Goal: Task Accomplishment & Management: Manage account settings

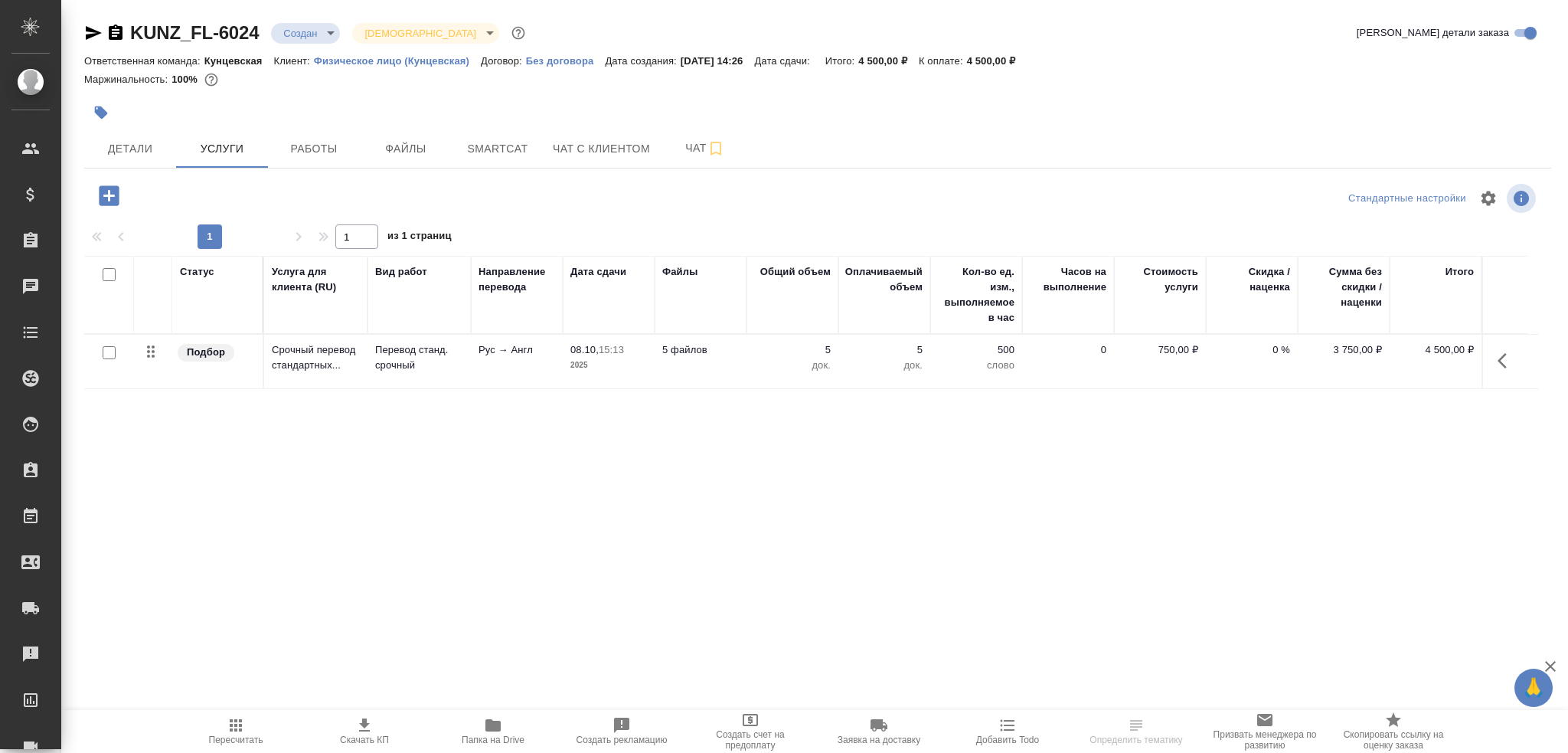
click at [503, 737] on span "Папка на Drive" at bounding box center [492, 739] width 63 height 11
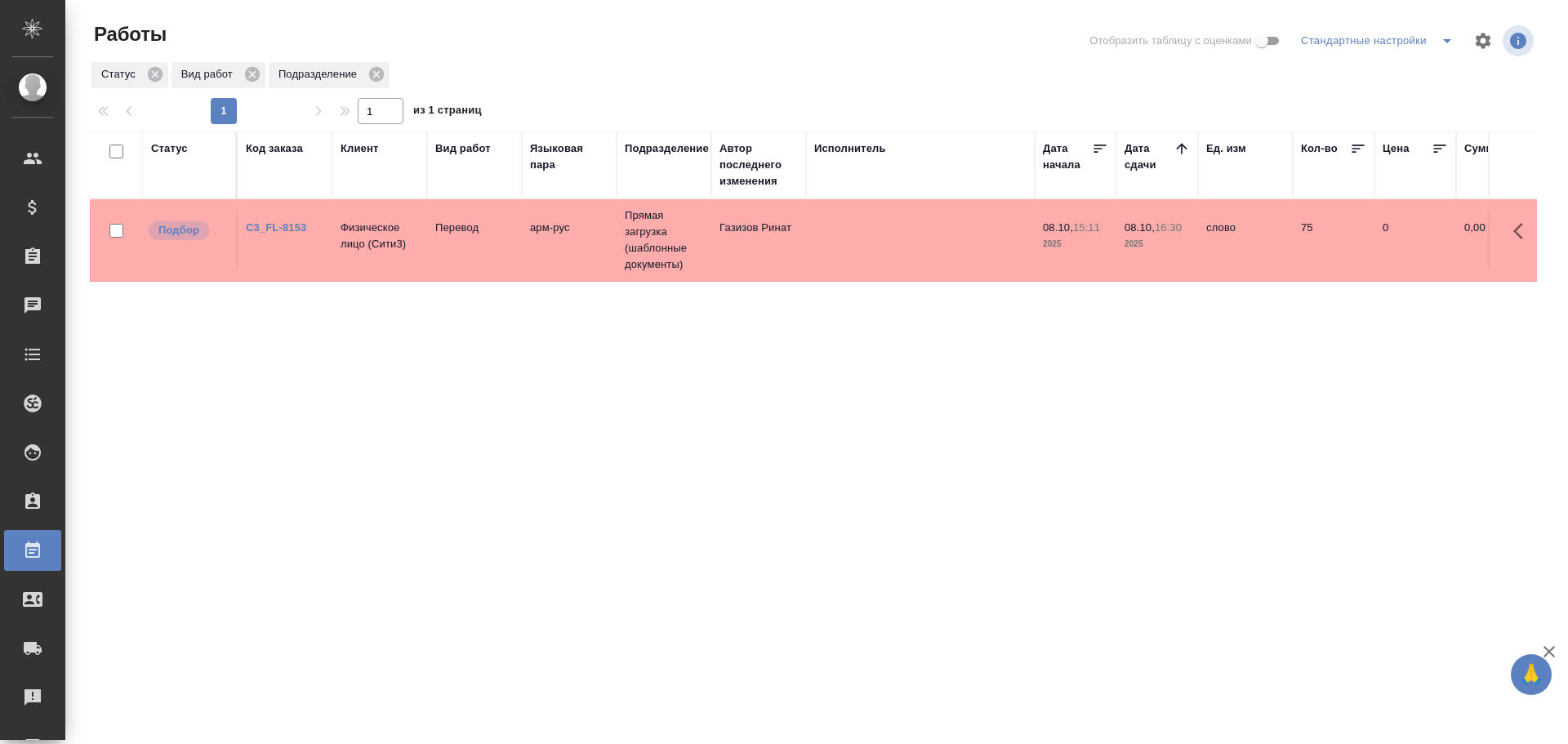
click at [399, 252] on p "Физическое лицо (Сити3)" at bounding box center [380, 236] width 78 height 33
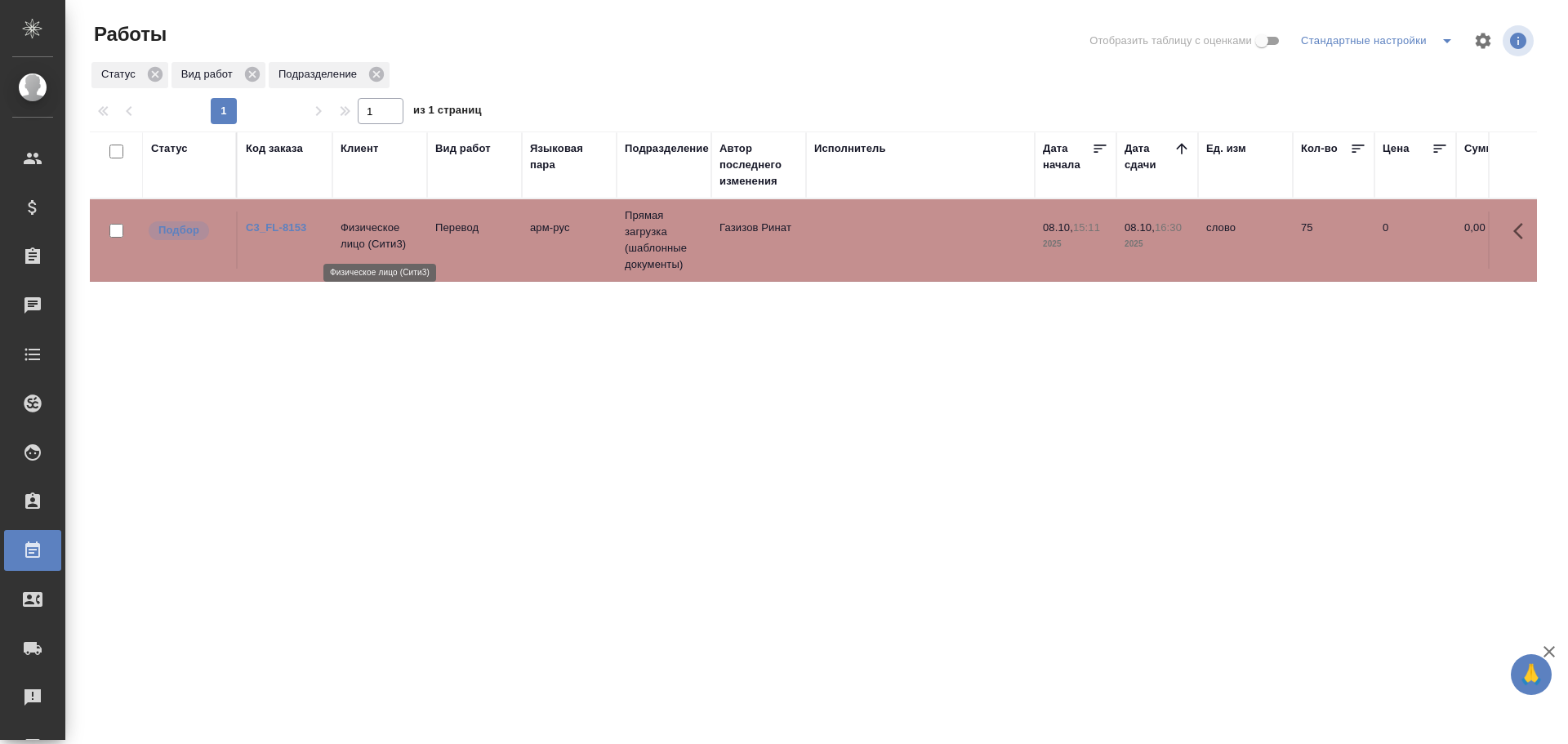
click at [399, 252] on p "Физическое лицо (Сити3)" at bounding box center [380, 236] width 78 height 33
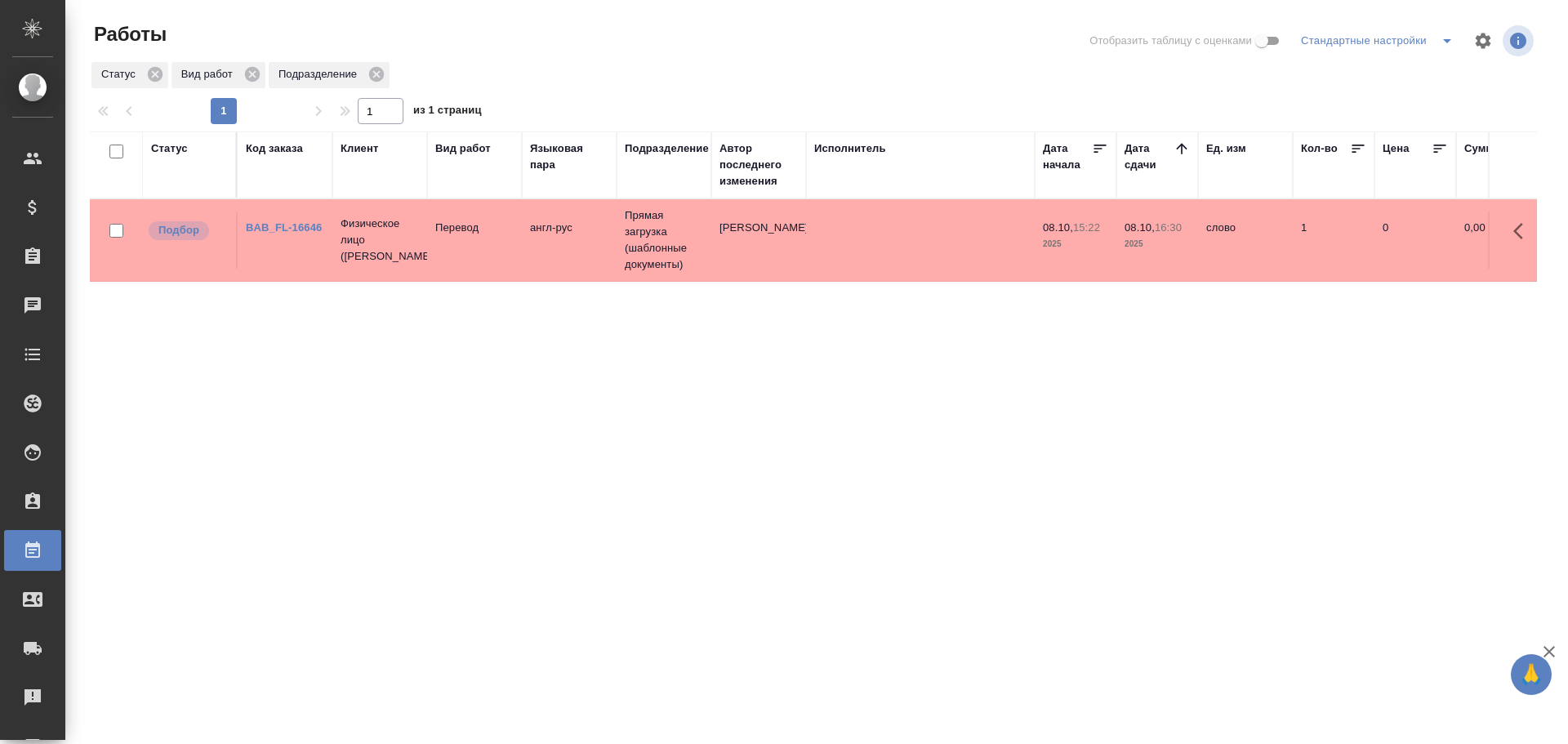
click at [597, 255] on td "англ-рус" at bounding box center [569, 240] width 95 height 57
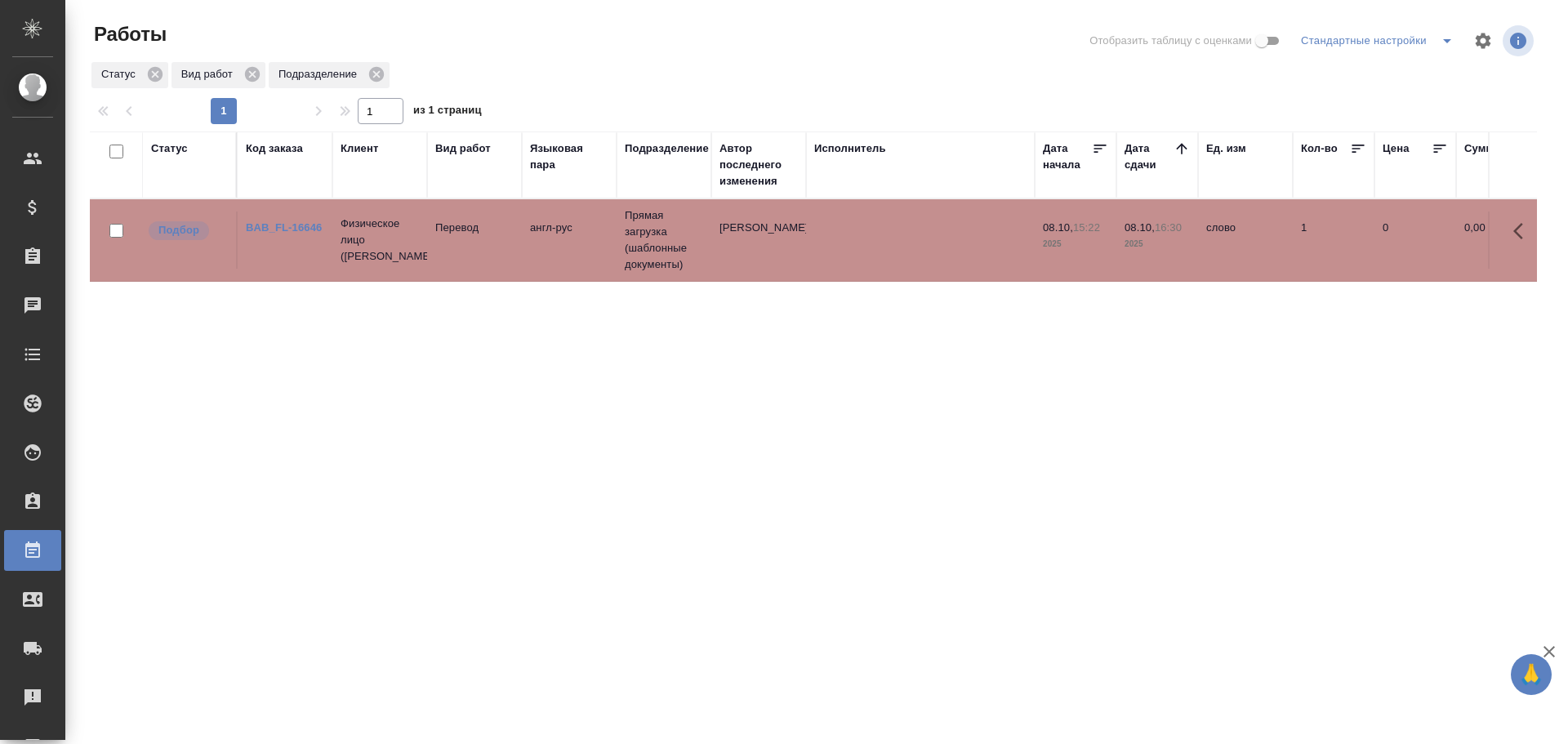
click at [597, 255] on td "англ-рус" at bounding box center [569, 240] width 95 height 57
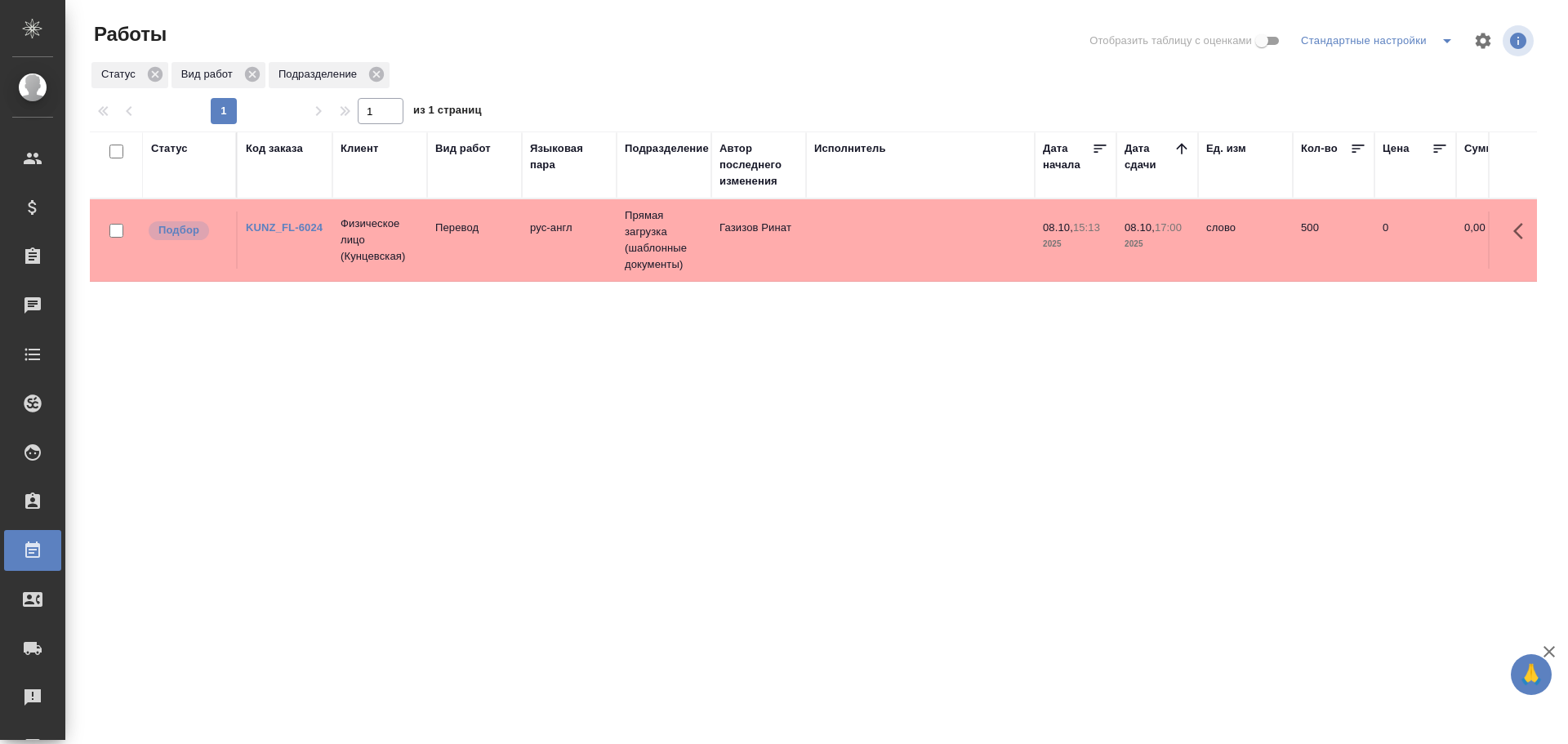
click at [585, 233] on td "рус-англ" at bounding box center [569, 240] width 95 height 57
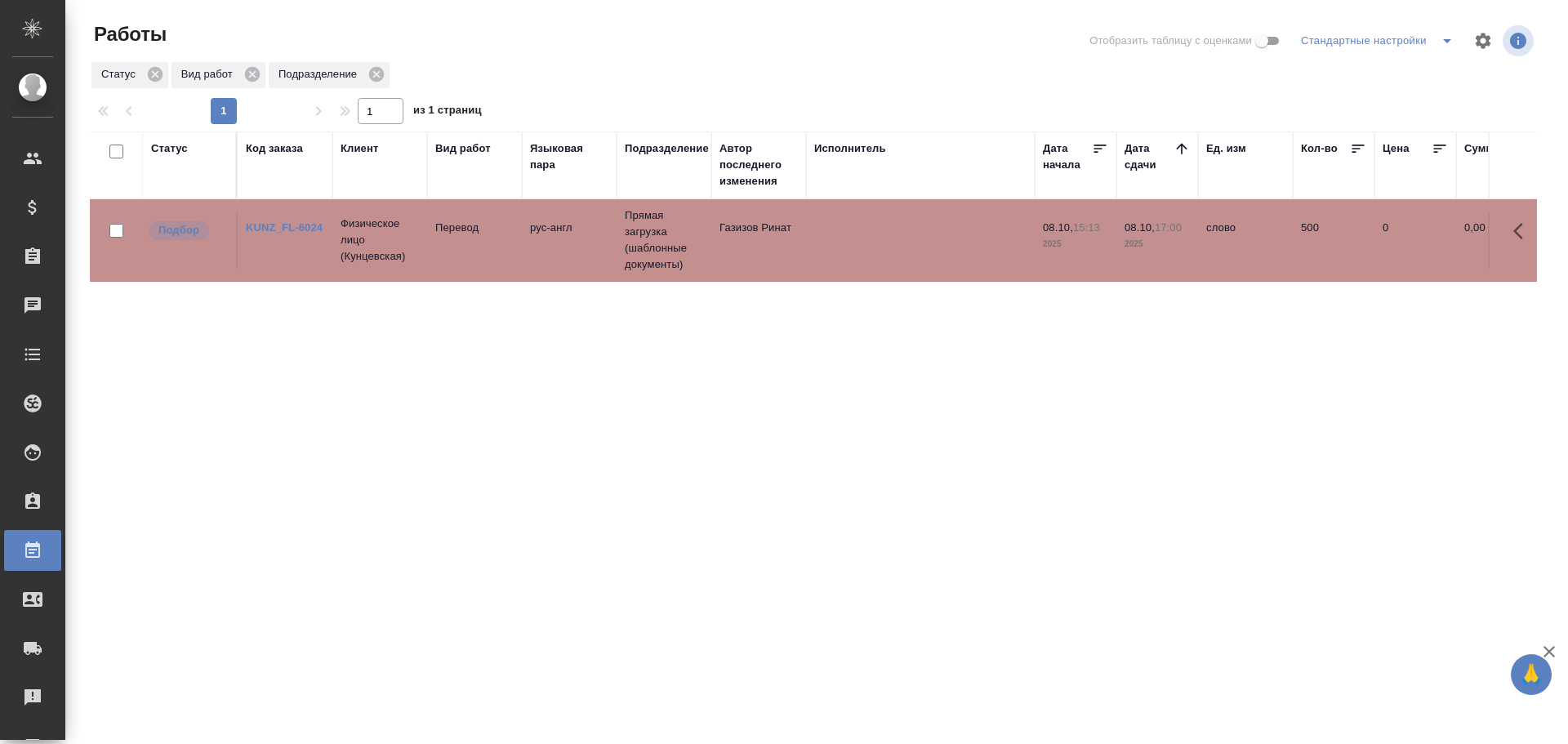
click at [585, 233] on td "рус-англ" at bounding box center [569, 240] width 95 height 57
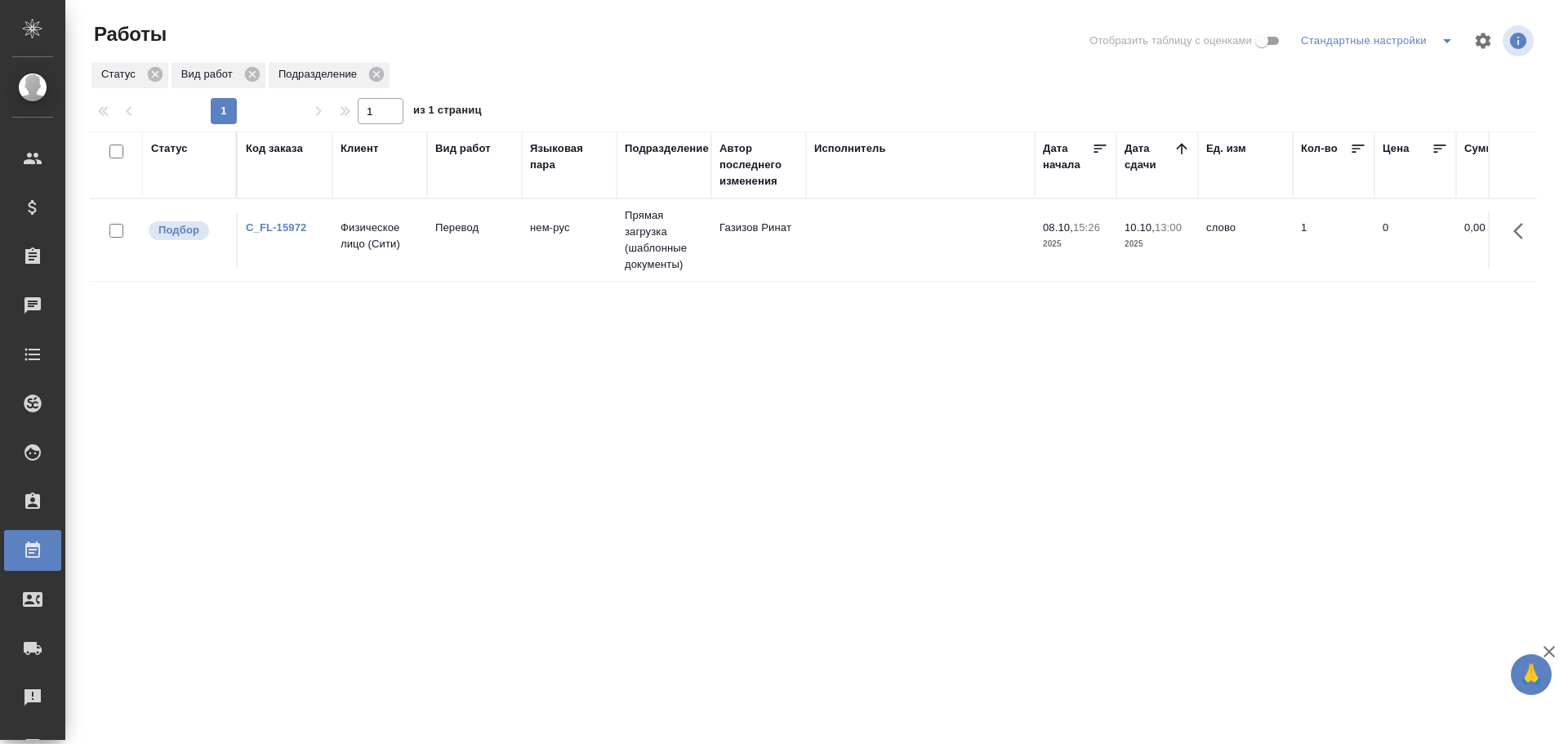
click at [510, 263] on td "Перевод" at bounding box center [474, 240] width 95 height 57
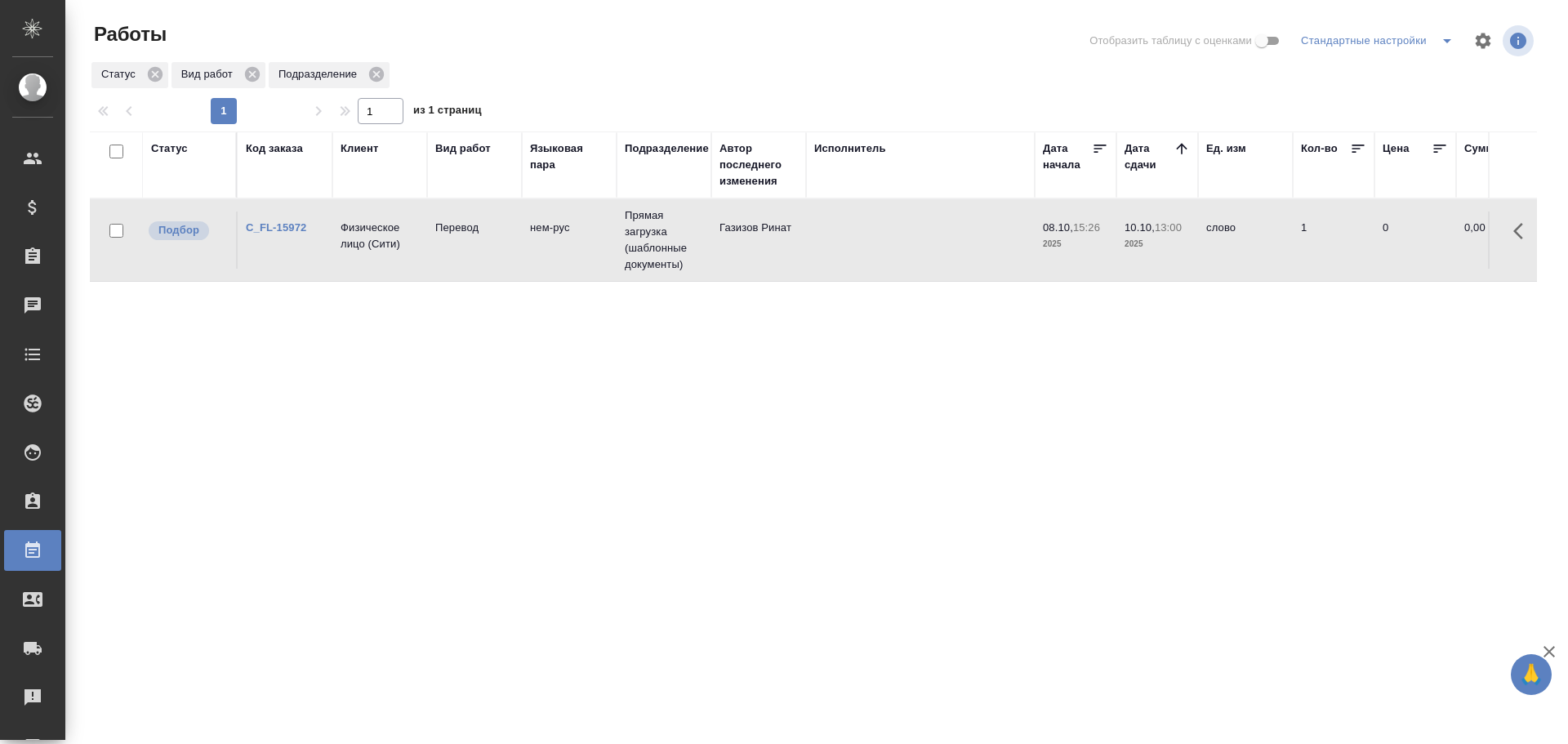
click at [510, 263] on td "Перевод" at bounding box center [474, 240] width 95 height 57
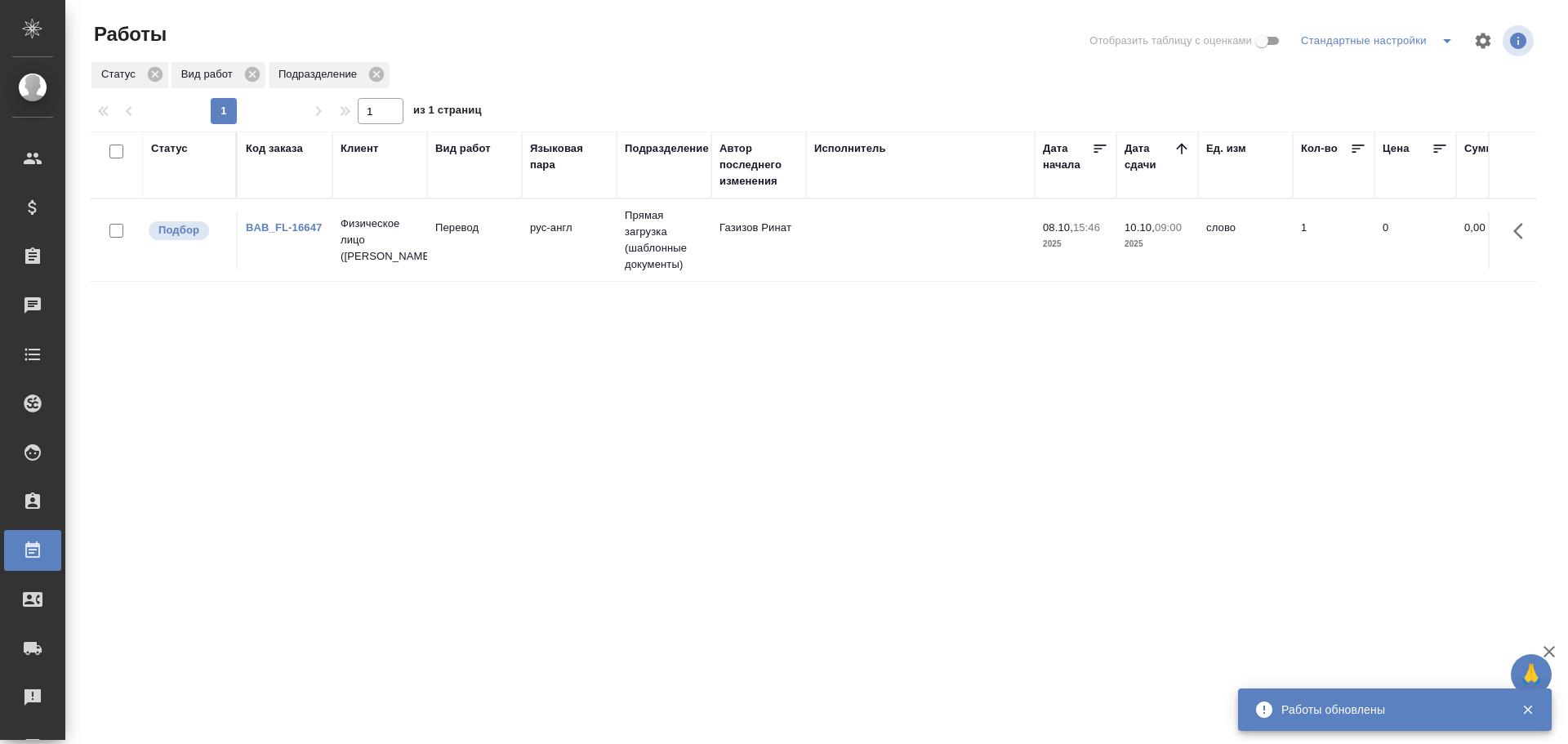
click at [445, 251] on td "Перевод" at bounding box center [474, 240] width 95 height 57
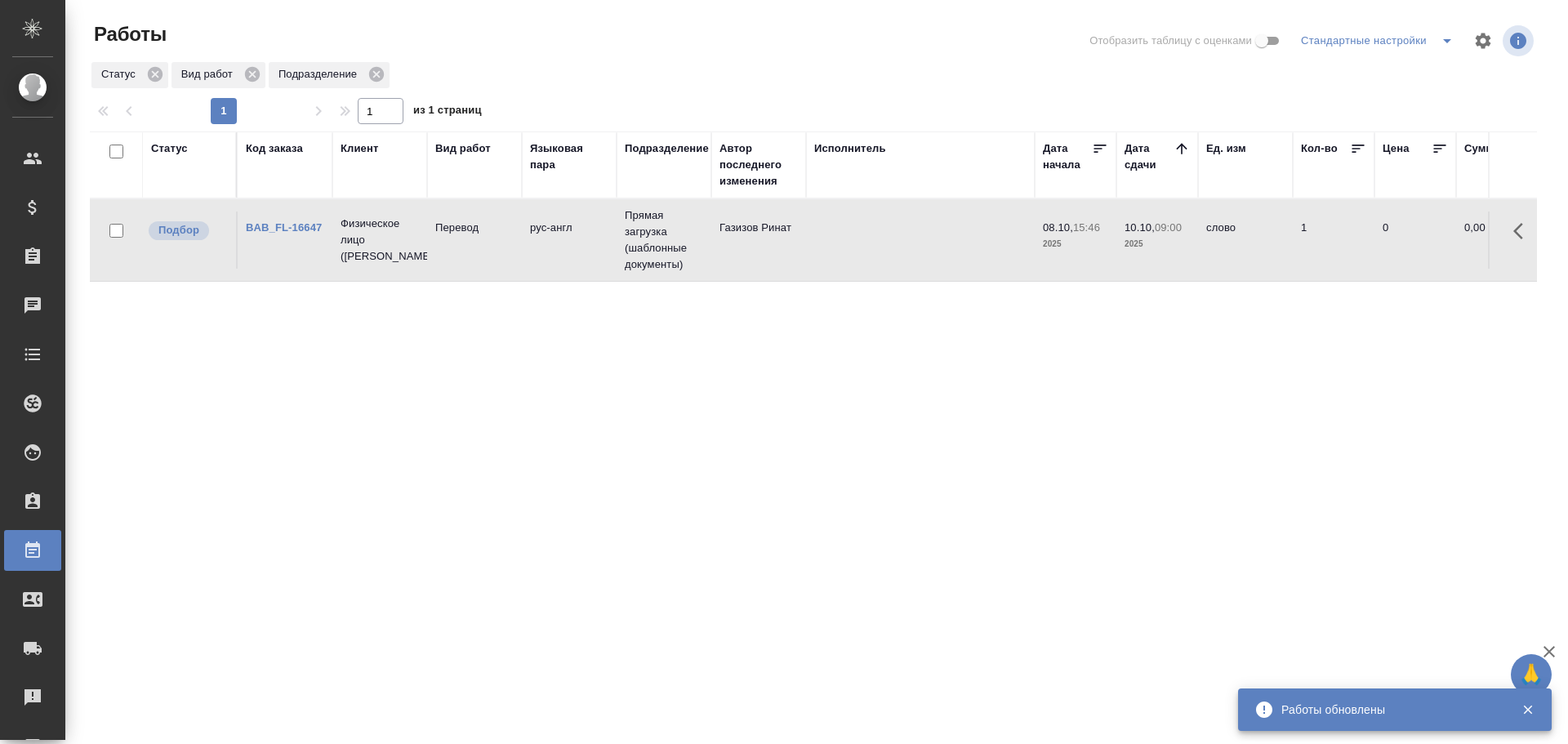
click at [445, 251] on td "Перевод" at bounding box center [474, 240] width 95 height 57
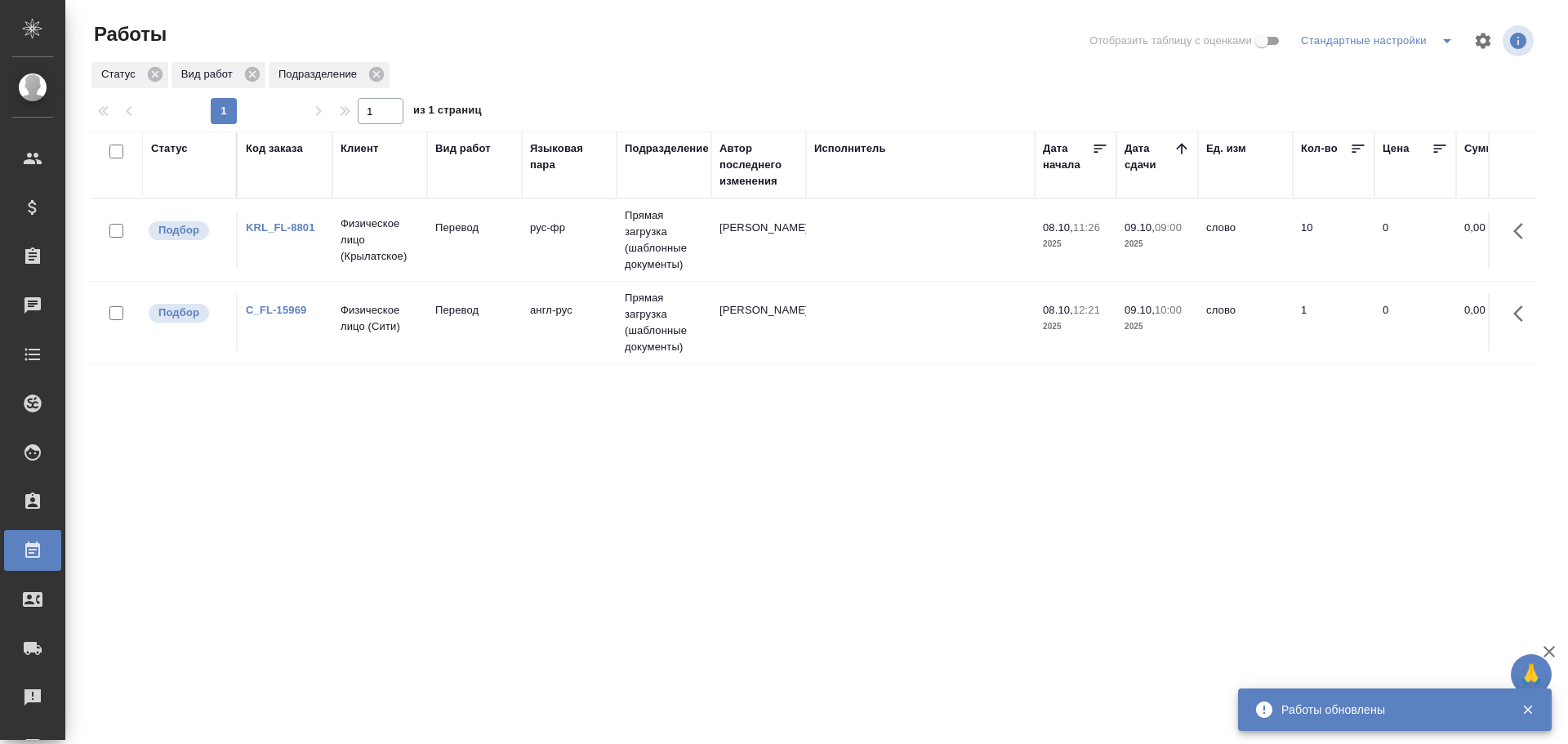
click at [501, 327] on td "Перевод" at bounding box center [474, 323] width 95 height 57
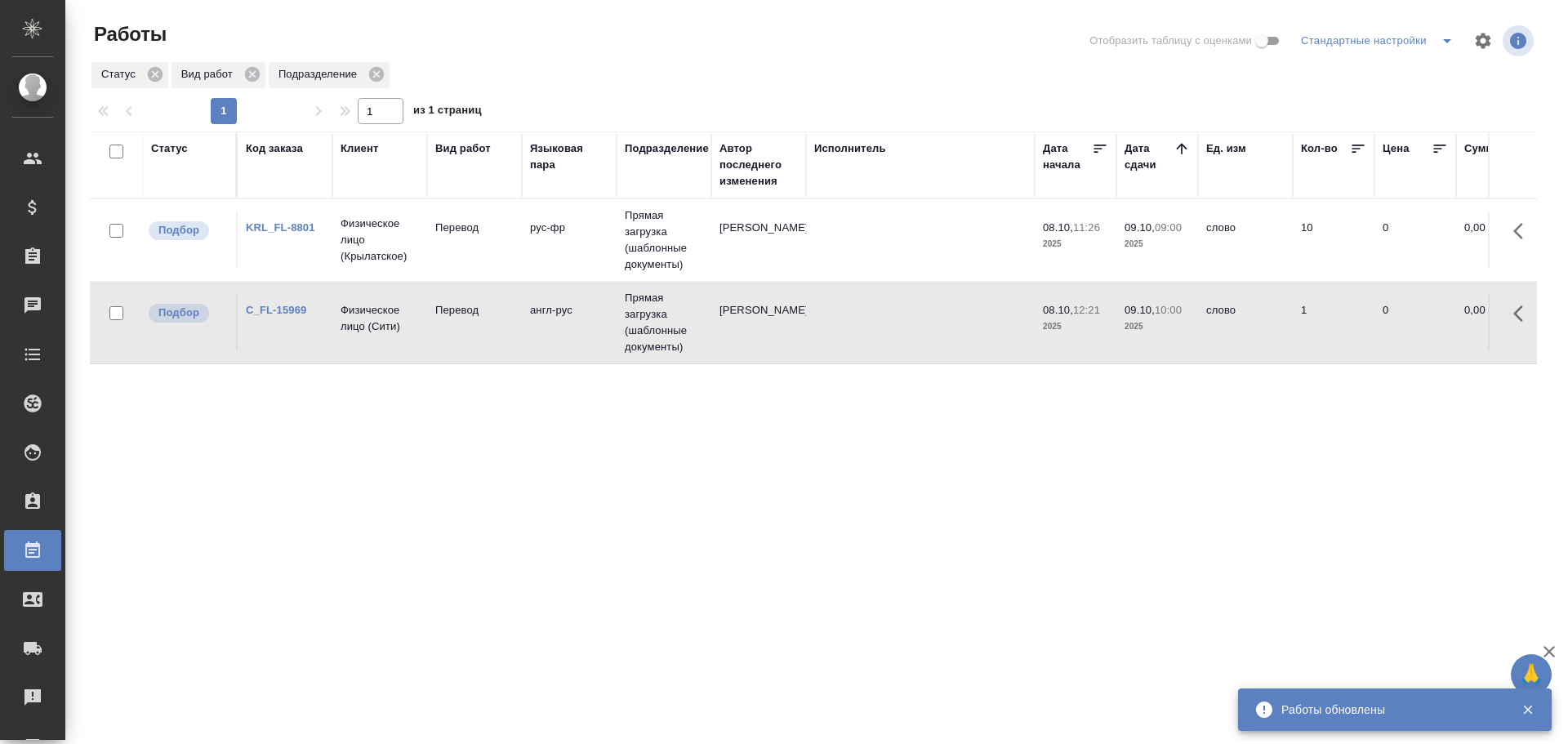
click at [501, 327] on td "Перевод" at bounding box center [474, 323] width 95 height 57
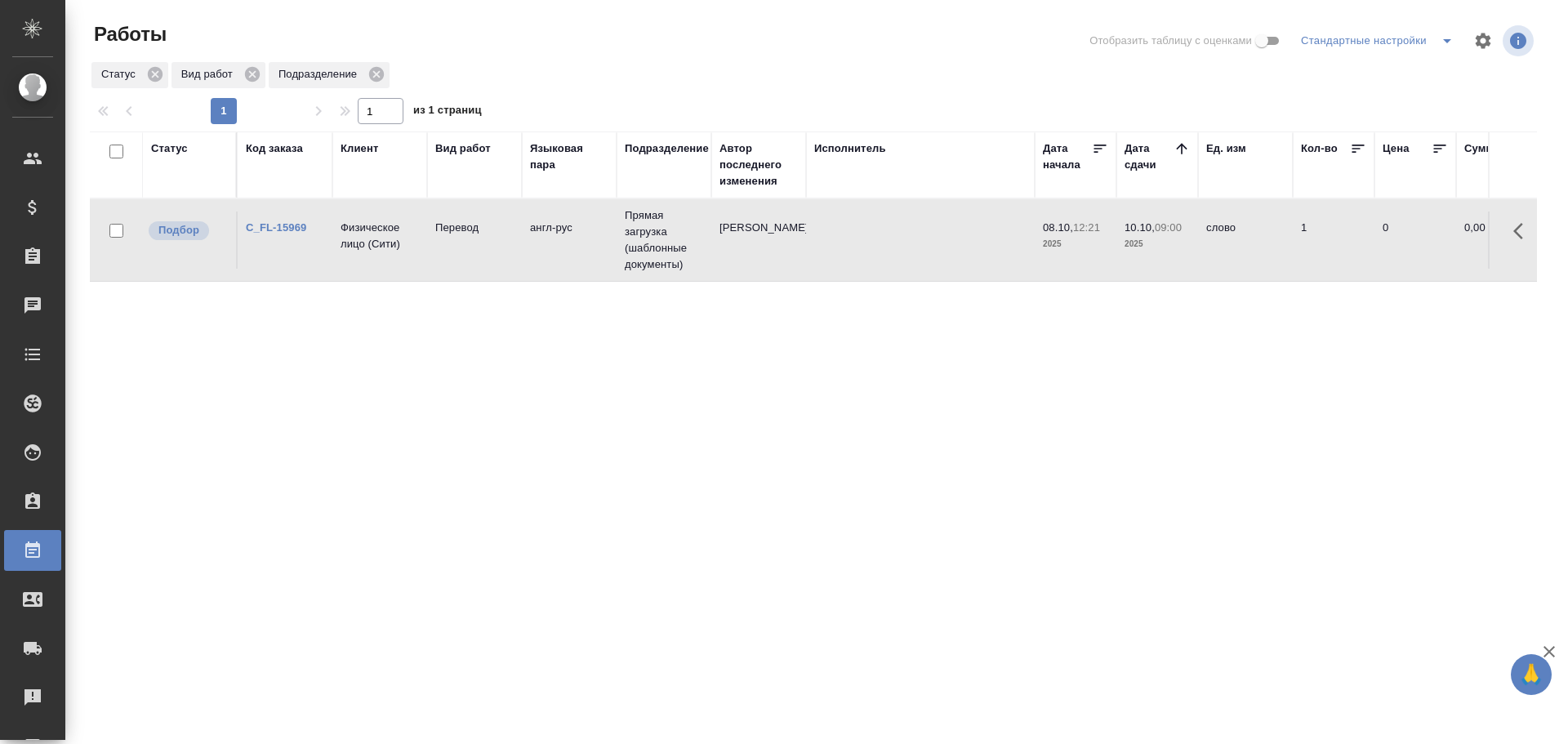
click at [590, 263] on td "англ-рус" at bounding box center [569, 240] width 95 height 57
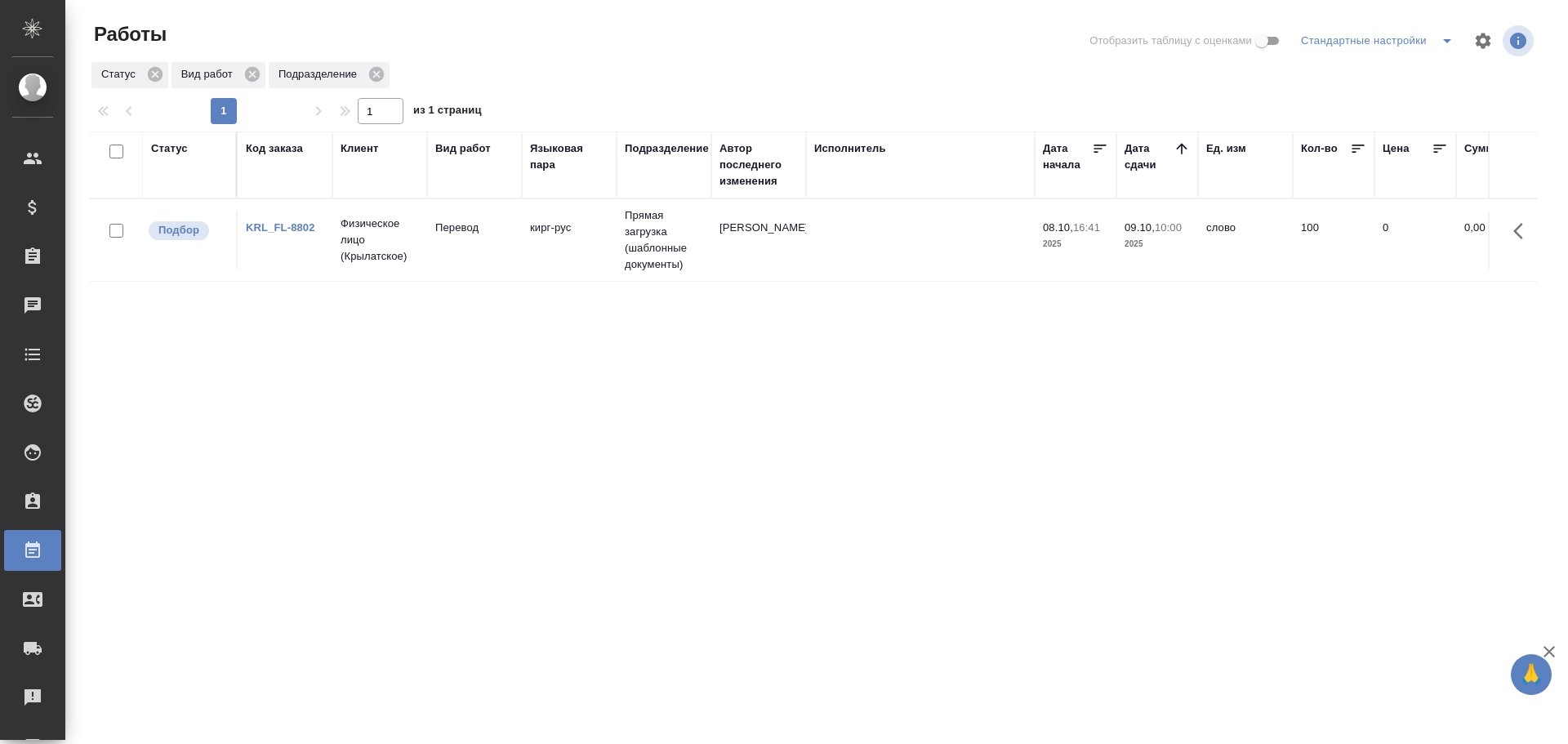
click at [486, 251] on td "Перевод" at bounding box center [474, 240] width 95 height 57
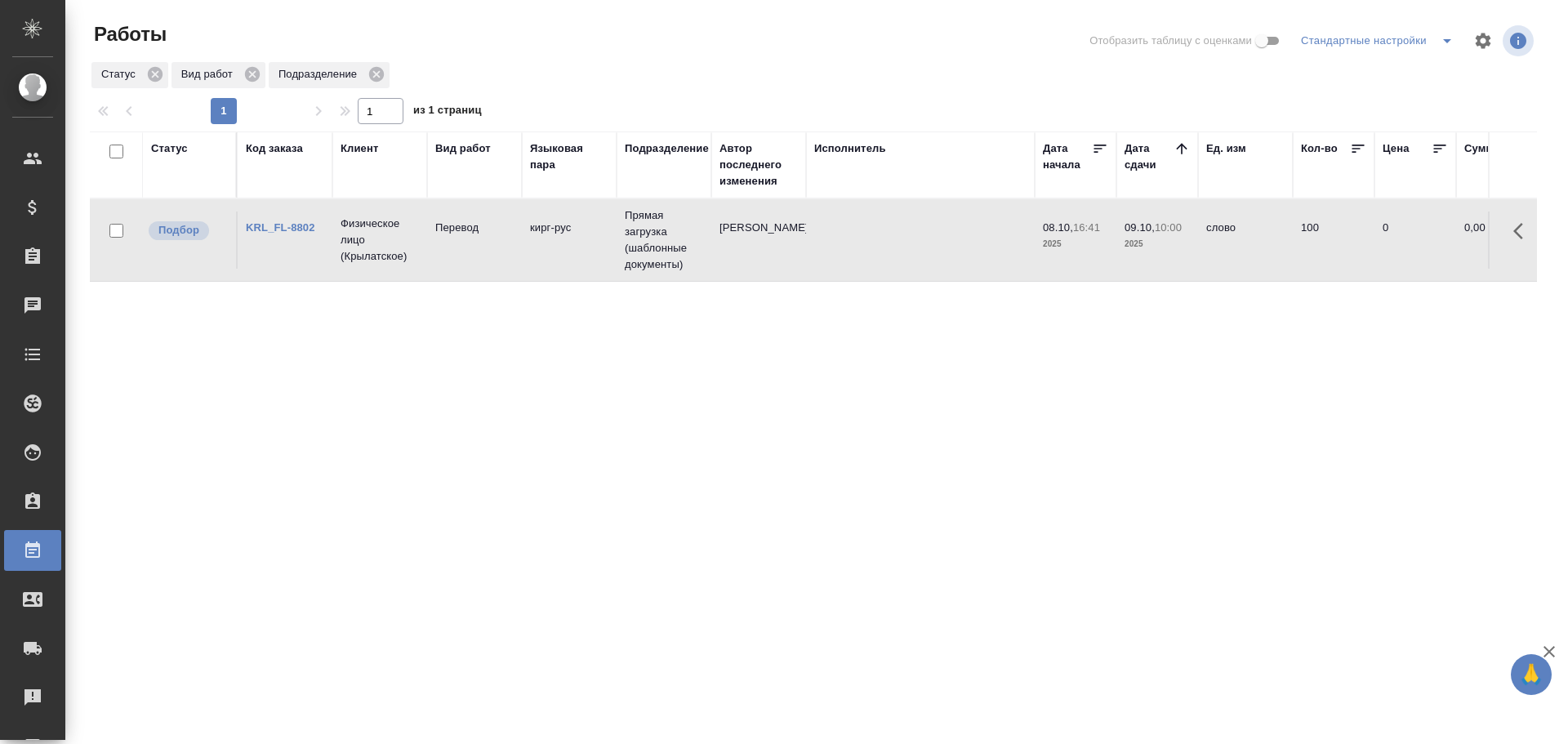
click at [486, 251] on td "Перевод" at bounding box center [474, 240] width 95 height 57
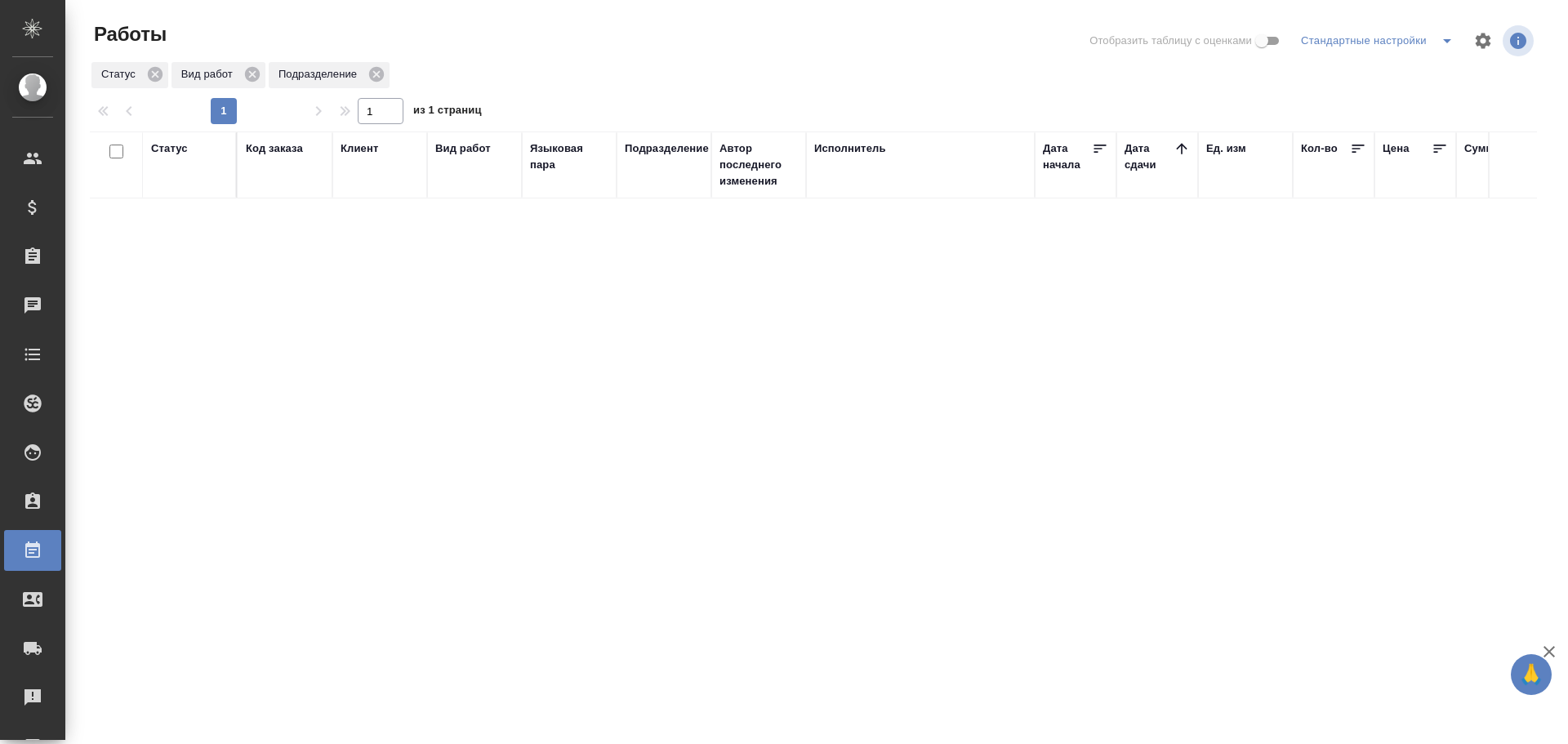
click at [1446, 48] on span "split button" at bounding box center [1447, 41] width 24 height 20
click at [1363, 65] on li "Мои, в работе" at bounding box center [1368, 73] width 166 height 26
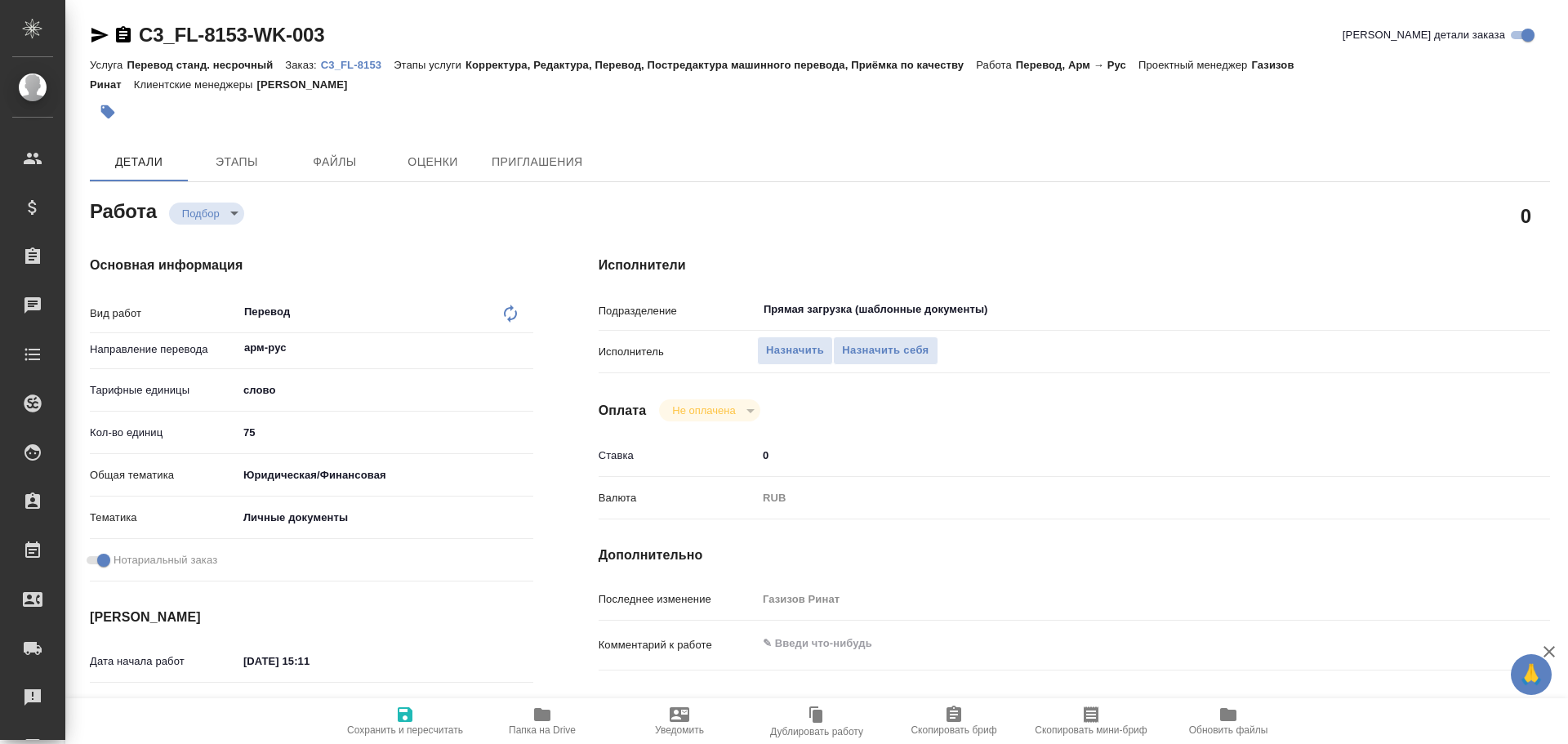
type textarea "x"
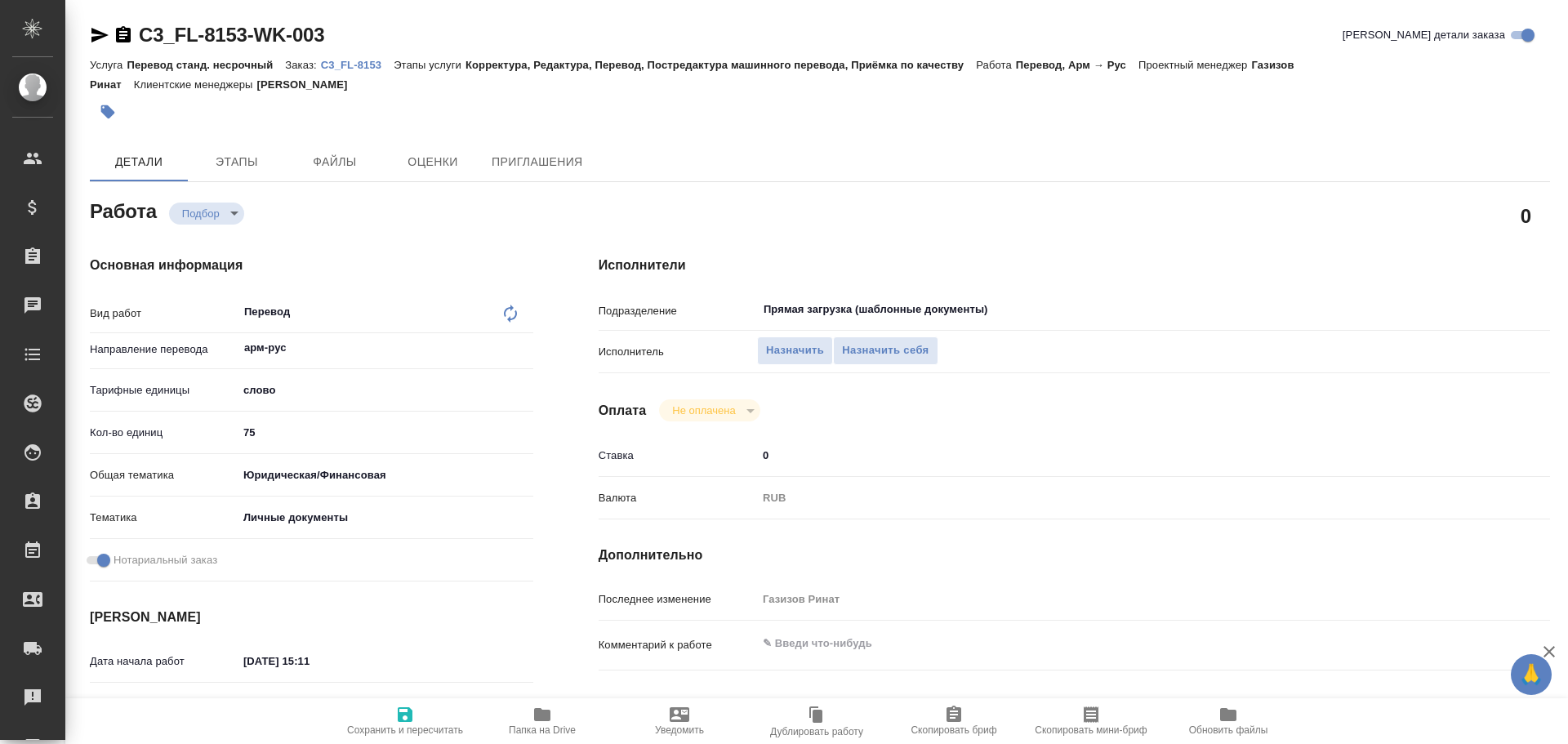
type textarea "x"
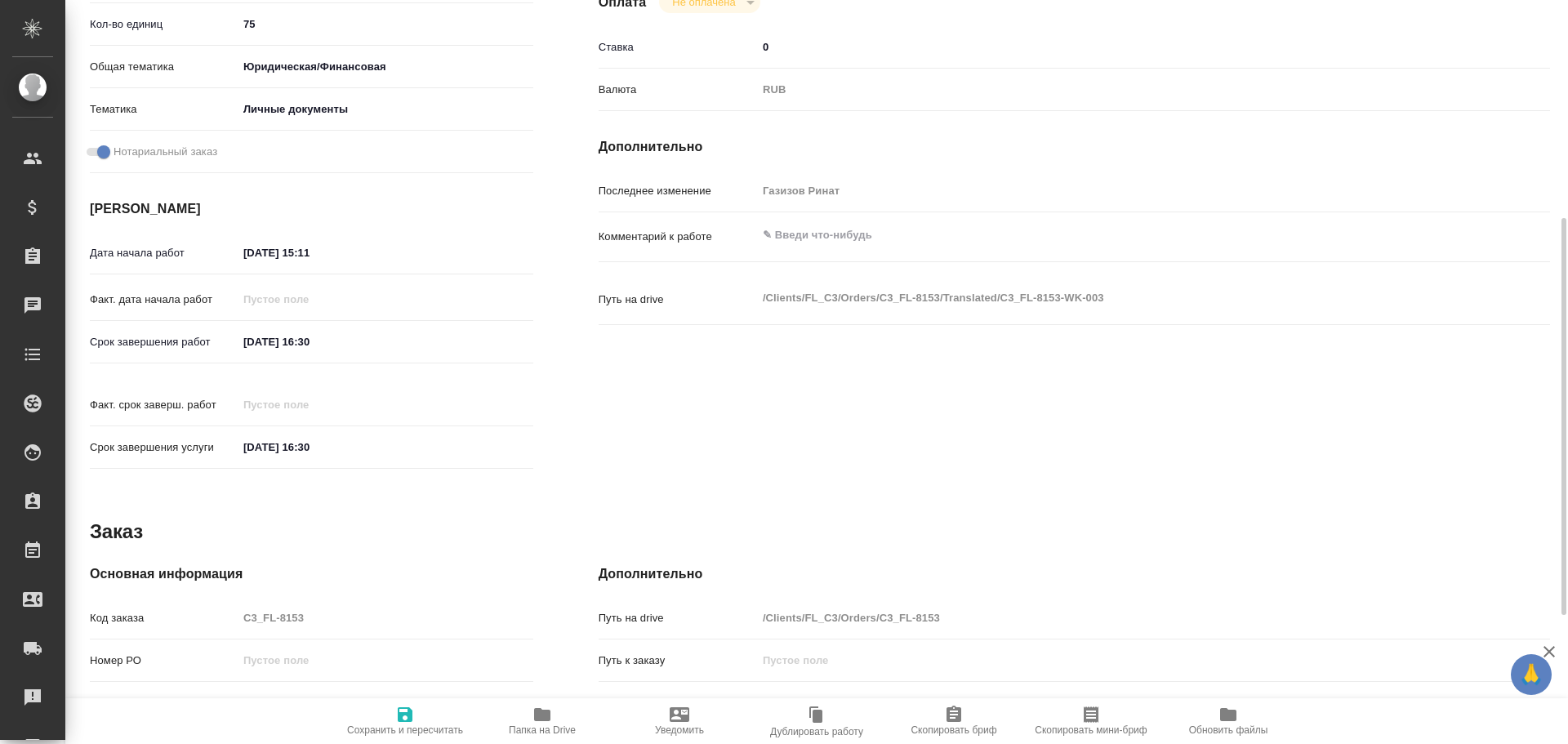
type textarea "x"
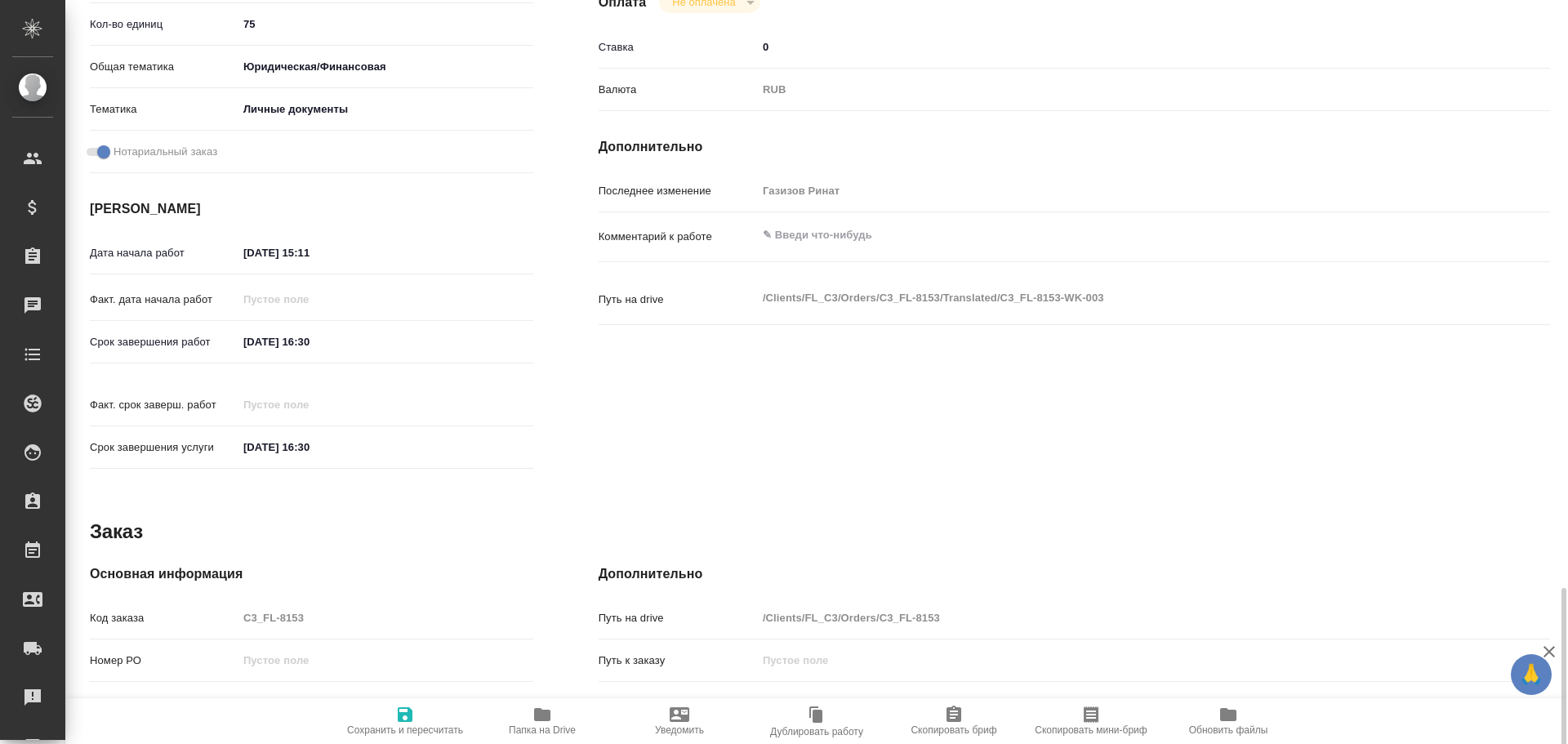
scroll to position [649, 0]
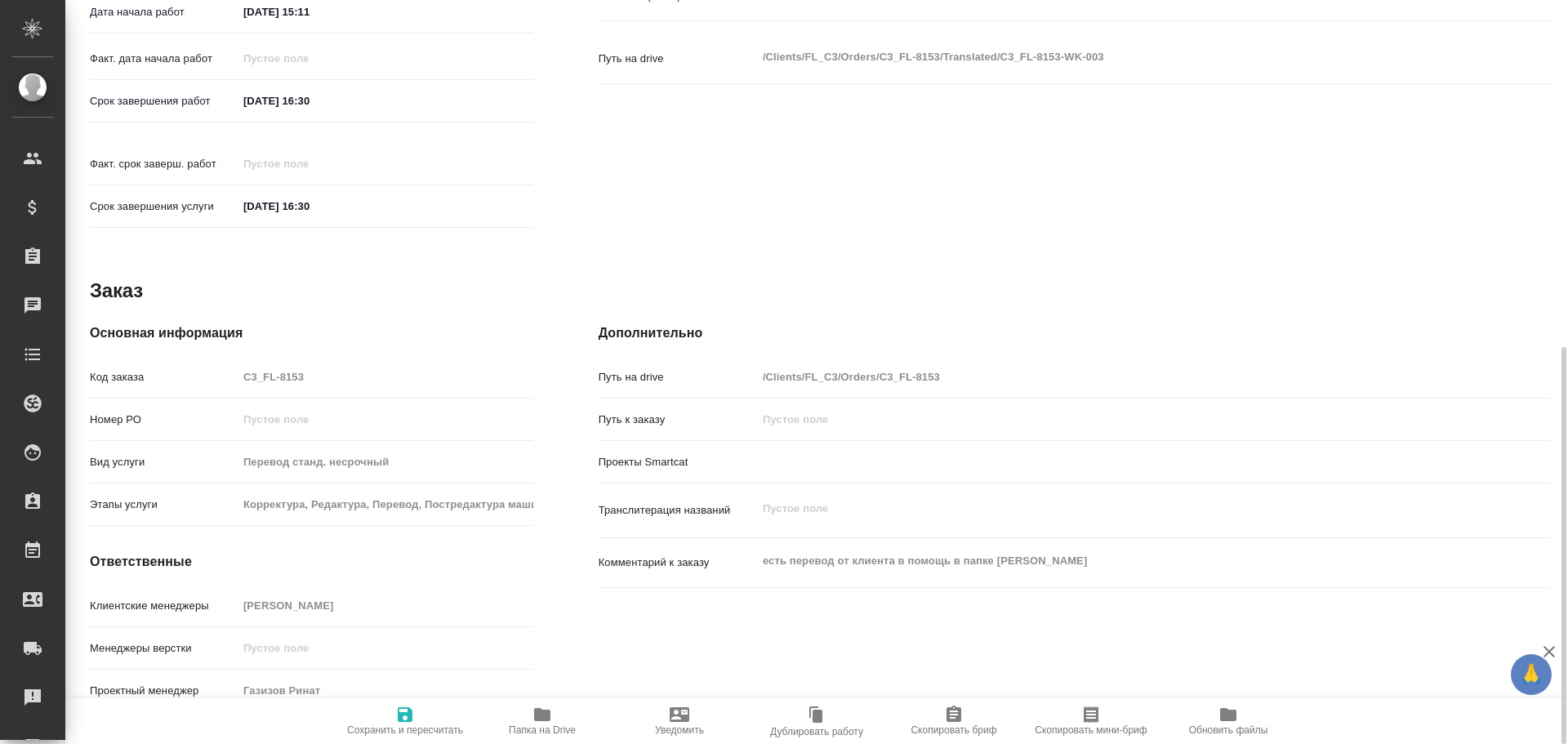
type textarea "x"
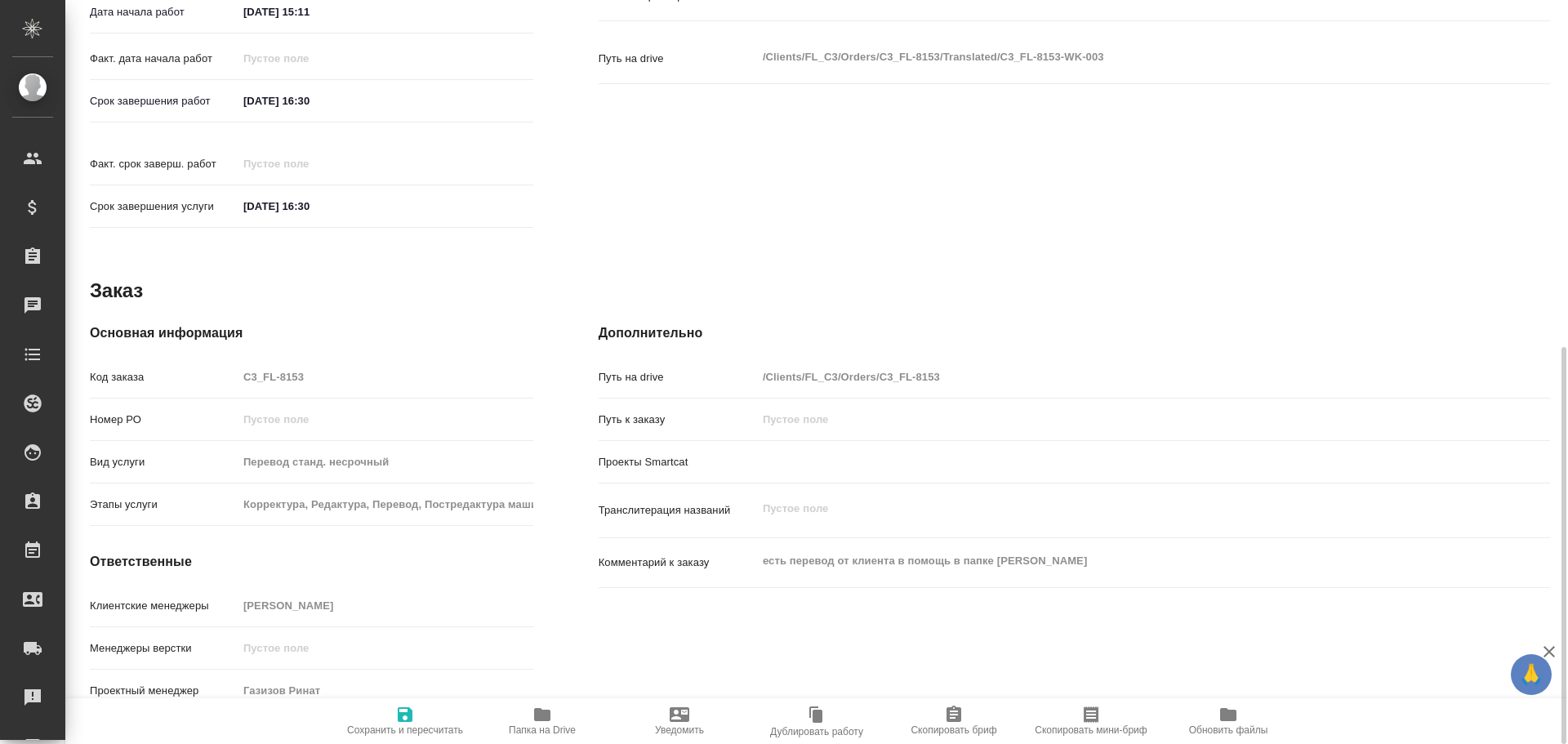
type textarea "x"
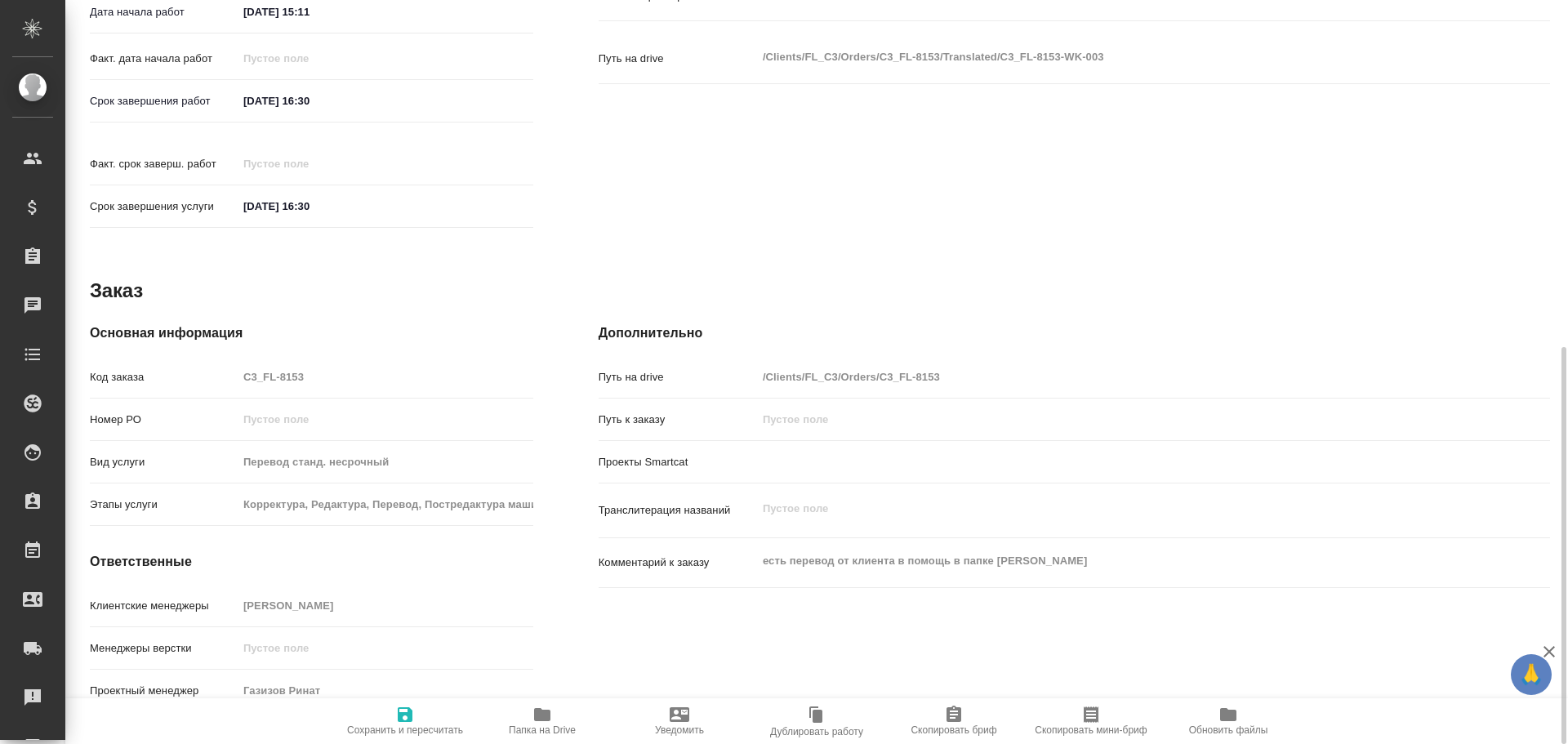
click at [531, 725] on span "Папка на Drive" at bounding box center [542, 730] width 67 height 11
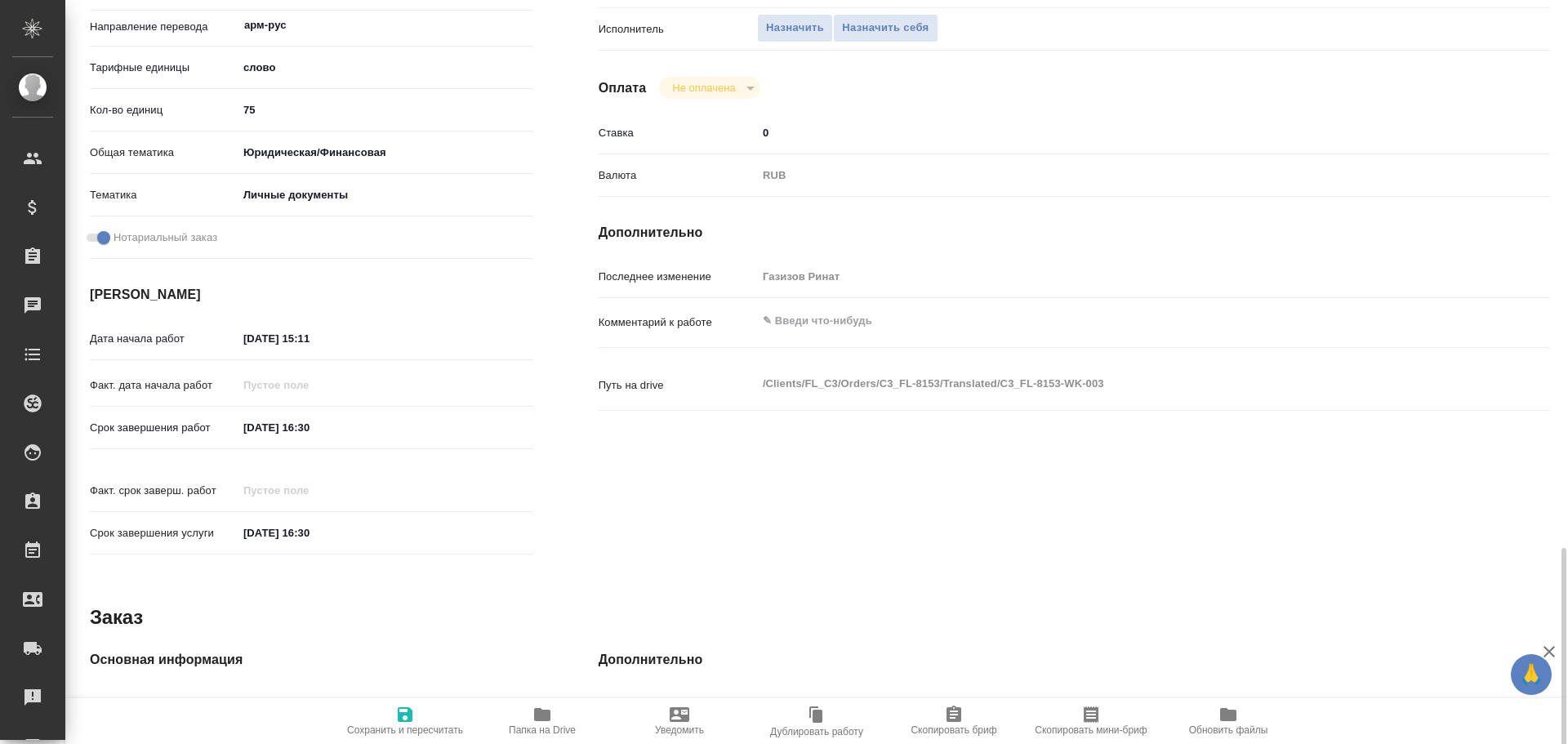
scroll to position [78, 0]
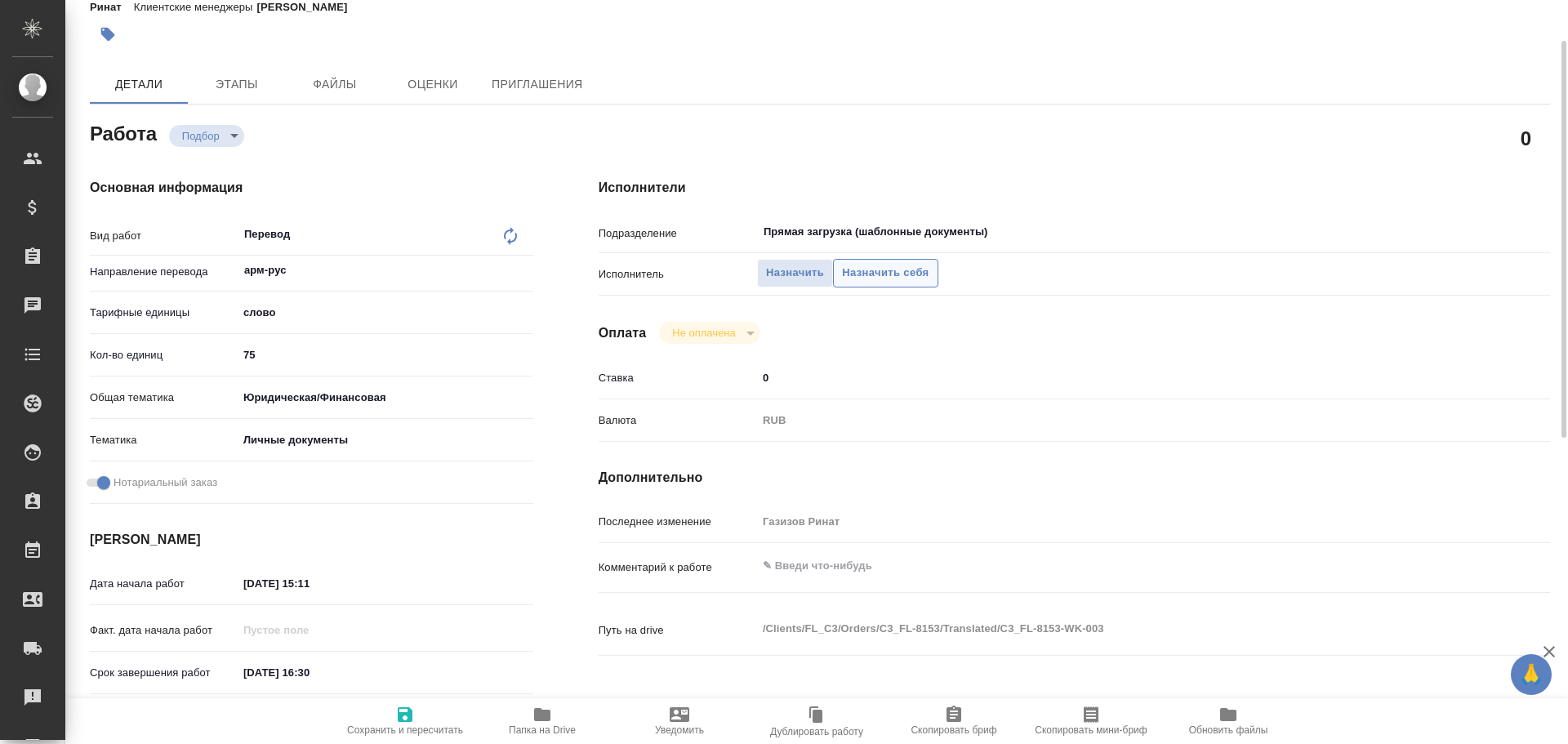
click at [886, 281] on span "Назначить себя" at bounding box center [885, 274] width 86 height 19
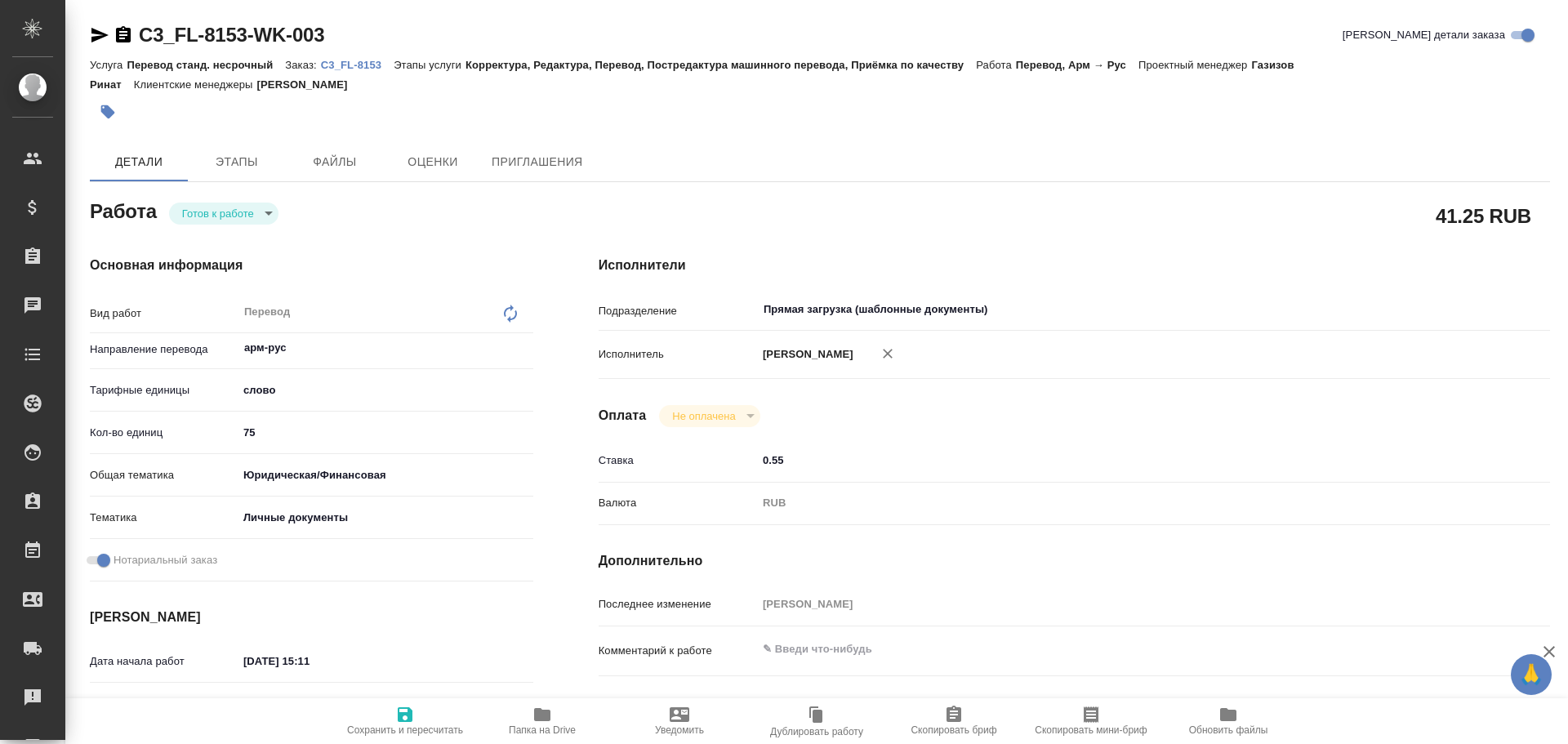
type textarea "x"
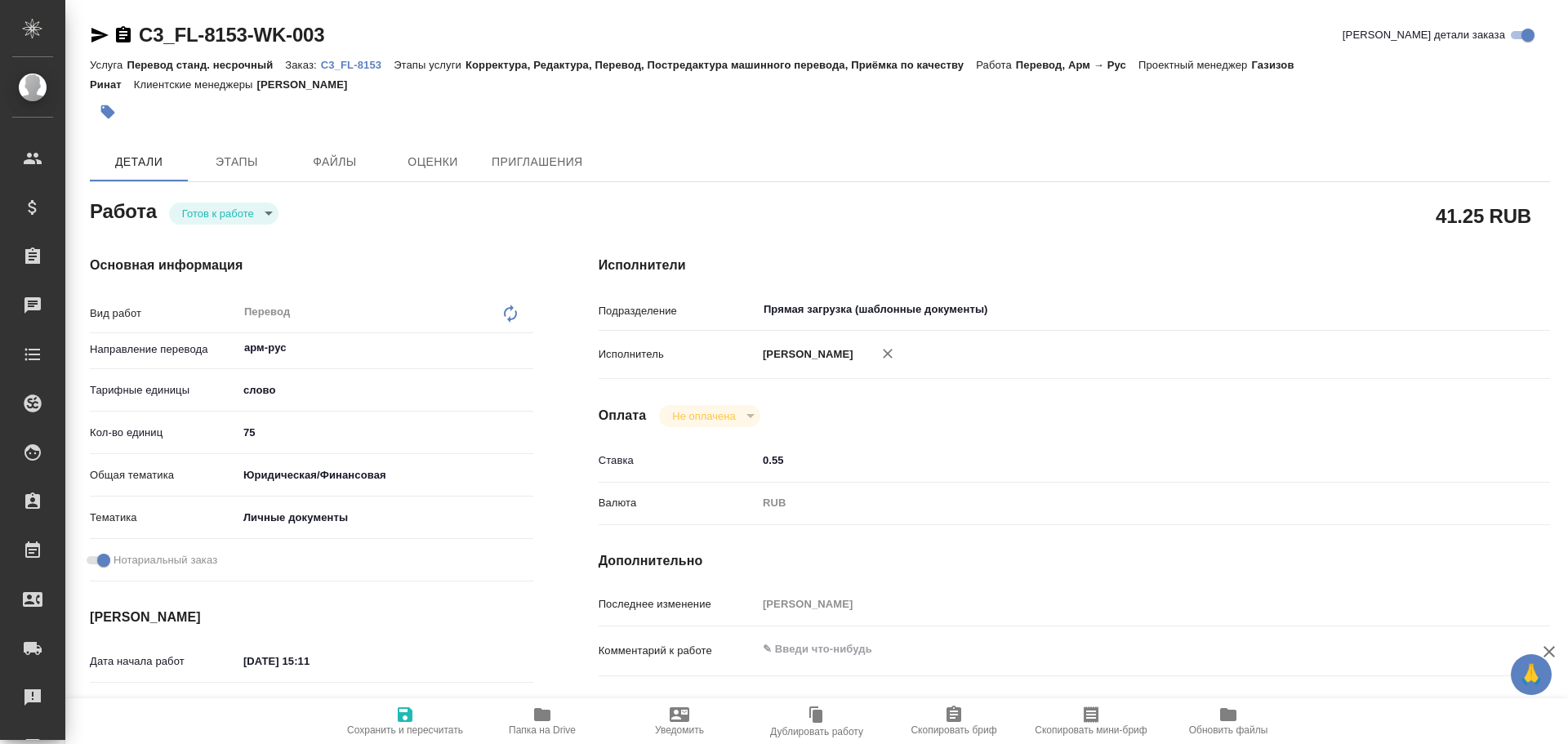
type textarea "x"
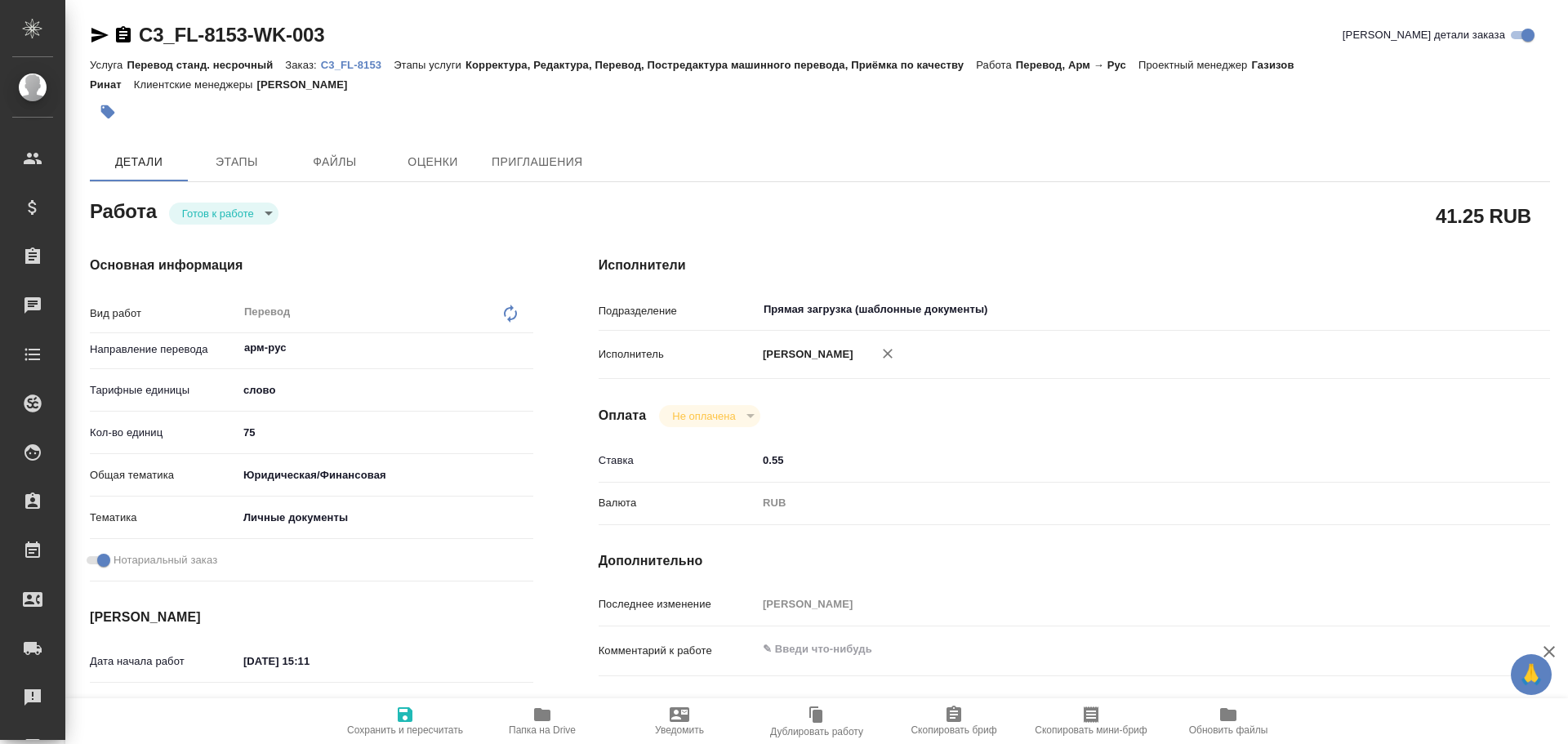
type textarea "x"
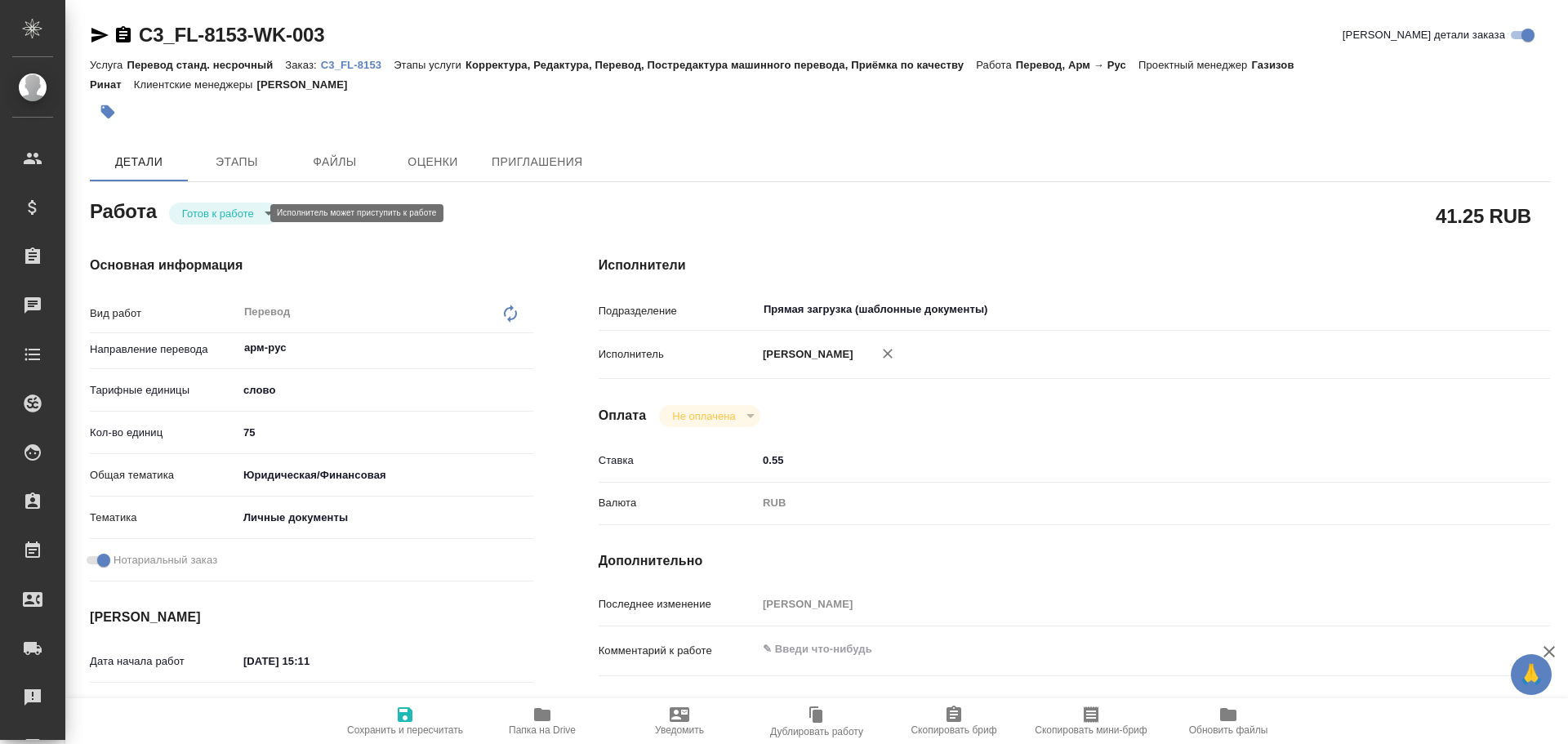
click at [206, 216] on body "🙏 .cls-1 fill:#fff; AWATERA Gusev Alexandr Клиенты Спецификации Заказы Чаты Tod…" at bounding box center [784, 372] width 1568 height 744
type textarea "x"
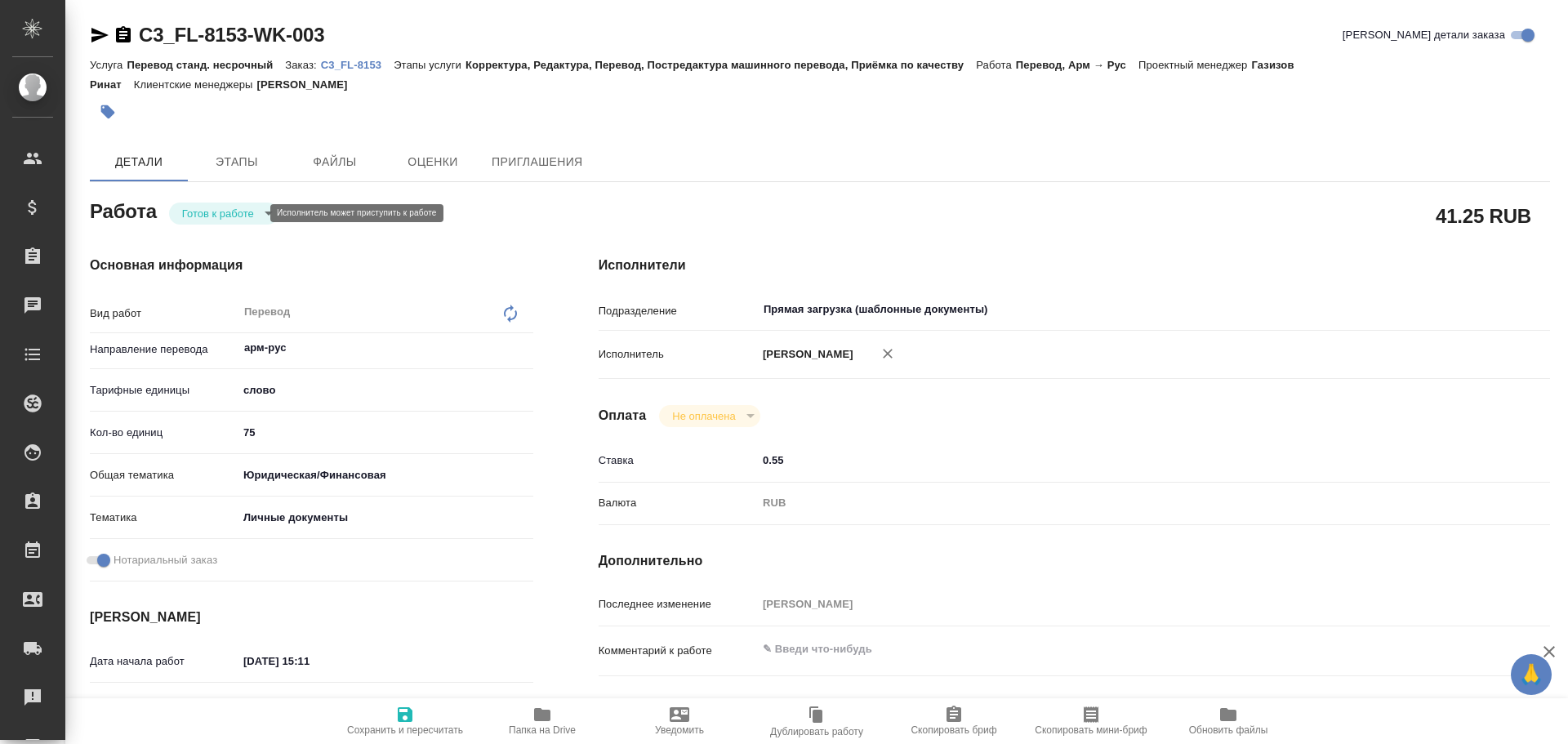
type textarea "x"
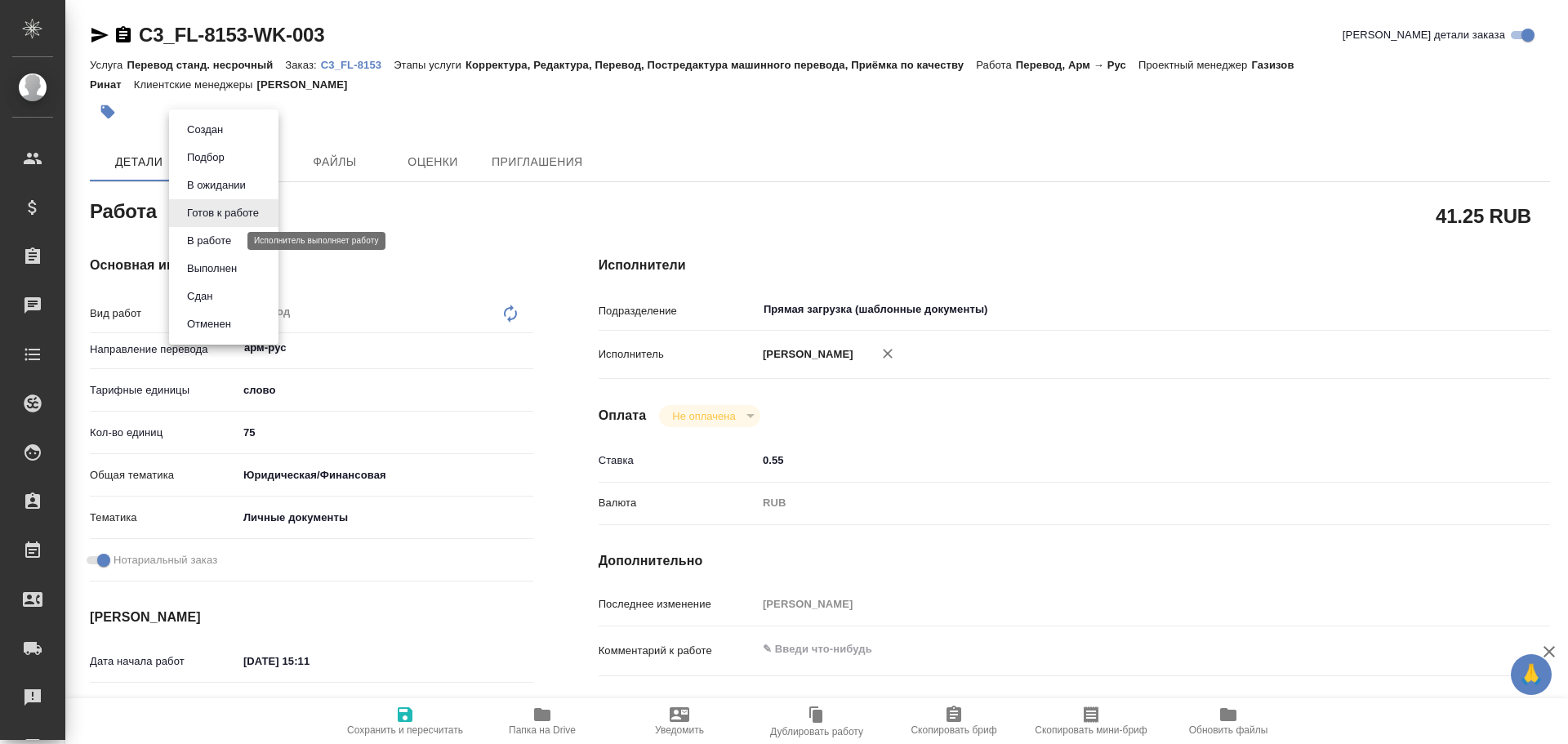
click at [206, 244] on button "В работе" at bounding box center [209, 240] width 54 height 18
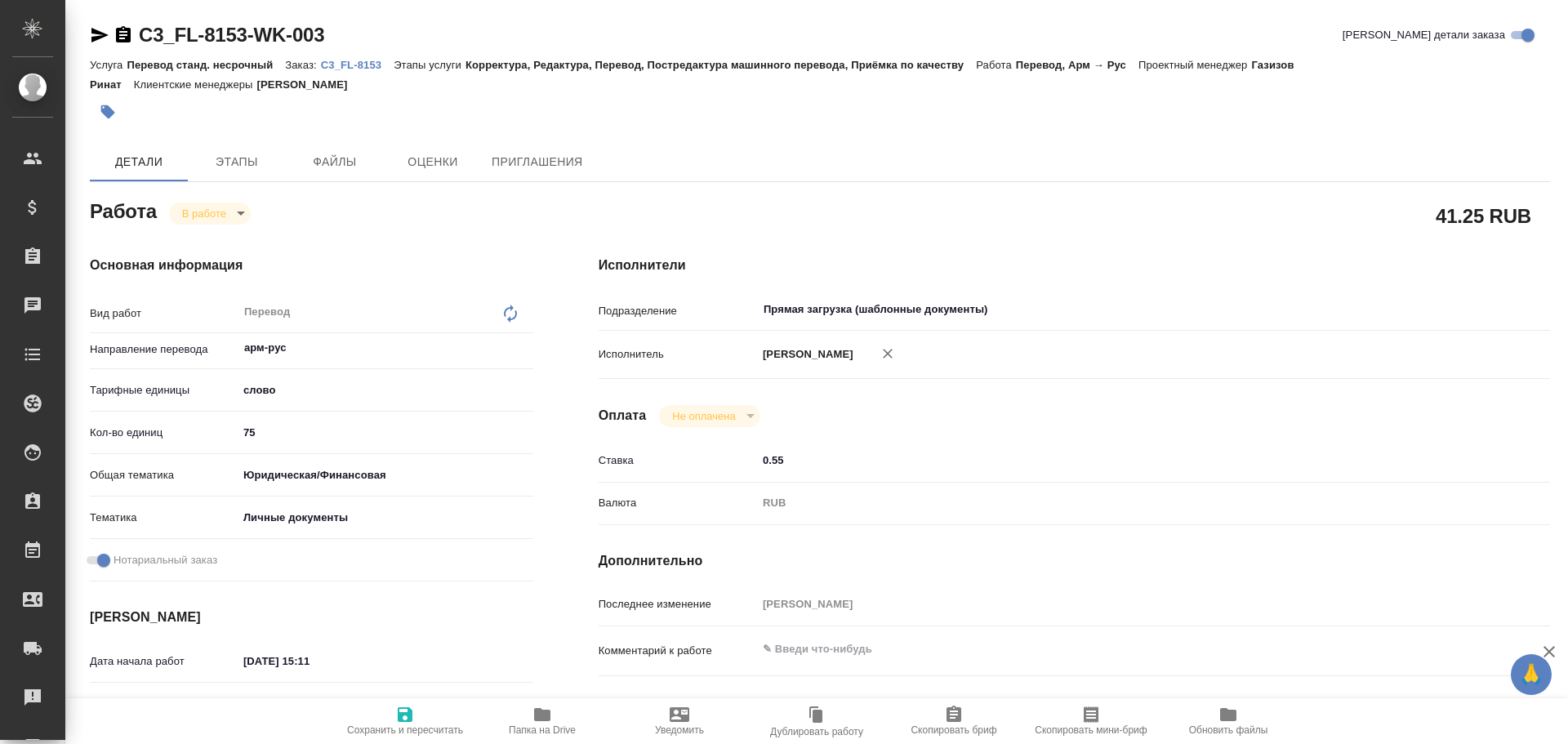
type textarea "x"
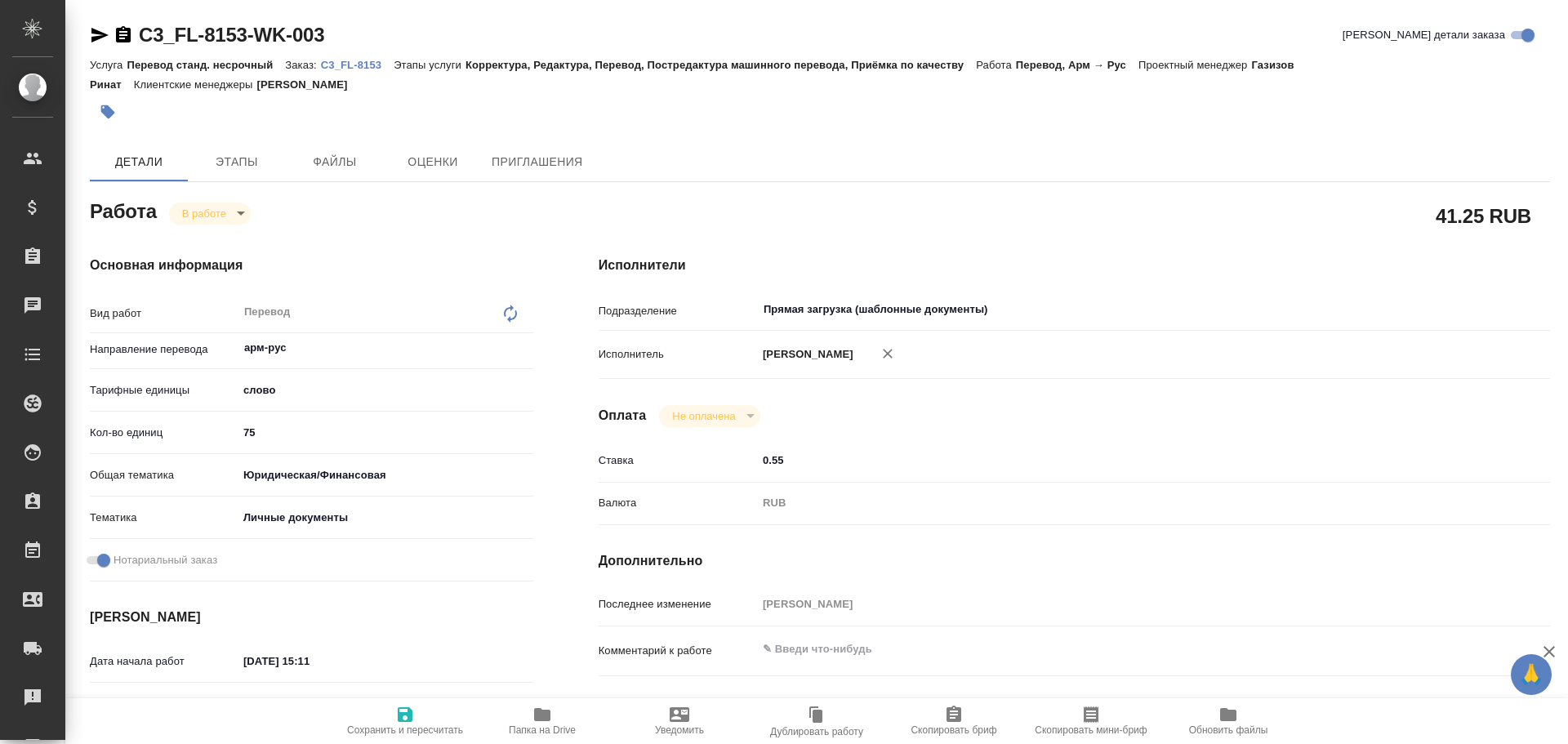
type textarea "x"
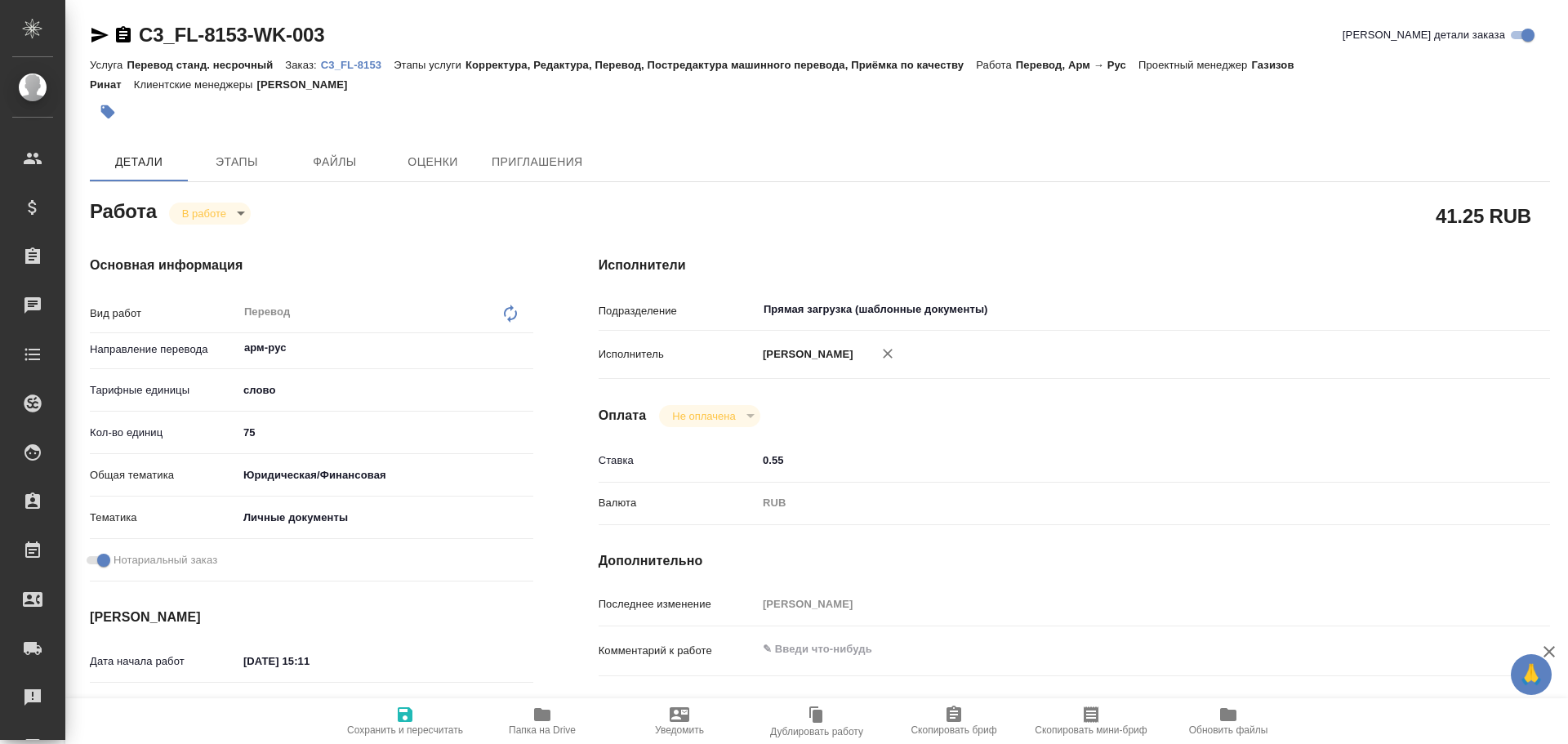
type textarea "x"
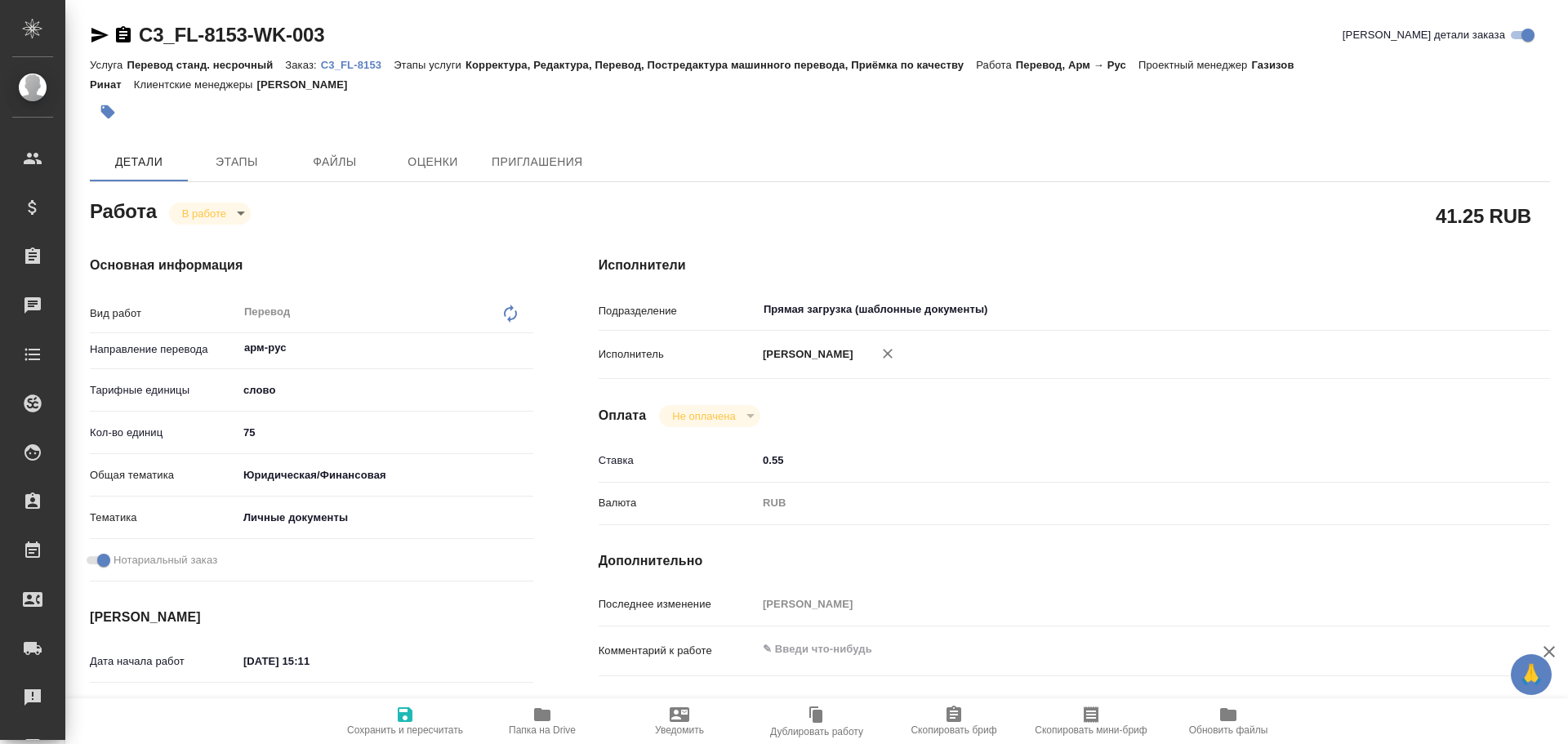
type textarea "x"
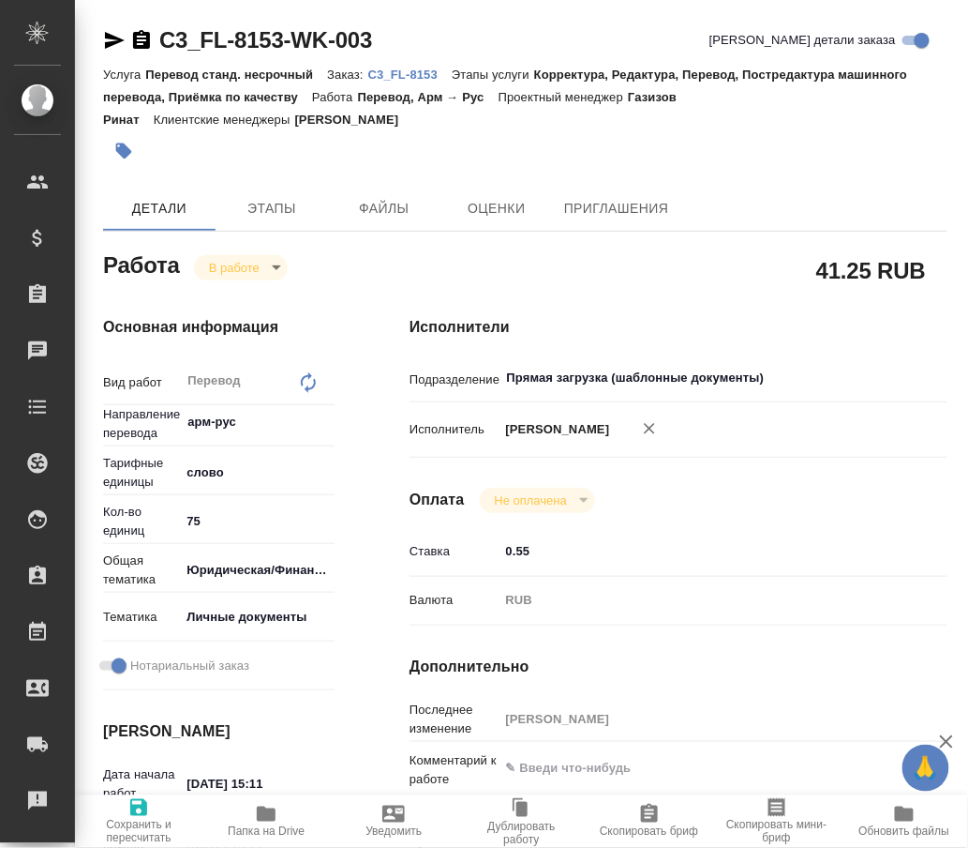
type textarea "x"
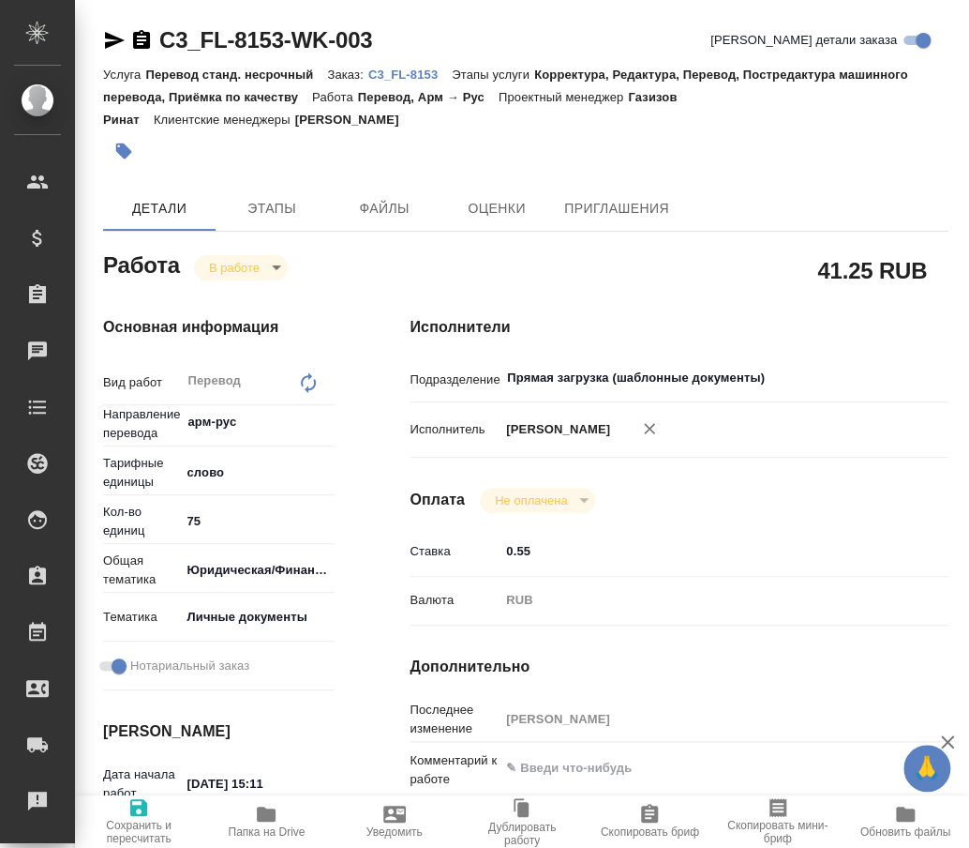
type textarea "x"
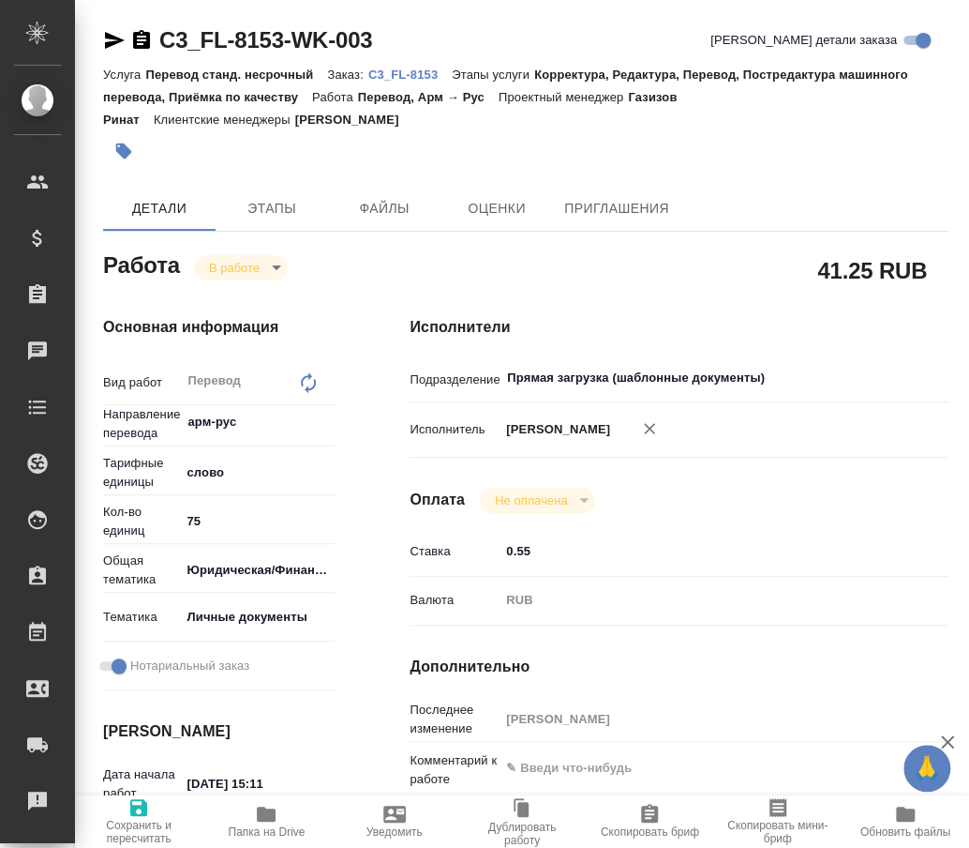
type textarea "x"
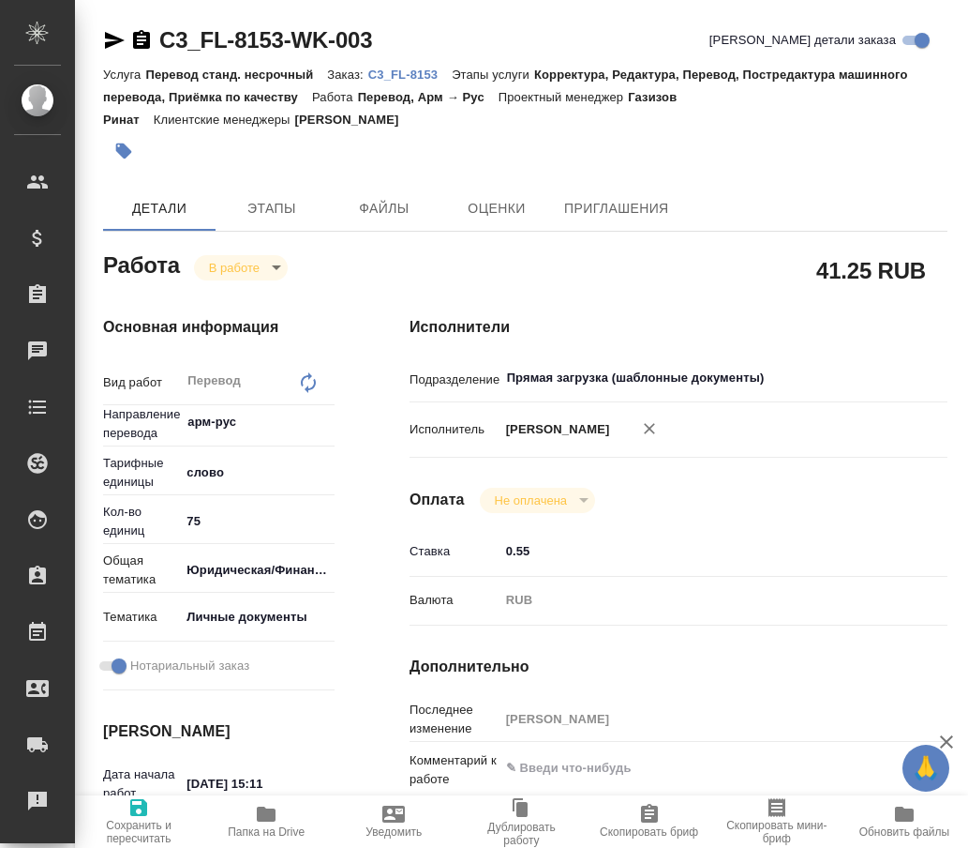
type textarea "x"
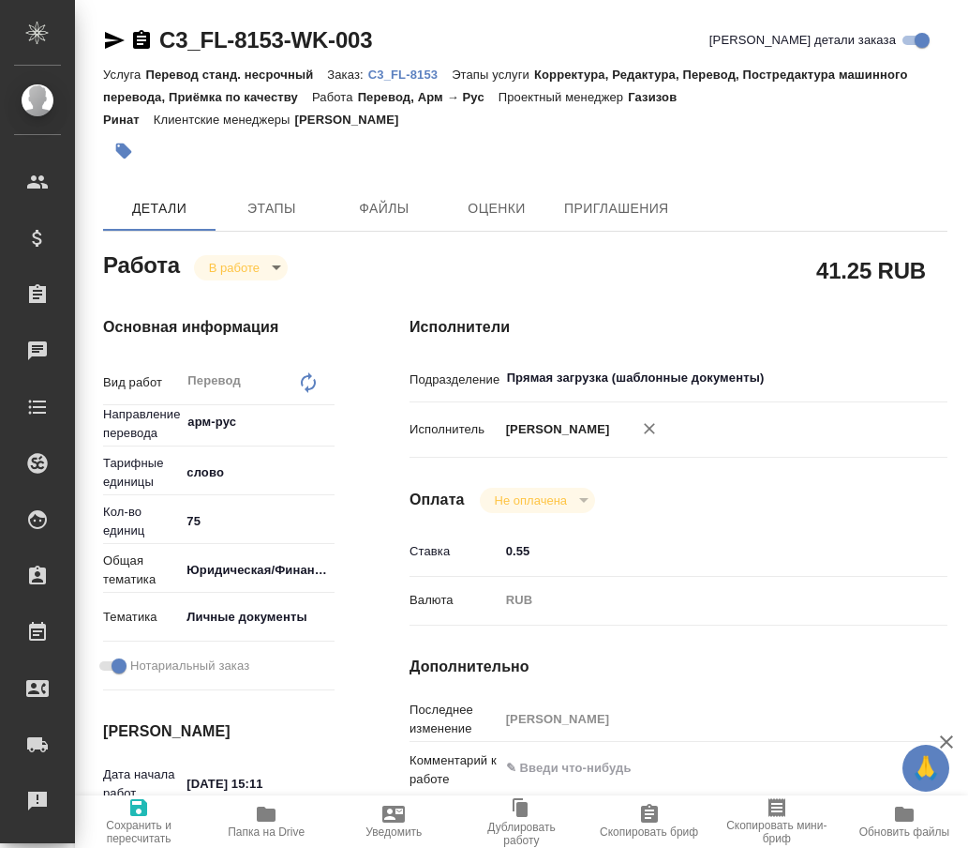
type textarea "x"
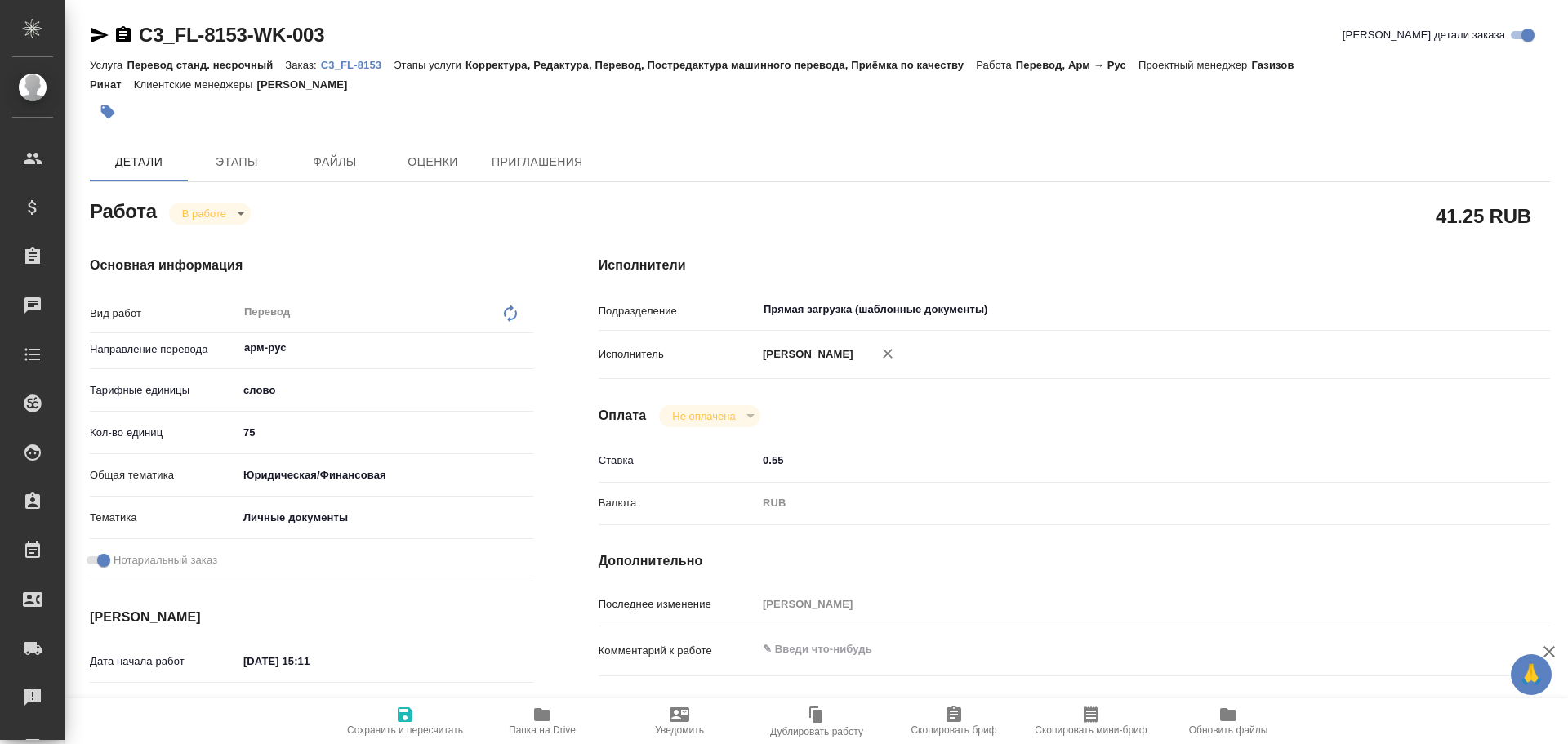
type textarea "x"
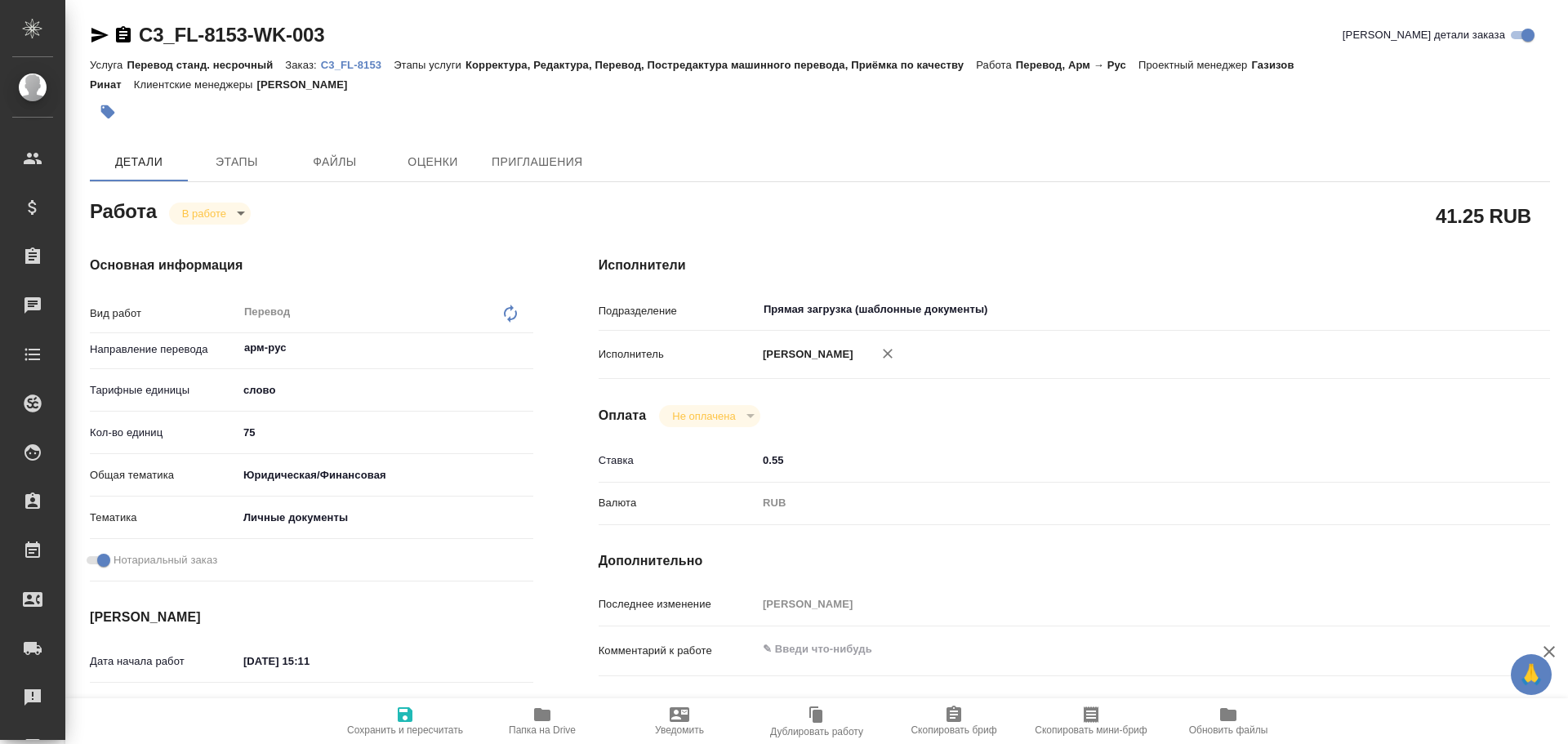
type textarea "x"
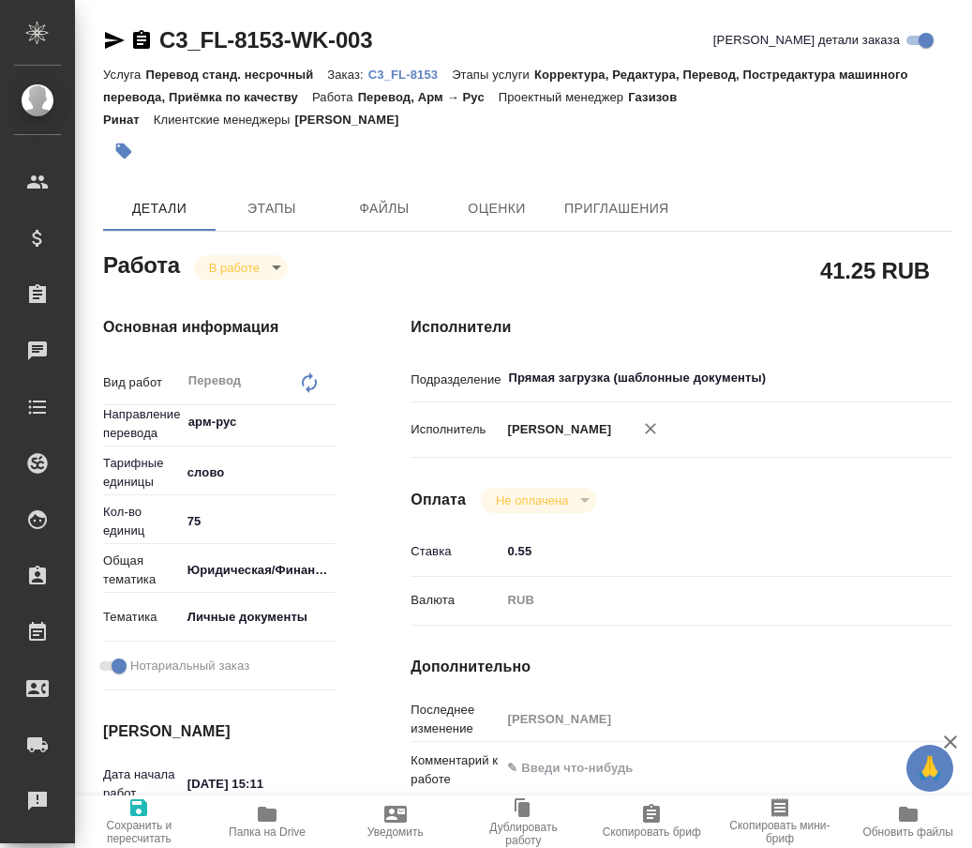
type textarea "x"
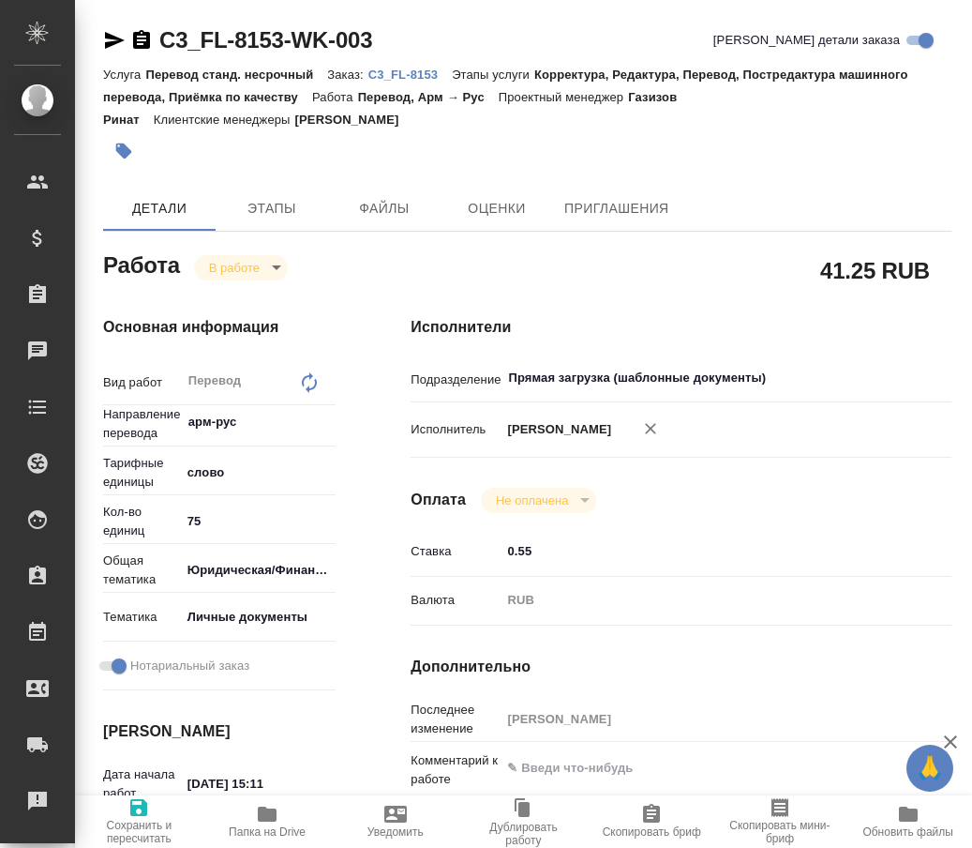
type textarea "x"
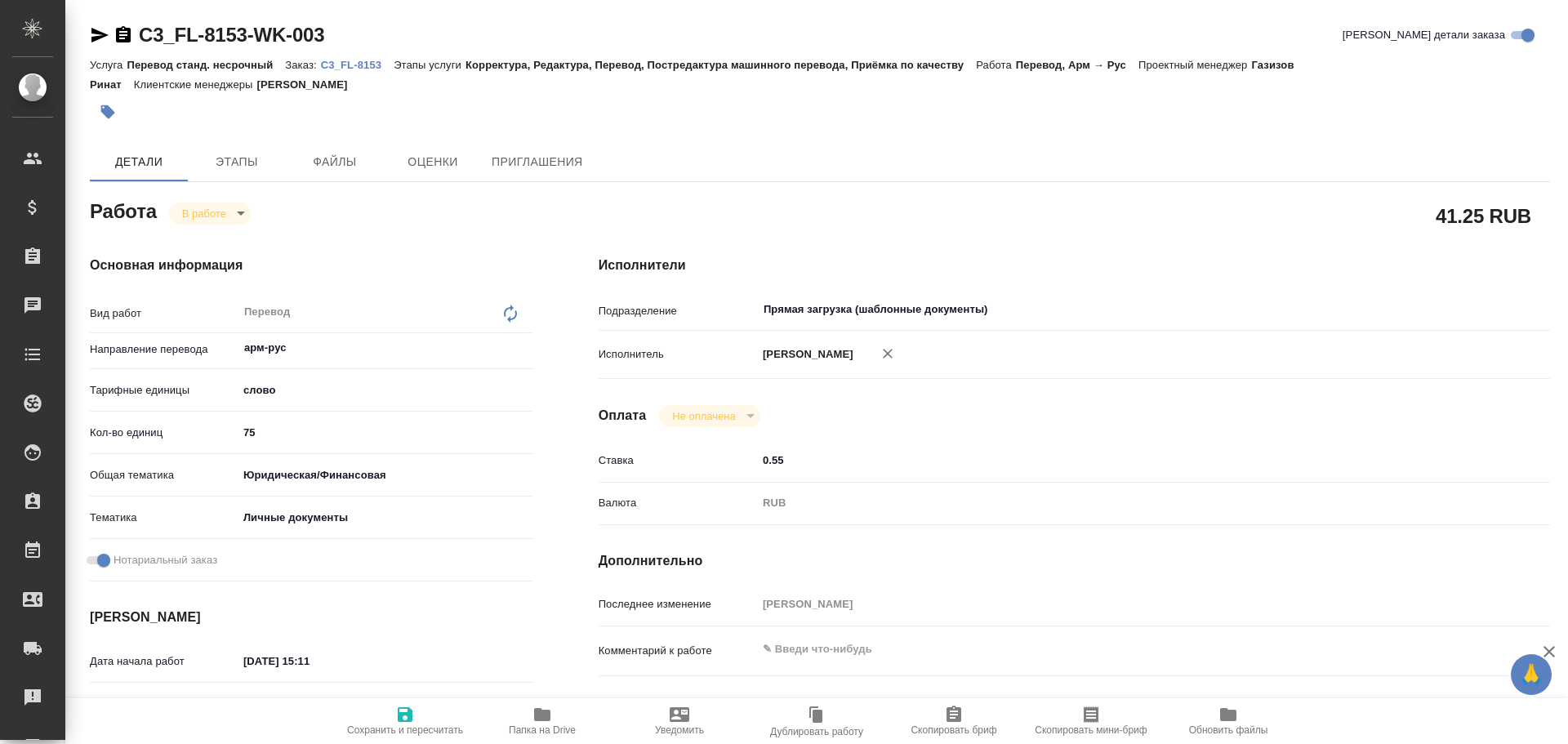
type textarea "x"
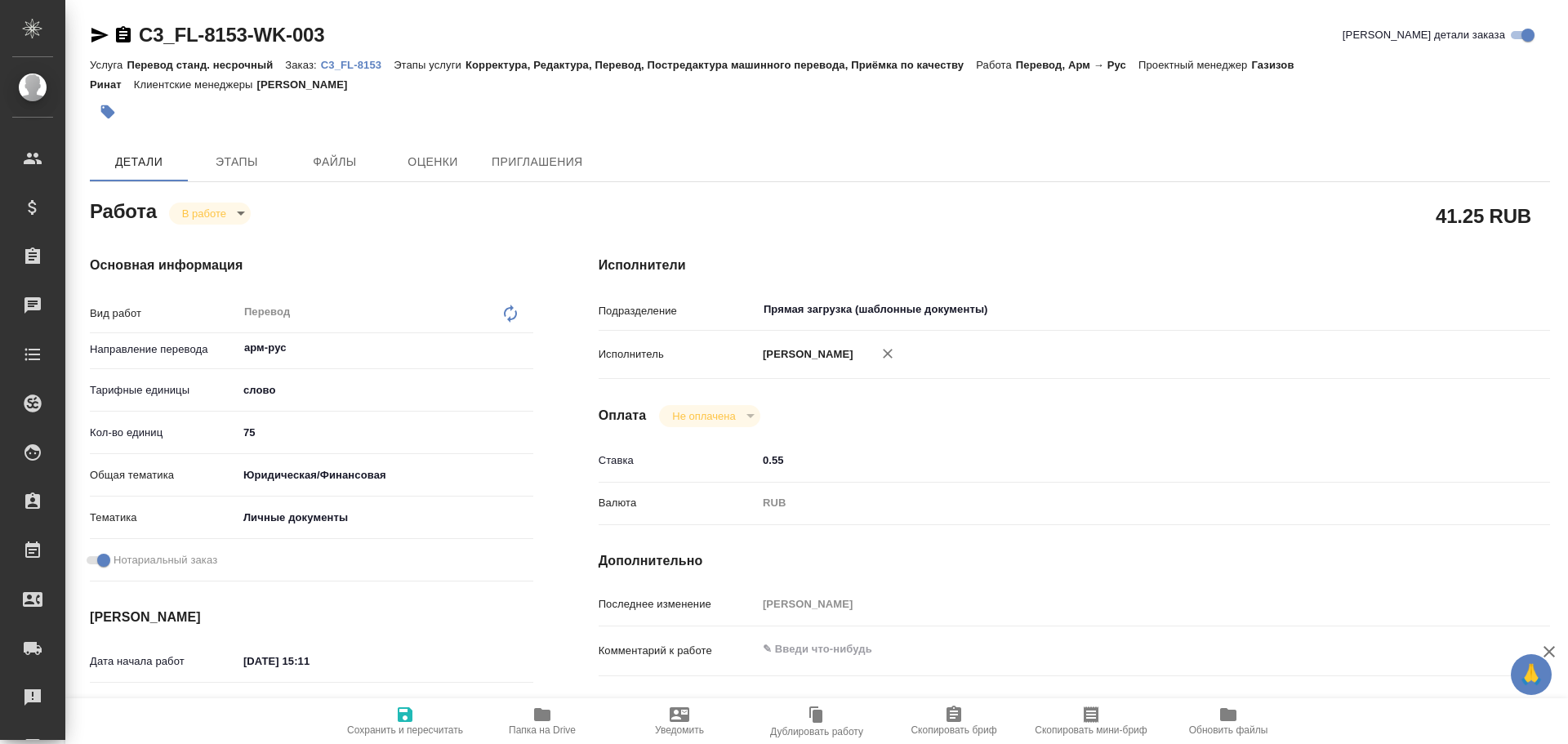
scroll to position [490, 0]
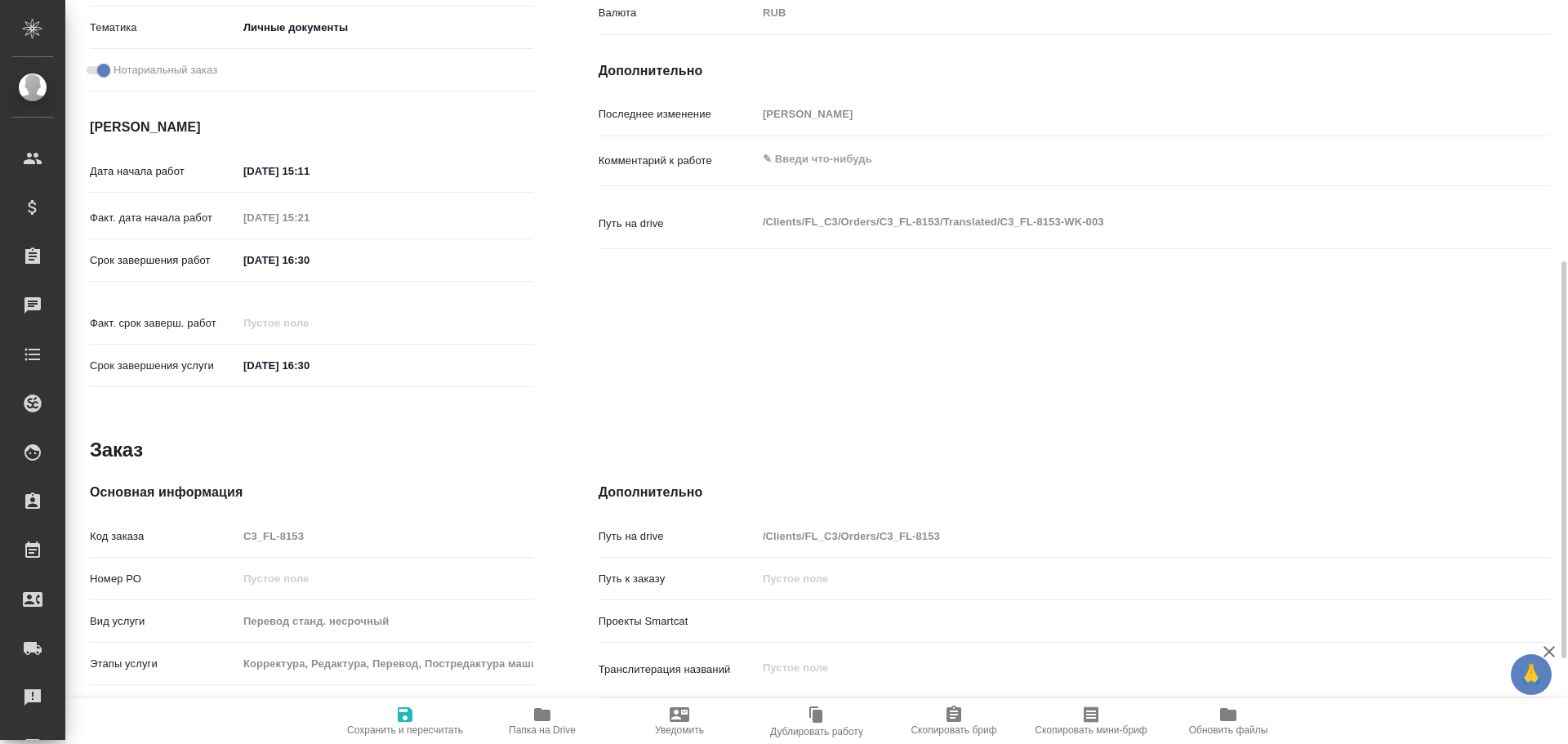
click at [543, 726] on span "Папка на Drive" at bounding box center [542, 730] width 67 height 11
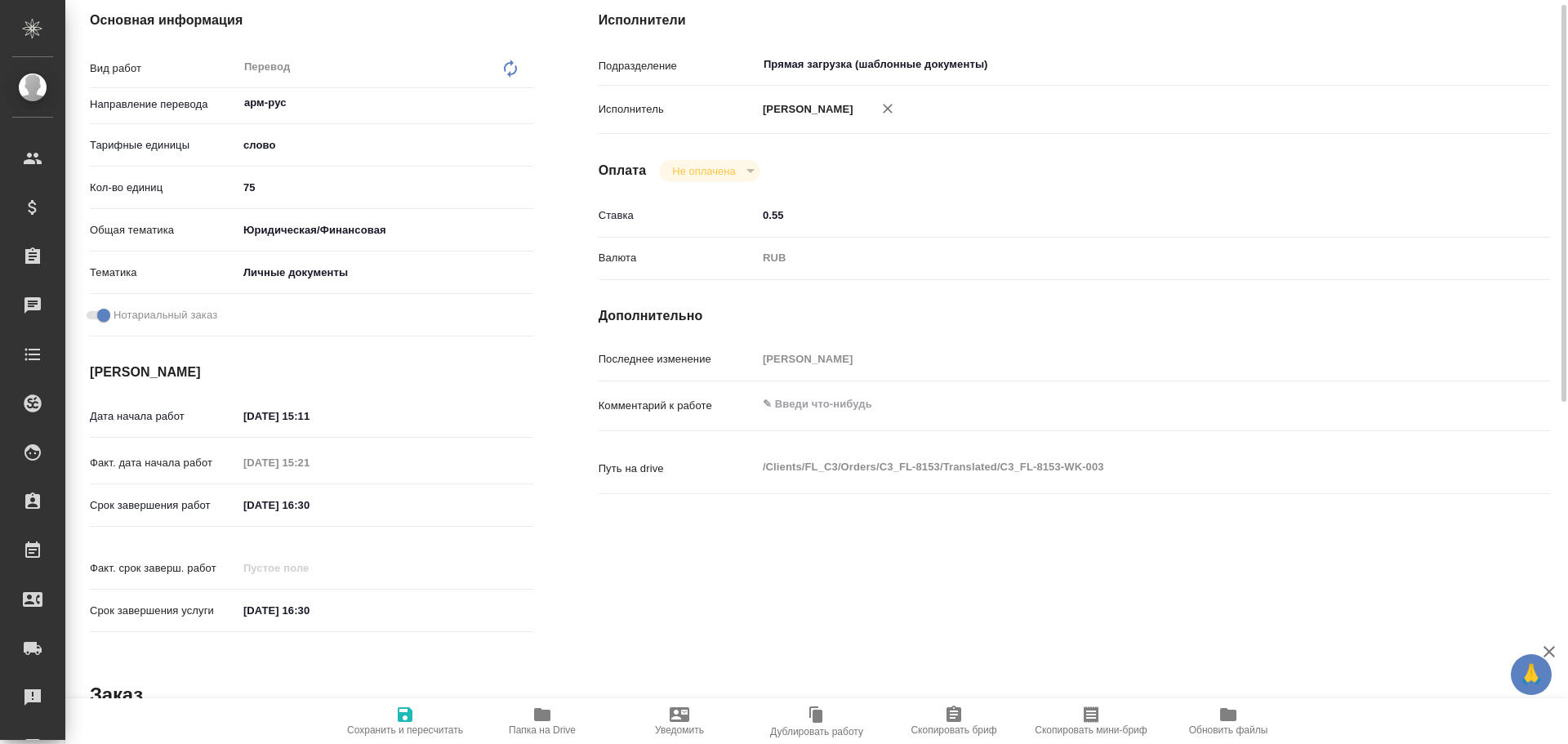
scroll to position [0, 0]
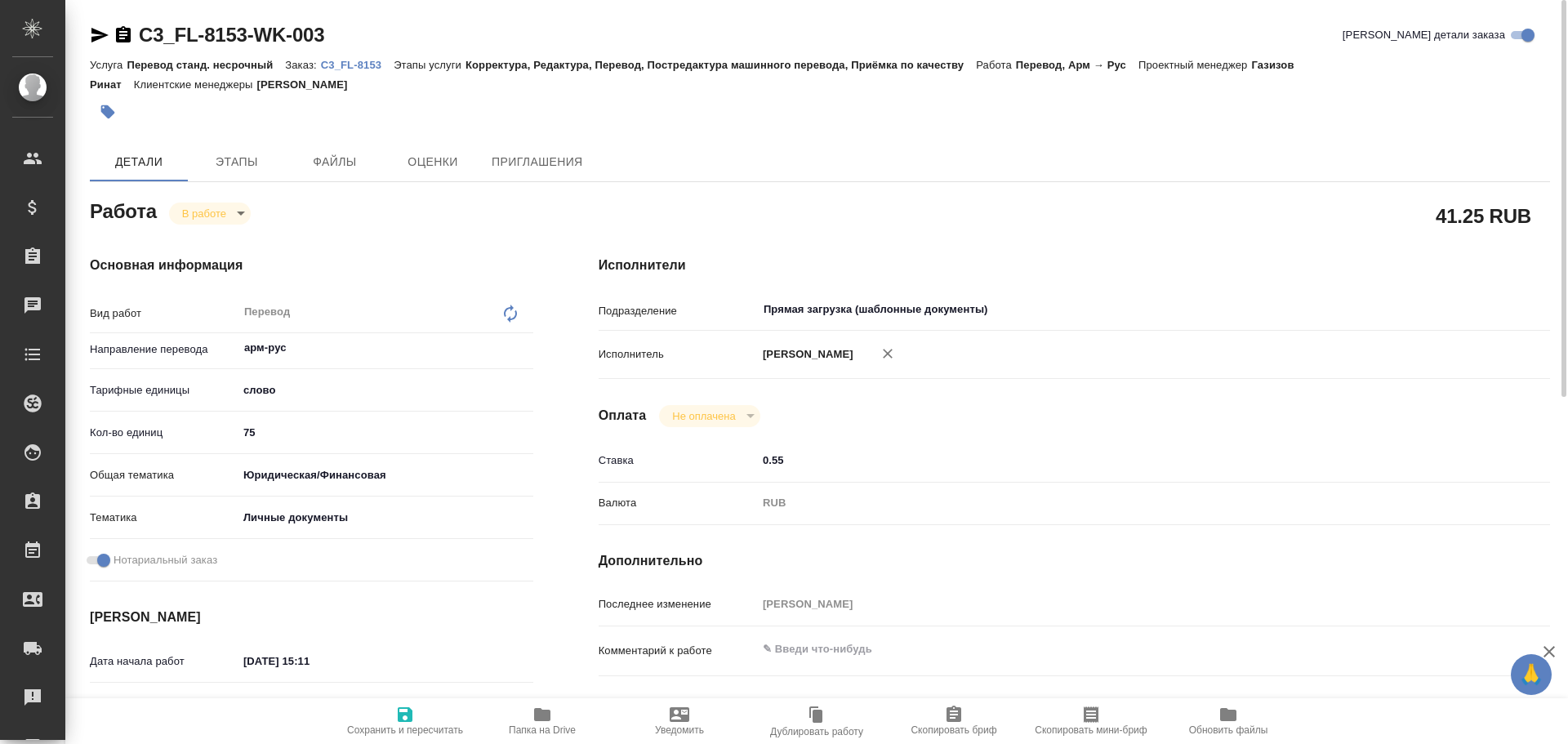
click at [195, 219] on body "🙏 .cls-1 fill:#fff; AWATERA Gusev Alexandr Клиенты Спецификации Заказы 0 Чаты T…" at bounding box center [784, 372] width 1568 height 744
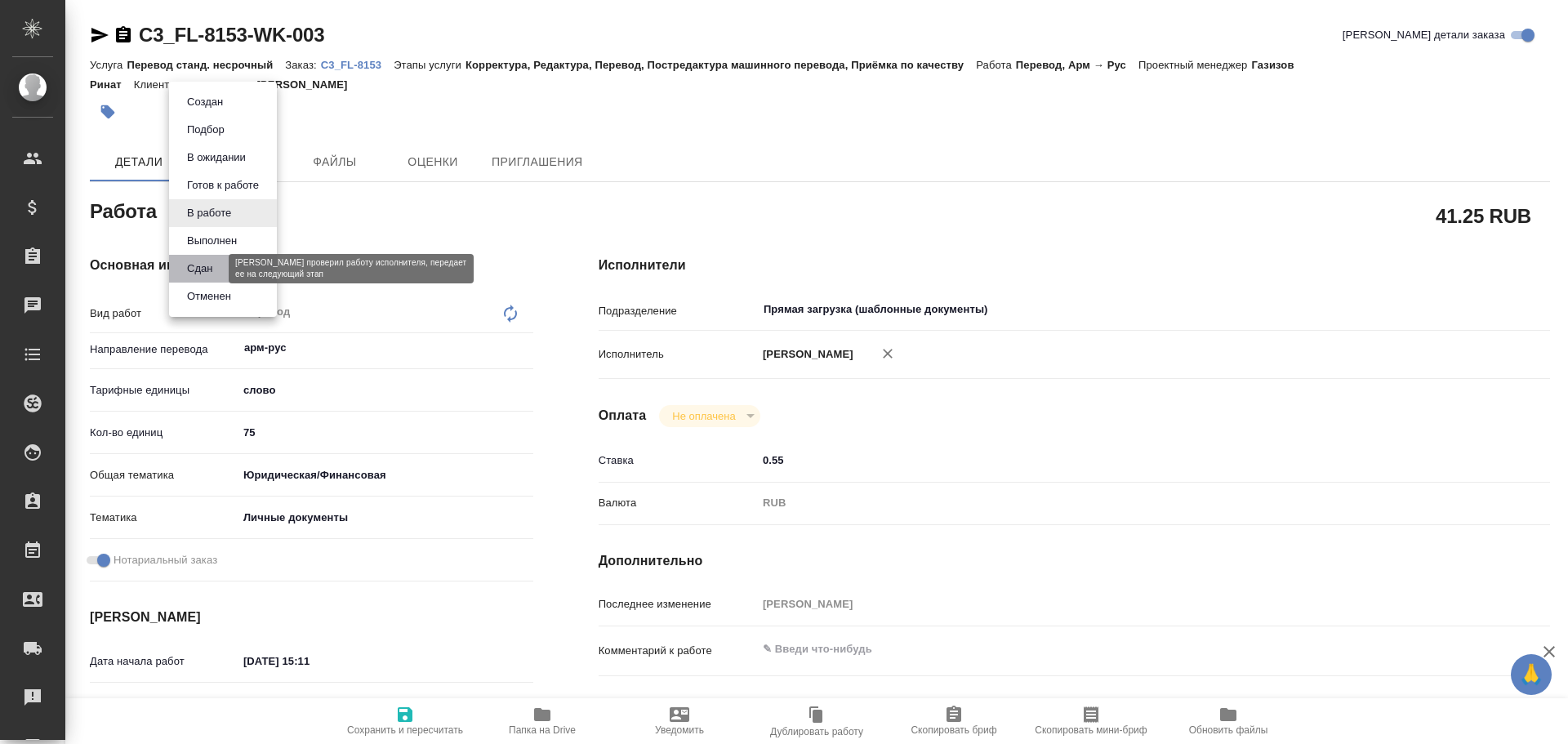
click at [189, 268] on button "Сдан" at bounding box center [199, 268] width 35 height 18
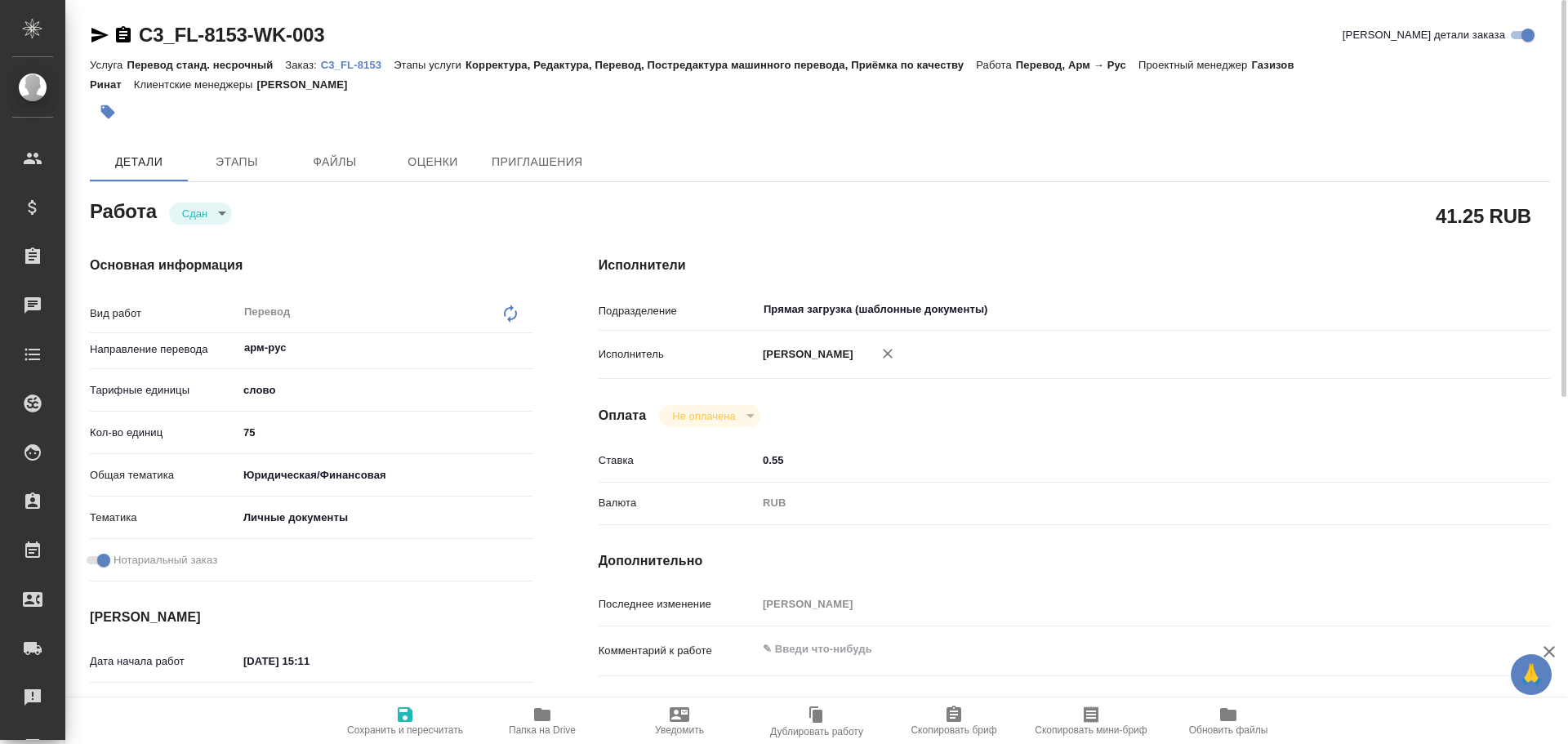
type textarea "x"
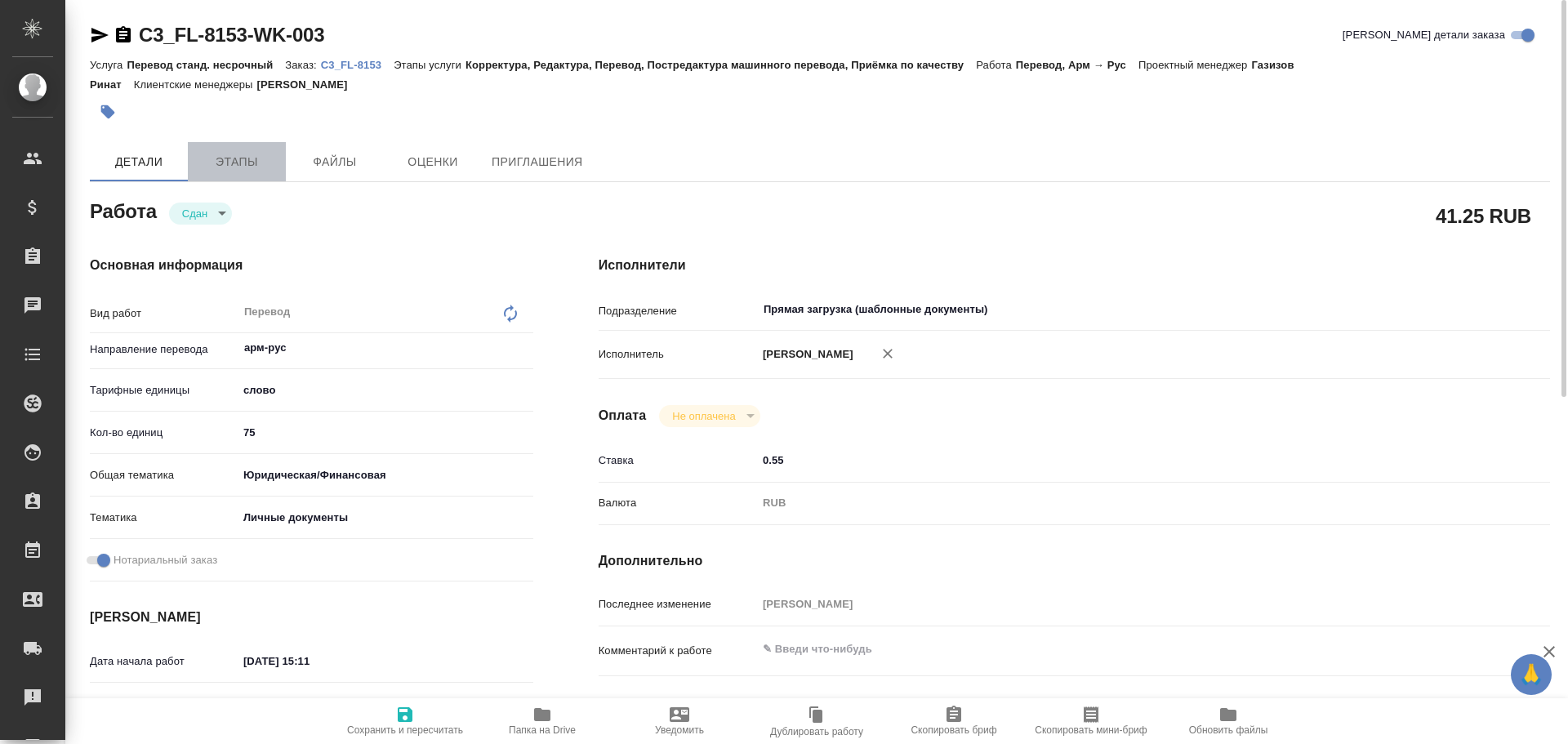
click at [204, 154] on span "Этапы" at bounding box center [237, 161] width 78 height 20
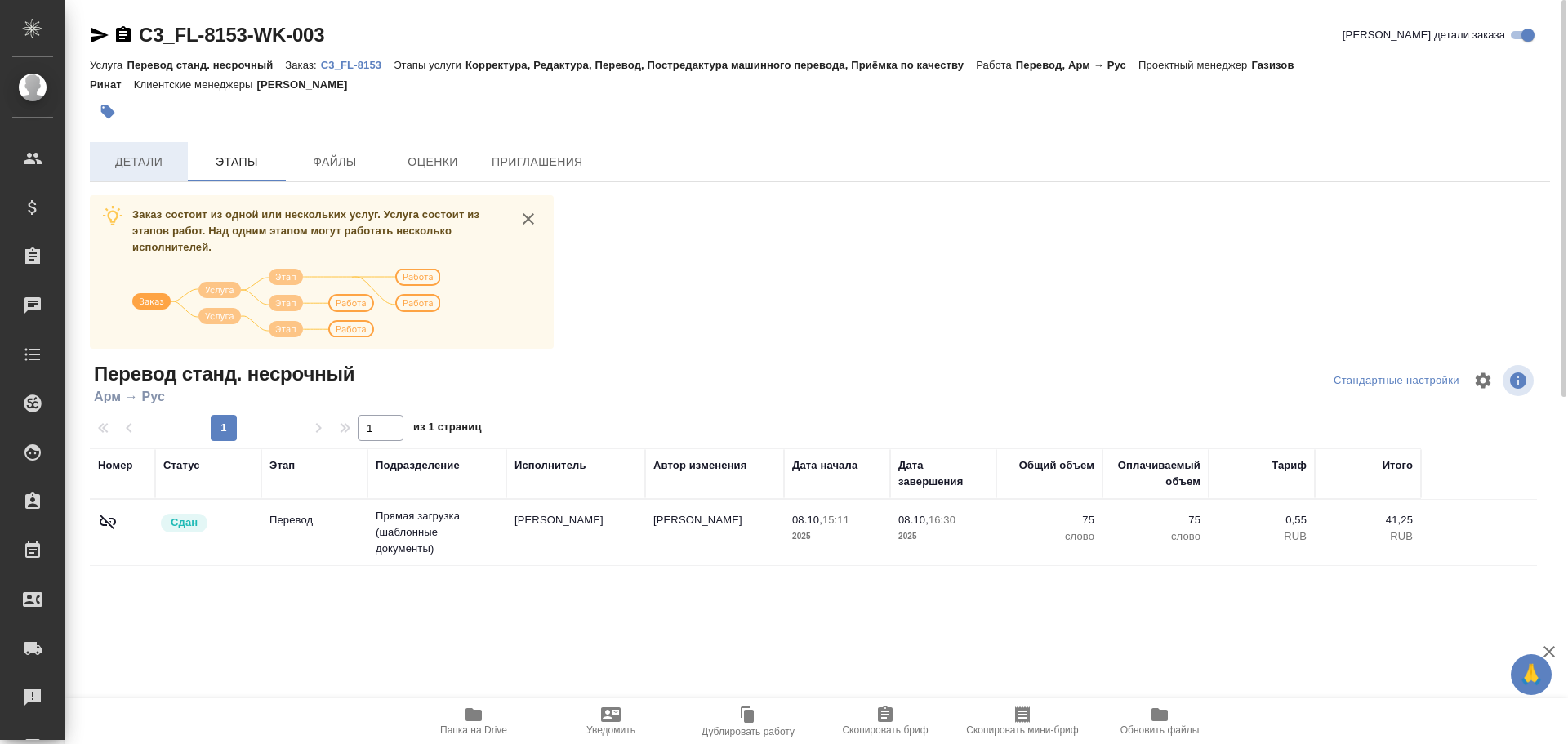
click at [162, 162] on span "Детали" at bounding box center [139, 161] width 78 height 20
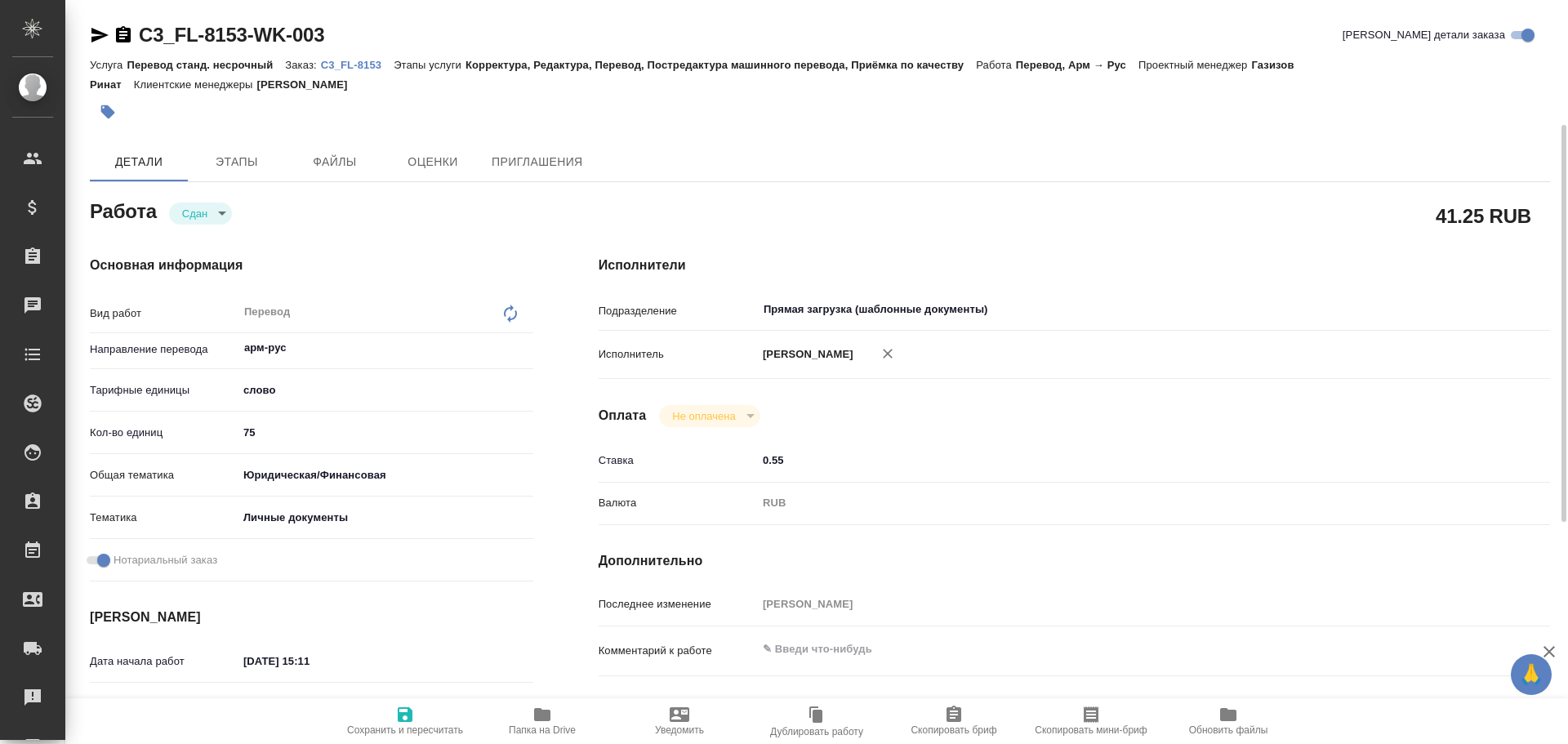
scroll to position [572, 0]
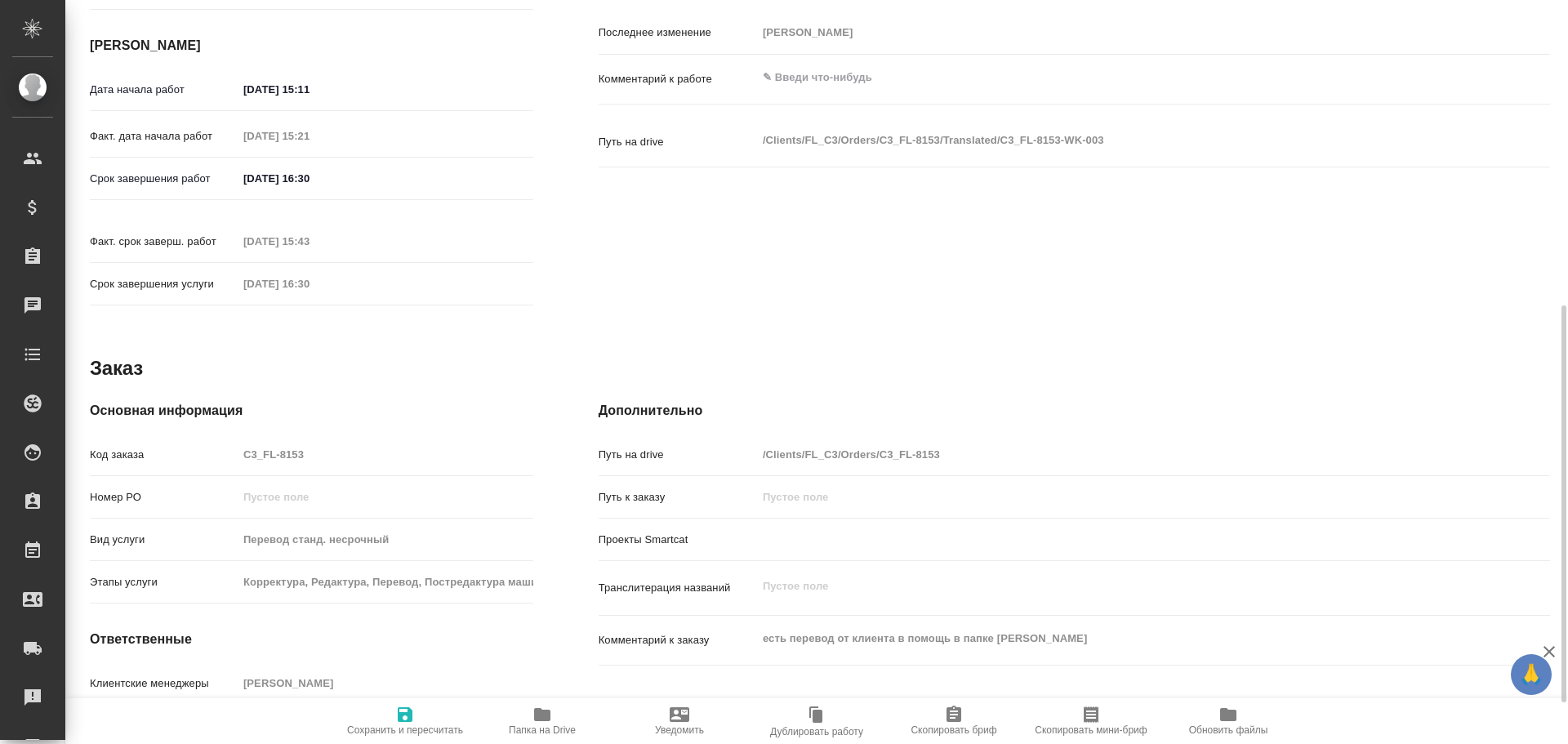
type textarea "x"
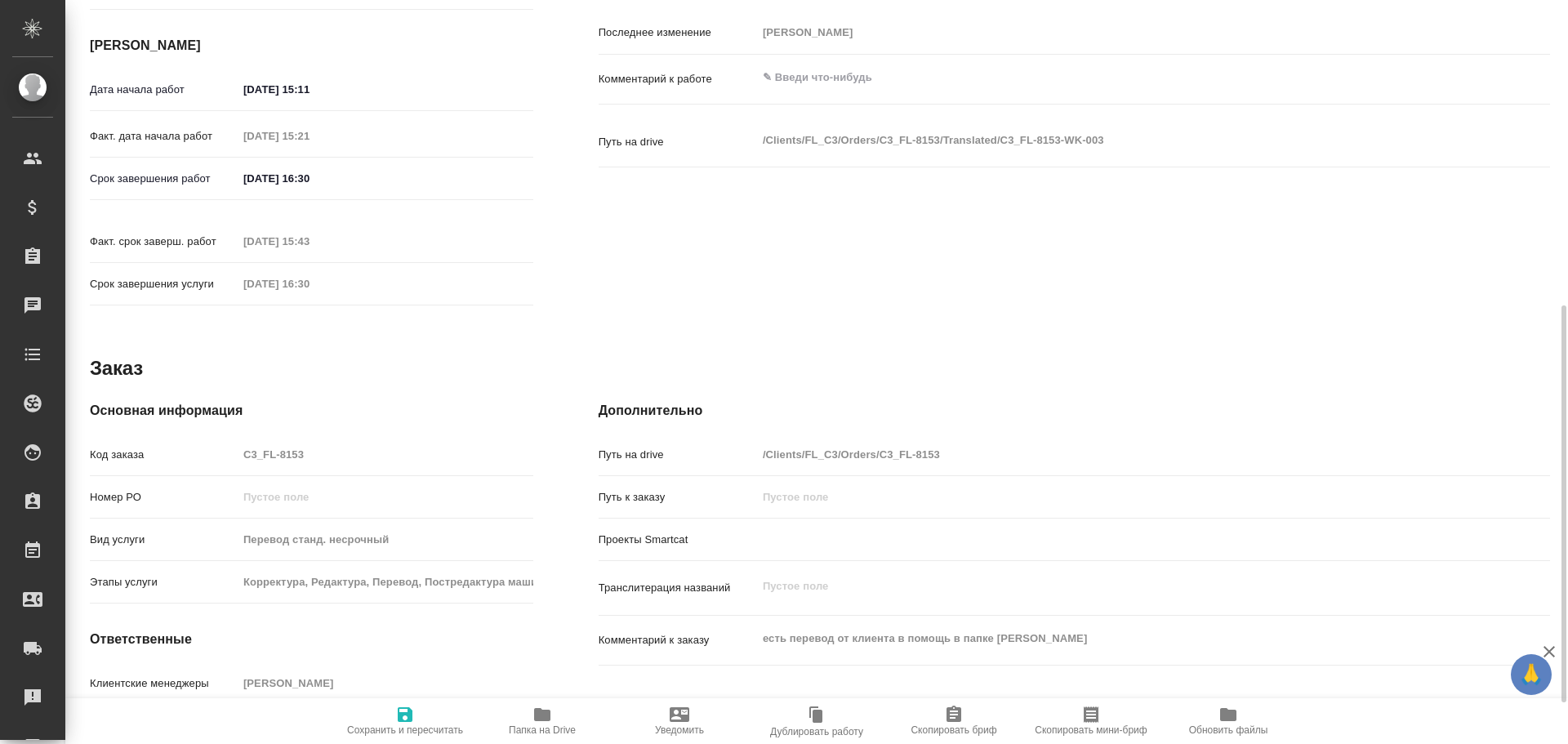
type textarea "x"
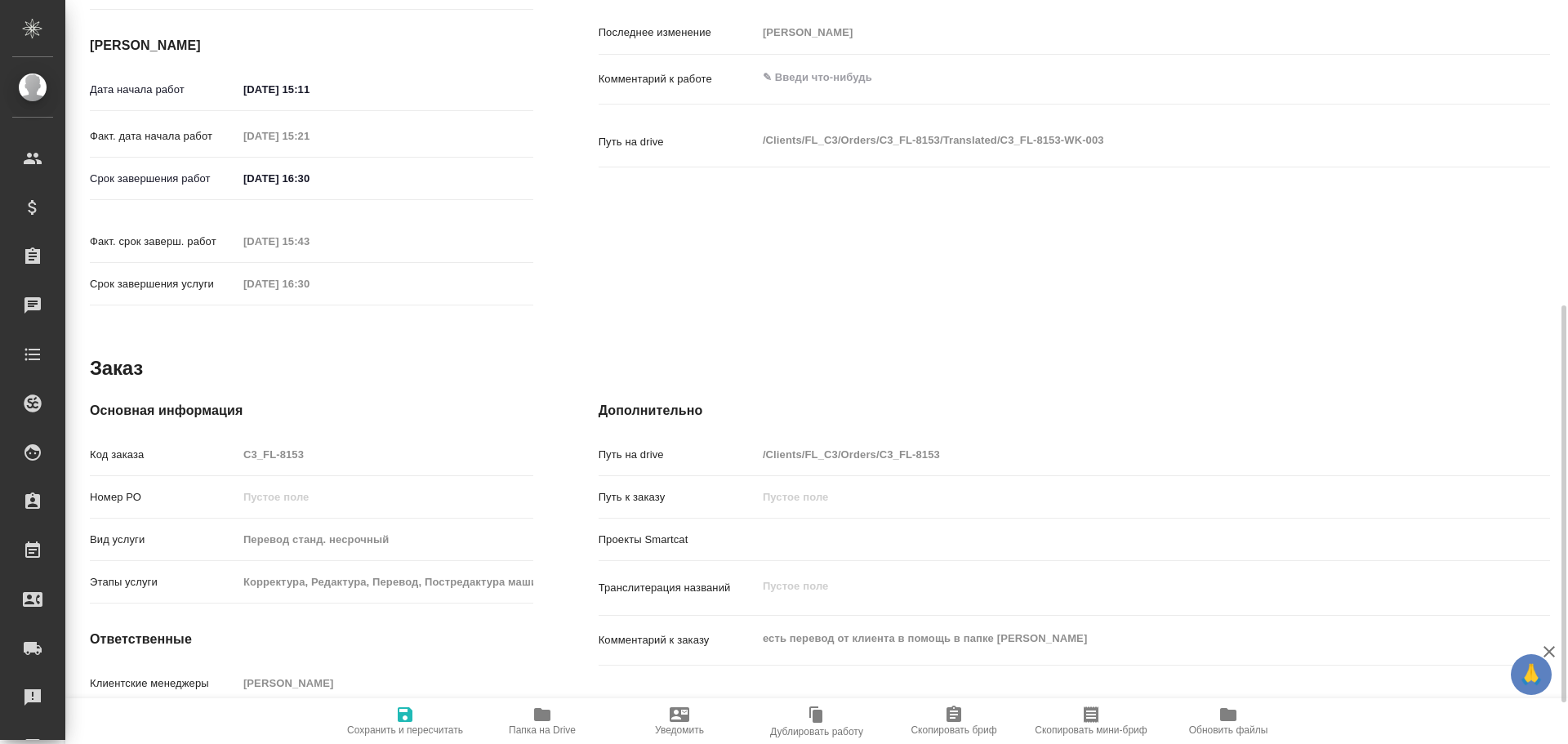
click at [169, 440] on div "Код заказа C3_FL-8153" at bounding box center [311, 454] width 443 height 29
type textarea "x"
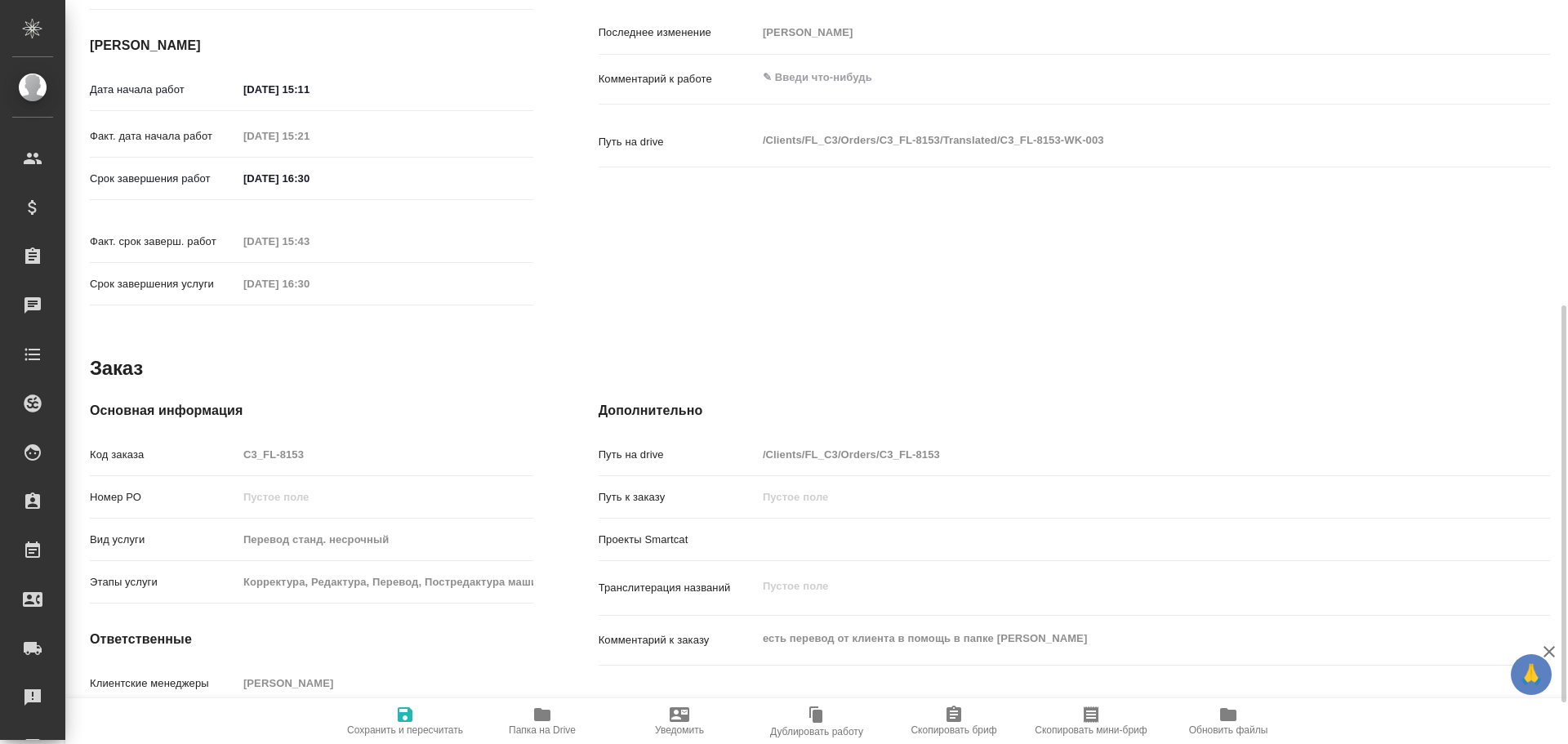
type textarea "x"
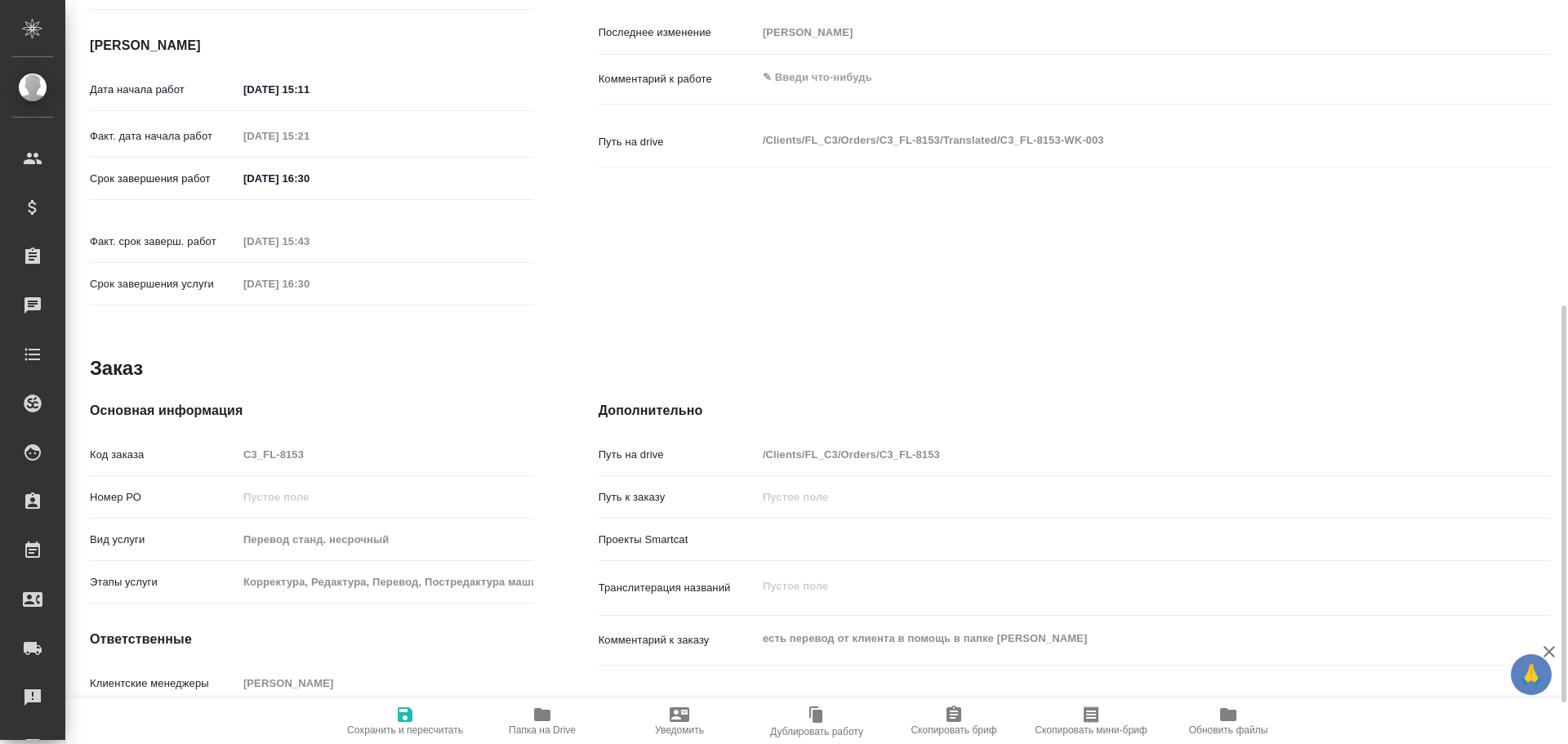
type textarea "x"
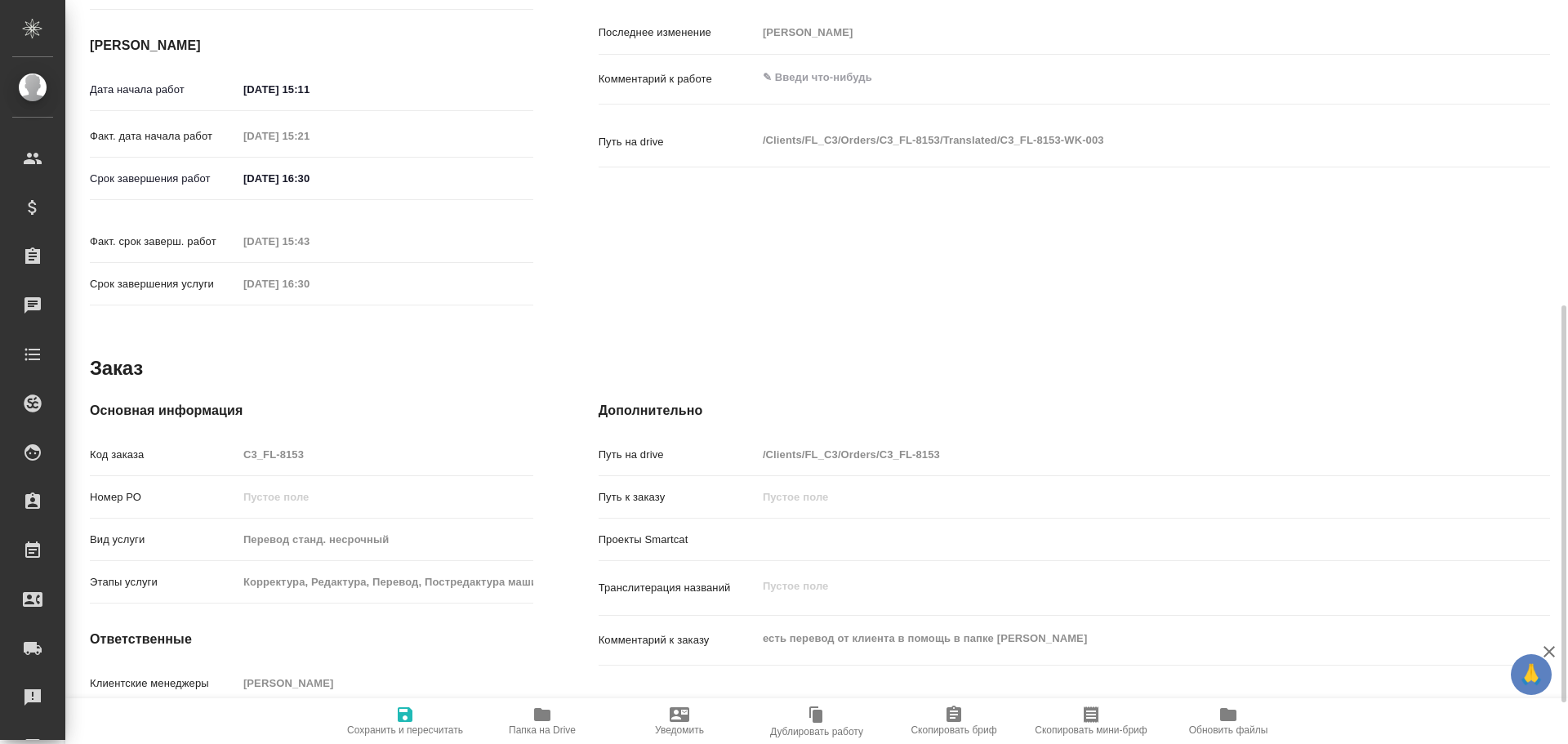
type textarea "x"
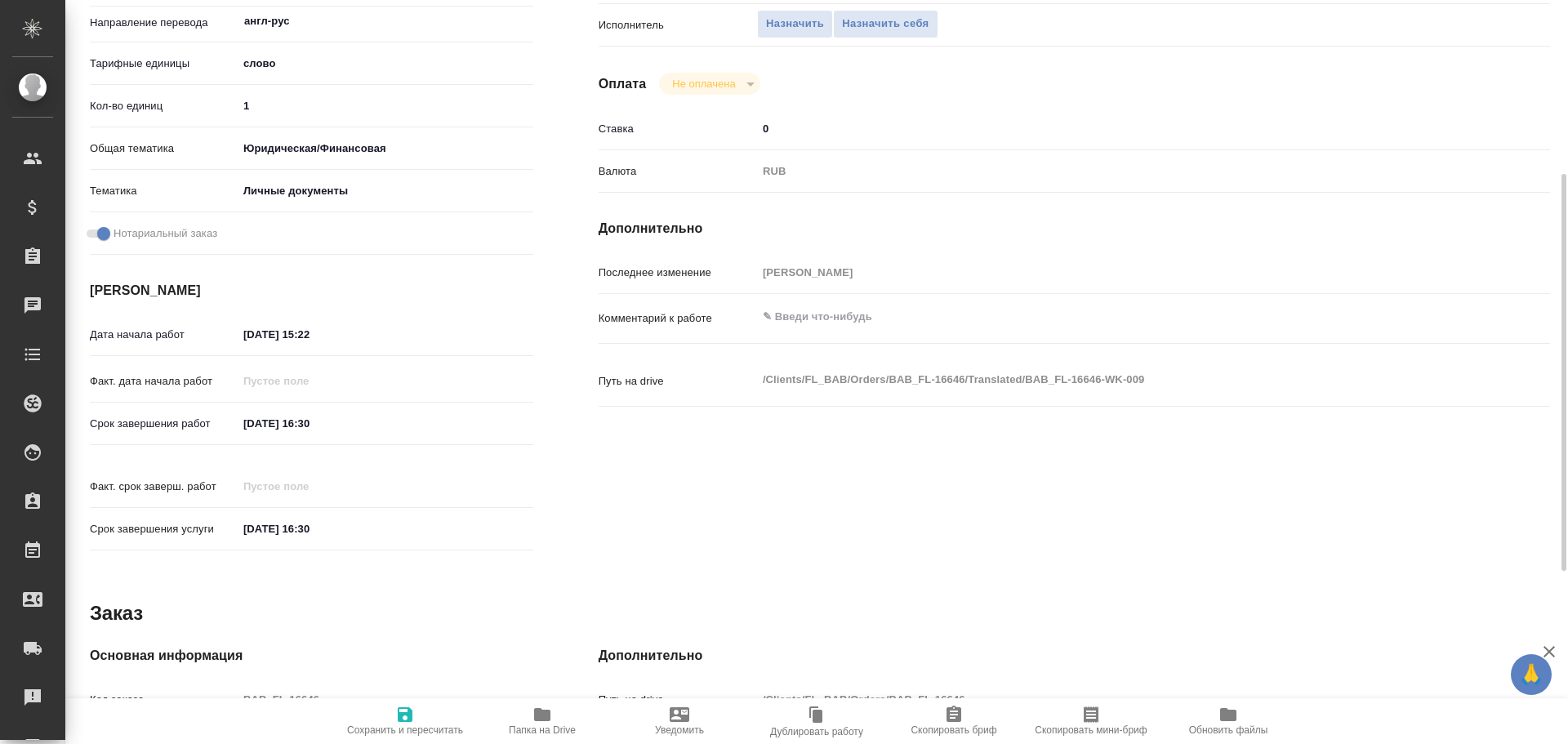
scroll to position [649, 0]
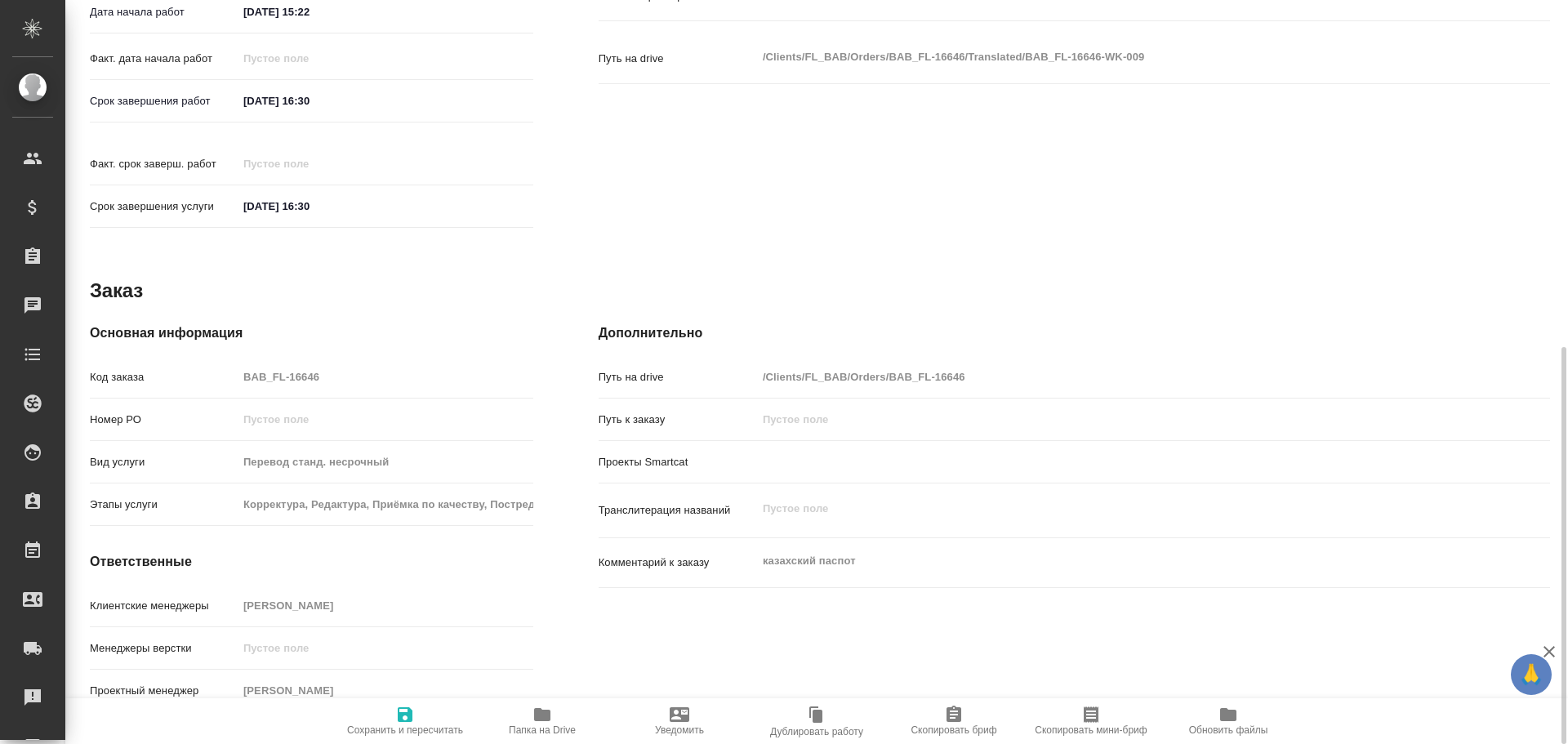
click at [556, 727] on span "Папка на Drive" at bounding box center [542, 730] width 67 height 11
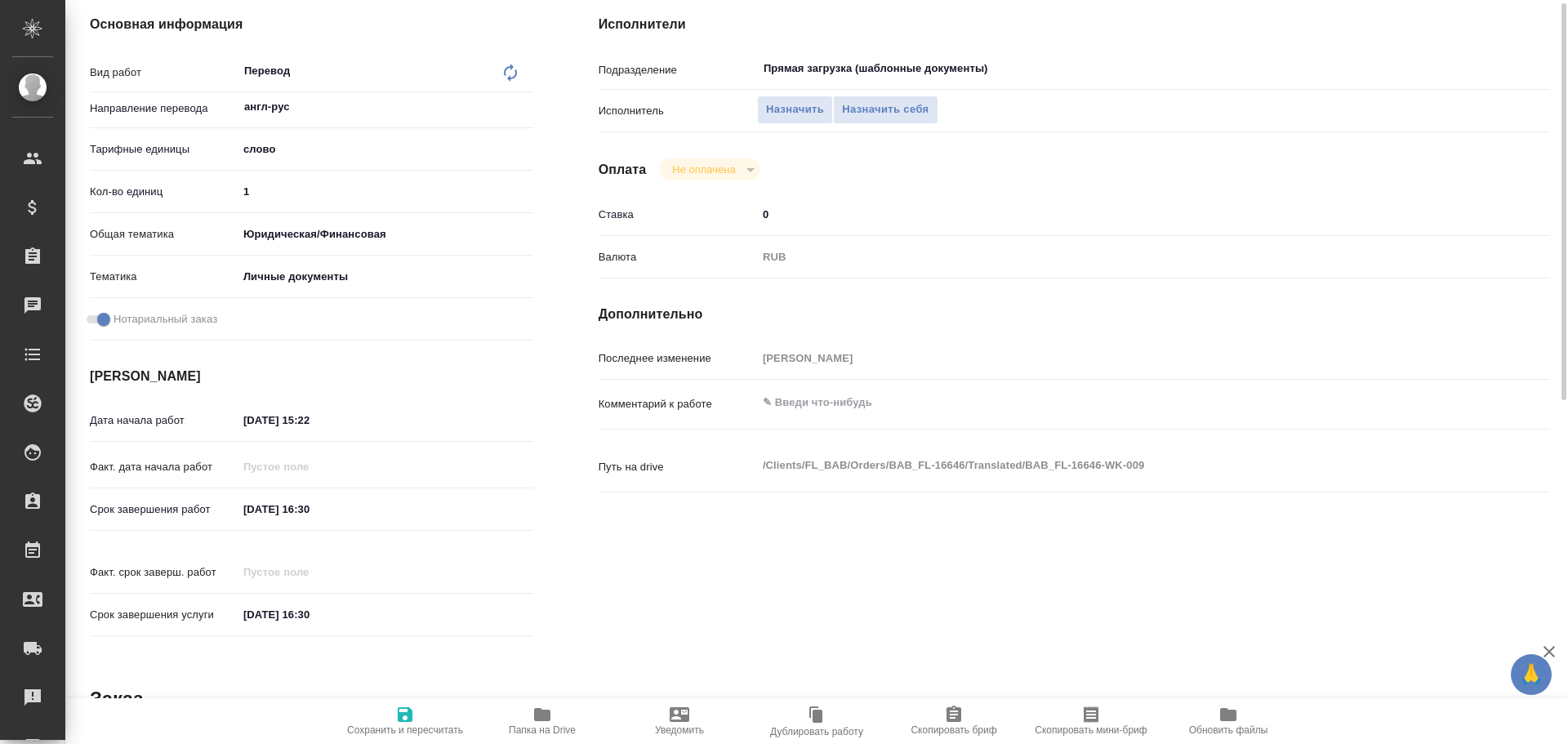
scroll to position [159, 0]
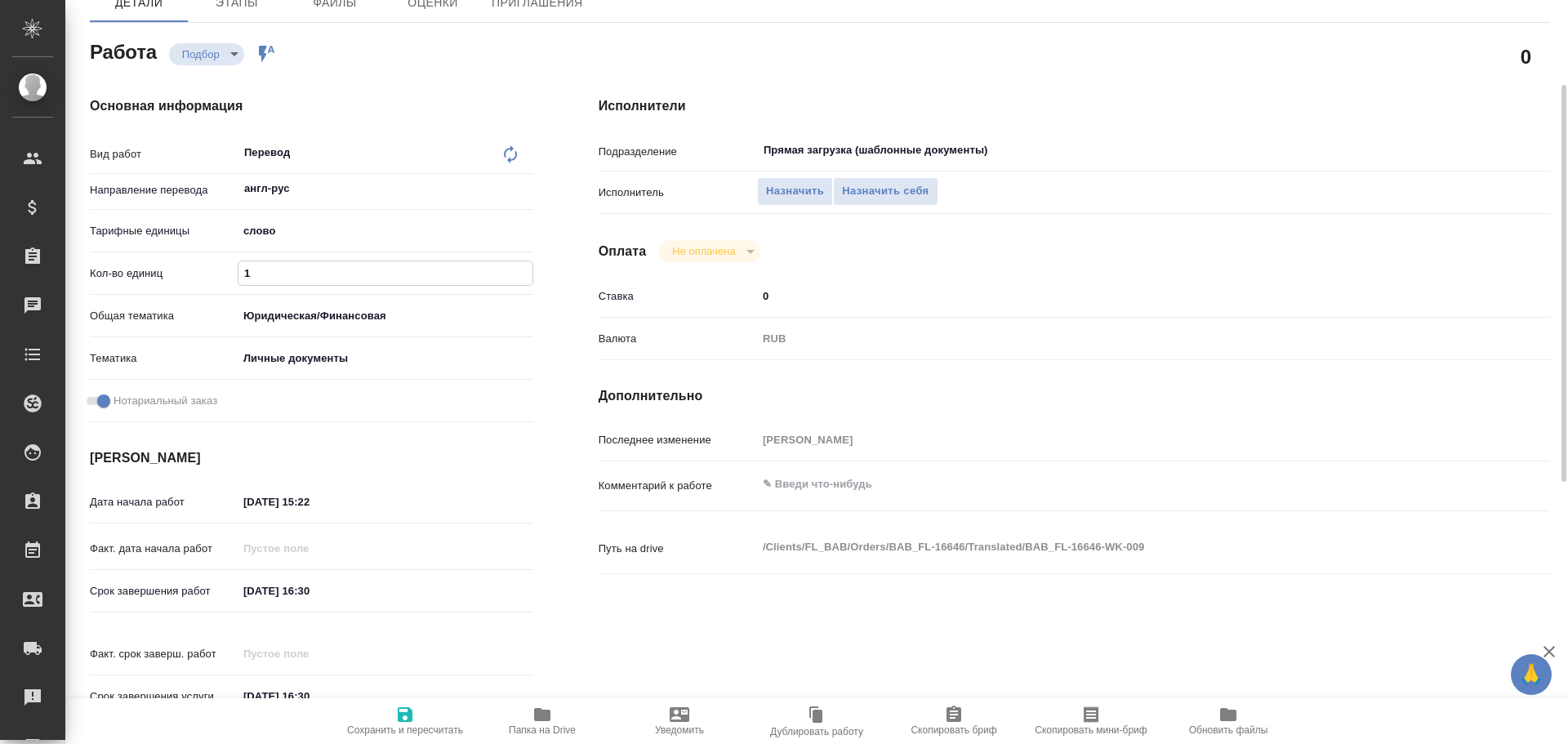
drag, startPoint x: 266, startPoint y: 268, endPoint x: 161, endPoint y: 251, distance: 106.4
click at [161, 251] on div "Вид работ Перевод x ​ Направление перевода англ-рус ​ Тарифные единицы слово 5a…" at bounding box center [311, 282] width 443 height 294
type input "75"
click at [403, 717] on icon "button" at bounding box center [405, 714] width 20 height 20
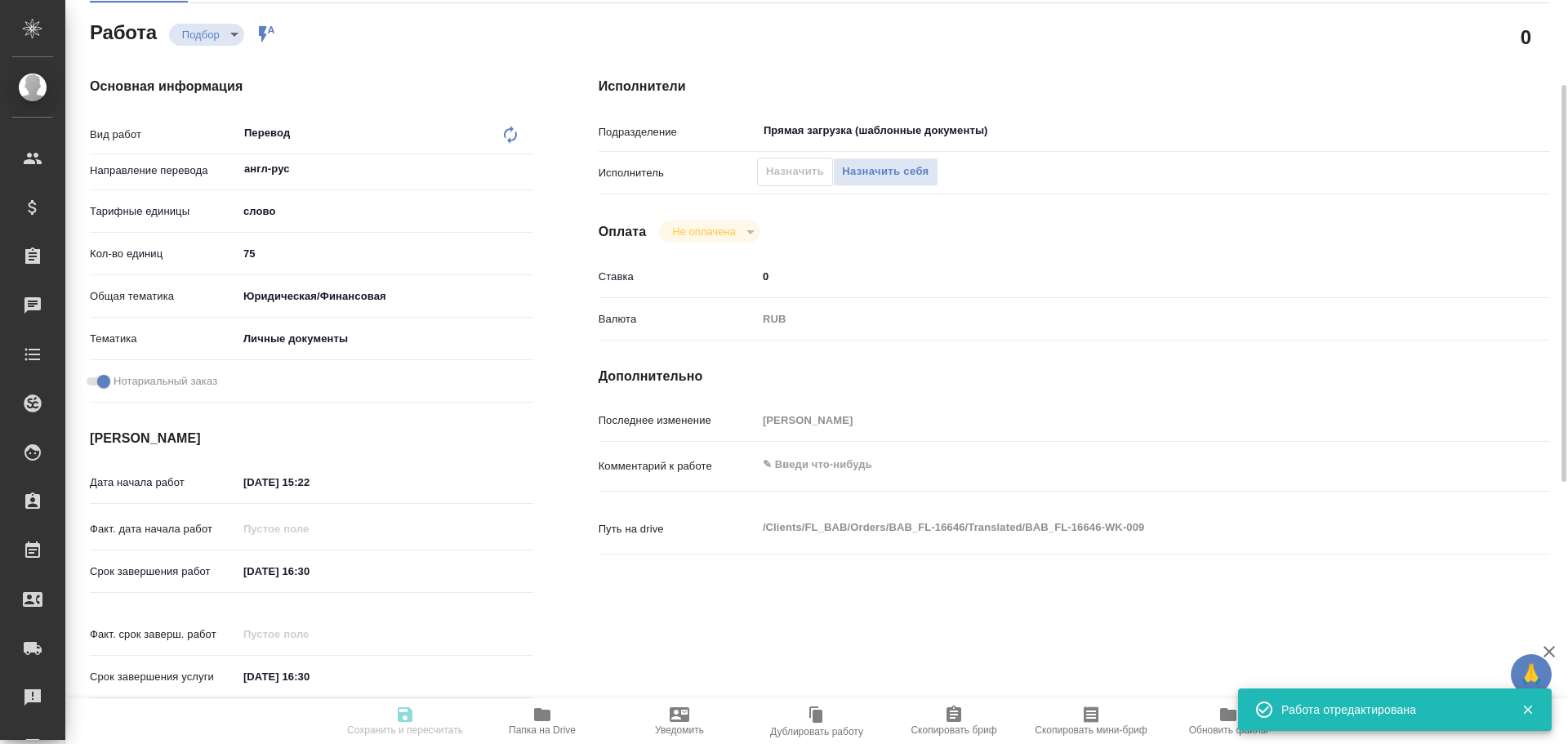
type input "recruiting"
type input "англ-рус"
type input "5a8b1489cc6b4906c91bfd90"
type input "75"
type input "yr-fn"
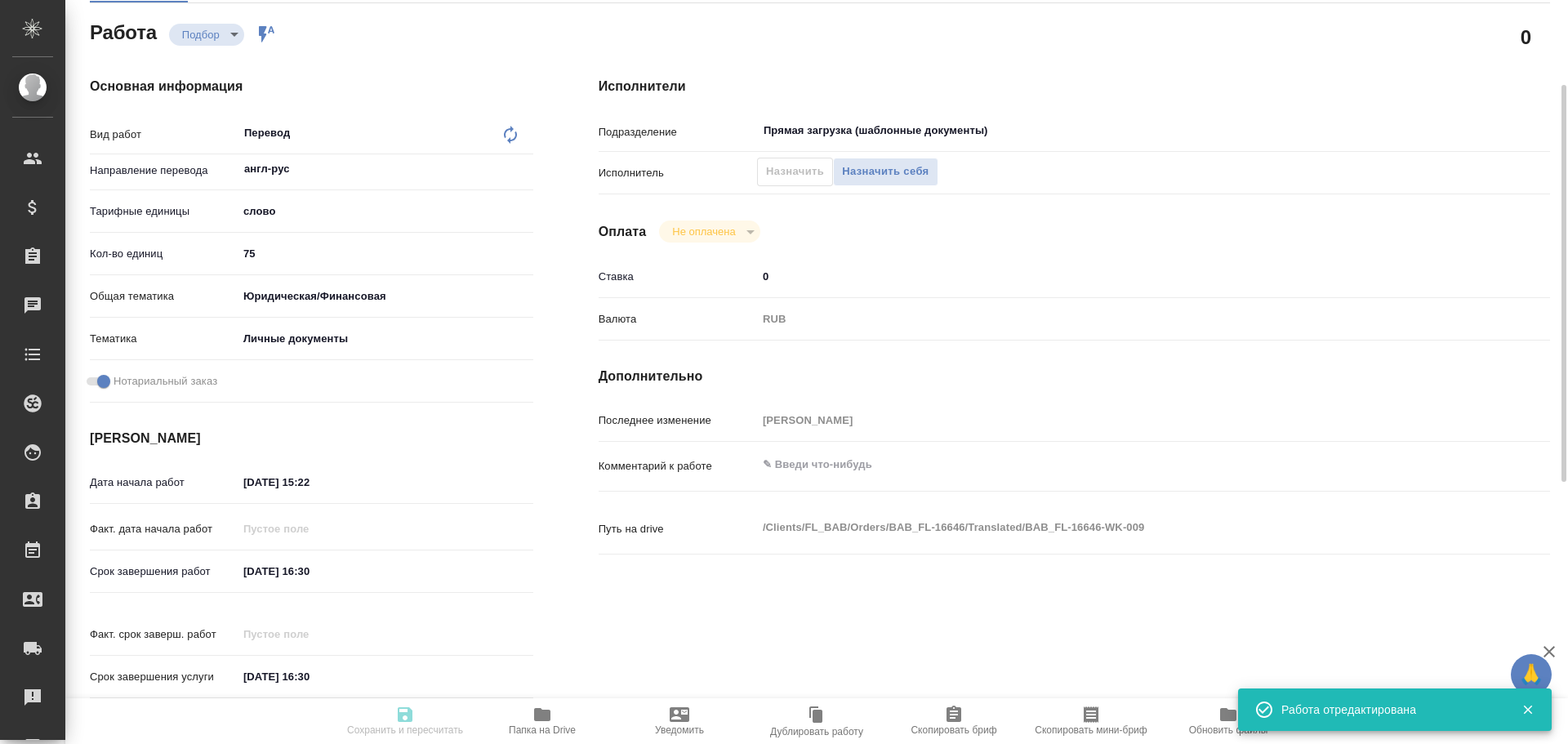
type input "5a8b8b956a9677013d343cfe"
checkbox input "true"
type input "[DATE] 15:22"
type input "[DATE] 16:30"
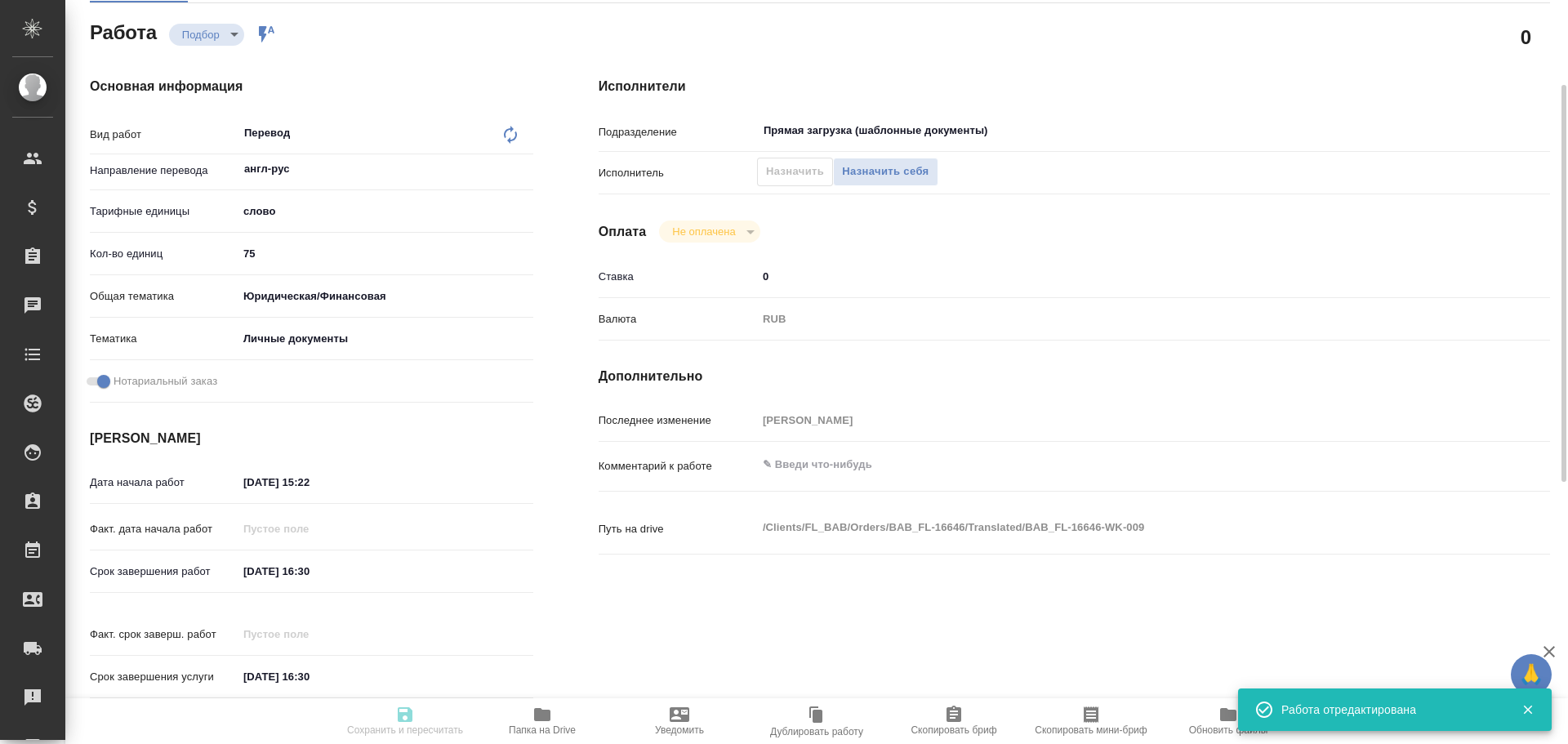
type input "Прямая загрузка (шаблонные документы)"
type input "notPayed"
type input "0"
type input "RUB"
type input "[PERSON_NAME]"
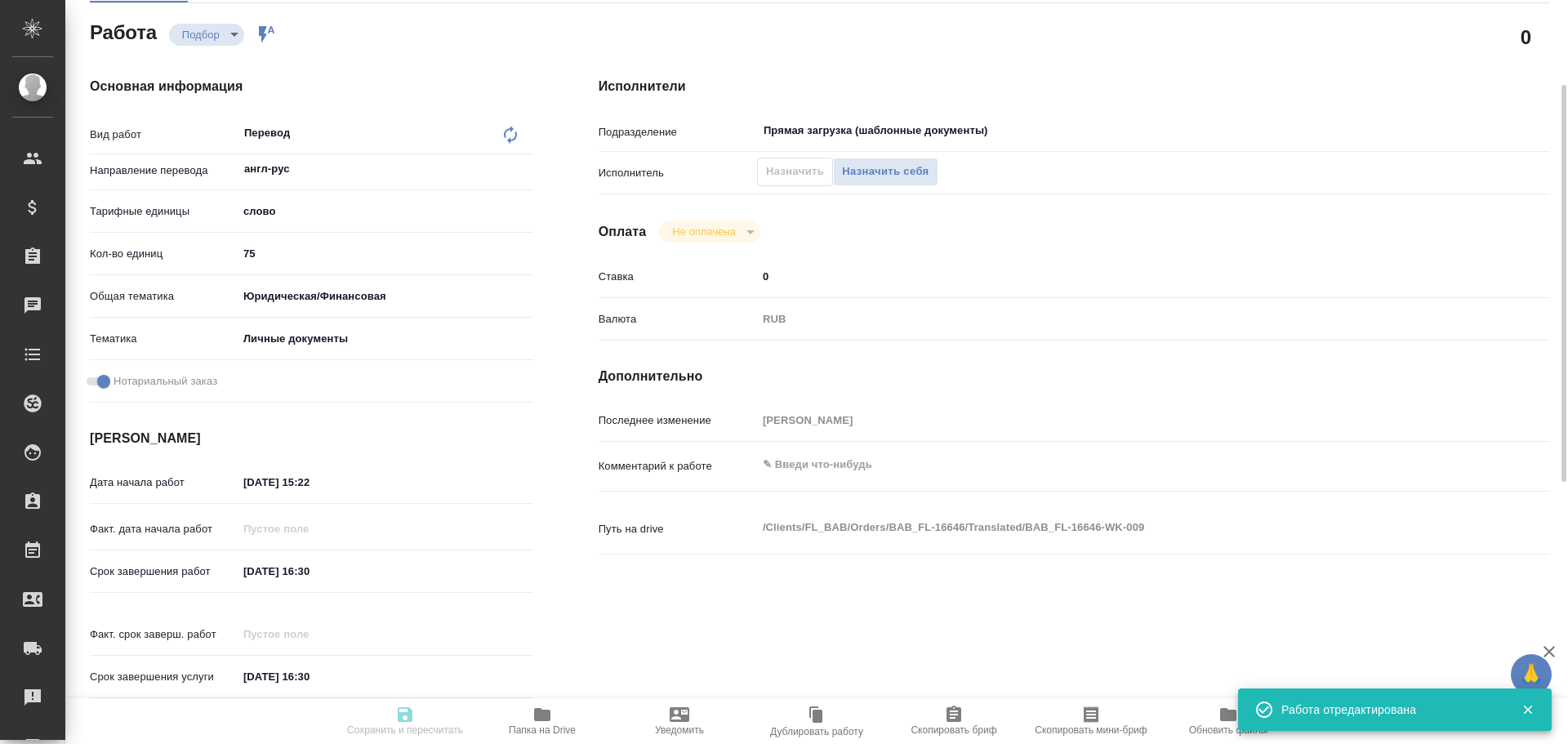
type input "BAB_FL-16646"
type input "Перевод станд. несрочный"
type input "Корректура, Редактура, Приёмка по качеству, Постредактура машинного перевода, П…"
type input "[PERSON_NAME]"
type input "/Clients/FL_BAB/Orders/BAB_FL-16646"
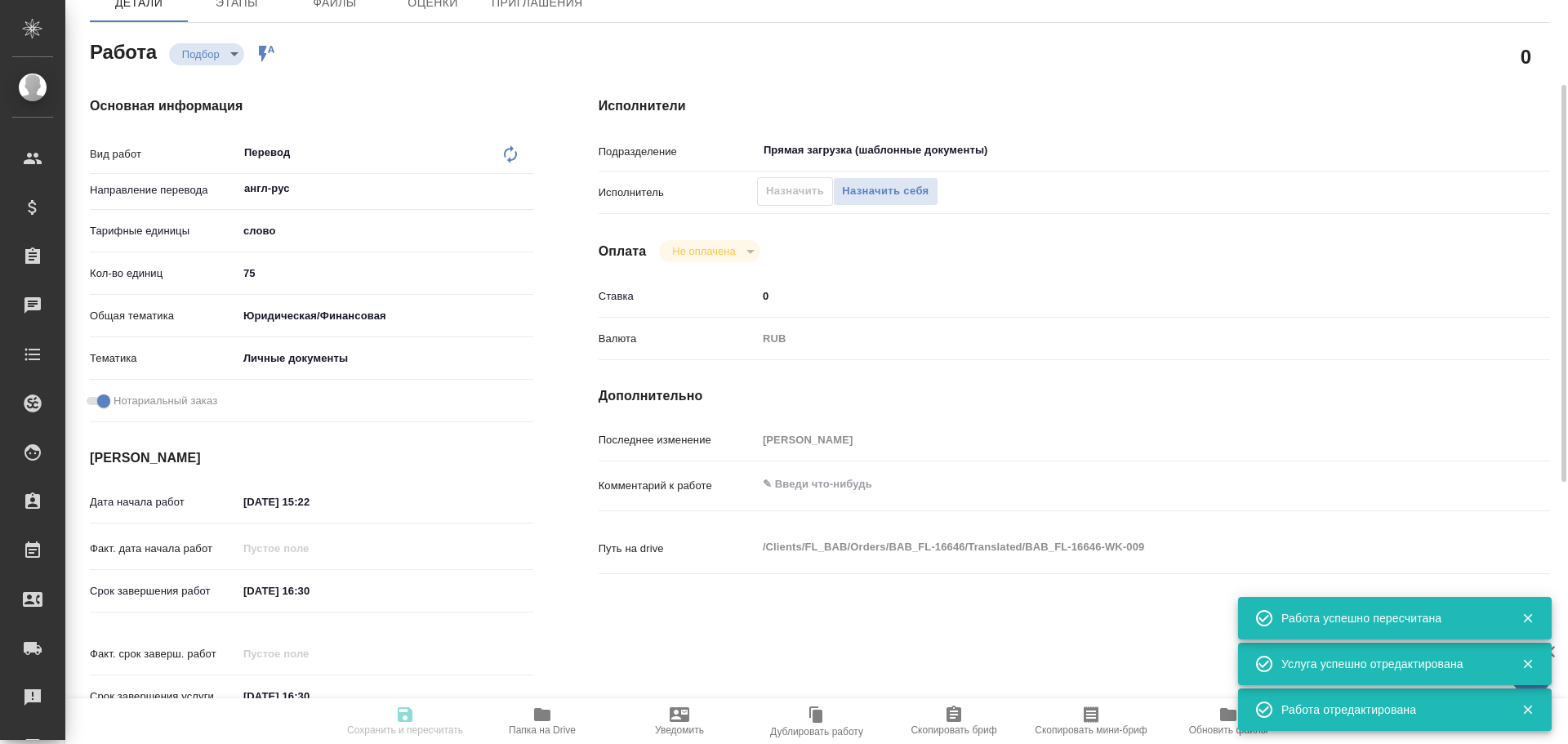
type input "recruiting"
type input "англ-рус"
type input "5a8b1489cc6b4906c91bfd90"
type input "75"
type input "yr-fn"
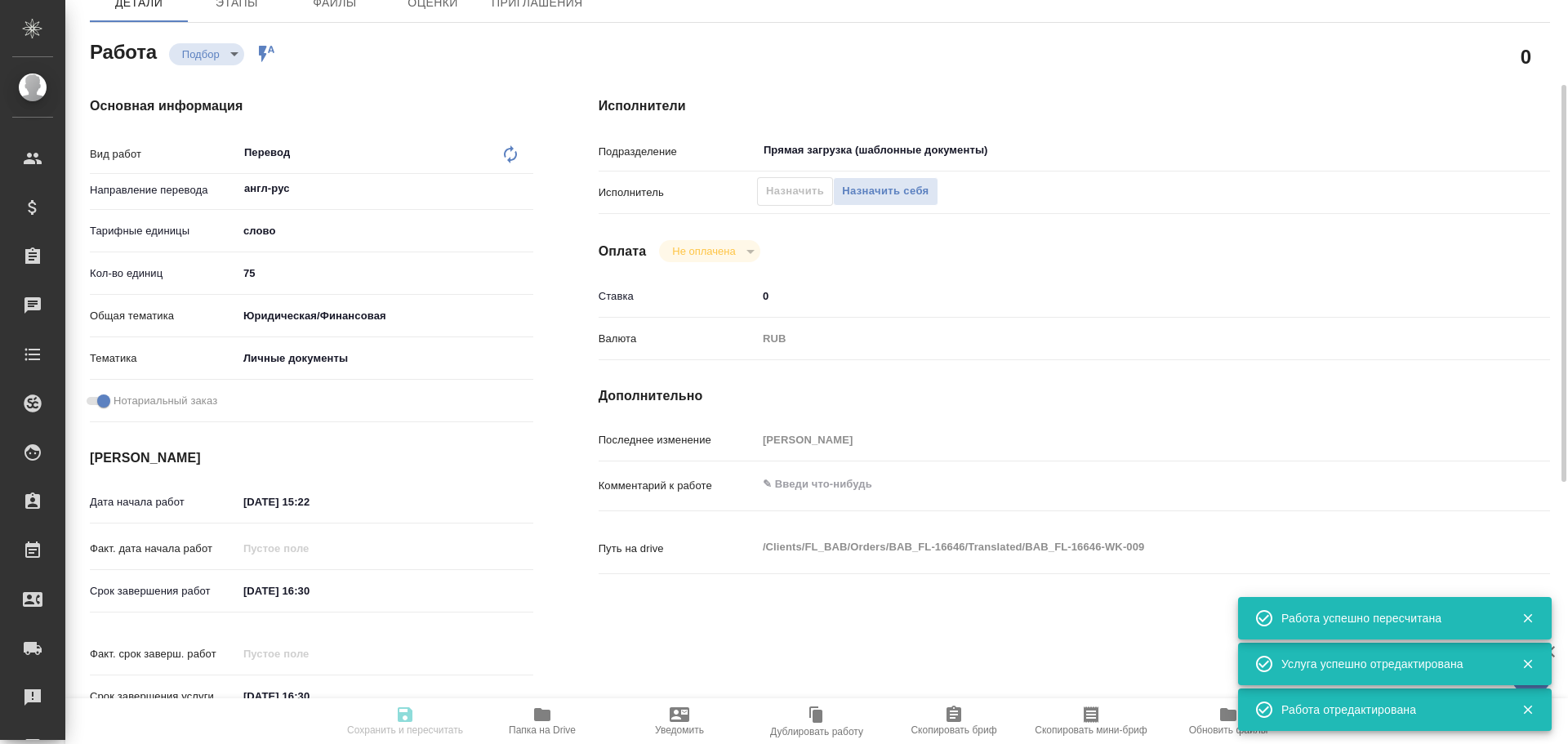
type input "5a8b8b956a9677013d343cfe"
checkbox input "true"
type input "[DATE] 15:22"
type input "[DATE] 16:30"
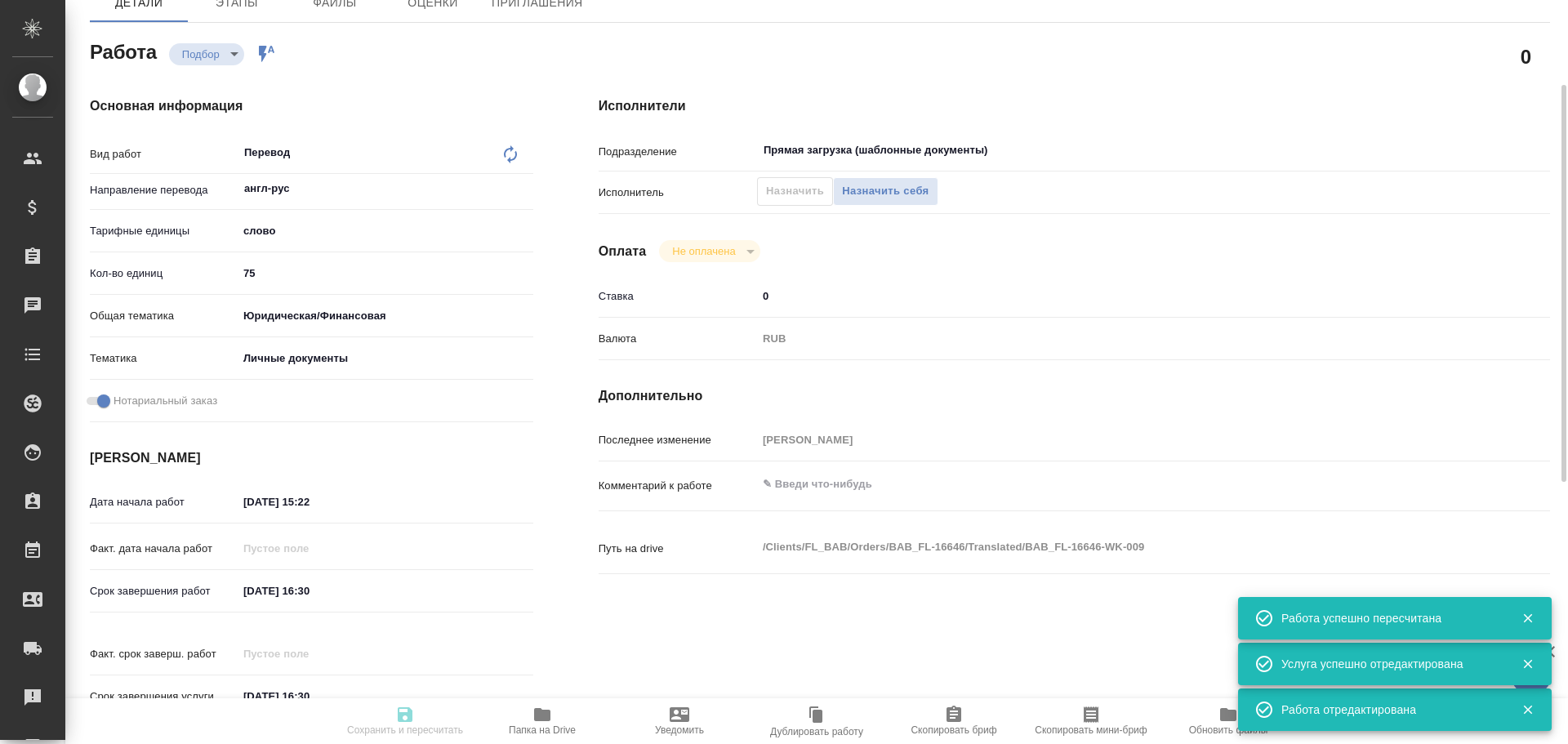
type input "Прямая загрузка (шаблонные документы)"
type input "notPayed"
type input "0"
type input "RUB"
type input "[PERSON_NAME]"
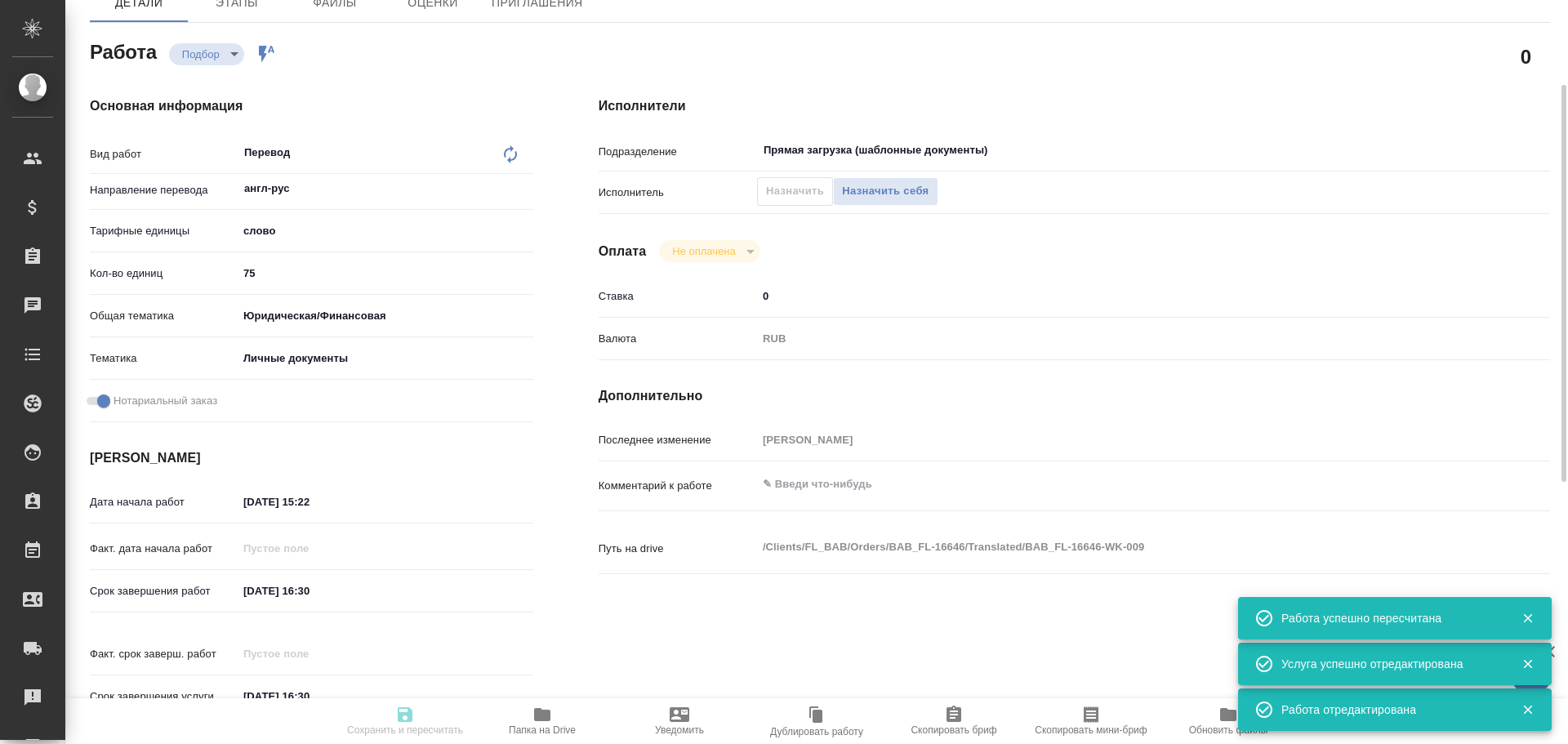
type input "BAB_FL-16646"
type input "Перевод станд. несрочный"
type input "Корректура, Редактура, Приёмка по качеству, Постредактура машинного перевода, П…"
type input "[PERSON_NAME]"
type input "/Clients/FL_BAB/Orders/BAB_FL-16646"
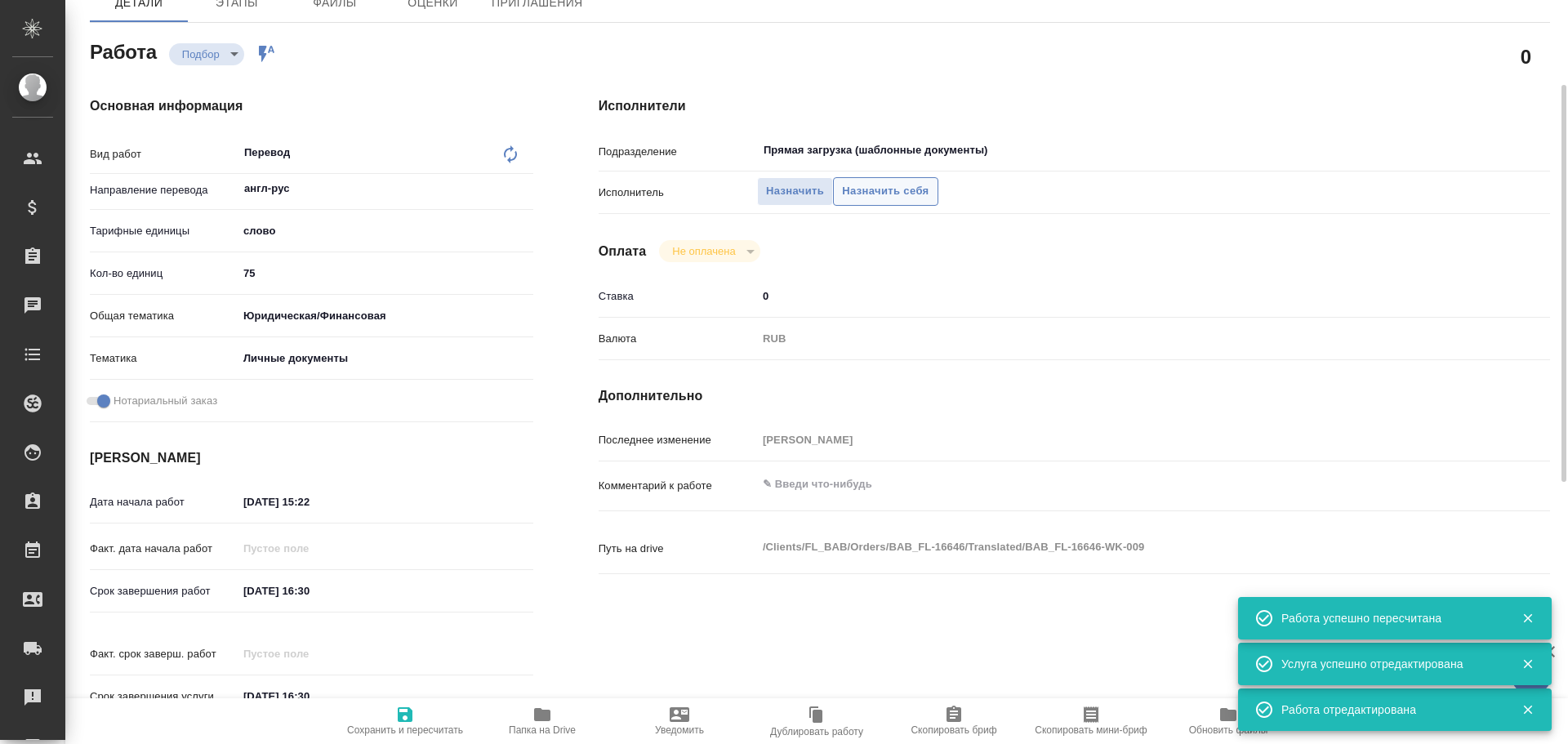
click at [869, 196] on span "Назначить себя" at bounding box center [885, 192] width 86 height 19
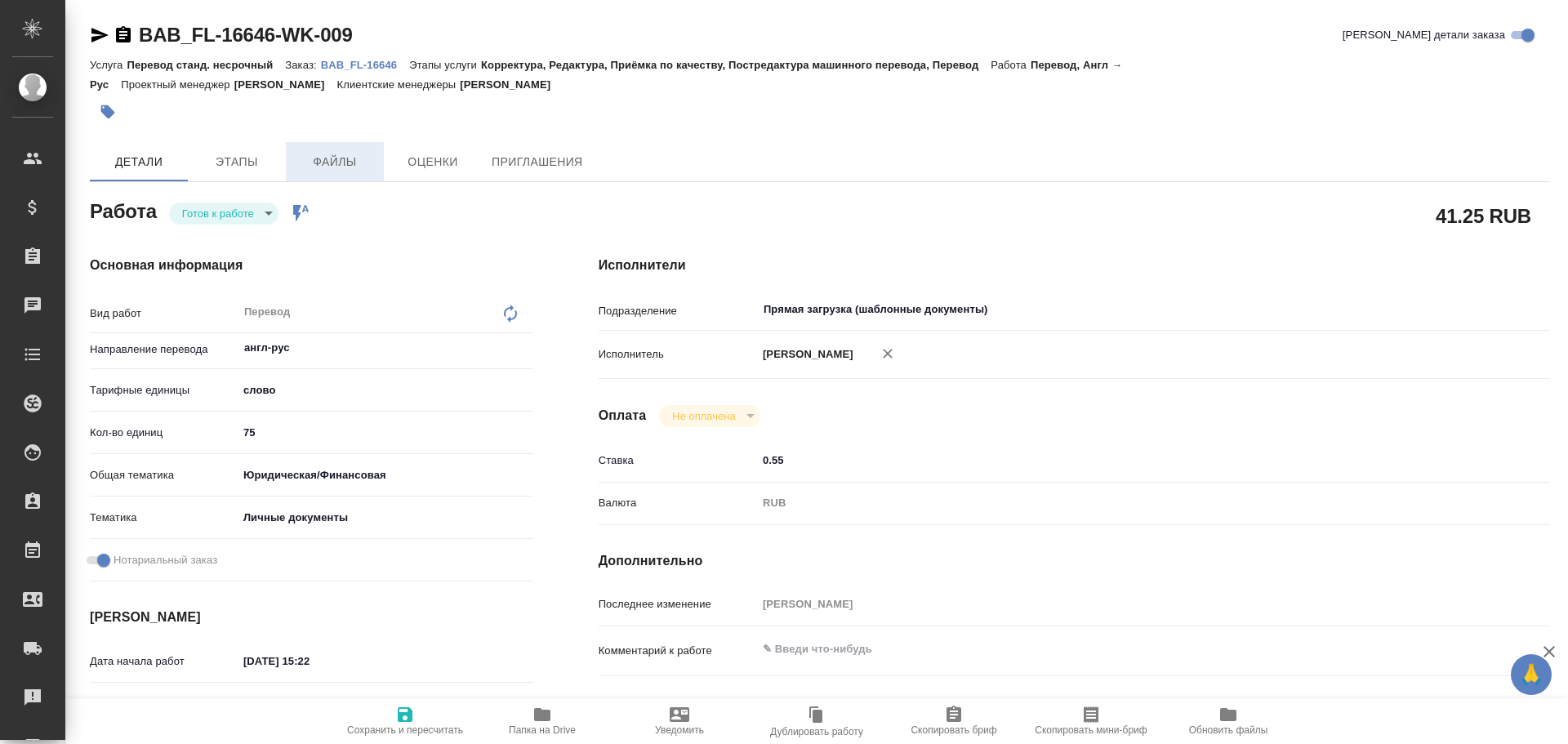
type textarea "x"
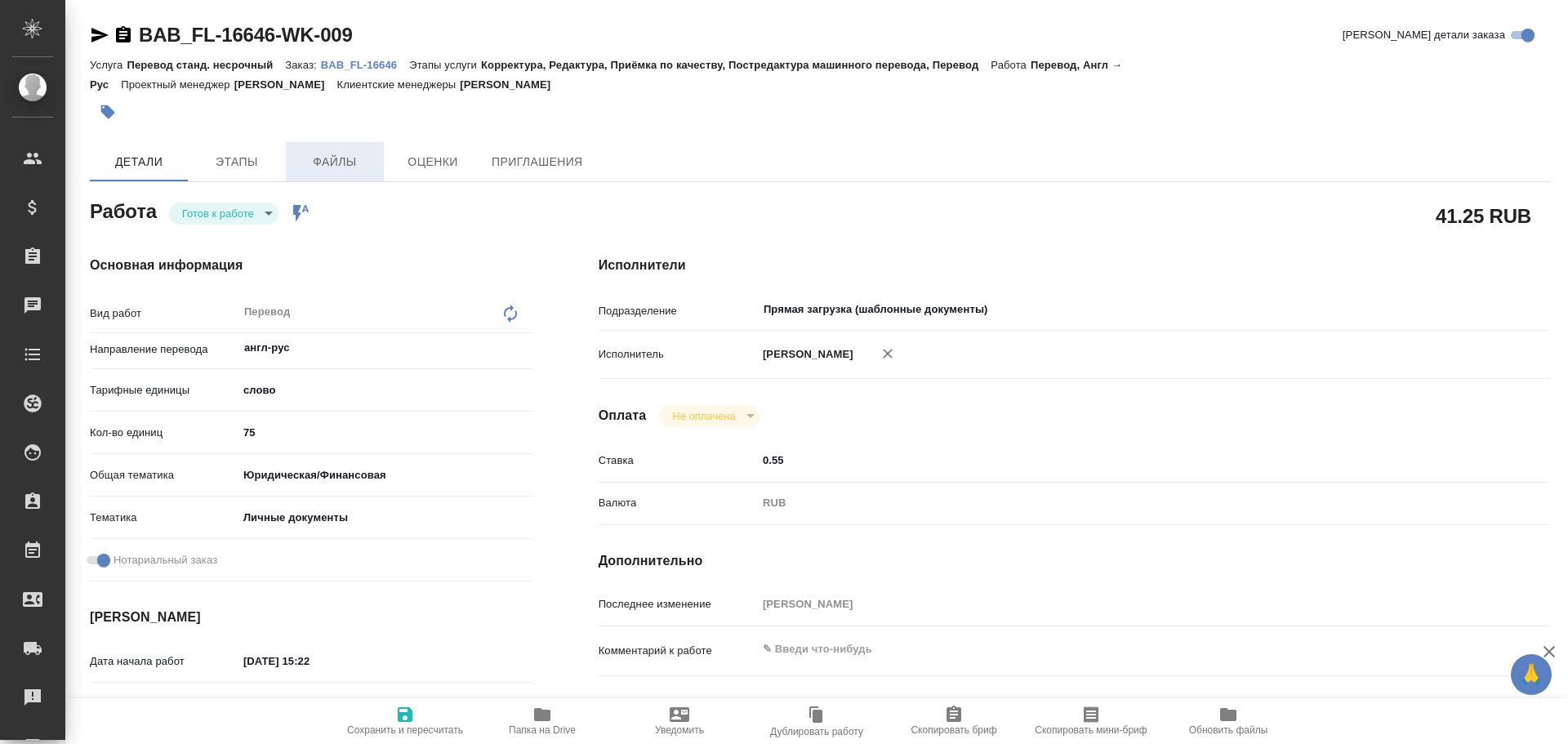
type textarea "x"
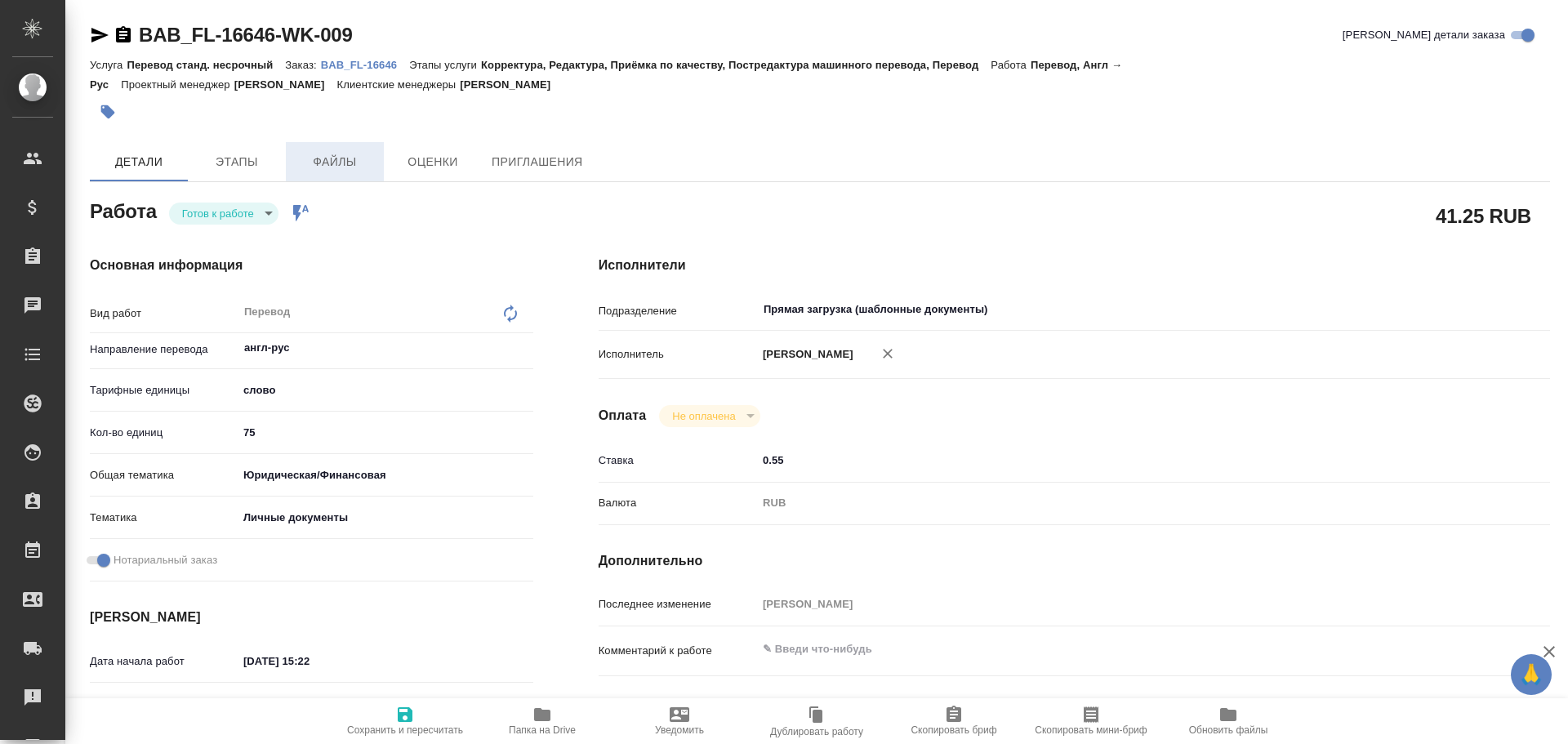
type textarea "x"
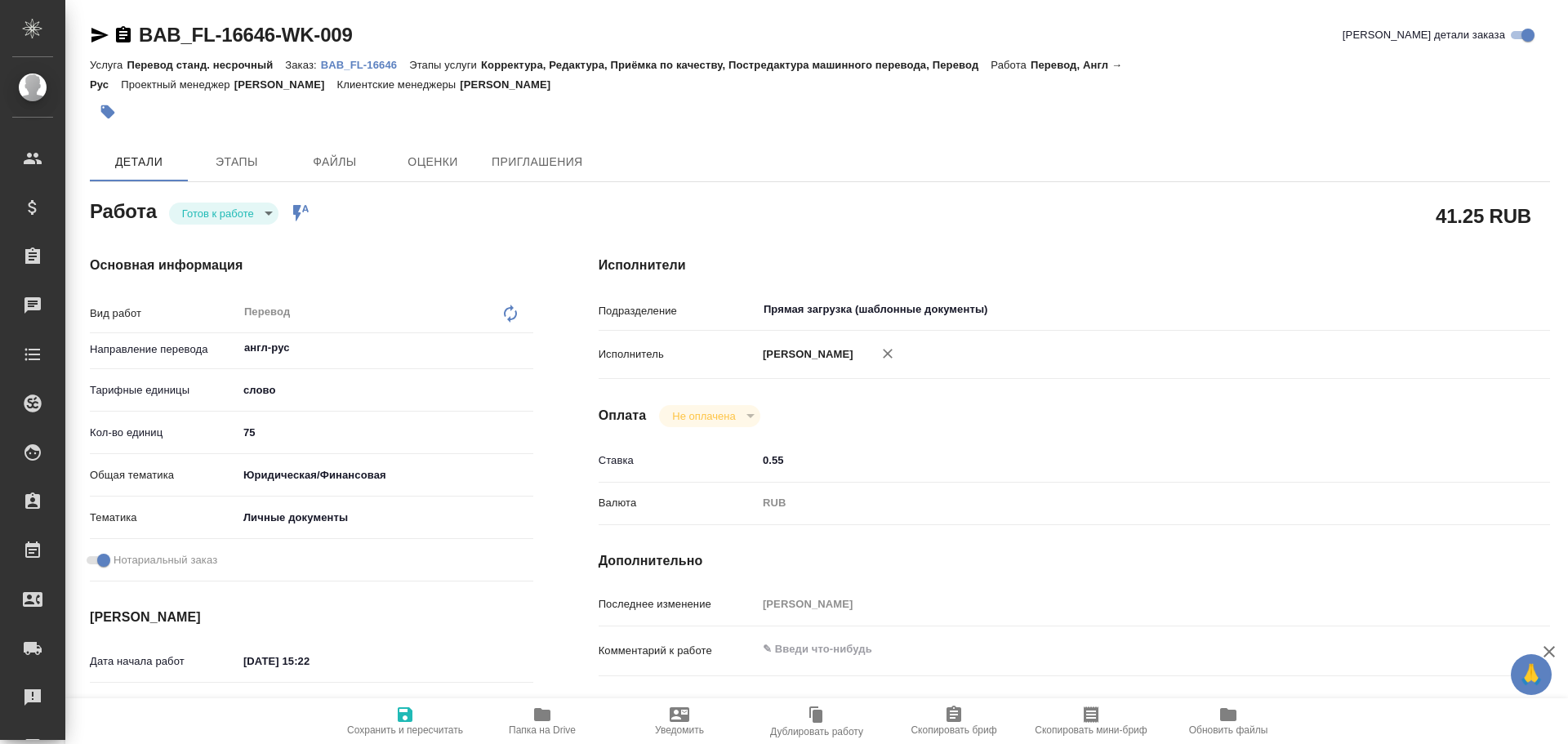
type textarea "x"
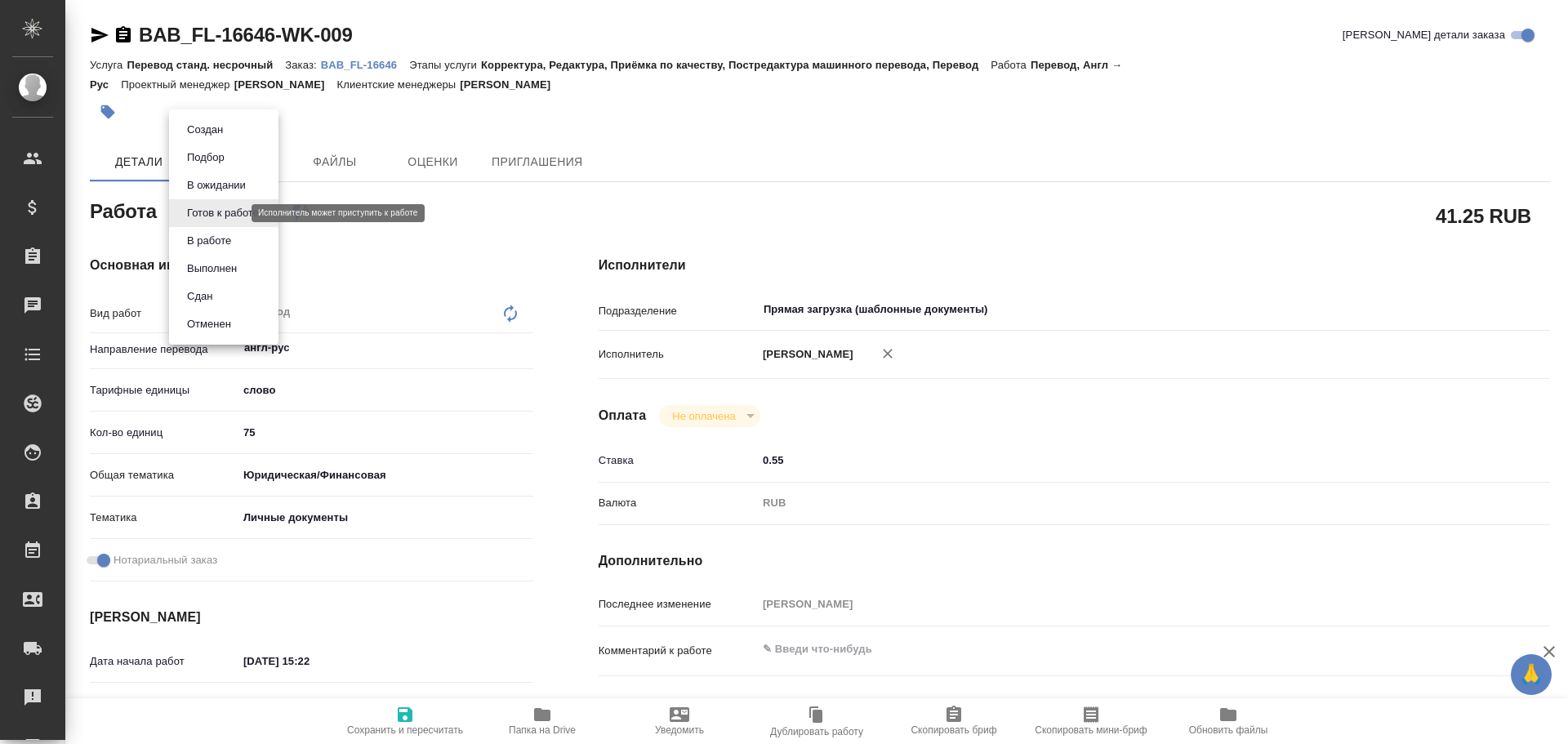
click at [225, 210] on body "🙏 .cls-1 fill:#fff; AWATERA [PERSON_NAME] Спецификации Заказы Чаты Todo Проекты…" at bounding box center [784, 372] width 1568 height 744
type textarea "x"
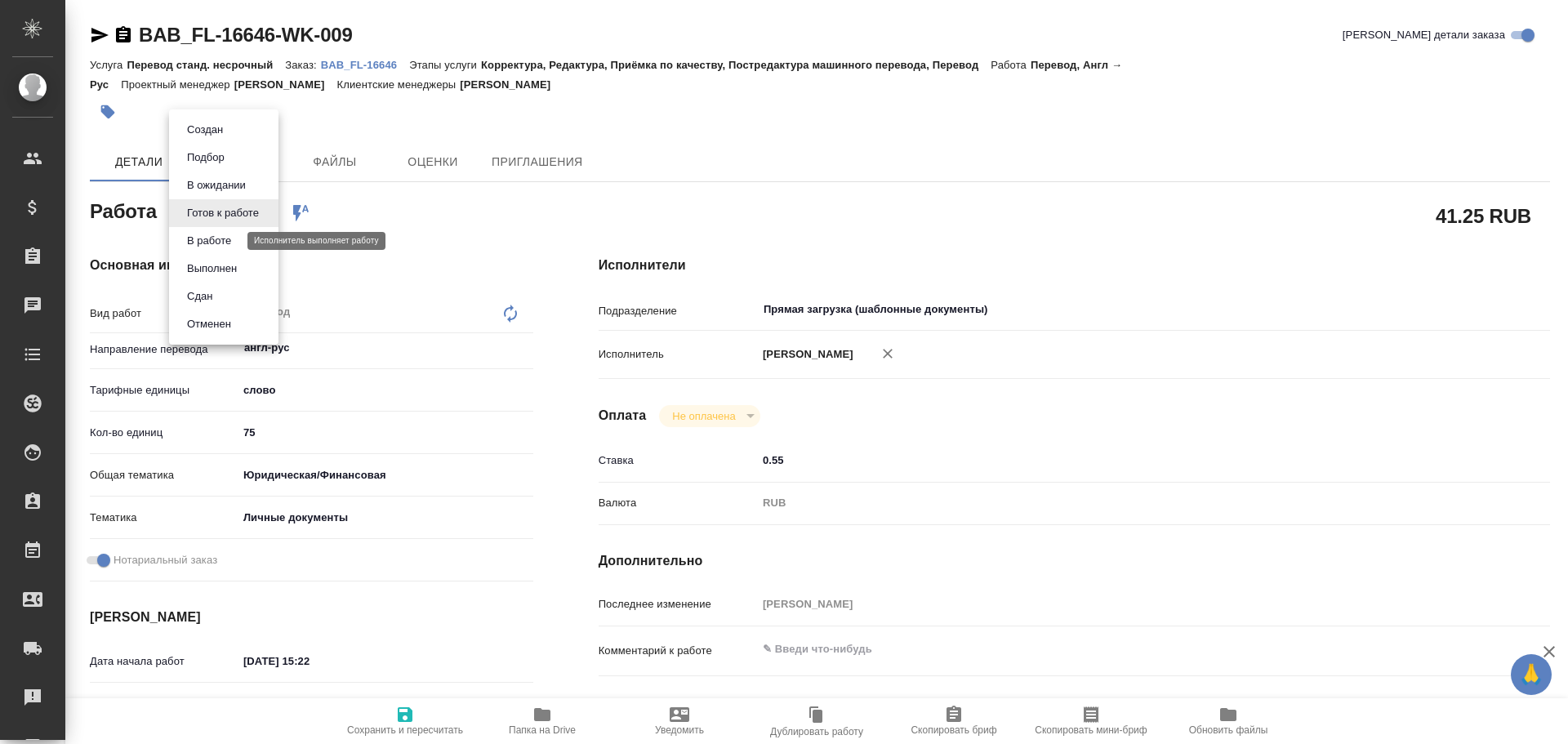
type textarea "x"
click at [213, 236] on button "В работе" at bounding box center [209, 240] width 54 height 18
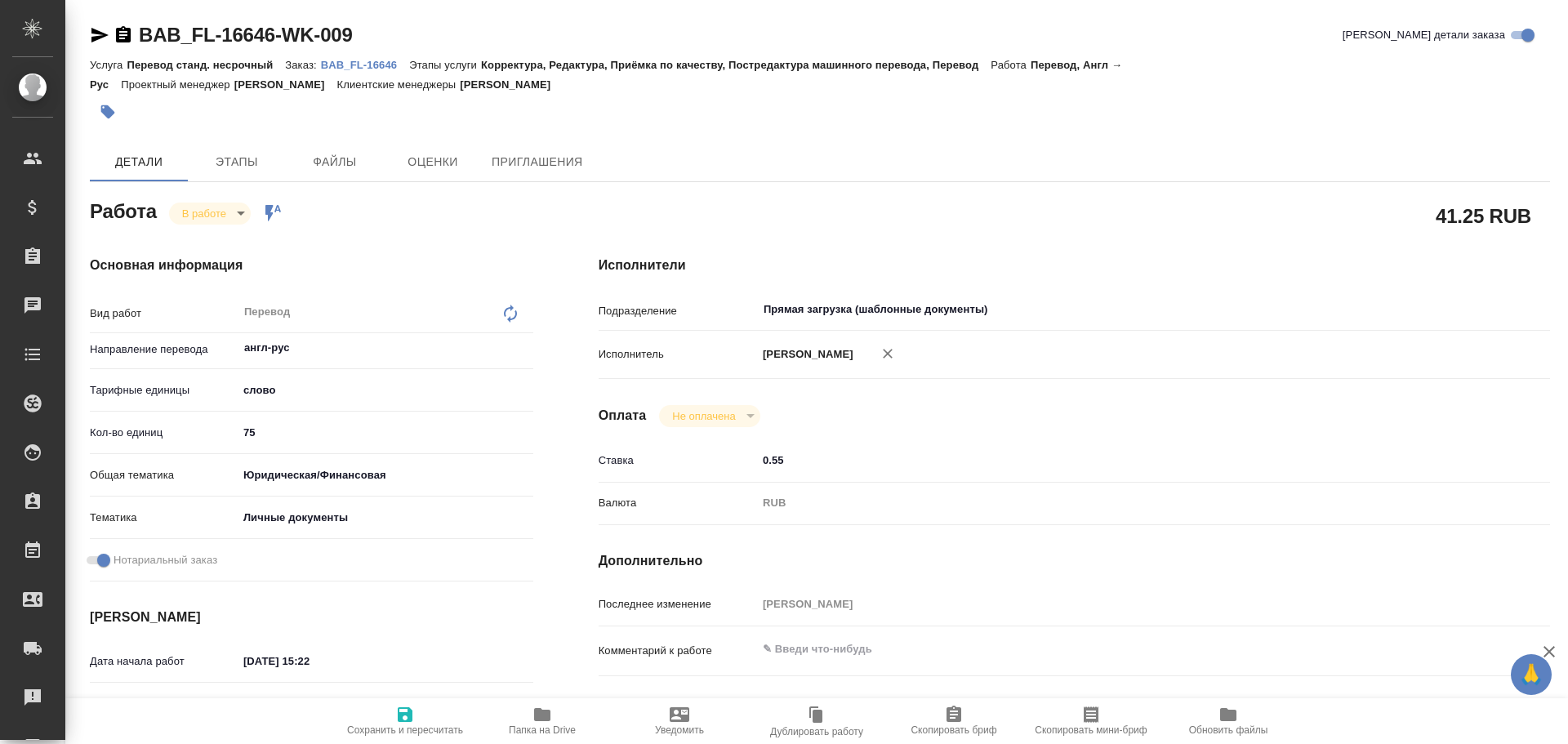
type textarea "x"
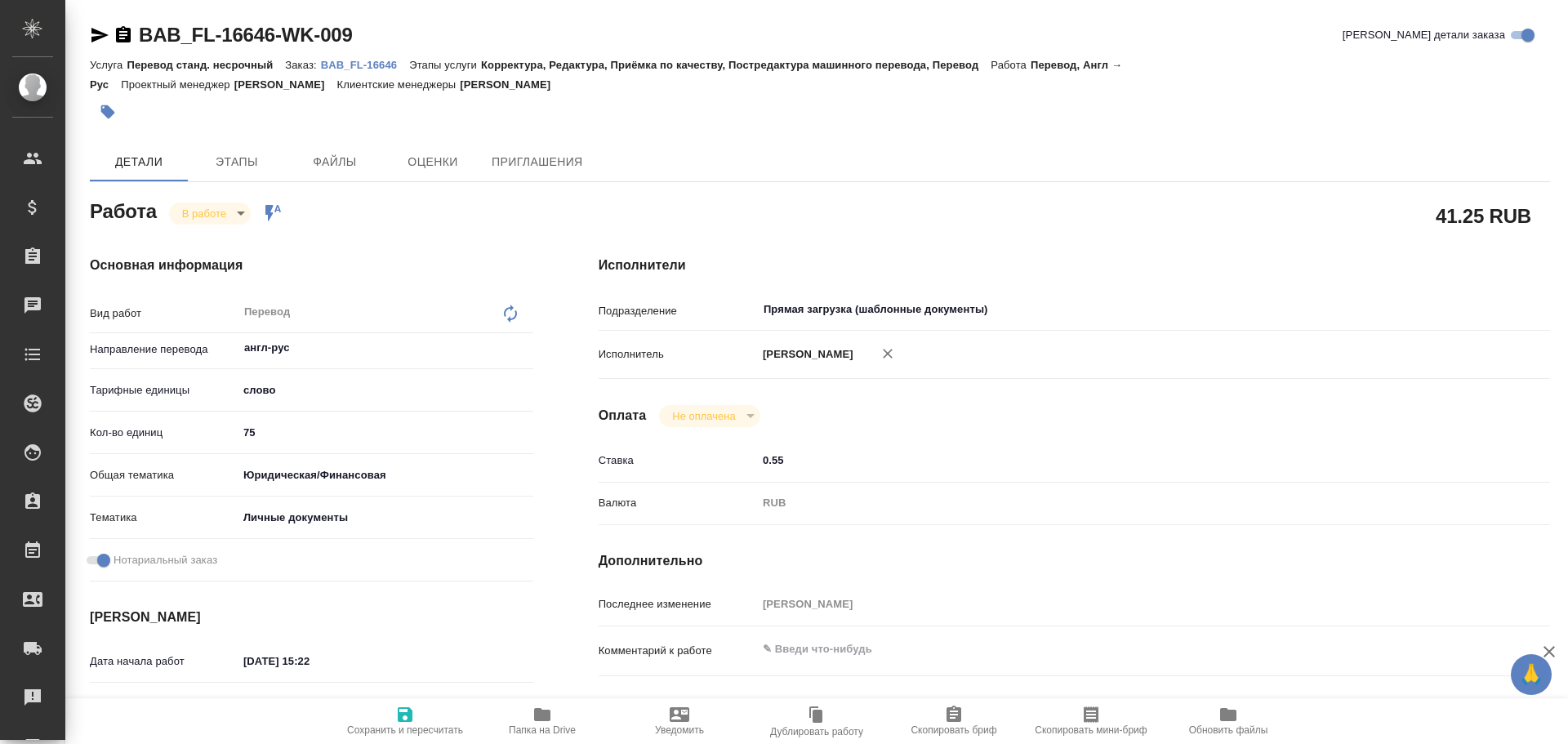
type textarea "x"
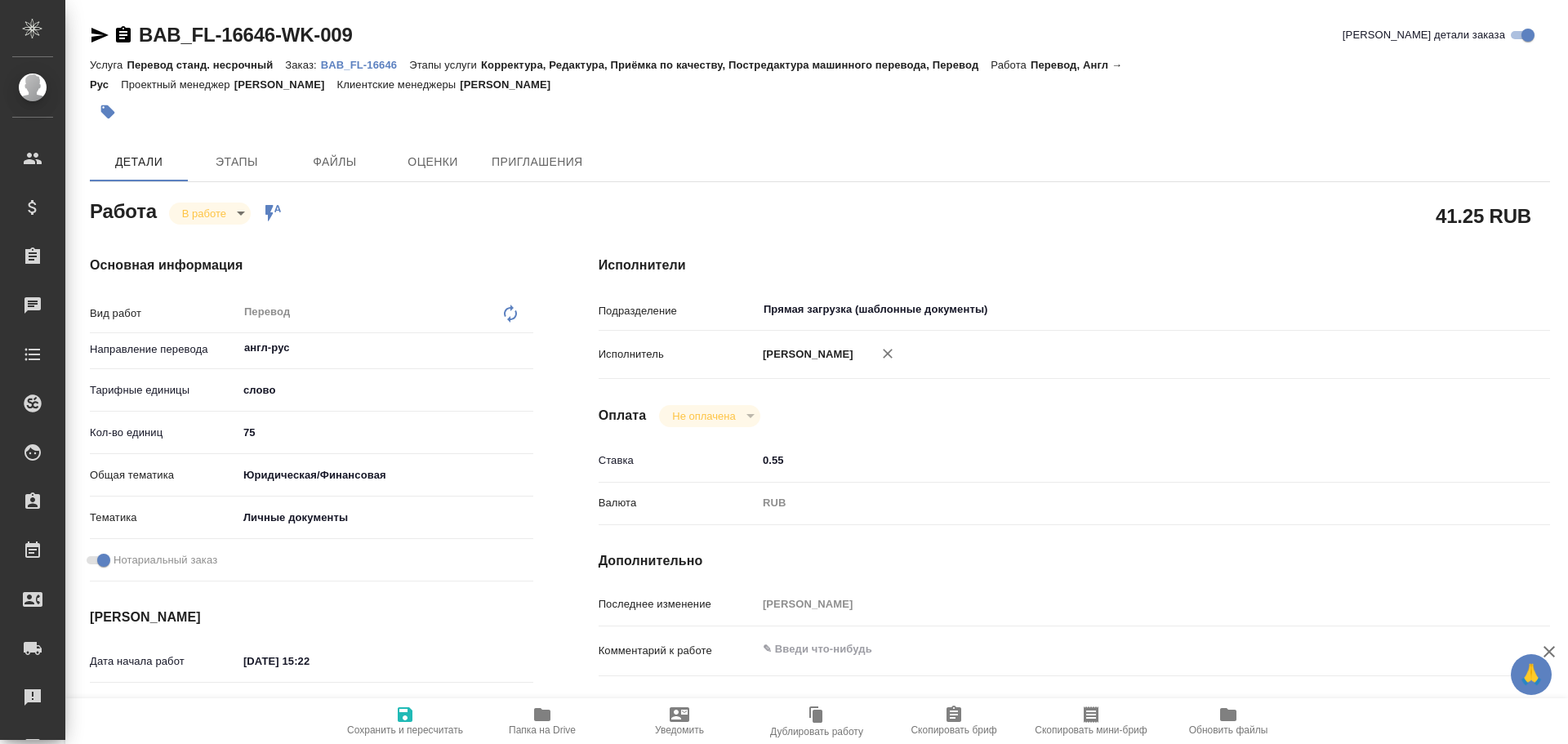
type textarea "x"
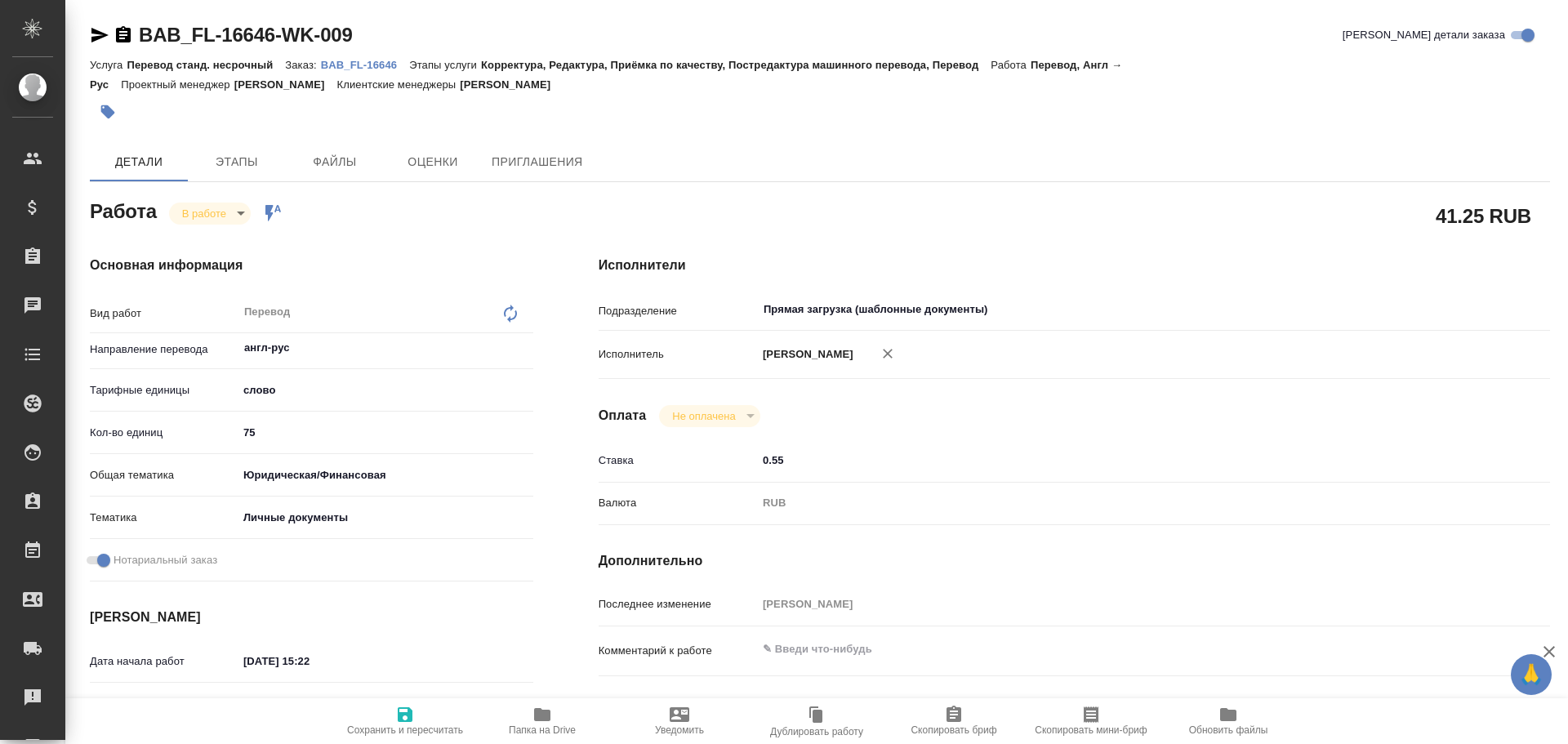
type textarea "x"
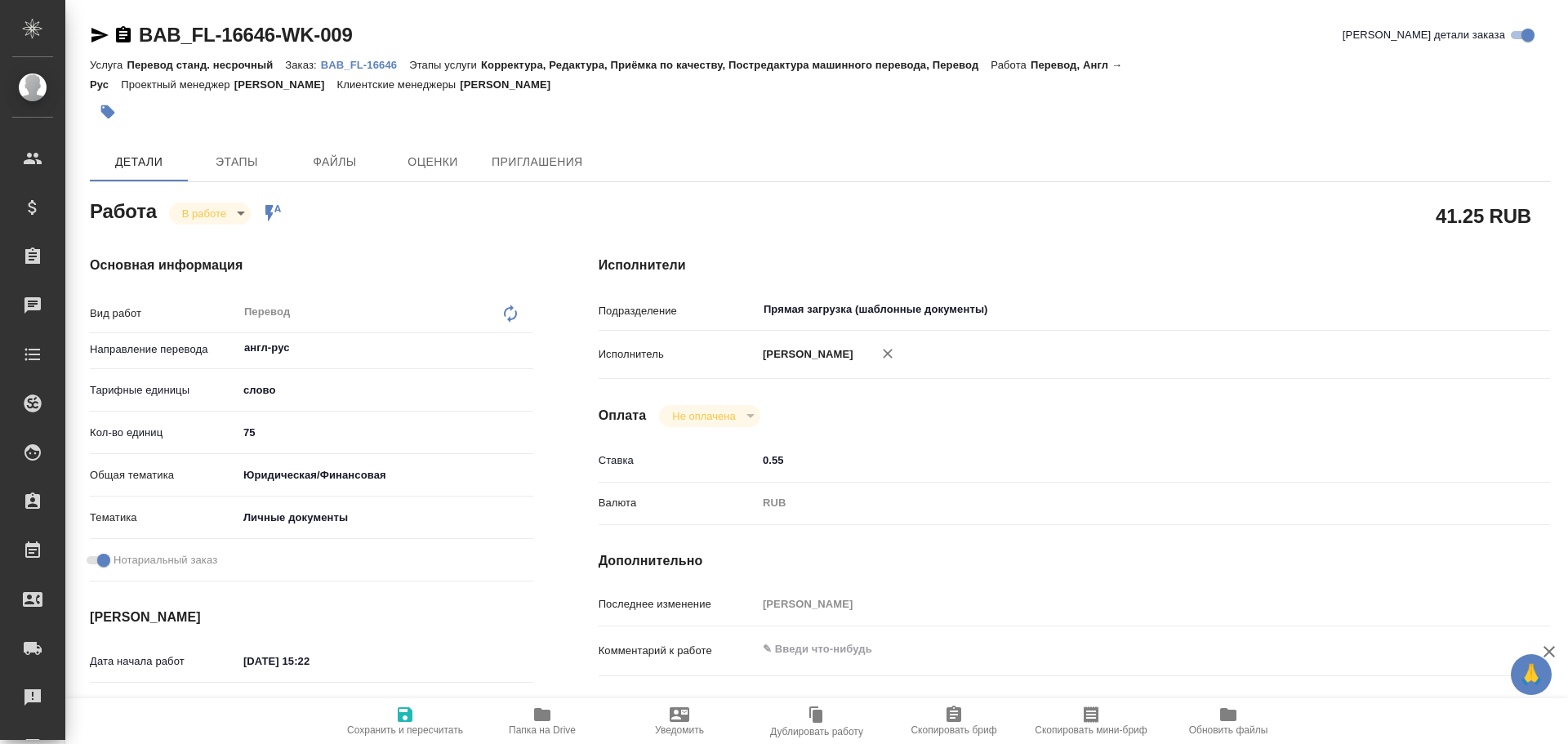
type textarea "x"
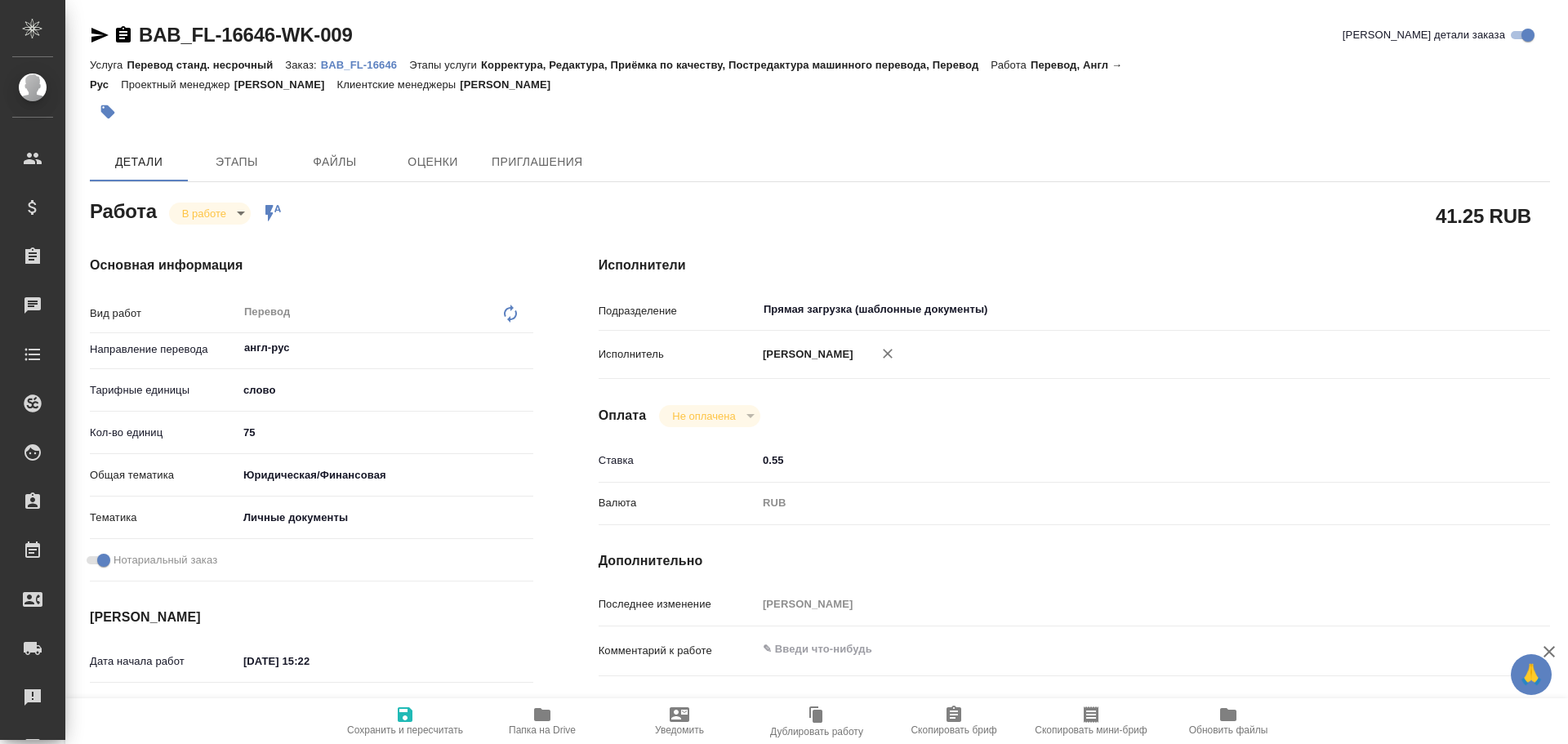
type textarea "x"
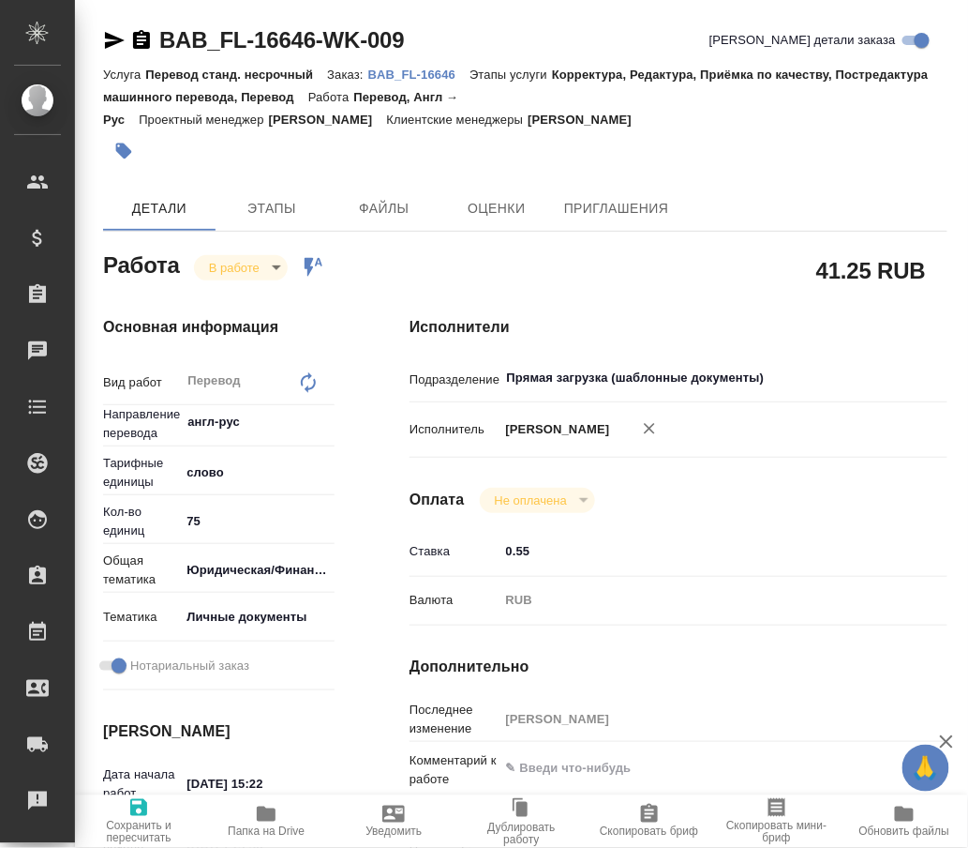
type textarea "x"
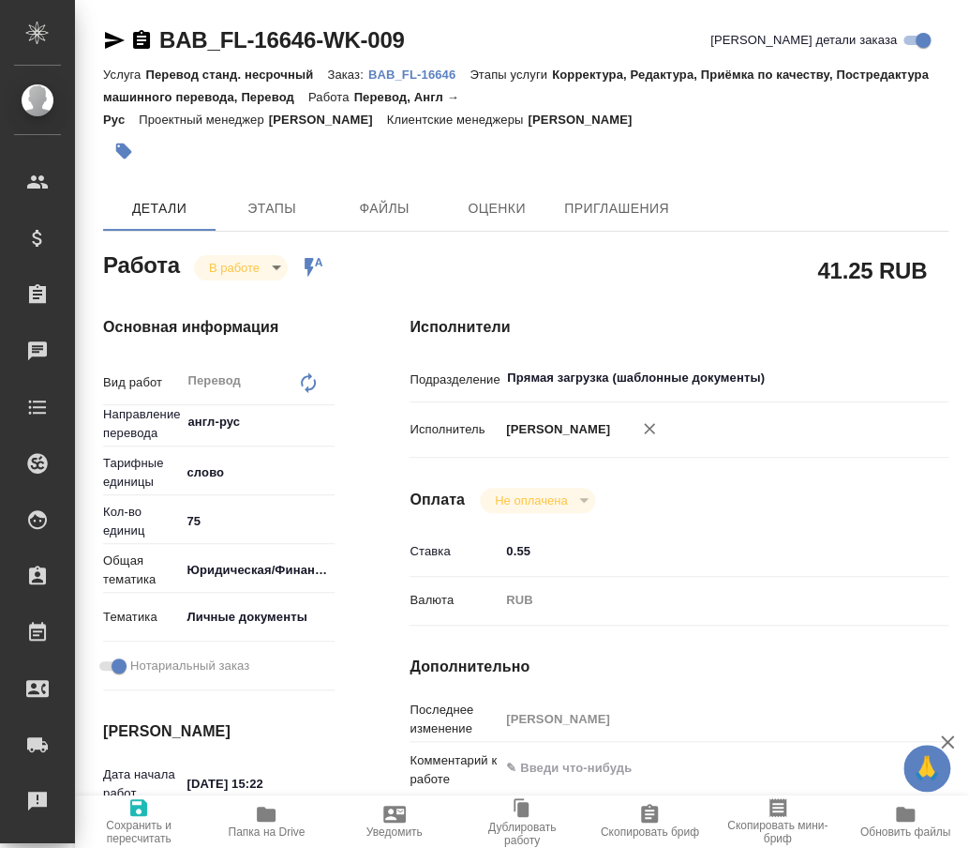
type textarea "x"
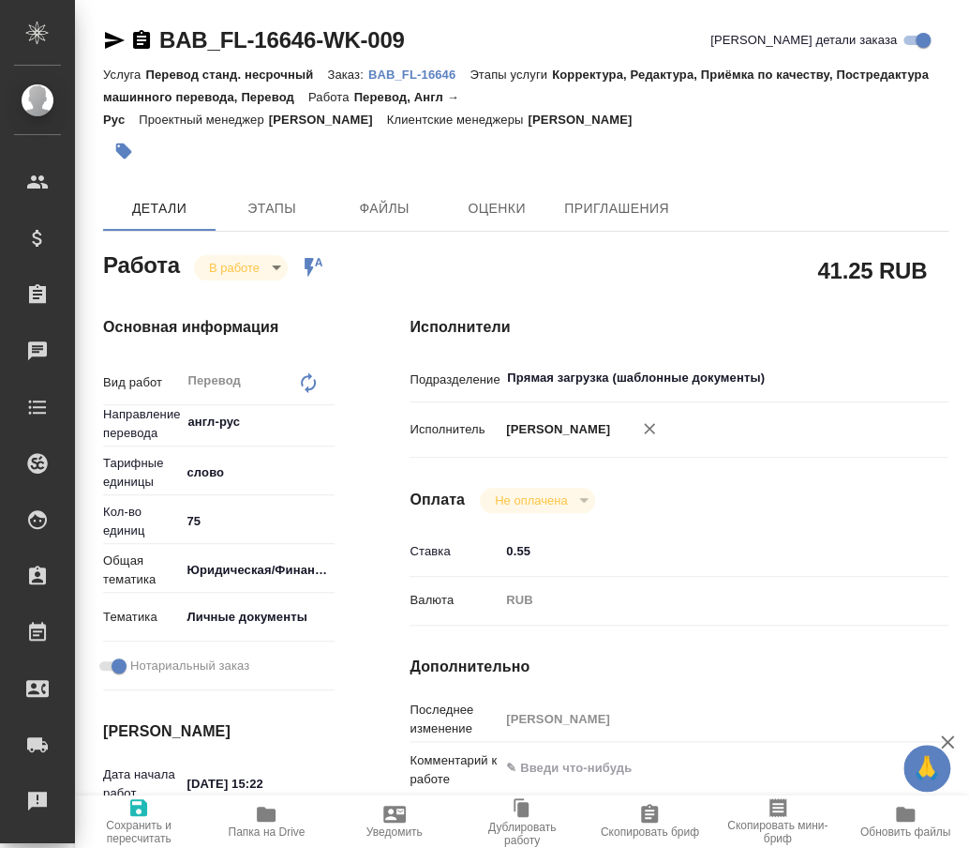
type textarea "x"
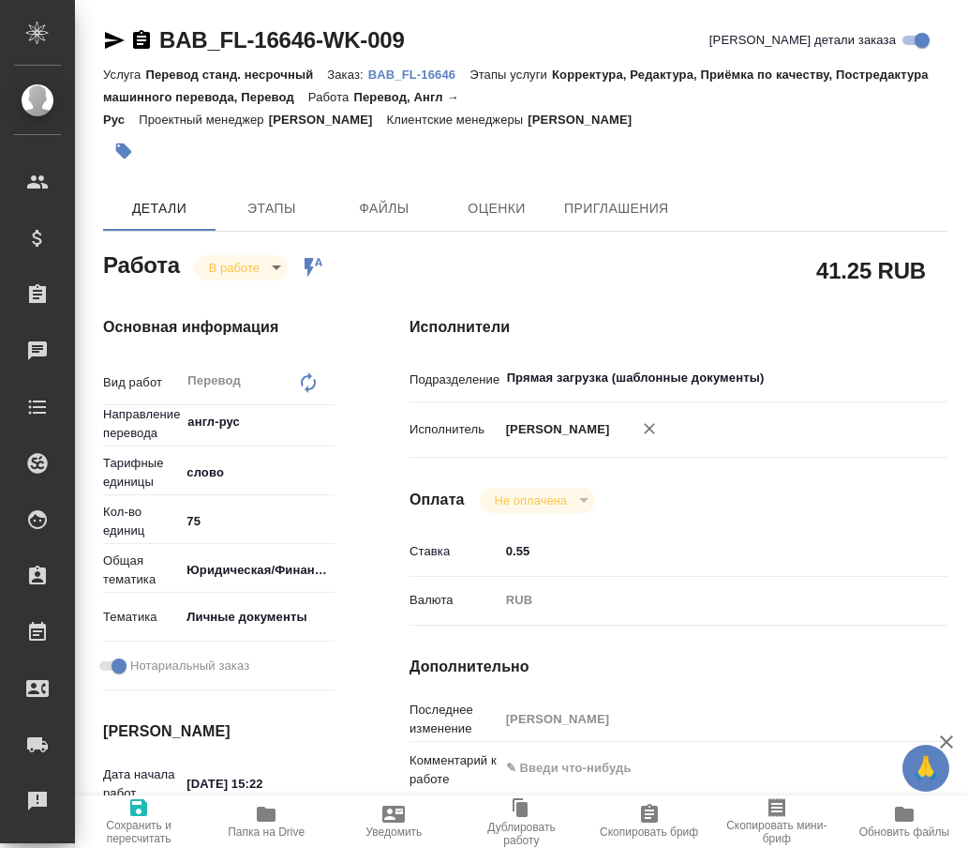
type textarea "x"
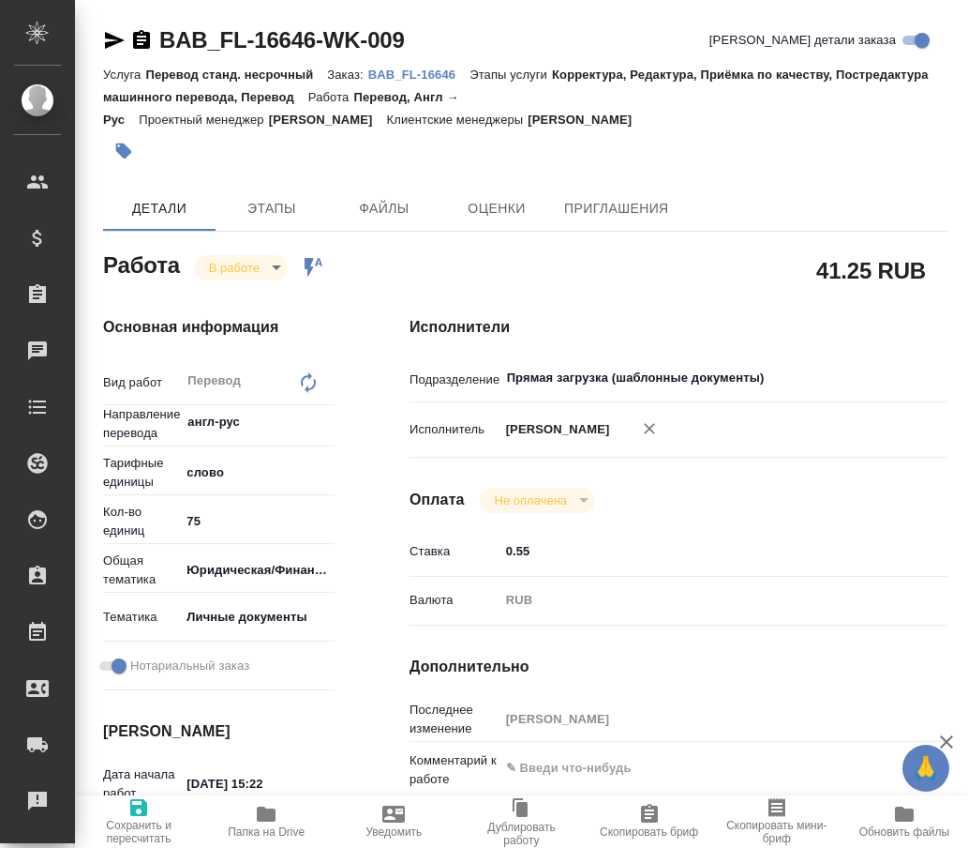
type textarea "x"
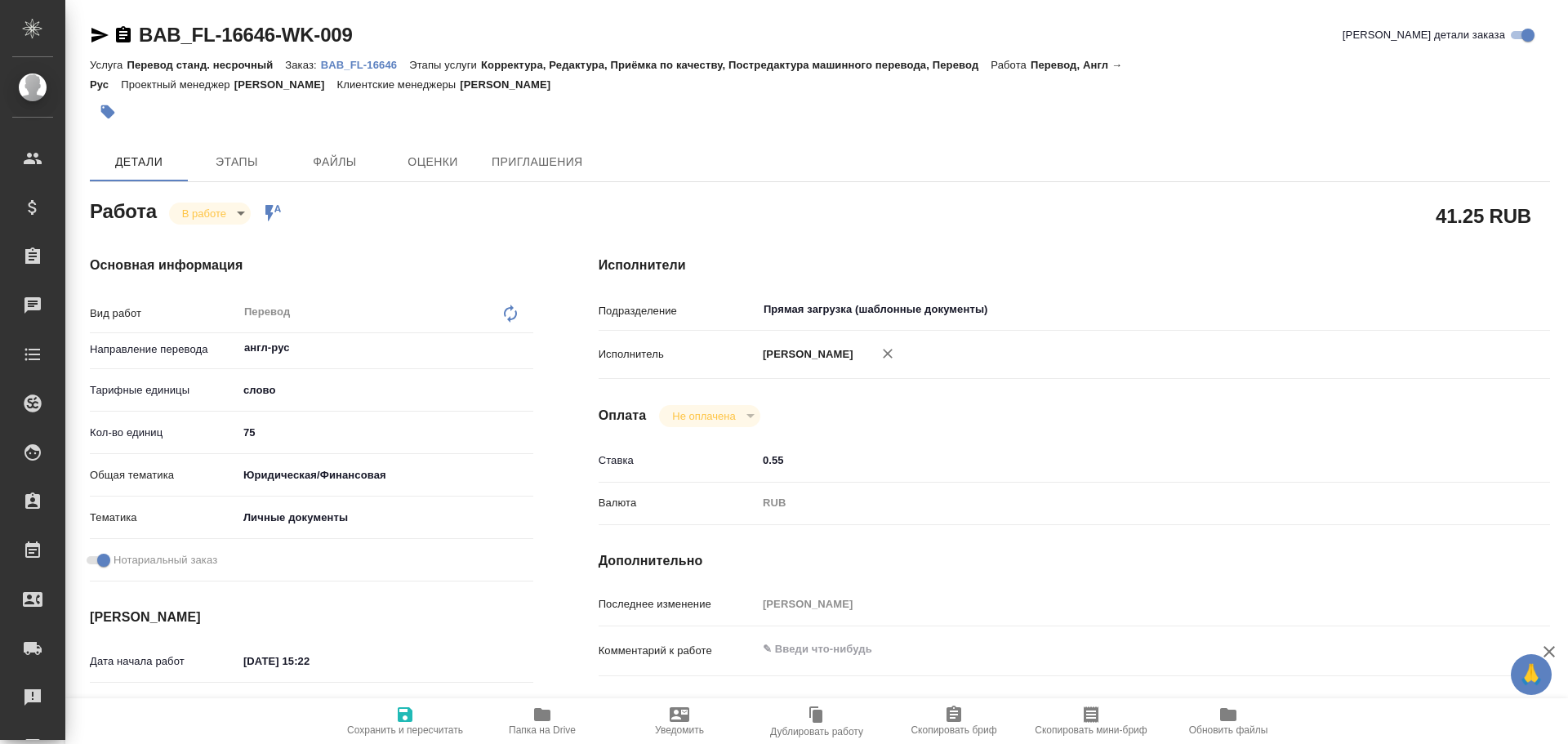
type textarea "x"
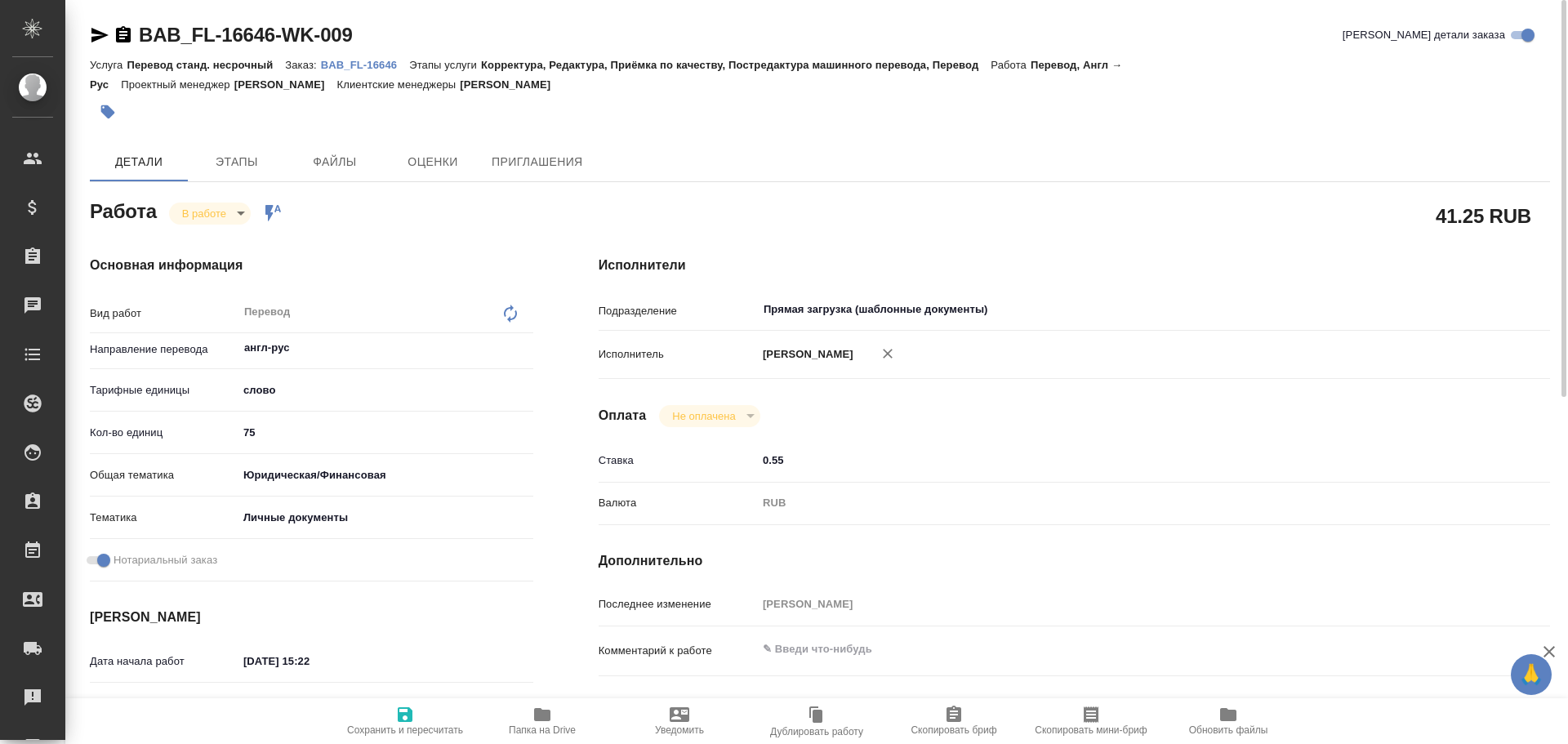
scroll to position [649, 0]
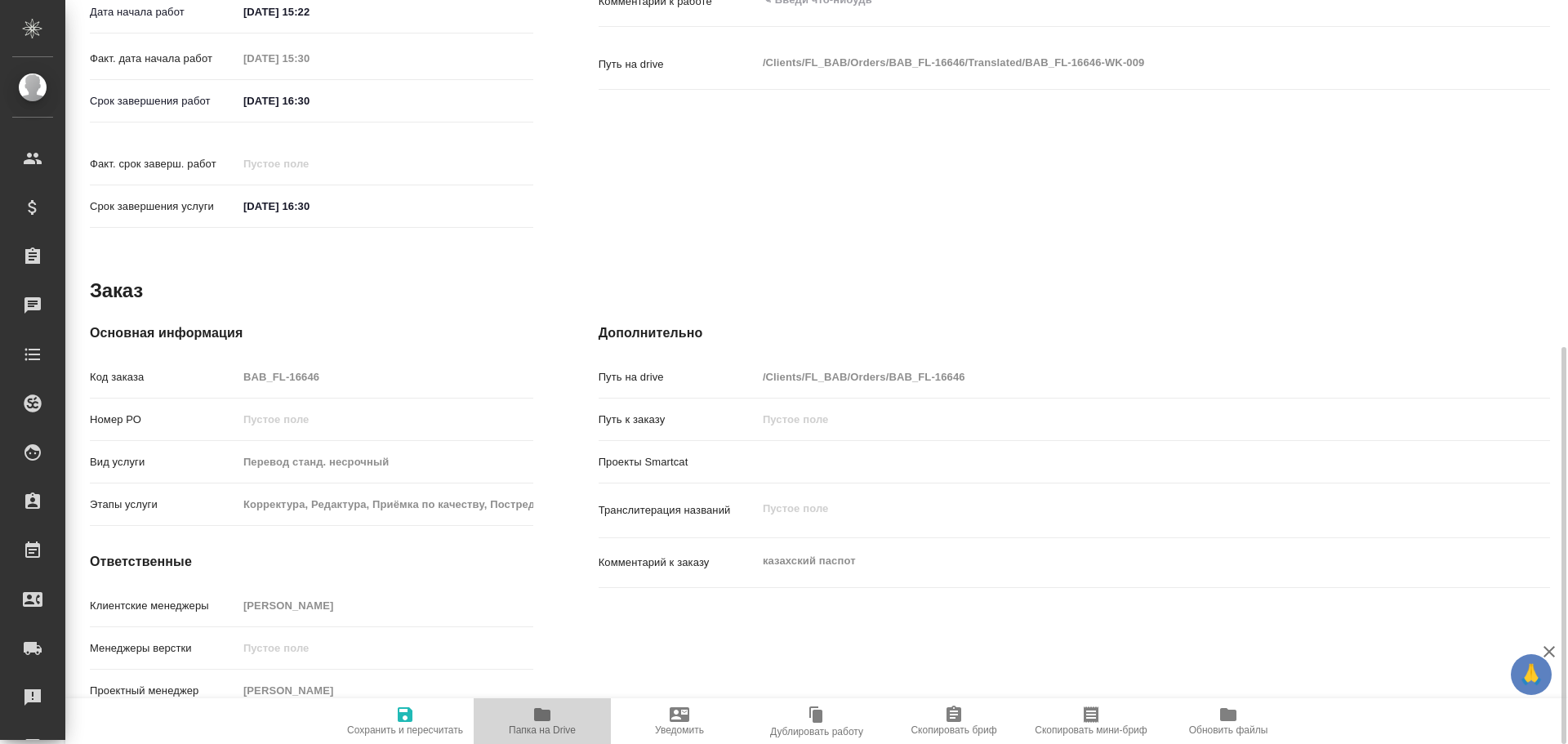
click at [541, 734] on span "Папка на Drive" at bounding box center [542, 730] width 67 height 11
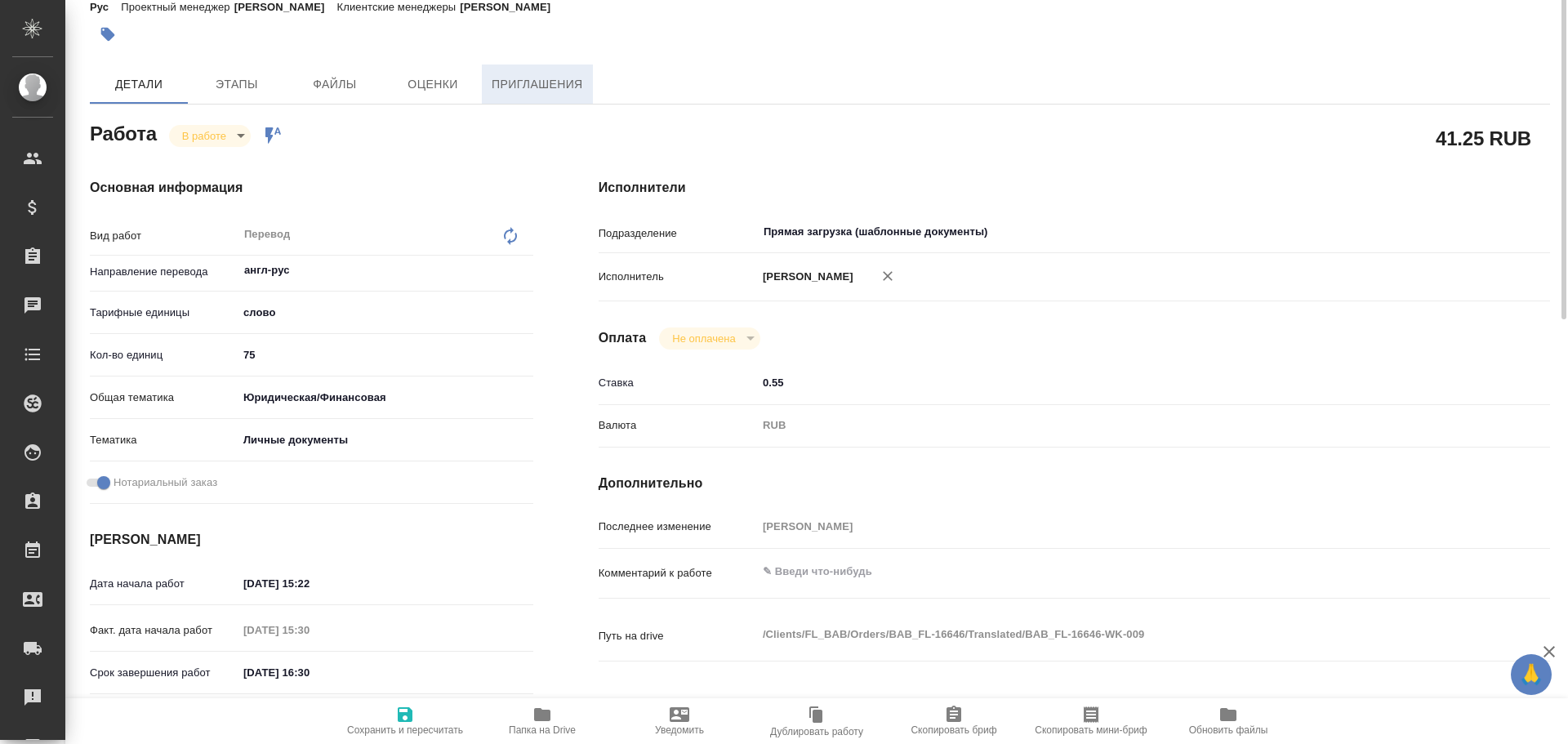
scroll to position [0, 0]
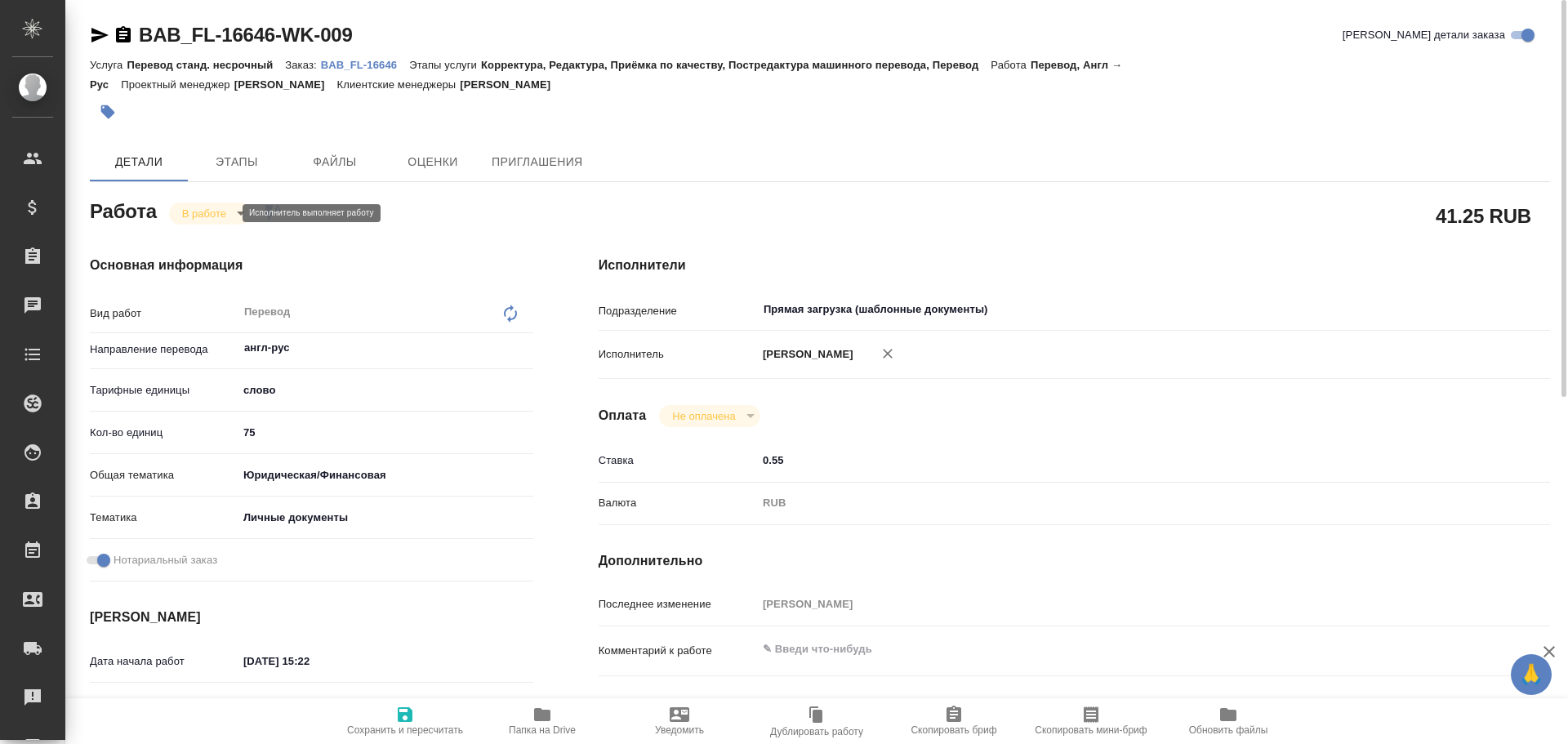
click at [203, 211] on body "🙏 .cls-1 fill:#fff; AWATERA Gusev Alexandr Клиенты Спецификации Заказы 0 Чаты T…" at bounding box center [784, 372] width 1568 height 744
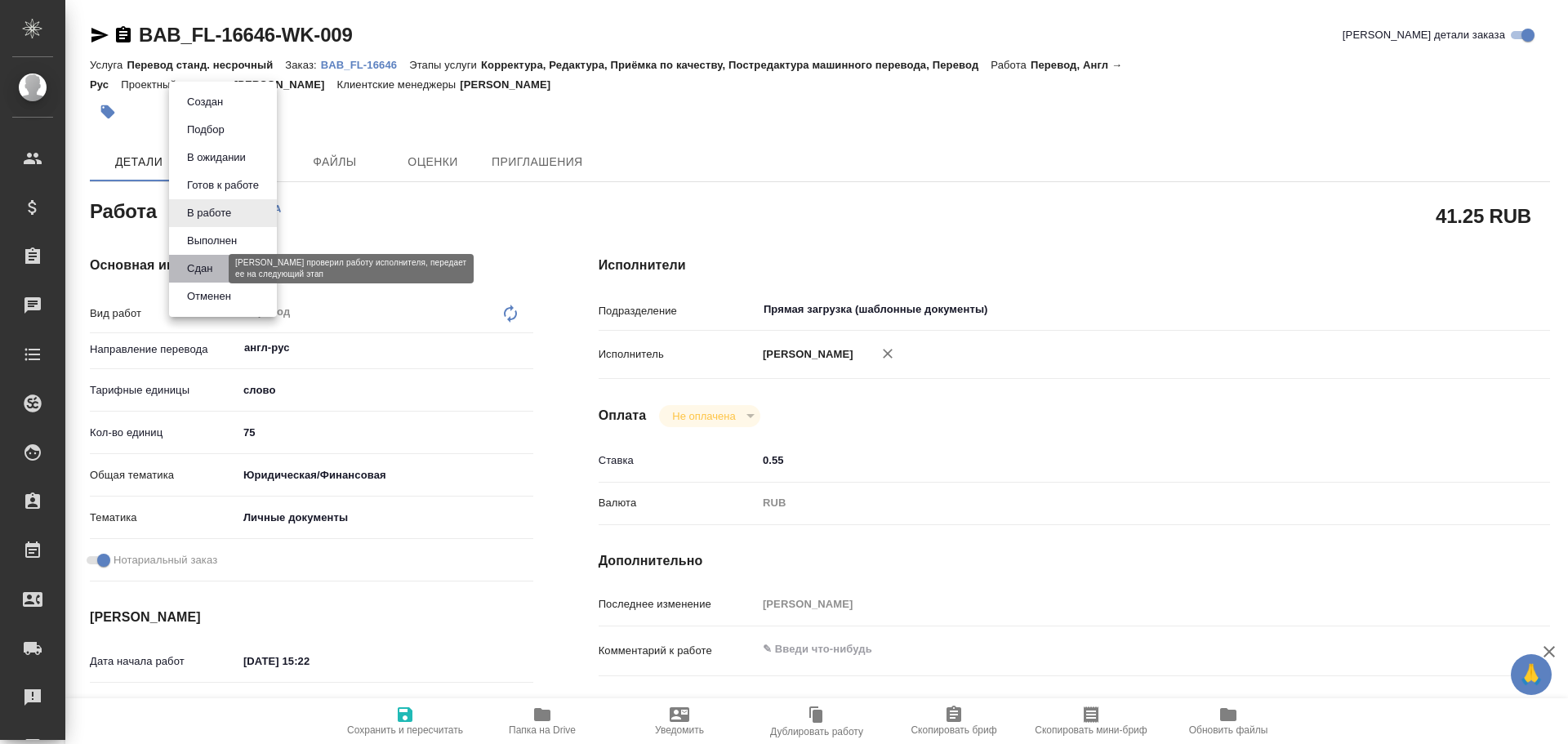
click at [197, 267] on button "Сдан" at bounding box center [199, 268] width 35 height 18
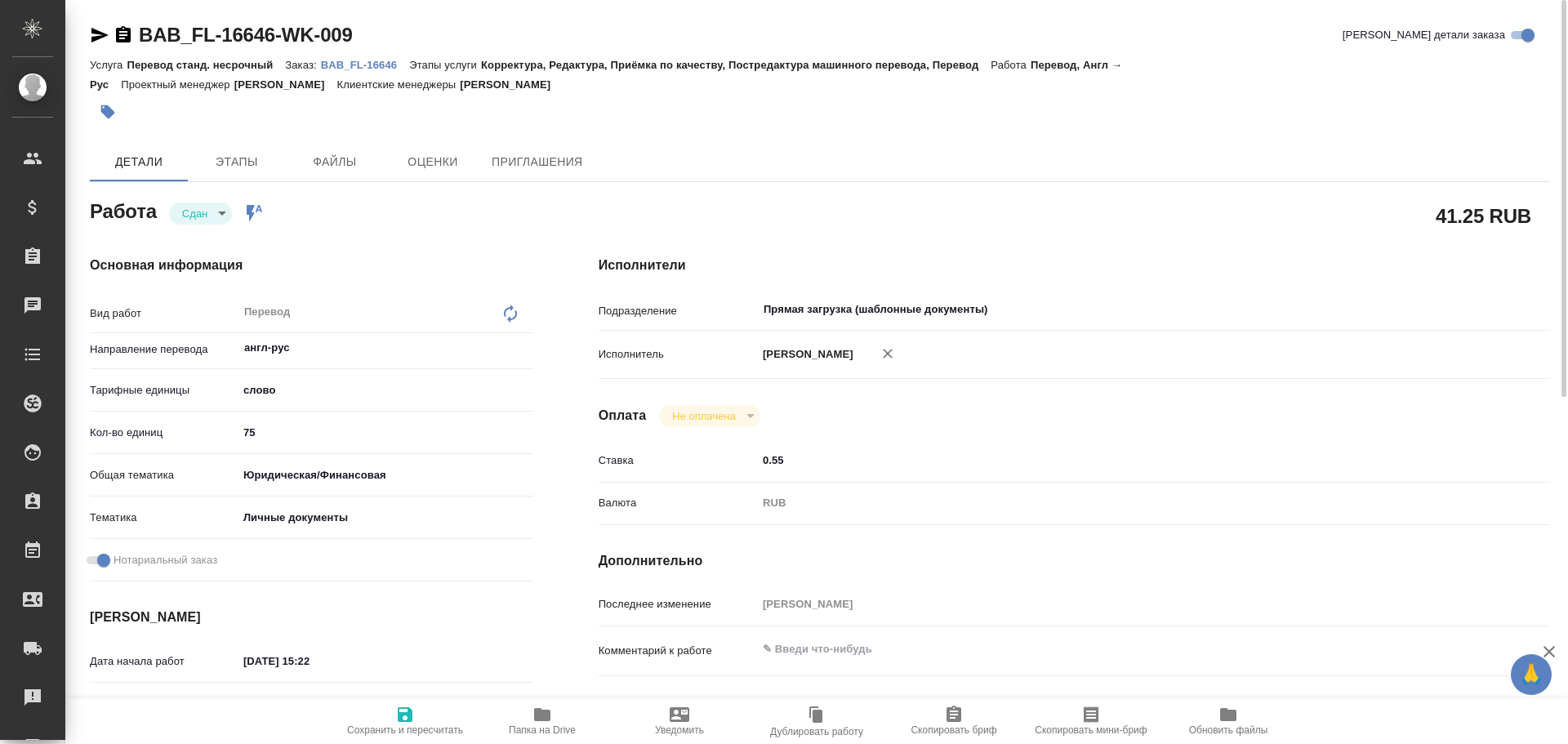
type textarea "x"
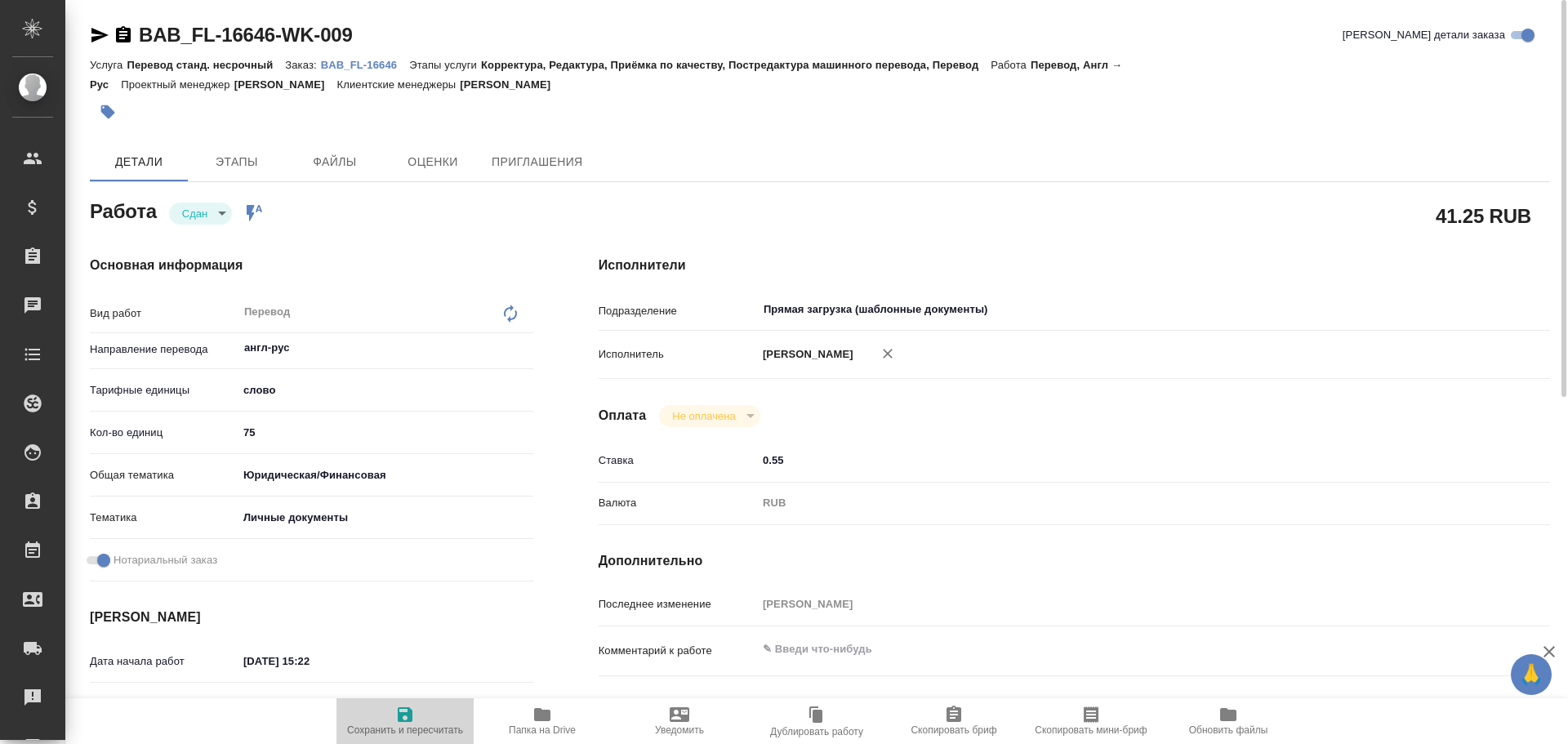
click at [392, 703] on button "Сохранить и пересчитать" at bounding box center [405, 721] width 138 height 46
type textarea "x"
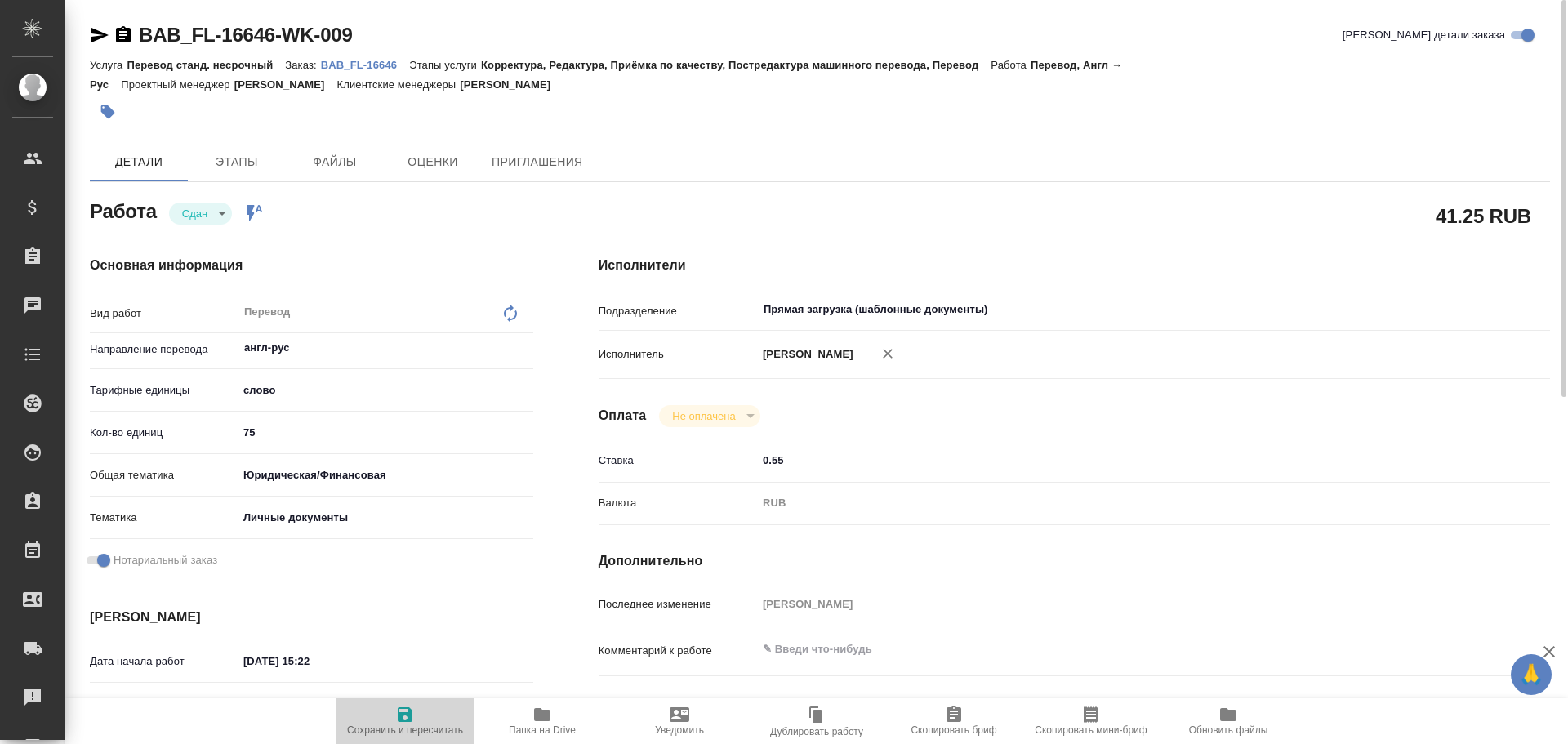
type textarea "x"
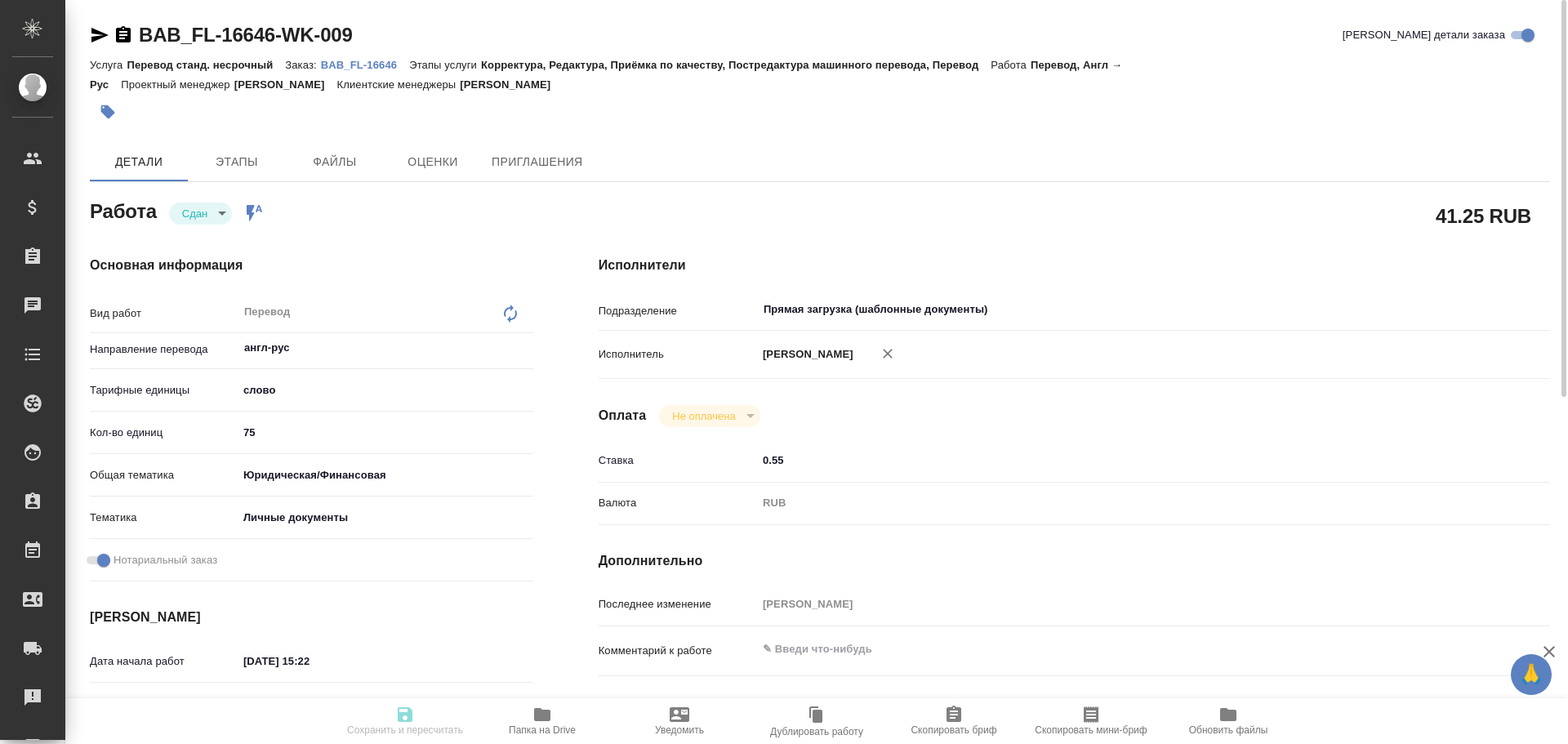
type textarea "x"
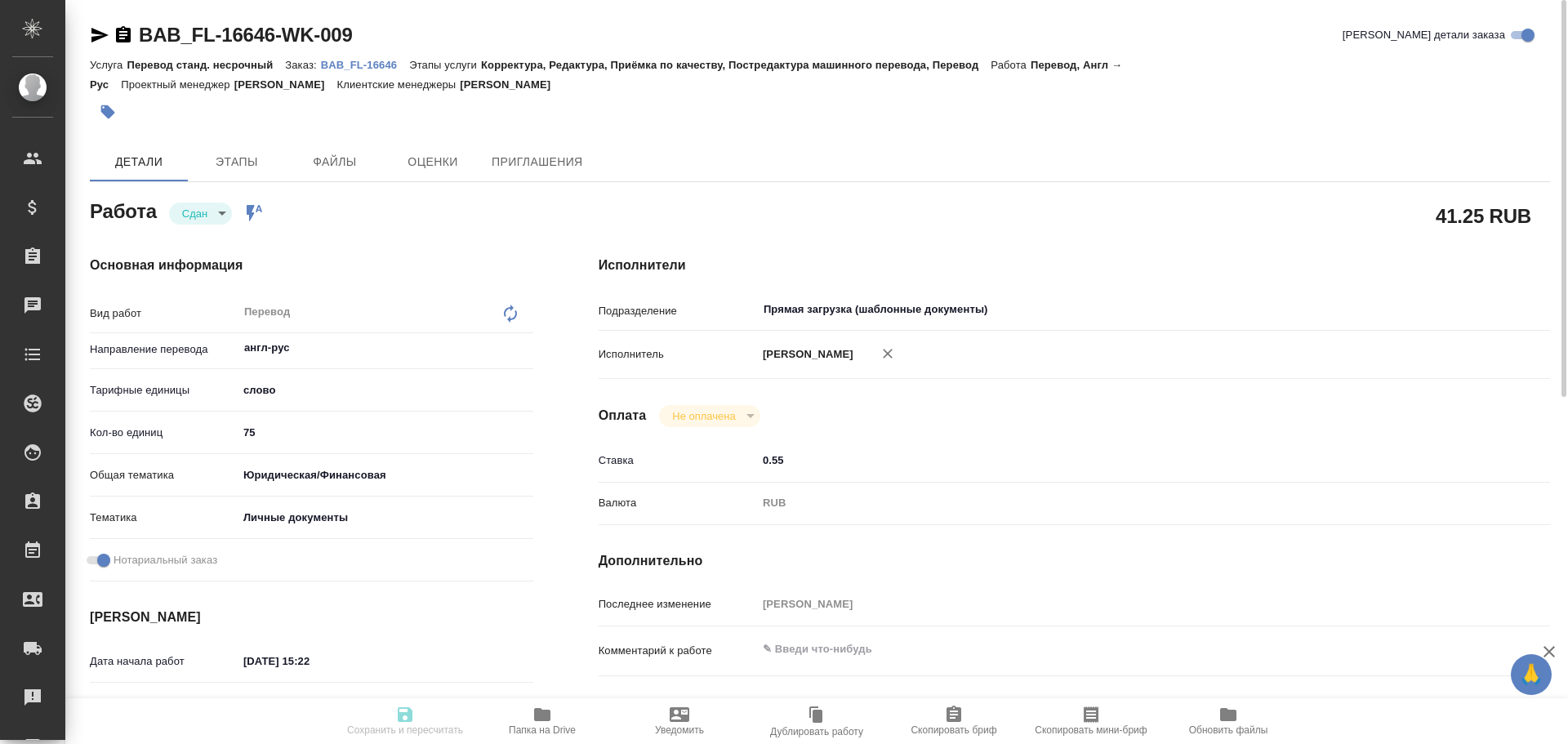
type textarea "x"
type input "closed"
type textarea "Перевод"
type textarea "x"
type input "англ-рус"
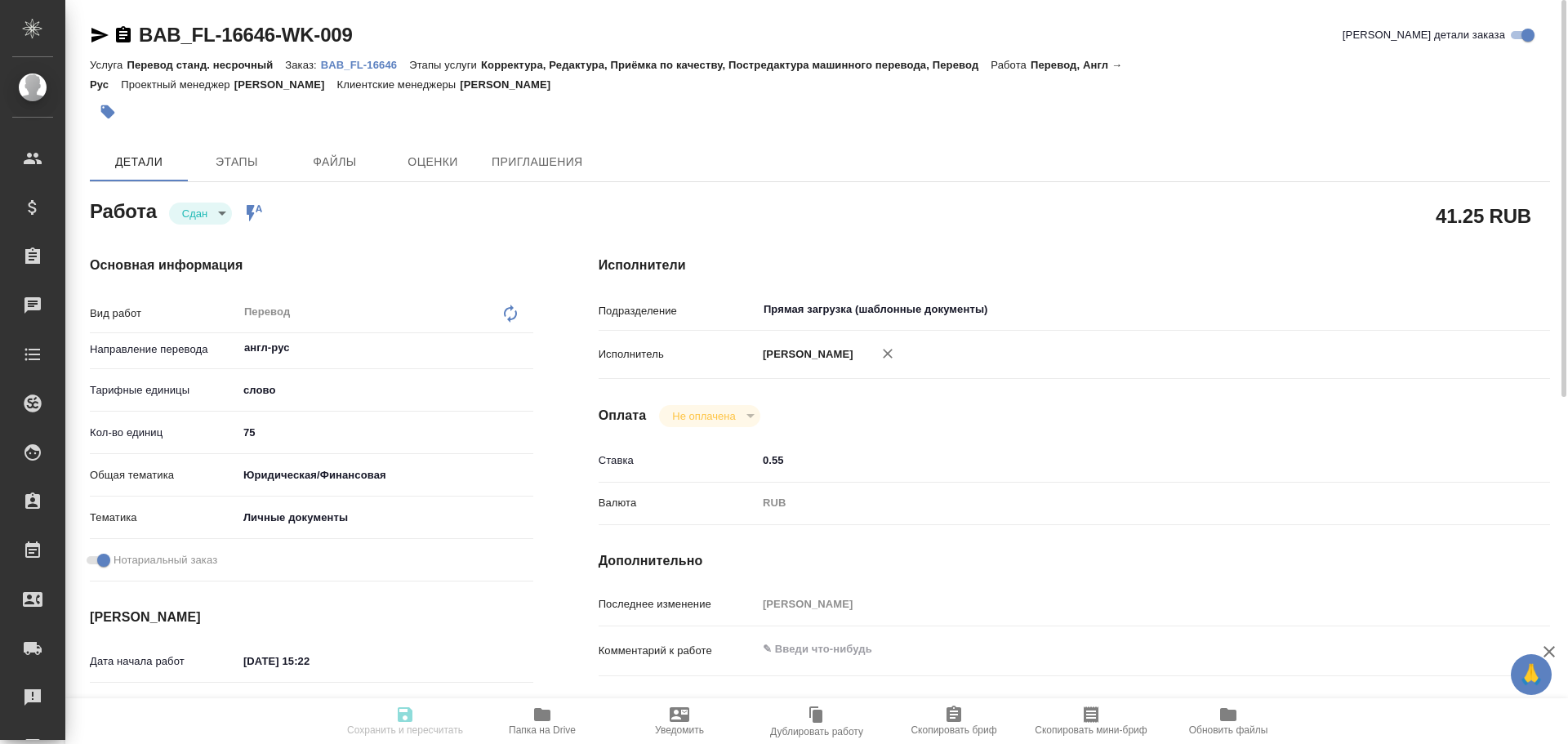
type input "5a8b1489cc6b4906c91bfd90"
type input "75"
type input "yr-fn"
type input "5a8b8b956a9677013d343cfe"
checkbox input "true"
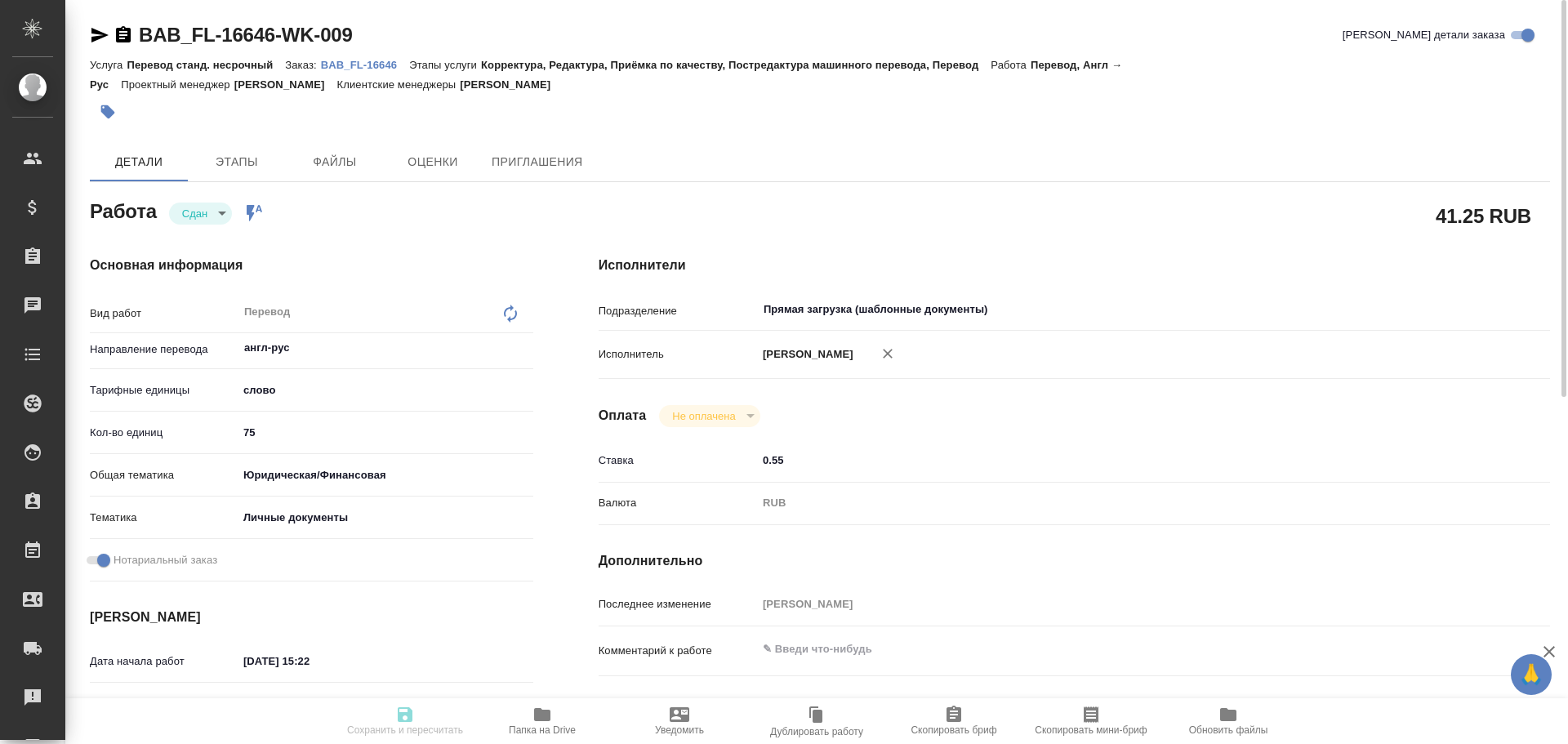
type input "08.10.2025 15:22"
type input "08.10.2025 15:30"
type input "08.10.2025 16:30"
type input "08.10.2025 15:58"
type input "08.10.2025 16:30"
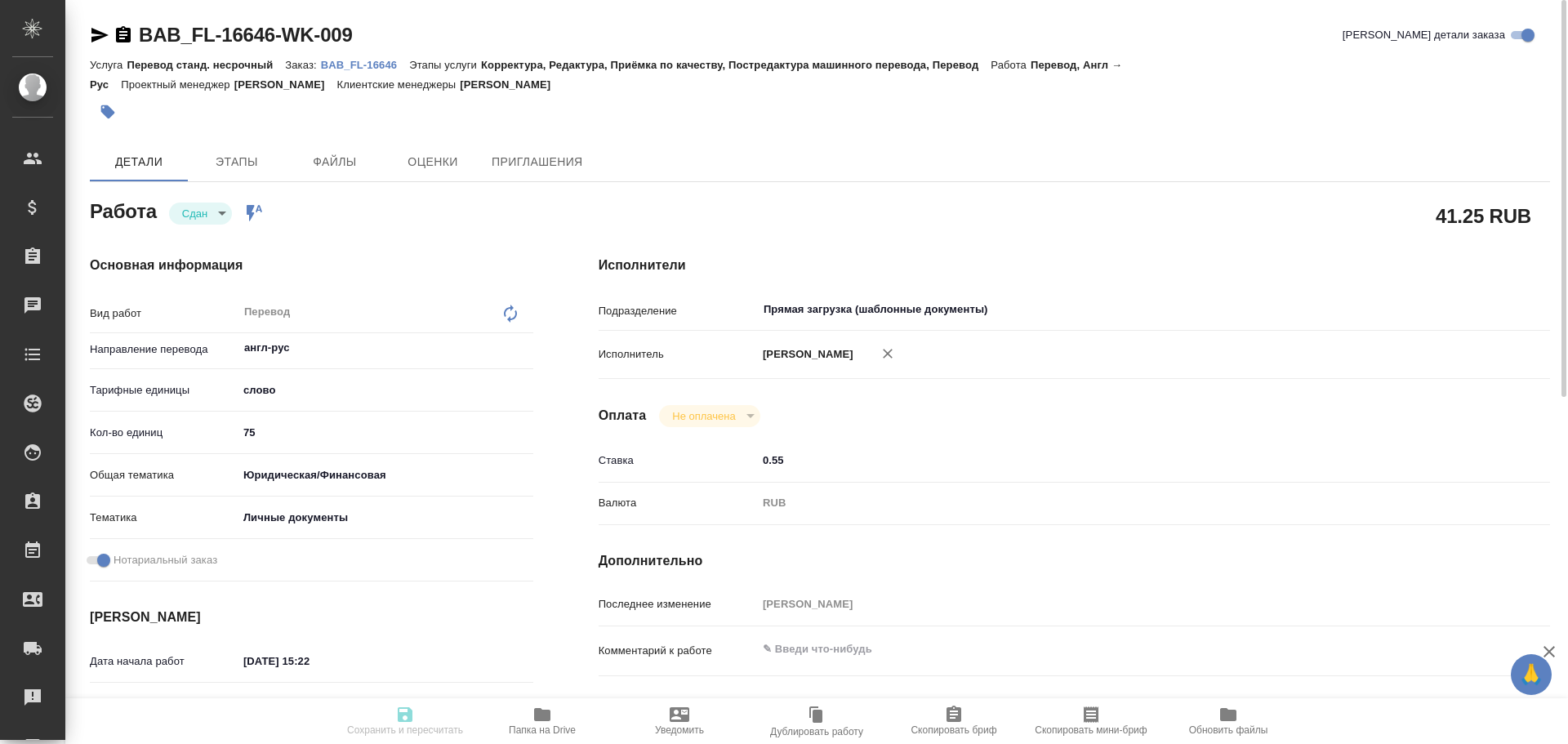
type input "Прямая загрузка (шаблонные документы)"
type input "notPayed"
type input "0.55"
type input "RUB"
type input "[PERSON_NAME]"
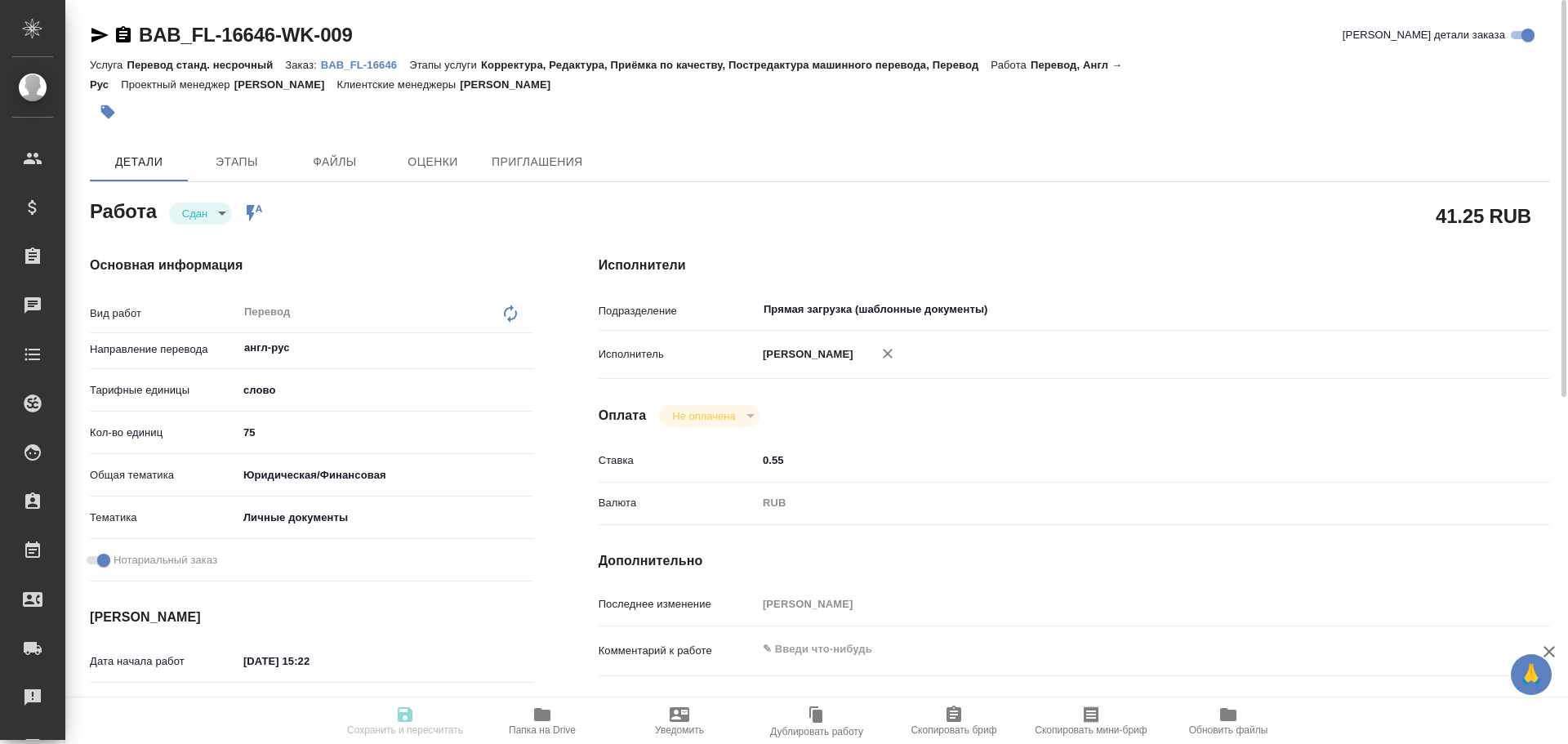
type textarea "x"
type textarea "/Clients/FL_BAB/Orders/BAB_FL-16646/Translated/BAB_FL-16646-WK-009"
type textarea "x"
type input "BAB_FL-16646"
type input "Перевод станд. несрочный"
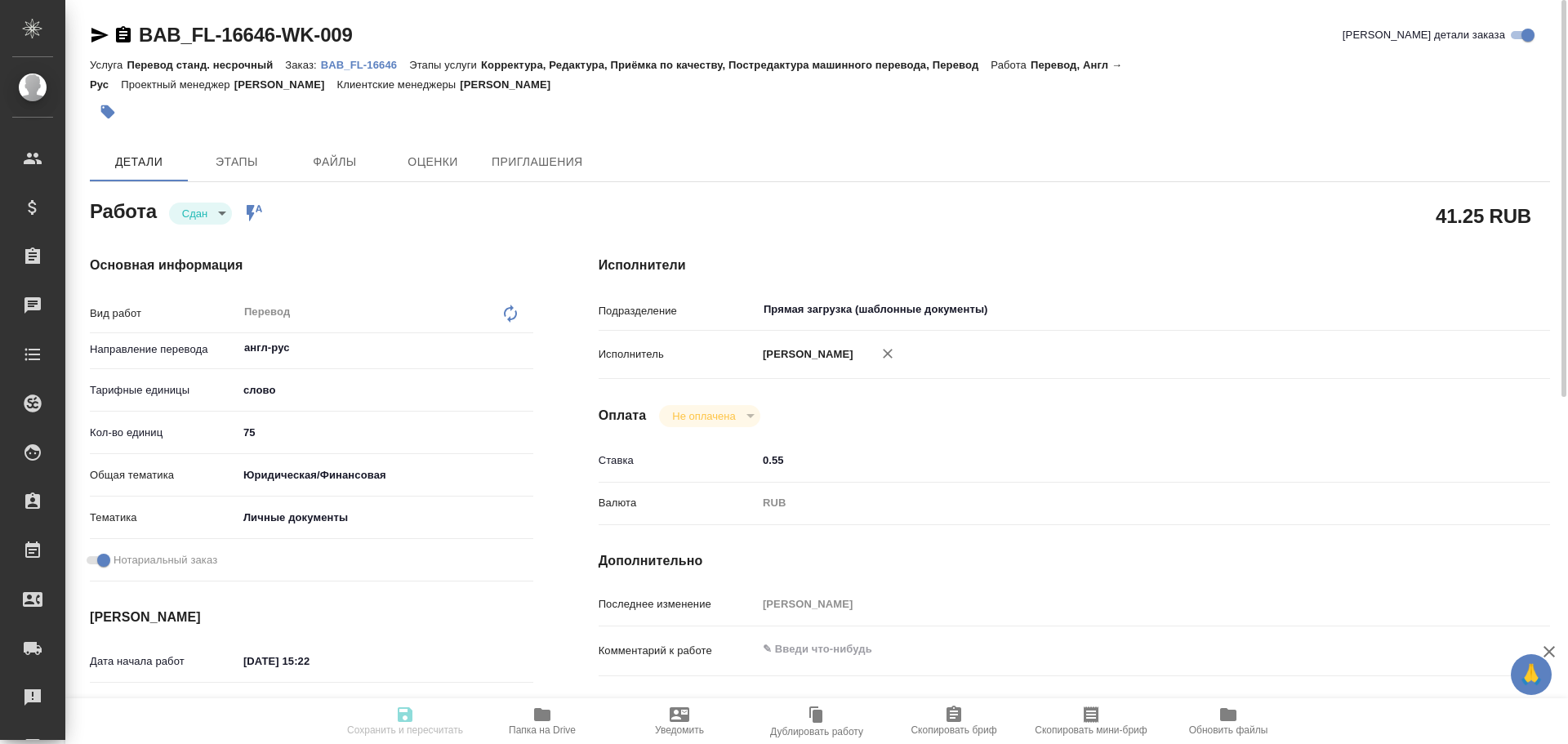
type input "Корректура, Редактура, Приёмка по качеству, Постредактура машинного перевода, П…"
type input "Соловкова Екатерина"
type input "/Clients/FL_BAB/Orders/BAB_FL-16646"
type textarea "x"
type textarea "казахский паспот"
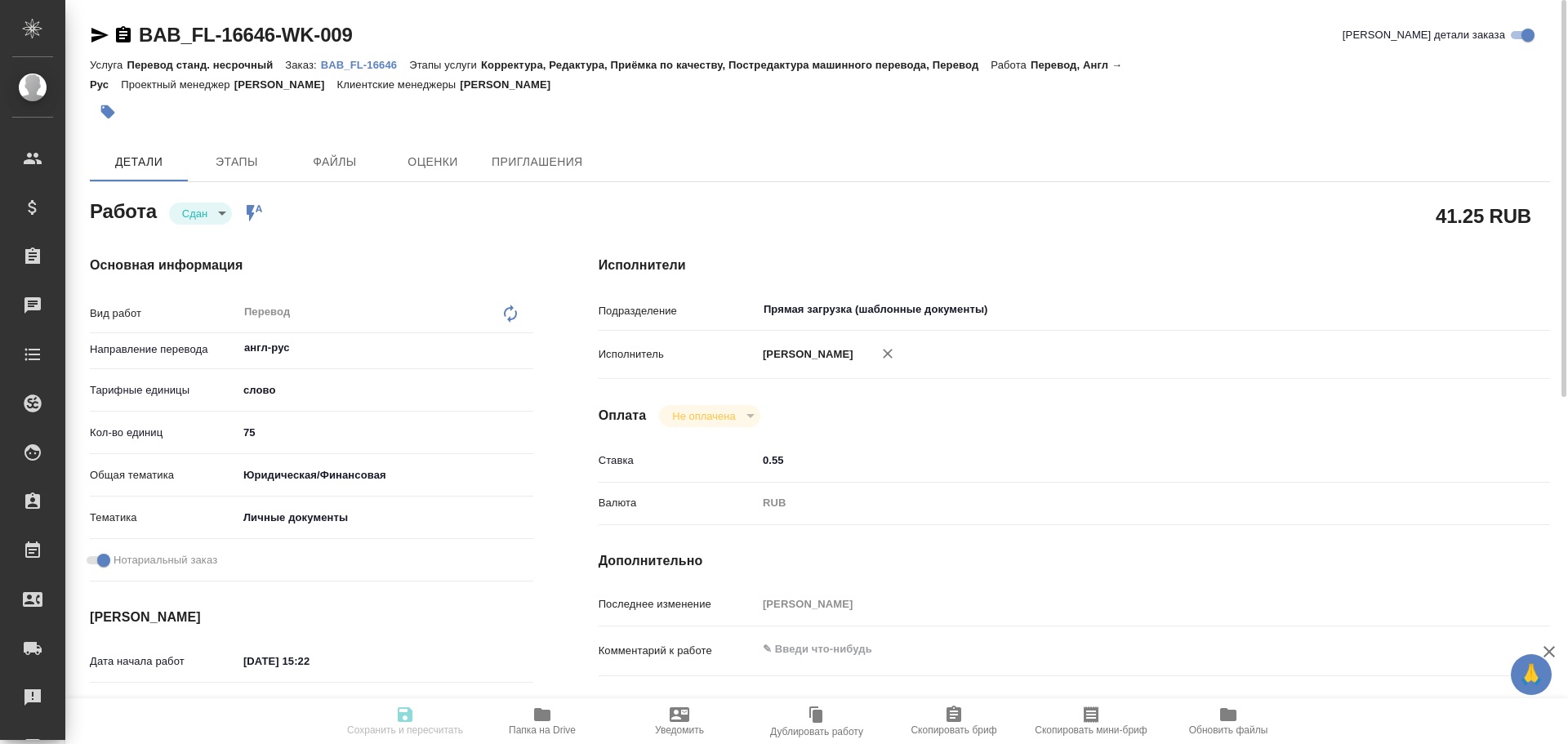
type textarea "x"
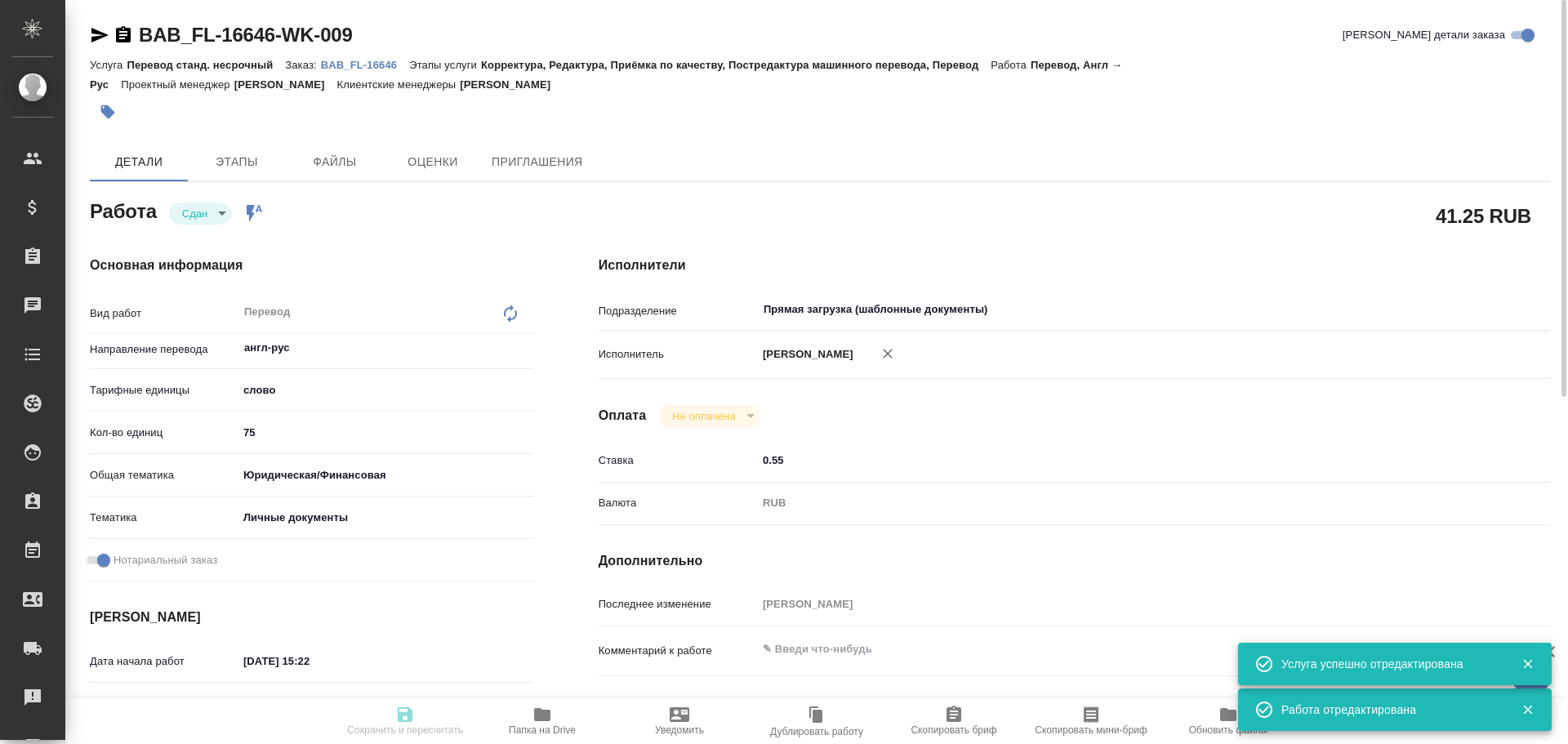
type textarea "x"
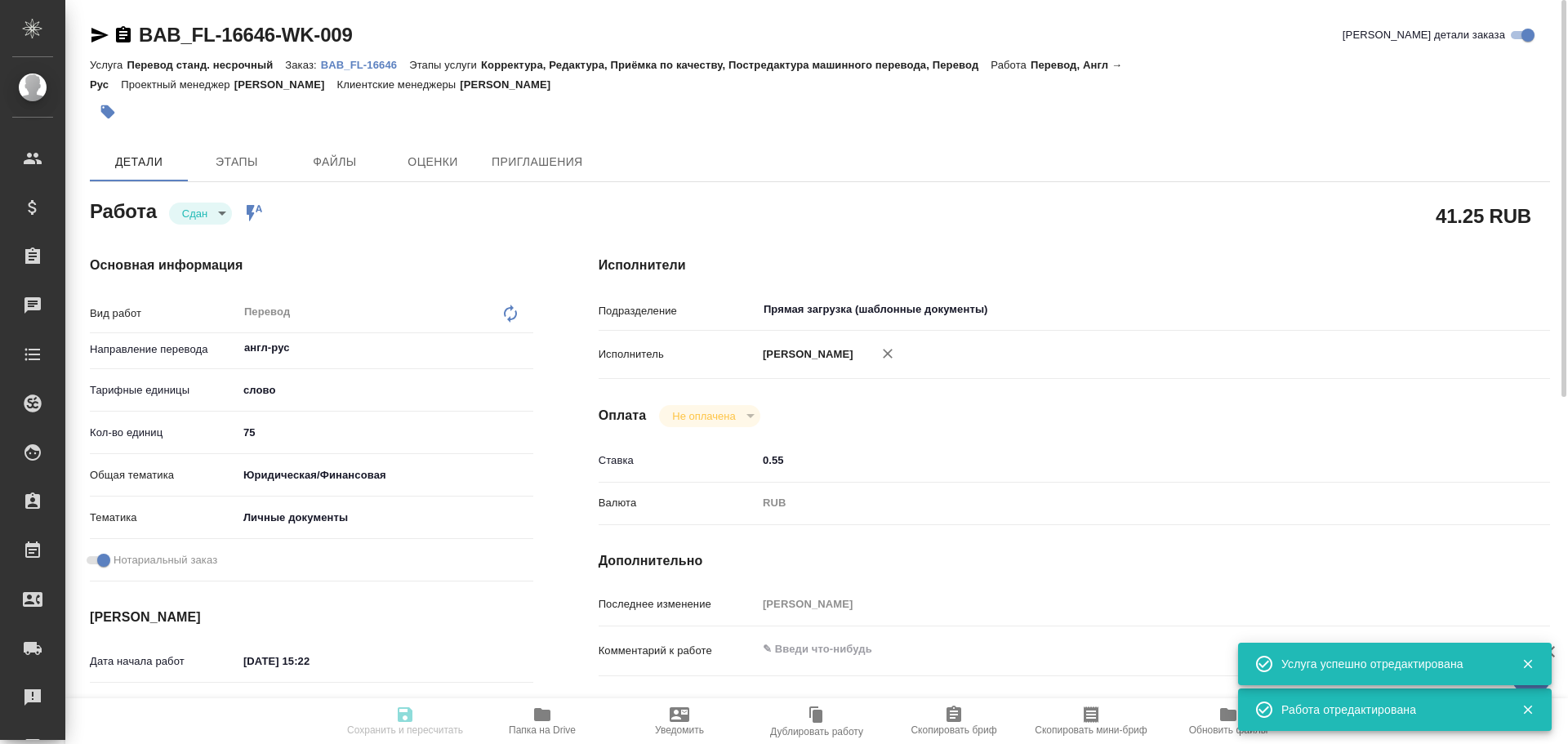
type textarea "x"
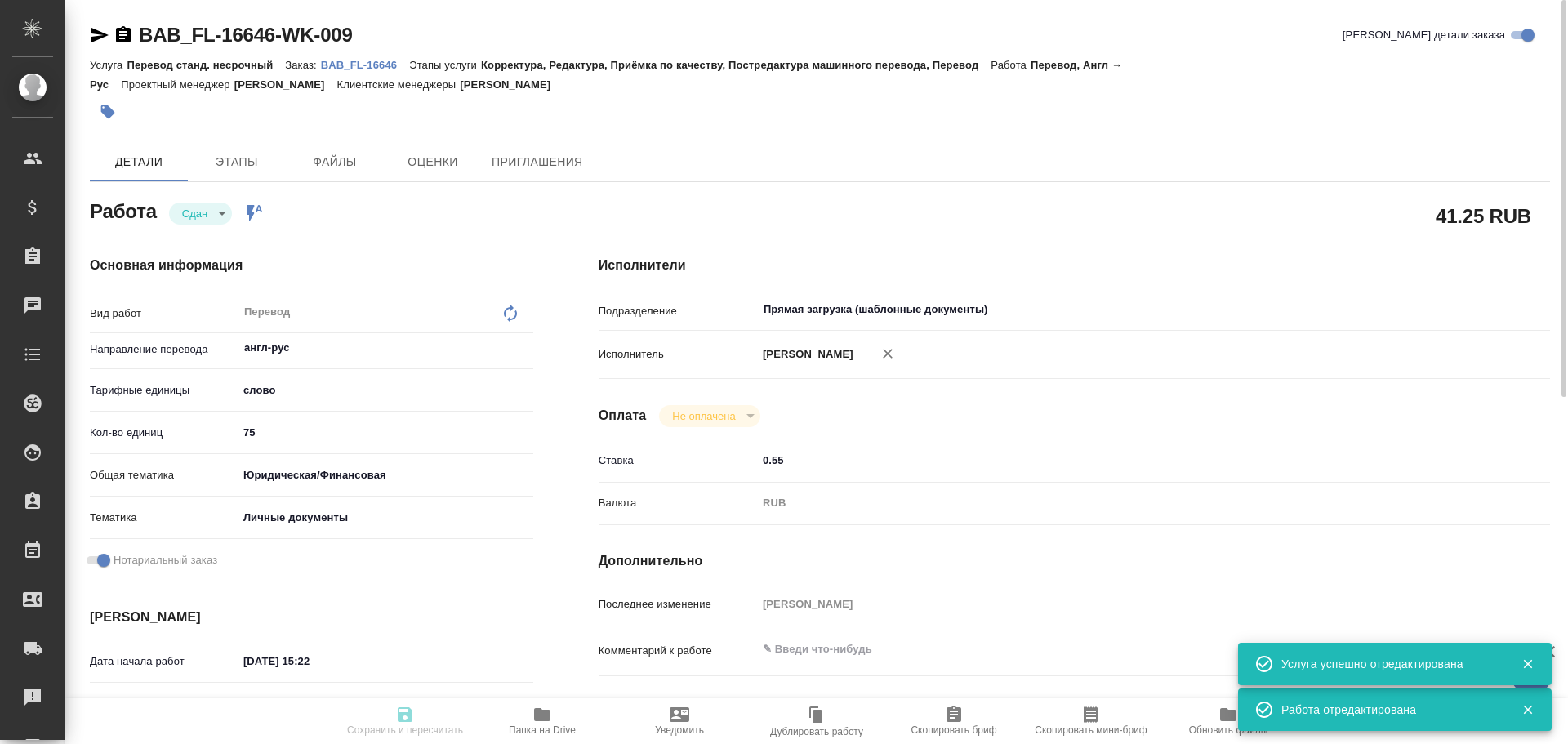
type textarea "x"
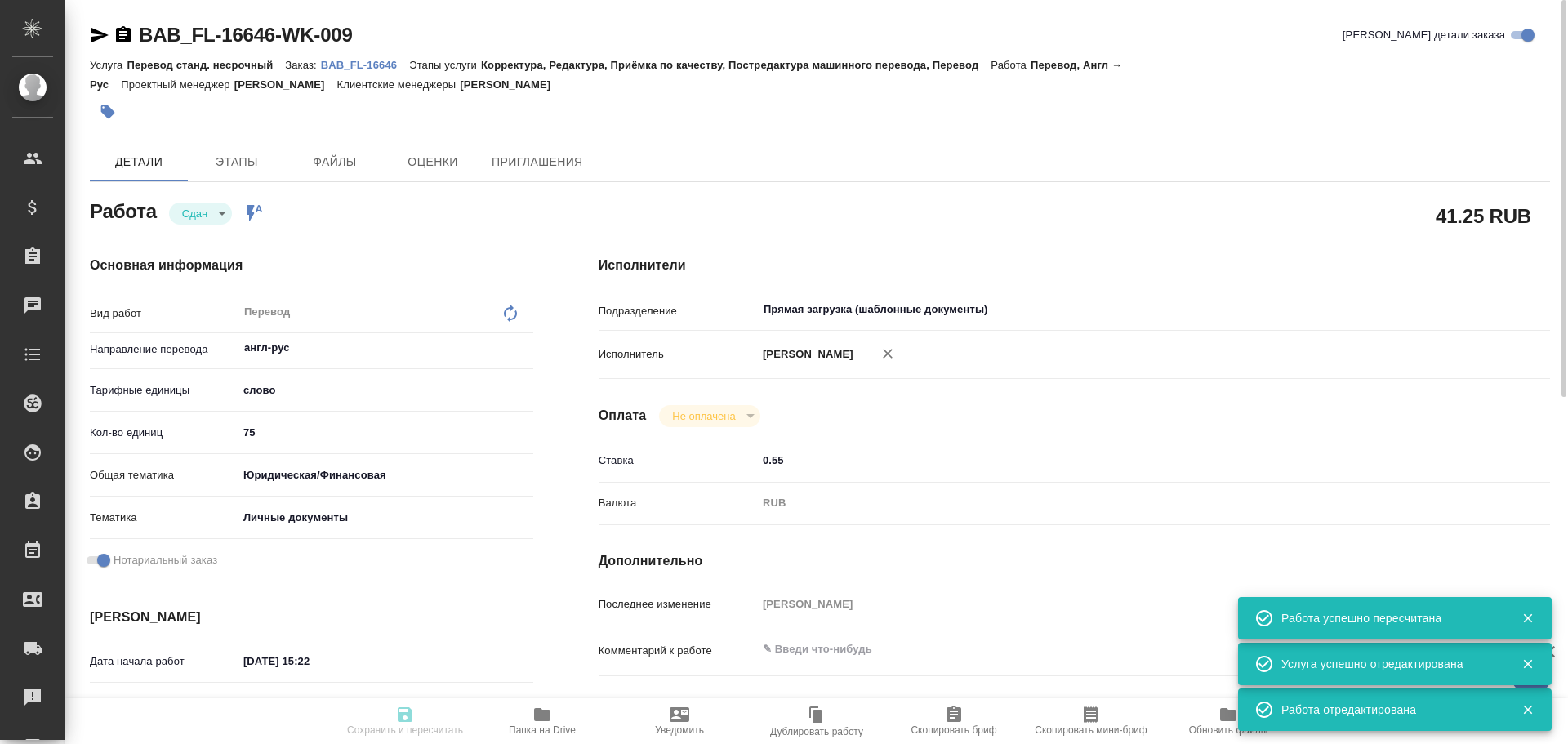
type input "closed"
type textarea "Перевод"
type textarea "x"
type input "англ-рус"
type input "5a8b1489cc6b4906c91bfd90"
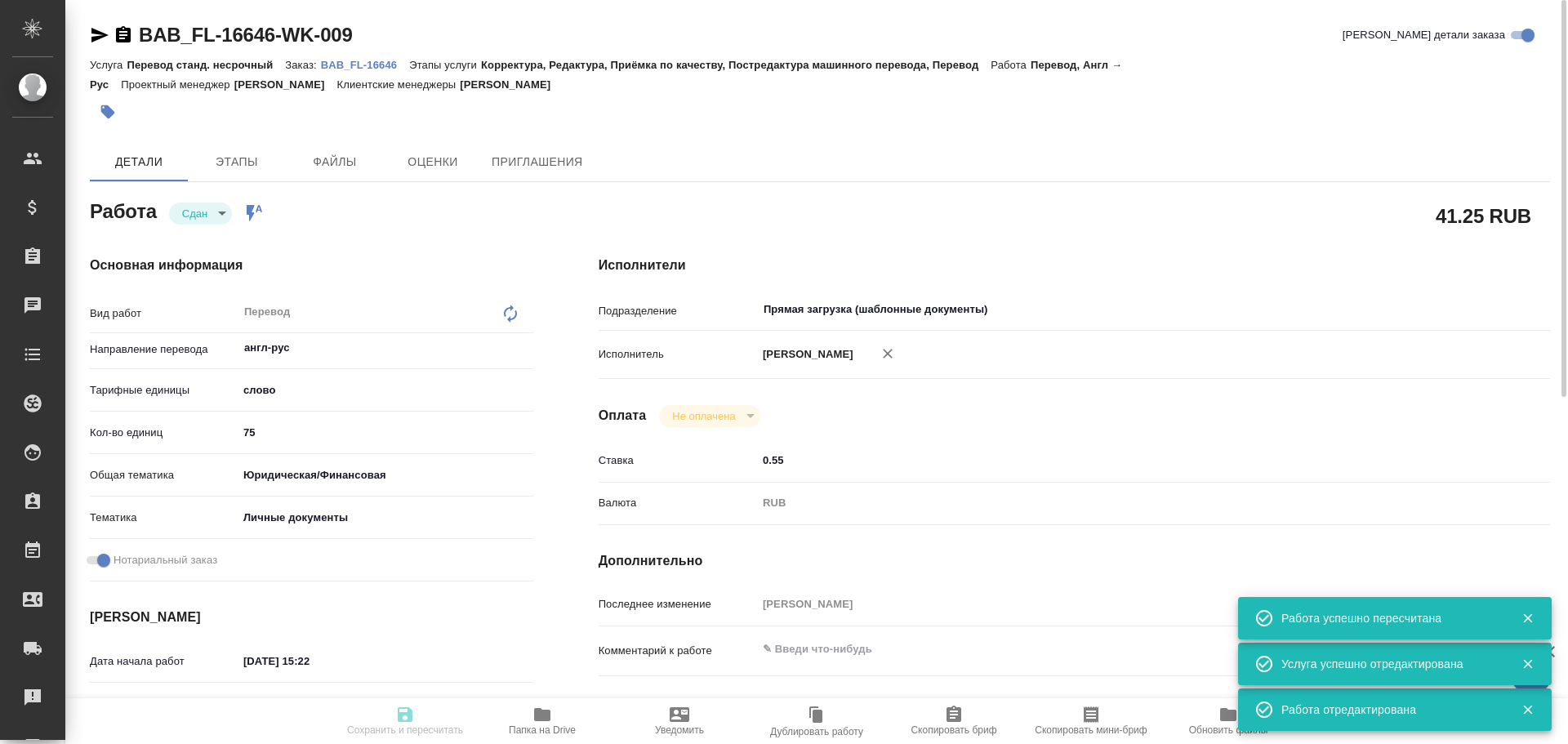
type input "75"
type input "yr-fn"
type input "5a8b8b956a9677013d343cfe"
checkbox input "true"
type input "08.10.2025 15:22"
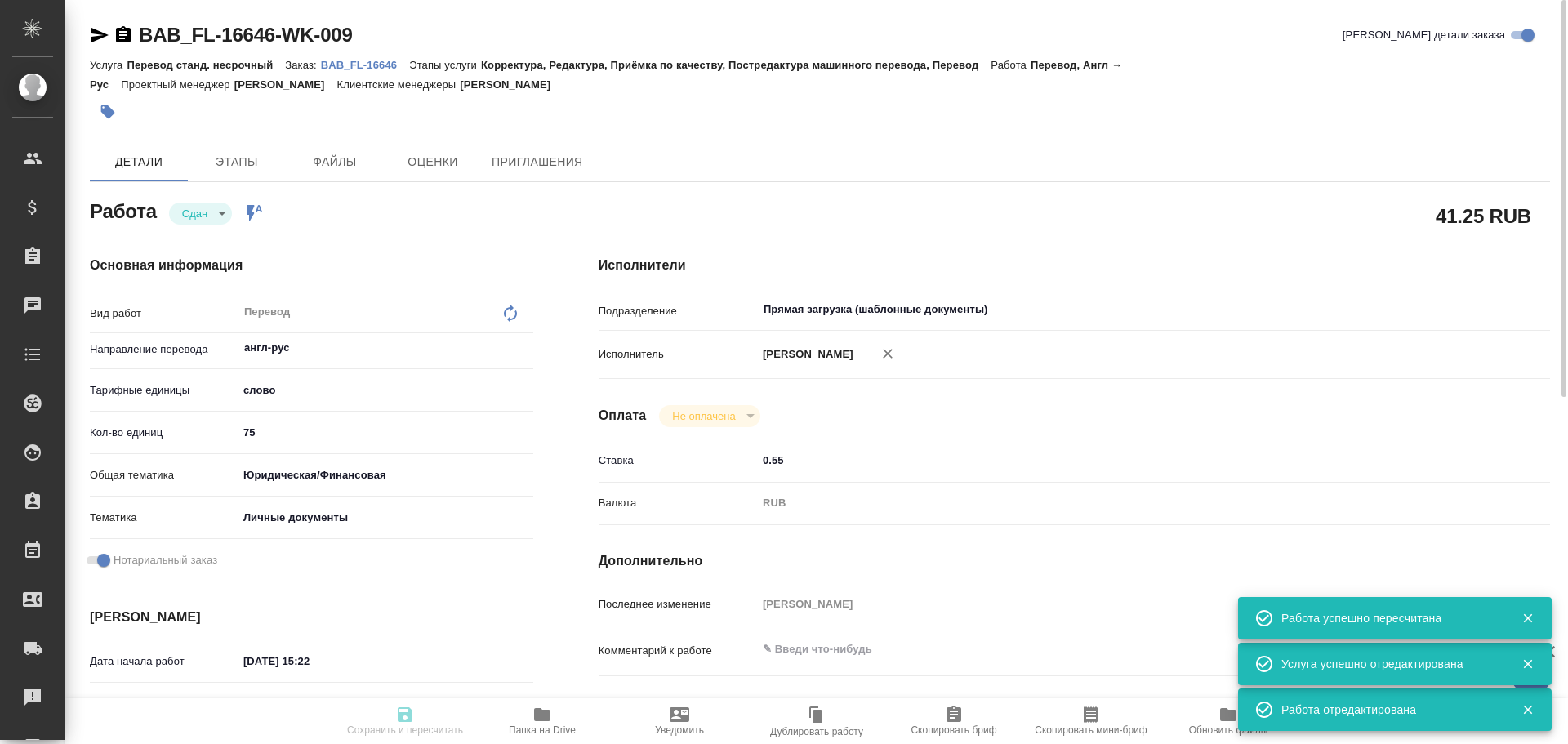
type input "08.10.2025 15:30"
type input "08.10.2025 16:30"
type input "08.10.2025 15:58"
type input "08.10.2025 16:30"
type input "Прямая загрузка (шаблонные документы)"
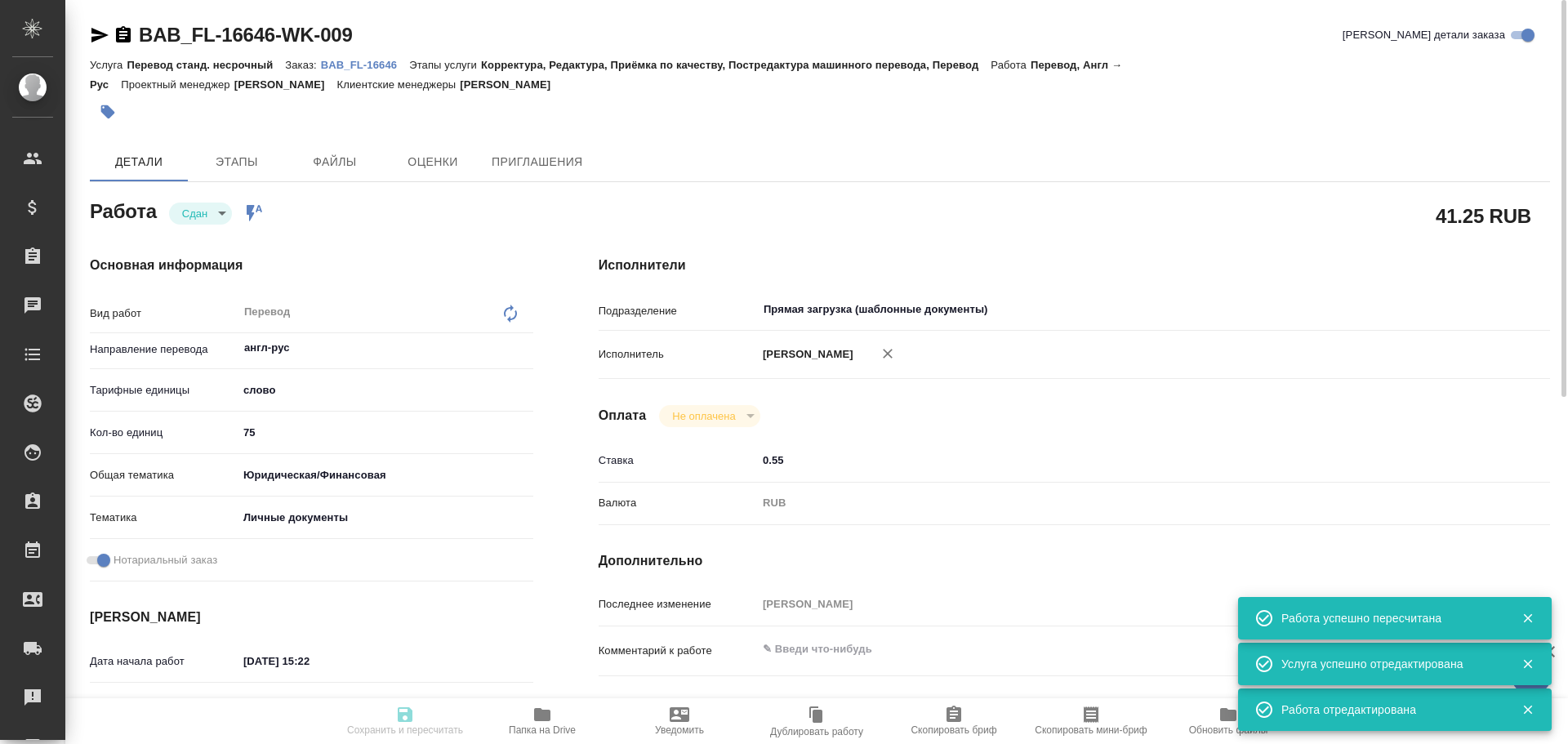
type input "notPayed"
type input "0.55"
type input "RUB"
type input "Гусев Александр"
type textarea "x"
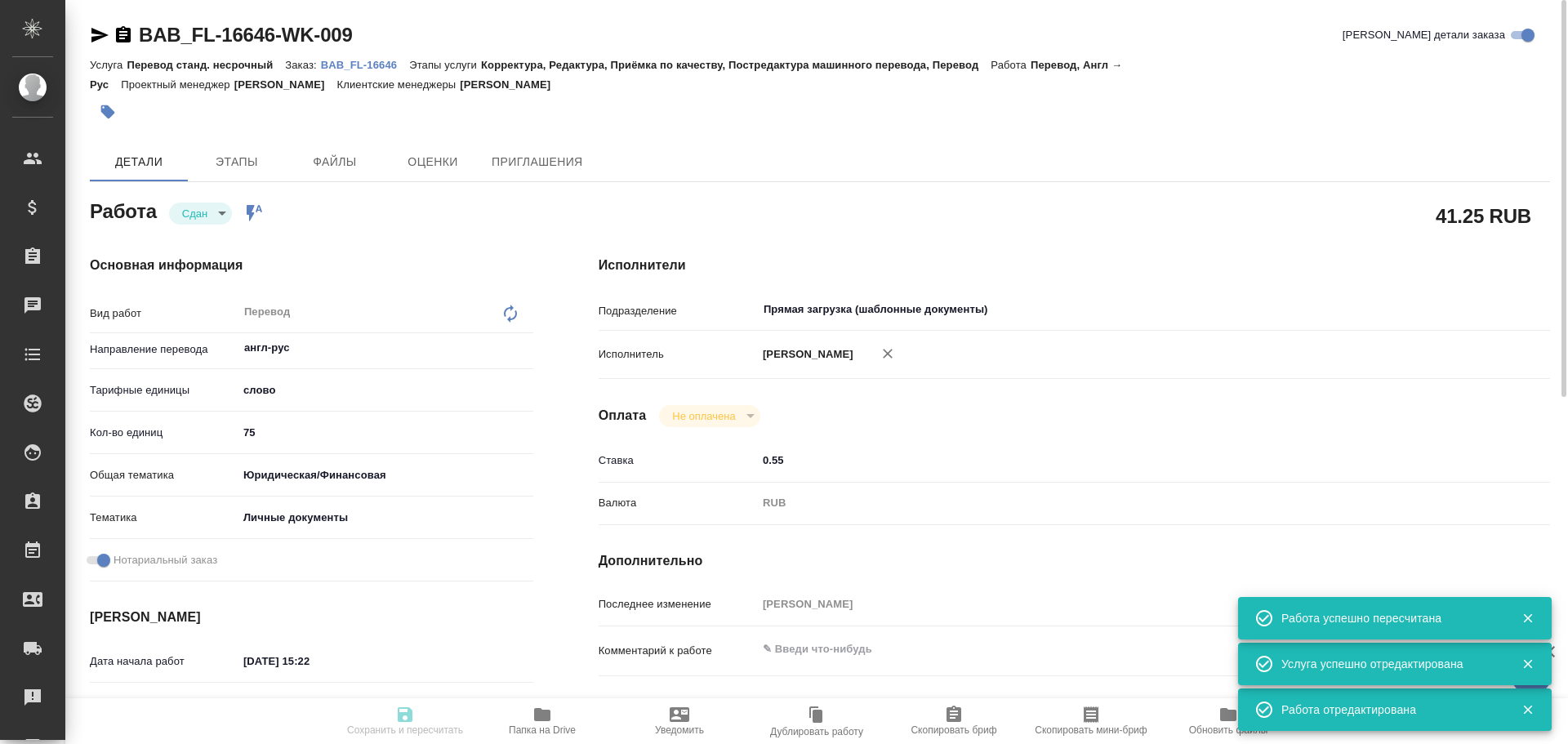
type textarea "/Clients/FL_BAB/Orders/BAB_FL-16646/Translated/BAB_FL-16646-WK-009"
type textarea "x"
type input "BAB_FL-16646"
type input "Перевод станд. несрочный"
type input "Корректура, Редактура, Приёмка по качеству, Постредактура машинного перевода, П…"
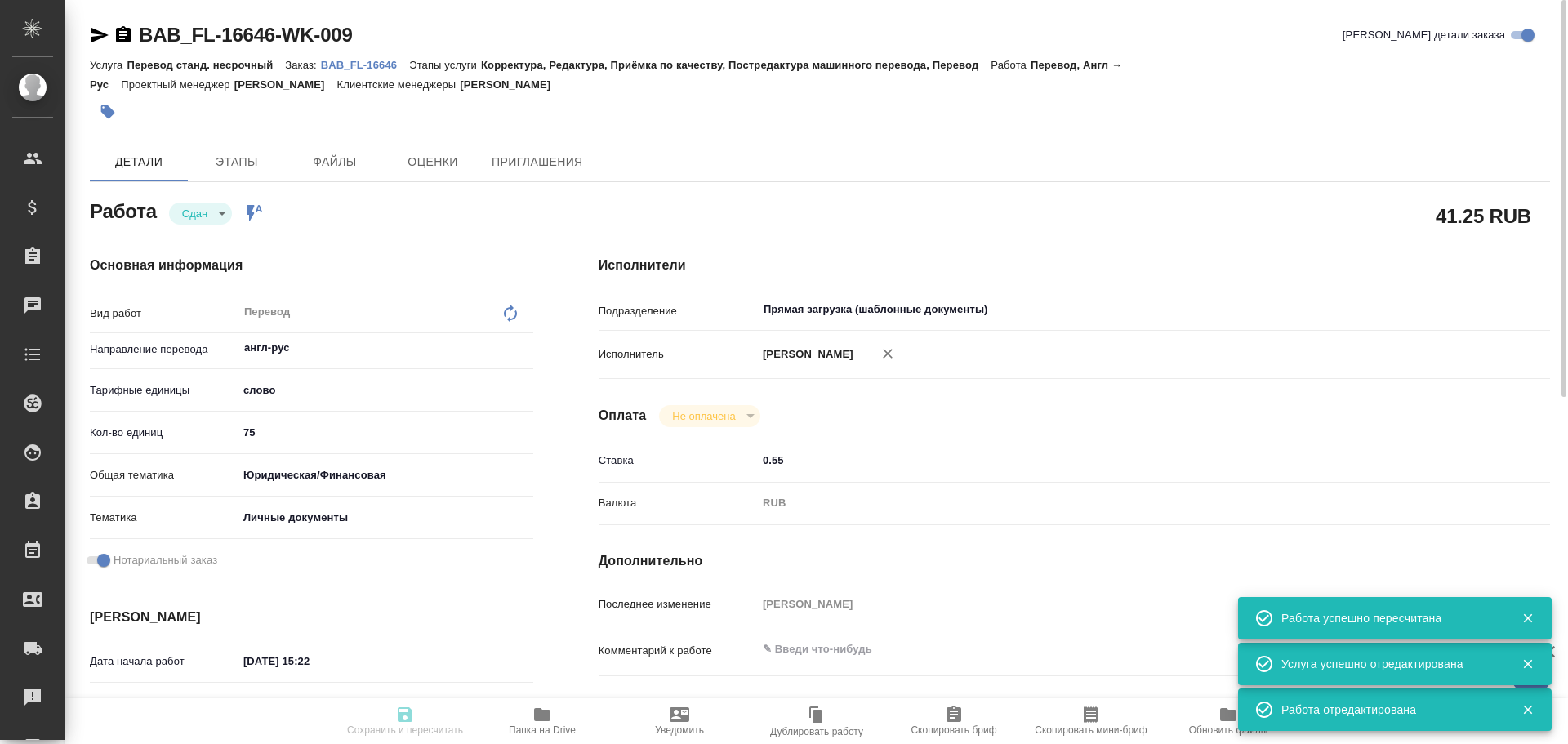
type input "Соловкова Екатерина"
type input "/Clients/FL_BAB/Orders/BAB_FL-16646"
type textarea "x"
type textarea "казахский паспот"
type textarea "x"
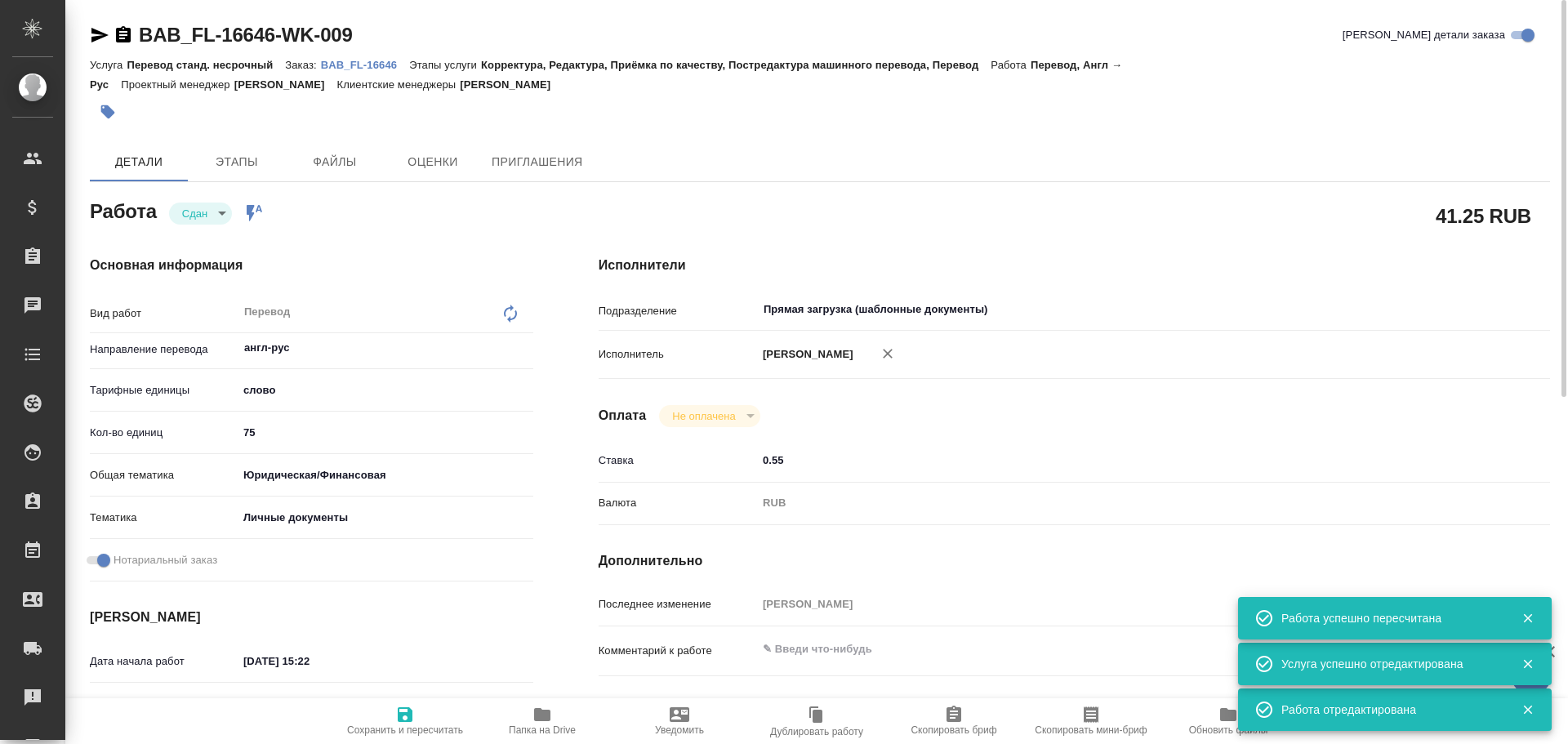
type textarea "x"
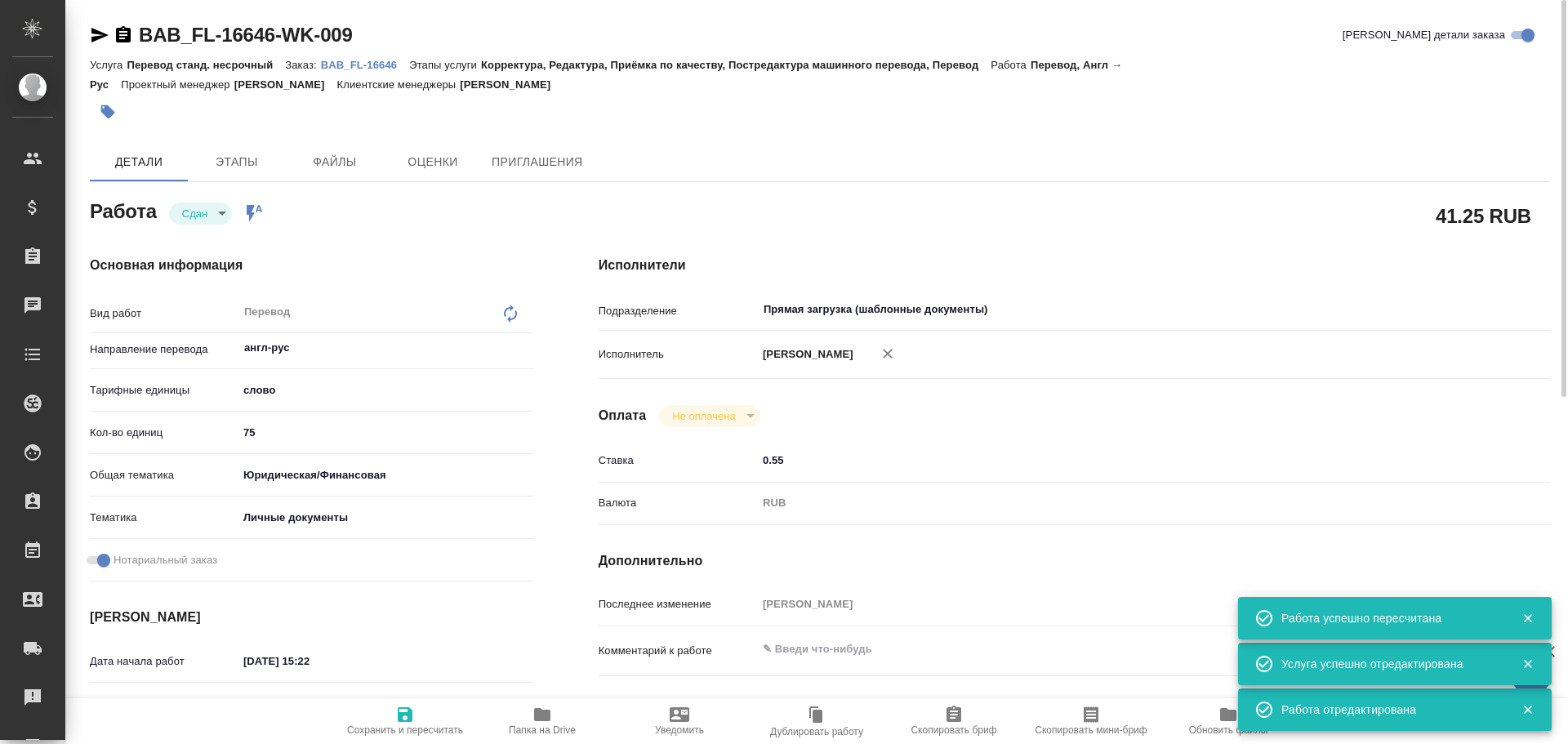
type textarea "x"
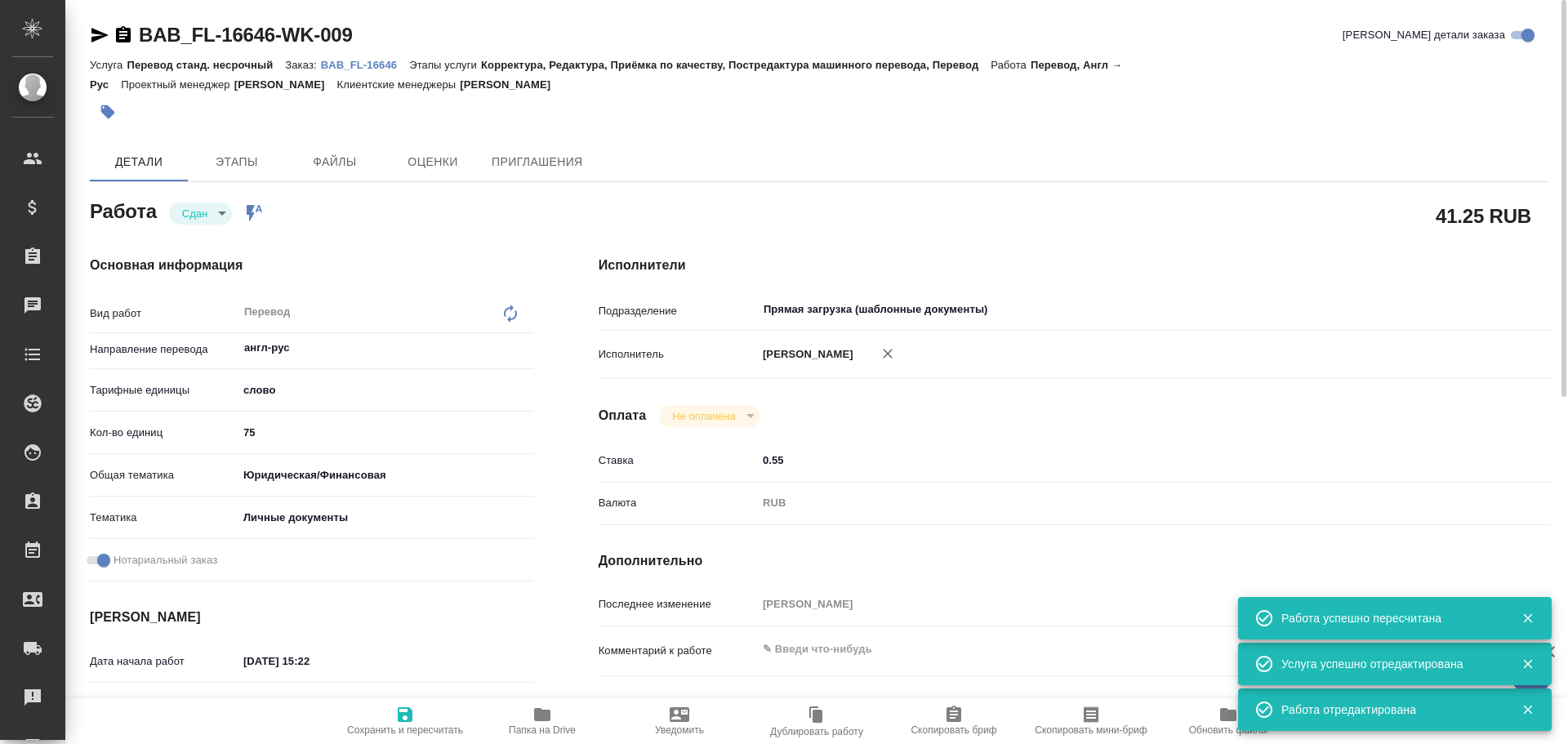
type textarea "x"
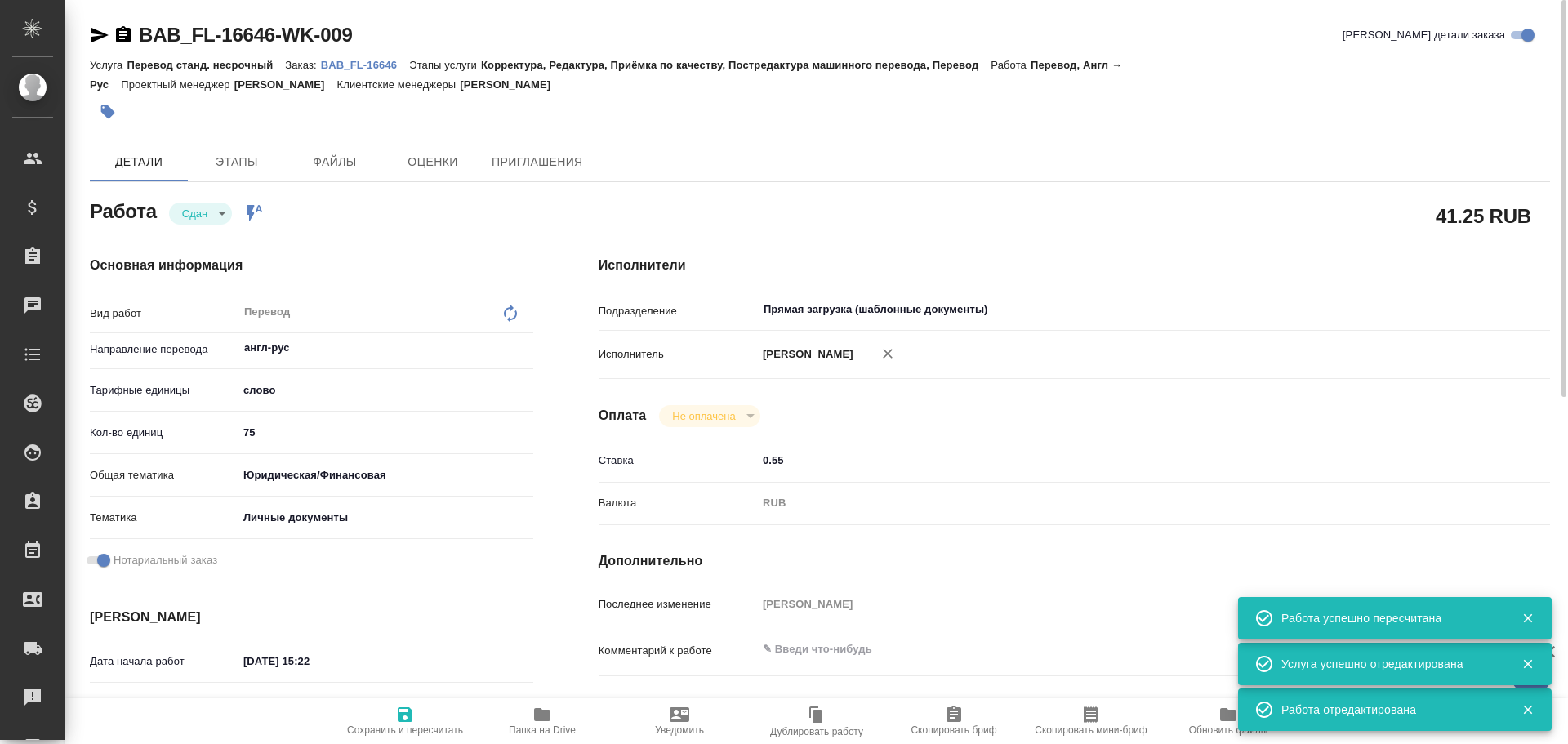
type textarea "x"
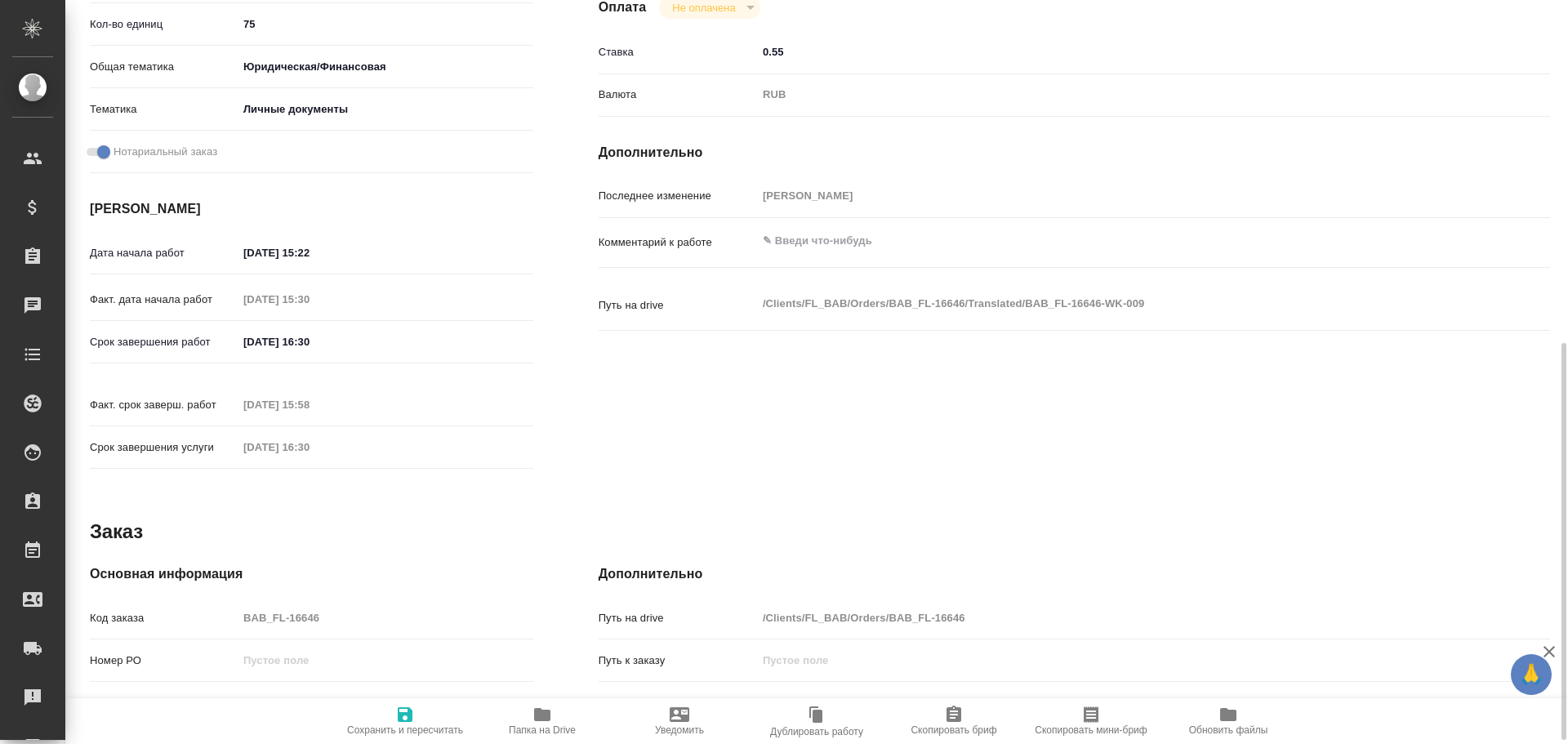
scroll to position [490, 0]
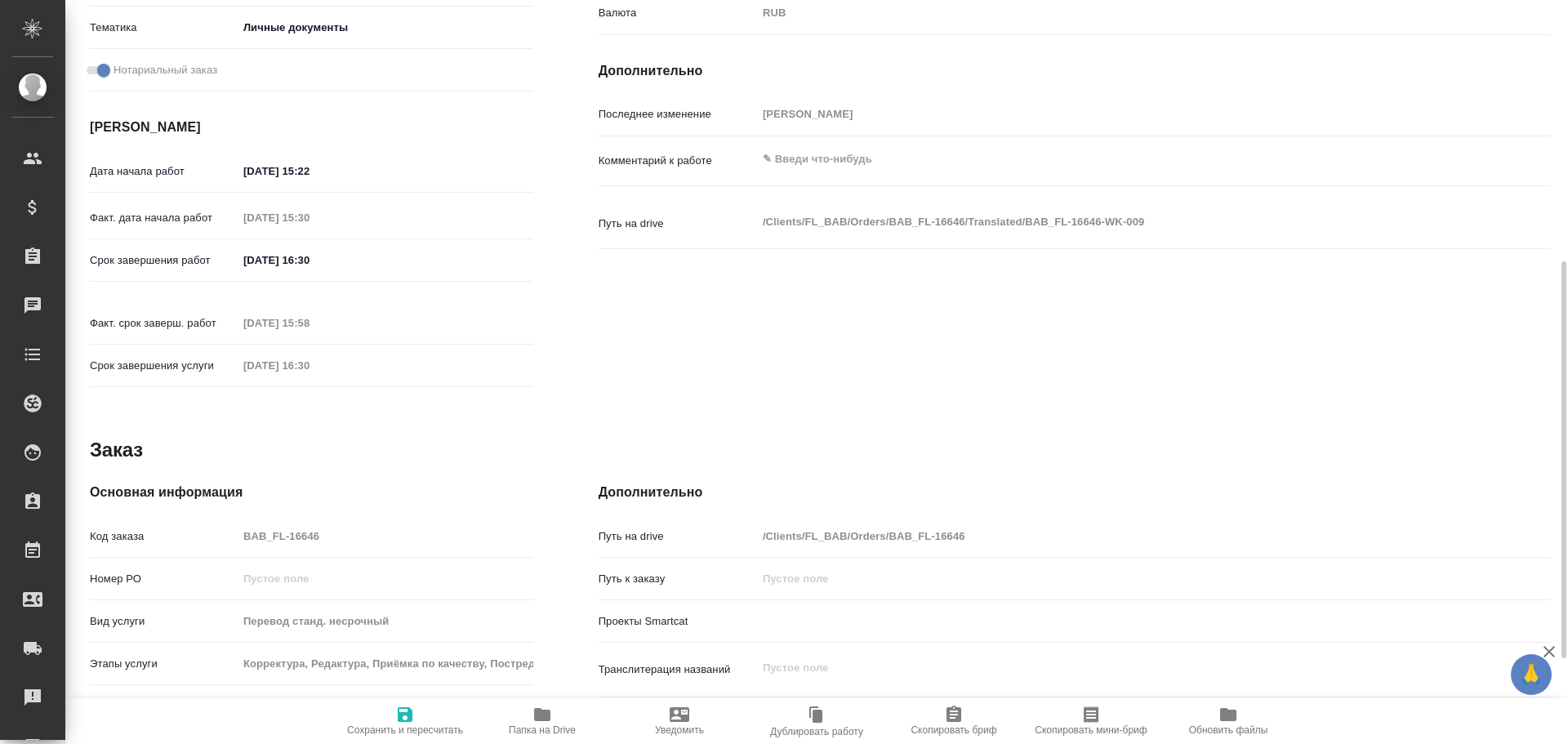
click at [207, 522] on div "Код заказа BAB_FL-16646" at bounding box center [311, 536] width 443 height 29
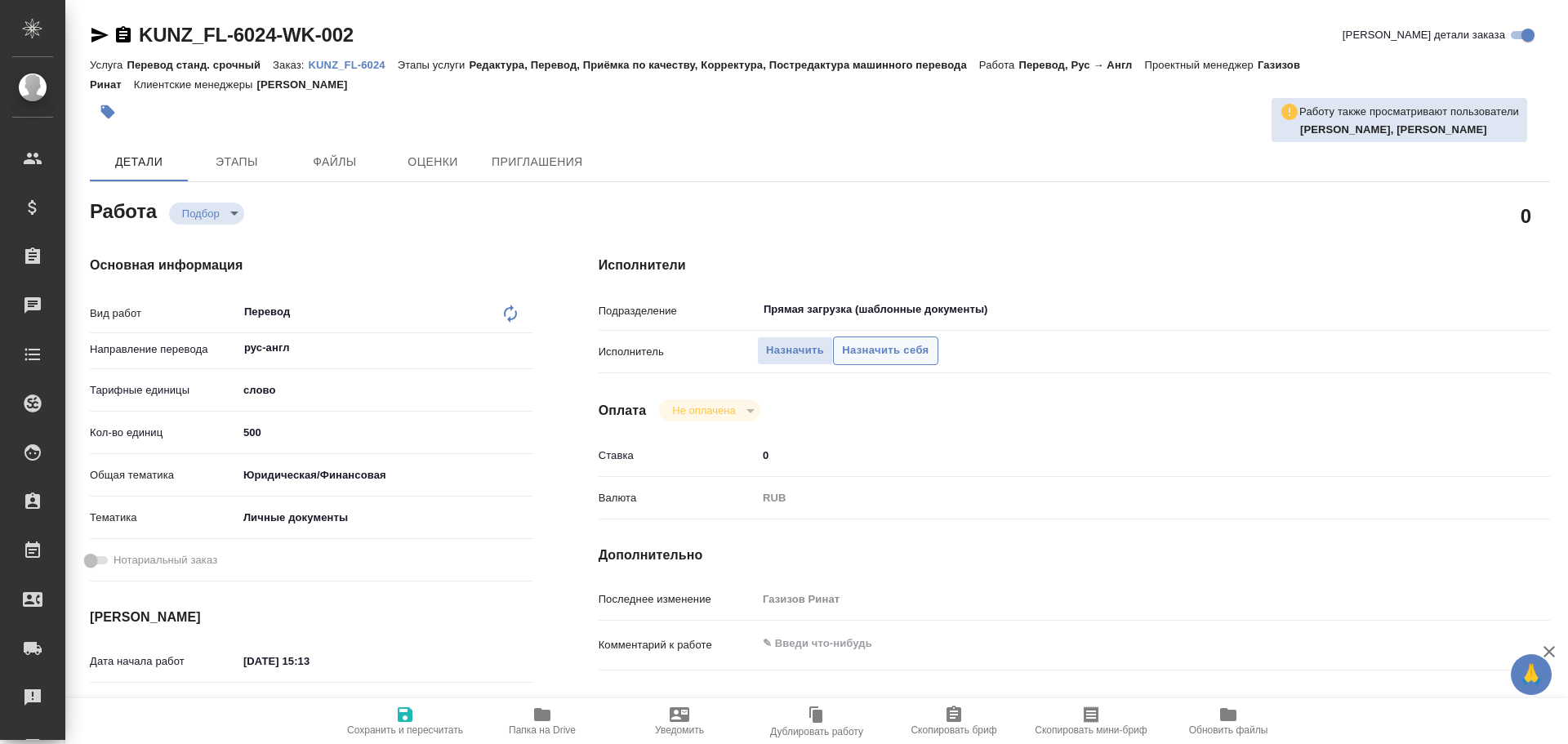
click at [873, 347] on span "Назначить себя" at bounding box center [885, 351] width 86 height 19
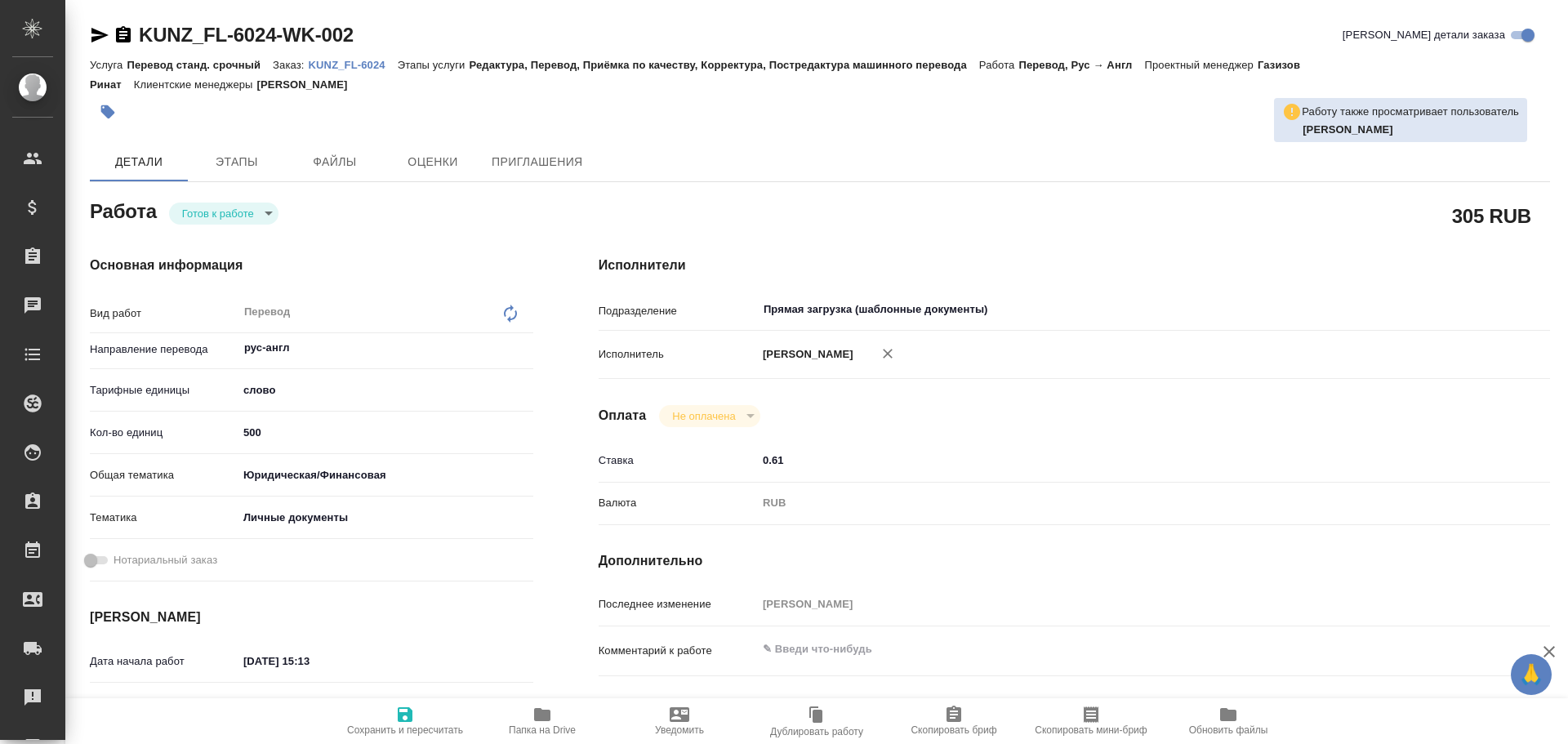
type textarea "x"
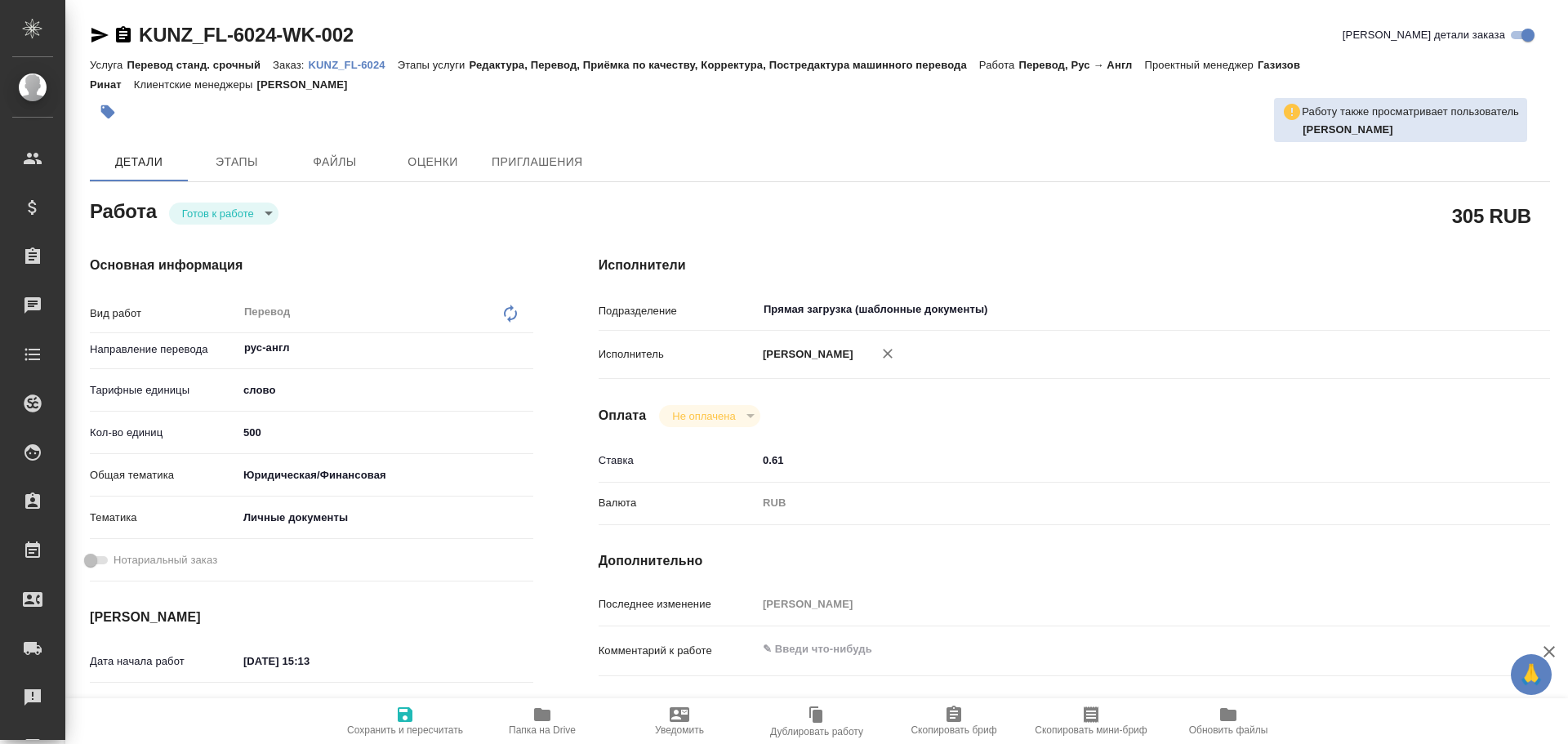
type textarea "x"
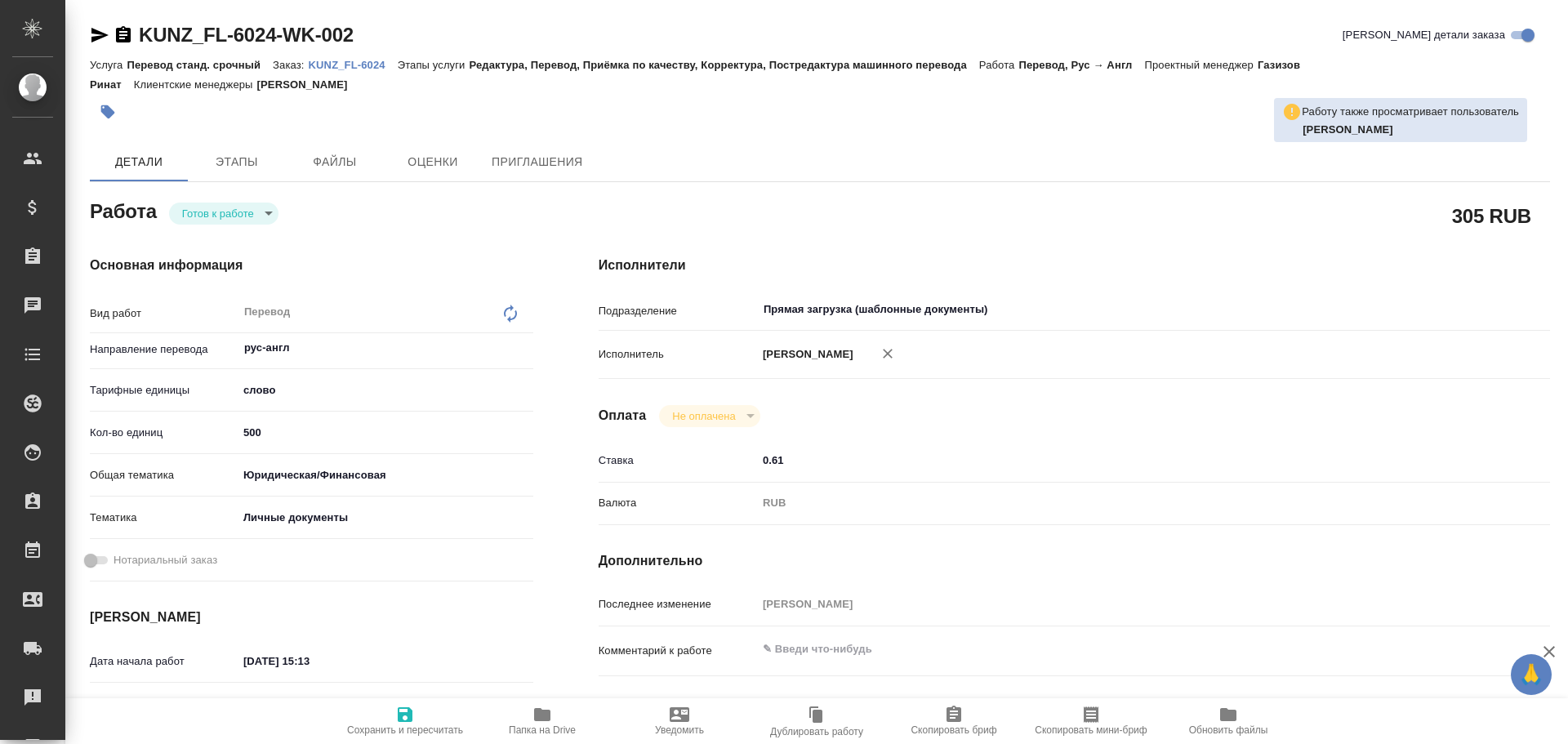
type textarea "x"
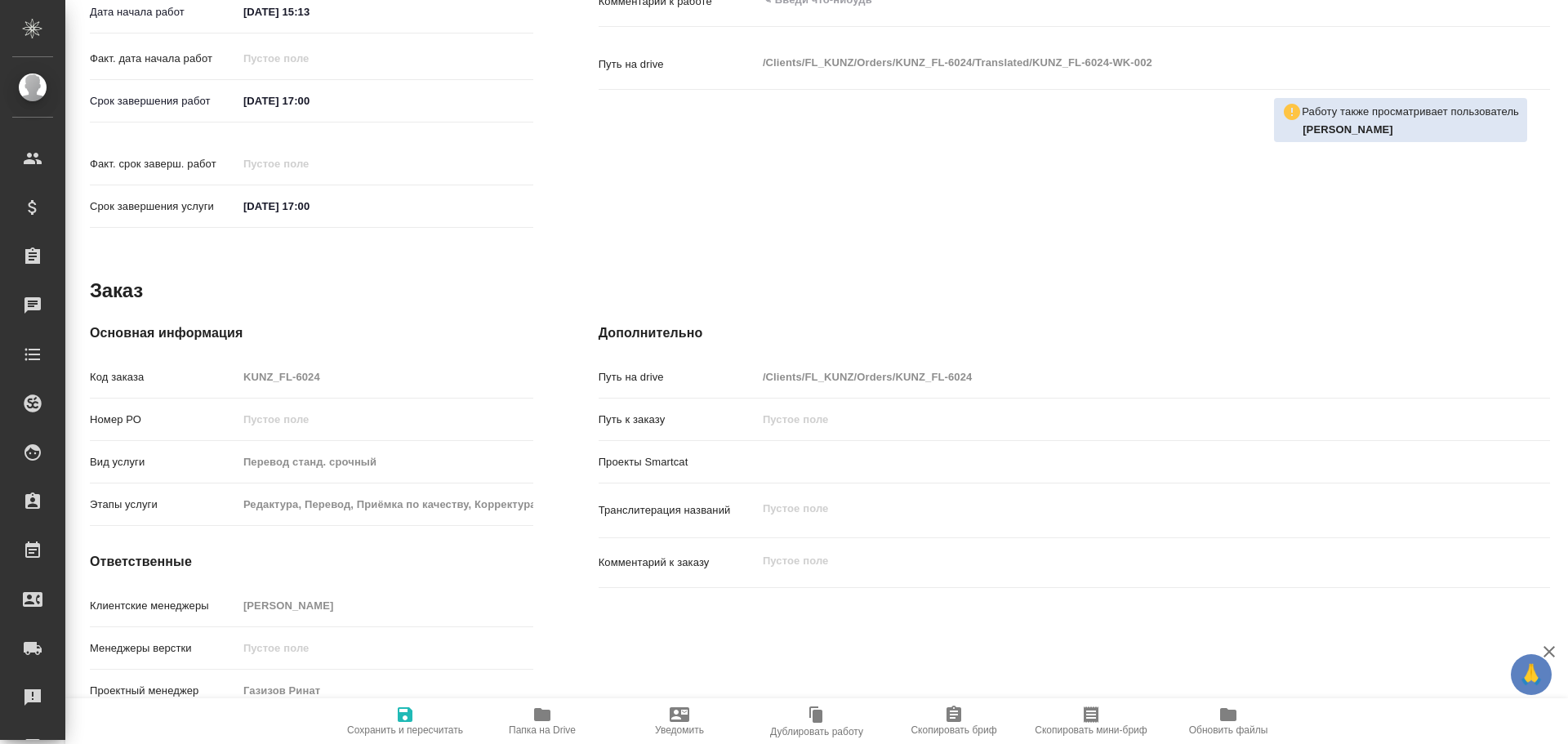
type textarea "x"
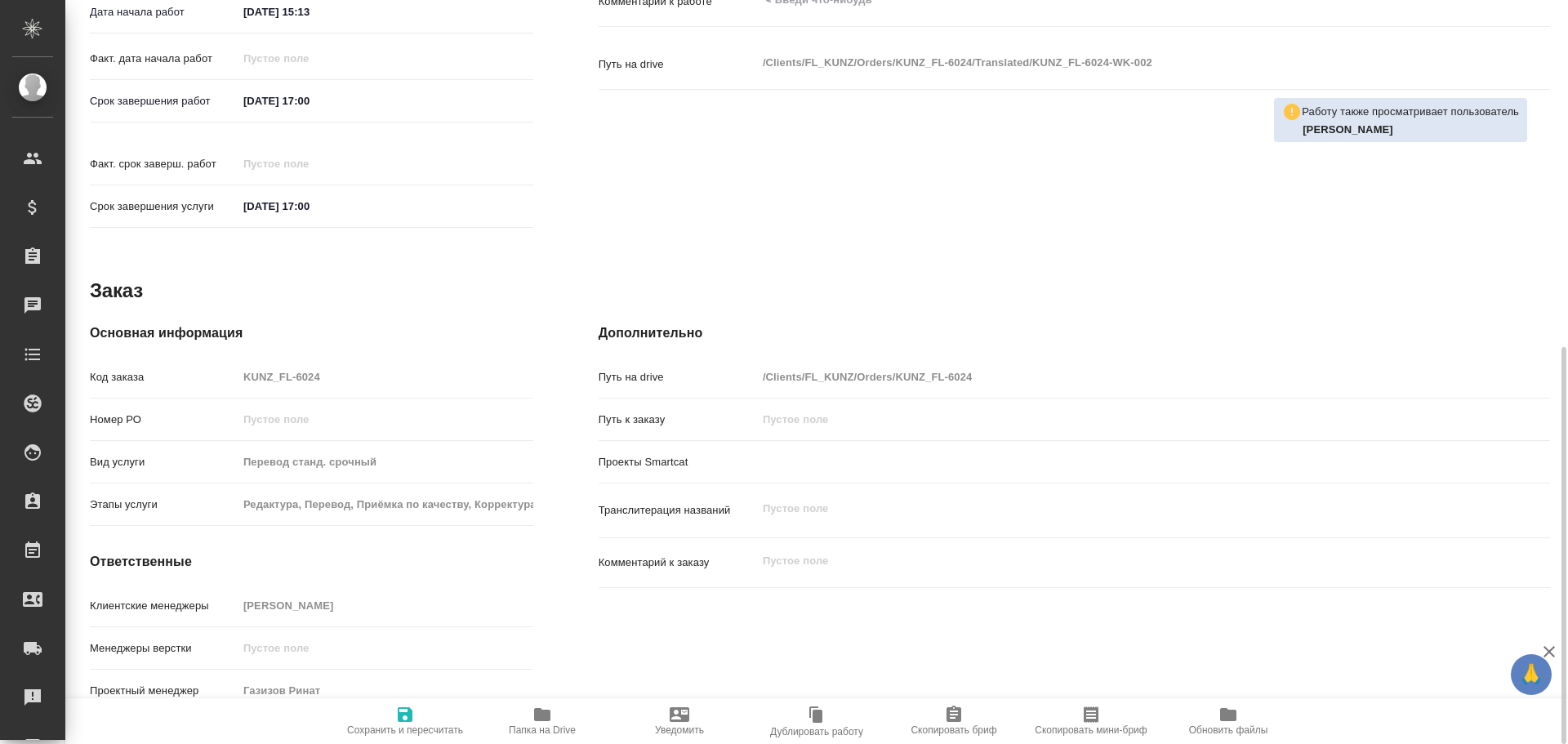
scroll to position [241, 0]
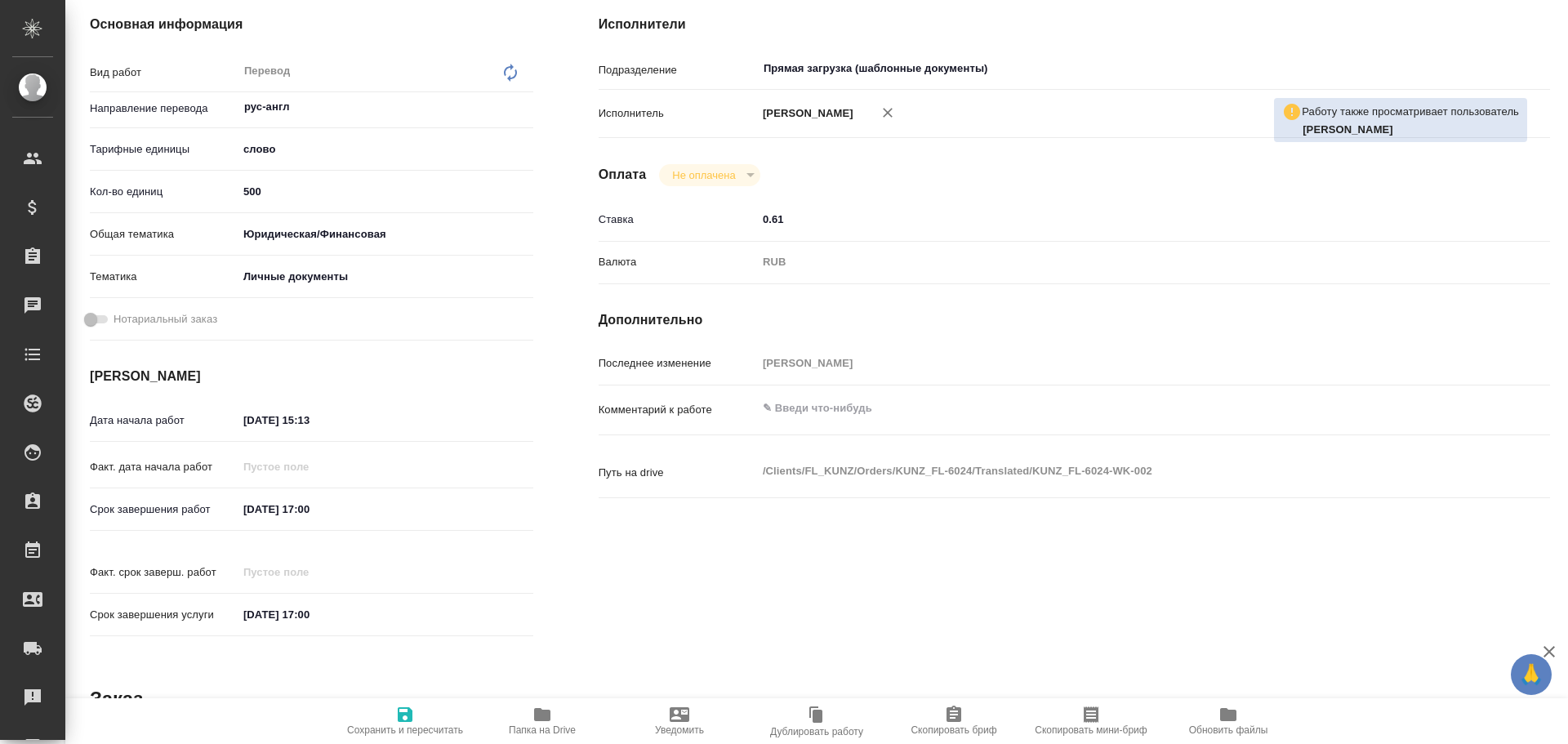
type textarea "x"
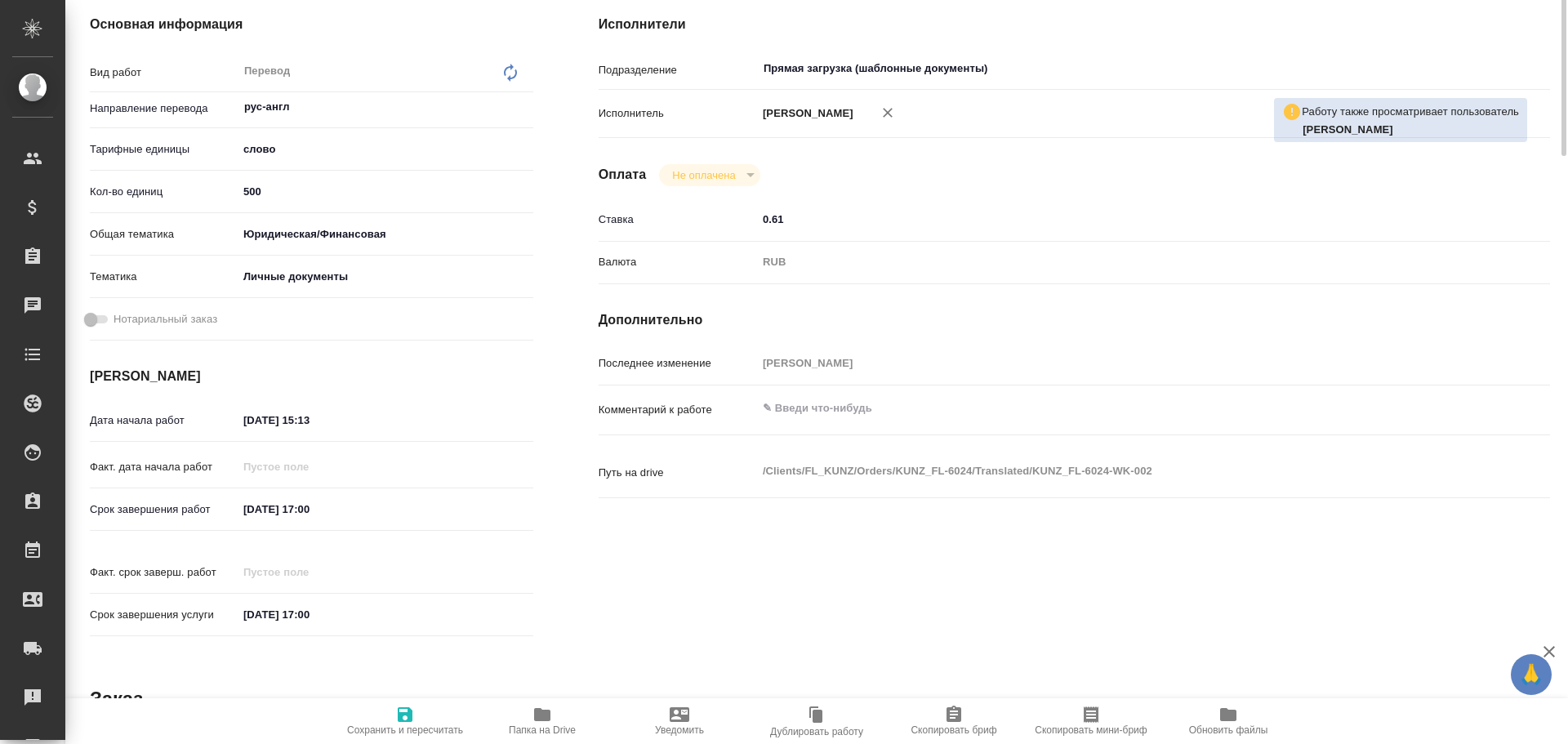
scroll to position [0, 0]
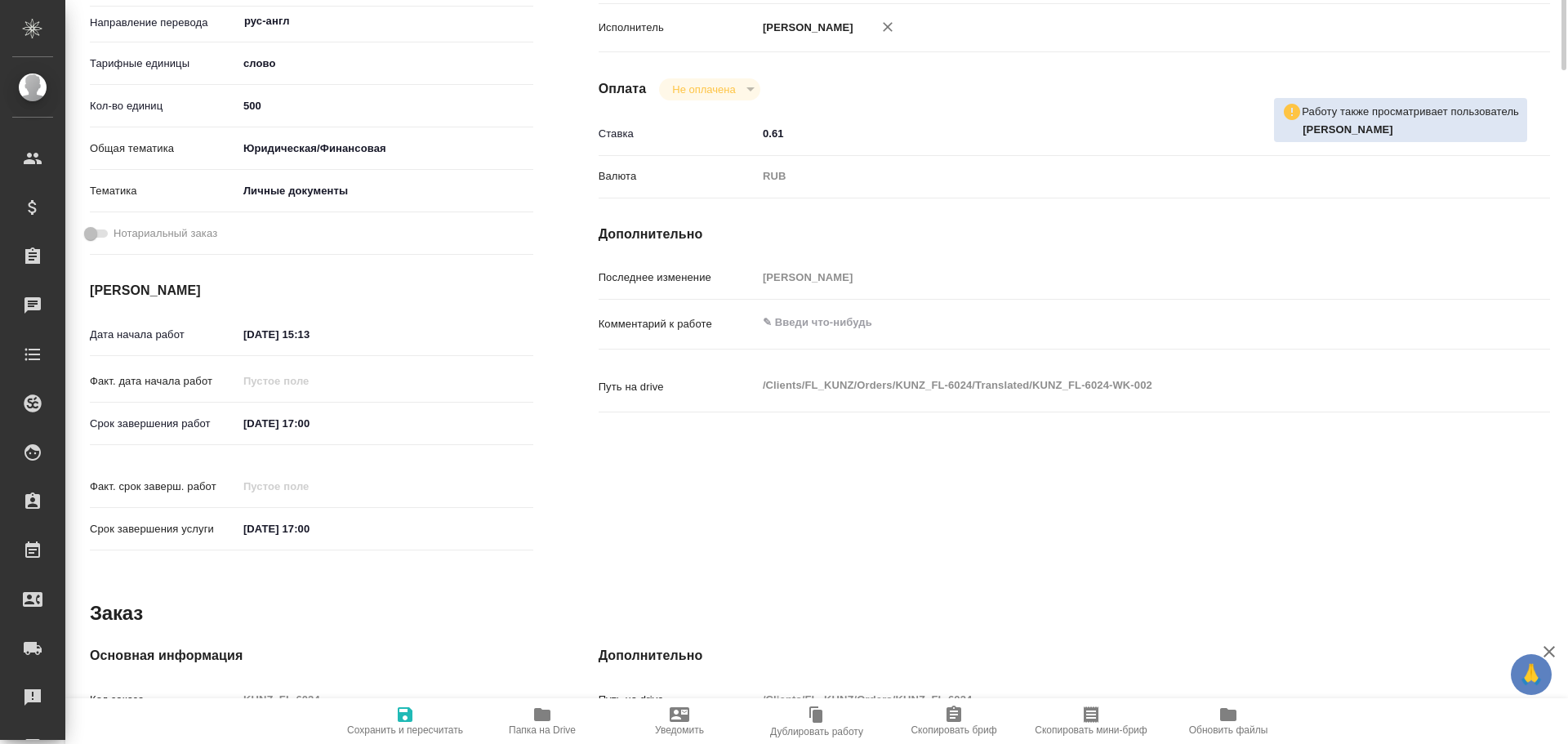
type textarea "x"
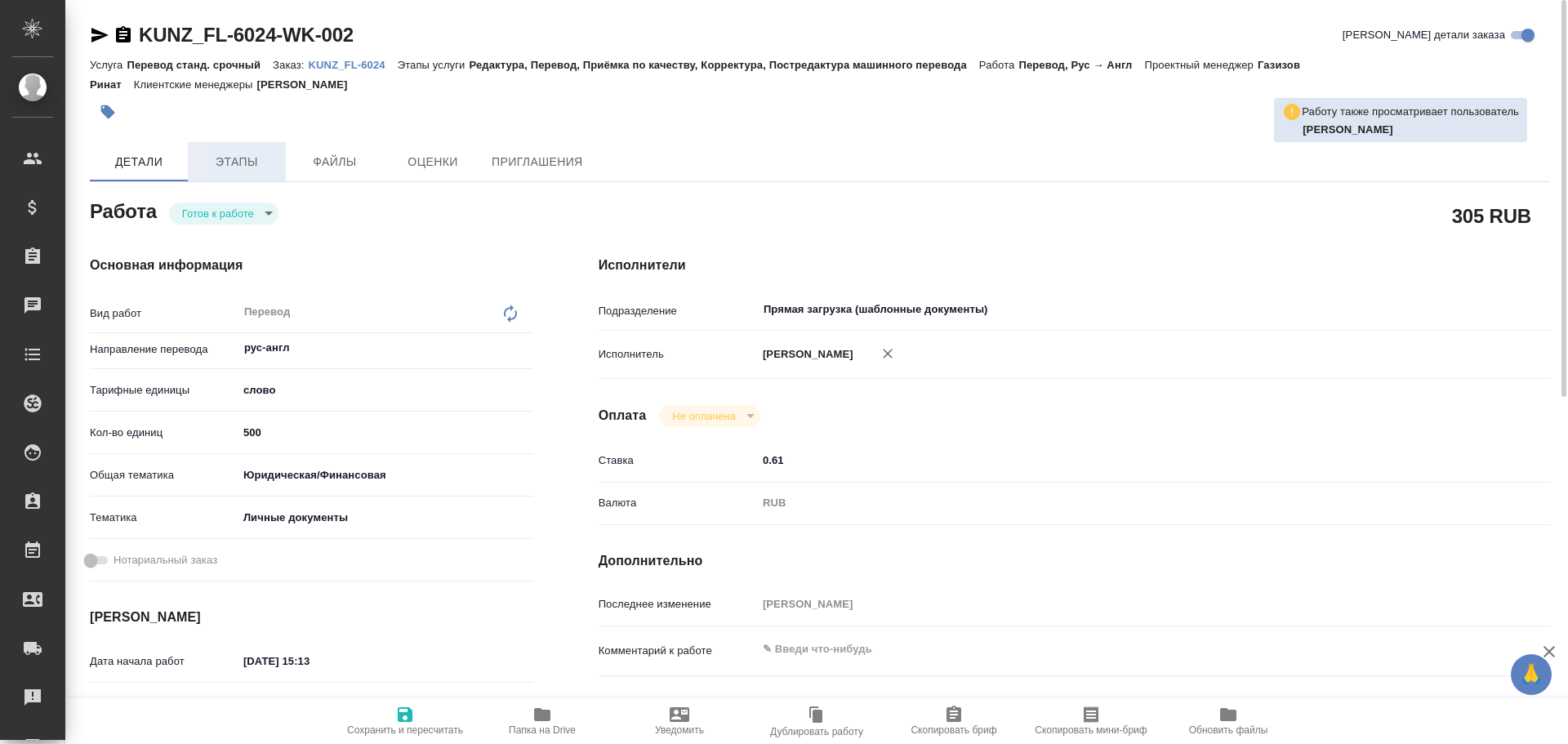
click at [253, 160] on span "Этапы" at bounding box center [237, 161] width 78 height 20
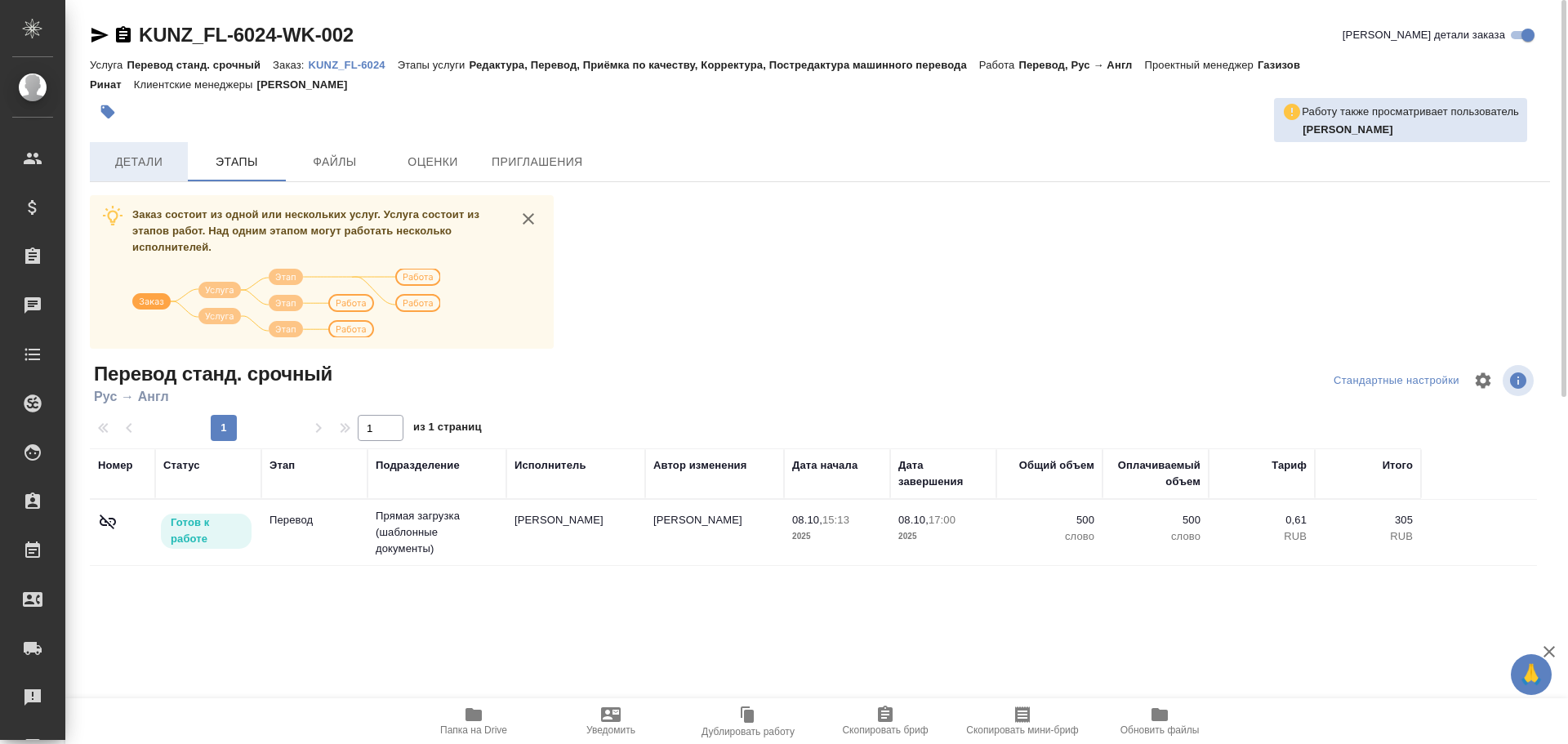
click at [149, 166] on span "Детали" at bounding box center [139, 161] width 78 height 20
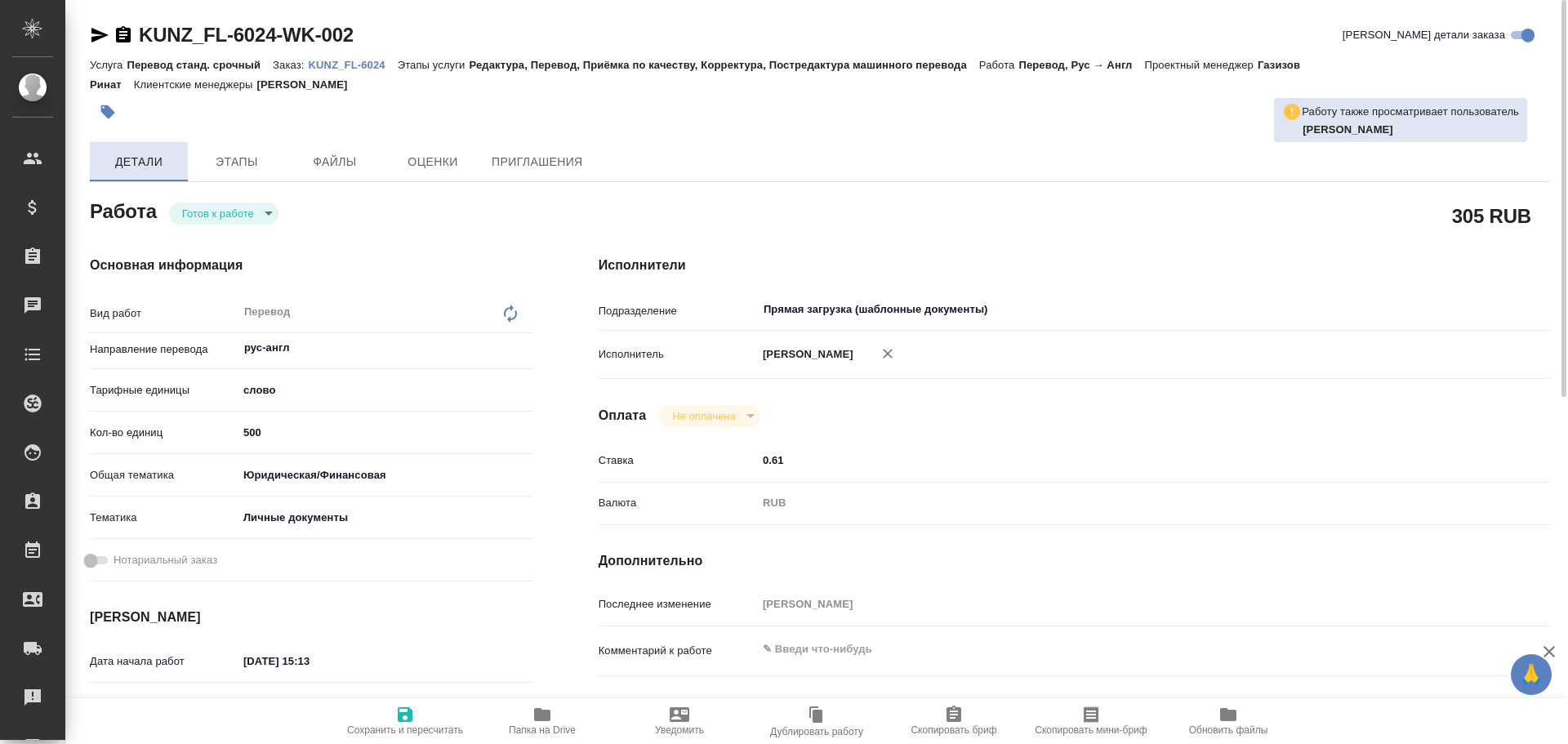
type textarea "x"
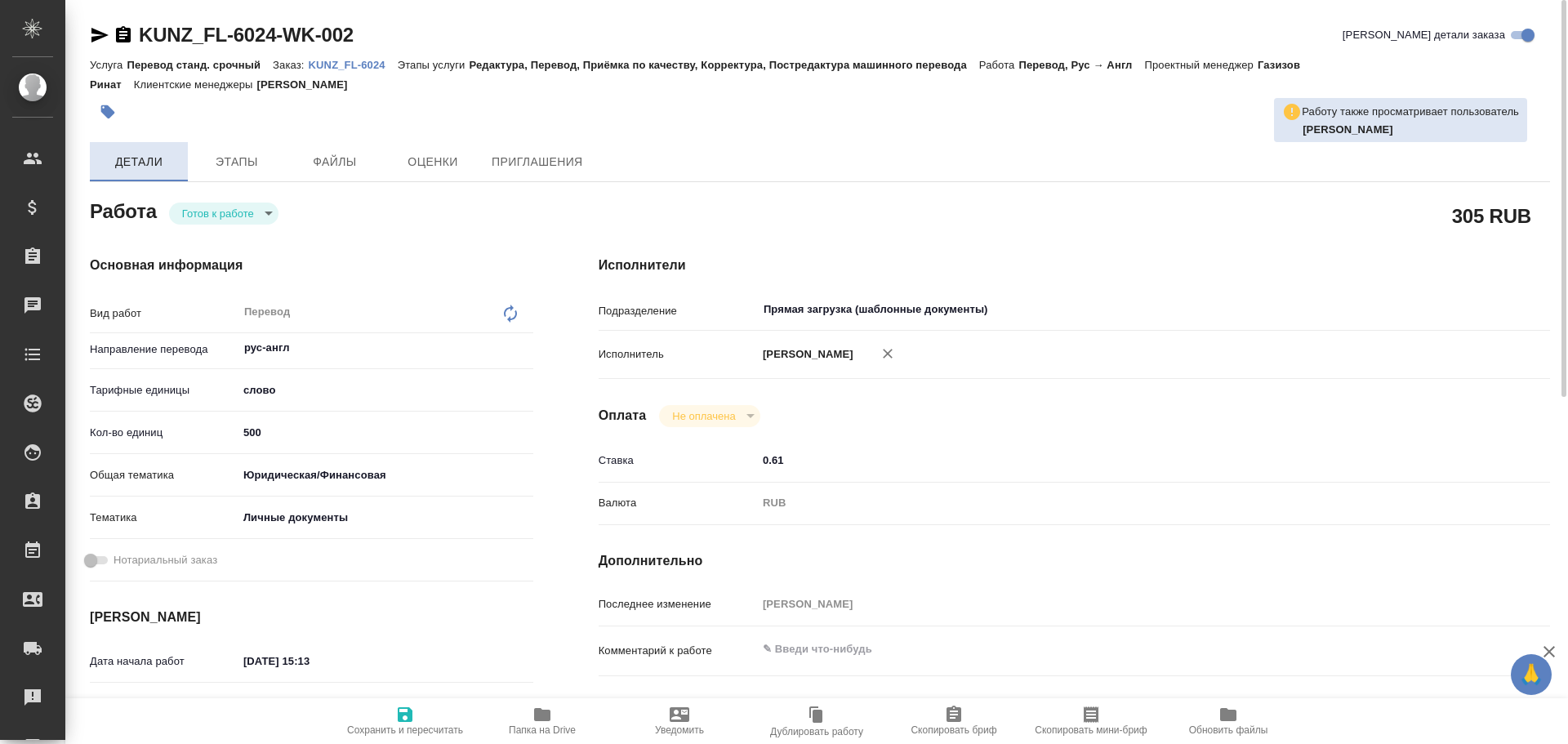
type textarea "x"
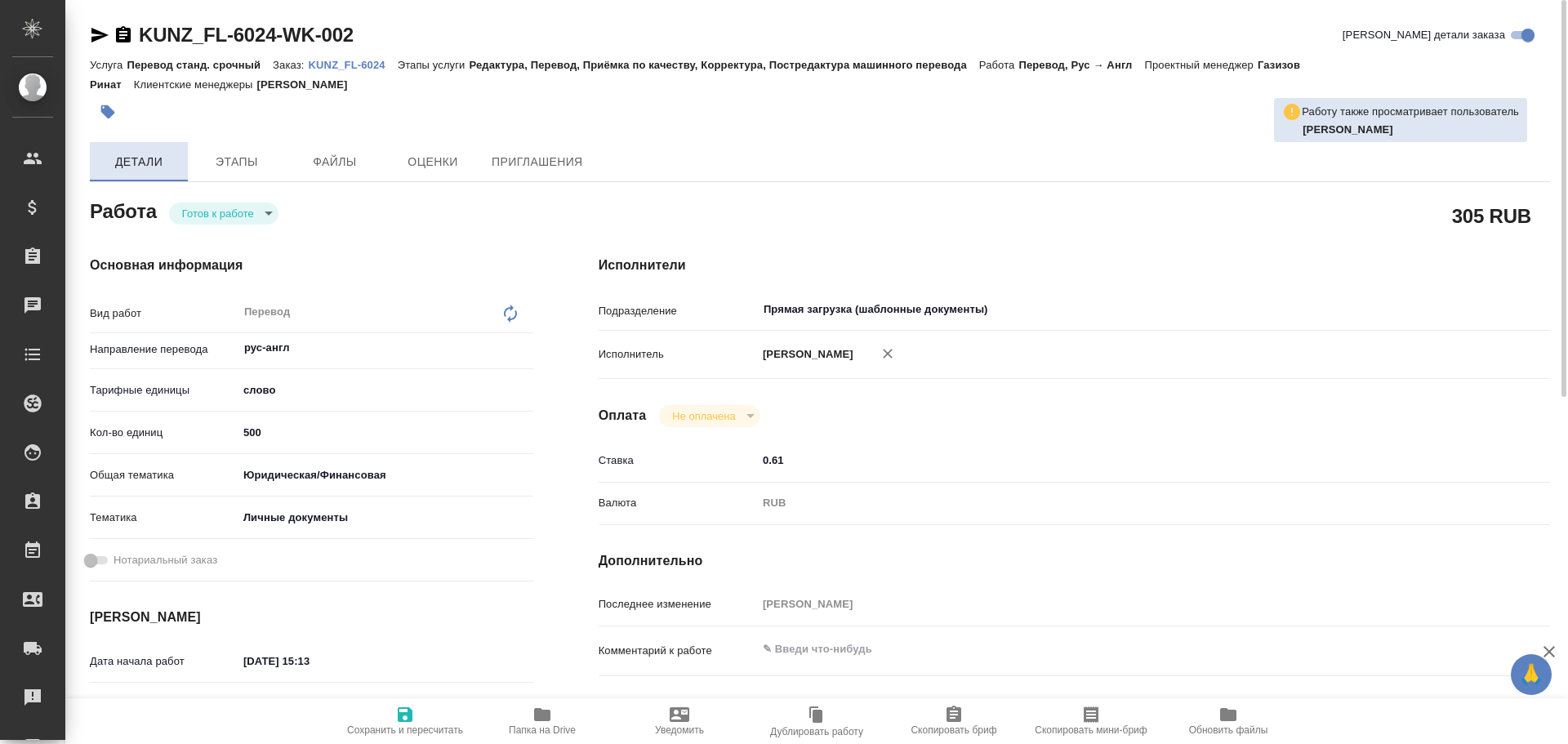
type textarea "x"
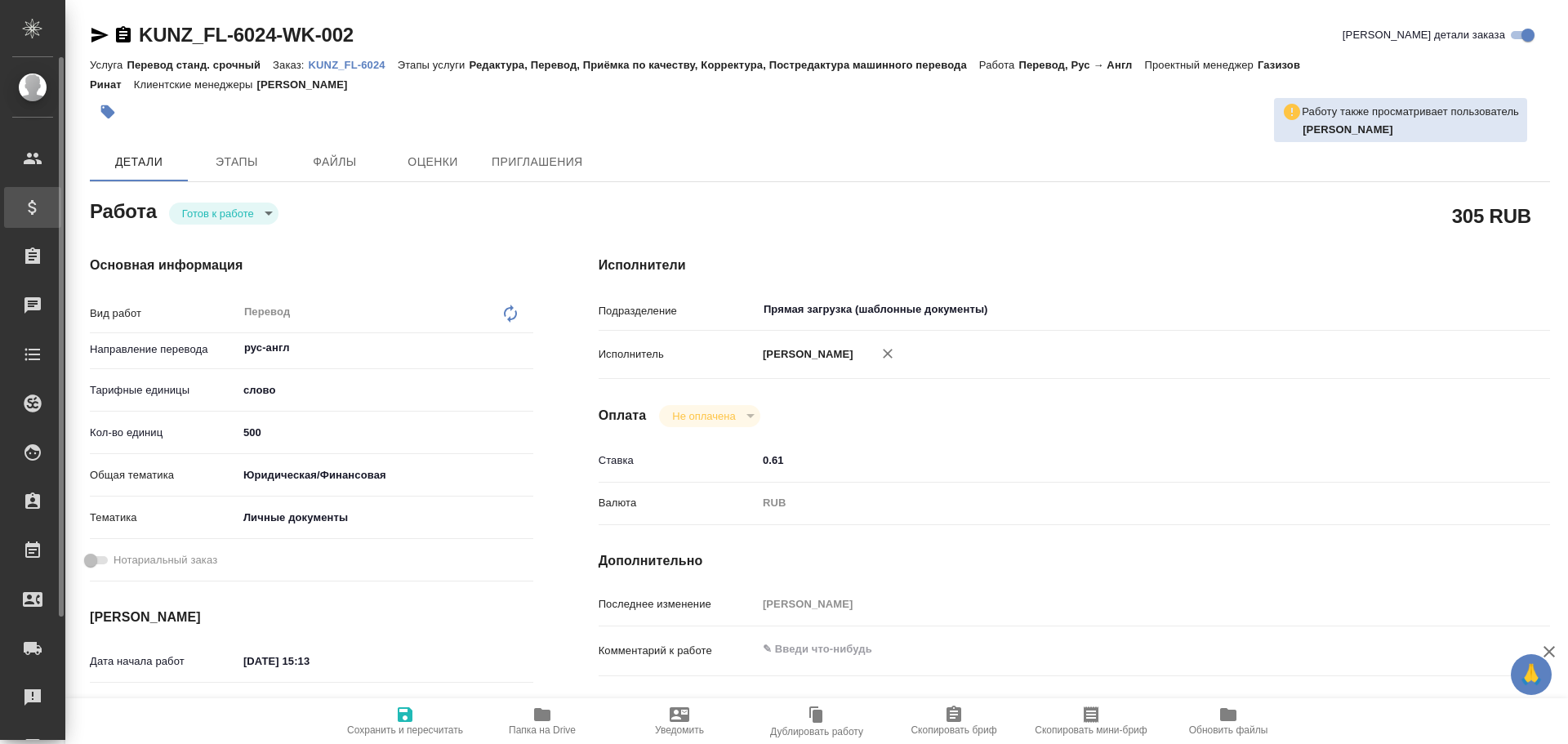
type textarea "x"
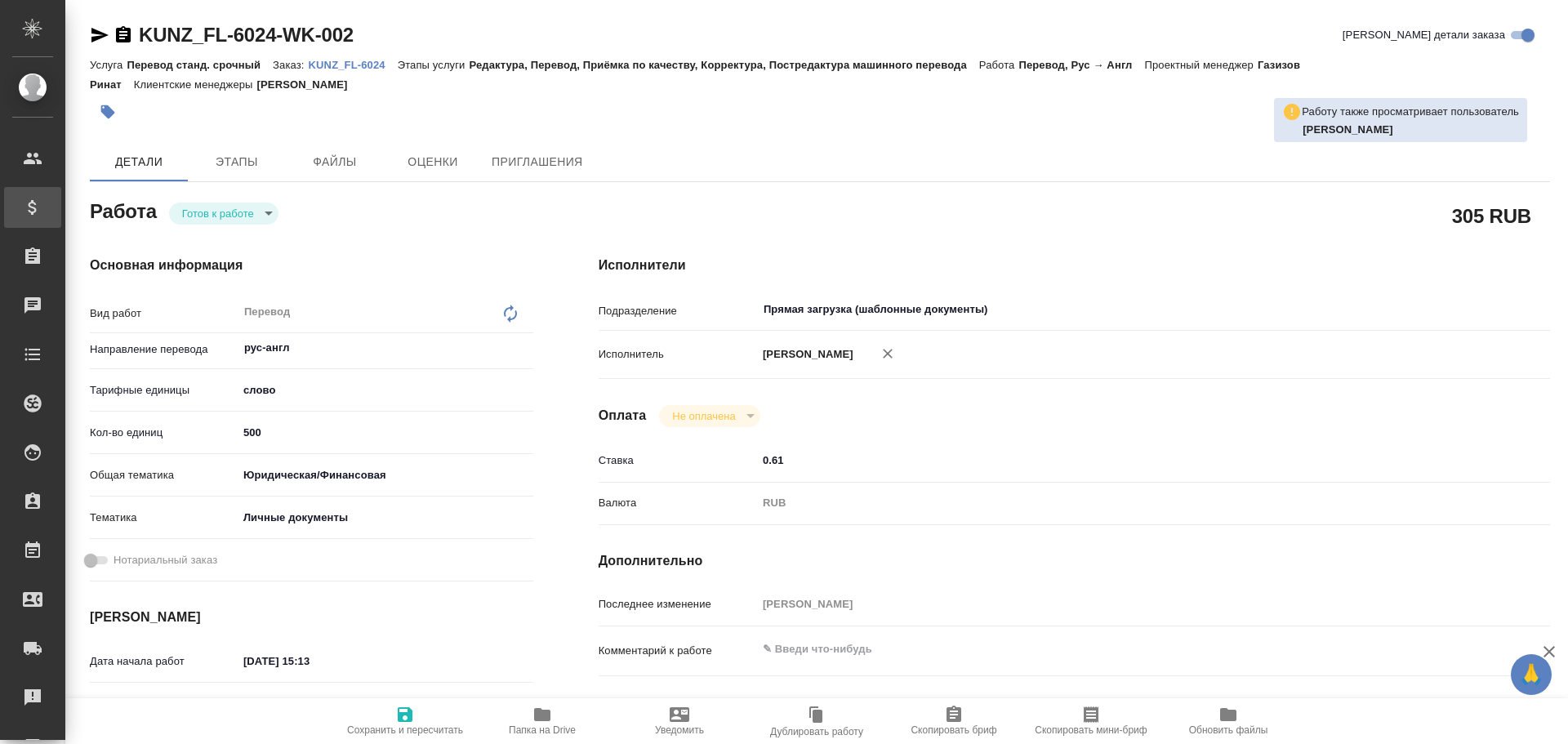
type textarea "x"
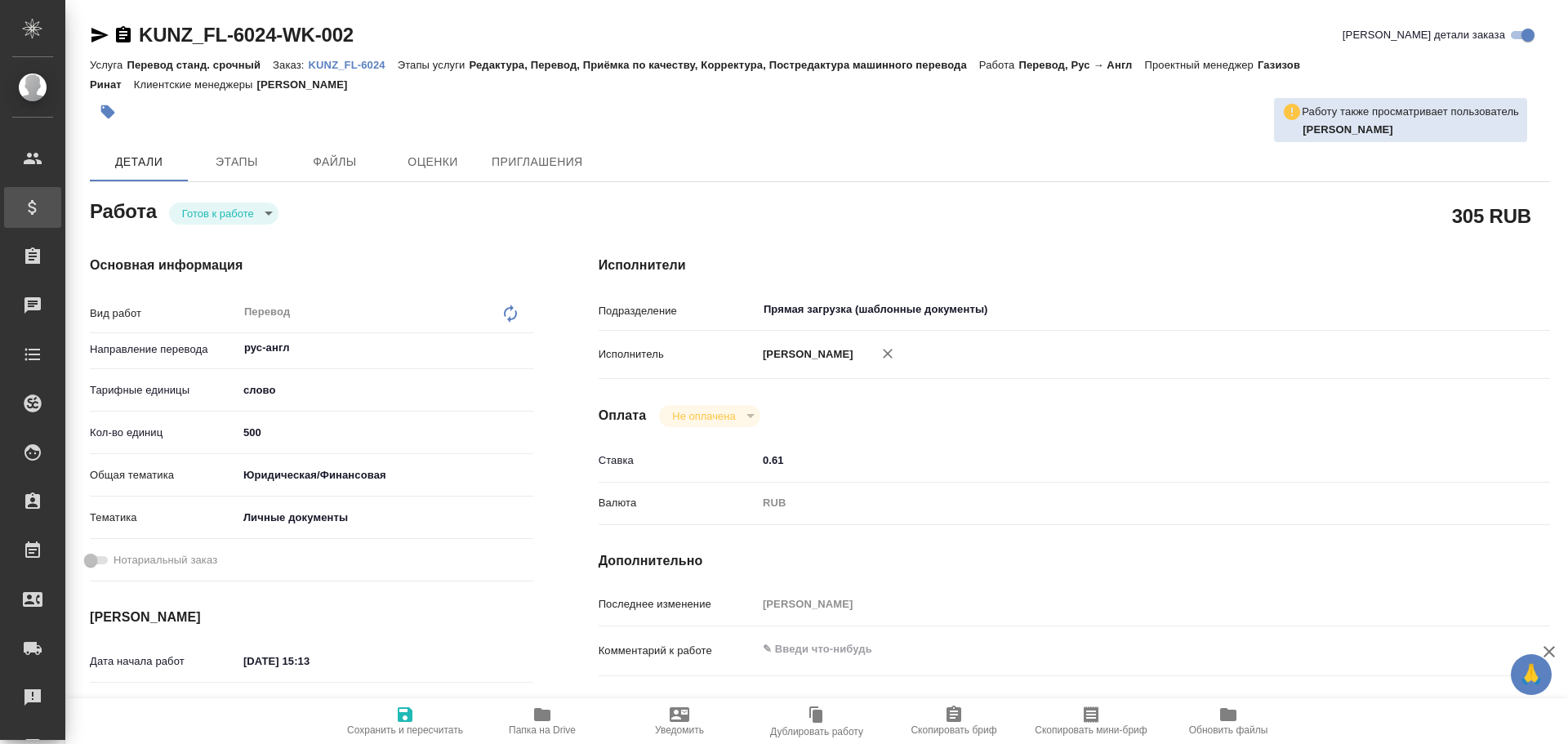
type textarea "x"
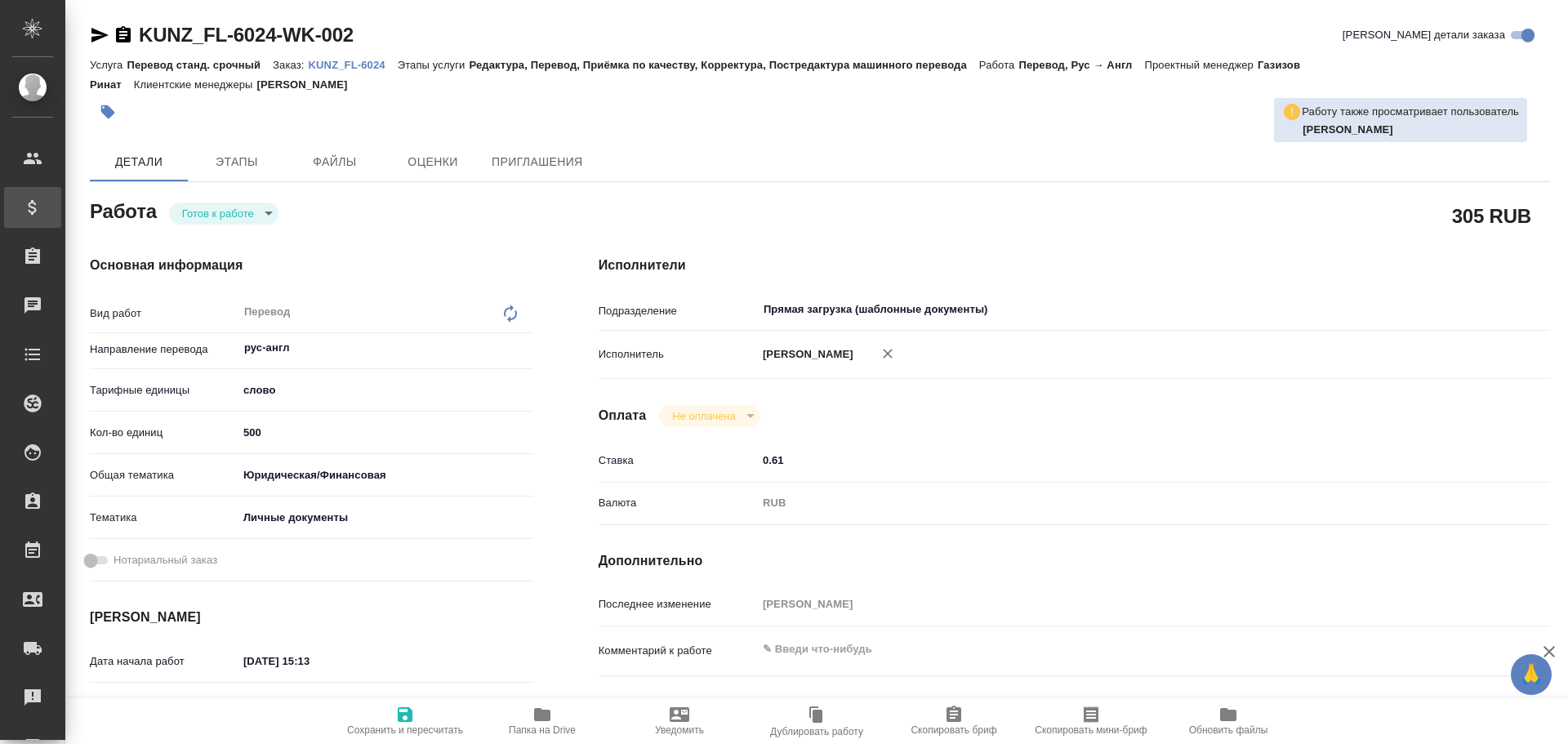
type textarea "x"
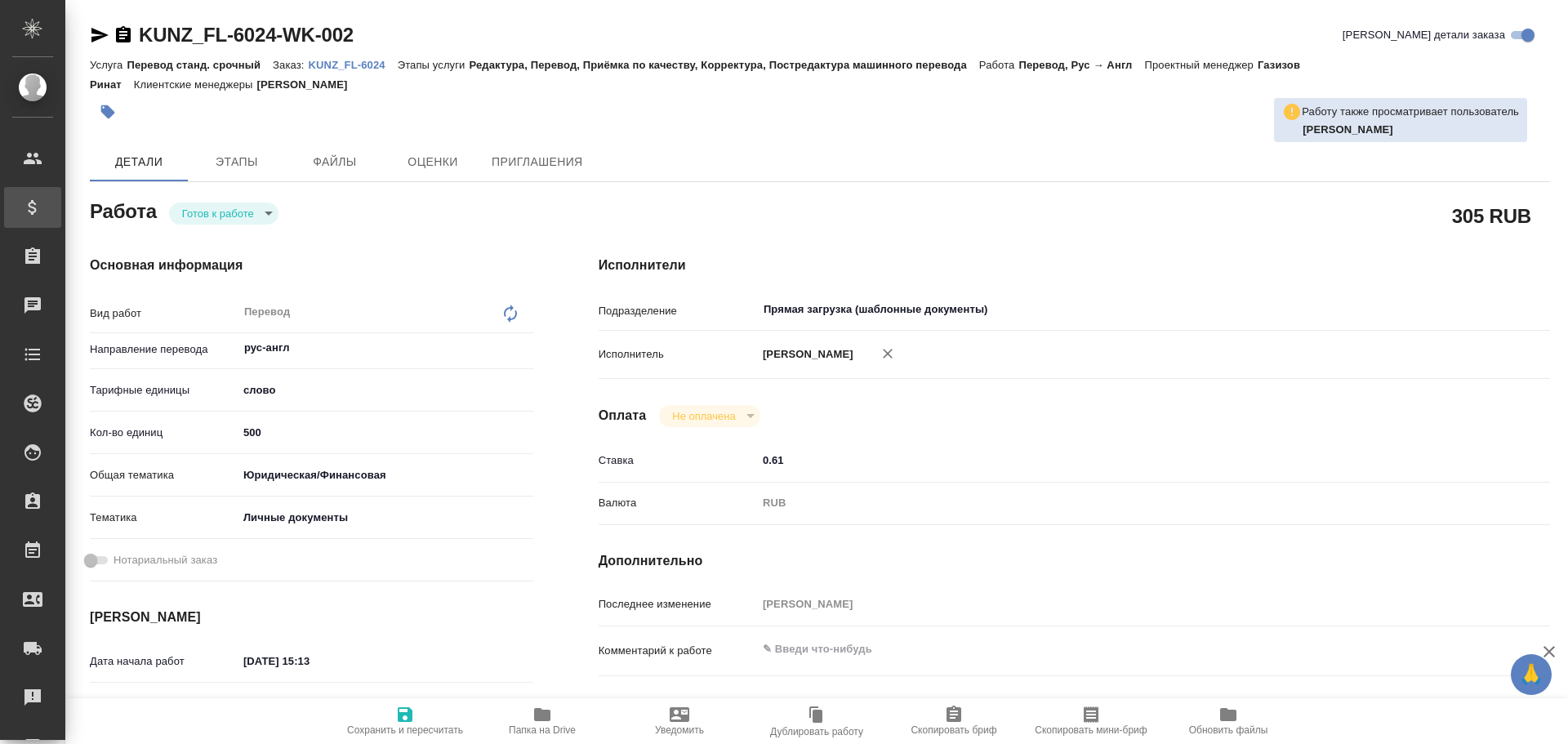
type textarea "x"
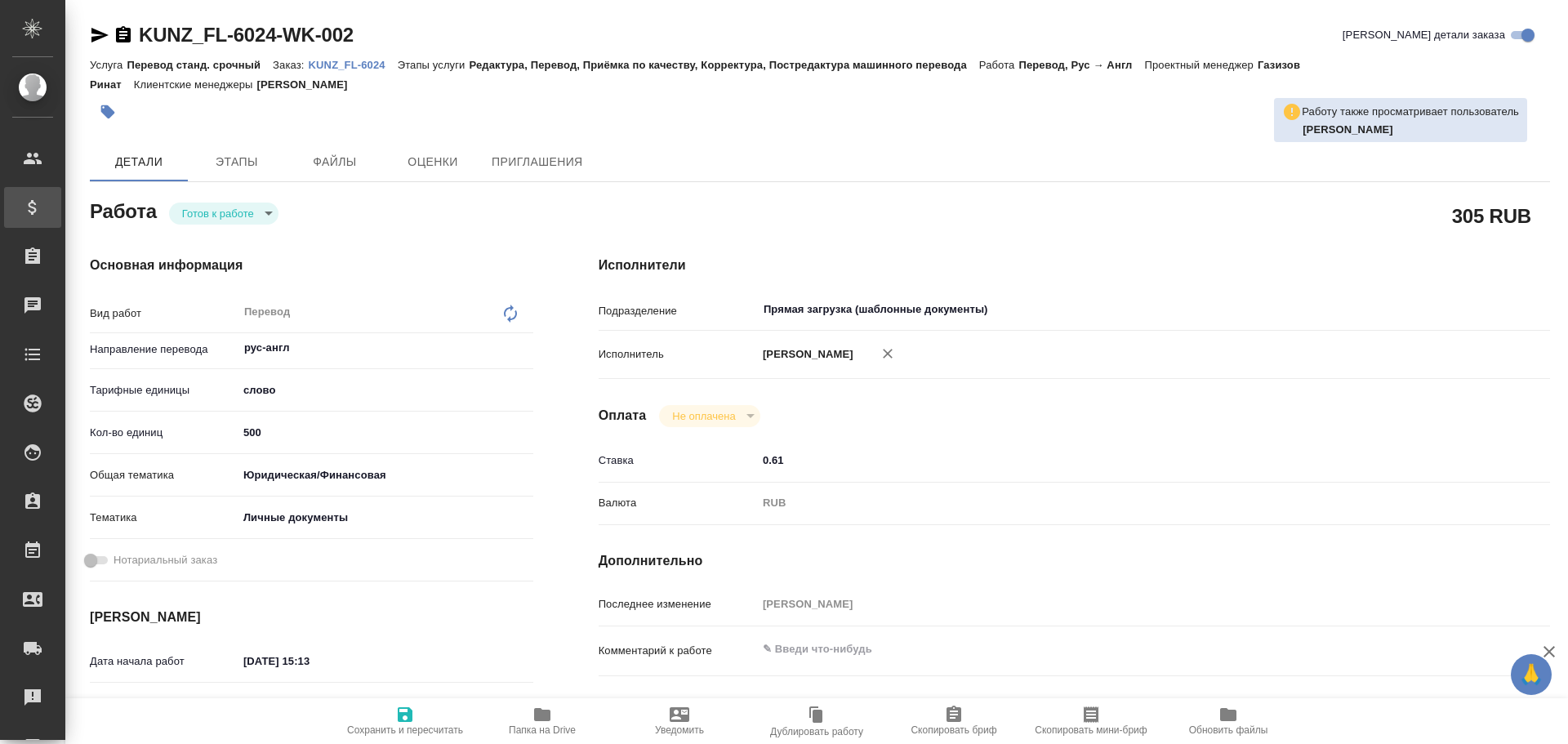
type textarea "x"
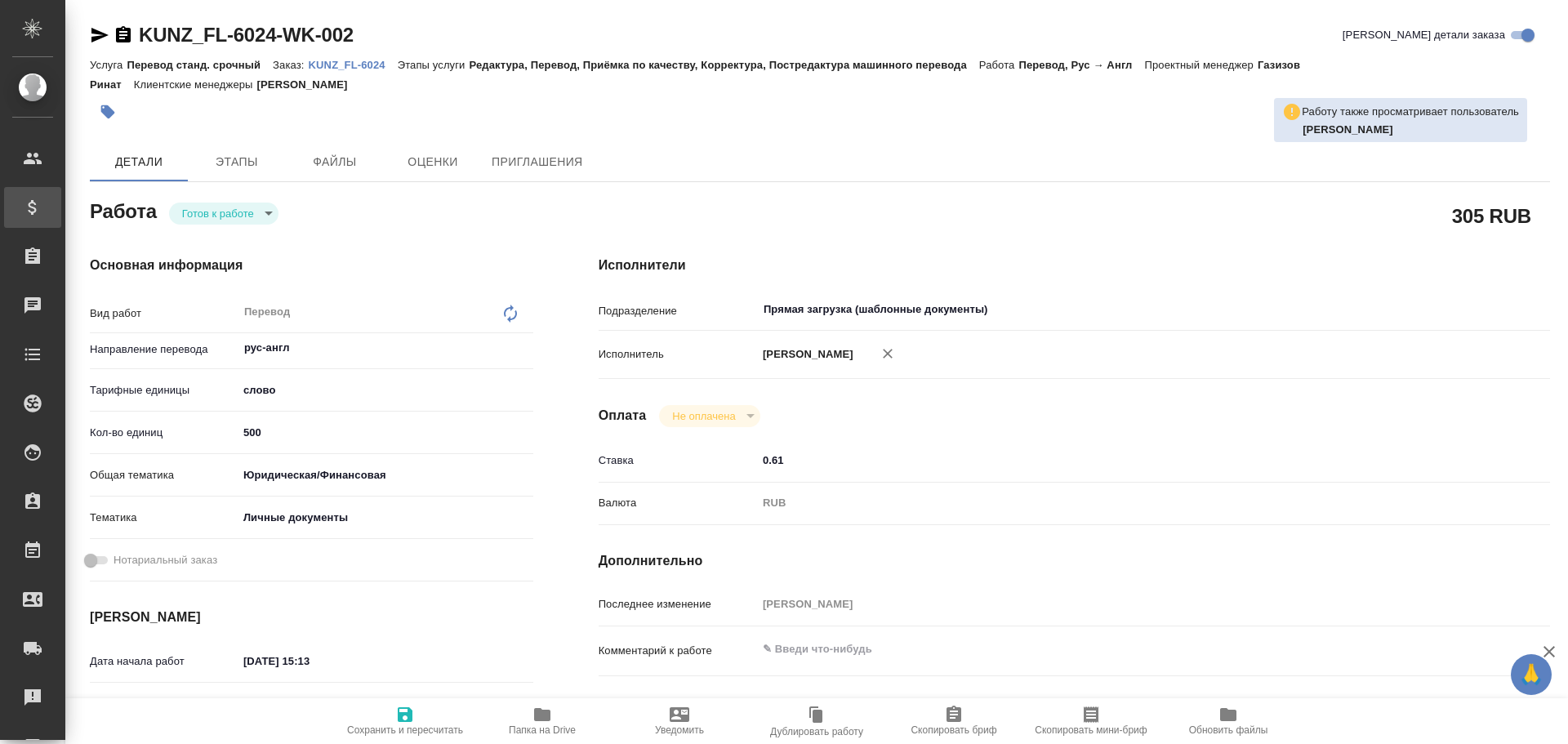
type textarea "x"
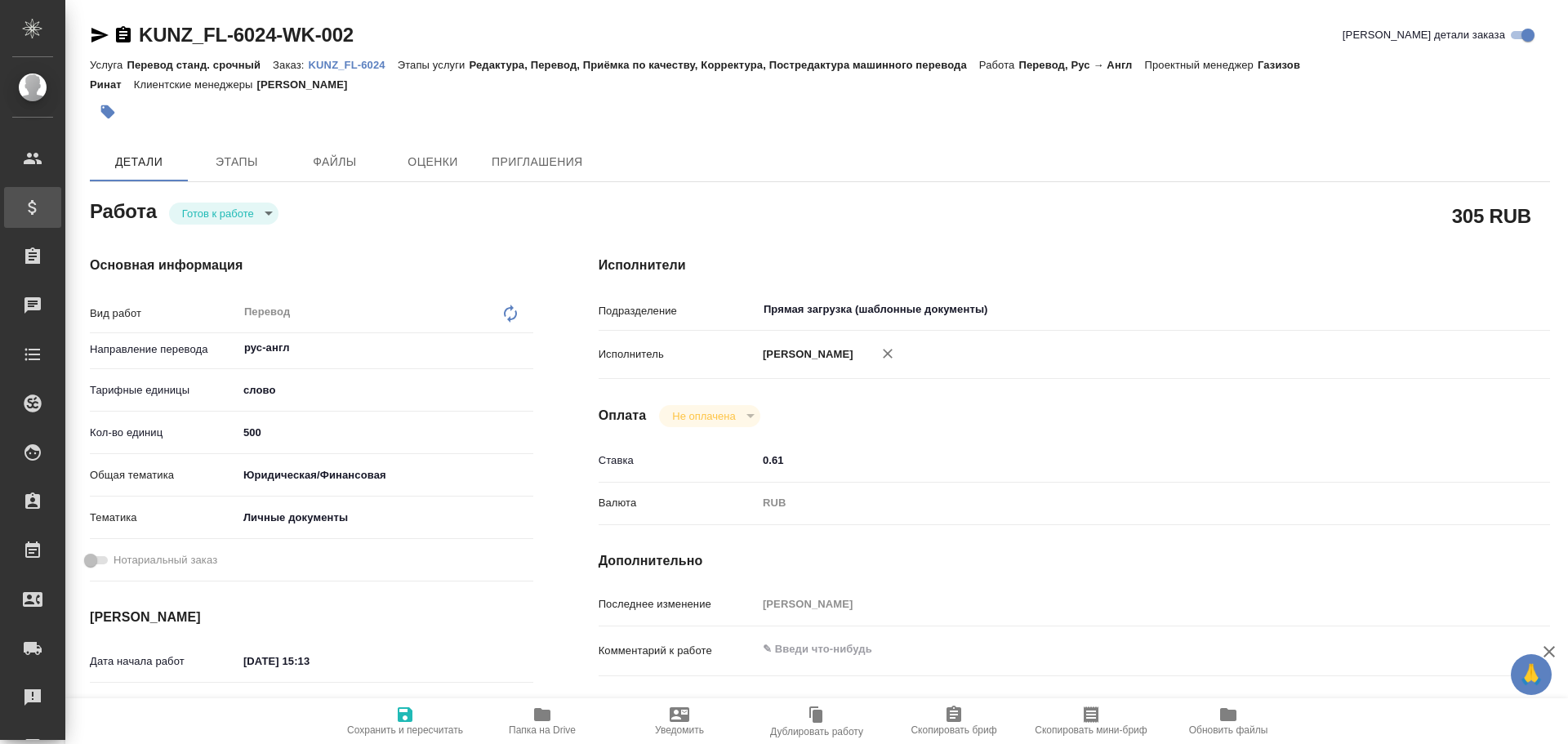
type textarea "x"
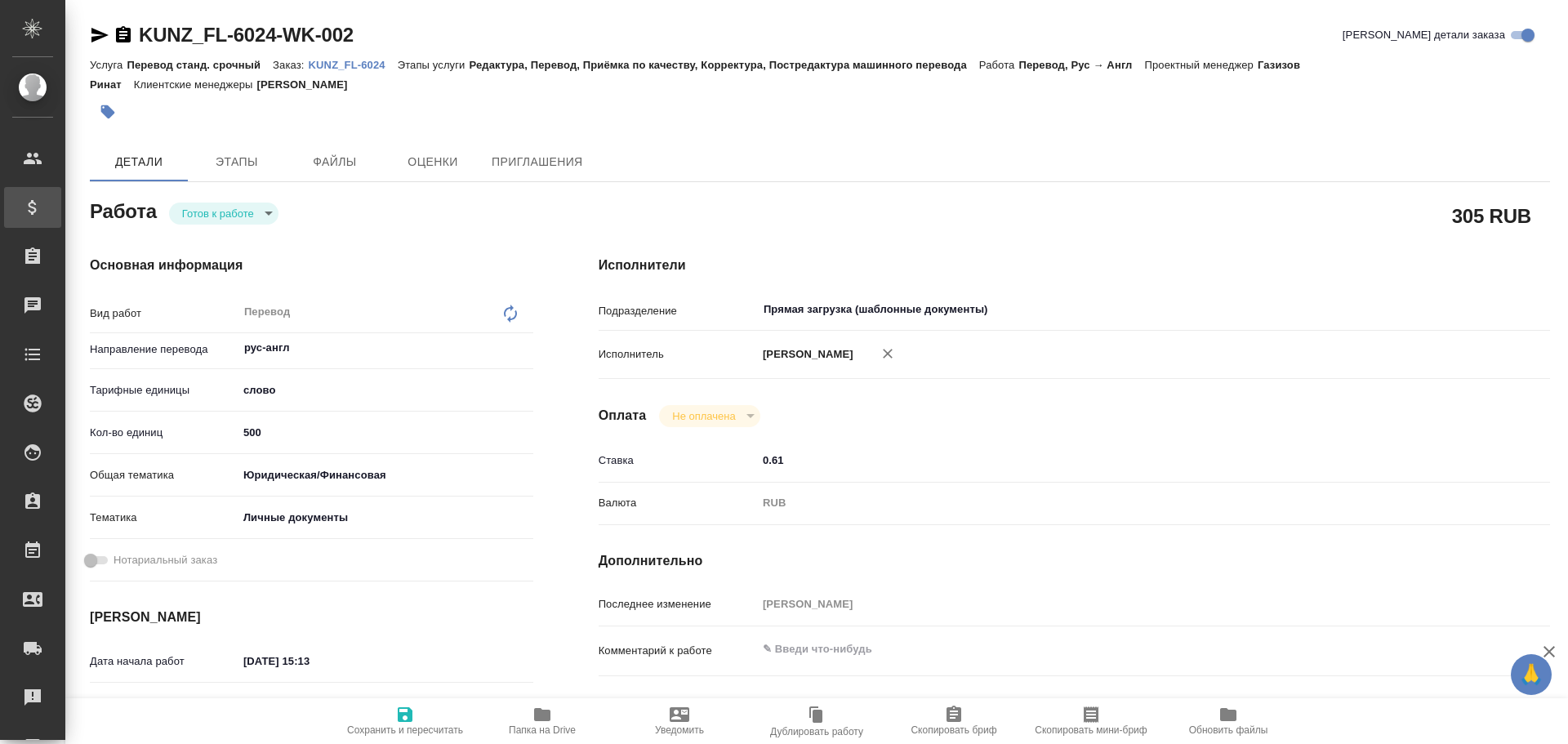
type textarea "x"
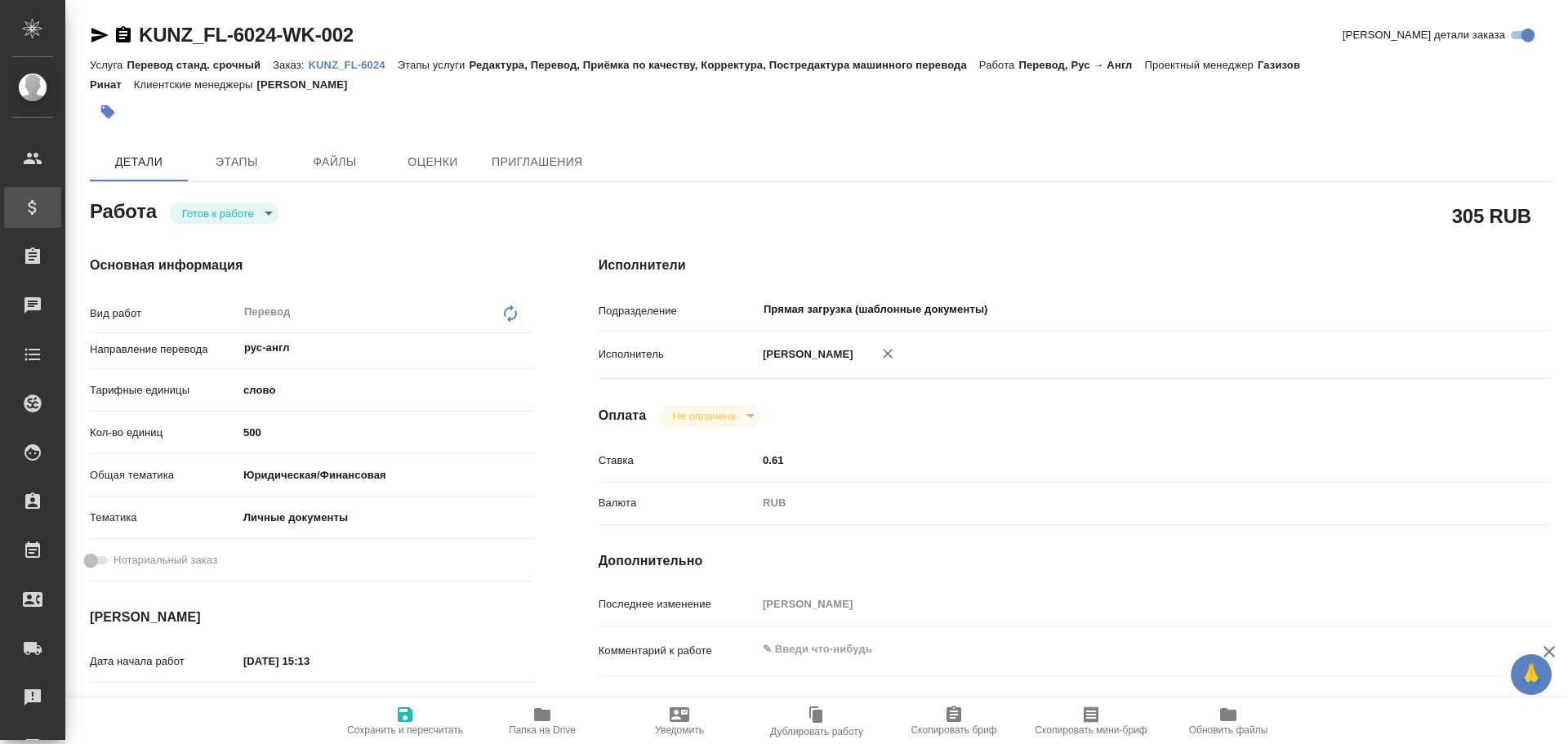
type textarea "x"
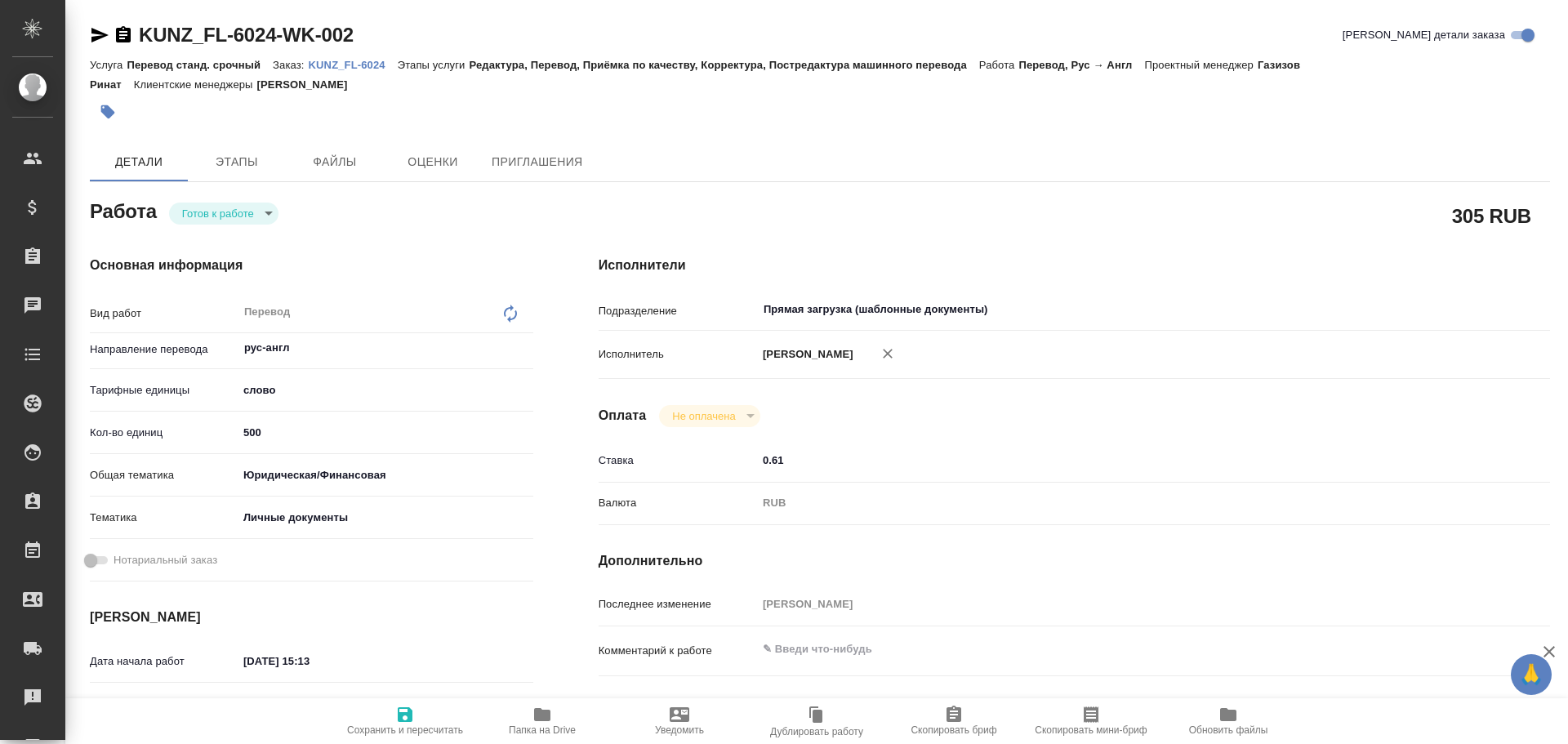
type textarea "x"
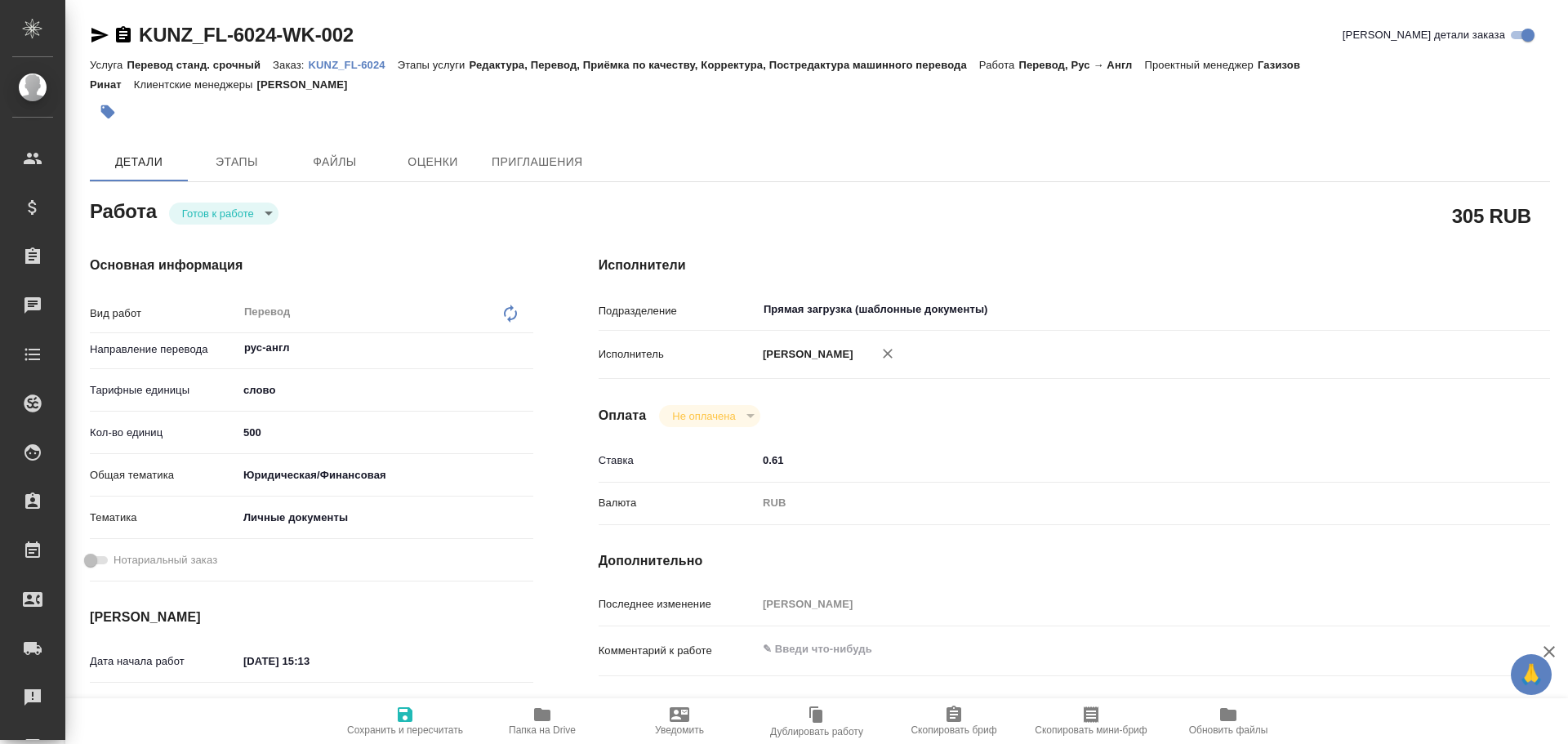
type textarea "x"
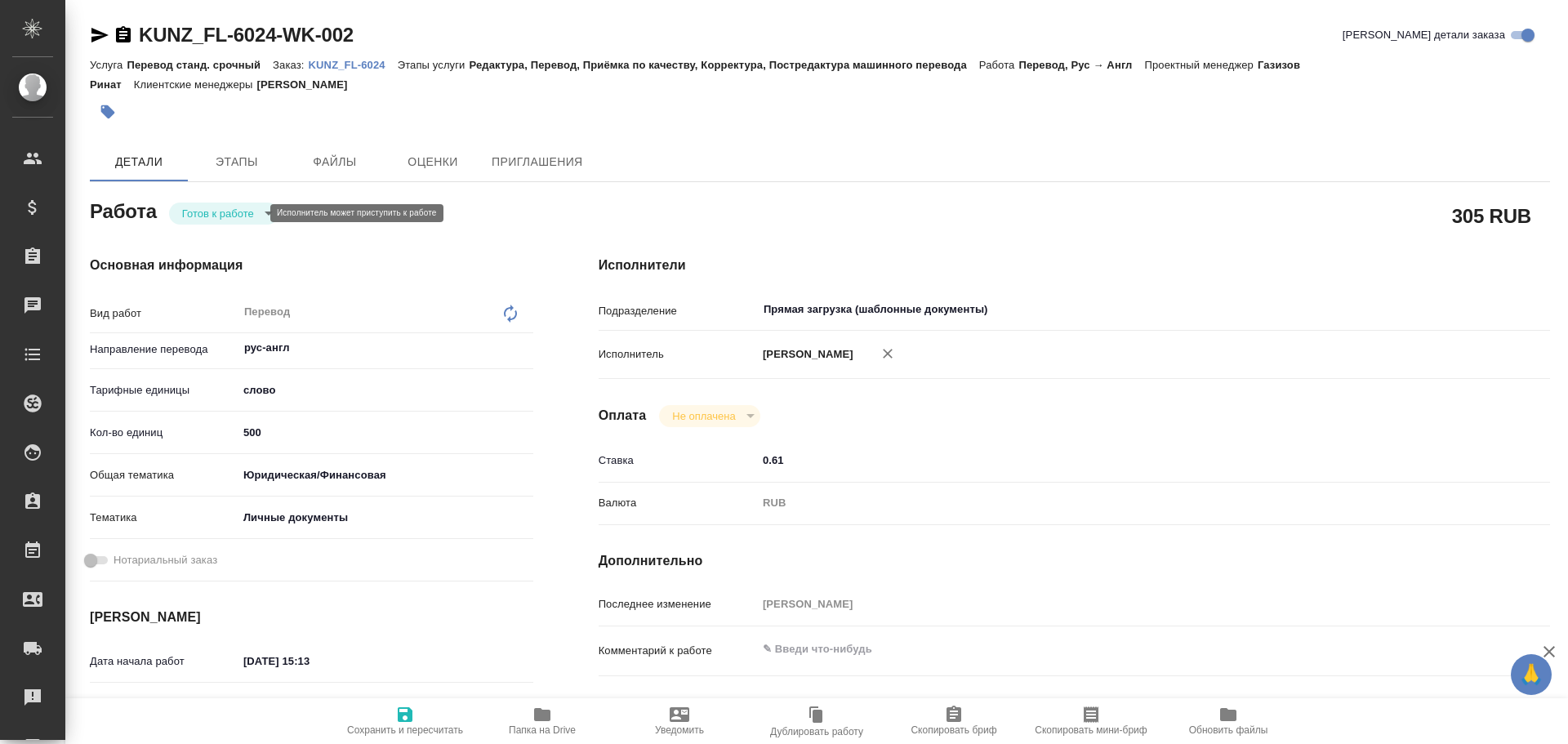
click at [215, 216] on body "🙏 .cls-1 fill:#fff; AWATERA Gusev Alexandr Клиенты Спецификации Заказы 0 Чаты T…" at bounding box center [784, 372] width 1568 height 744
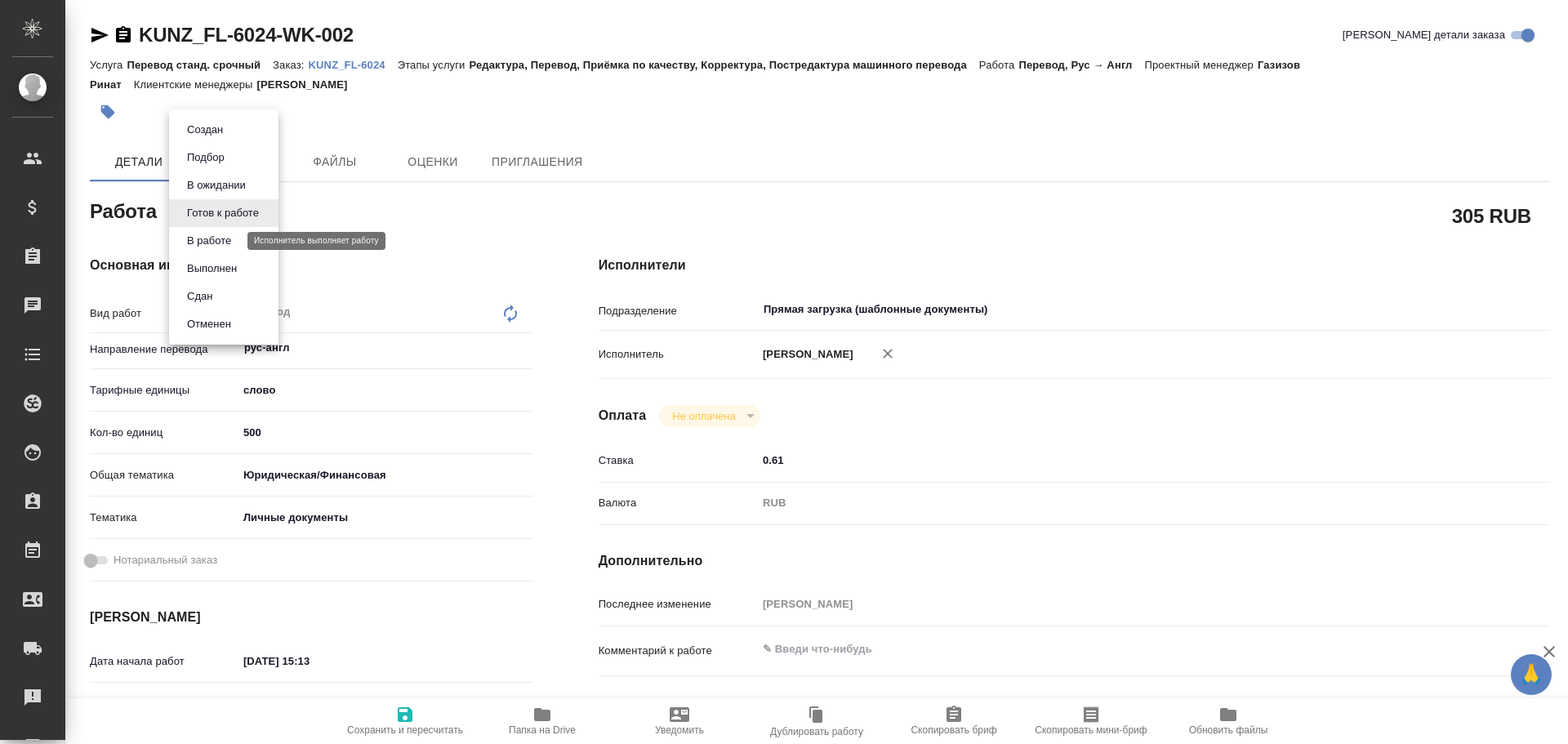
click at [204, 241] on button "В работе" at bounding box center [209, 240] width 54 height 18
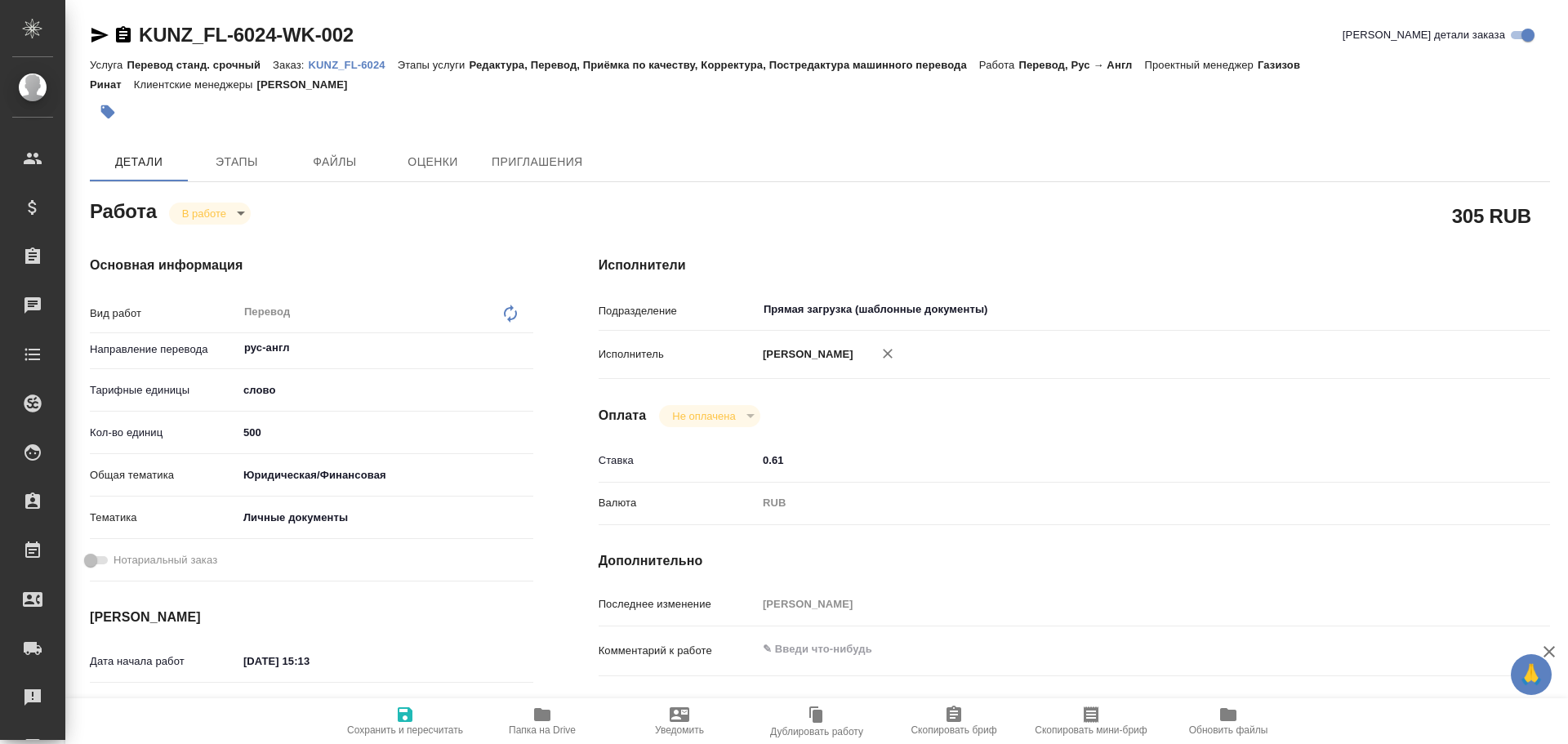
type textarea "x"
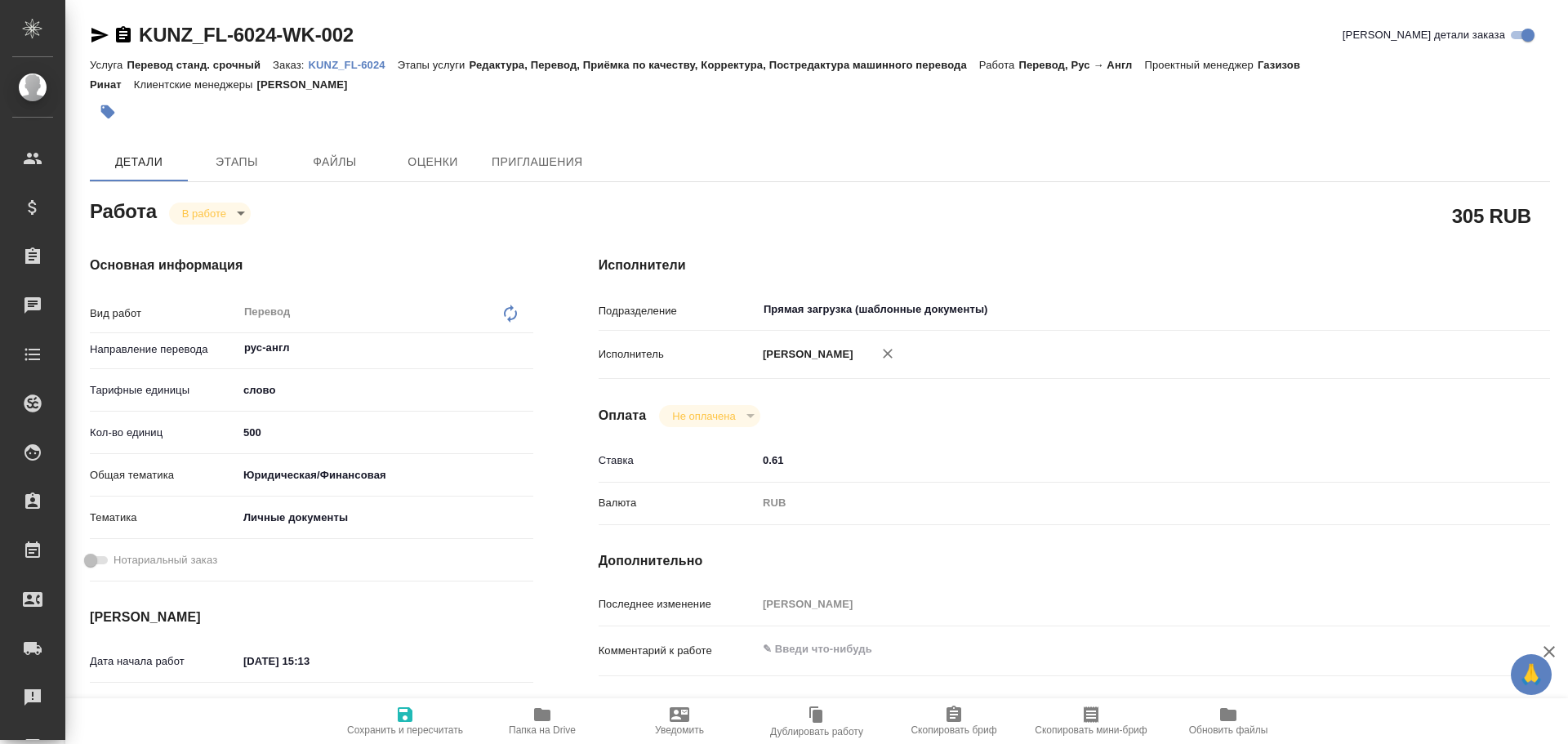
type textarea "x"
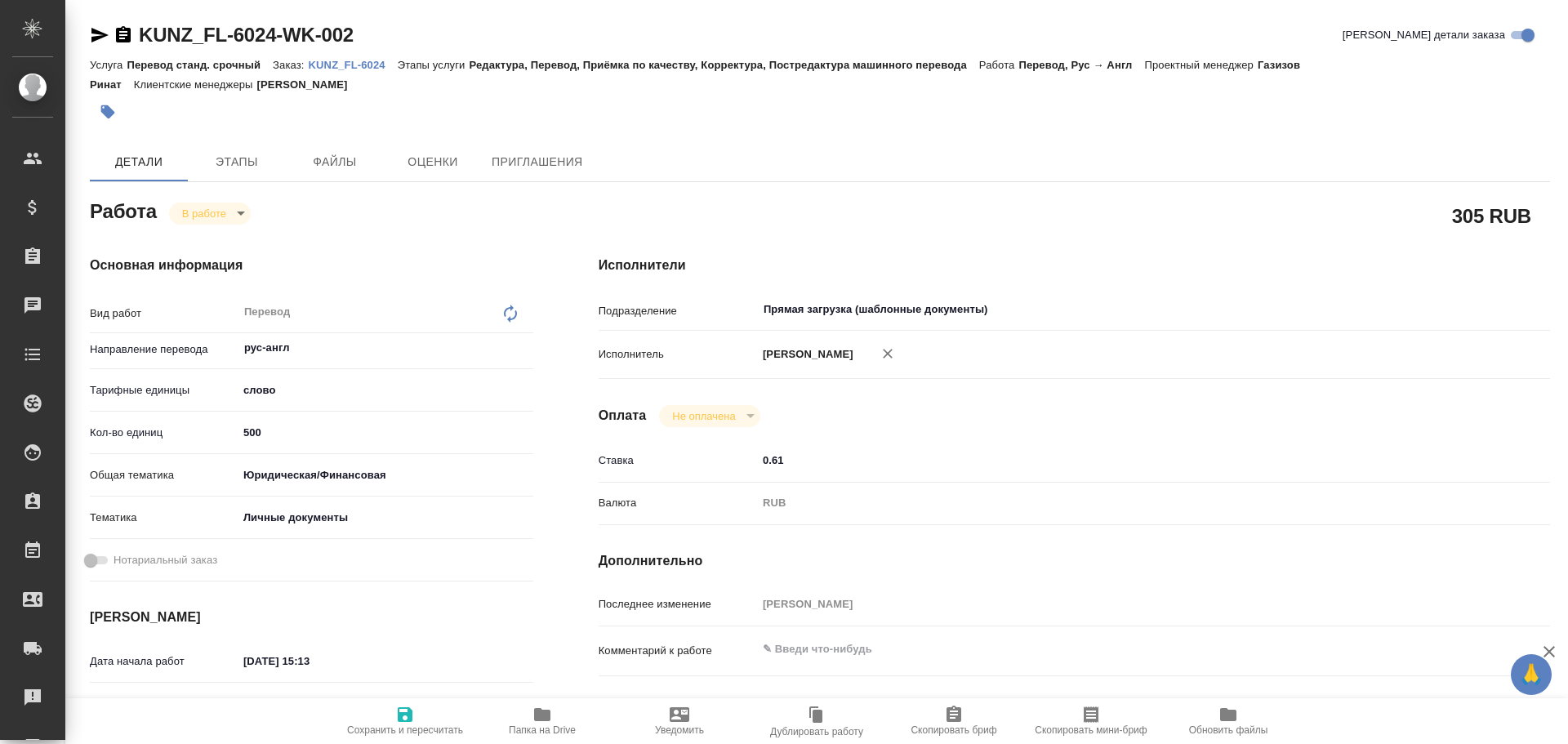
type textarea "x"
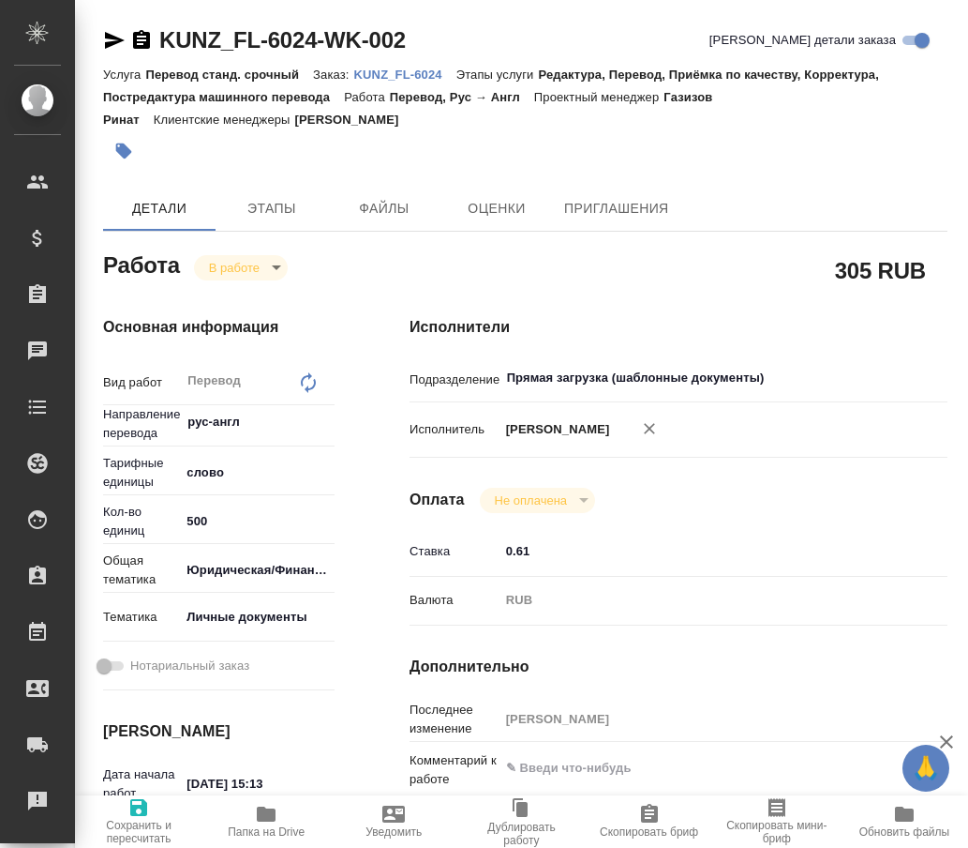
type textarea "x"
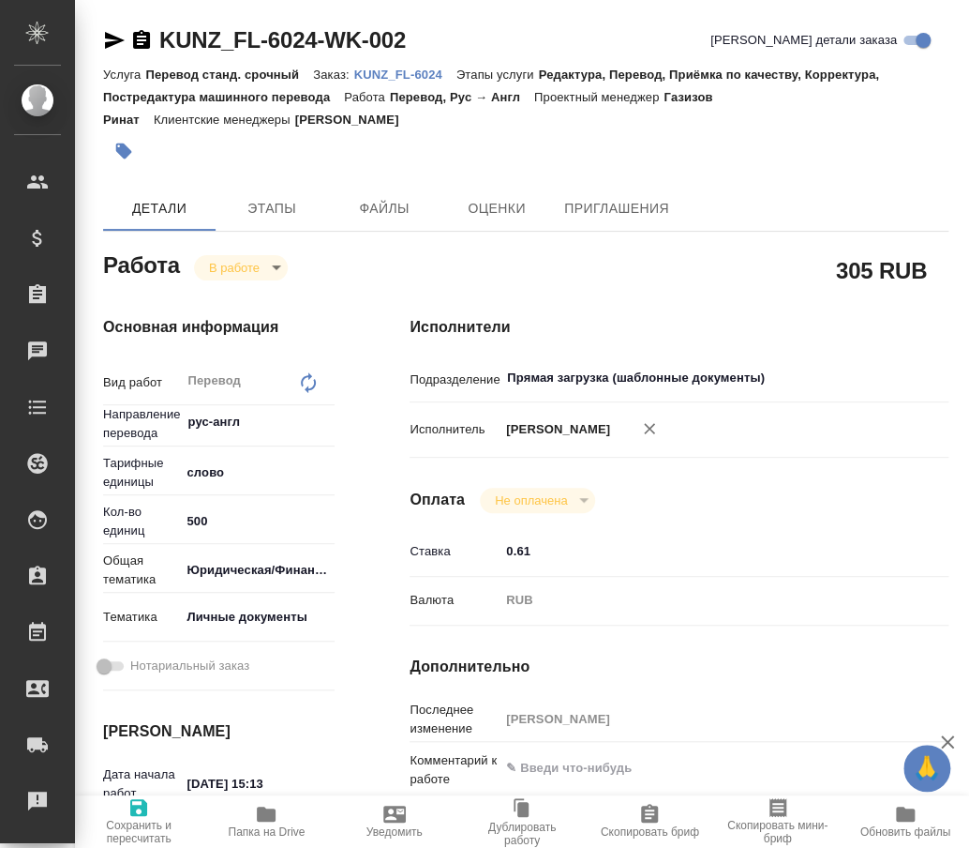
type textarea "x"
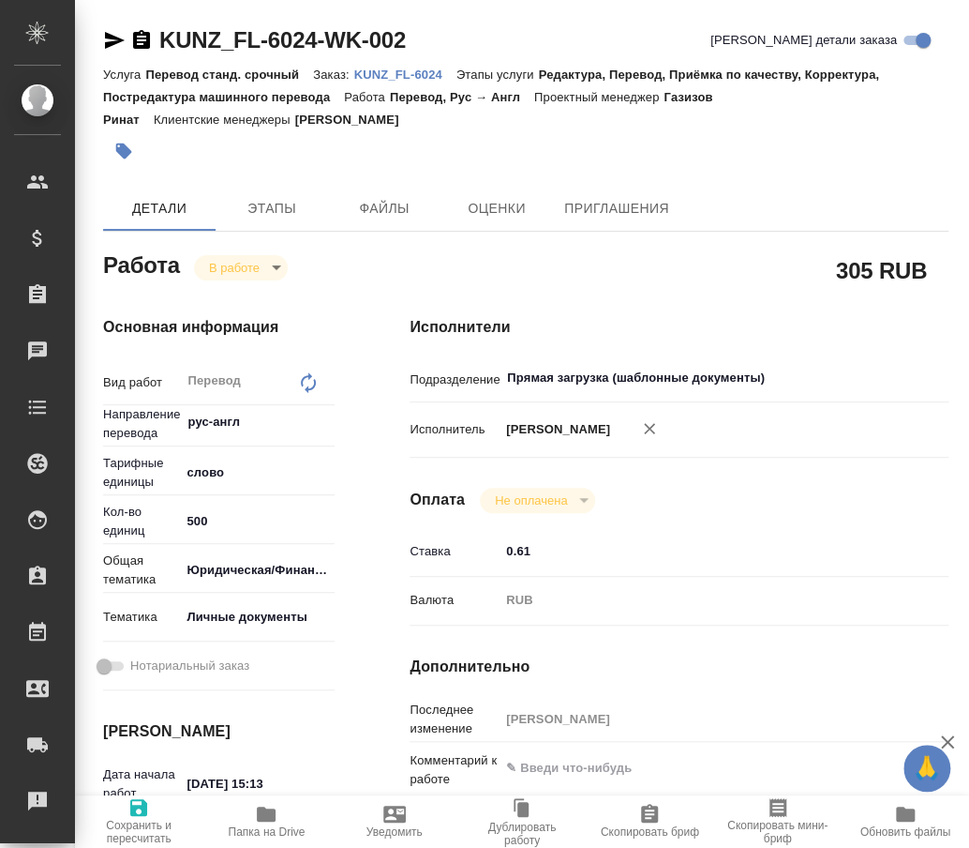
type textarea "x"
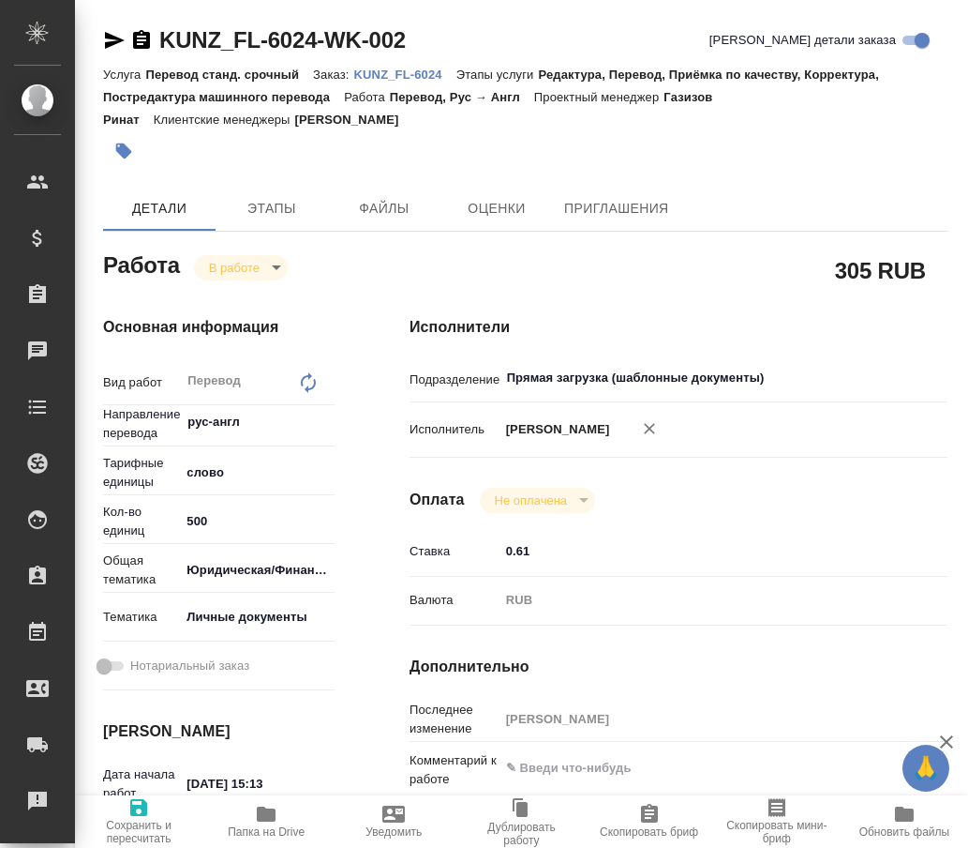
type textarea "x"
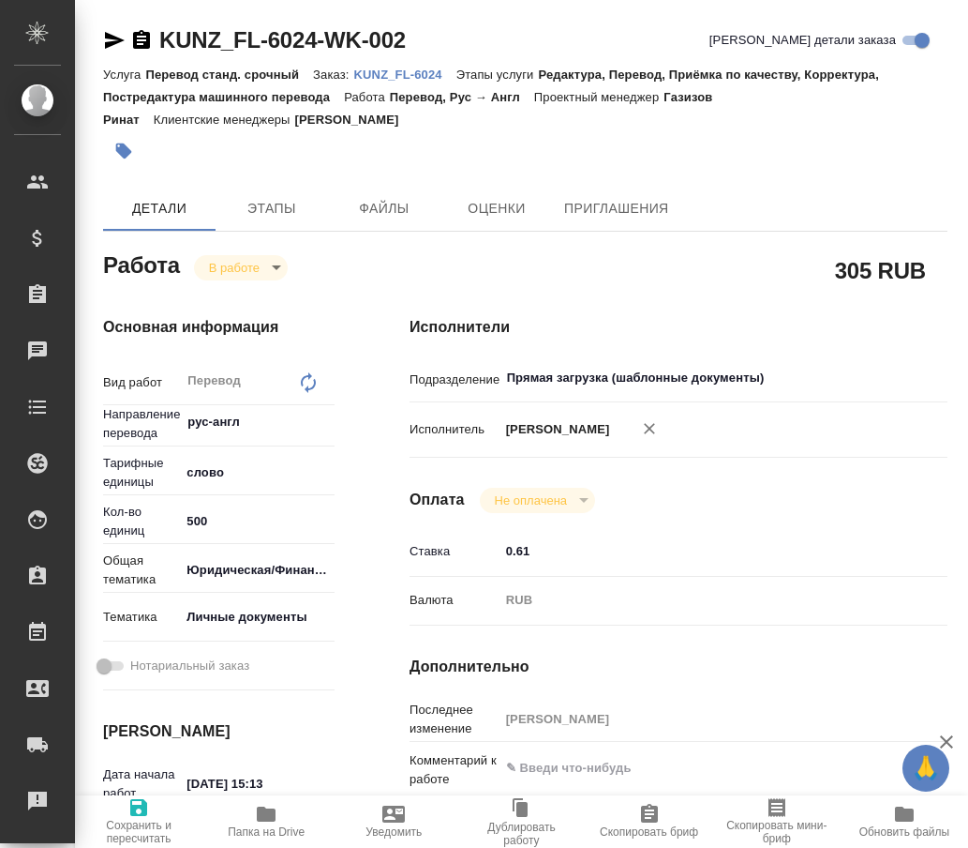
type textarea "x"
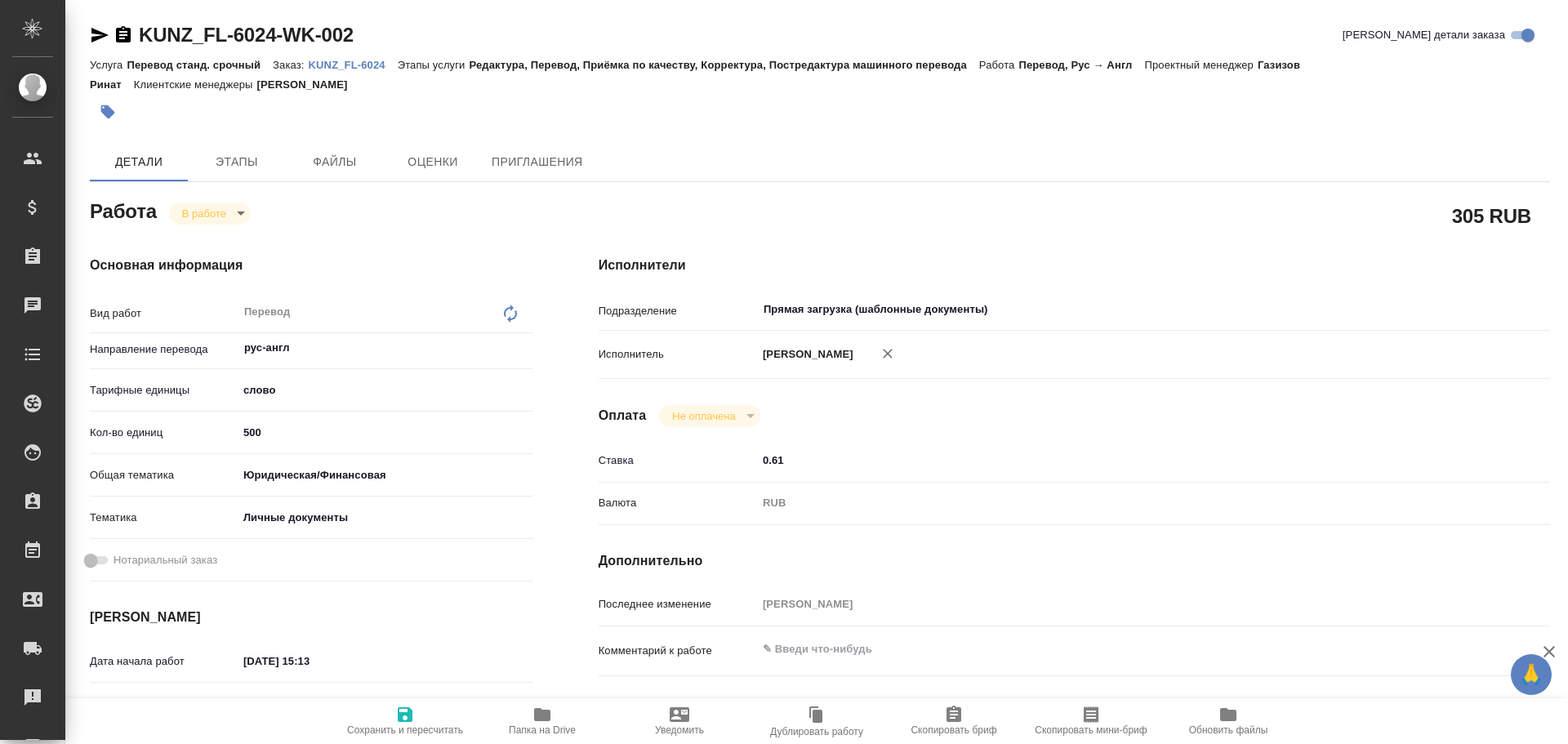
type textarea "x"
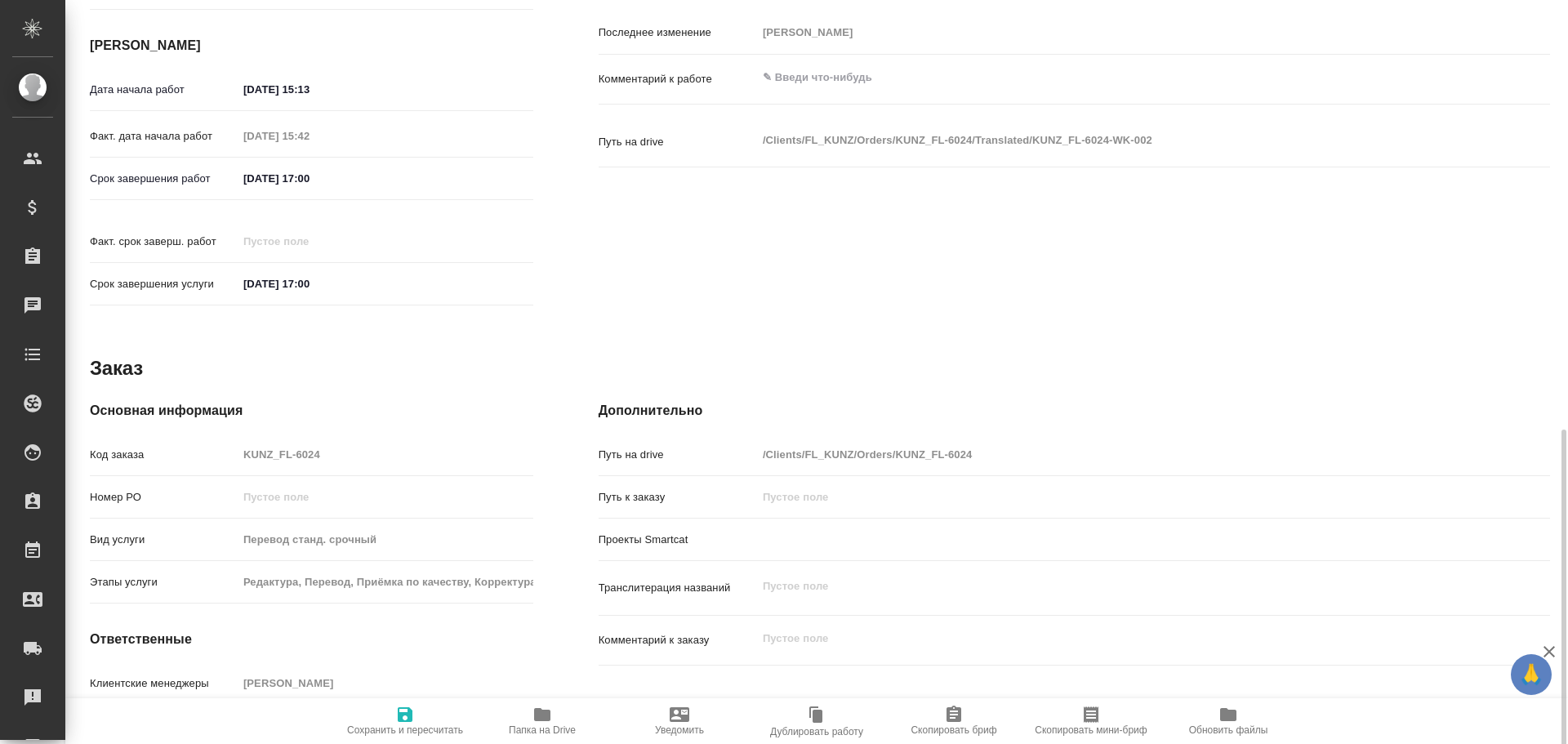
scroll to position [704, 0]
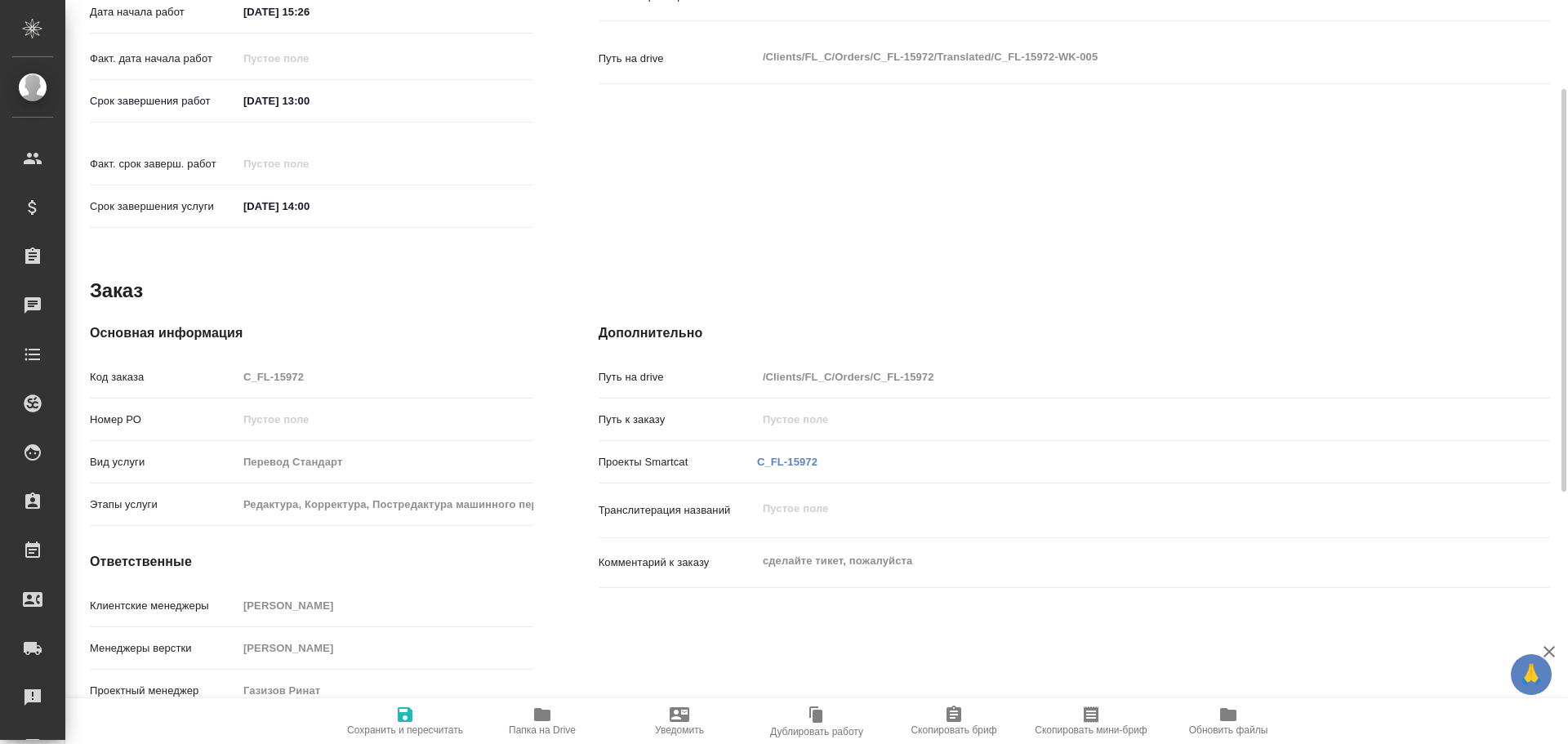
scroll to position [221, 0]
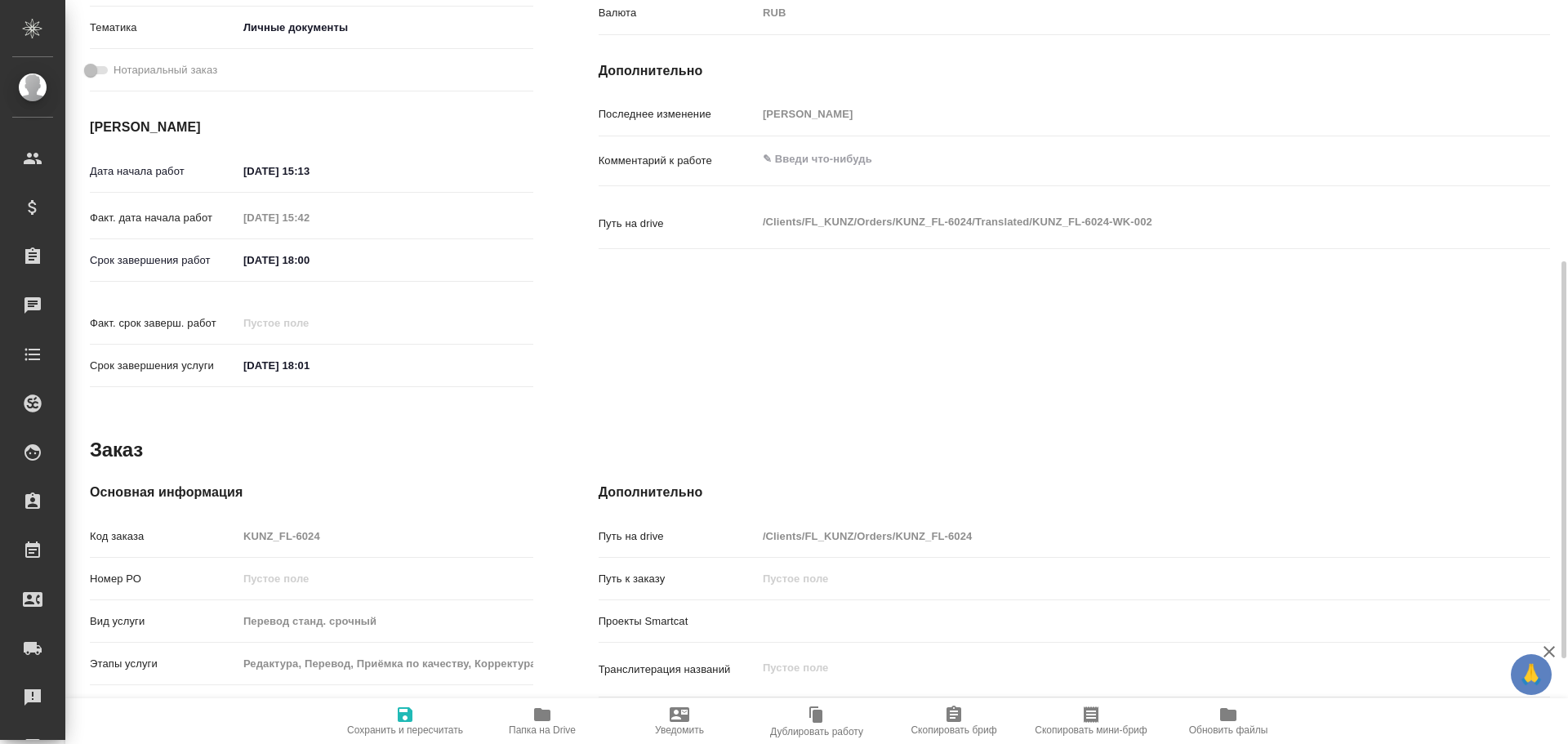
scroll to position [649, 0]
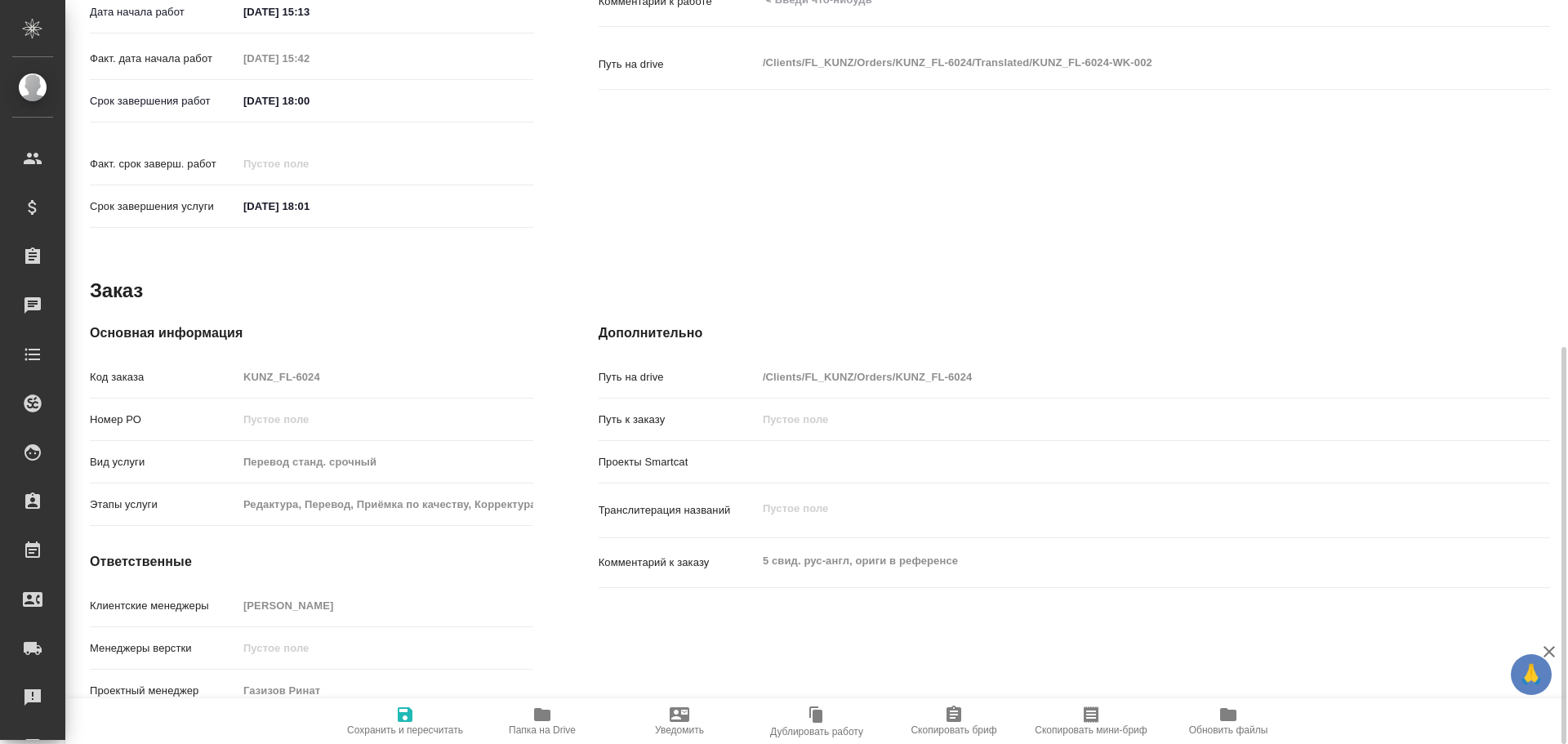
click at [524, 729] on span "Папка на Drive" at bounding box center [542, 730] width 67 height 11
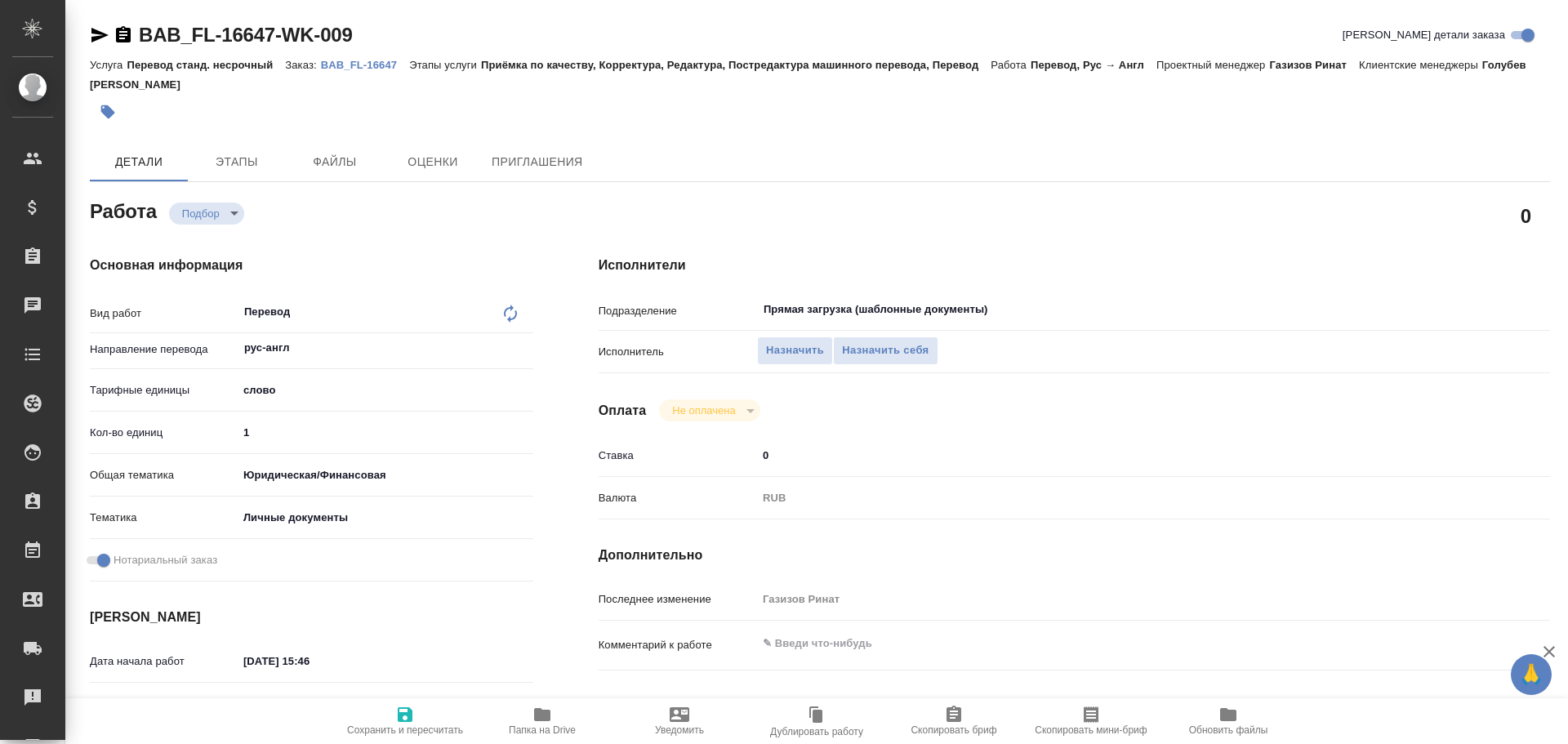
type textarea "x"
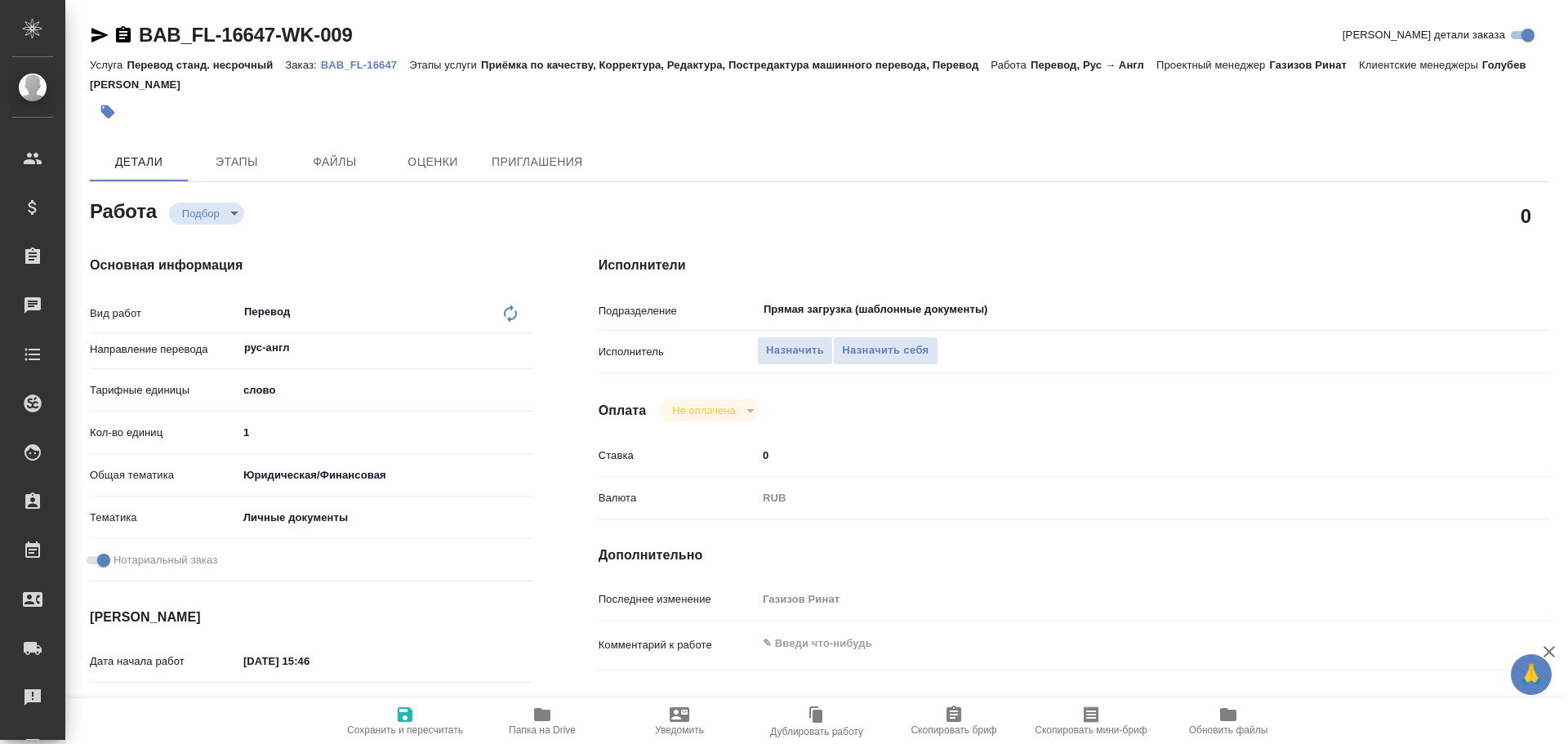
type textarea "x"
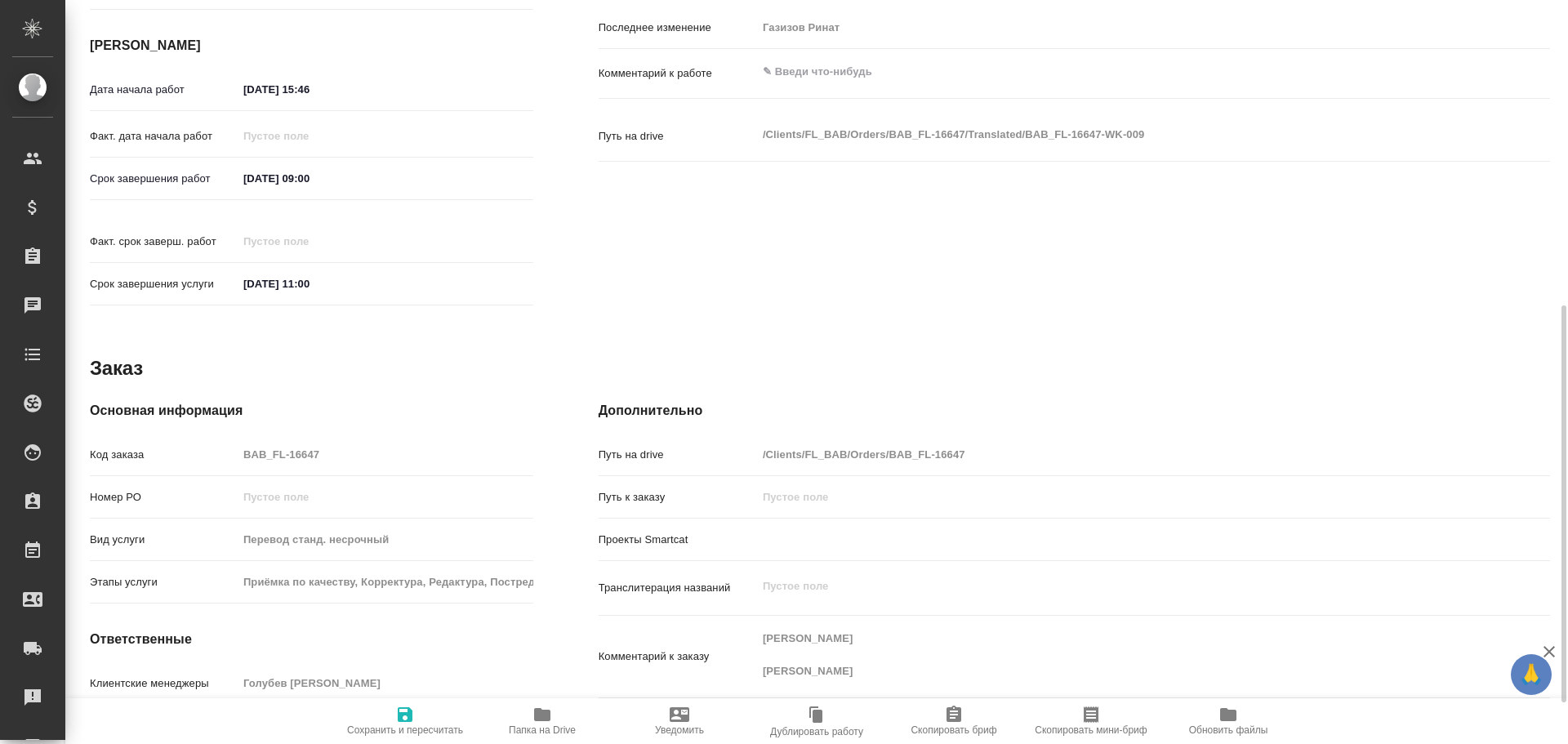
type textarea "x"
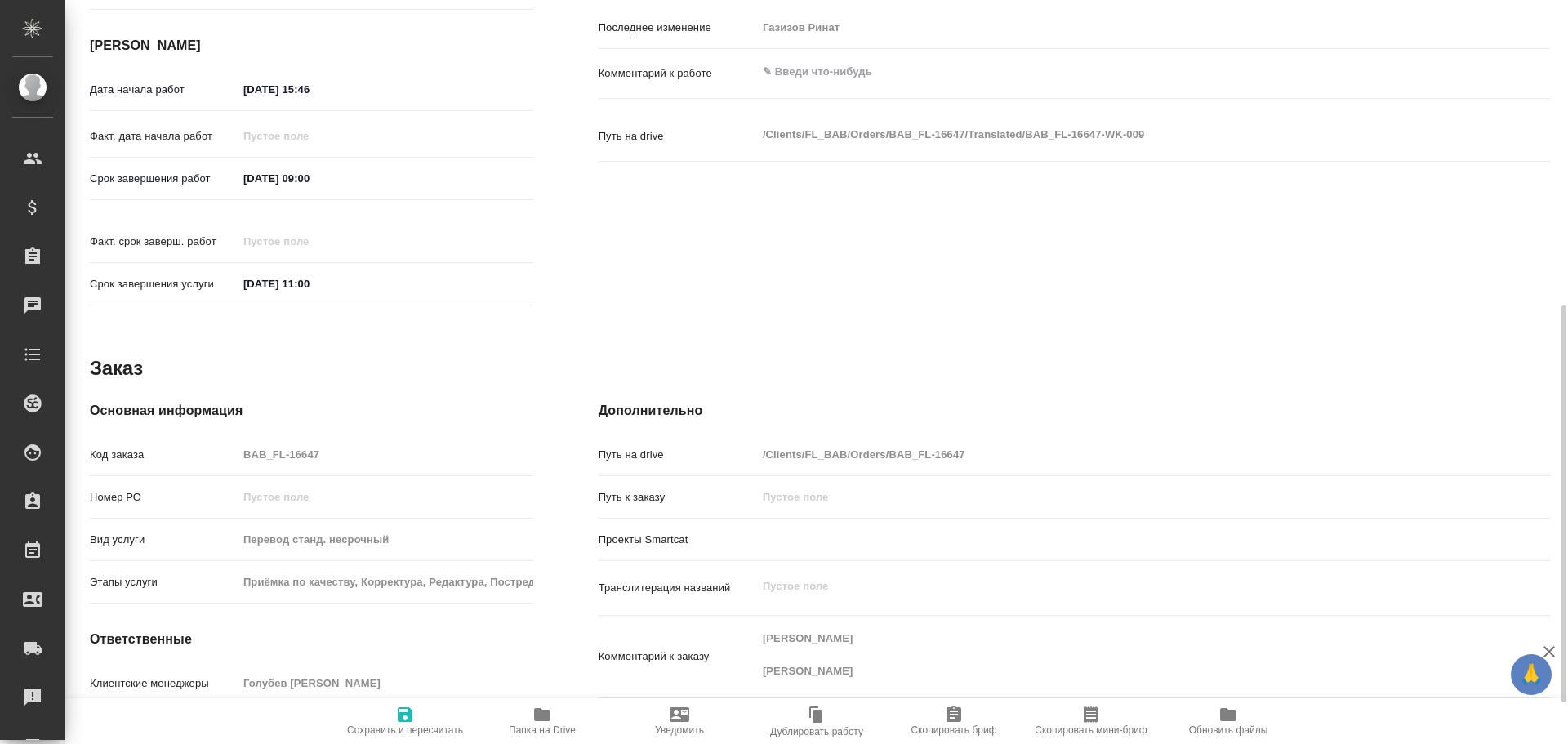
scroll to position [649, 0]
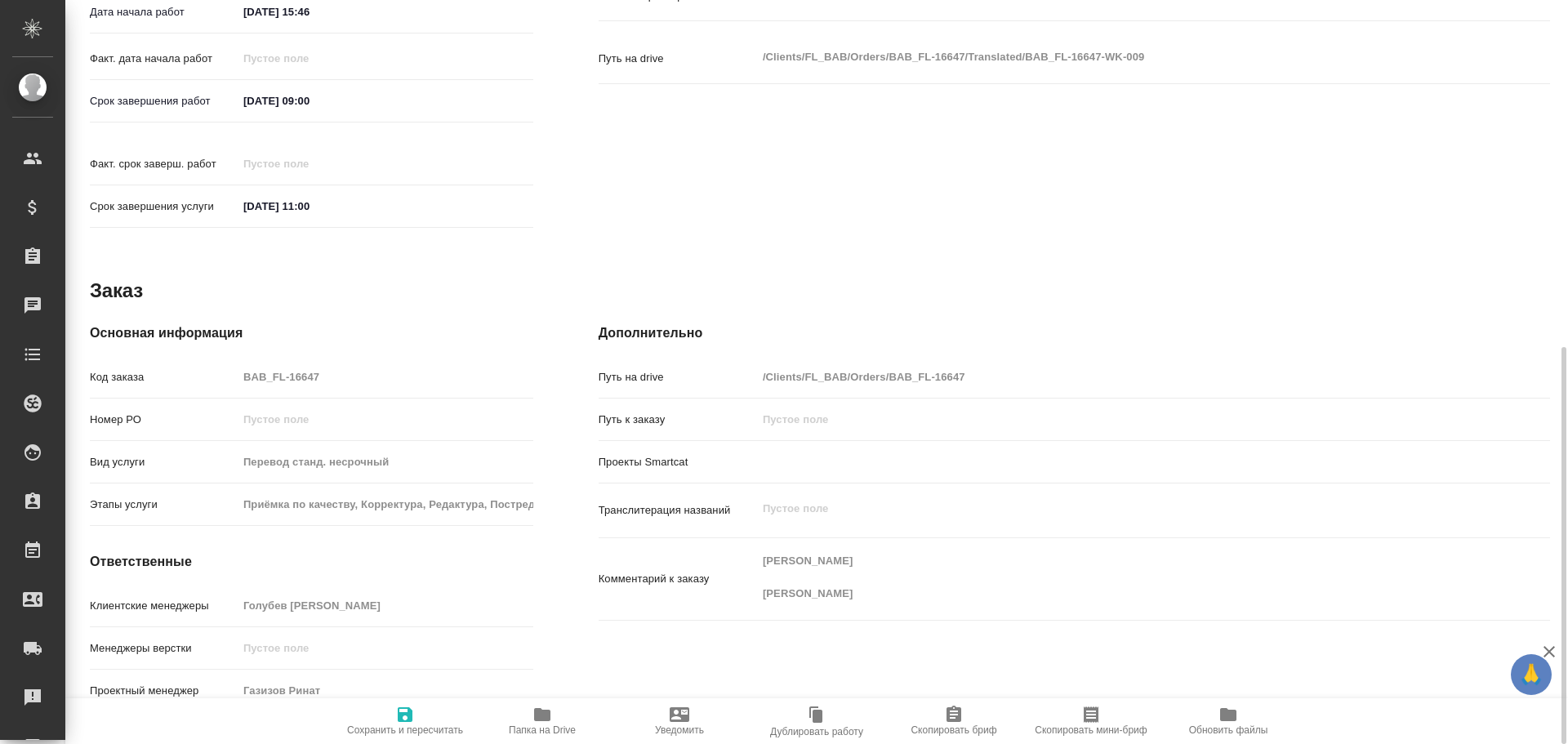
type textarea "x"
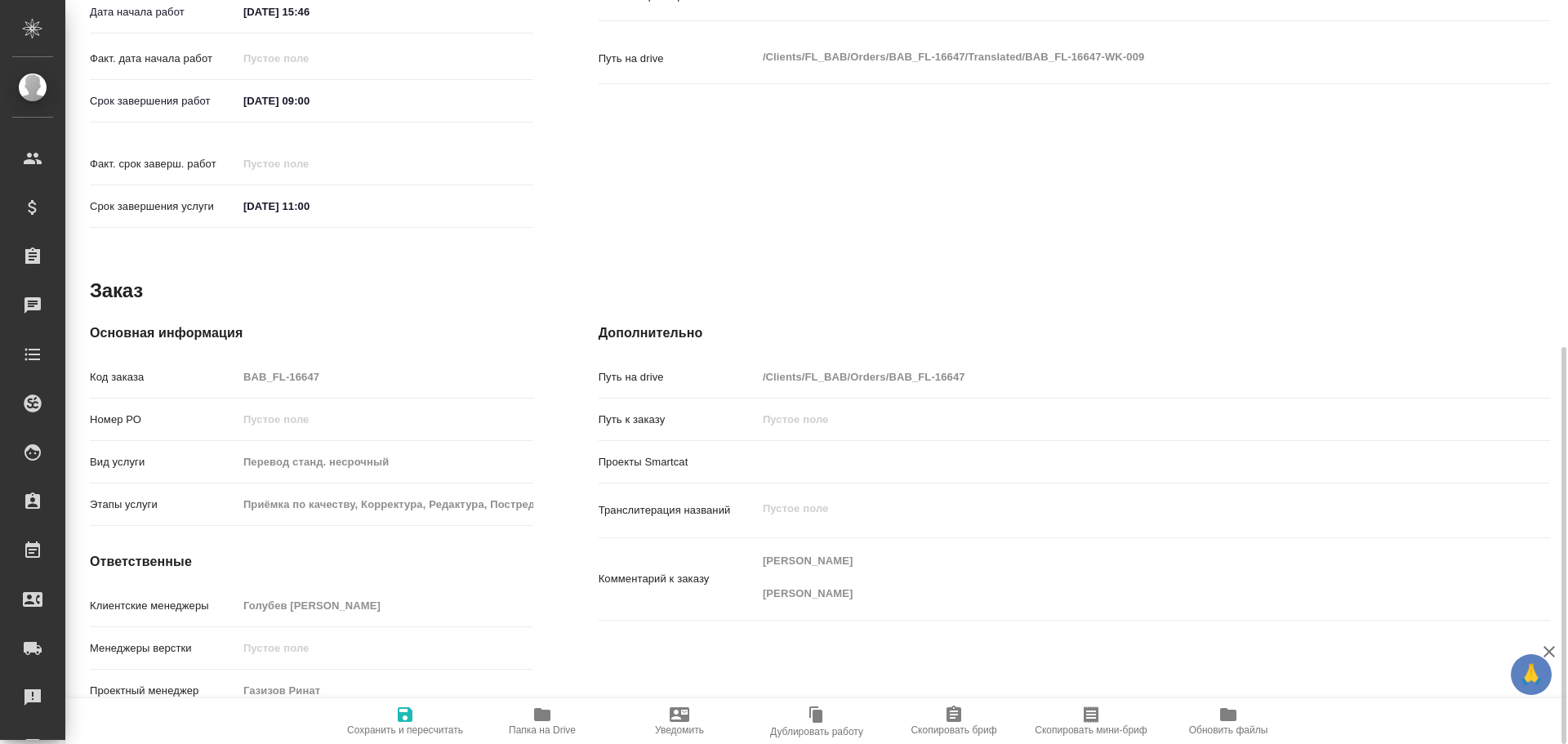
type textarea "x"
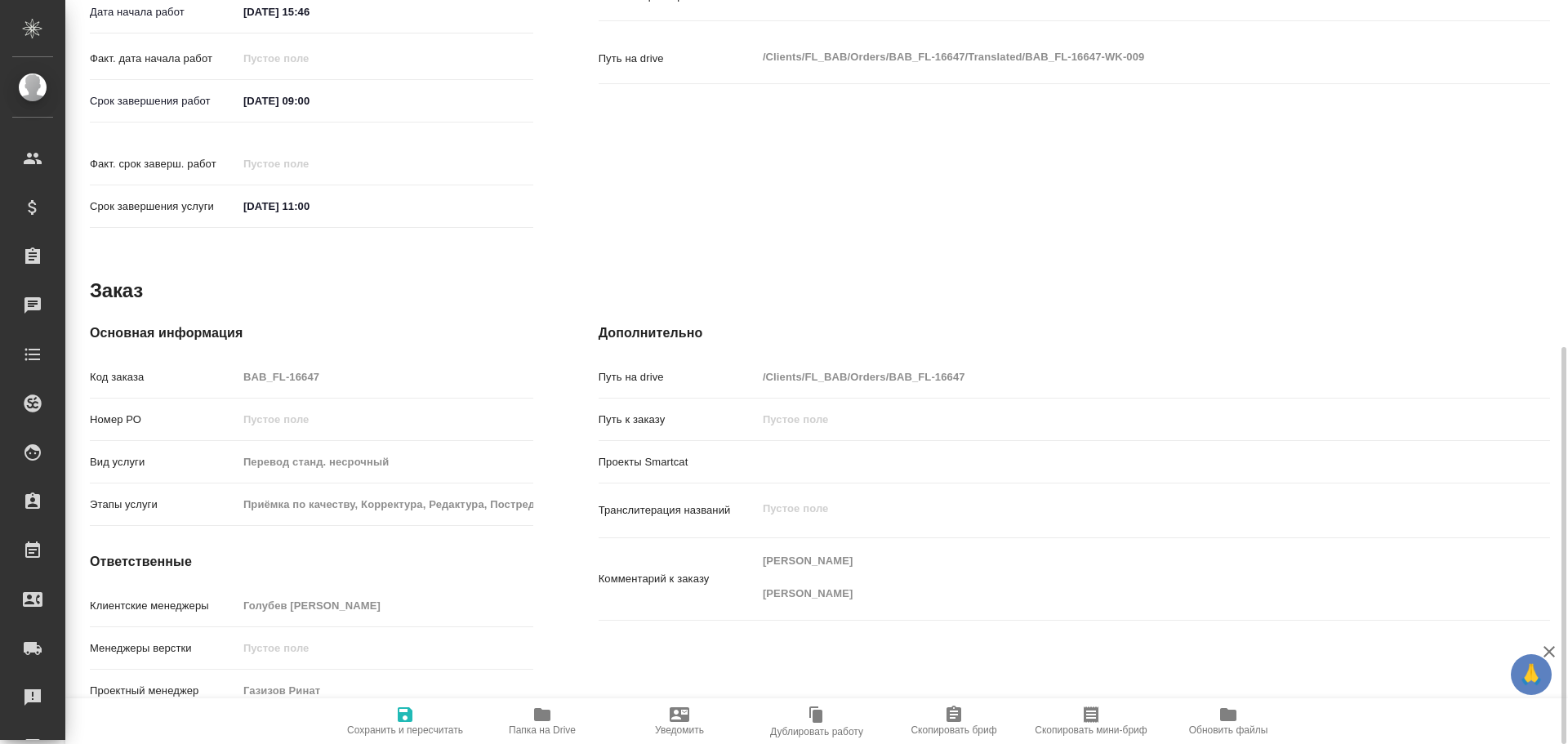
click at [539, 709] on icon "button" at bounding box center [542, 714] width 17 height 13
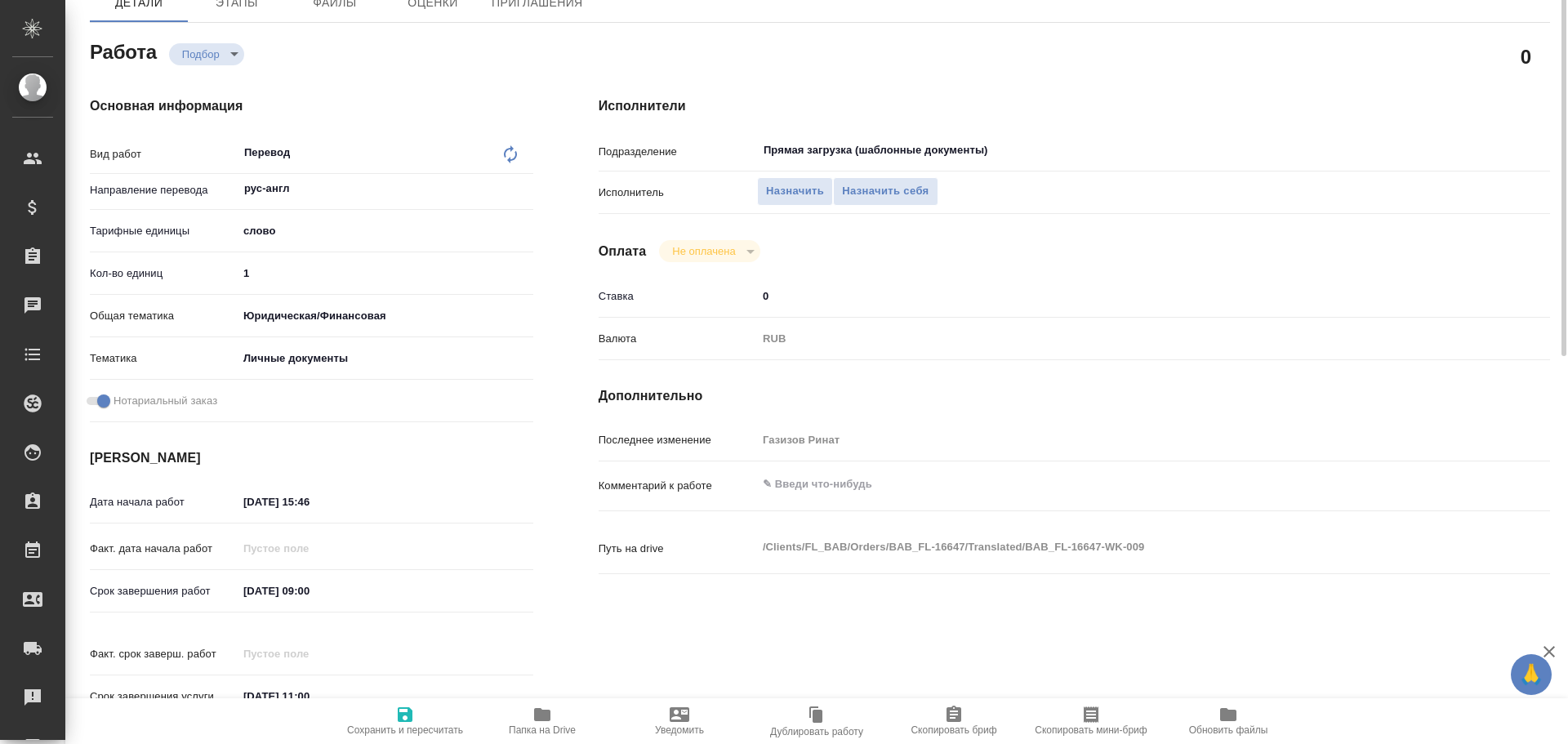
scroll to position [0, 0]
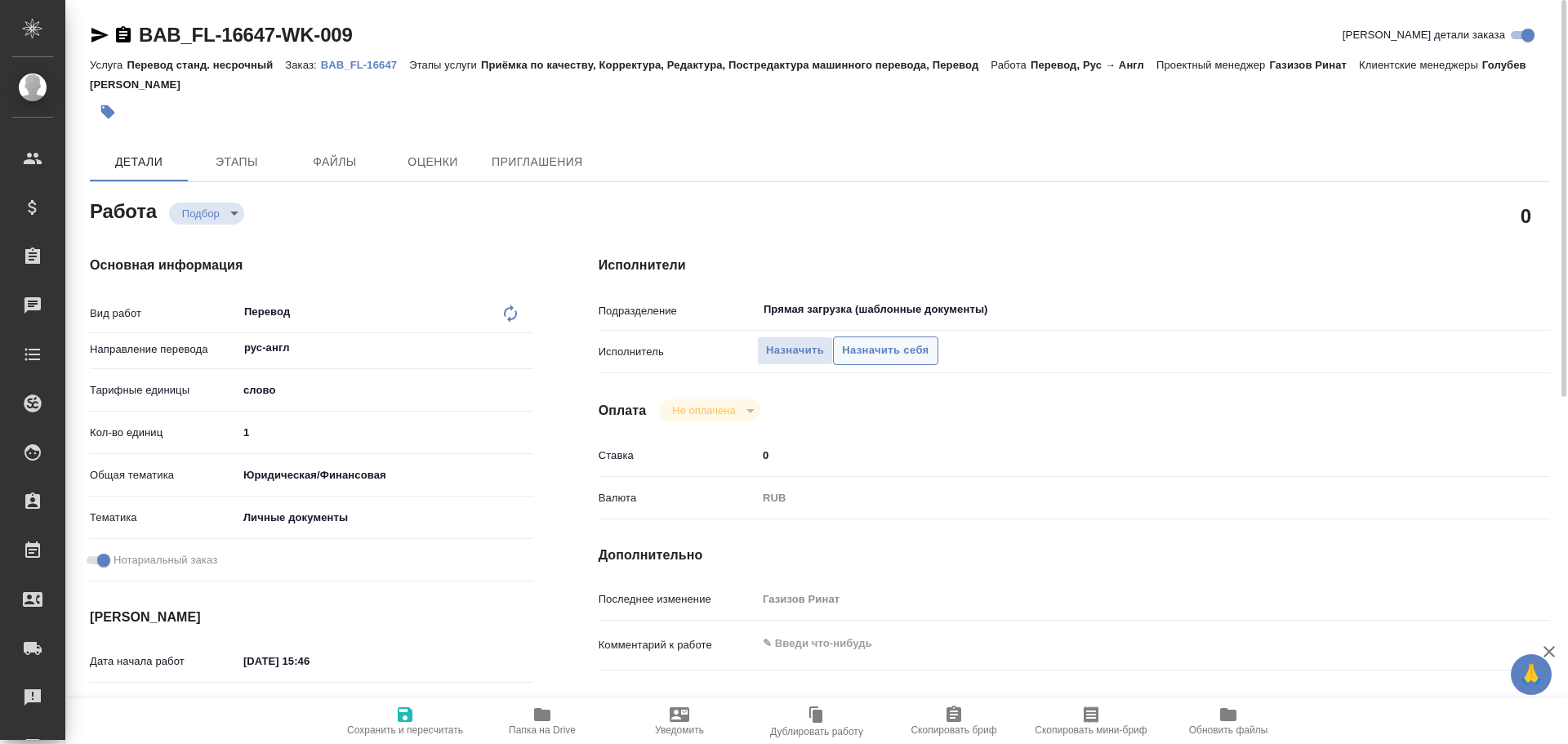
click at [839, 349] on button "Назначить себя" at bounding box center [885, 350] width 105 height 29
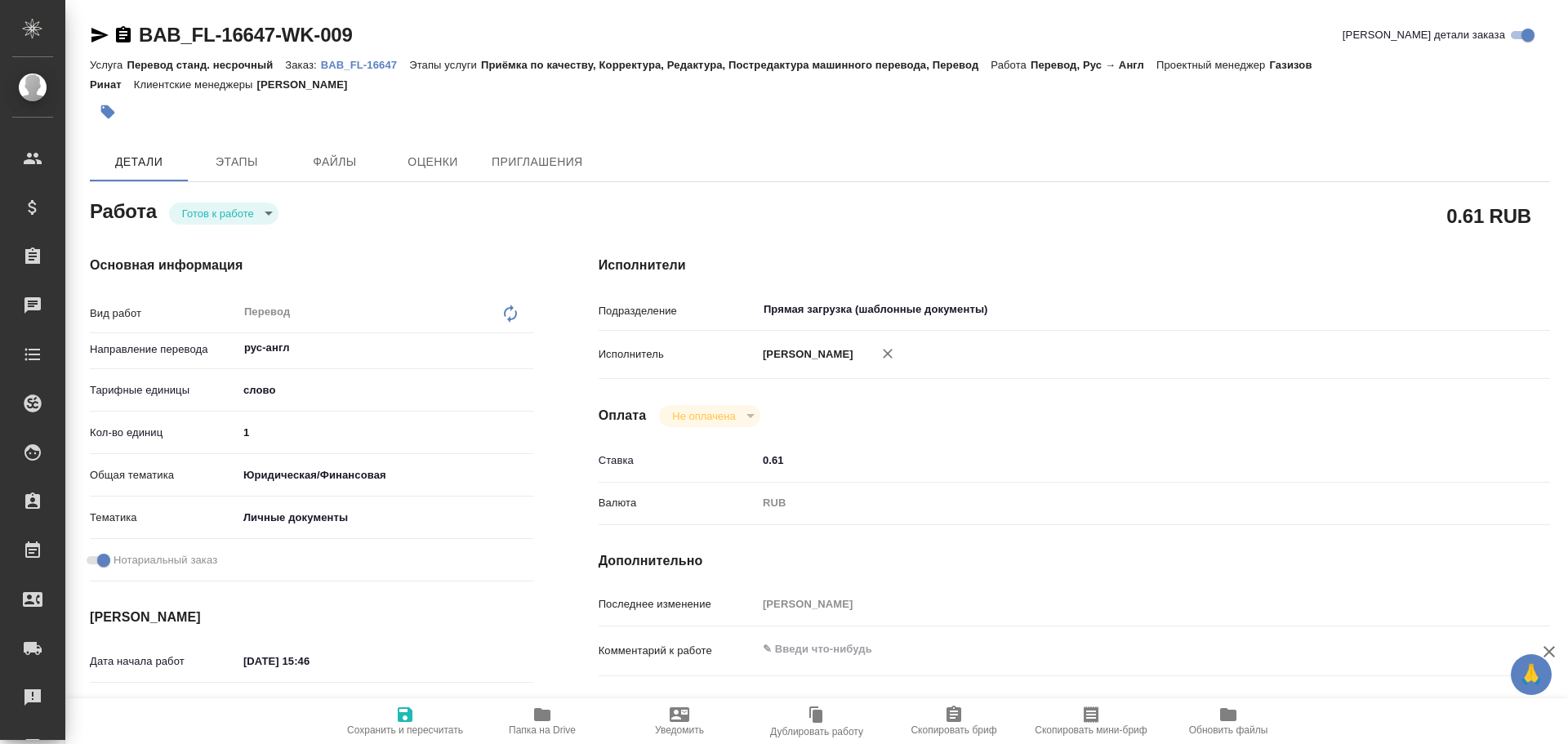
type textarea "x"
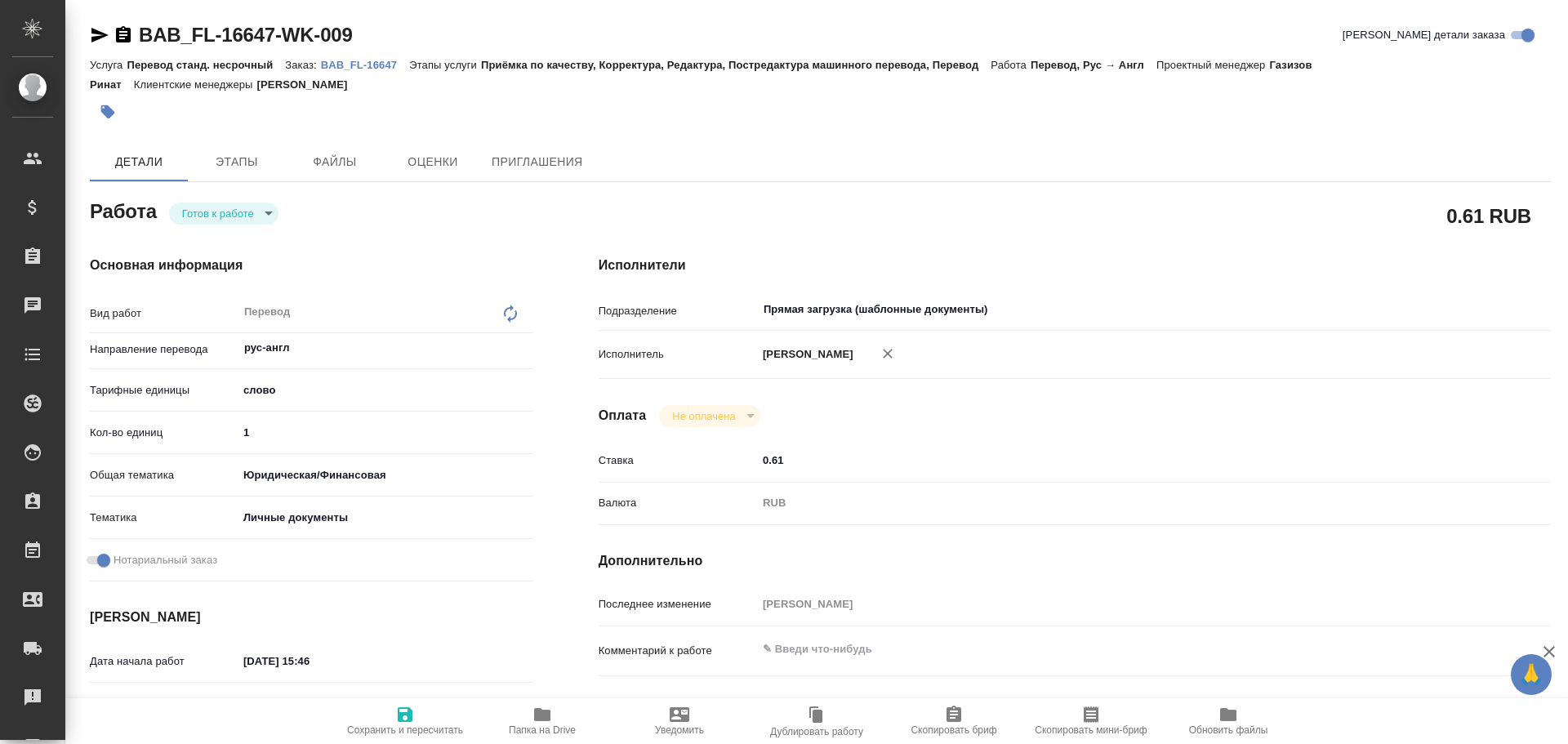
type textarea "x"
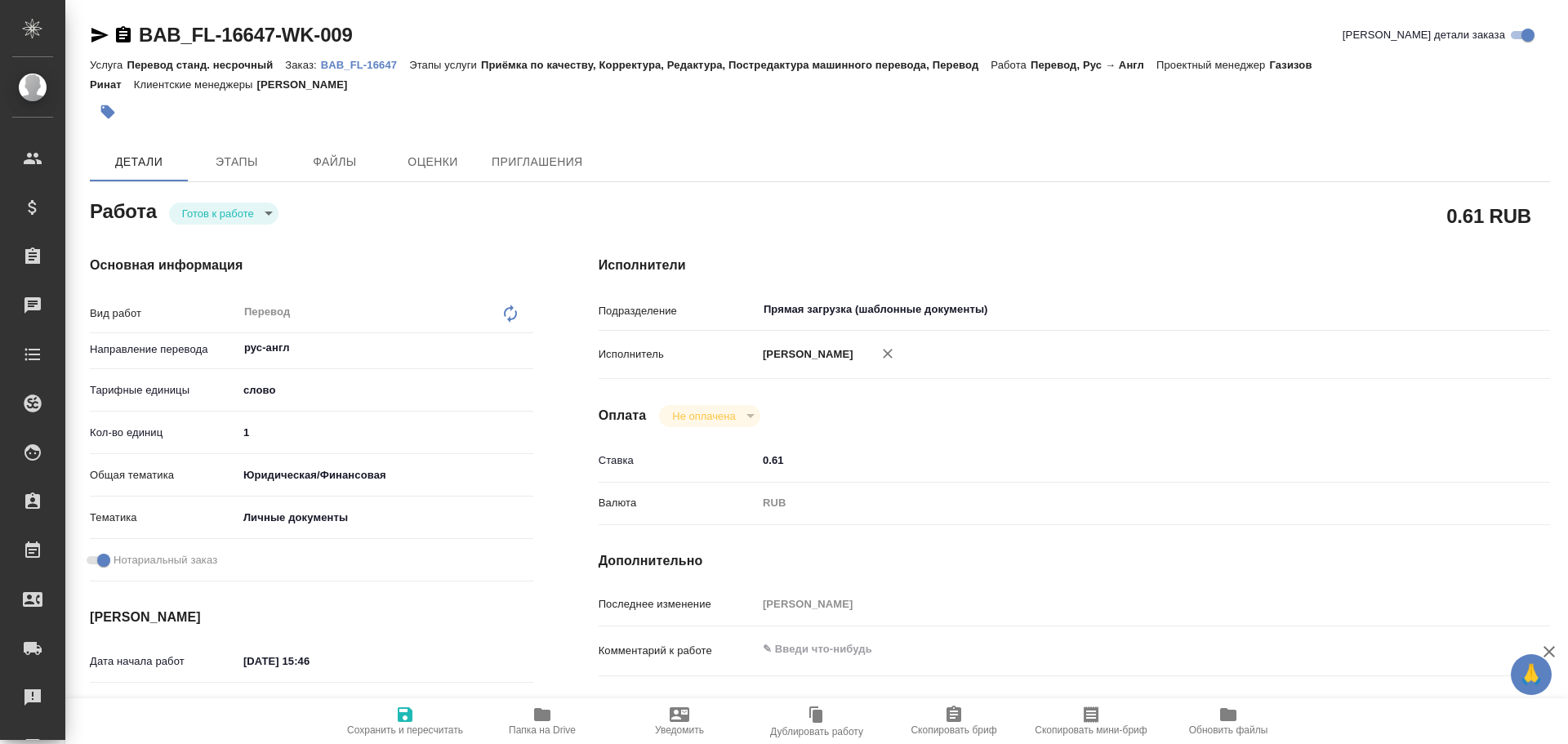
type textarea "x"
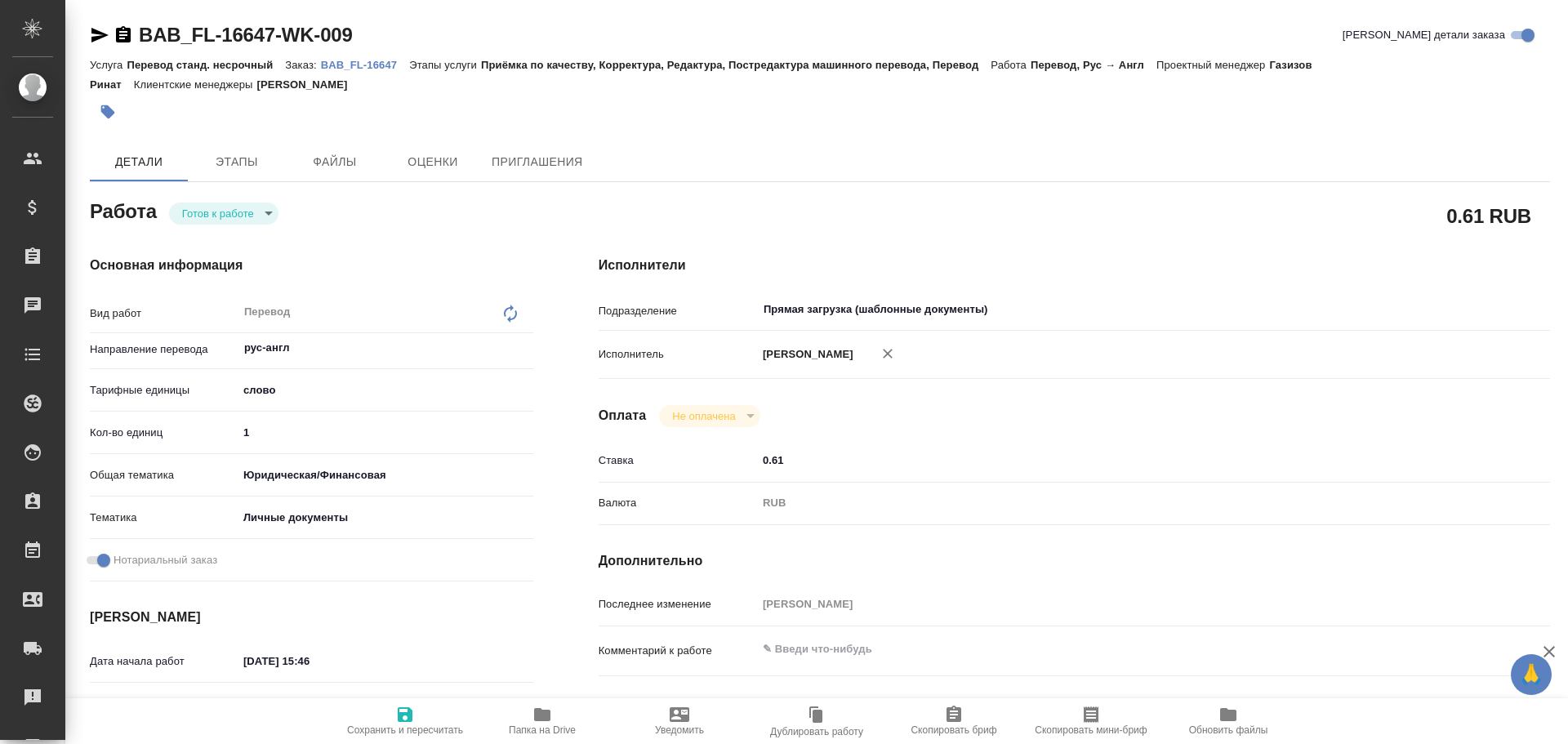
type textarea "x"
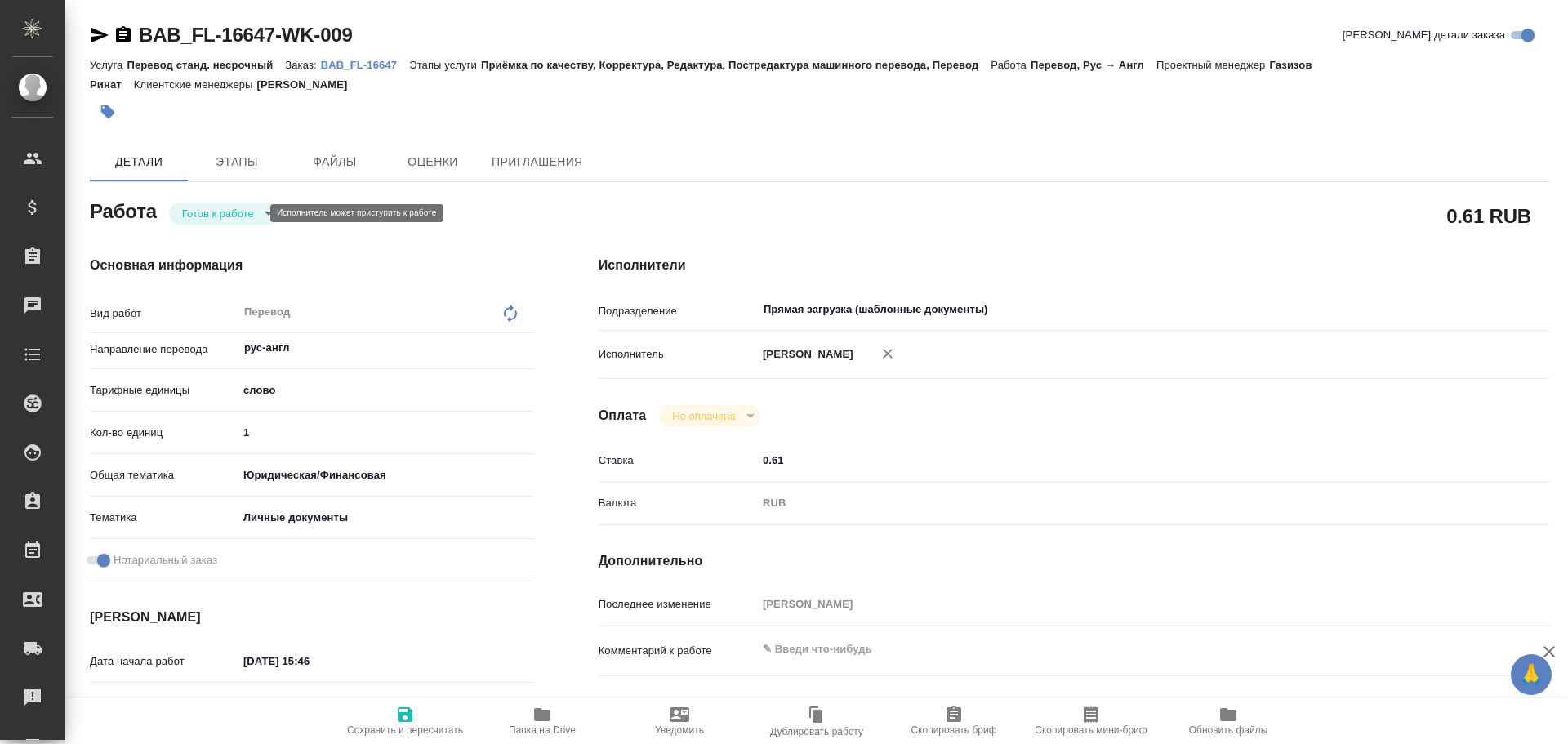
click at [225, 216] on body "🙏 .cls-1 fill:#fff; AWATERA Gusev Alexandr Клиенты Спецификации Заказы Чаты Tod…" at bounding box center [784, 372] width 1568 height 744
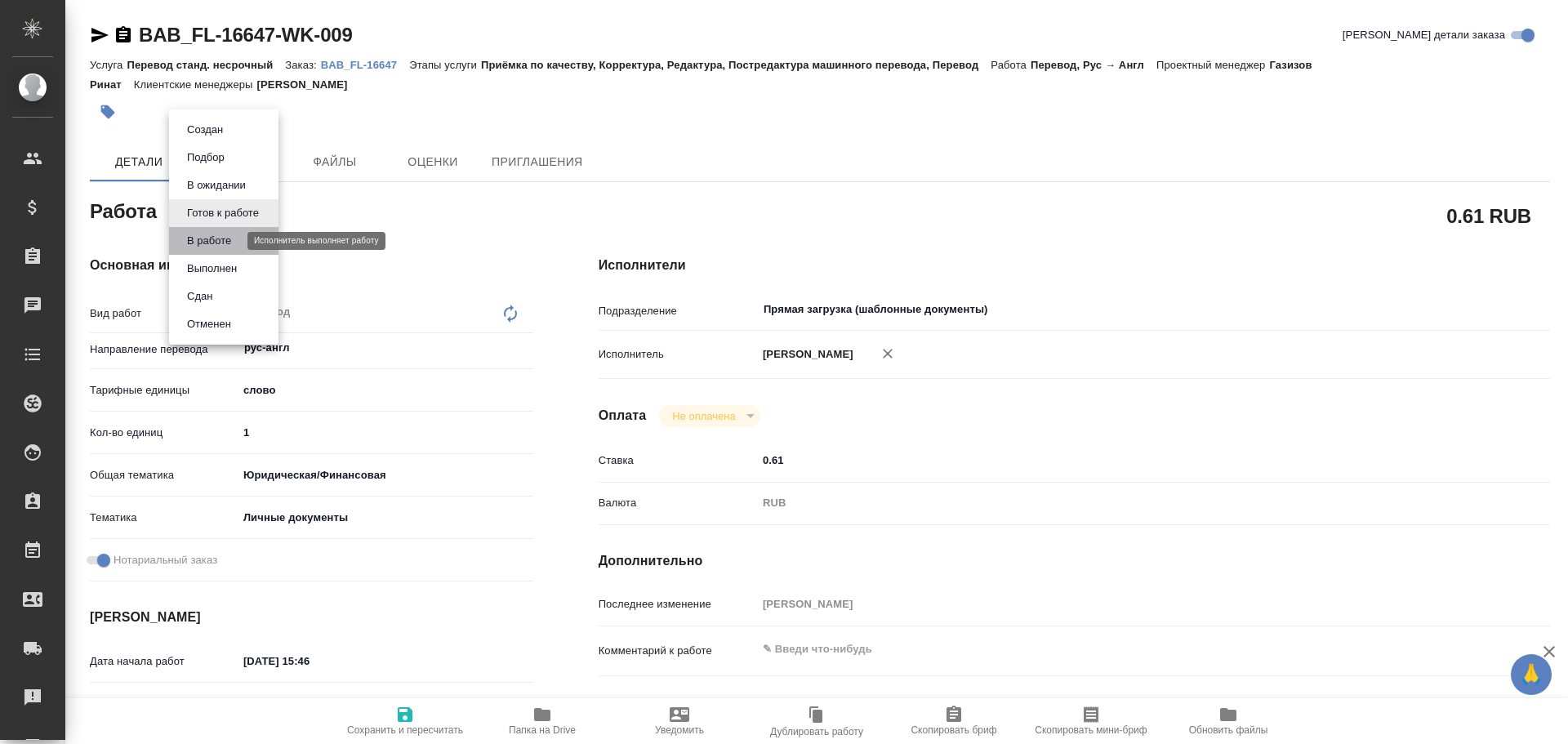
click at [217, 246] on button "В работе" at bounding box center [209, 240] width 54 height 18
type textarea "x"
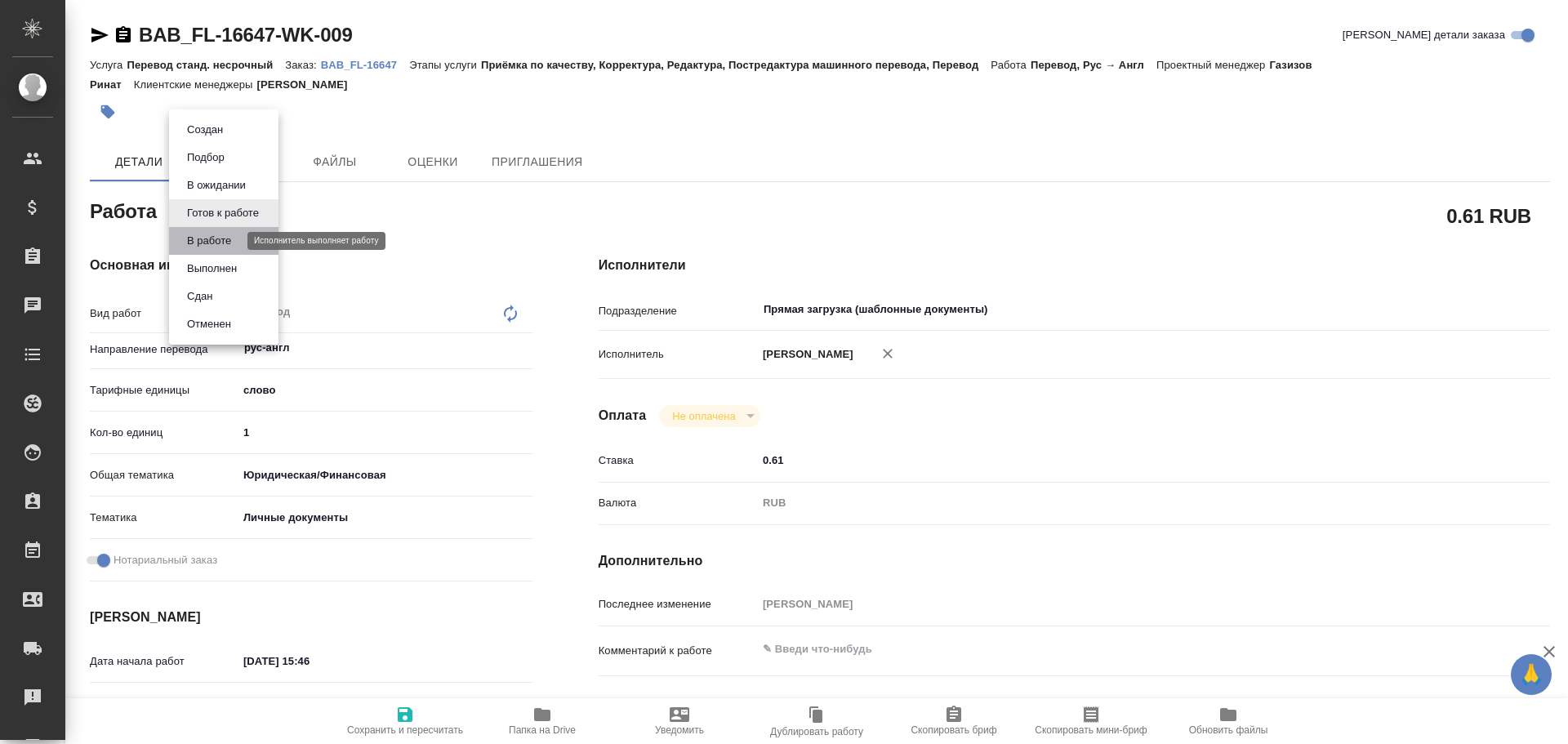
type textarea "x"
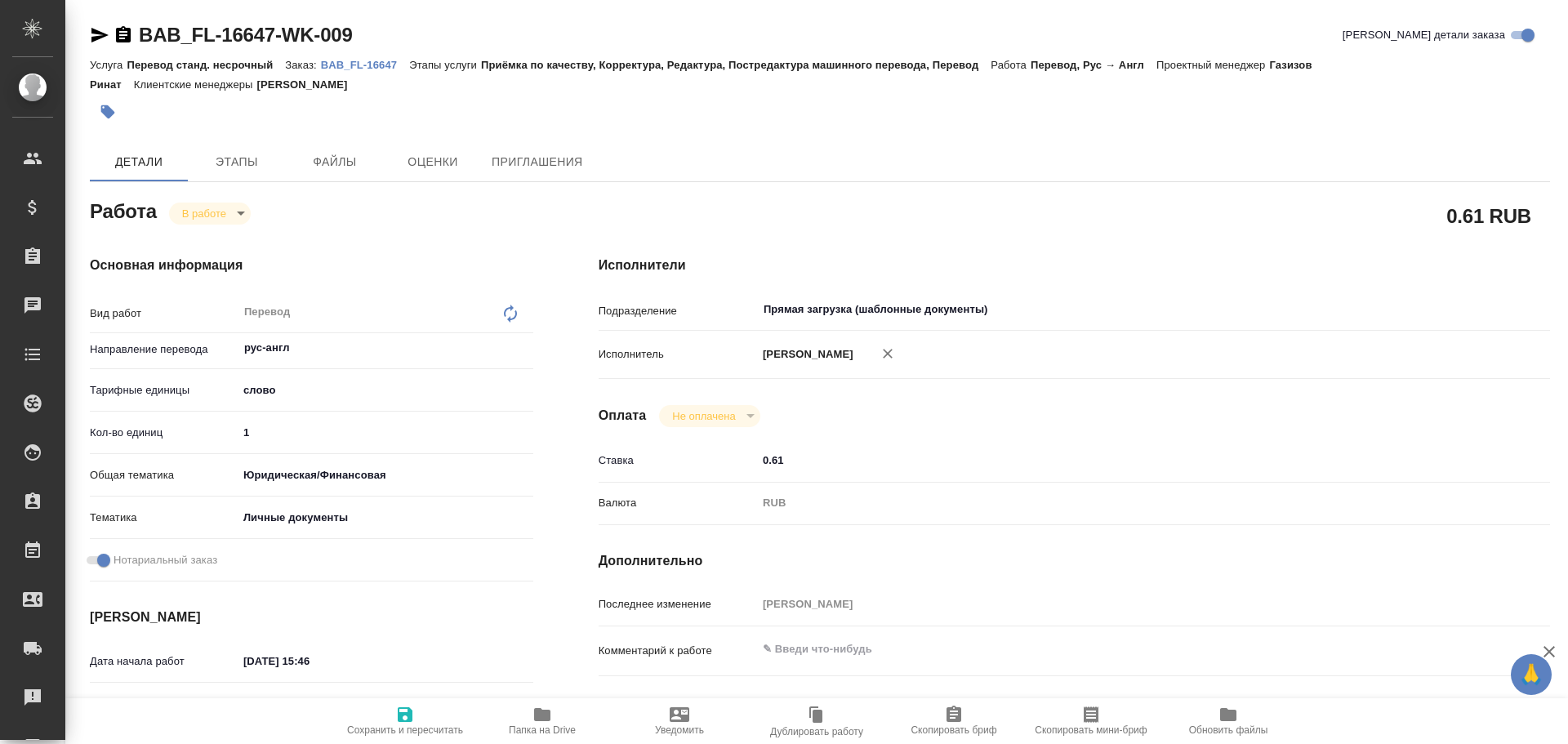
type textarea "x"
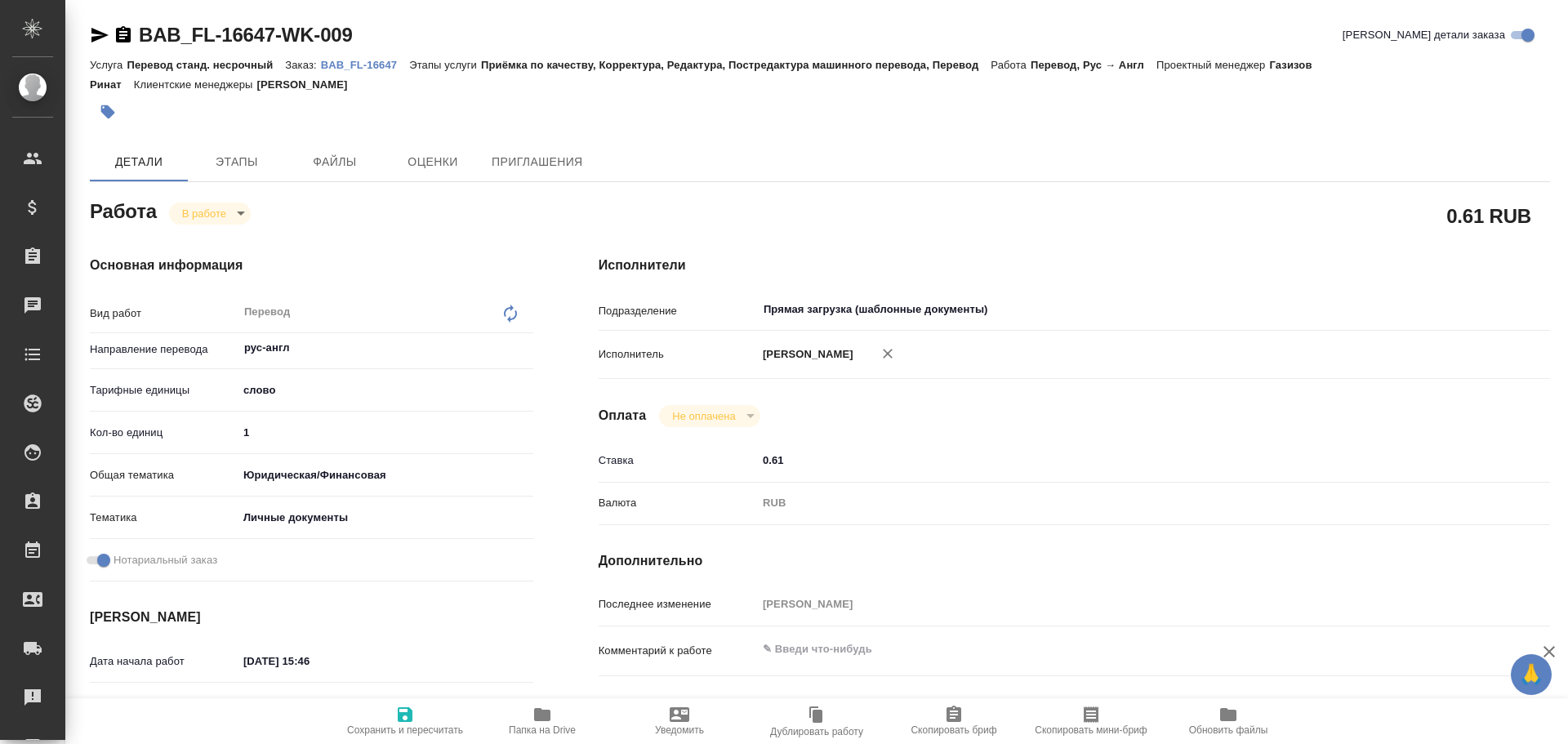
type textarea "x"
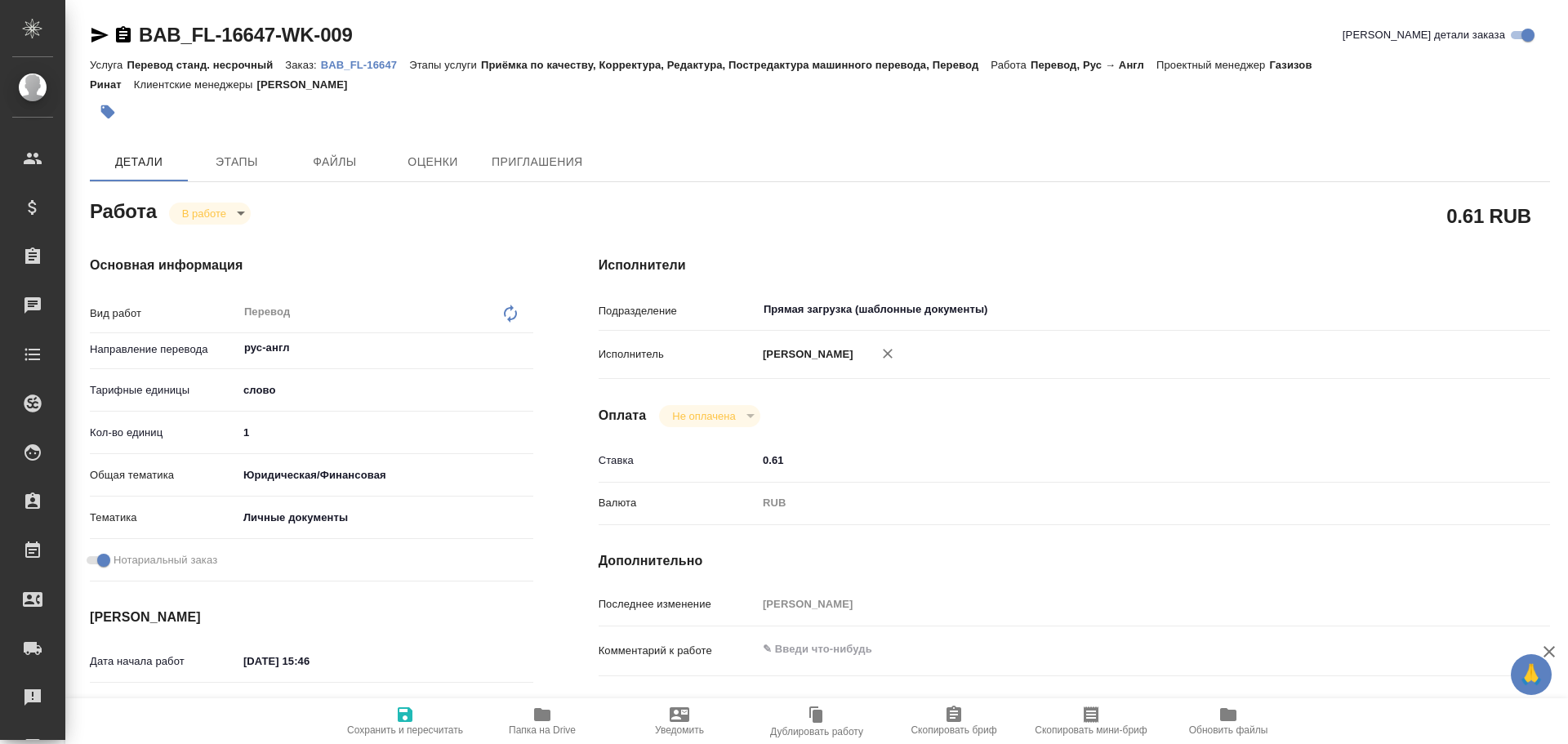
type textarea "x"
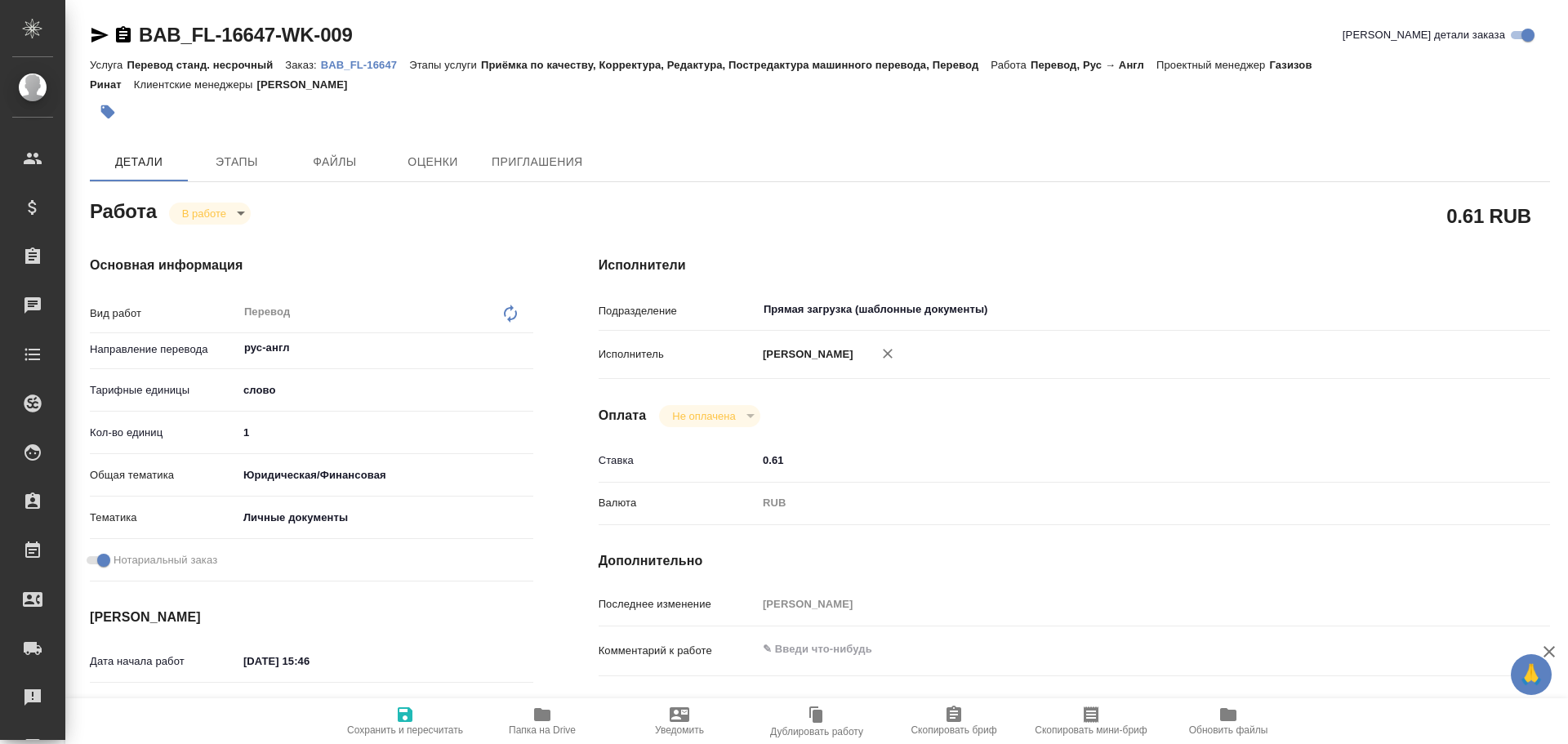
type textarea "x"
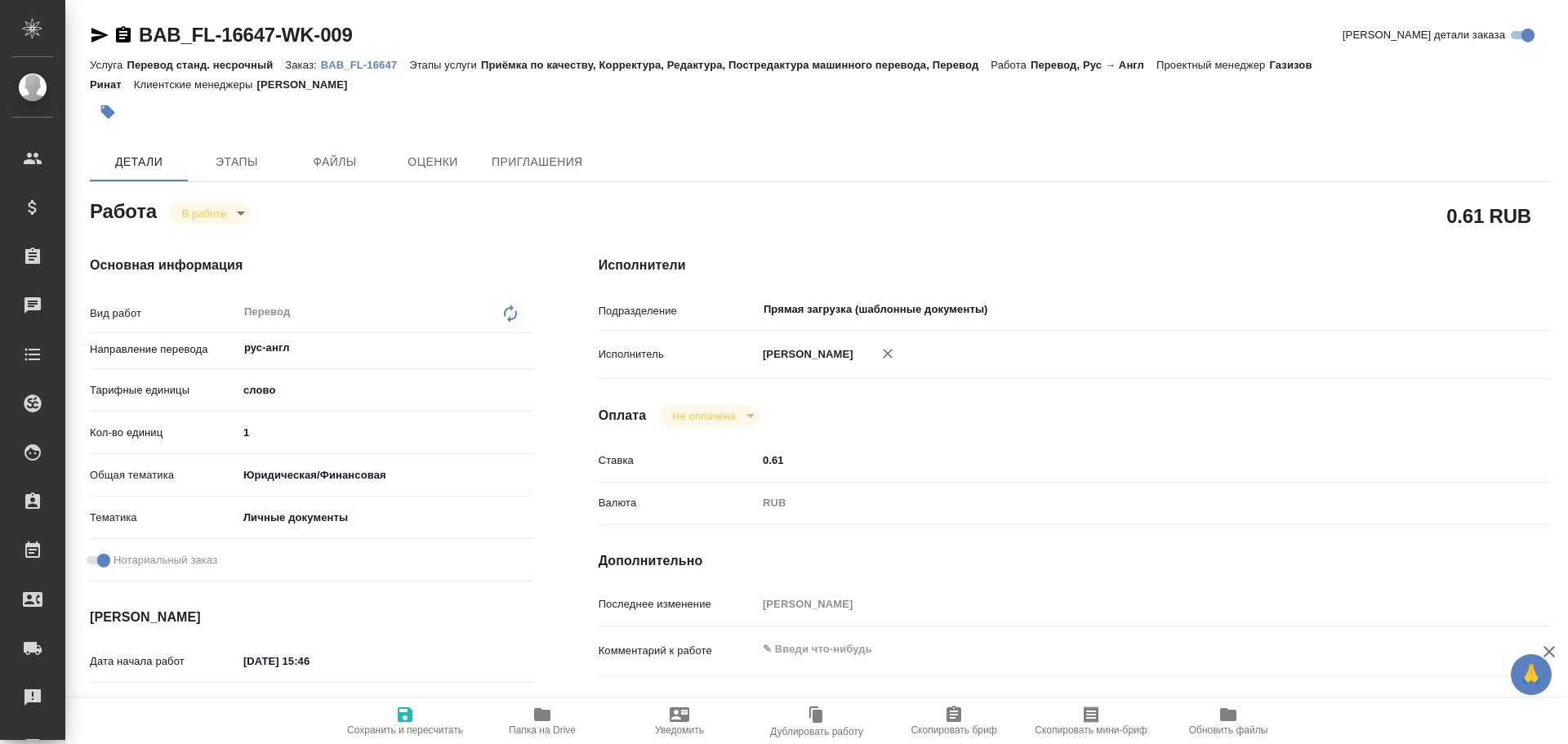
type textarea "x"
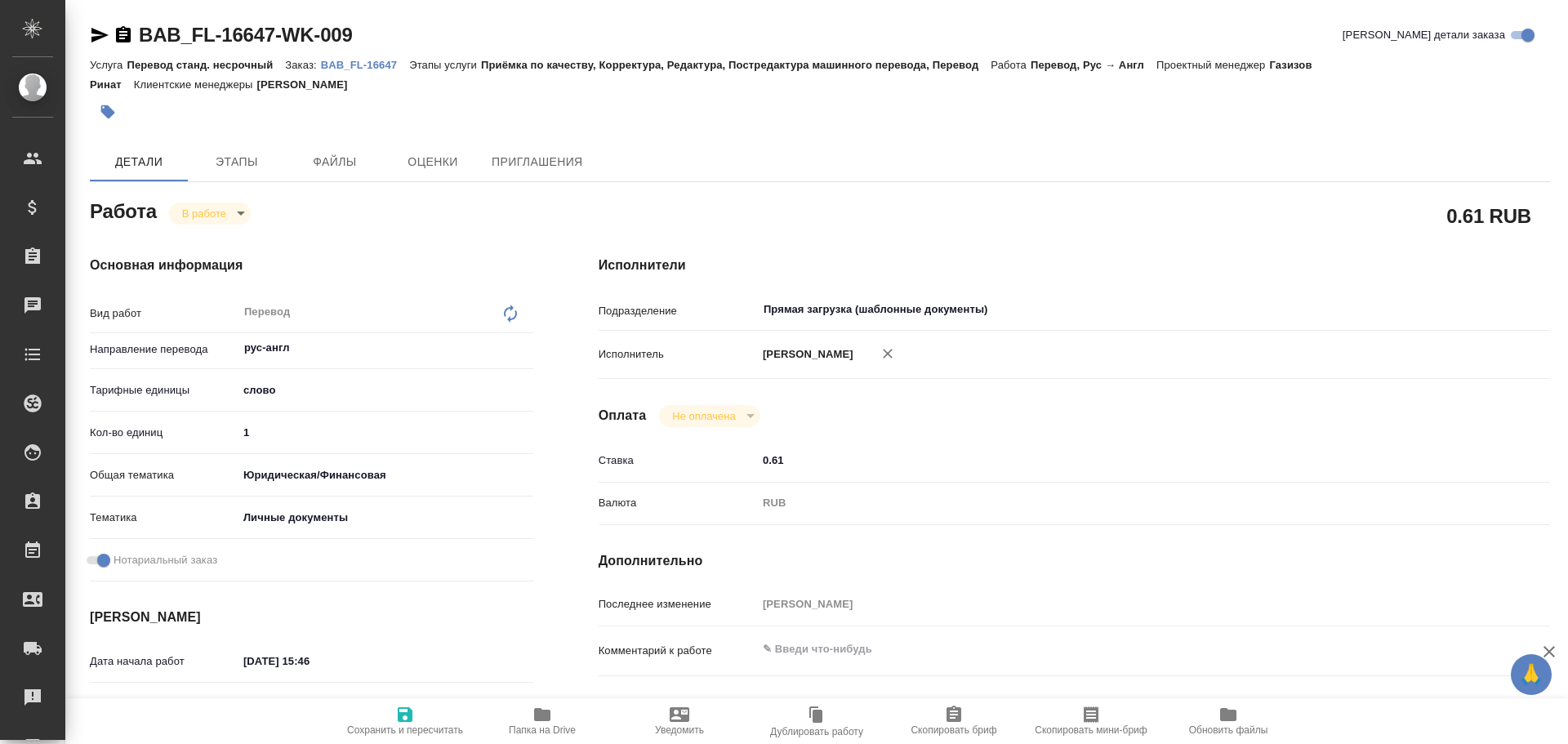
type textarea "x"
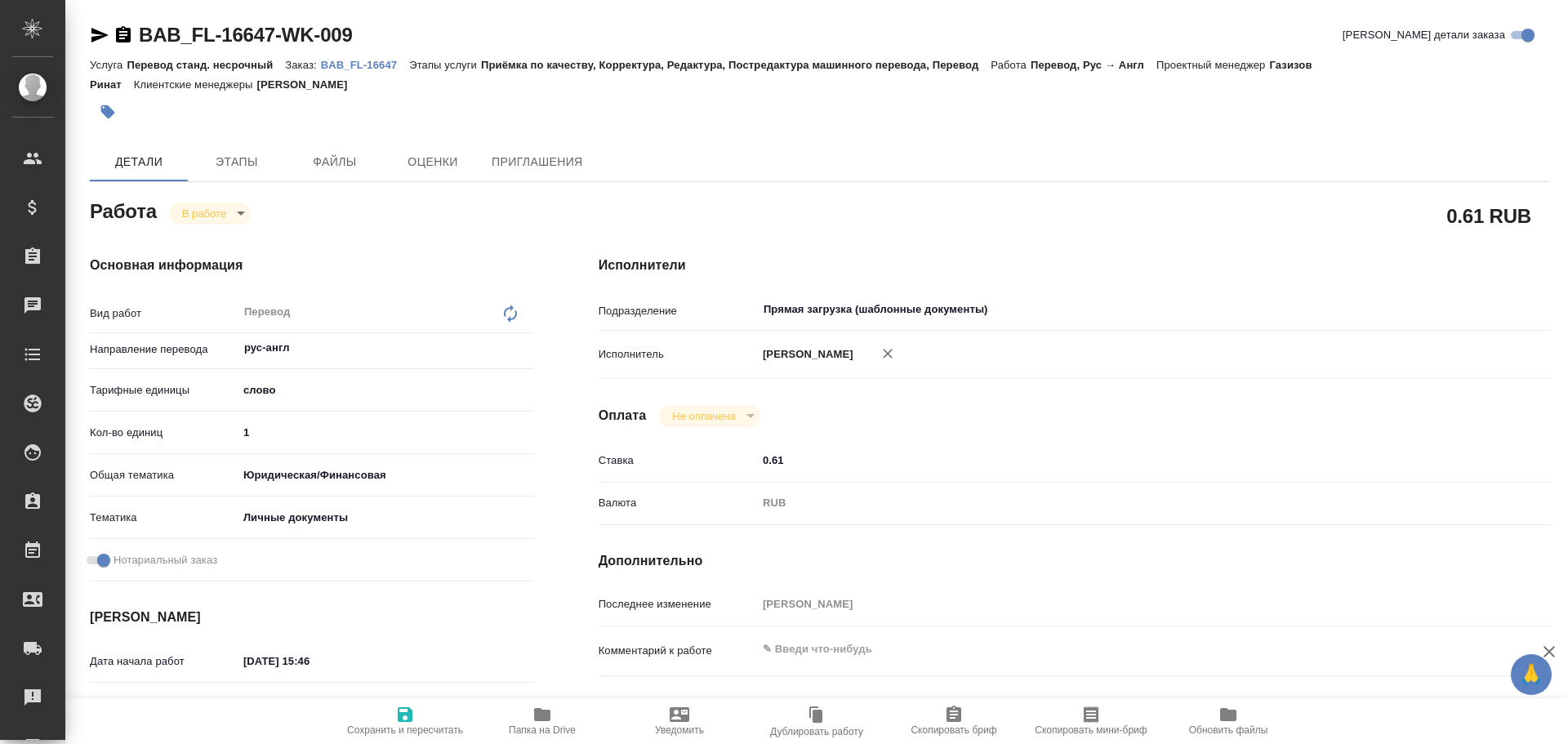
type textarea "x"
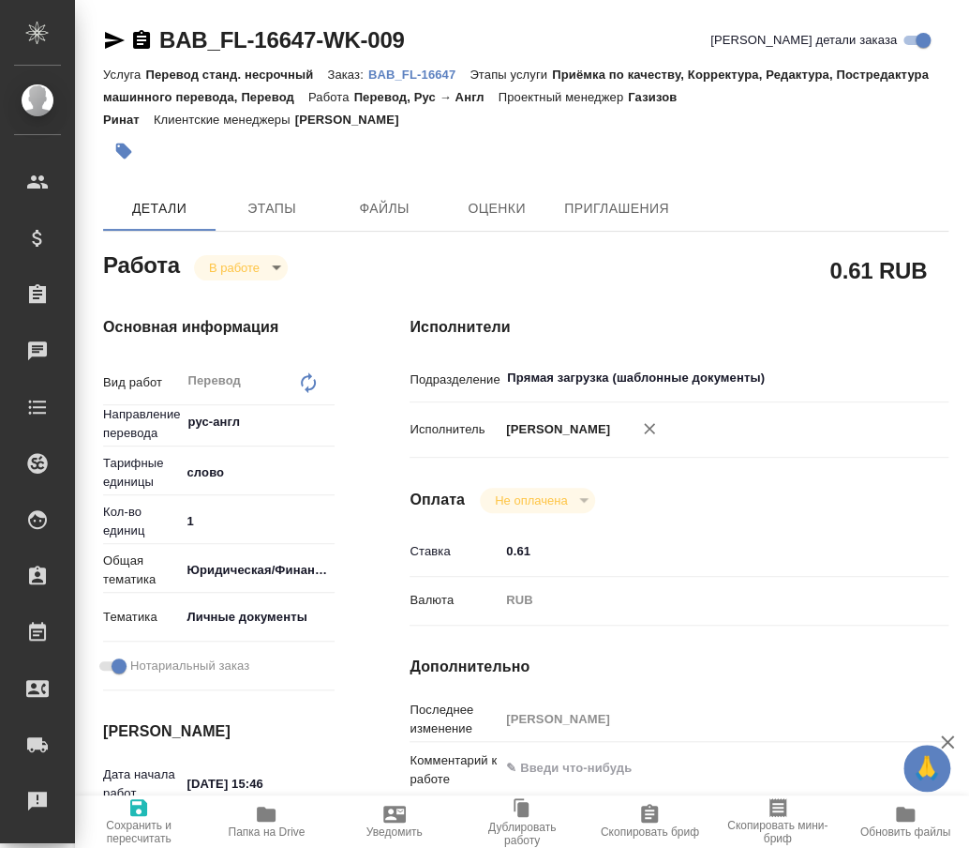
type textarea "x"
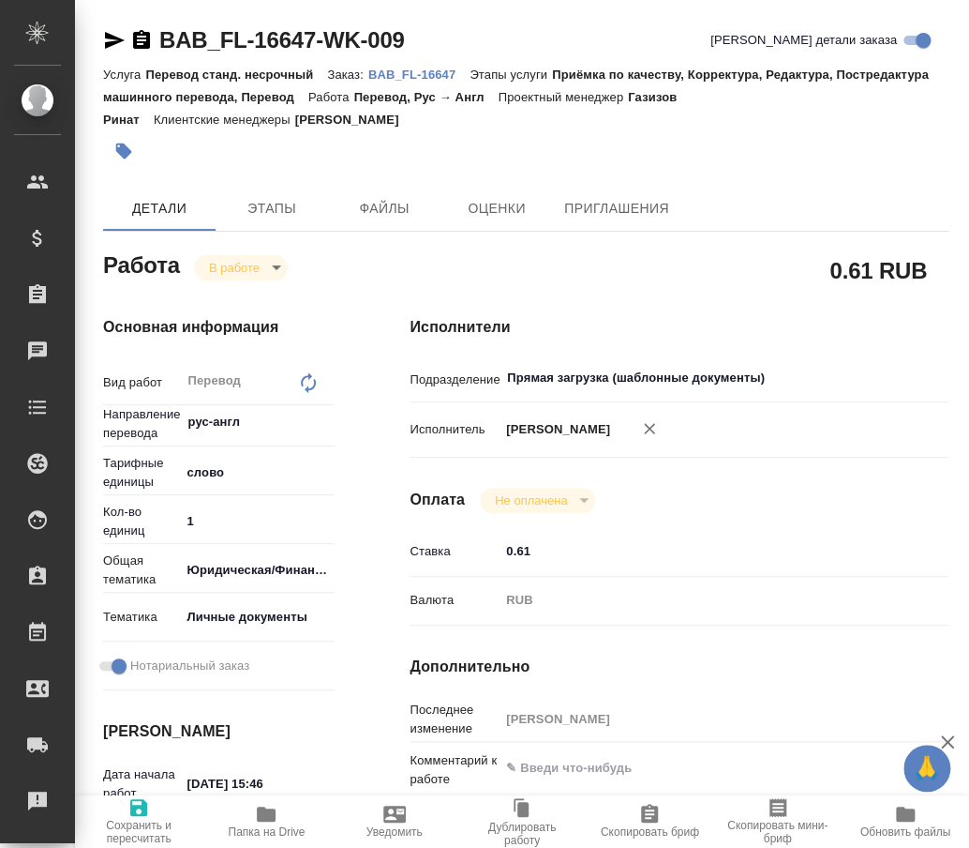
type textarea "x"
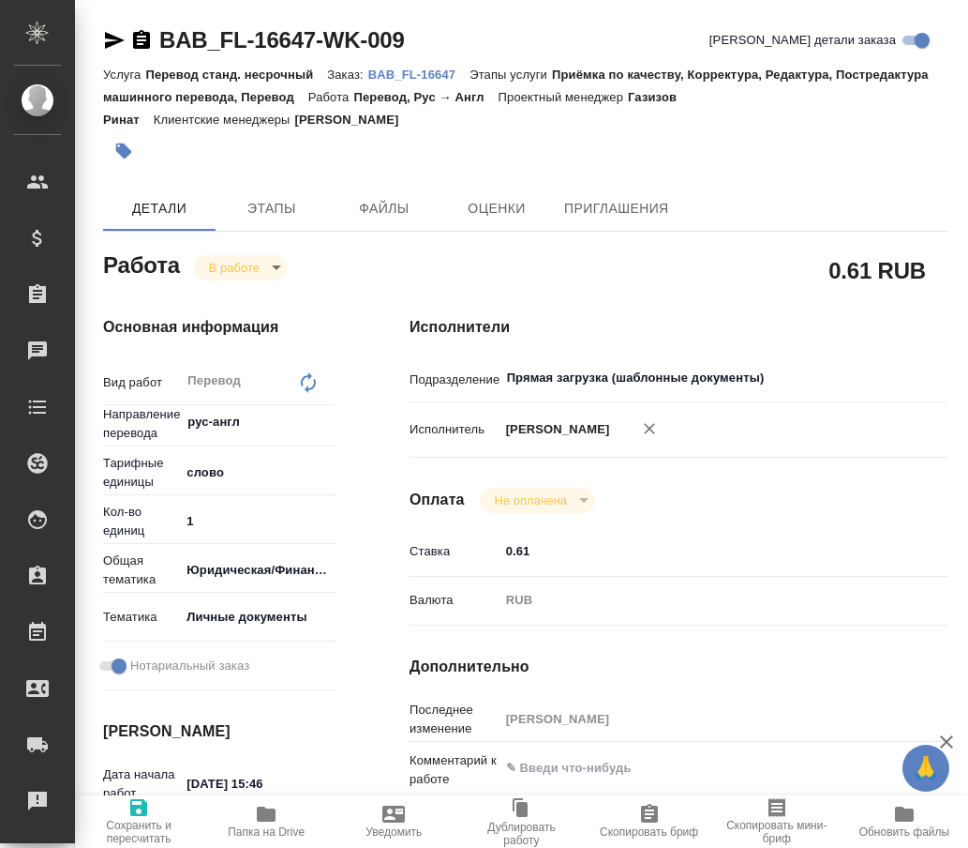
type textarea "x"
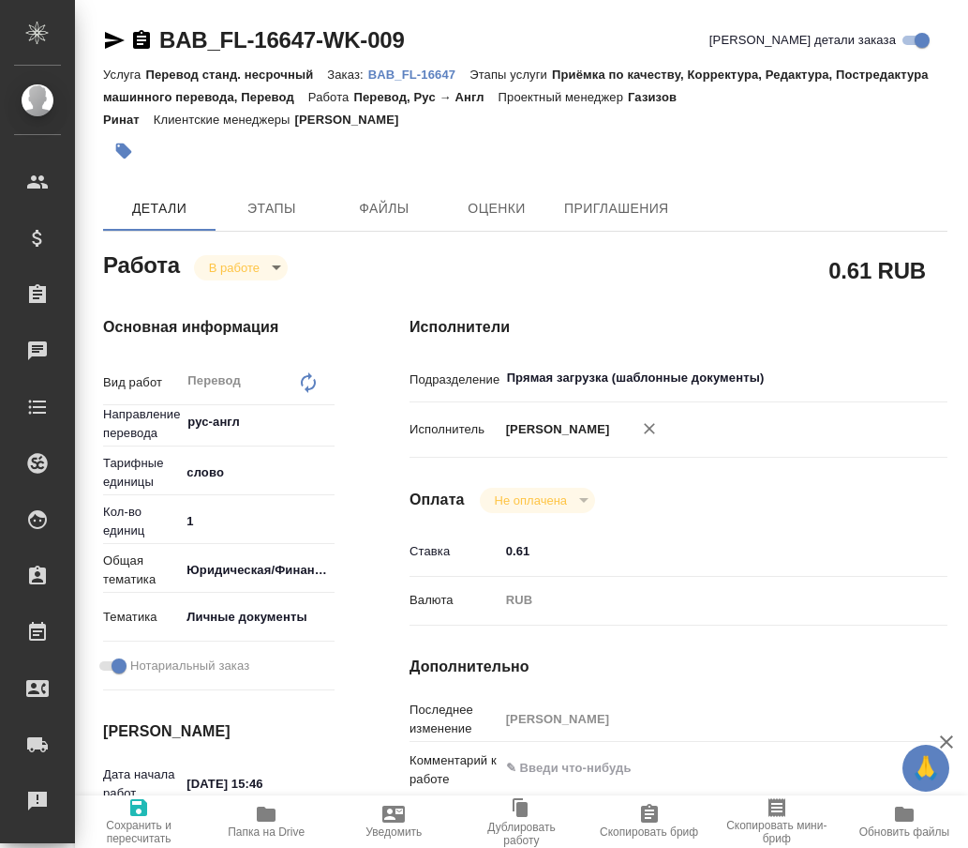
type textarea "x"
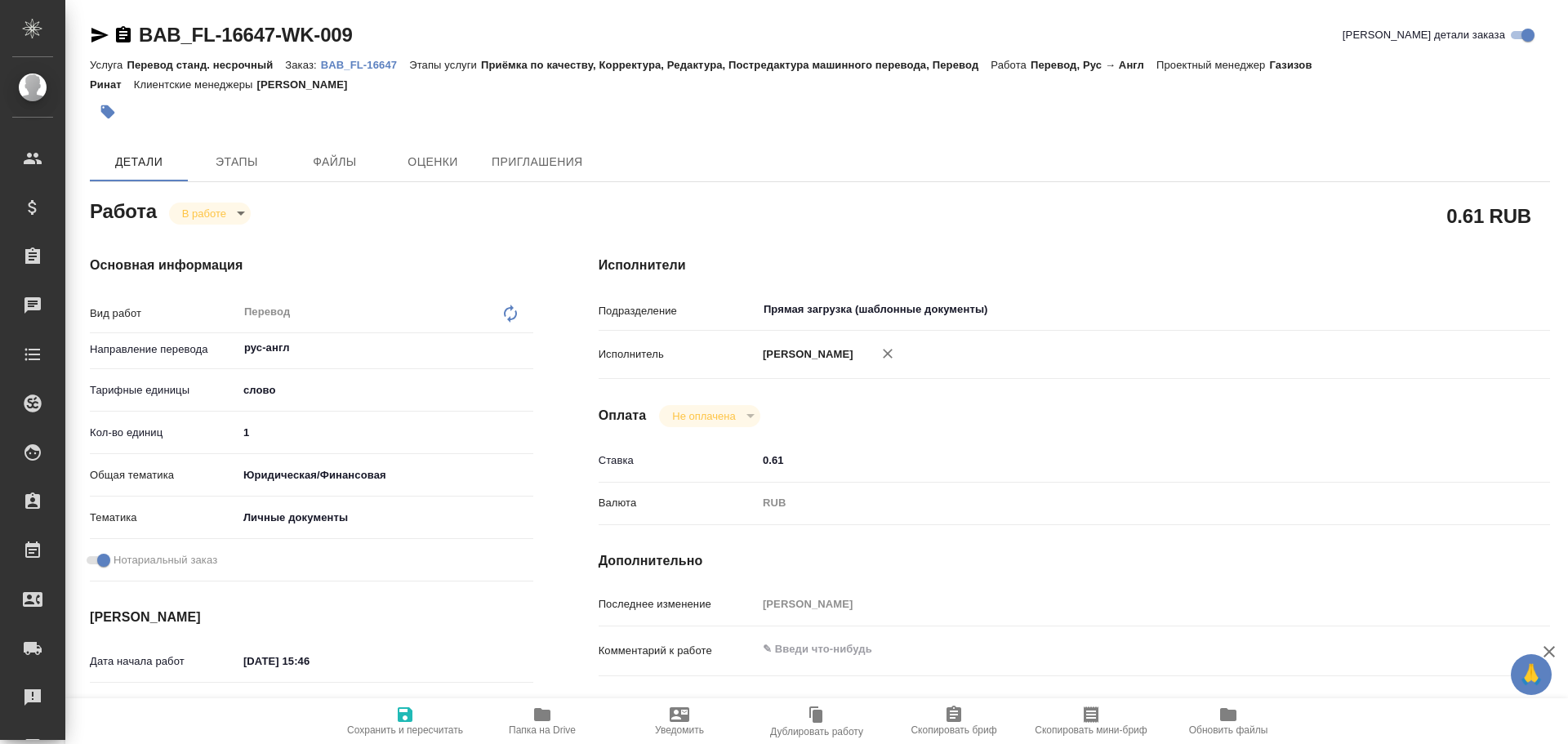
type textarea "x"
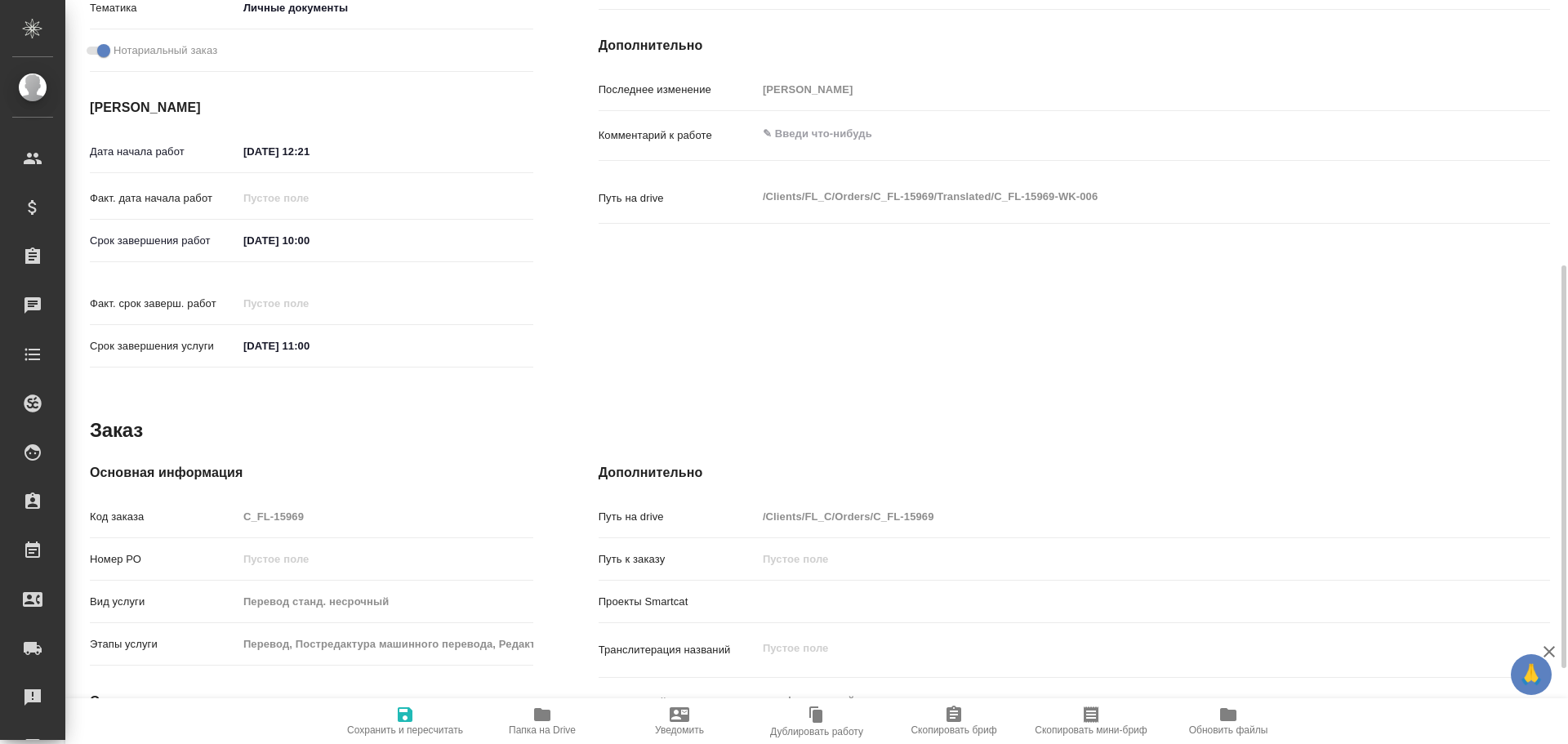
scroll to position [630, 0]
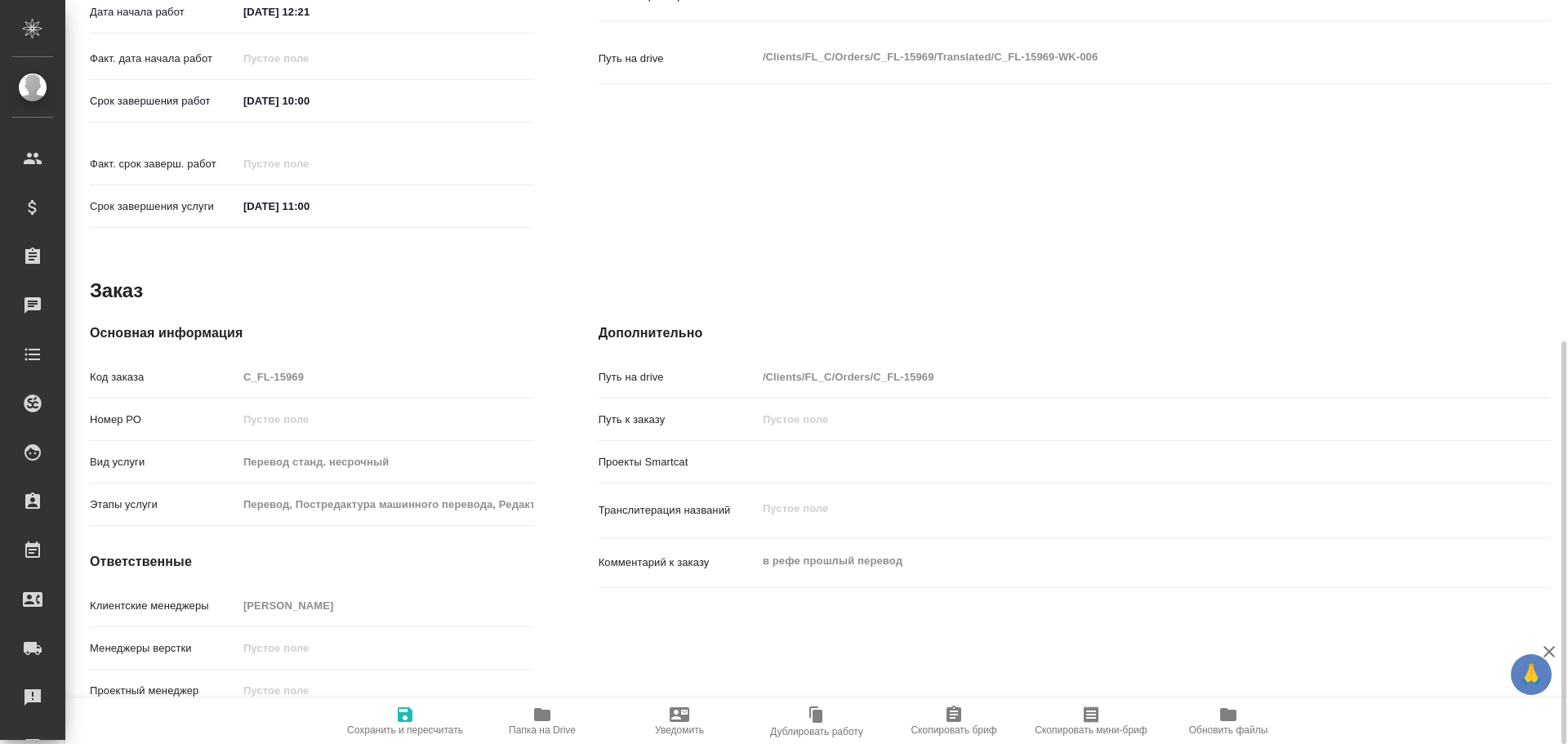
click at [546, 712] on icon "button" at bounding box center [542, 714] width 17 height 13
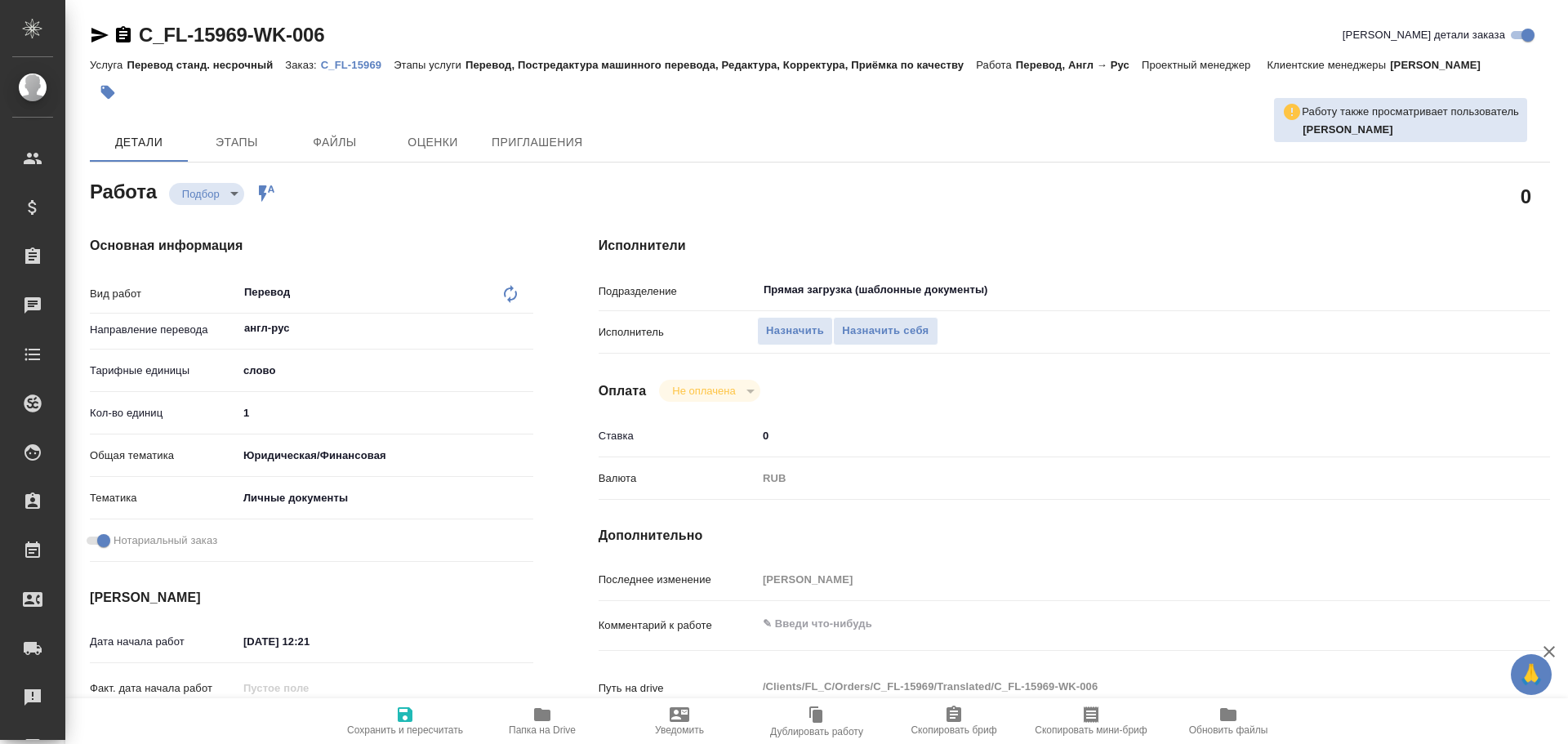
type textarea "x"
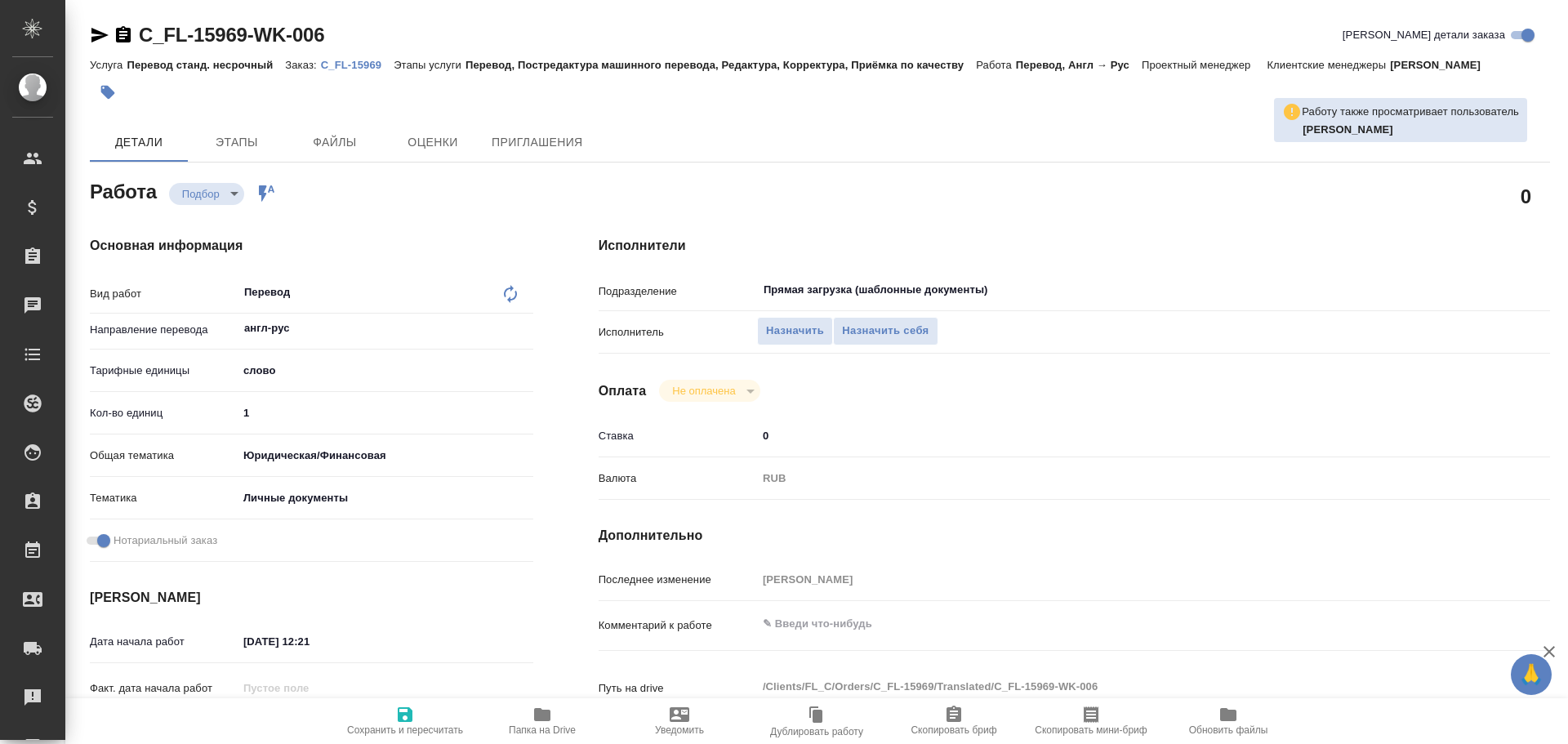
type textarea "x"
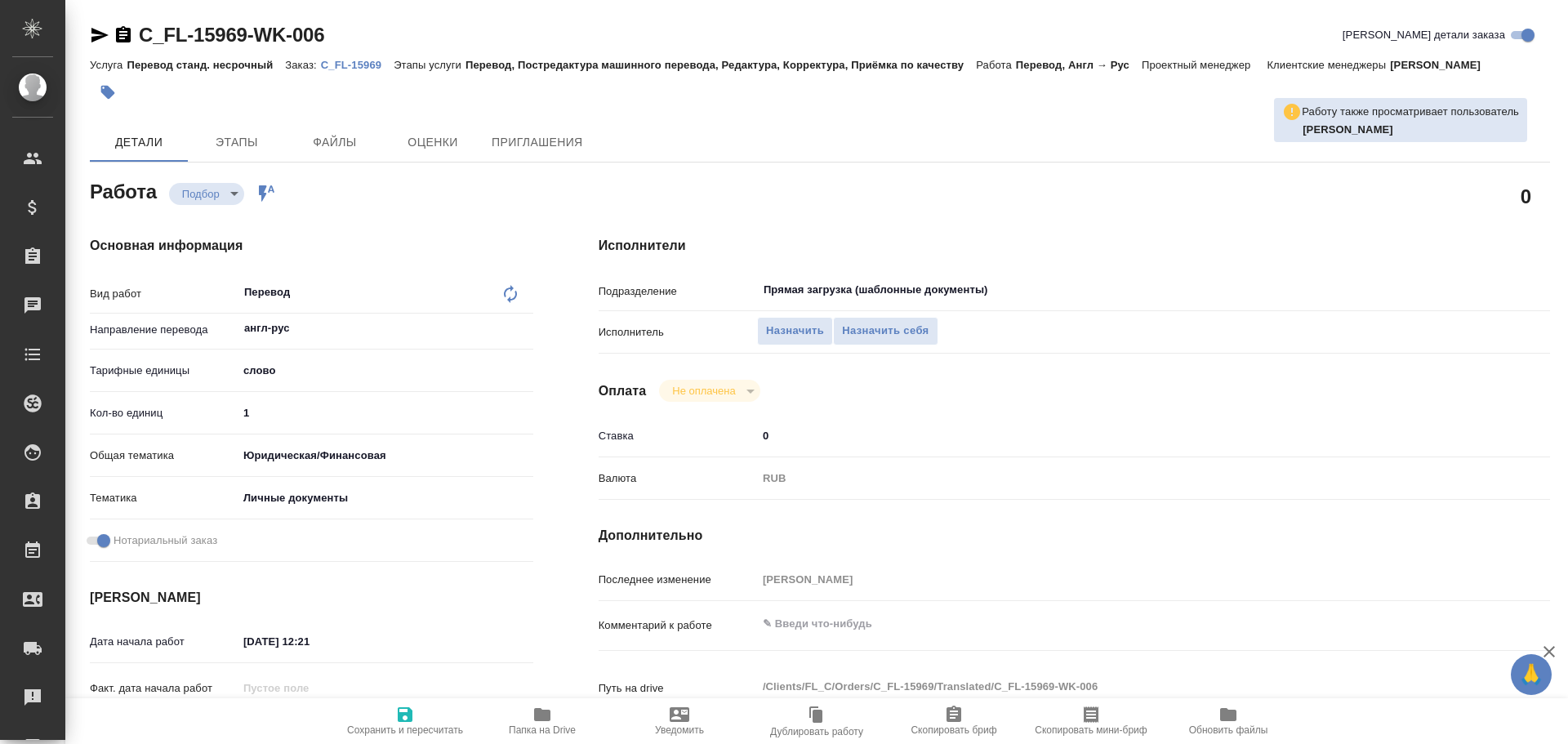
type textarea "x"
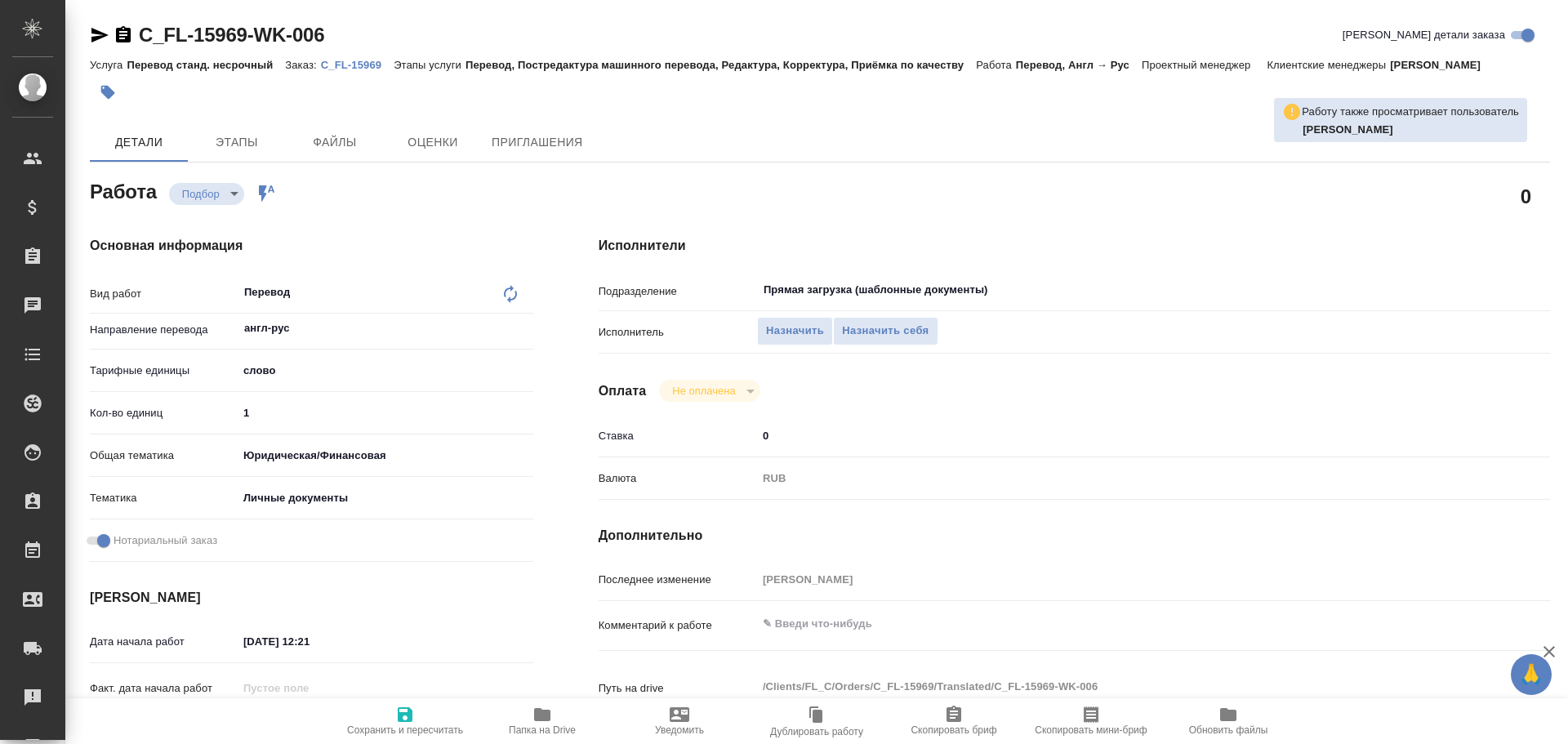
type textarea "x"
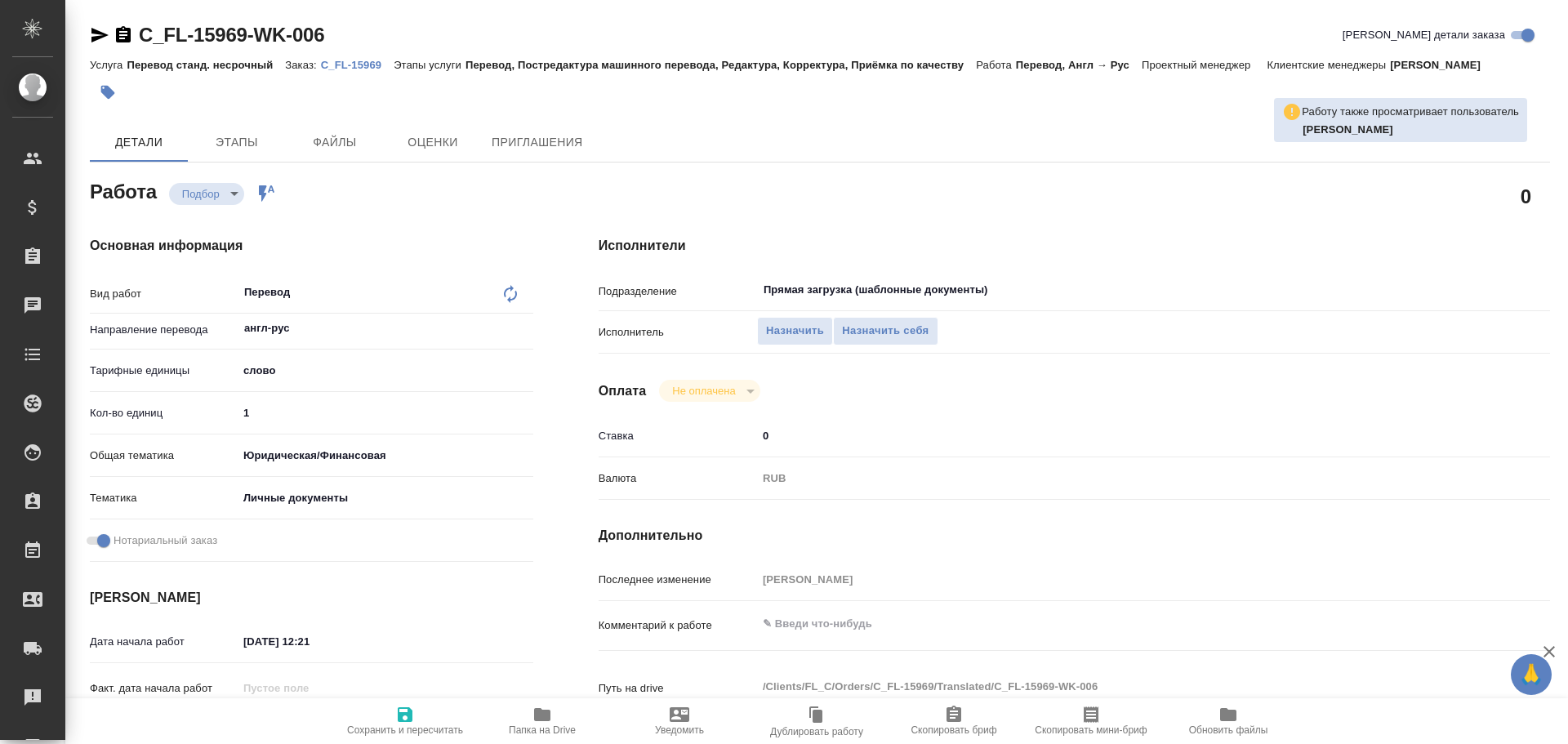
type textarea "x"
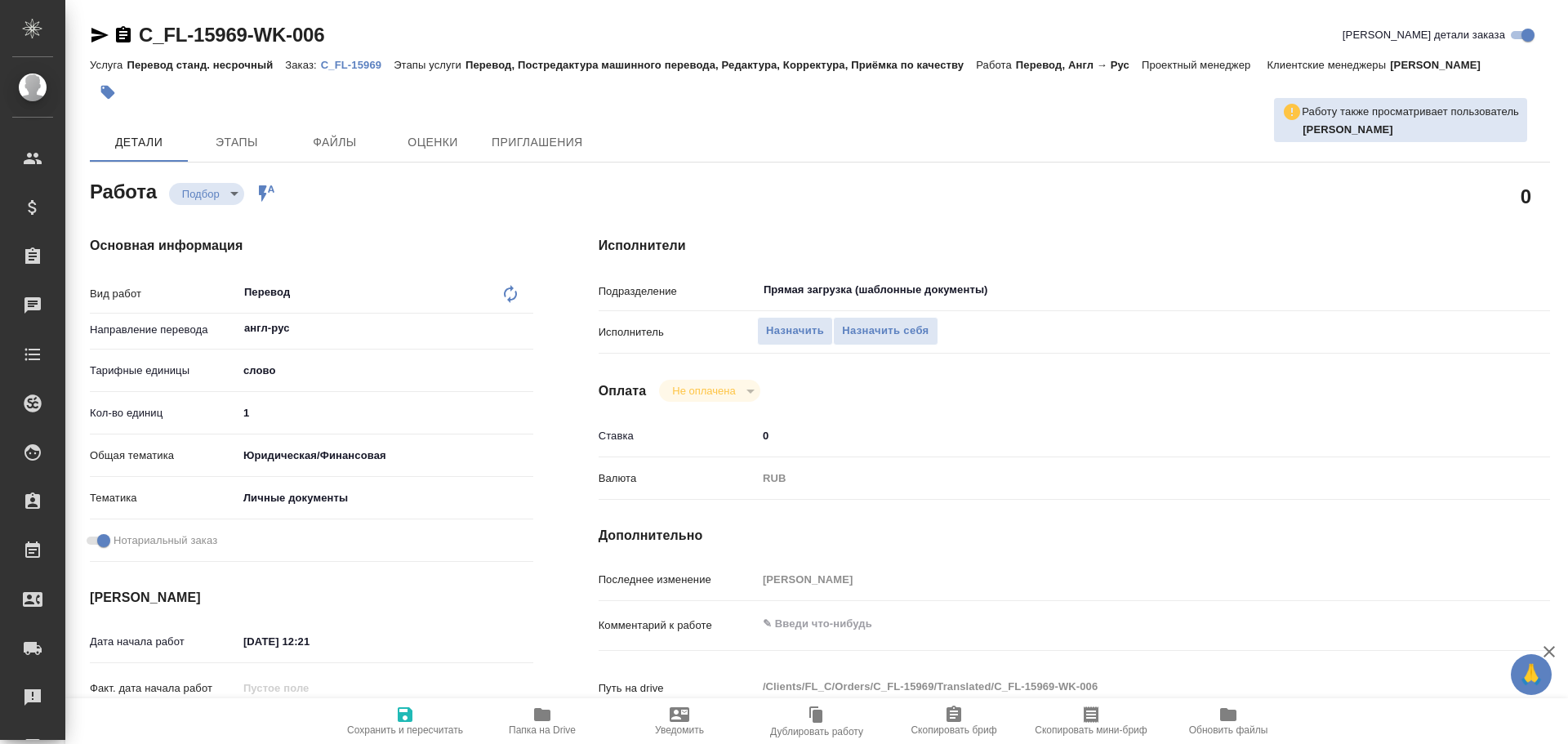
type textarea "x"
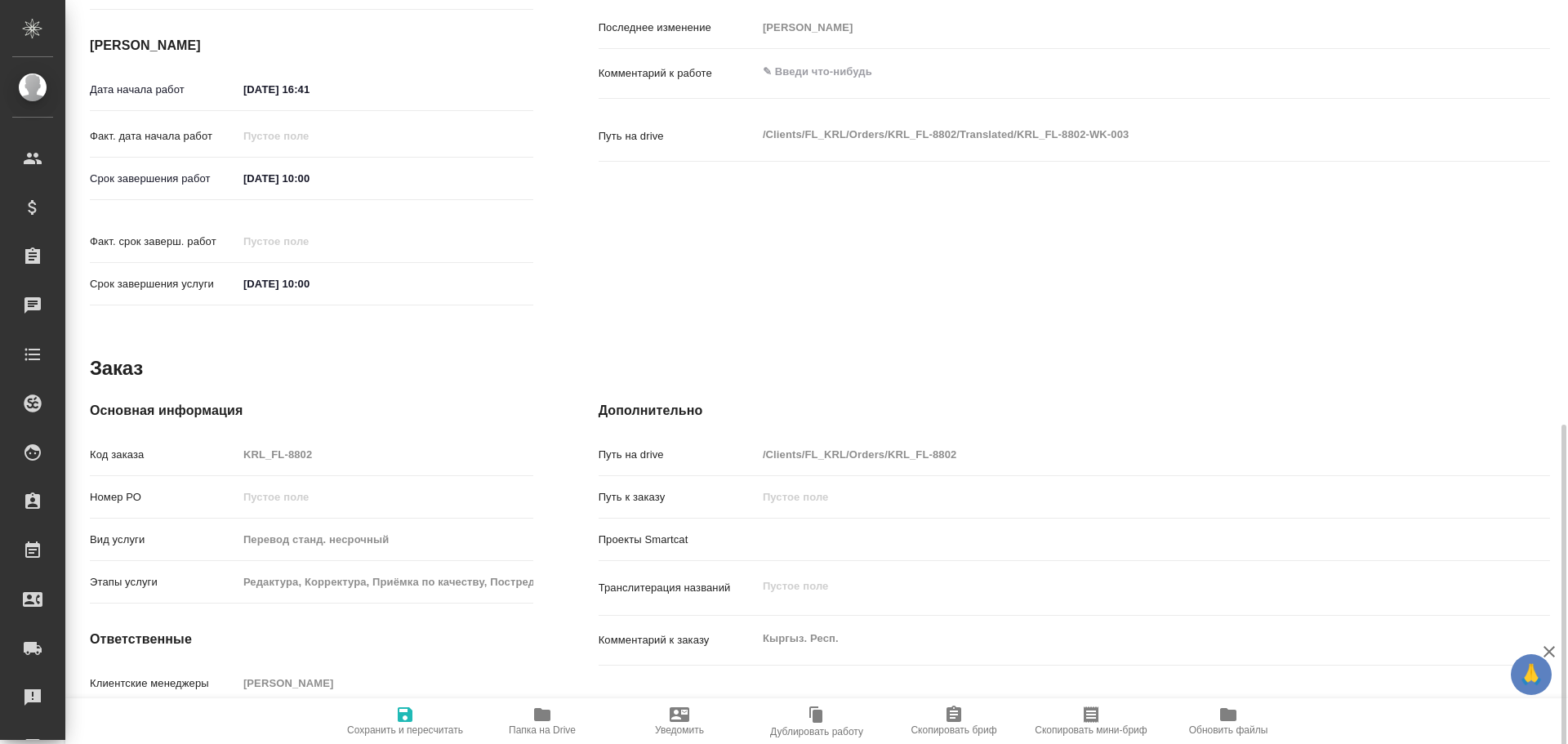
scroll to position [649, 0]
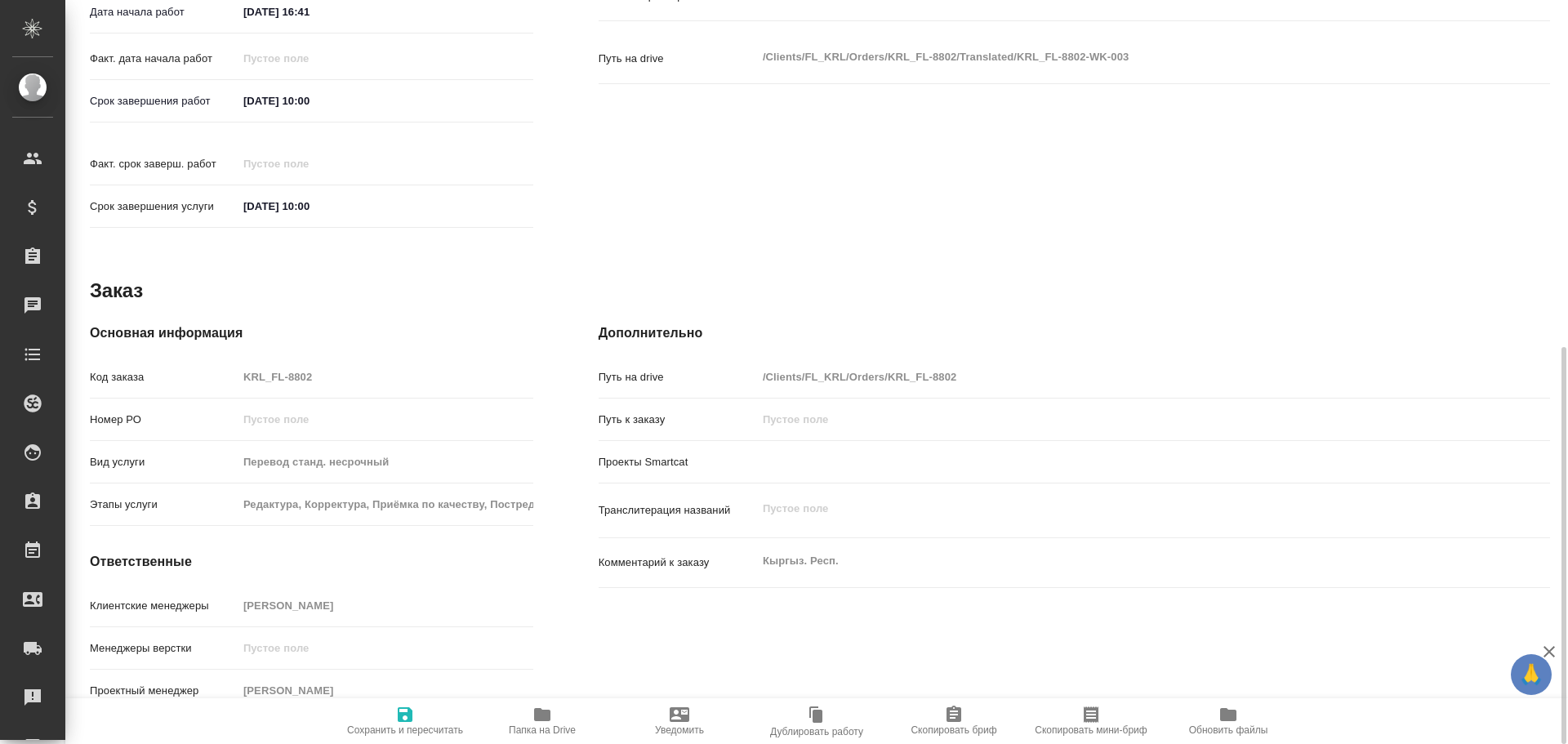
click at [541, 699] on button "Папка на Drive" at bounding box center [543, 721] width 138 height 46
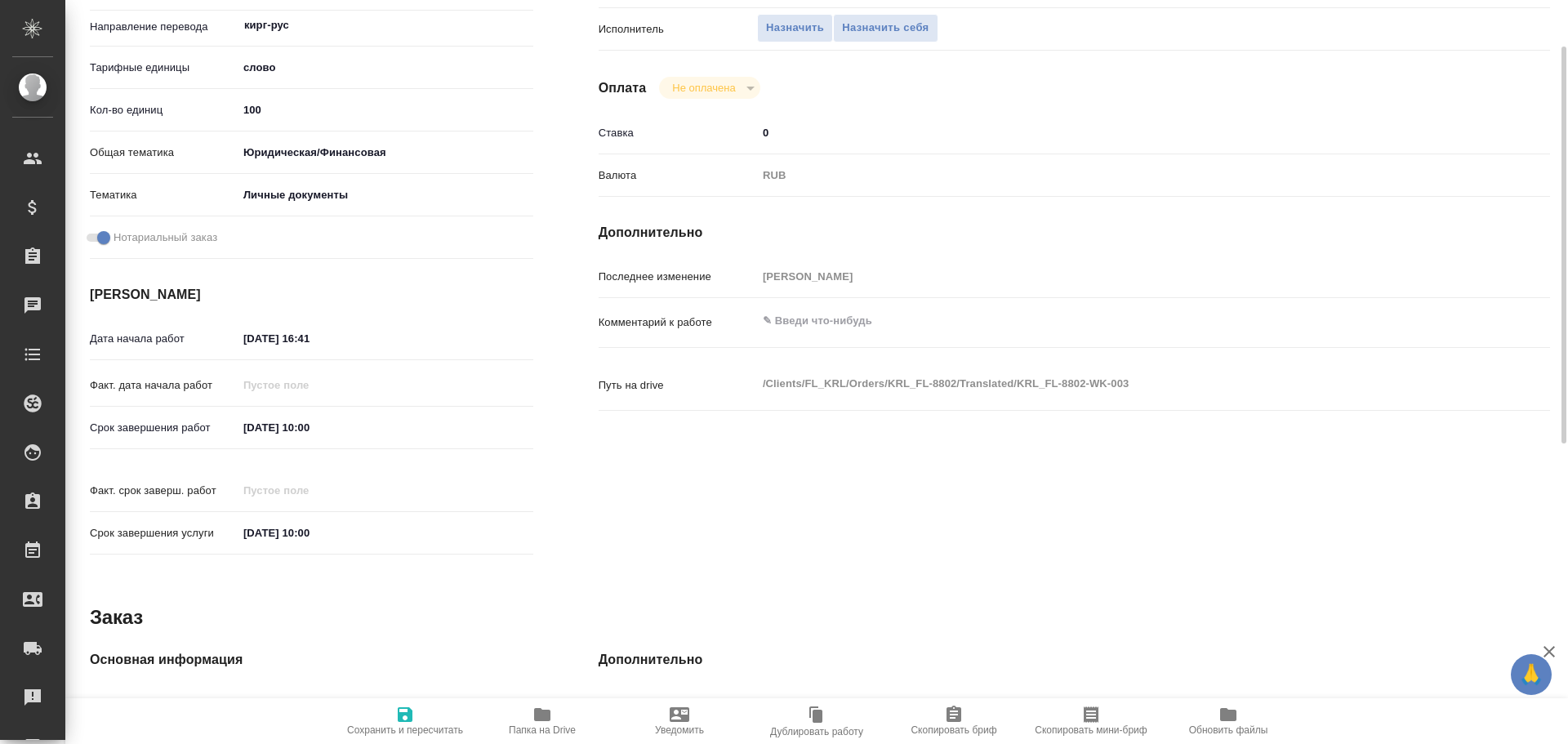
scroll to position [159, 0]
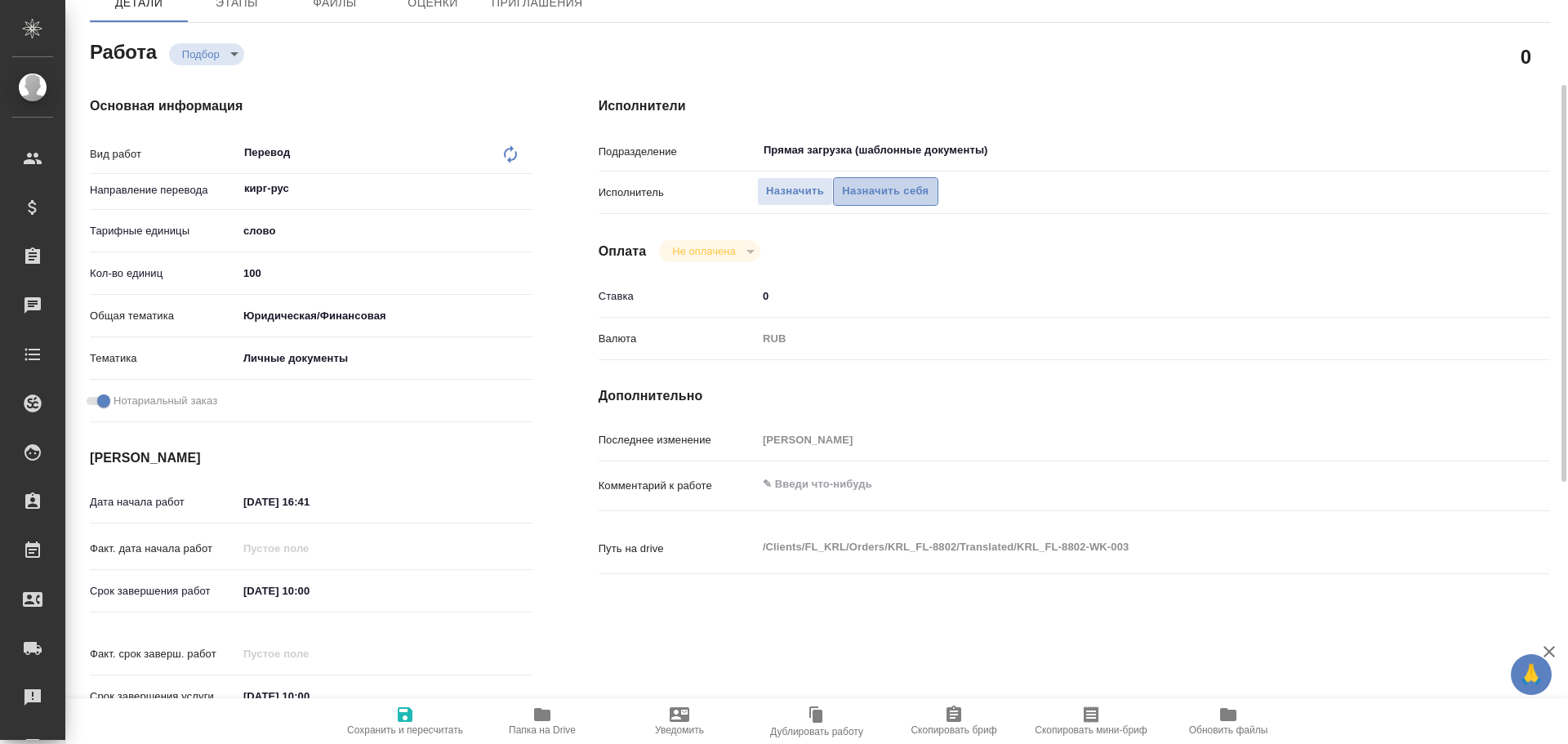
click at [861, 193] on span "Назначить себя" at bounding box center [885, 192] width 86 height 19
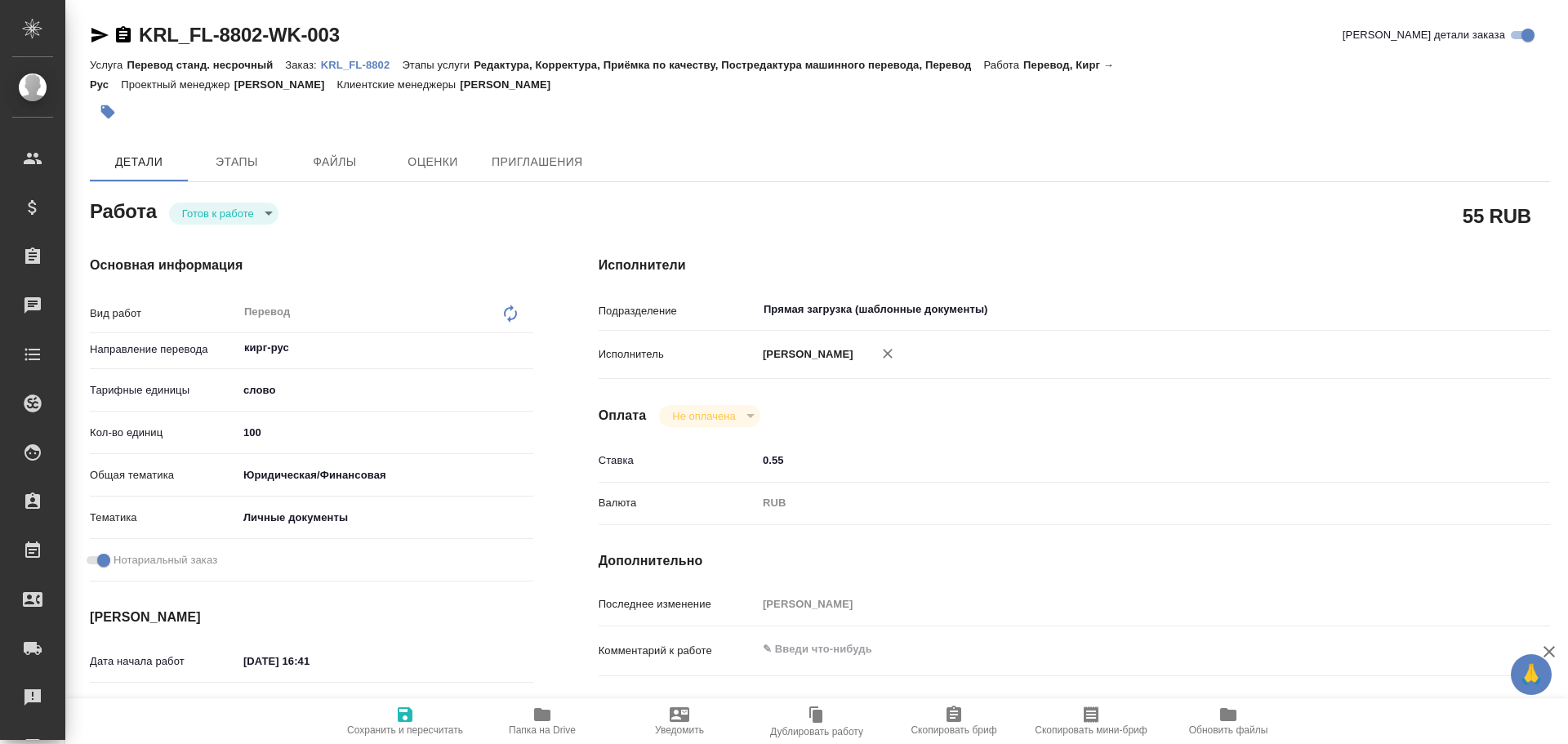
type textarea "x"
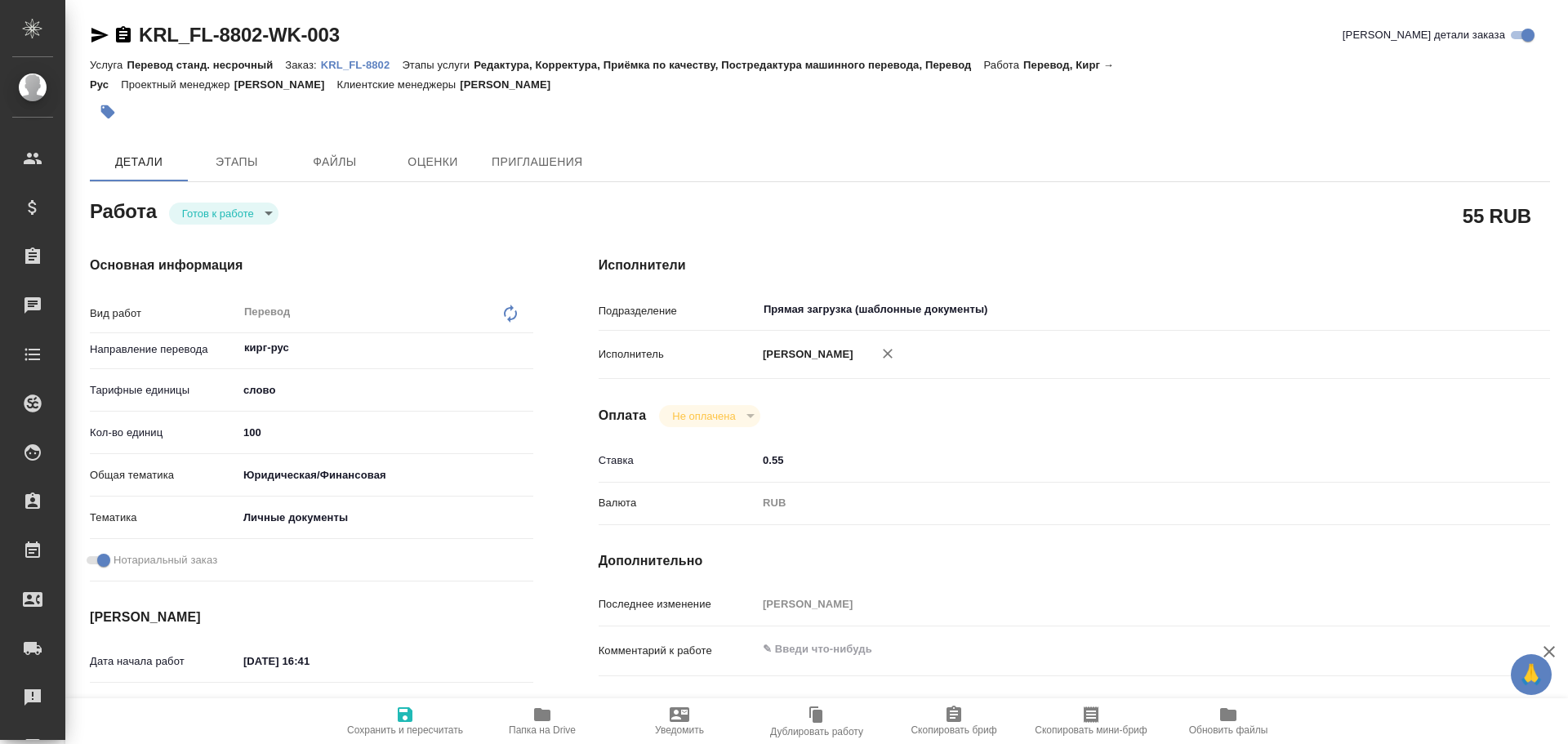
type textarea "x"
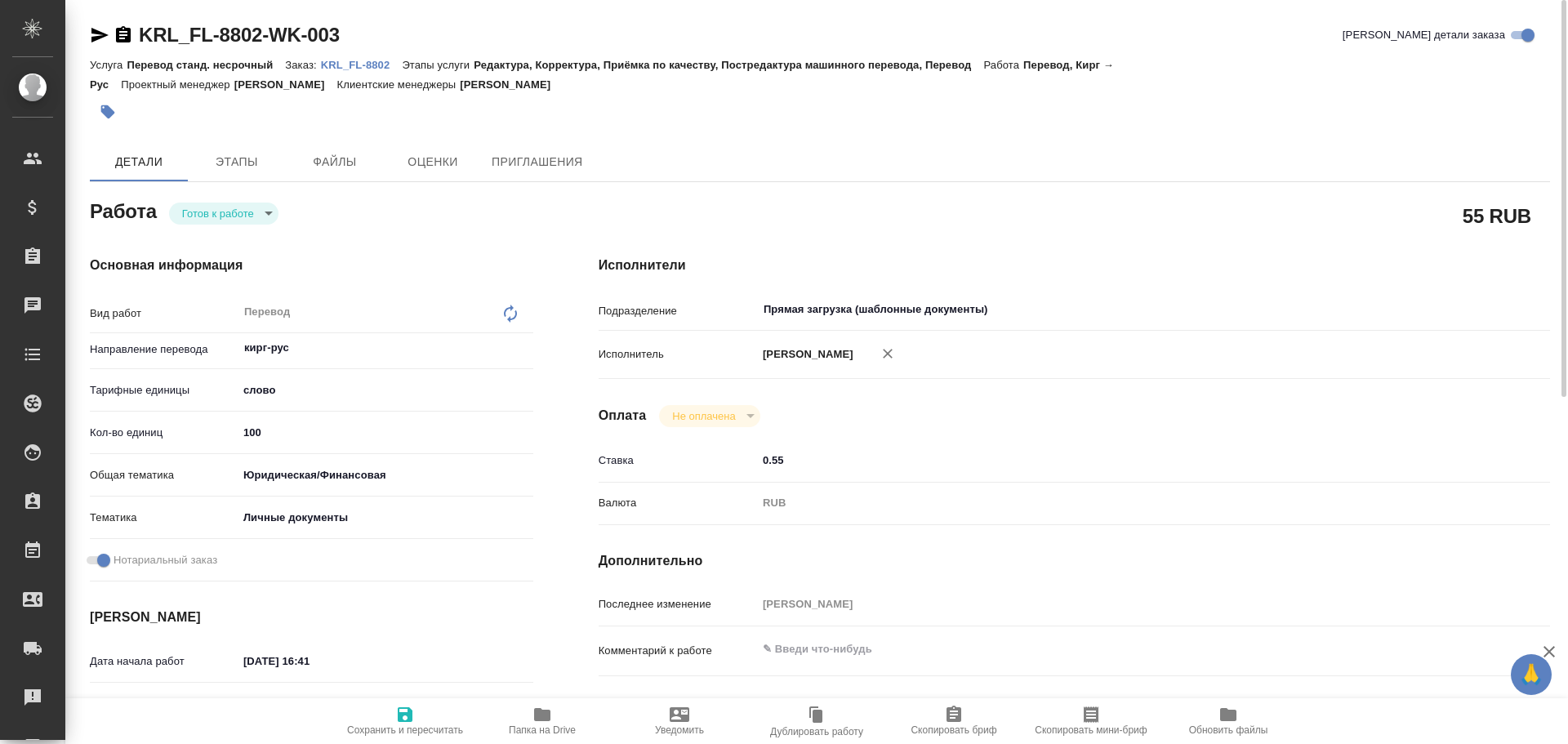
type textarea "x"
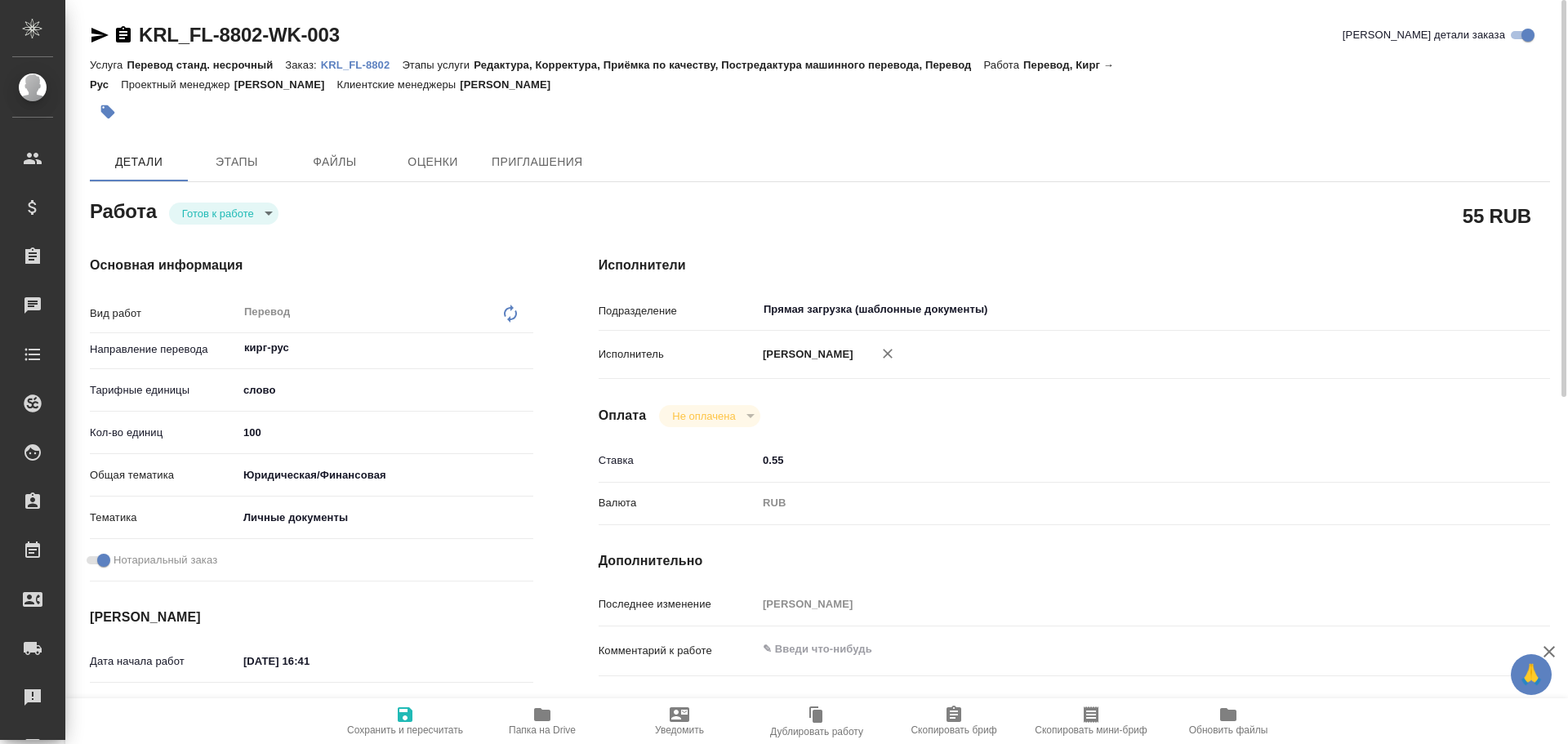
type textarea "x"
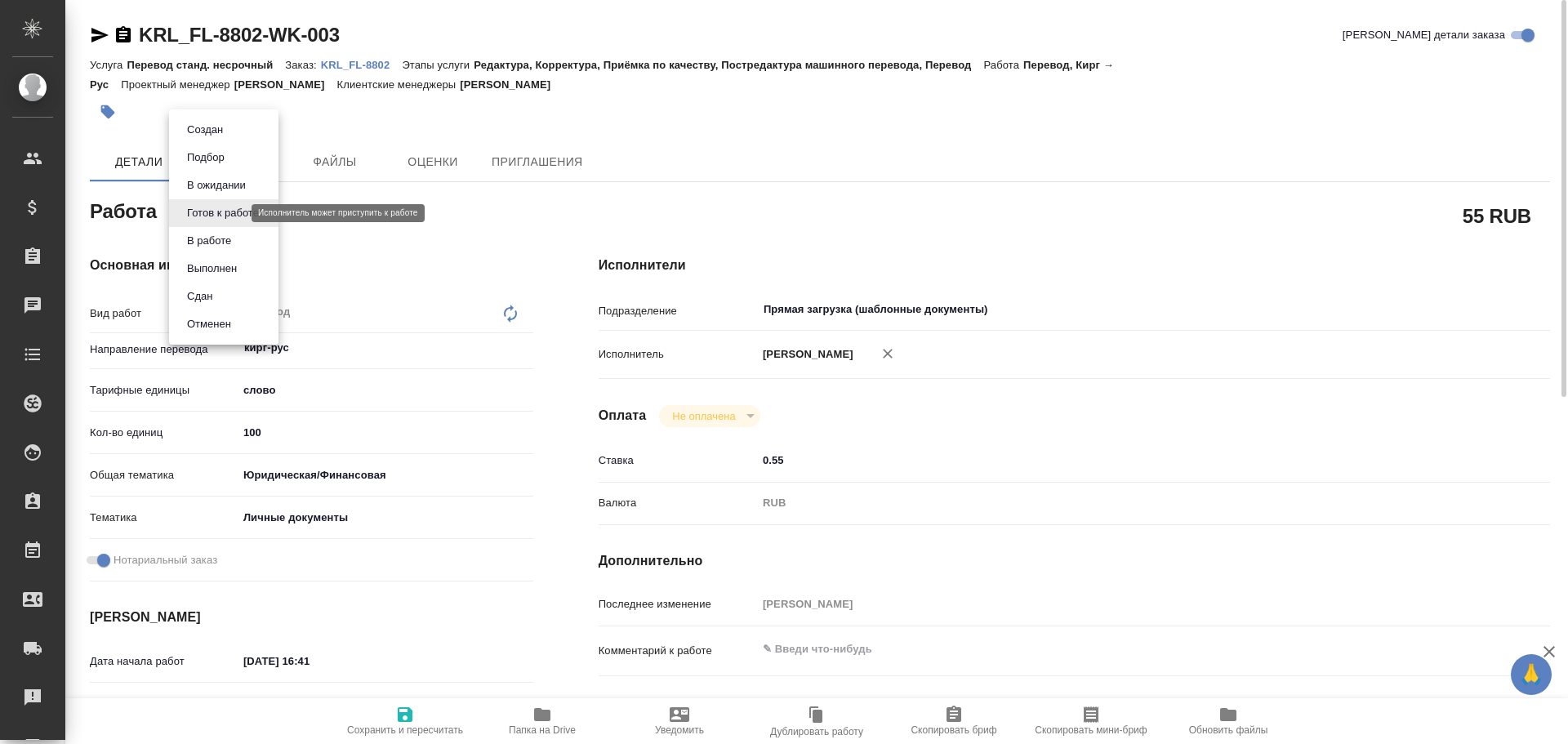
click at [213, 213] on body "🙏 .cls-1 fill:#fff; AWATERA Gusev Alexandr Клиенты Спецификации Заказы Чаты Tod…" at bounding box center [784, 372] width 1568 height 744
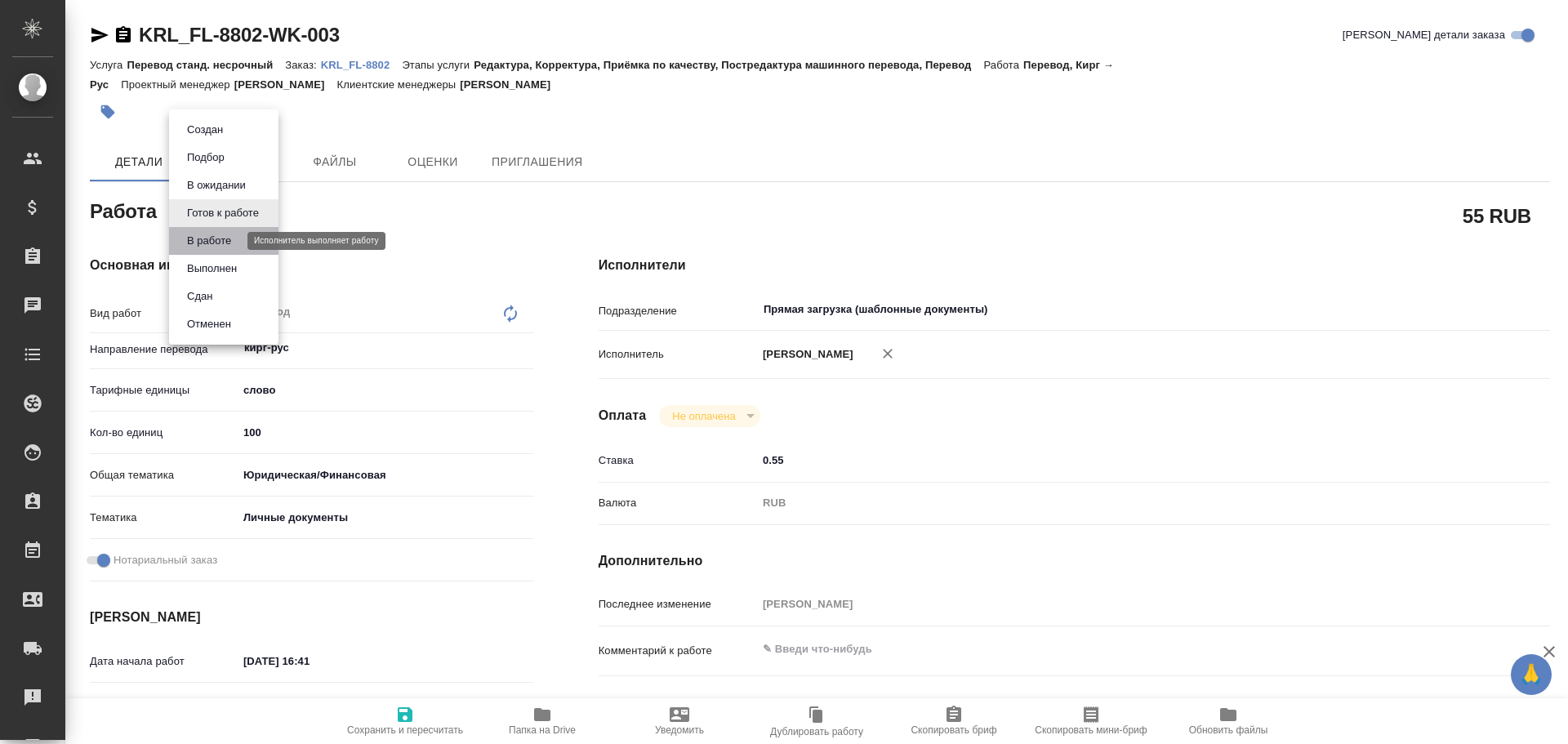
click at [209, 238] on button "В работе" at bounding box center [209, 240] width 54 height 18
type textarea "x"
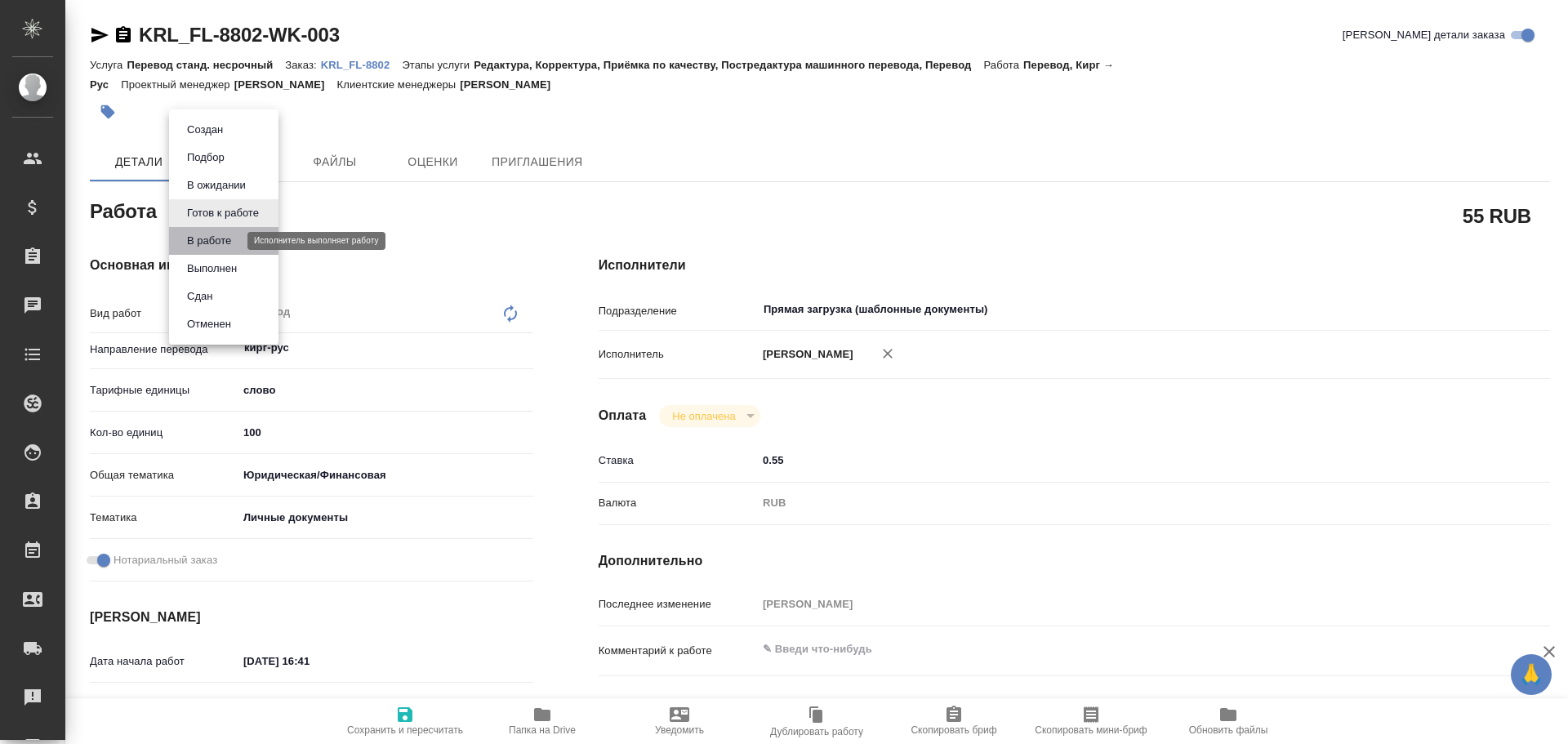
type textarea "x"
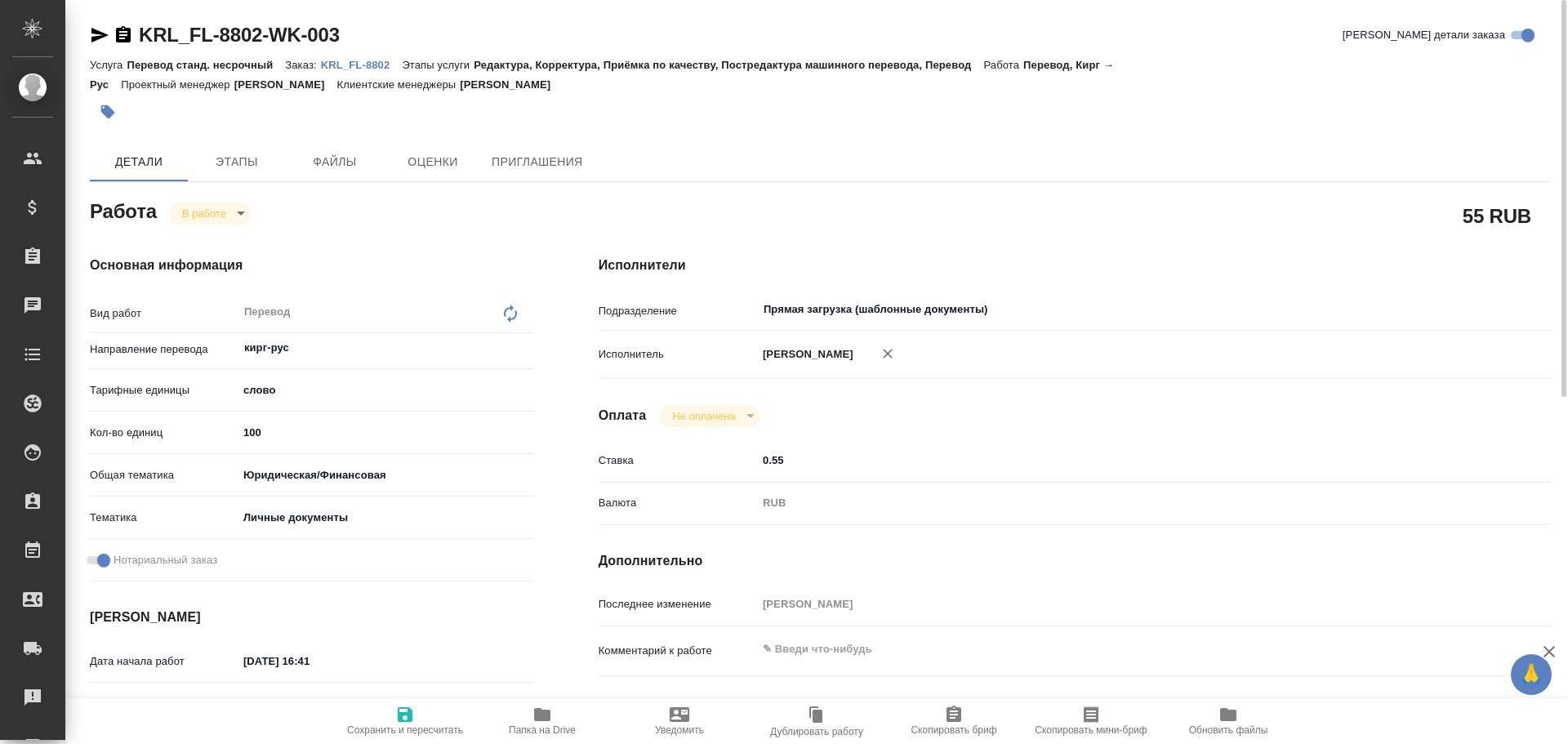
type textarea "x"
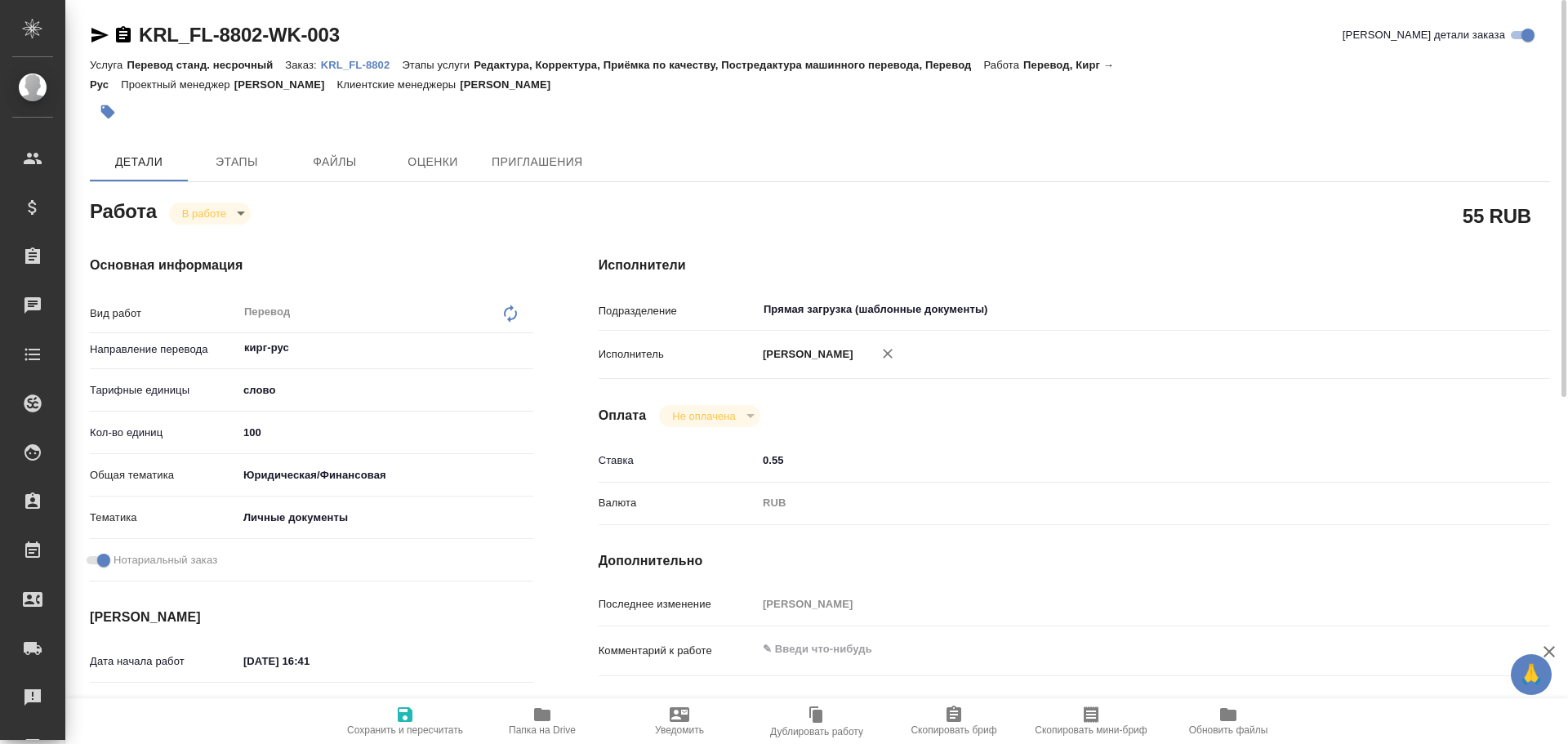
type textarea "x"
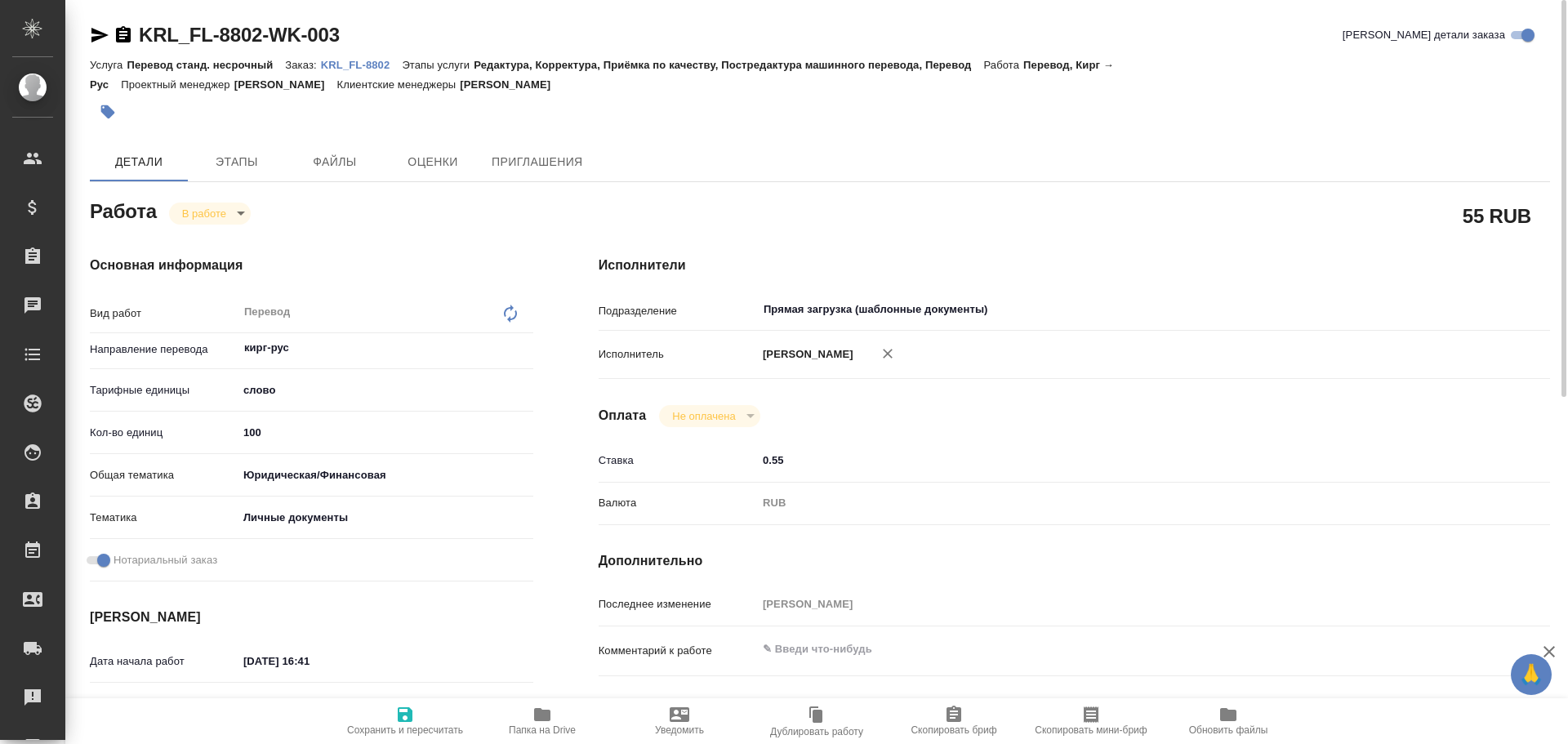
type textarea "x"
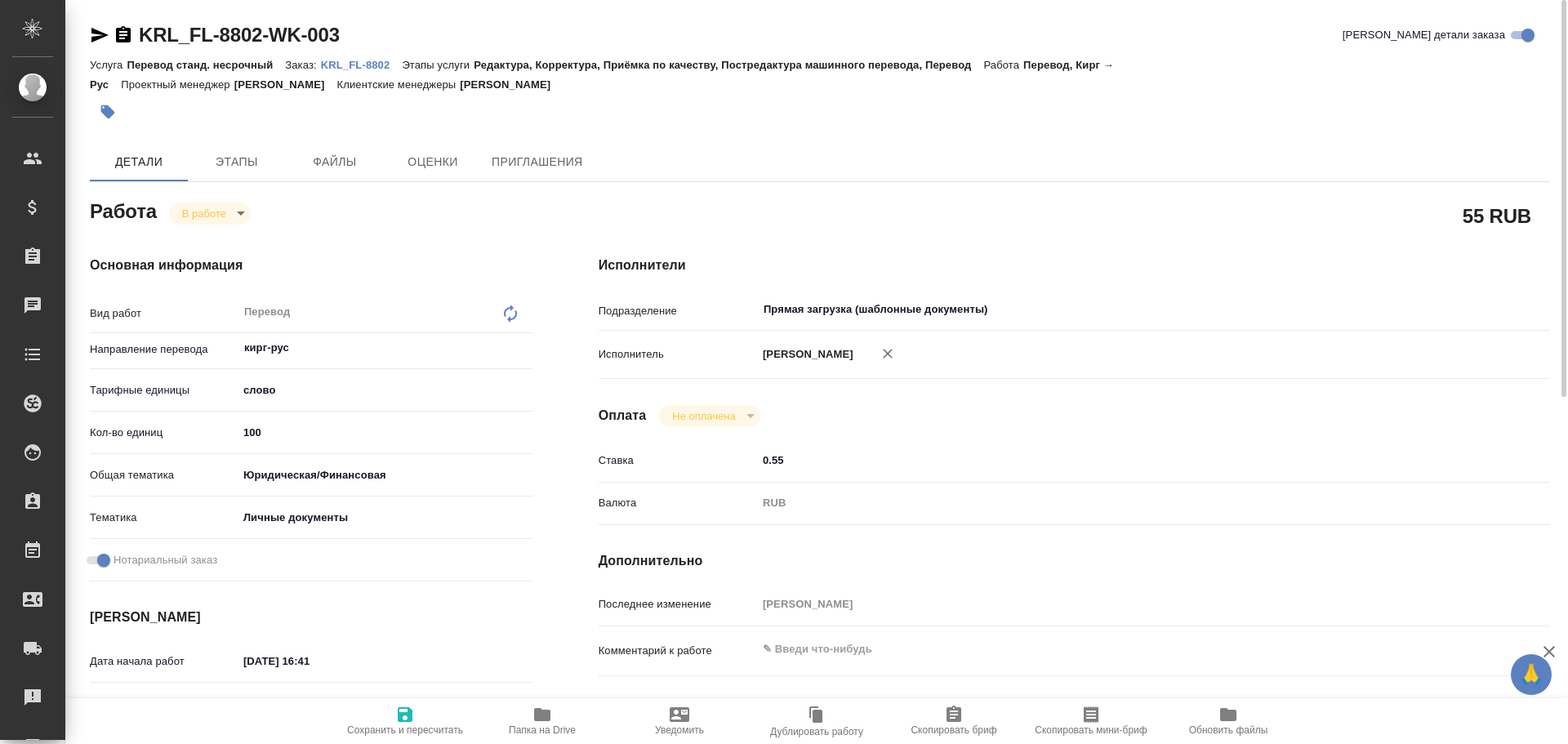
type textarea "x"
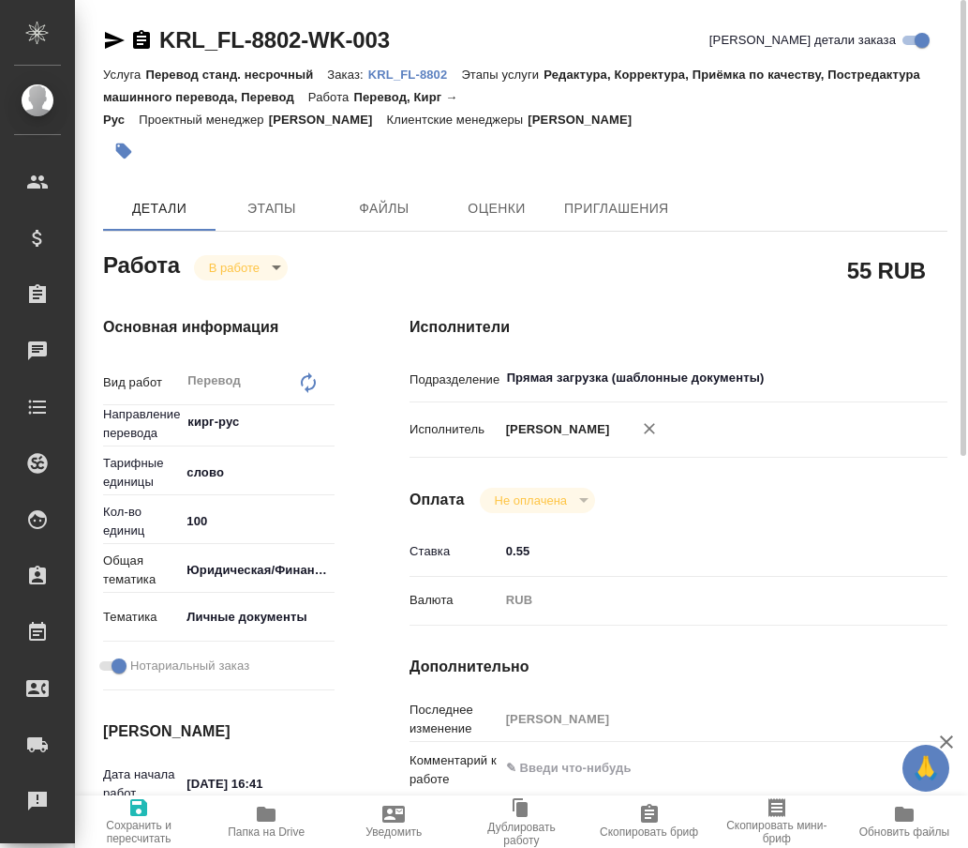
type textarea "x"
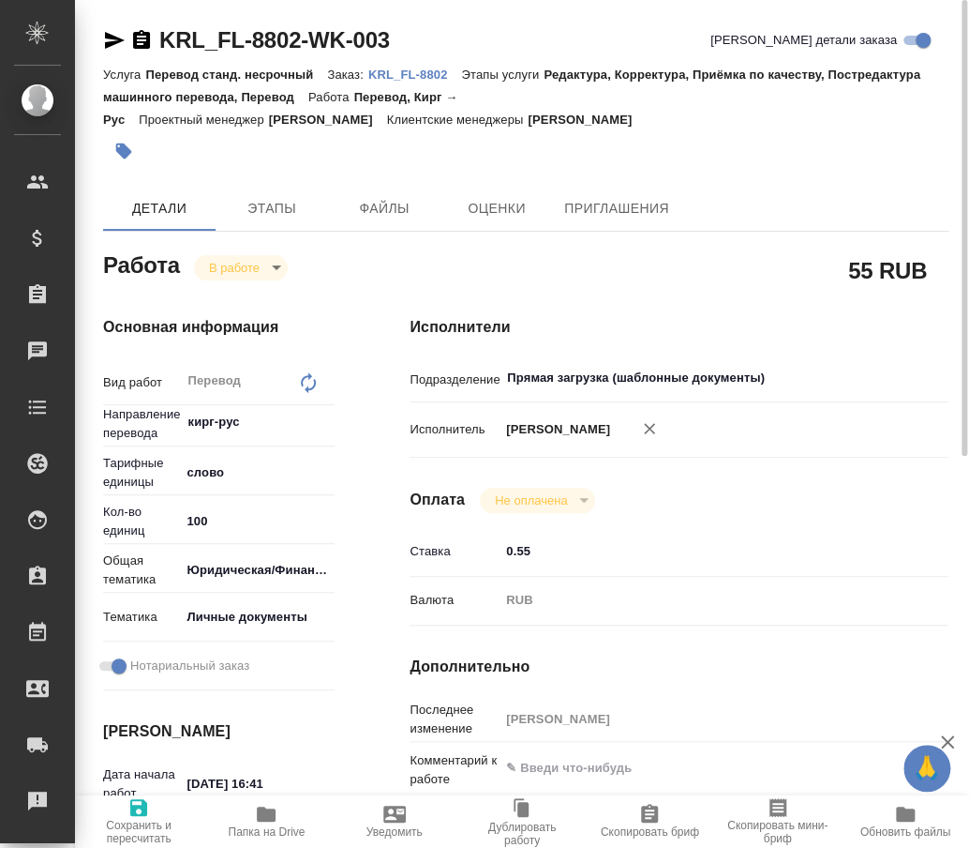
type textarea "x"
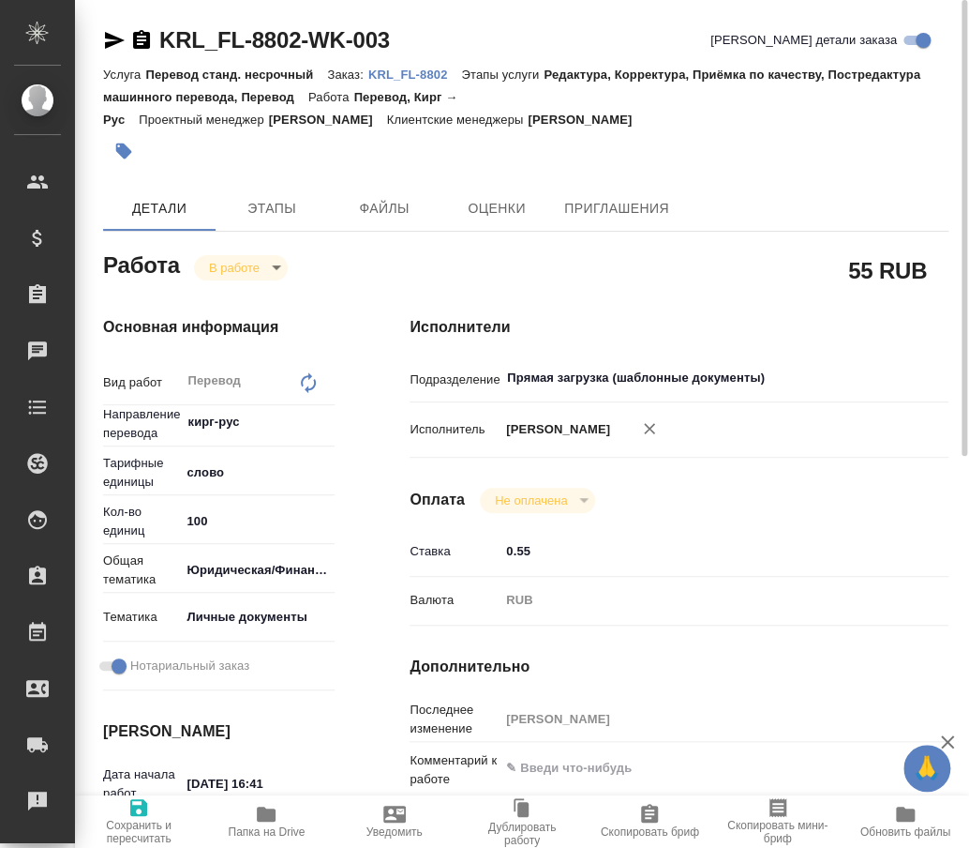
type textarea "x"
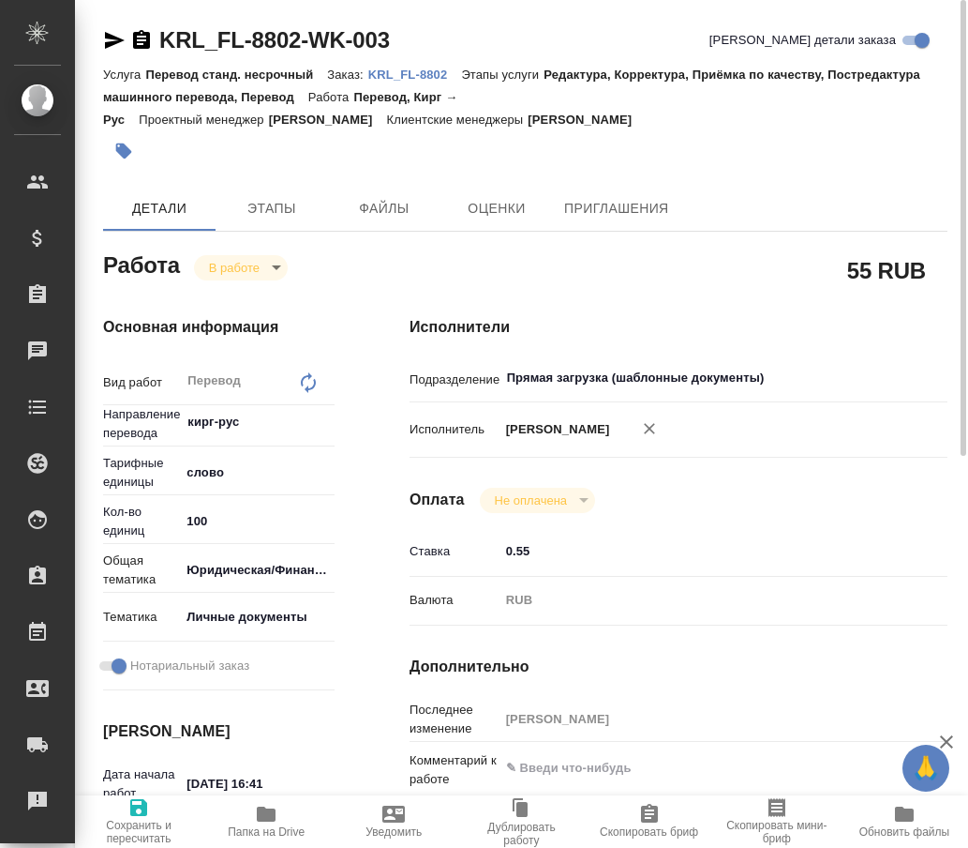
type textarea "x"
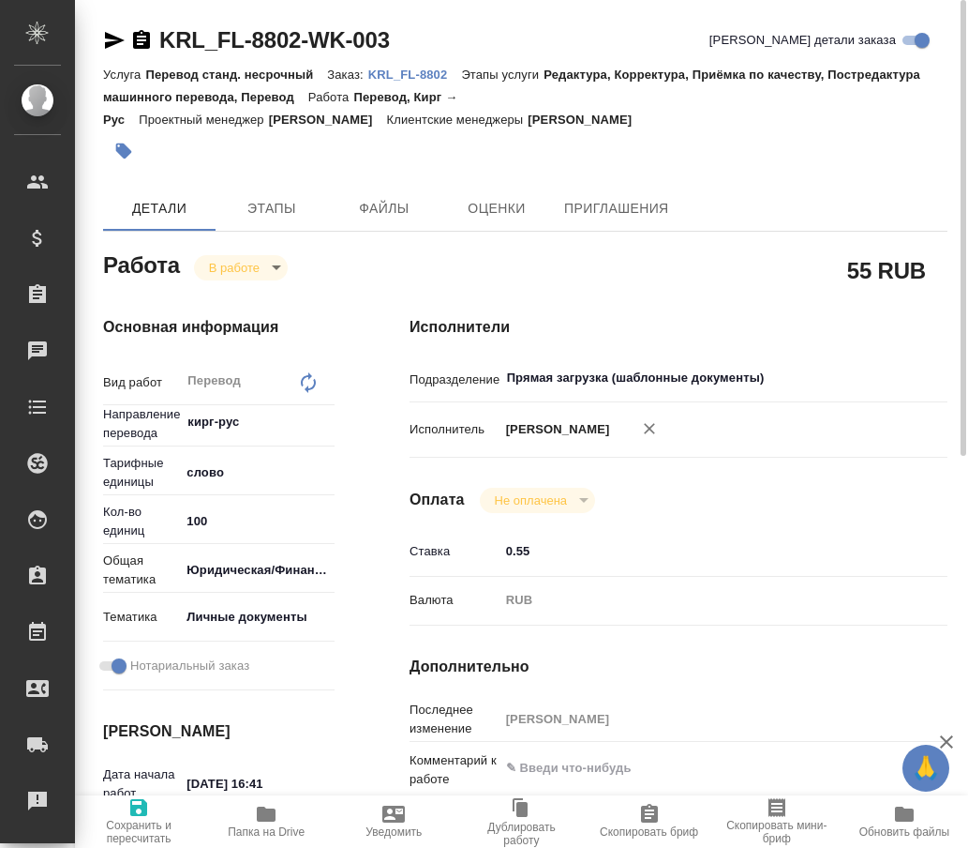
type textarea "x"
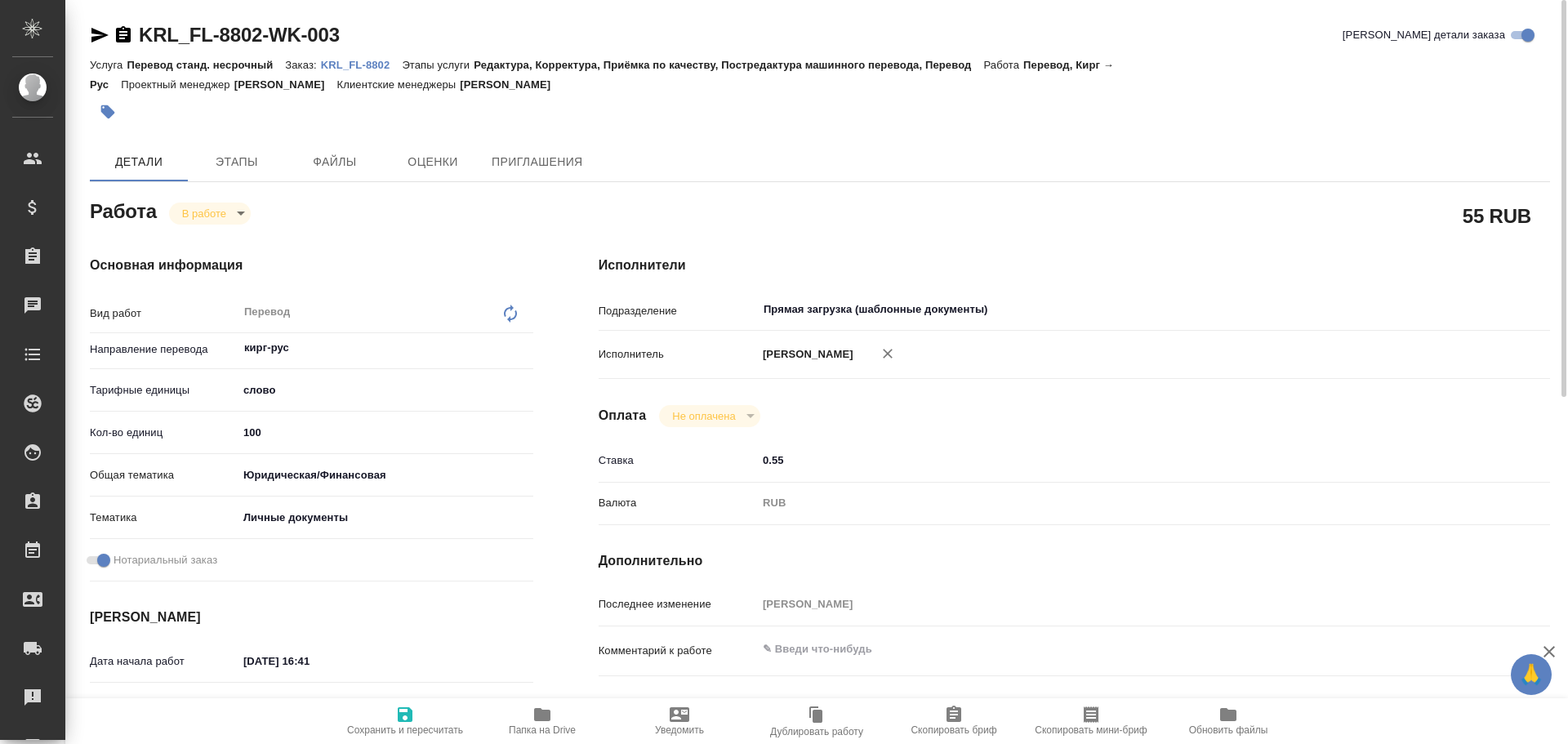
type textarea "x"
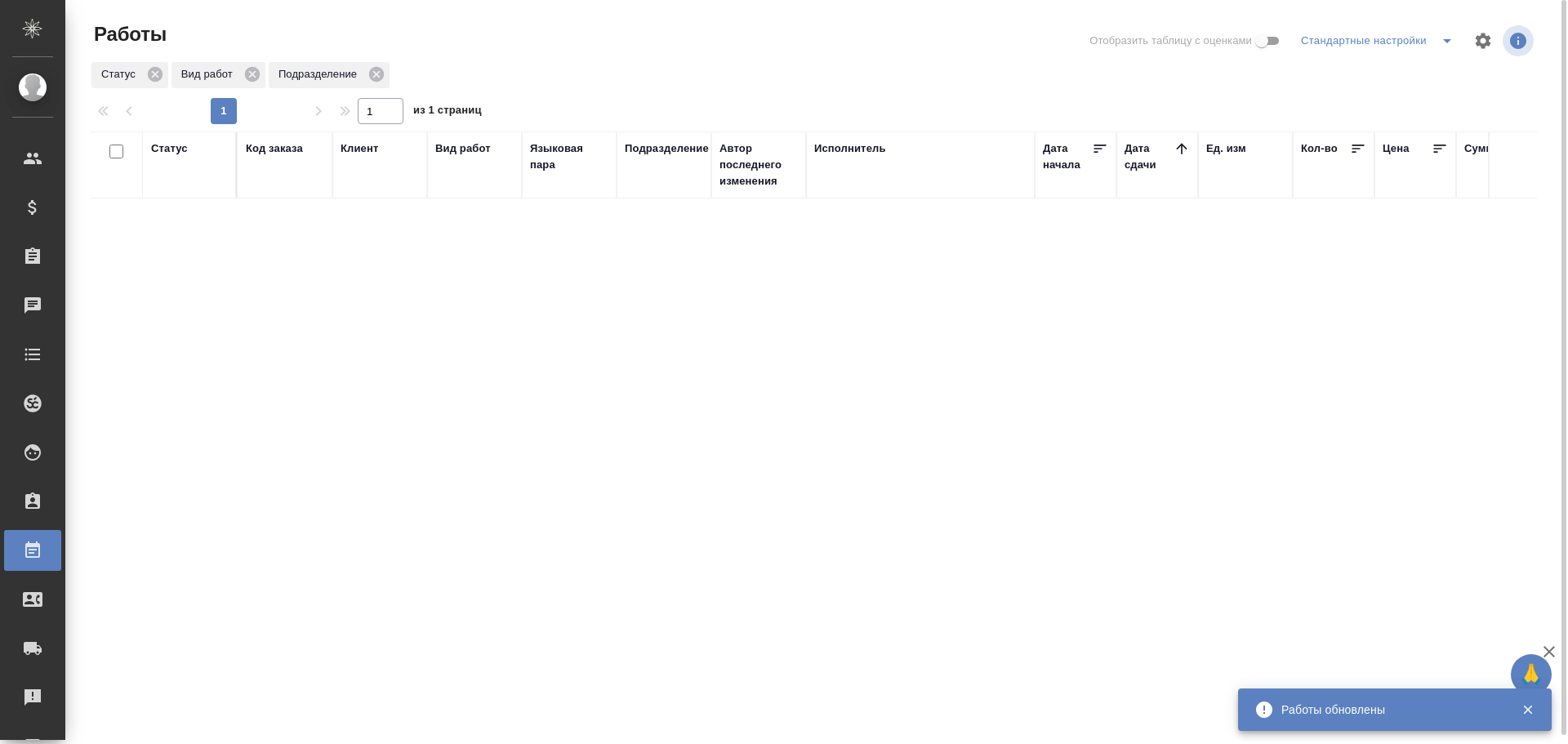
click at [1437, 38] on icon "split button" at bounding box center [1447, 41] width 20 height 20
click at [1390, 70] on li "Мои, в работе" at bounding box center [1380, 73] width 166 height 26
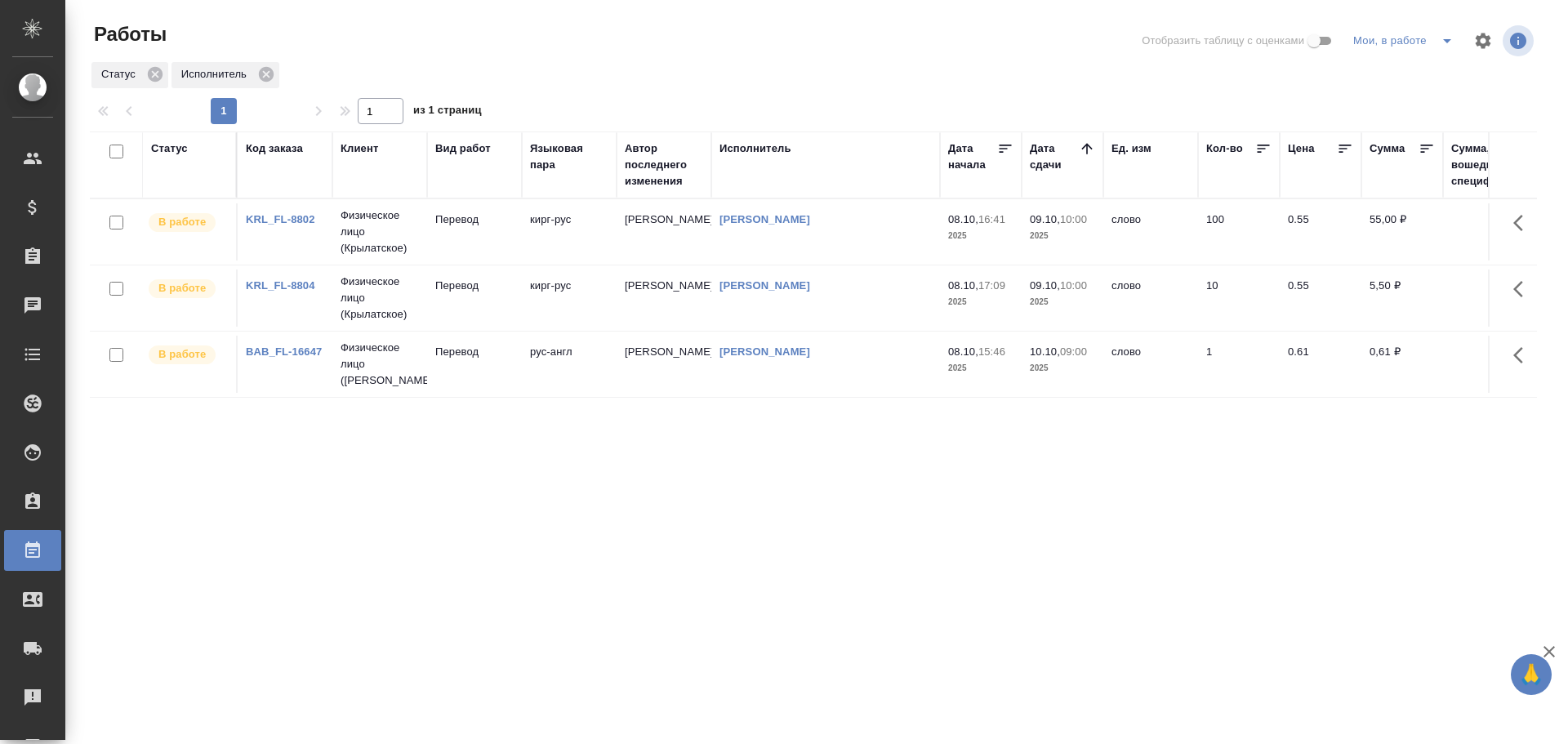
click at [698, 241] on td "[PERSON_NAME]" at bounding box center [664, 232] width 95 height 57
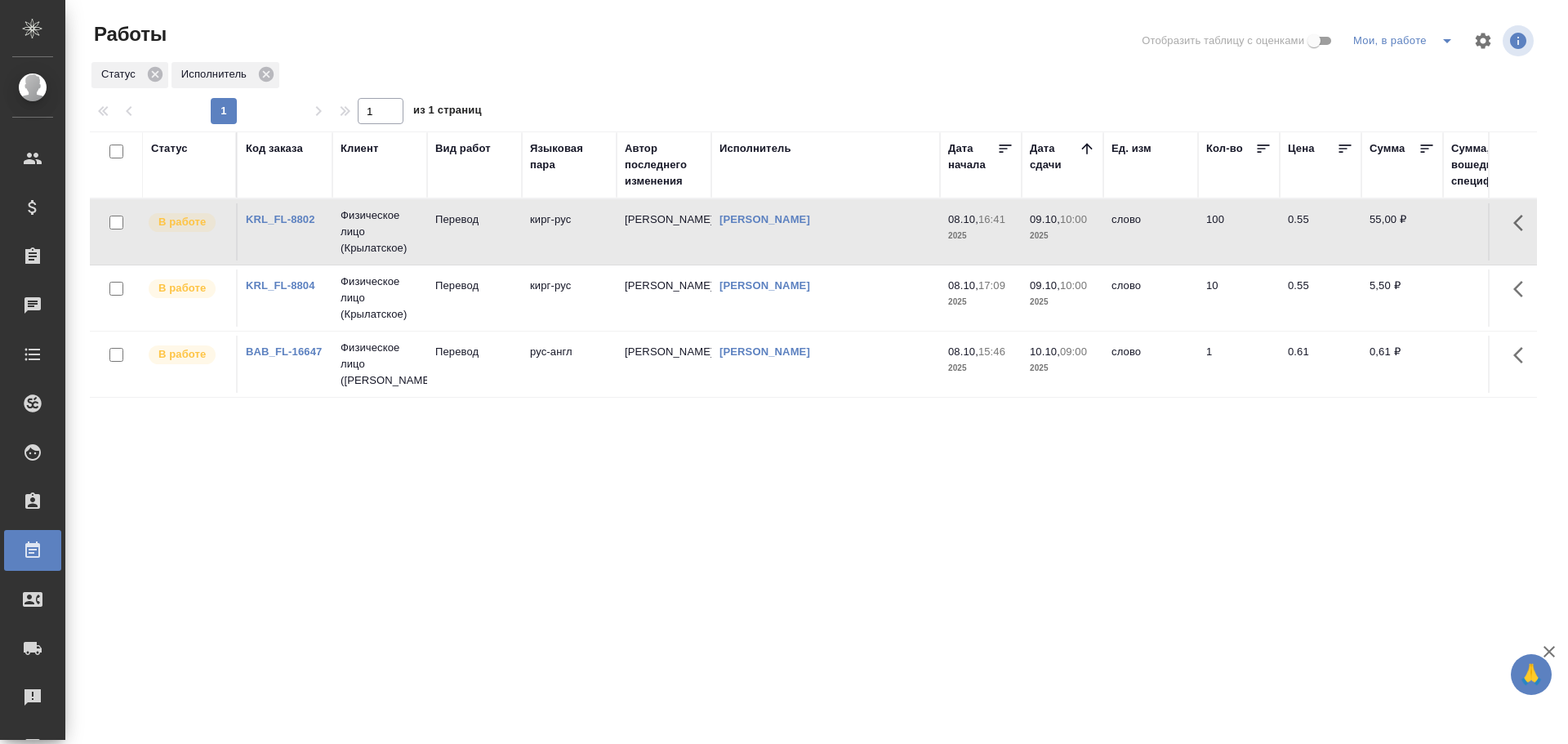
click at [698, 241] on td "[PERSON_NAME]" at bounding box center [664, 232] width 95 height 57
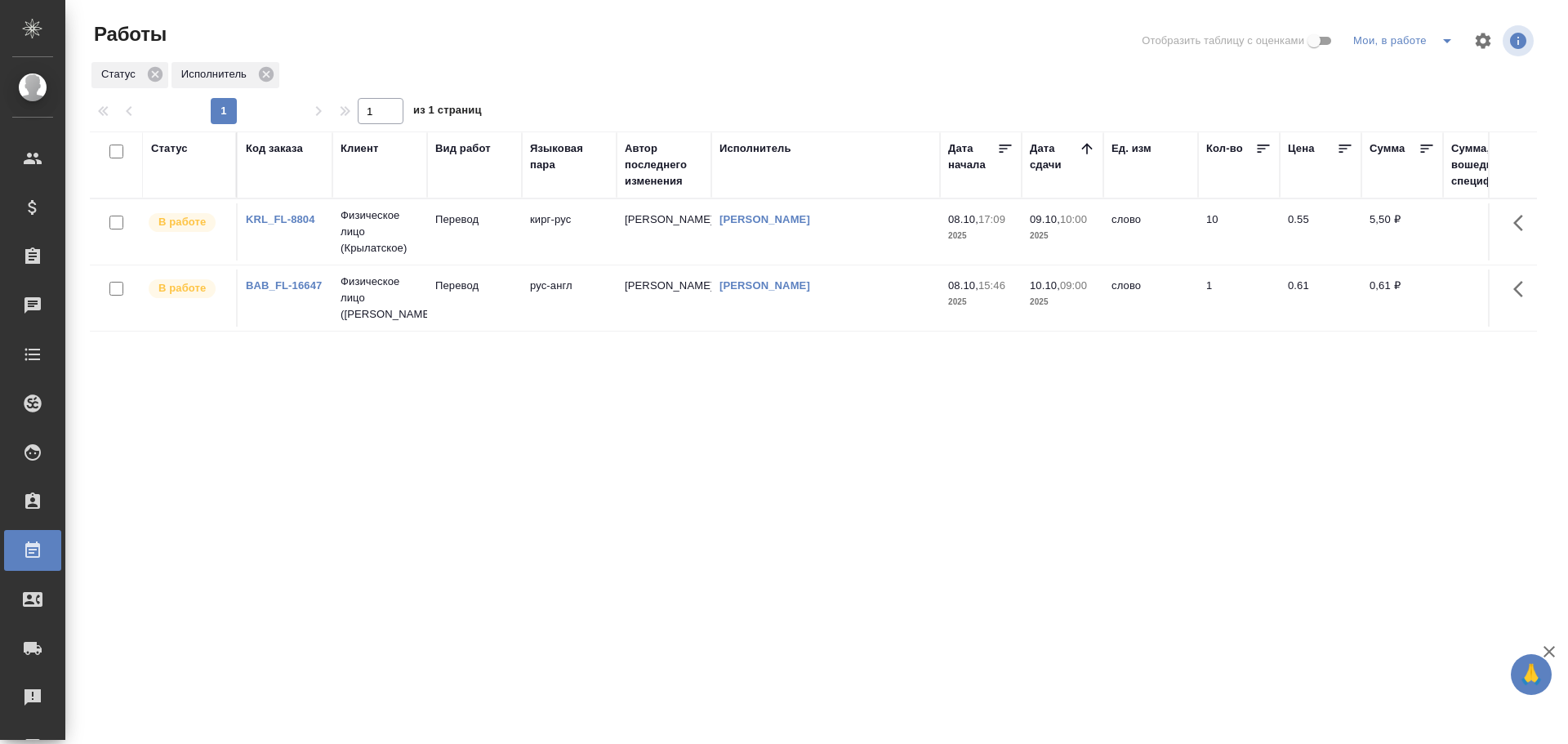
click at [472, 243] on td "Перевод" at bounding box center [474, 232] width 95 height 57
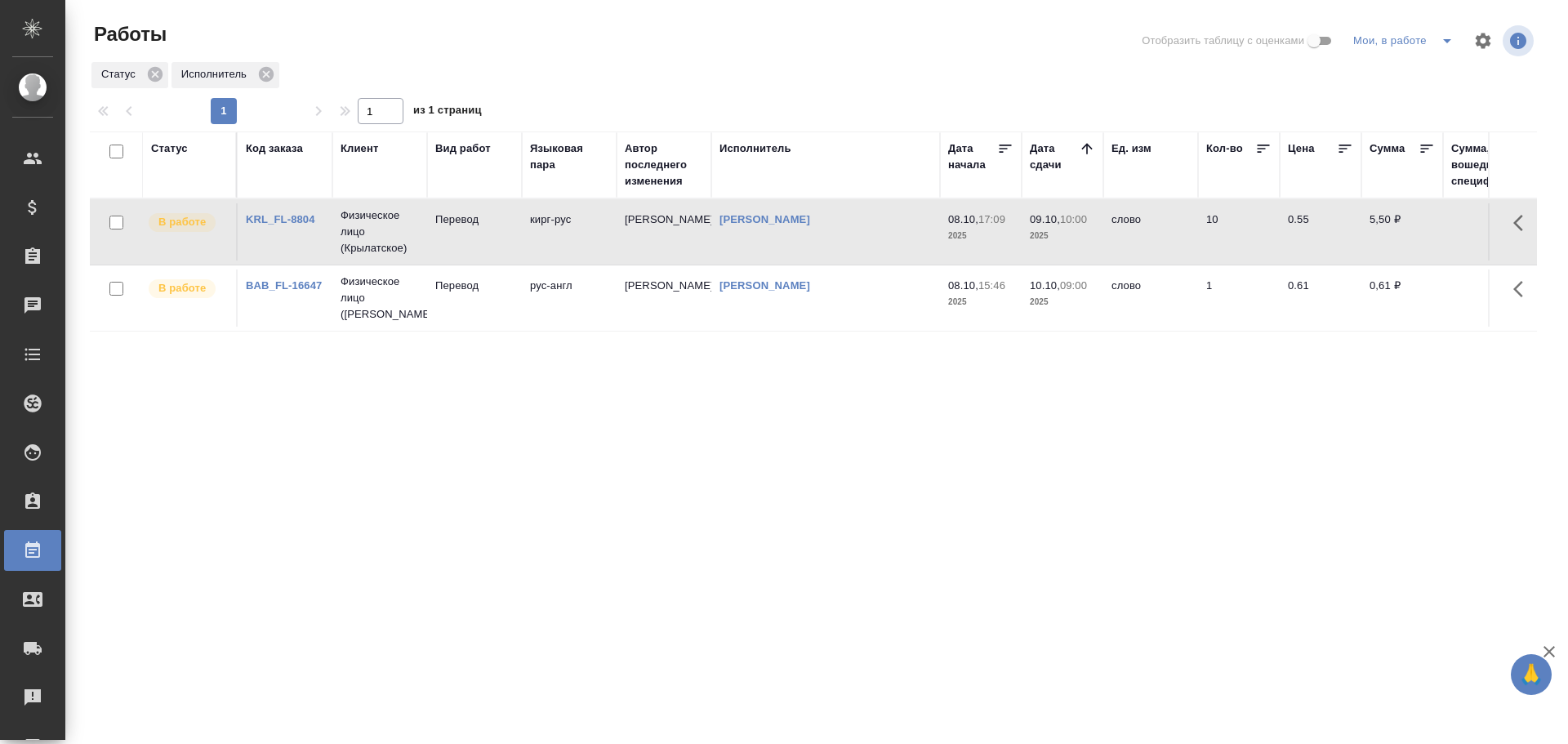
click at [472, 243] on td "Перевод" at bounding box center [474, 232] width 95 height 57
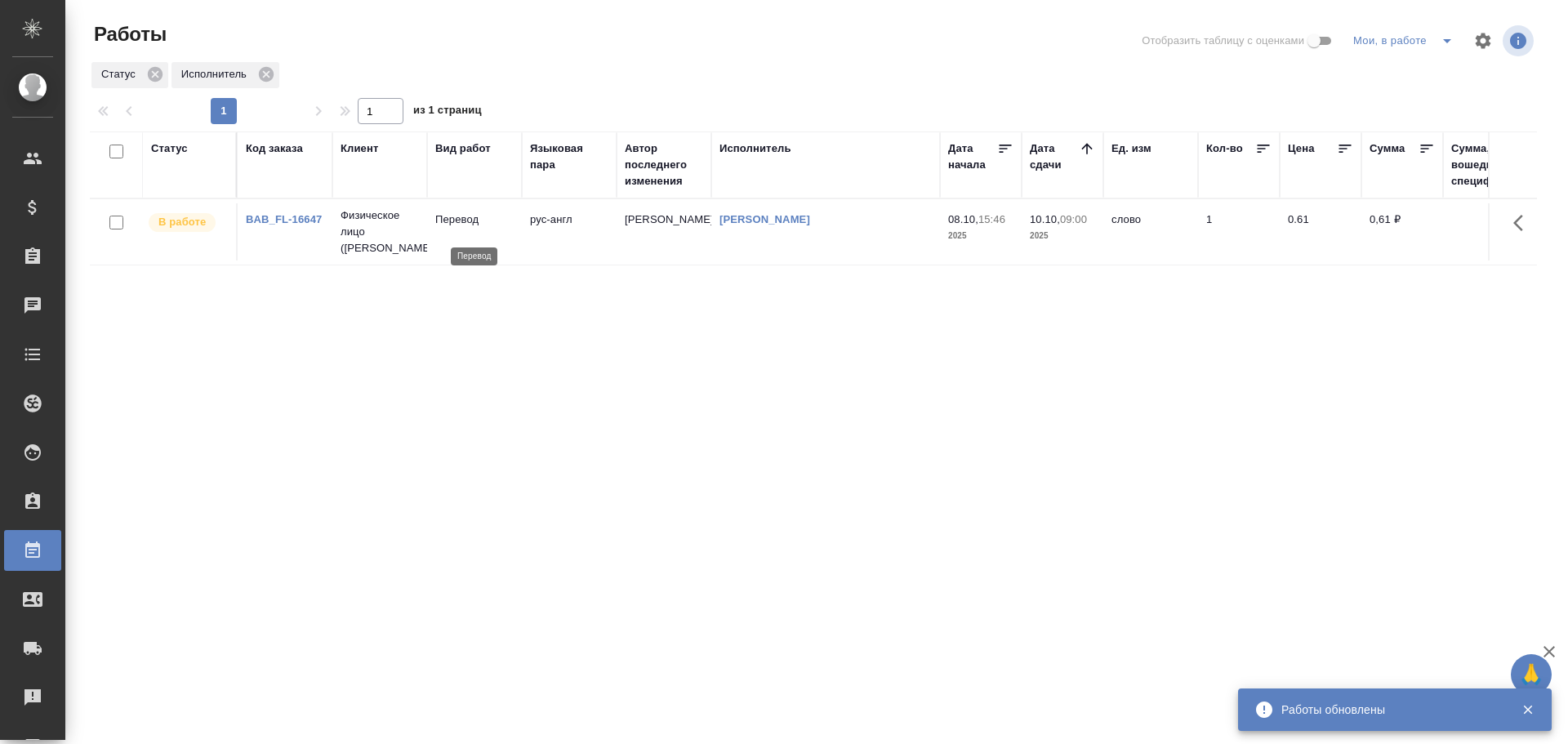
click at [470, 228] on p "Перевод" at bounding box center [475, 220] width 78 height 17
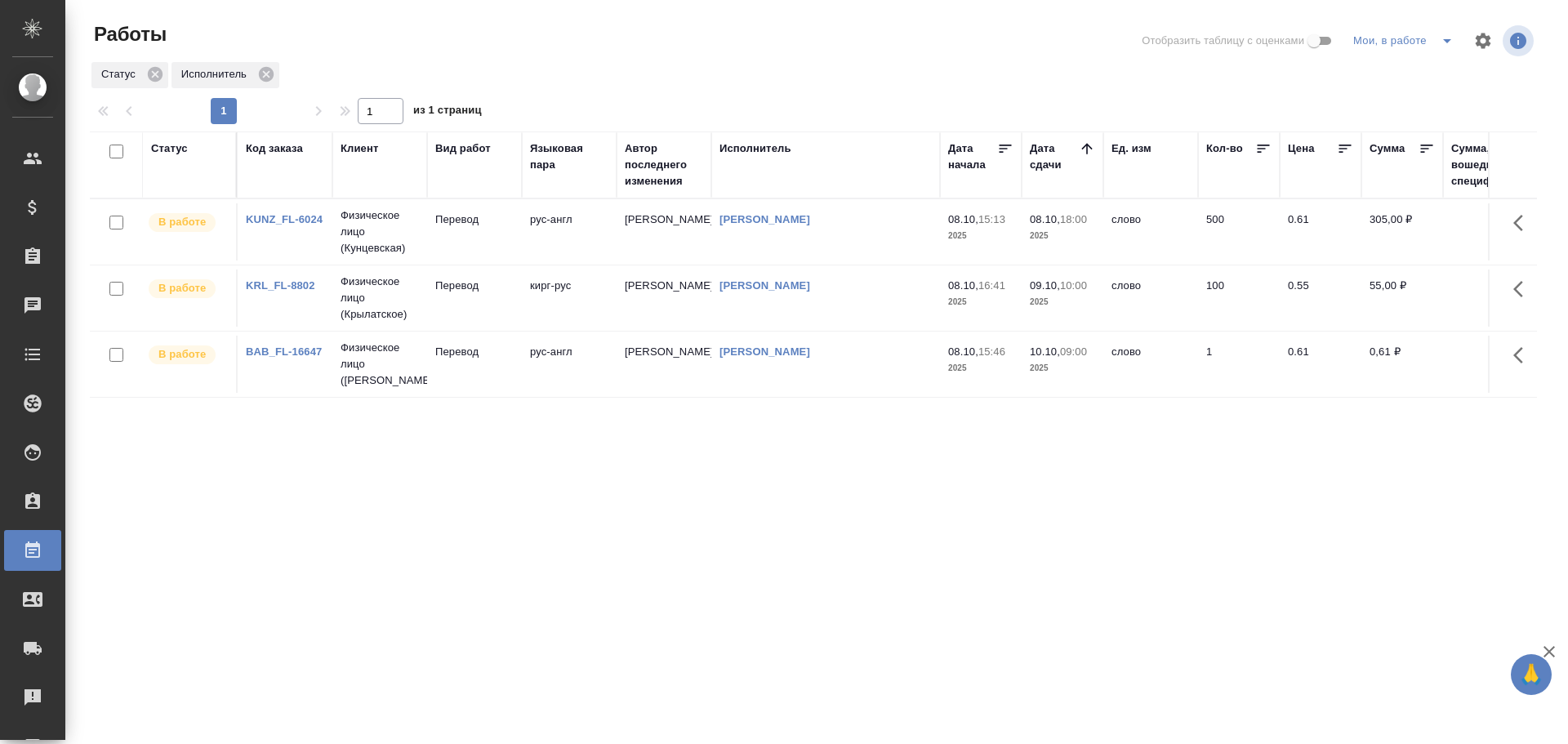
click at [1448, 41] on icon "split button" at bounding box center [1447, 41] width 8 height 4
click at [1362, 69] on li "Стандартные настройки" at bounding box center [1406, 73] width 157 height 26
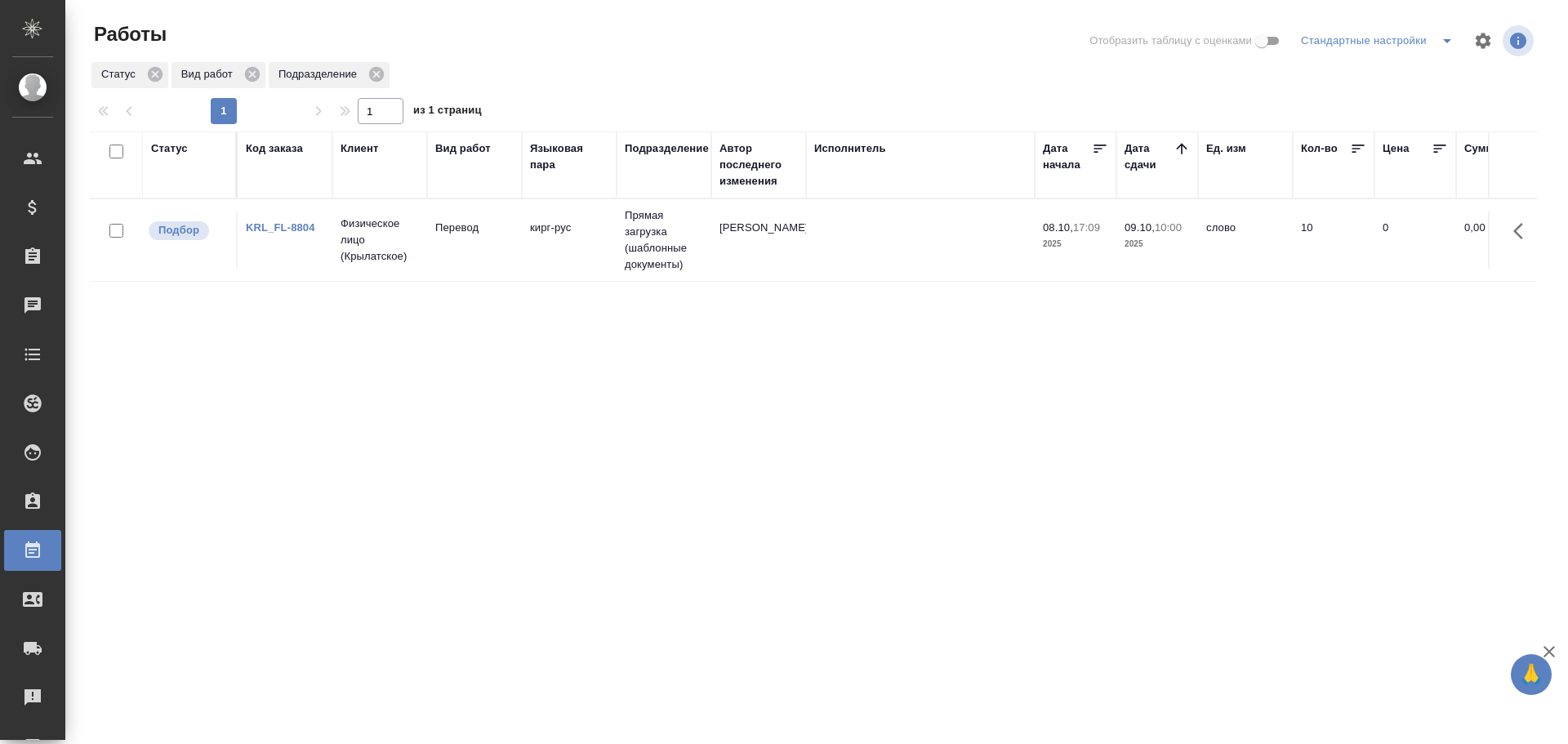
click at [559, 260] on td "кирг-рус" at bounding box center [569, 240] width 95 height 57
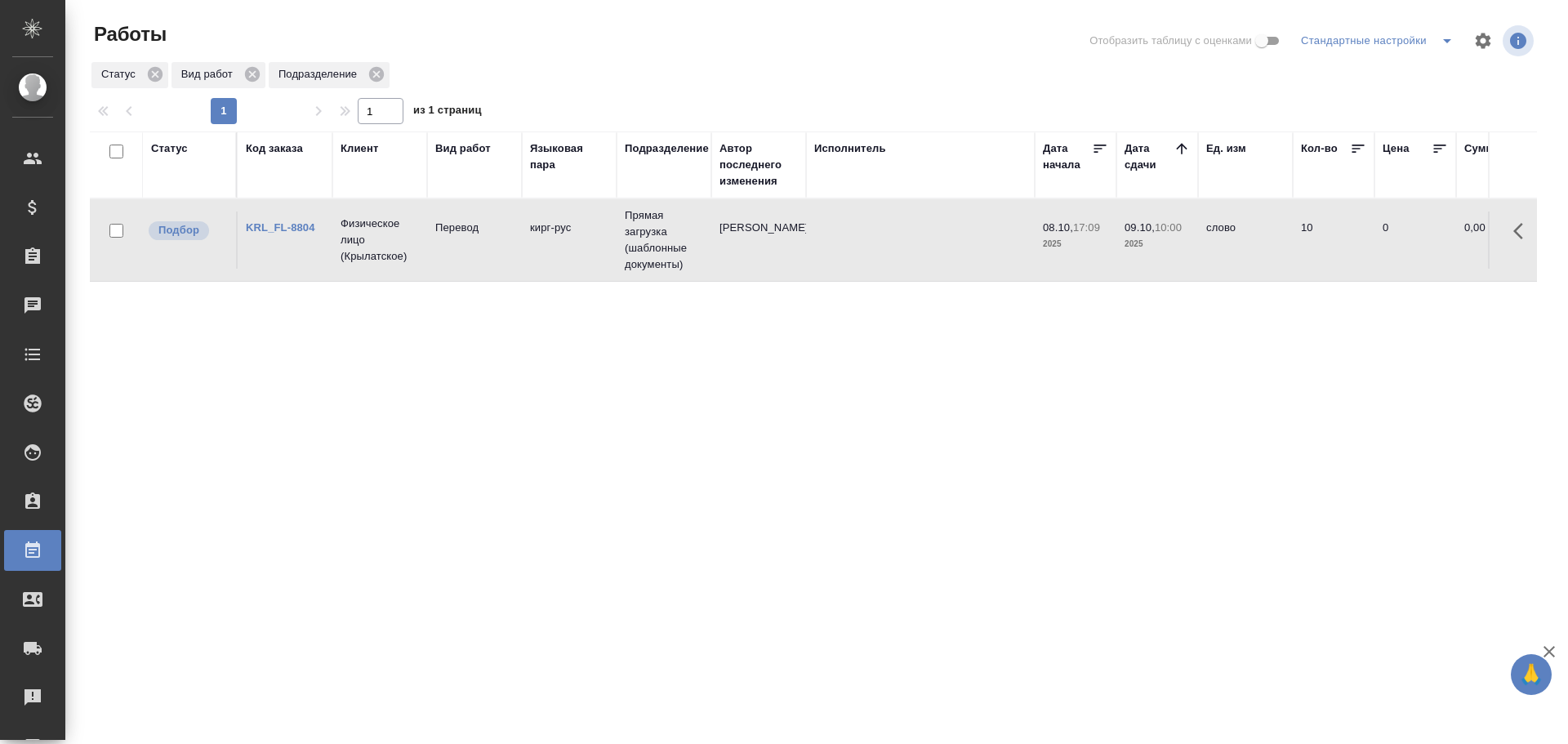
click at [559, 260] on td "кирг-рус" at bounding box center [569, 240] width 95 height 57
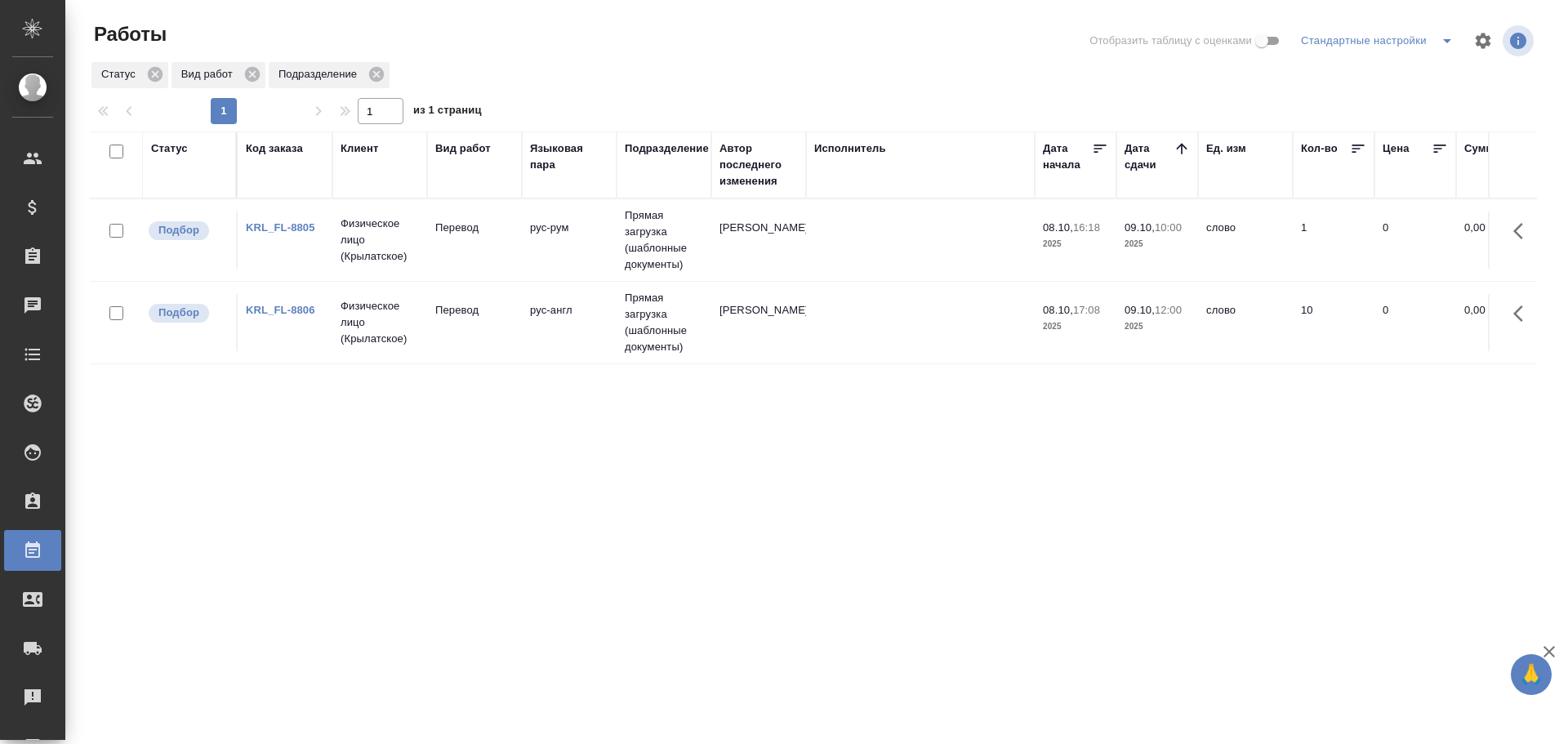
click at [495, 328] on td "Перевод" at bounding box center [474, 323] width 95 height 57
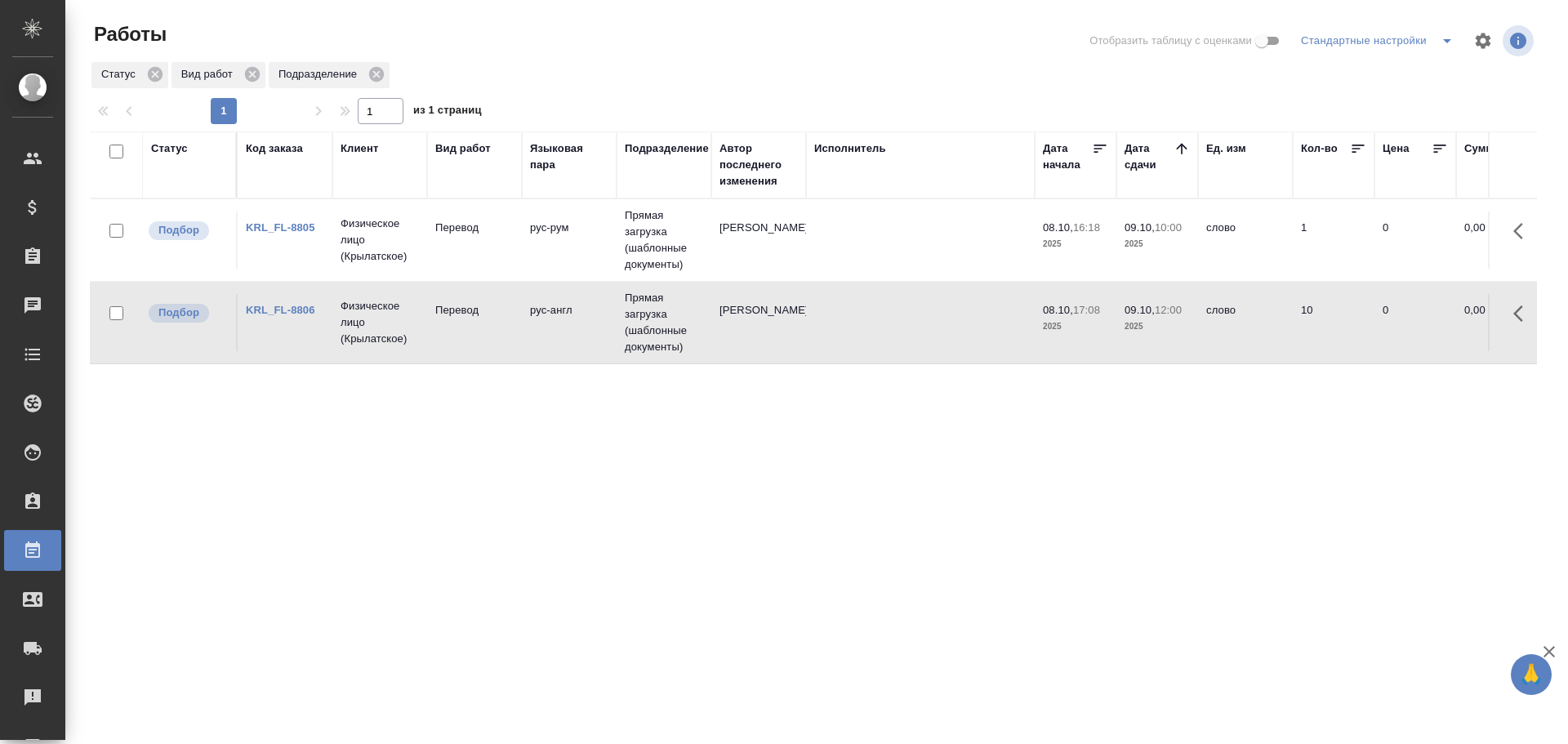
click at [495, 328] on td "Перевод" at bounding box center [474, 323] width 95 height 57
click at [428, 244] on td "Перевод" at bounding box center [474, 240] width 95 height 57
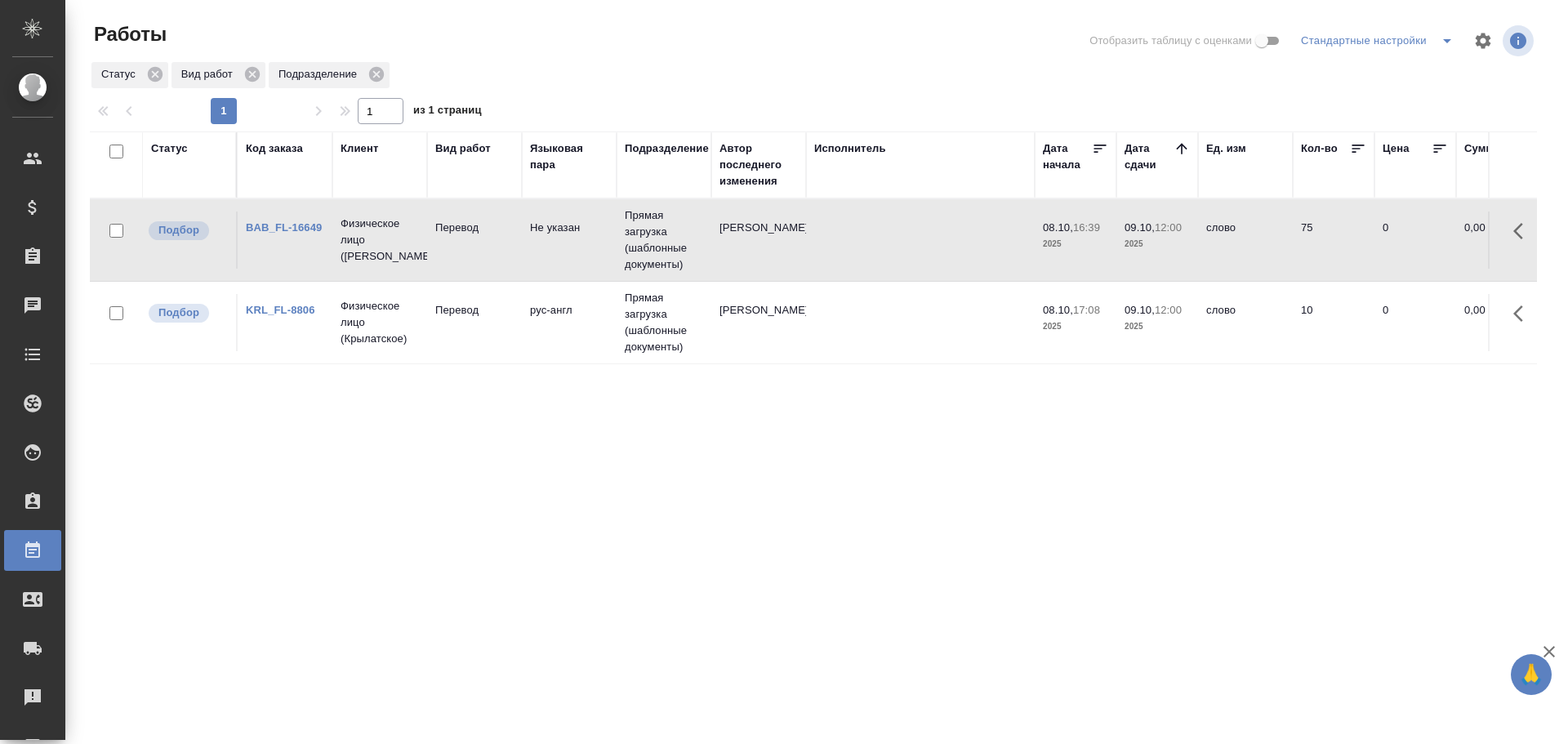
click at [281, 261] on td "BAB_FL-16649" at bounding box center [285, 240] width 95 height 57
click at [364, 265] on td "Физическое лицо (Бабушкинская)" at bounding box center [380, 240] width 95 height 65
click at [395, 262] on p "Физическое лицо (Бабушкинская)" at bounding box center [380, 240] width 78 height 49
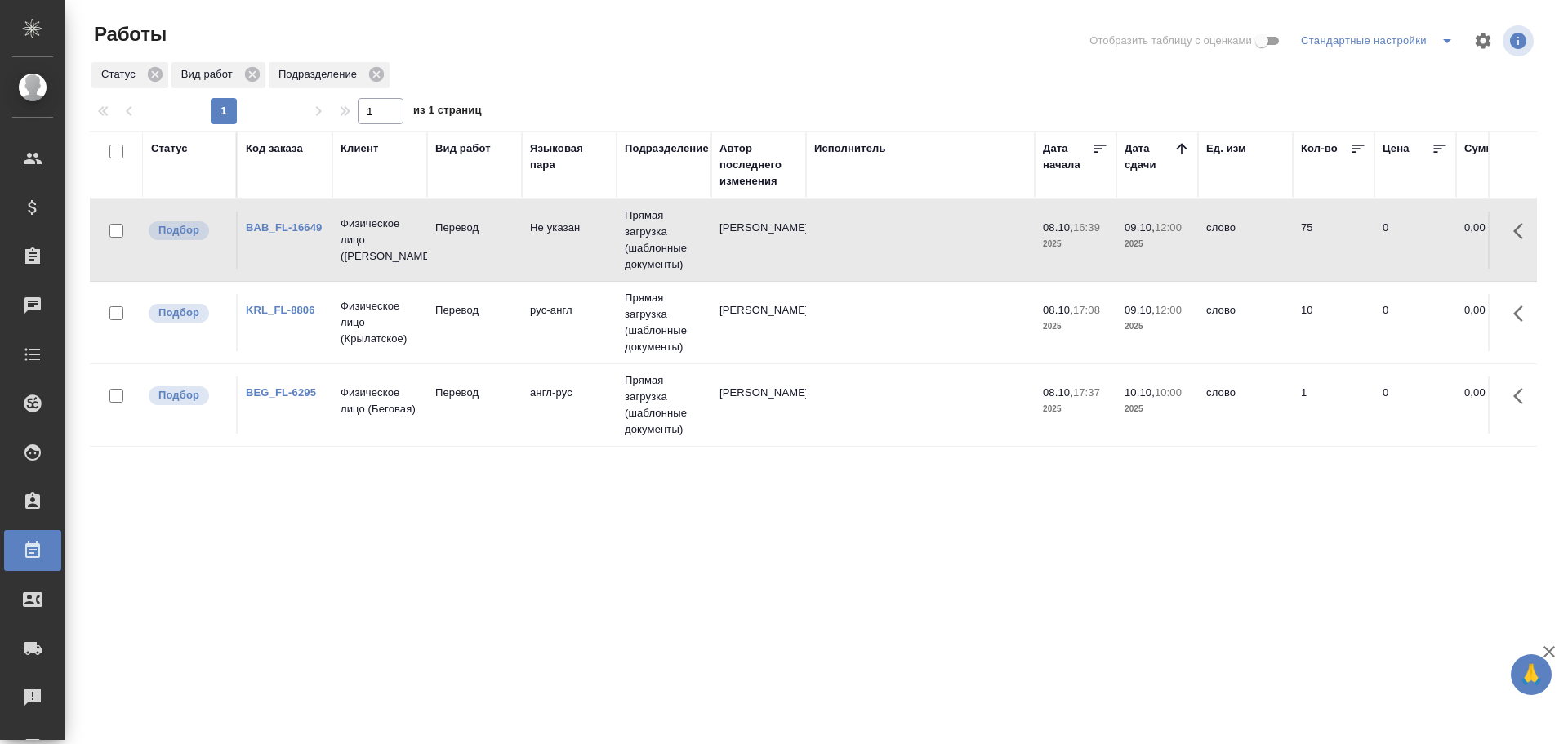
click at [425, 410] on td "Физическое лицо (Беговая)" at bounding box center [380, 405] width 95 height 57
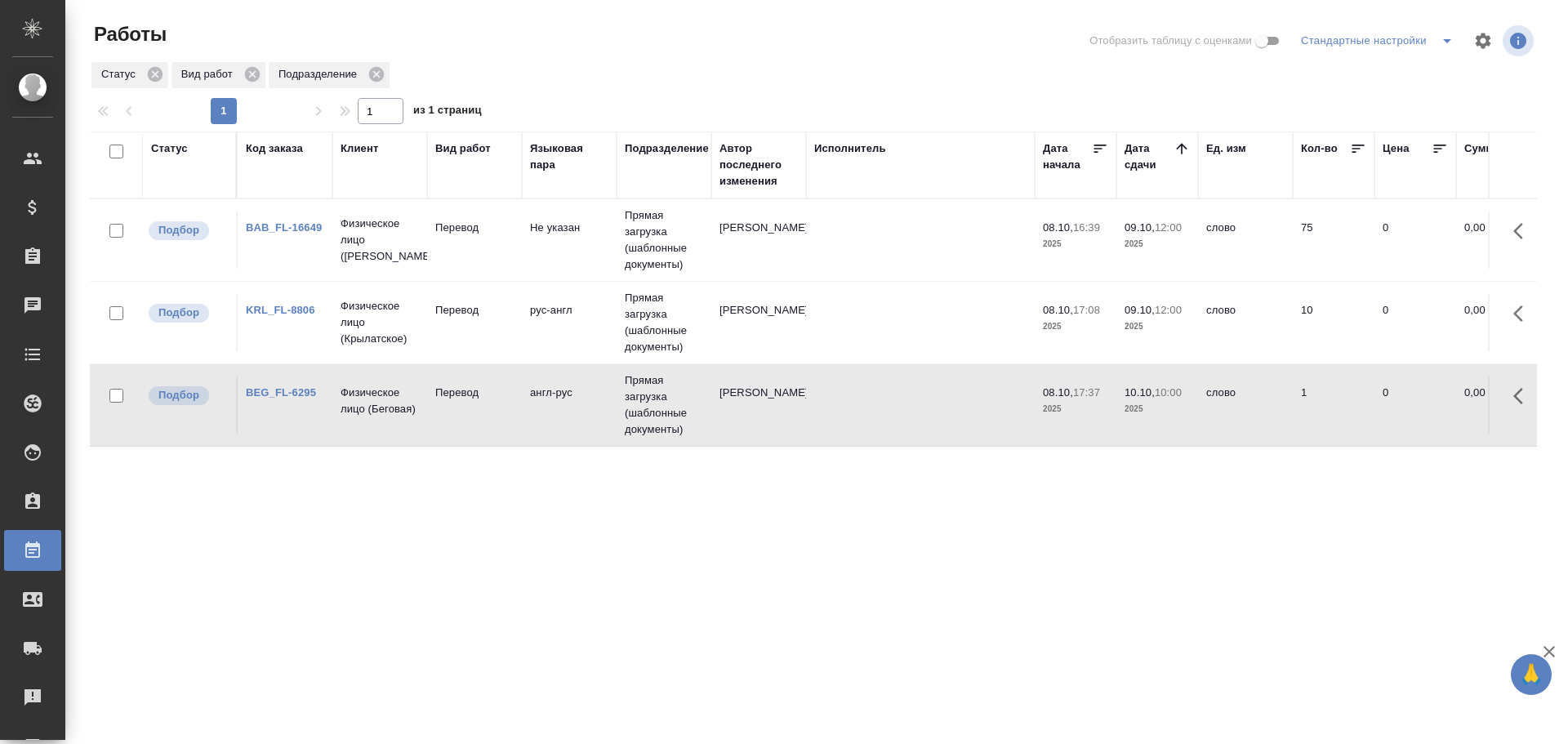
click at [425, 410] on td "Физическое лицо (Беговая)" at bounding box center [380, 405] width 95 height 57
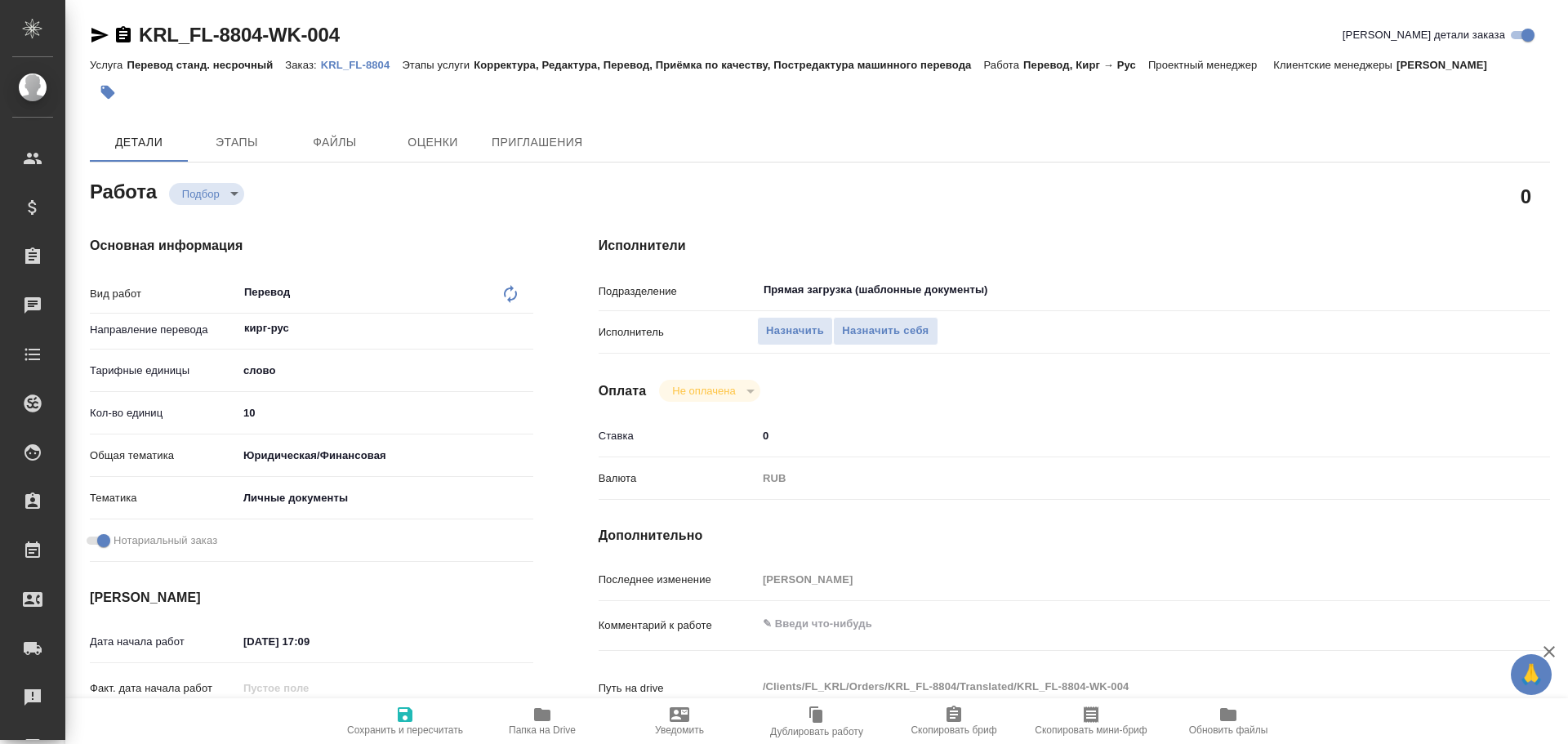
type textarea "x"
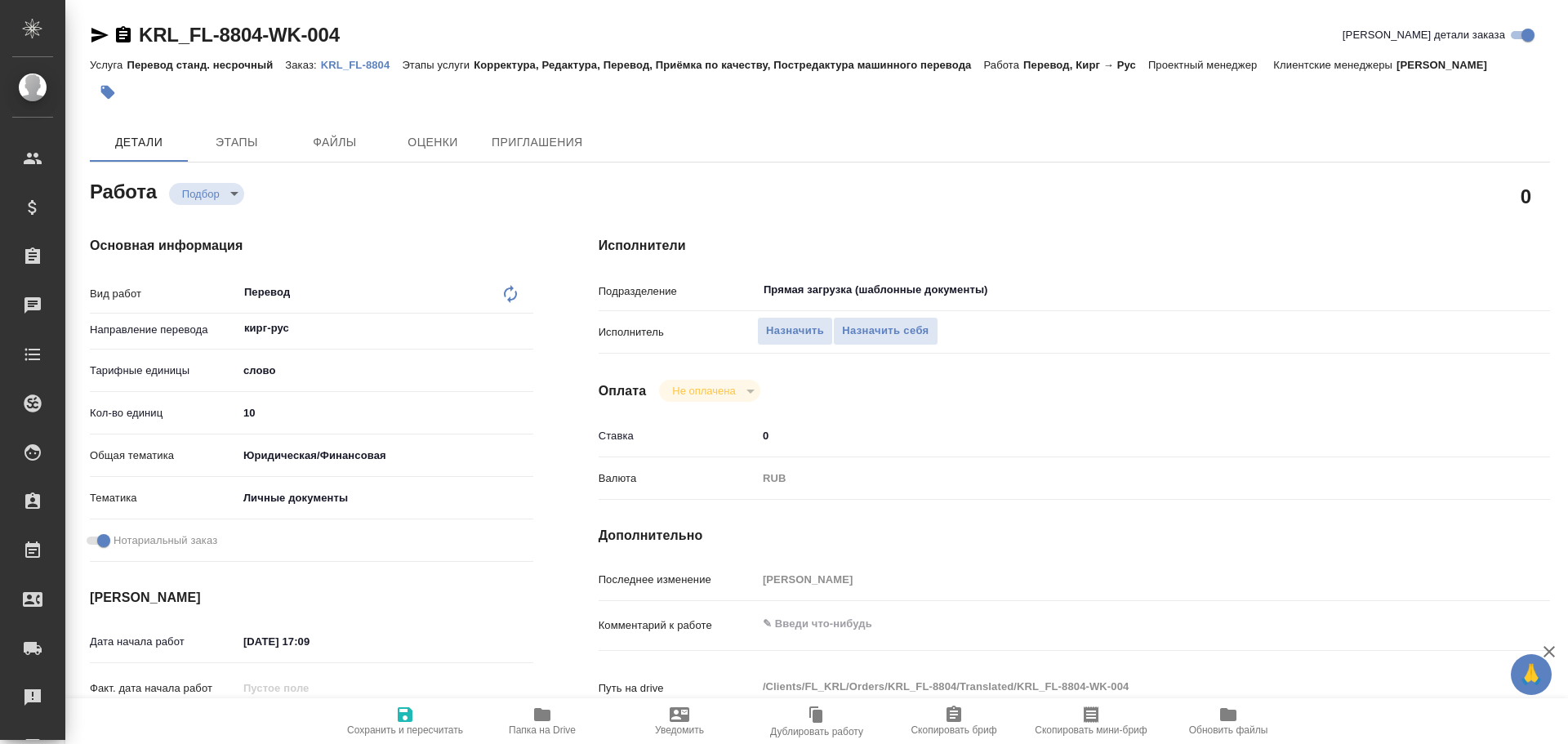
type textarea "x"
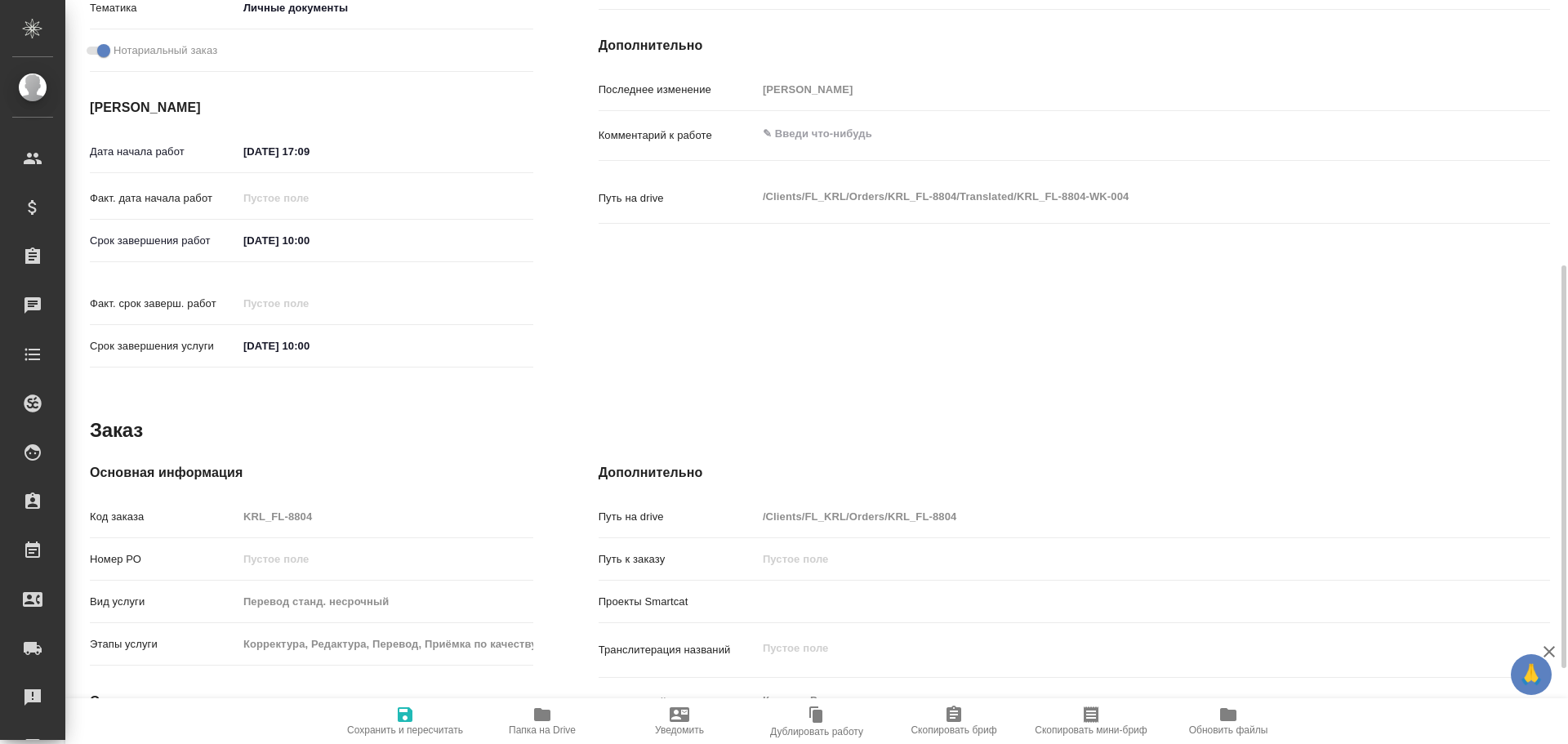
type textarea "x"
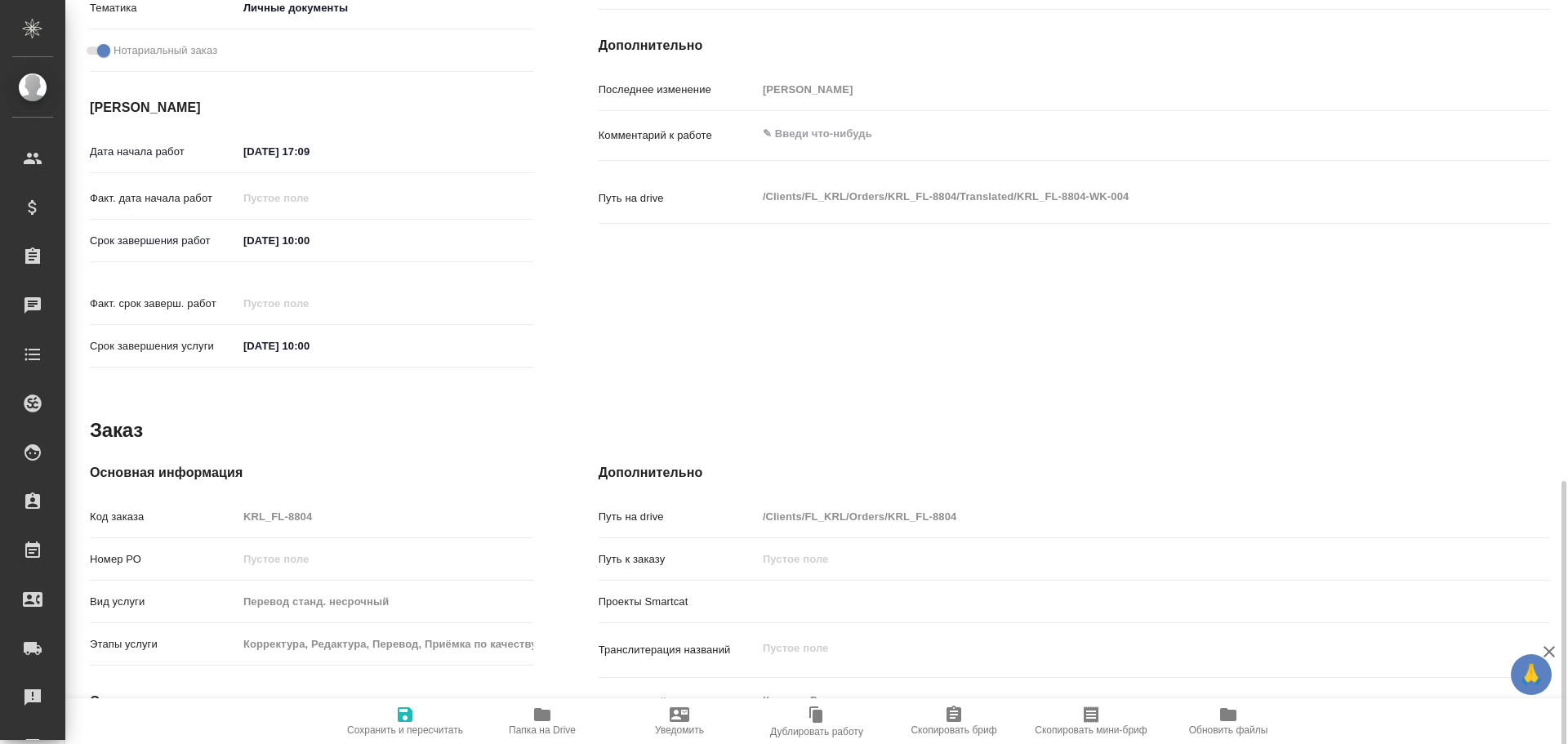
scroll to position [630, 0]
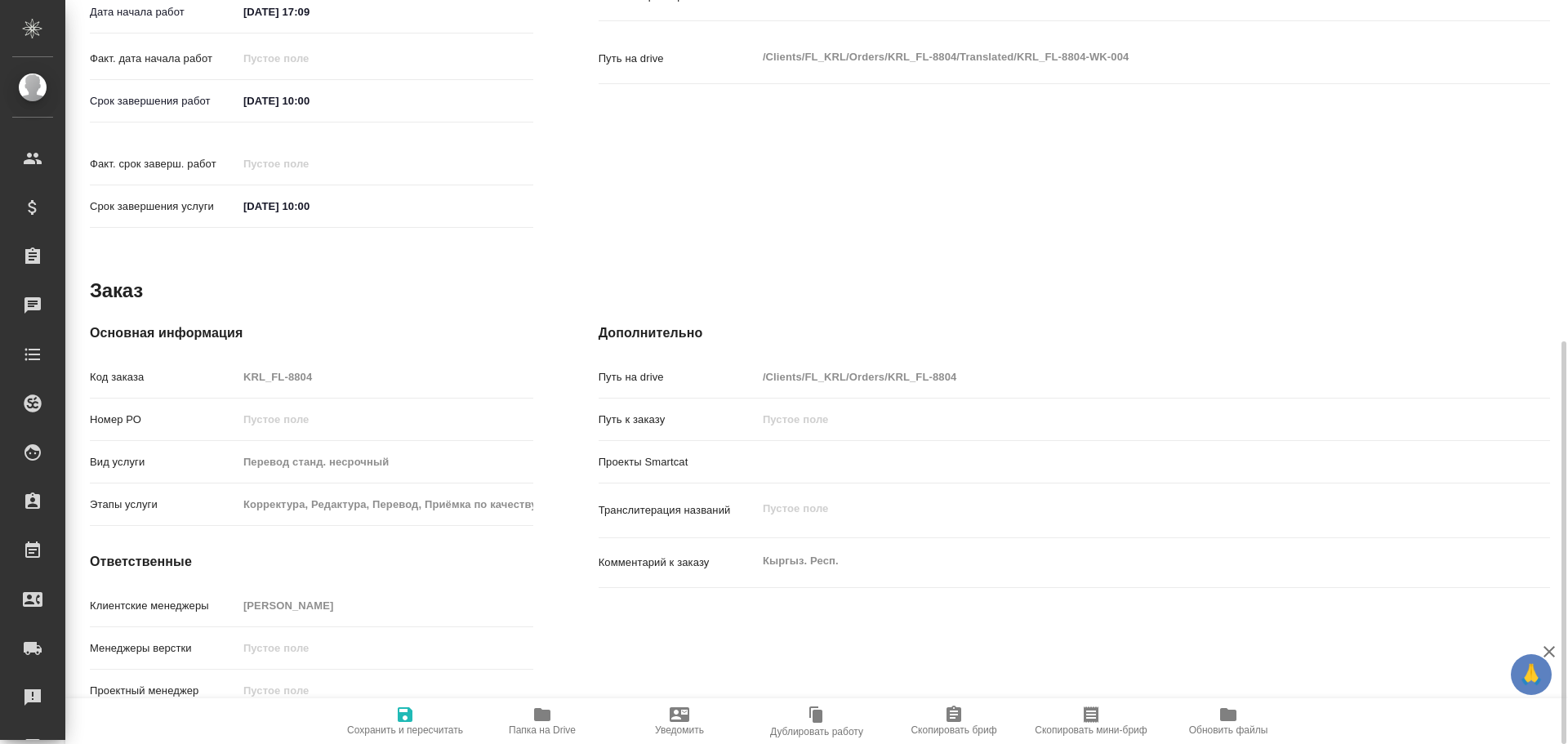
type textarea "x"
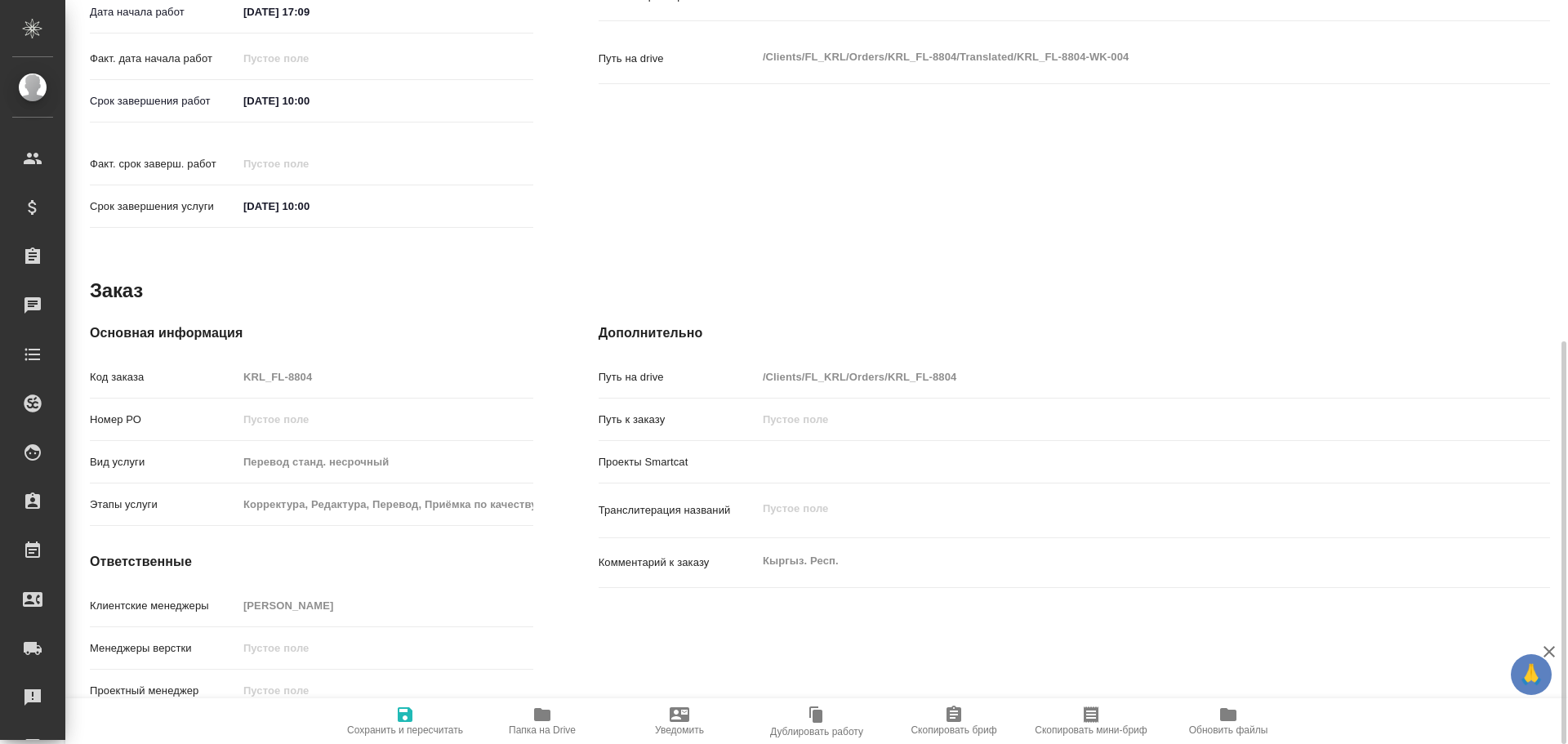
click at [547, 707] on icon "button" at bounding box center [542, 714] width 20 height 20
type textarea "x"
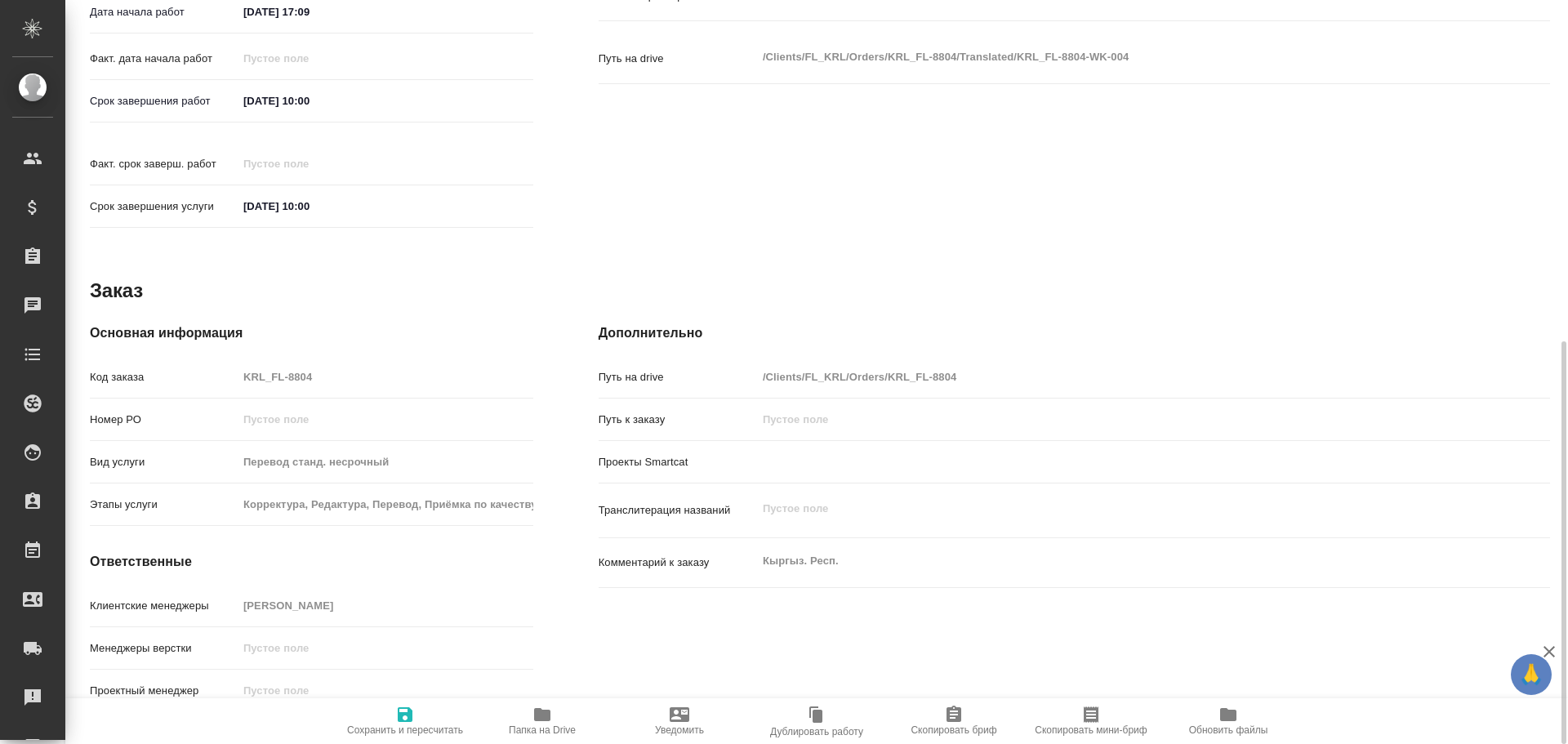
type textarea "x"
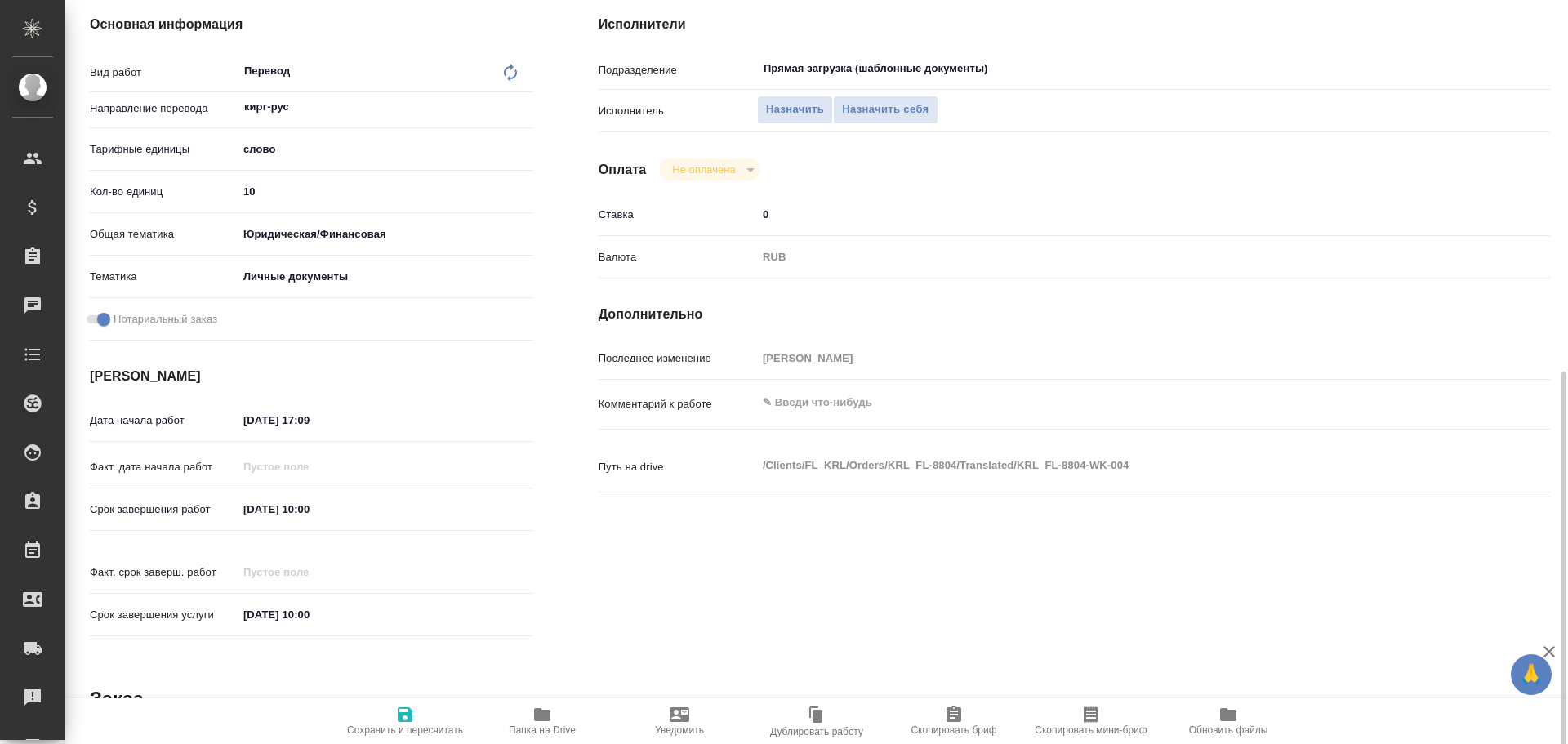
scroll to position [139, 0]
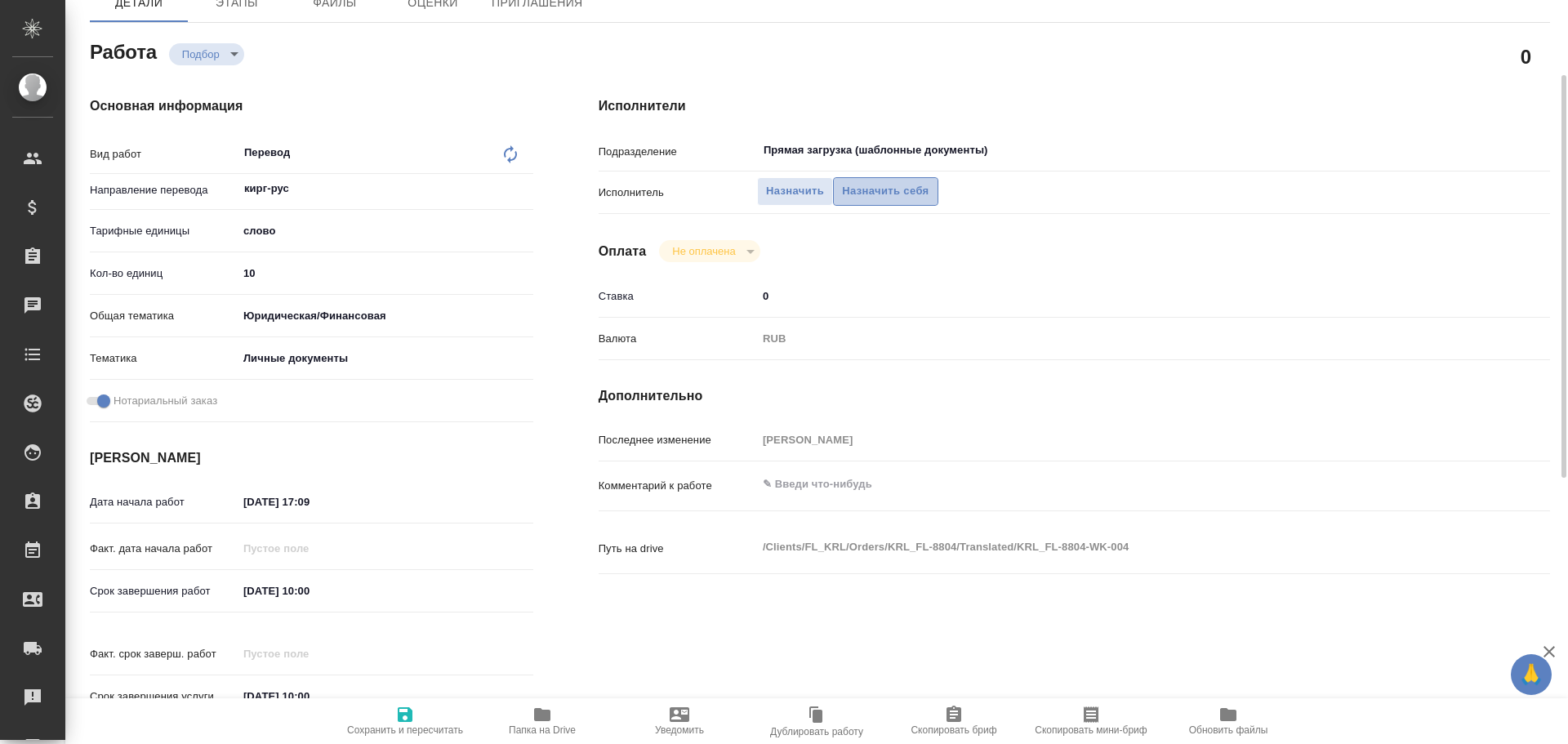
click at [852, 195] on span "Назначить себя" at bounding box center [885, 192] width 86 height 19
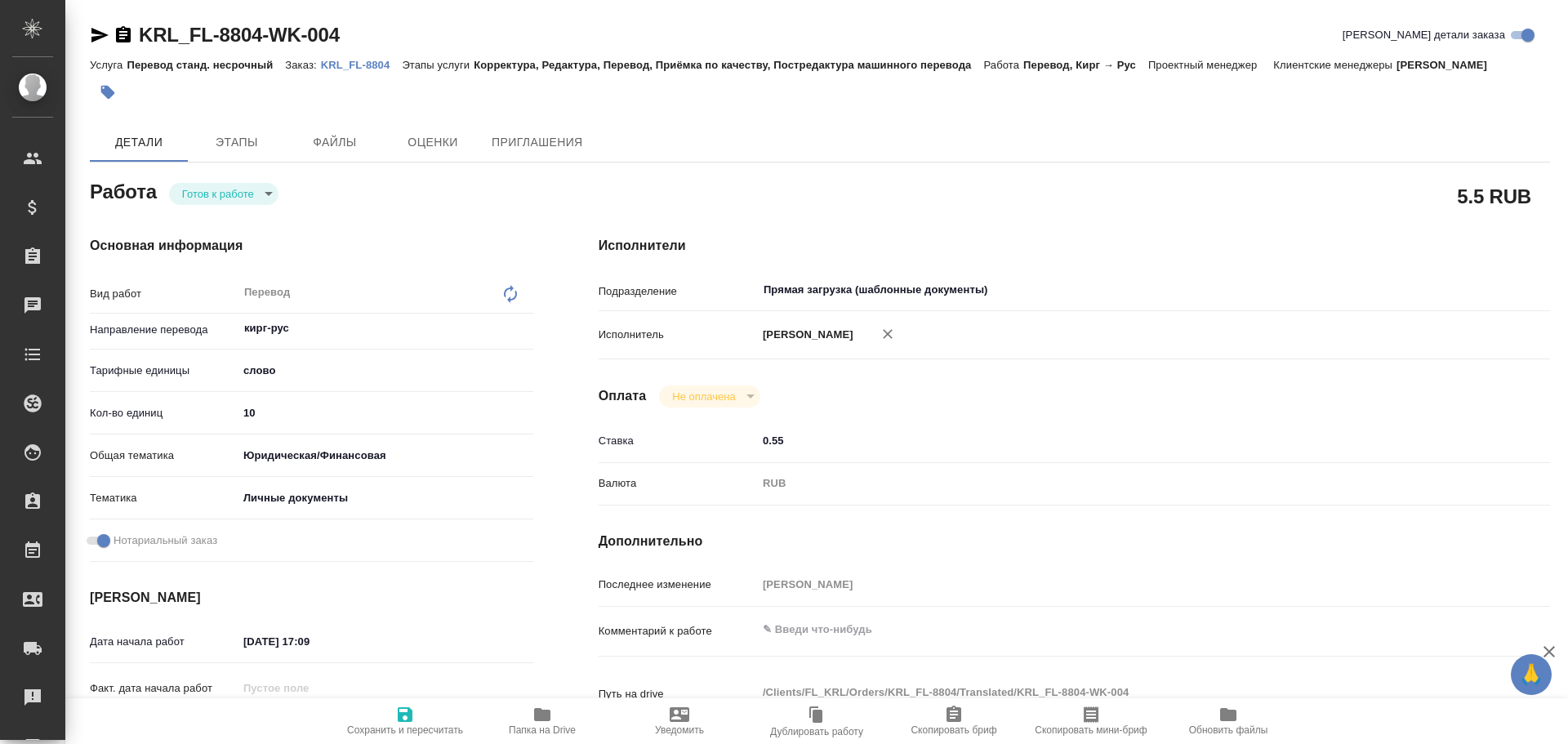
type textarea "x"
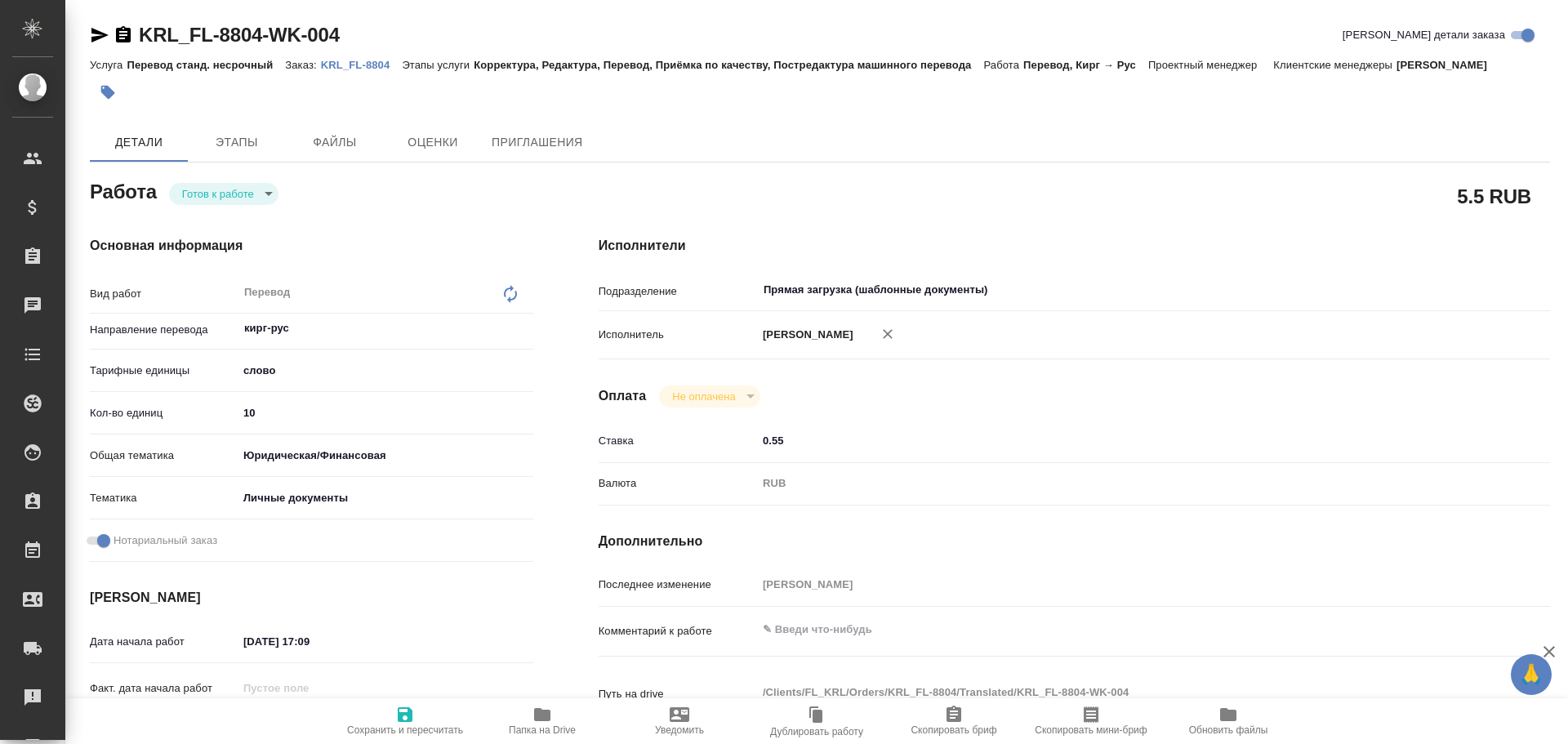
type textarea "x"
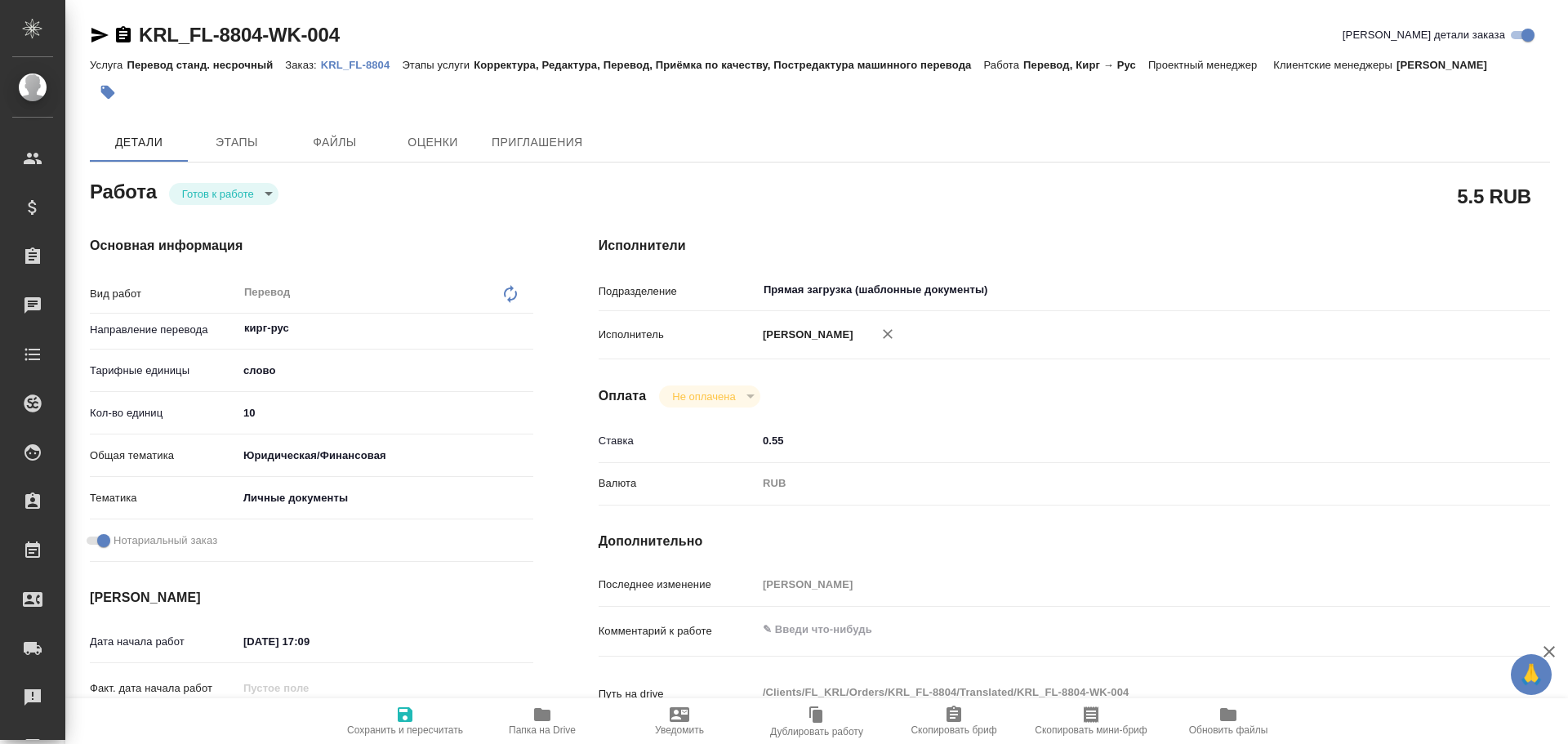
type textarea "x"
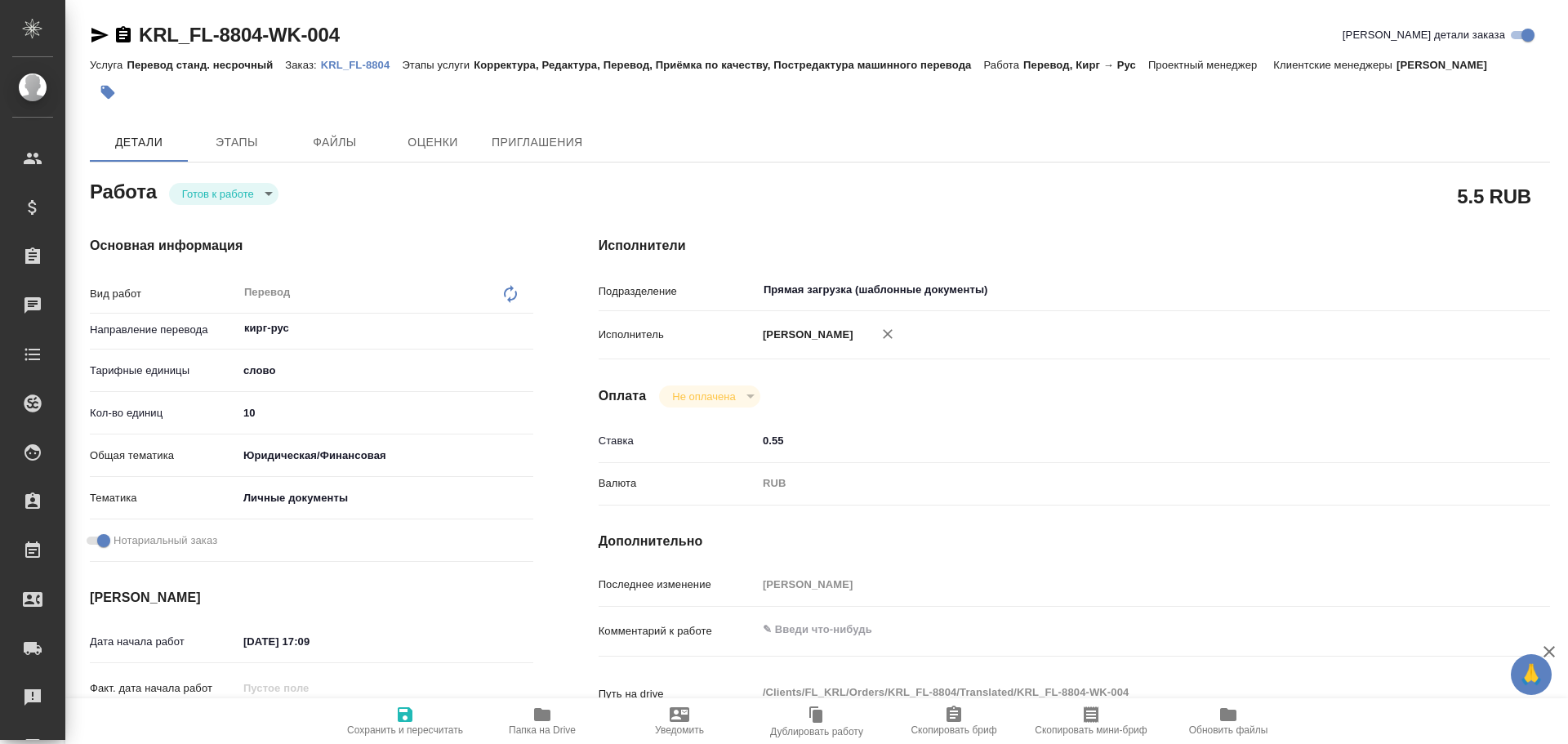
type textarea "x"
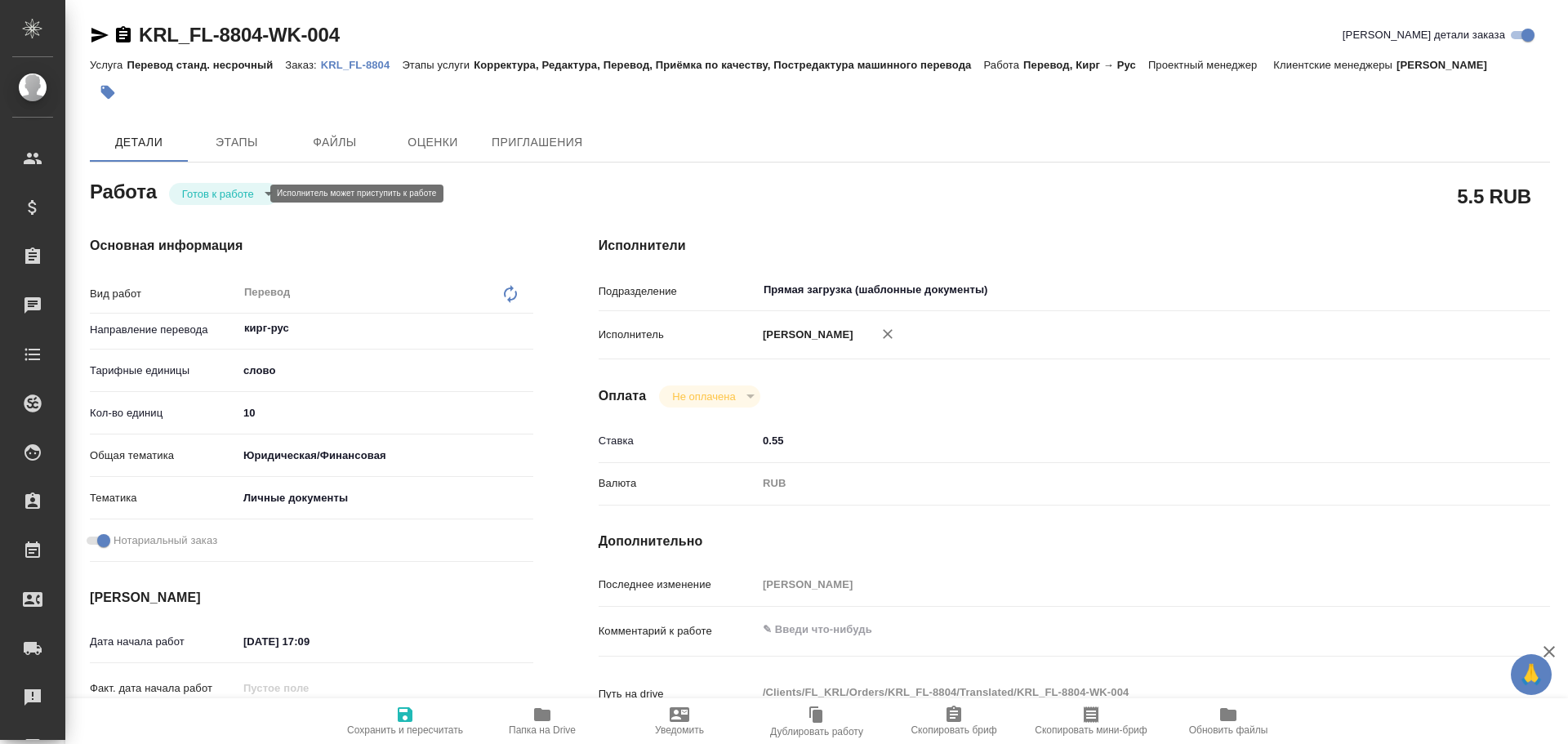
type textarea "x"
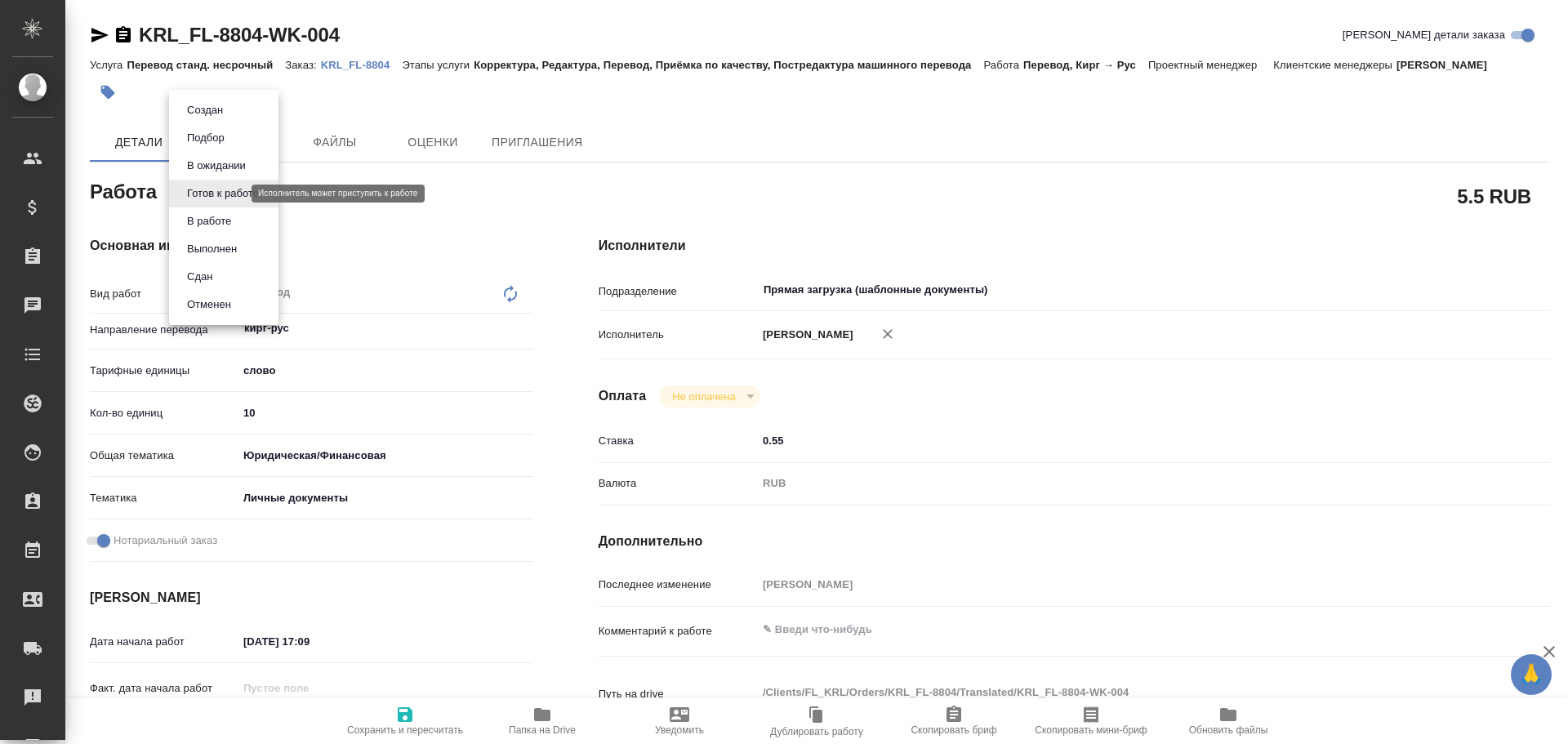
click at [226, 191] on body "🙏 .cls-1 fill:#fff; AWATERA Gusev Alexandr Клиенты Спецификации Заказы Чаты Tod…" at bounding box center [784, 372] width 1568 height 744
type textarea "x"
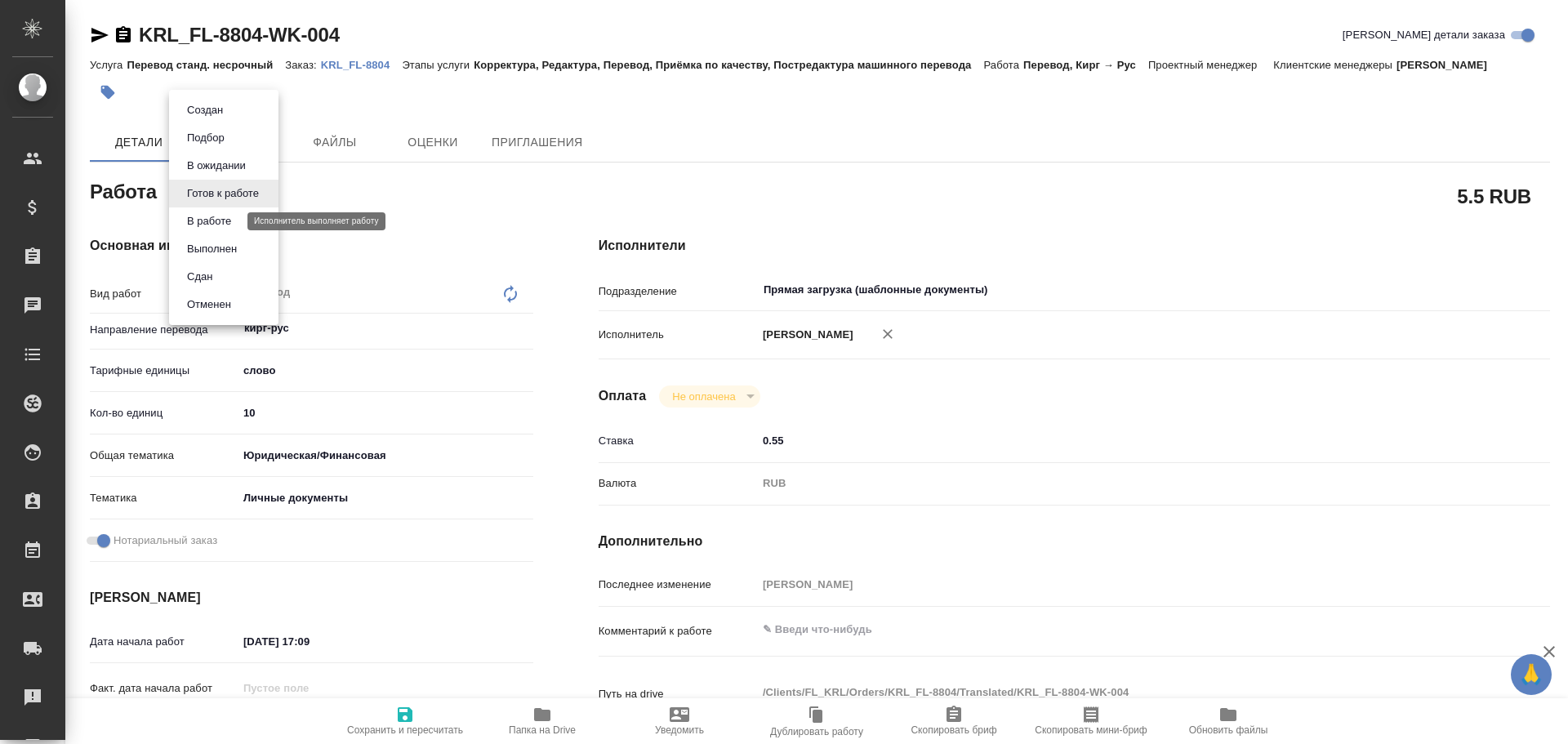
type textarea "x"
click at [206, 223] on button "В работе" at bounding box center [209, 221] width 54 height 18
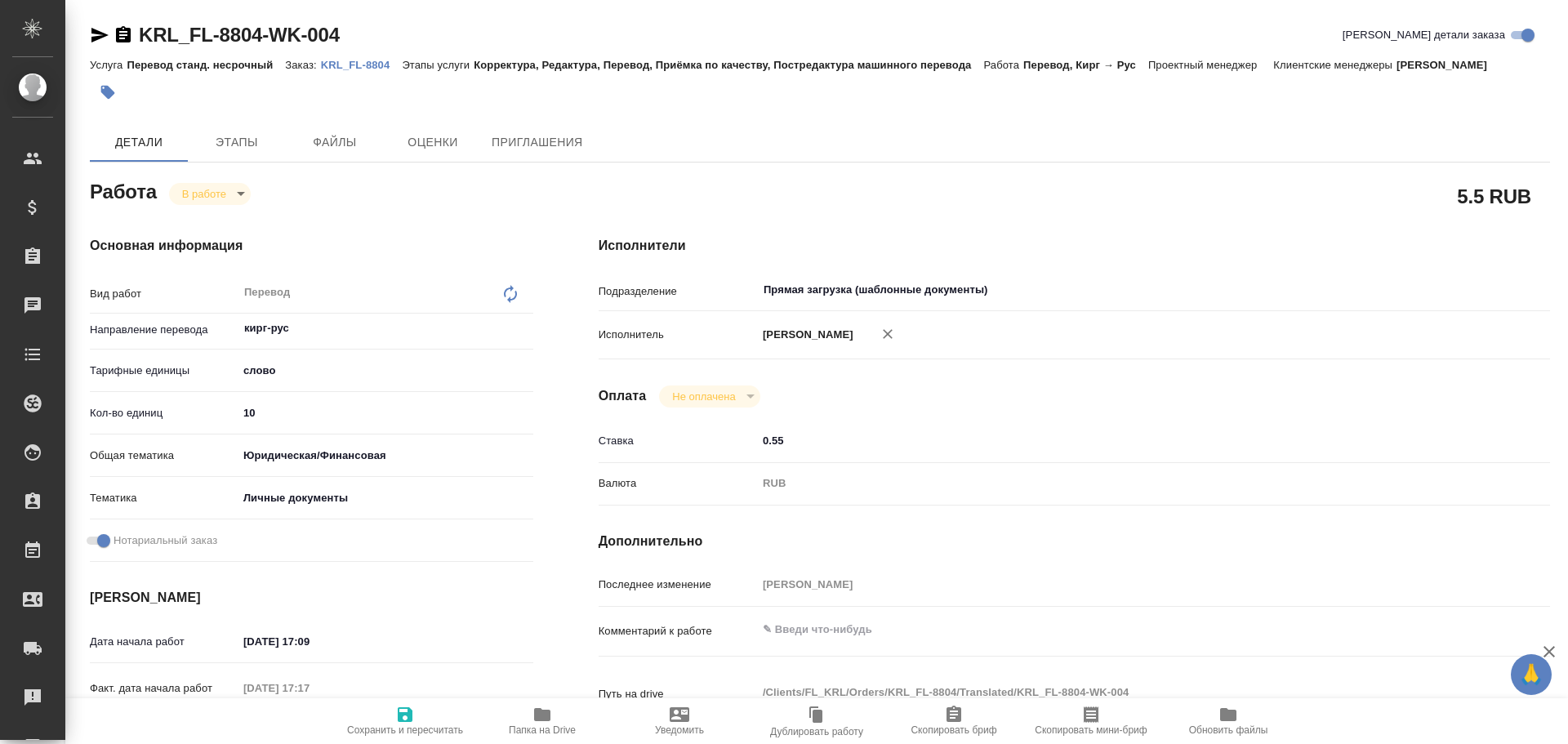
type textarea "x"
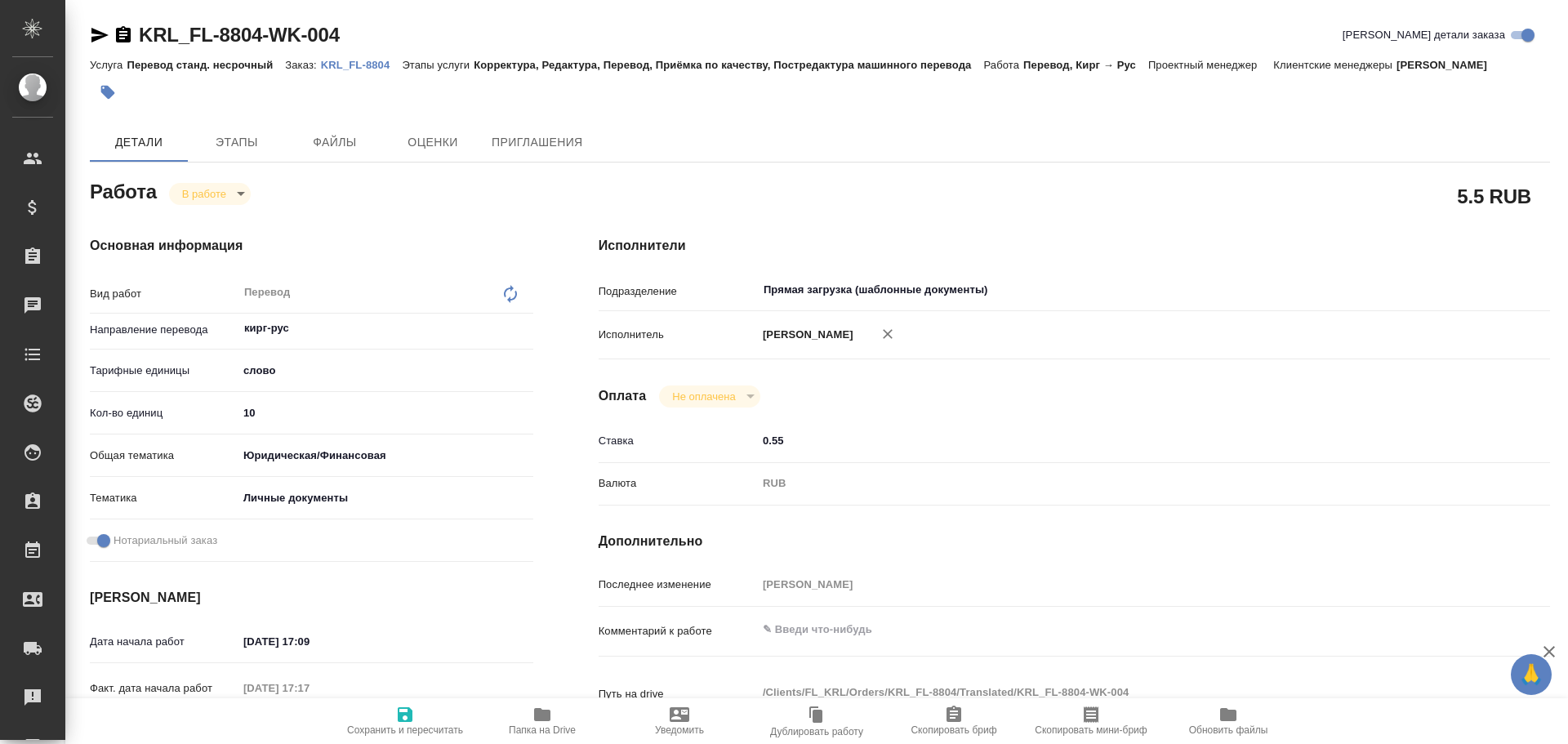
type textarea "x"
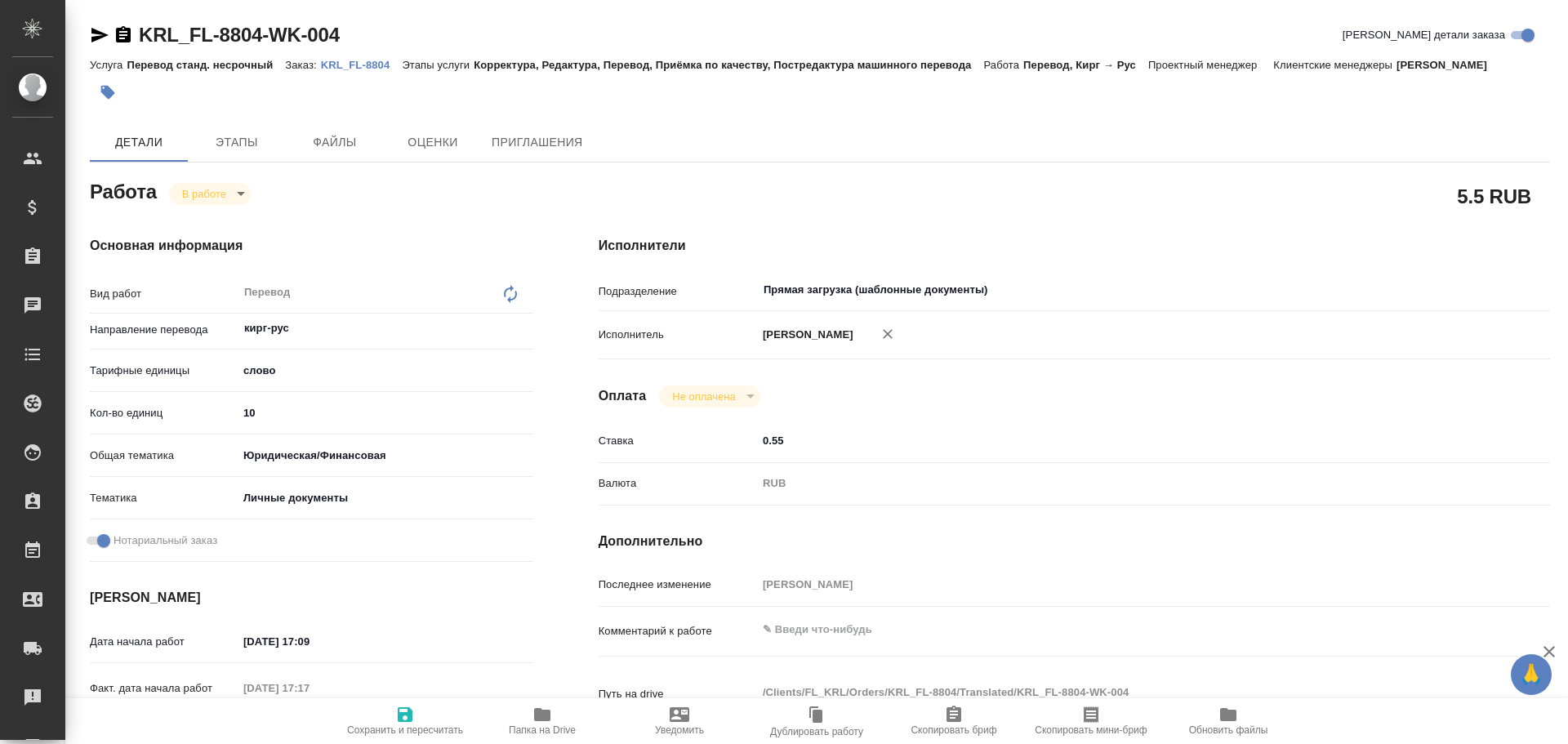
type textarea "x"
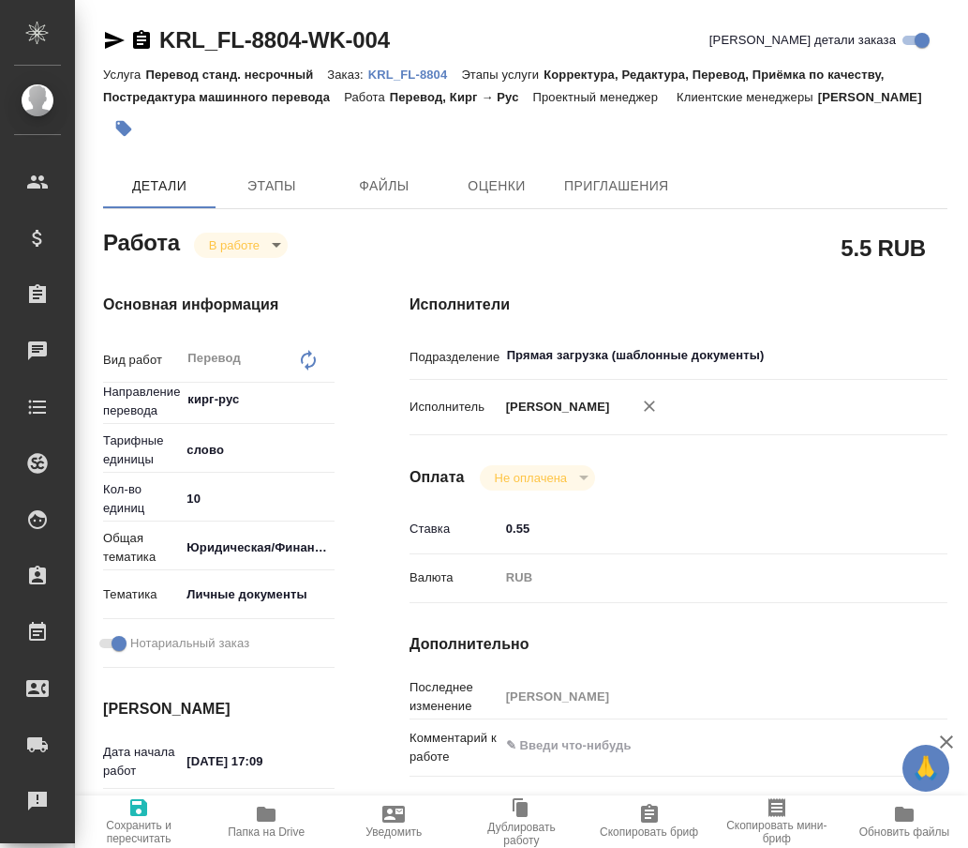
type textarea "x"
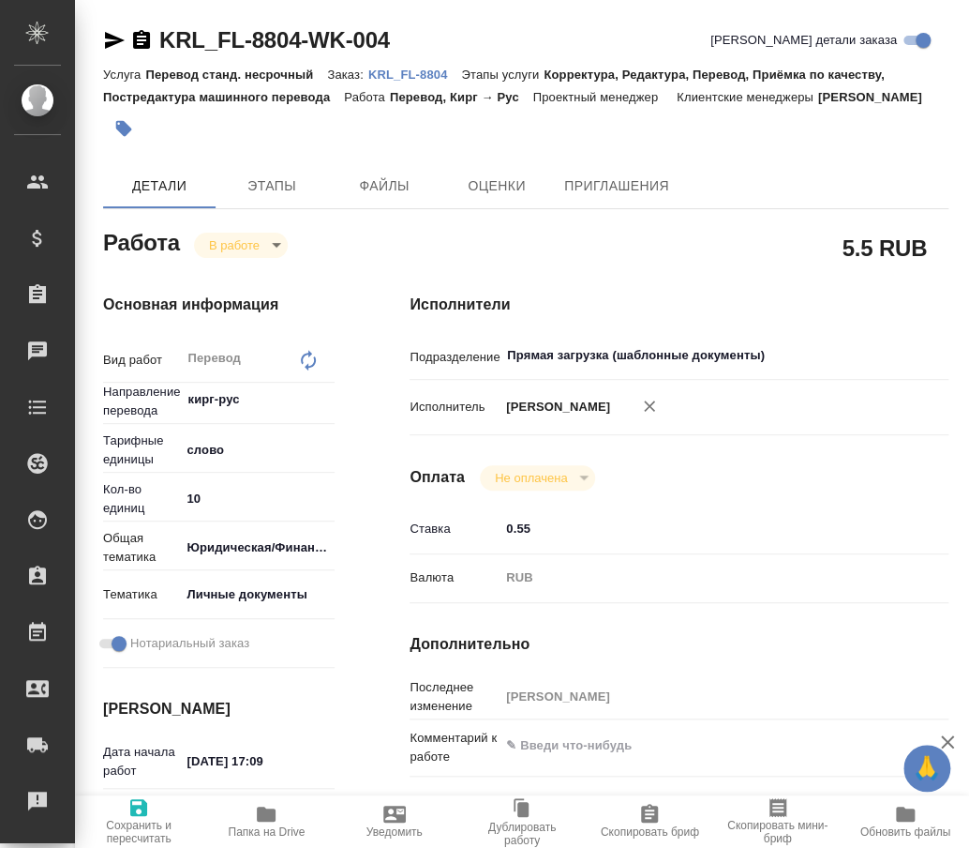
type textarea "x"
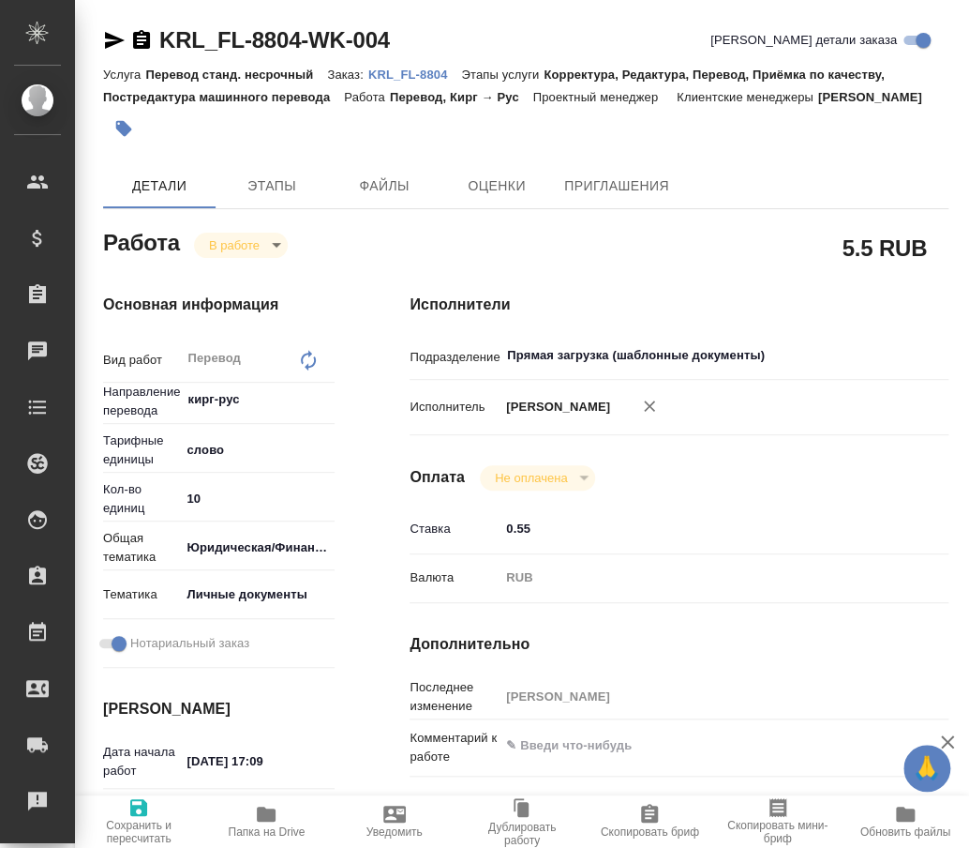
type textarea "x"
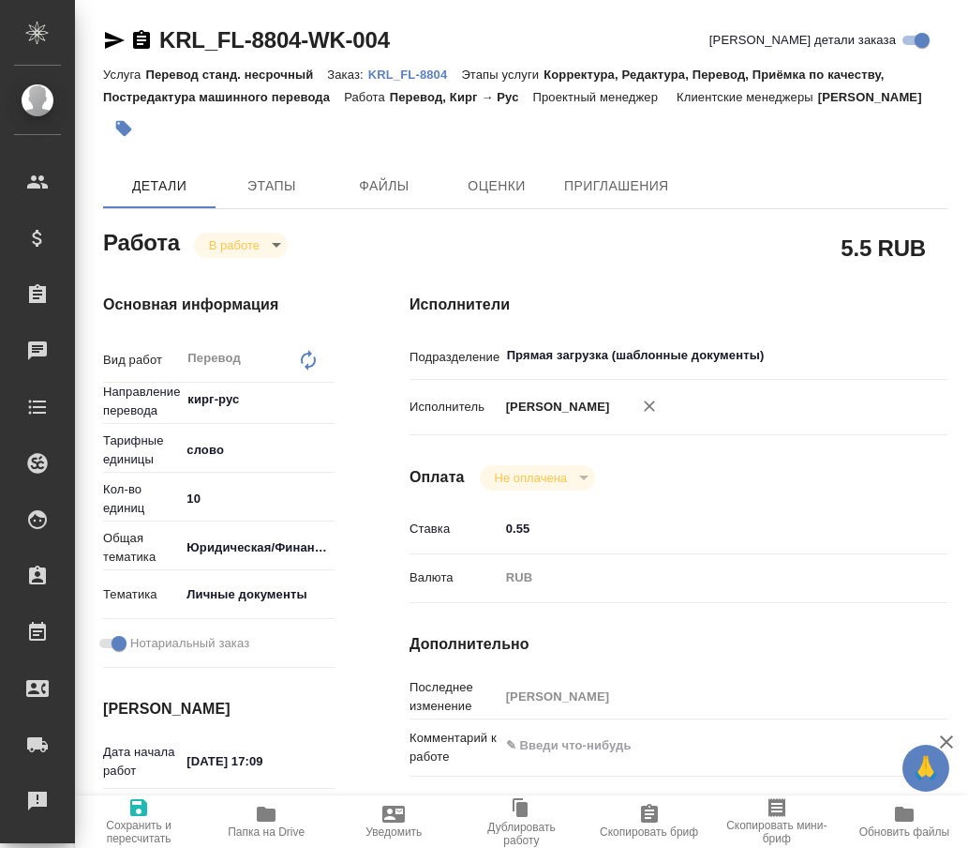
type textarea "x"
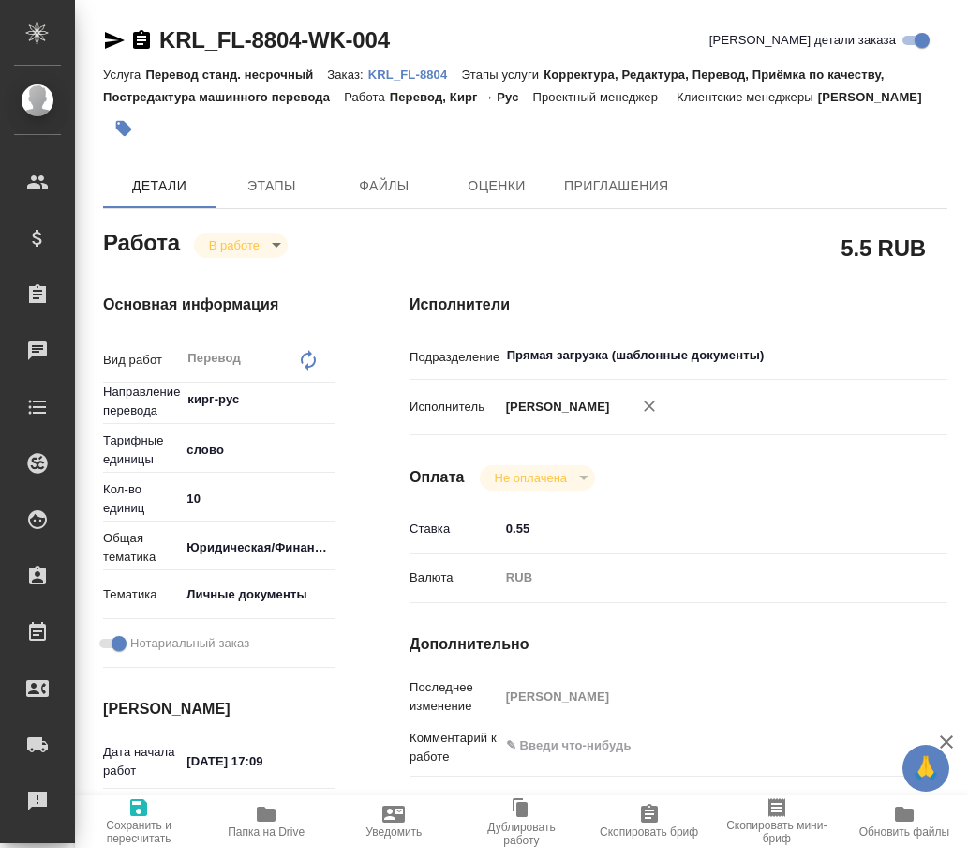
type textarea "x"
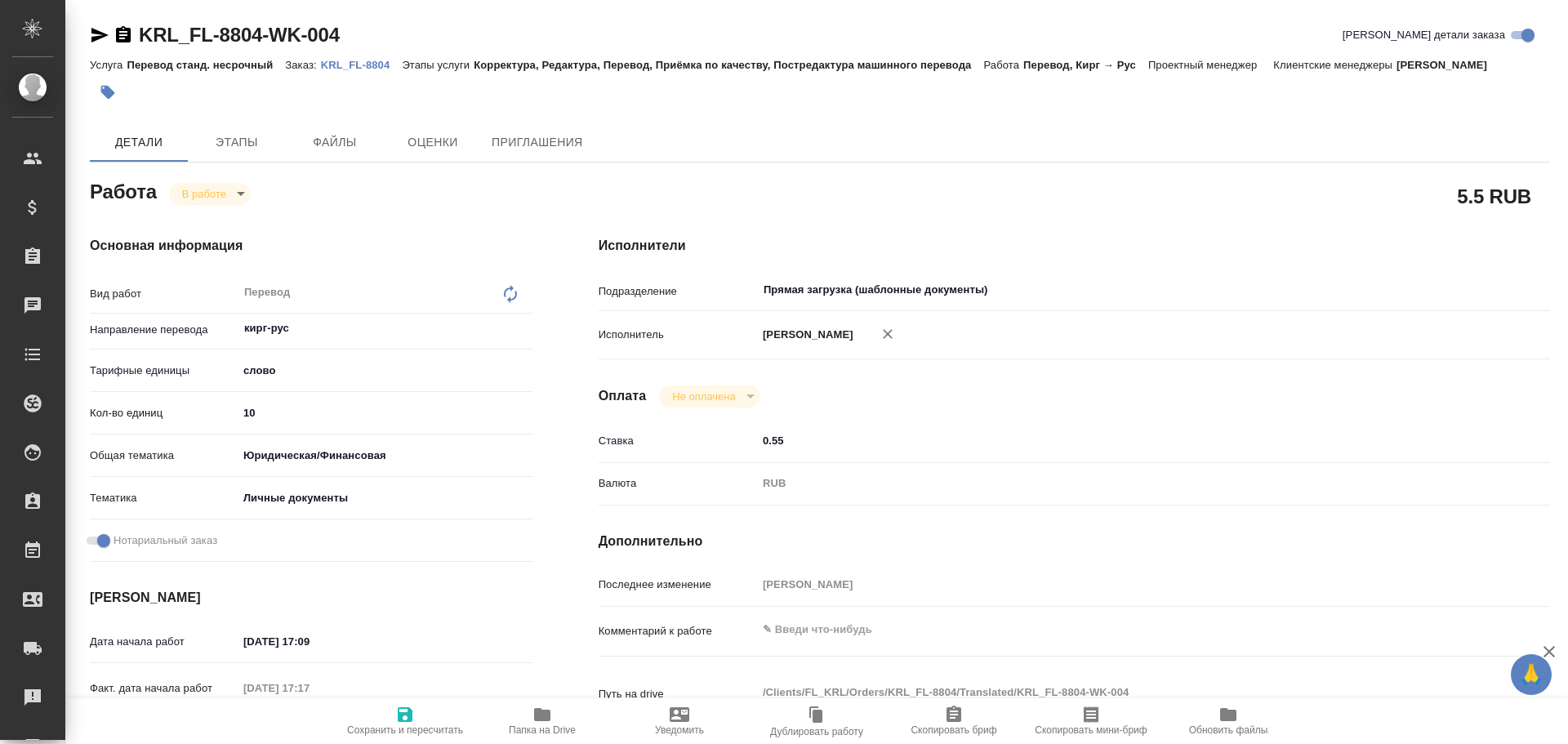
type textarea "x"
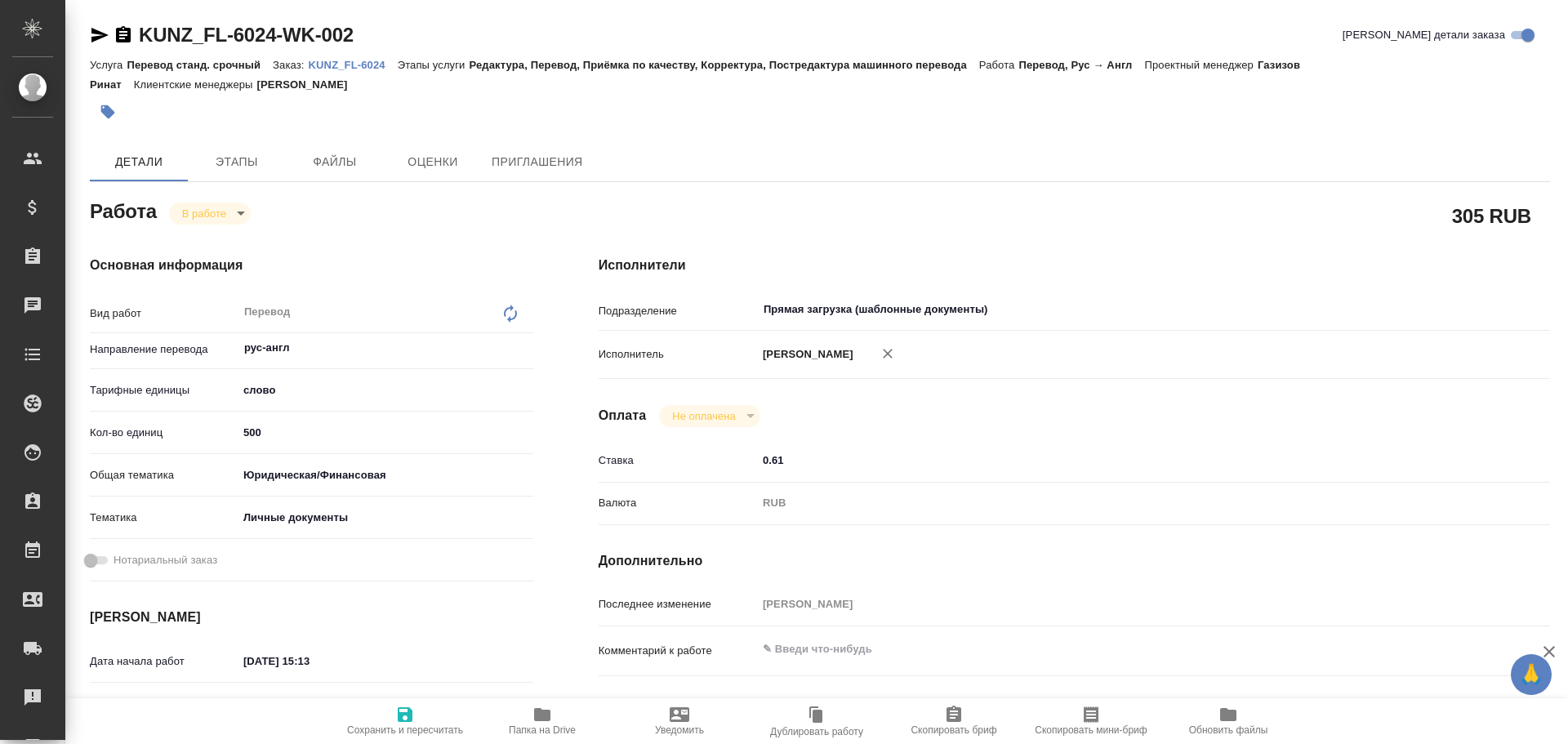
type textarea "x"
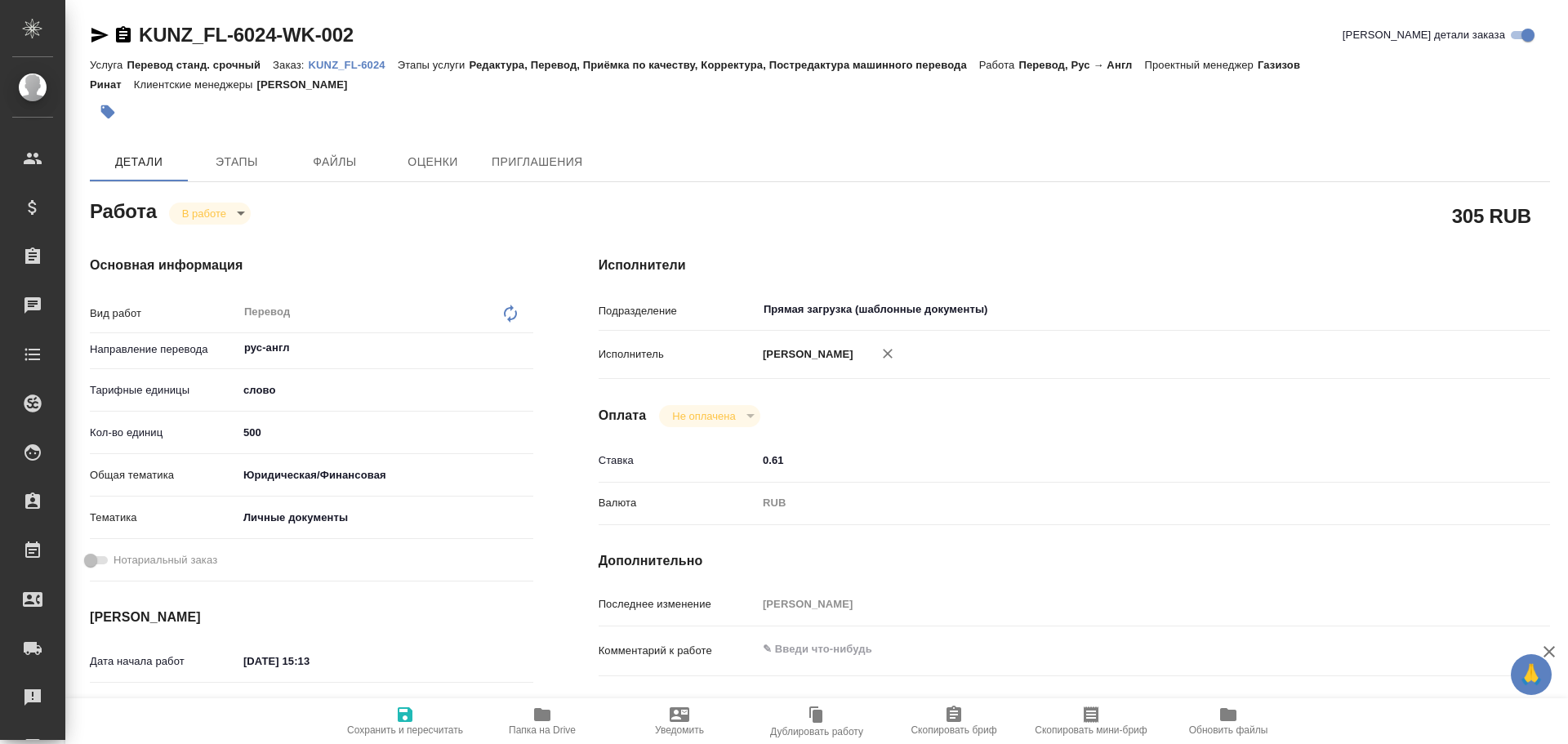
type textarea "x"
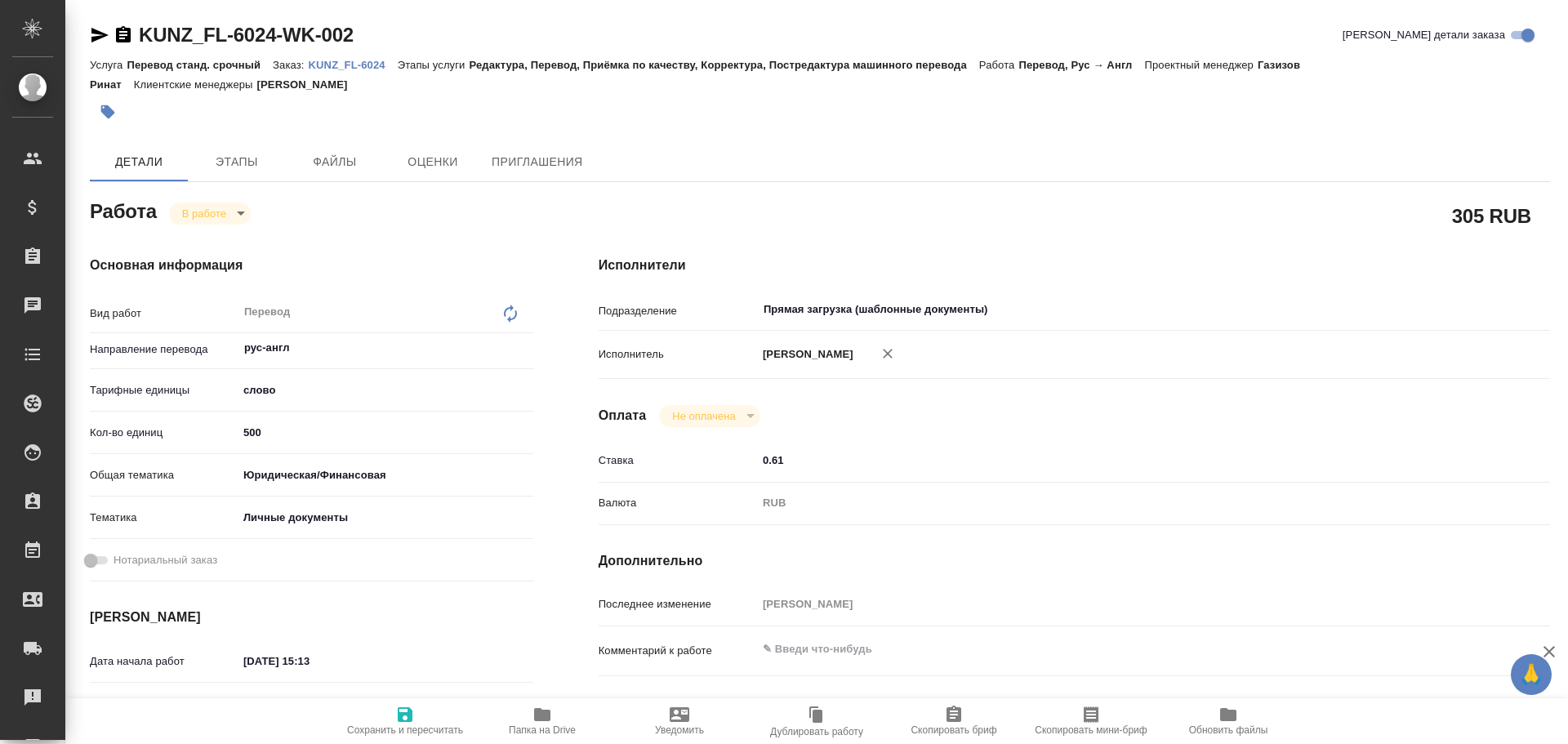
type textarea "x"
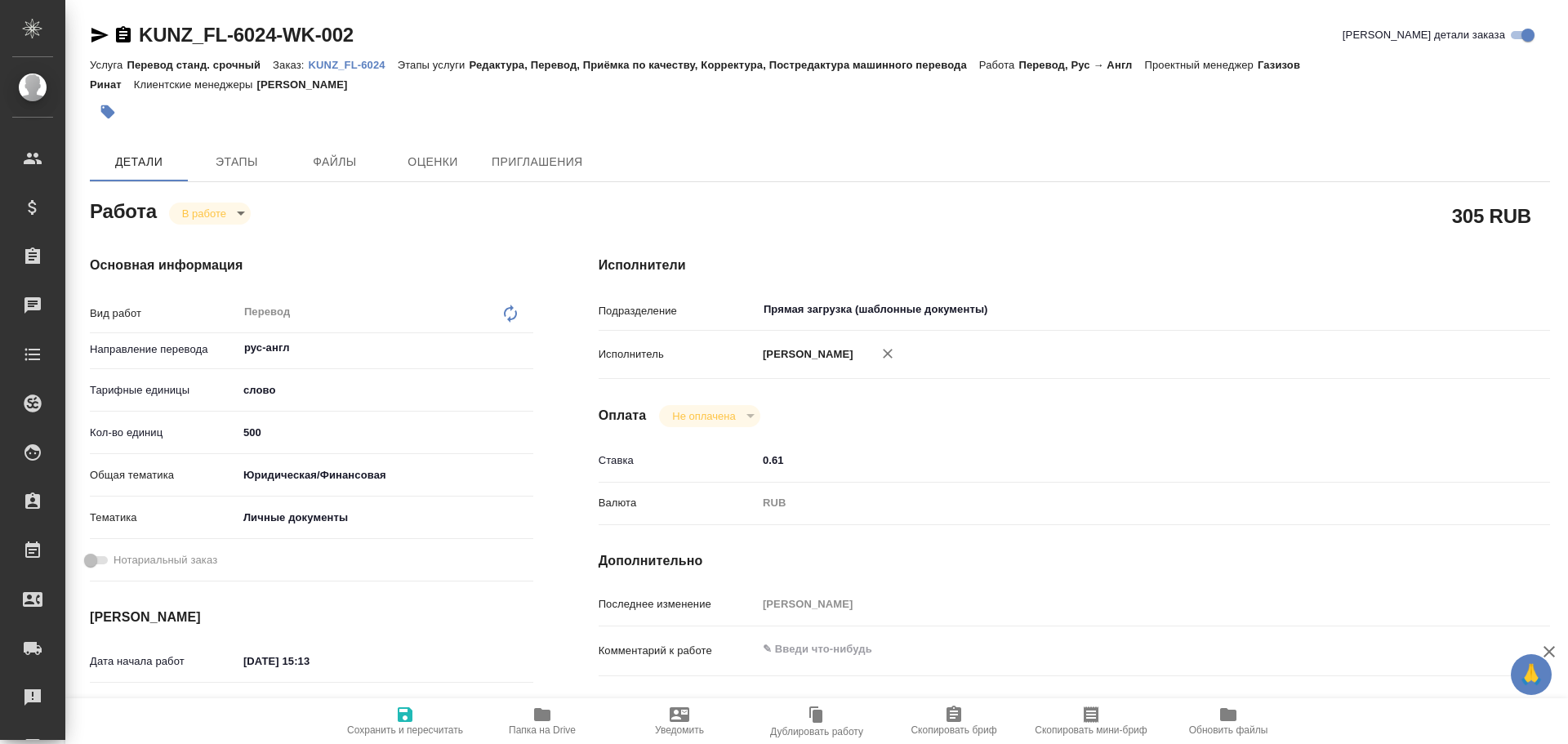
type textarea "x"
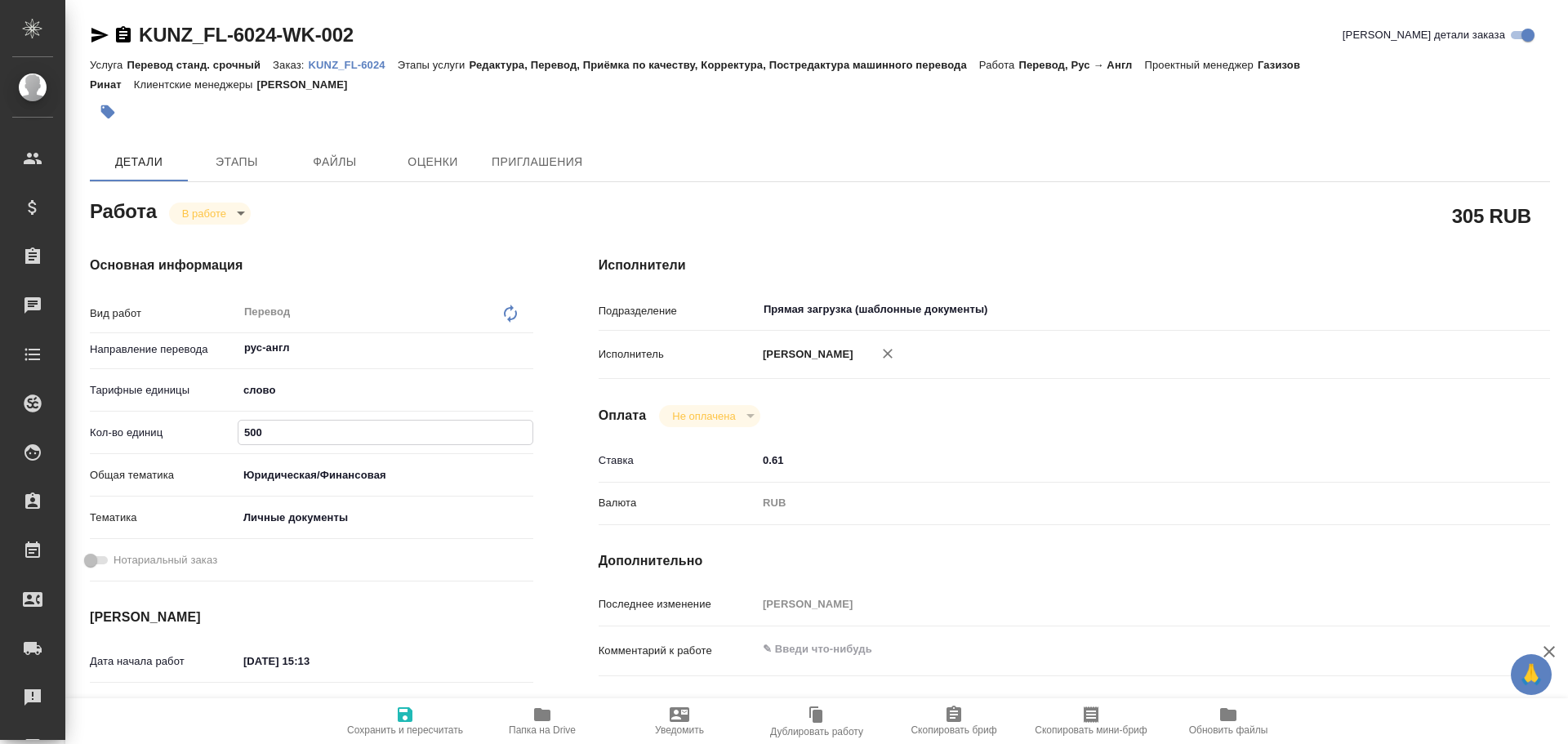
type textarea "x"
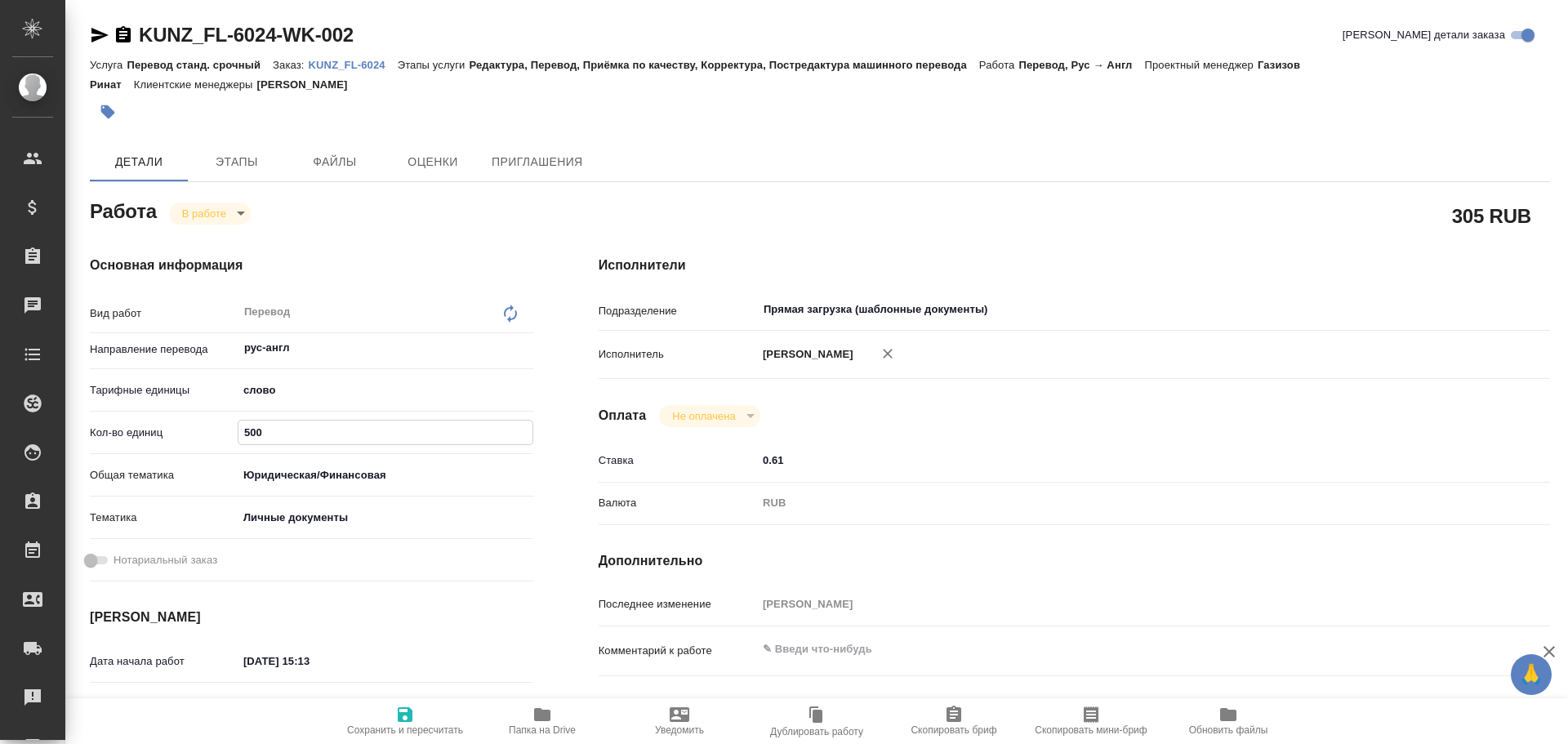
click at [247, 438] on input "500" at bounding box center [386, 432] width 294 height 24
type textarea "x"
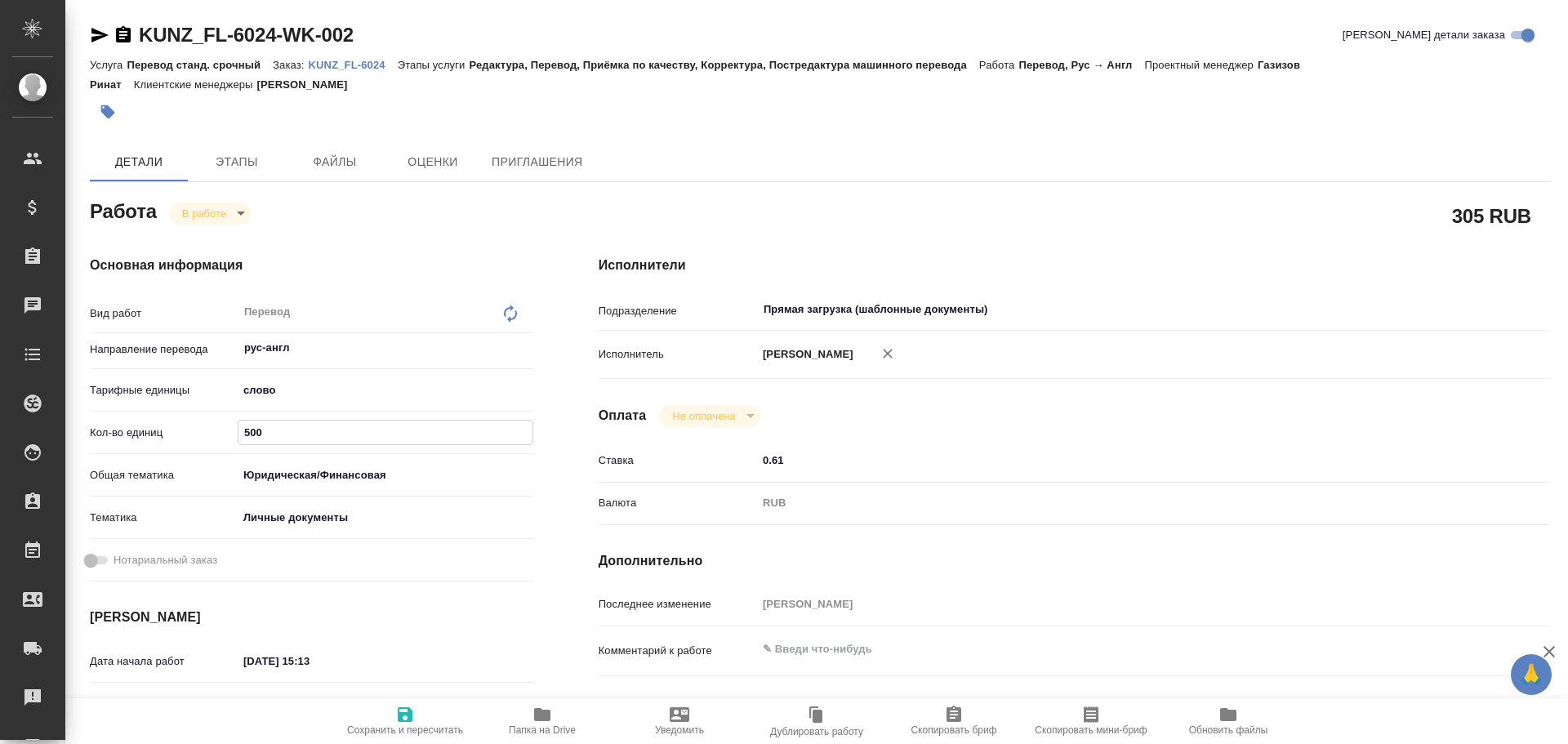
type textarea "x"
type input "600"
type textarea "x"
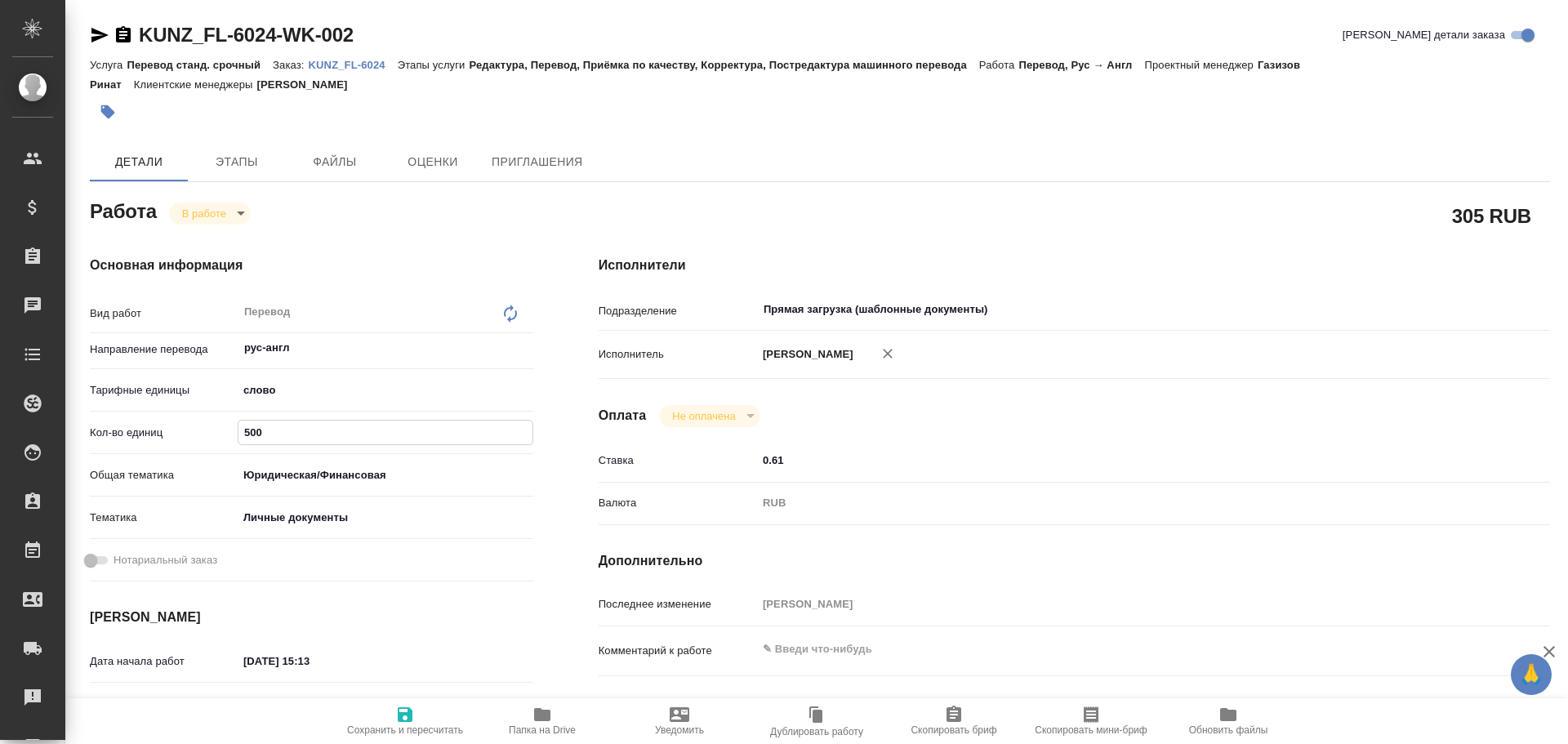
type textarea "x"
type input "600"
click at [402, 718] on icon "button" at bounding box center [405, 714] width 15 height 15
type textarea "x"
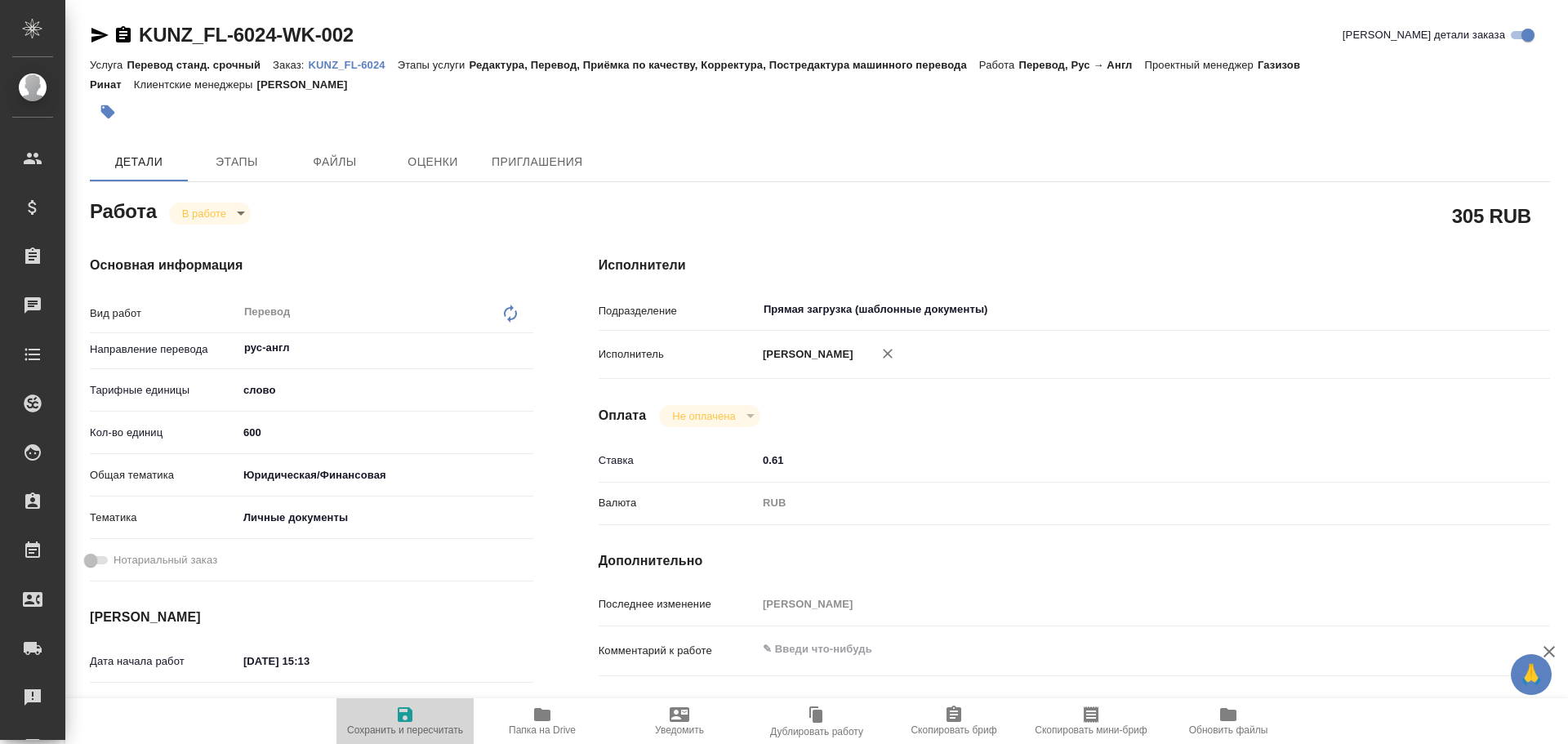
type textarea "x"
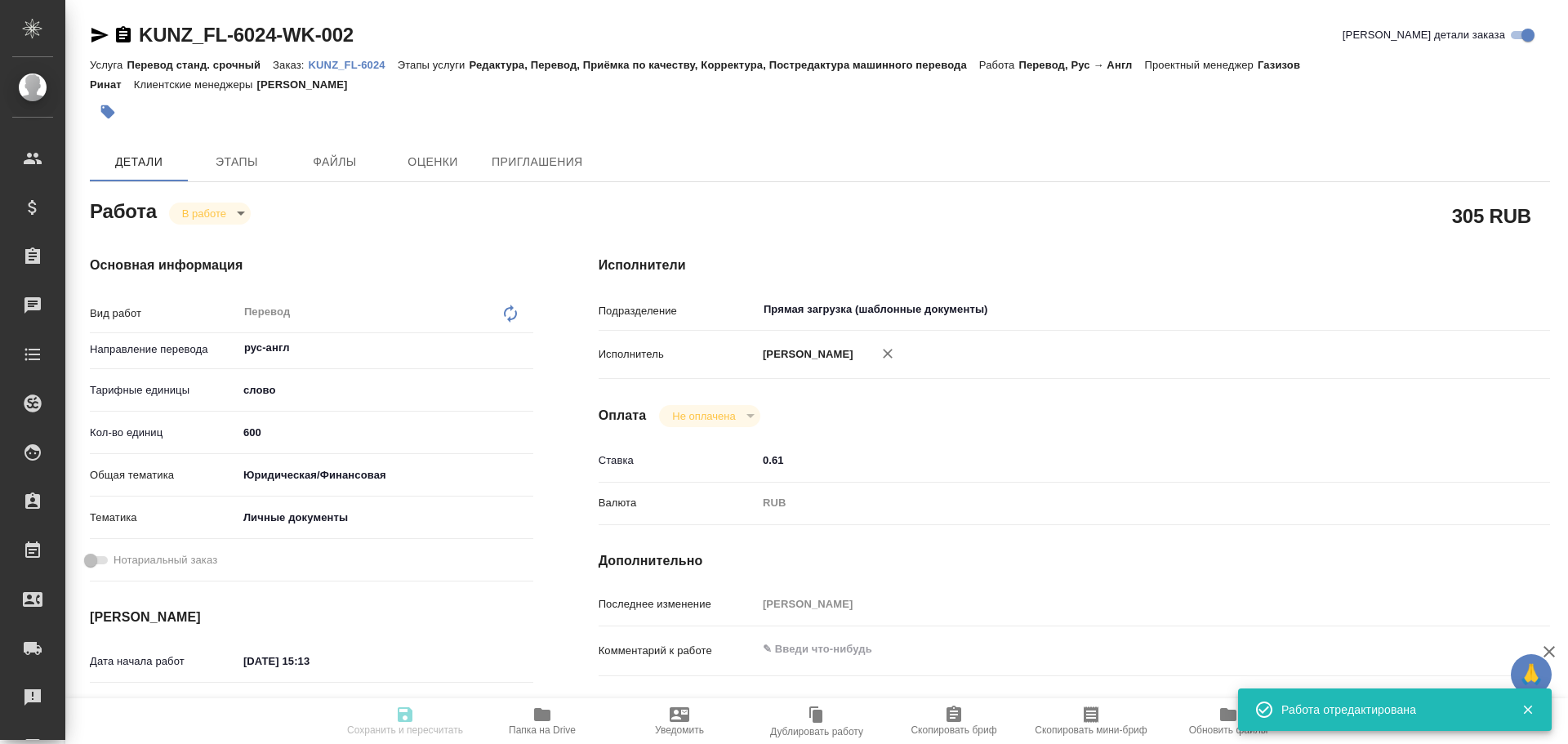
type textarea "x"
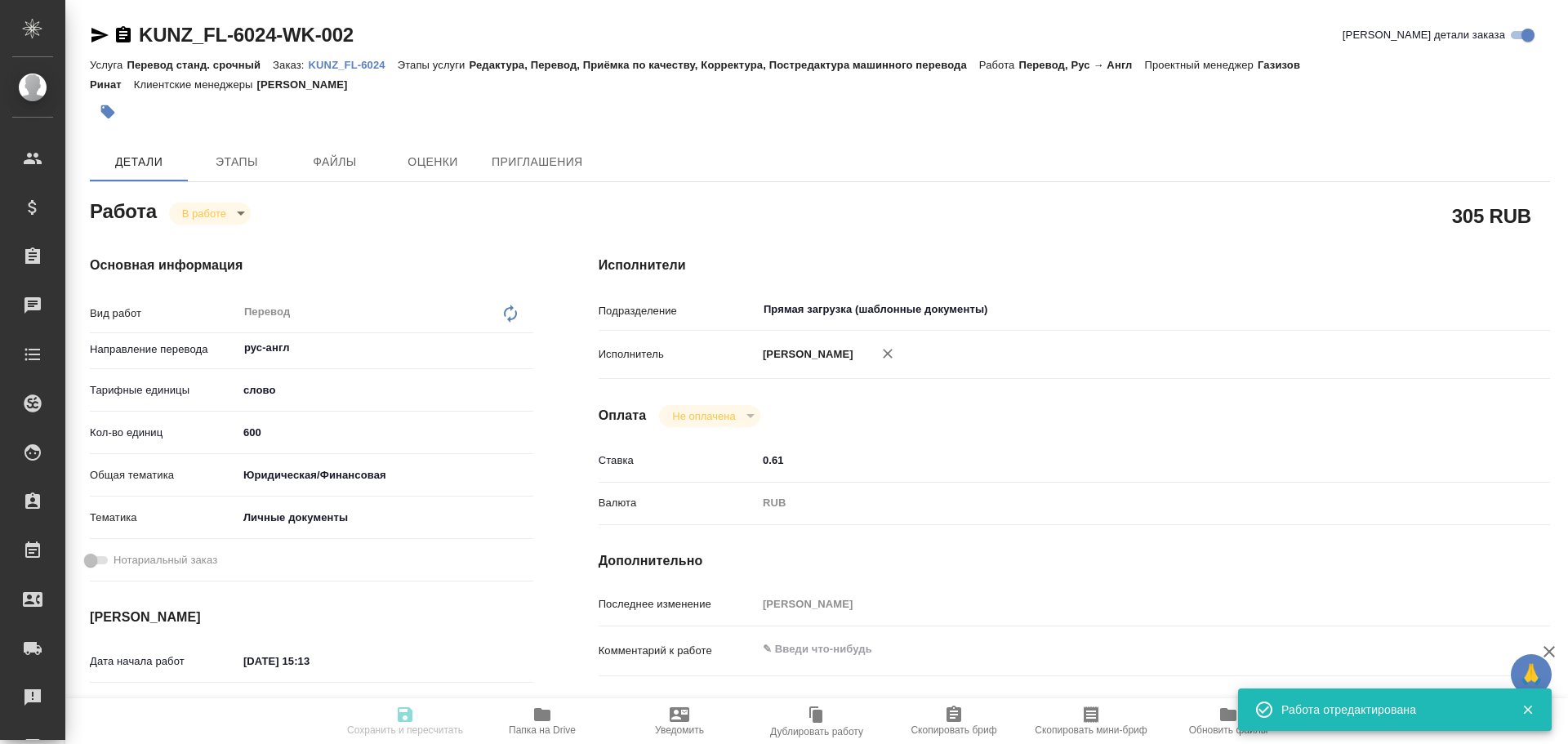
type input "inProgress"
type textarea "Перевод"
type textarea "x"
type input "рус-англ"
type input "5a8b1489cc6b4906c91bfd90"
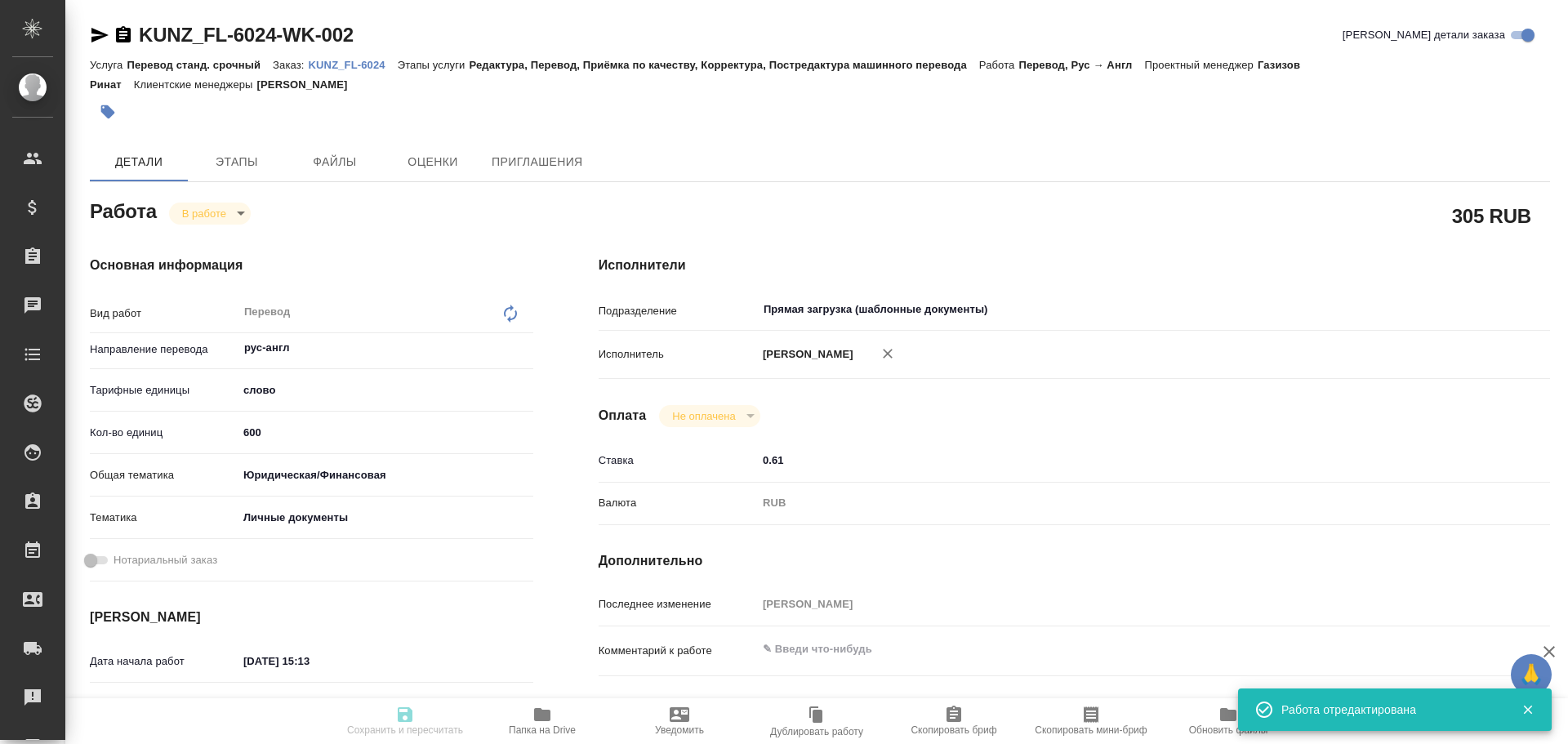
type input "600"
type input "yr-fn"
type input "5a8b8b956a9677013d343cfe"
type input "08.10.2025 15:13"
type input "08.10.2025 15:42"
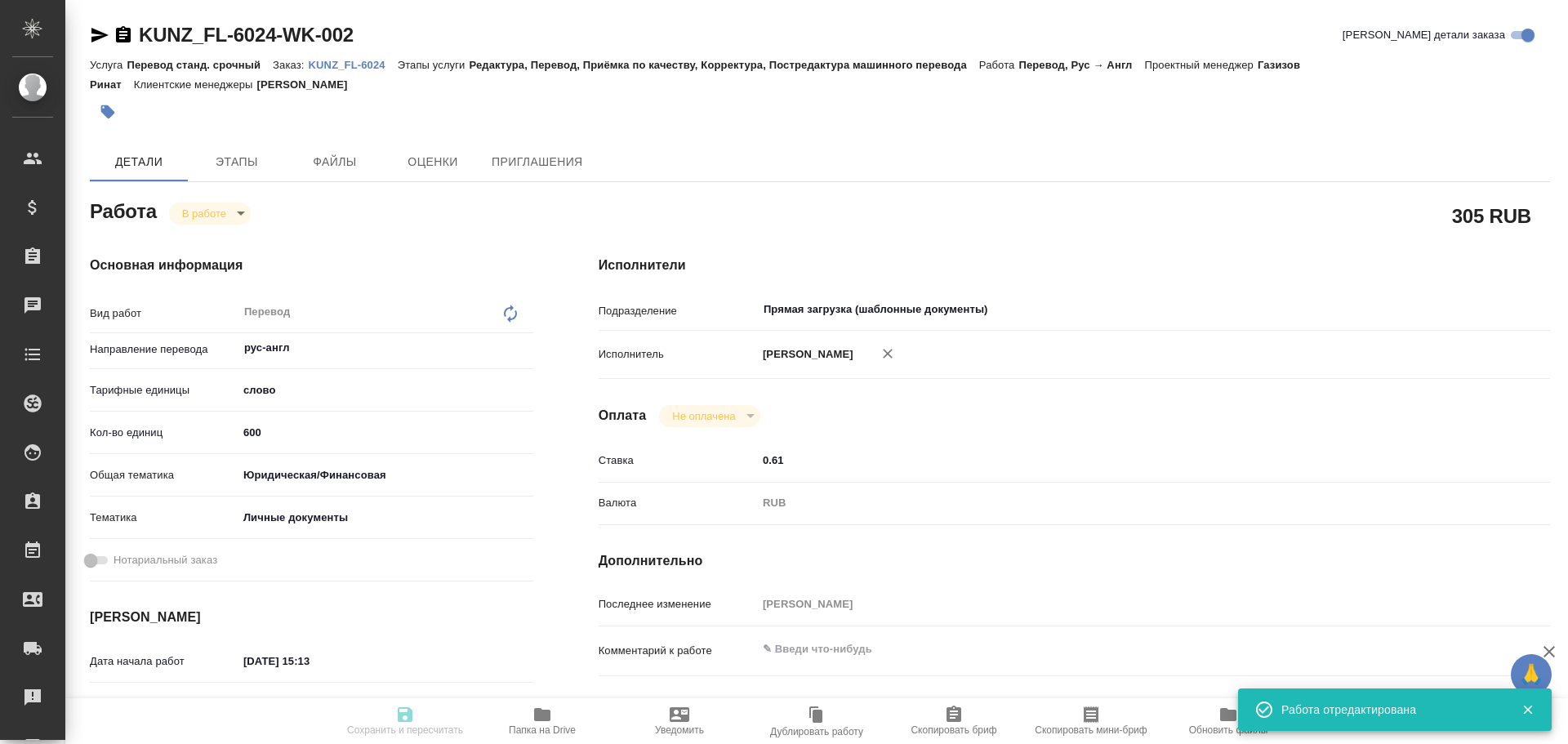
type input "08.10.2025 18:00"
type input "08.10.2025 18:01"
type input "Прямая загрузка (шаблонные документы)"
type input "notPayed"
type input "0.61"
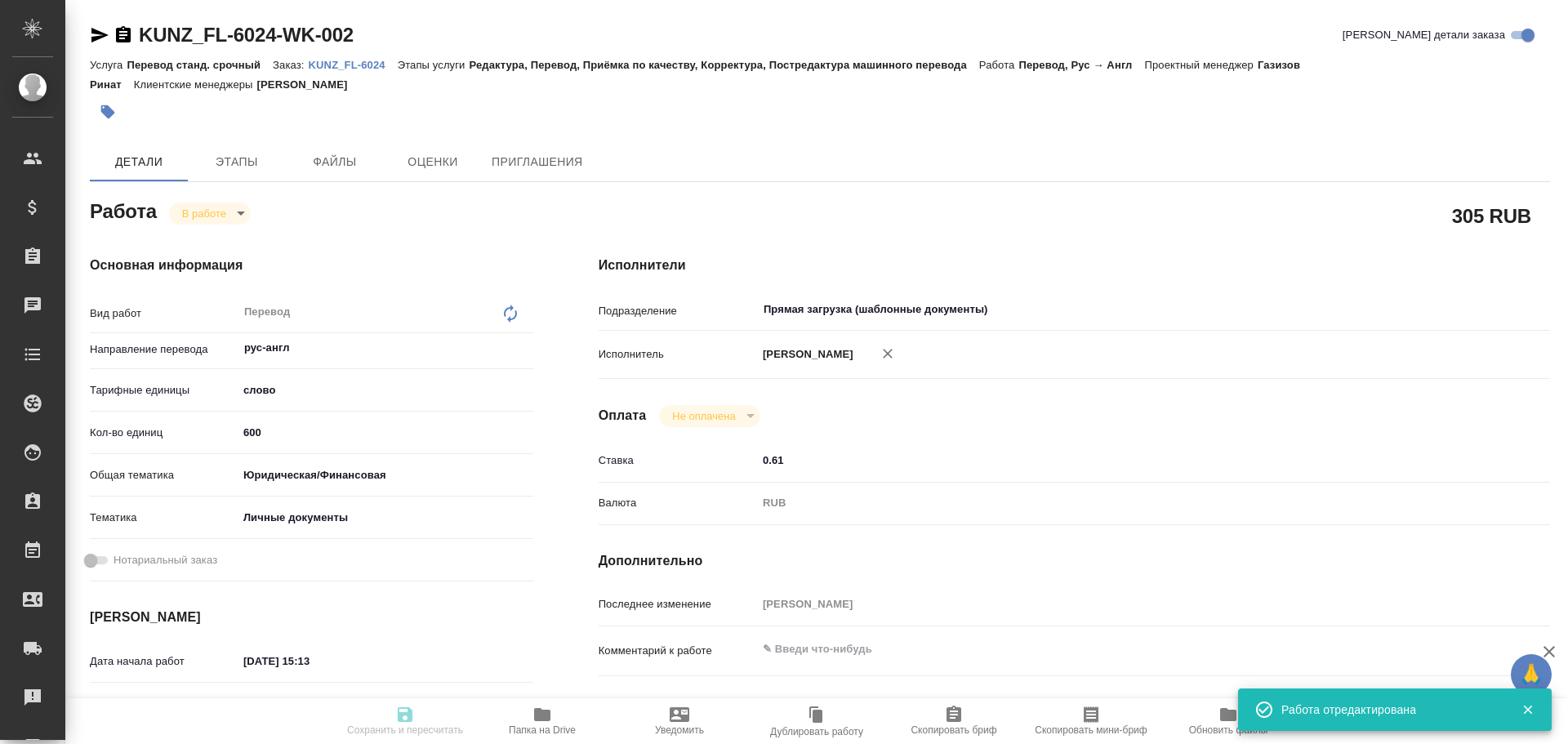
type input "RUB"
type input "Гусев Александр"
type textarea "x"
type textarea "/Clients/FL_KUNZ/Orders/KUNZ_FL-6024/Translated/KUNZ_FL-6024-WK-002"
type textarea "x"
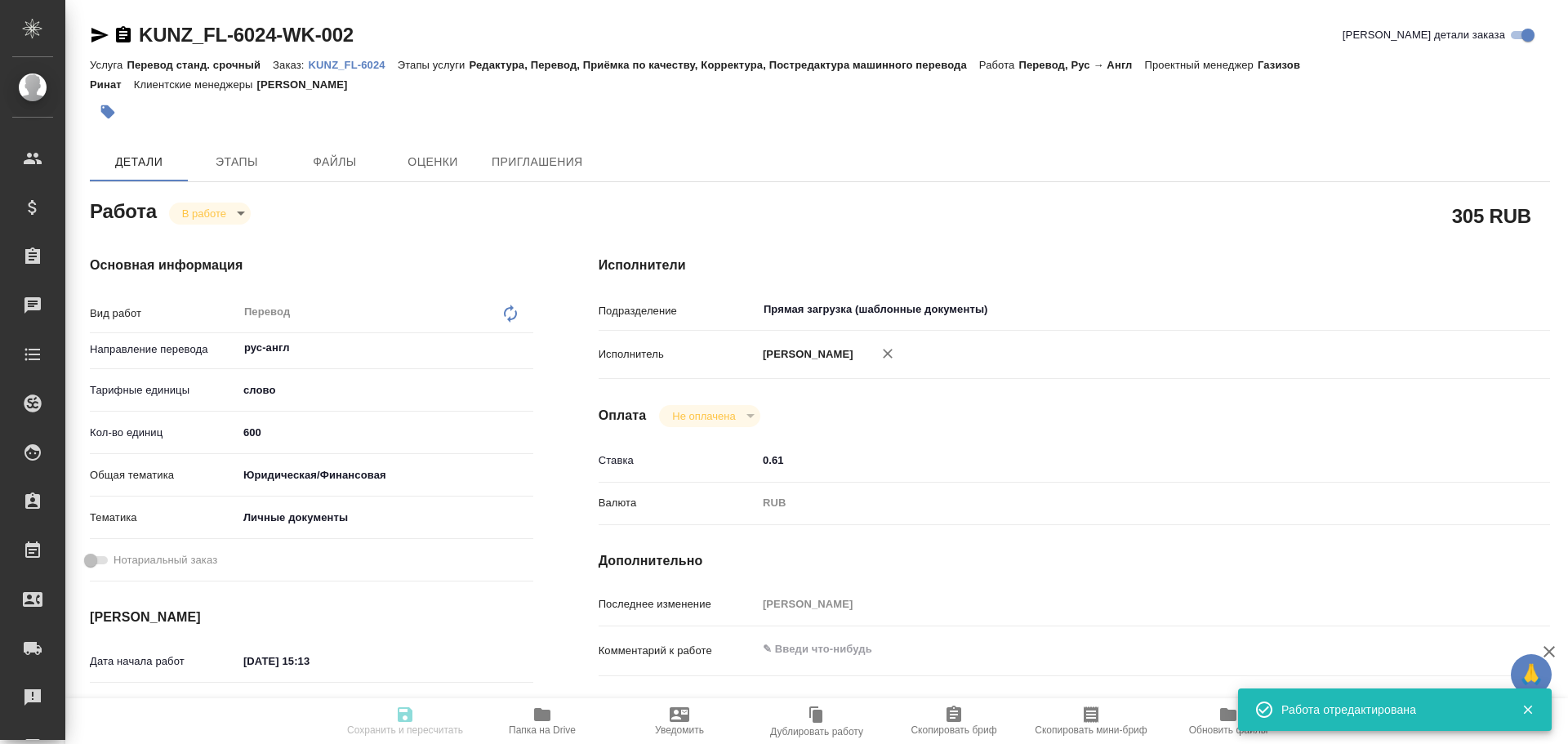
type input "KUNZ_FL-6024"
type input "Перевод станд. срочный"
type input "Редактура, Перевод, Приёмка по качеству, Корректура, Постредактура машинного пе…"
type input "Зотова Екатерина"
type input "/Clients/FL_KUNZ/Orders/KUNZ_FL-6024"
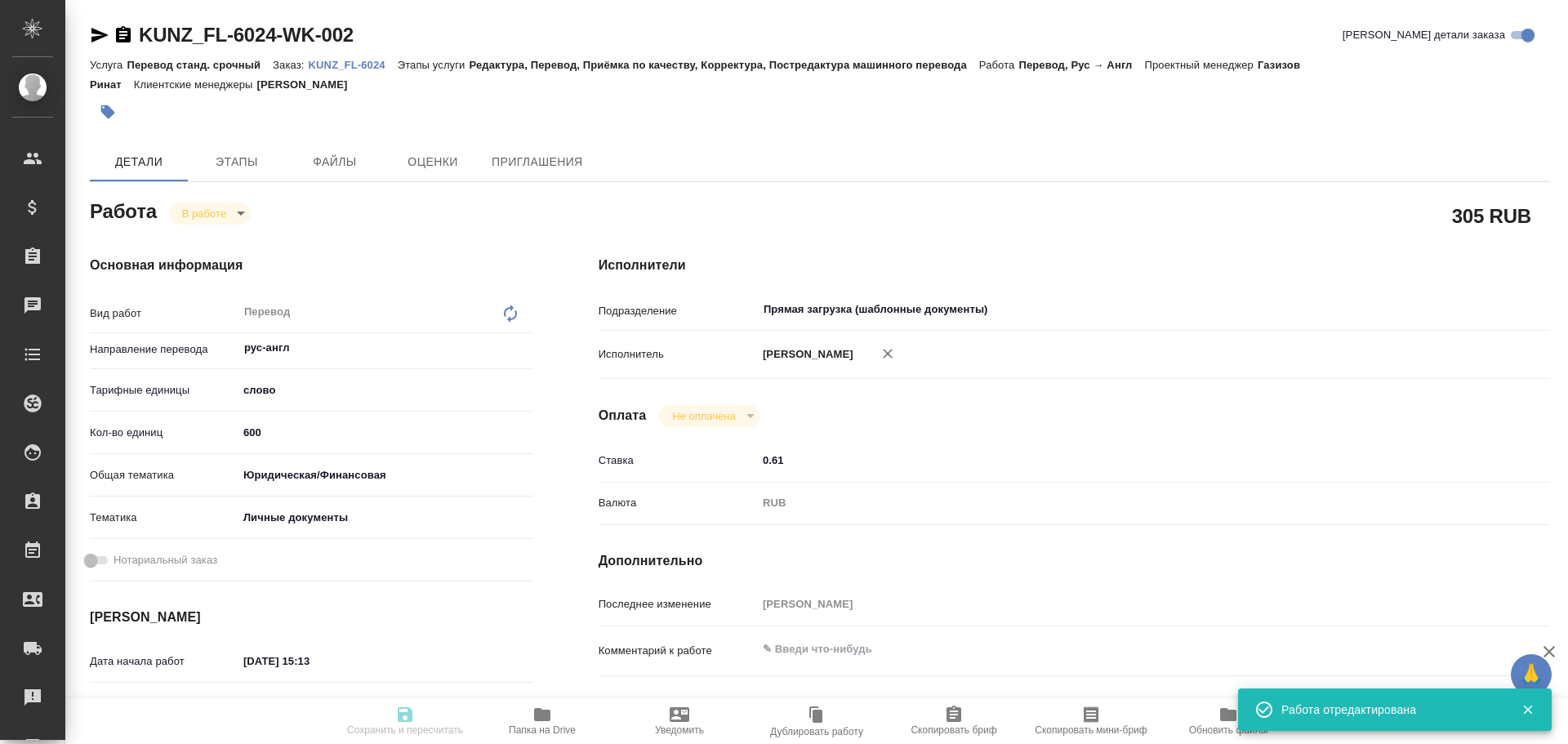
type textarea "x"
type textarea "5 свид. рус-англ, ориги в референсе"
type textarea "x"
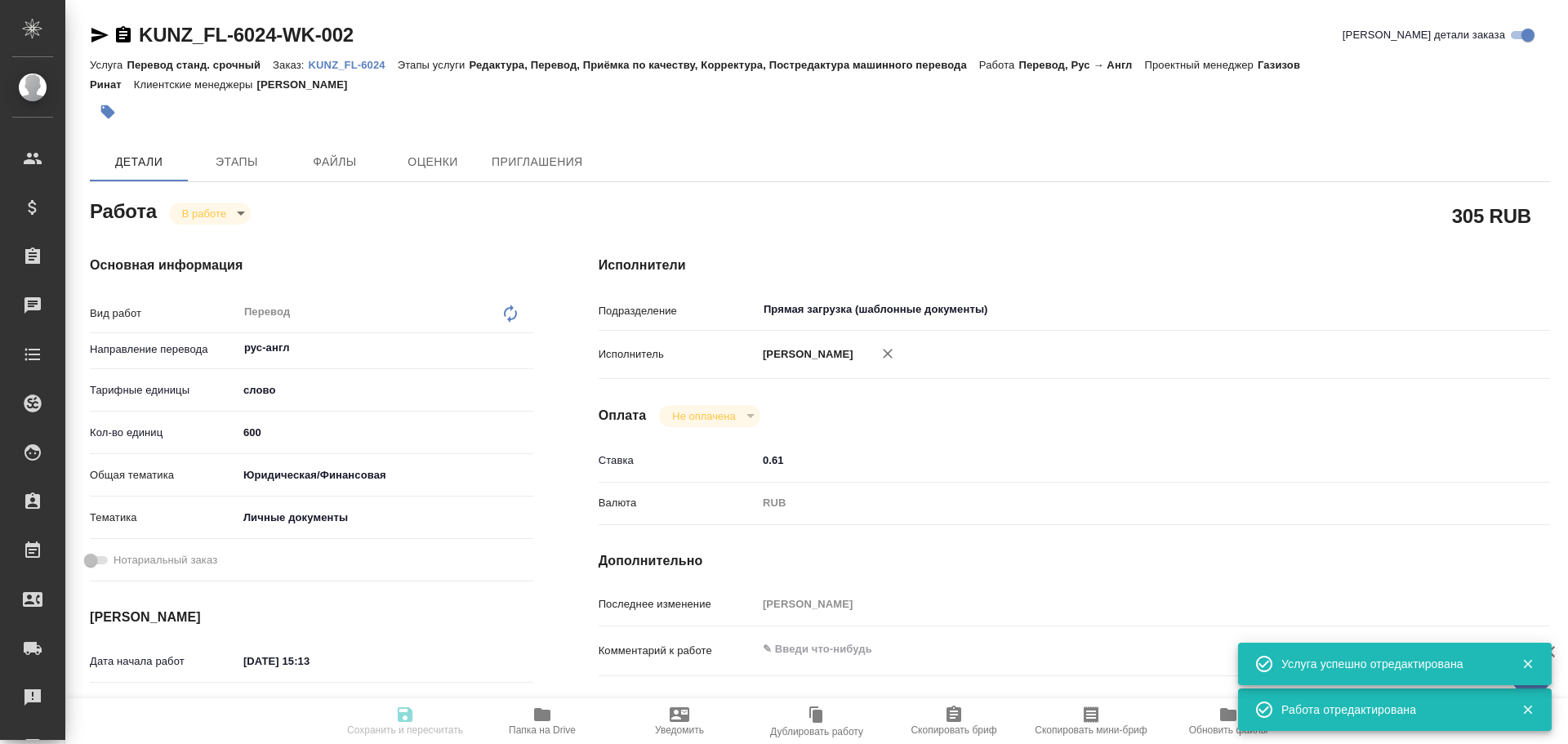
type textarea "x"
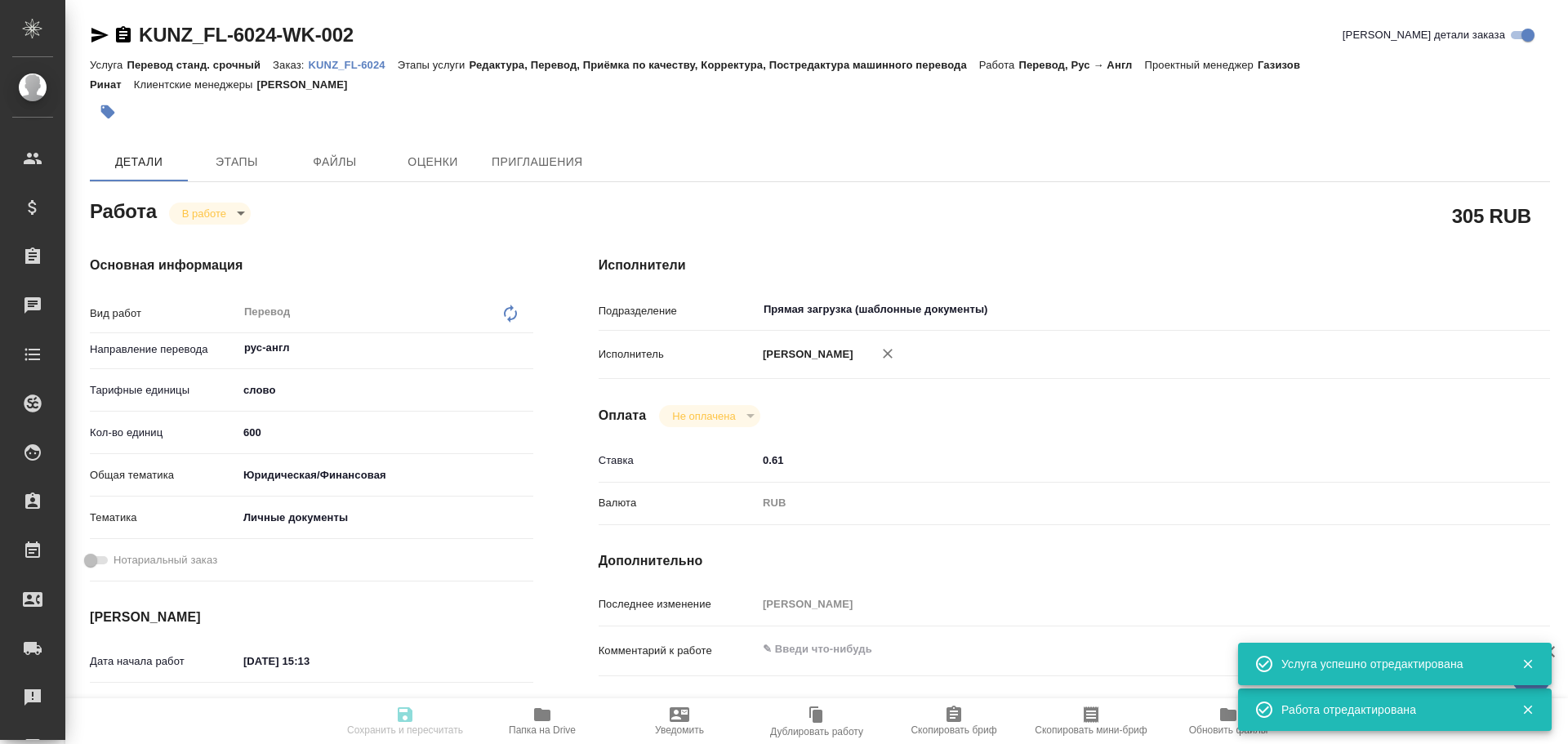
type textarea "x"
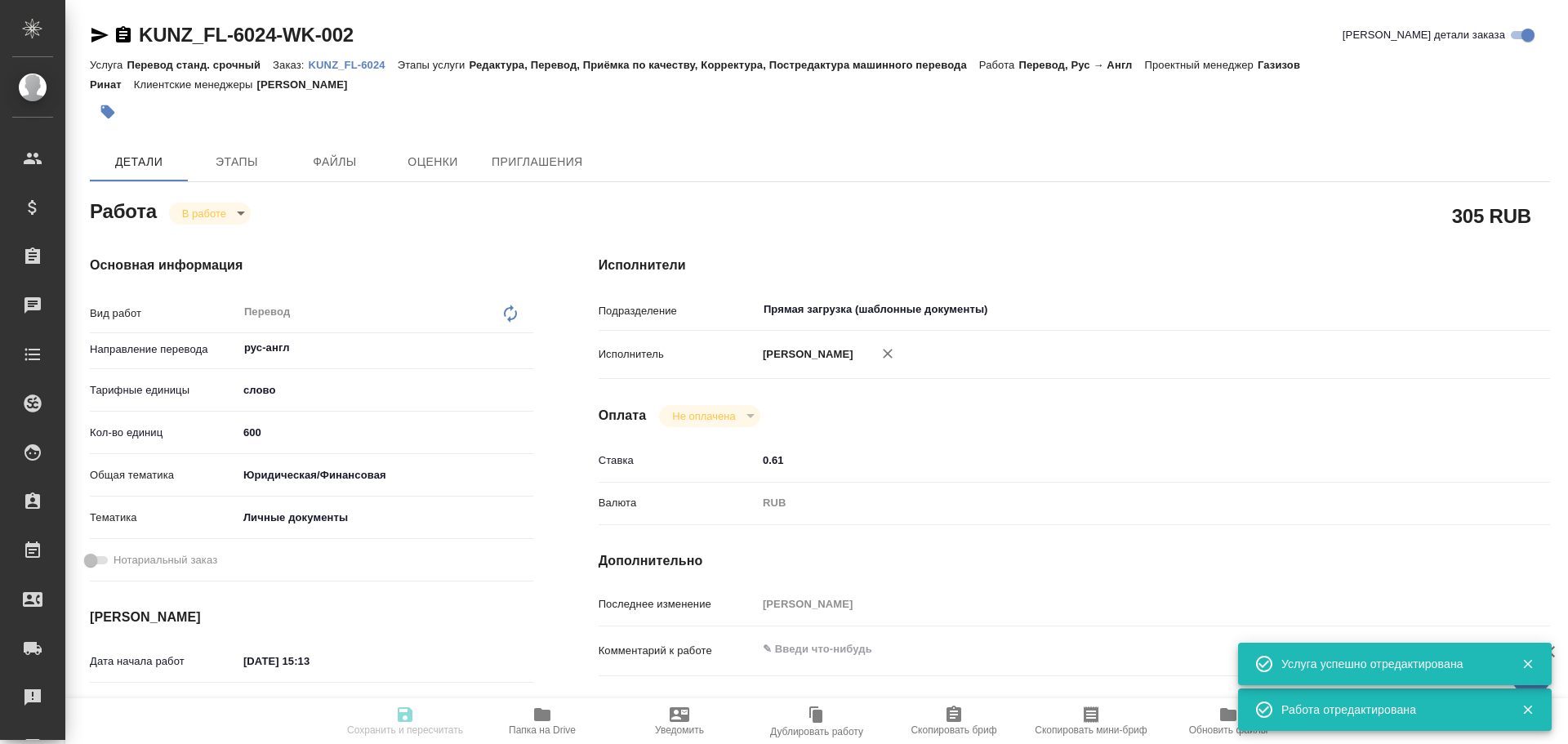
type textarea "x"
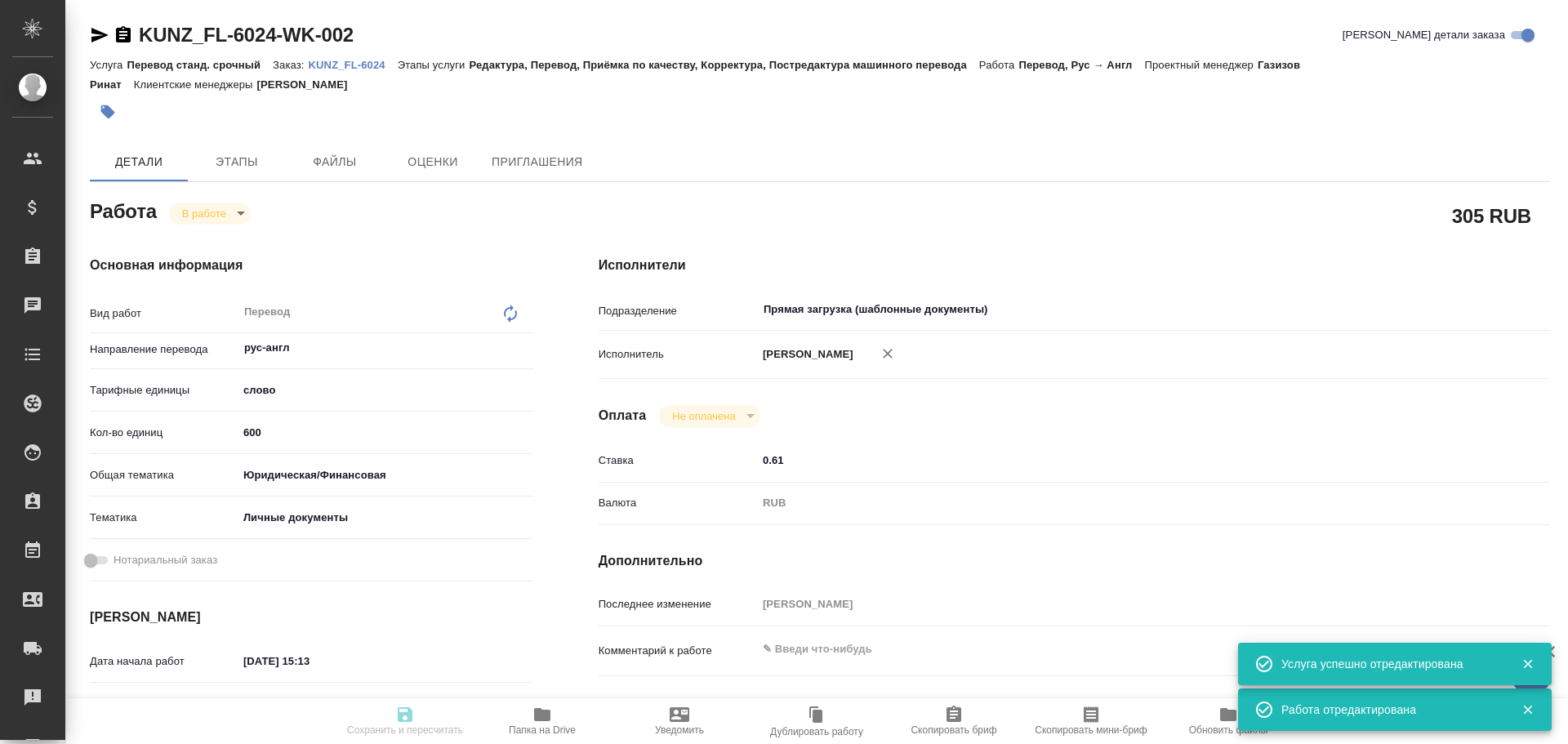
type textarea "x"
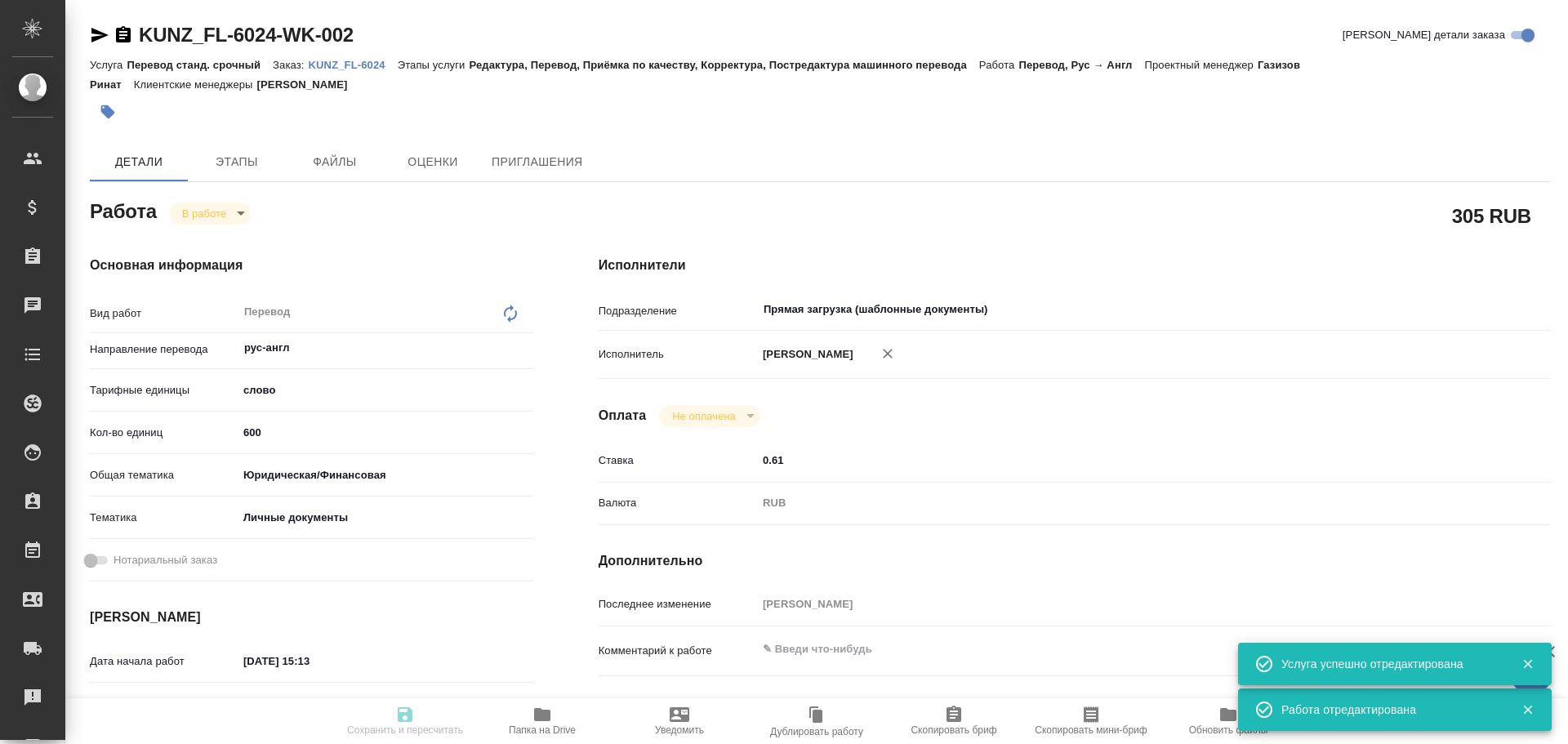
type textarea "x"
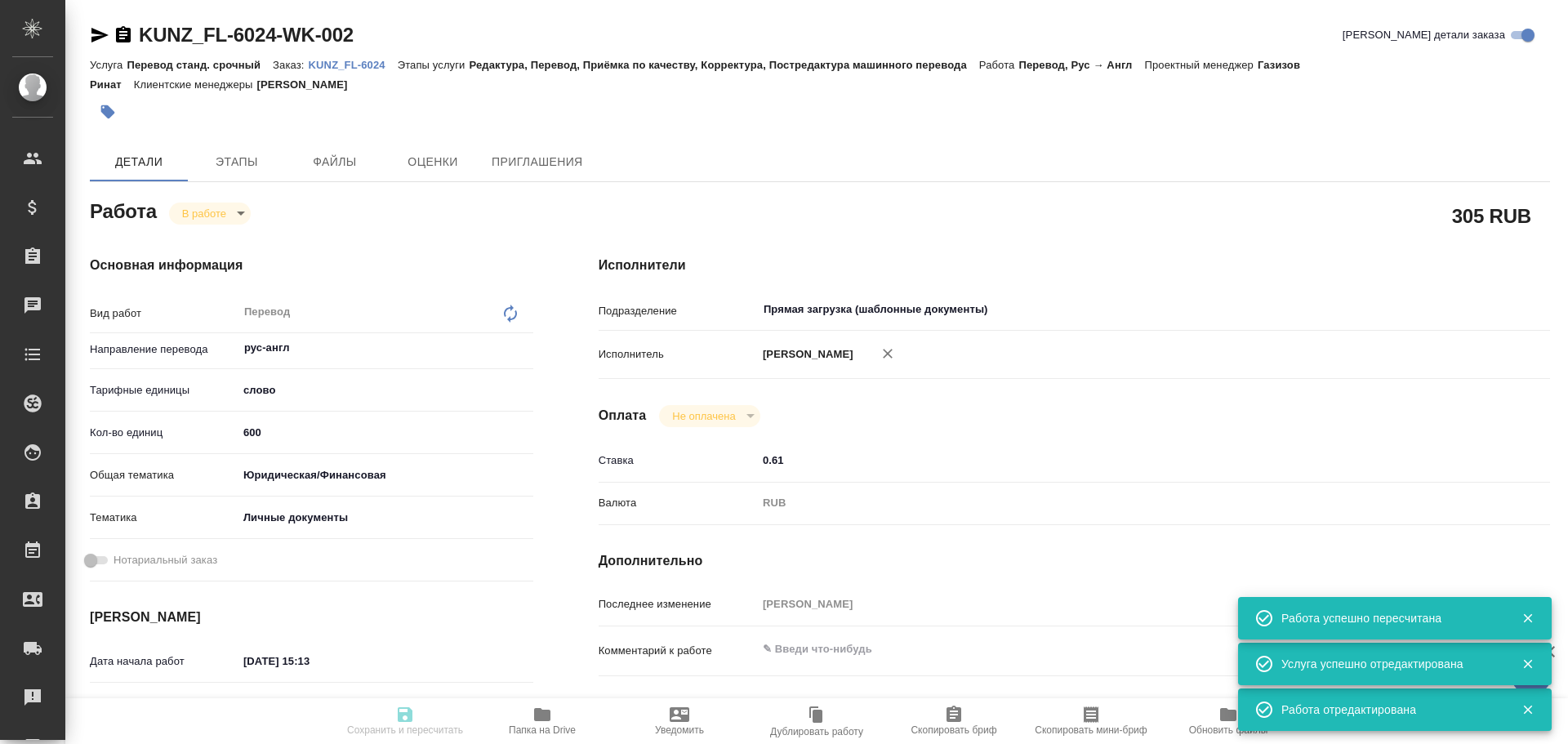
type input "inProgress"
type textarea "Перевод"
type textarea "x"
type input "рус-англ"
type input "5a8b1489cc6b4906c91bfd90"
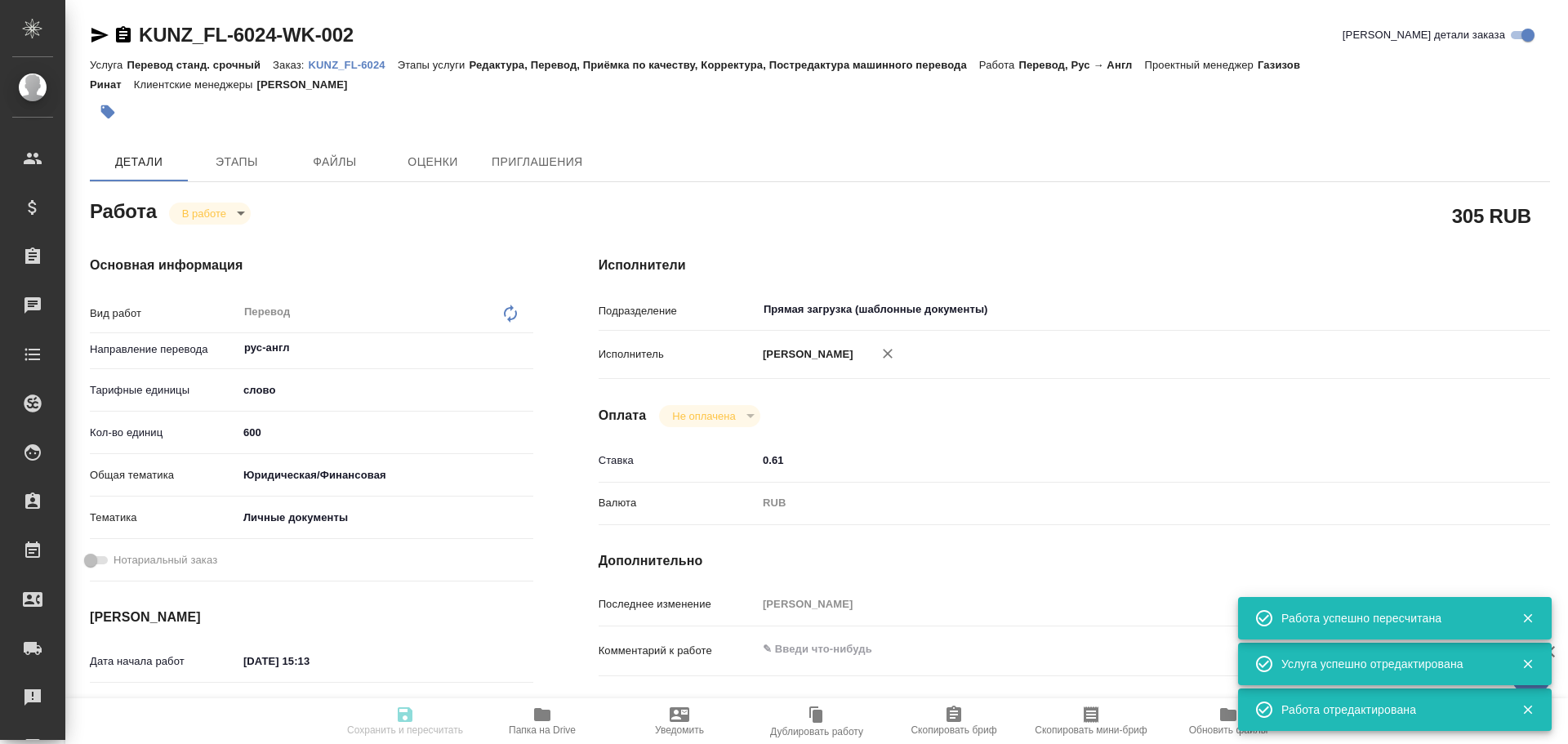
type input "600"
type input "yr-fn"
type input "5a8b8b956a9677013d343cfe"
type input "08.10.2025 15:13"
type input "08.10.2025 15:42"
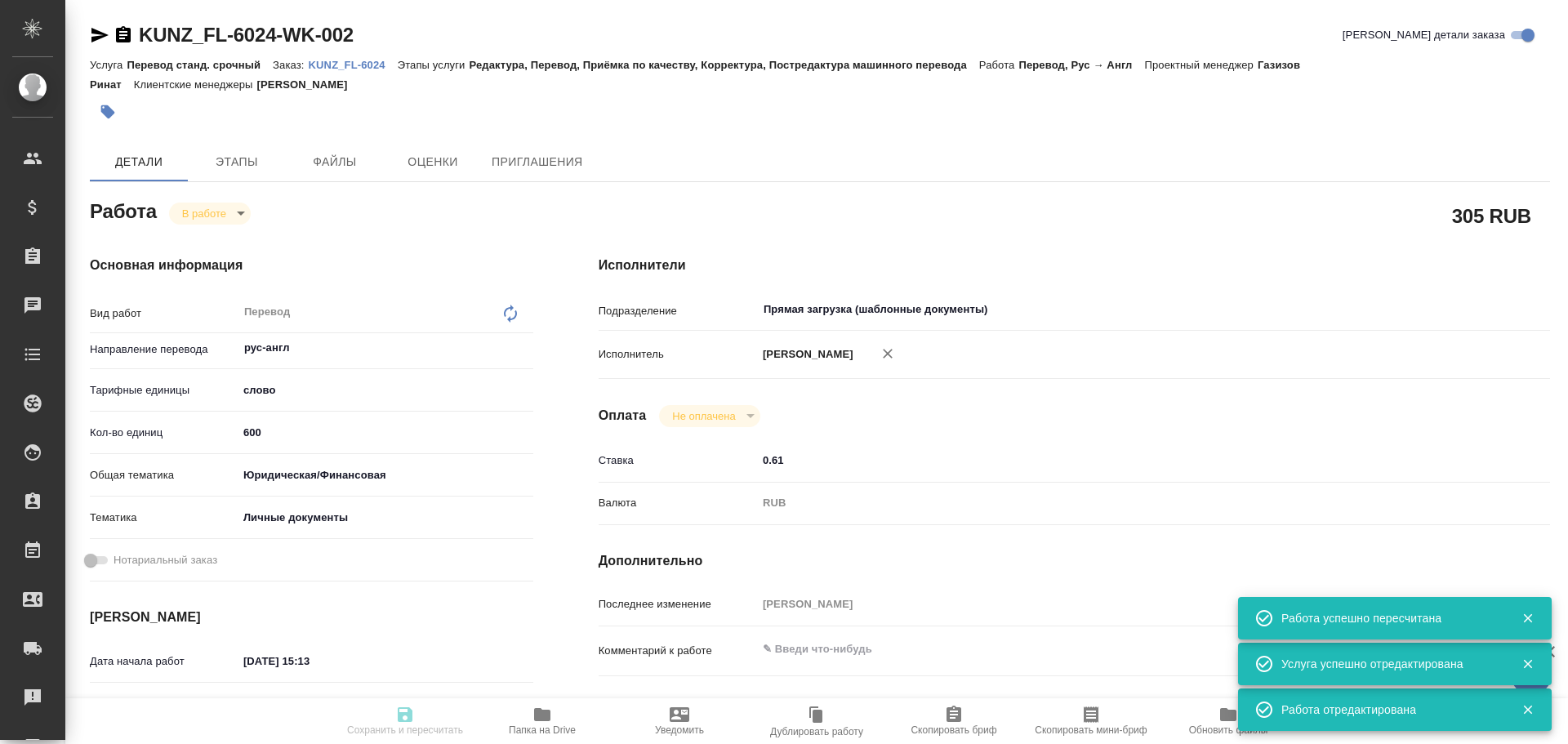
type input "08.10.2025 18:00"
type input "08.10.2025 18:01"
type input "Прямая загрузка (шаблонные документы)"
type input "notPayed"
type input "0.61"
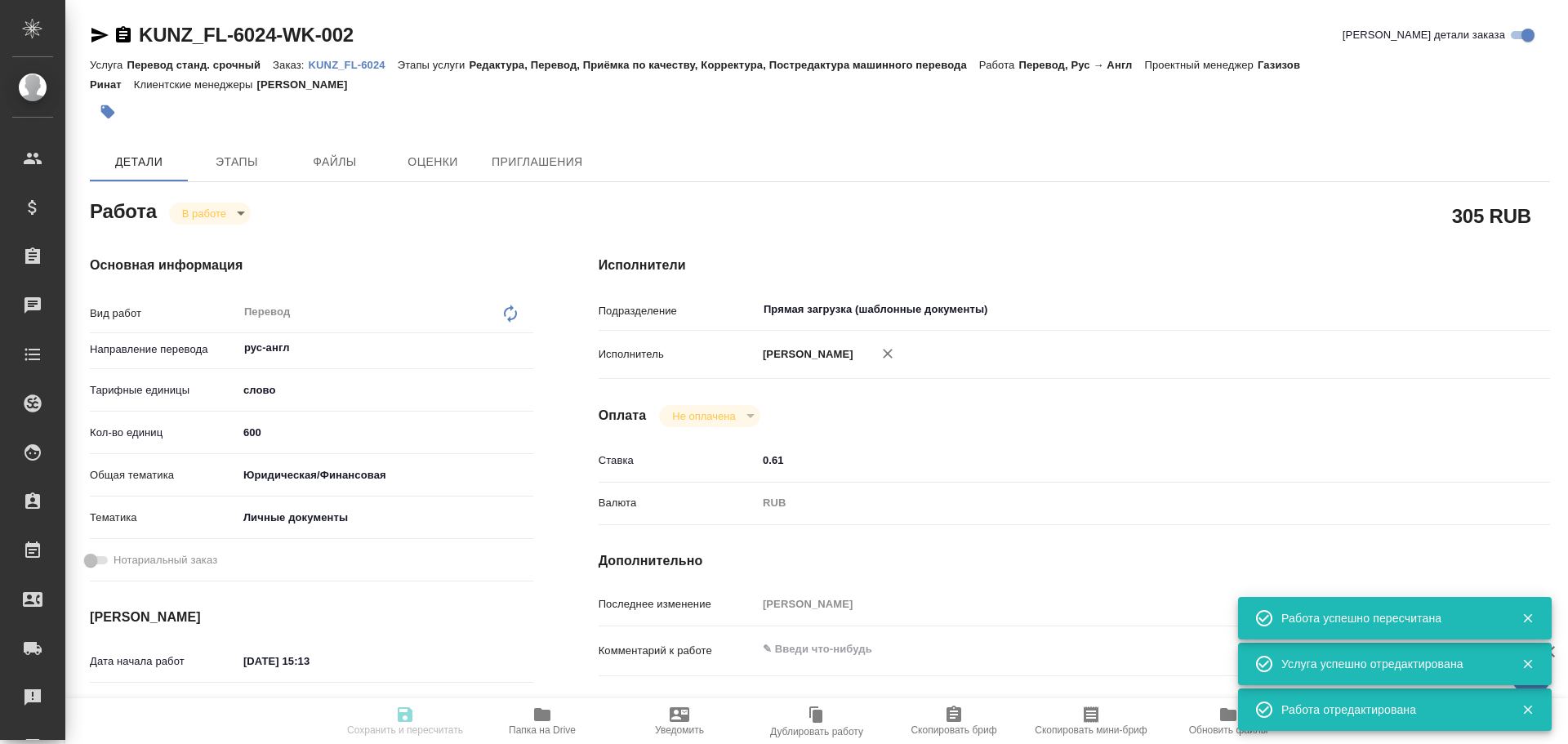
type input "RUB"
type input "Гусев Александр"
type textarea "x"
type textarea "/Clients/FL_KUNZ/Orders/KUNZ_FL-6024/Translated/KUNZ_FL-6024-WK-002"
type textarea "x"
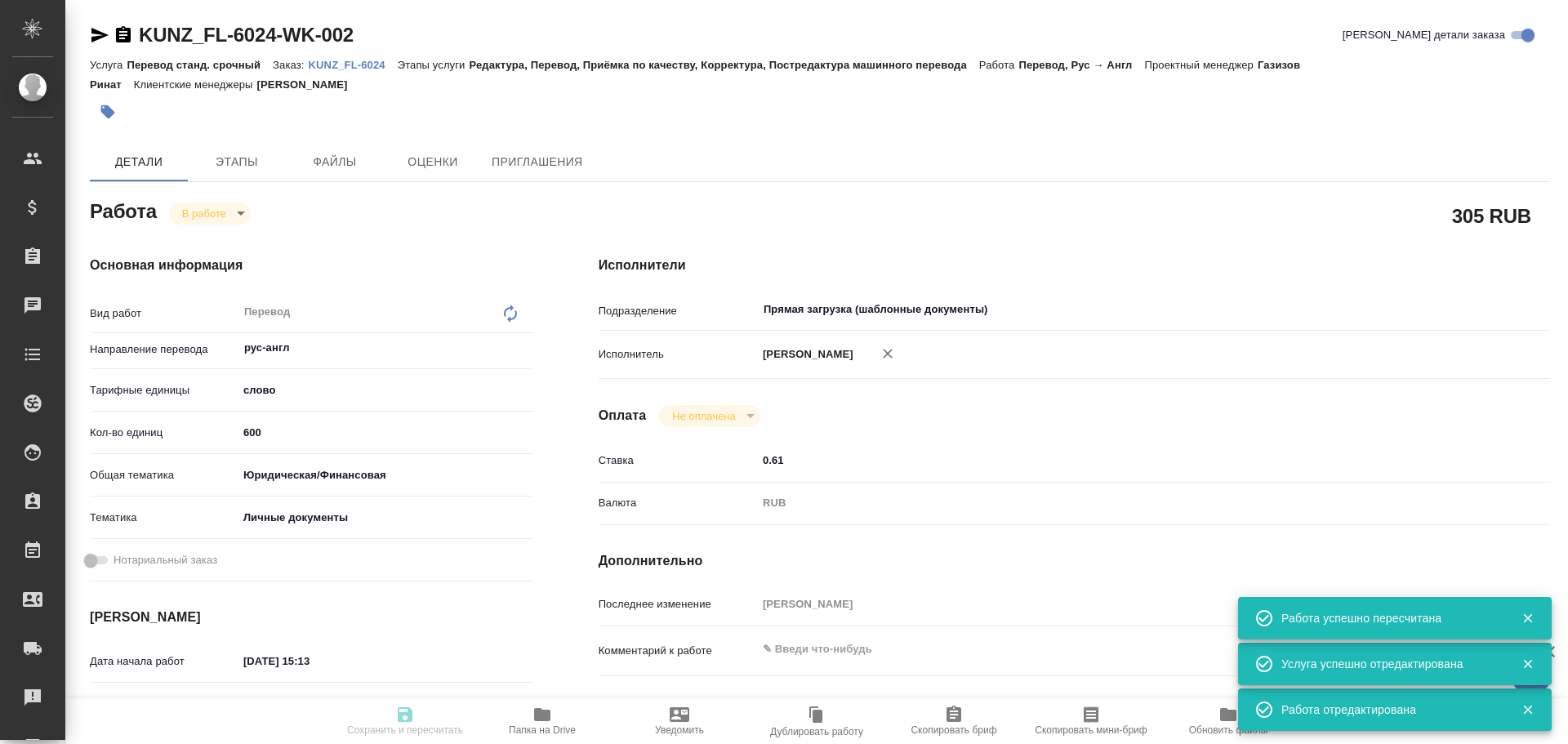
type input "KUNZ_FL-6024"
type input "Перевод станд. срочный"
type input "Редактура, Перевод, Приёмка по качеству, Корректура, Постредактура машинного пе…"
type input "[PERSON_NAME]"
type input "/Clients/FL_KUNZ/Orders/KUNZ_FL-6024"
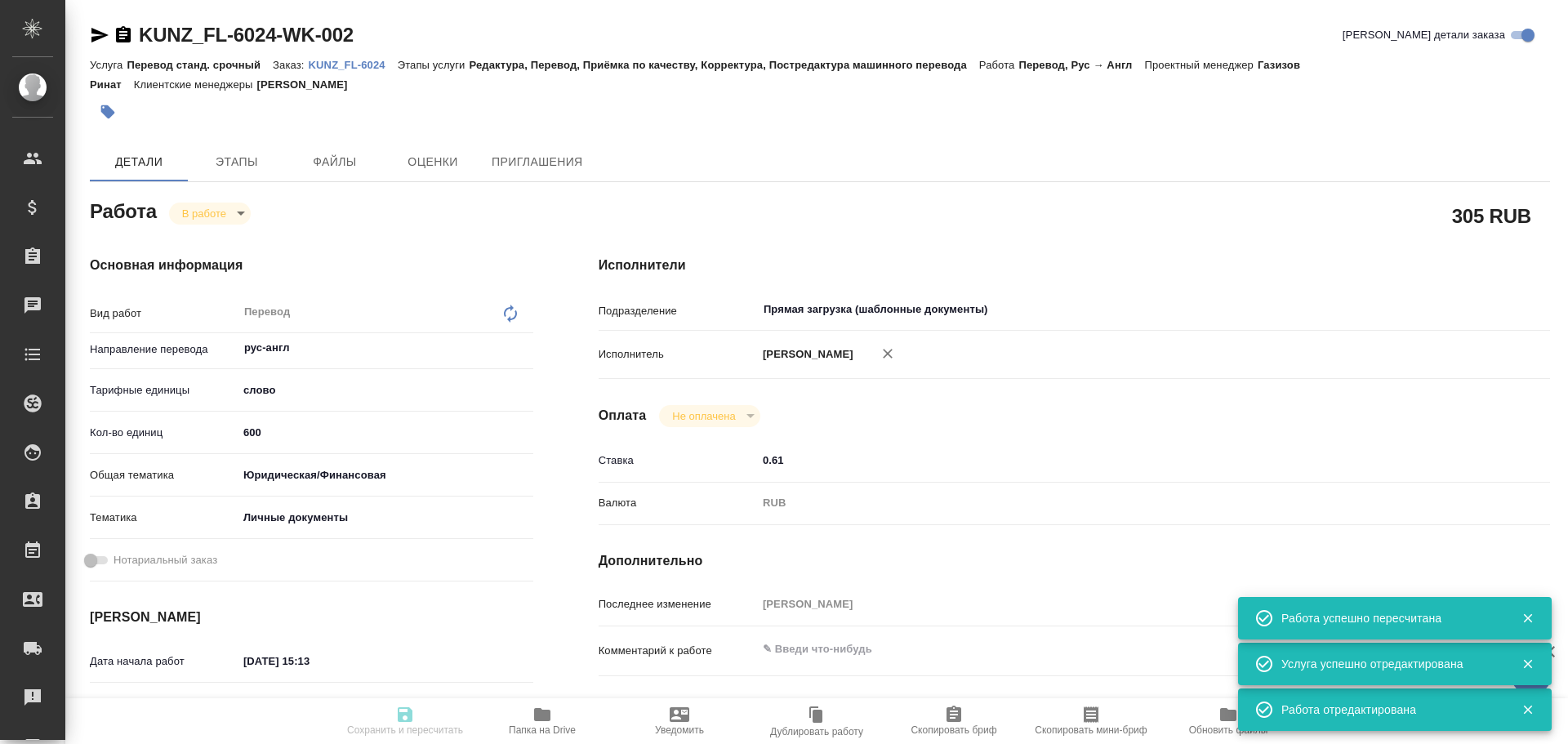
type textarea "x"
type textarea "5 свид. рус-англ, ориги в референсе"
type textarea "x"
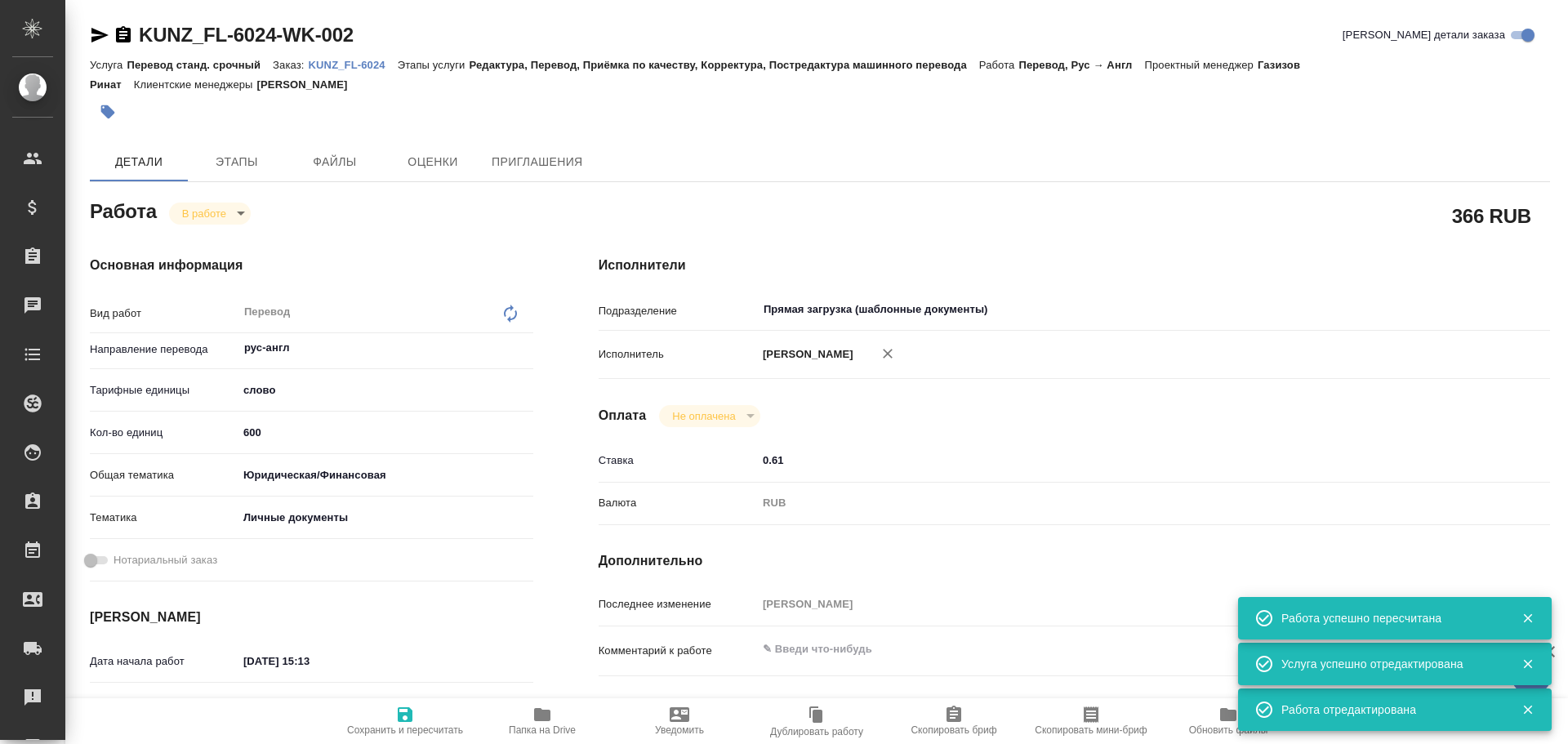
type textarea "x"
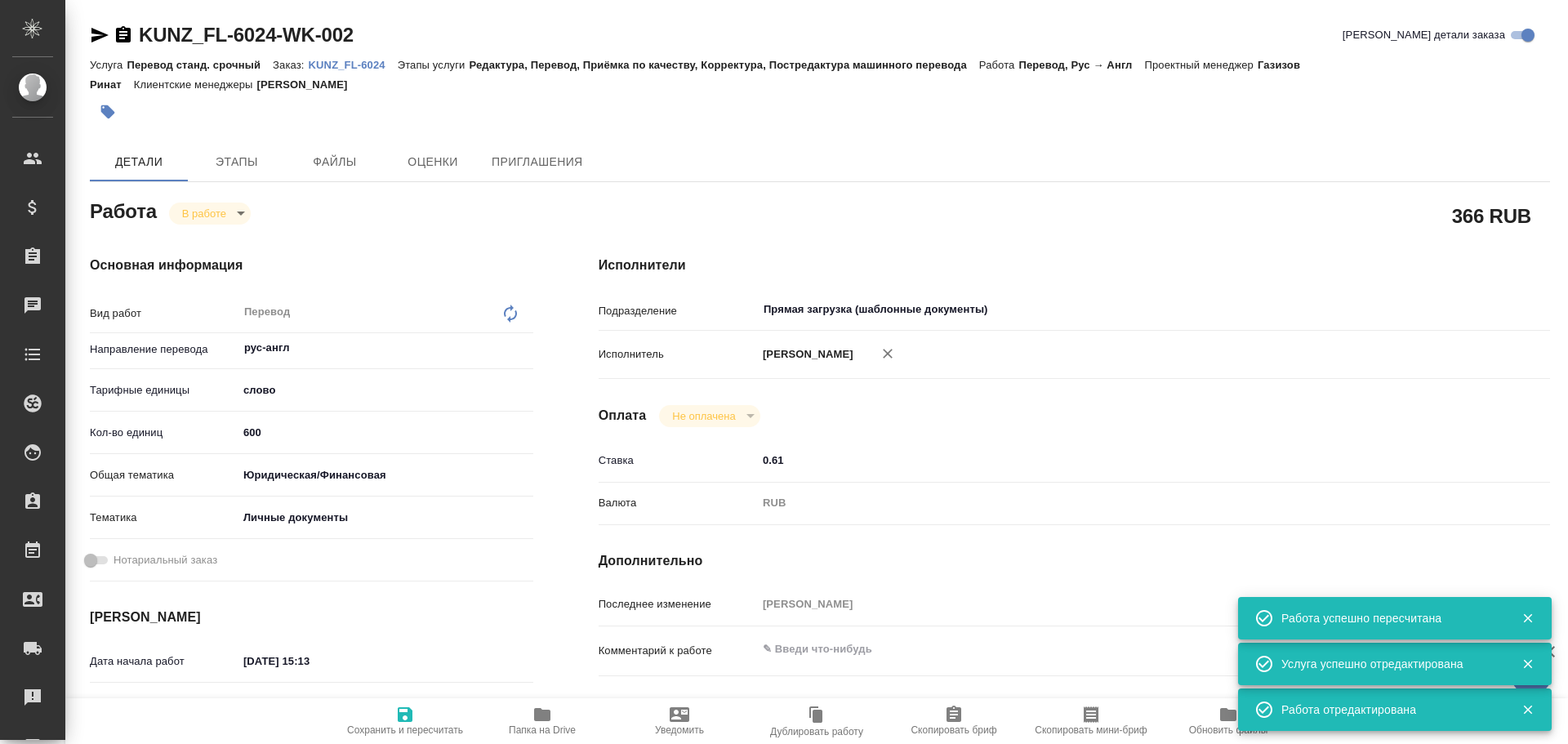
type textarea "x"
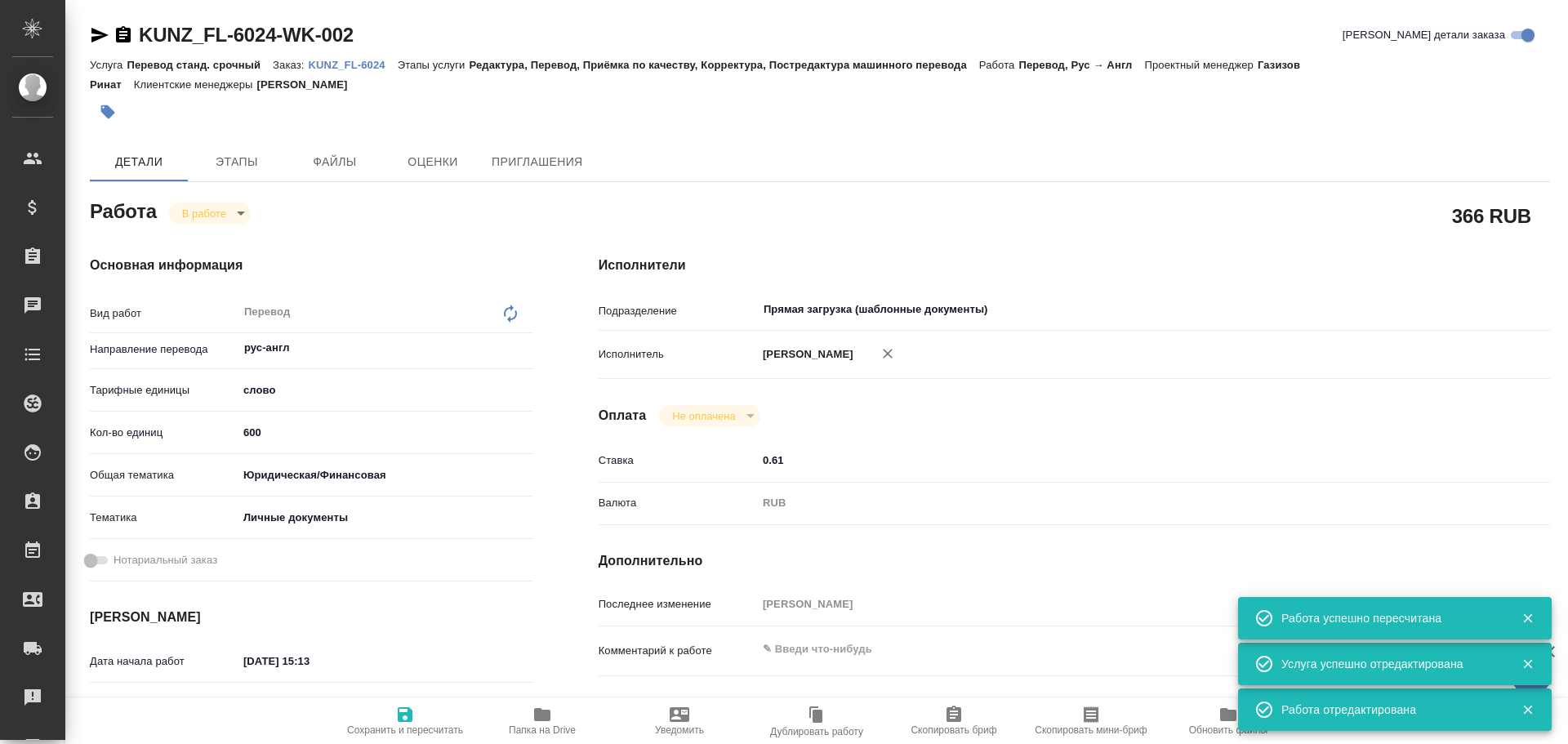
type textarea "x"
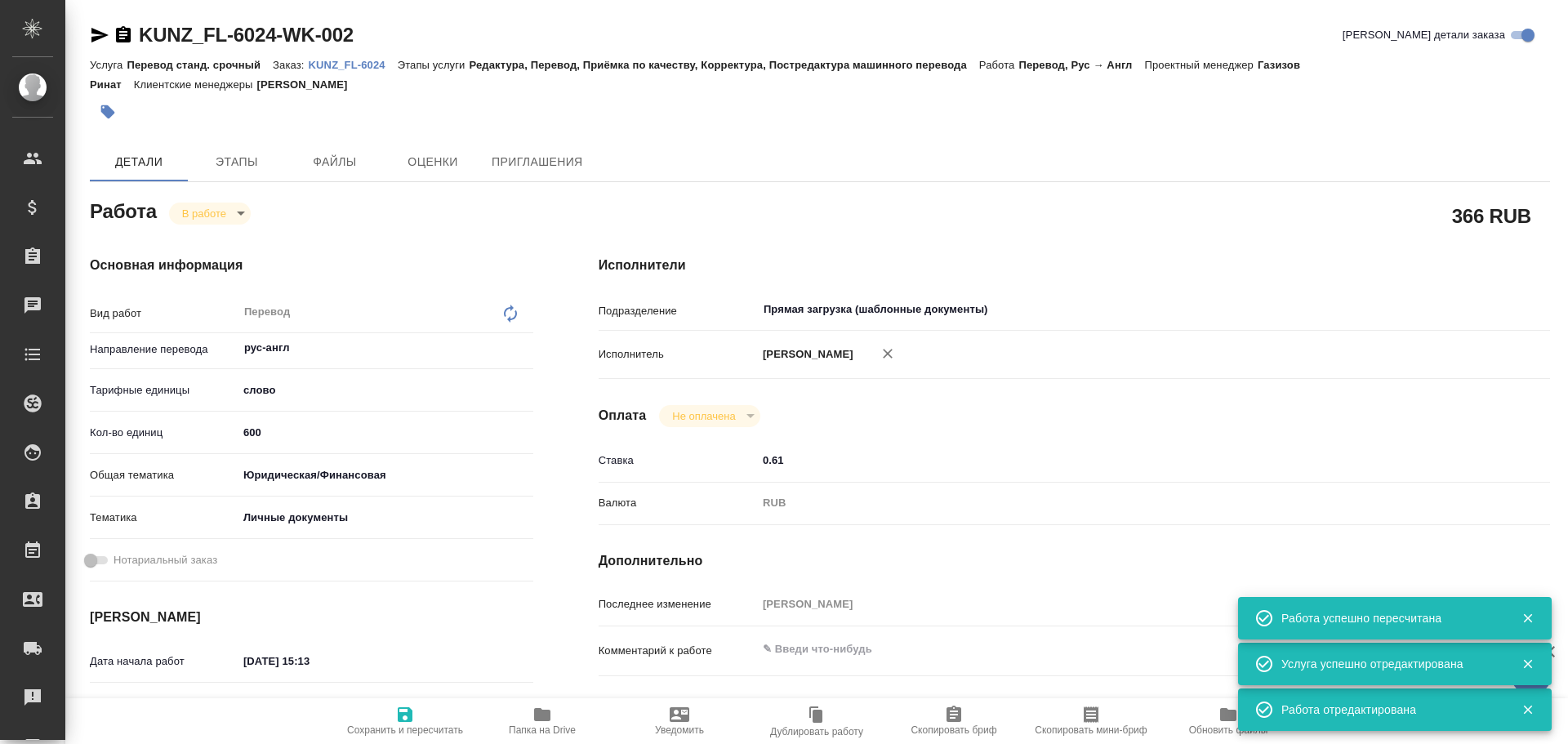
type textarea "x"
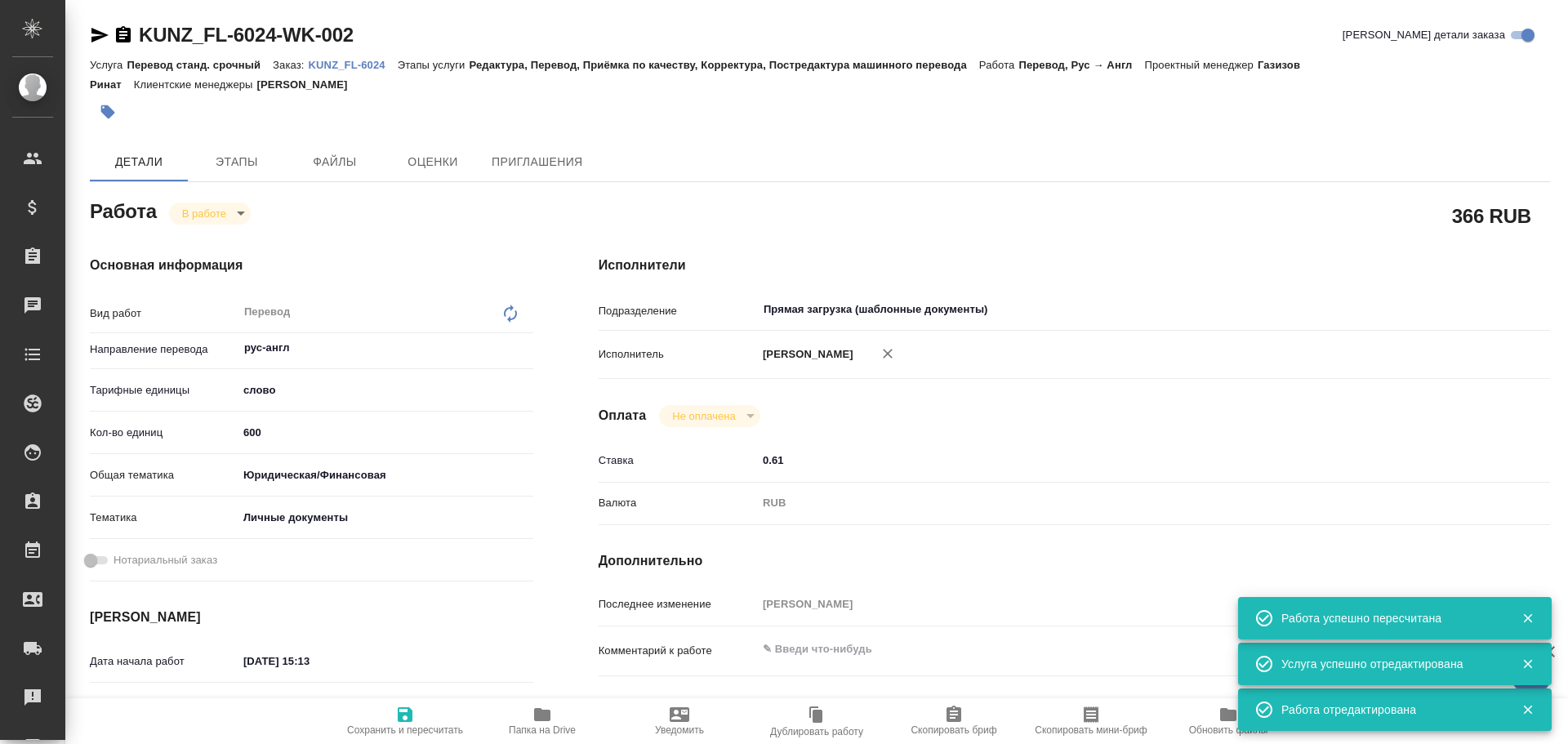
type textarea "x"
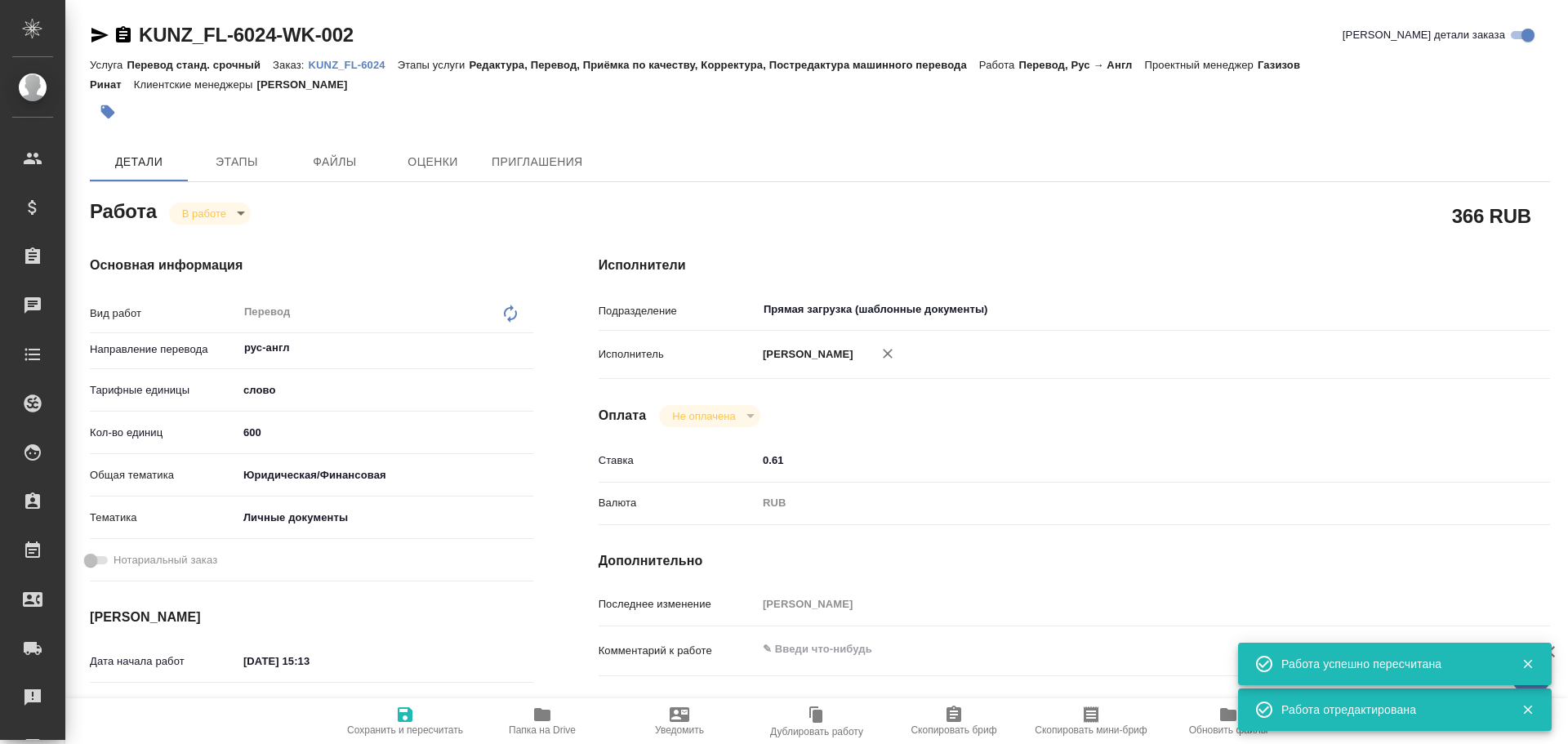
type textarea "x"
click at [797, 646] on textarea at bounding box center [1113, 649] width 713 height 28
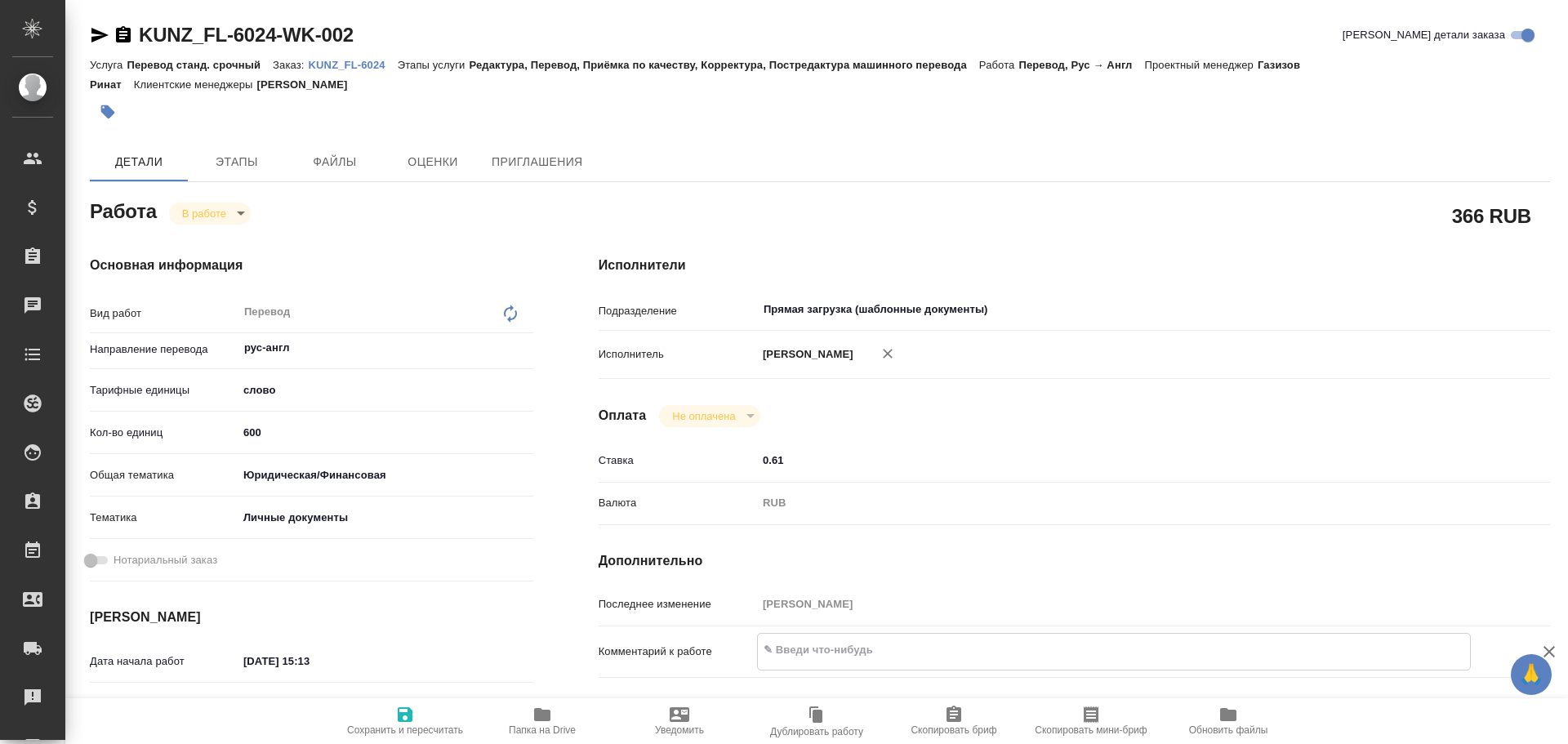
type textarea "x"
type textarea "6"
type textarea "x"
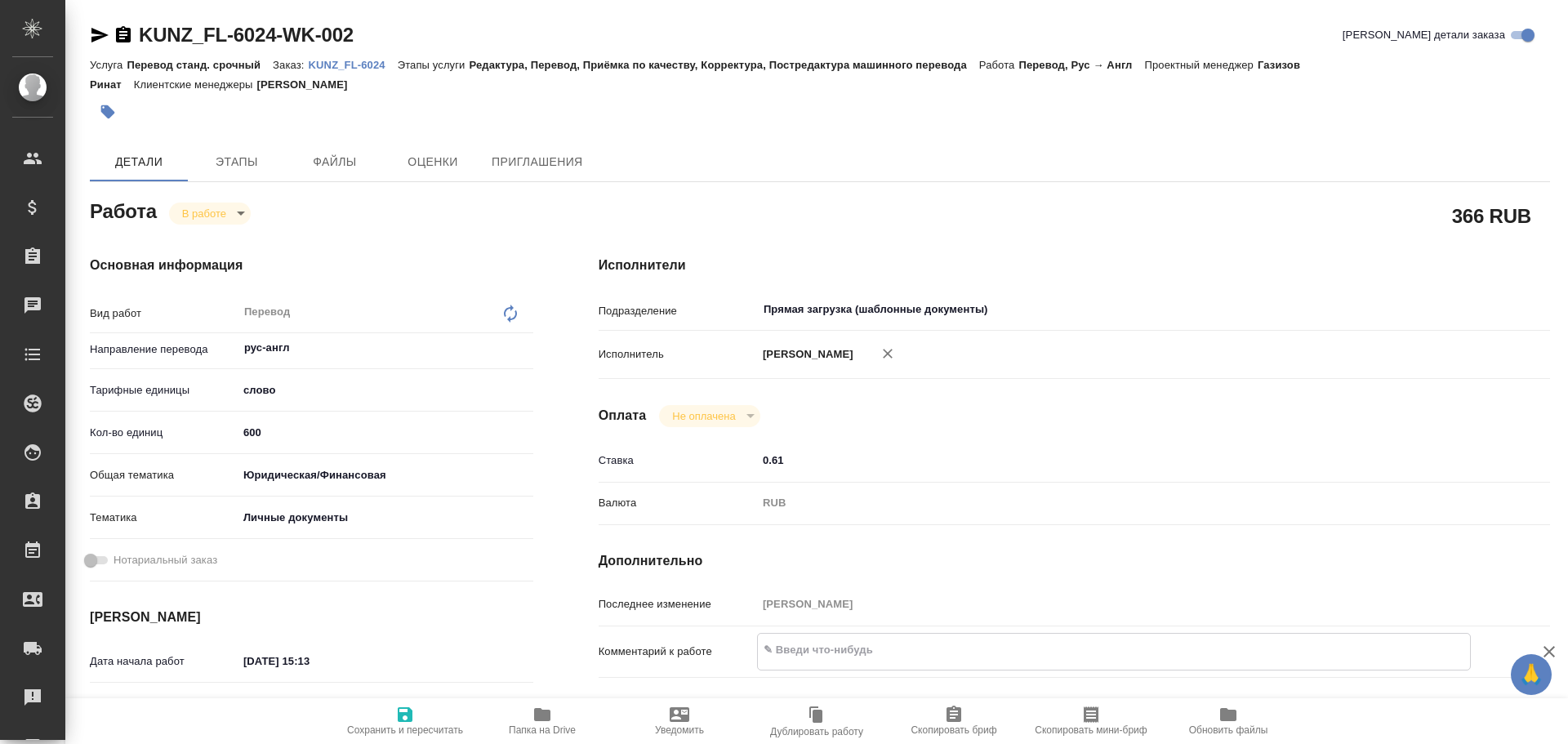
type textarea "x"
type textarea "6"
type textarea "x"
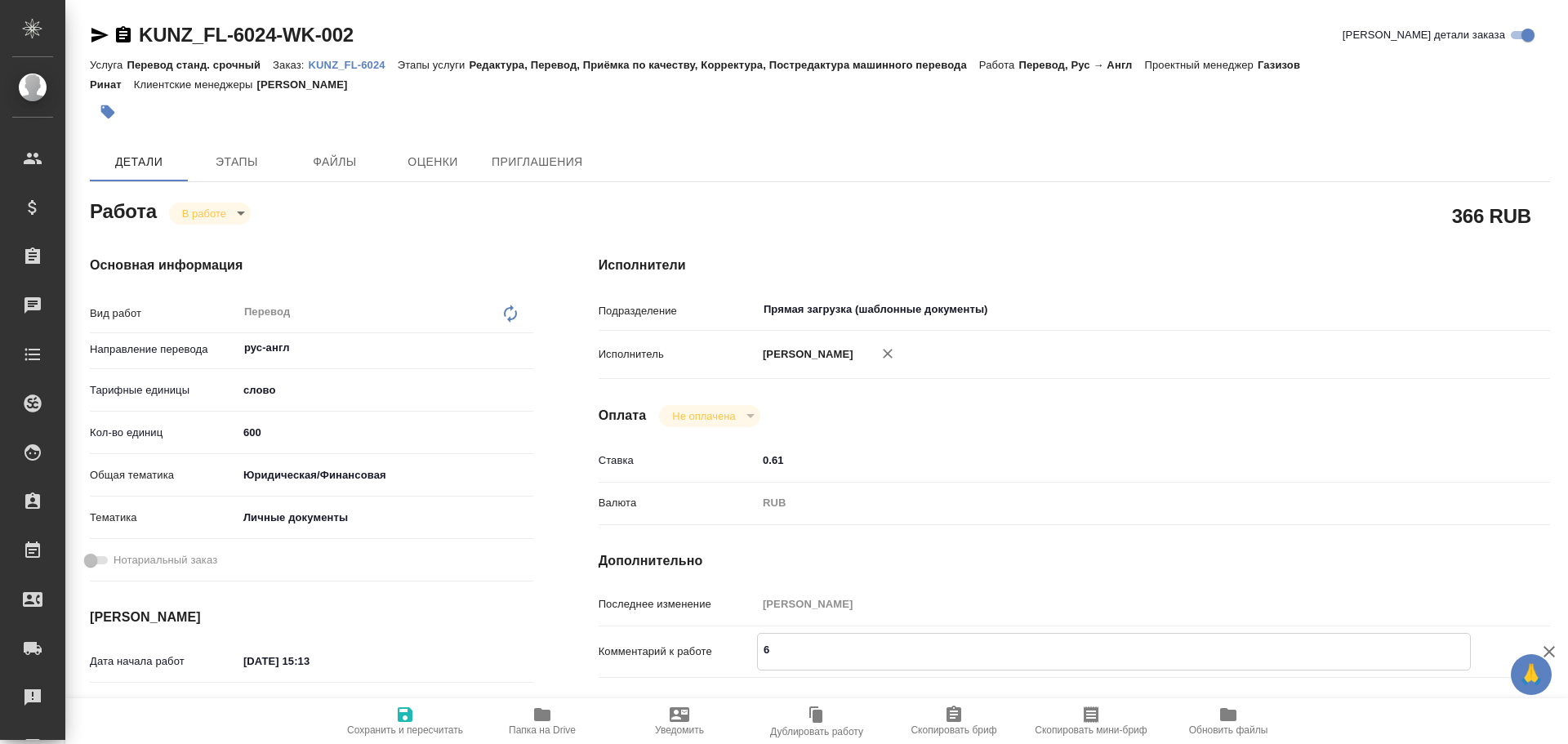
type textarea "x"
type textarea "6 С"
type textarea "x"
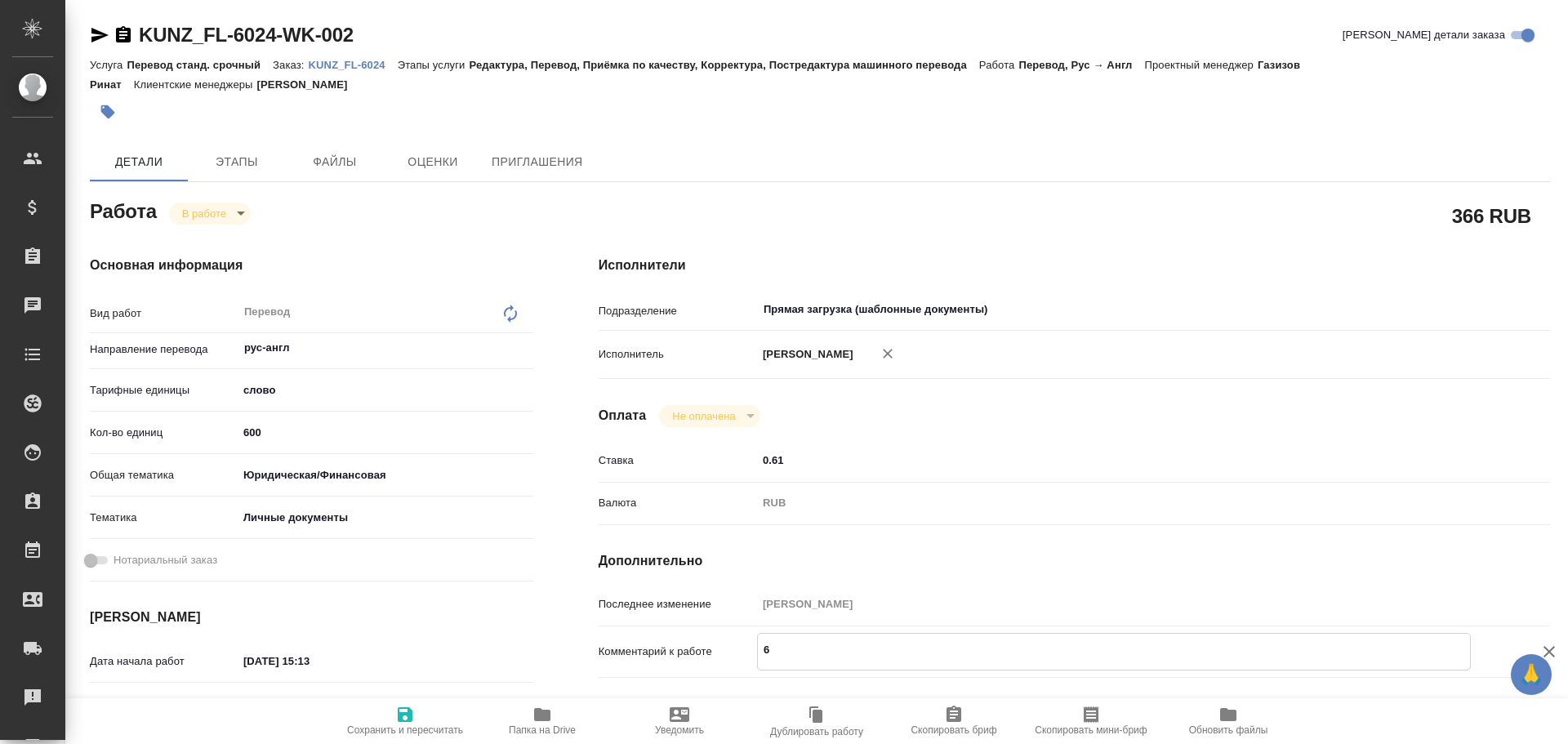
type textarea "x"
type textarea "6 СВ"
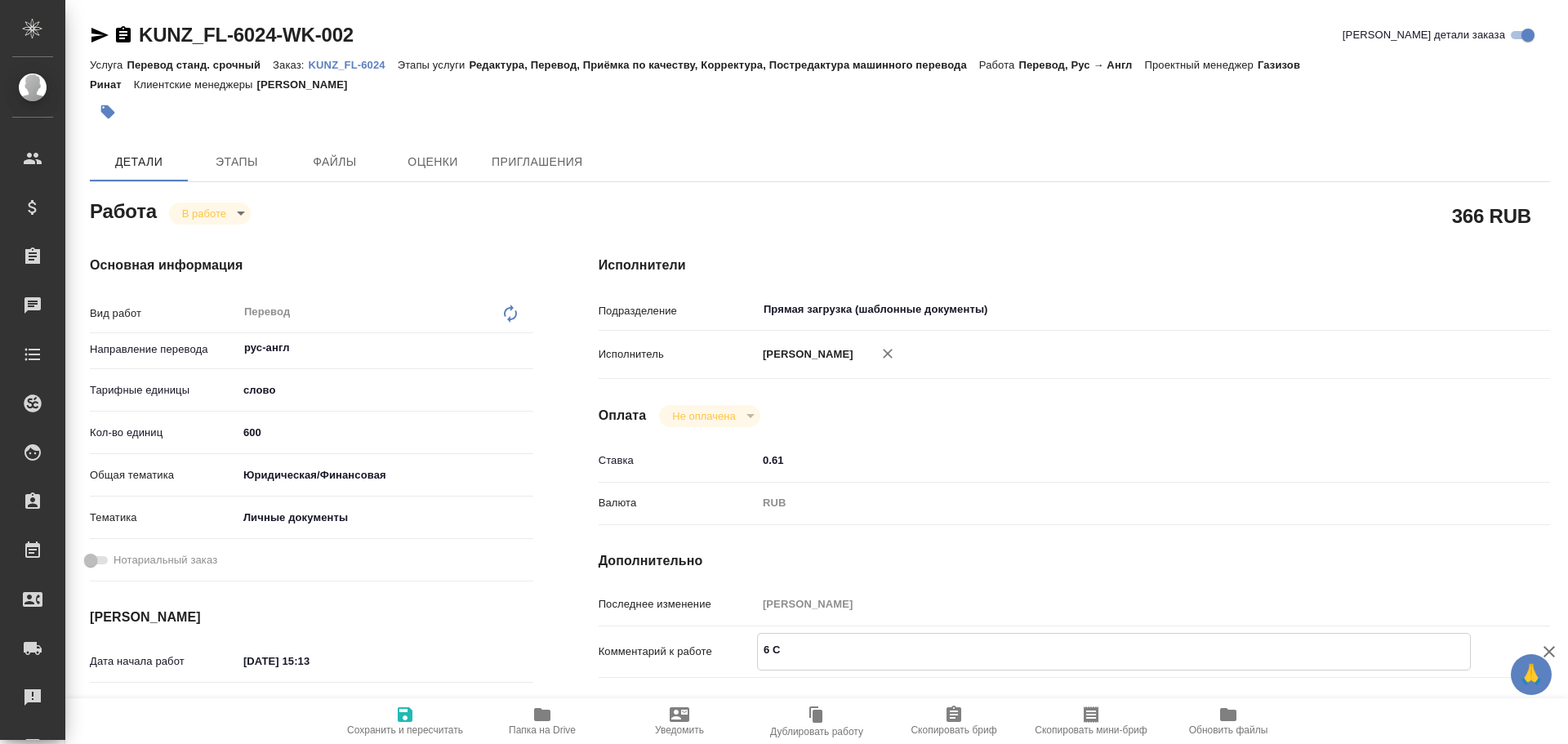
type textarea "x"
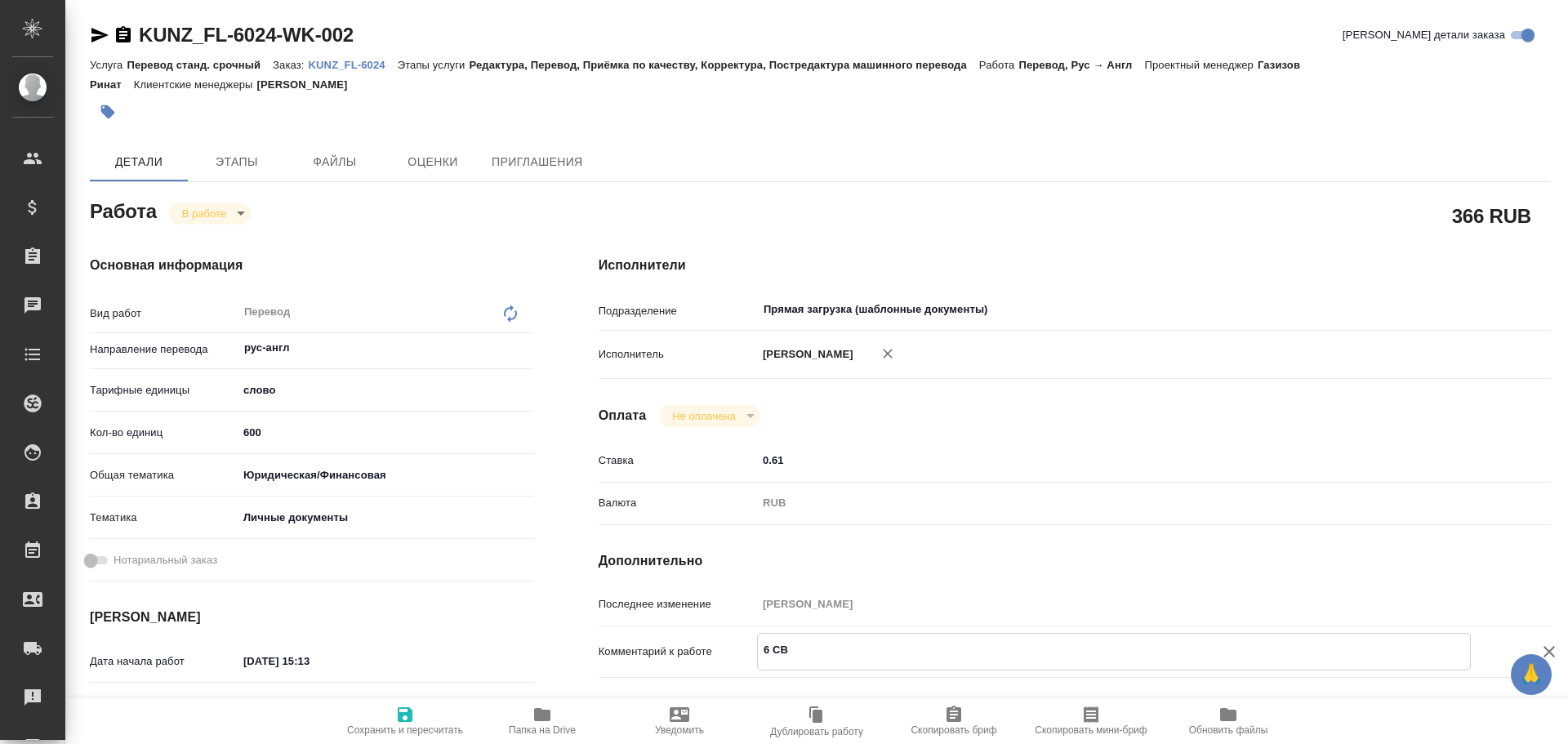
type textarea "6 С"
type textarea "x"
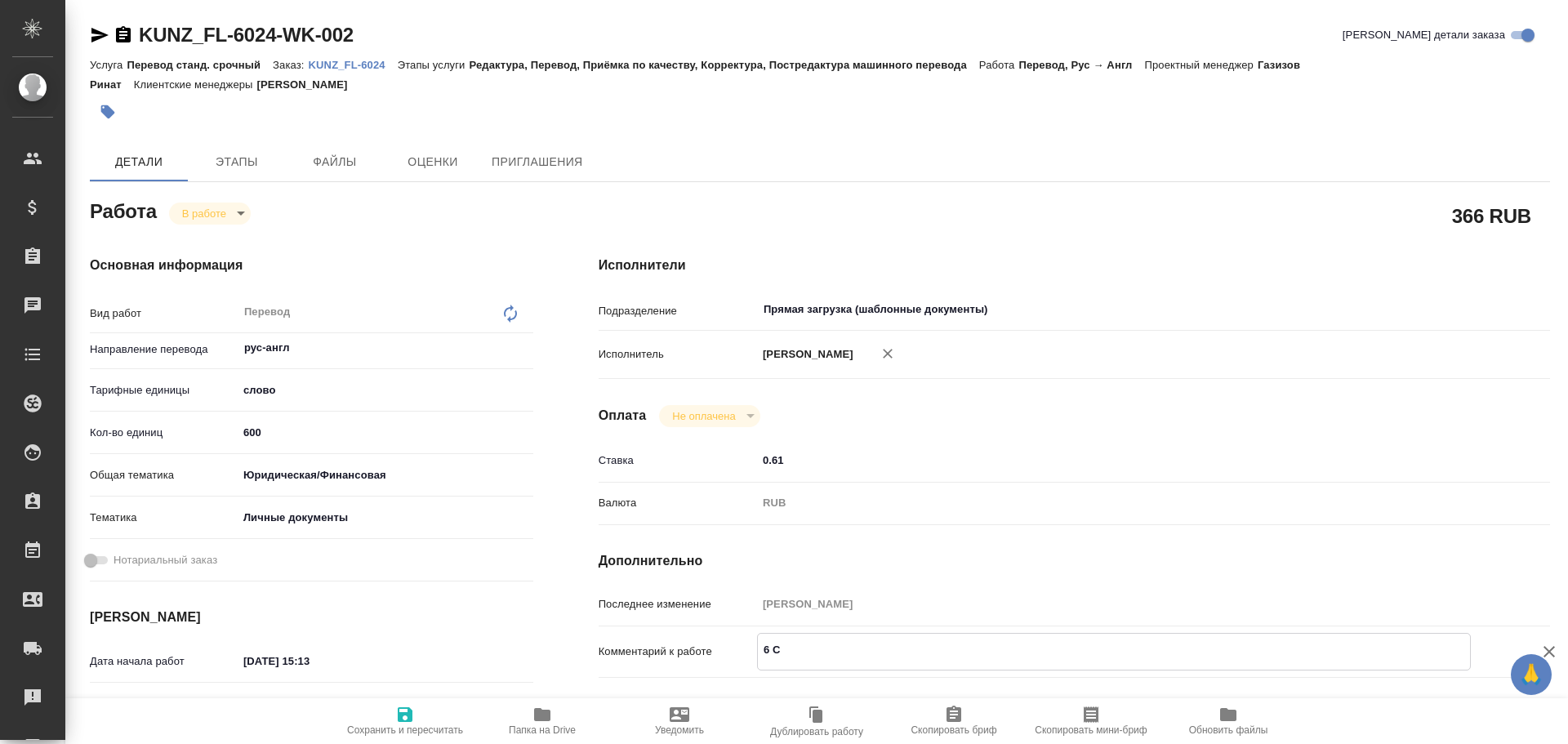
type textarea "x"
type textarea "6"
type textarea "x"
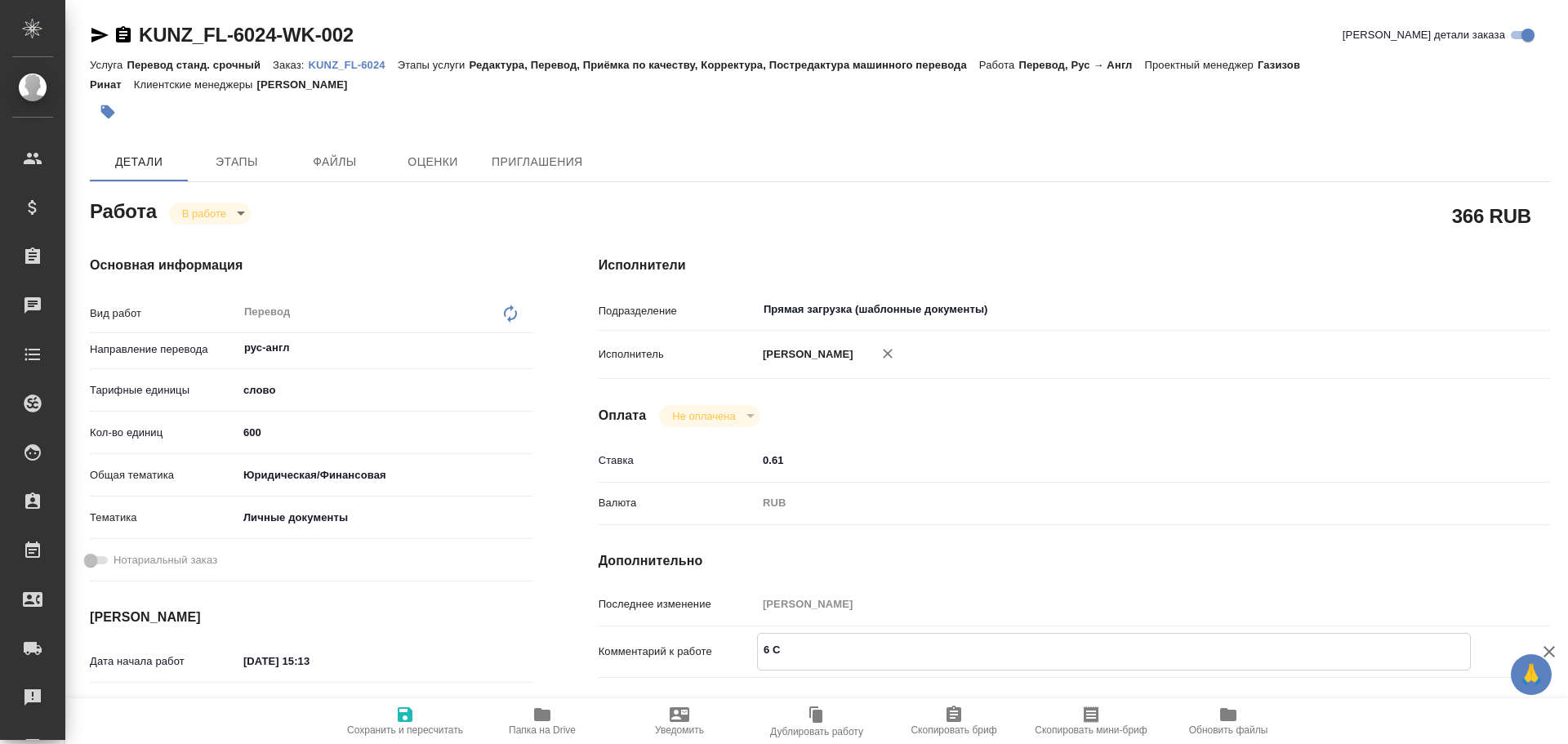
type textarea "x"
type textarea "6 с"
type textarea "x"
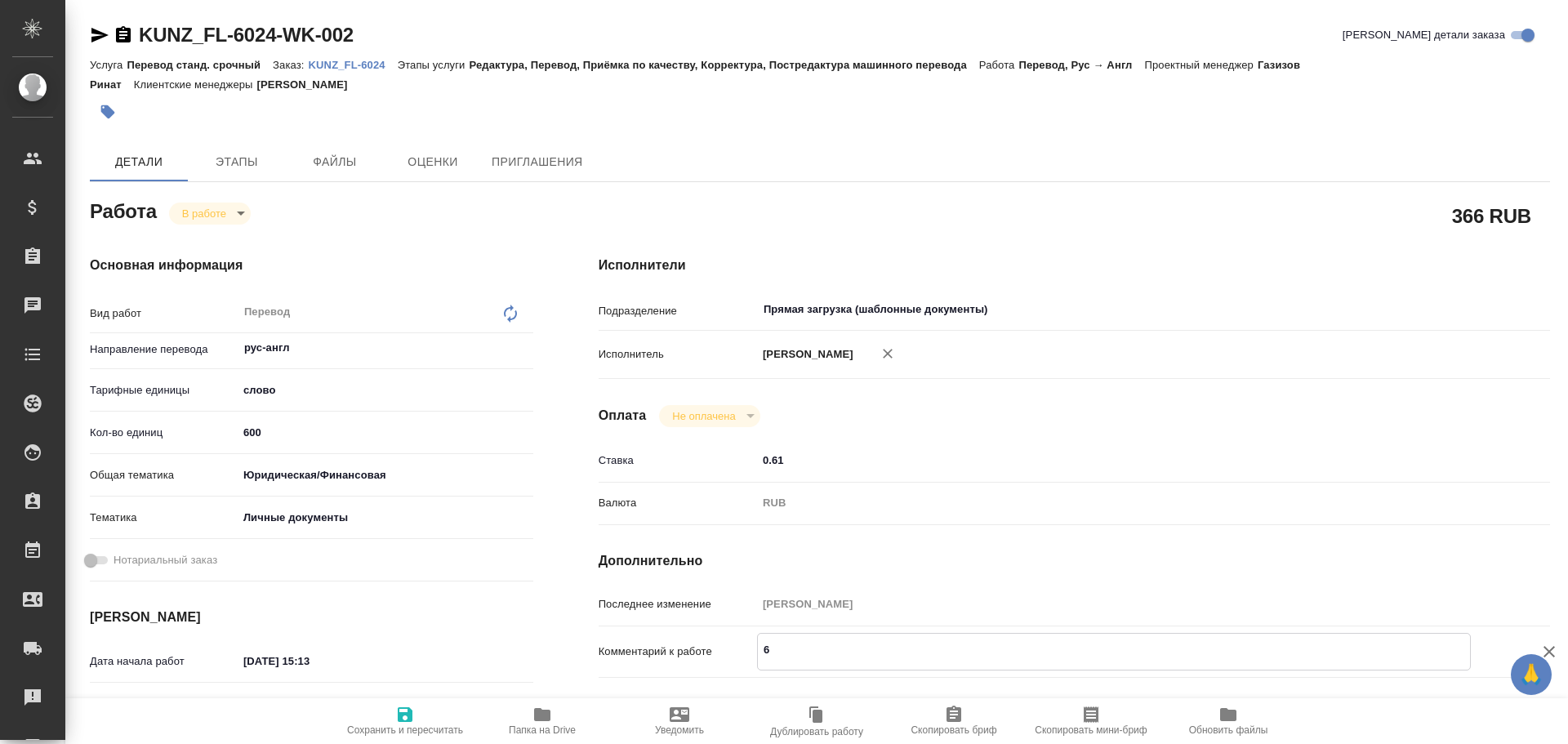
type textarea "x"
type textarea "6 св"
type textarea "x"
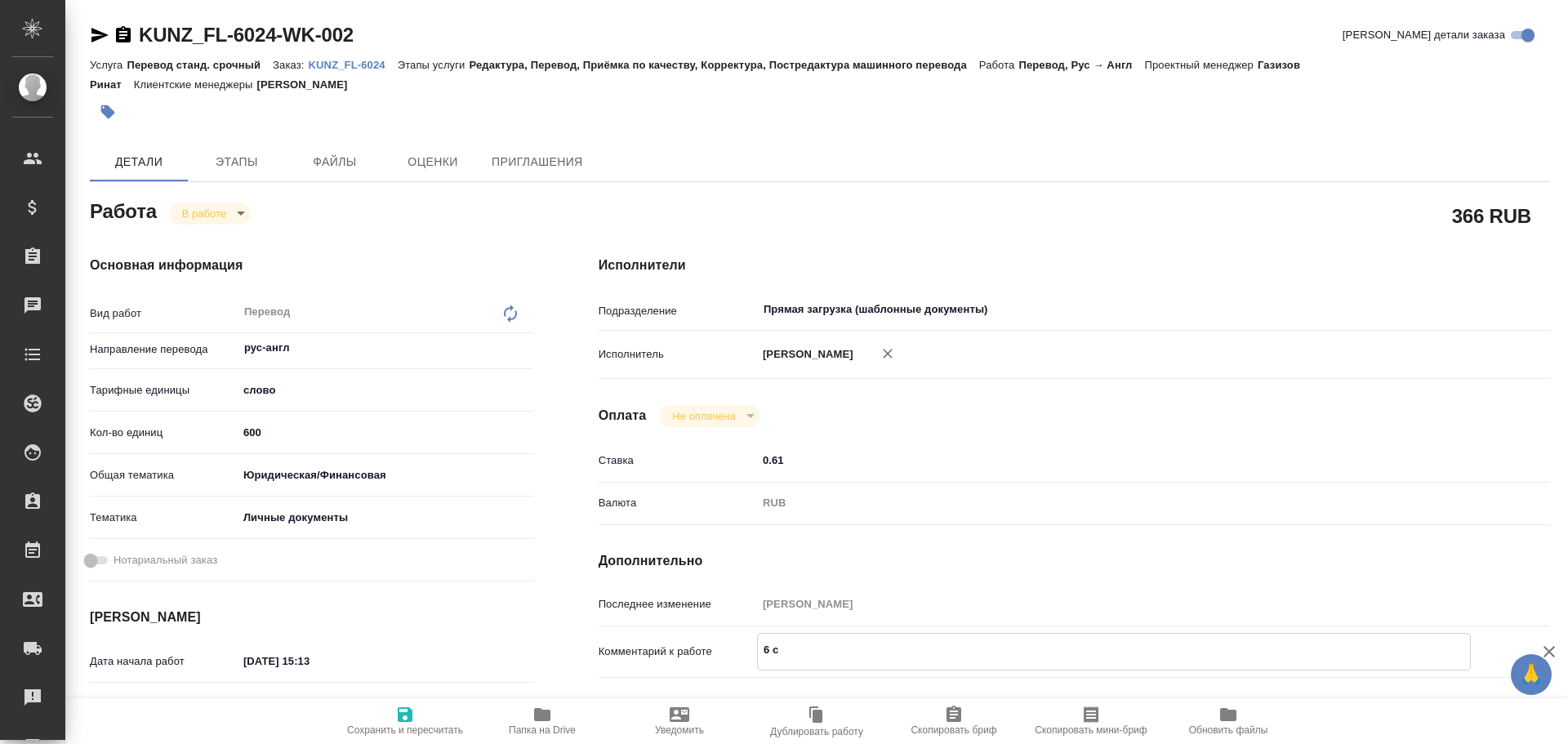
type textarea "x"
click at [427, 716] on span "Сохранить и пересчитать" at bounding box center [405, 720] width 118 height 31
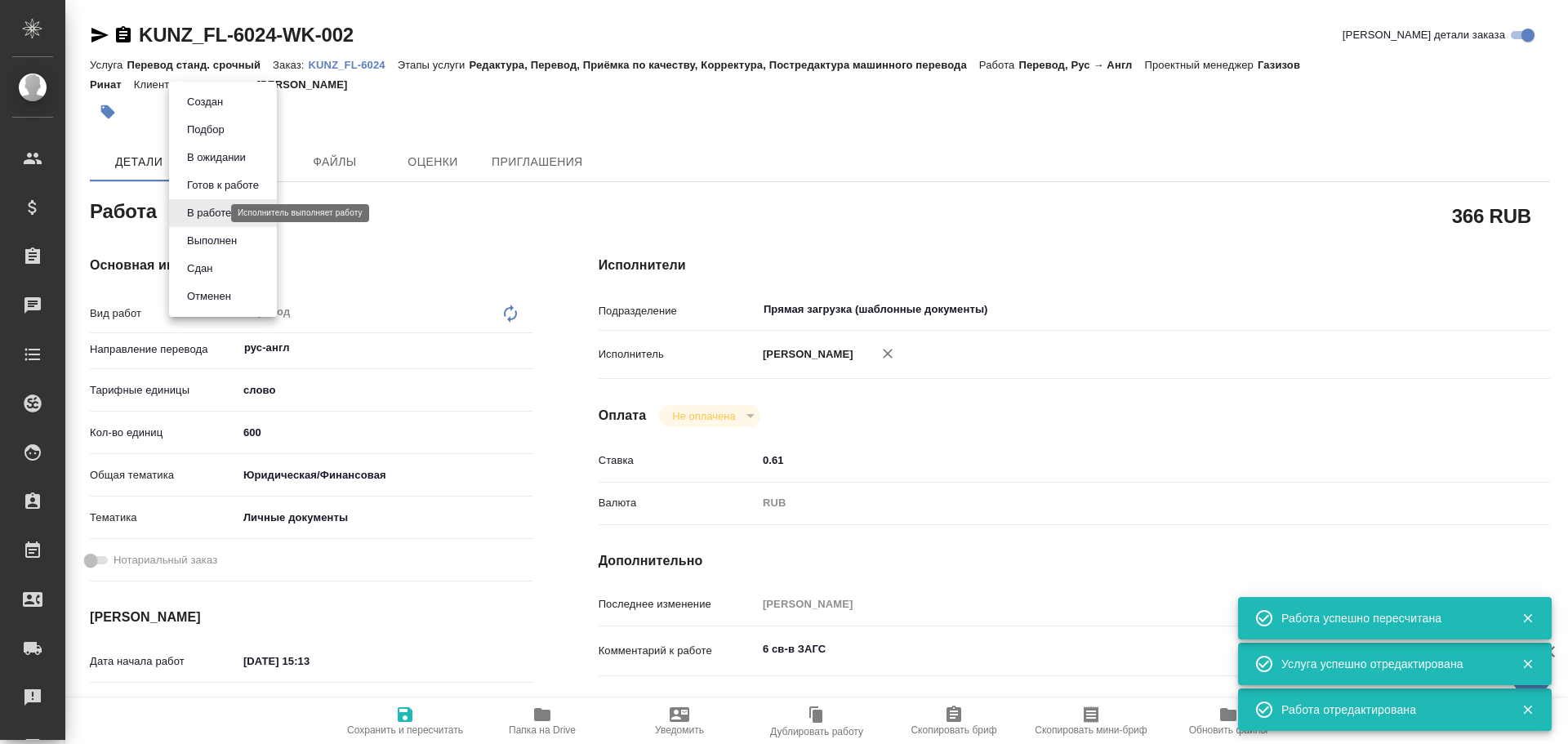
click at [209, 216] on body "🙏 .cls-1 fill:#fff; AWATERA Gusev Alexandr Клиенты Спецификации Заказы 0 Чаты T…" at bounding box center [784, 372] width 1568 height 744
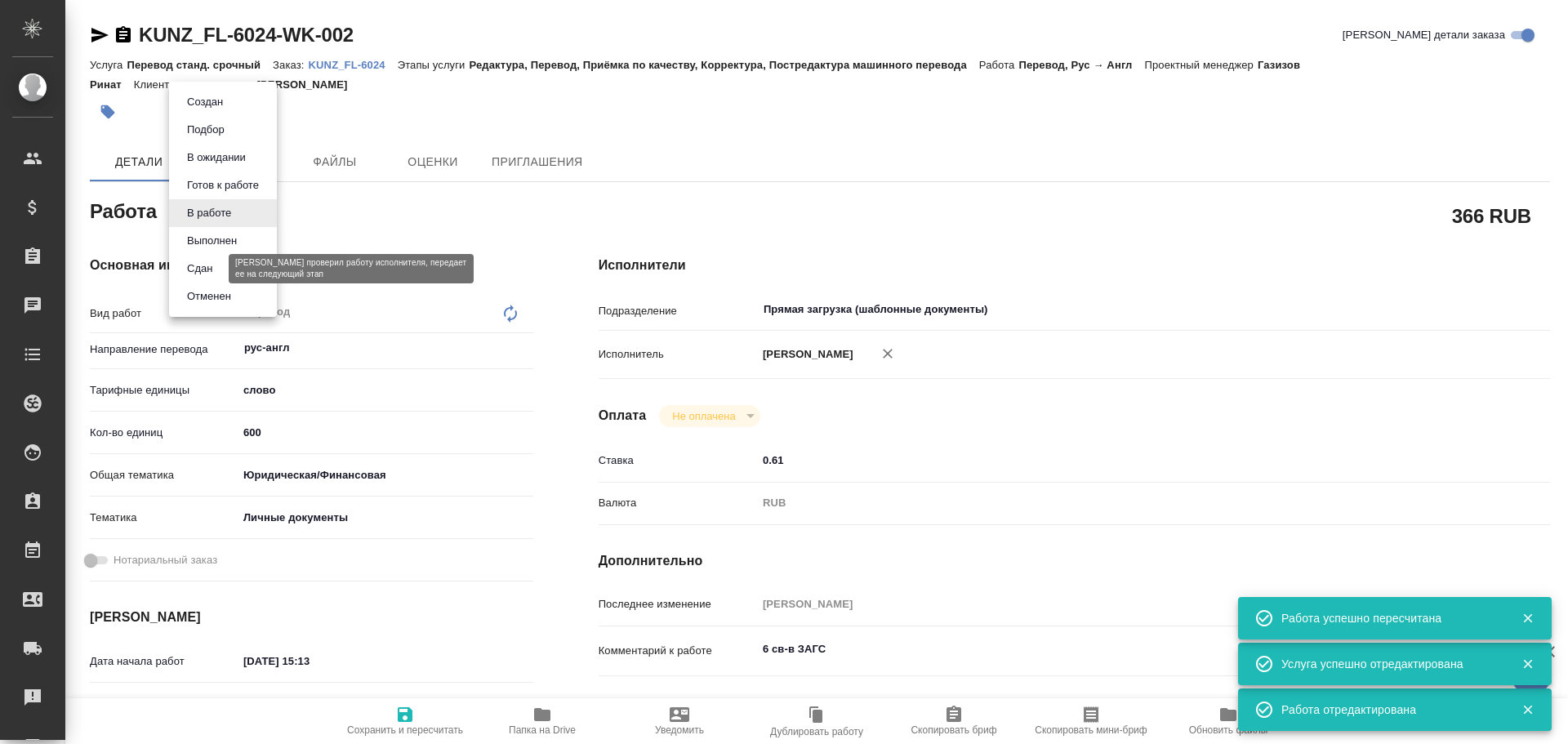
click at [199, 265] on button "Сдан" at bounding box center [199, 268] width 35 height 18
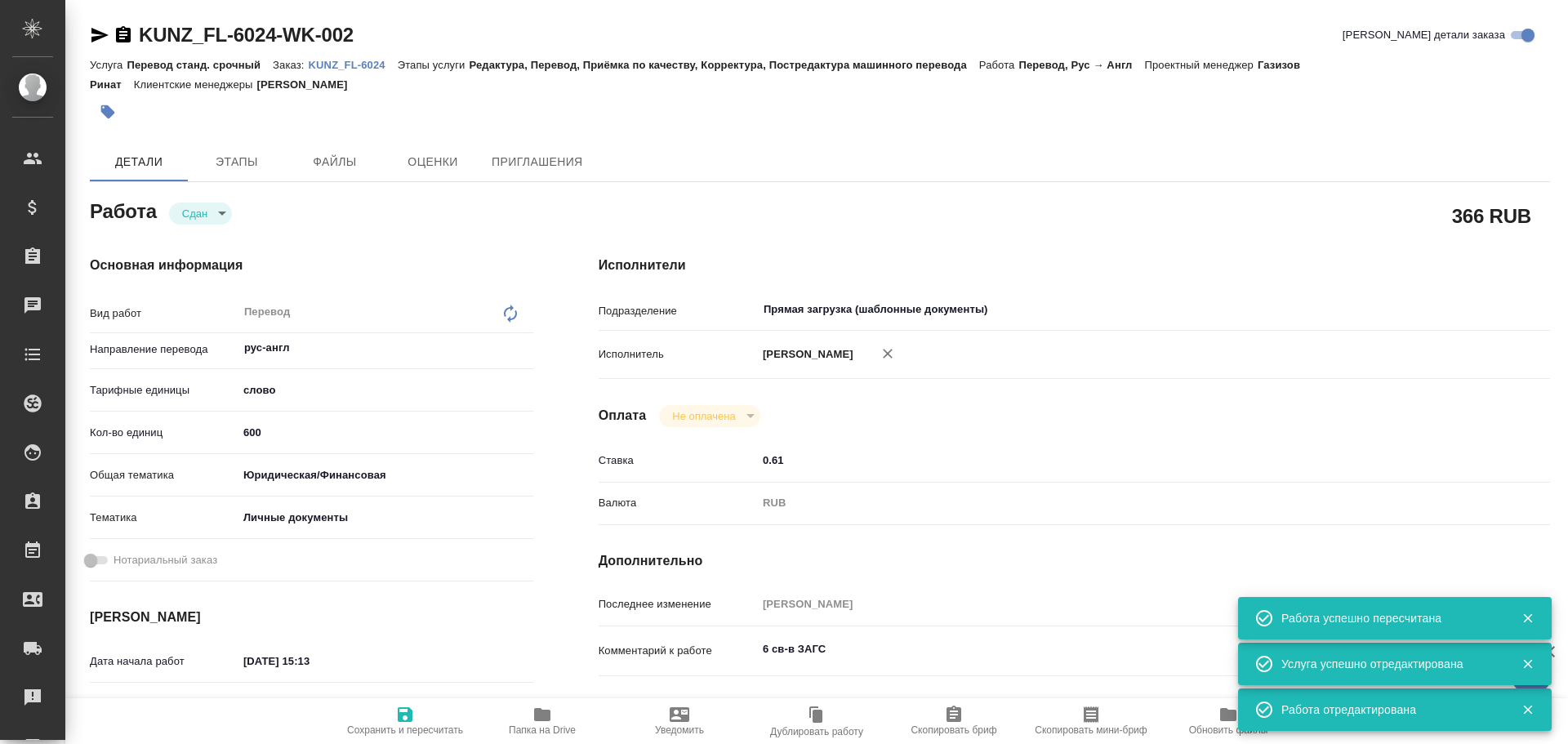
click at [412, 718] on icon "button" at bounding box center [405, 714] width 15 height 15
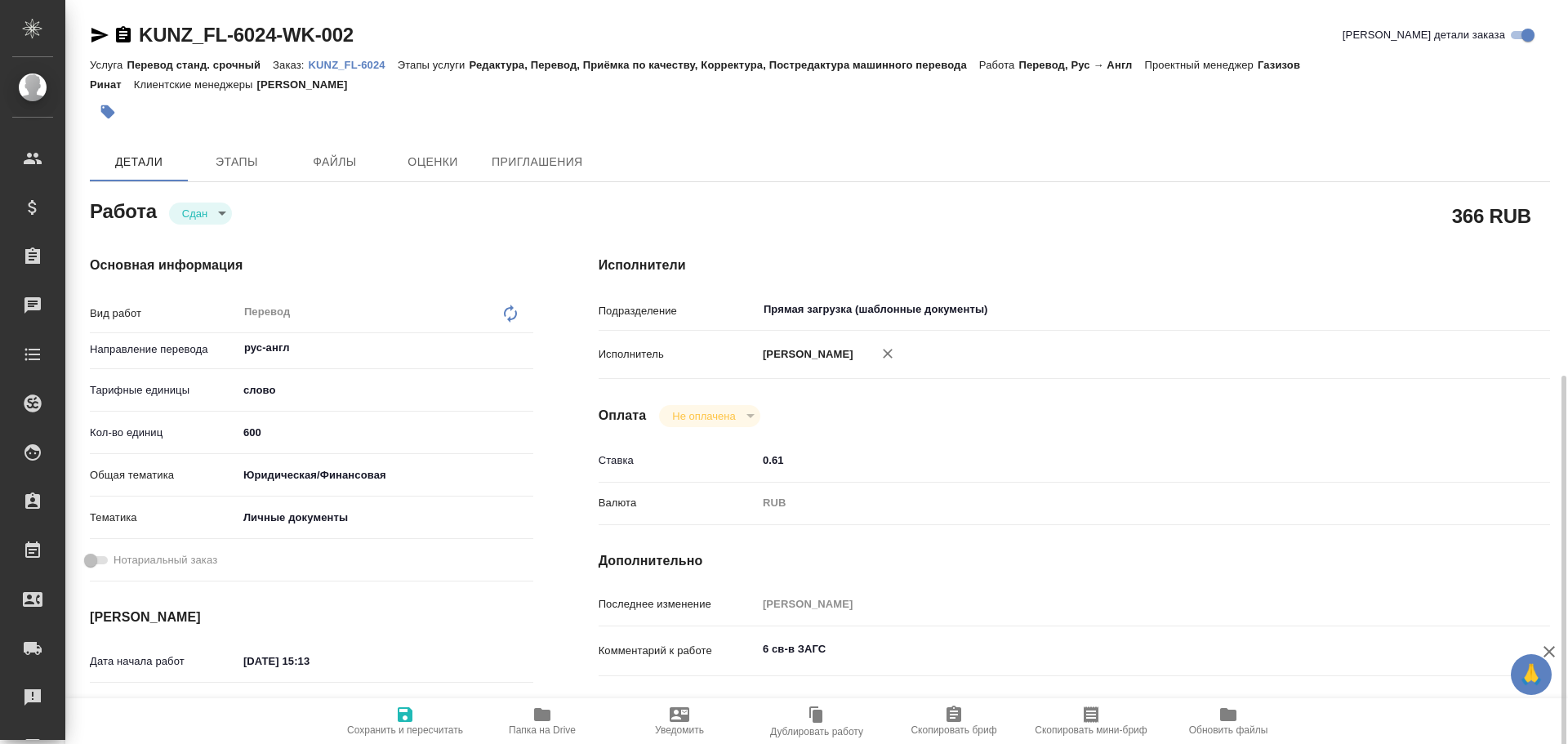
scroll to position [327, 0]
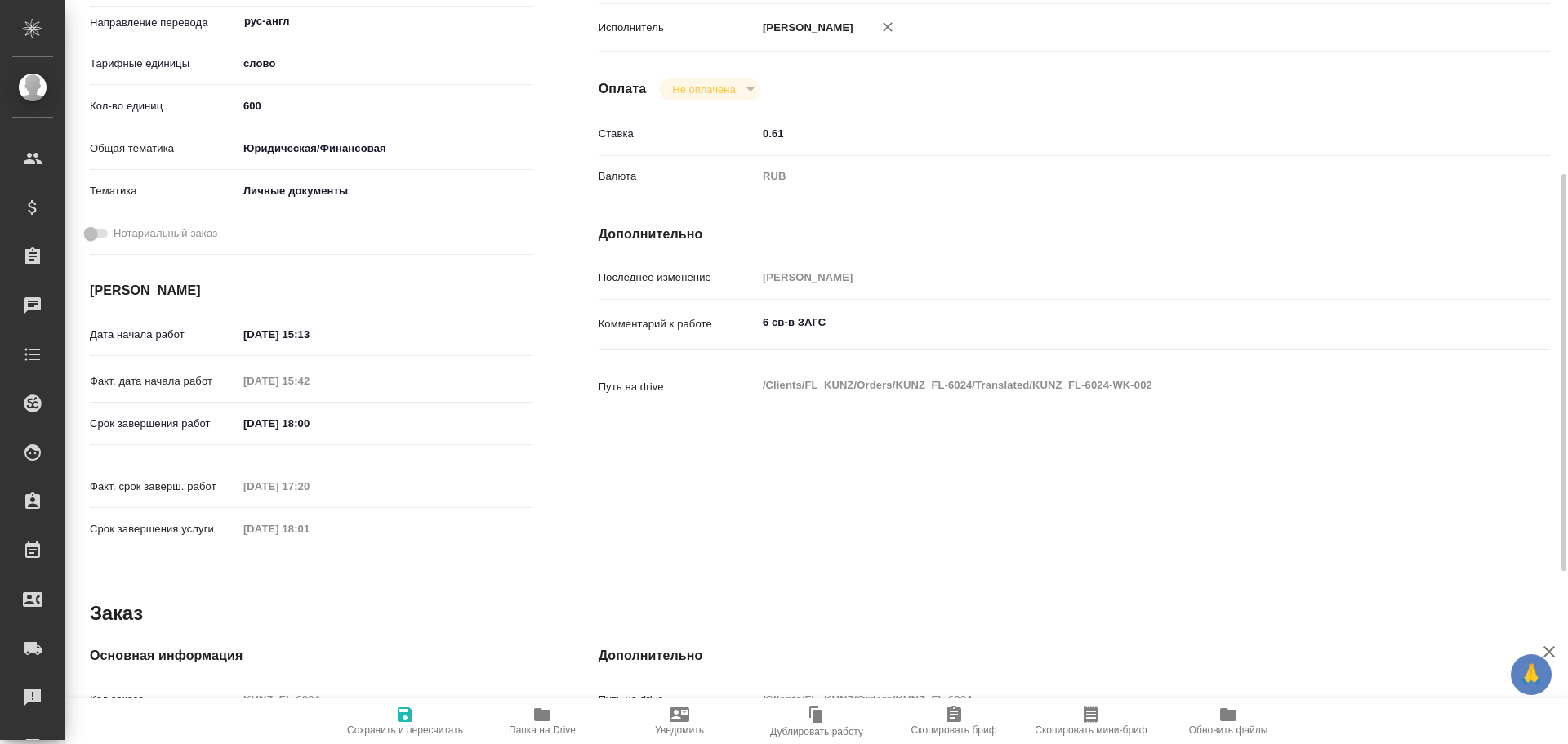
click at [233, 686] on div "Код заказа KUNZ_FL-6024" at bounding box center [311, 700] width 443 height 29
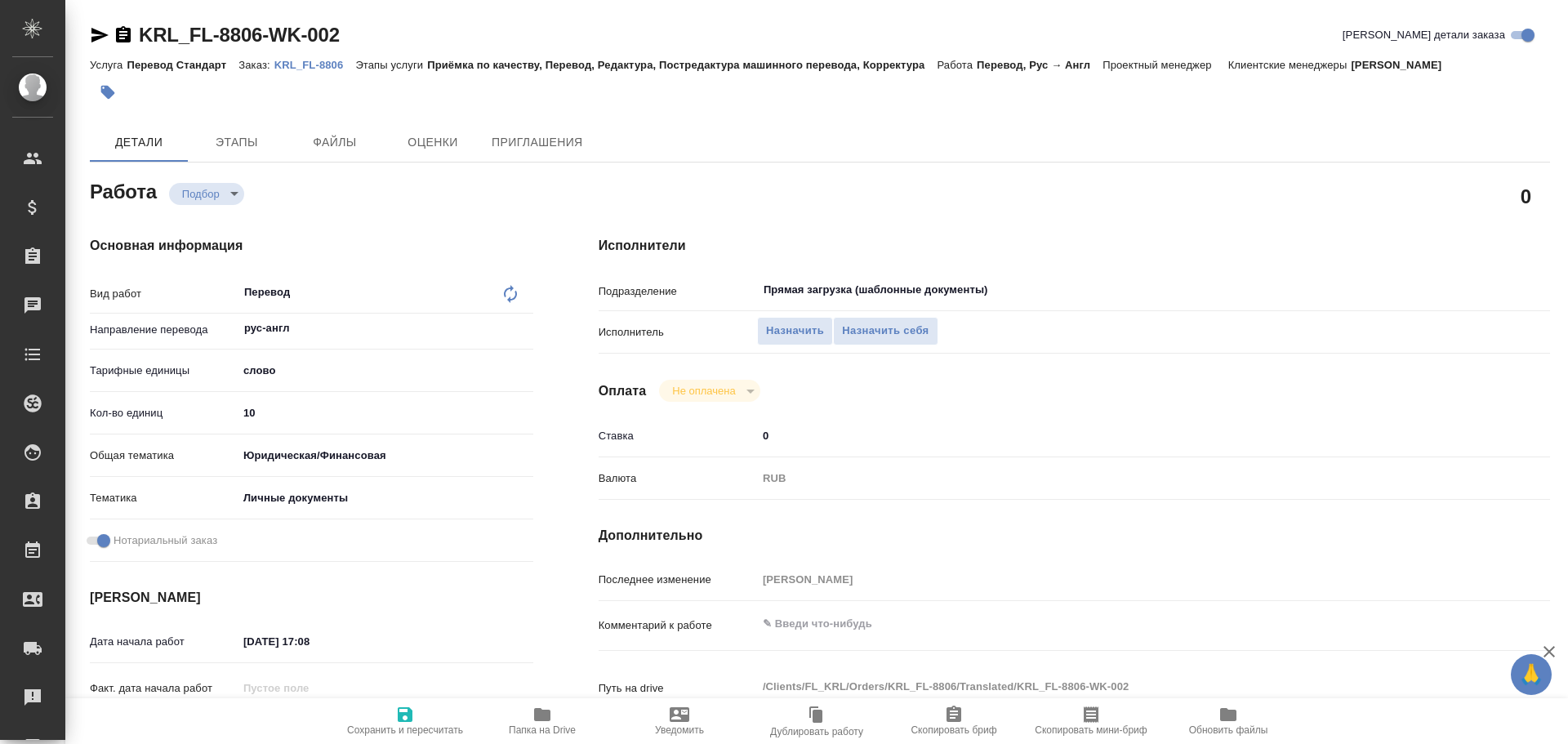
type textarea "x"
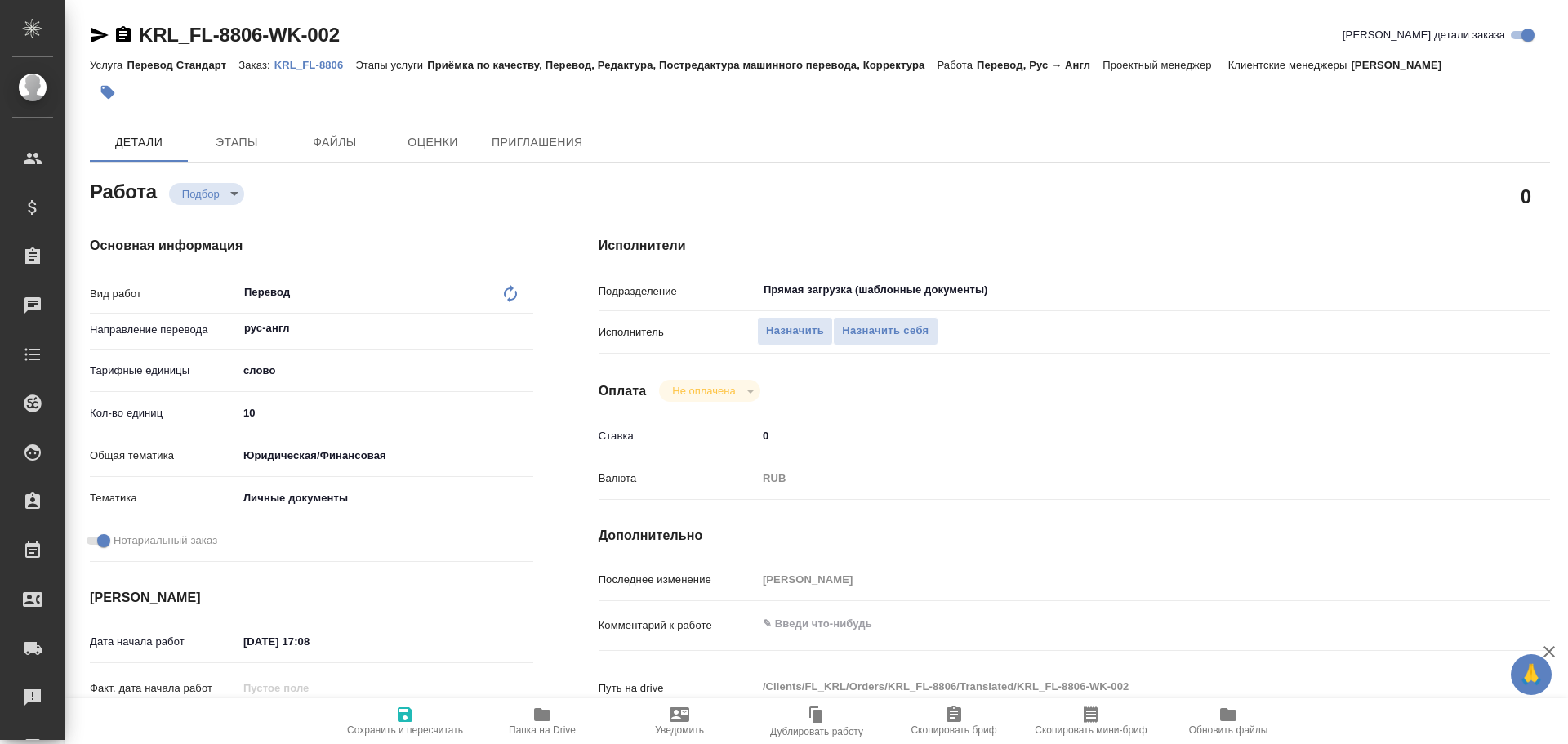
type textarea "x"
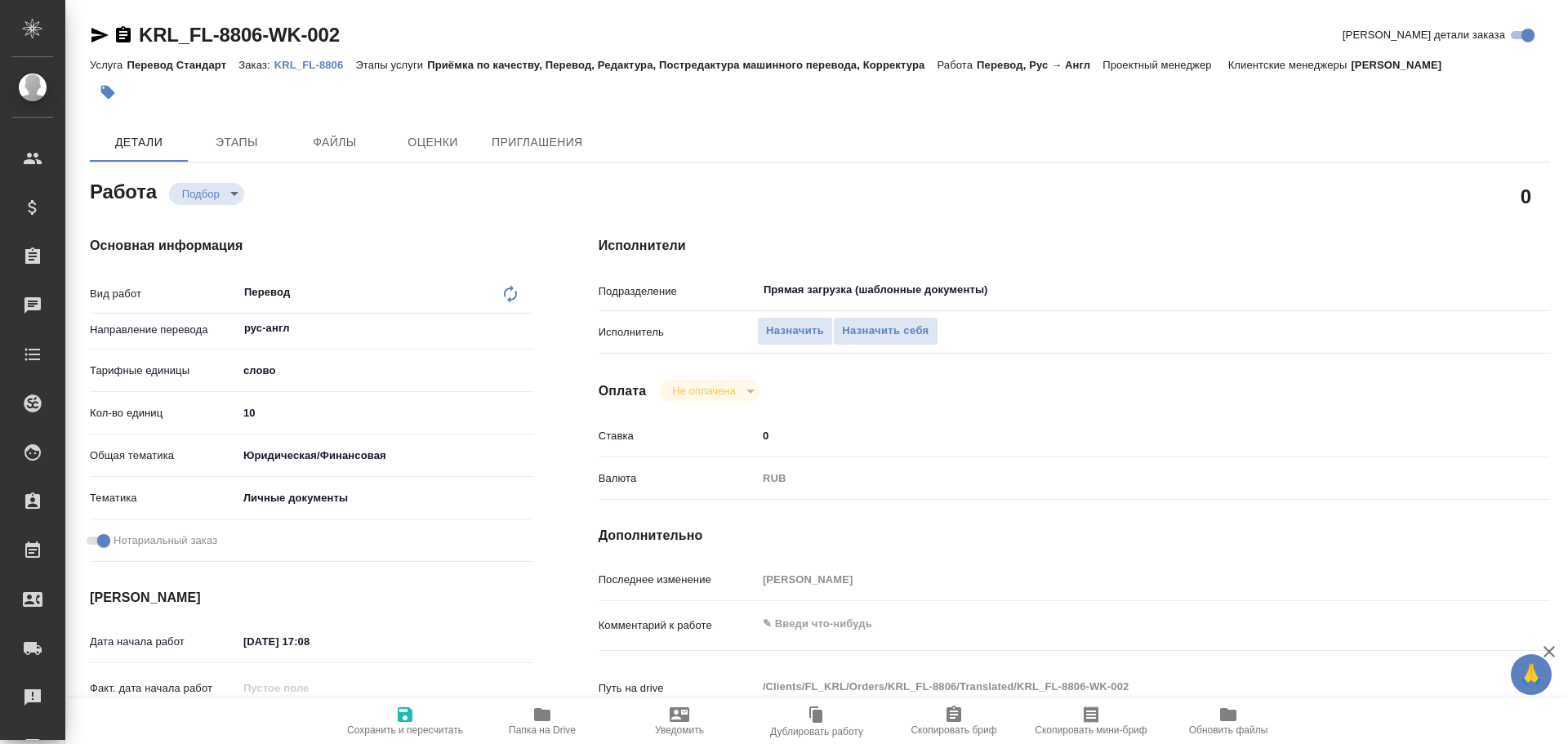
type textarea "x"
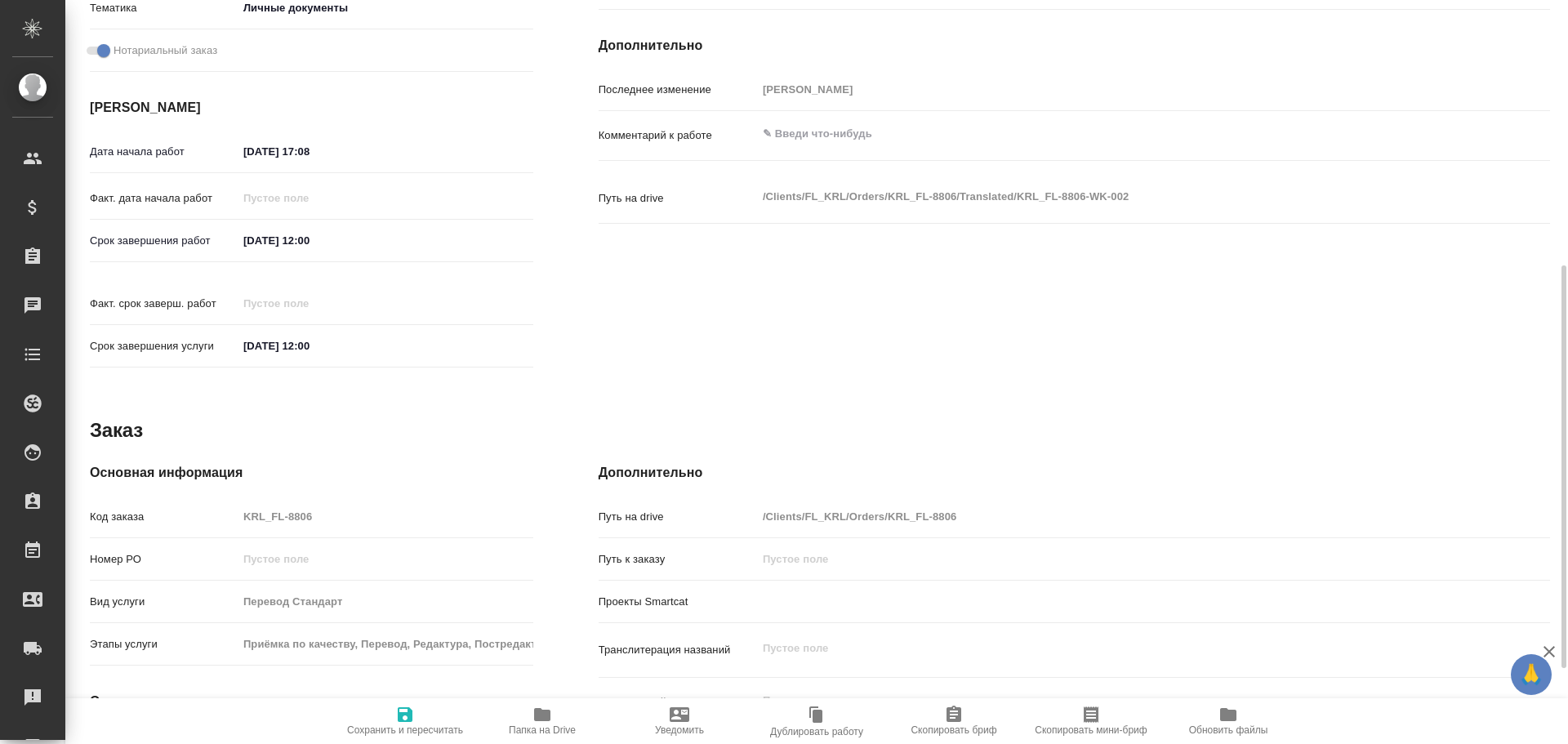
type textarea "x"
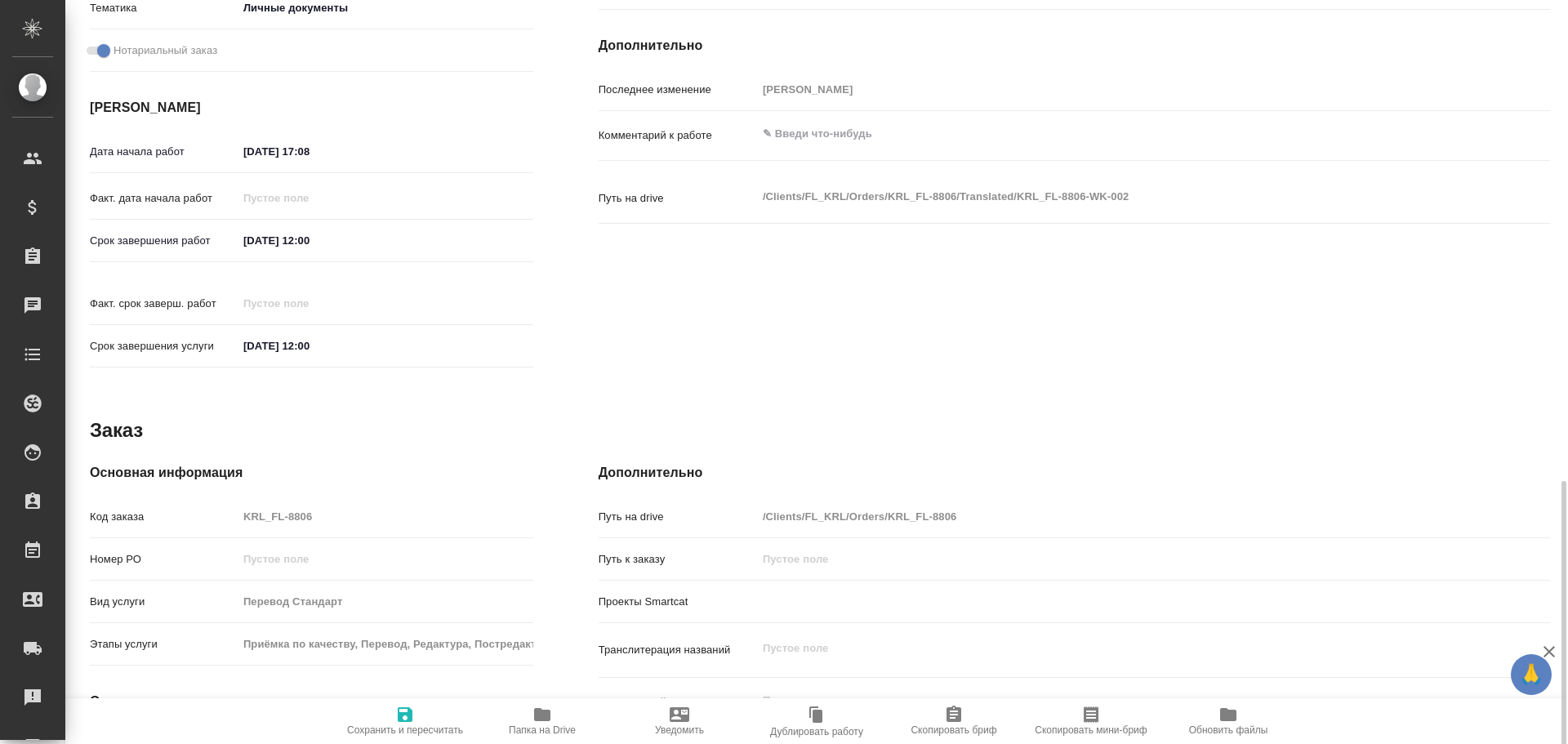
scroll to position [630, 0]
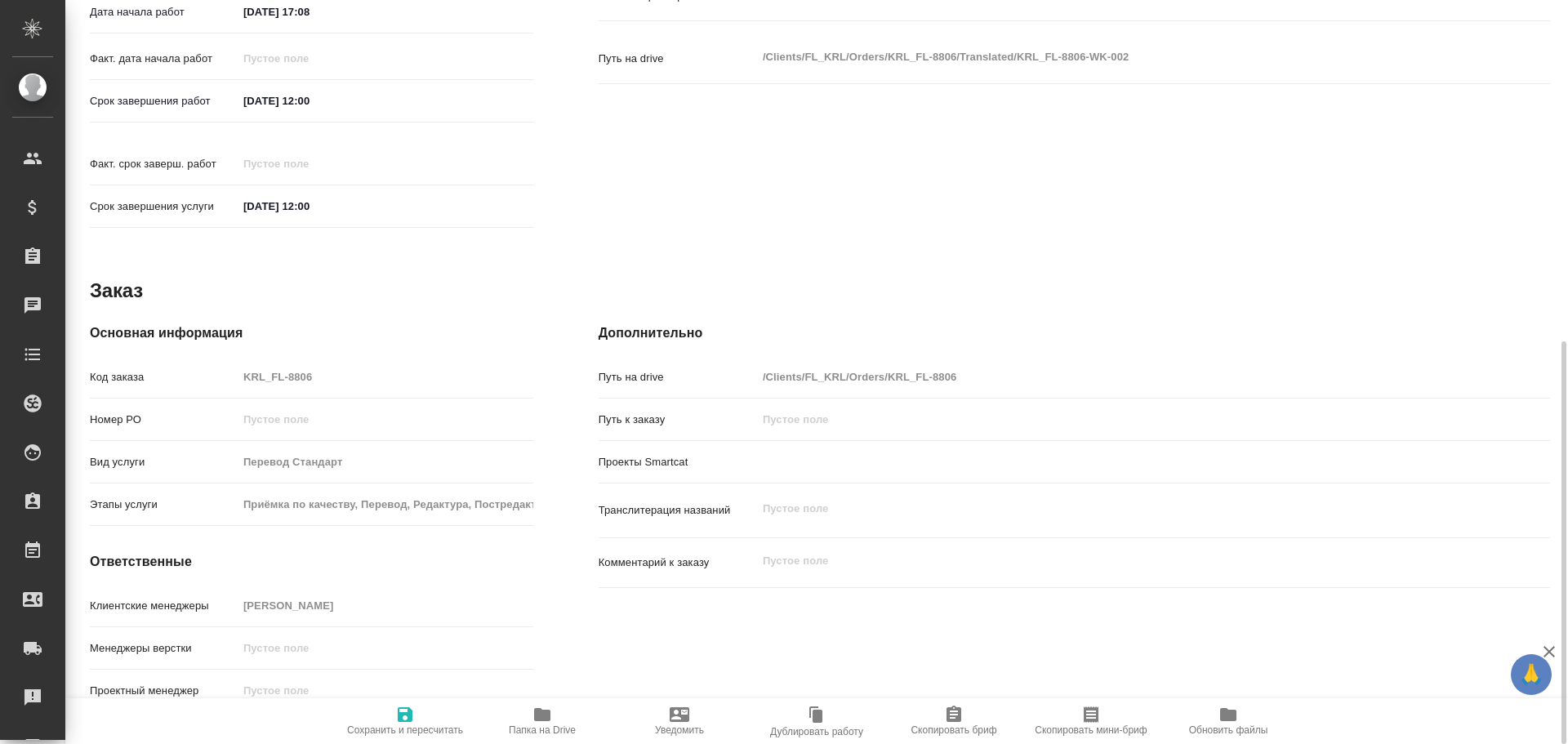
type textarea "x"
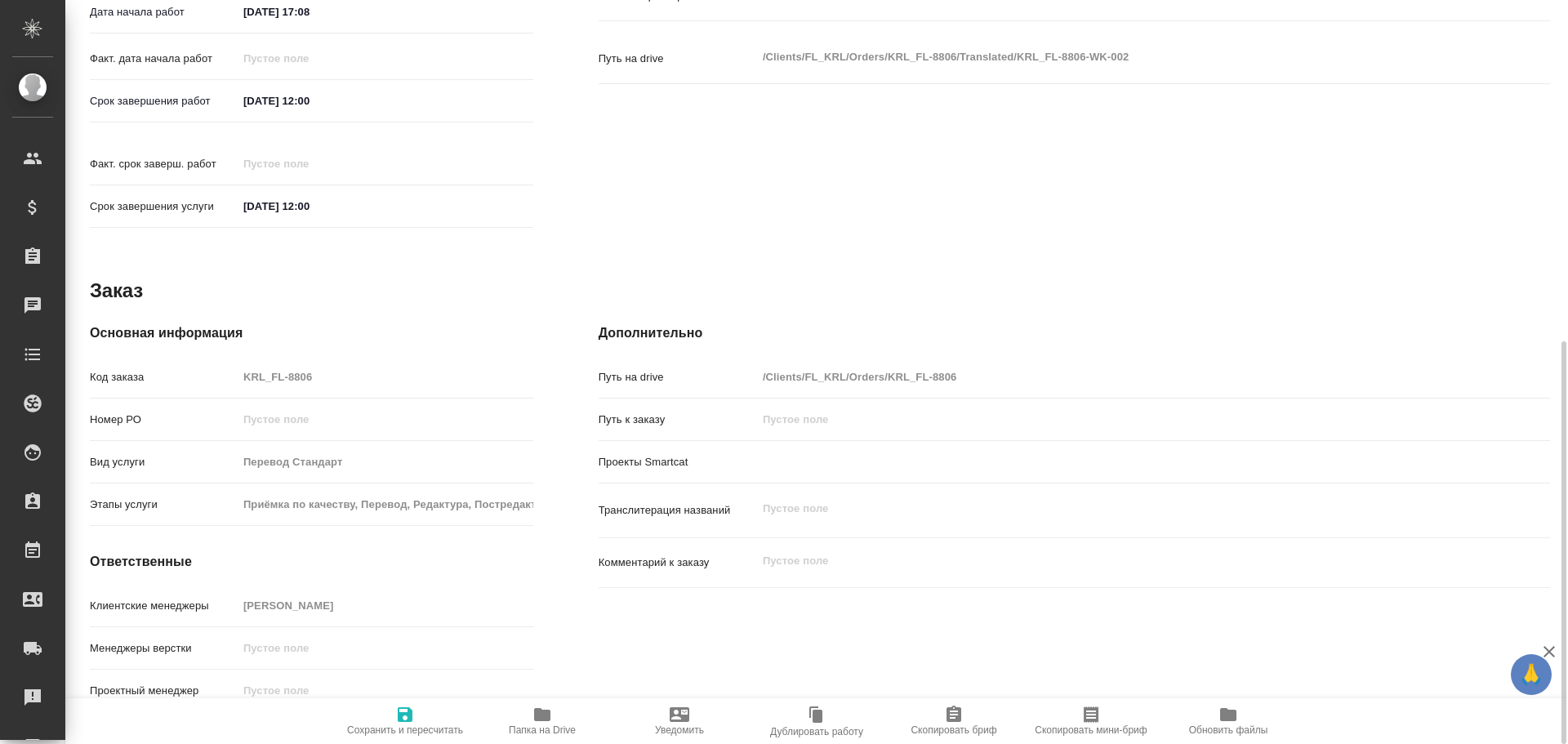
type textarea "x"
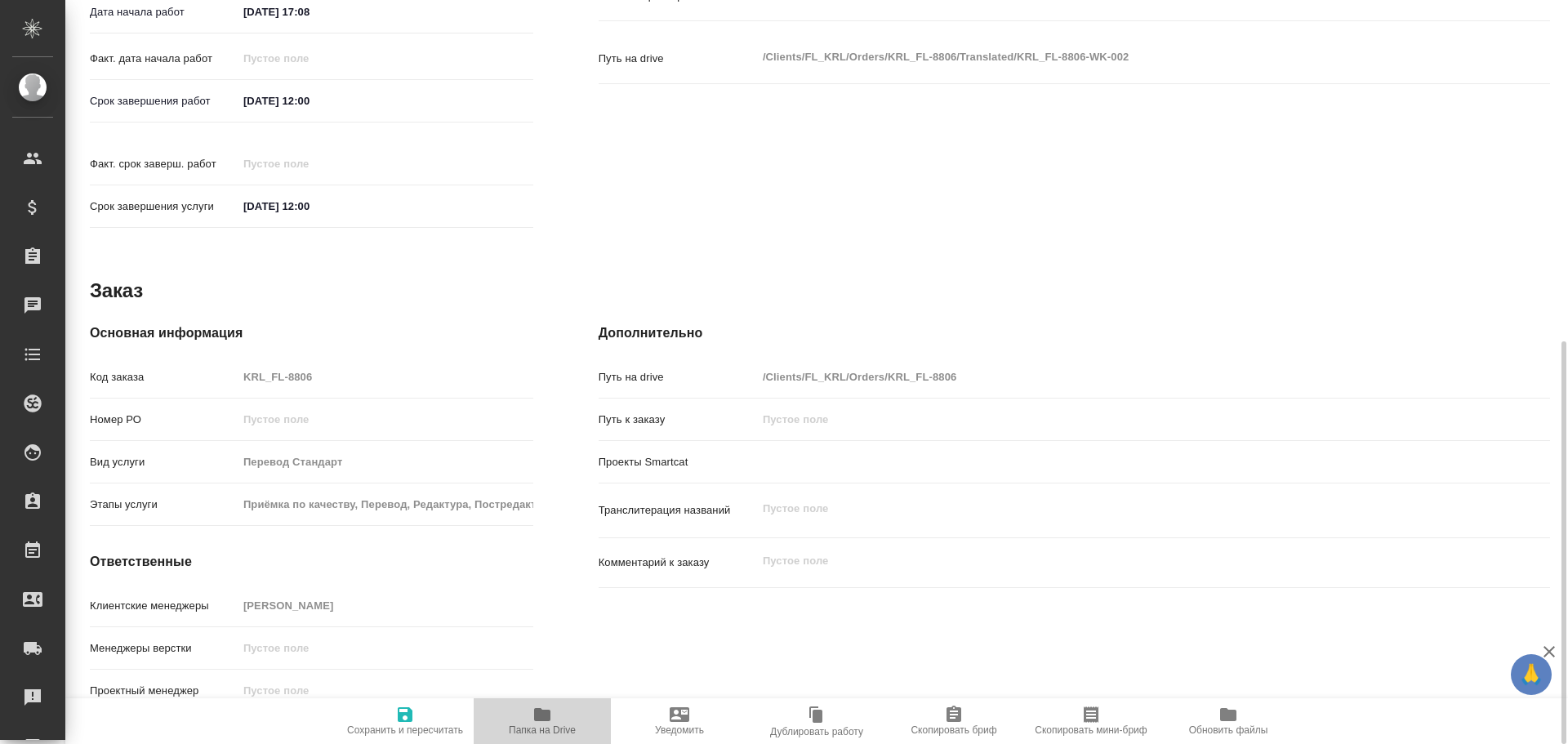
click at [558, 702] on button "Папка на Drive" at bounding box center [543, 721] width 138 height 46
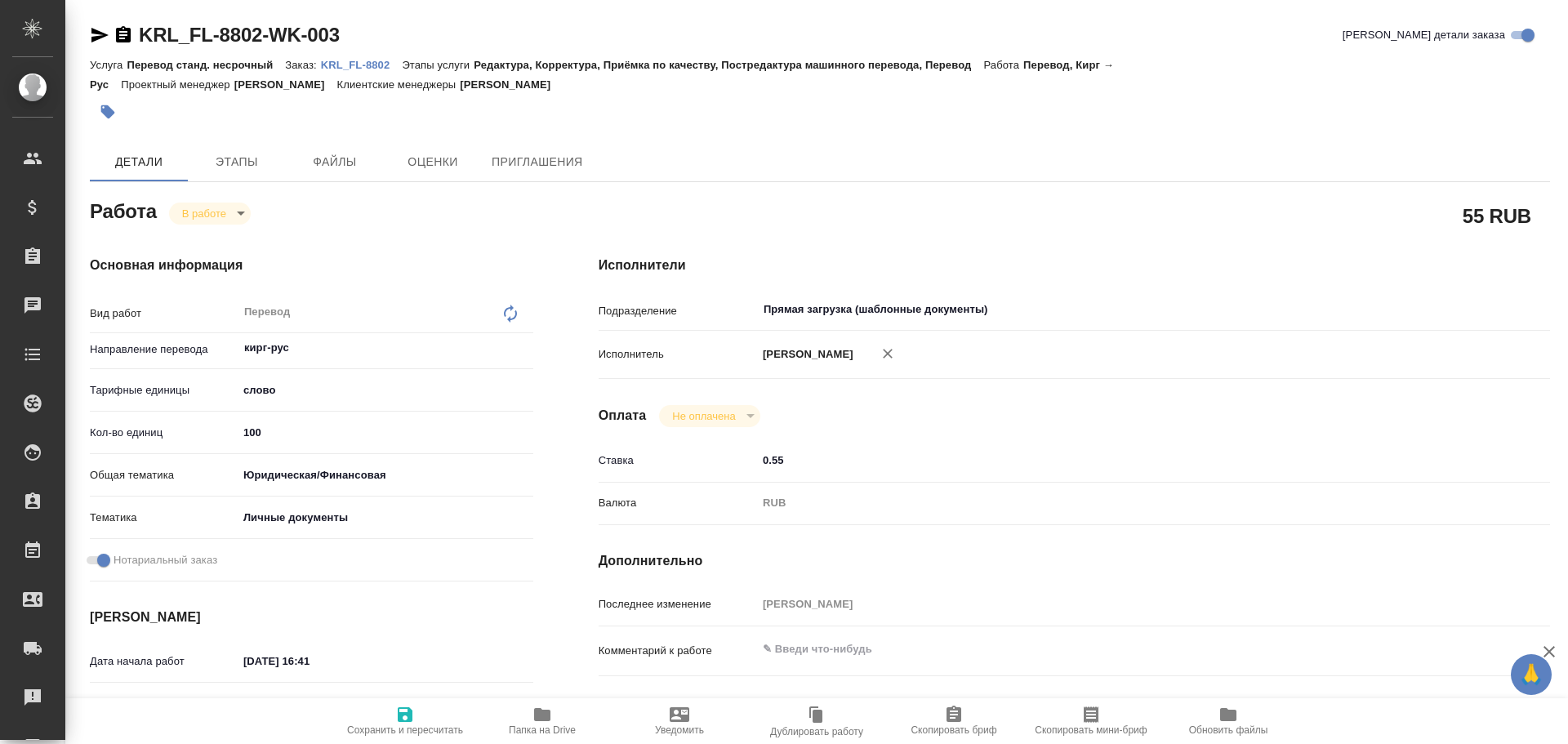
type textarea "x"
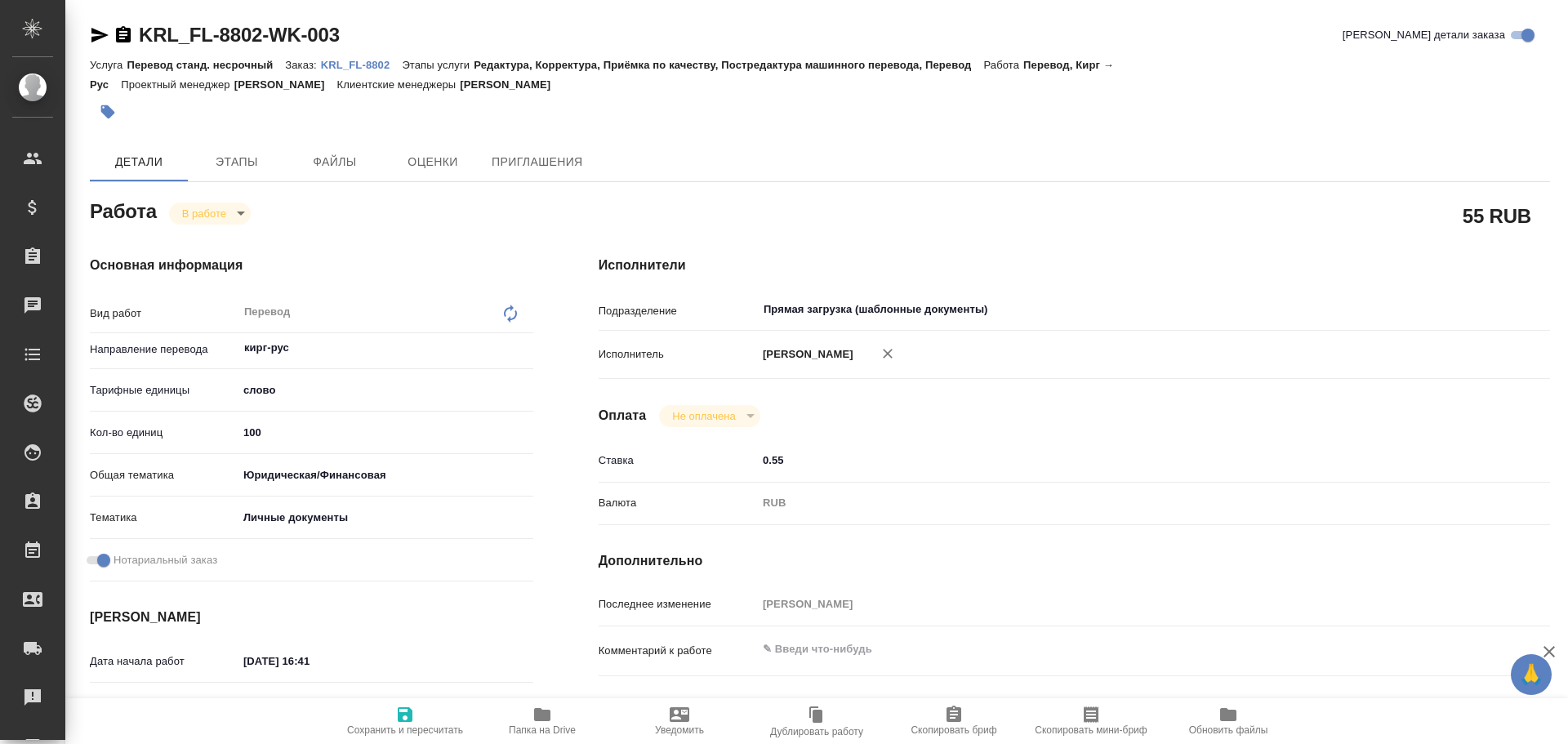
type textarea "x"
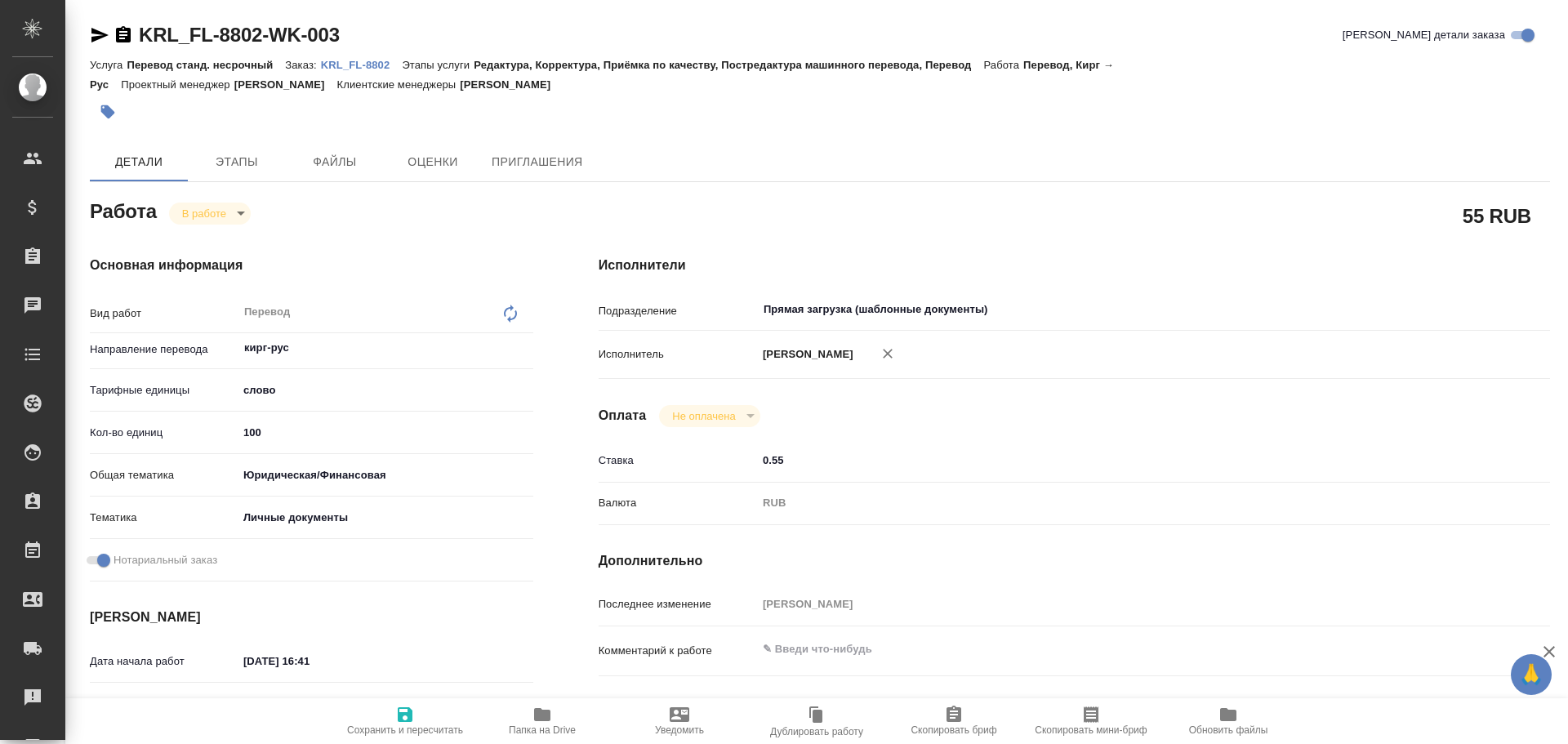
type textarea "x"
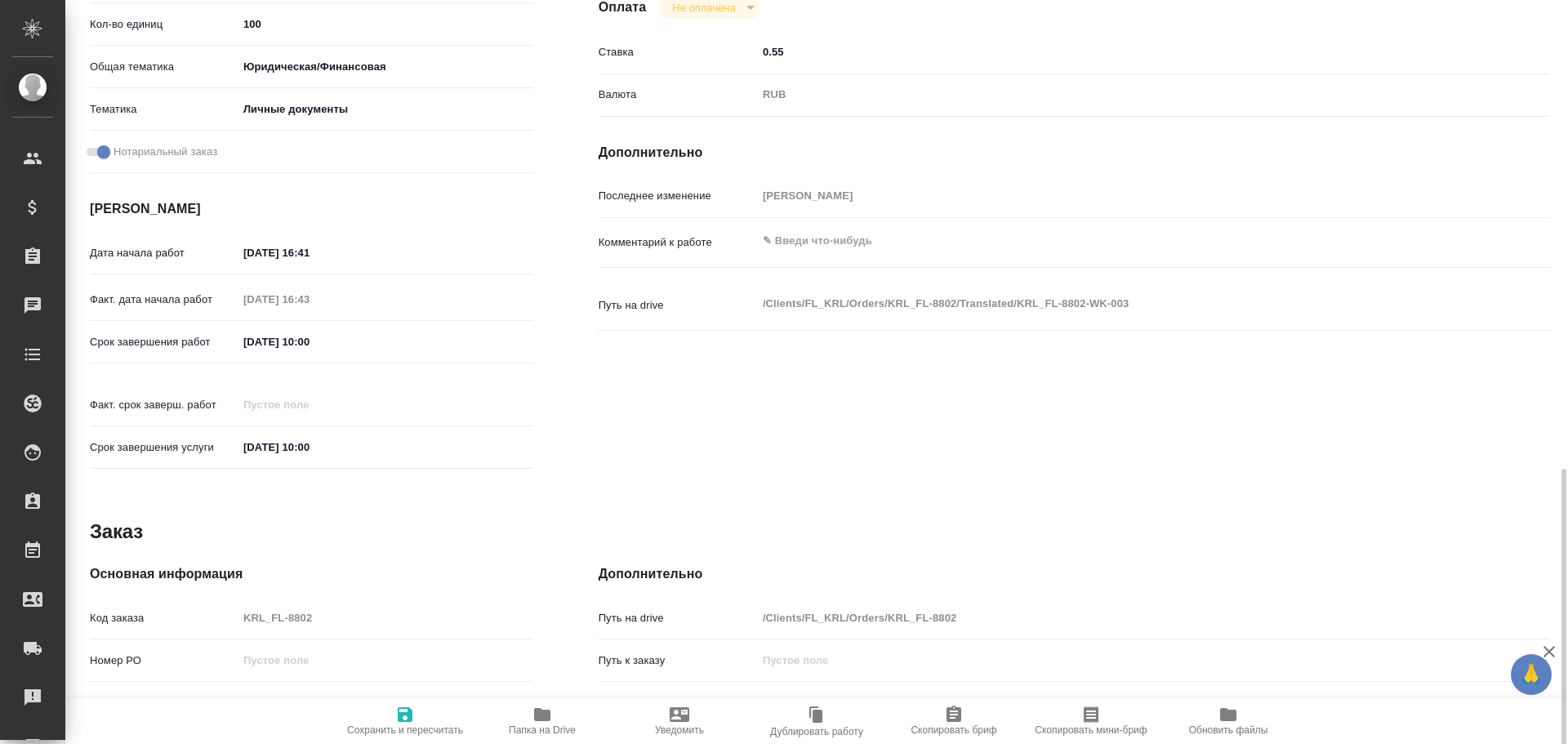
scroll to position [649, 0]
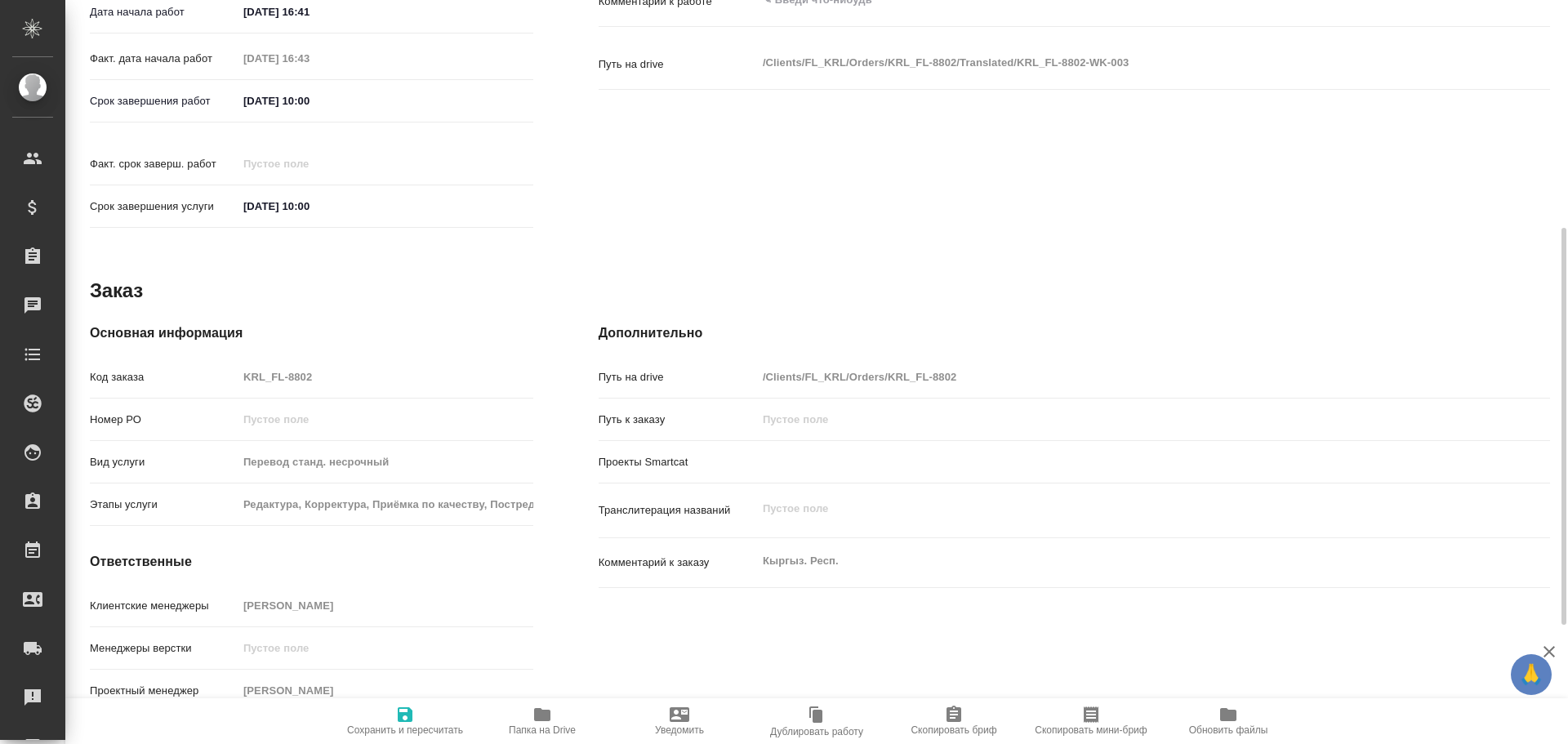
type textarea "x"
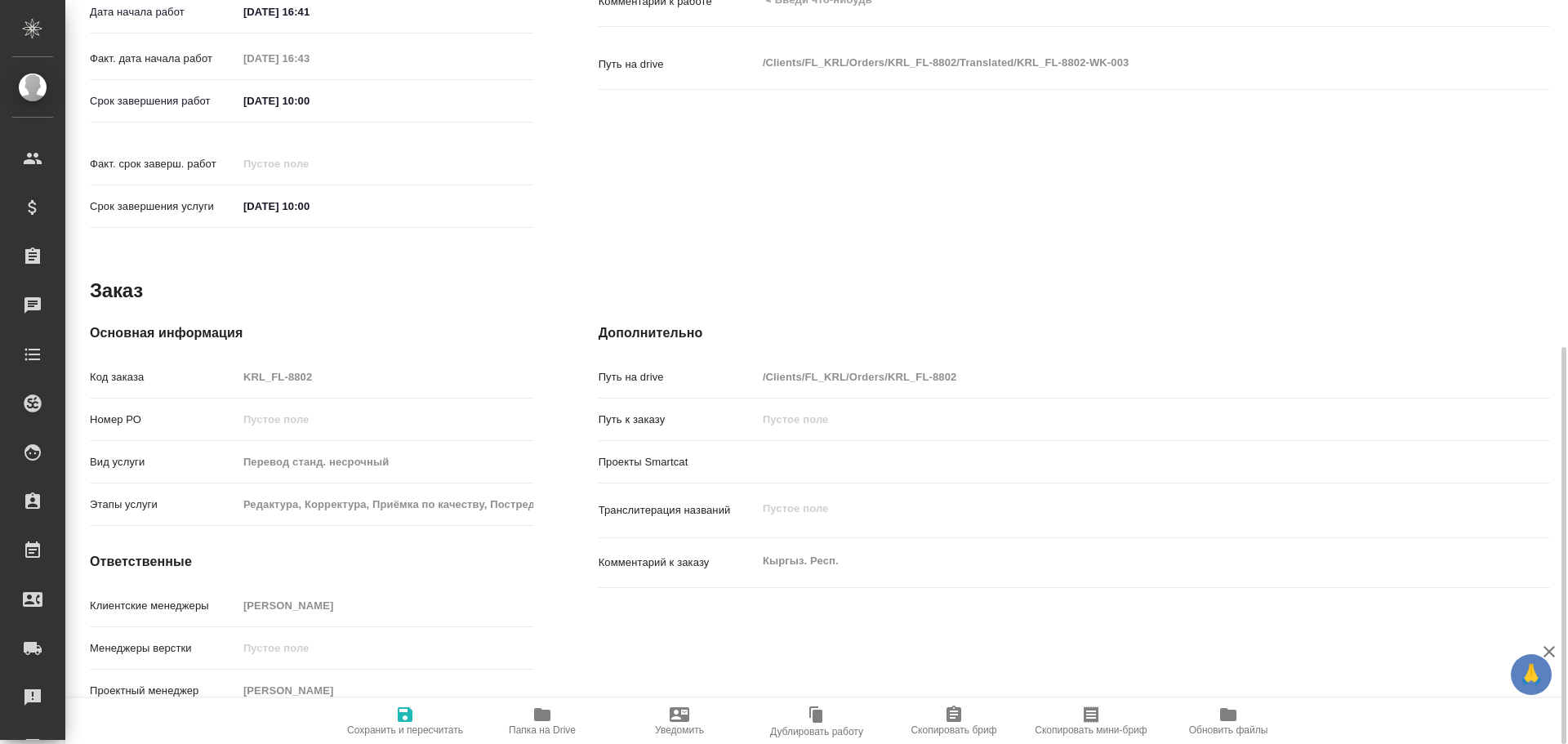
type textarea "x"
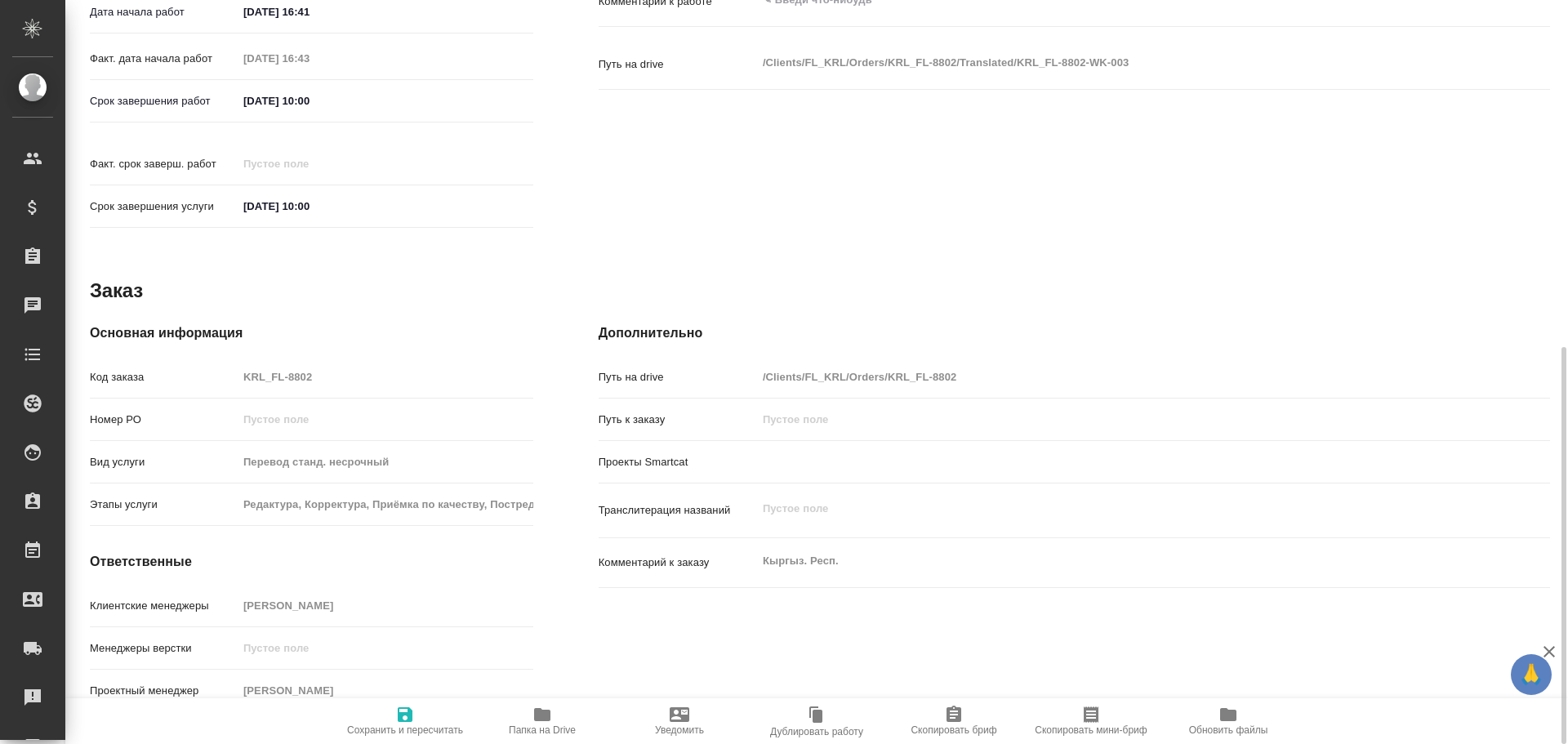
type textarea "x"
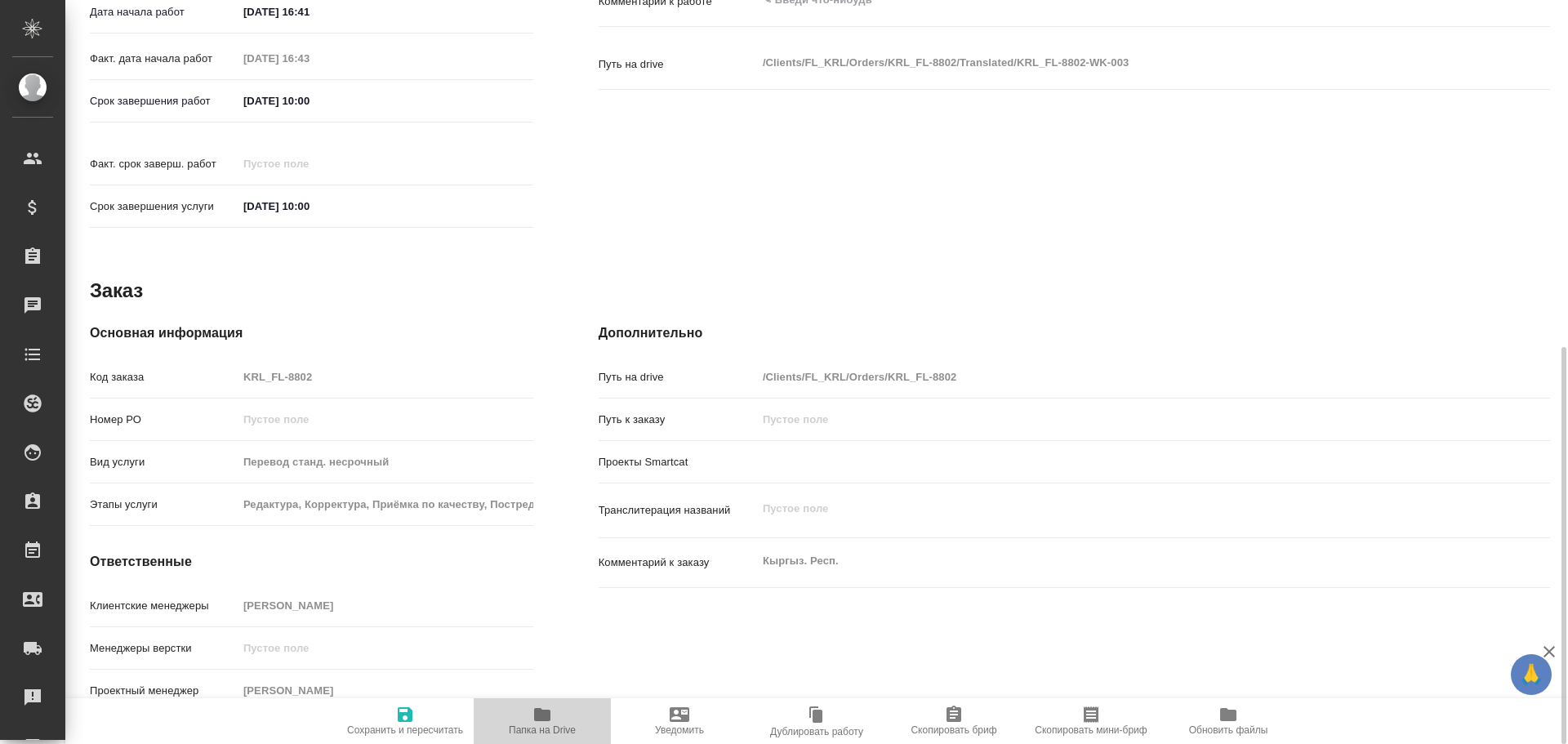
click at [548, 723] on icon "button" at bounding box center [542, 714] width 20 height 20
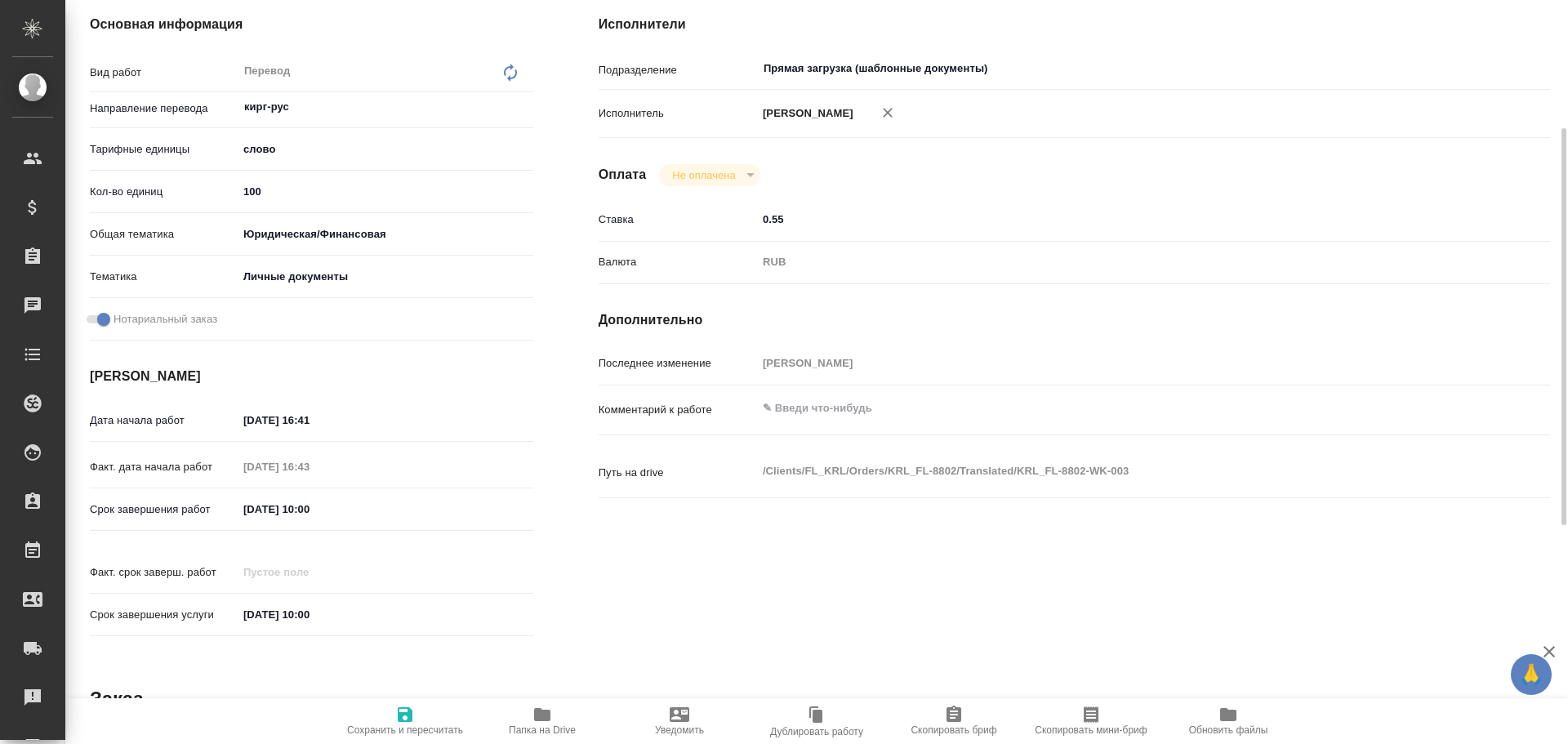
scroll to position [0, 0]
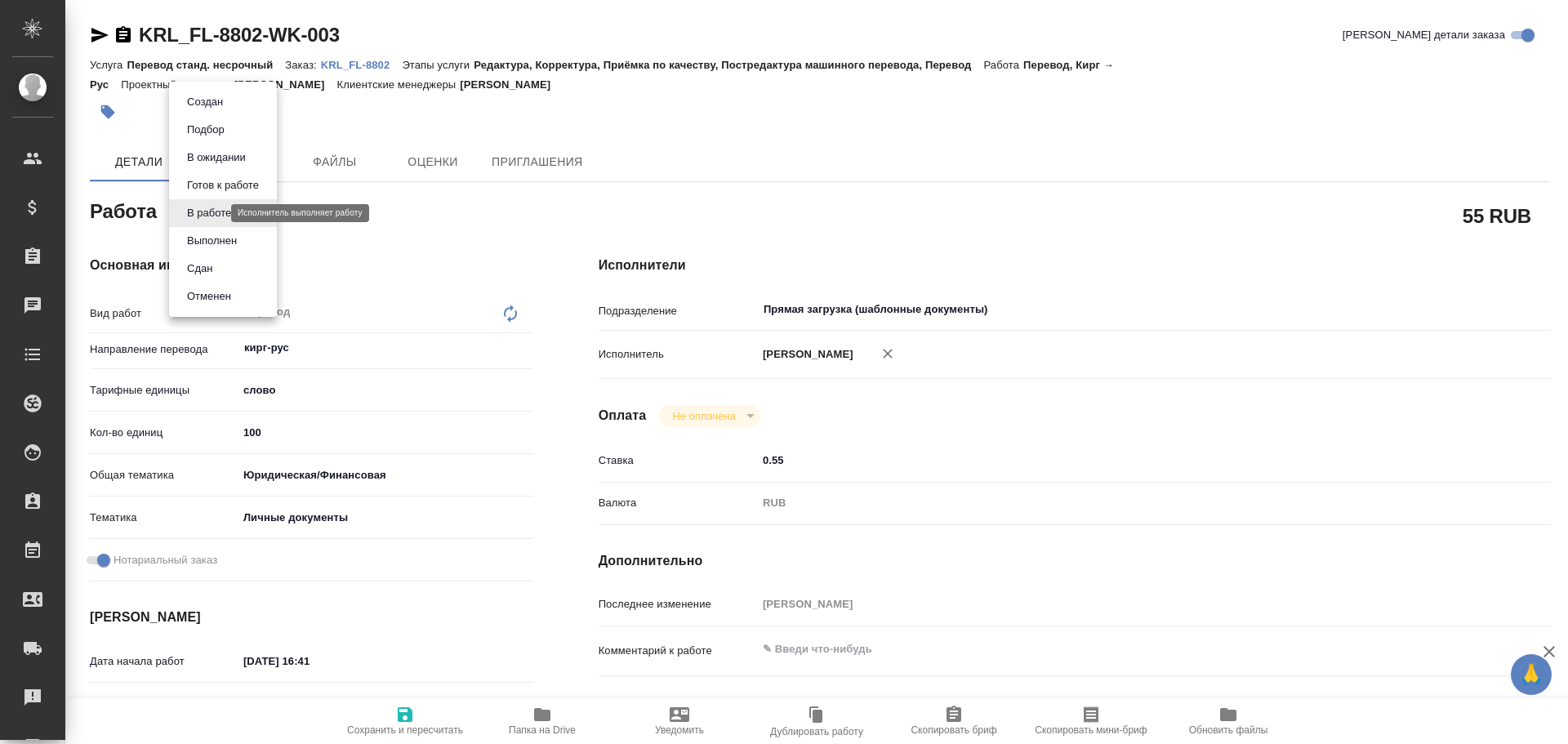
click at [205, 211] on body "🙏 .cls-1 fill:#fff; AWATERA [PERSON_NAME] Спецификации Заказы 0 Чаты Todo Проек…" at bounding box center [784, 372] width 1568 height 744
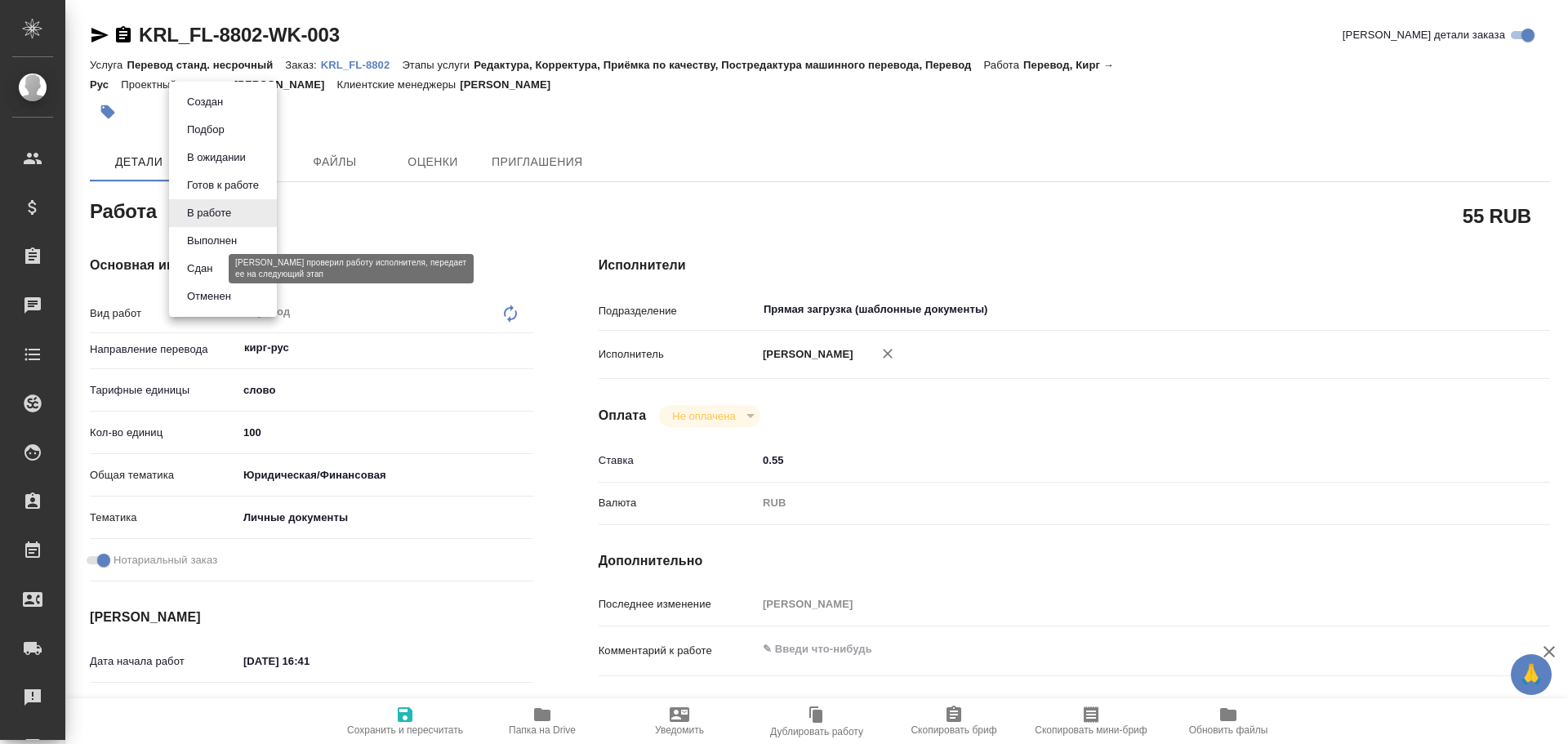
click at [197, 266] on button "Сдан" at bounding box center [199, 268] width 35 height 18
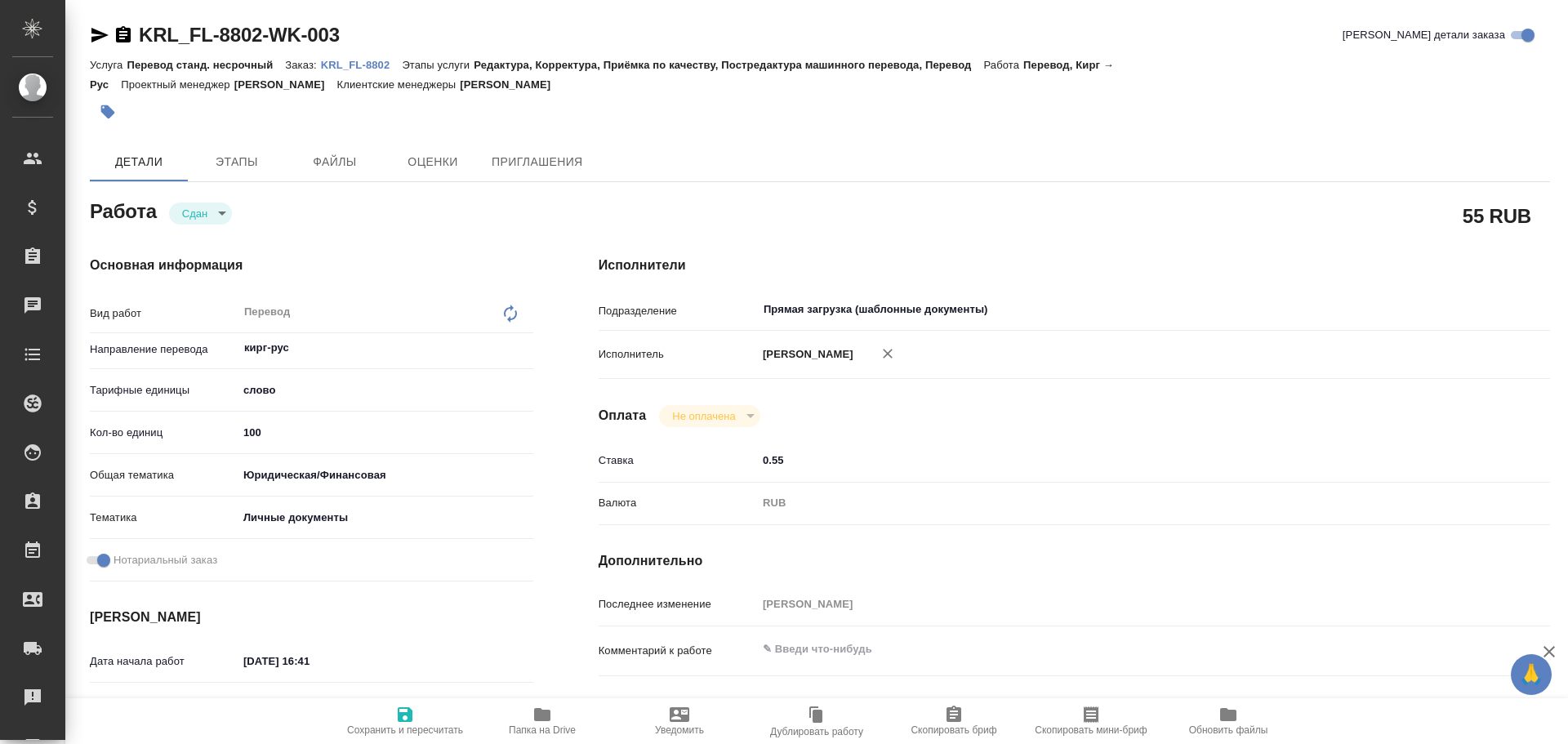
type textarea "x"
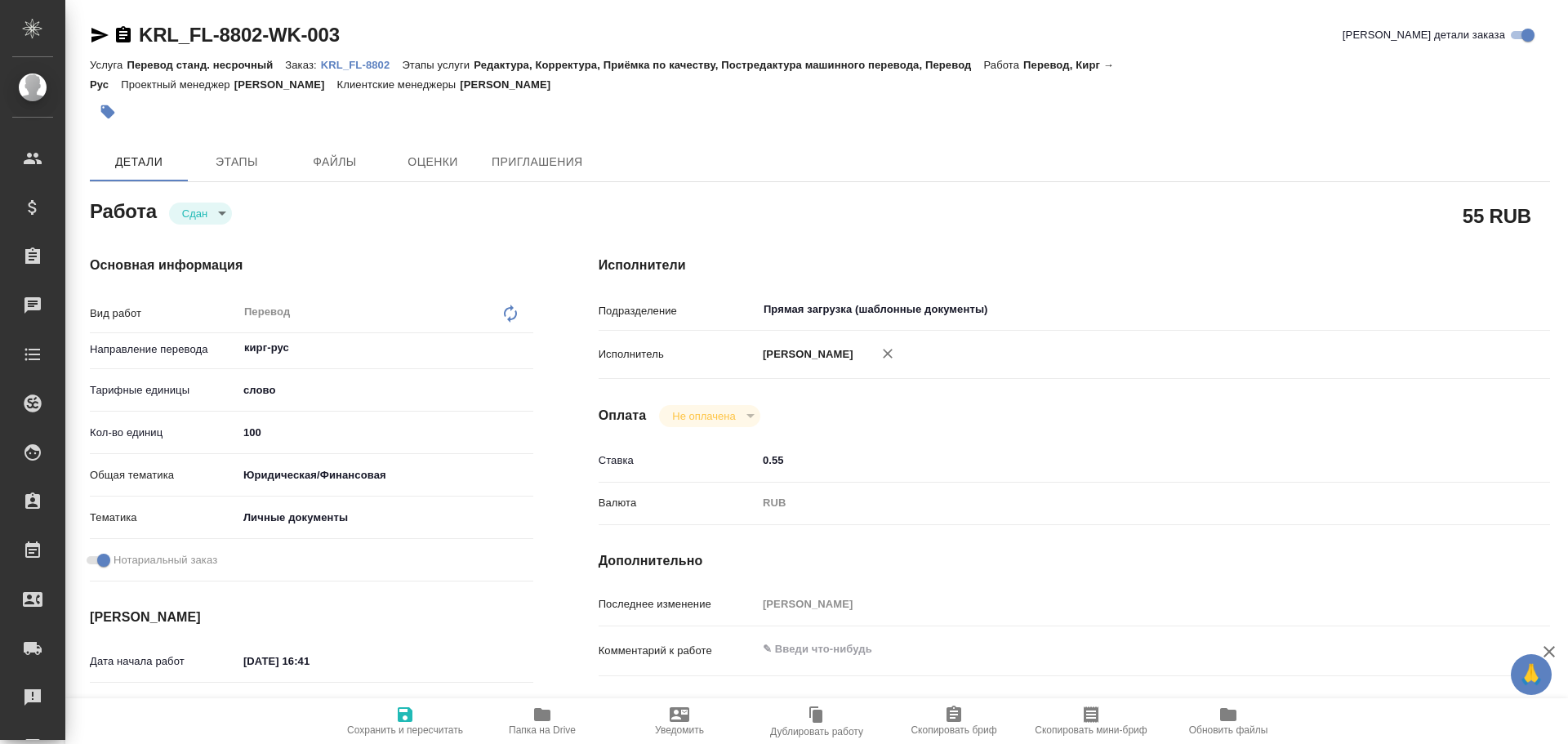
type textarea "x"
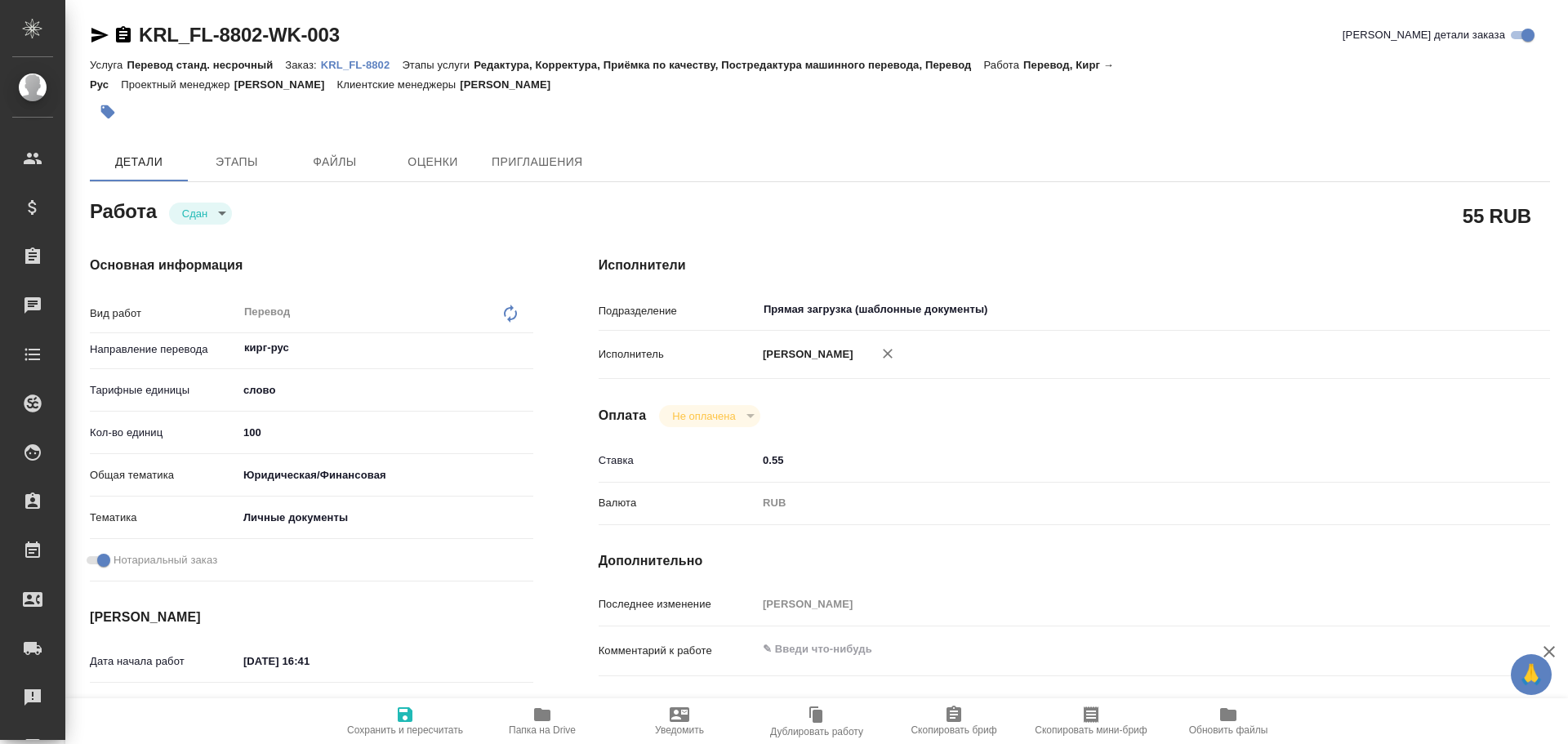
type textarea "x"
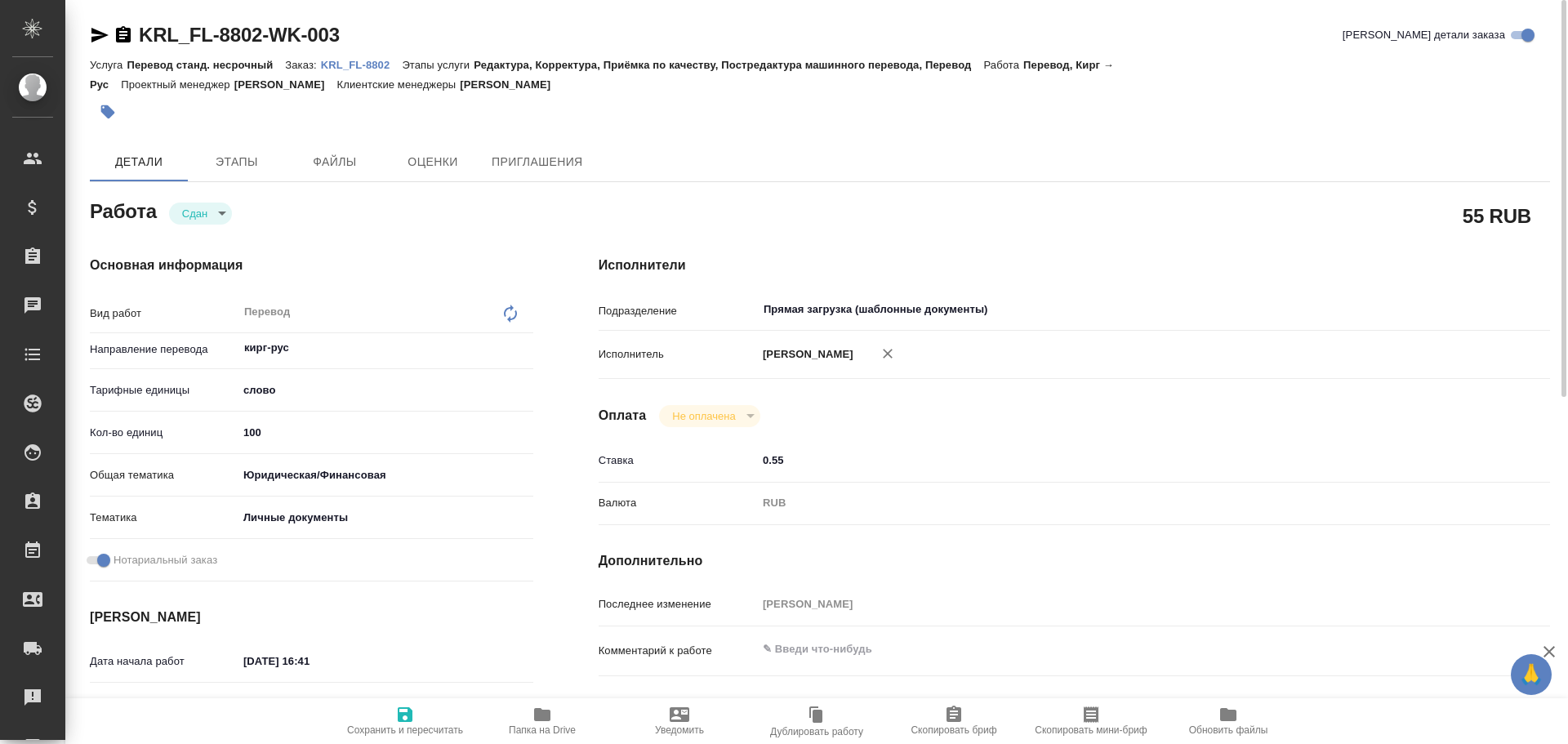
type textarea "x"
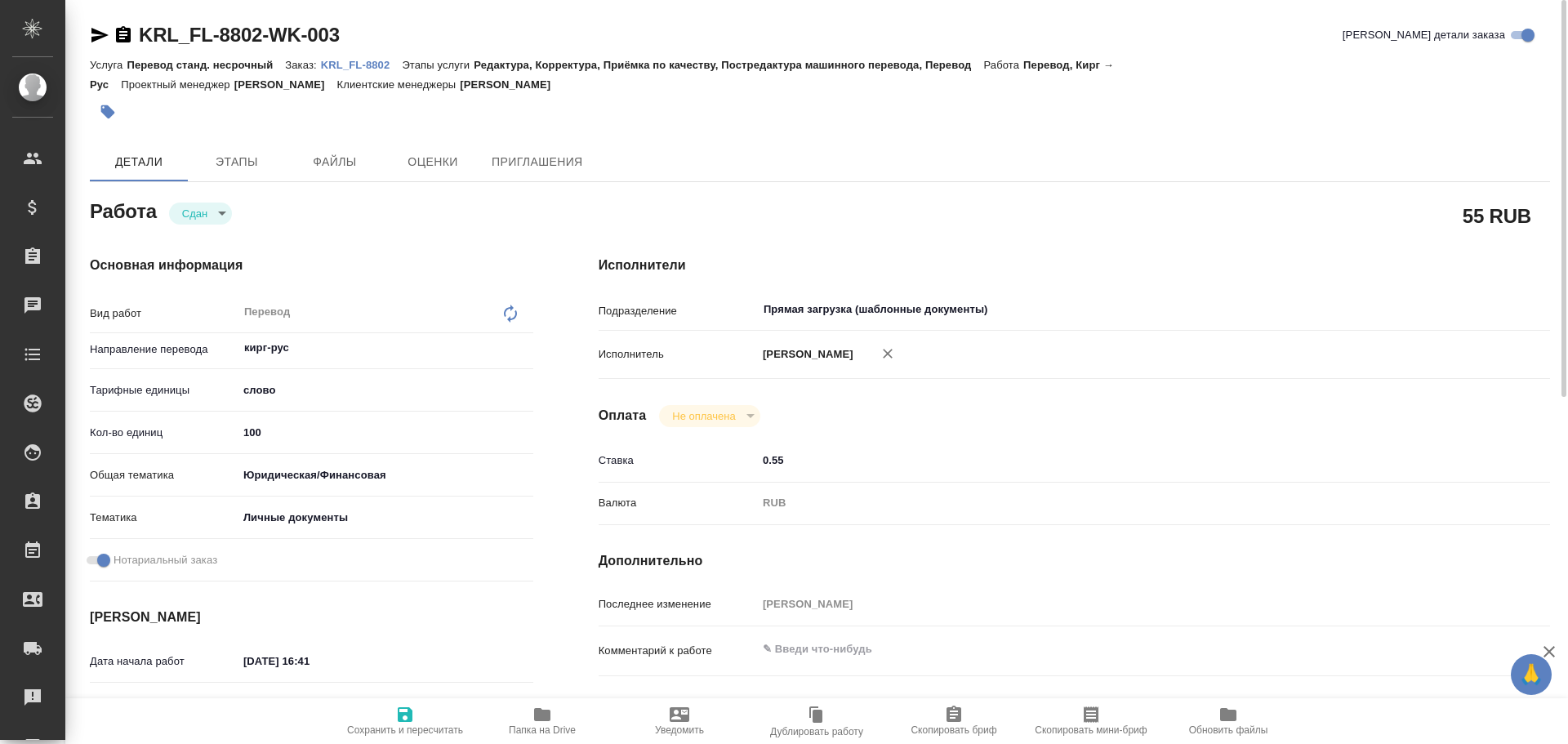
click at [412, 717] on icon "button" at bounding box center [405, 714] width 15 height 15
type textarea "x"
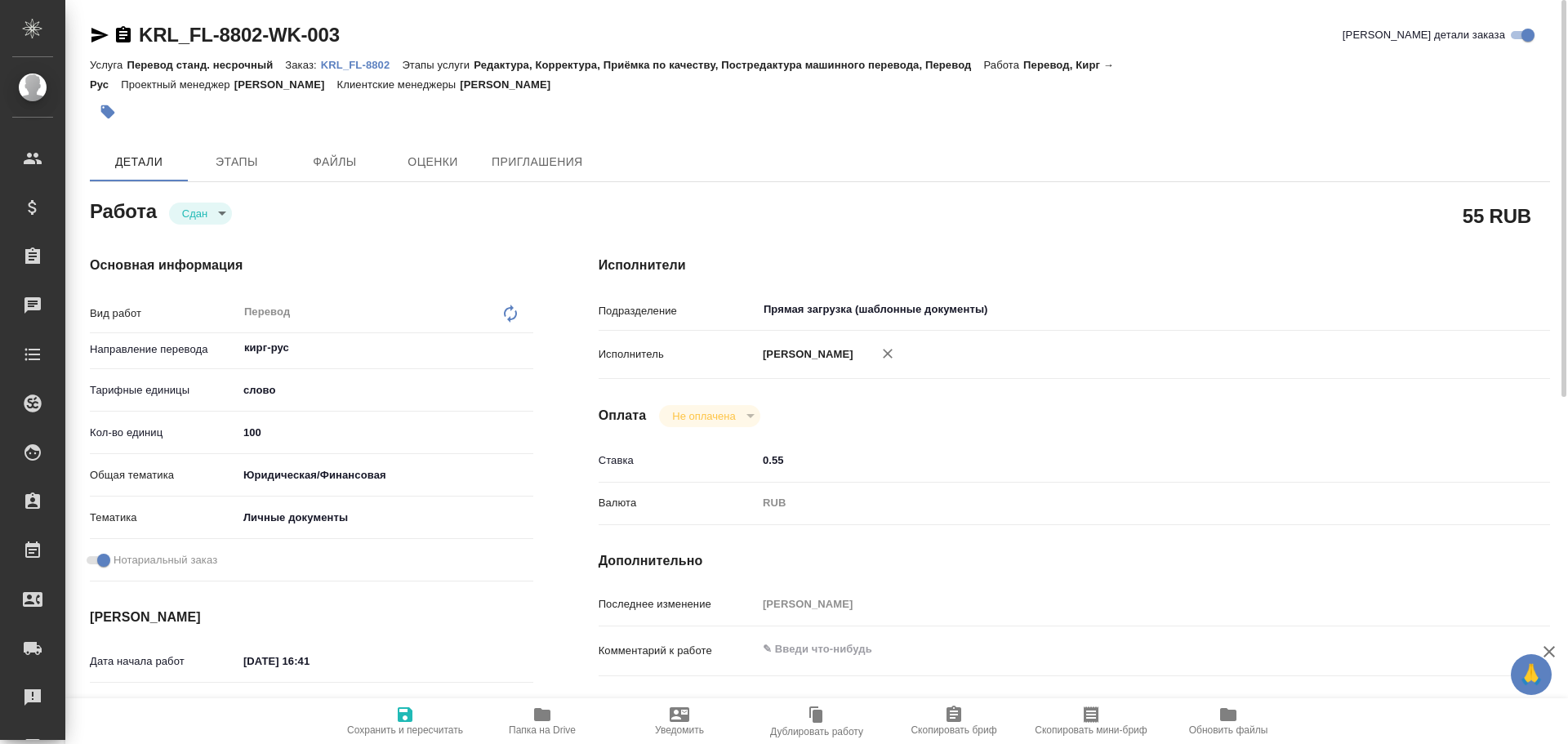
type textarea "x"
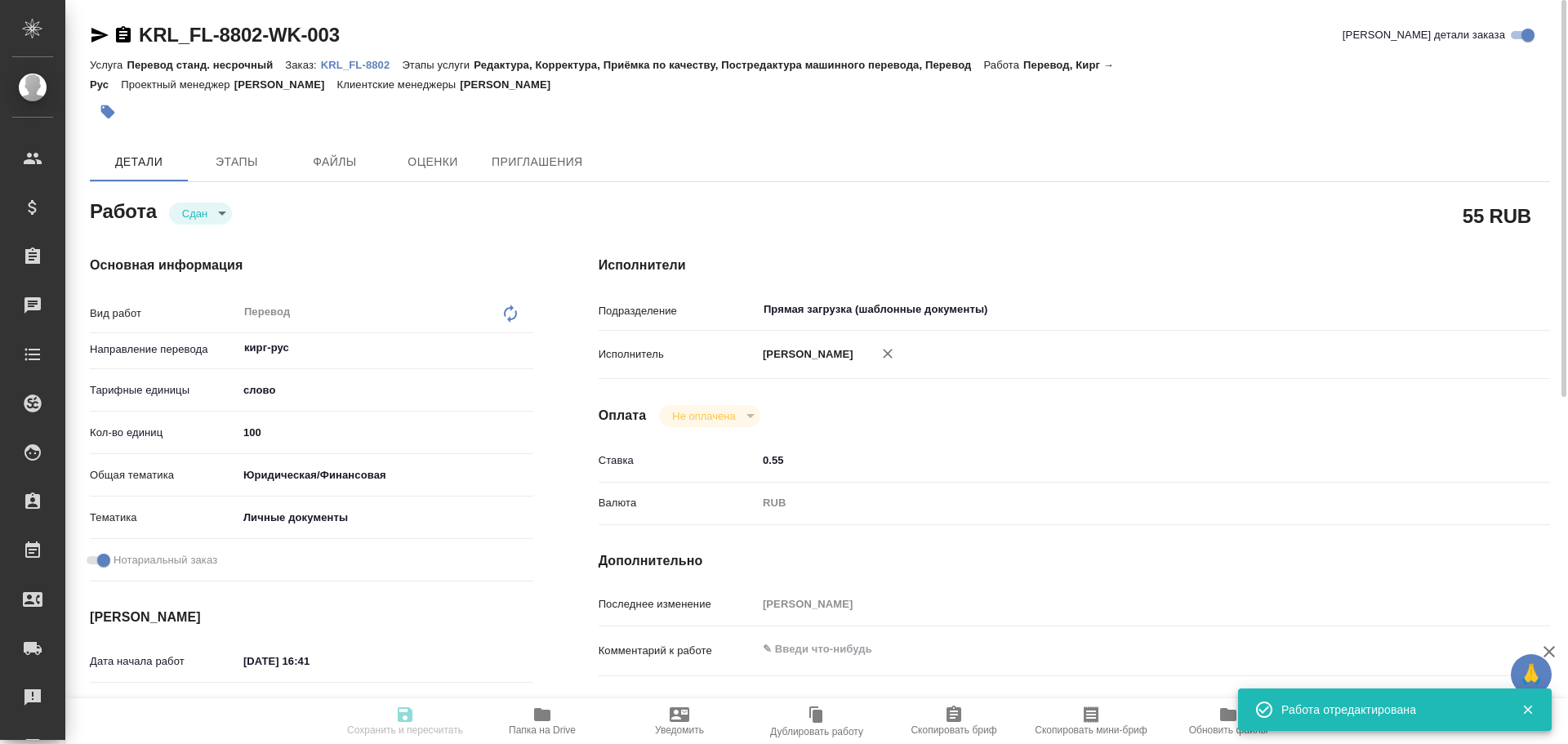
type textarea "x"
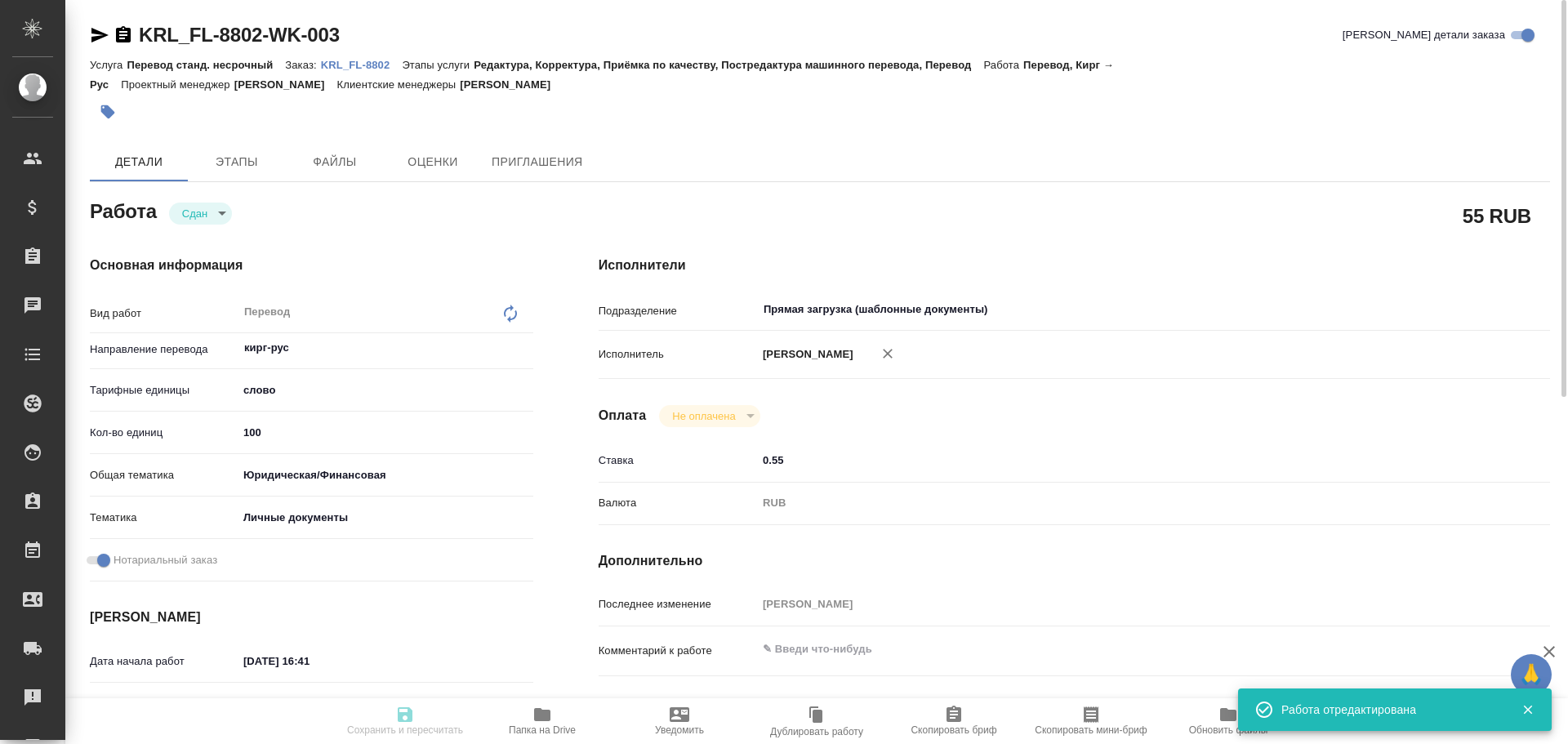
type textarea "x"
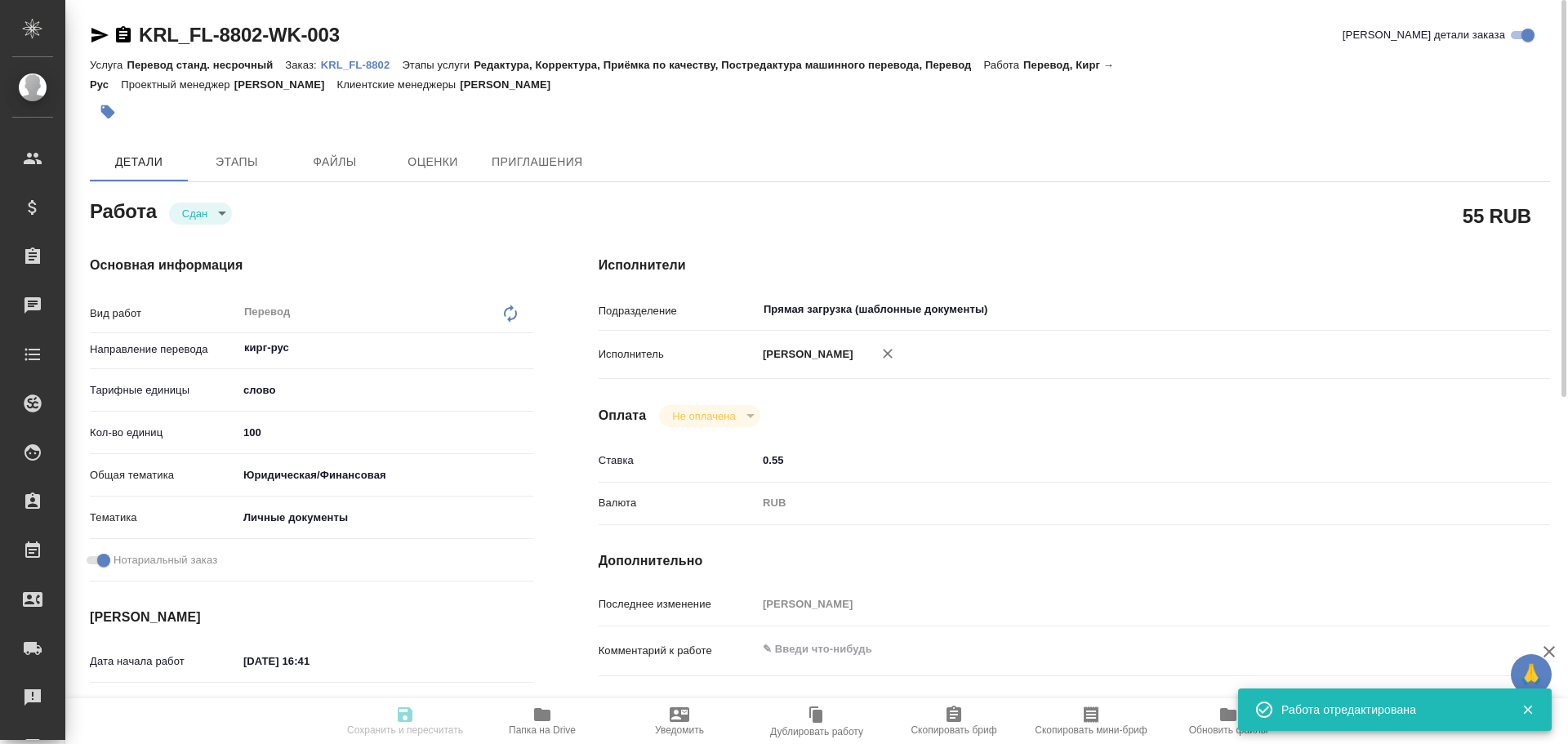
type input "closed"
type textarea "Перевод"
type textarea "x"
type input "кирг-рус"
type input "5a8b1489cc6b4906c91bfd90"
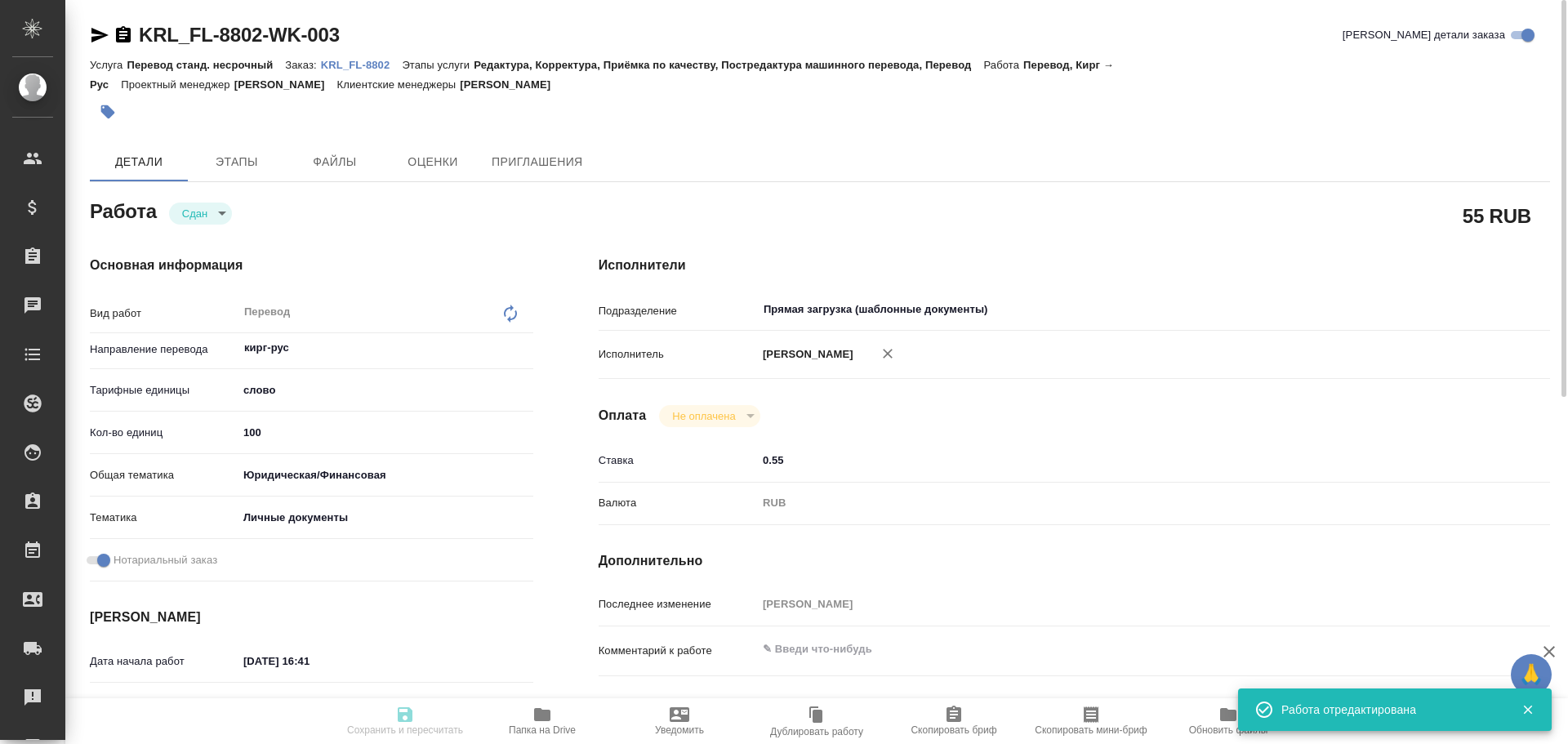
type input "100"
type input "yr-fn"
type input "5a8b8b956a9677013d343cfe"
checkbox input "true"
type input "08.10.2025 16:41"
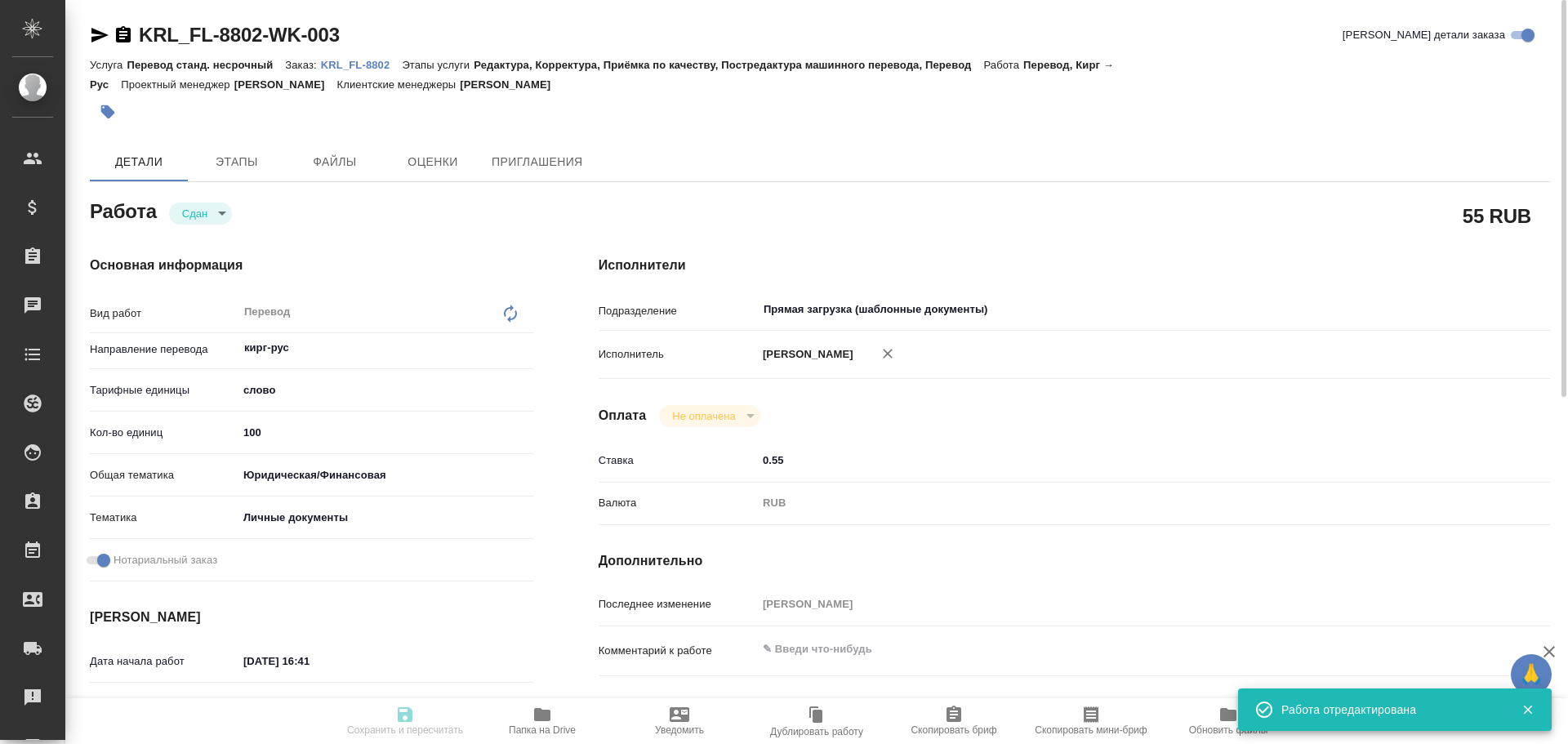
type input "08.10.2025 16:43"
type input "09.10.2025 10:00"
type input "08.10.2025 17:45"
type input "09.10.2025 10:00"
type input "Прямая загрузка (шаблонные документы)"
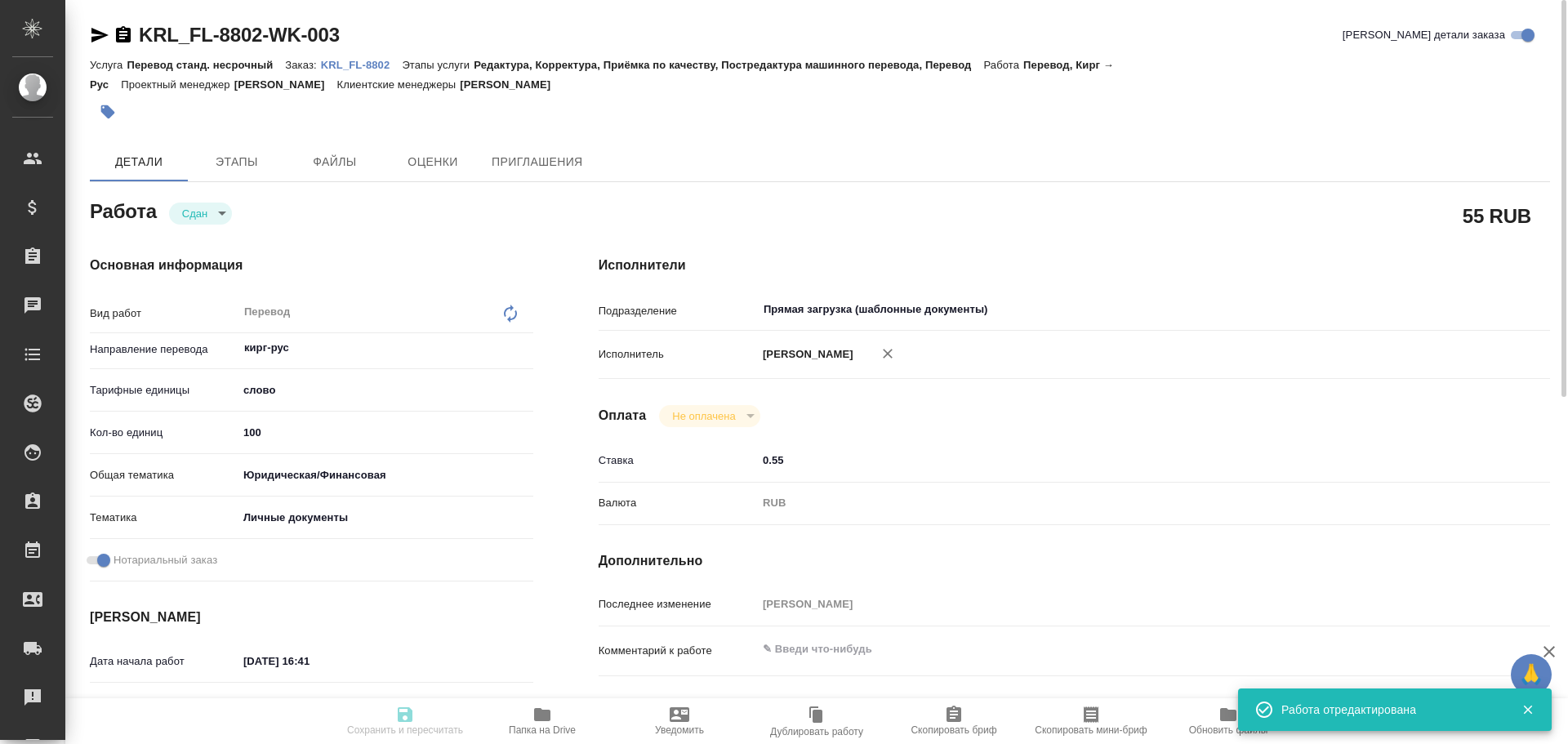
type input "notPayed"
type input "0.55"
type input "RUB"
type input "Гусев Александр"
type textarea "x"
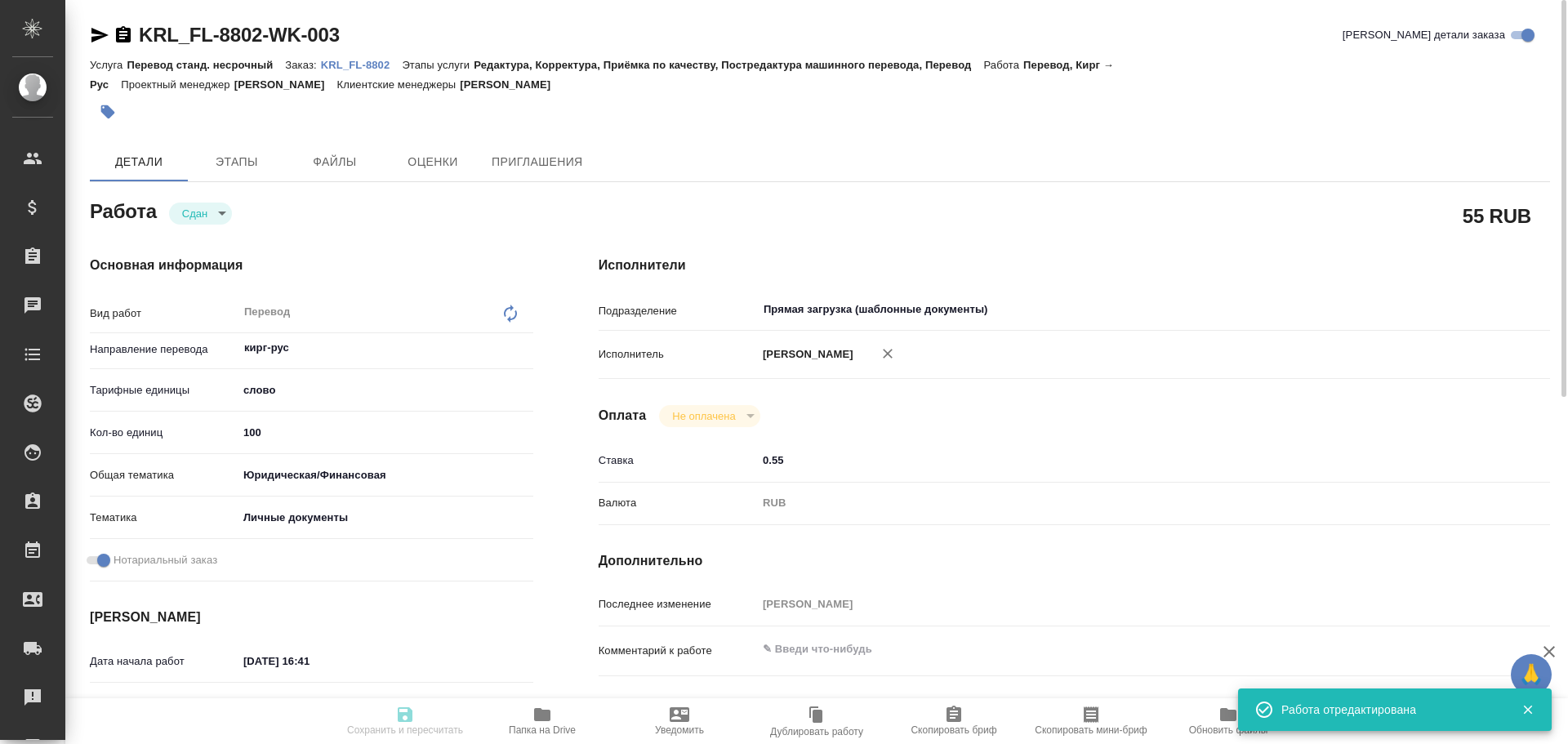
type textarea "/Clients/FL_KRL/Orders/KRL_FL-8802/Translated/KRL_FL-8802-WK-003"
type textarea "x"
type input "KRL_FL-8802"
type input "Перевод станд. несрочный"
type input "Редактура, Корректура, Приёмка по качеству, Постредактура машинного перевода, П…"
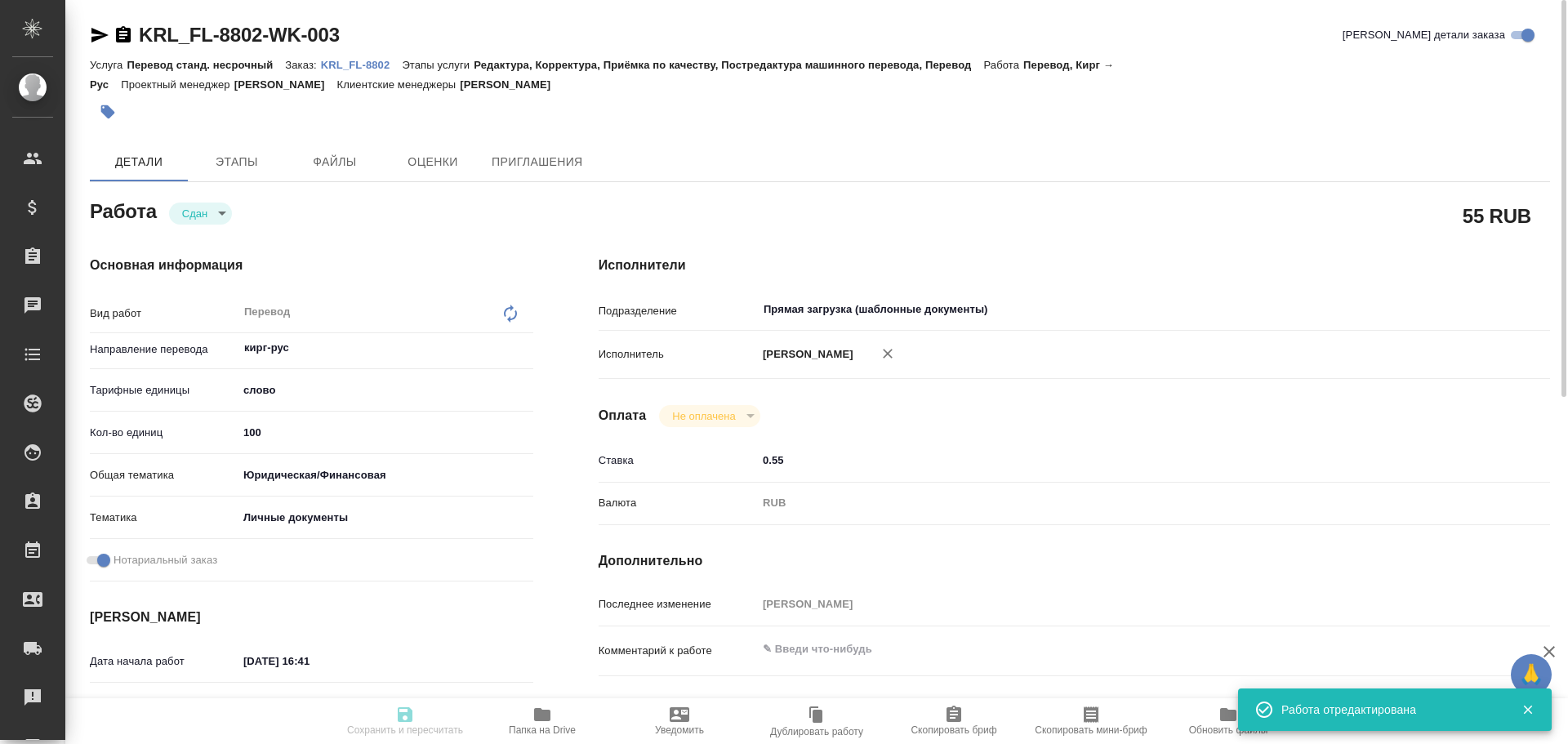
type input "Касымов Тимур"
type input "/Clients/FL_KRL/Orders/KRL_FL-8802"
type textarea "x"
type textarea "Кыргыз. Респ."
type textarea "x"
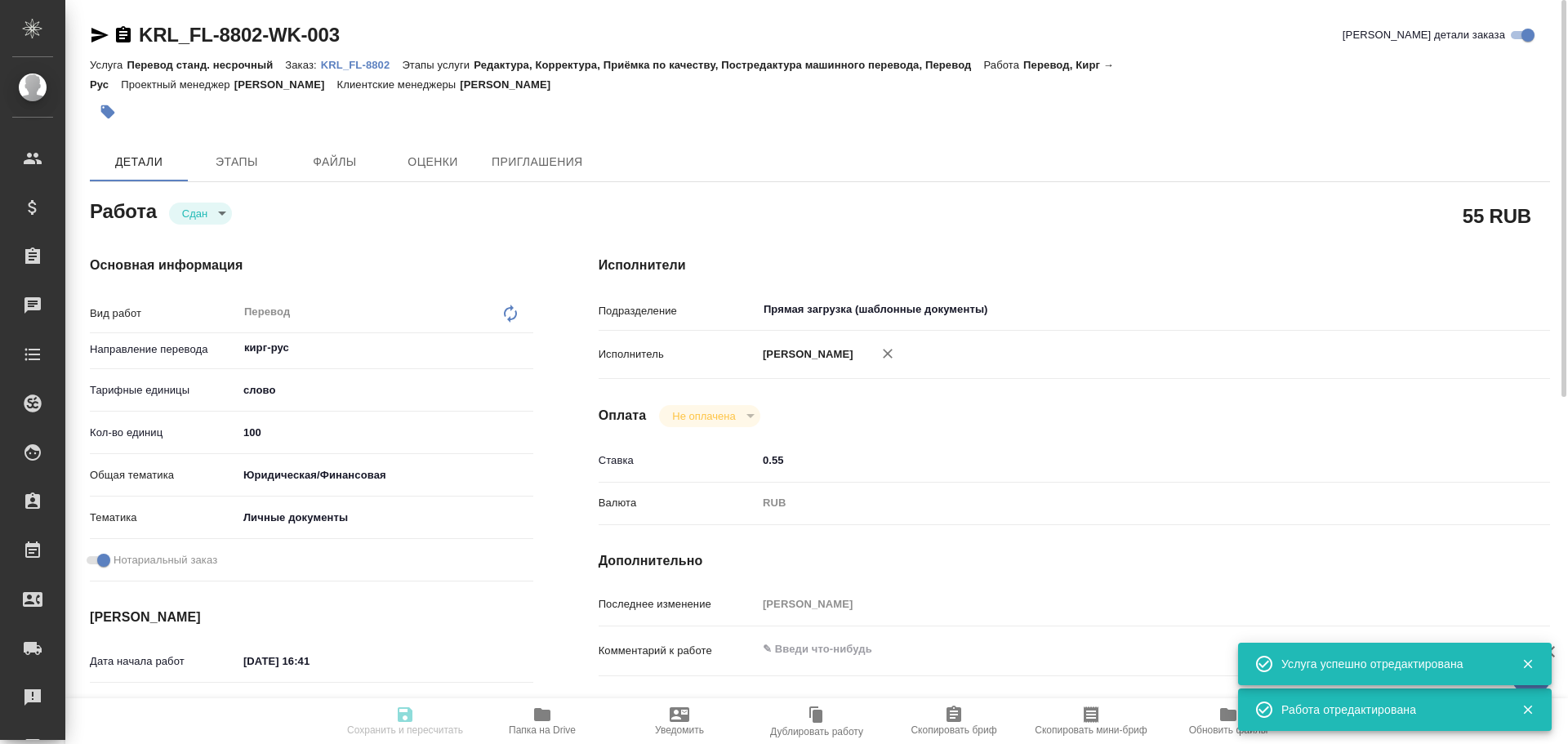
type textarea "x"
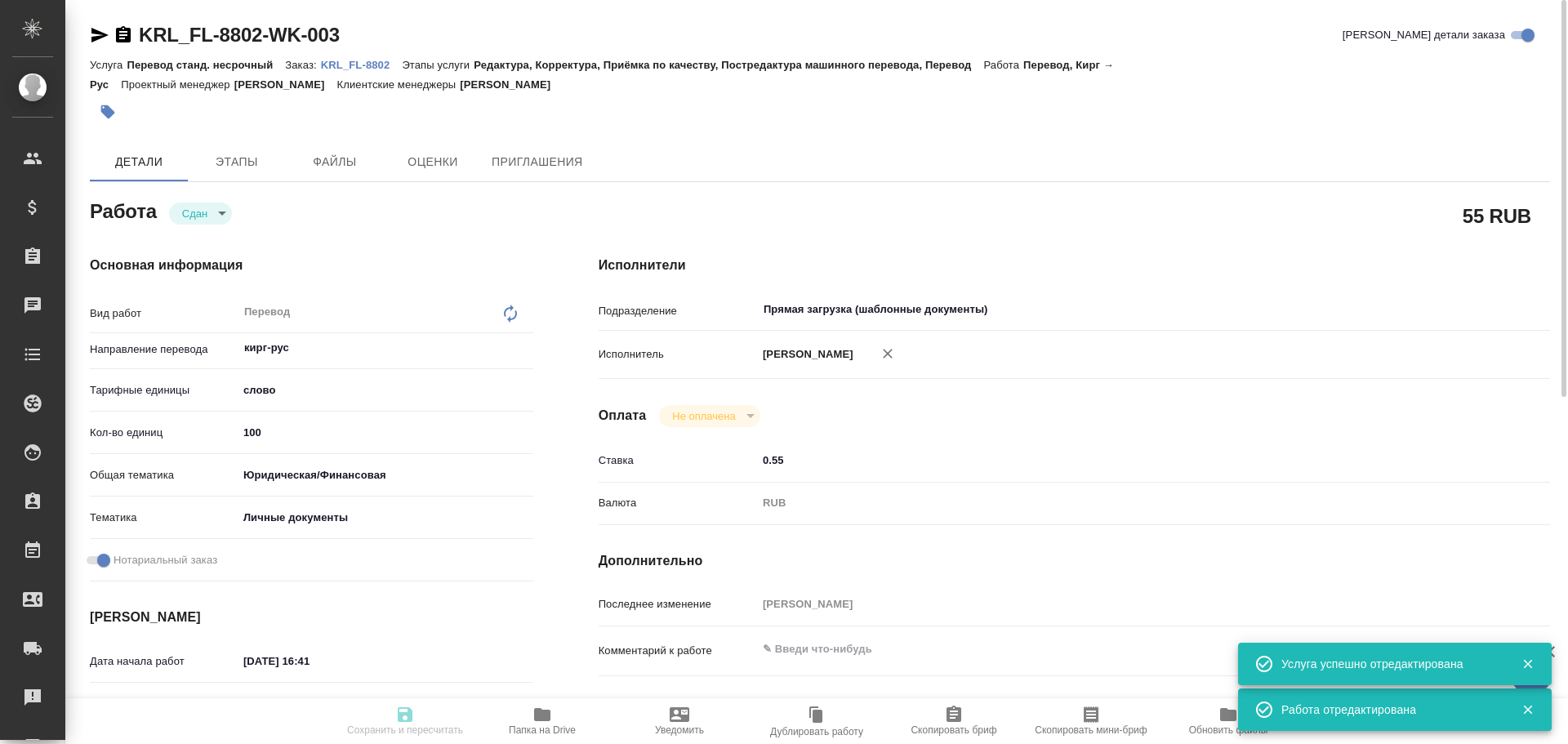
type textarea "x"
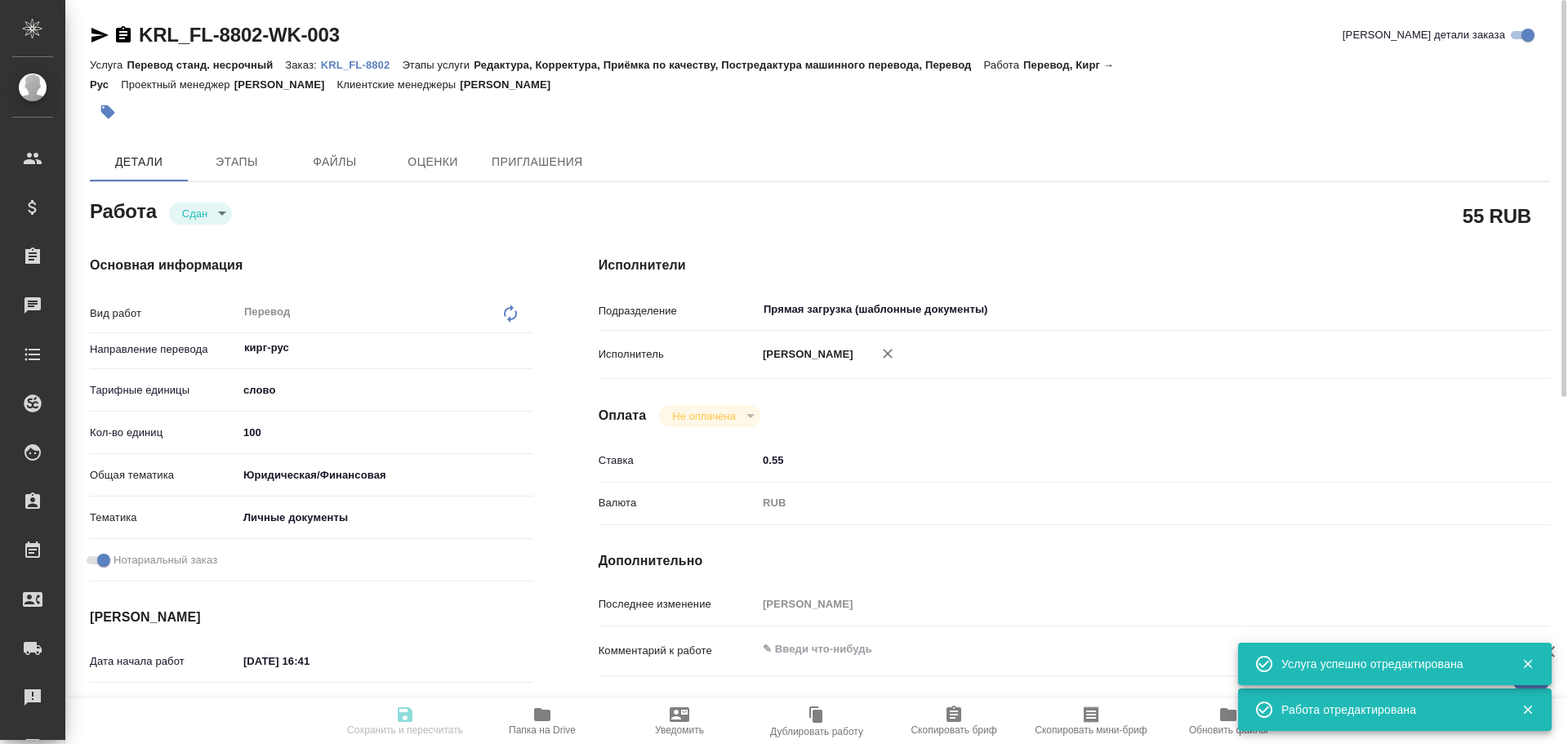
type textarea "x"
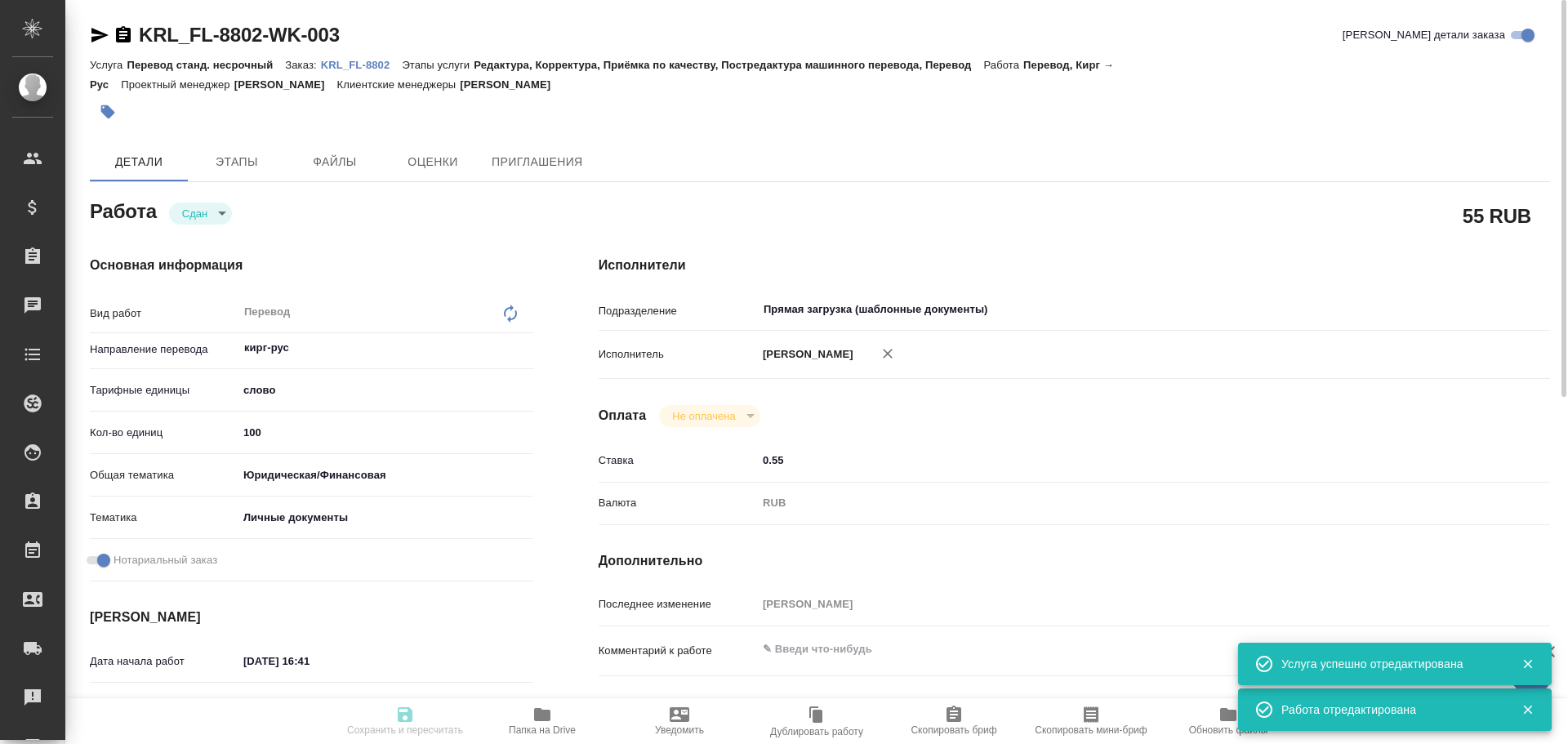
type textarea "x"
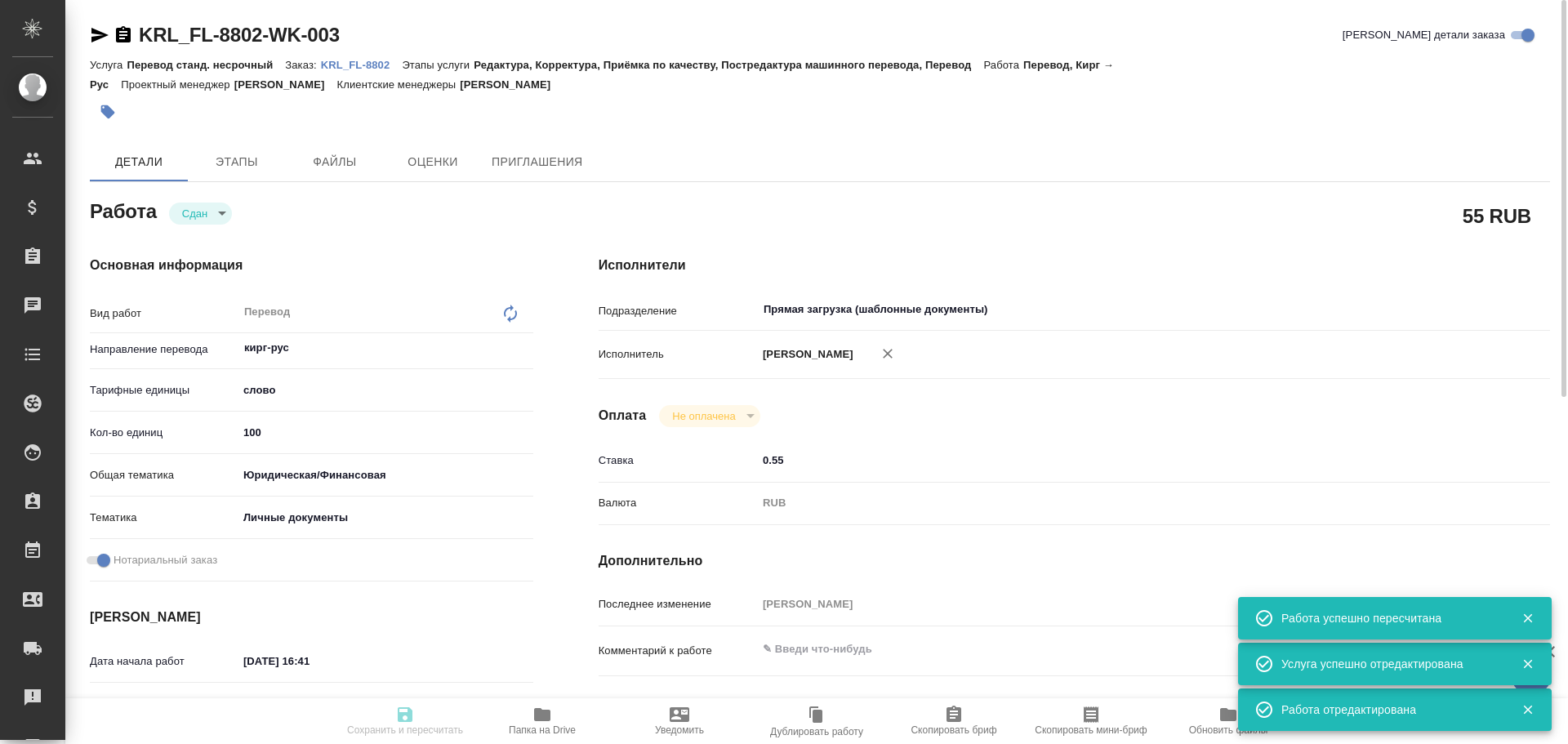
type input "closed"
type textarea "Перевод"
type textarea "x"
type input "кирг-рус"
type input "5a8b1489cc6b4906c91bfd90"
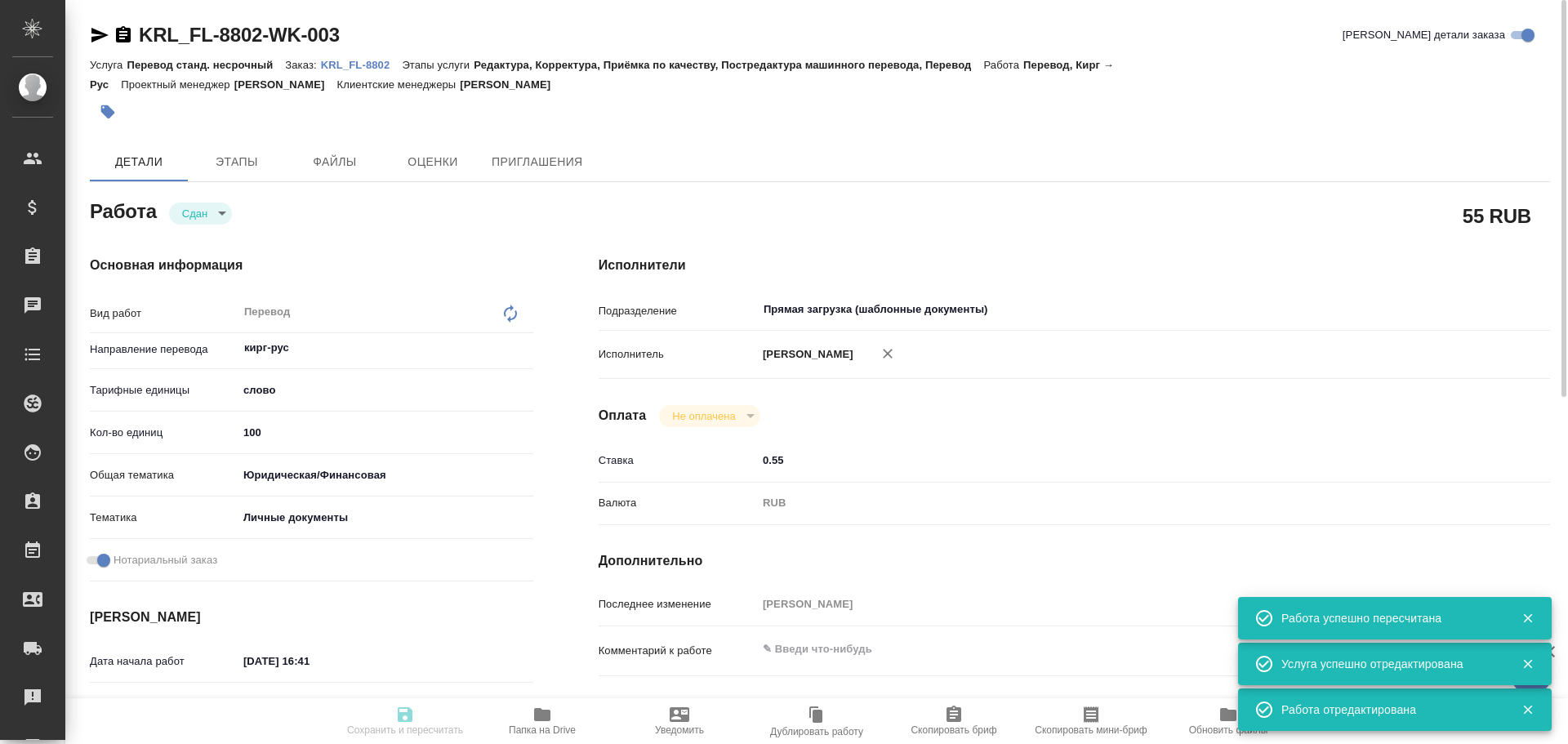
type input "100"
type input "yr-fn"
type input "5a8b8b956a9677013d343cfe"
checkbox input "true"
type input "08.10.2025 16:41"
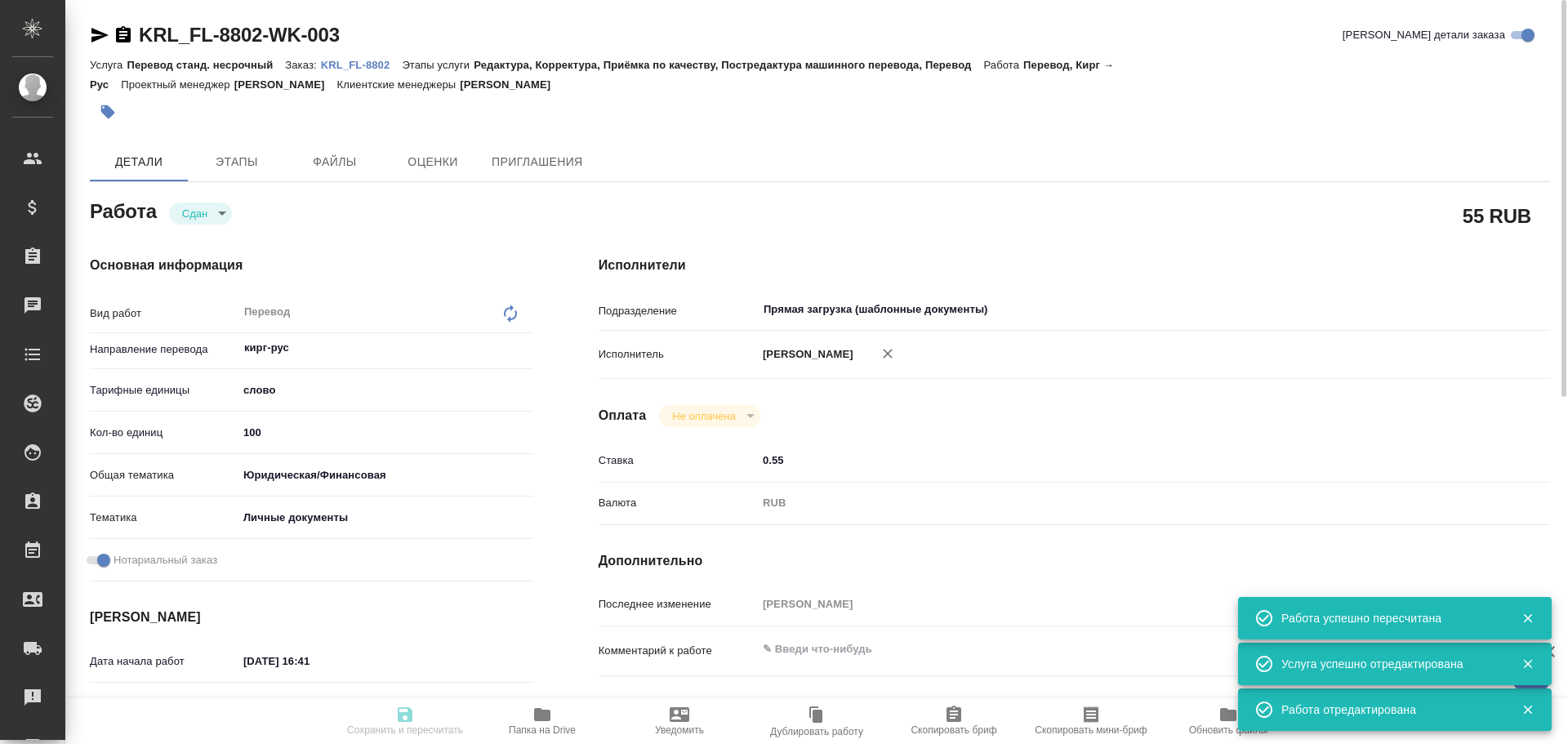
type input "08.10.2025 16:43"
type input "[DATE] 10:00"
type input "08.10.2025 17:45"
type input "[DATE] 10:00"
type input "Прямая загрузка (шаблонные документы)"
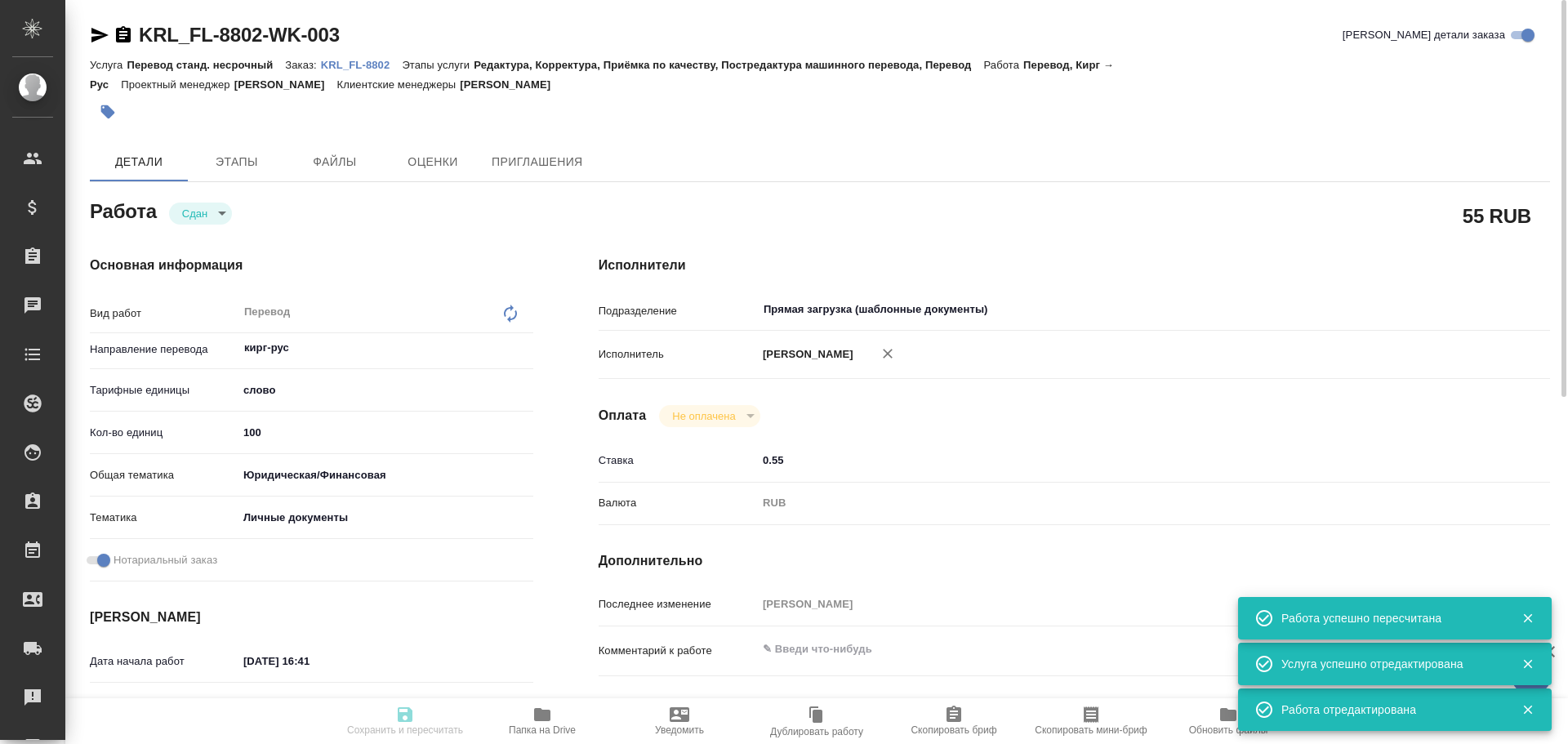
type input "notPayed"
type input "0.55"
type input "RUB"
type input "[PERSON_NAME]"
type textarea "x"
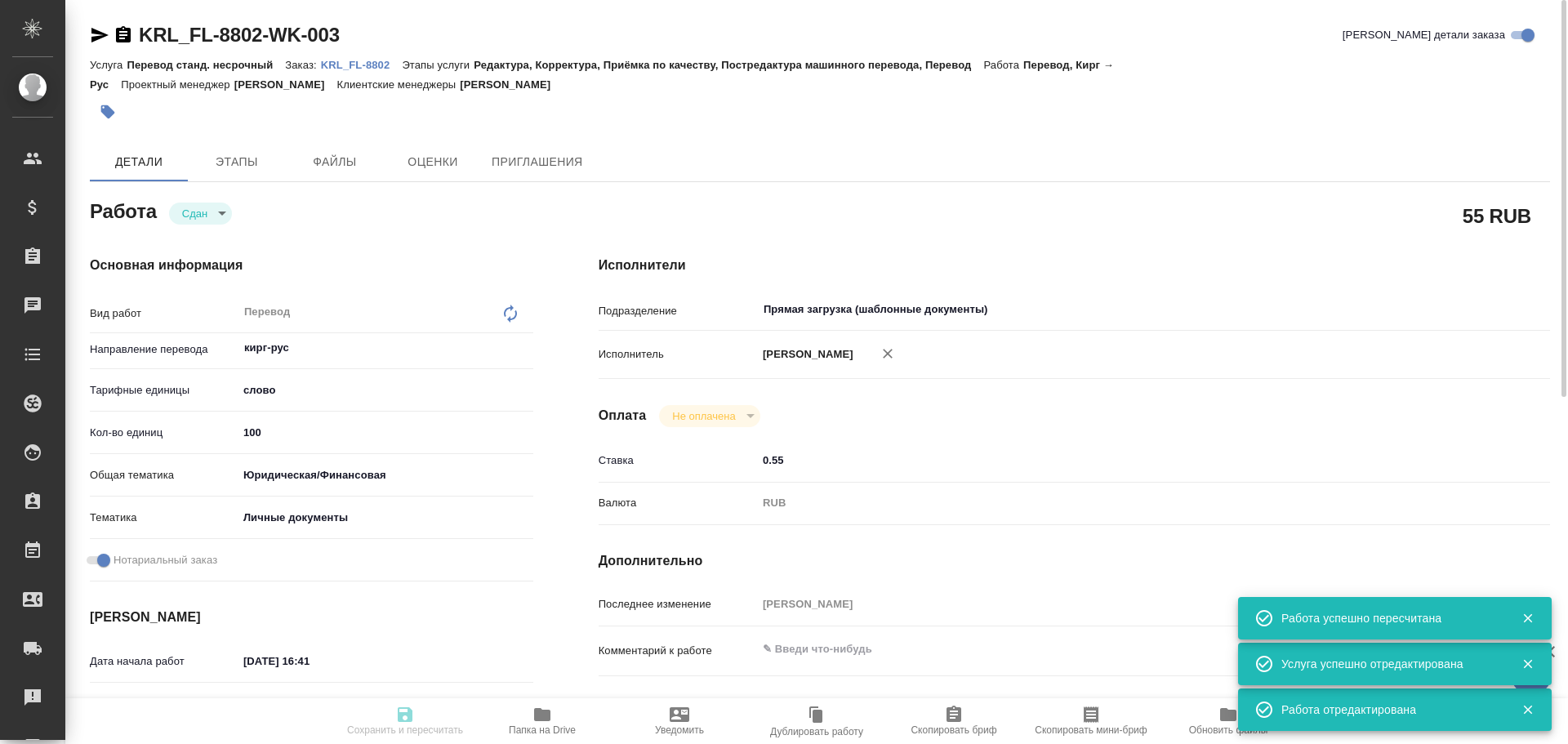
type textarea "/Clients/FL_KRL/Orders/KRL_FL-8802/Translated/KRL_FL-8802-WK-003"
type textarea "x"
type input "KRL_FL-8802"
type input "Перевод станд. несрочный"
type input "Редактура, Корректура, Приёмка по качеству, Постредактура машинного перевода, П…"
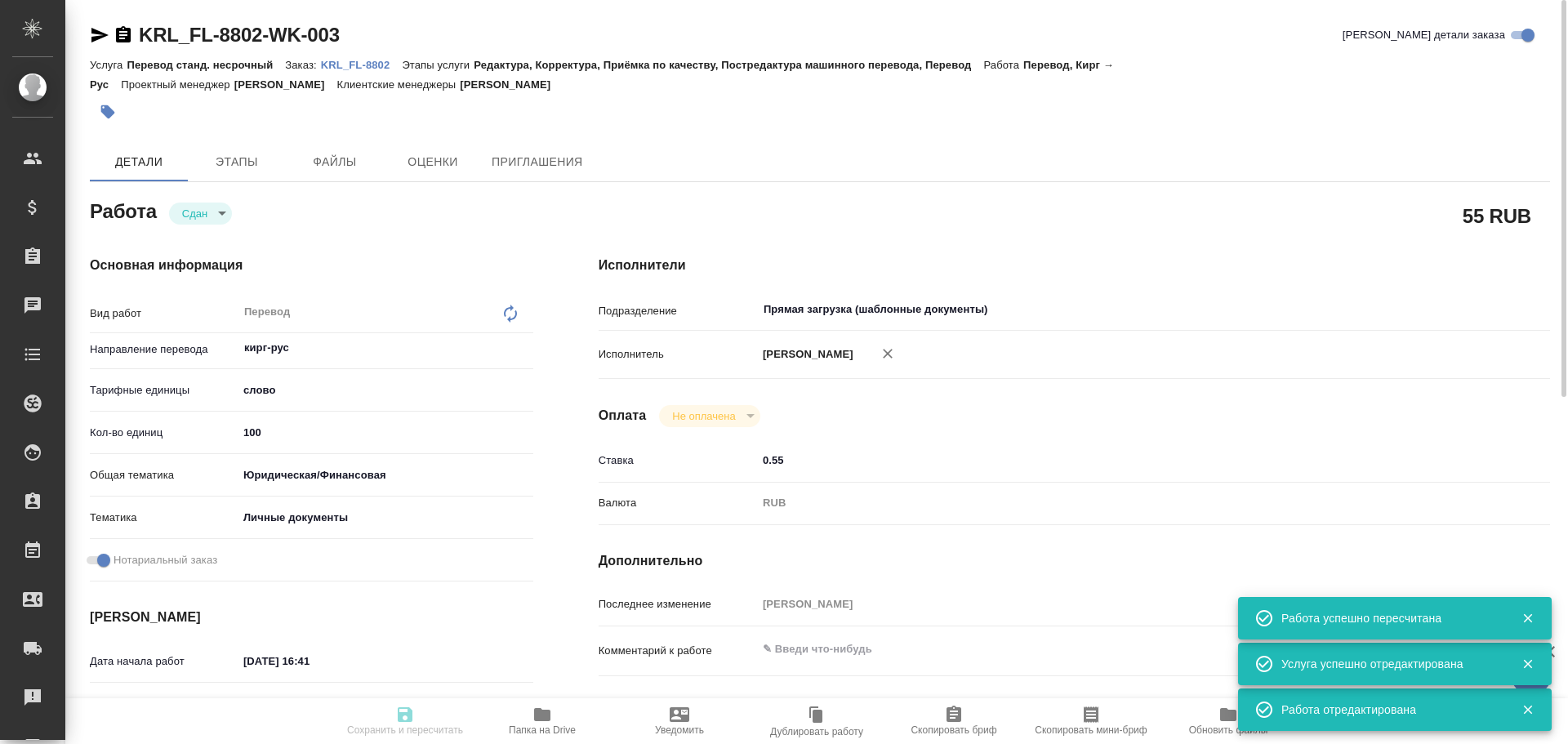
type input "Касымов Тимур"
type input "/Clients/FL_KRL/Orders/KRL_FL-8802"
type textarea "x"
type textarea "Кыргыз. Респ."
type textarea "x"
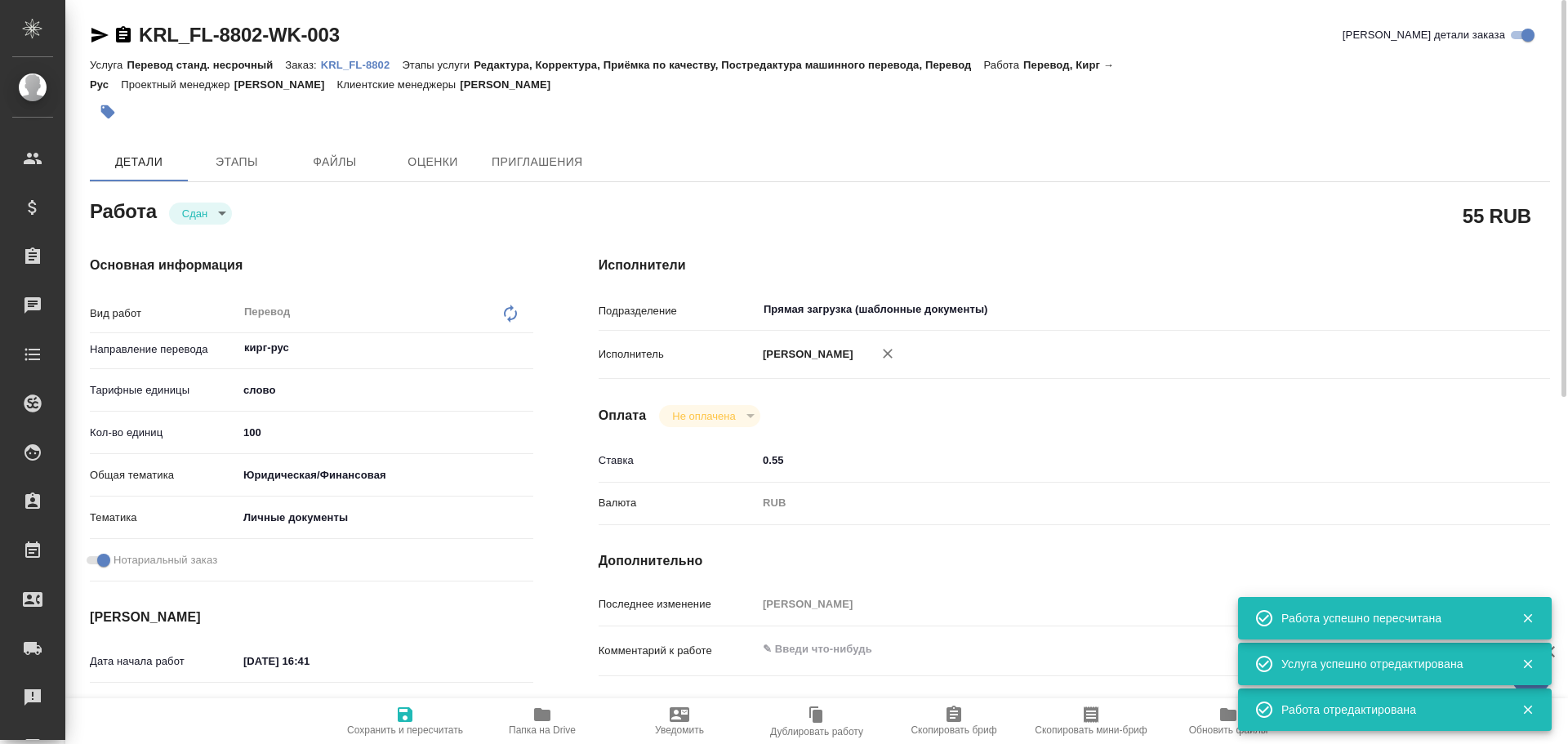
type textarea "x"
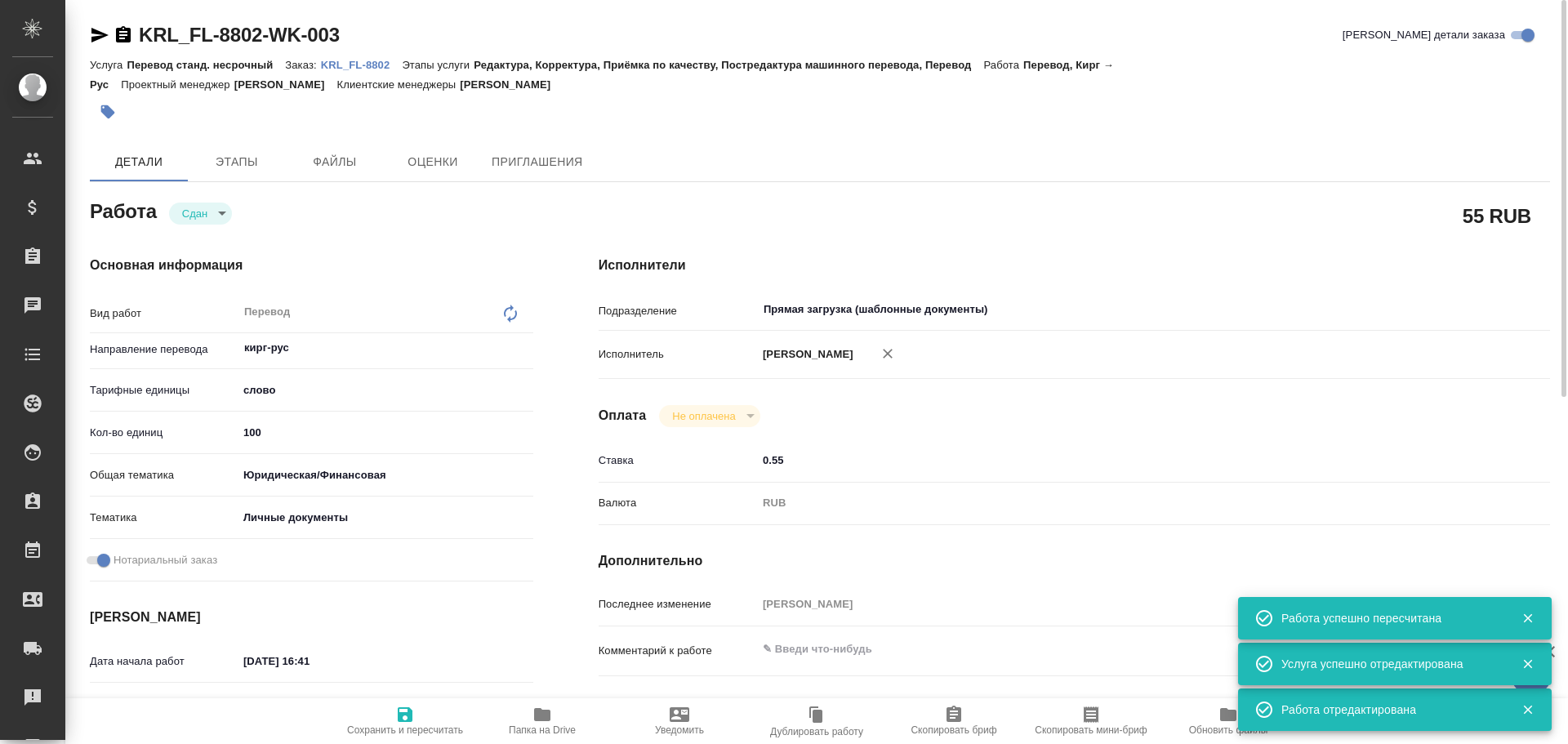
type textarea "x"
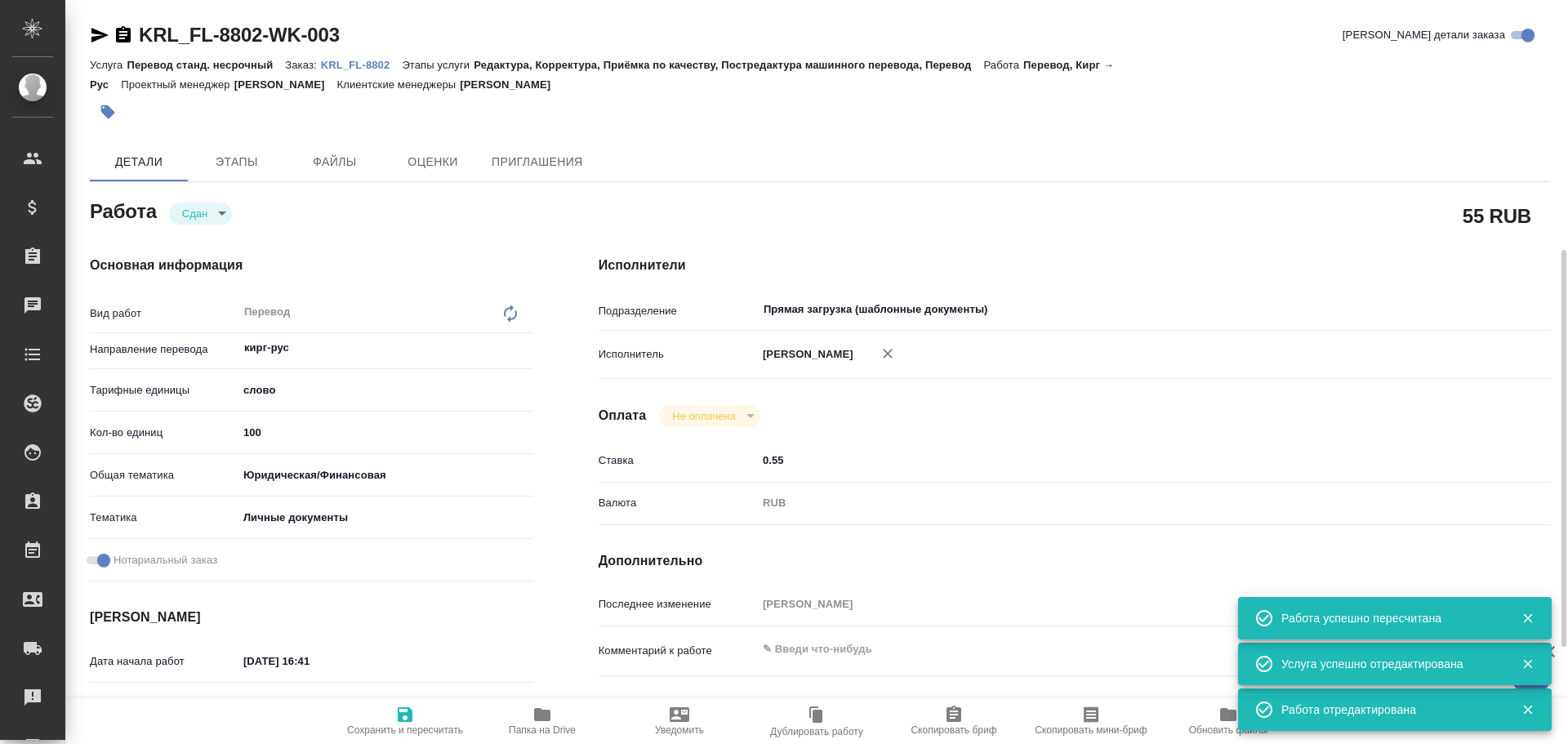
scroll to position [327, 0]
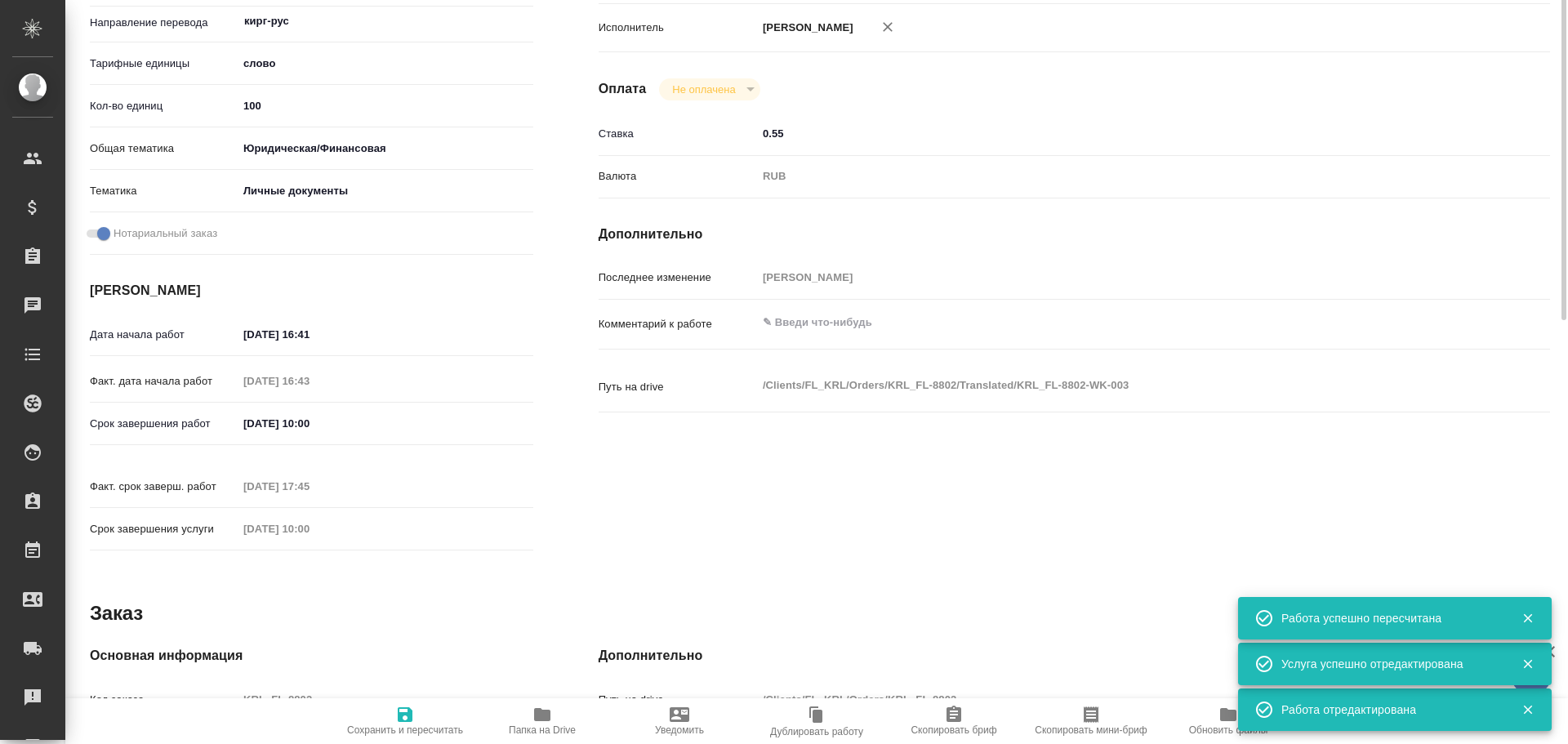
type textarea "x"
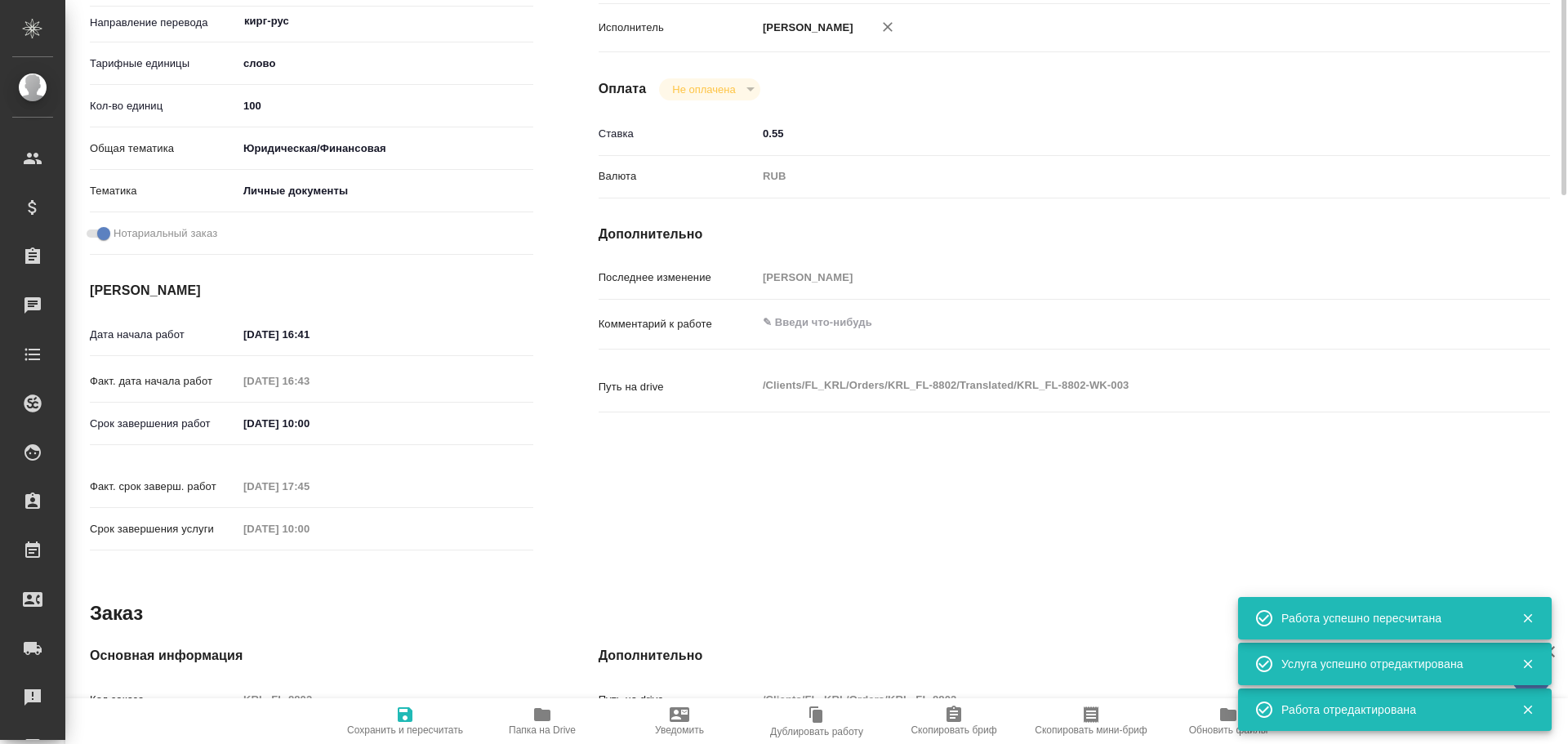
scroll to position [0, 0]
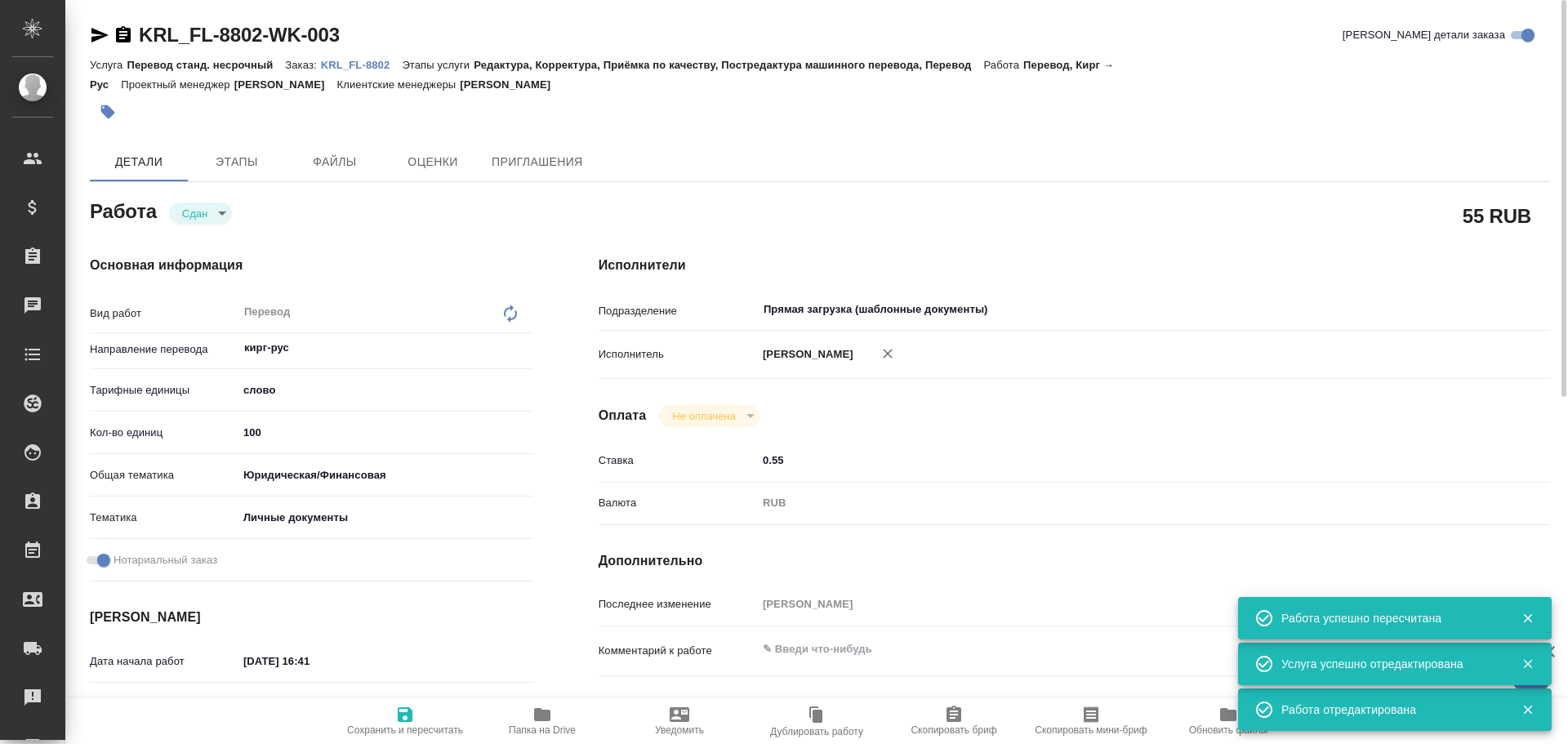
type textarea "x"
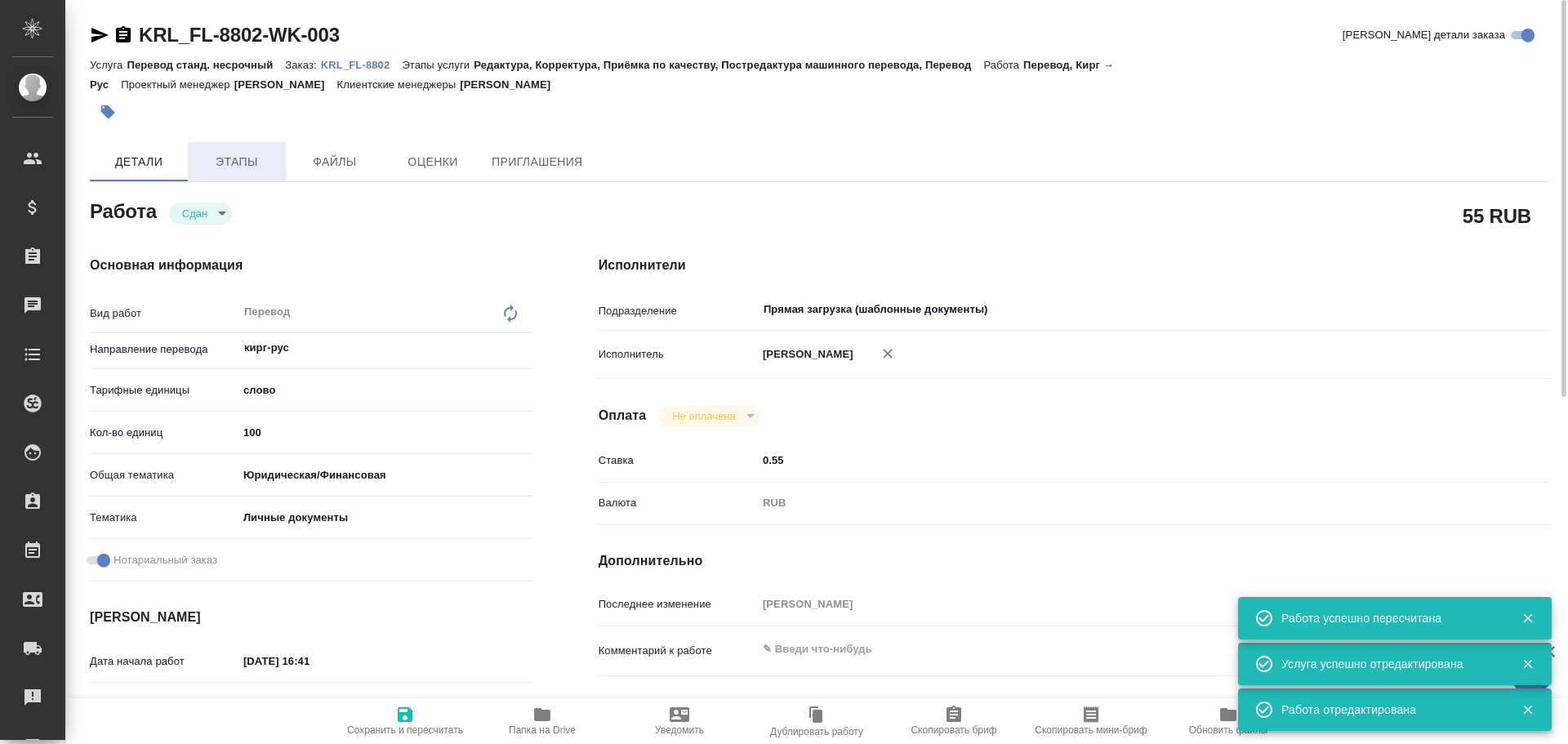
click at [237, 162] on span "Этапы" at bounding box center [237, 161] width 78 height 20
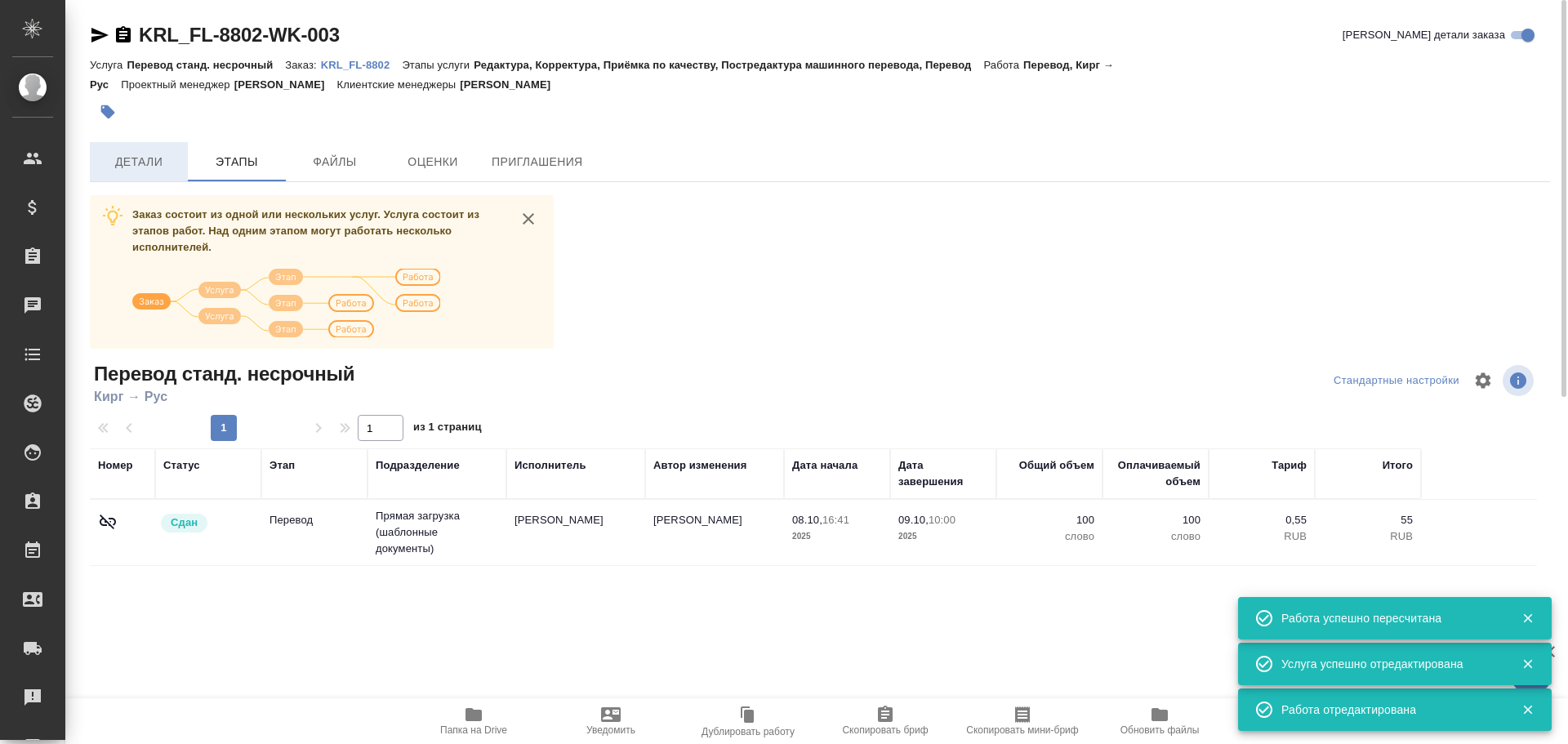
click at [132, 164] on span "Детали" at bounding box center [139, 161] width 78 height 20
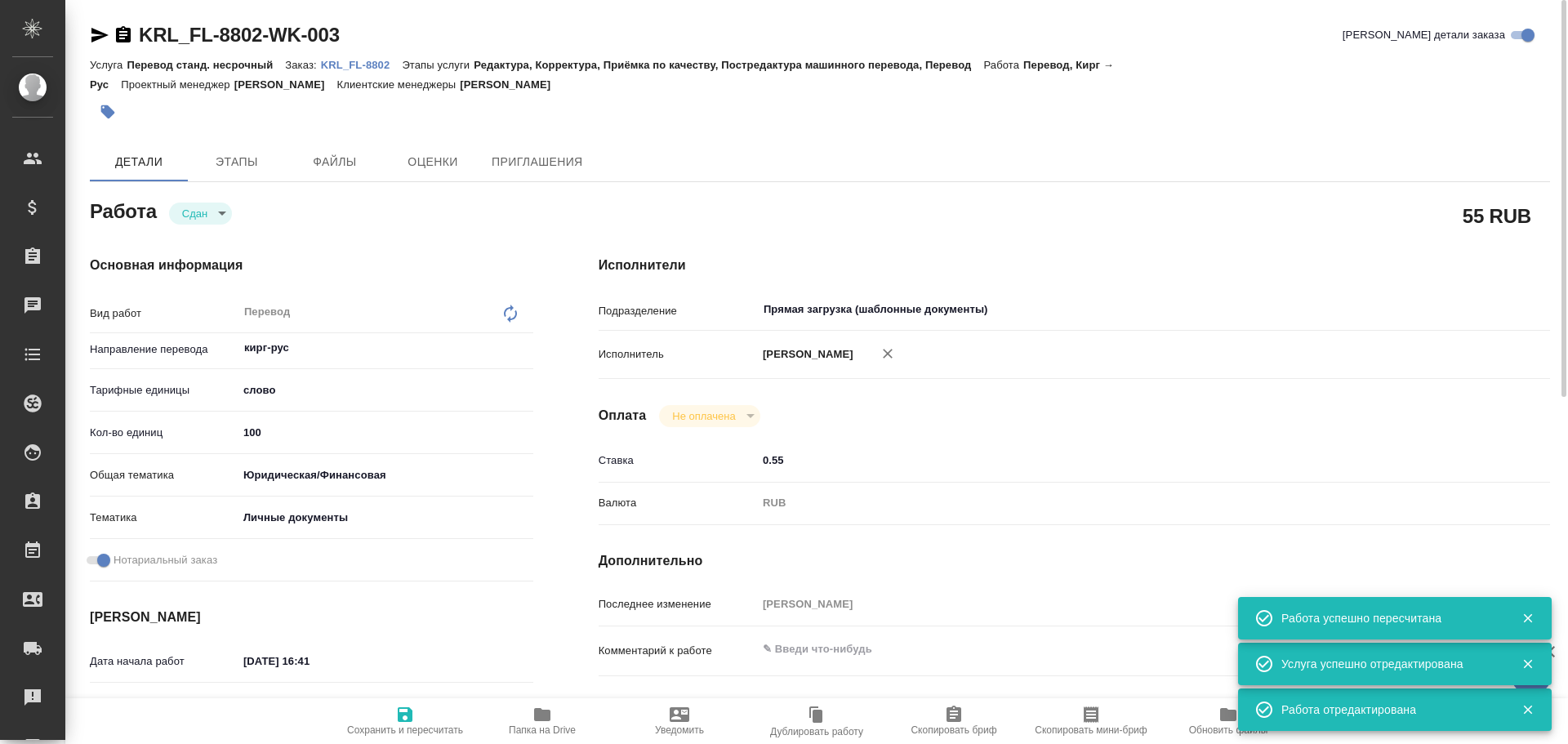
type textarea "x"
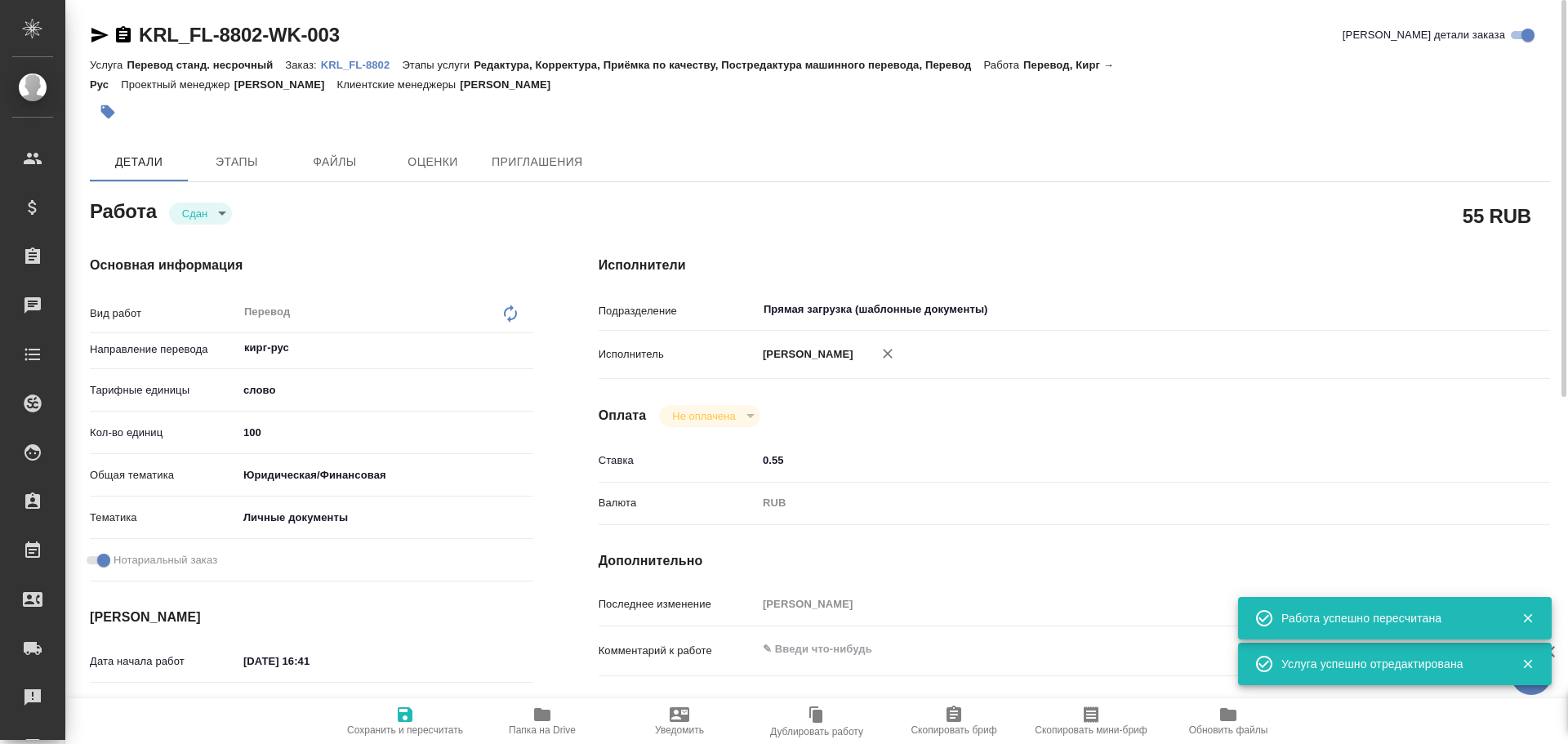
scroll to position [572, 0]
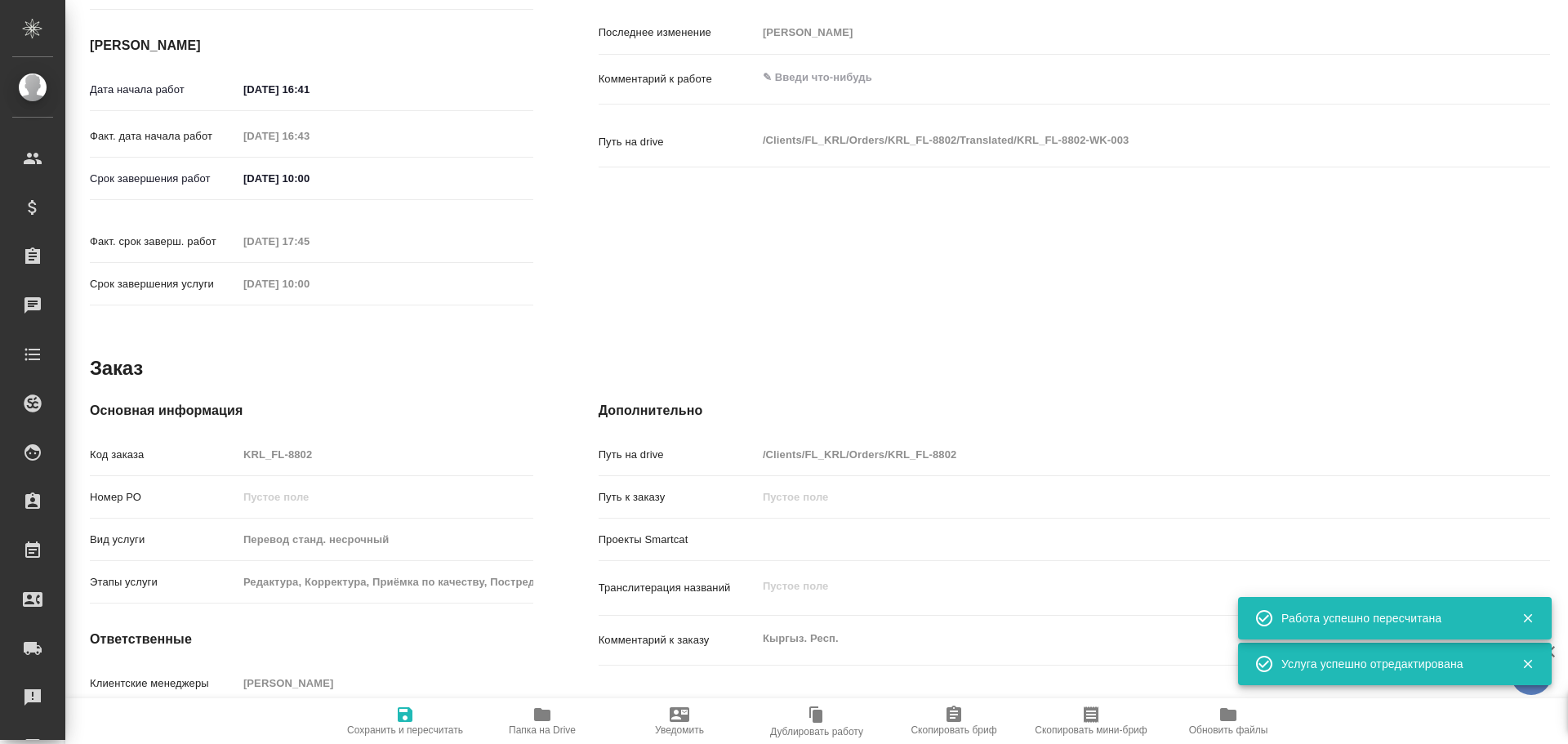
type textarea "x"
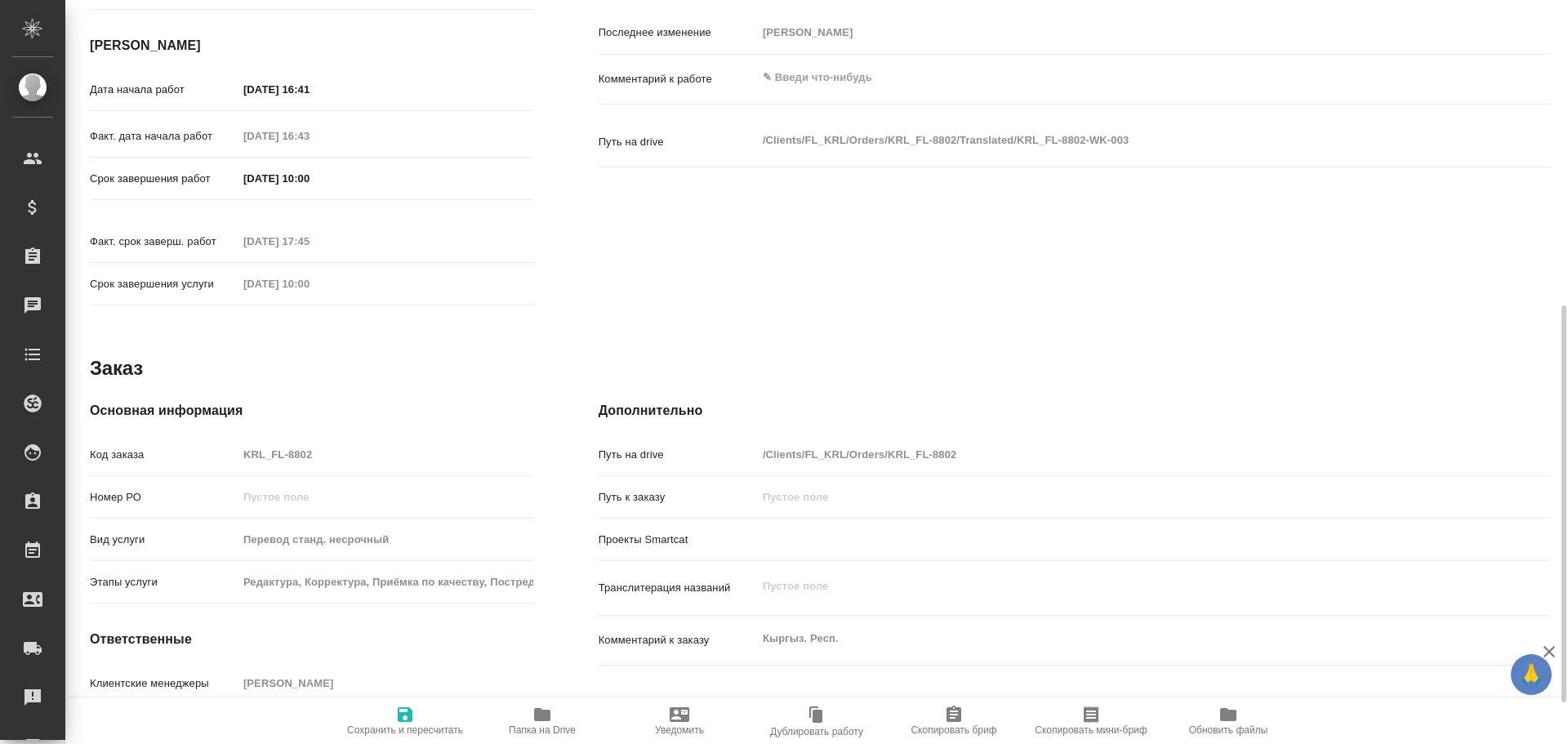
type textarea "x"
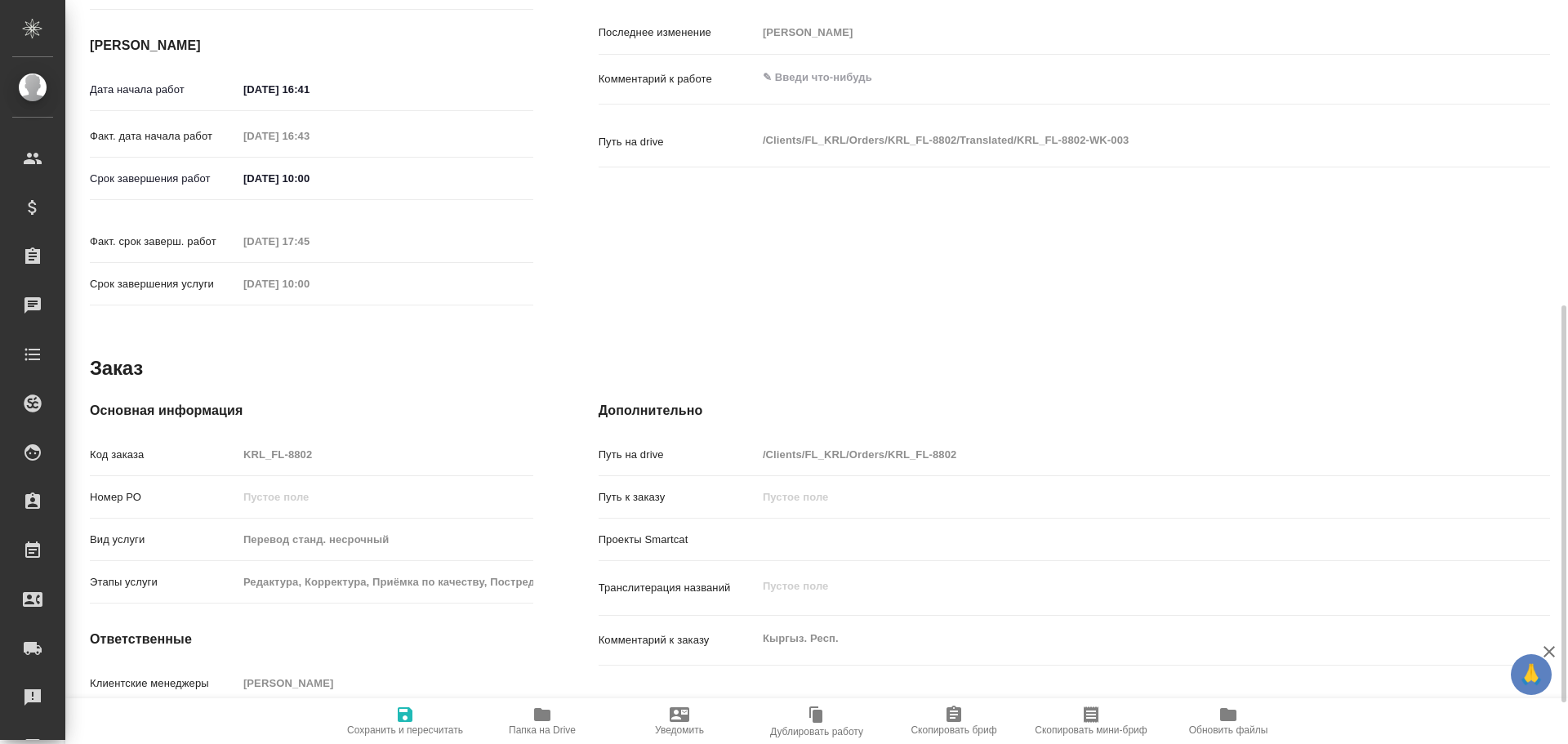
click at [182, 440] on div "Код заказа KRL_FL-8802" at bounding box center [311, 454] width 443 height 29
type textarea "x"
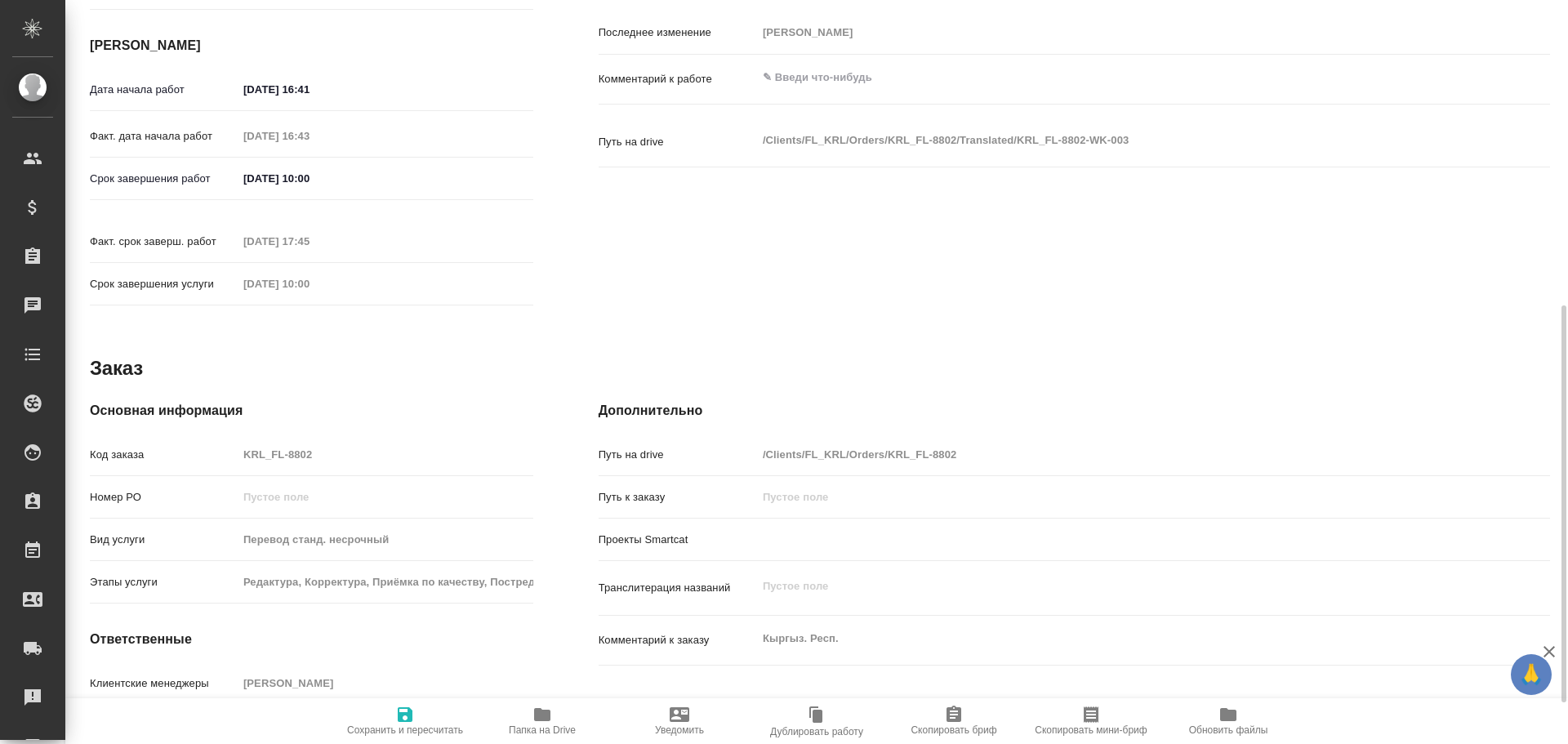
type textarea "x"
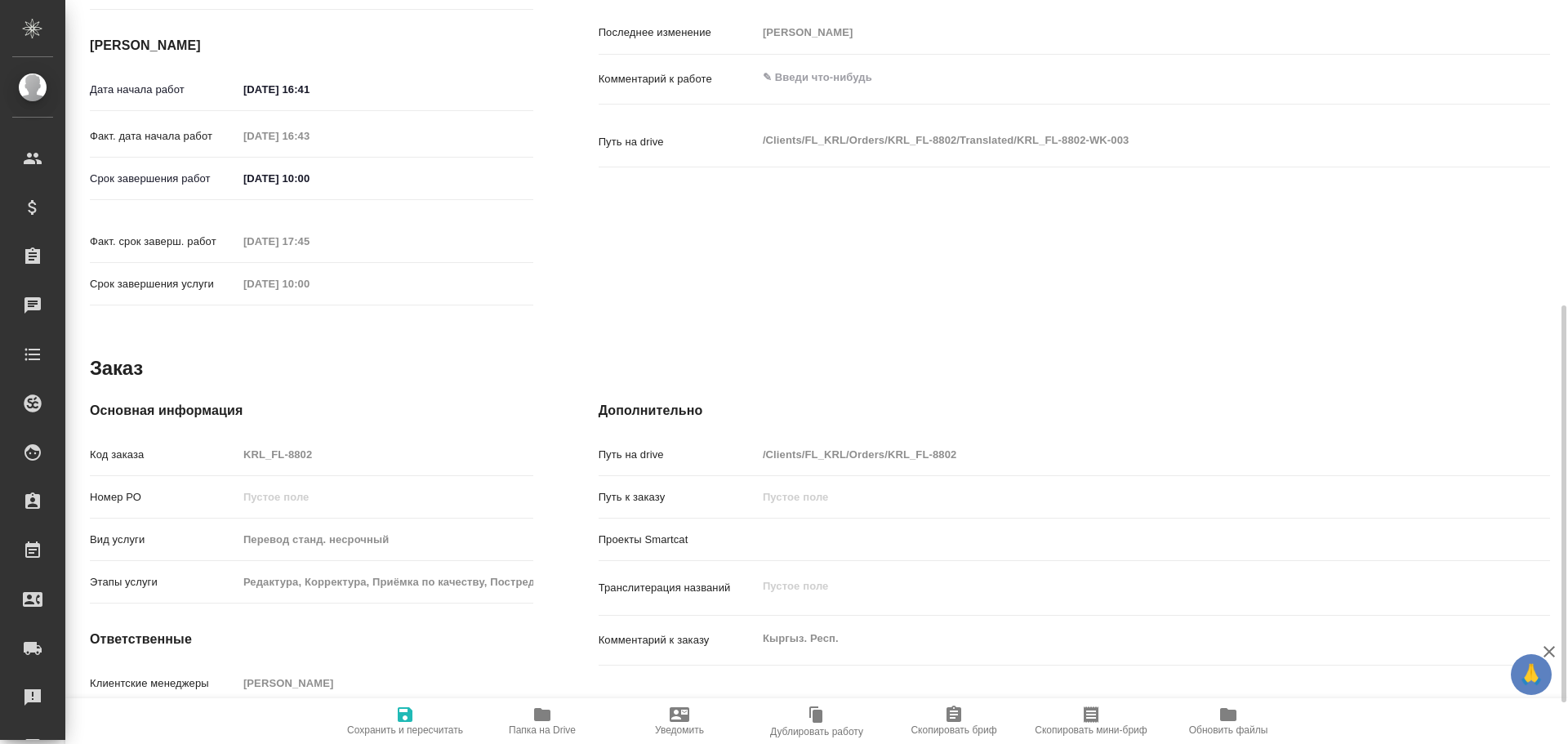
type textarea "x"
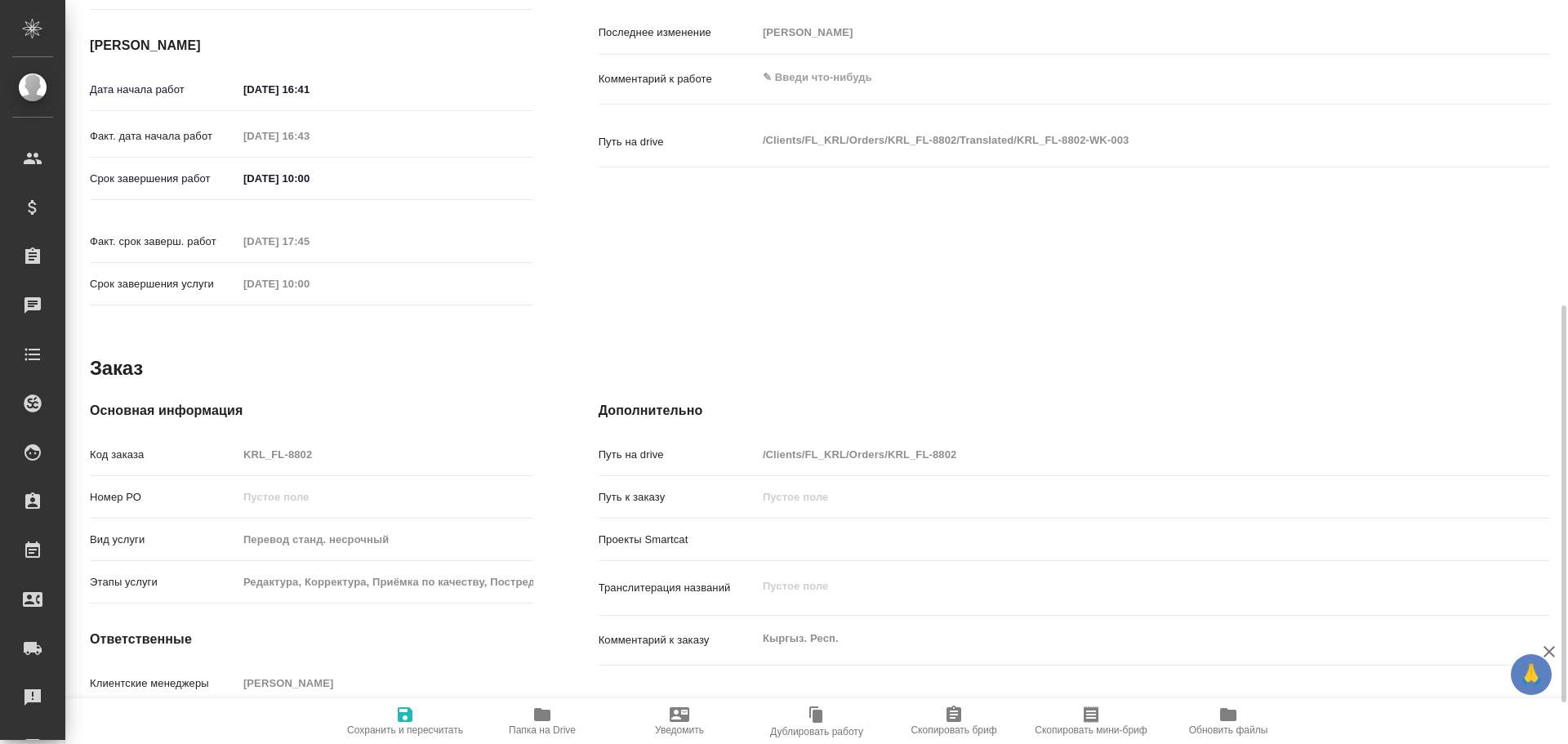
type textarea "x"
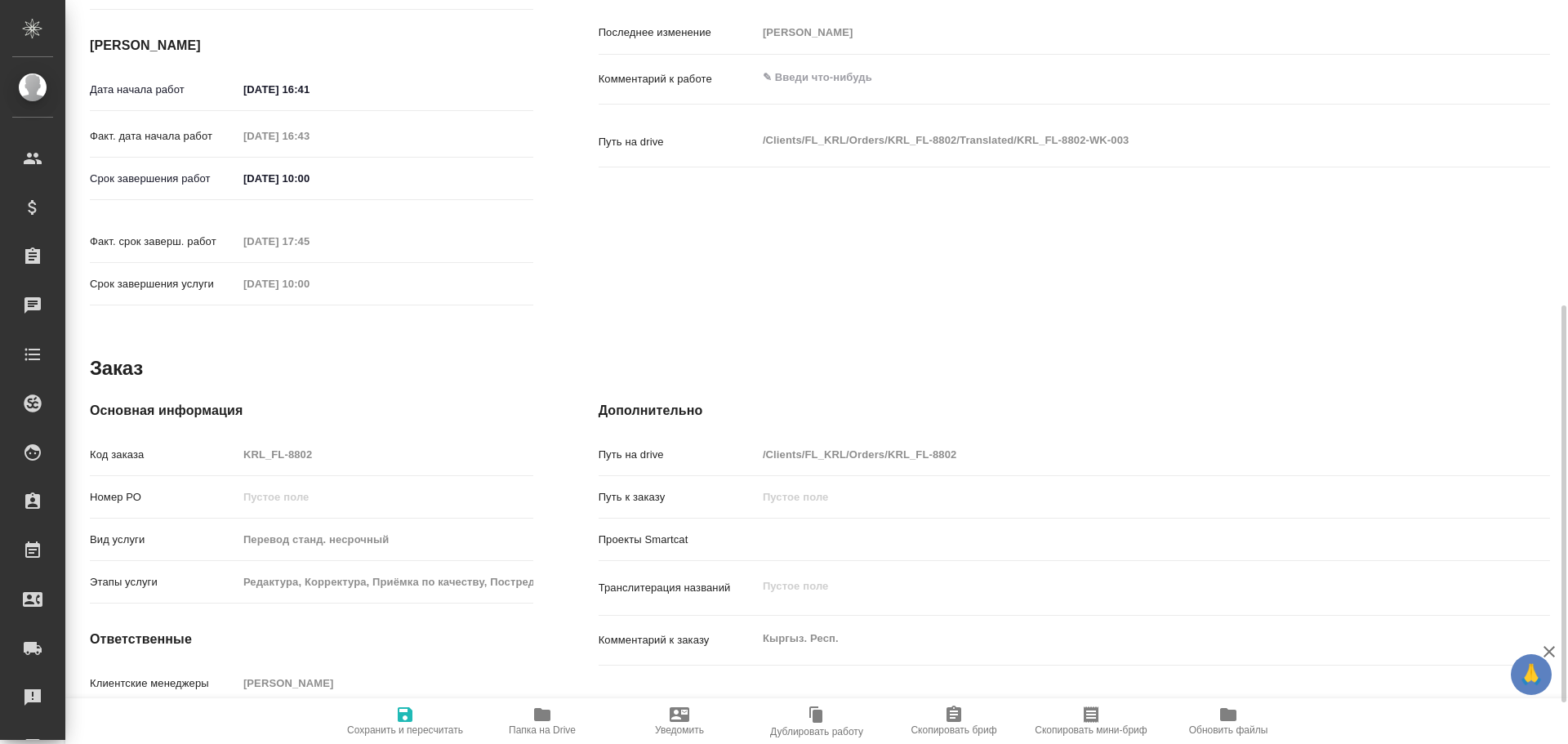
type textarea "x"
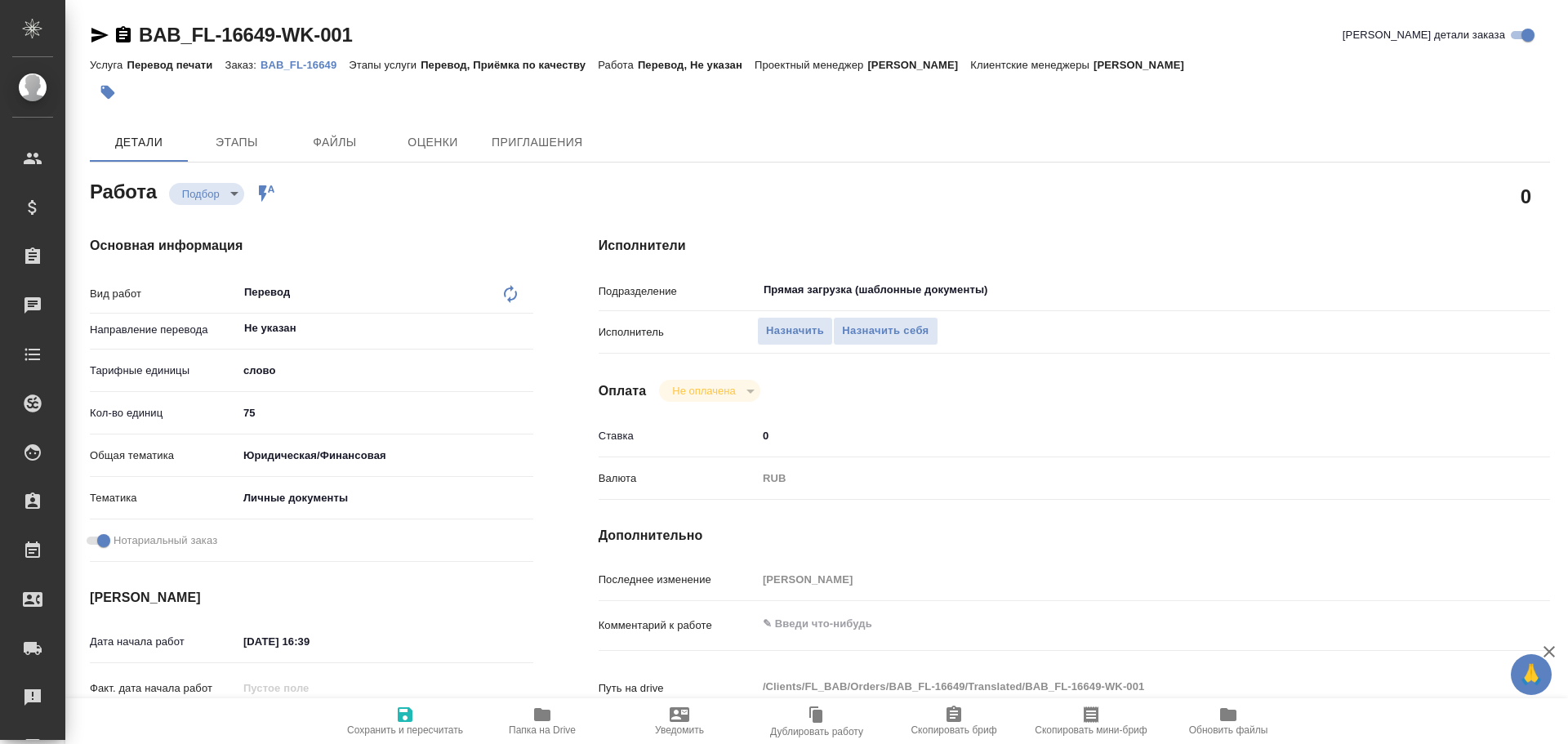
type textarea "x"
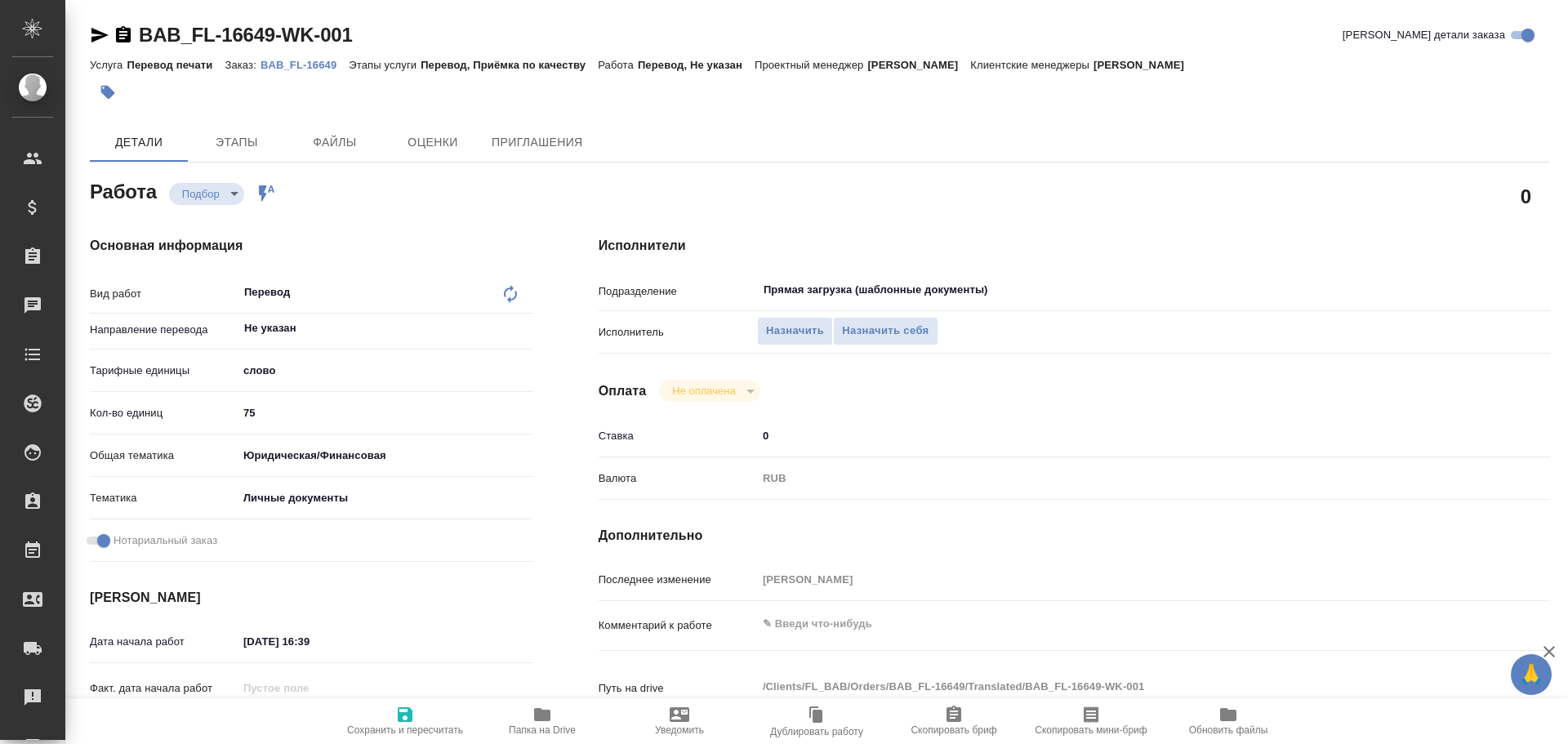
type textarea "x"
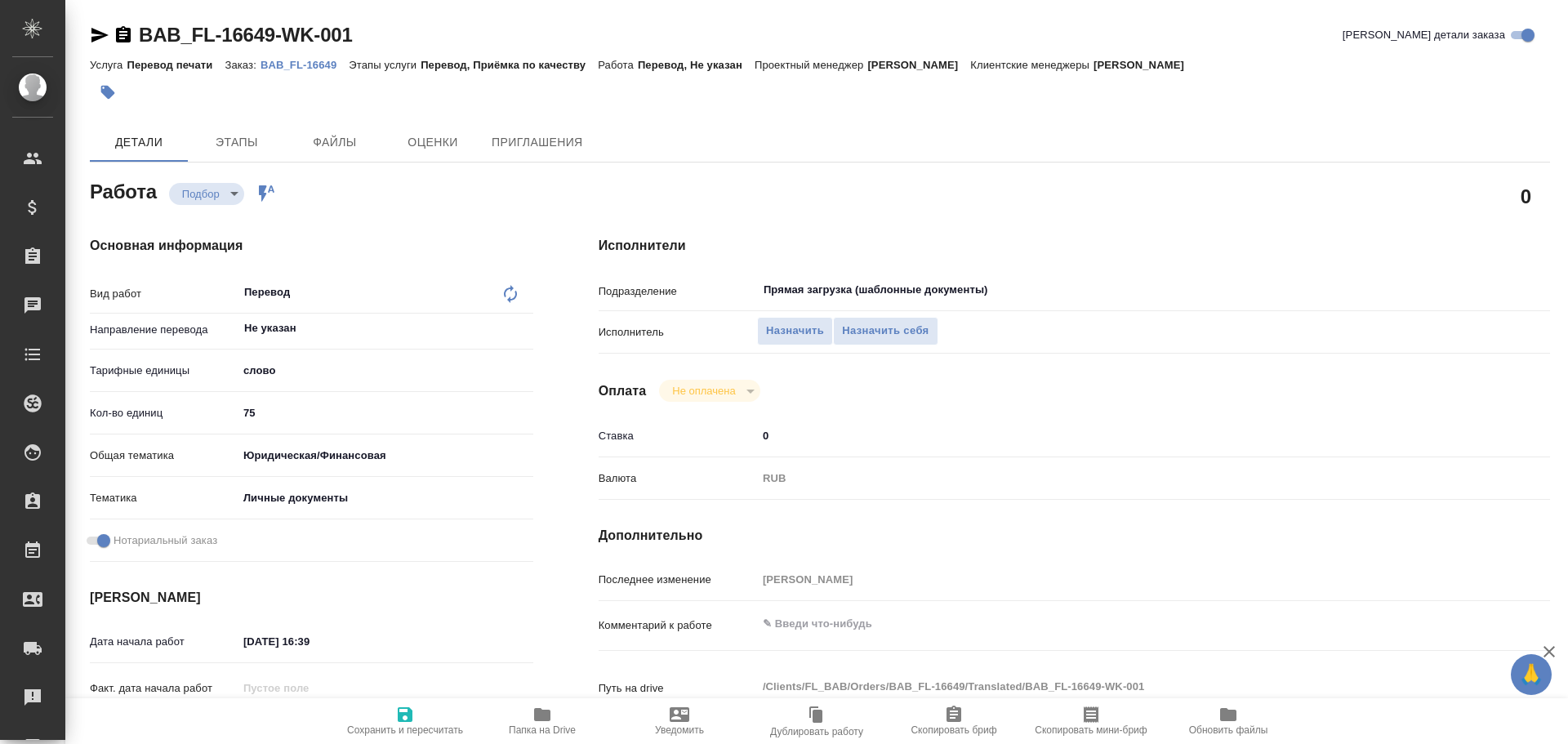
type textarea "x"
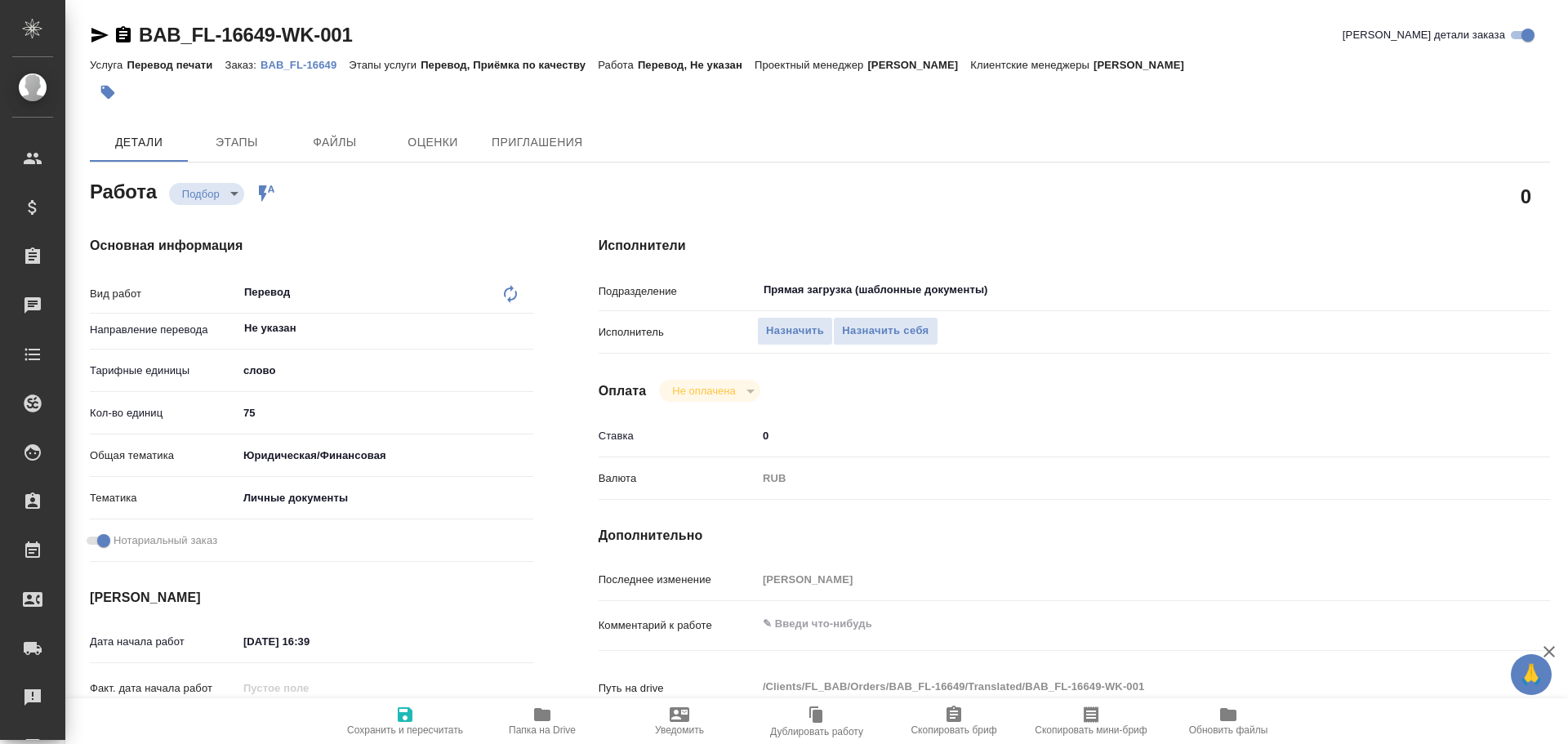
scroll to position [572, 0]
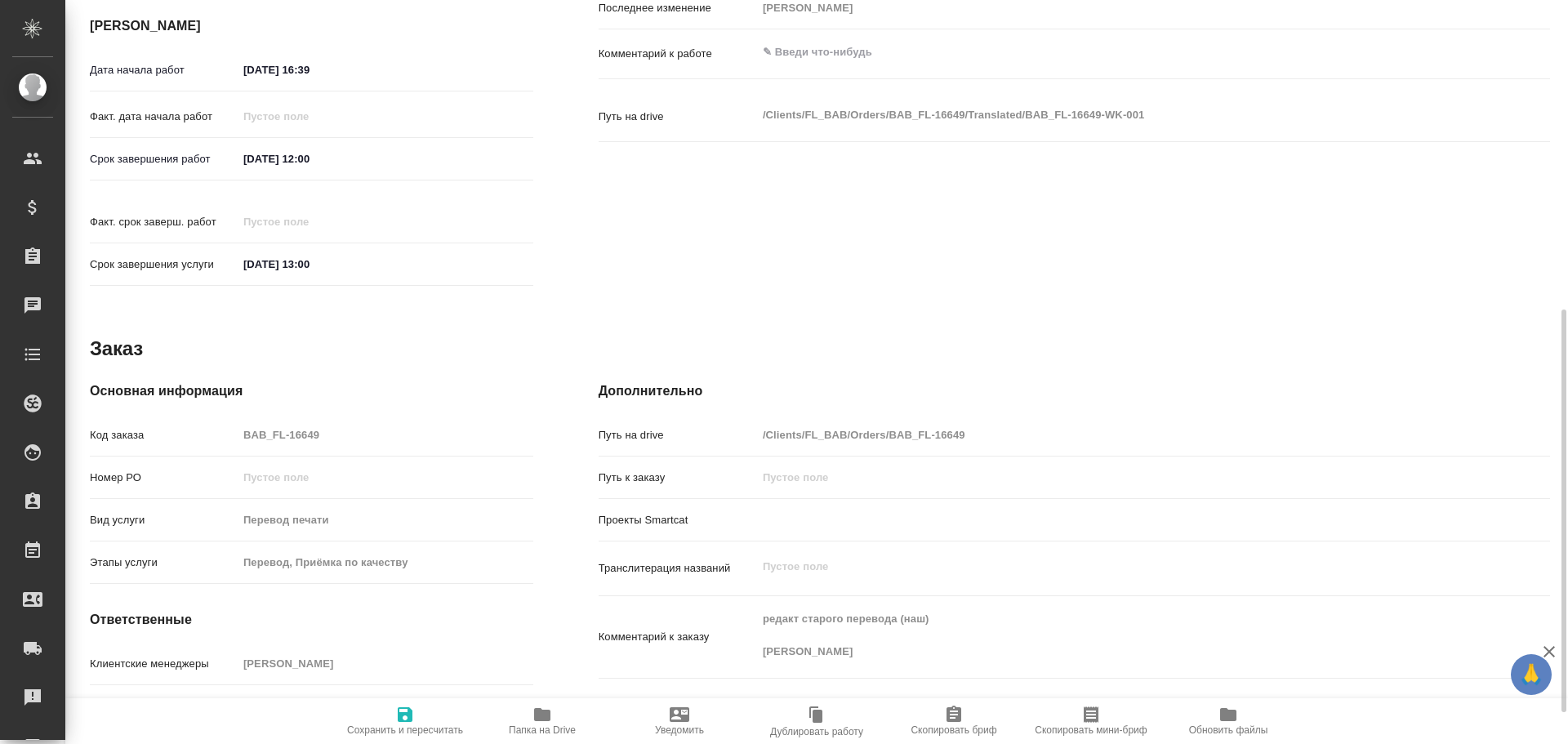
type textarea "x"
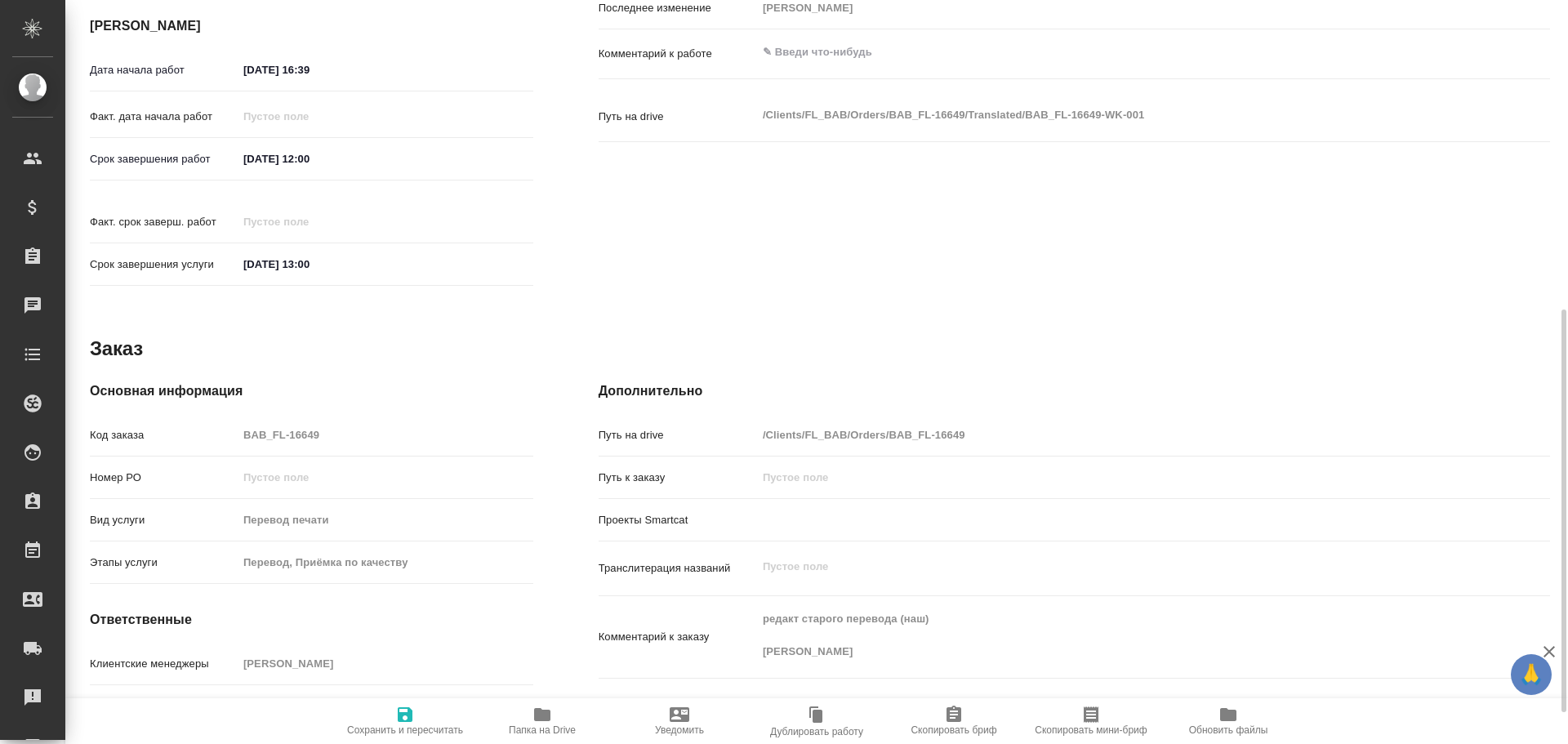
type textarea "x"
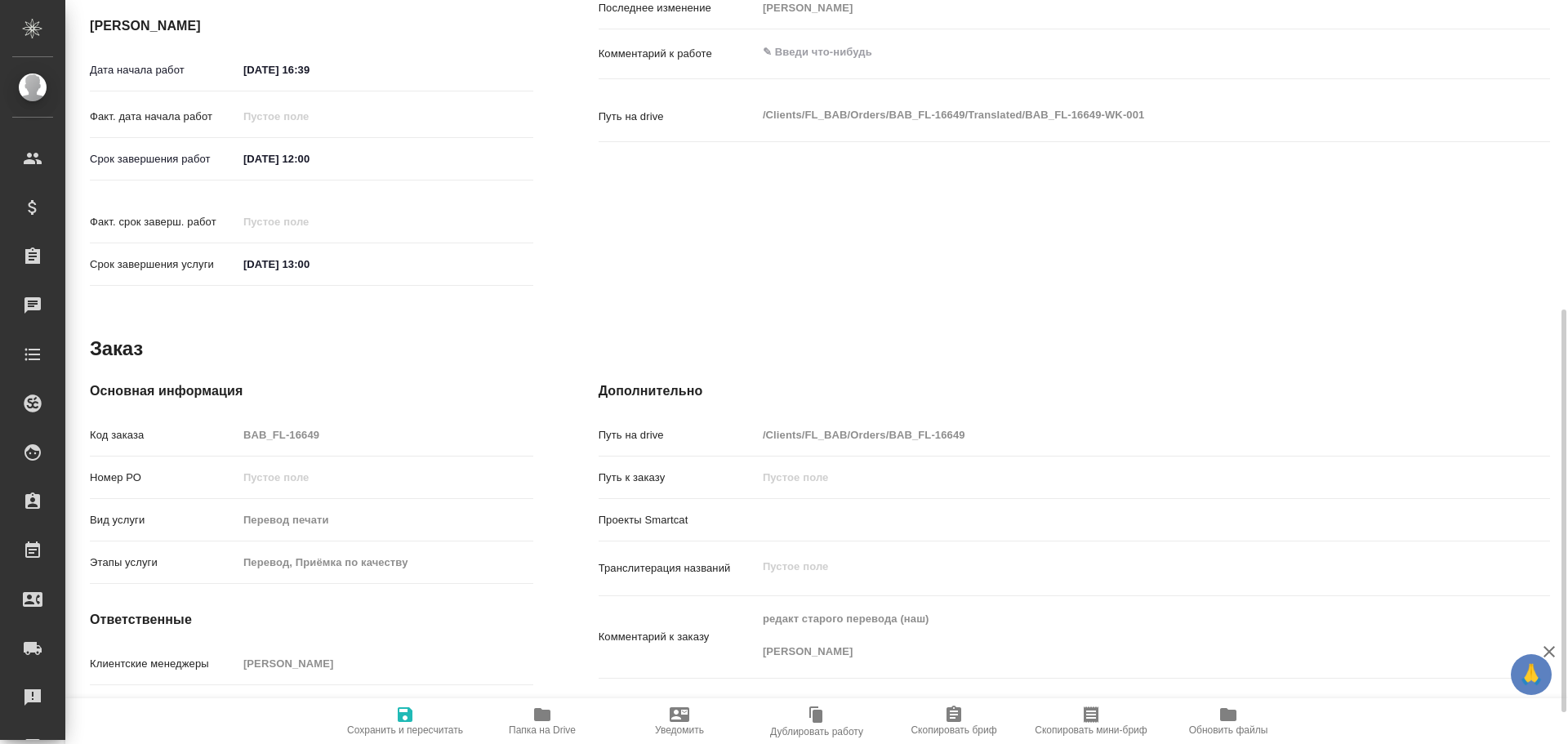
scroll to position [630, 0]
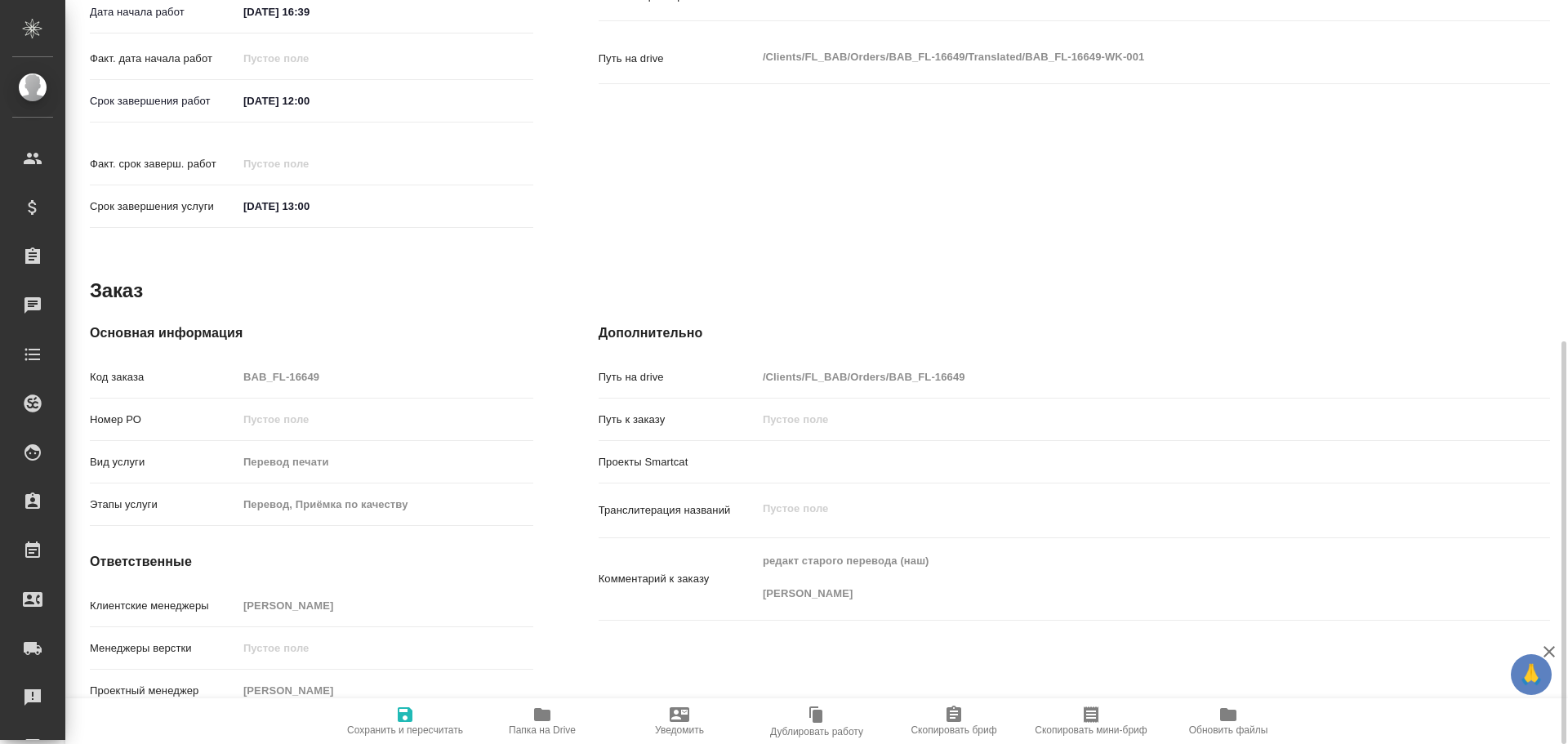
type textarea "x"
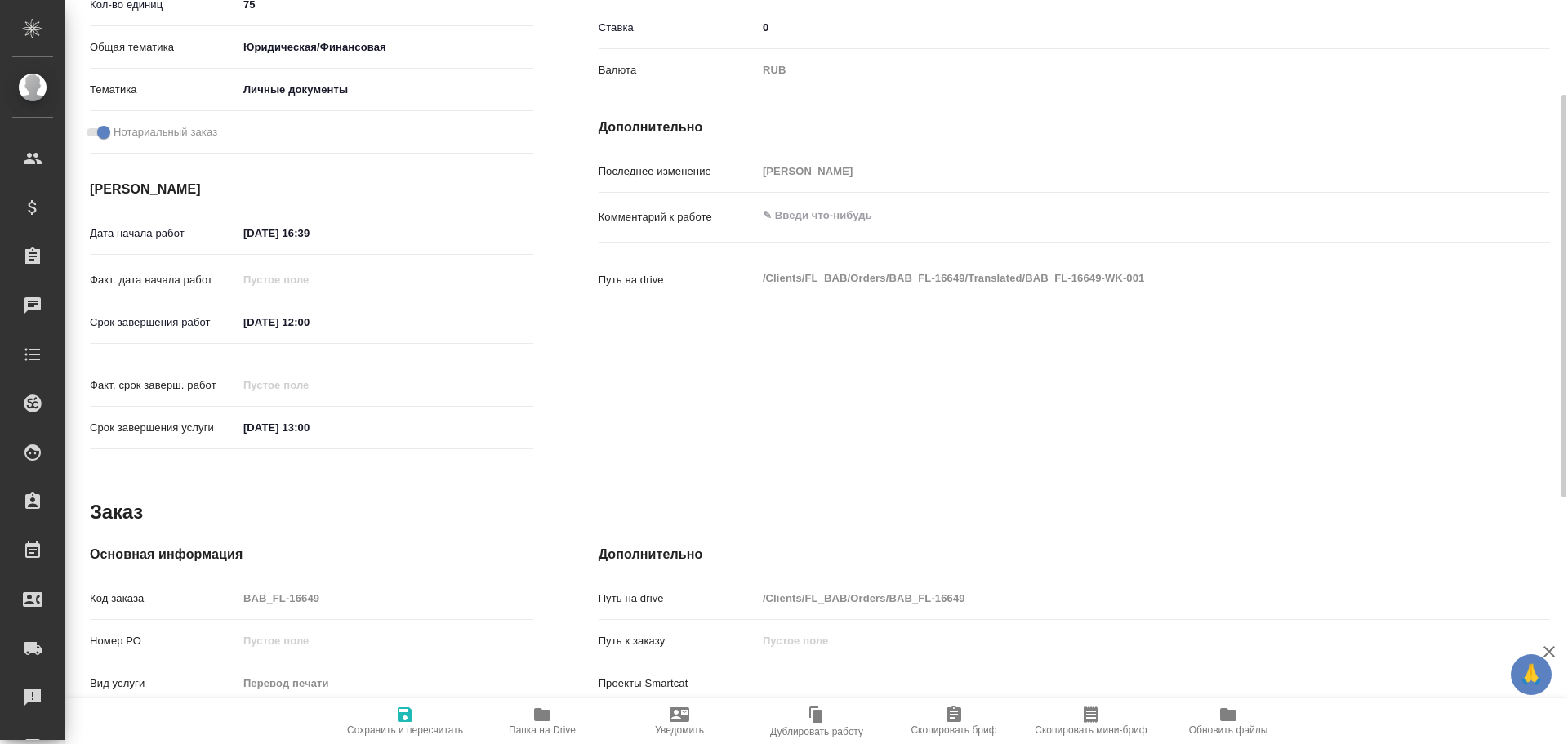
scroll to position [490, 0]
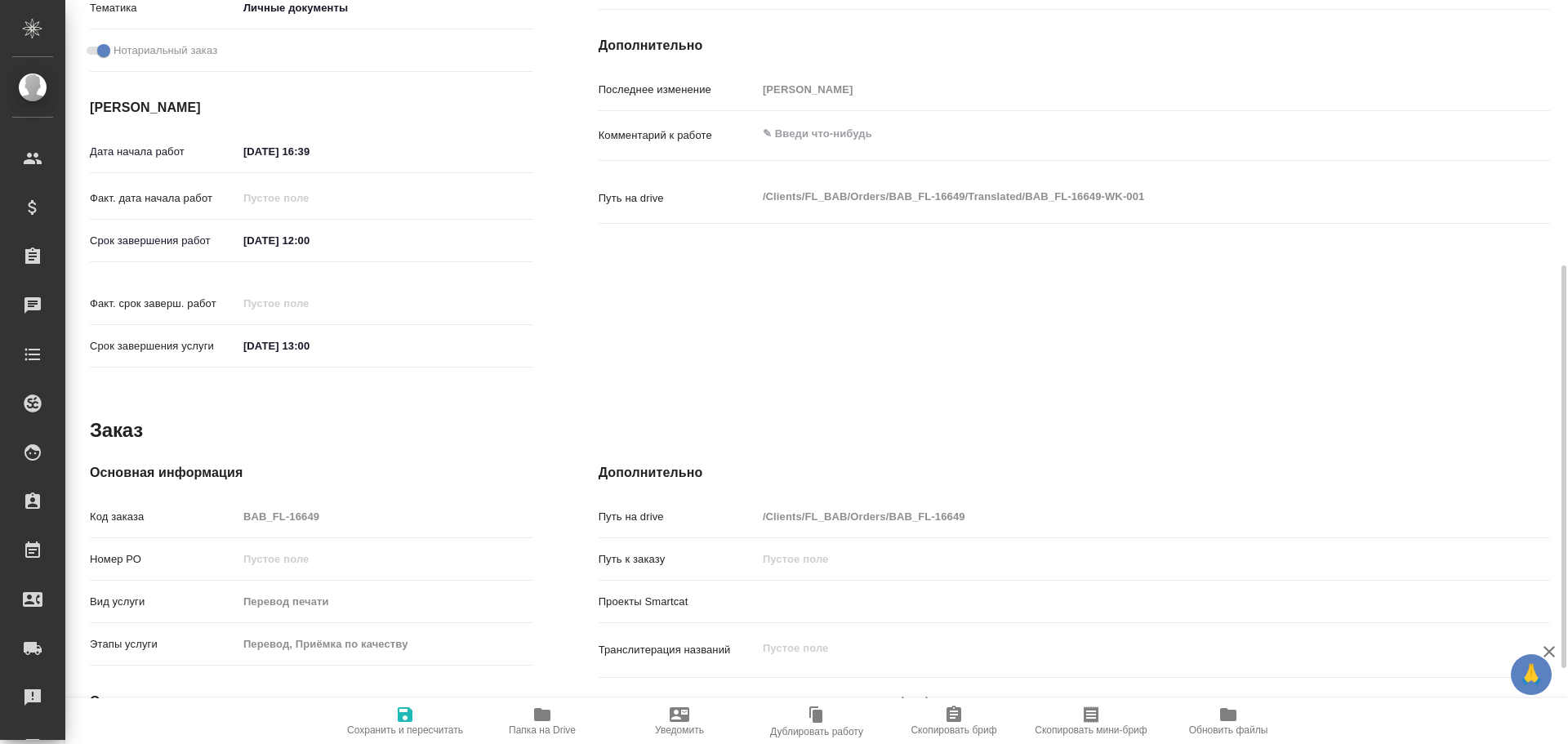
click at [544, 709] on icon "button" at bounding box center [542, 714] width 20 height 20
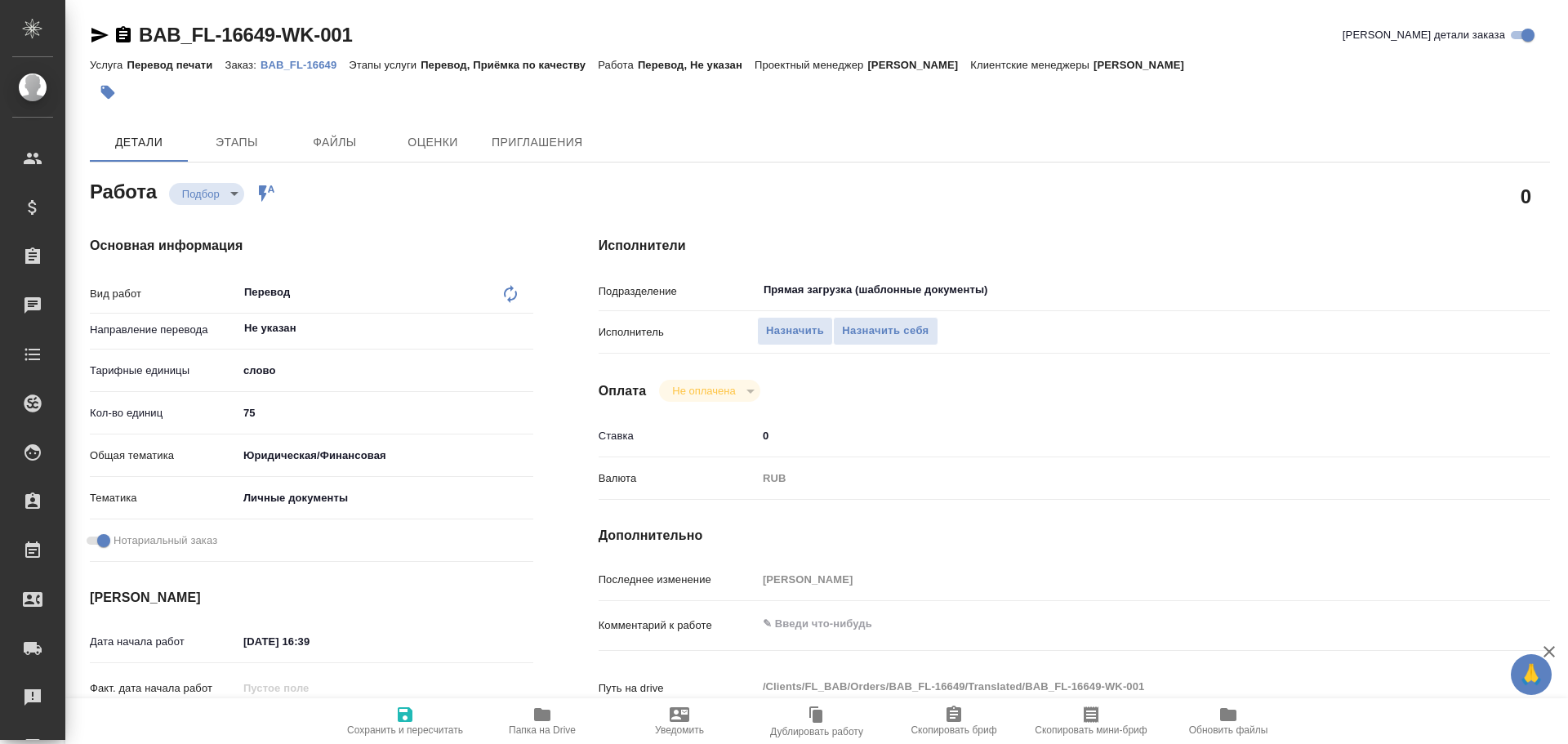
type textarea "x"
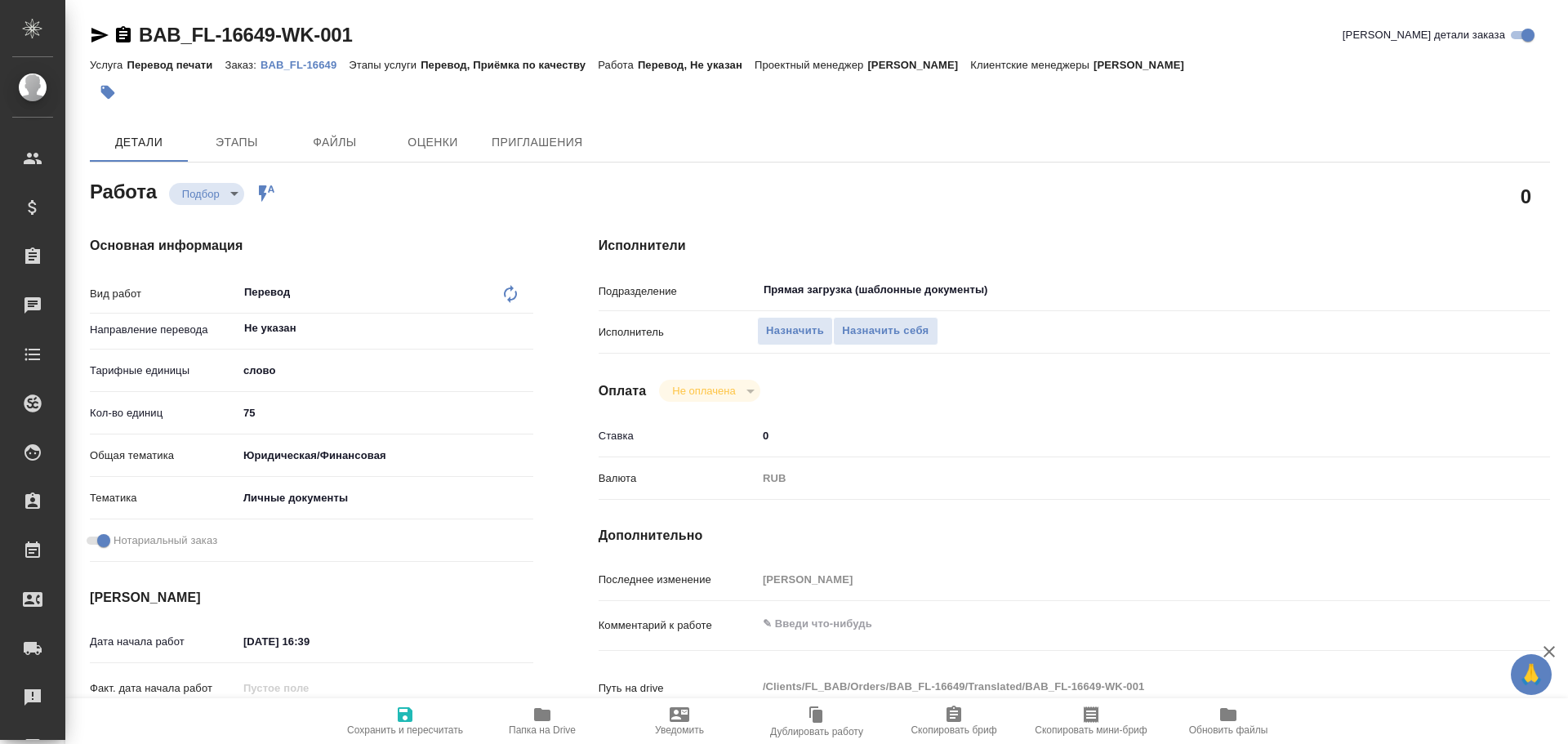
type textarea "x"
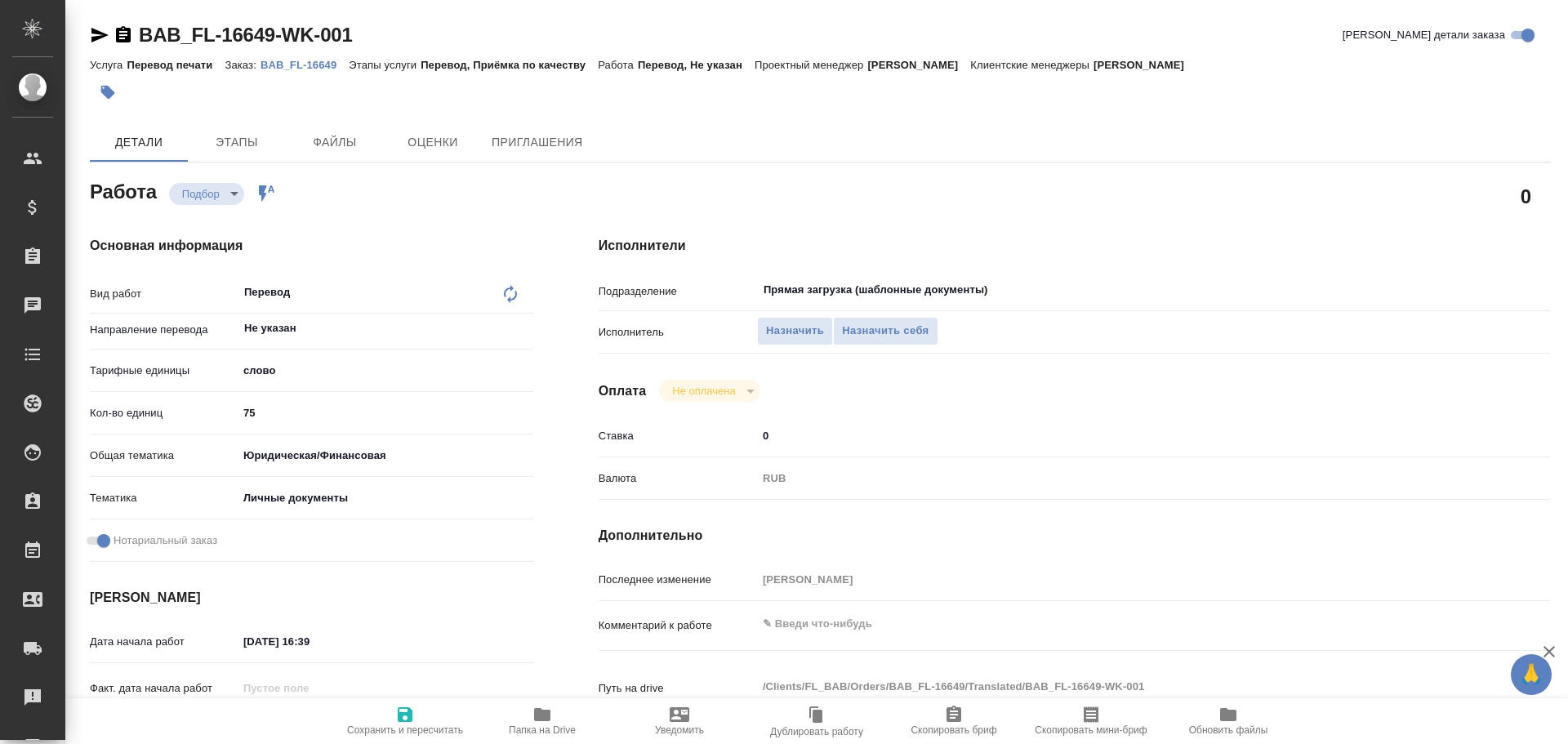
type textarea "x"
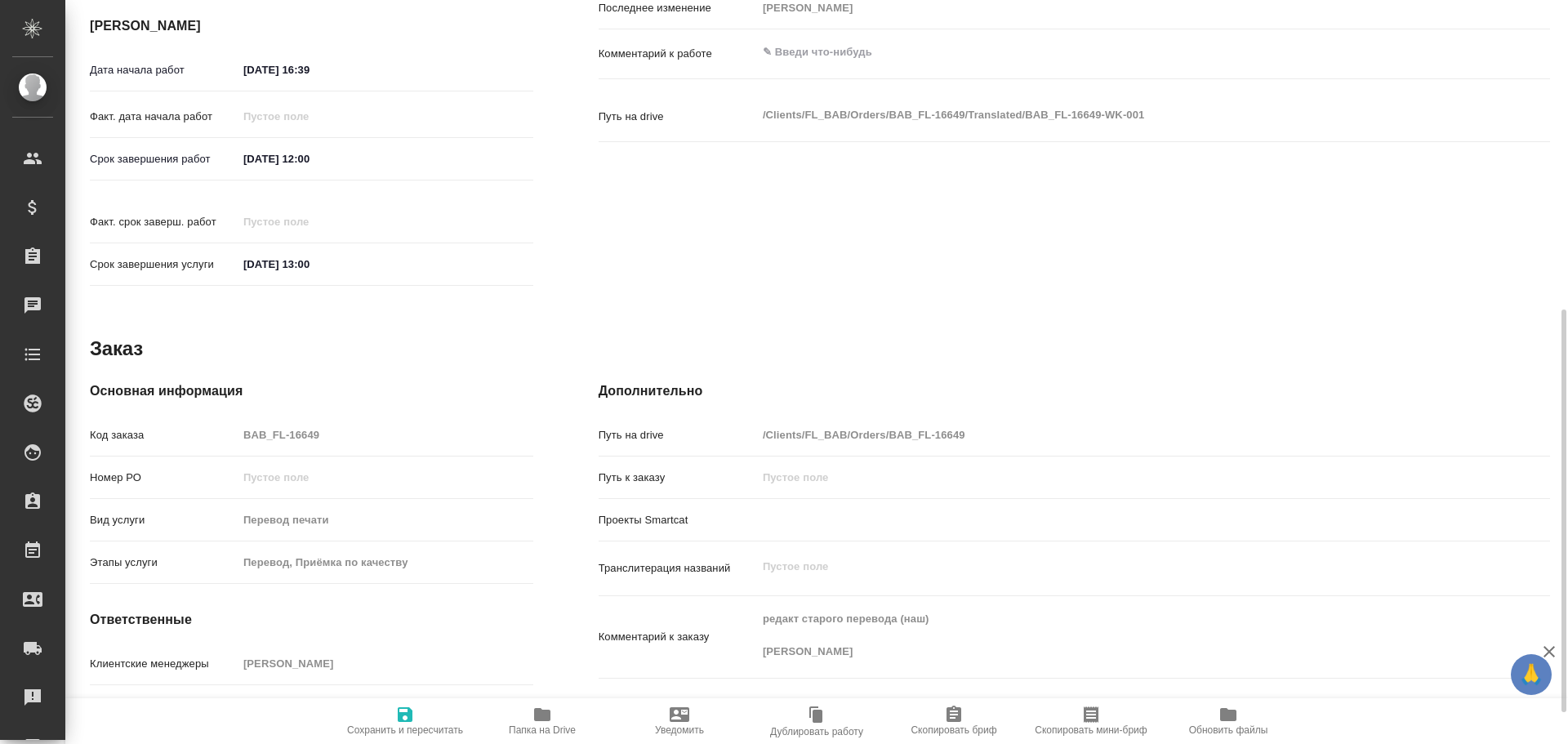
type textarea "x"
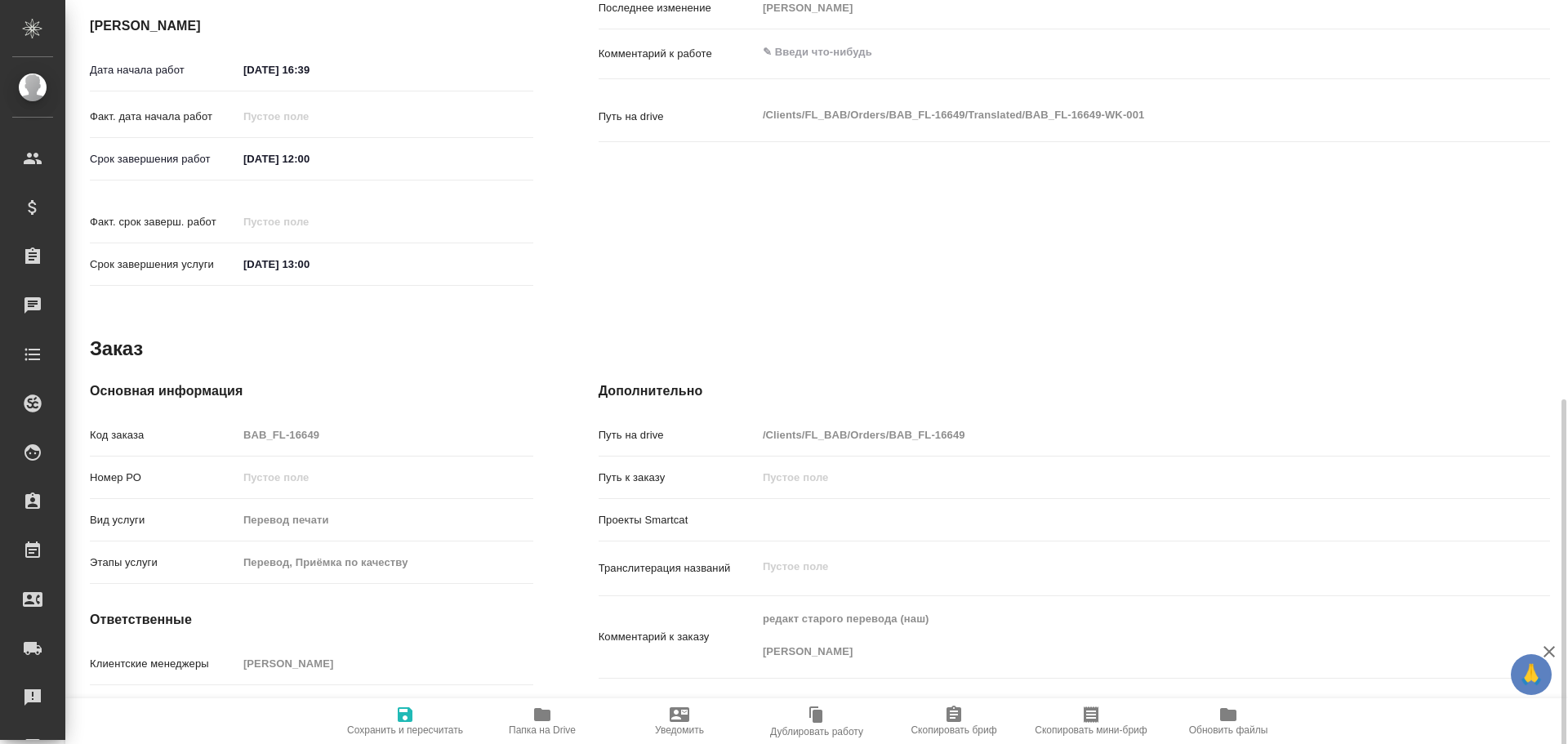
scroll to position [630, 0]
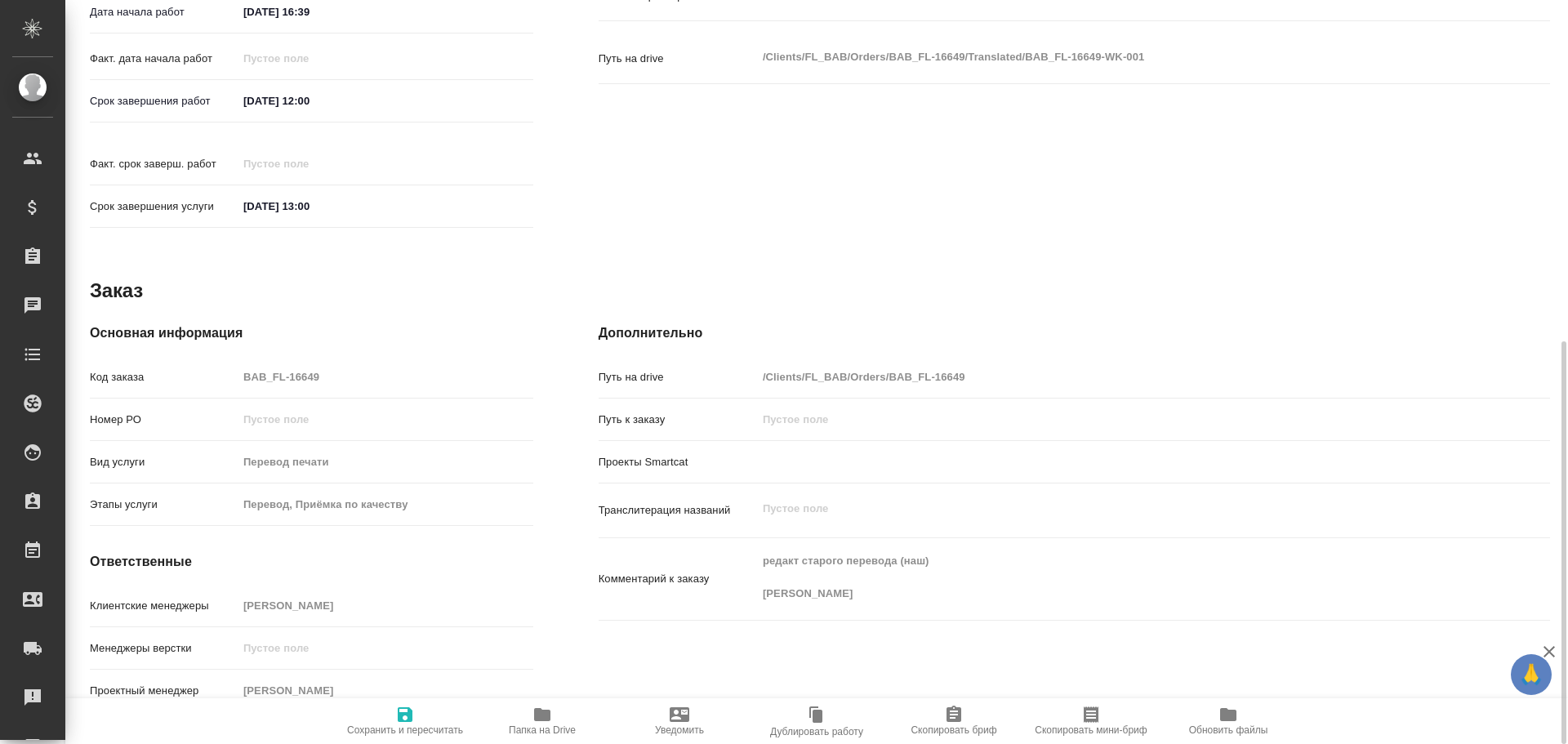
type textarea "x"
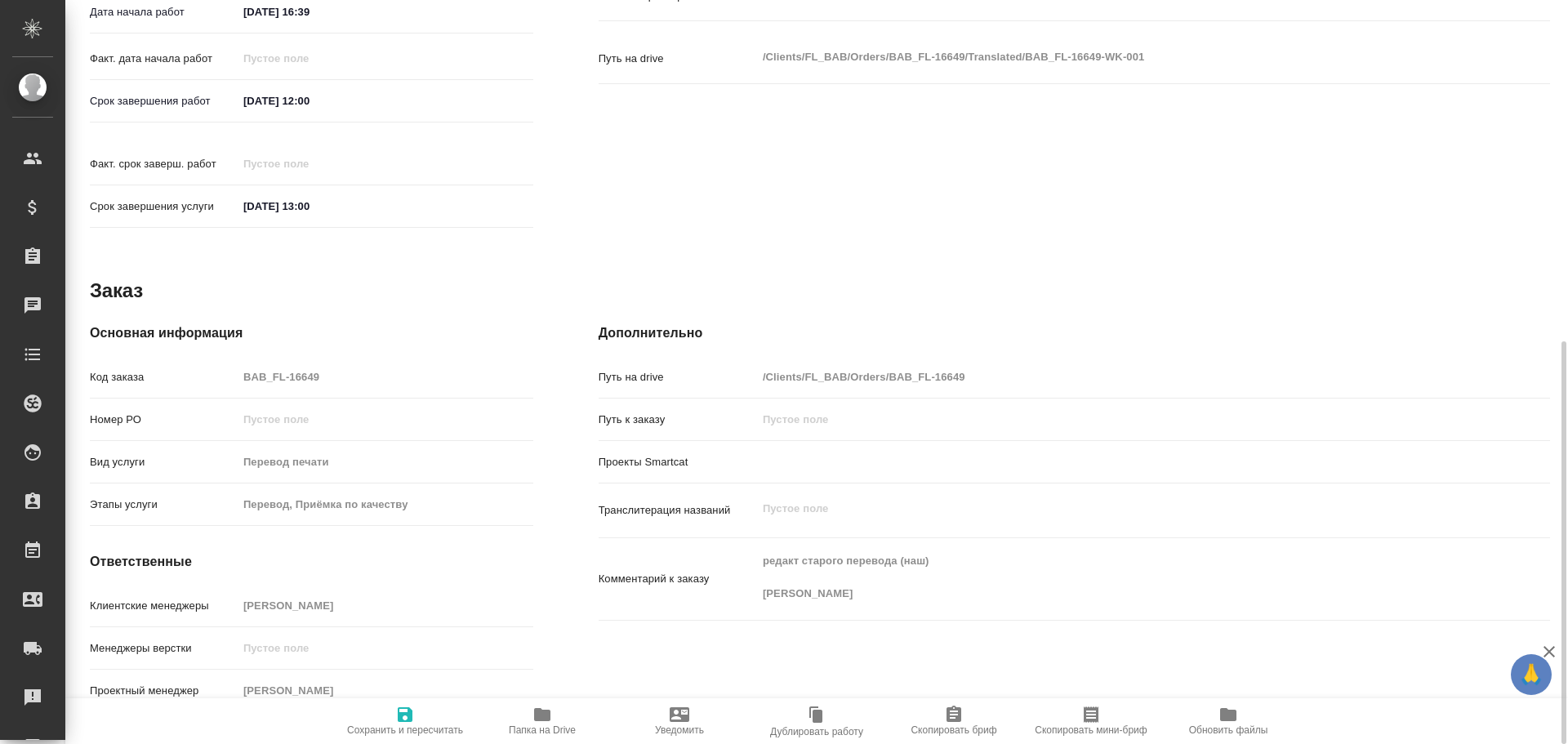
type textarea "x"
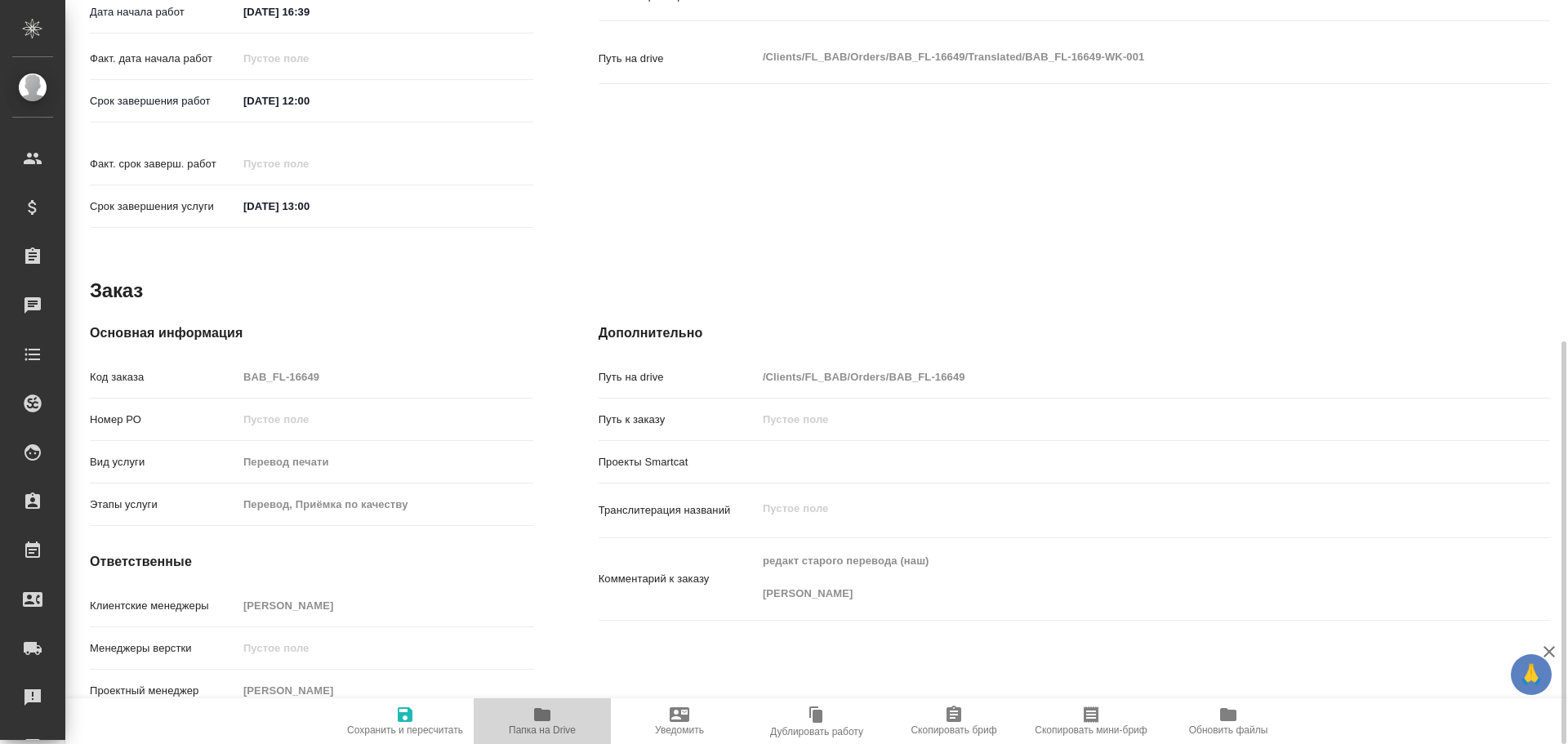
click at [536, 722] on icon "button" at bounding box center [542, 714] width 20 height 20
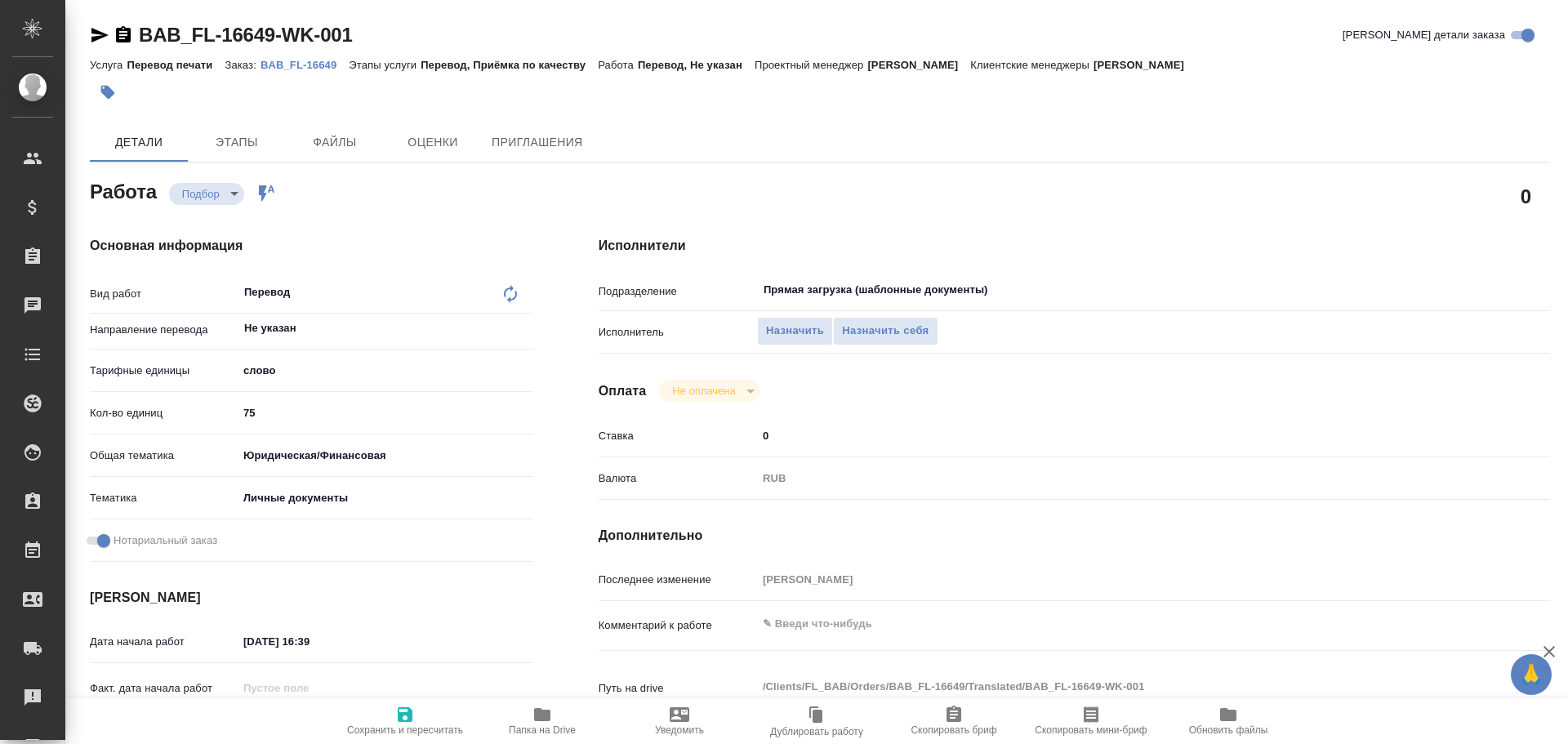
type textarea "x"
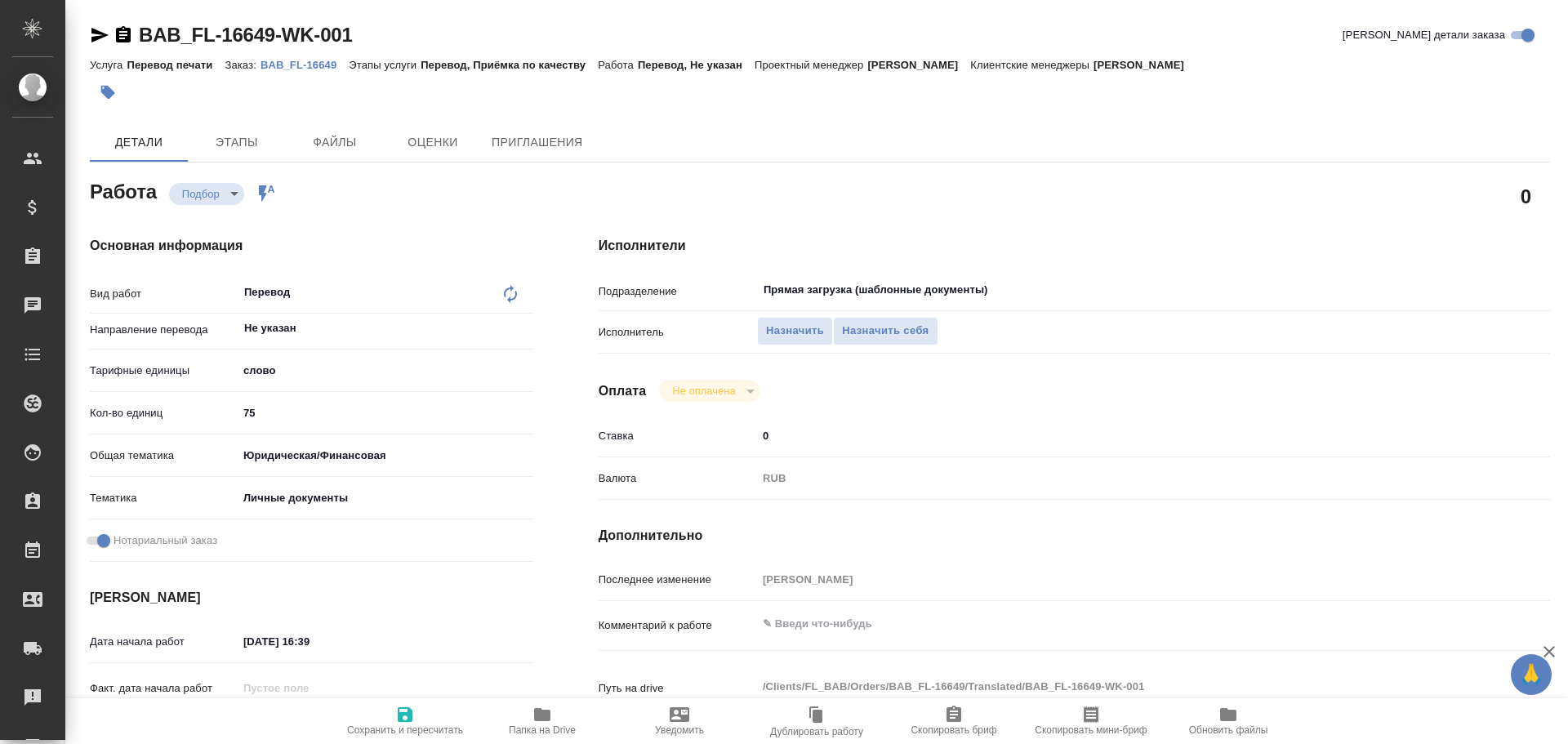
type textarea "x"
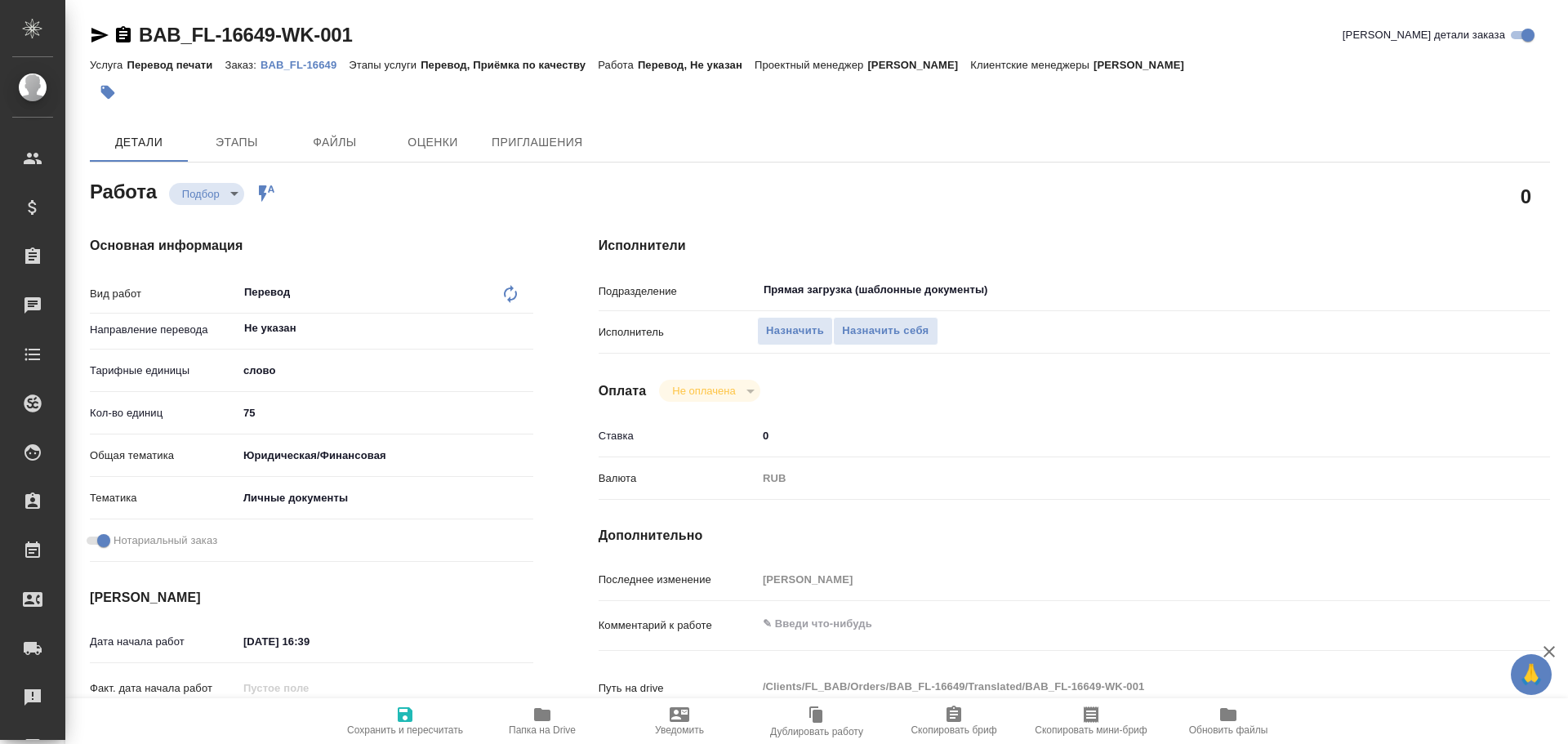
type textarea "x"
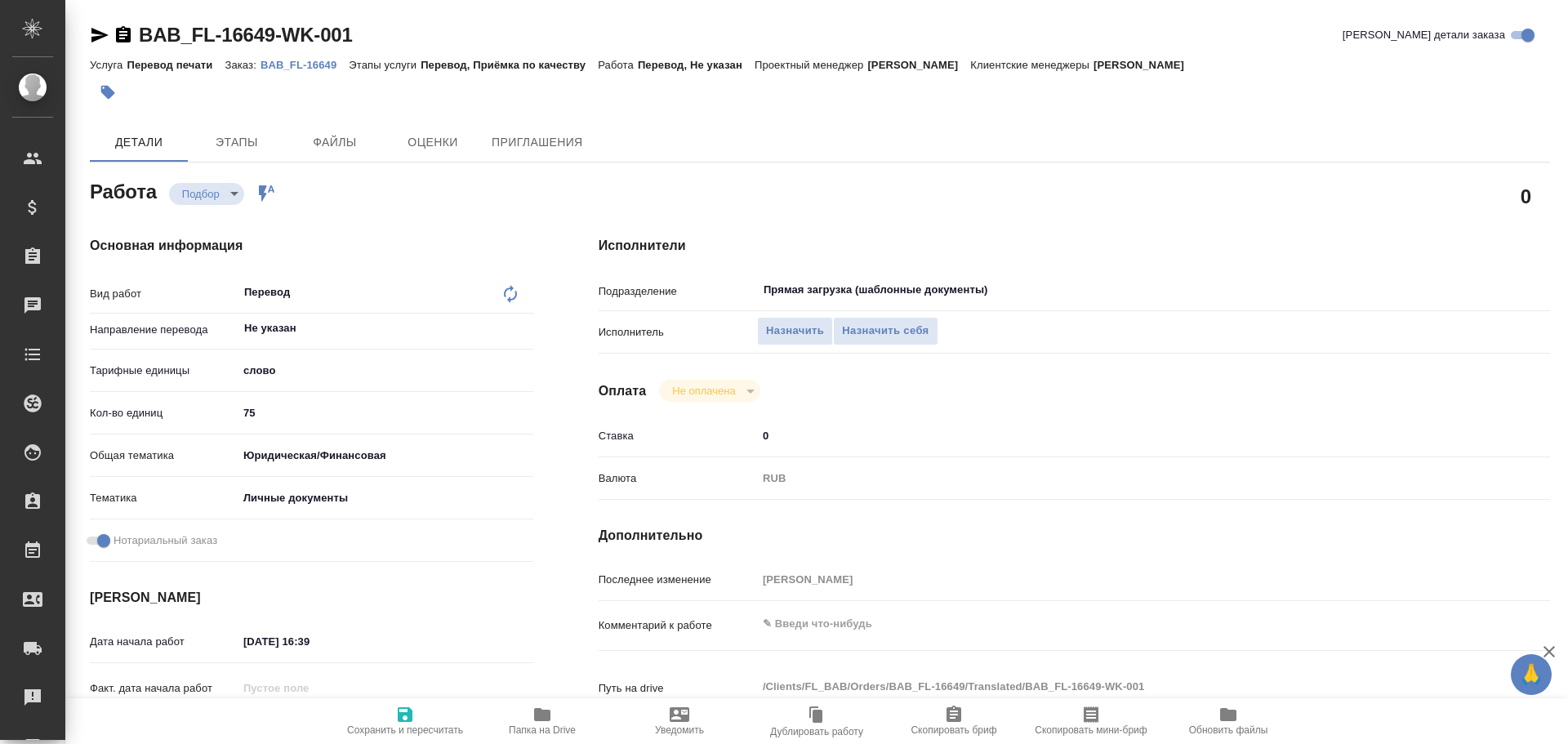
type textarea "x"
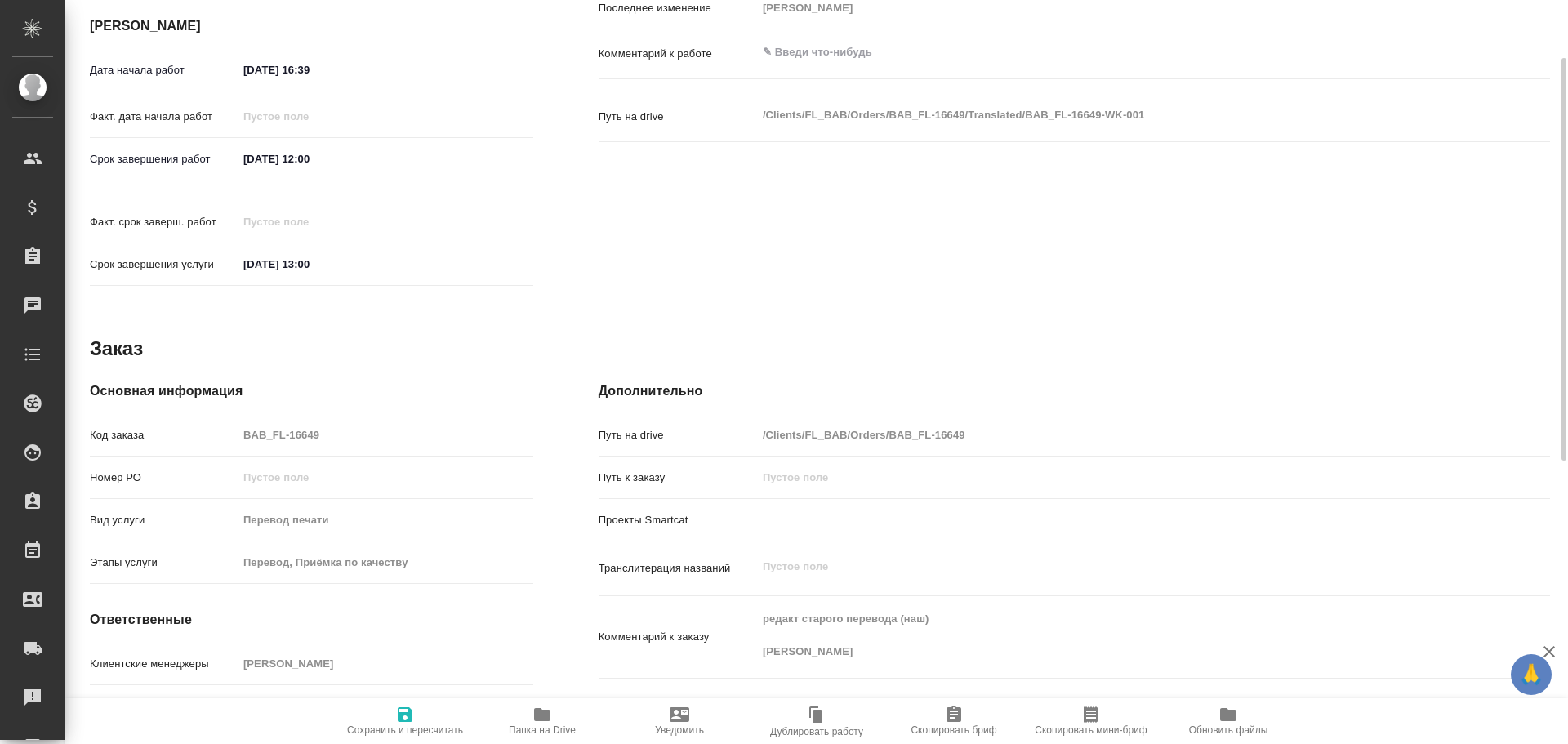
scroll to position [82, 0]
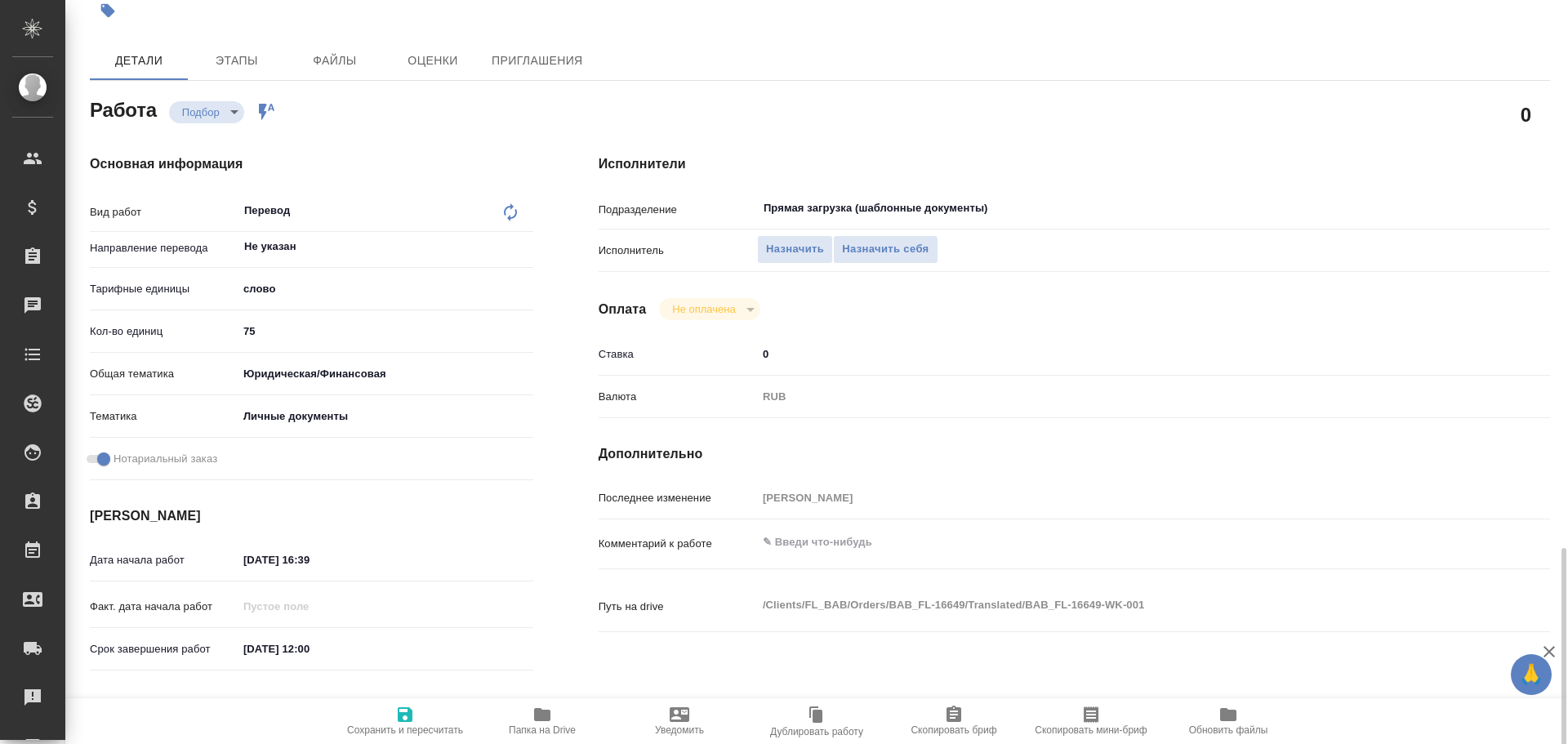
type textarea "x"
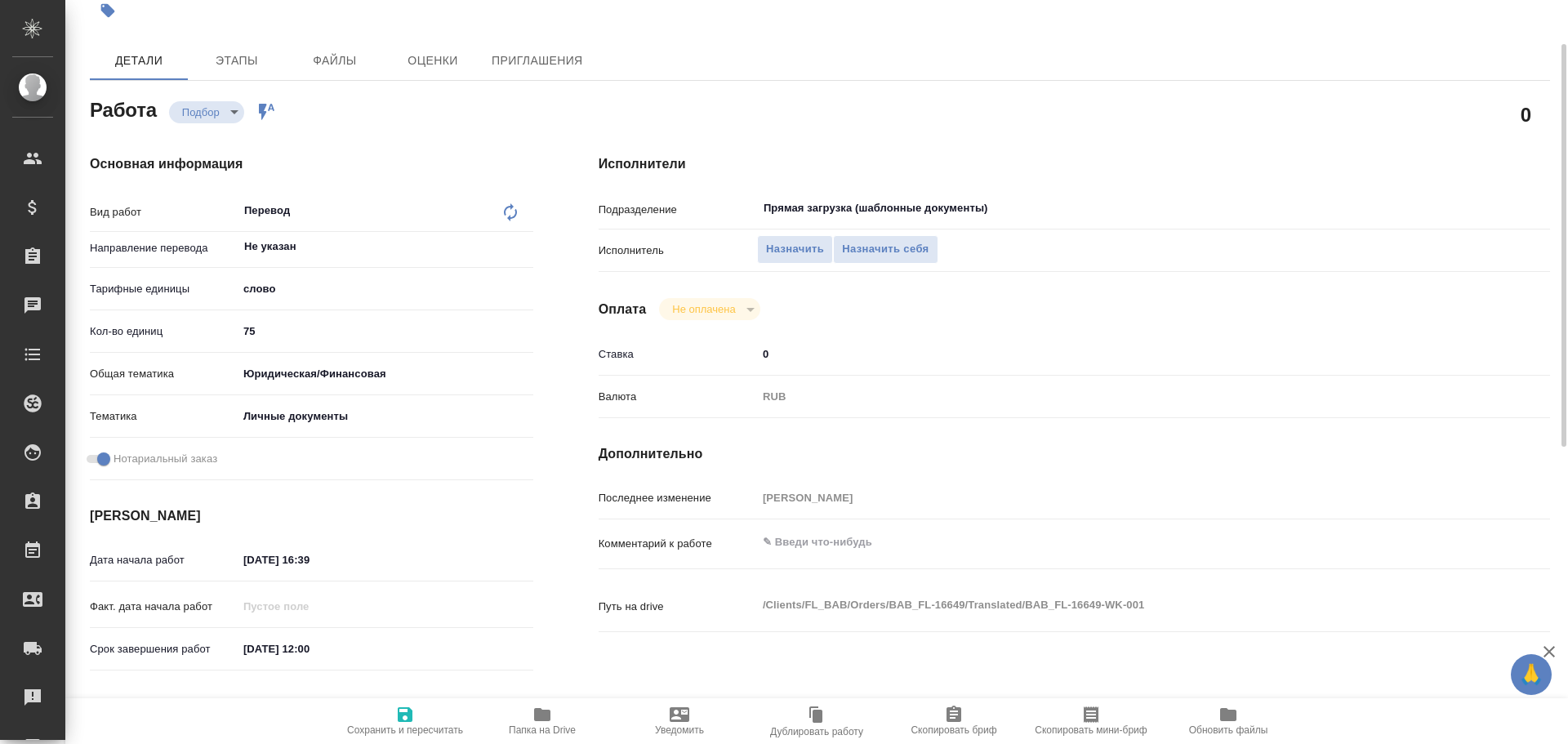
scroll to position [0, 0]
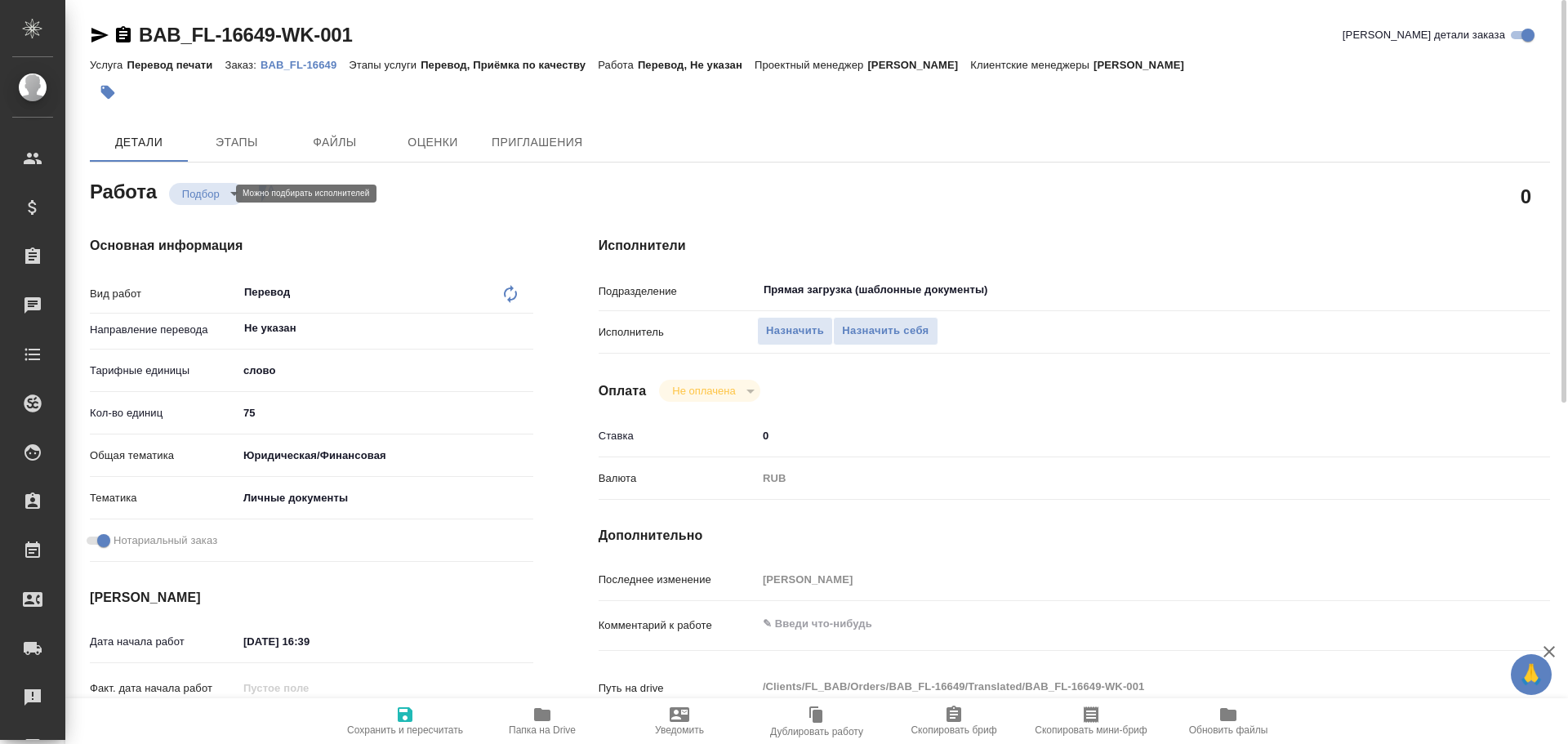
type textarea "x"
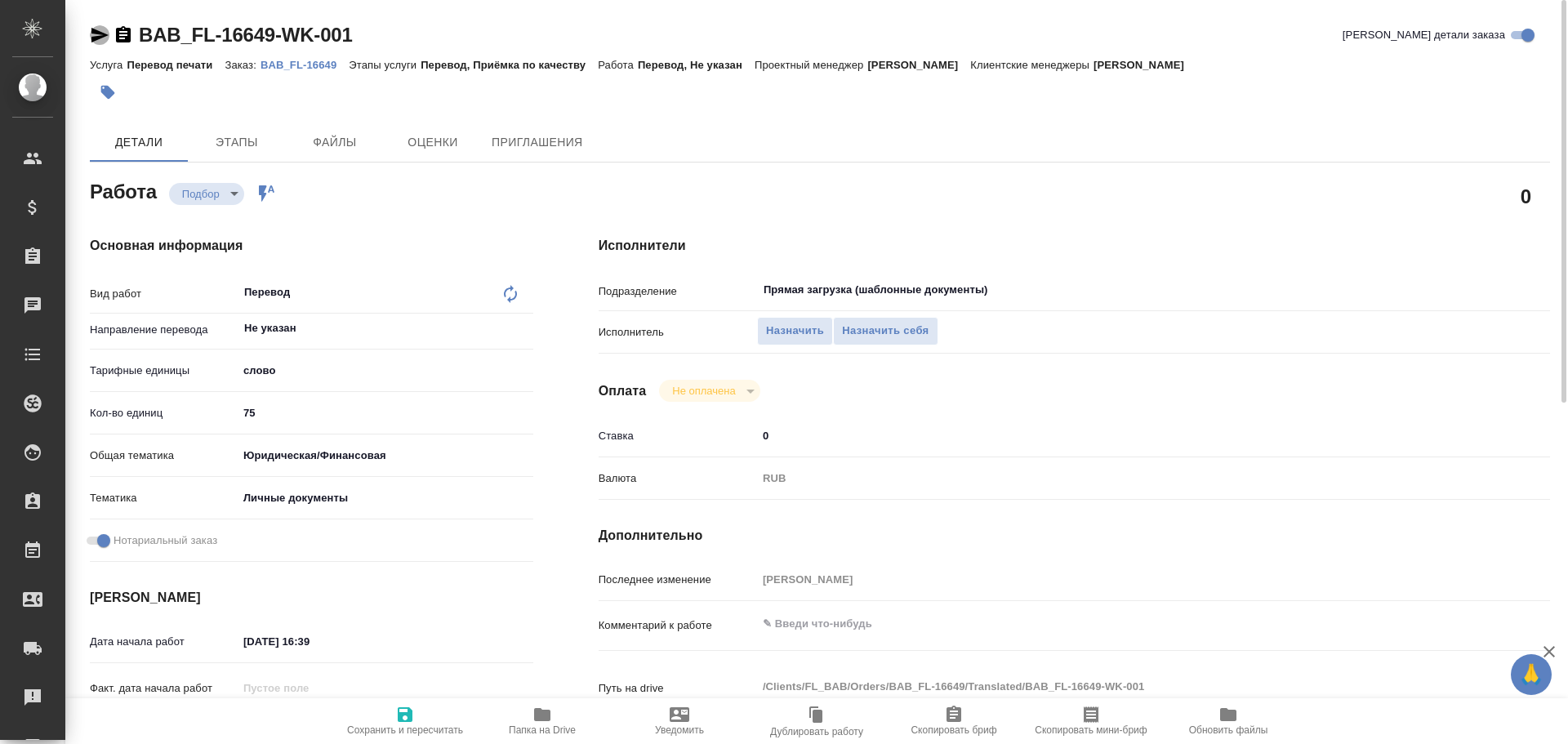
click at [91, 36] on icon "button" at bounding box center [99, 35] width 20 height 20
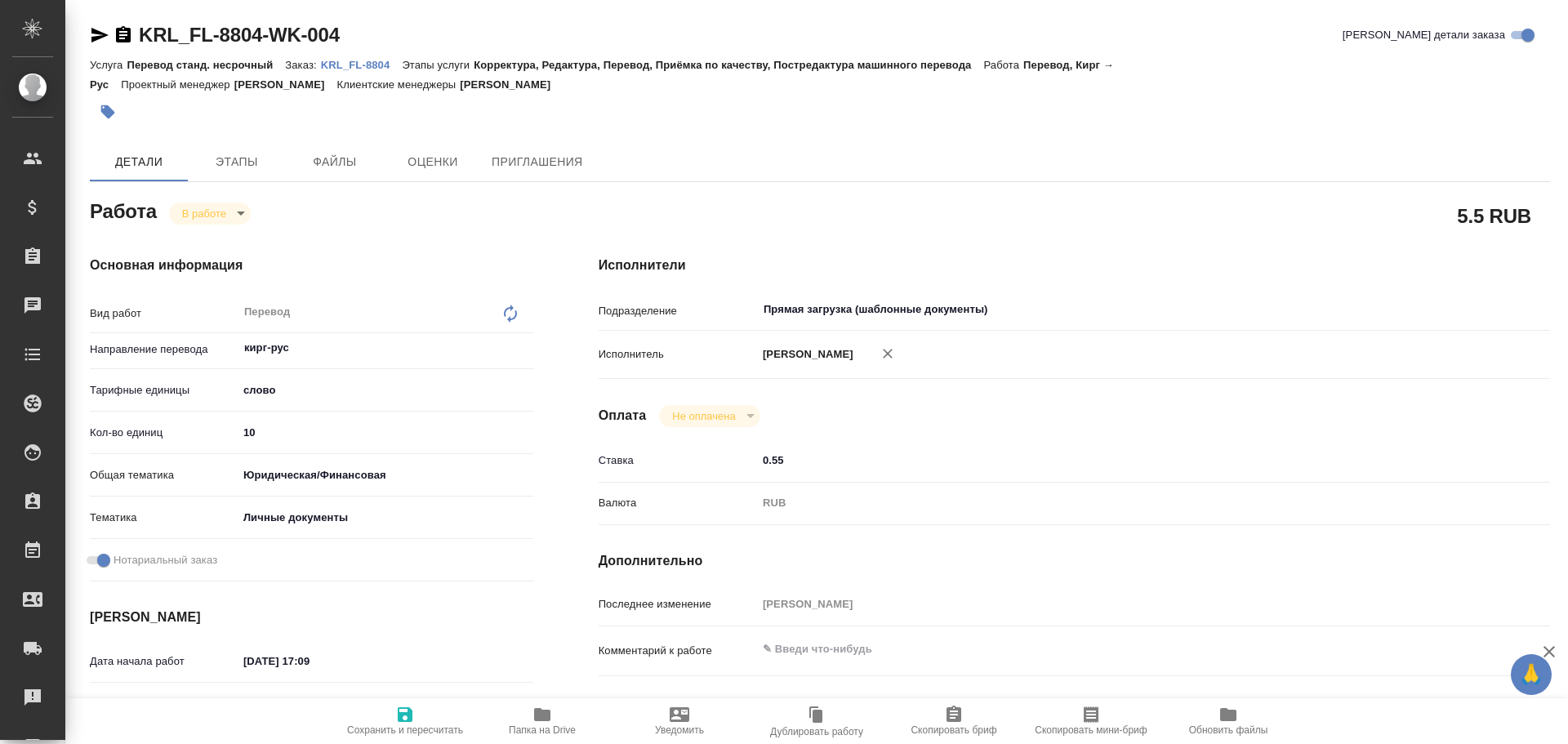
type textarea "x"
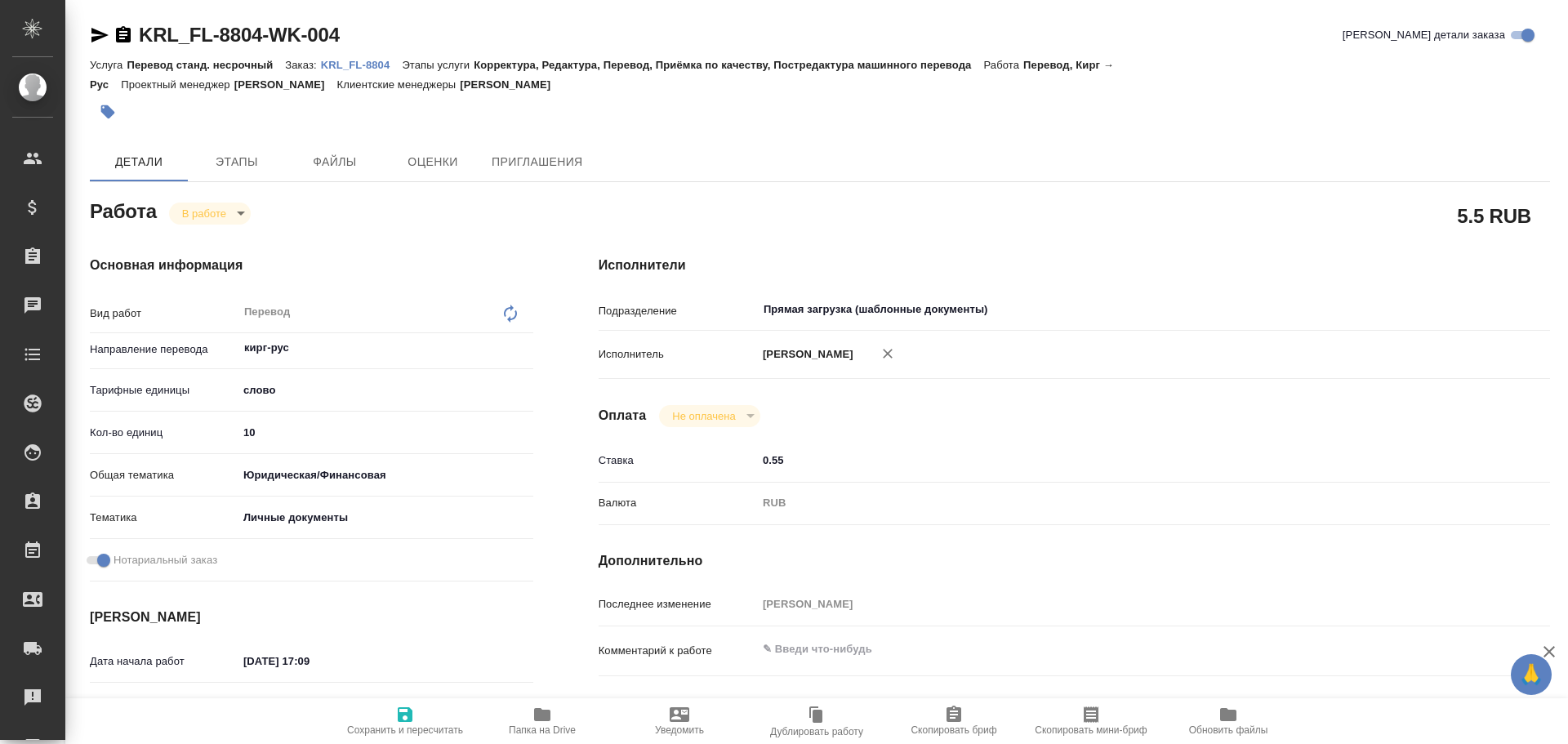
type textarea "x"
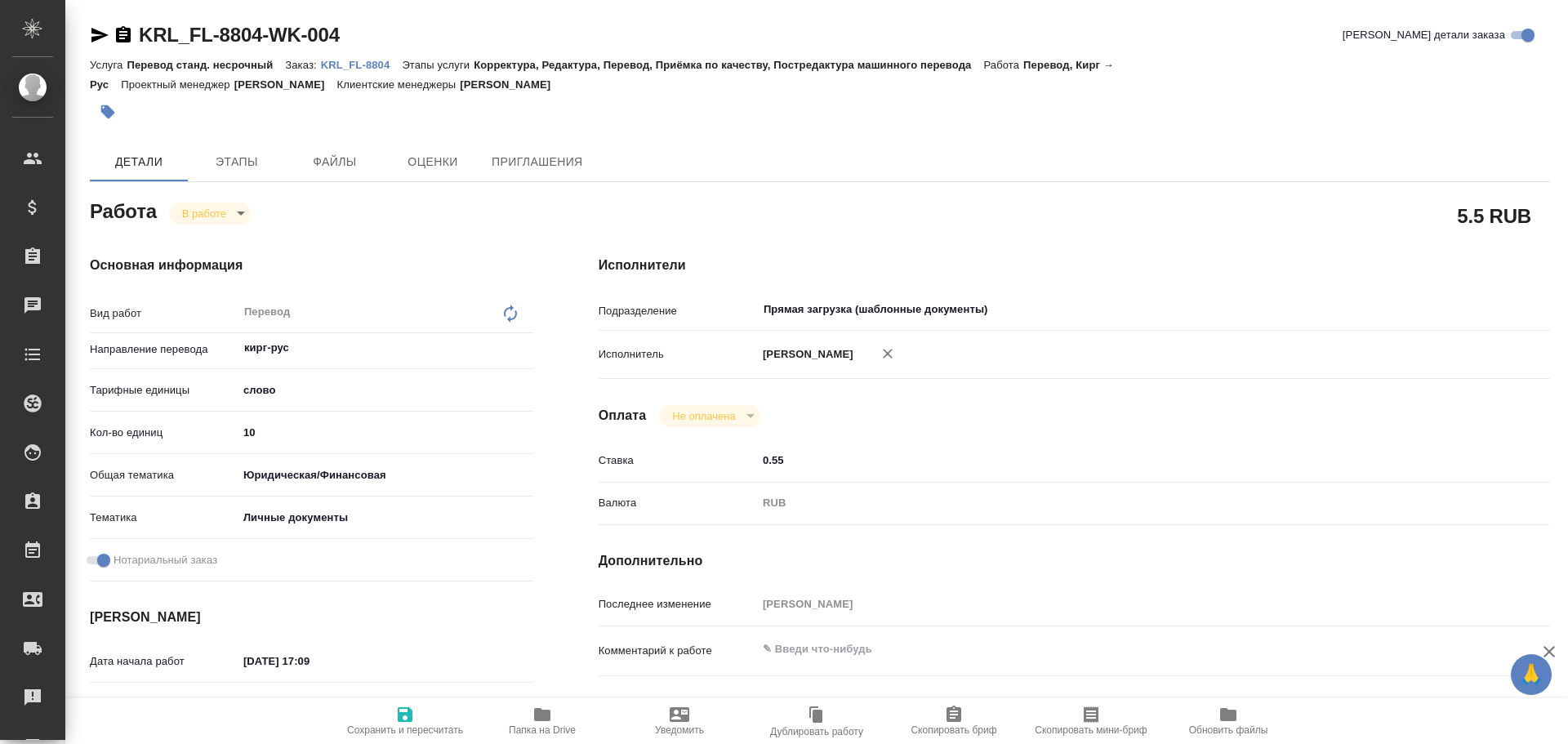
type textarea "x"
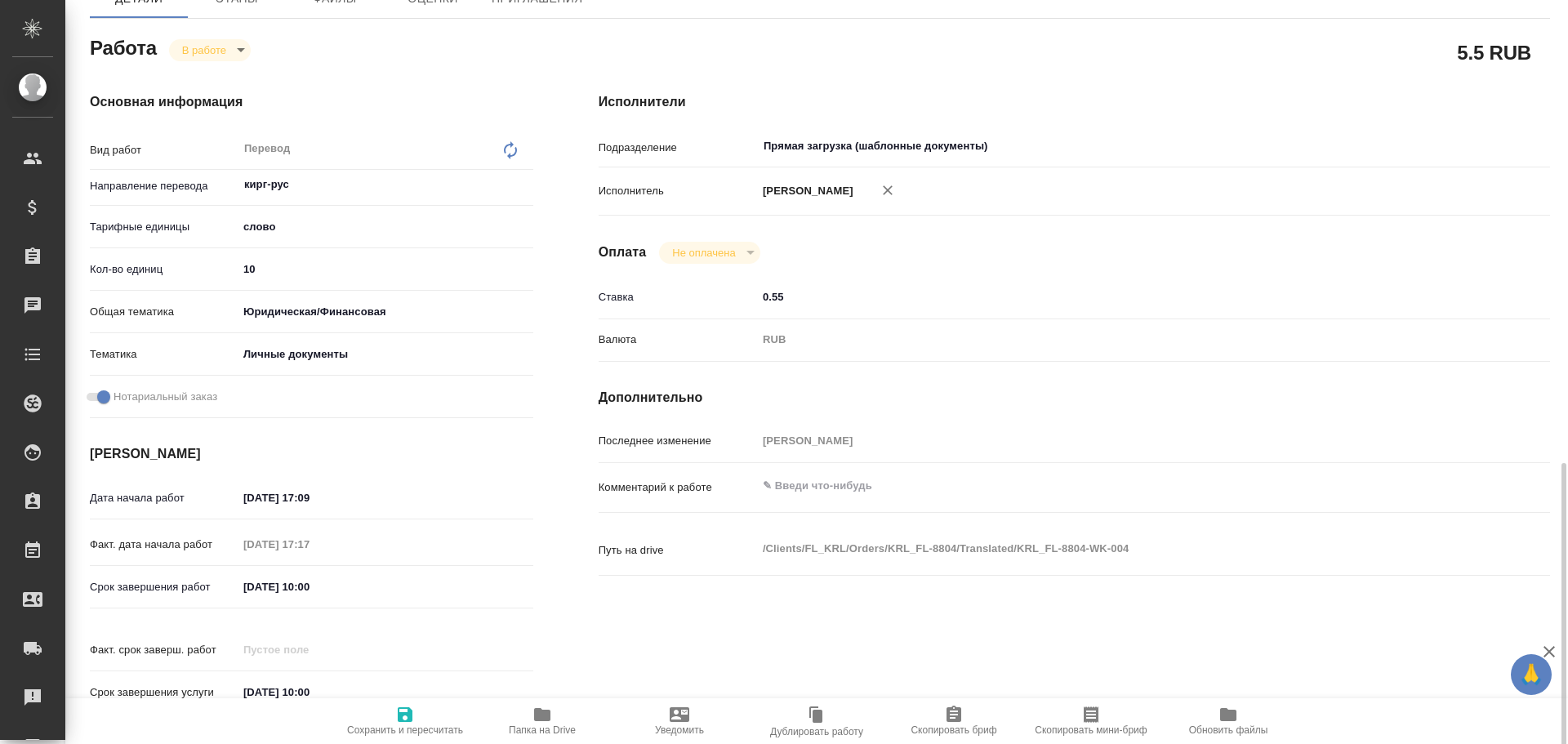
type textarea "x"
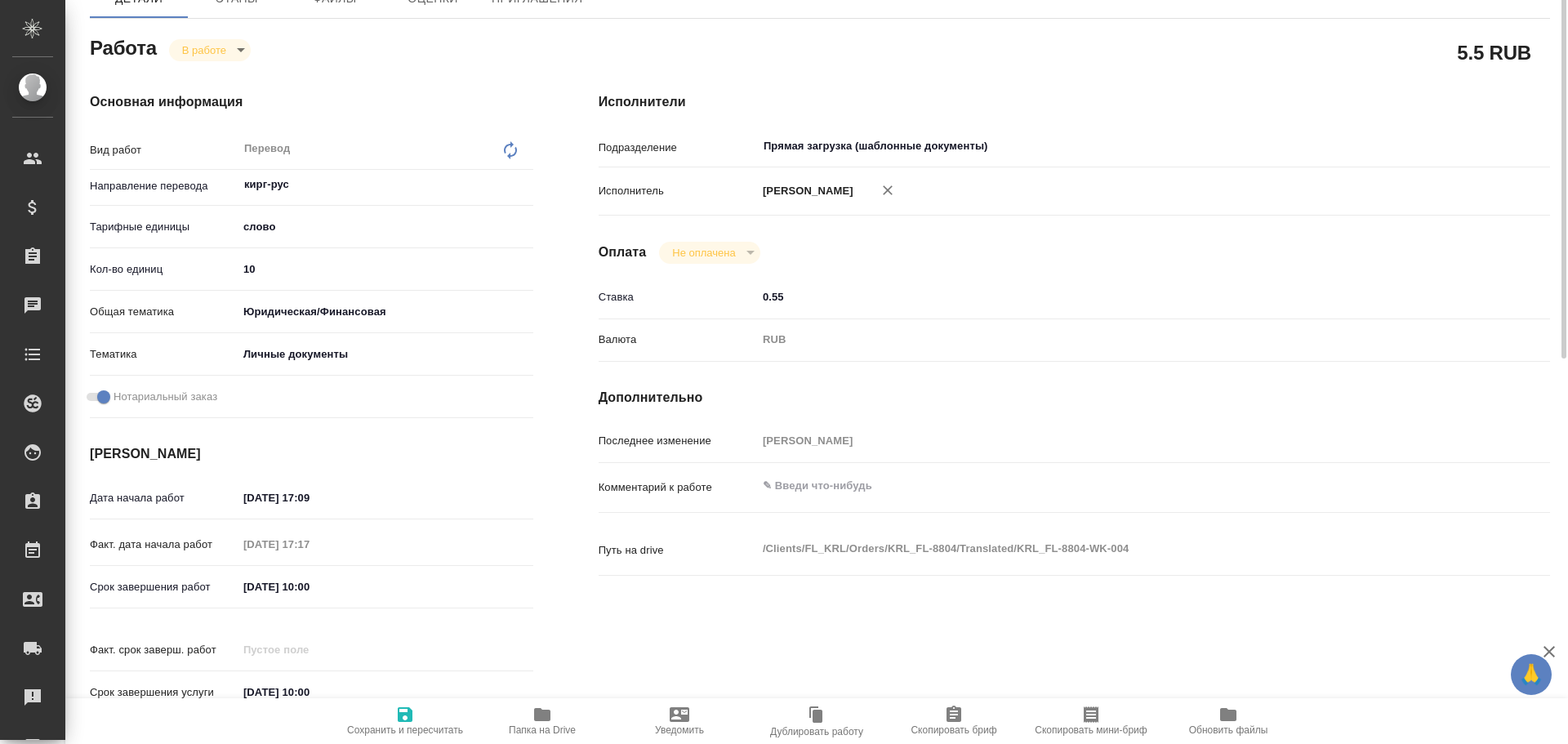
scroll to position [82, 0]
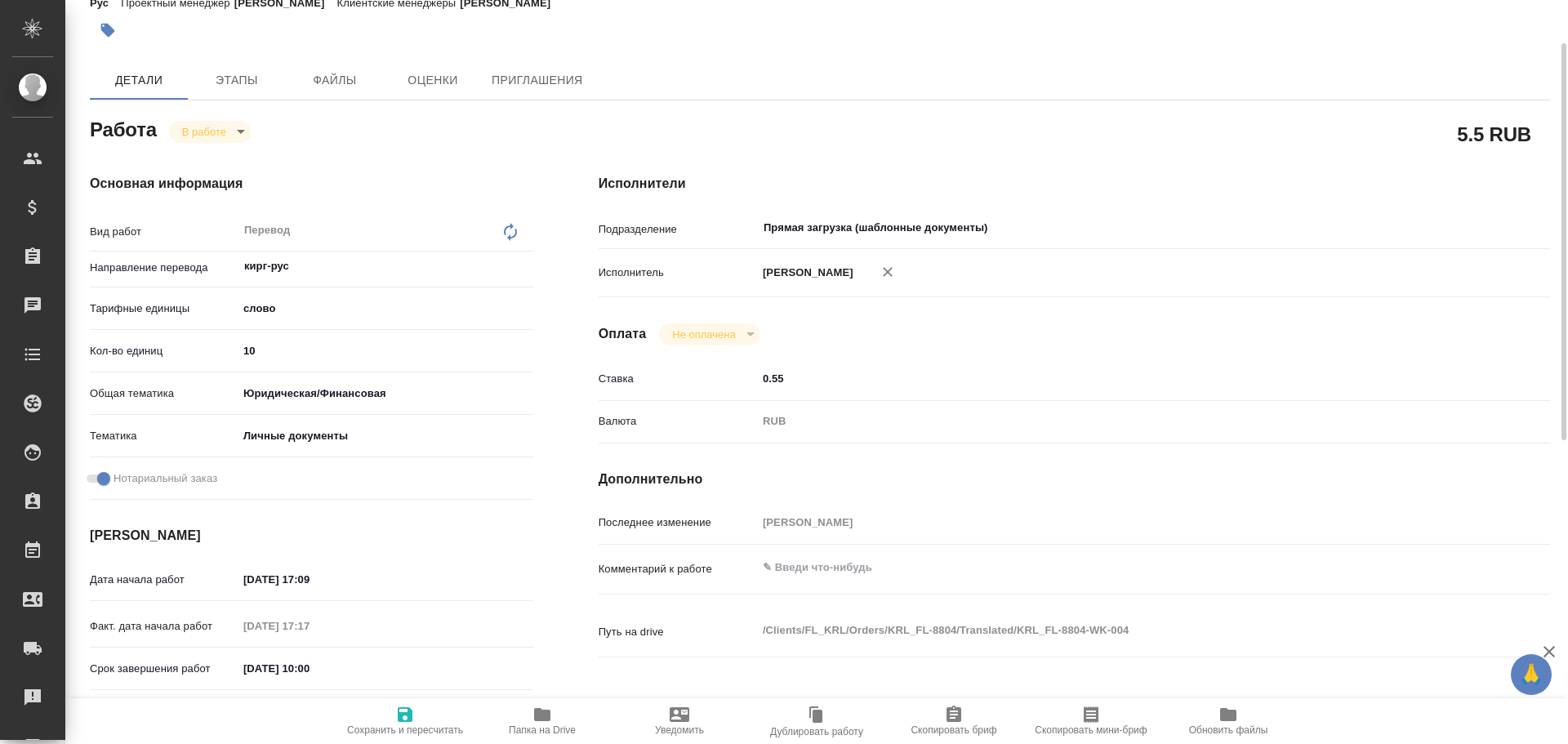
type textarea "x"
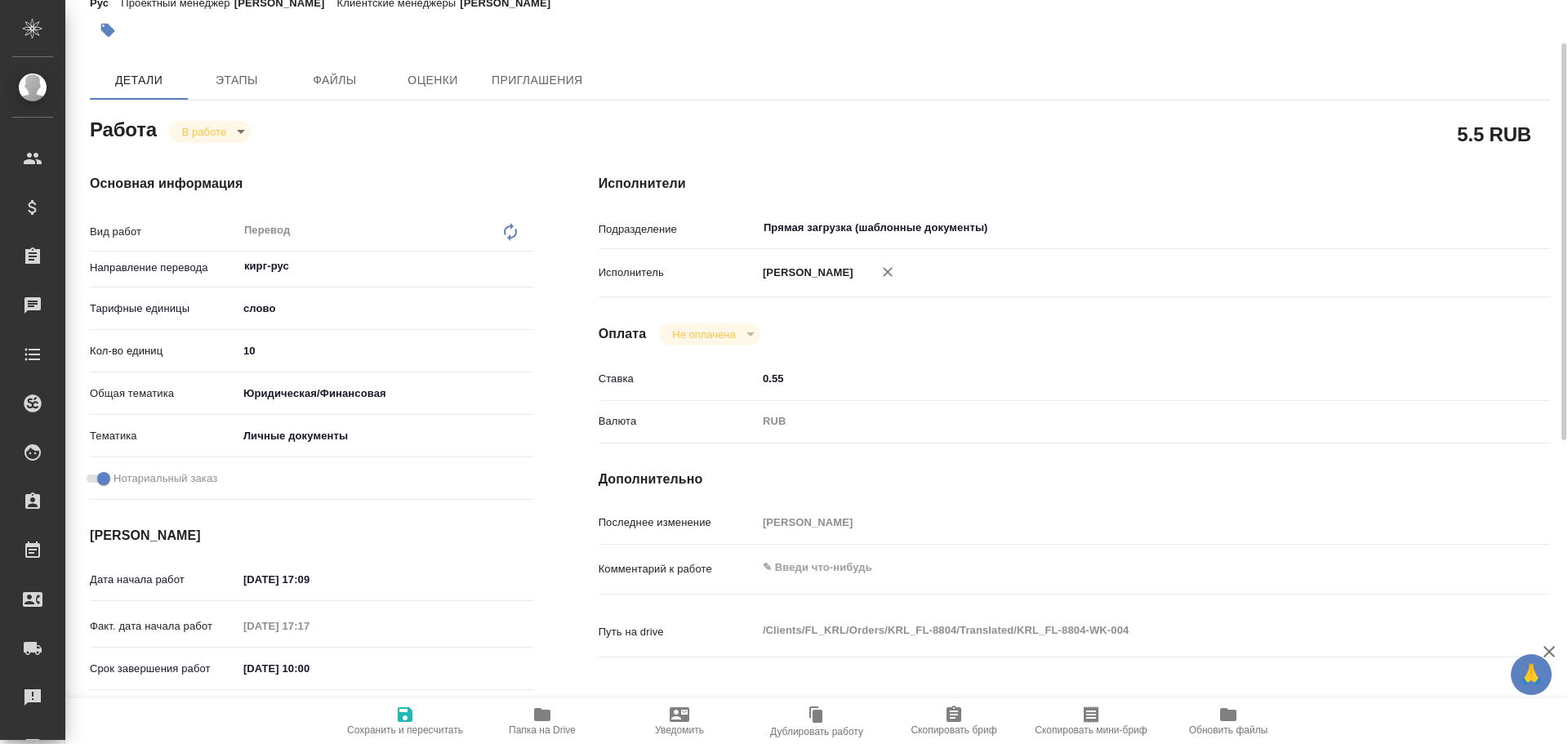
click at [249, 355] on input "10" at bounding box center [385, 350] width 295 height 24
click at [249, 355] on input "10" at bounding box center [386, 350] width 294 height 24
type textarea "x"
type input "7"
type textarea "x"
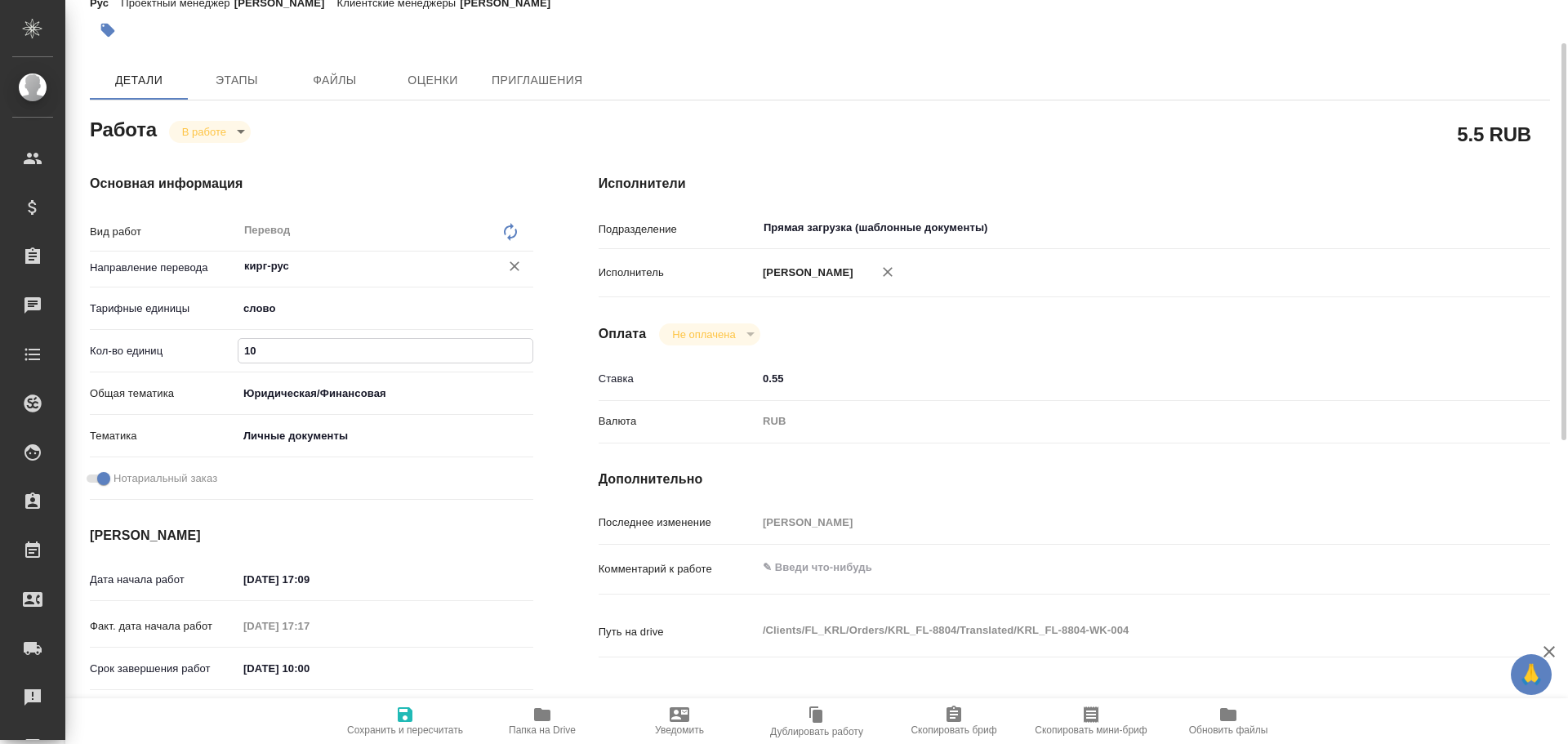
type textarea "x"
type input "75"
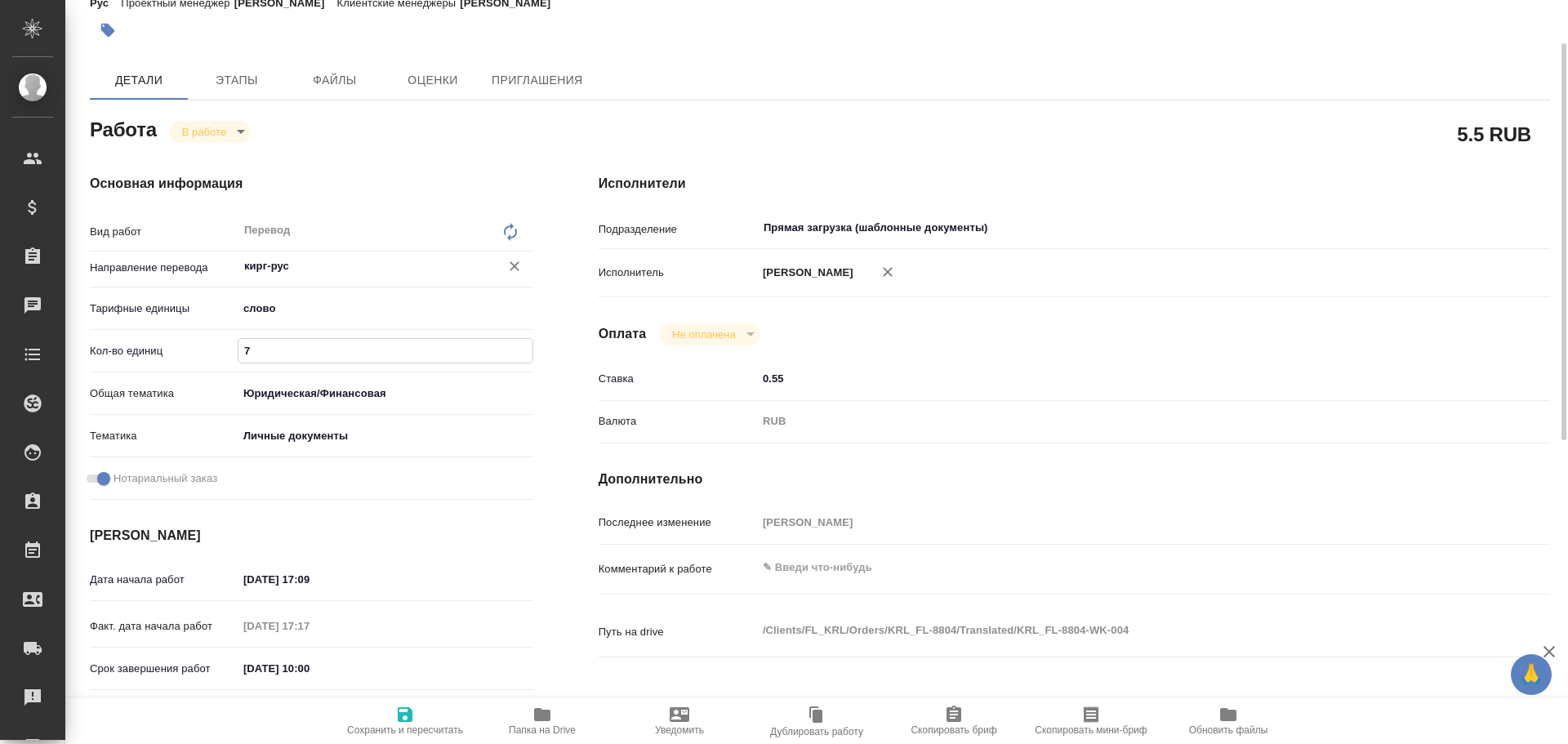
type textarea "x"
type input "75"
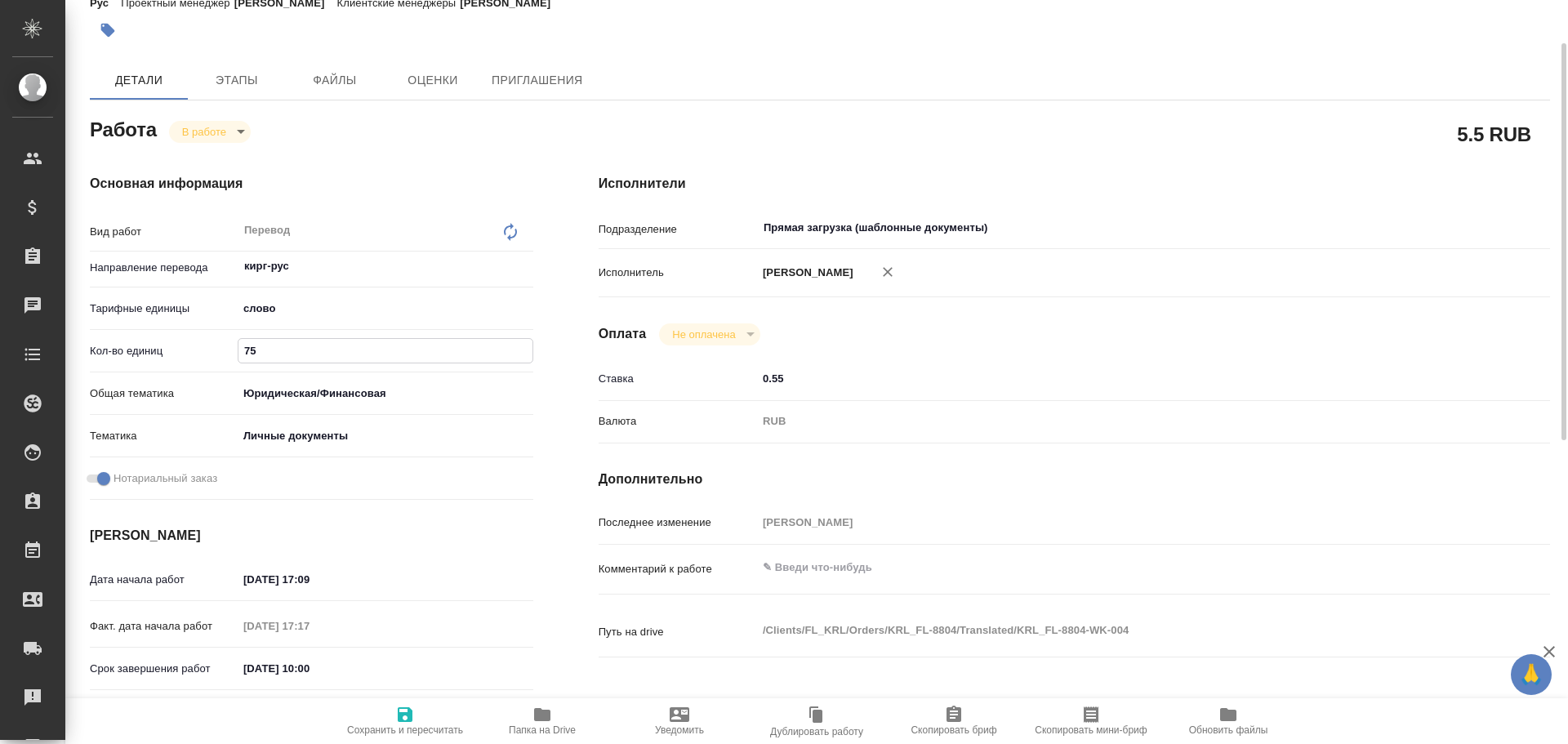
click at [427, 722] on span "Сохранить и пересчитать" at bounding box center [405, 720] width 118 height 31
type textarea "x"
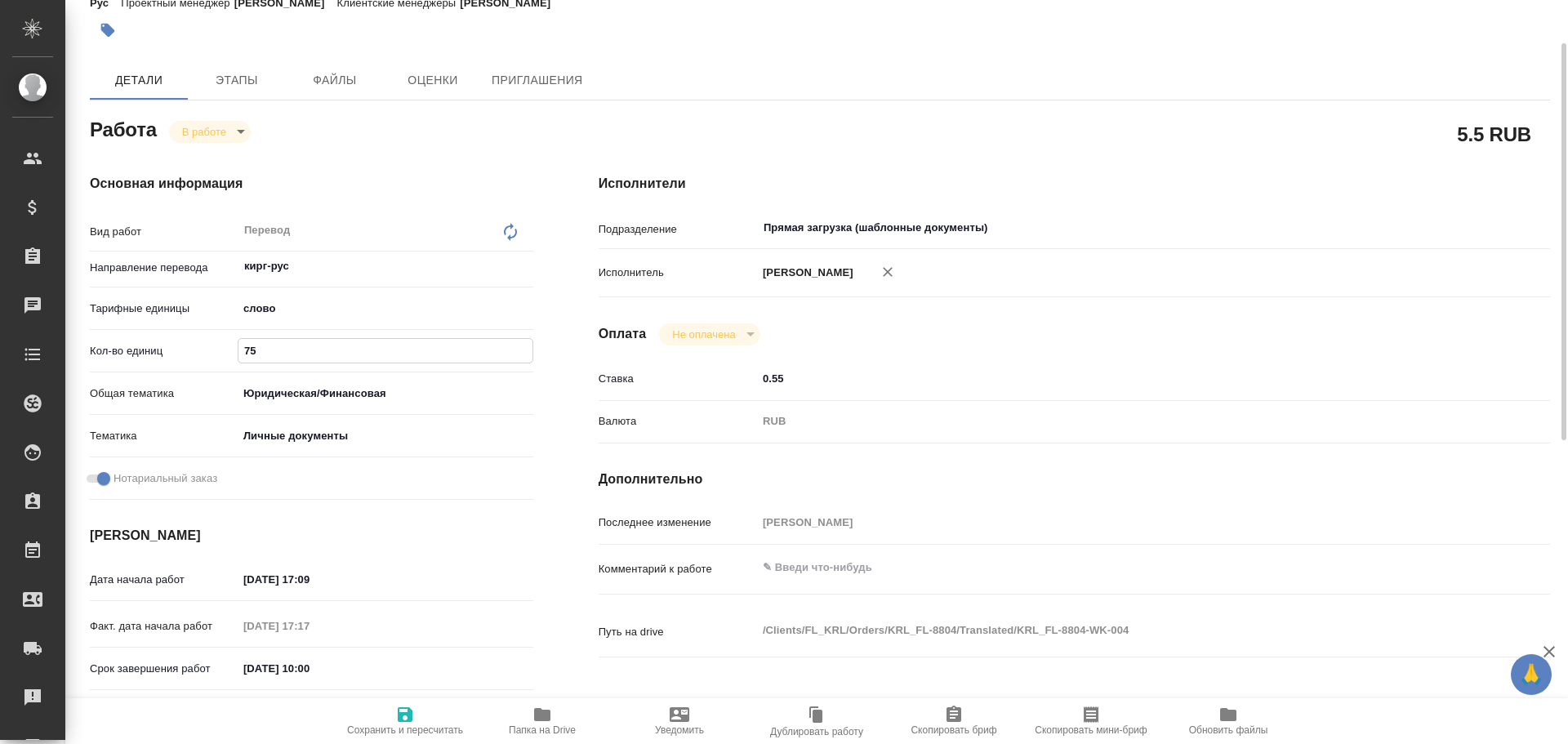
type textarea "x"
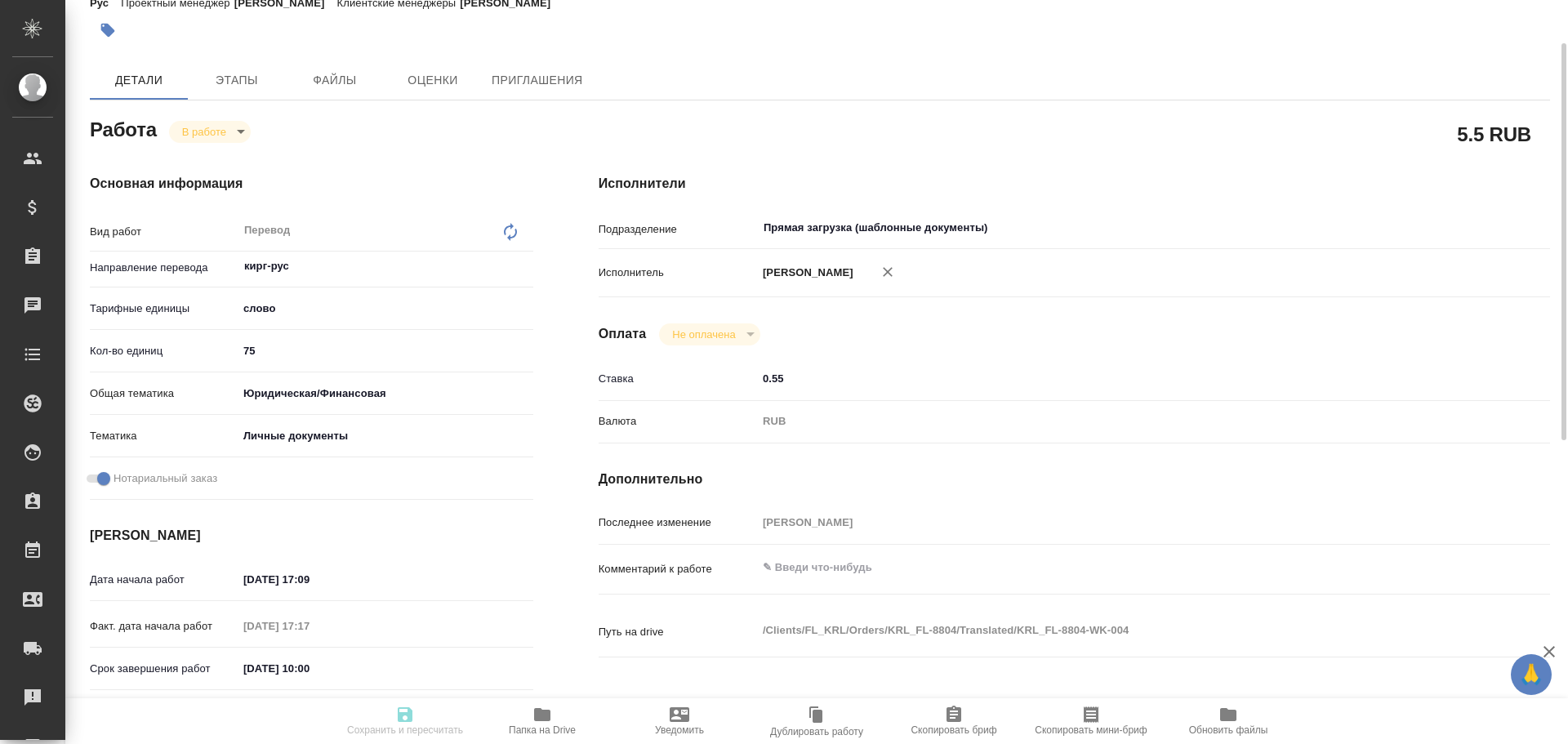
type textarea "x"
type input "inProgress"
type textarea "Перевод"
type textarea "x"
type input "кирг-рус"
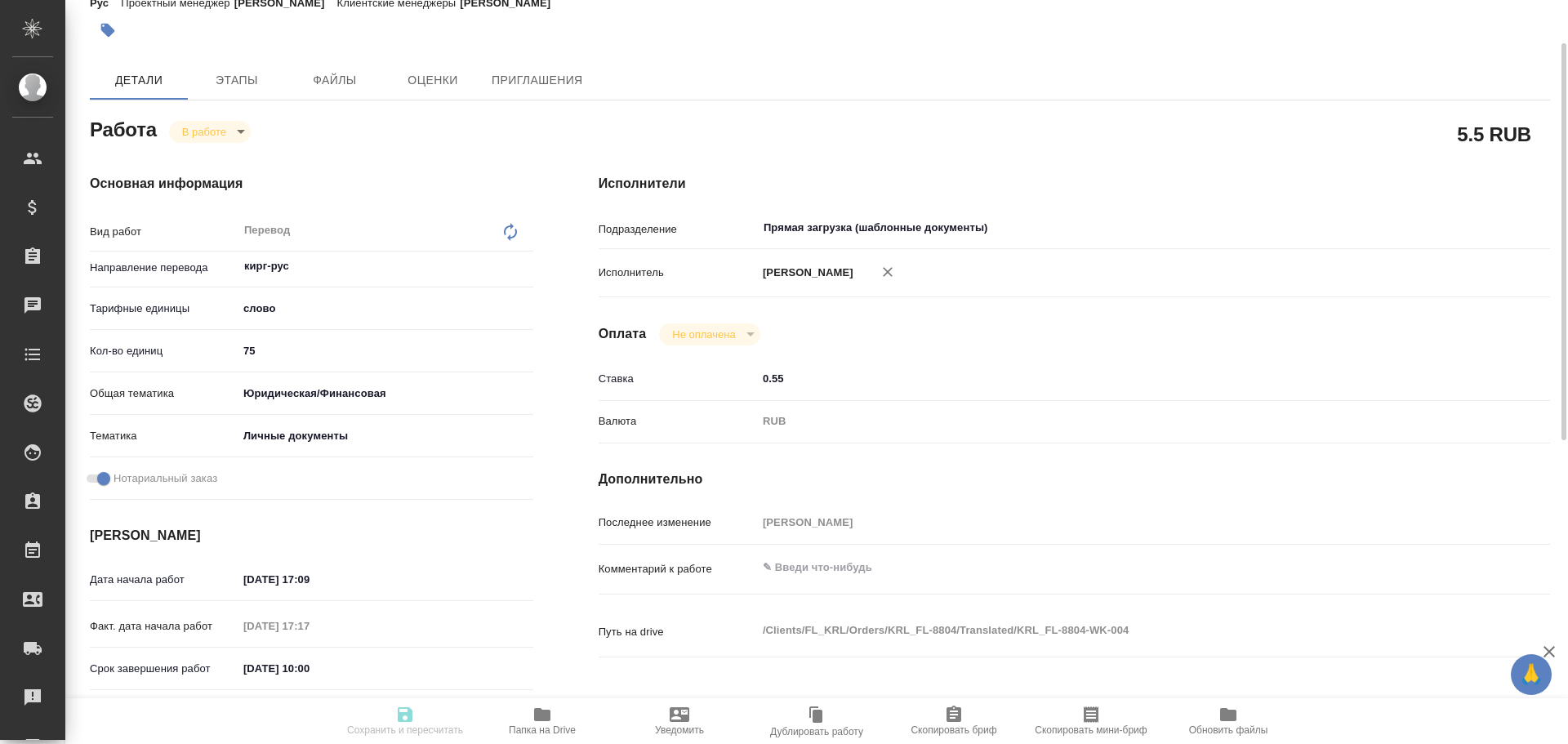
type input "5a8b1489cc6b4906c91bfd90"
type input "75"
type input "yr-fn"
type input "5a8b8b956a9677013d343cfe"
checkbox input "true"
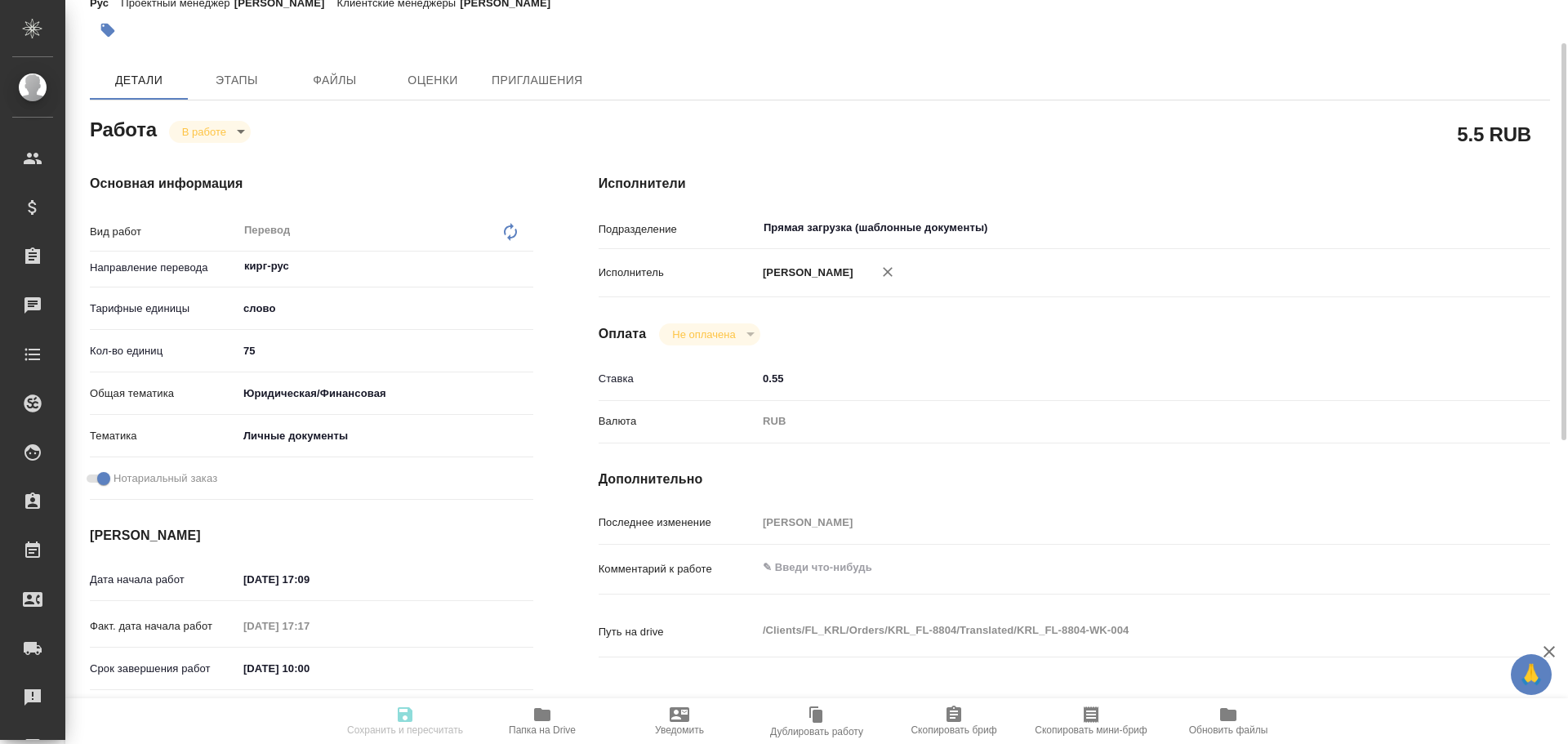
type input "08.10.2025 17:09"
type input "08.10.2025 17:17"
type input "09.10.2025 10:00"
type input "Прямая загрузка (шаблонные документы)"
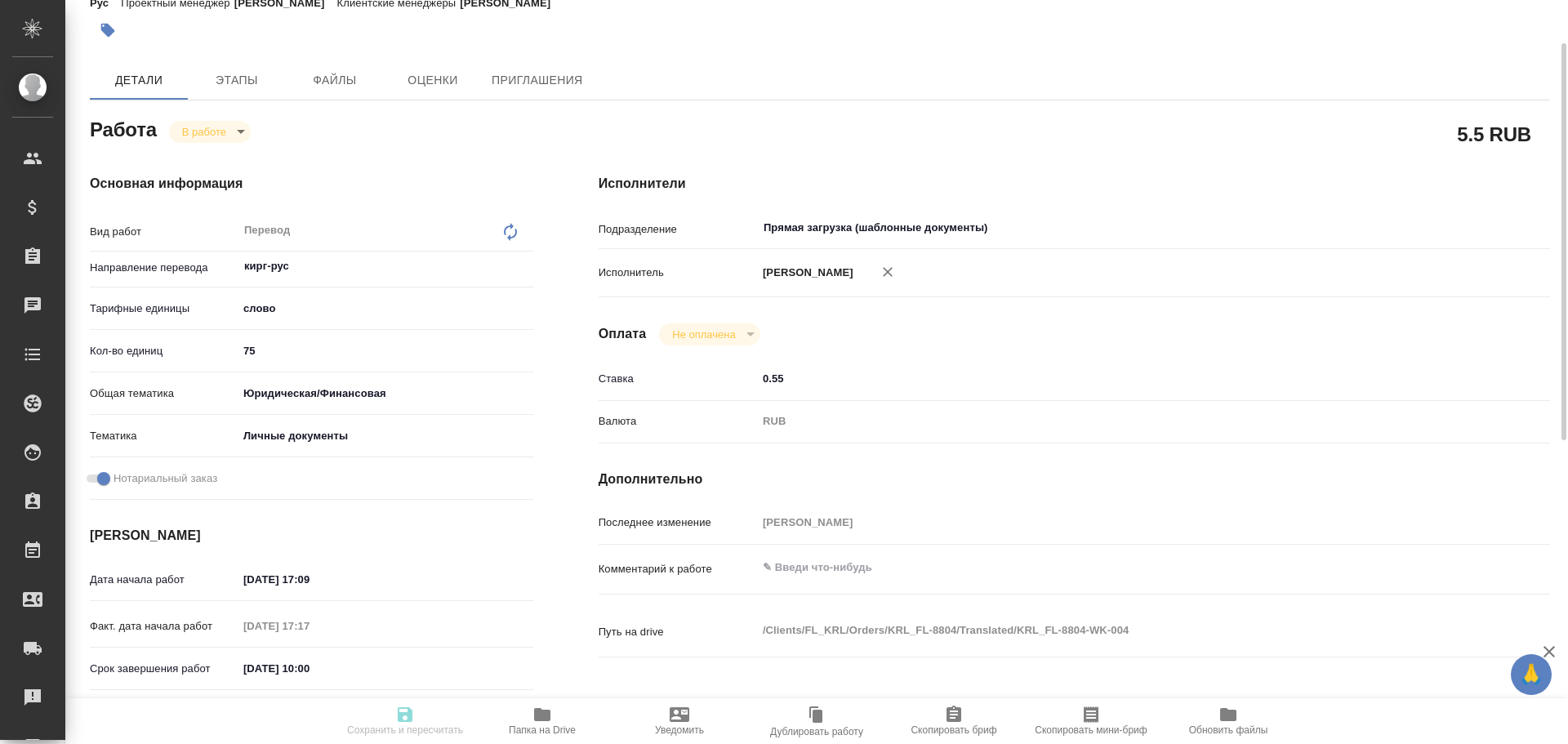
type input "notPayed"
type input "0.55"
type input "RUB"
type input "Гусев Александр"
type textarea "x"
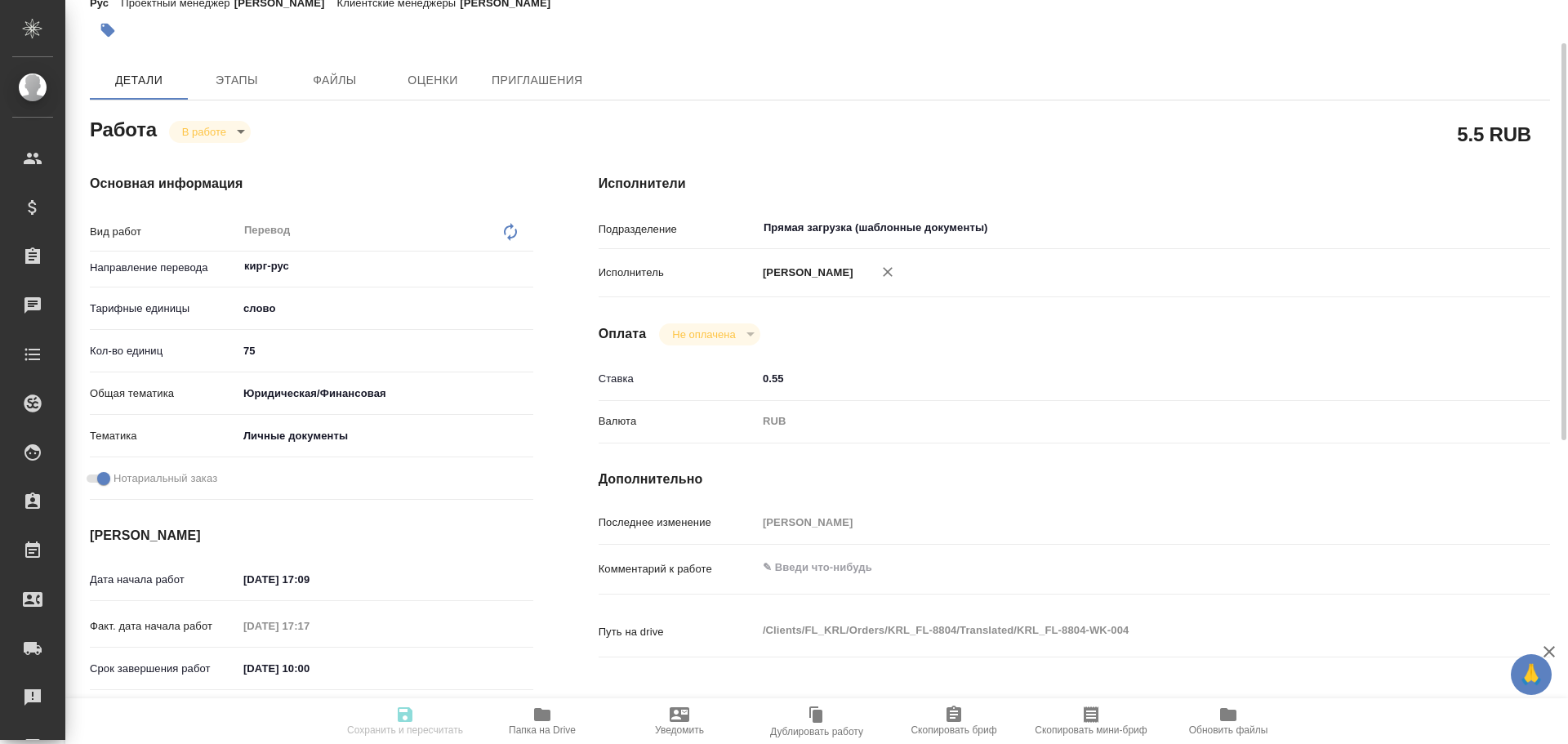
type textarea "/Clients/FL_KRL/Orders/KRL_FL-8804/Translated/KRL_FL-8804-WK-004"
type textarea "x"
type input "KRL_FL-8804"
type input "Перевод станд. несрочный"
type input "Корректура, Редактура, Перевод, Приёмка по качеству, Постредактура машинного пе…"
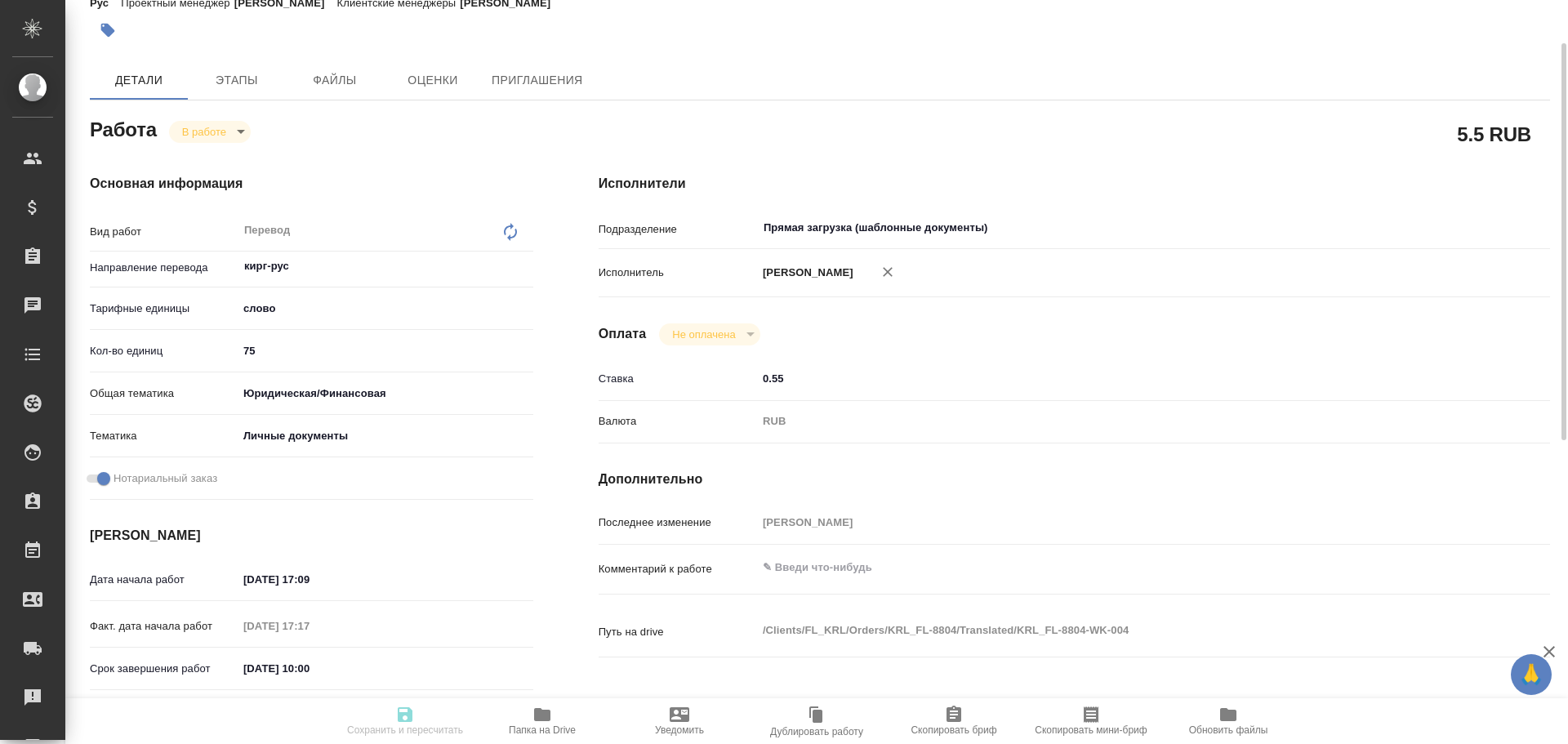
type input "Касымов Тимур"
type input "/Clients/FL_KRL/Orders/KRL_FL-8804"
type textarea "x"
type textarea "Кыргыз. Респ."
type textarea "x"
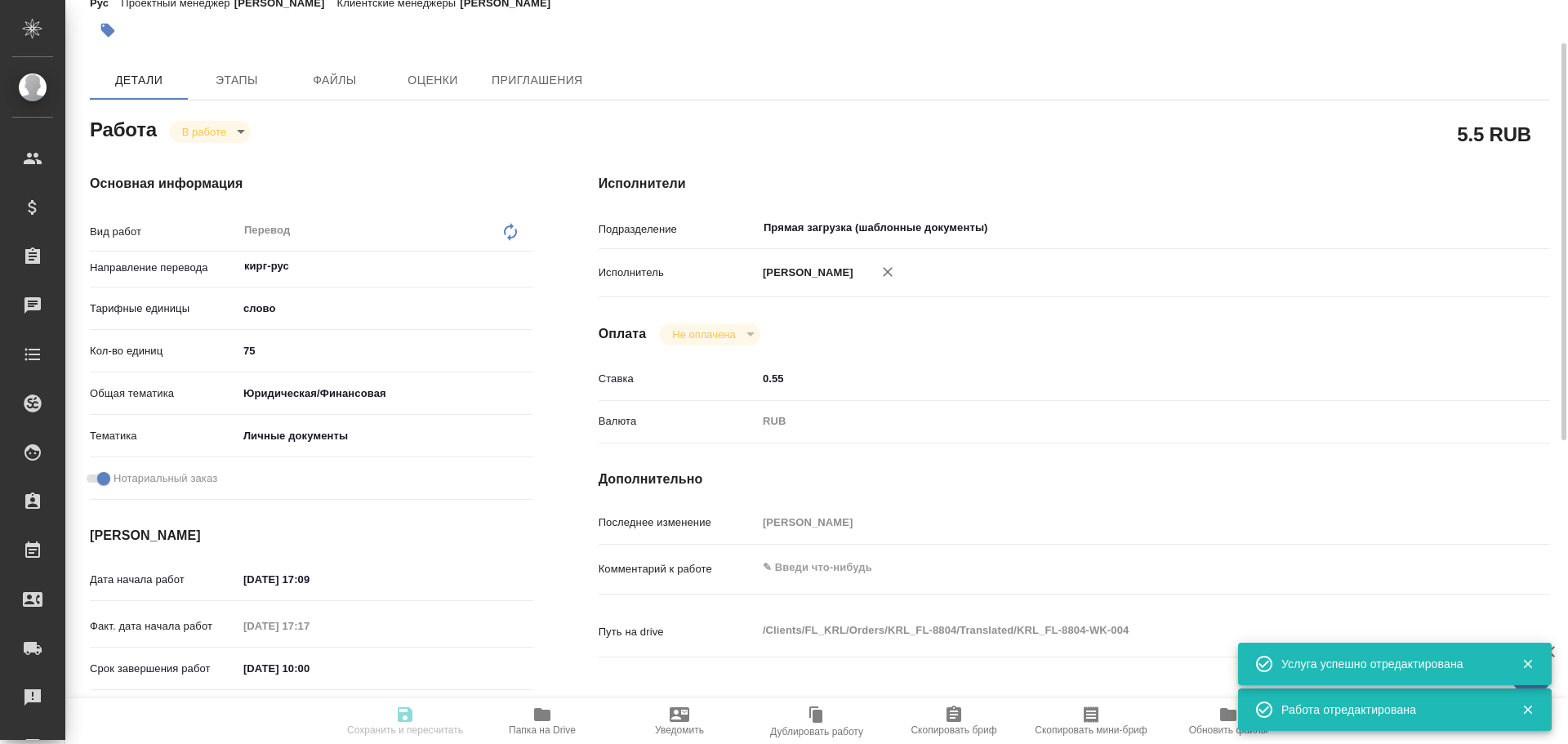
type textarea "x"
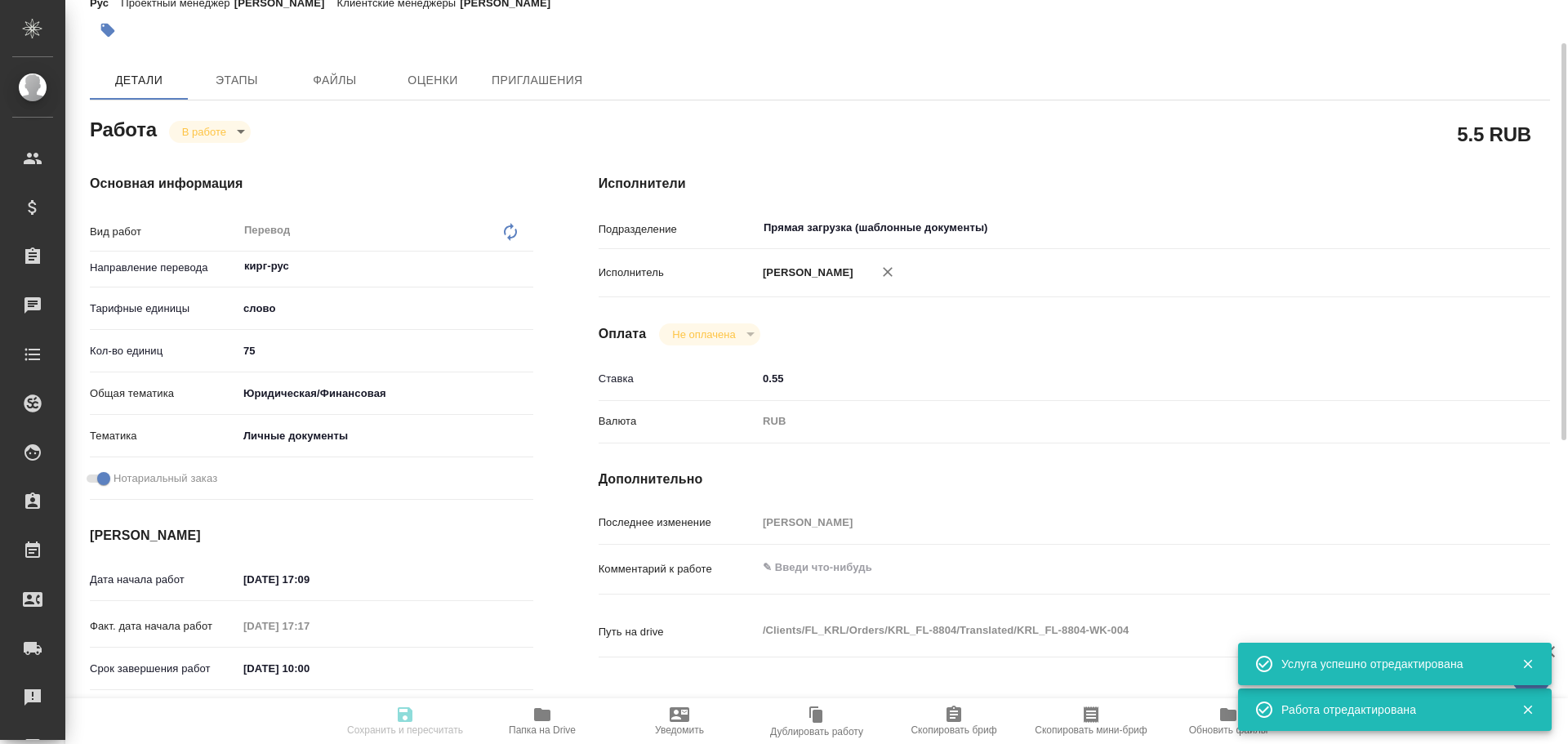
type textarea "x"
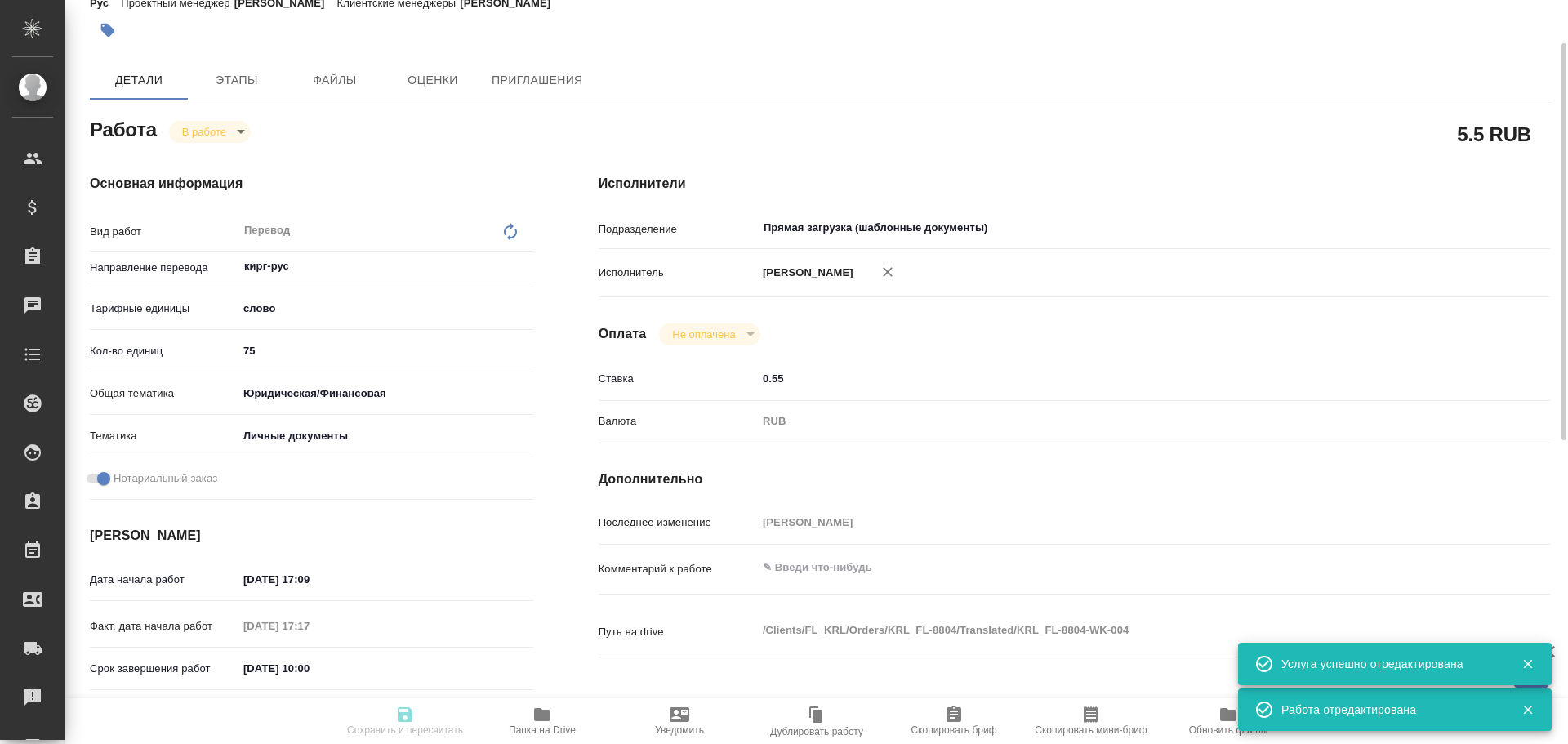
type textarea "x"
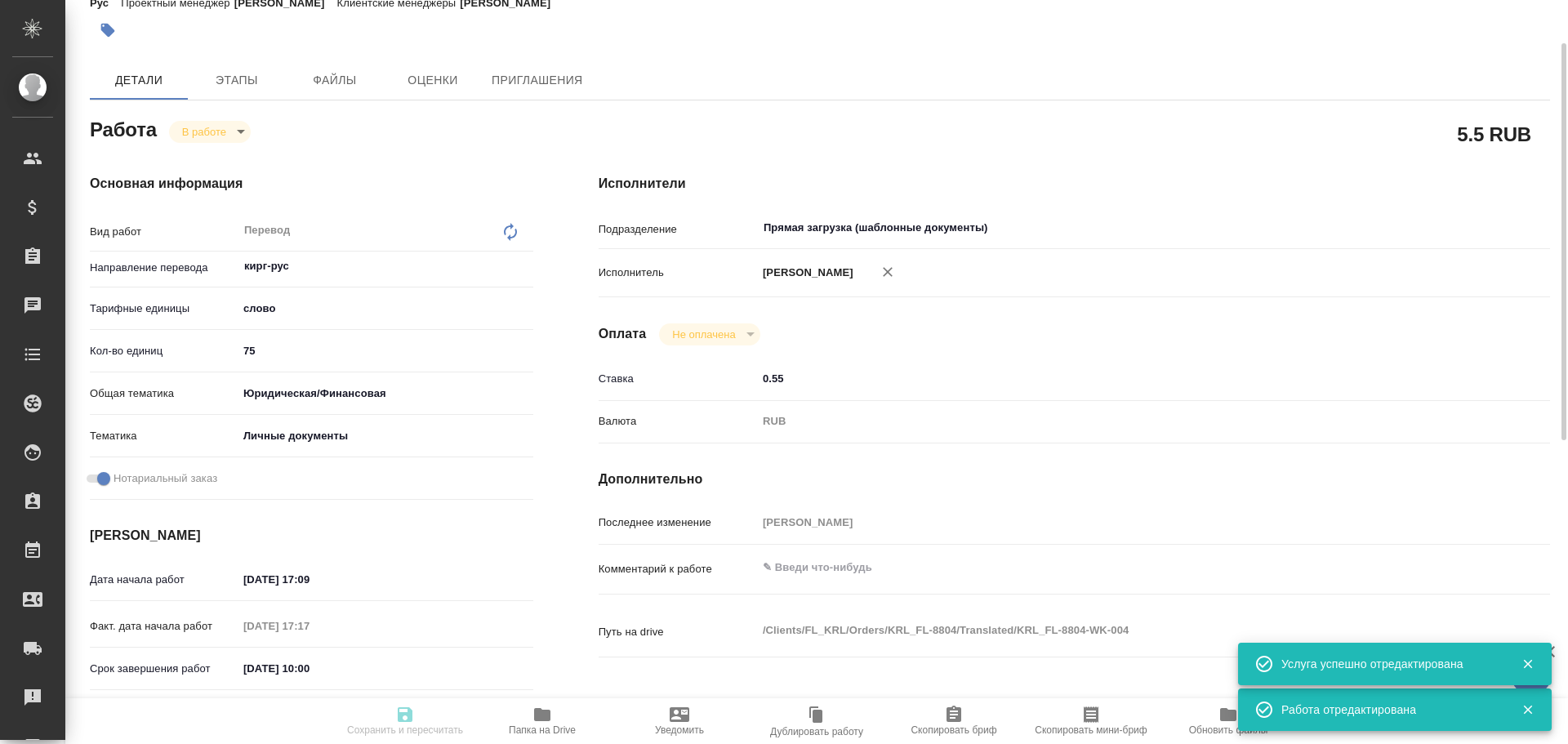
type textarea "x"
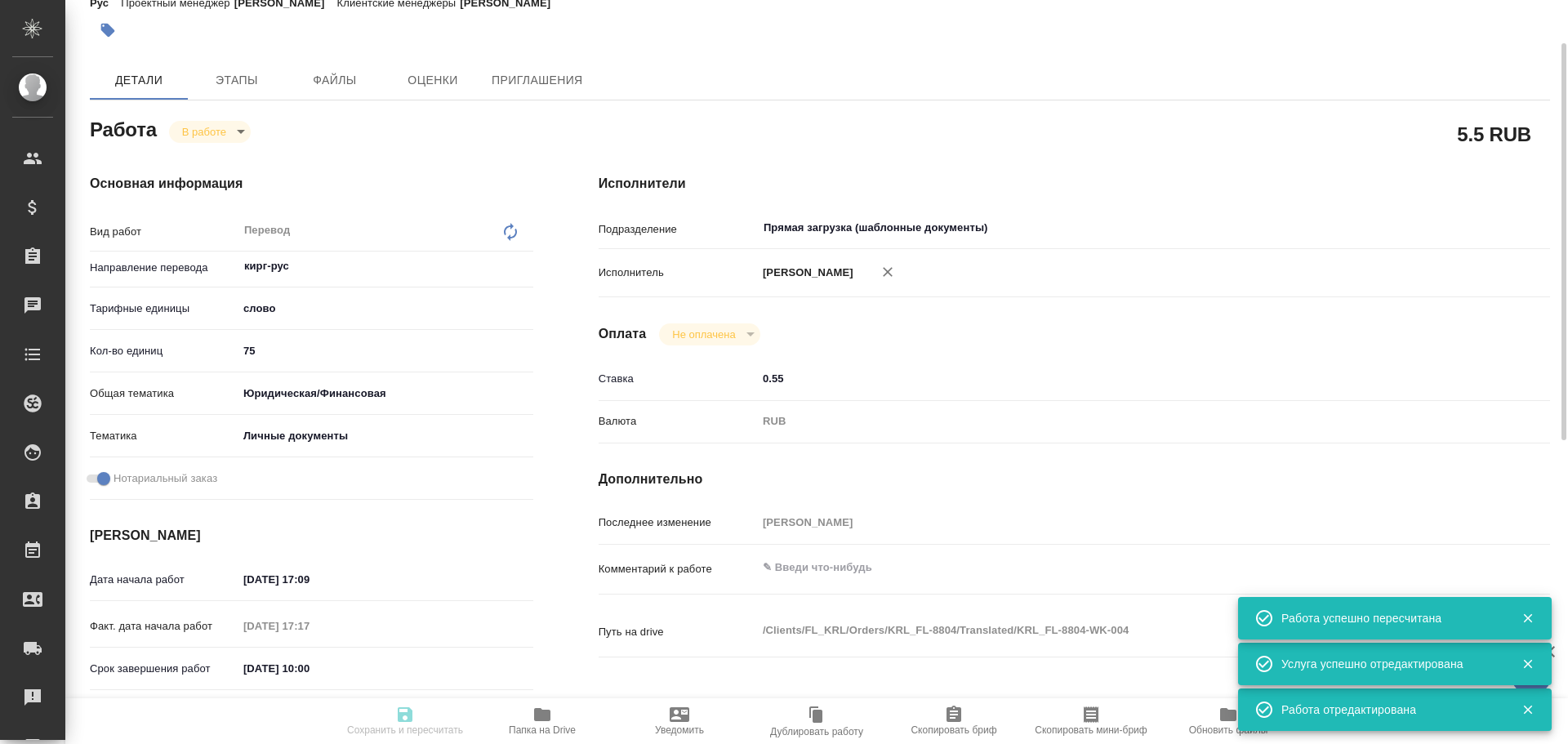
type input "inProgress"
type textarea "Перевод"
type textarea "x"
type input "кирг-рус"
type input "5a8b1489cc6b4906c91bfd90"
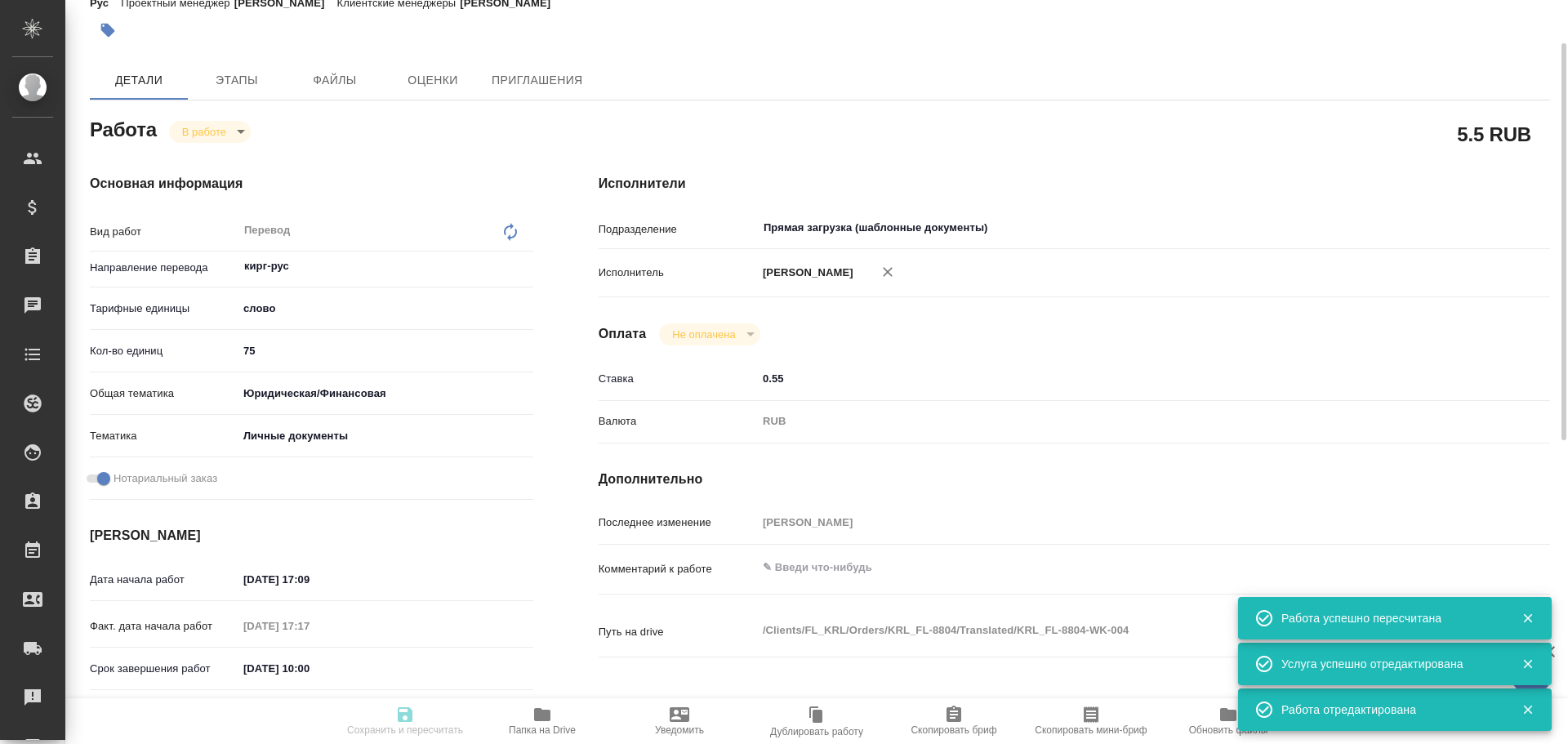
type input "75"
type input "yr-fn"
type input "5a8b8b956a9677013d343cfe"
checkbox input "true"
type input "08.10.2025 17:09"
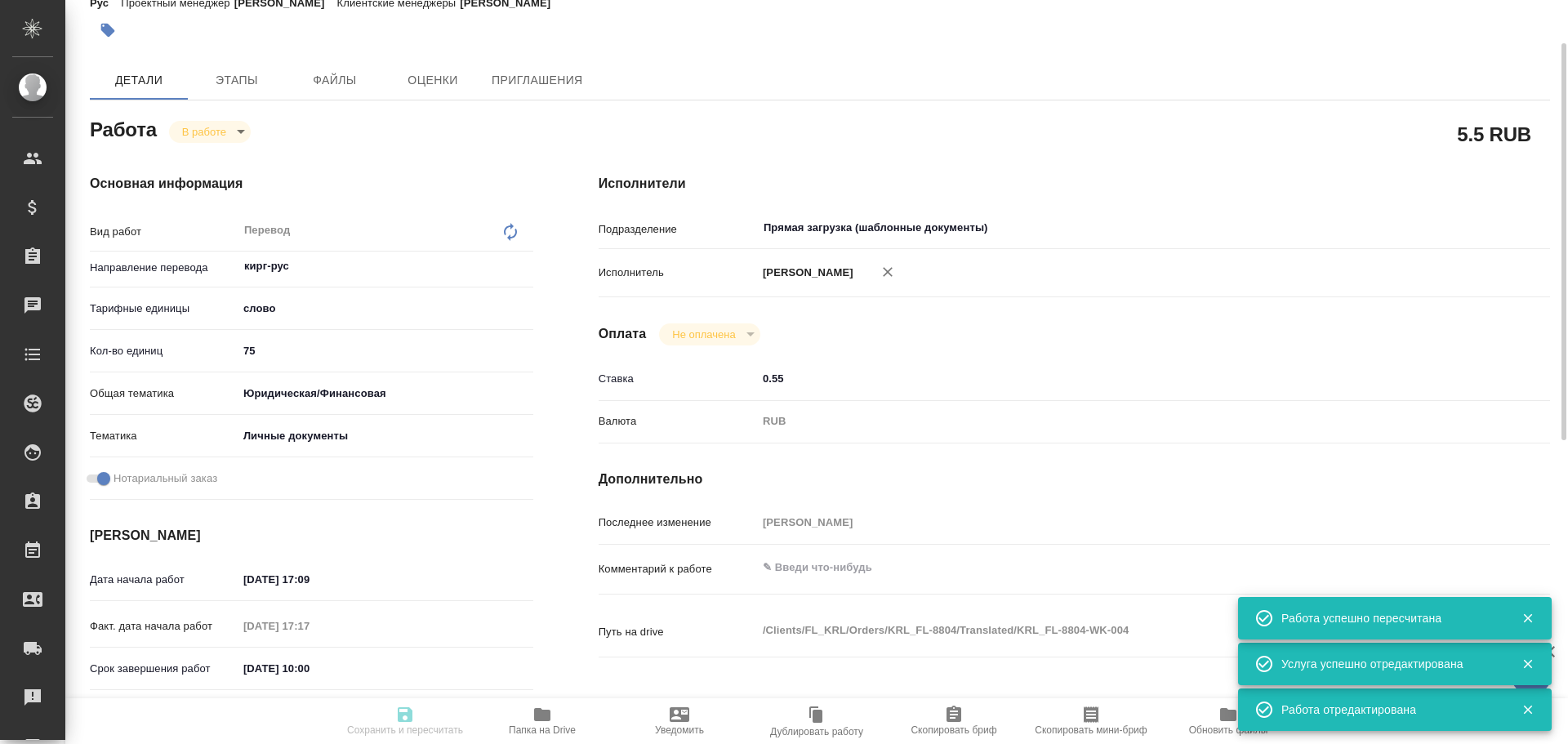
type input "08.10.2025 17:17"
type input "[DATE] 10:00"
type input "Прямая загрузка (шаблонные документы)"
type input "notPayed"
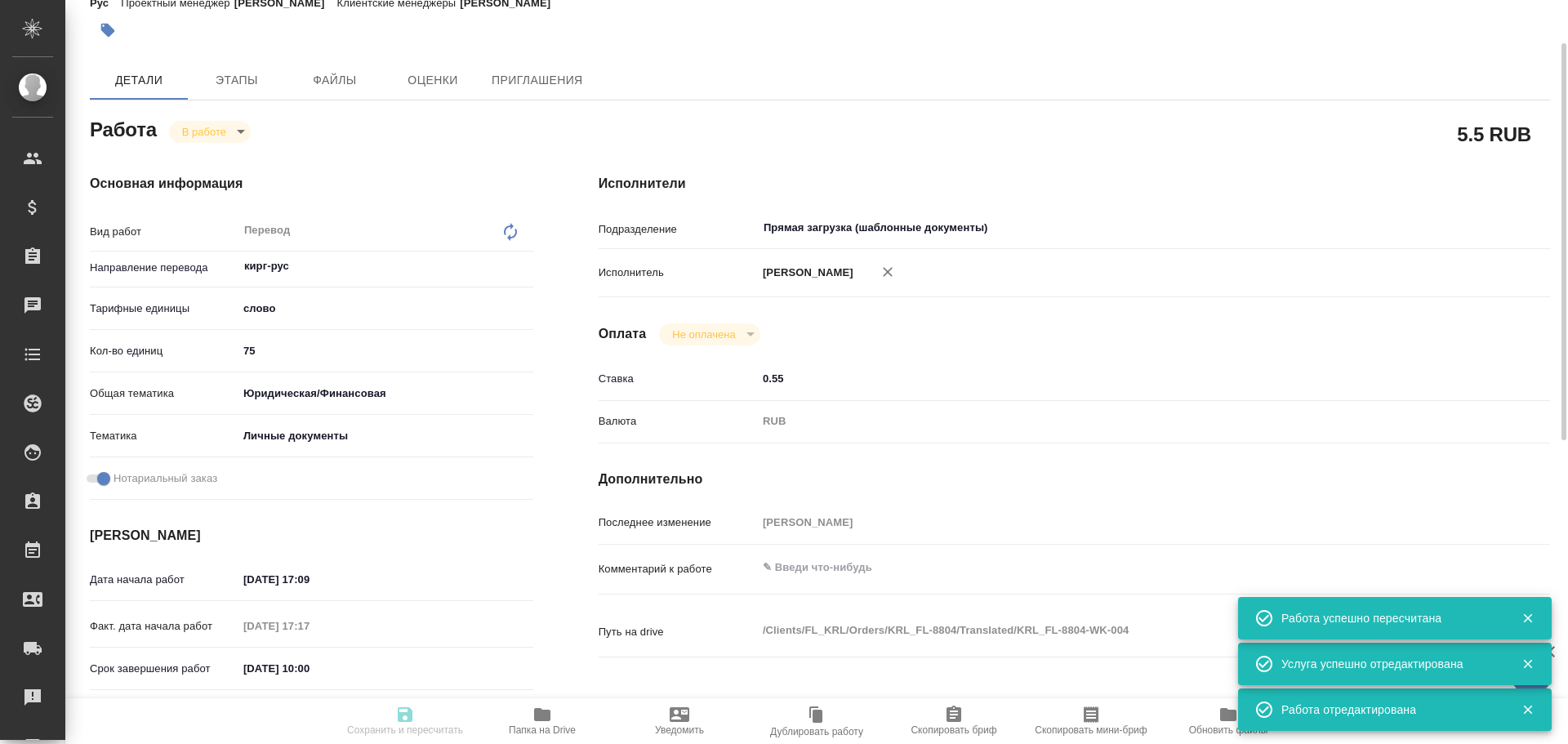
type input "0.55"
type input "RUB"
type input "[PERSON_NAME]"
type textarea "x"
type textarea "/Clients/FL_KRL/Orders/KRL_FL-8804/Translated/KRL_FL-8804-WK-004"
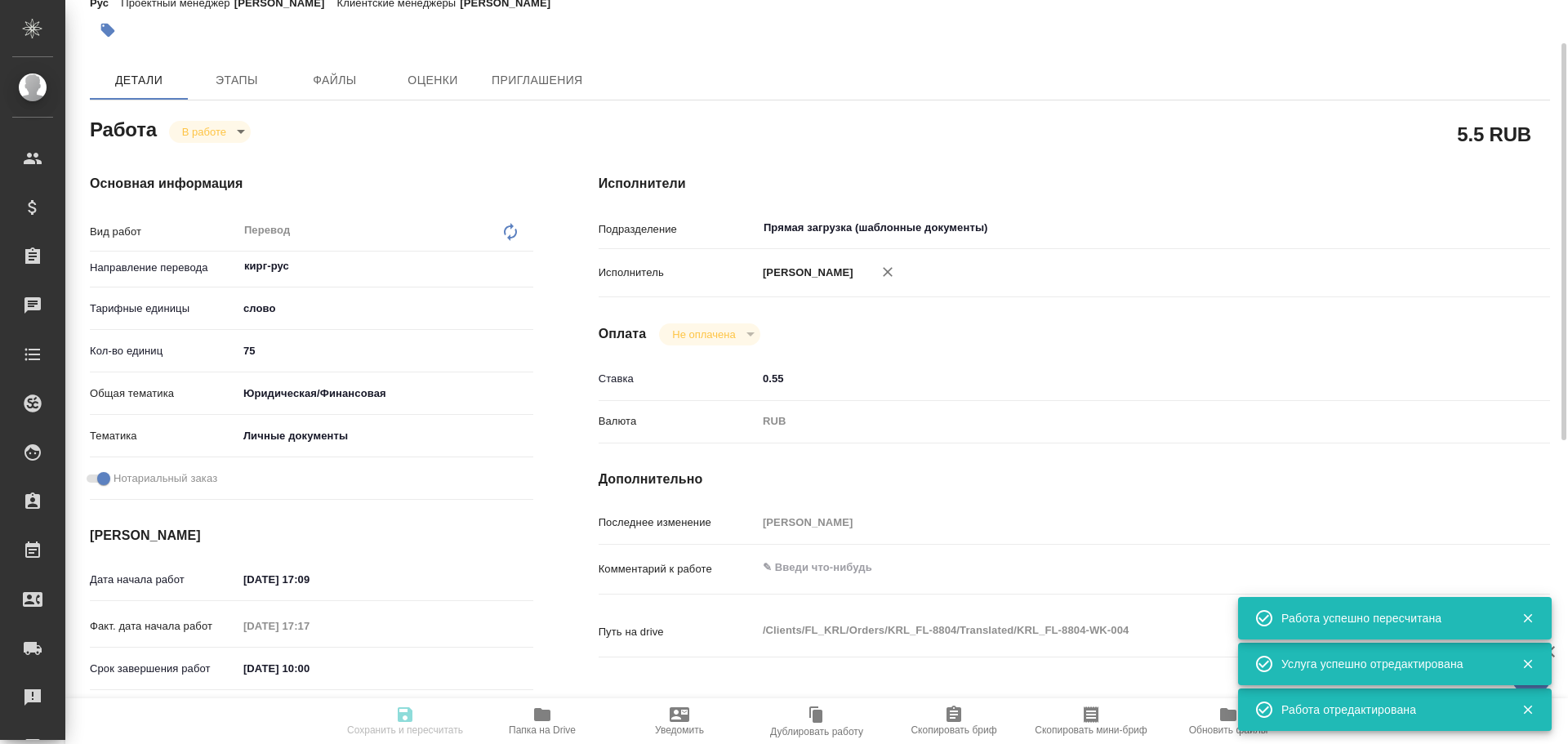
type textarea "x"
type input "KRL_FL-8804"
type input "Перевод станд. несрочный"
type input "Корректура, Редактура, Перевод, Приёмка по качеству, Постредактура машинного пе…"
type input "[PERSON_NAME]"
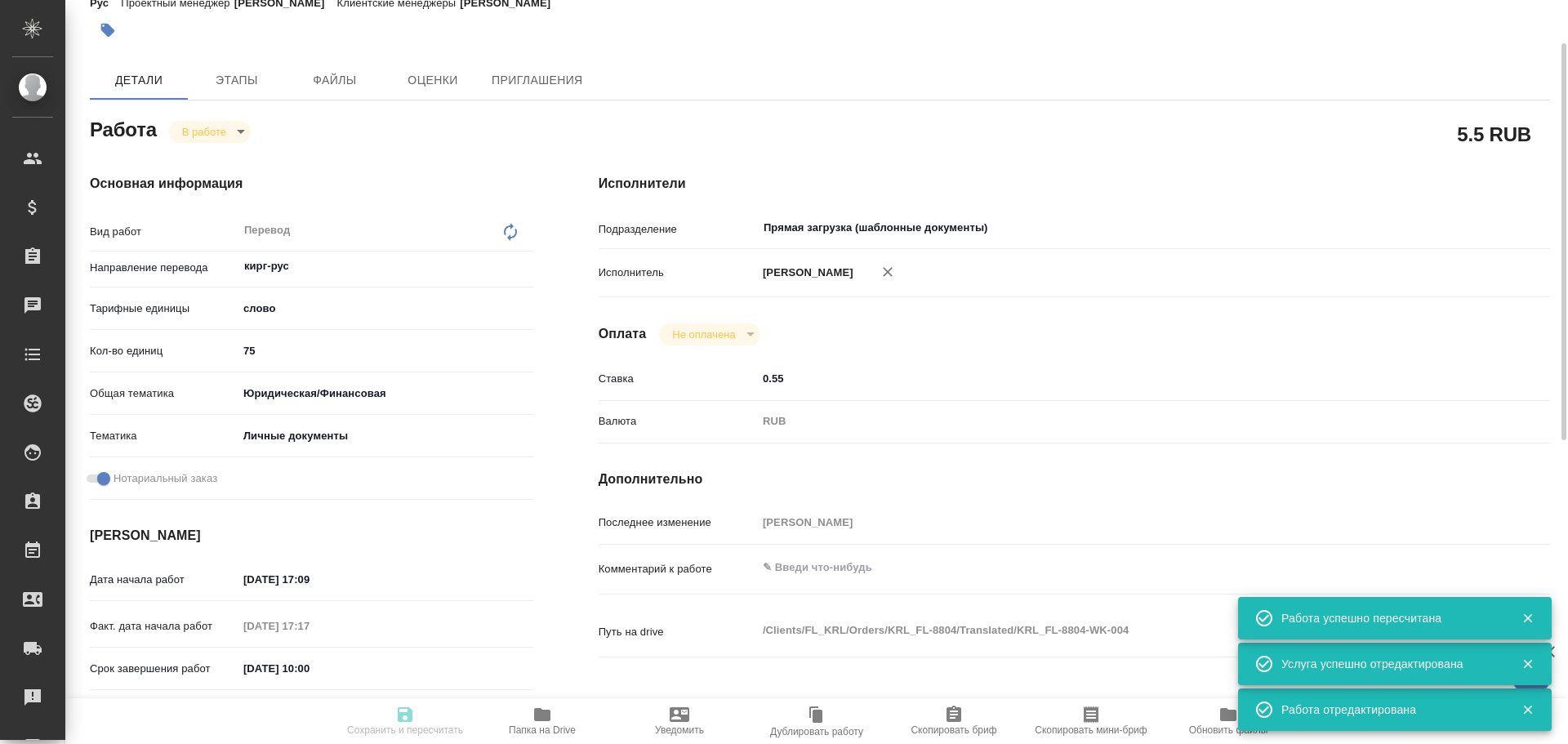
type input "/Clients/FL_KRL/Orders/KRL_FL-8804"
type textarea "x"
type textarea "Кыргыз. Респ."
type textarea "x"
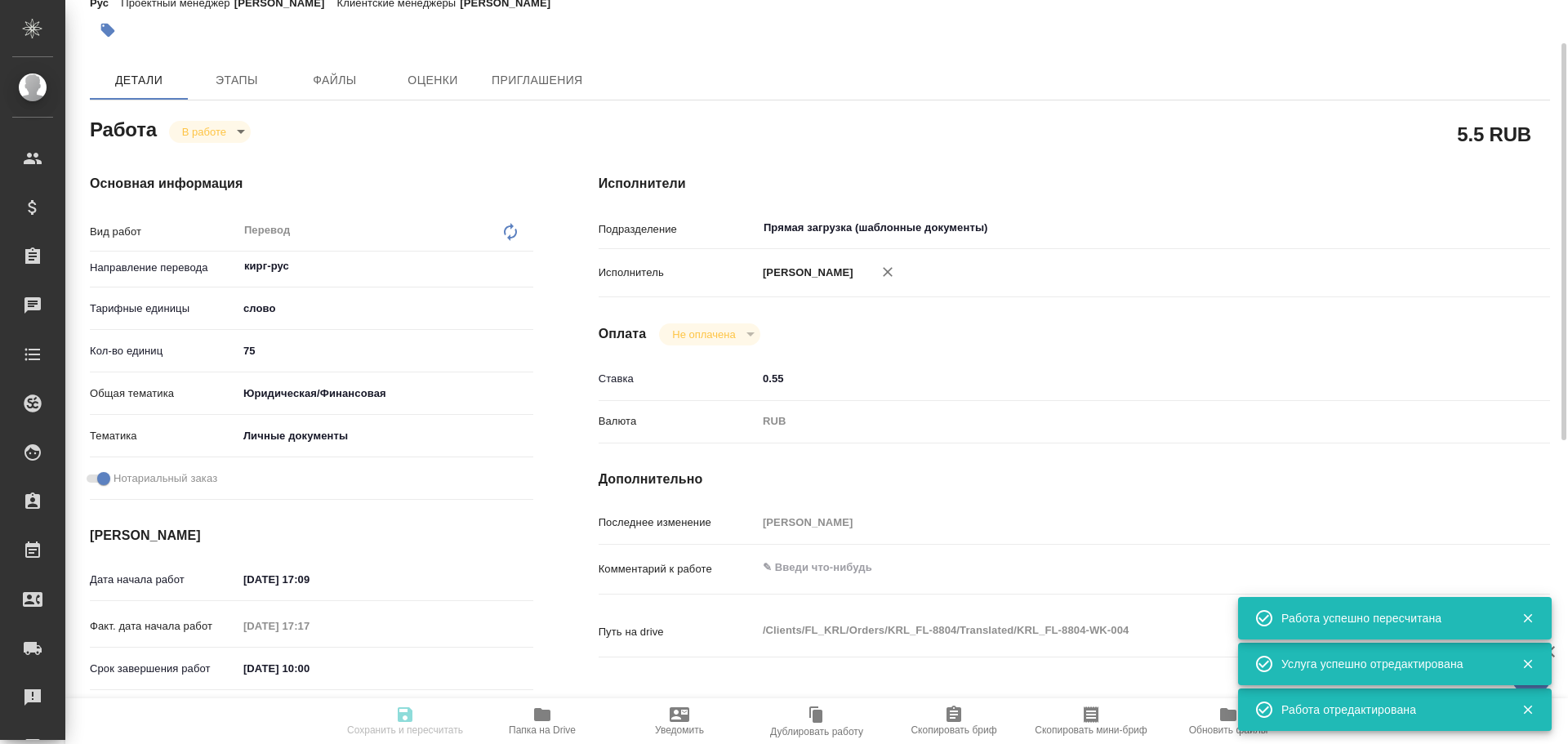
type textarea "x"
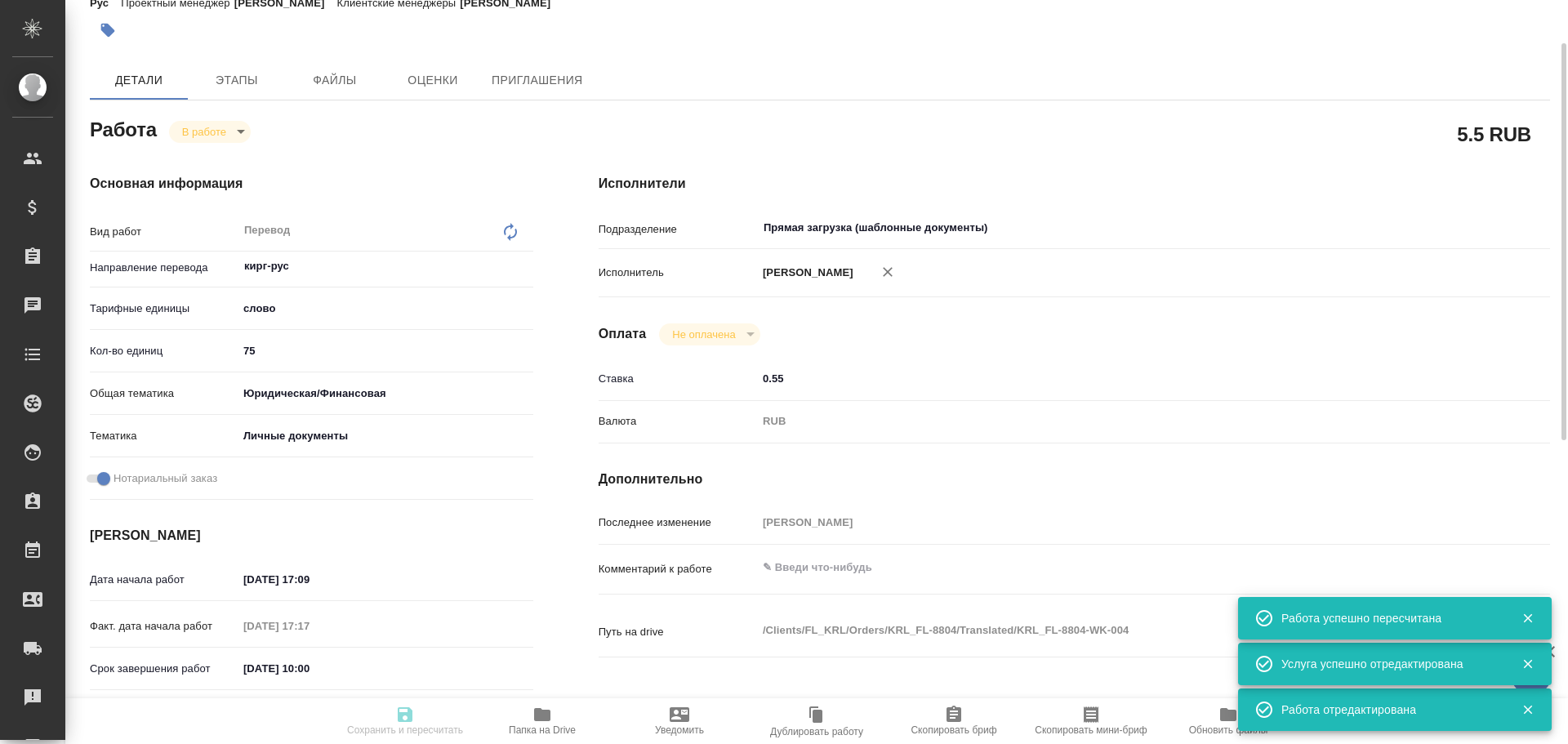
type textarea "x"
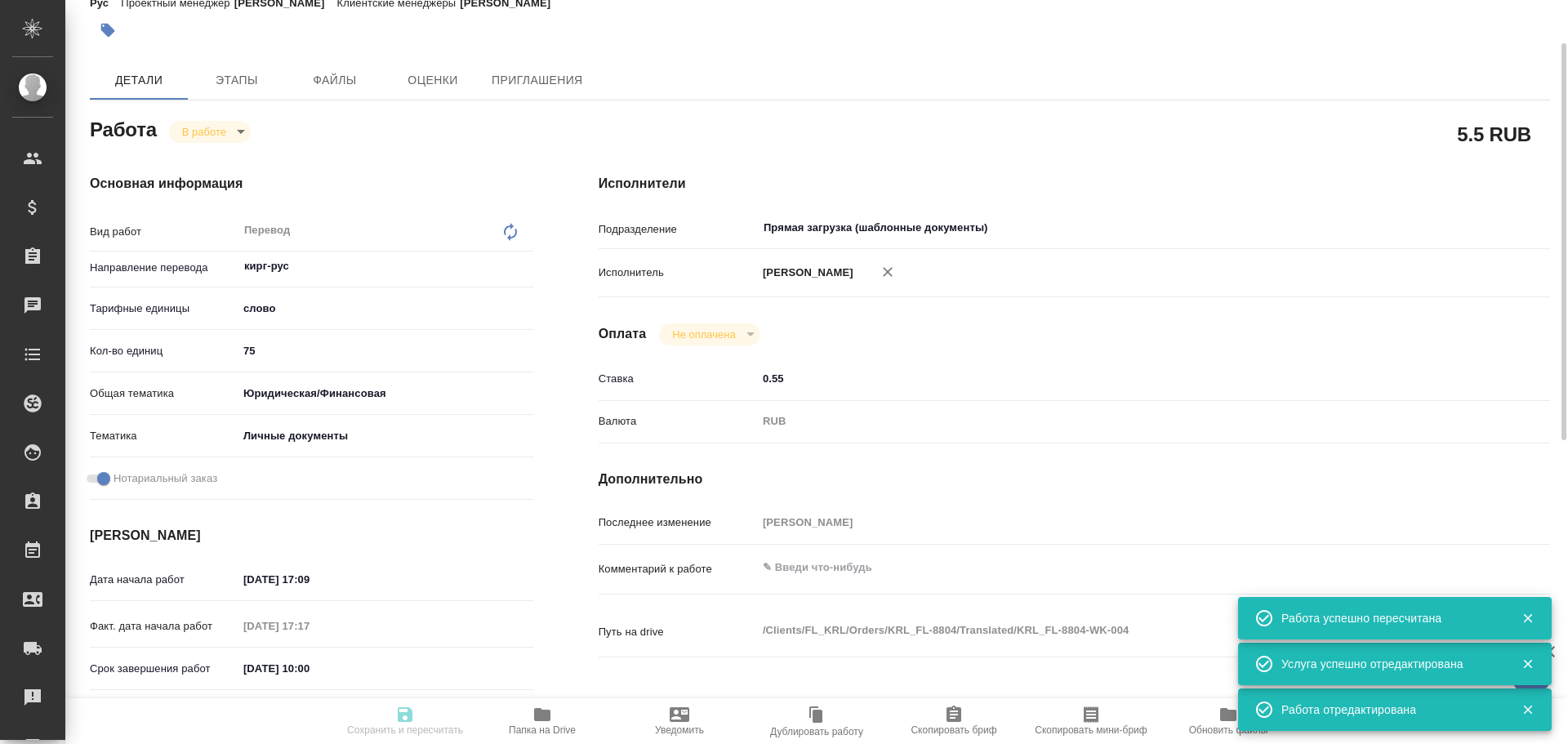
type textarea "x"
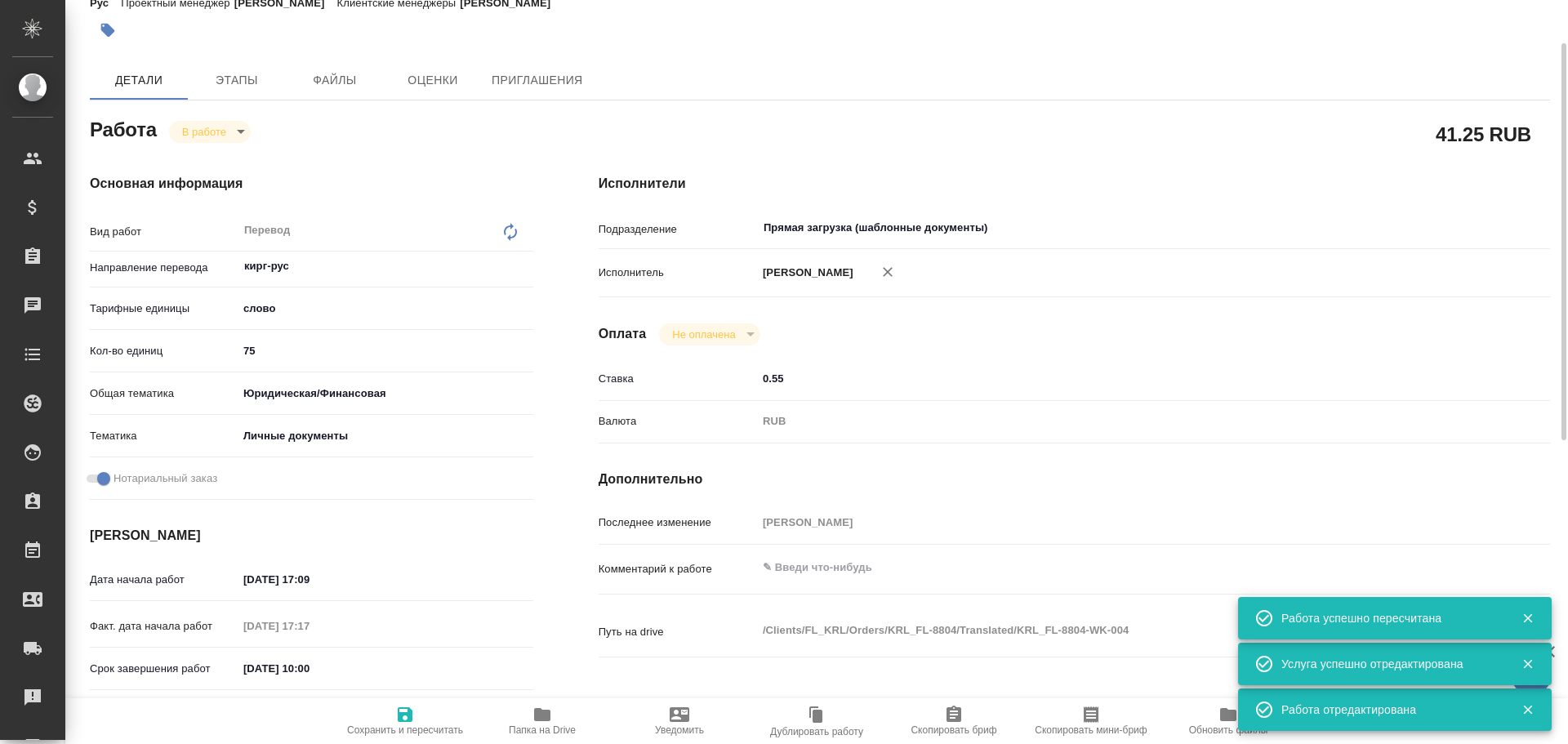
type textarea "x"
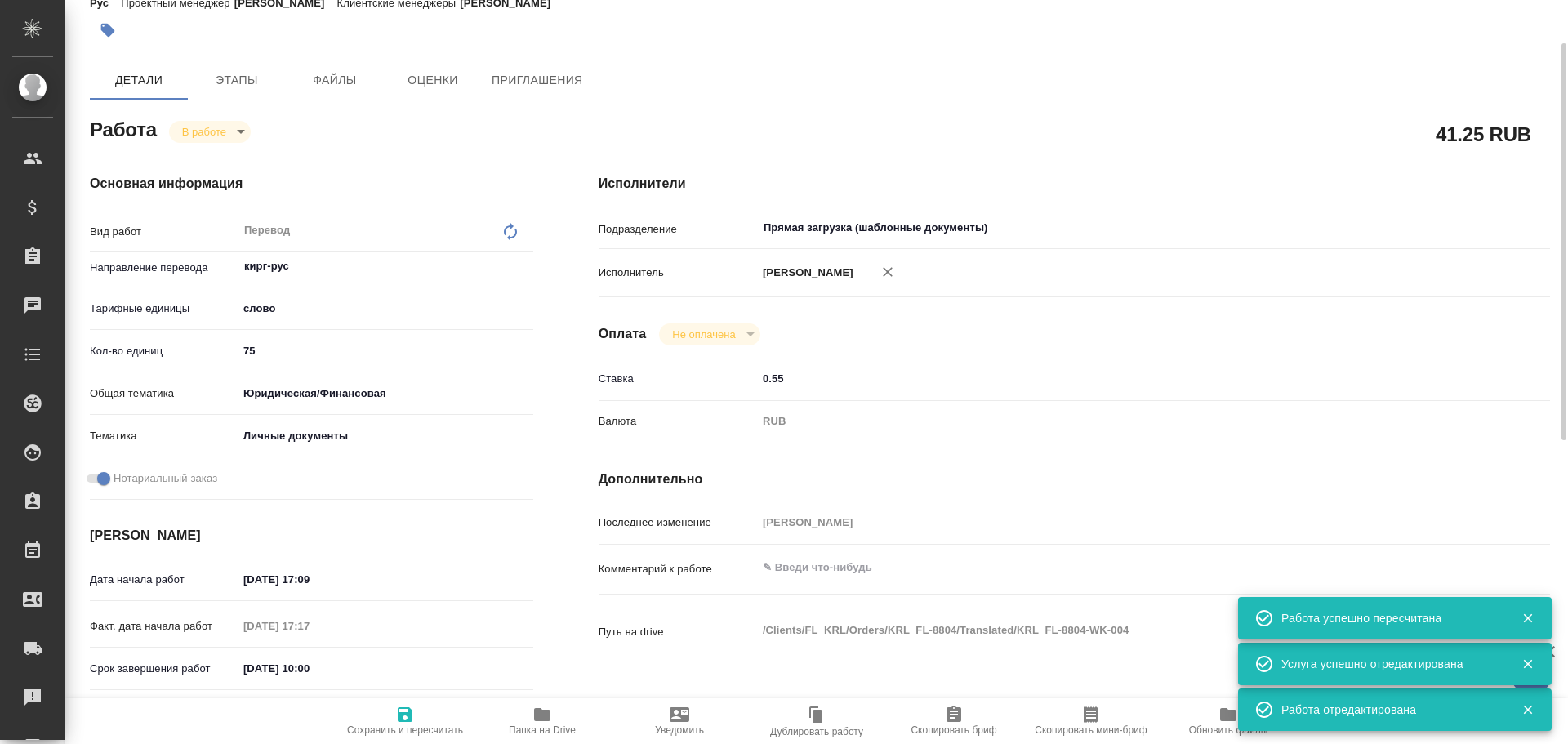
type textarea "x"
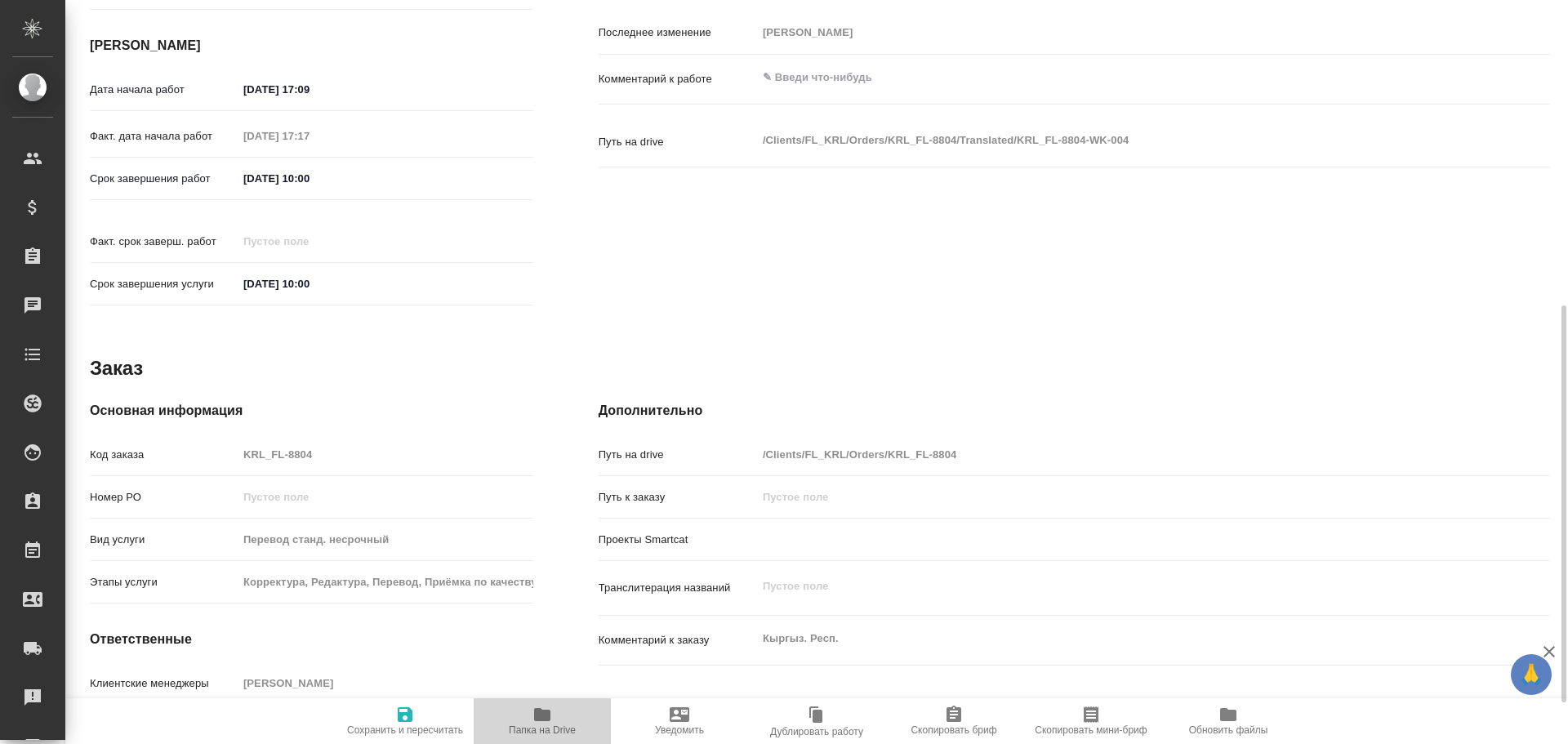
click at [532, 723] on icon "button" at bounding box center [542, 714] width 20 height 20
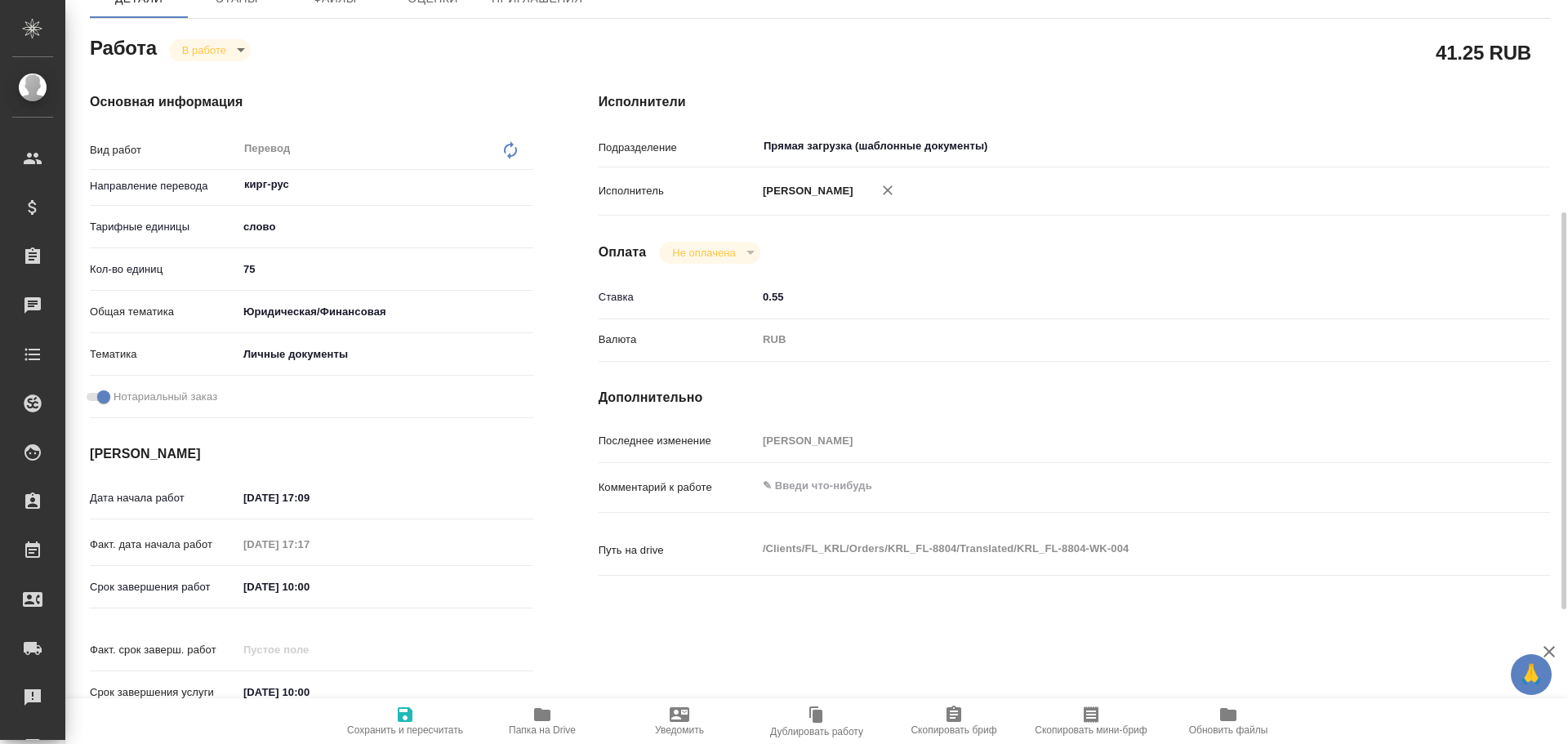
scroll to position [0, 0]
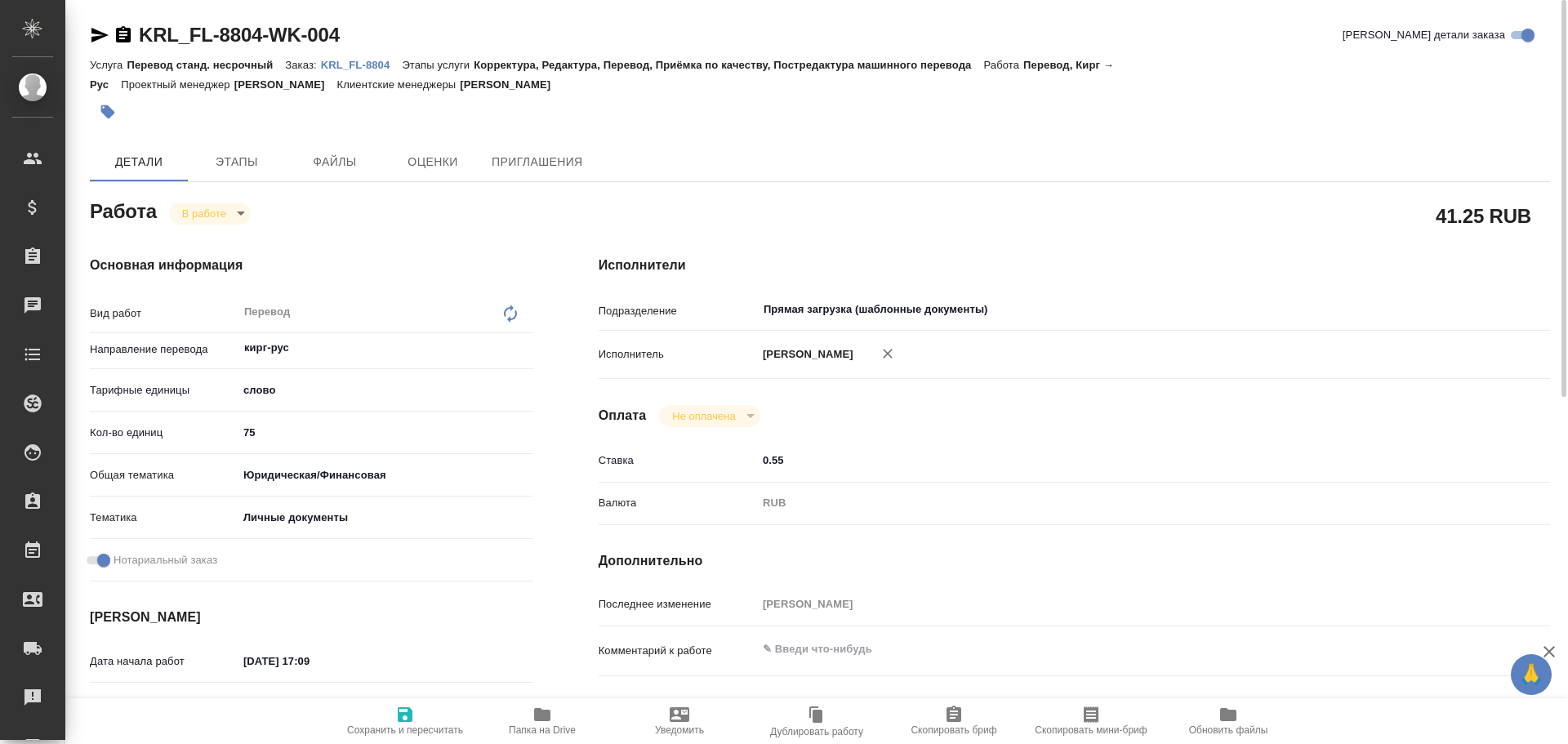
click at [205, 204] on body "🙏 .cls-1 fill:#fff; AWATERA Gusev Alexandr Клиенты Спецификации Заказы 0 Чаты T…" at bounding box center [784, 372] width 1568 height 744
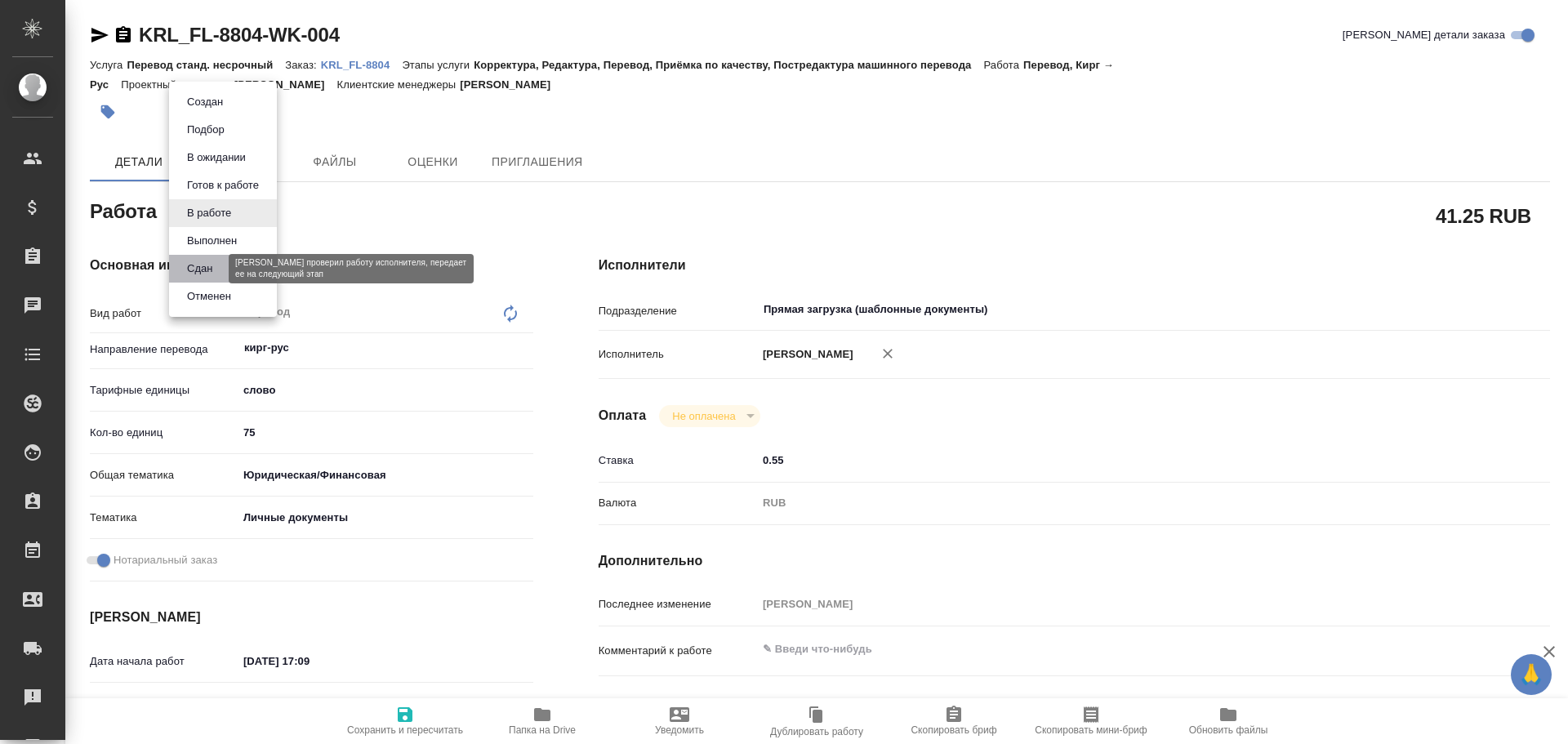
click at [203, 269] on button "Сдан" at bounding box center [199, 268] width 35 height 18
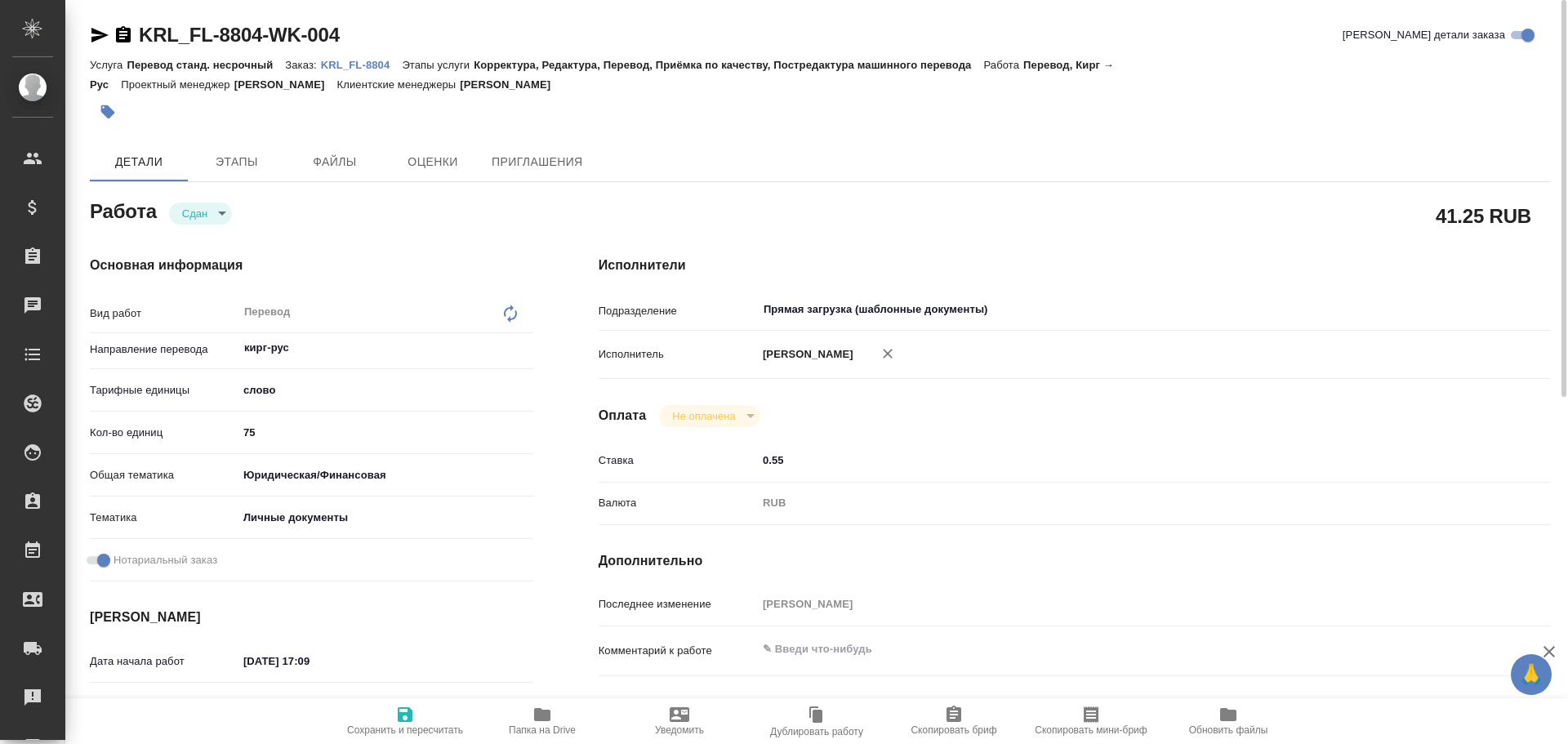
type textarea "x"
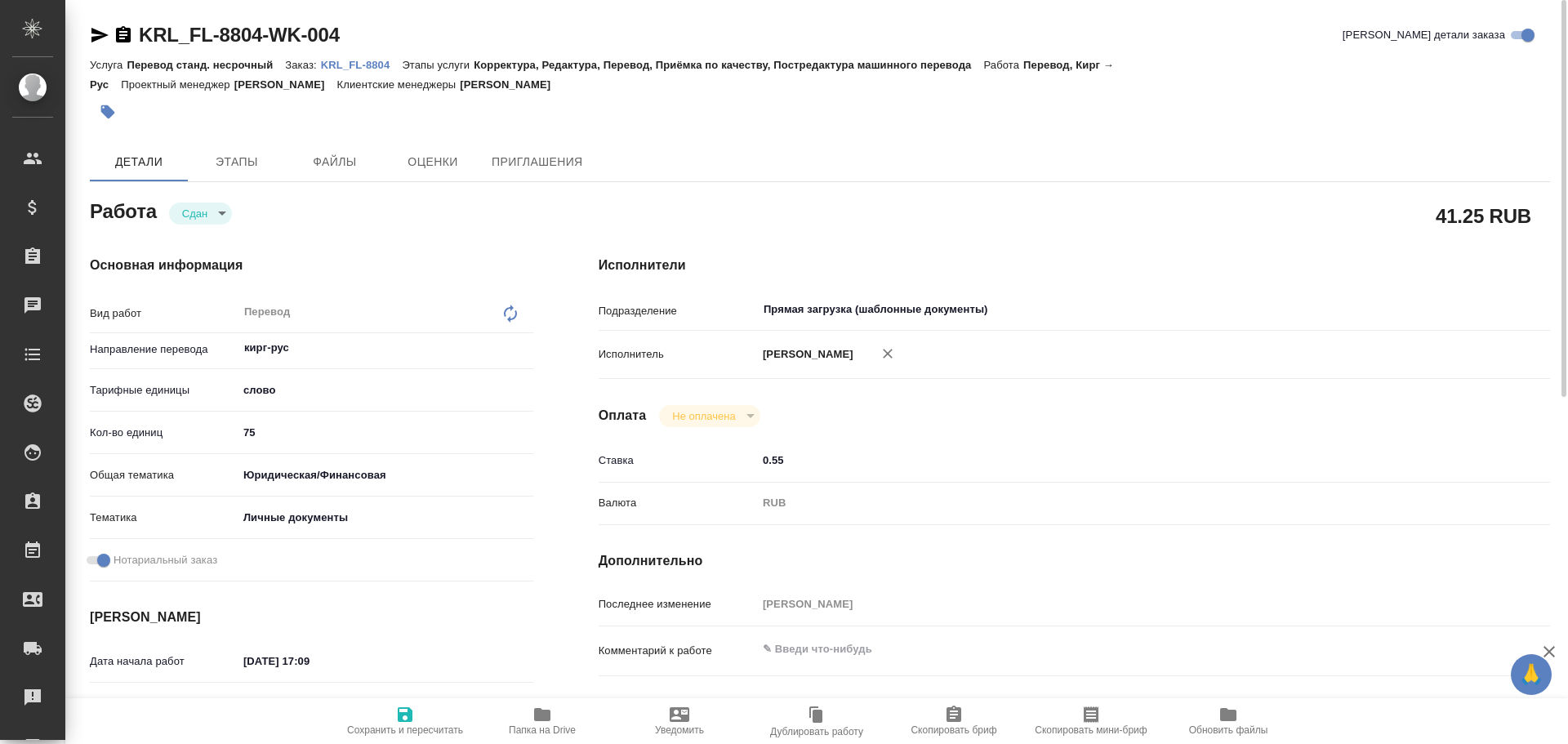
type textarea "x"
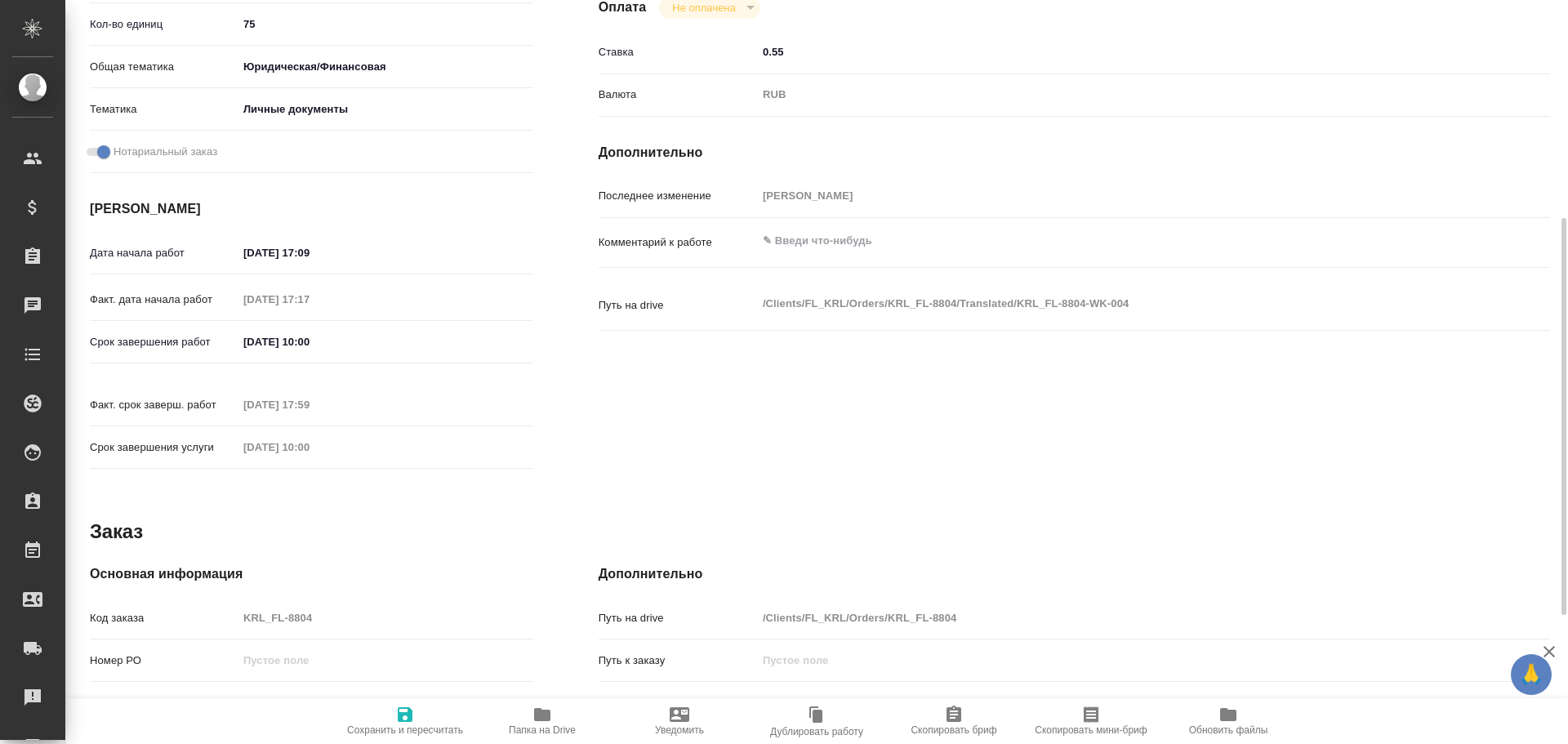
scroll to position [649, 0]
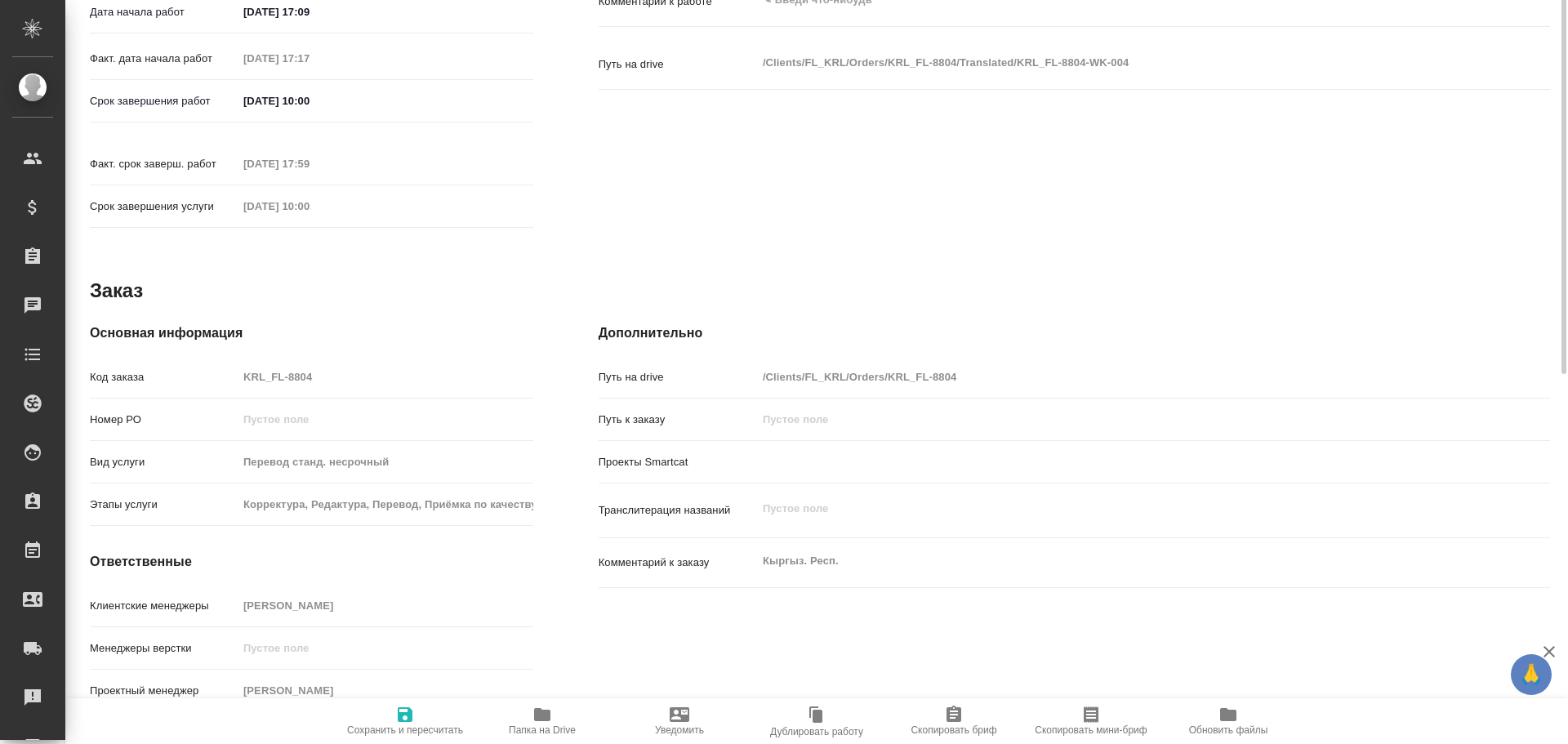
type textarea "x"
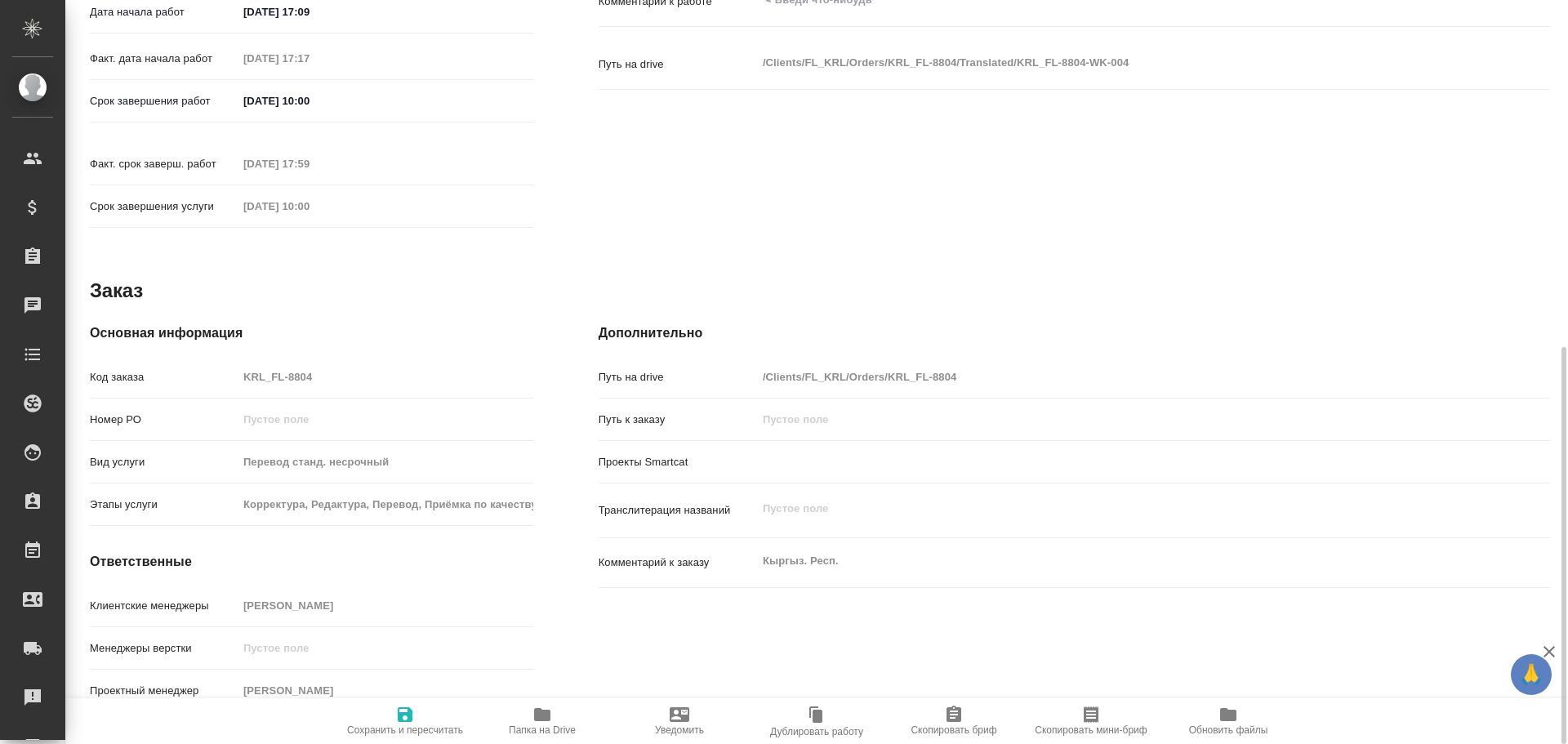
click at [183, 362] on div "Код заказа KRL_FL-8804" at bounding box center [311, 376] width 443 height 29
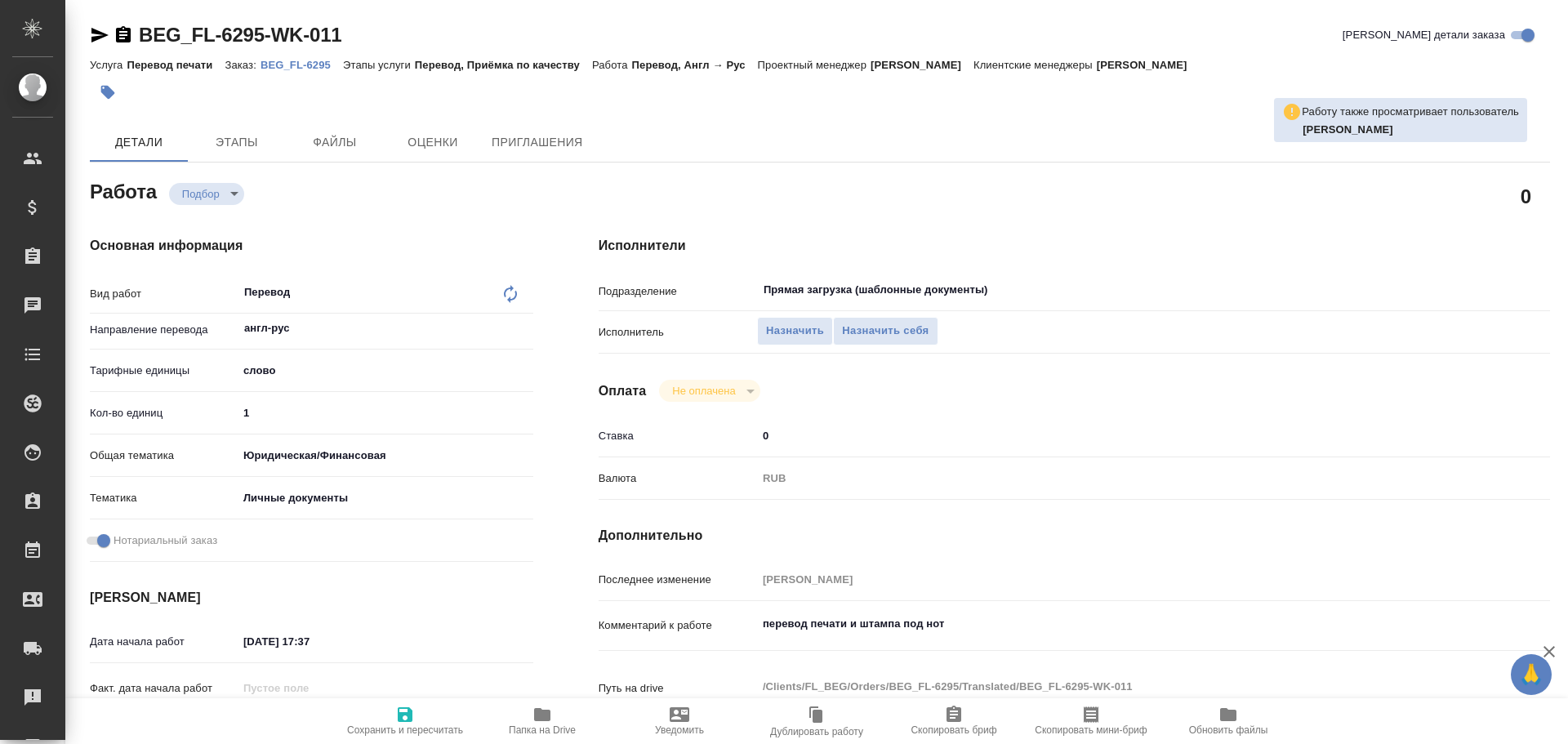
type textarea "x"
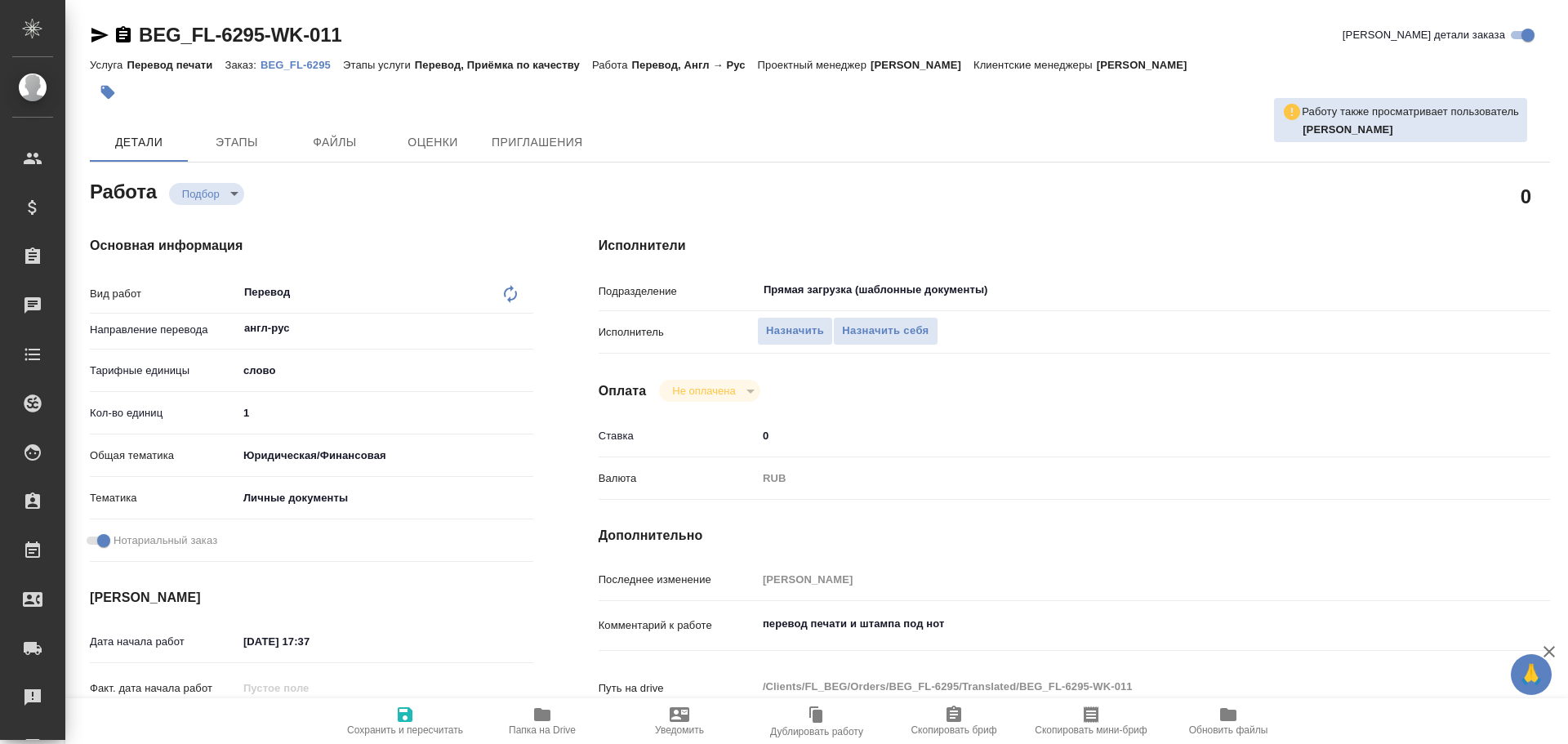
type textarea "x"
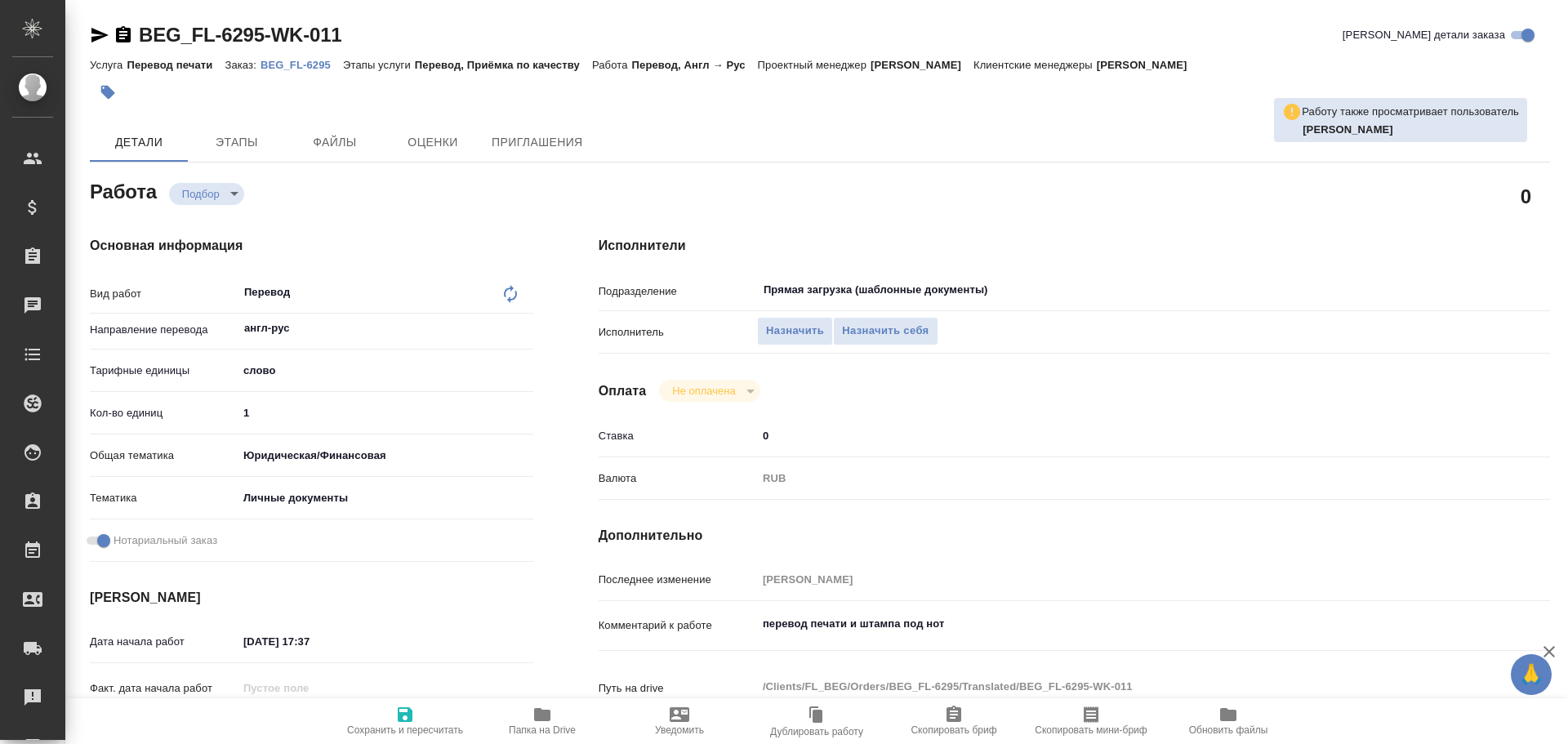
type textarea "x"
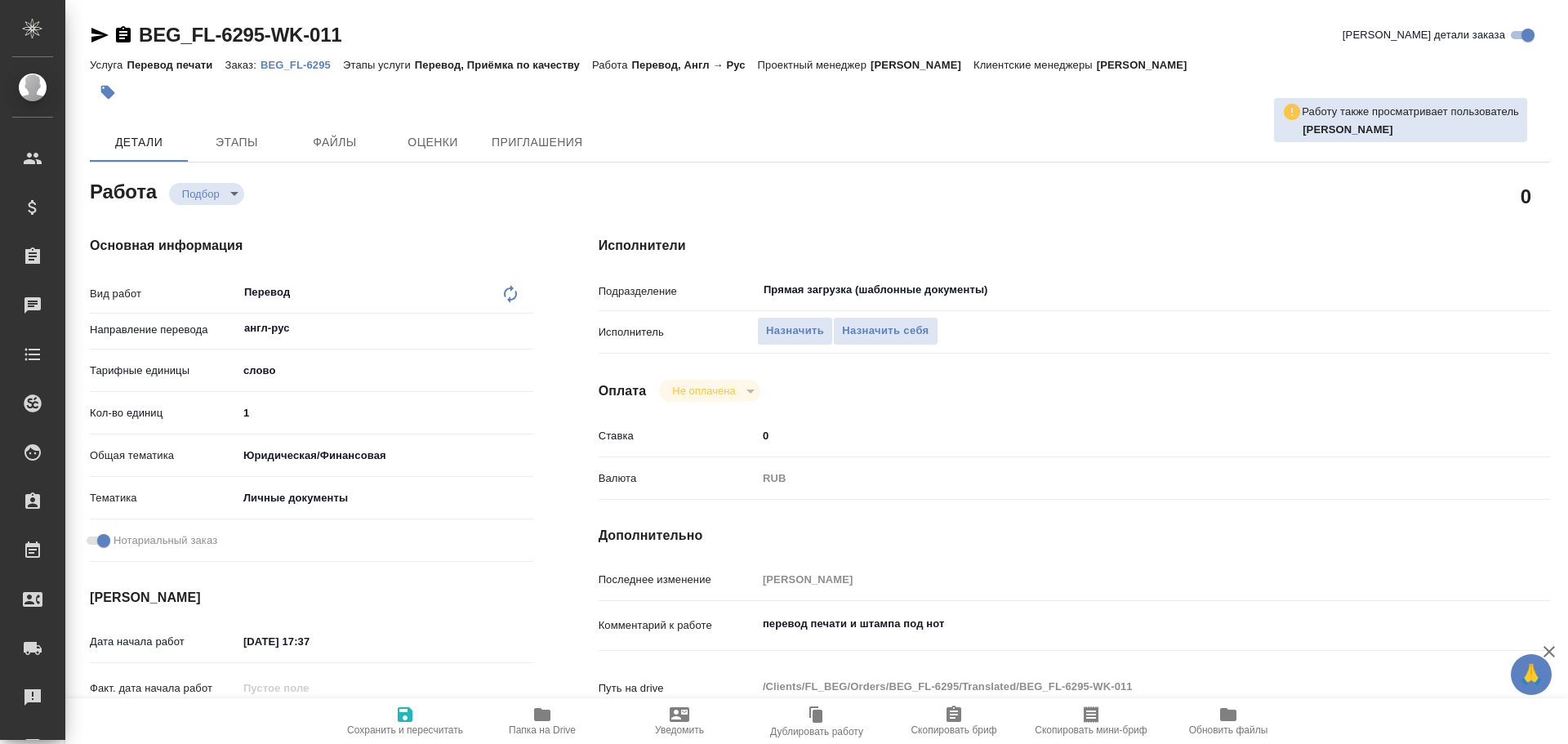
type textarea "x"
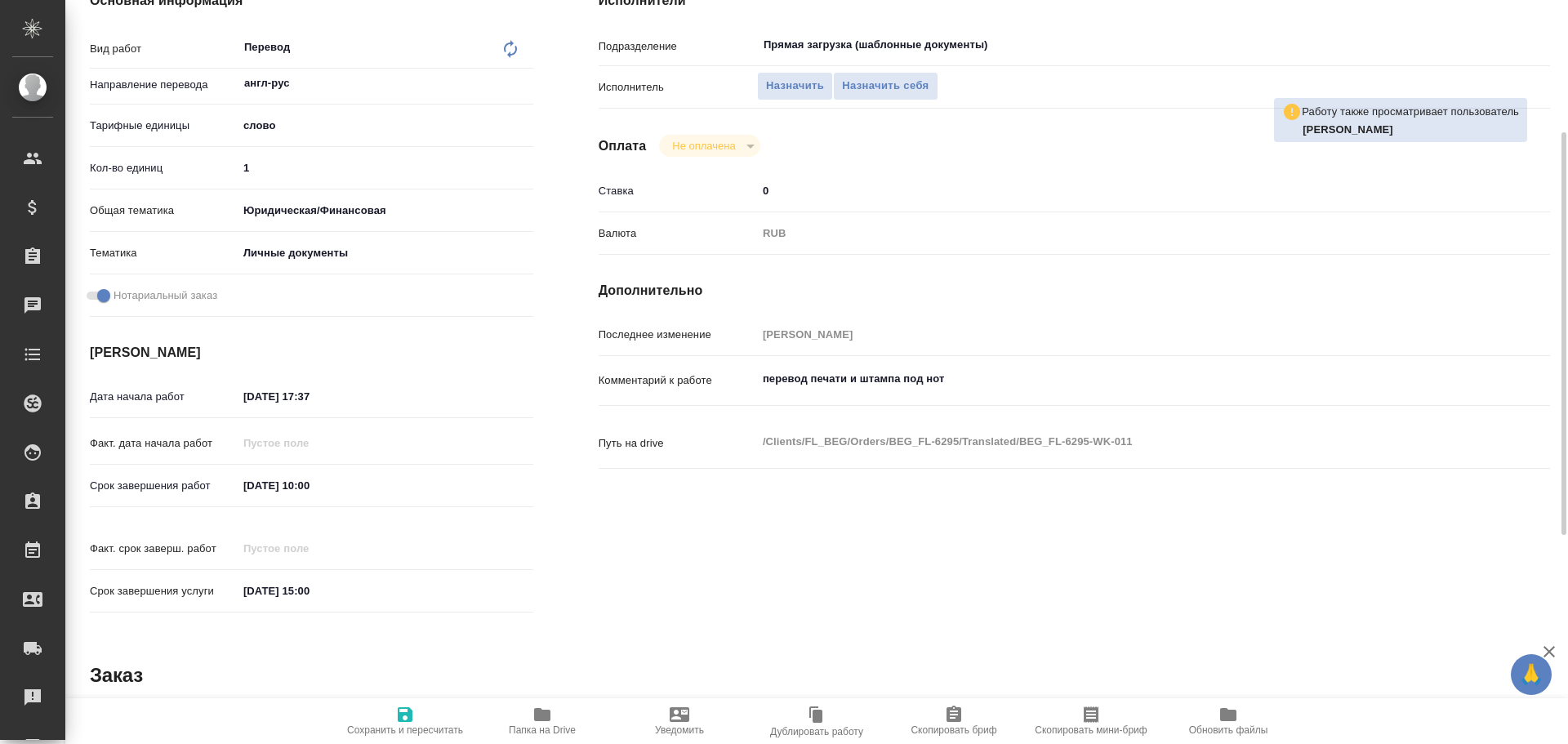
type textarea "x"
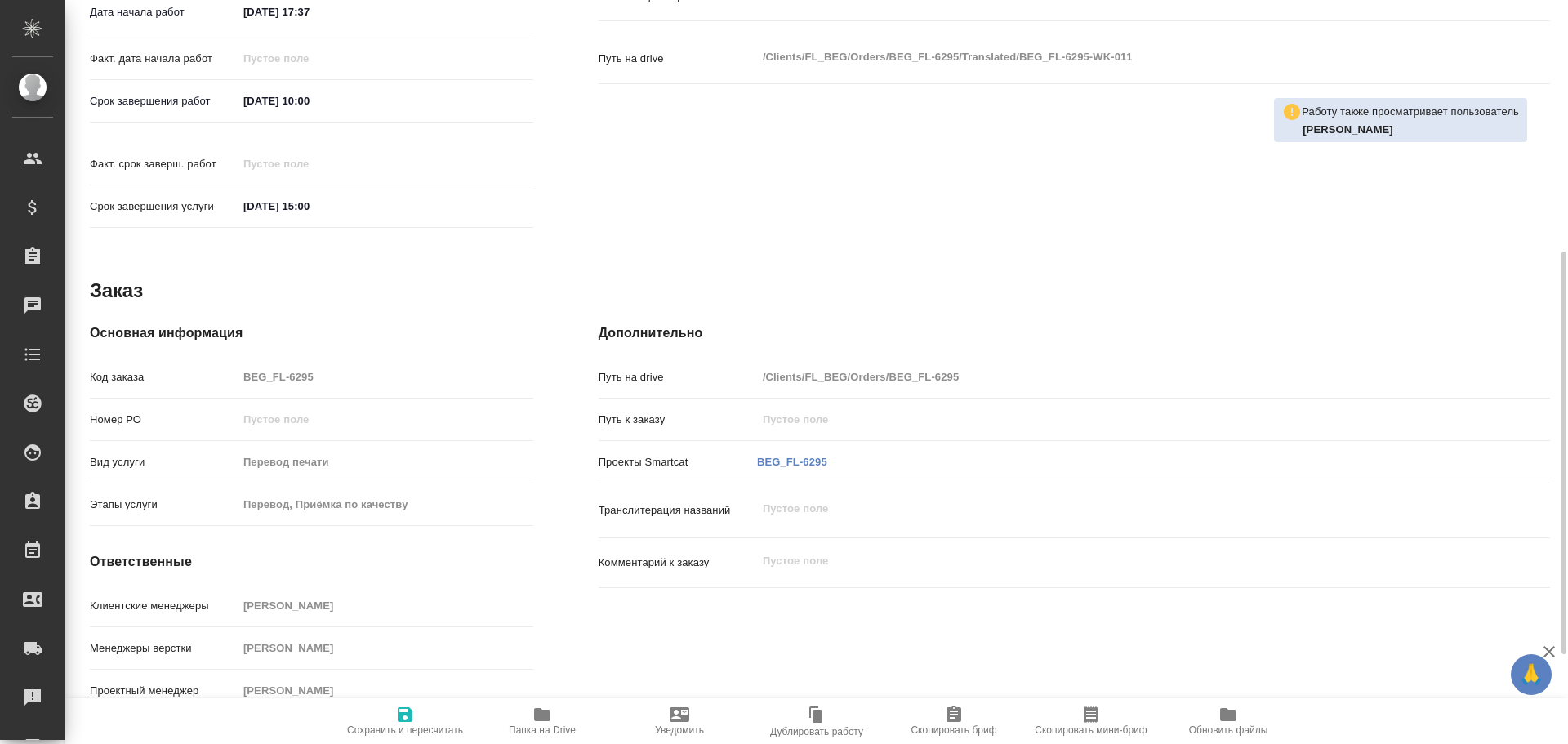
type textarea "x"
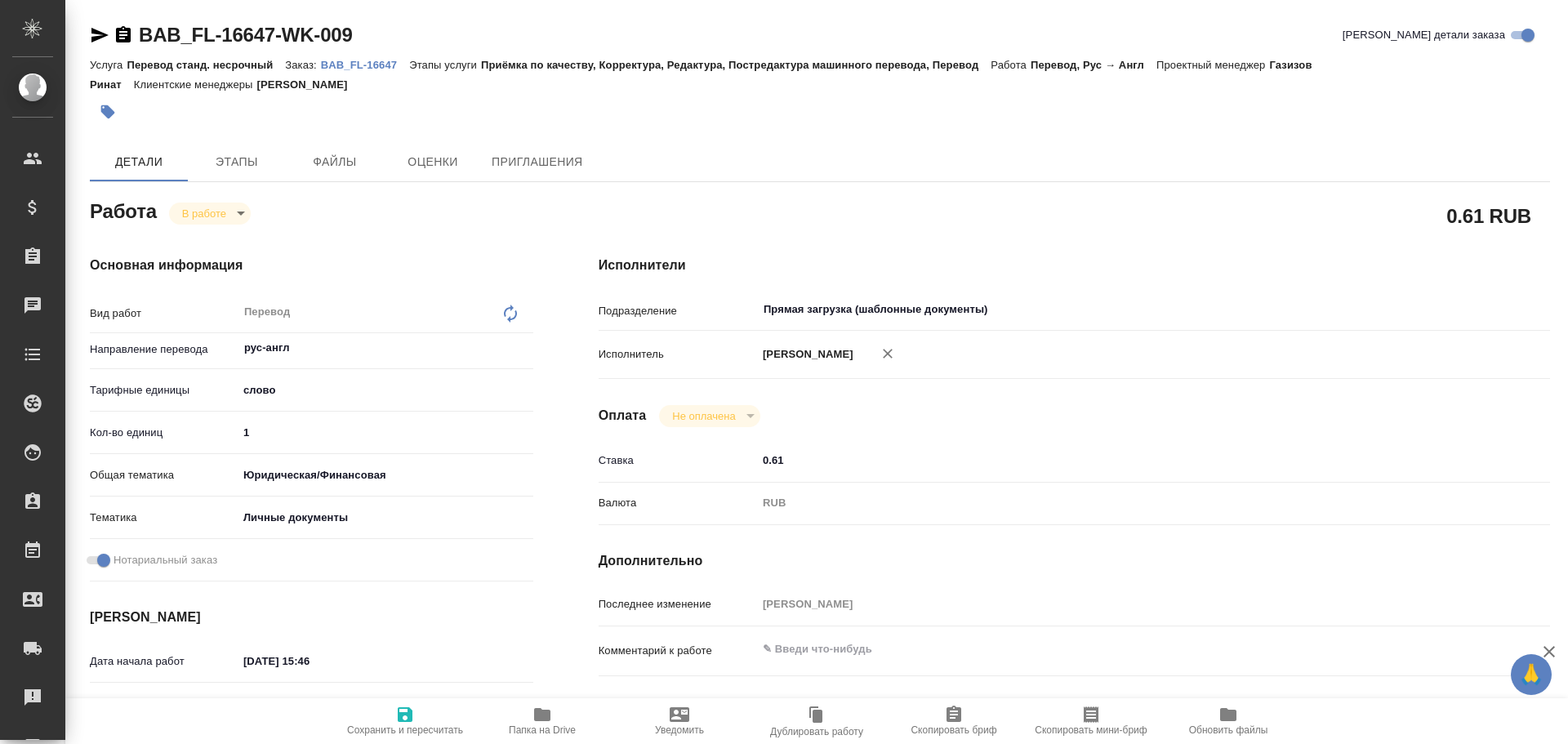
type textarea "x"
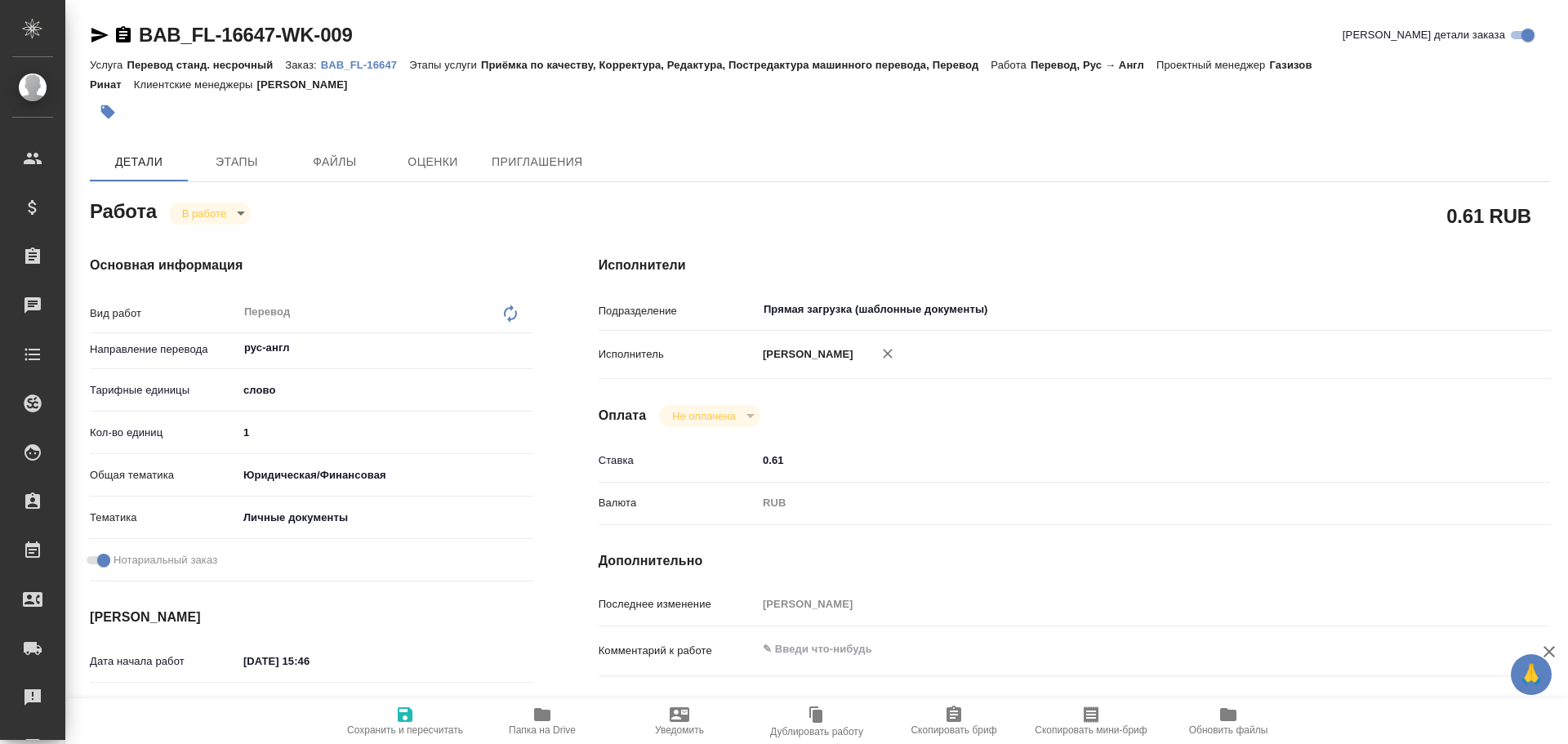
type textarea "x"
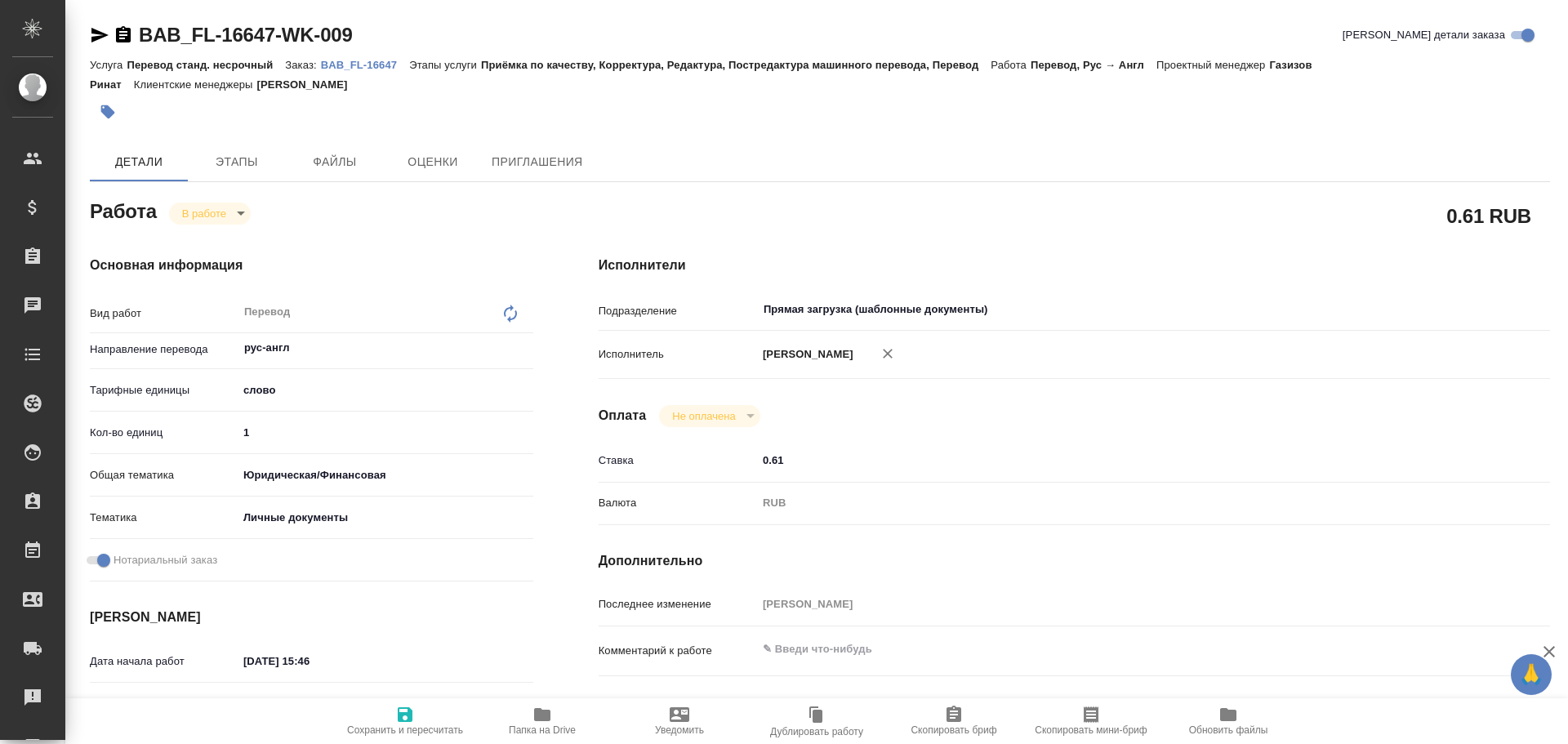
type textarea "x"
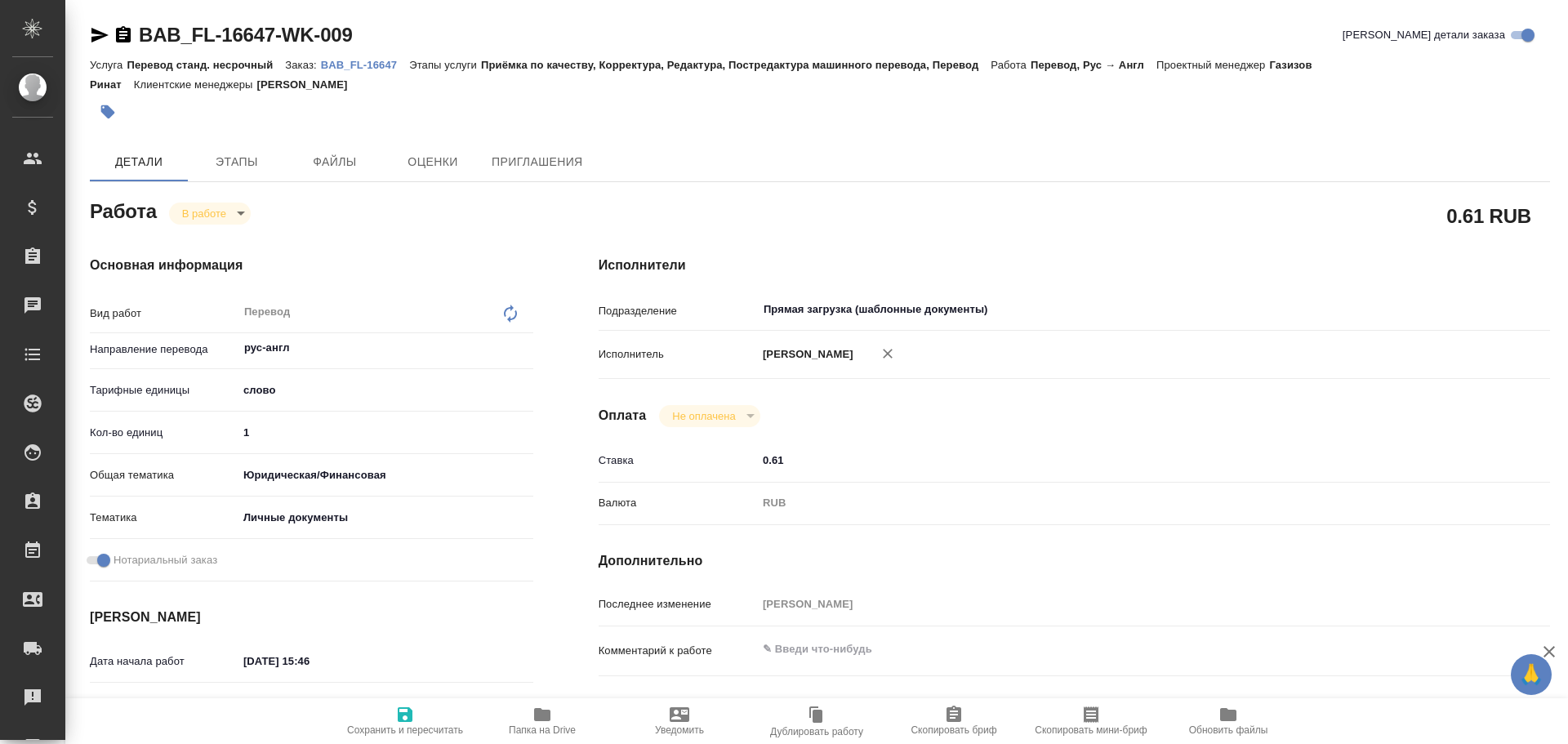
type textarea "x"
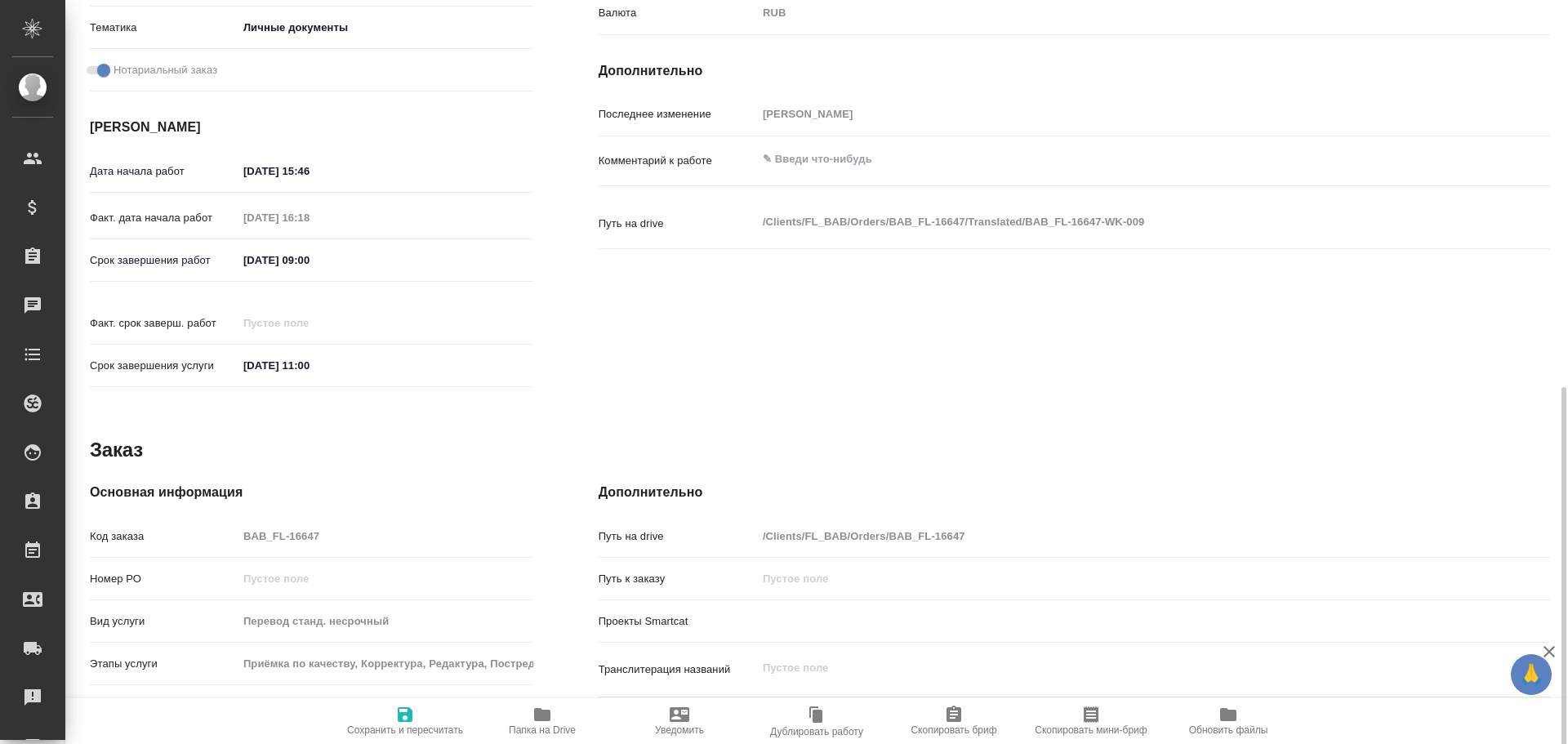
scroll to position [649, 0]
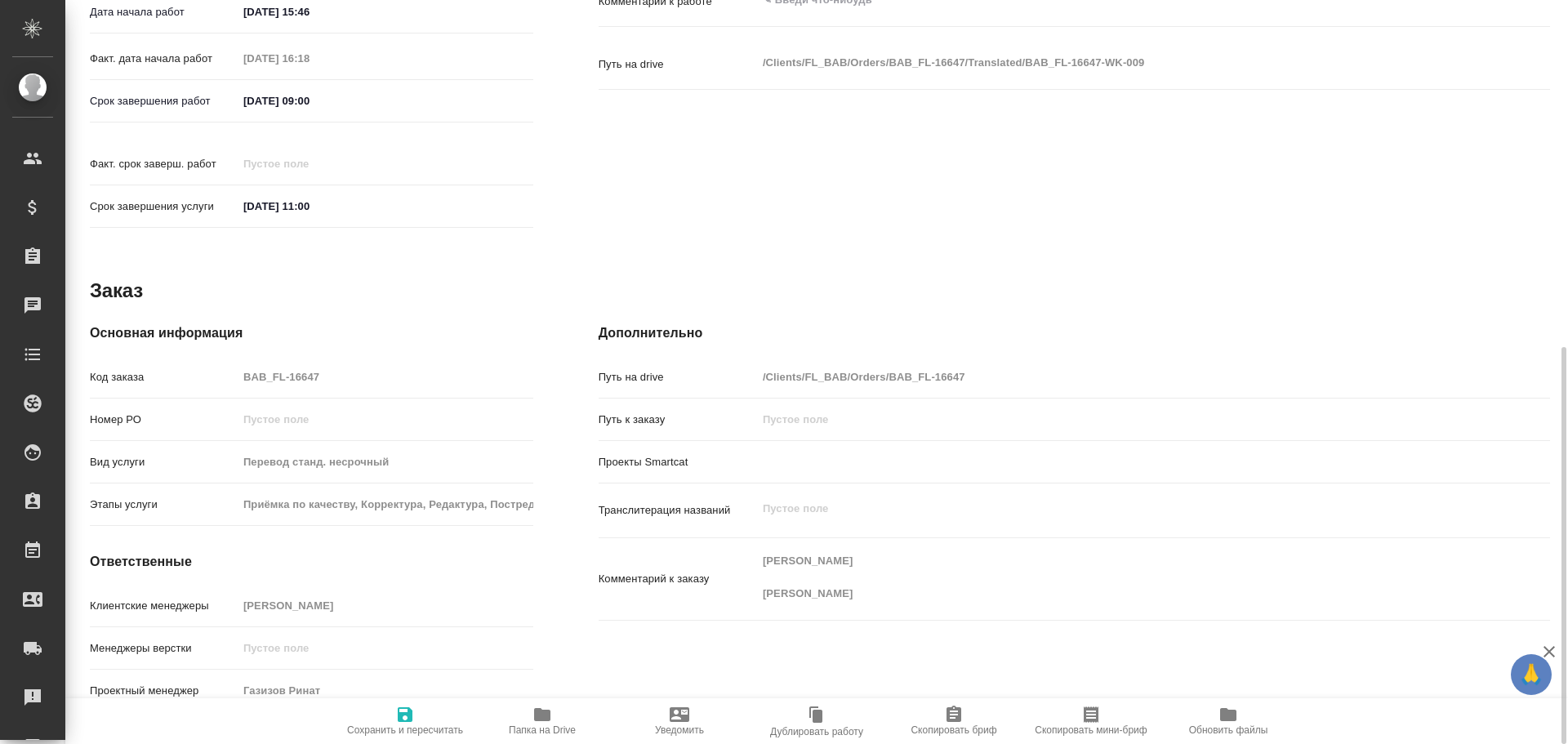
type textarea "x"
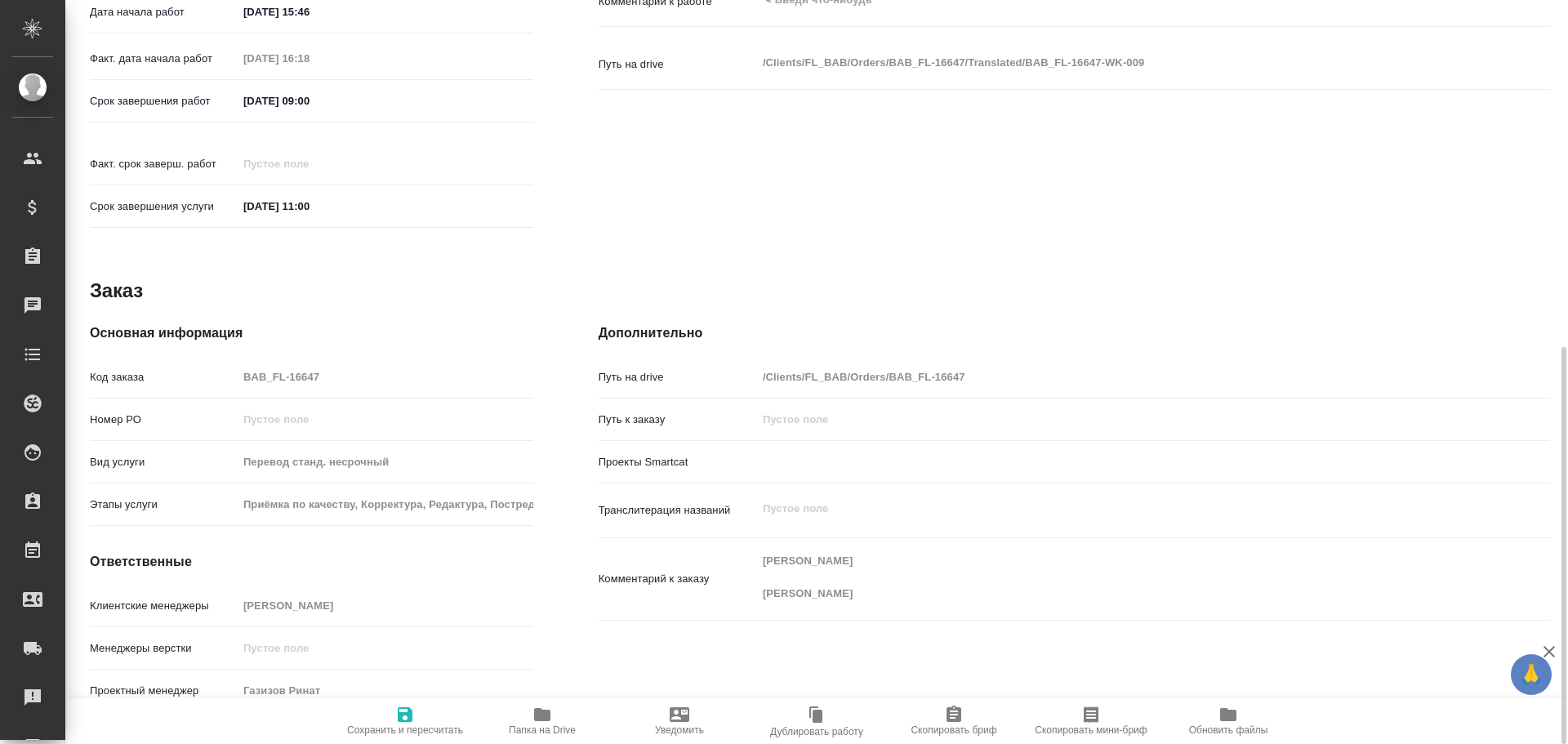
type textarea "x"
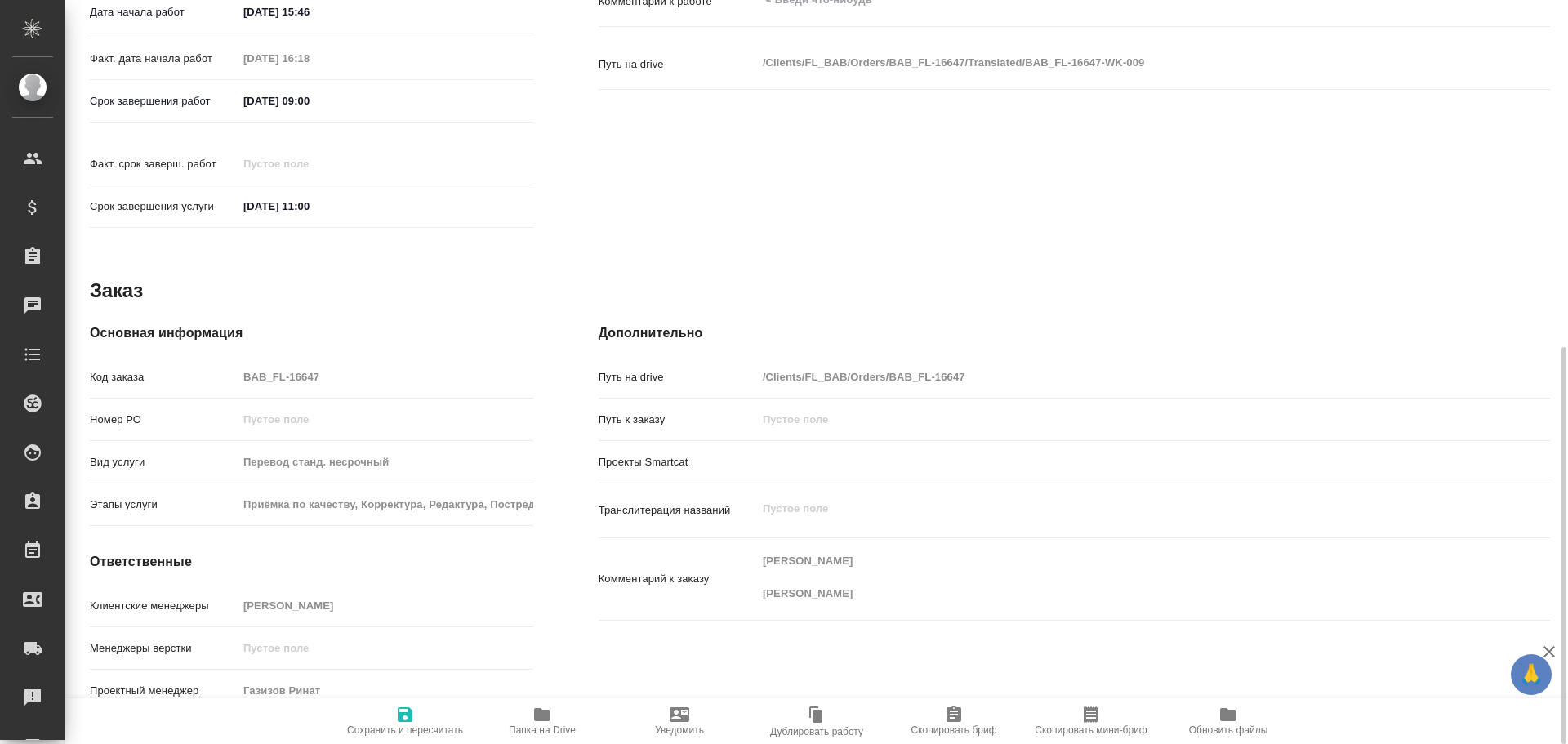
click at [538, 718] on icon "button" at bounding box center [542, 714] width 17 height 13
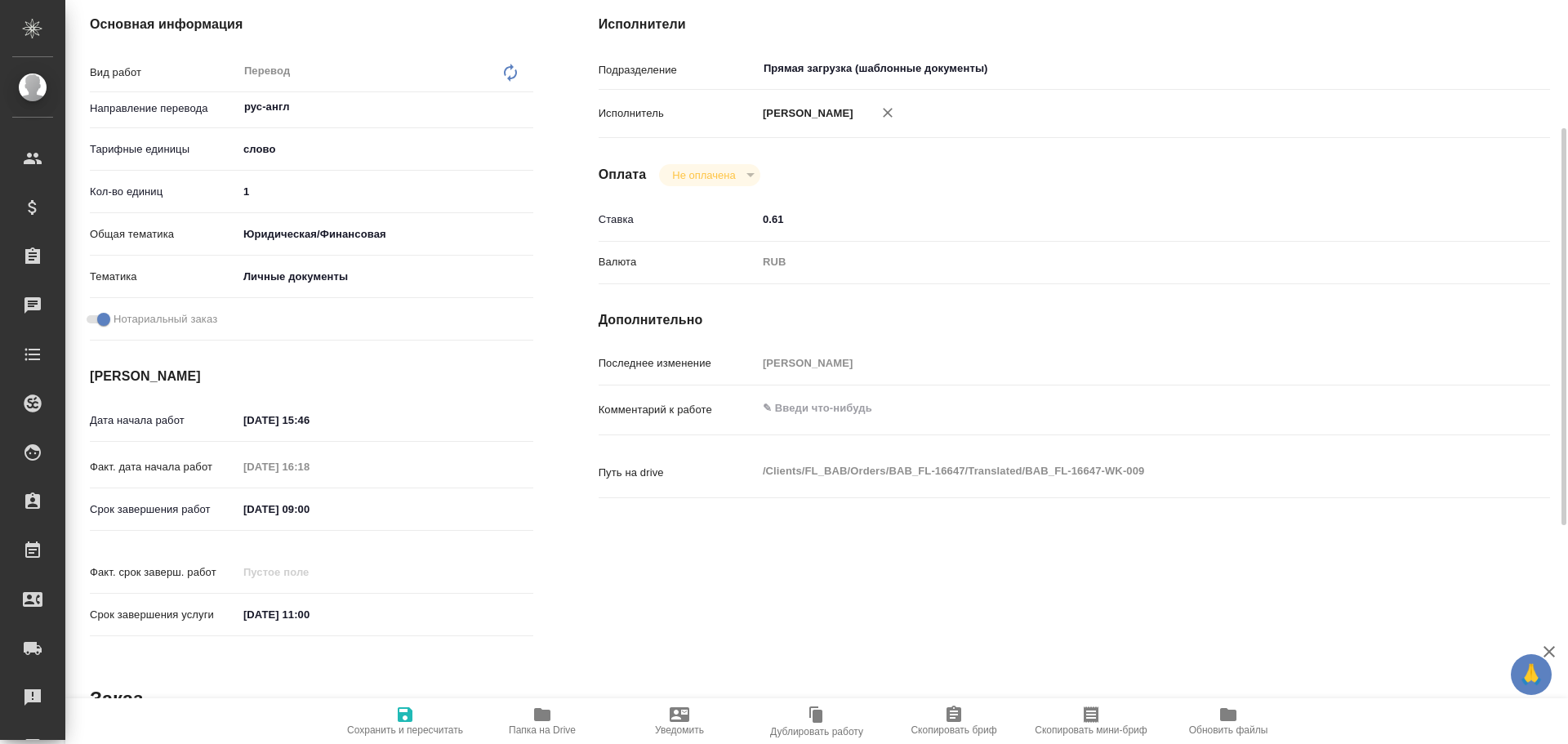
type textarea "x"
click at [825, 404] on textarea at bounding box center [1114, 409] width 713 height 28
type textarea "x"
type textarea "С"
type textarea "x"
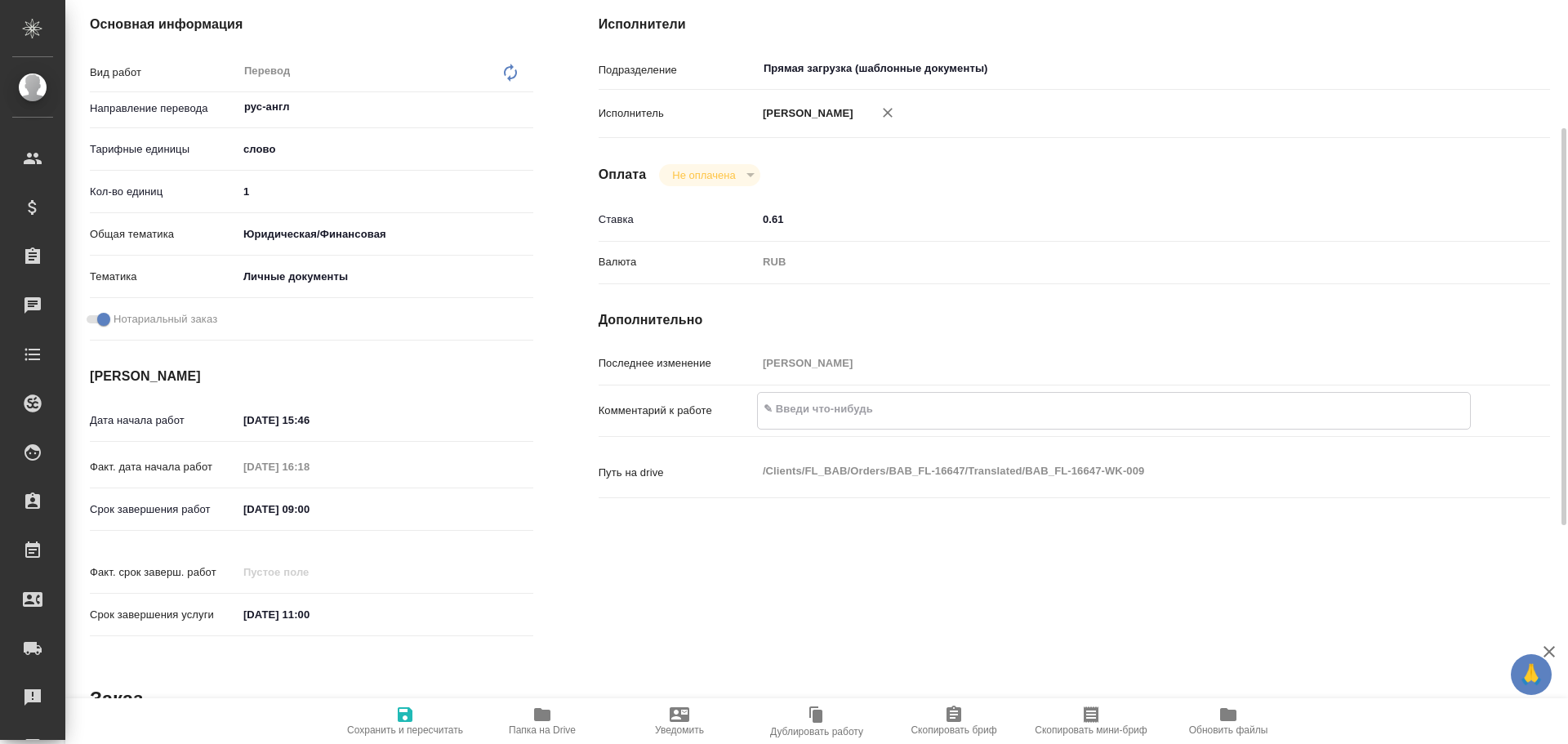
type textarea "x"
type textarea "СО"
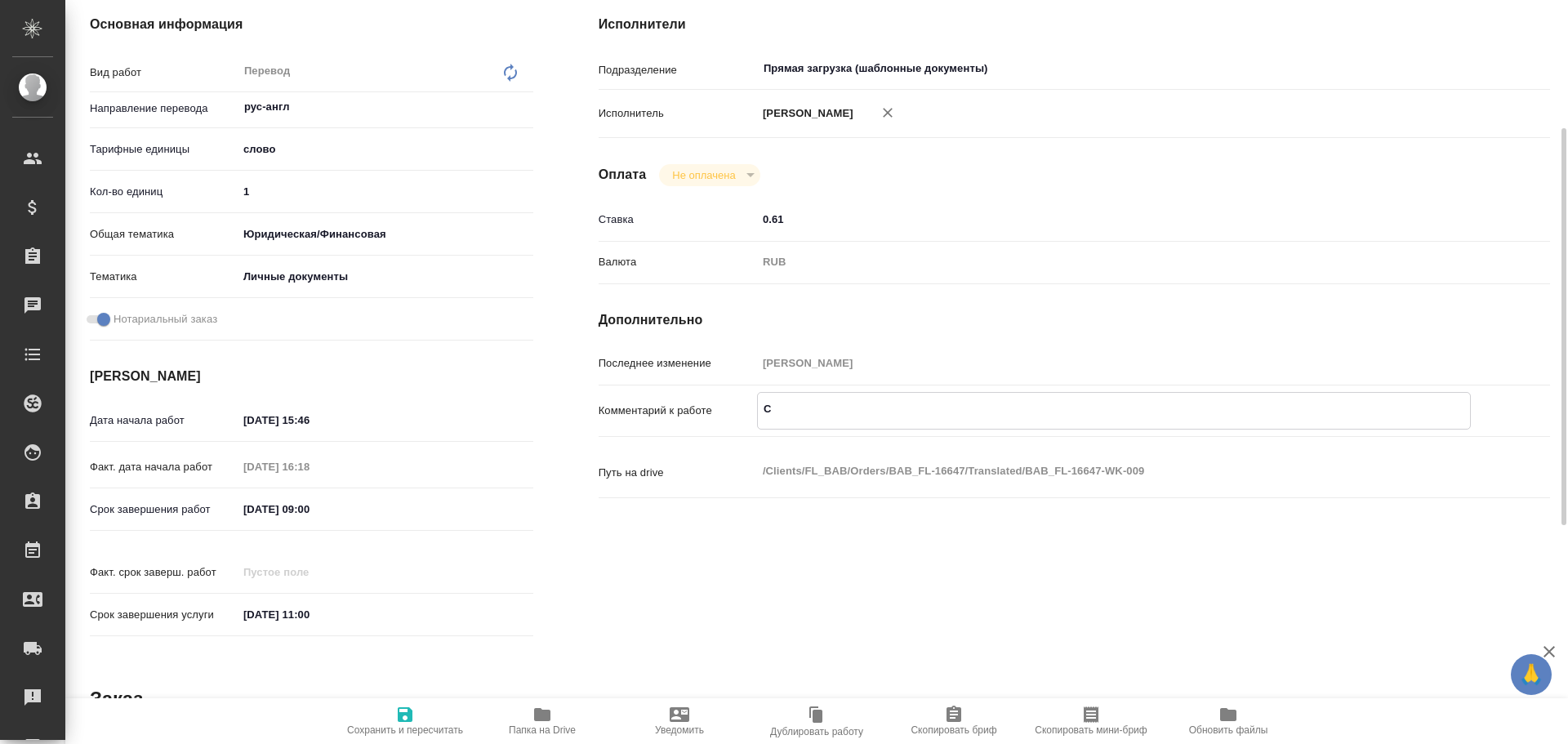
type textarea "x"
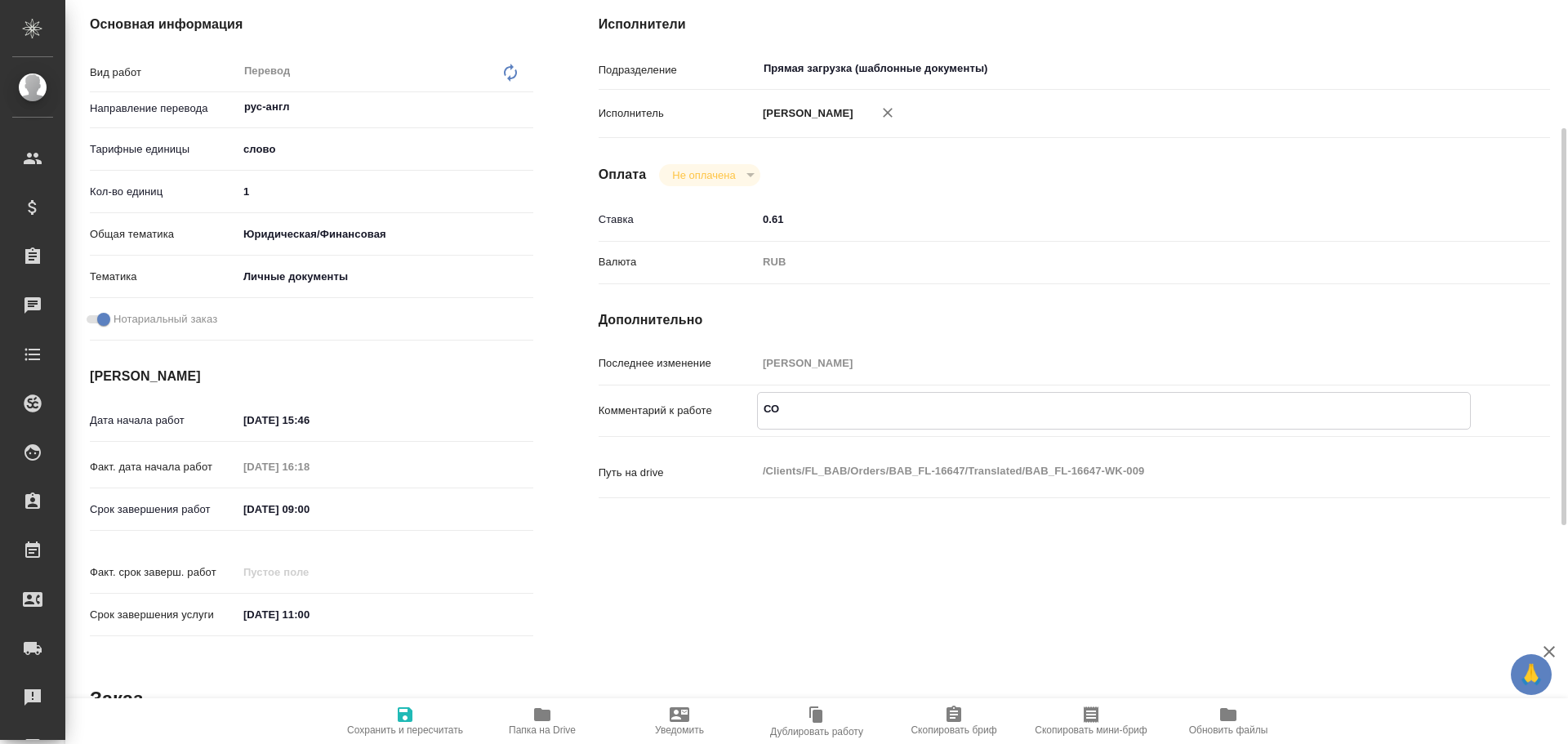
type textarea "СОБ"
type textarea "x"
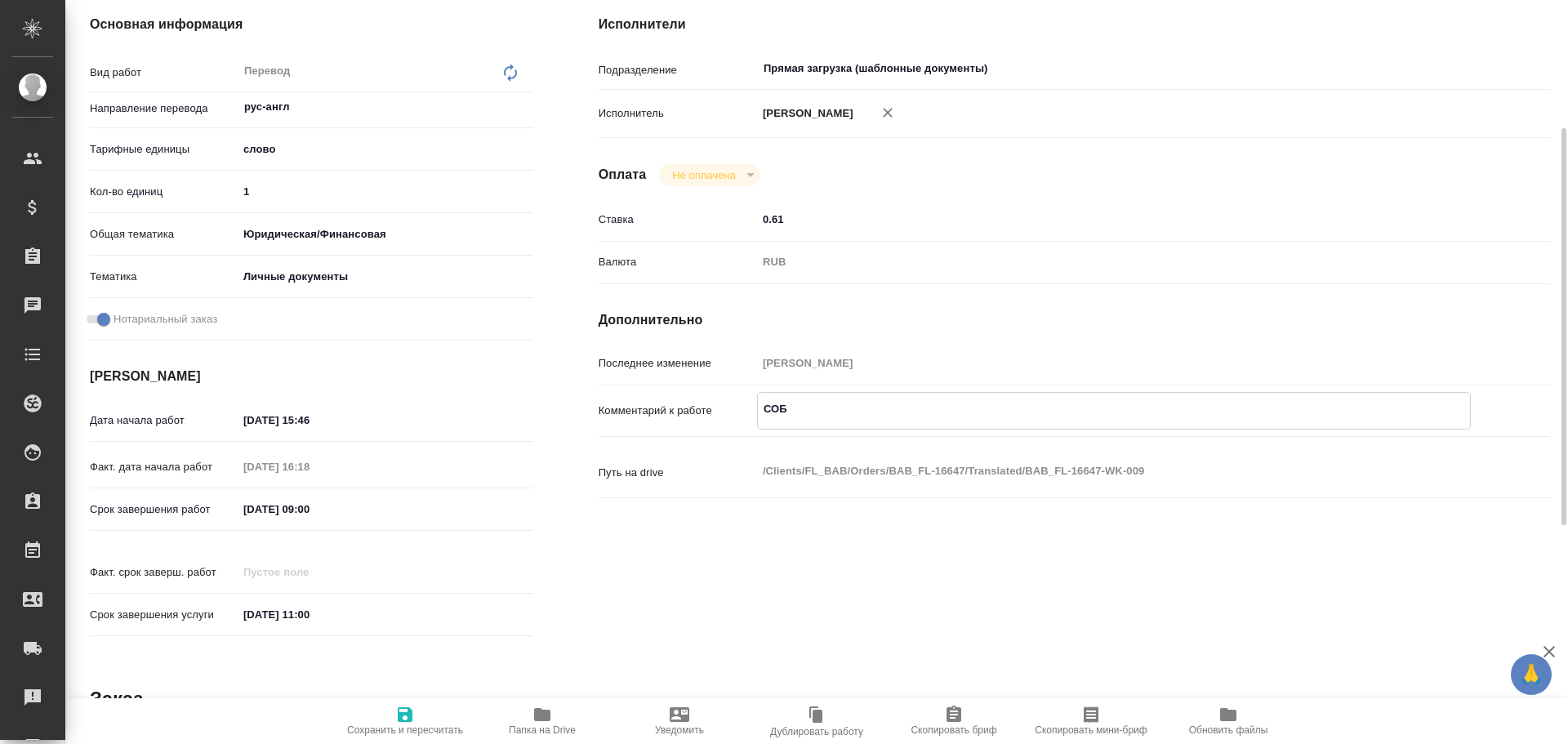
type textarea "x"
type textarea "СОБ"
type textarea "x"
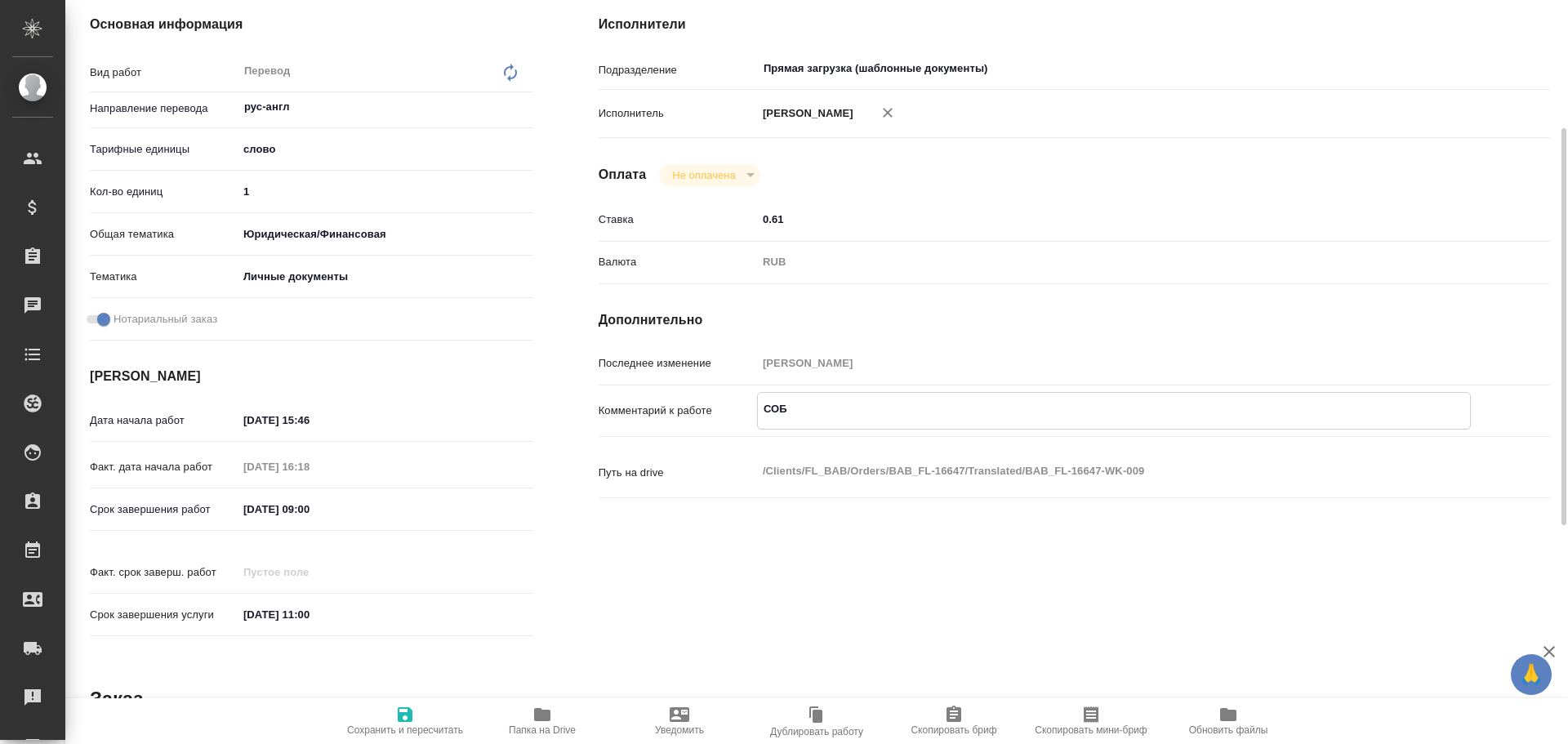
type textarea "x"
type textarea "СОБ +"
type textarea "x"
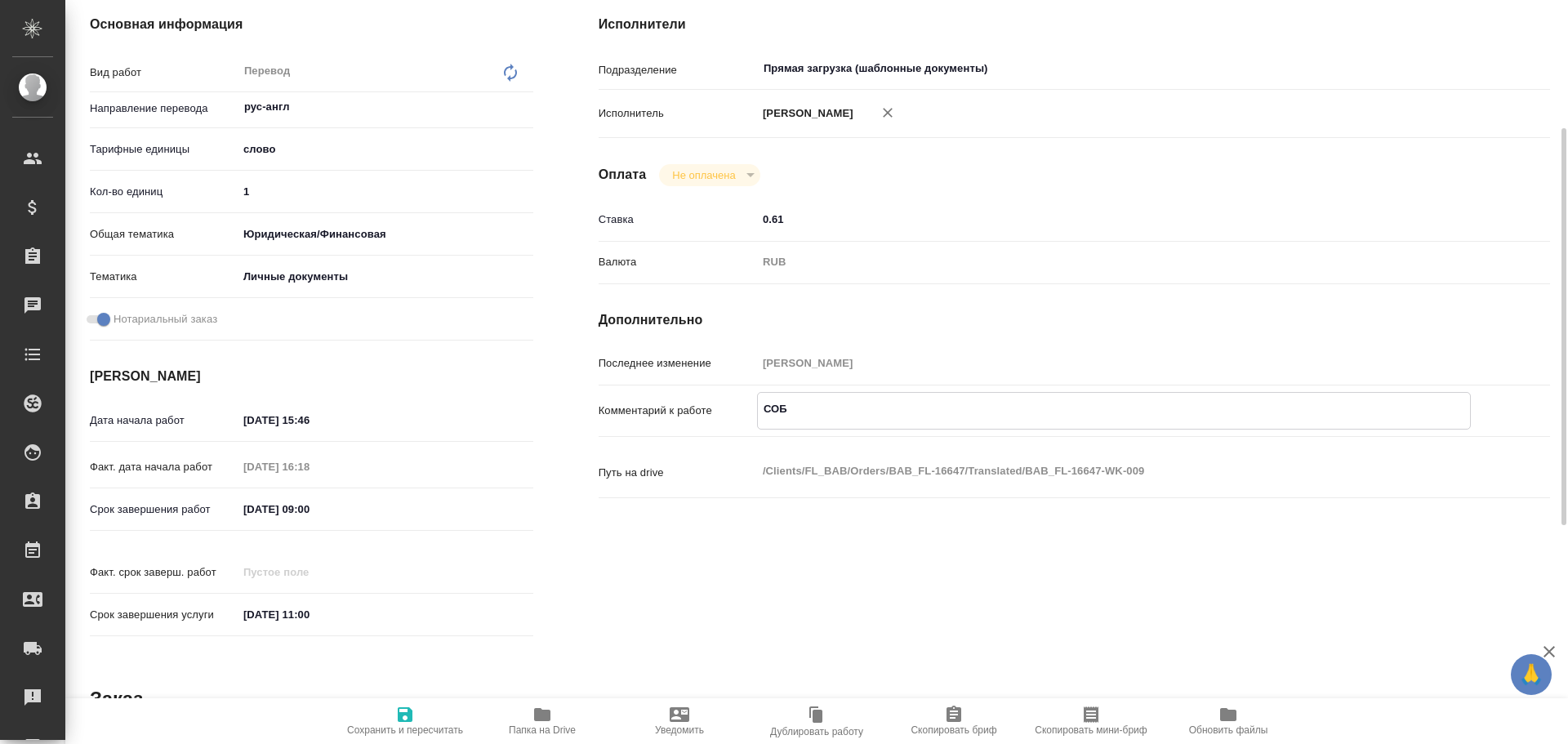
type textarea "x"
type textarea "СОБ +"
type textarea "x"
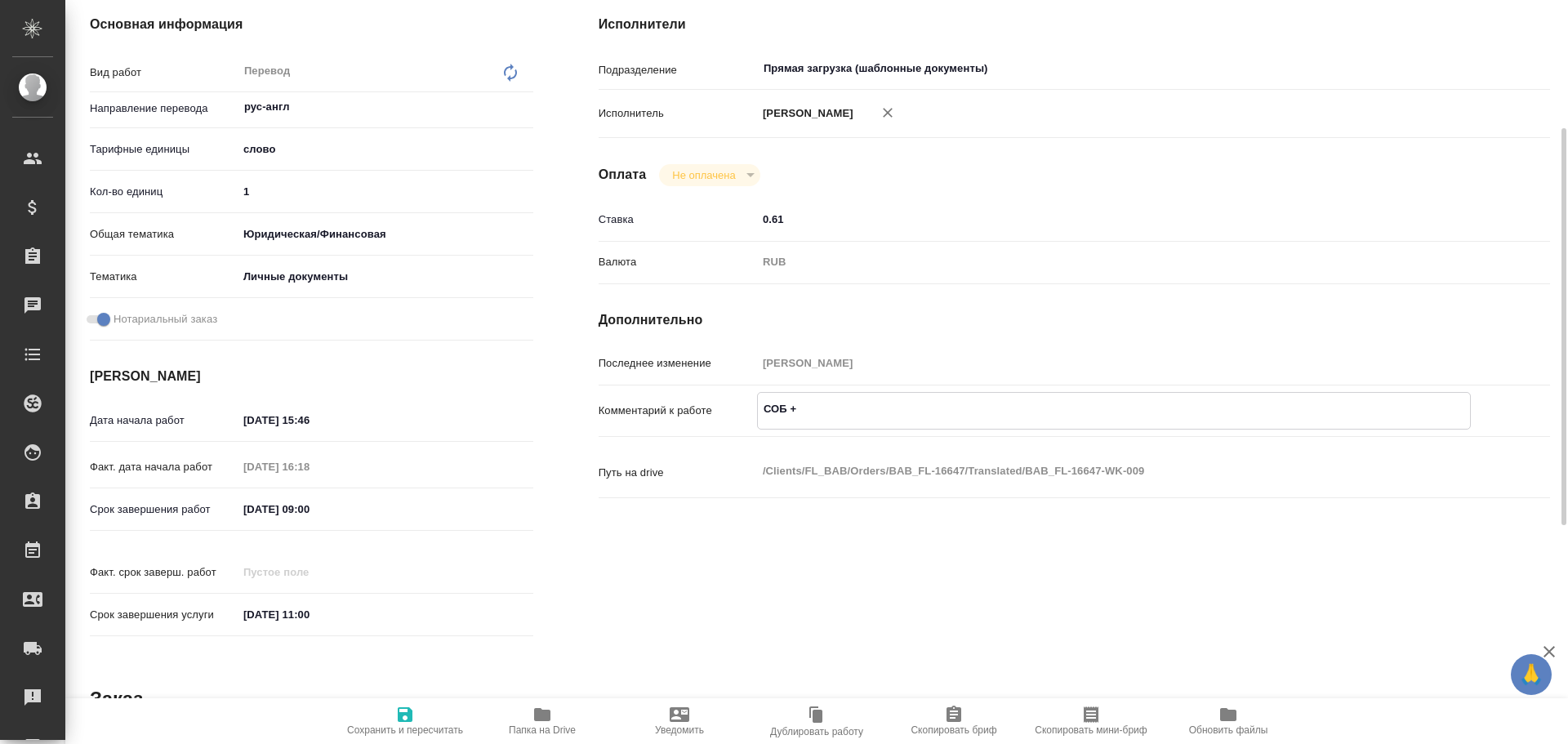
type textarea "x"
type textarea "СОБ + ш"
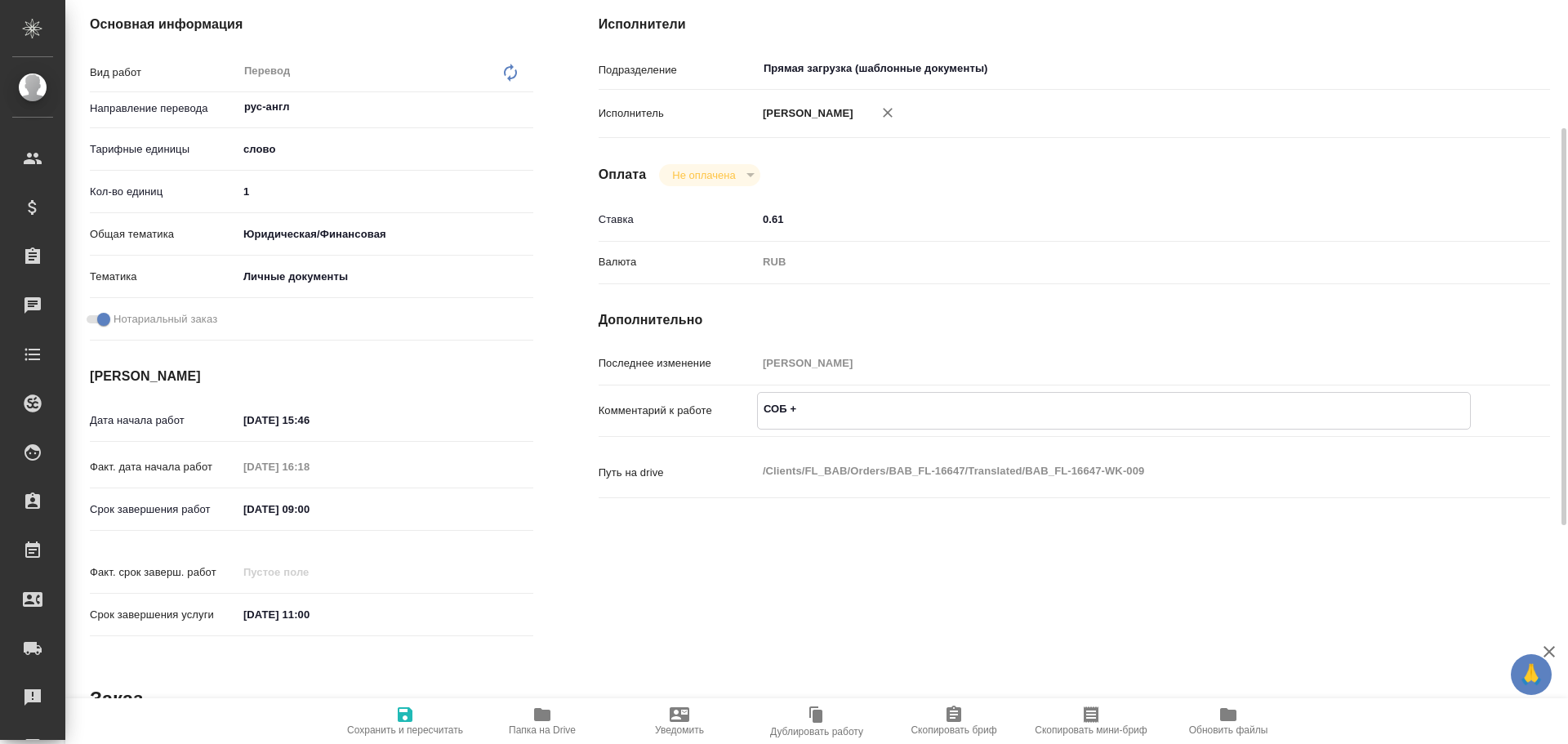
type textarea "x"
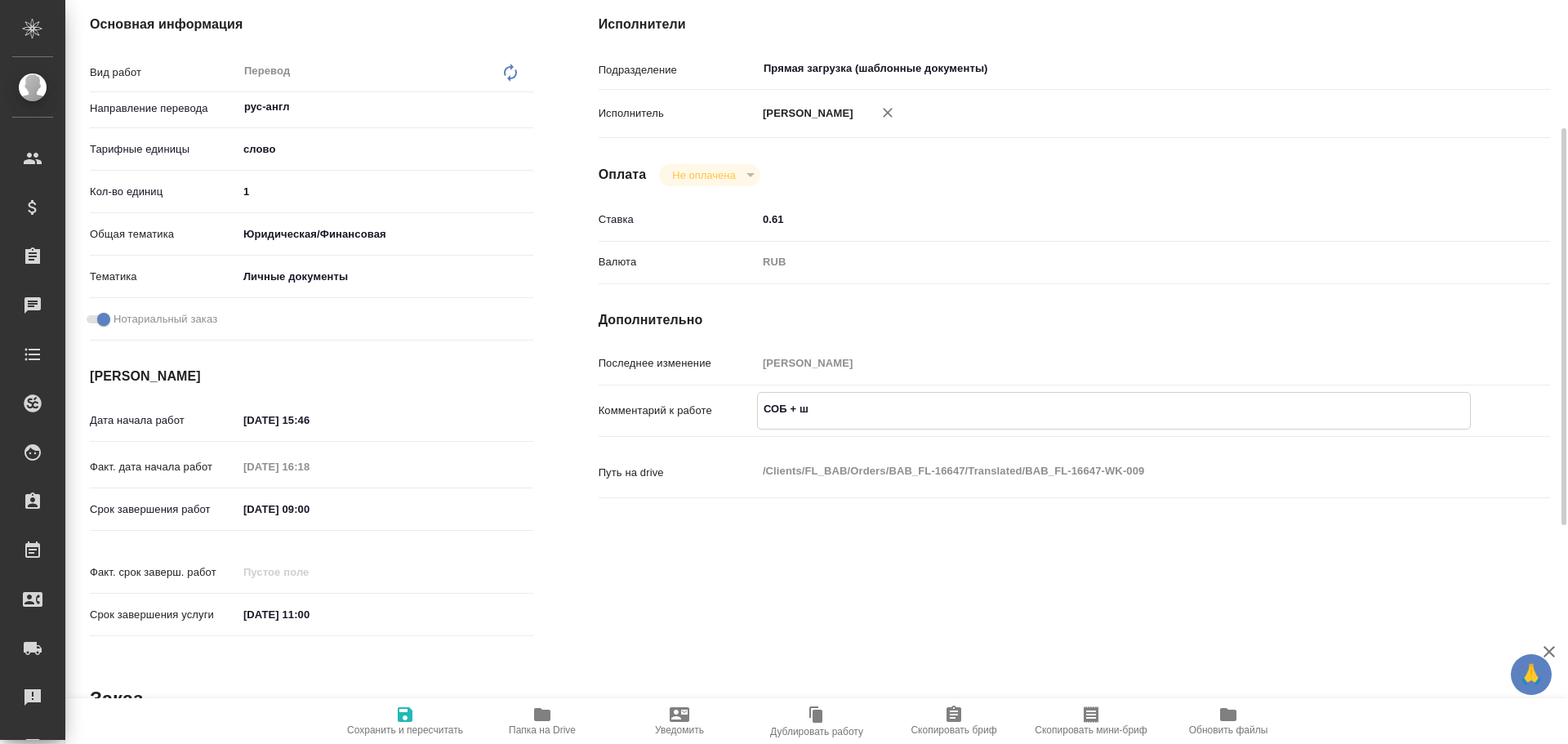
type textarea "СОБ + шт"
type textarea "x"
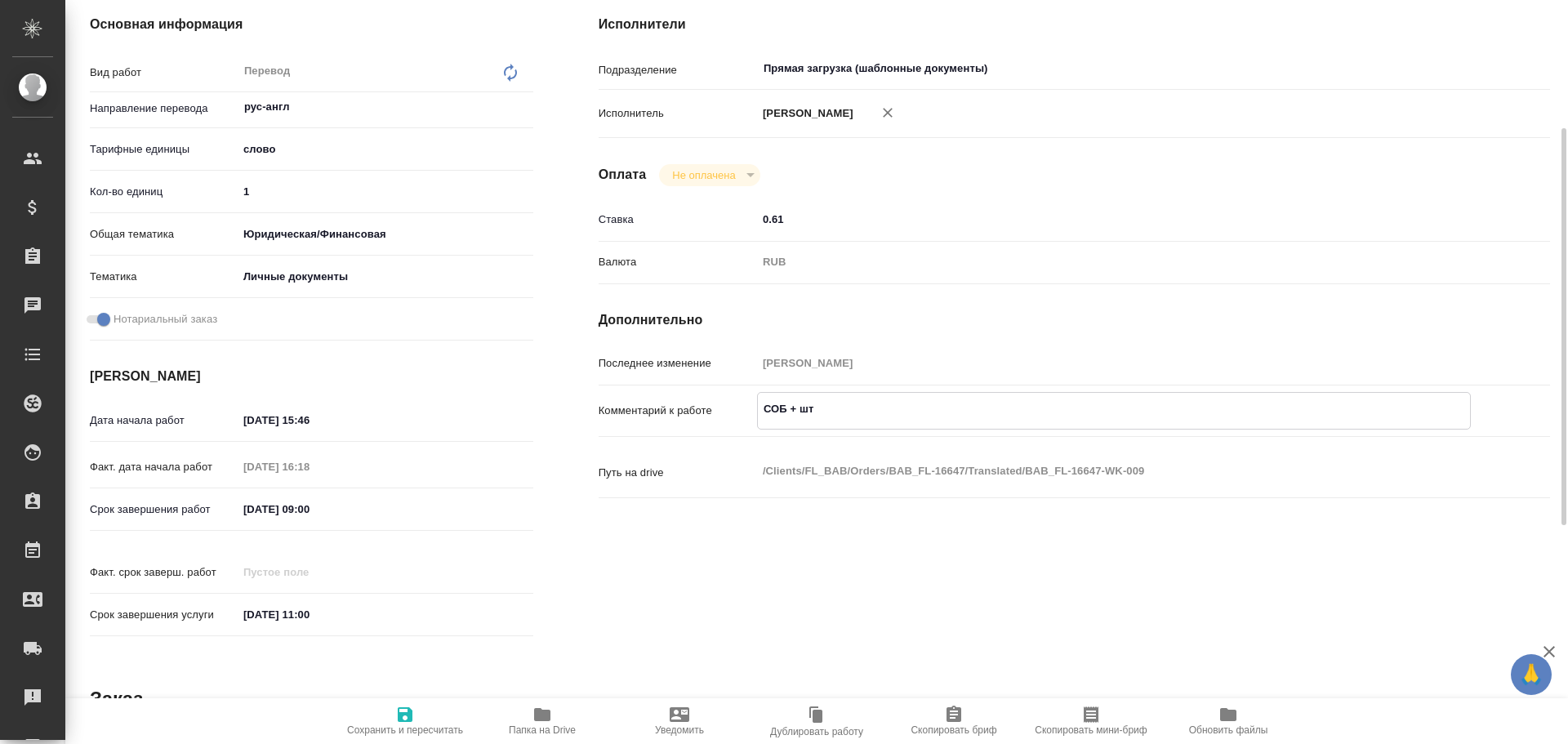
type textarea "x"
type textarea "СОБ + шта"
type textarea "x"
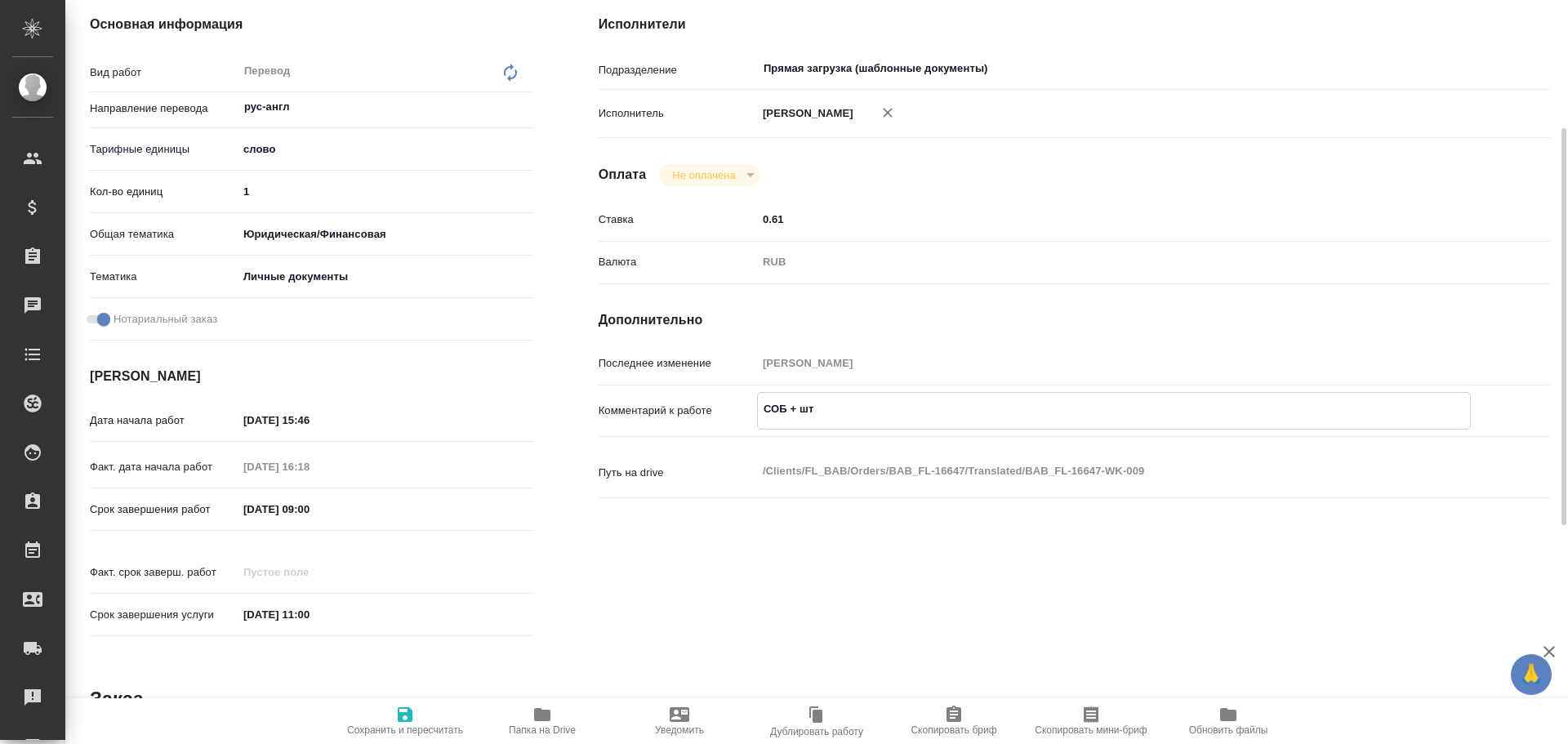
type textarea "x"
type textarea "СОБ + штам"
type textarea "x"
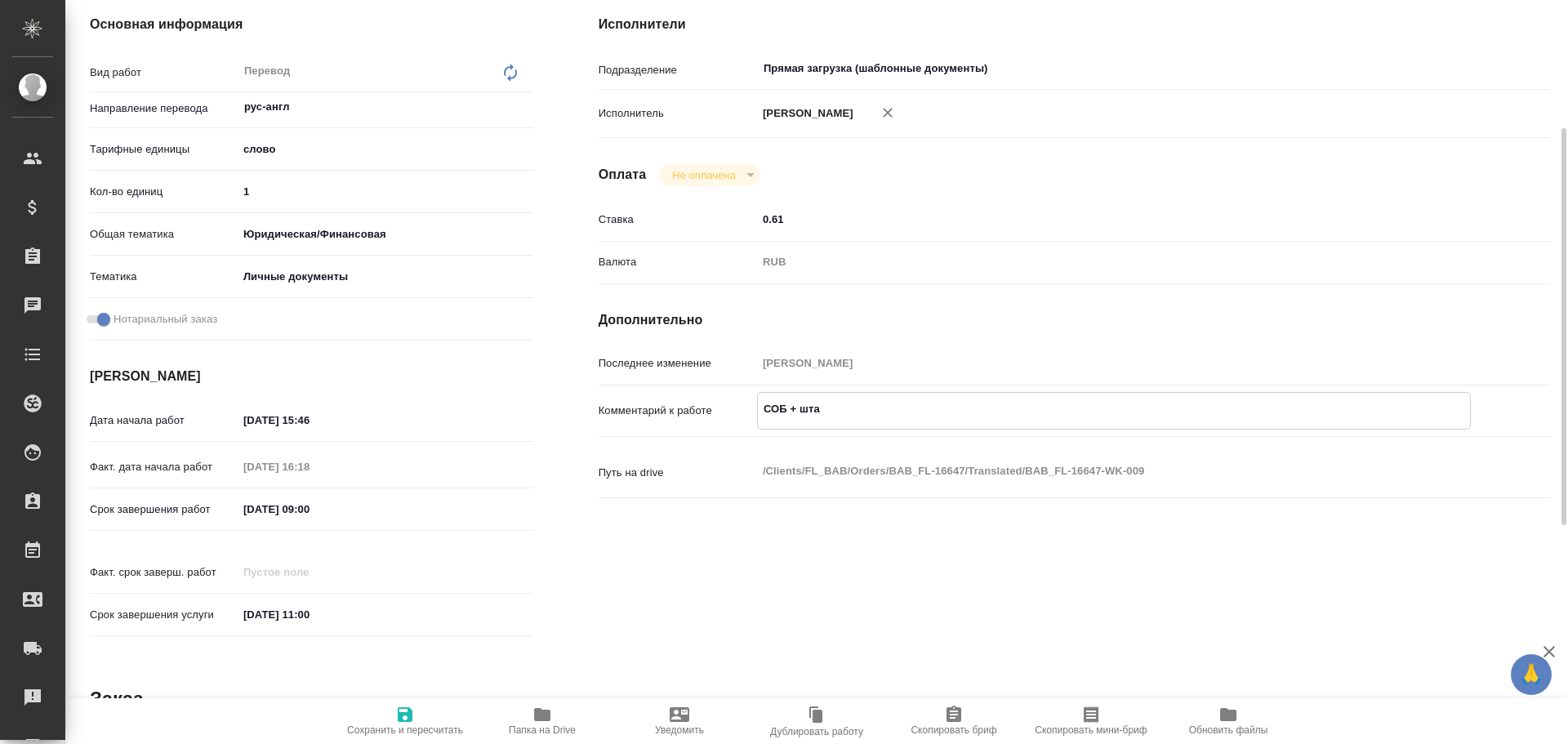
type textarea "x"
type textarea "СОБ + штамп"
type textarea "x"
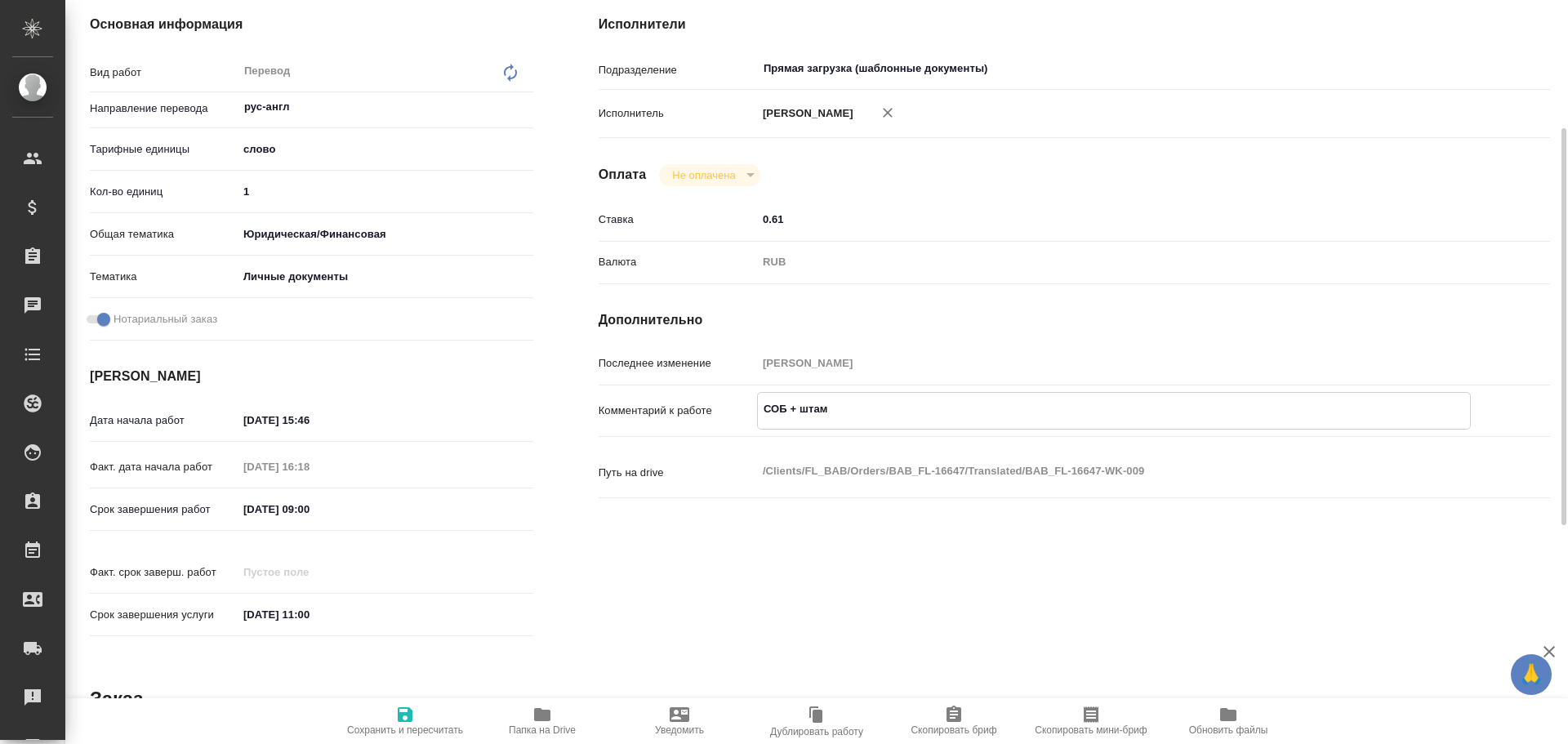
type textarea "x"
type textarea "СОБ + штамп"
type textarea "x"
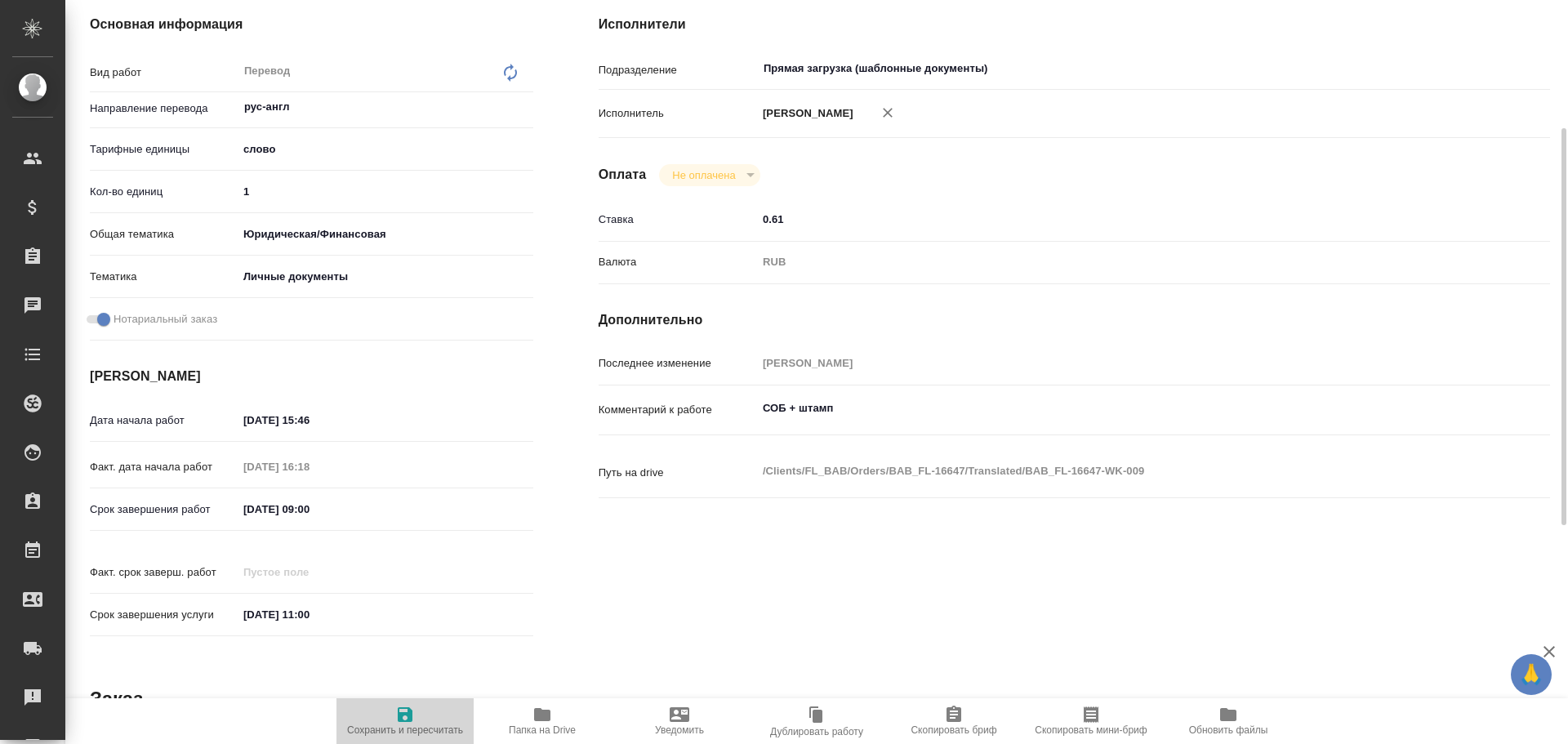
click at [428, 710] on span "Сохранить и пересчитать" at bounding box center [405, 720] width 118 height 31
type textarea "x"
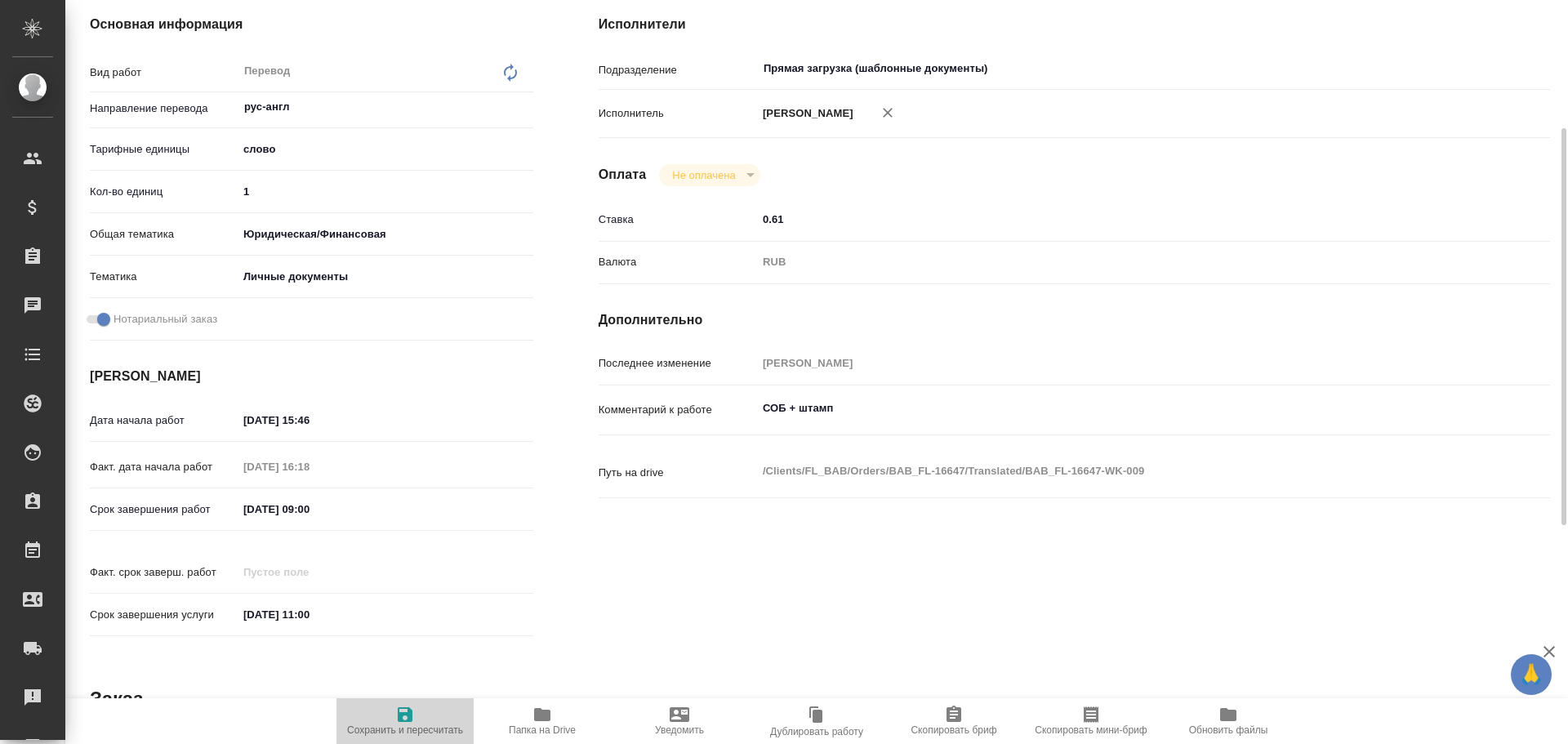
type textarea "x"
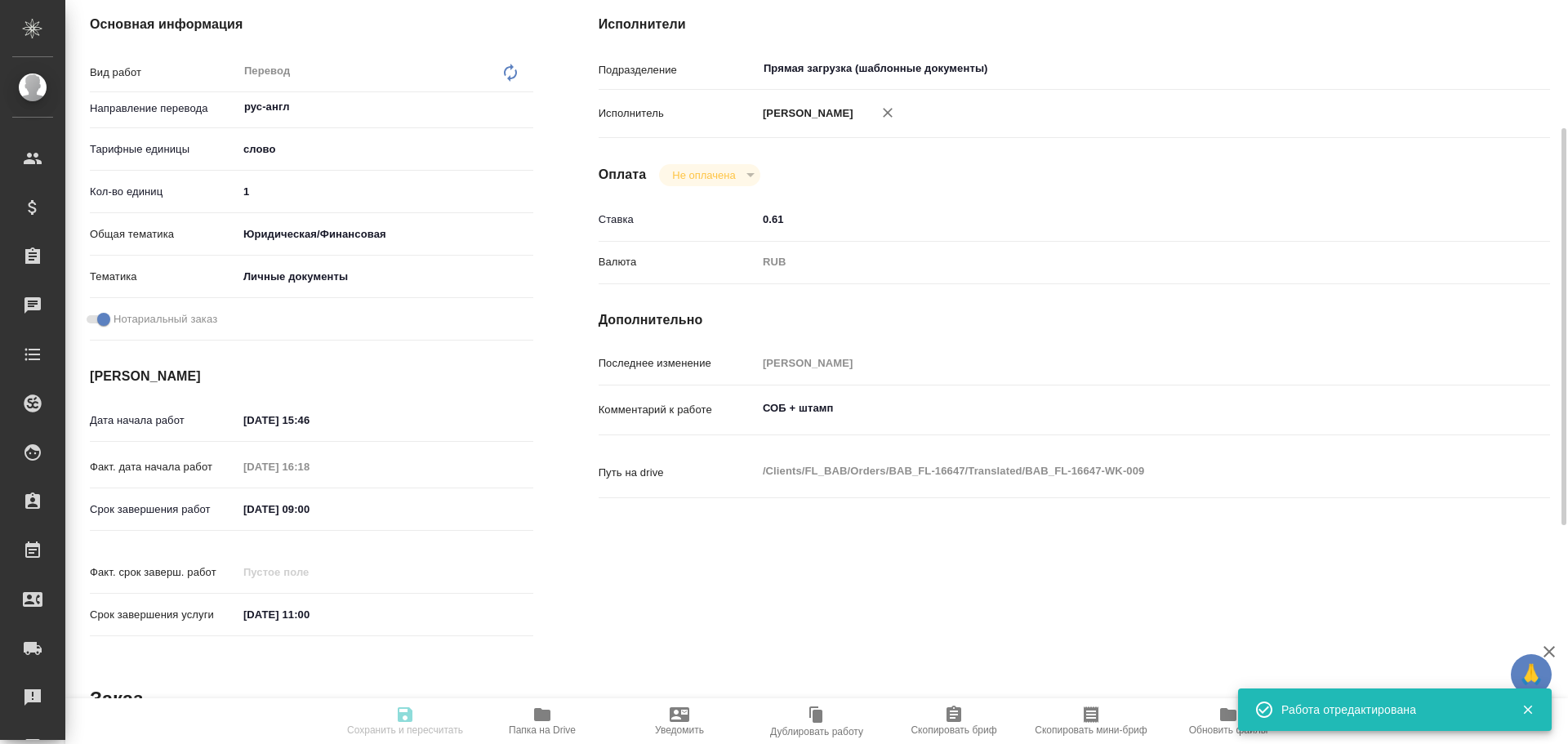
type textarea "x"
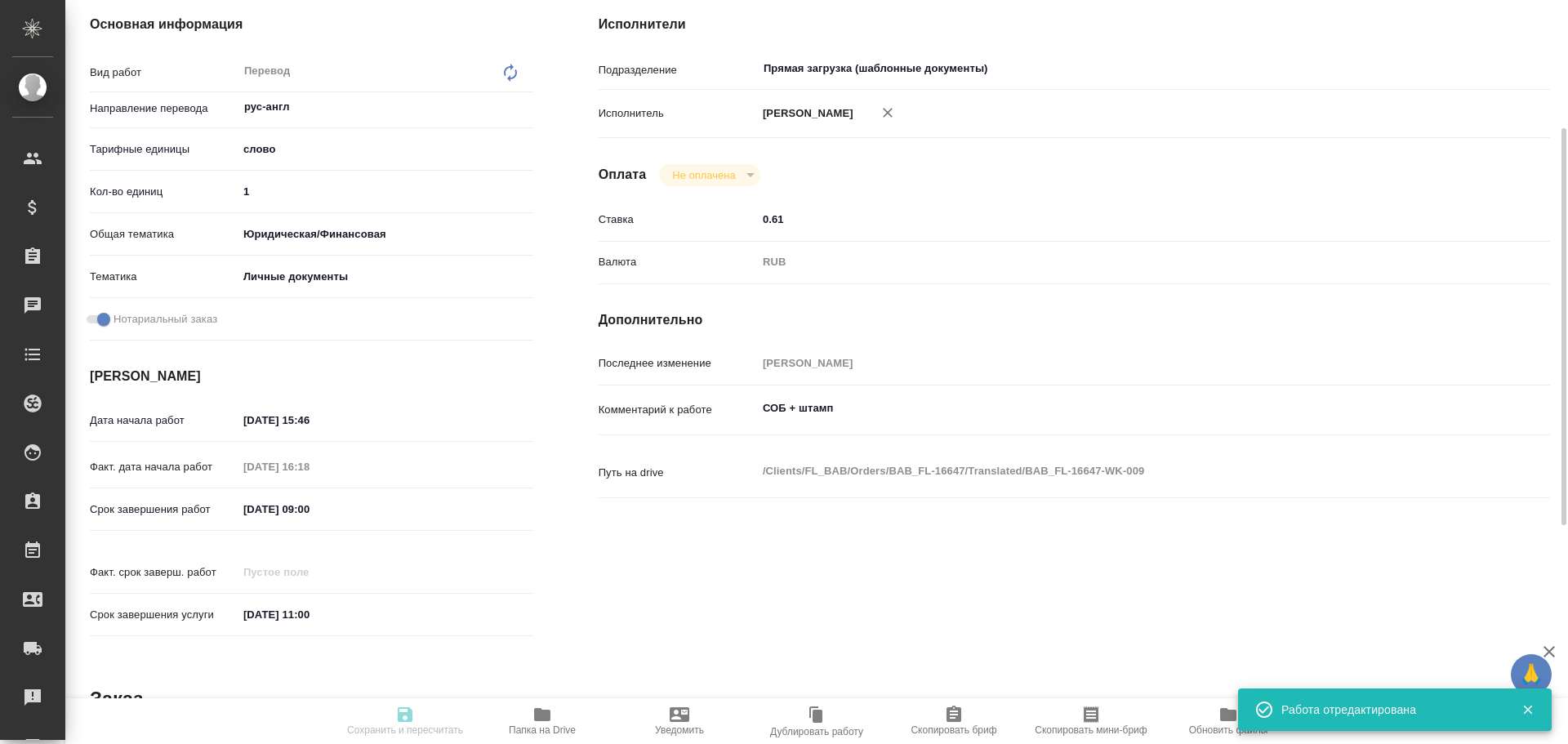
type input "inProgress"
type textarea "Перевод"
type textarea "x"
type input "рус-англ"
type input "5a8b1489cc6b4906c91bfd90"
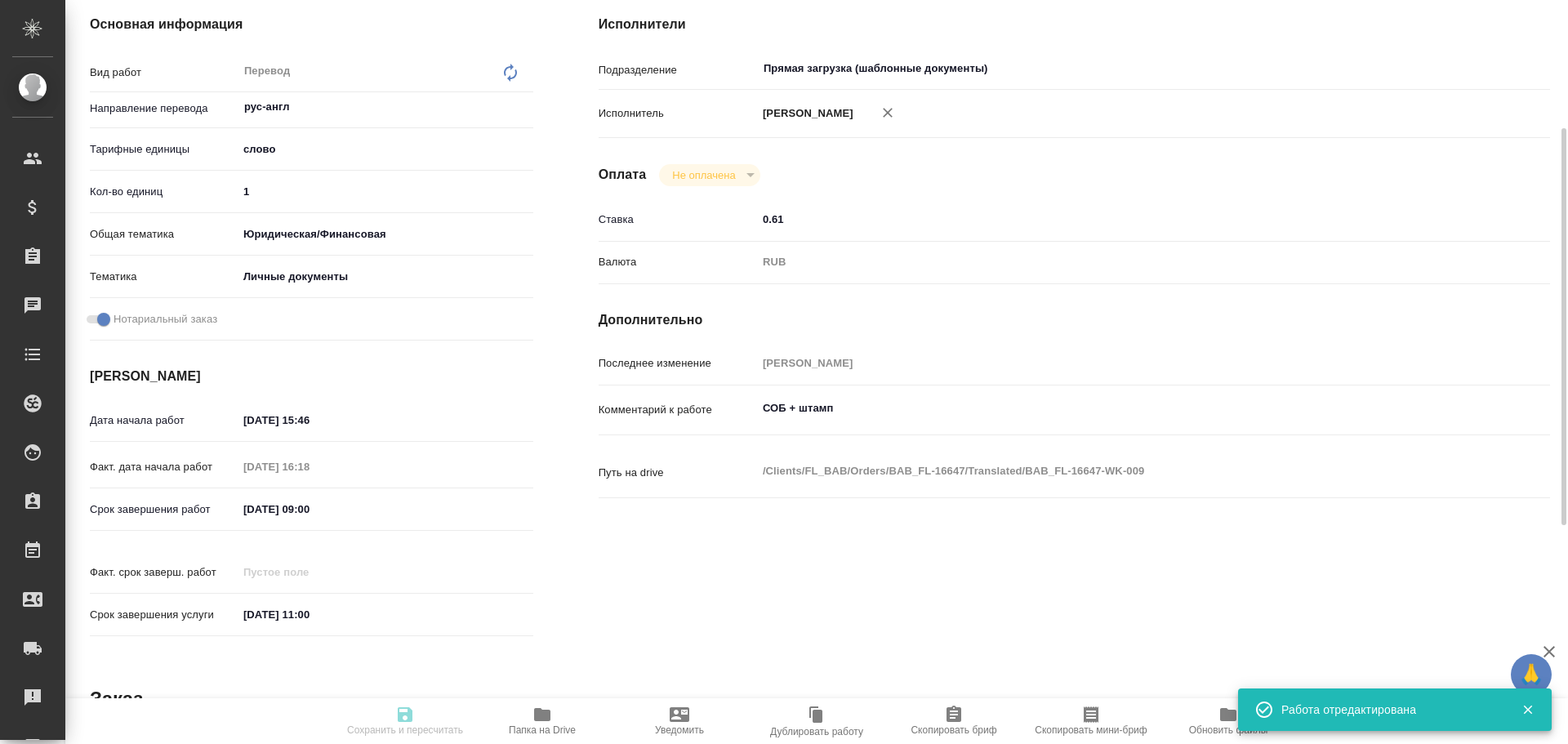
type input "1"
type input "yr-fn"
type input "5a8b8b956a9677013d343cfe"
checkbox input "true"
type input "08.10.2025 15:46"
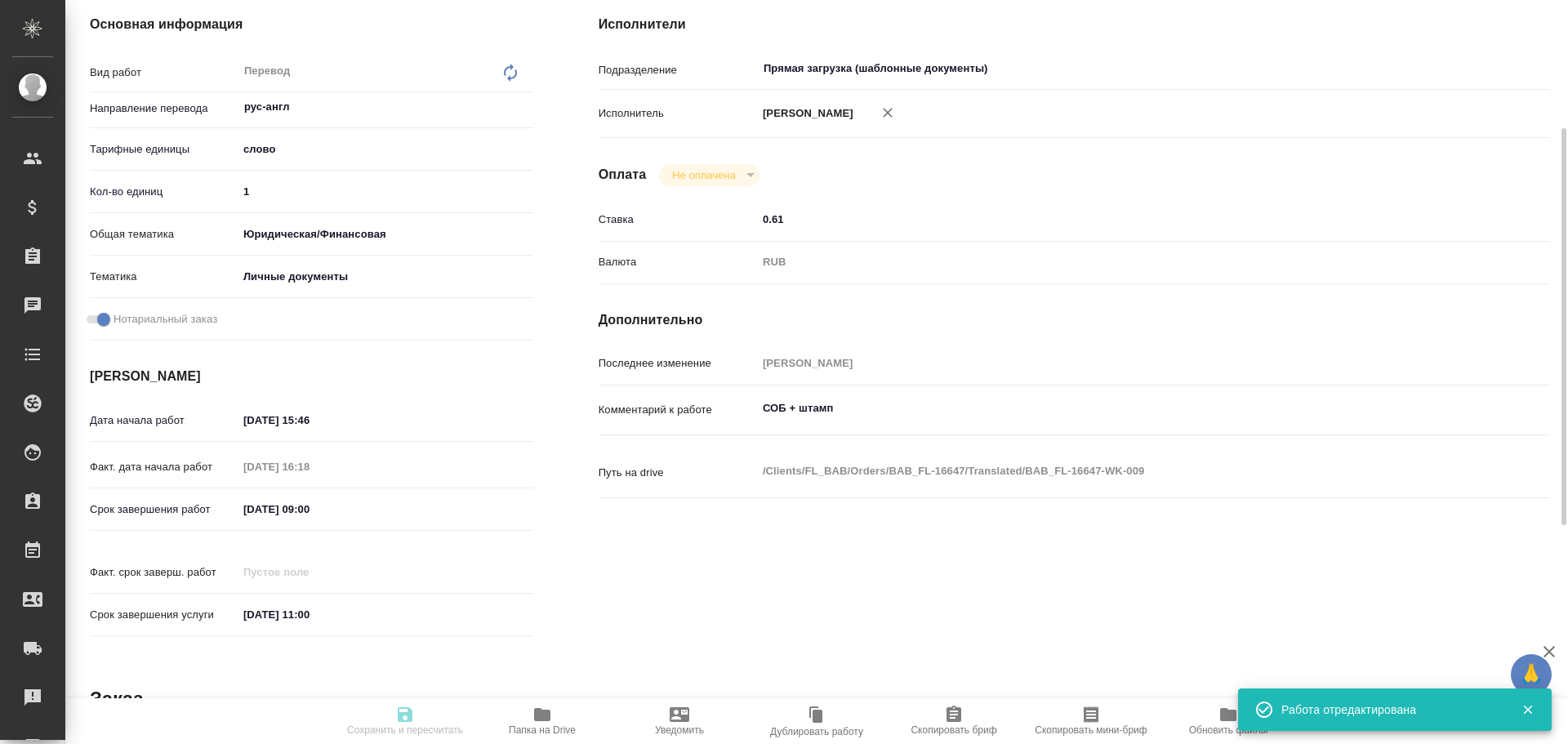
type input "08.10.2025 16:18"
type input "10.10.2025 09:00"
type input "10.10.2025 11:00"
type input "Прямая загрузка (шаблонные документы)"
type input "notPayed"
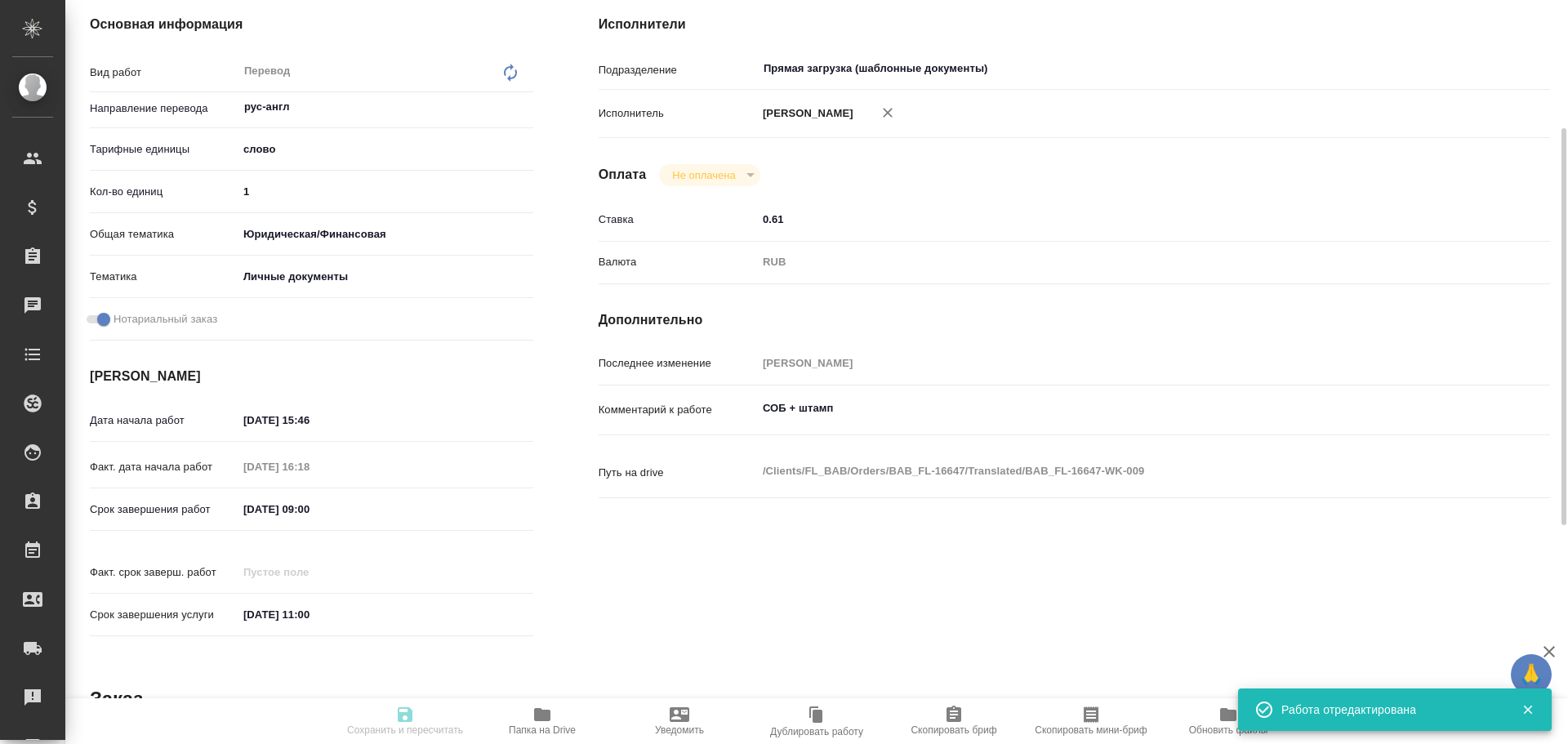
type input "0.61"
type input "RUB"
type input "[PERSON_NAME]"
type textarea "СОБ + штамп"
type textarea "x"
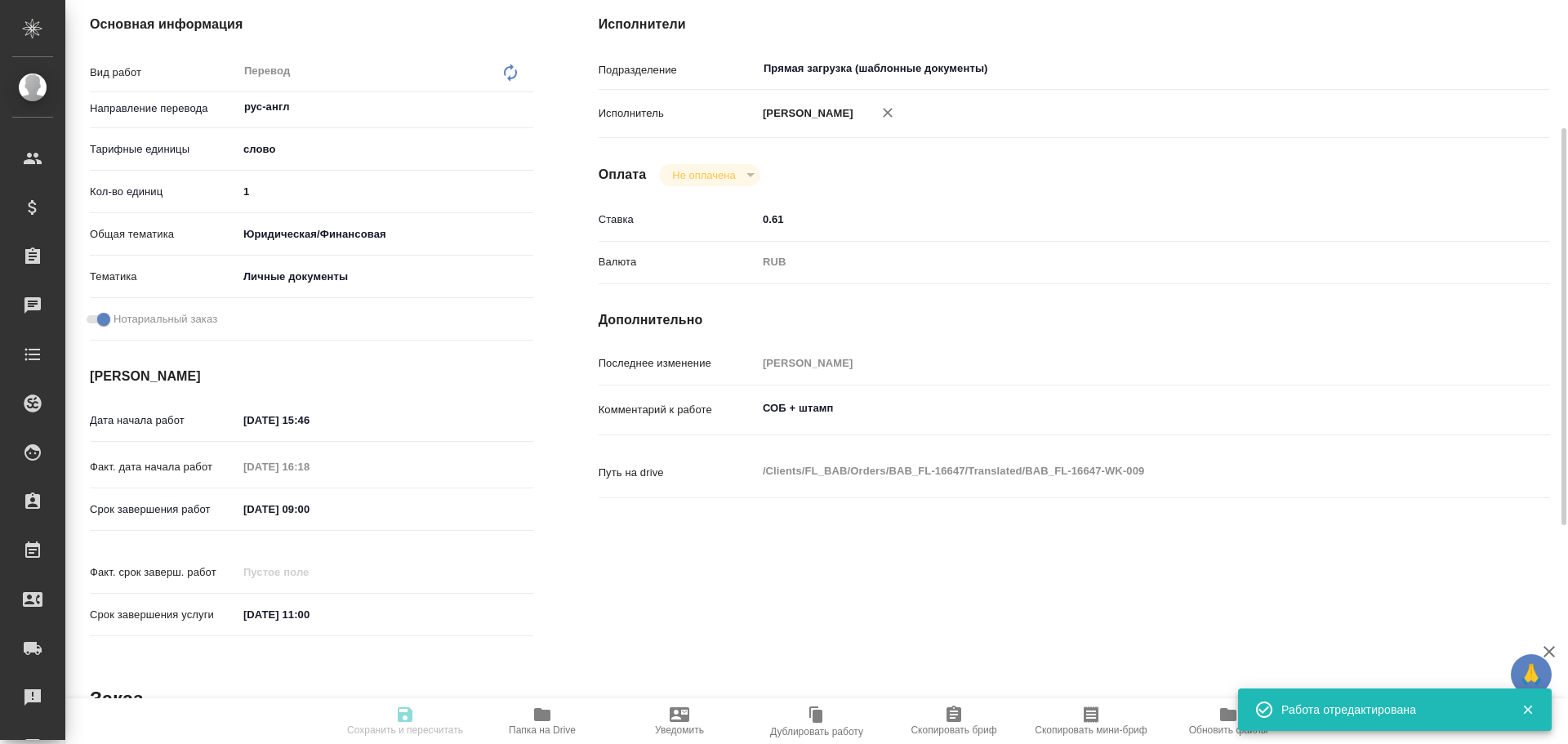
type textarea "/Clients/FL_BAB/Orders/BAB_FL-16647/Translated/BAB_FL-16647-WK-009"
type textarea "x"
type input "BAB_FL-16647"
type input "Перевод станд. несрочный"
type input "Приёмка по качеству, Корректура, Редактура, Постредактура машинного перевода, П…"
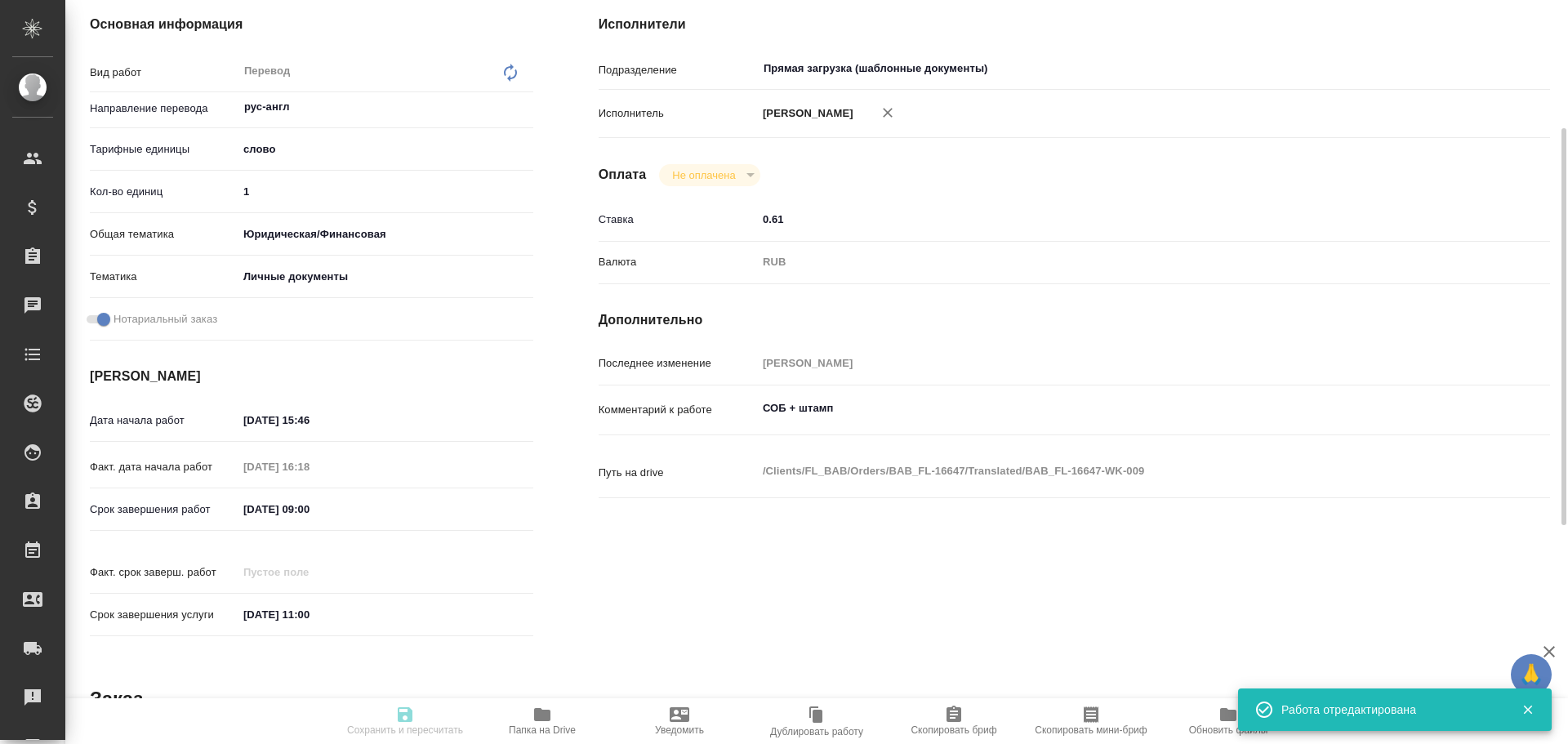
type input "Голубев Дмитрий"
type input "/Clients/FL_BAB/Orders/BAB_FL-16647"
type textarea "x"
type textarea "Liana Mushinskaia Viacheslav Mushinskiy"
type textarea "x"
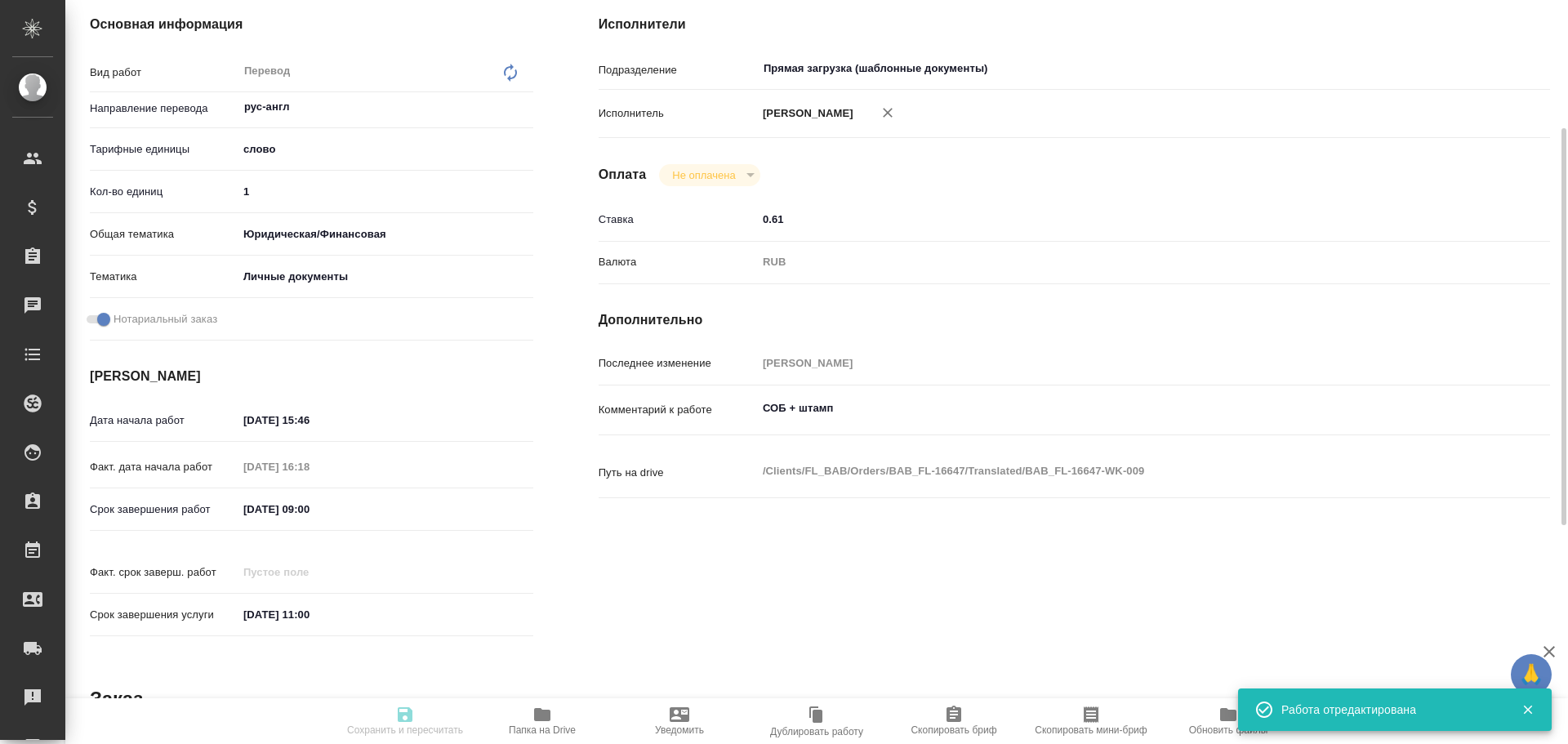
type textarea "x"
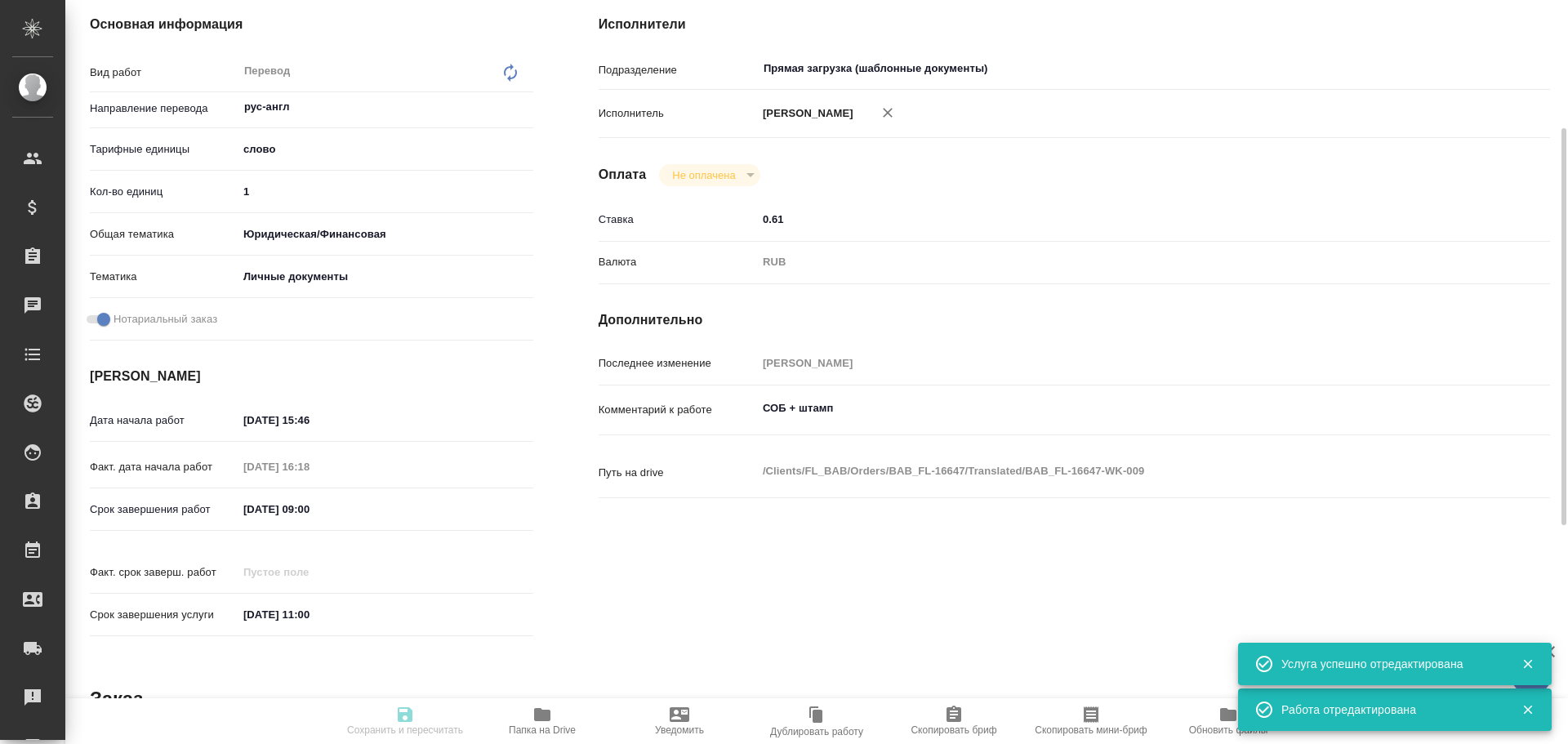
type textarea "x"
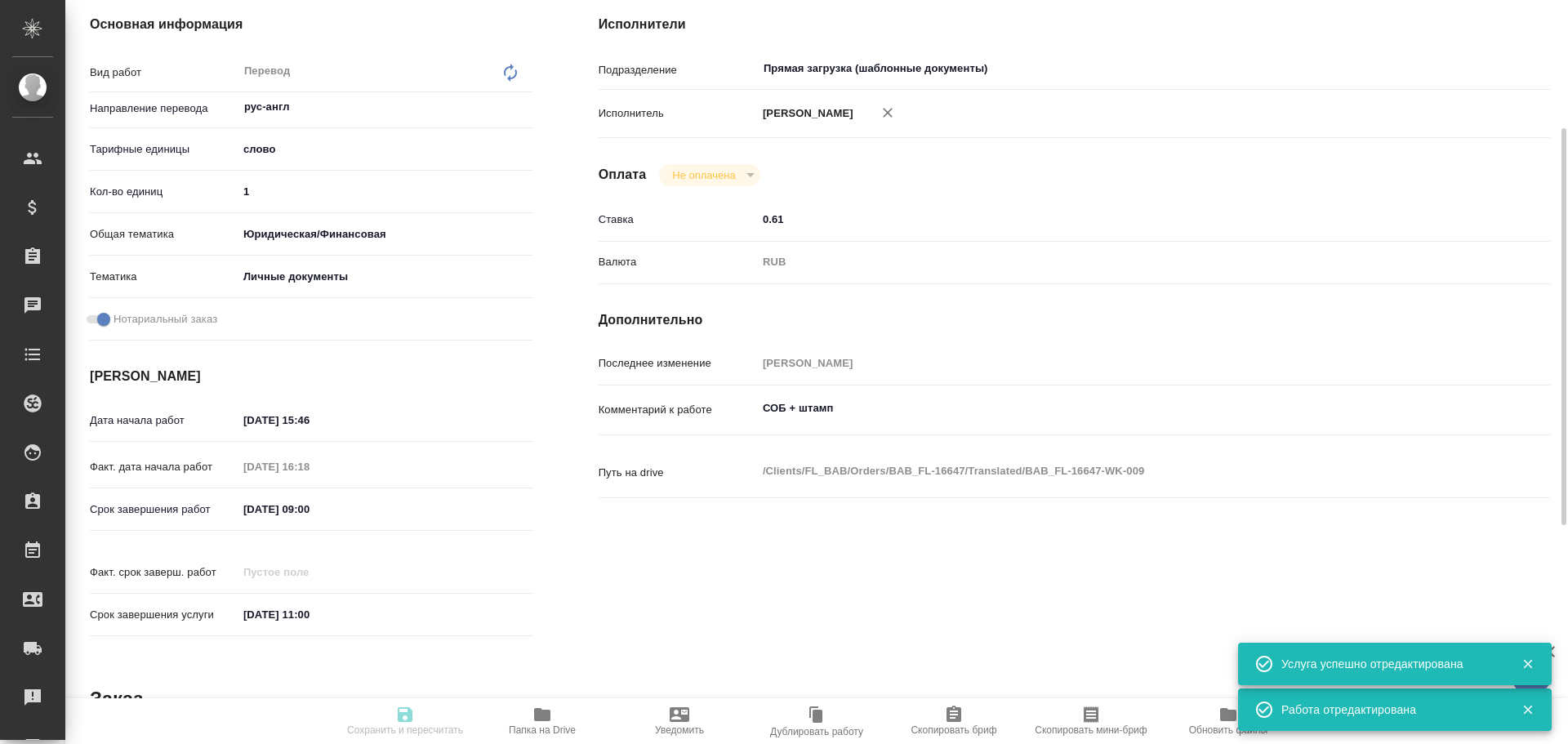
type textarea "x"
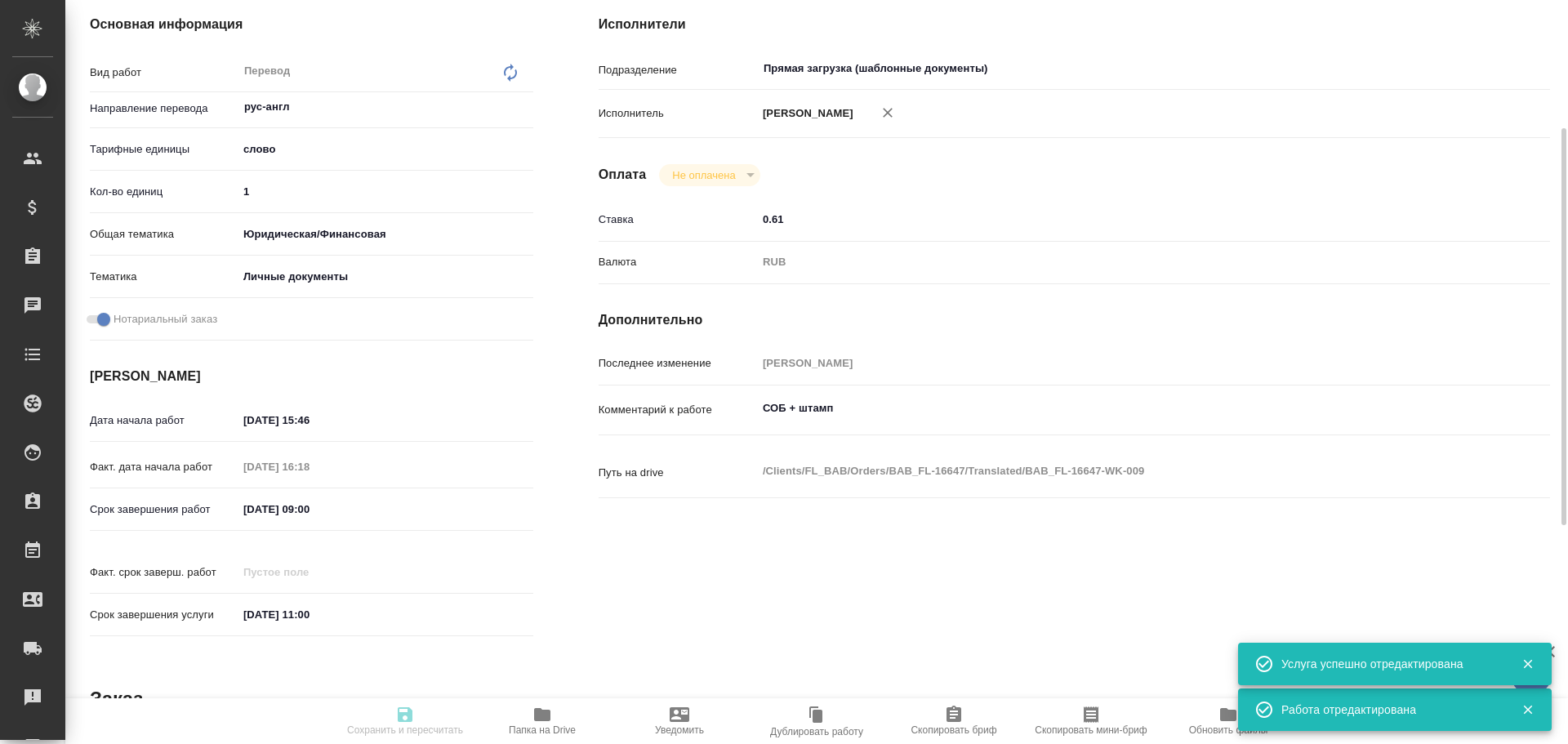
type textarea "x"
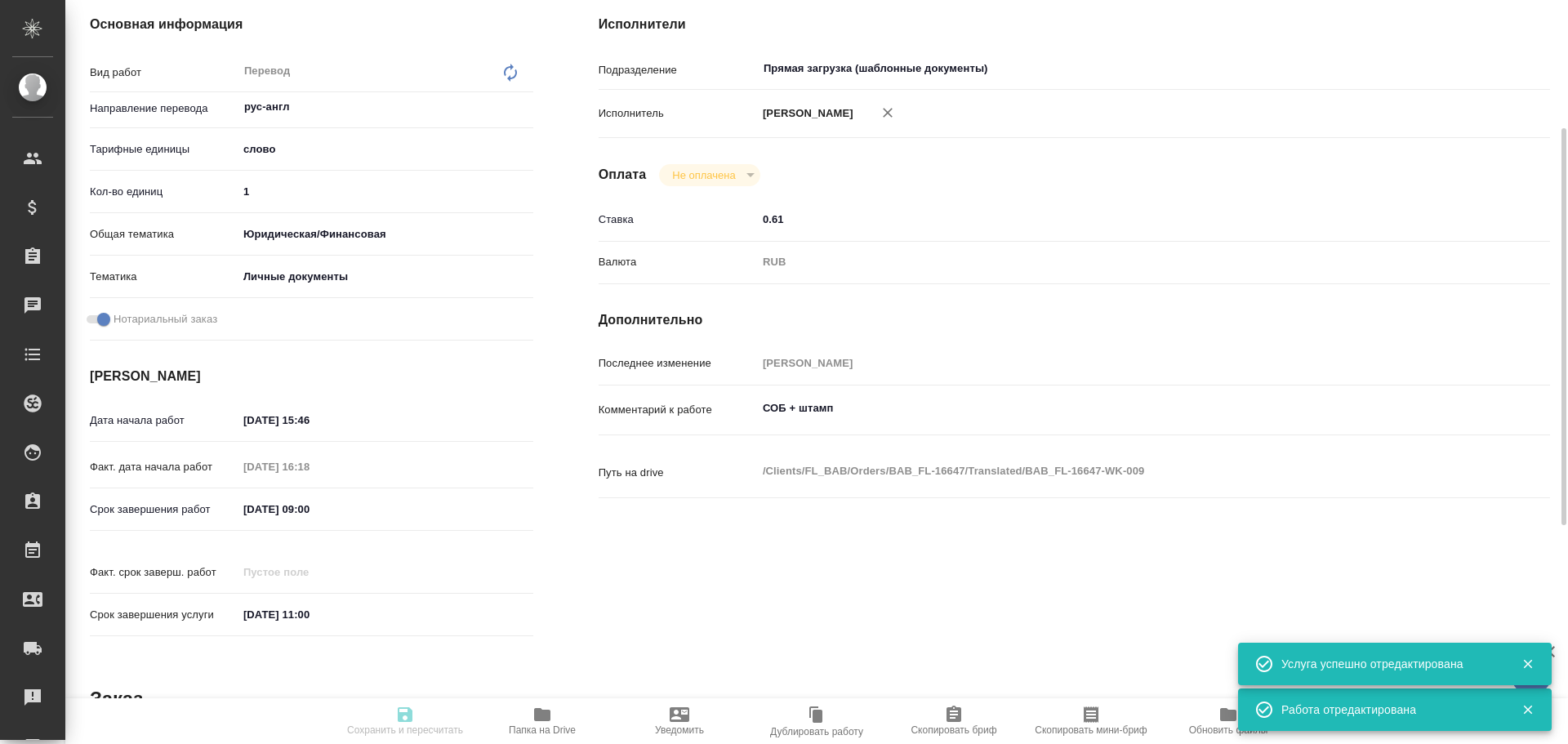
type textarea "x"
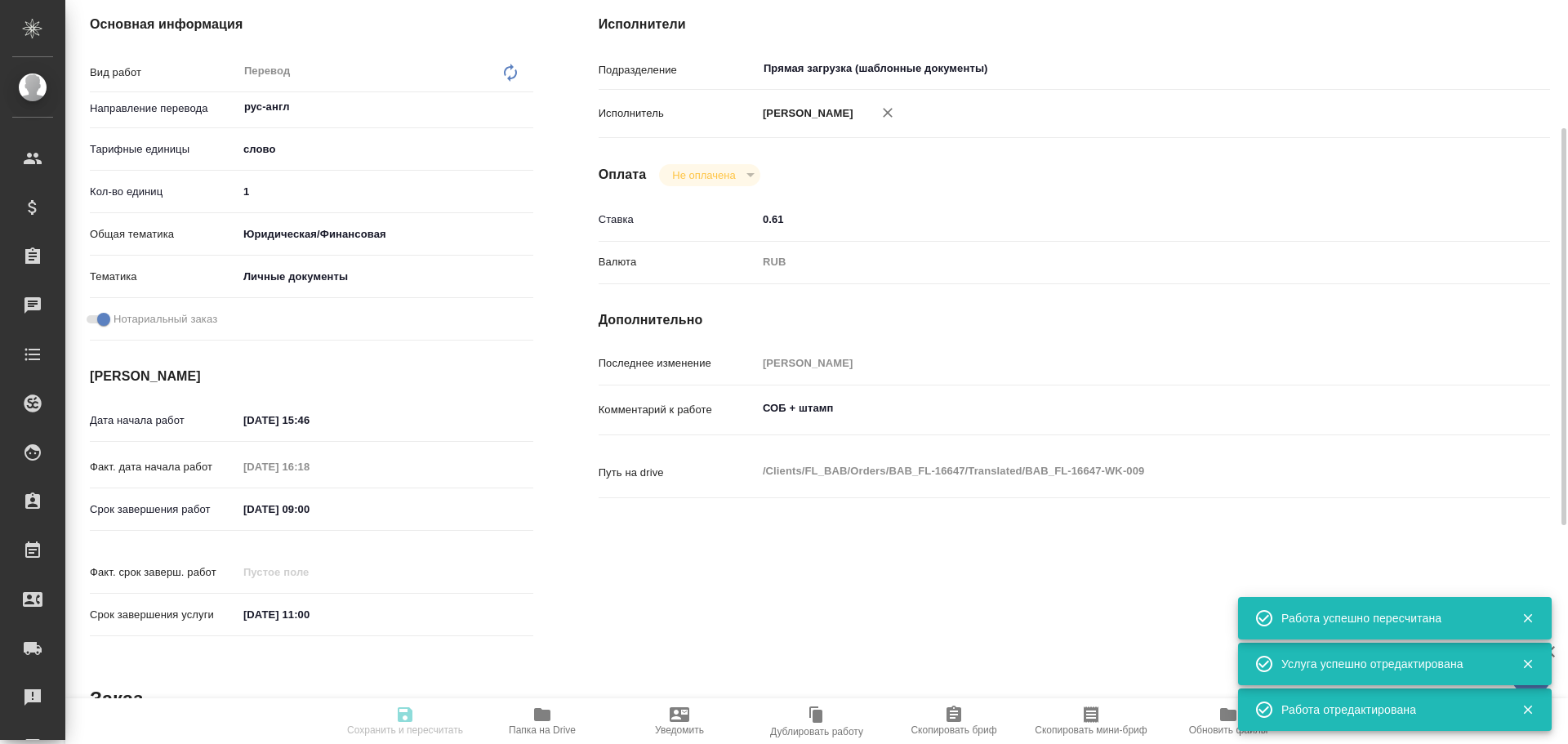
type input "inProgress"
type textarea "Перевод"
type textarea "x"
type input "рус-англ"
type input "5a8b1489cc6b4906c91bfd90"
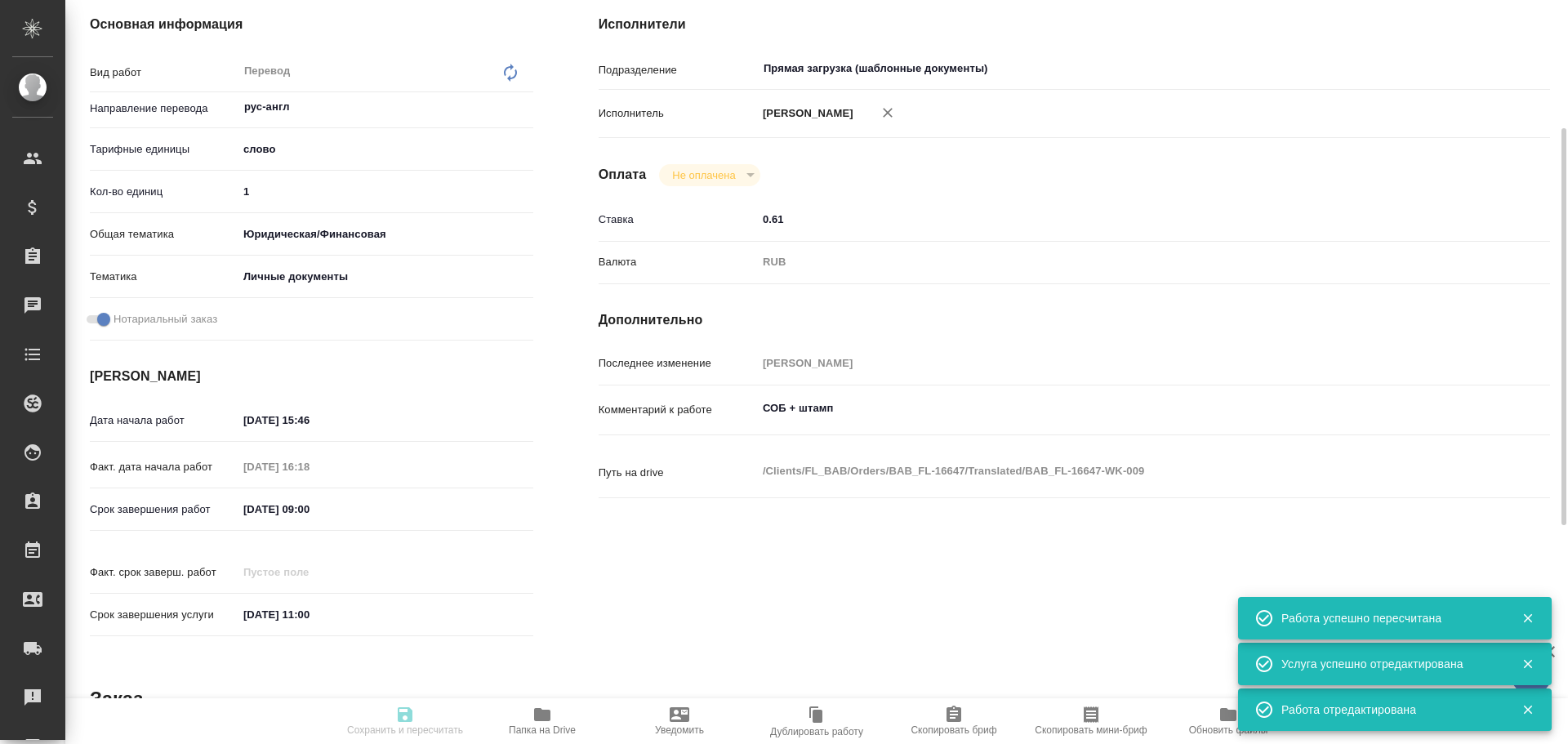
type input "1"
type input "yr-fn"
type input "5a8b8b956a9677013d343cfe"
checkbox input "true"
type input "08.10.2025 15:46"
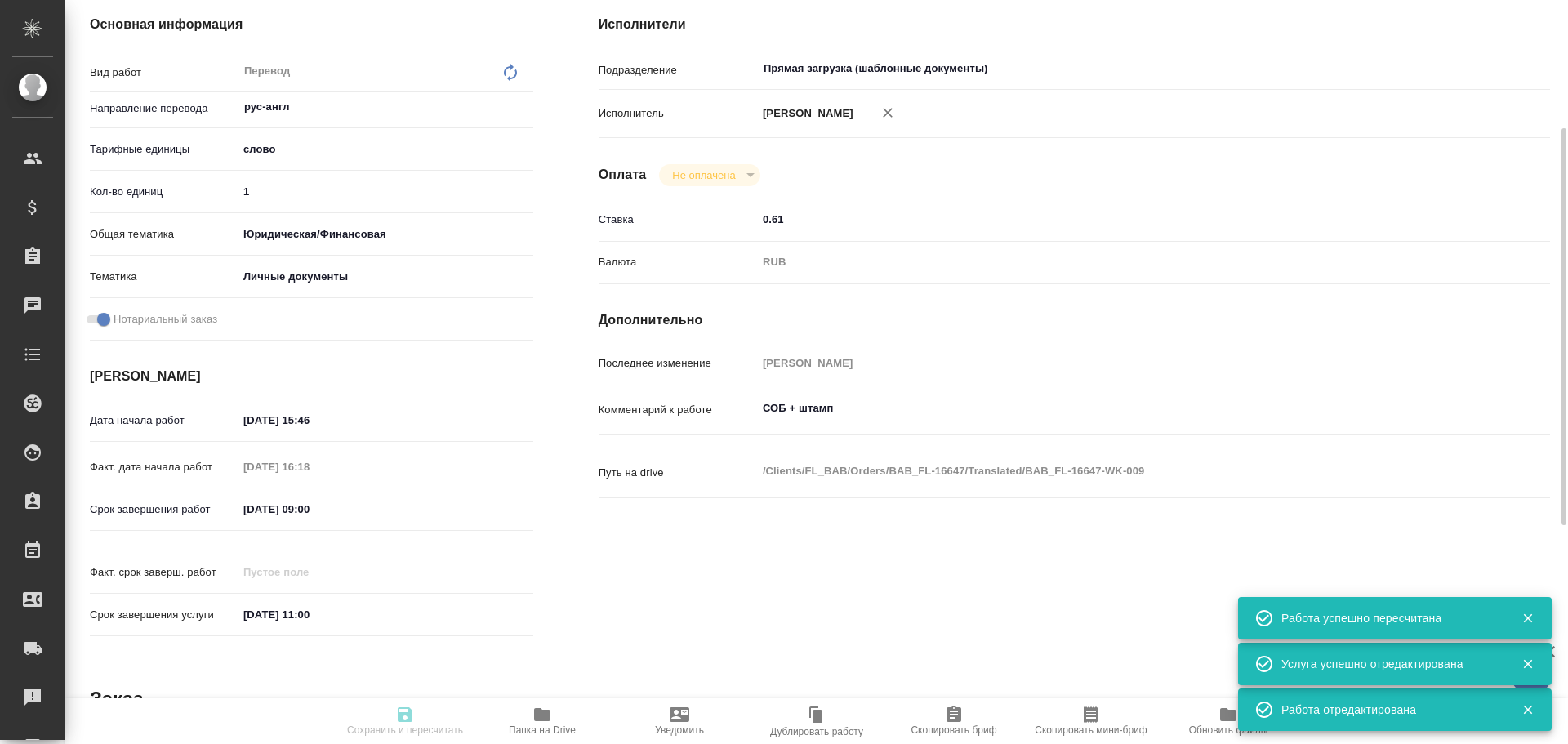
type input "08.10.2025 16:18"
type input "10.10.2025 09:00"
type input "10.10.2025 11:00"
type input "Прямая загрузка (шаблонные документы)"
type input "notPayed"
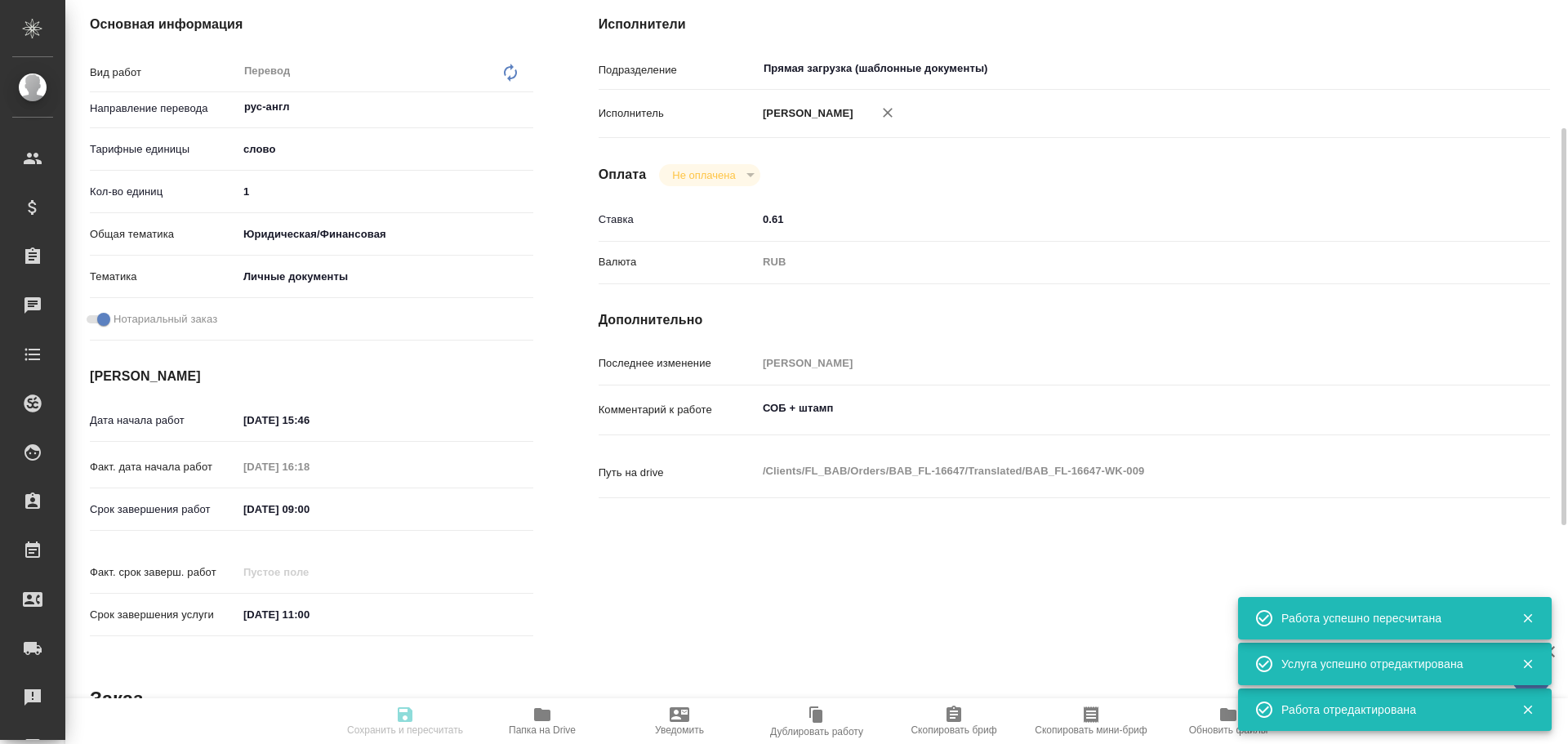
type input "0.61"
type input "RUB"
type input "[PERSON_NAME]"
type textarea "СОБ + штамп"
type textarea "x"
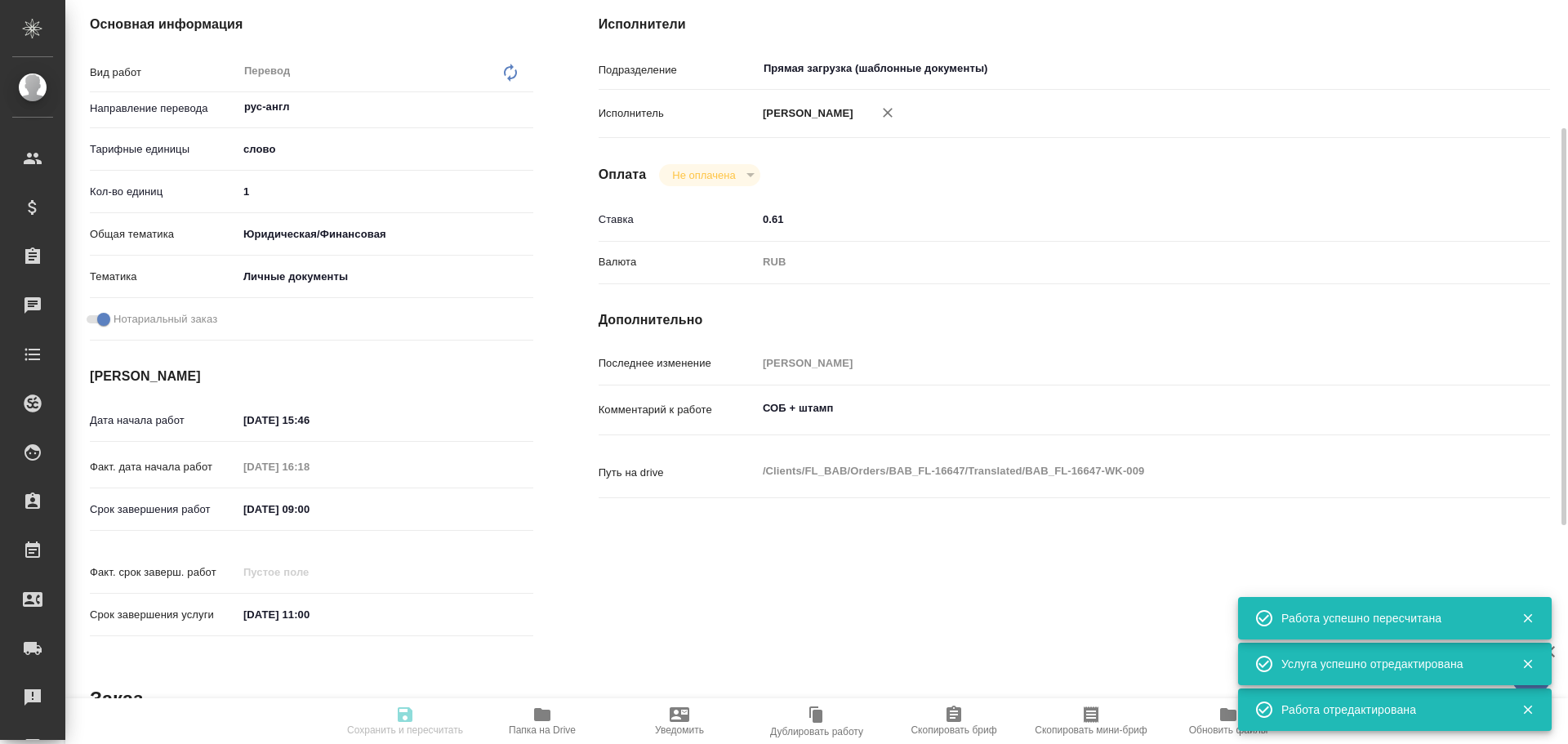
type textarea "/Clients/FL_BAB/Orders/BAB_FL-16647/Translated/BAB_FL-16647-WK-009"
type textarea "x"
type input "BAB_FL-16647"
type input "Перевод станд. несрочный"
type input "Приёмка по качеству, Корректура, Редактура, Постредактура машинного перевода, П…"
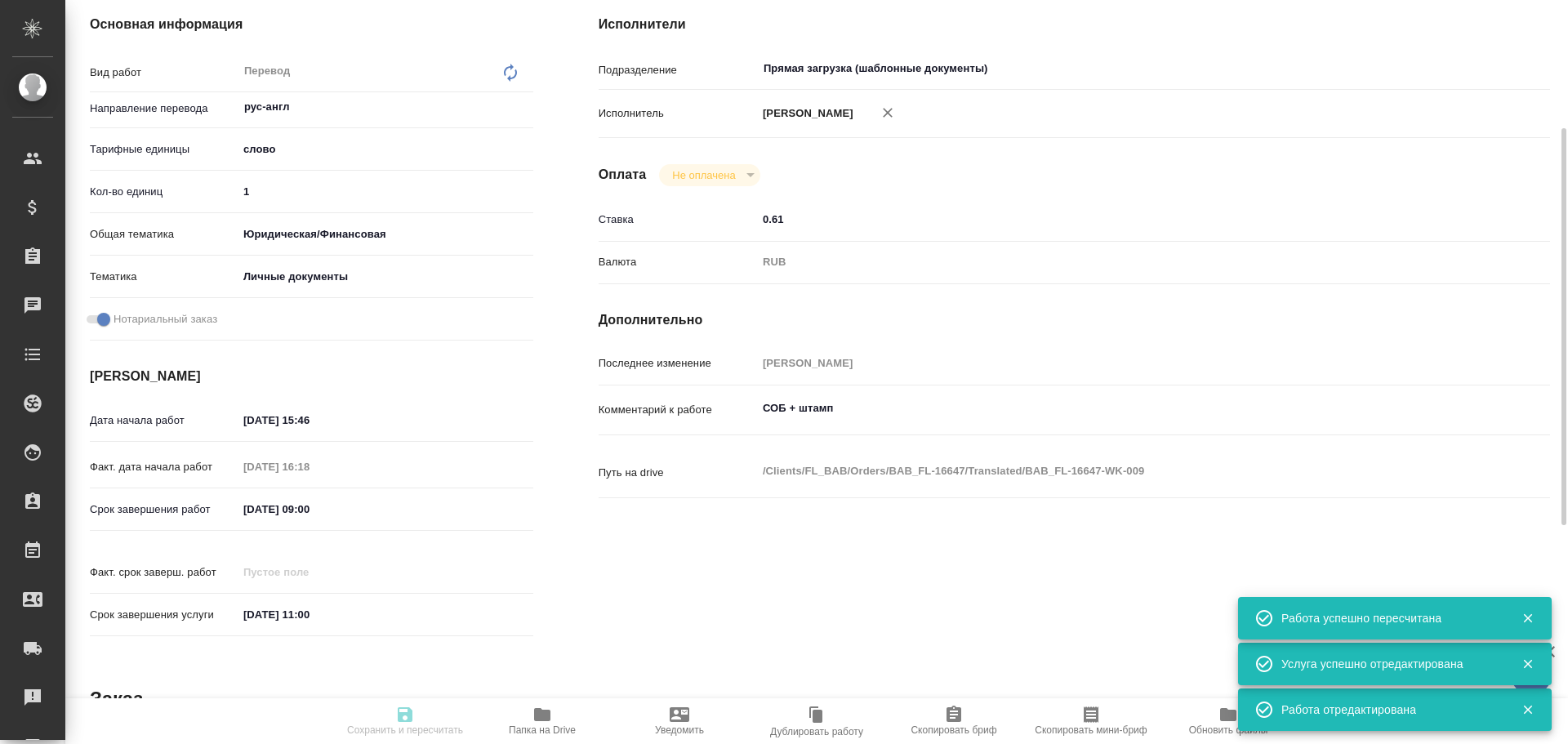
type input "Голубев Дмитрий"
type input "/Clients/FL_BAB/Orders/BAB_FL-16647"
type textarea "x"
type textarea "Liana Mushinskaia Viacheslav Mushinskiy"
type textarea "x"
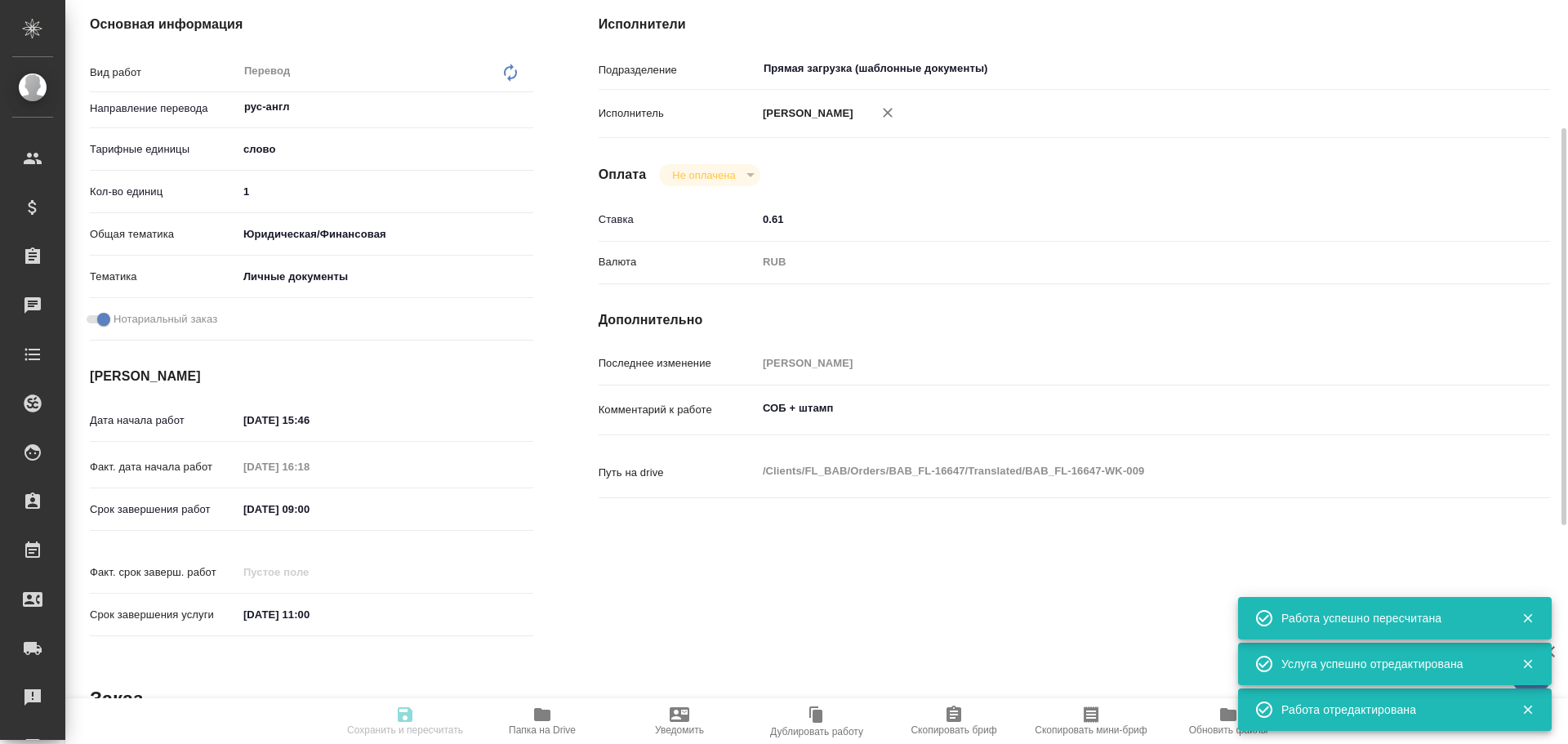
scroll to position [0, 0]
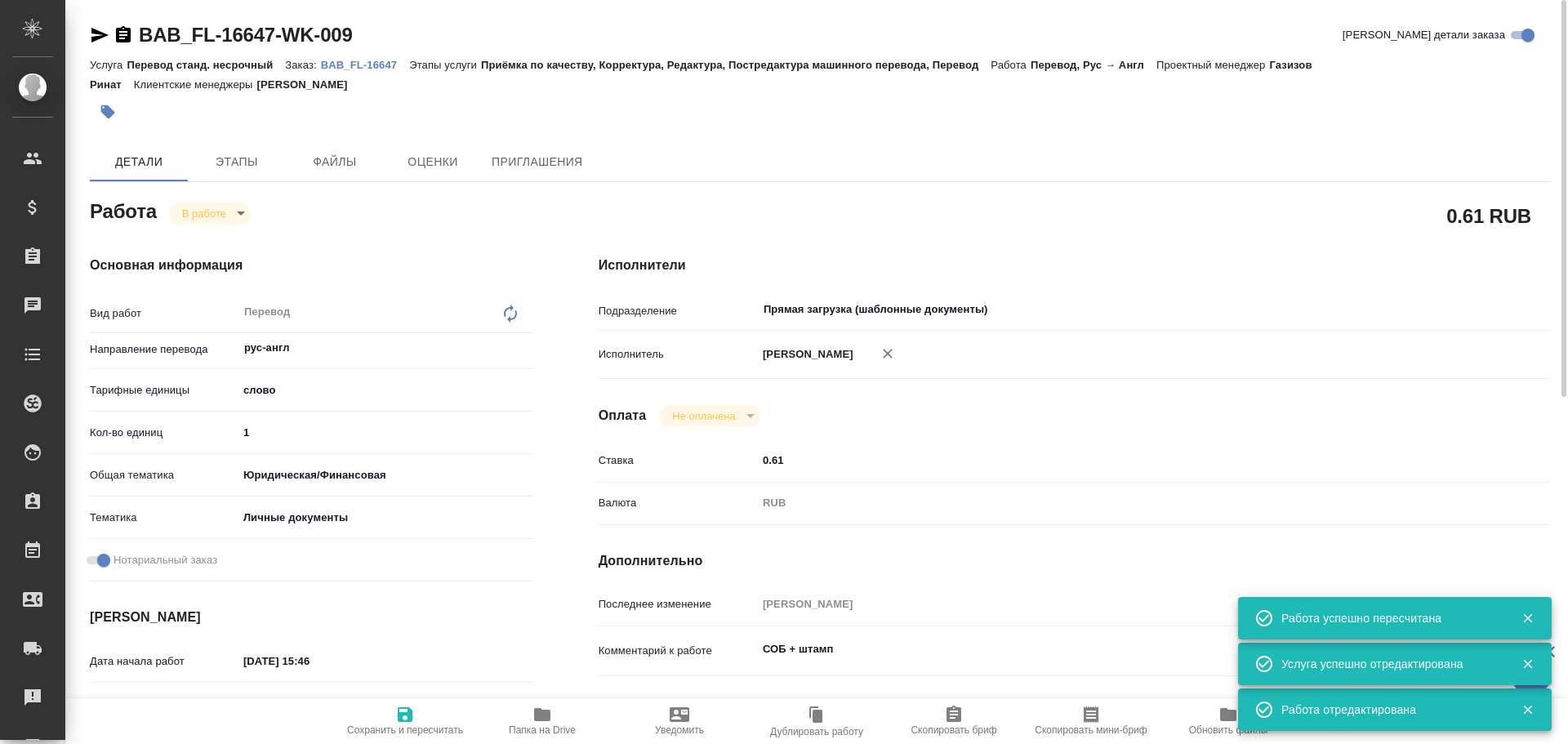
type textarea "x"
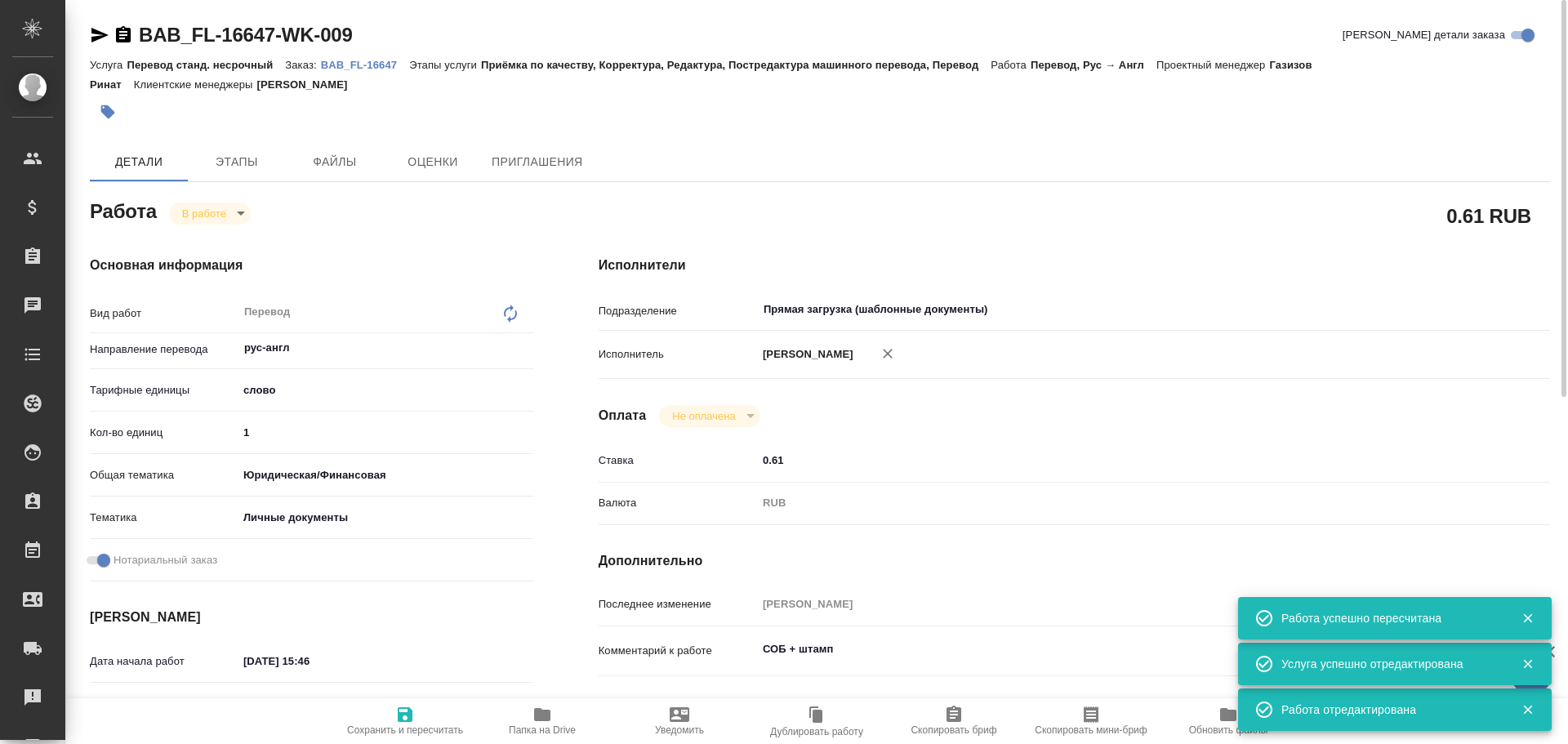
type textarea "x"
click at [303, 430] on input "1" at bounding box center [385, 432] width 295 height 24
click at [368, 713] on span "Сохранить и пересчитать" at bounding box center [405, 720] width 118 height 31
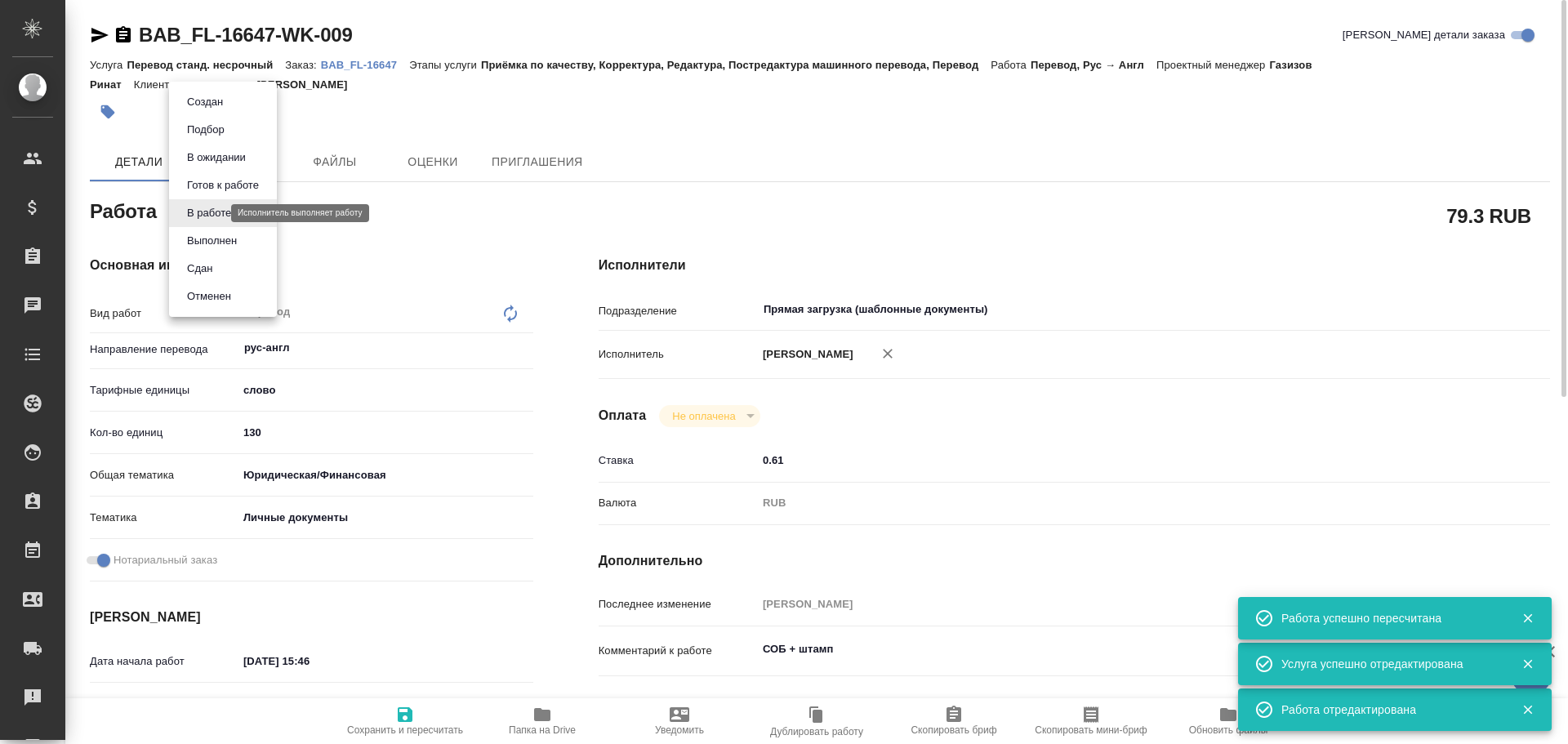
click at [209, 213] on body "🙏 .cls-1 fill:#fff; AWATERA Gusev Alexandr Клиенты Спецификации Заказы 0 Чаты T…" at bounding box center [784, 372] width 1568 height 744
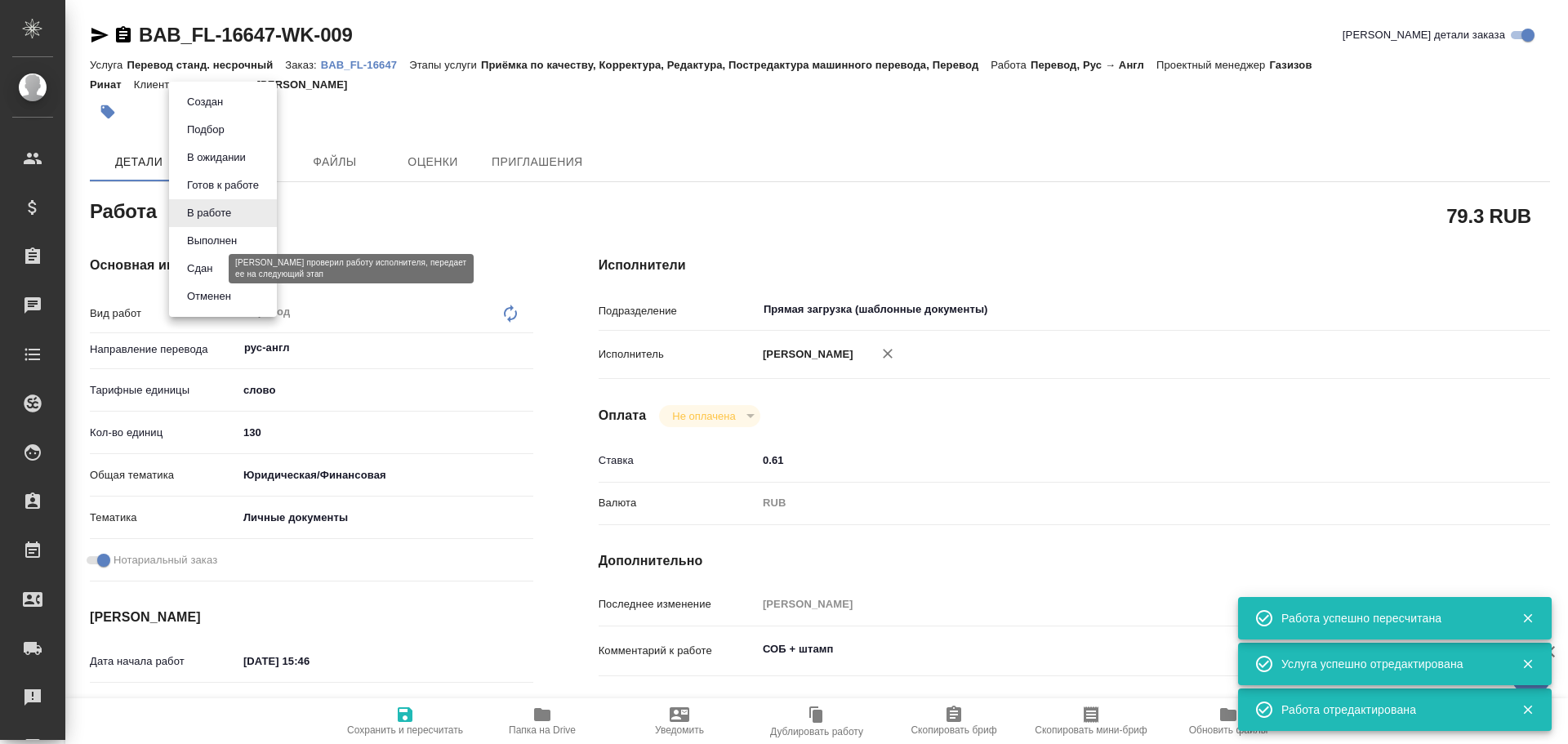
click at [201, 271] on button "Сдан" at bounding box center [199, 268] width 35 height 18
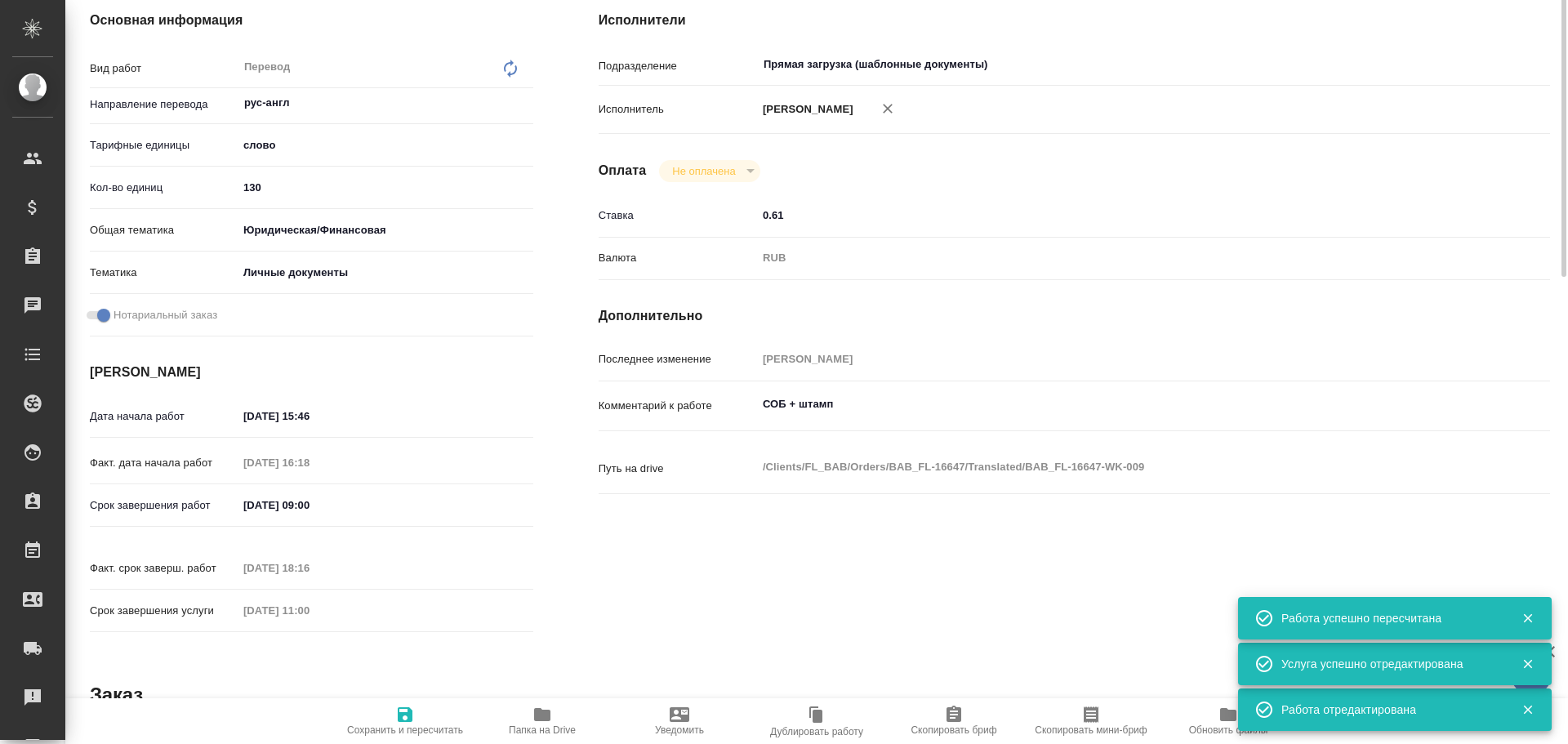
scroll to position [490, 0]
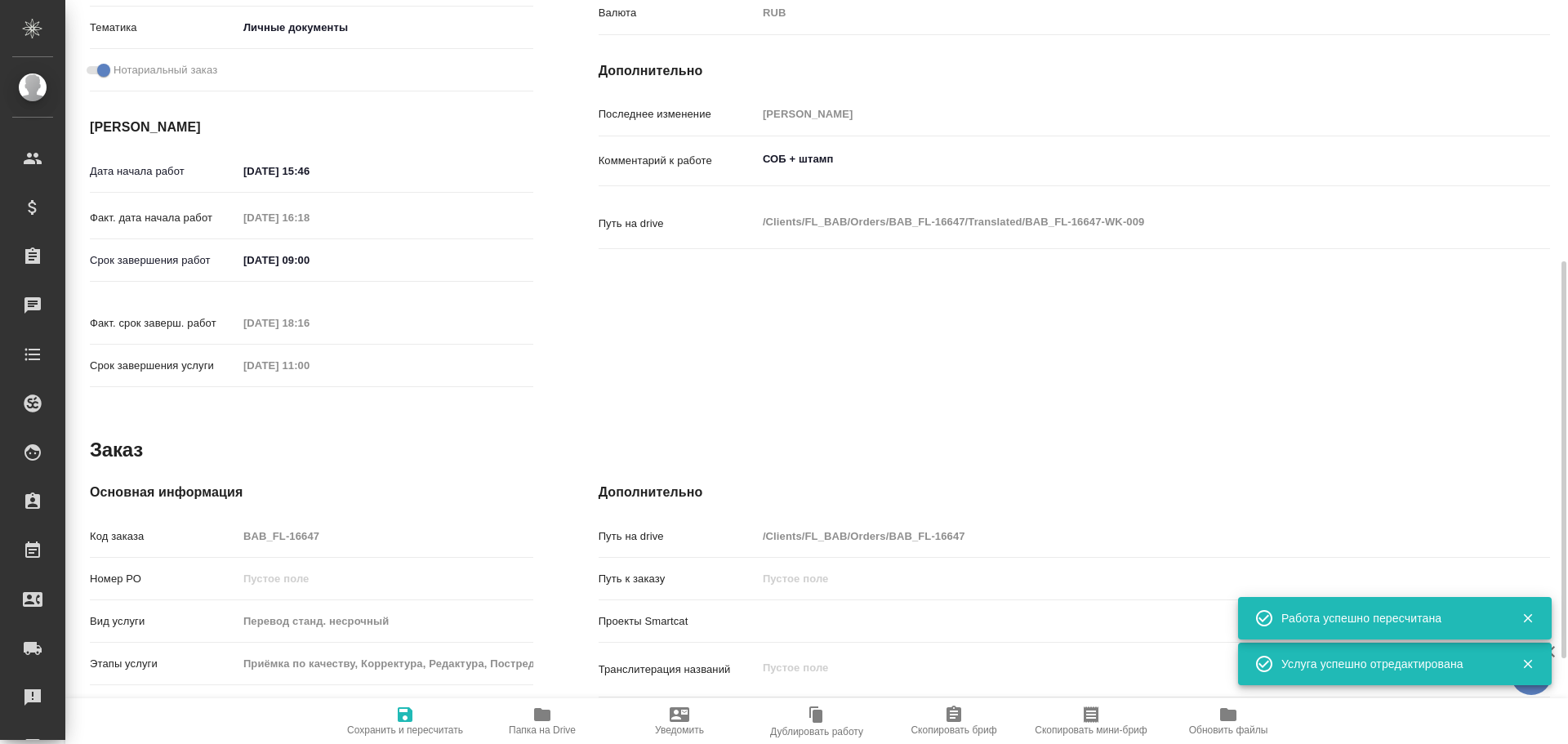
click at [229, 522] on div "Код заказа BAB_FL-16647" at bounding box center [311, 536] width 443 height 29
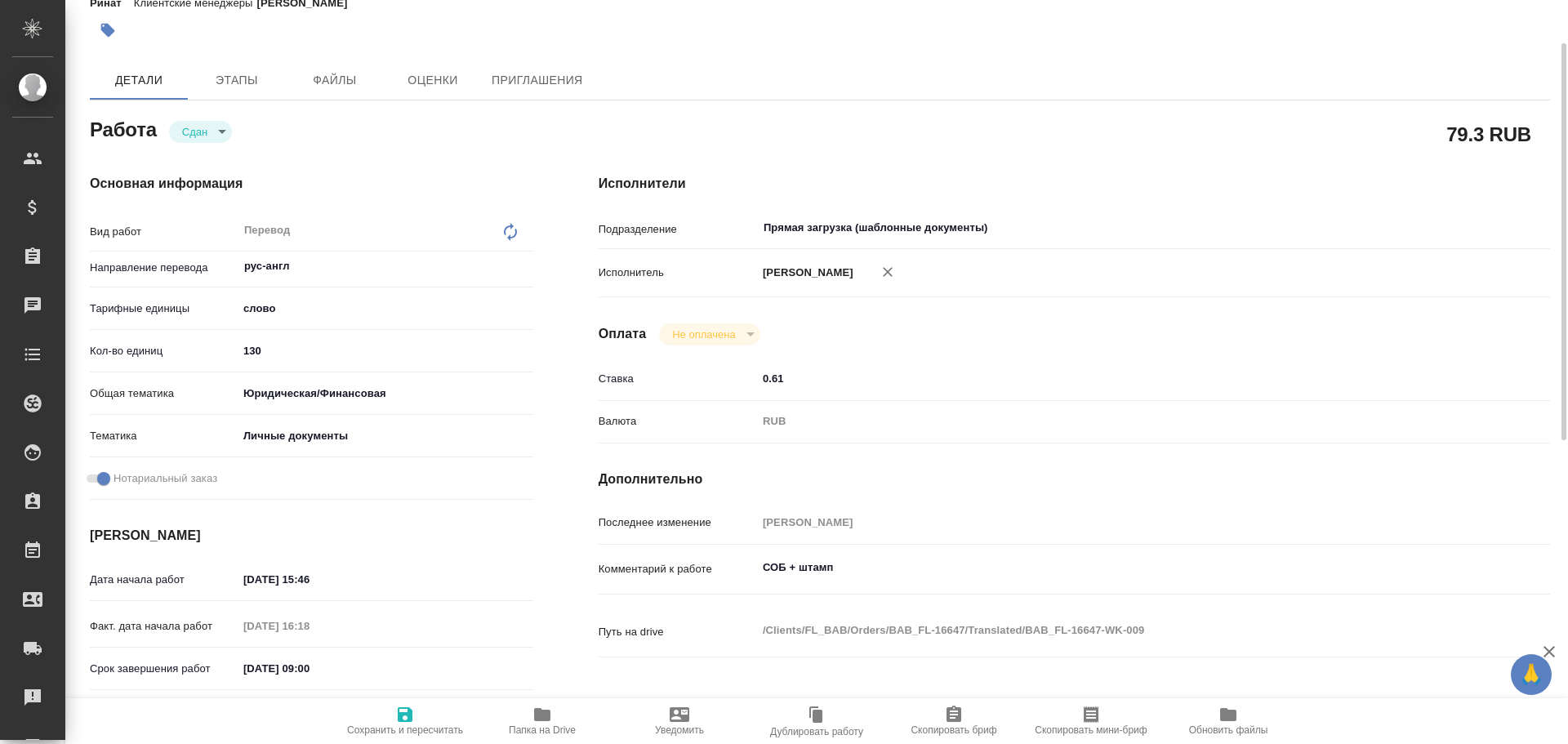
scroll to position [0, 0]
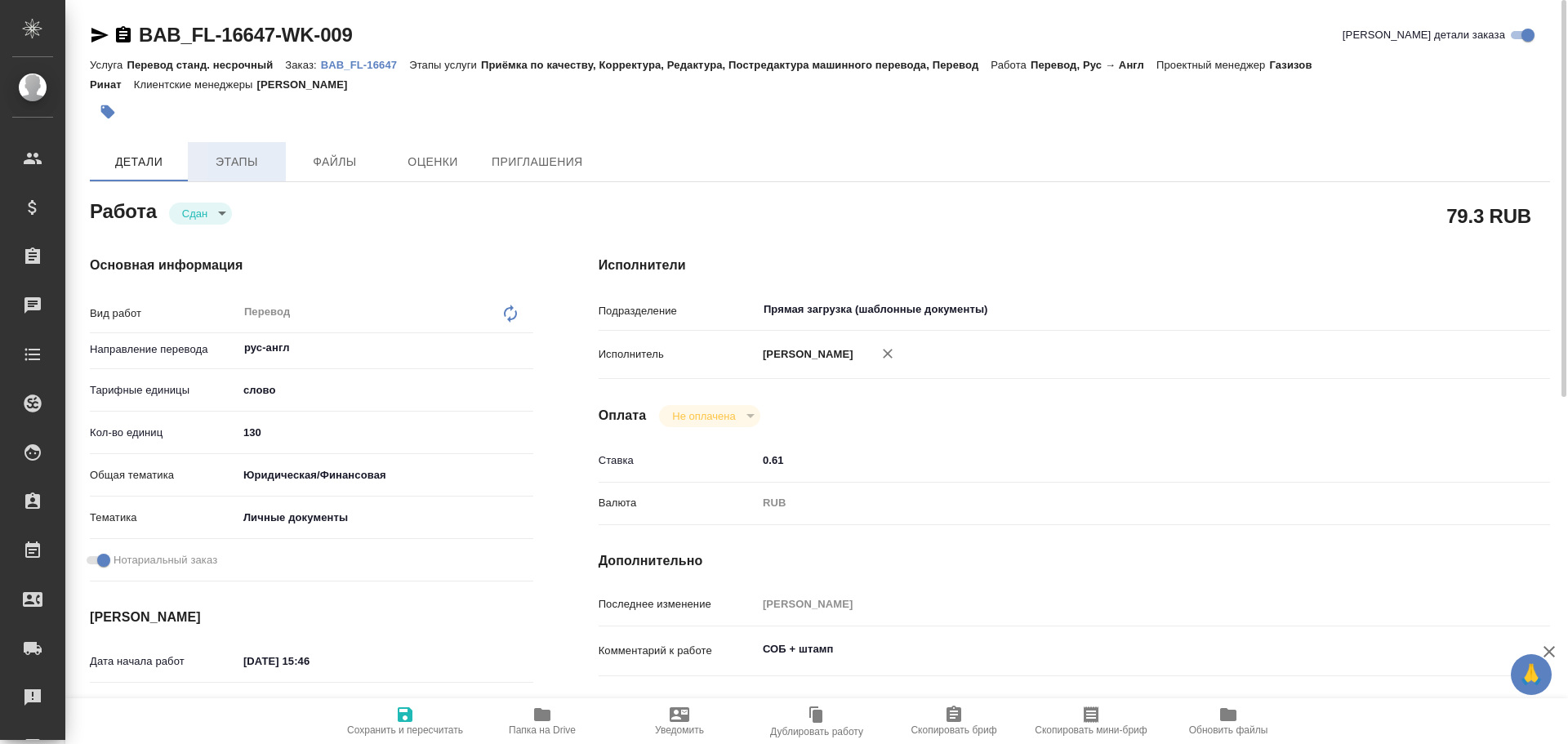
click at [253, 164] on span "Этапы" at bounding box center [237, 161] width 78 height 20
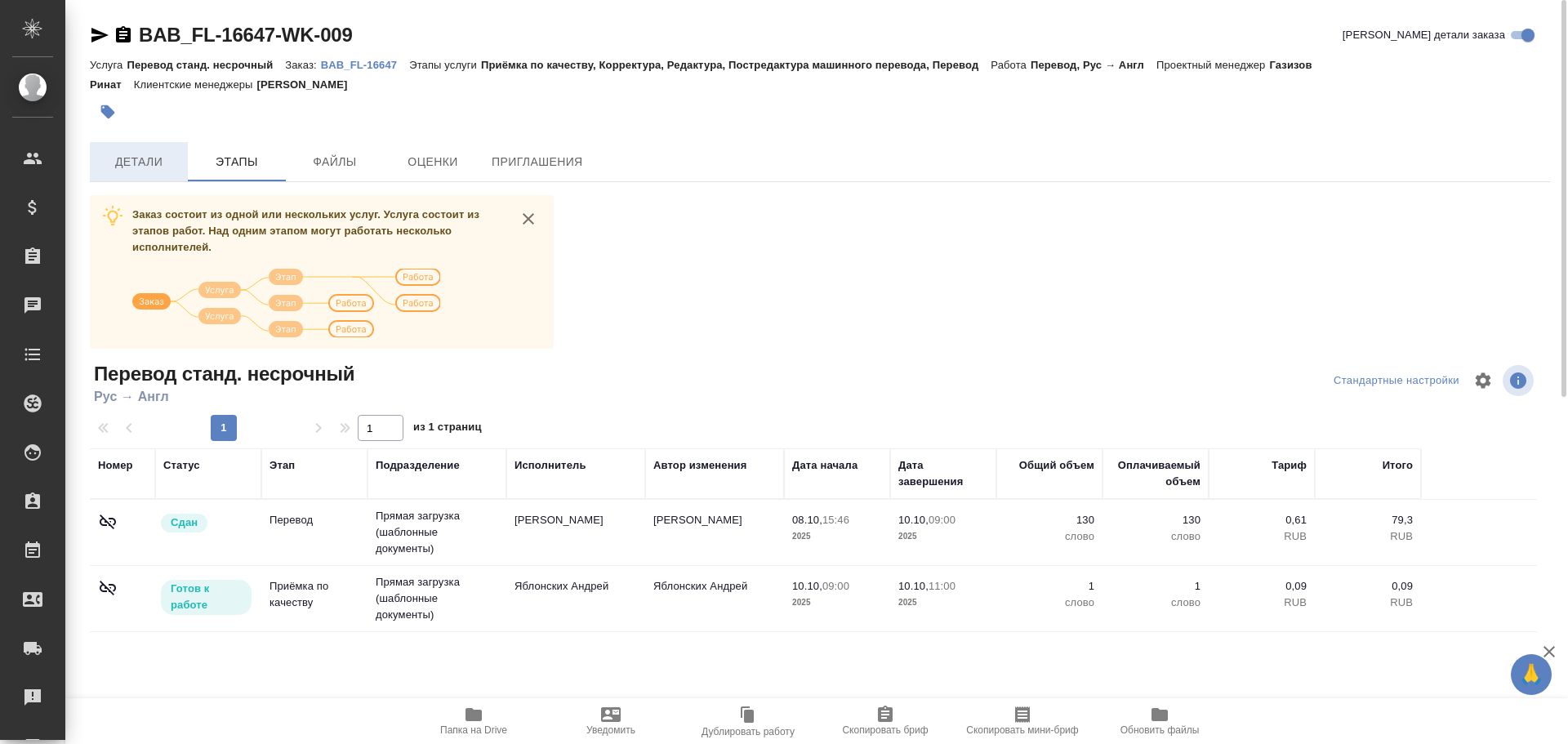
click at [152, 175] on button "Детали" at bounding box center [139, 161] width 98 height 39
